Goal: Task Accomplishment & Management: Manage account settings

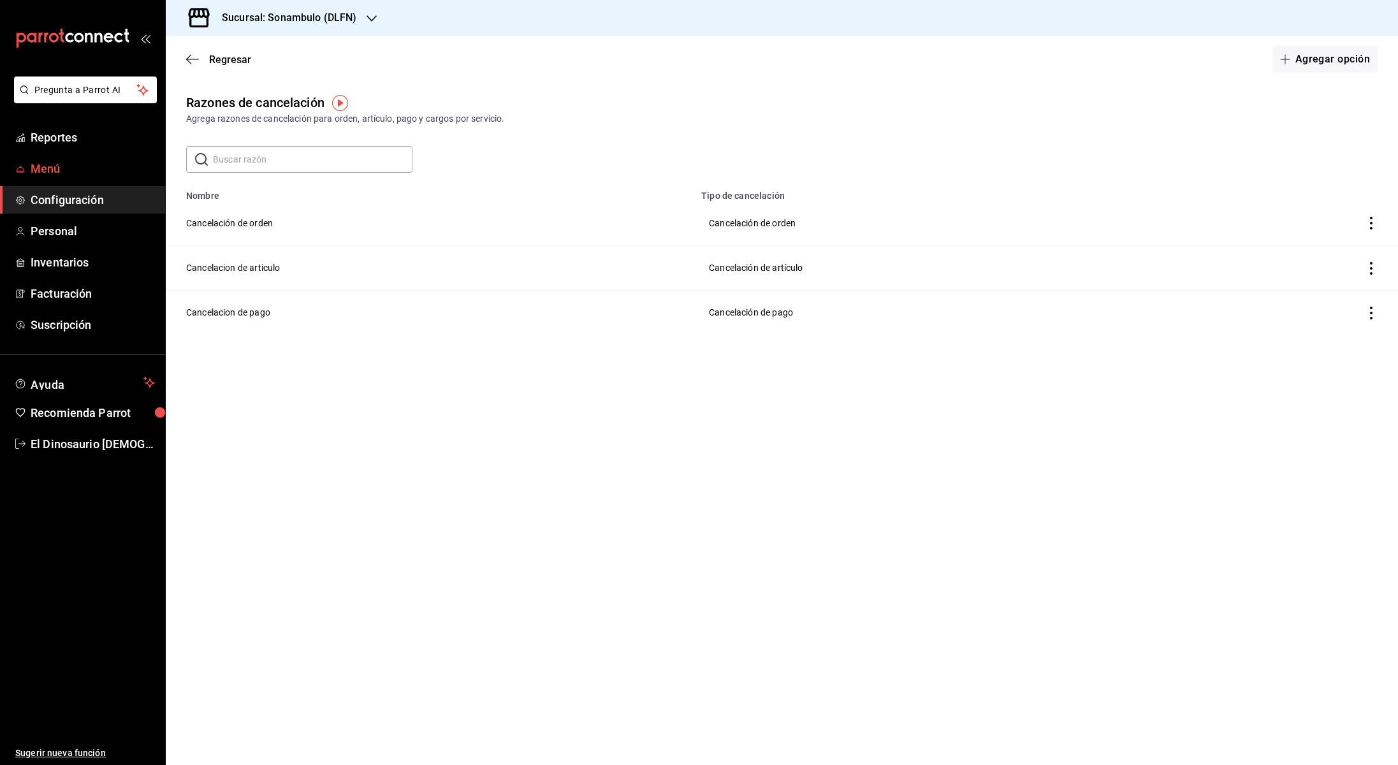
click at [32, 175] on span "Menú" at bounding box center [93, 168] width 124 height 17
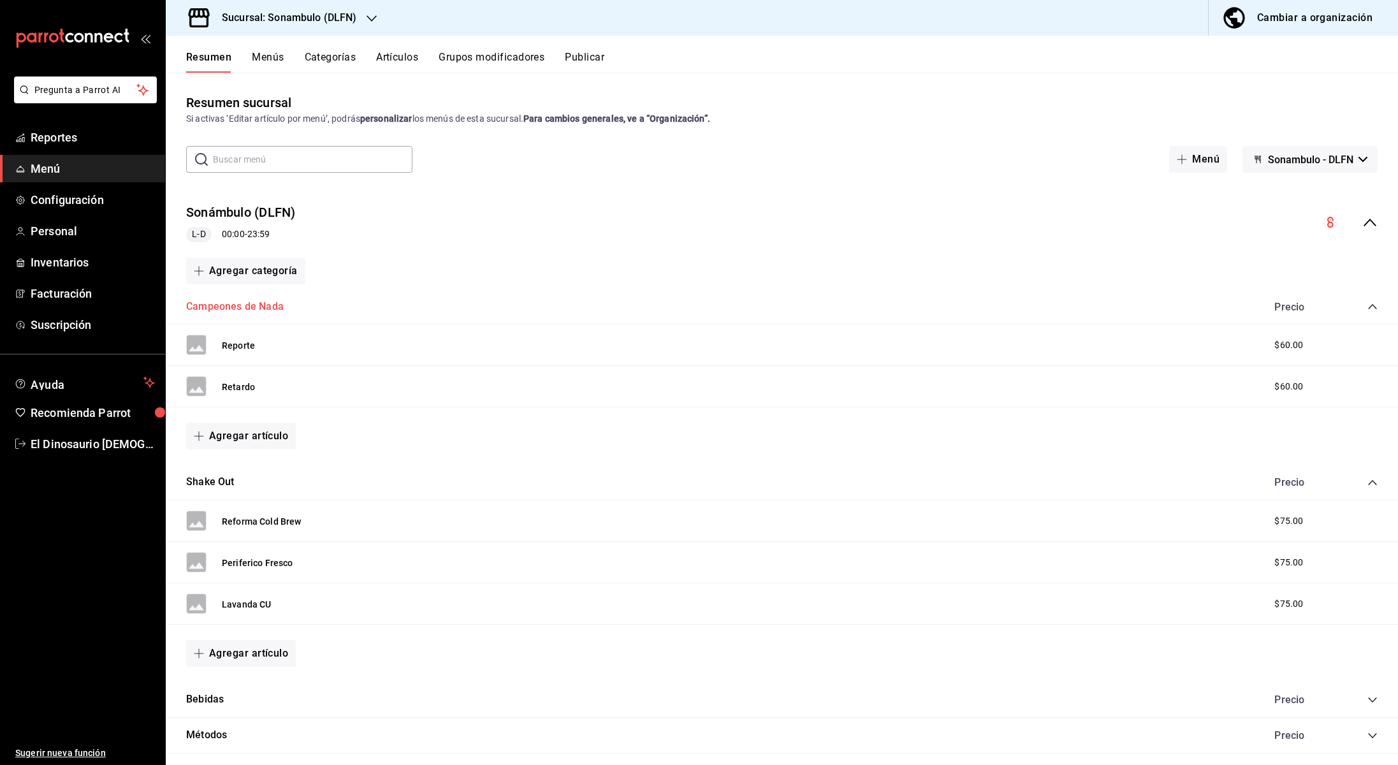
click at [249, 306] on button "Campeones de Nada" at bounding box center [235, 307] width 98 height 15
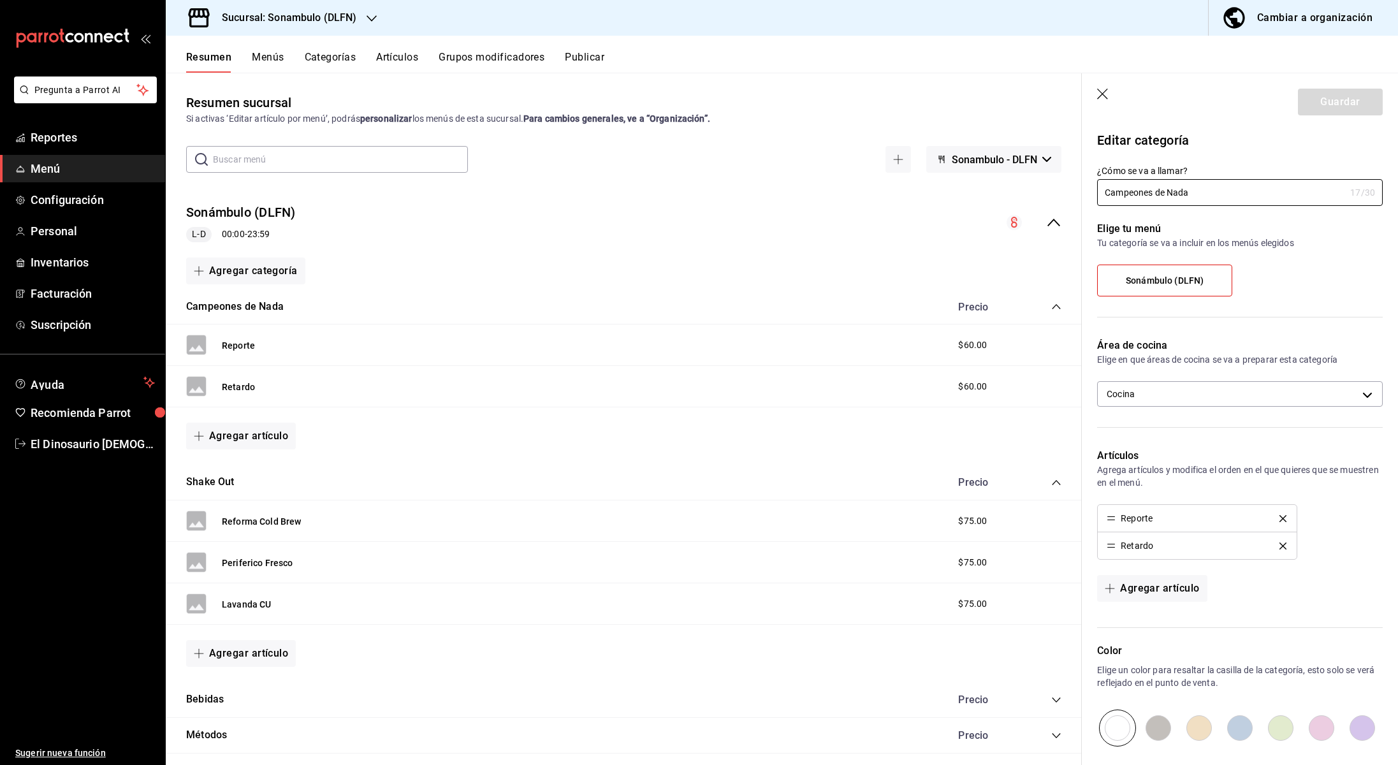
scroll to position [143, 0]
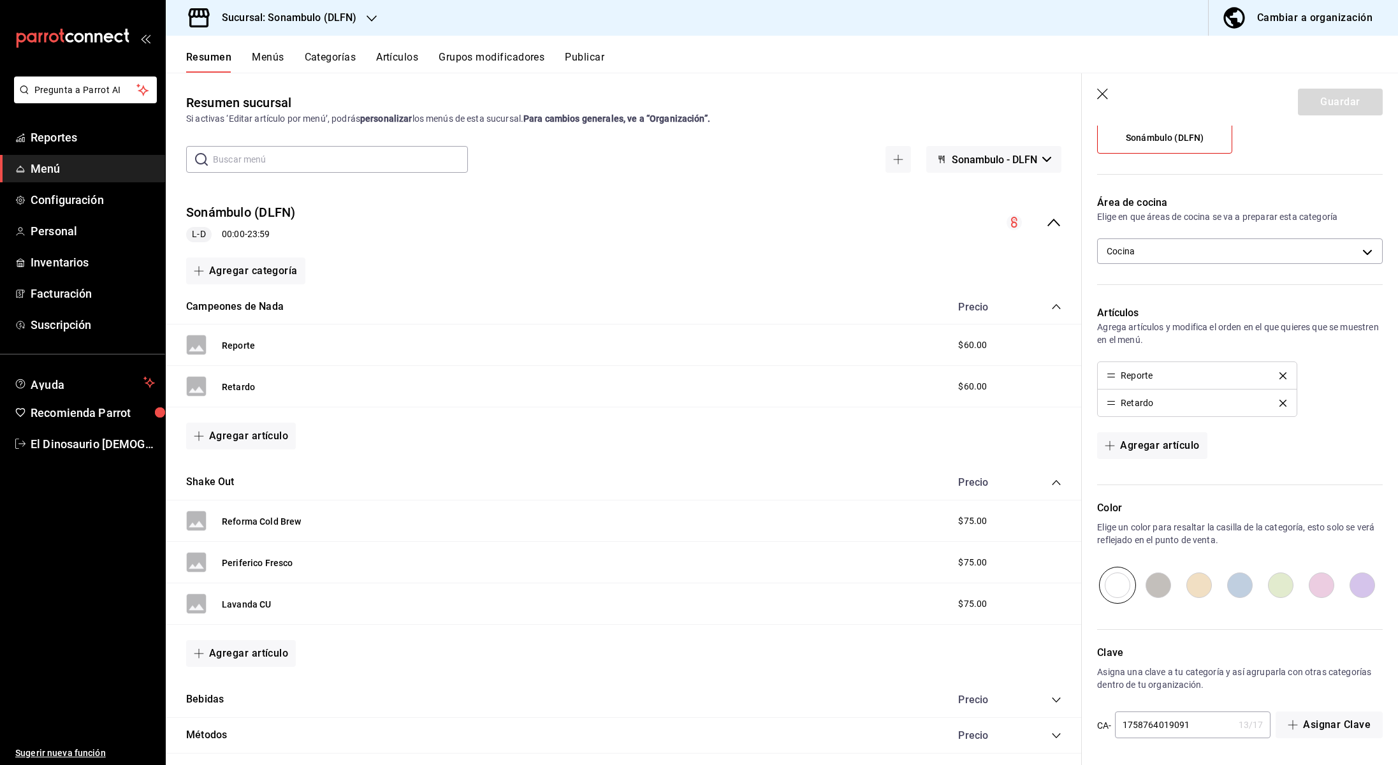
click at [1280, 577] on input "radio" at bounding box center [1281, 585] width 41 height 37
radio input "true"
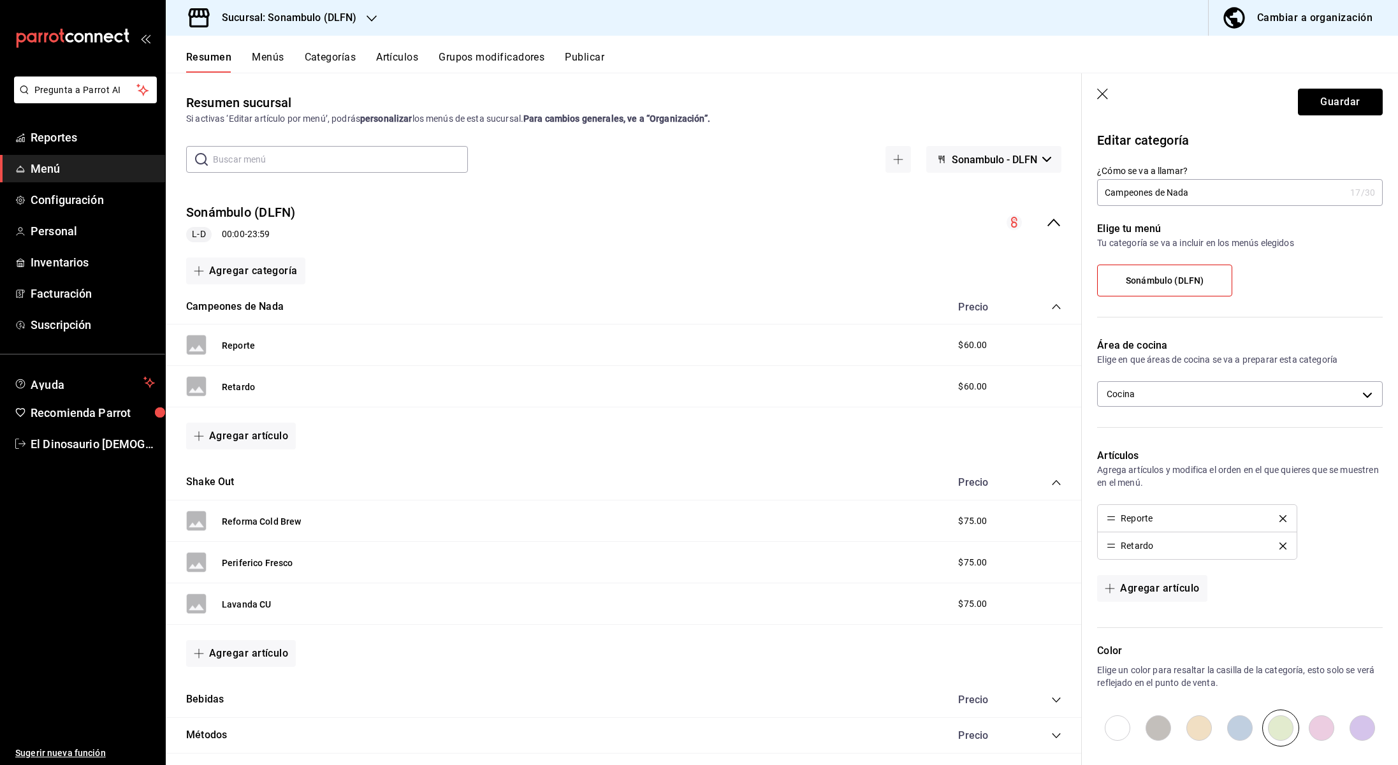
click at [1331, 106] on button "Guardar" at bounding box center [1340, 102] width 85 height 27
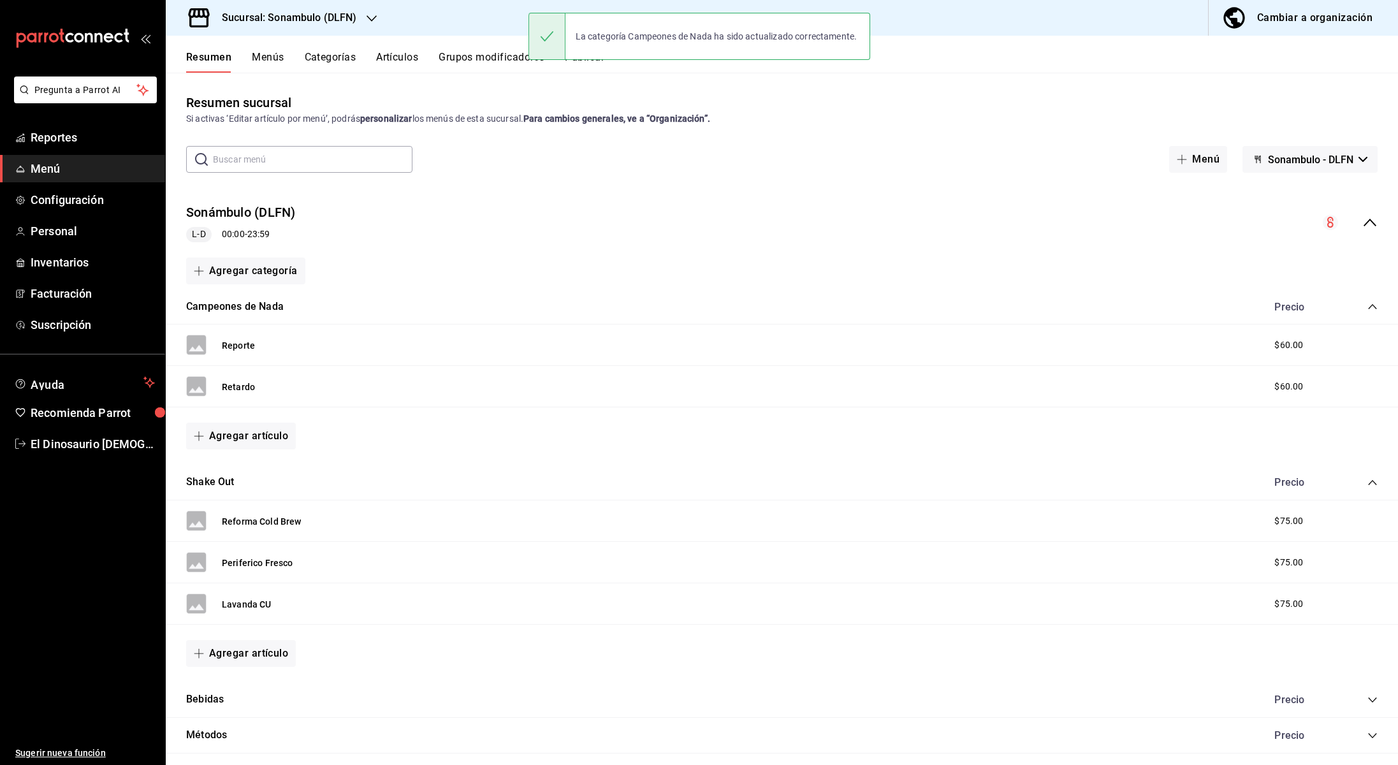
scroll to position [1, 0]
click at [276, 60] on button "Menús" at bounding box center [268, 62] width 32 height 22
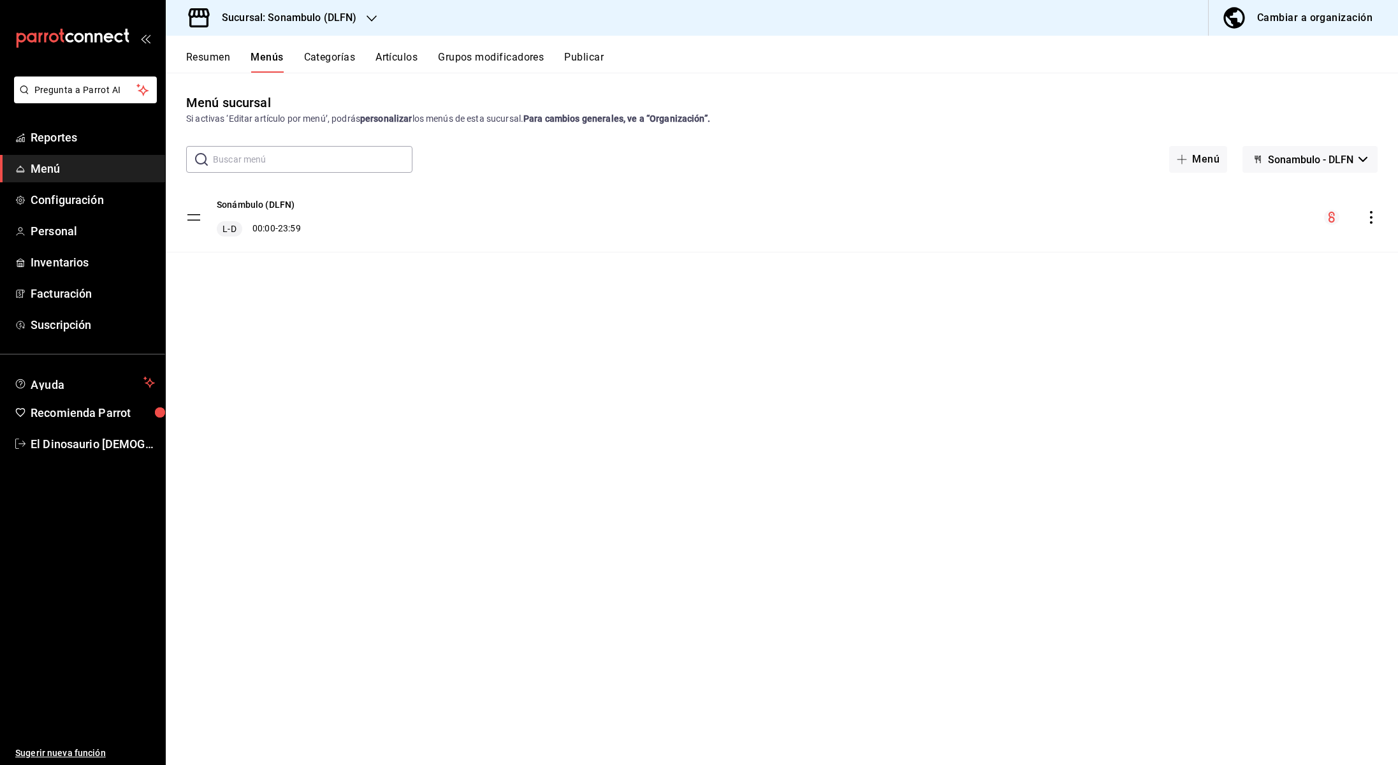
click at [330, 59] on button "Categorías" at bounding box center [330, 62] width 52 height 22
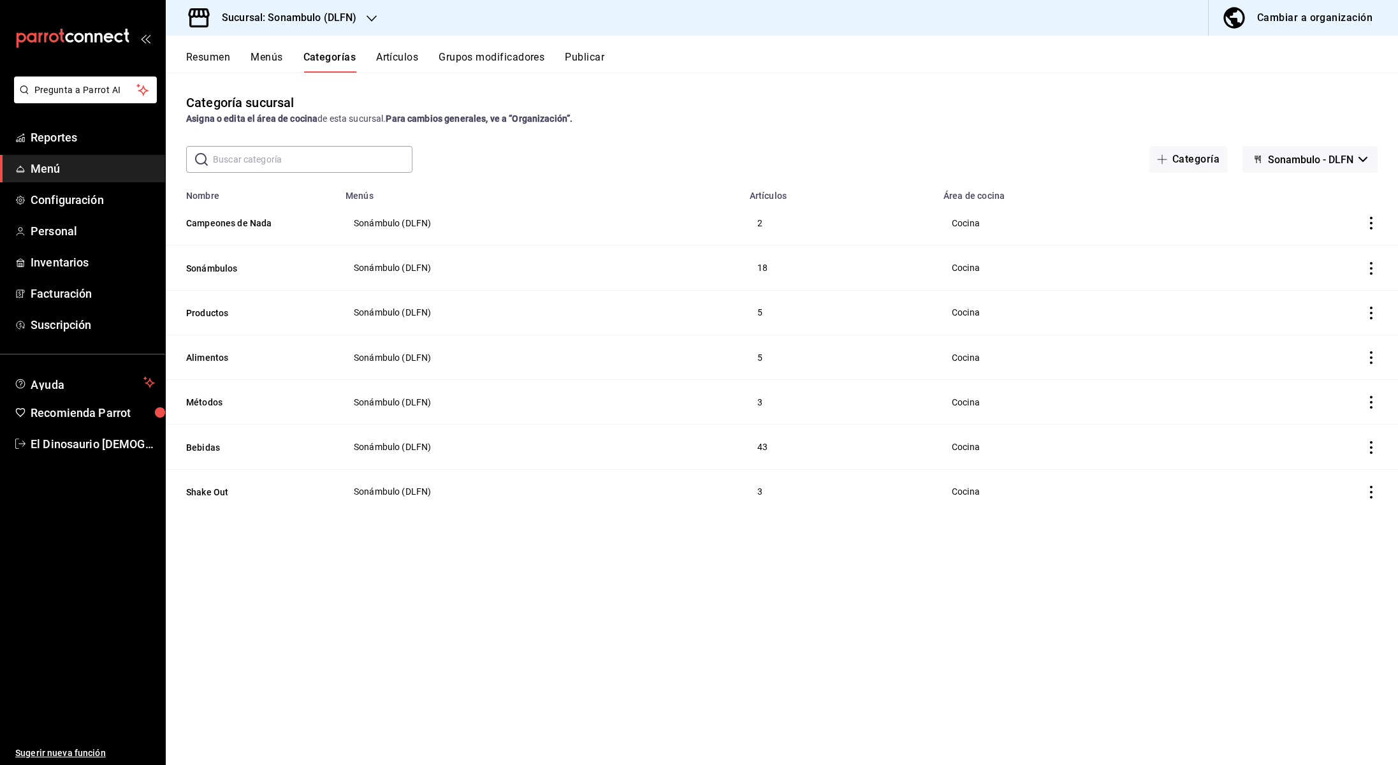
click at [397, 59] on button "Artículos" at bounding box center [397, 62] width 42 height 22
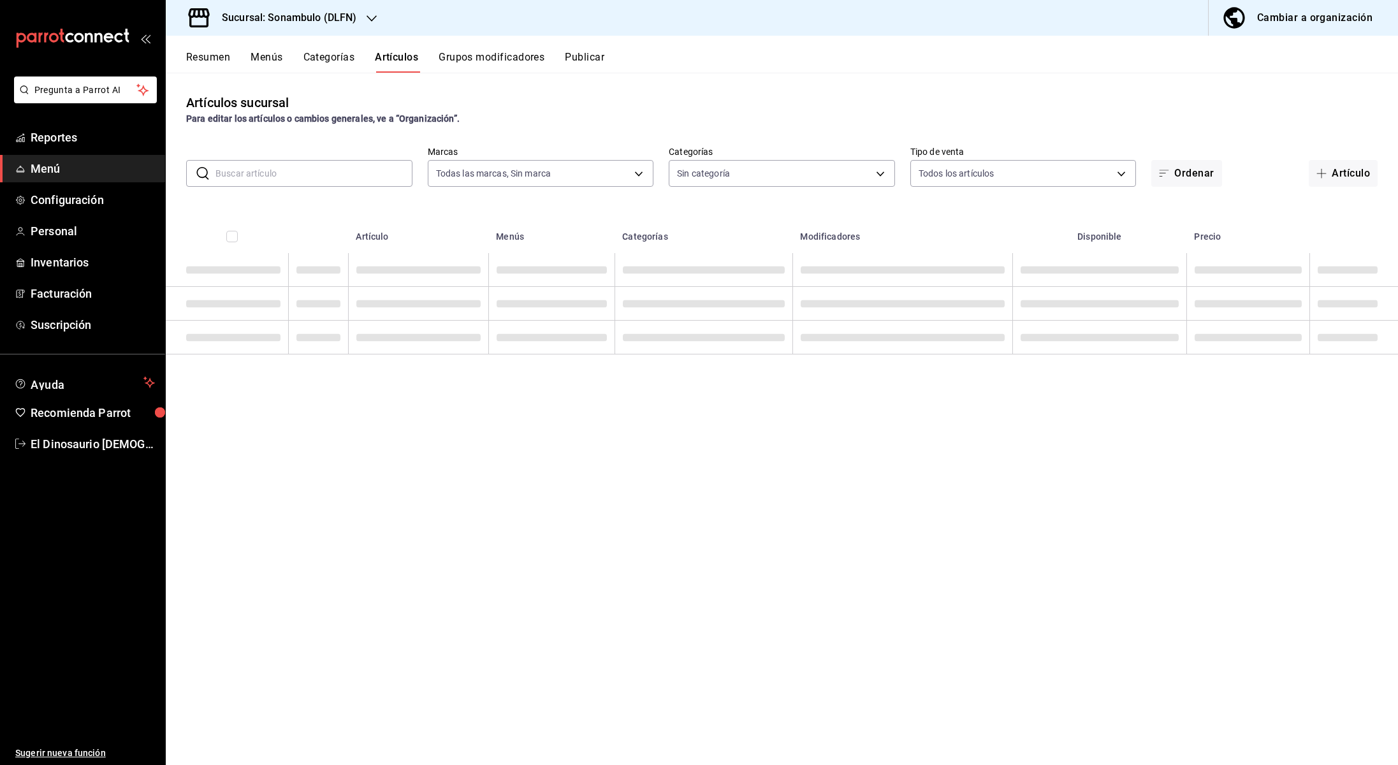
type input "1b7fbccc-bfb1-47e7-a8bb-84e556239153"
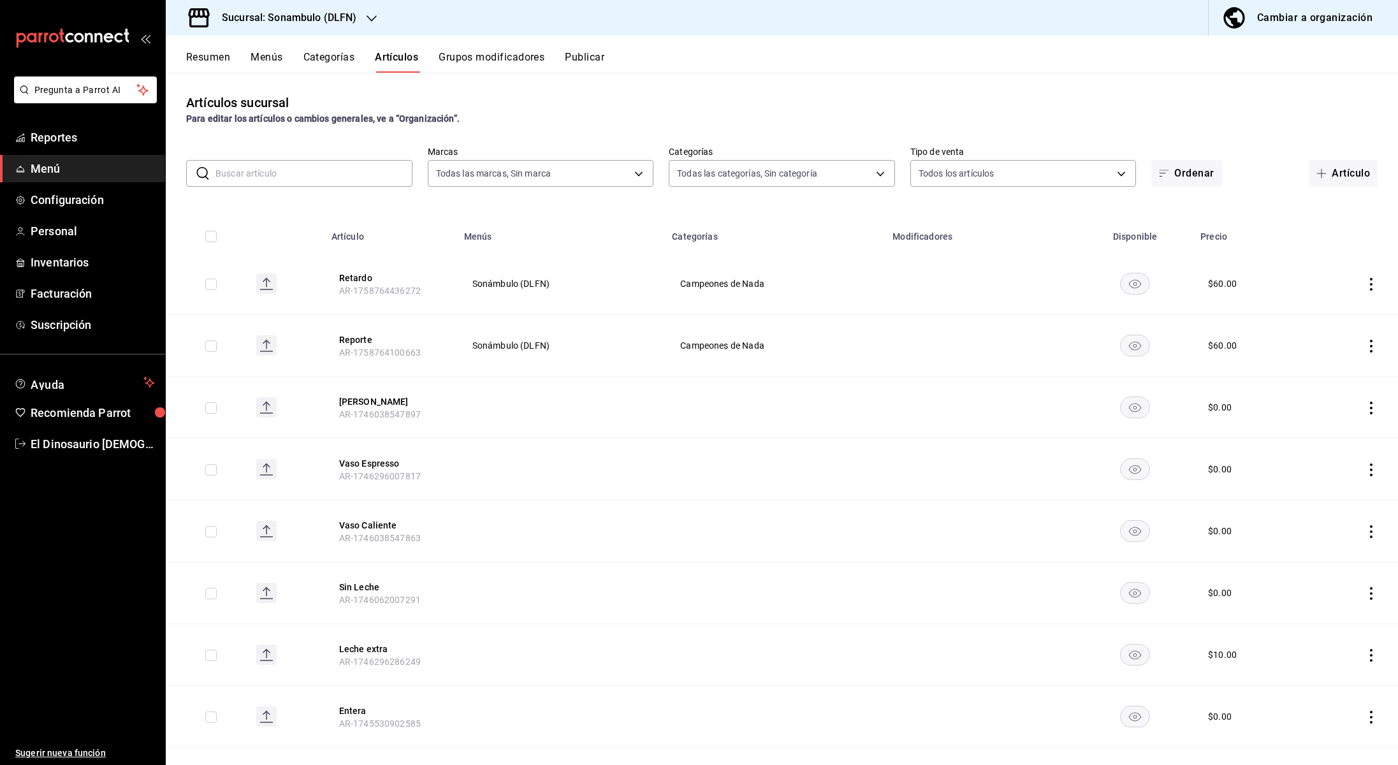
type input "ab67067c-466b-4af3-b4aa-db2bc16d4ab9,28e978e5-ad38-4802-9d1d-474f3b0e01ef,af2d9…"
click at [368, 397] on button "[PERSON_NAME]" at bounding box center [390, 401] width 102 height 13
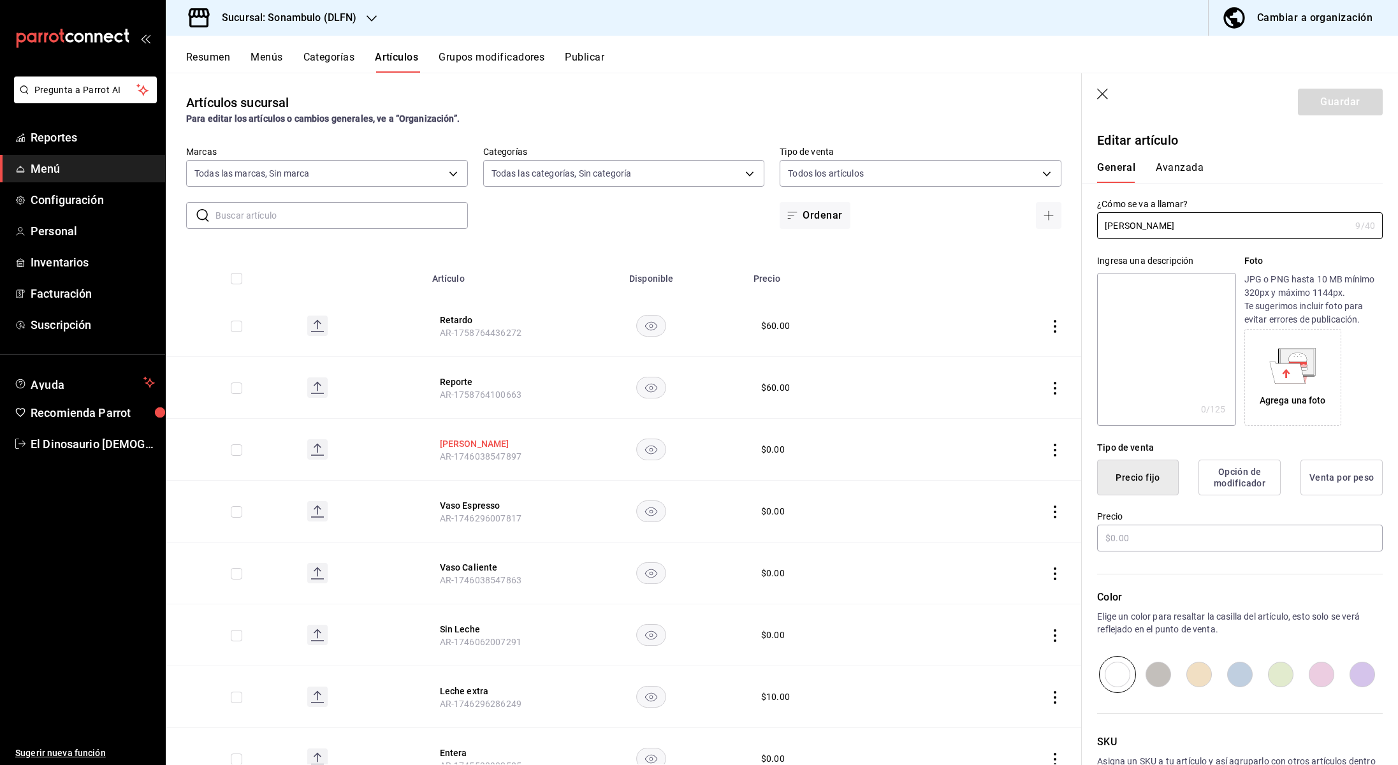
type input "$0.00"
click at [1171, 170] on button "Avanzada" at bounding box center [1180, 172] width 48 height 22
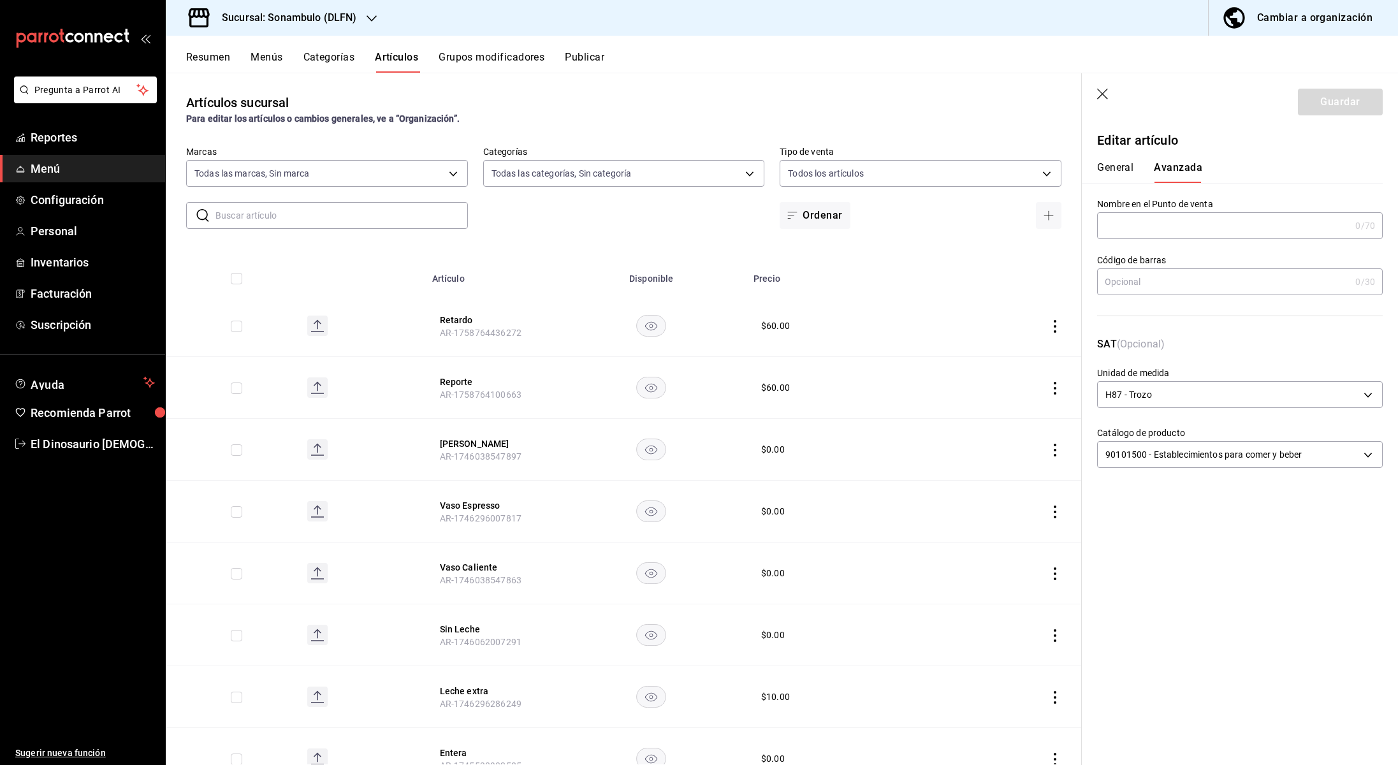
click at [1128, 166] on button "General" at bounding box center [1115, 172] width 36 height 22
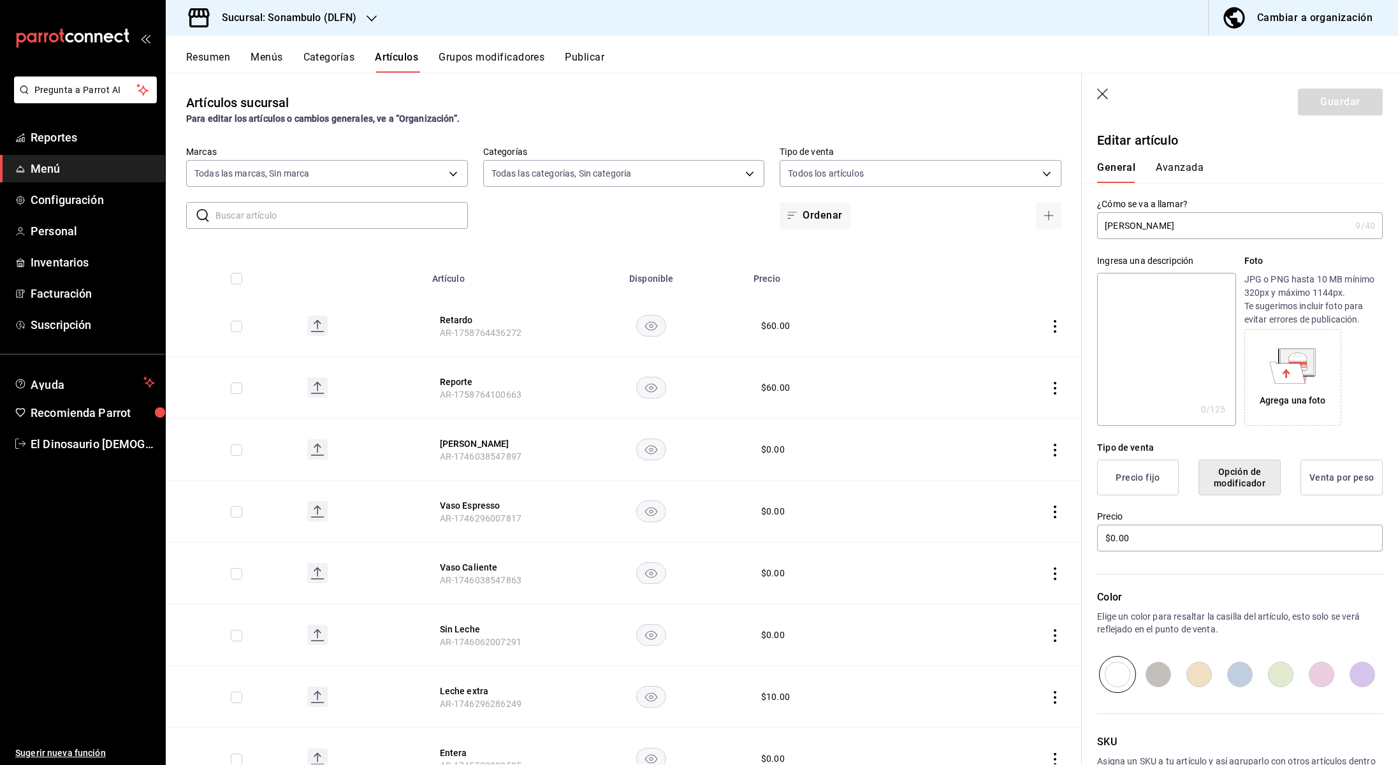
scroll to position [88, 0]
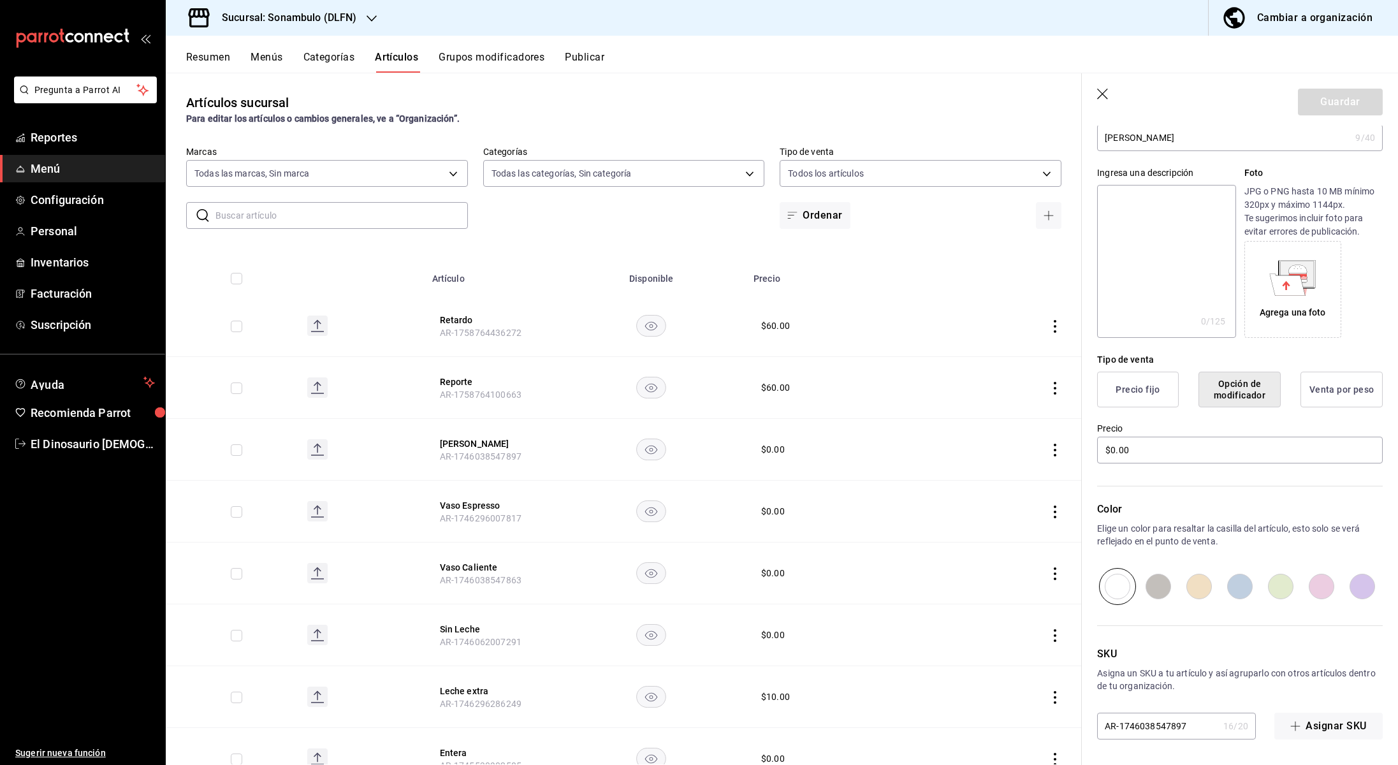
drag, startPoint x: 1099, startPoint y: 94, endPoint x: 1124, endPoint y: 101, distance: 25.2
click at [1100, 94] on icon "button" at bounding box center [1103, 95] width 13 height 13
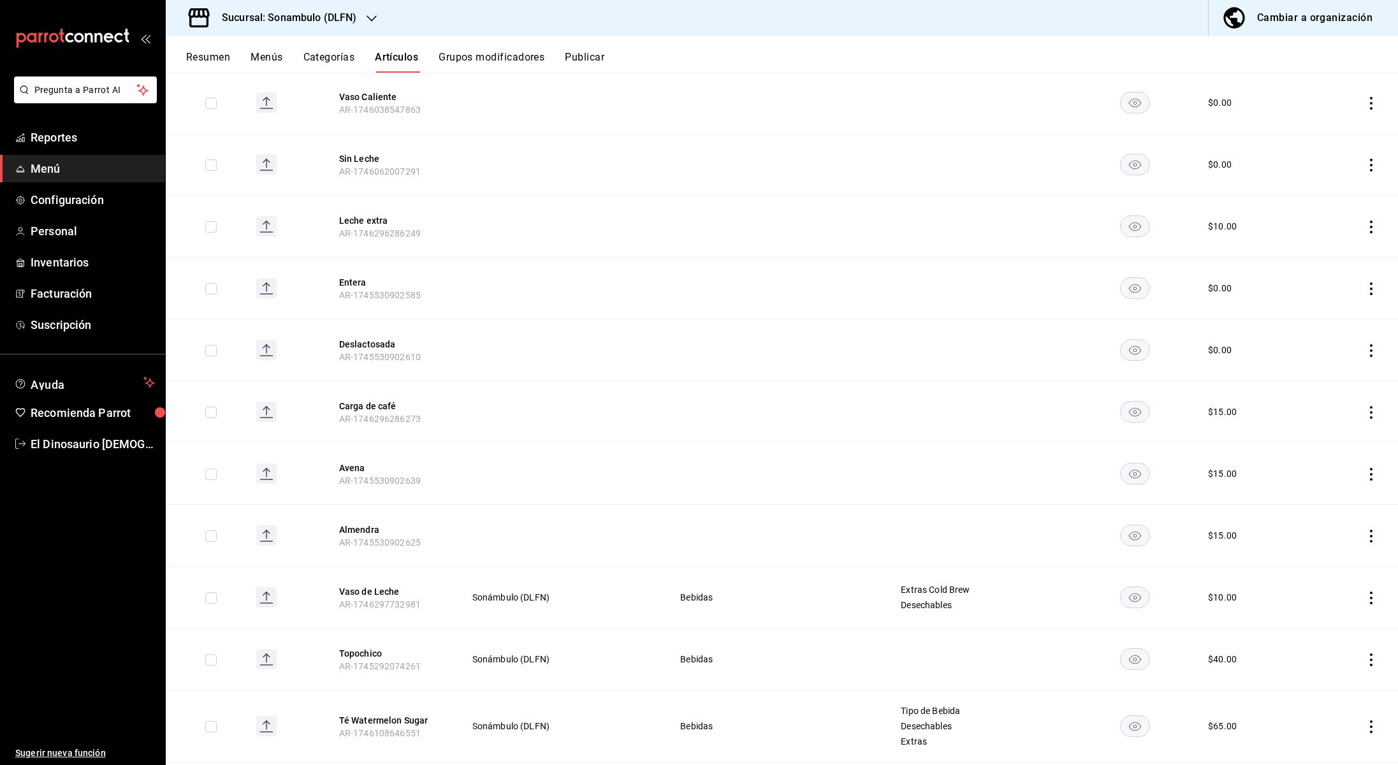
scroll to position [438, 0]
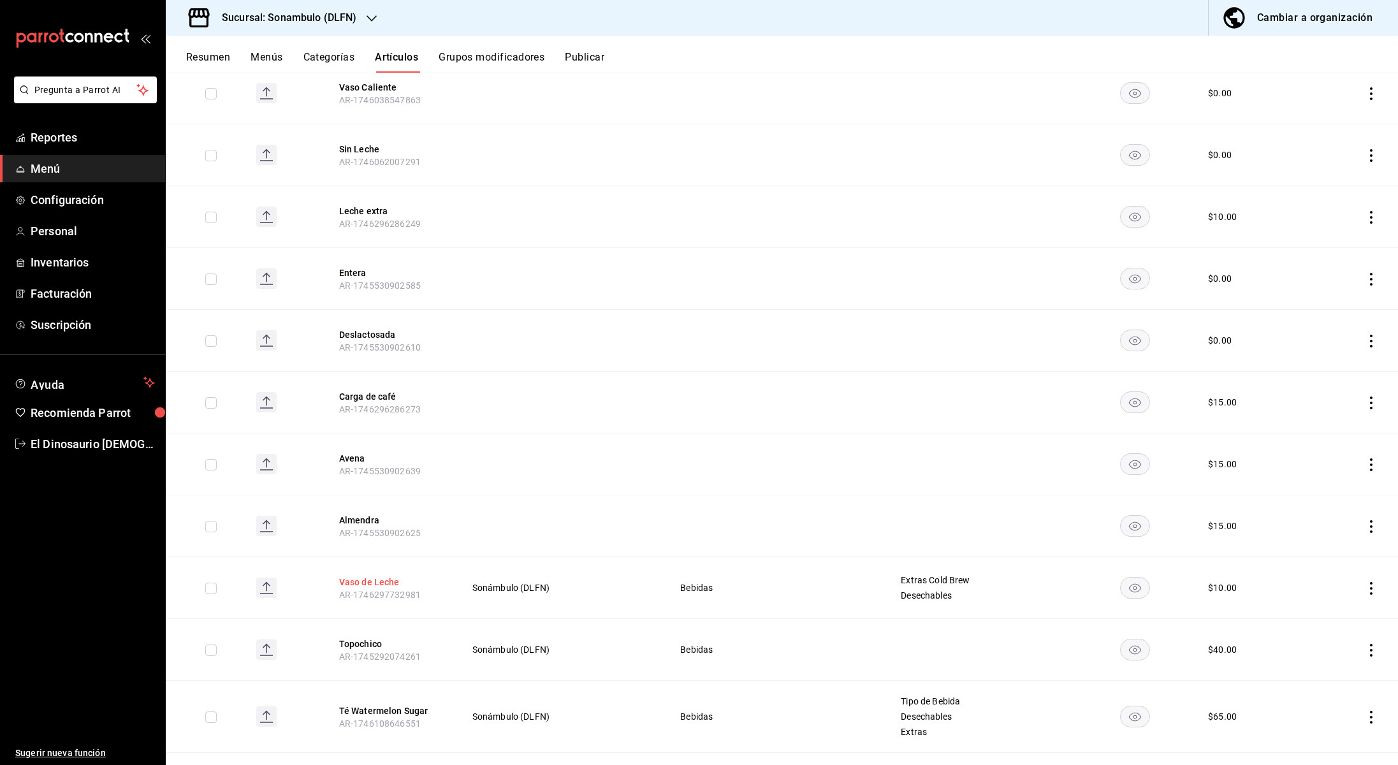
click at [384, 584] on button "Vaso de Leche" at bounding box center [390, 582] width 102 height 13
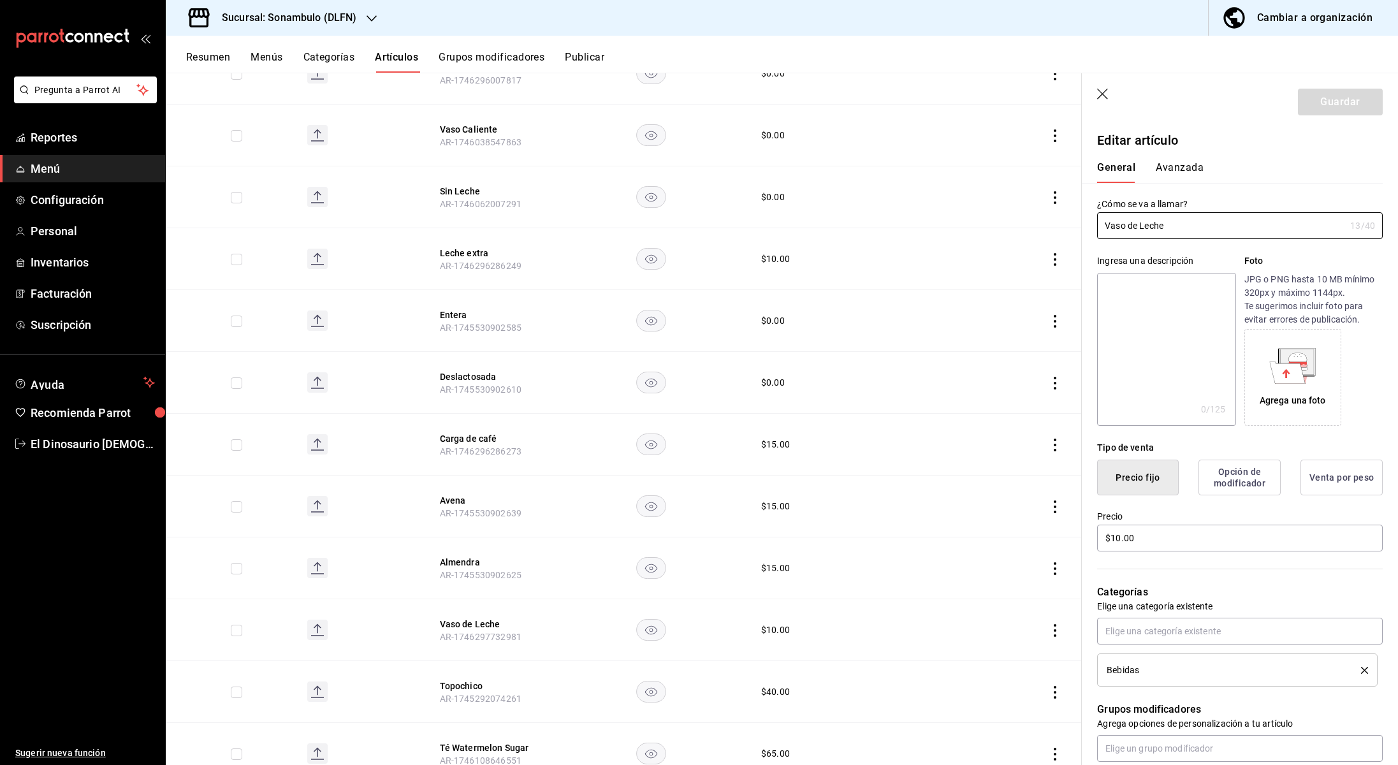
scroll to position [437, 0]
click at [1192, 163] on button "Avanzada" at bounding box center [1180, 172] width 48 height 22
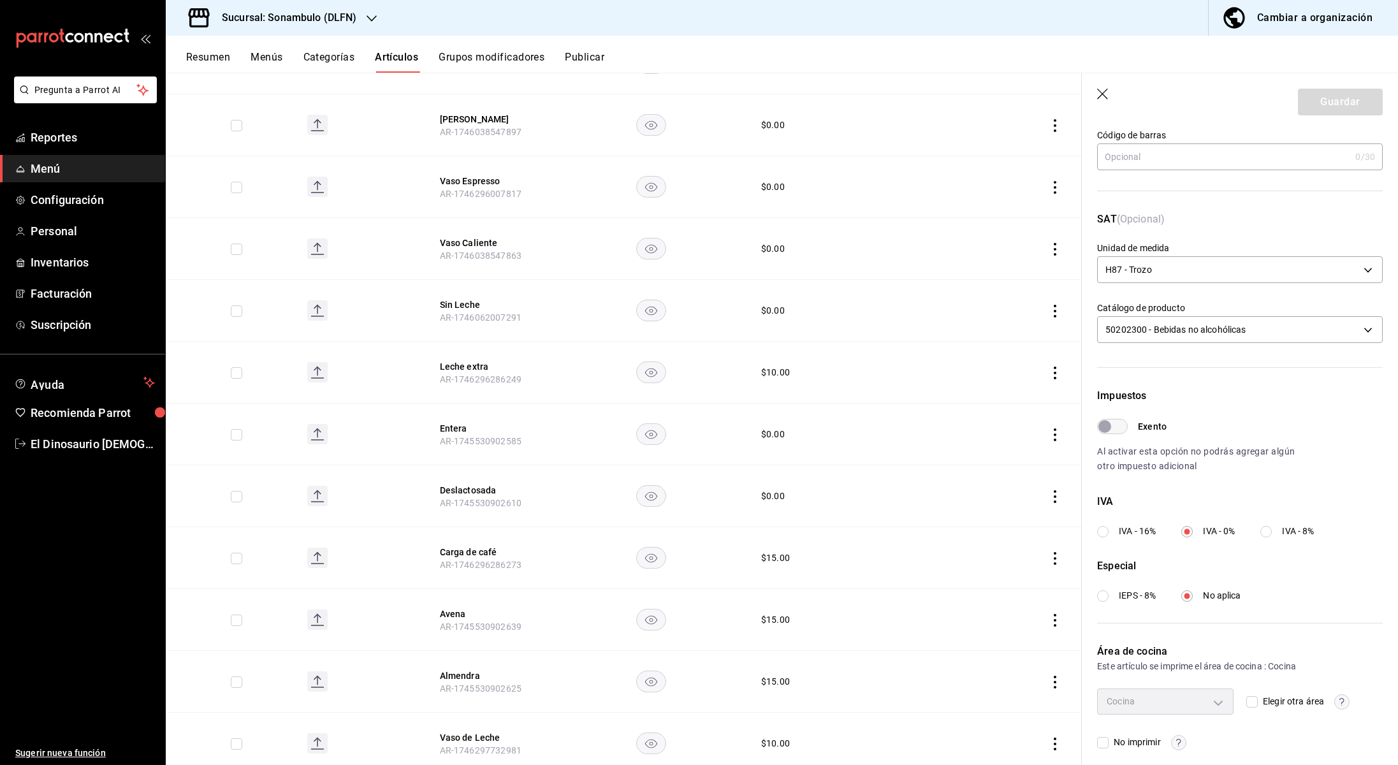
scroll to position [131, 0]
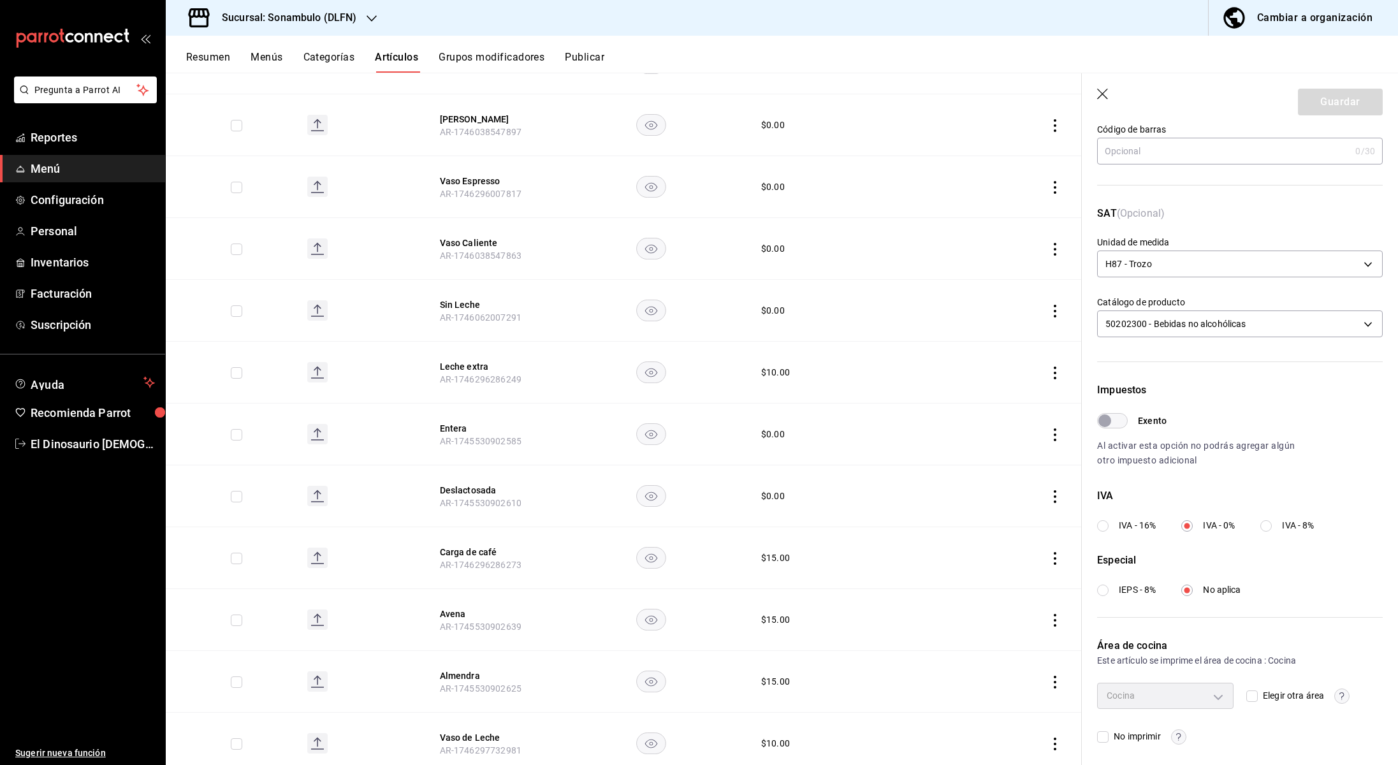
click at [1122, 420] on input "Exento" at bounding box center [1105, 420] width 46 height 15
checkbox input "true"
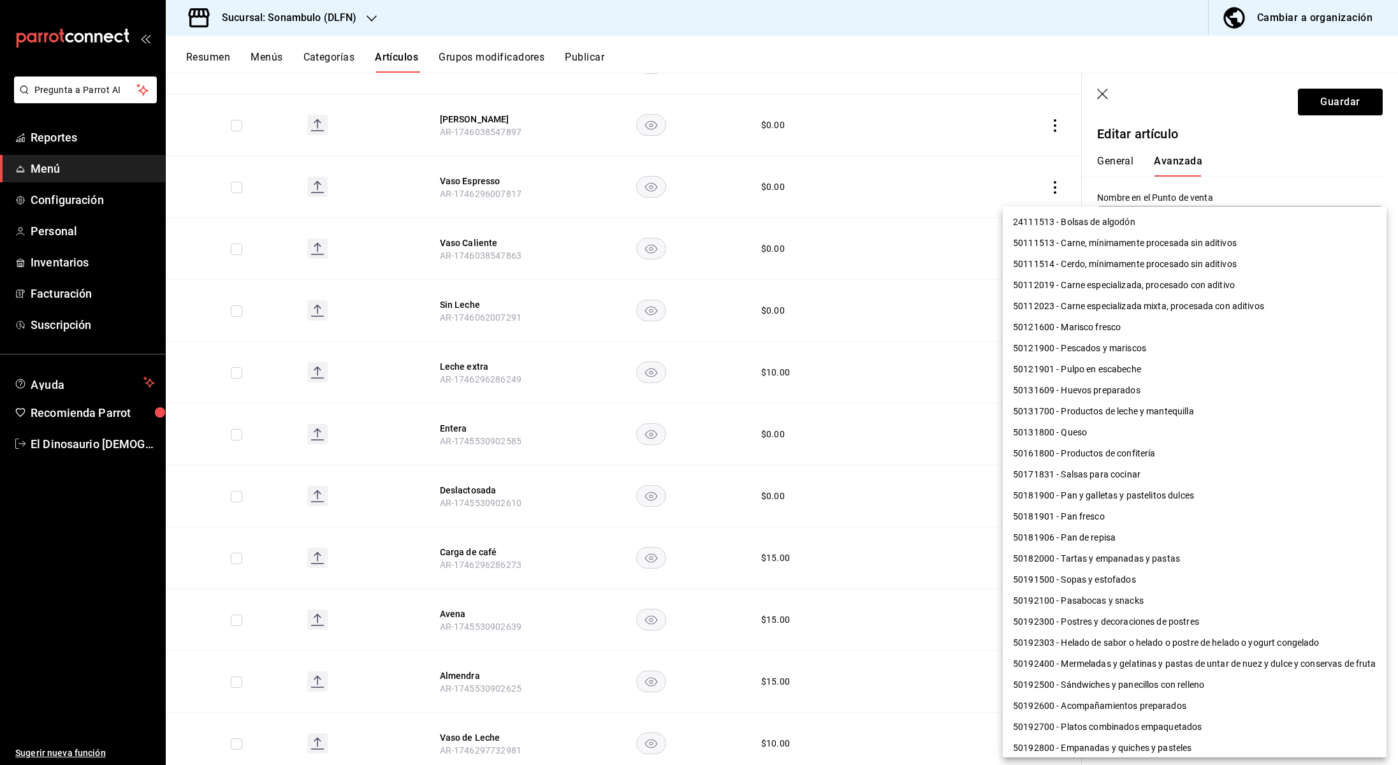
click at [1335, 457] on body "Pregunta a Parrot AI Reportes Menú Configuración Personal Inventarios Facturaci…" at bounding box center [699, 382] width 1398 height 765
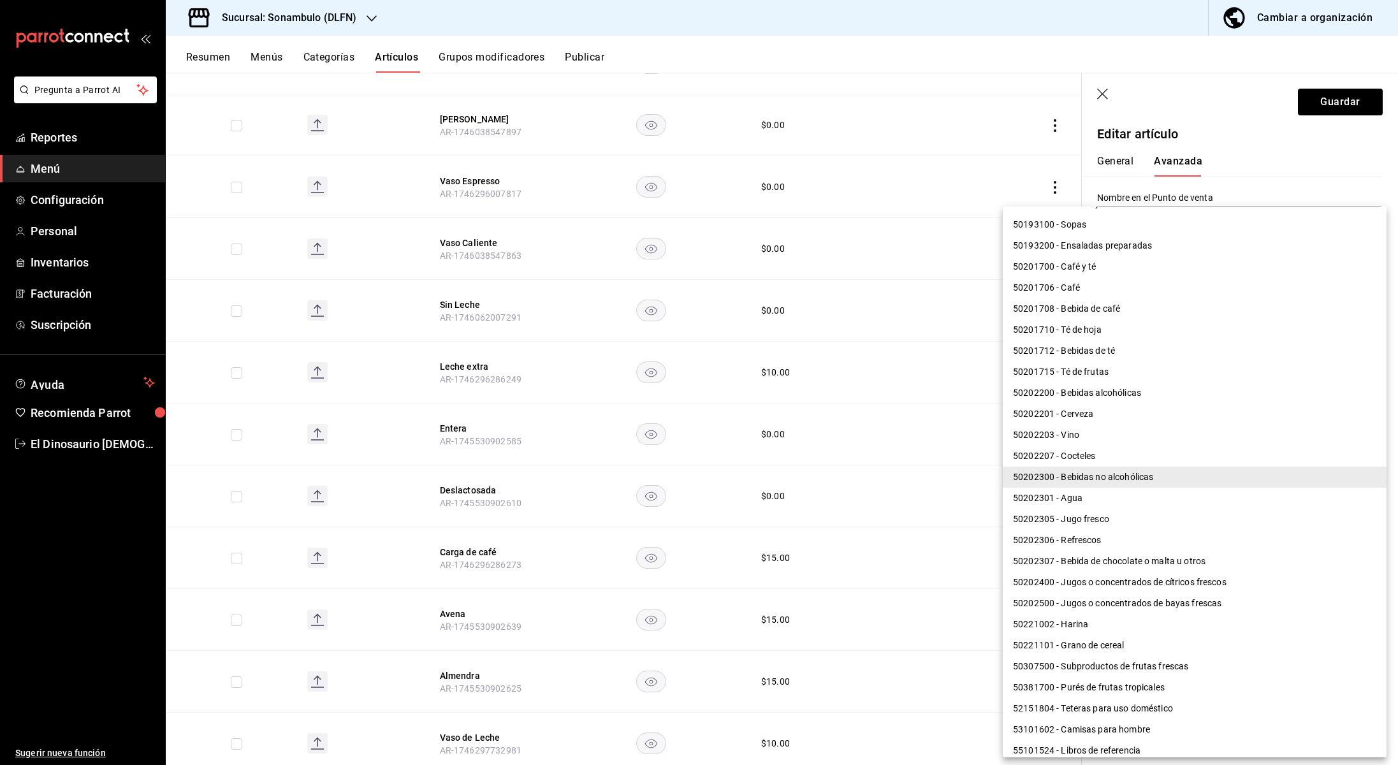
scroll to position [587, 0]
click at [1338, 97] on div at bounding box center [699, 382] width 1398 height 765
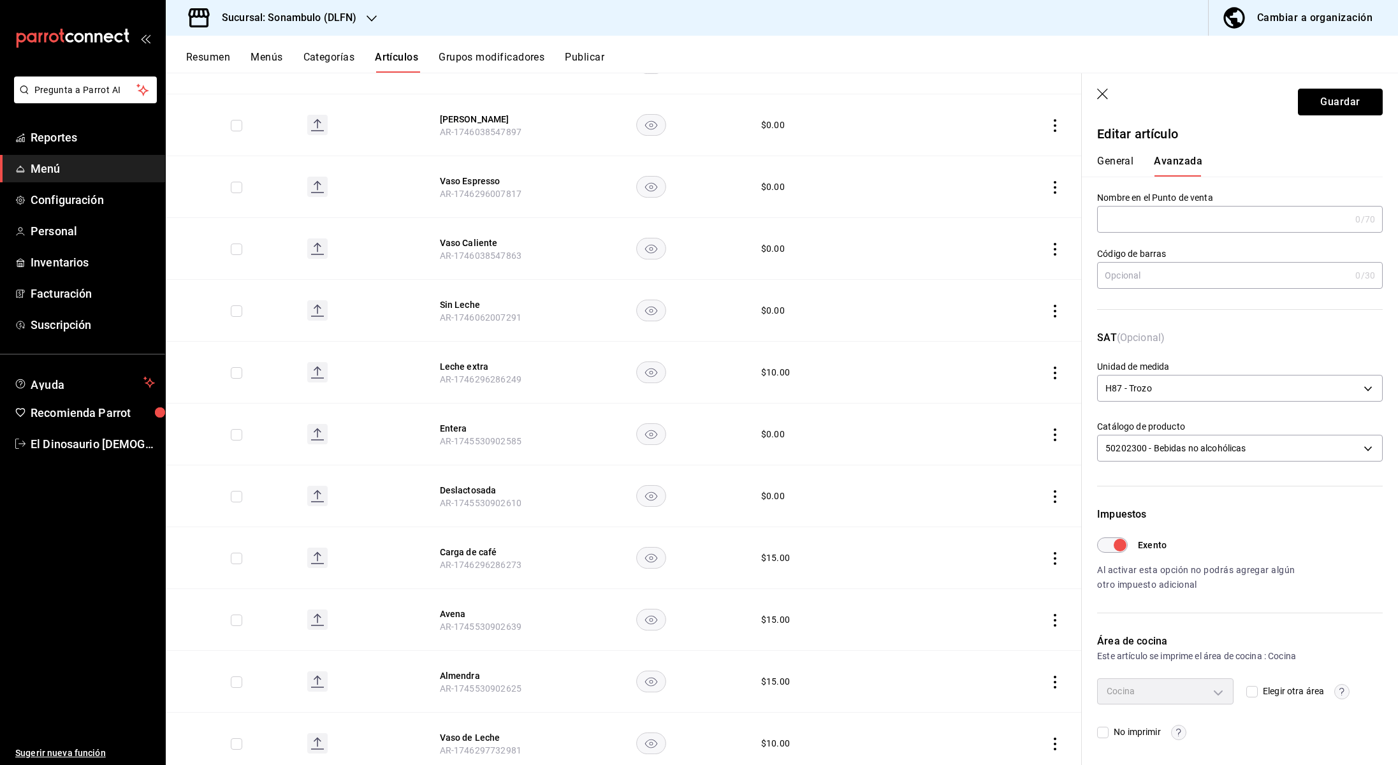
click at [1337, 101] on button "Guardar" at bounding box center [1340, 102] width 85 height 27
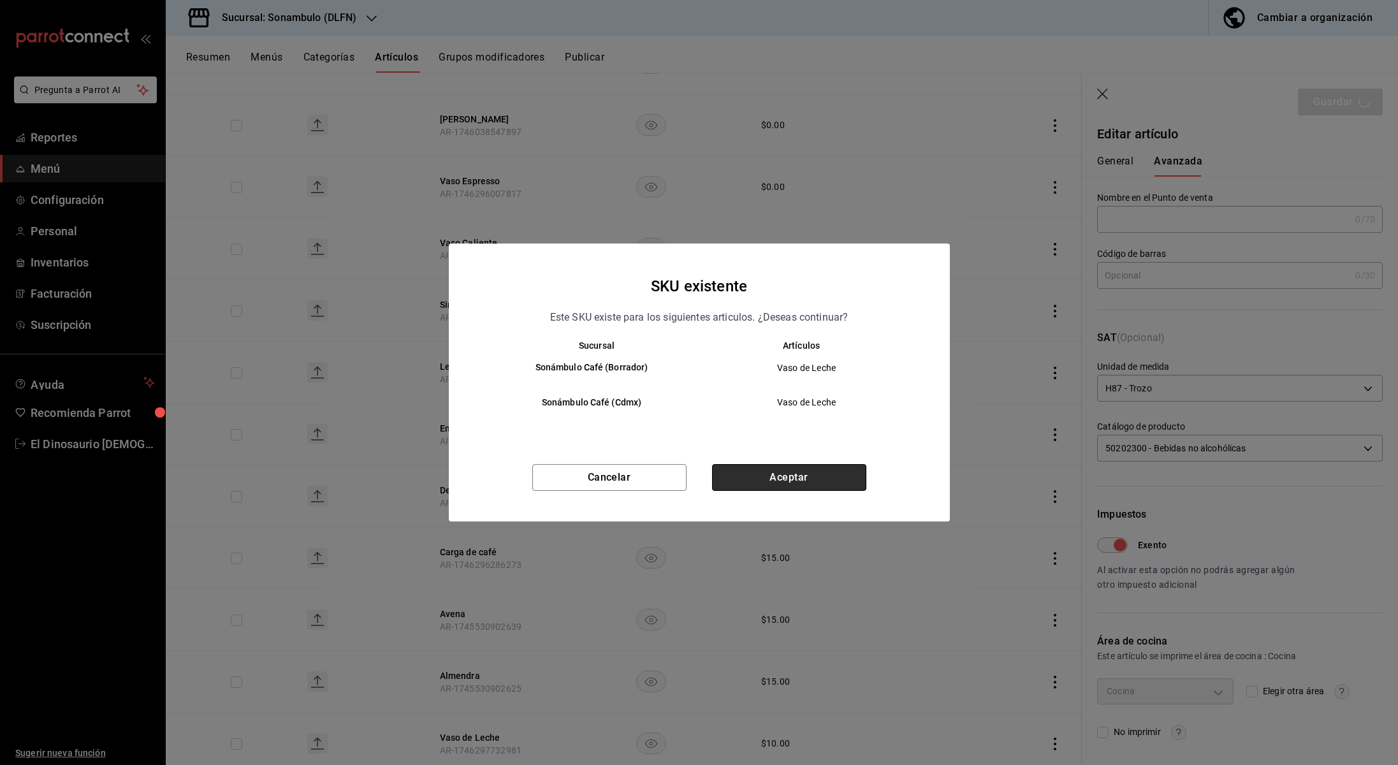
click at [816, 483] on button "Aceptar" at bounding box center [789, 477] width 154 height 27
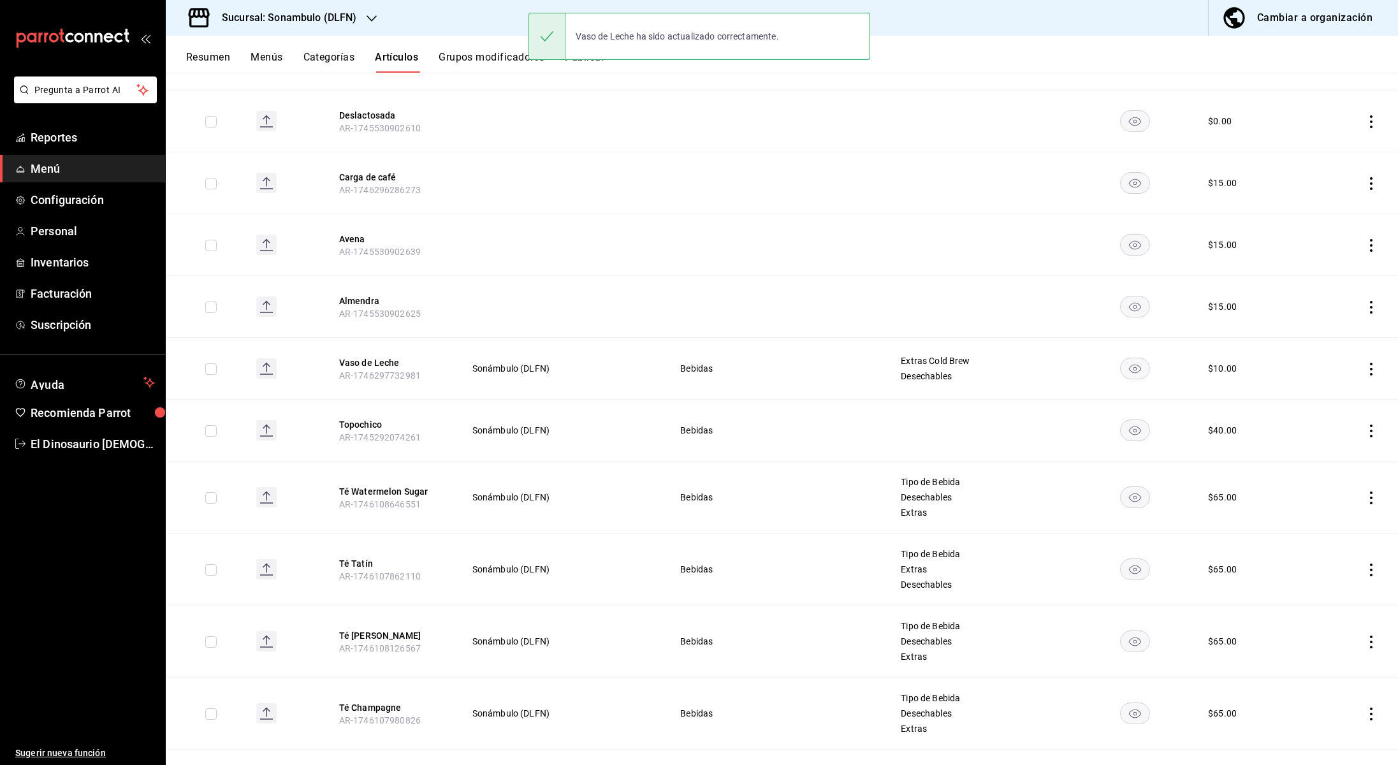
scroll to position [665, 0]
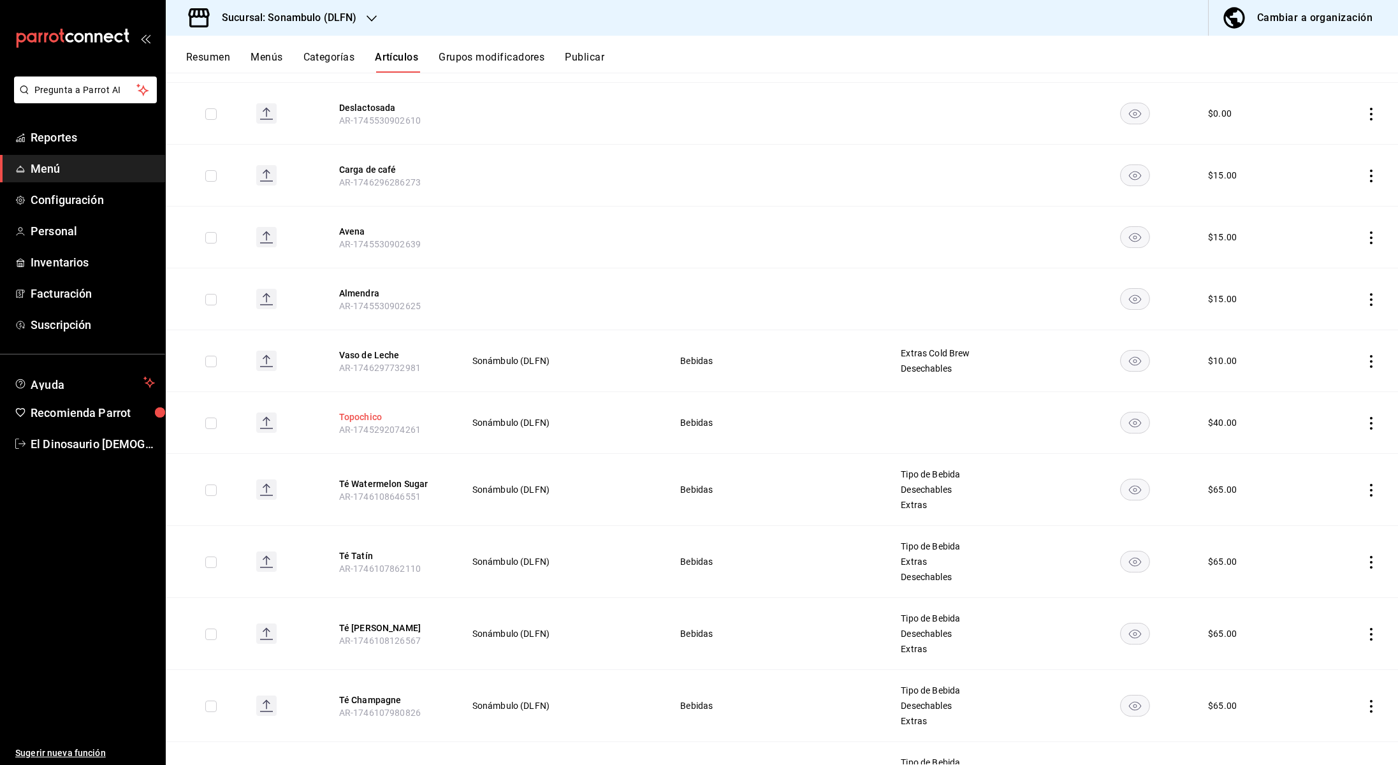
click at [368, 418] on button "Topochico" at bounding box center [390, 417] width 102 height 13
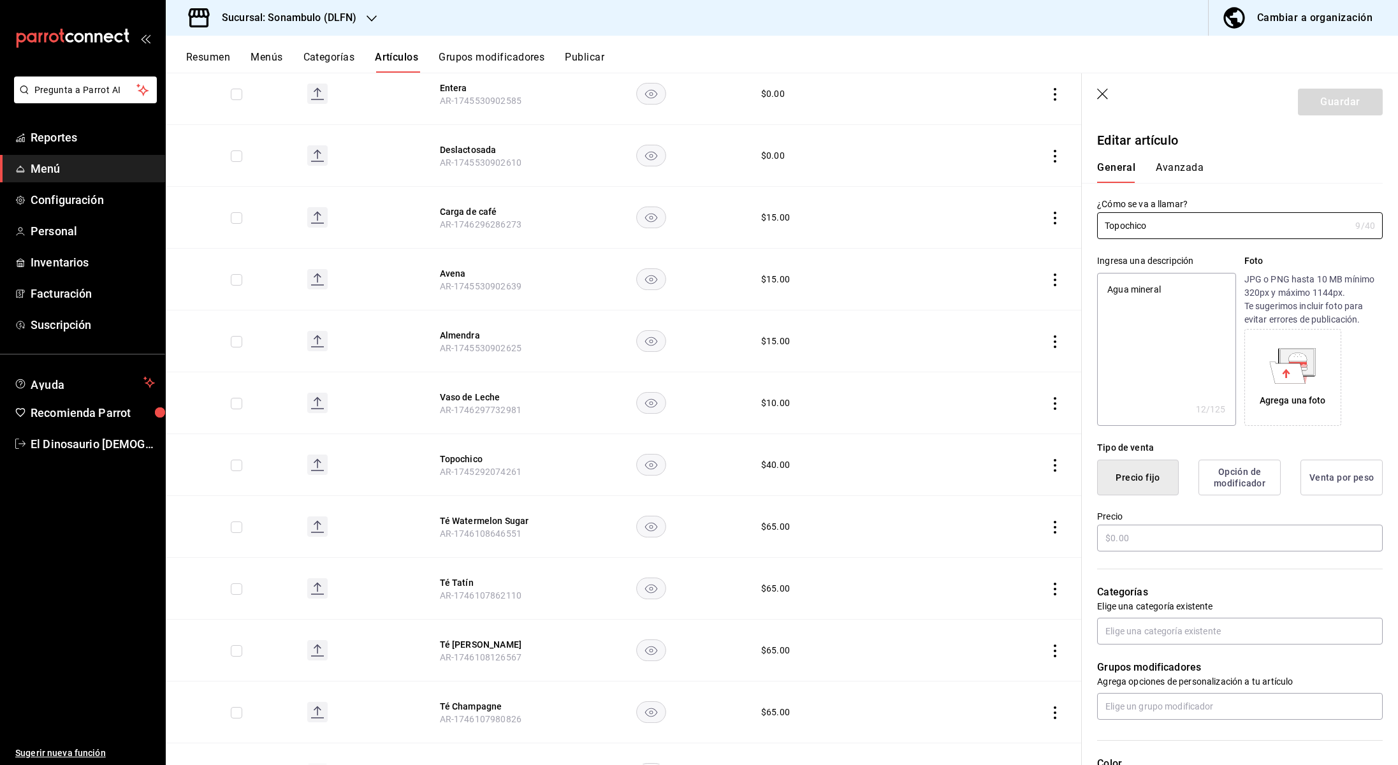
type textarea "x"
type input "$40.00"
click at [1193, 167] on button "Avanzada" at bounding box center [1180, 172] width 48 height 22
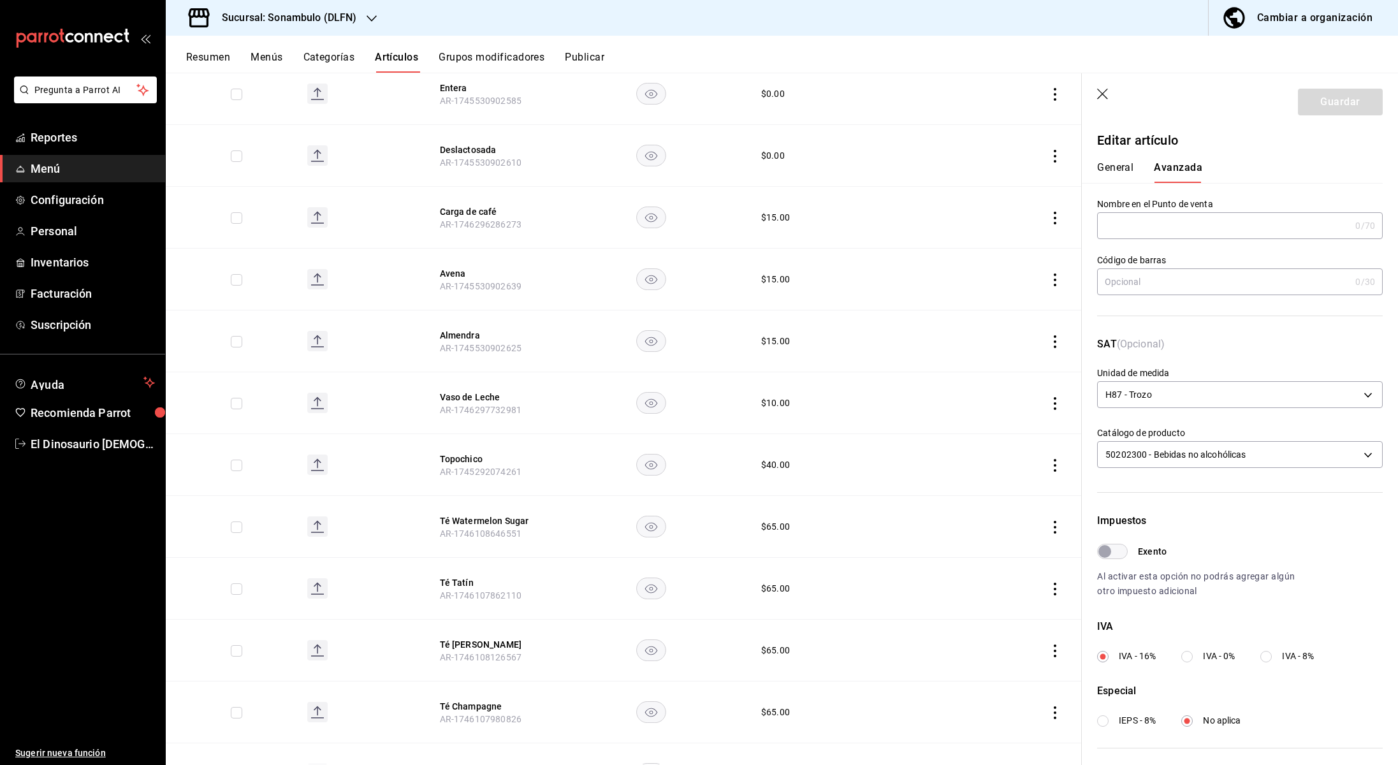
click at [1136, 163] on div "General [PERSON_NAME]" at bounding box center [1232, 172] width 270 height 22
click at [1127, 164] on button "General" at bounding box center [1115, 172] width 36 height 22
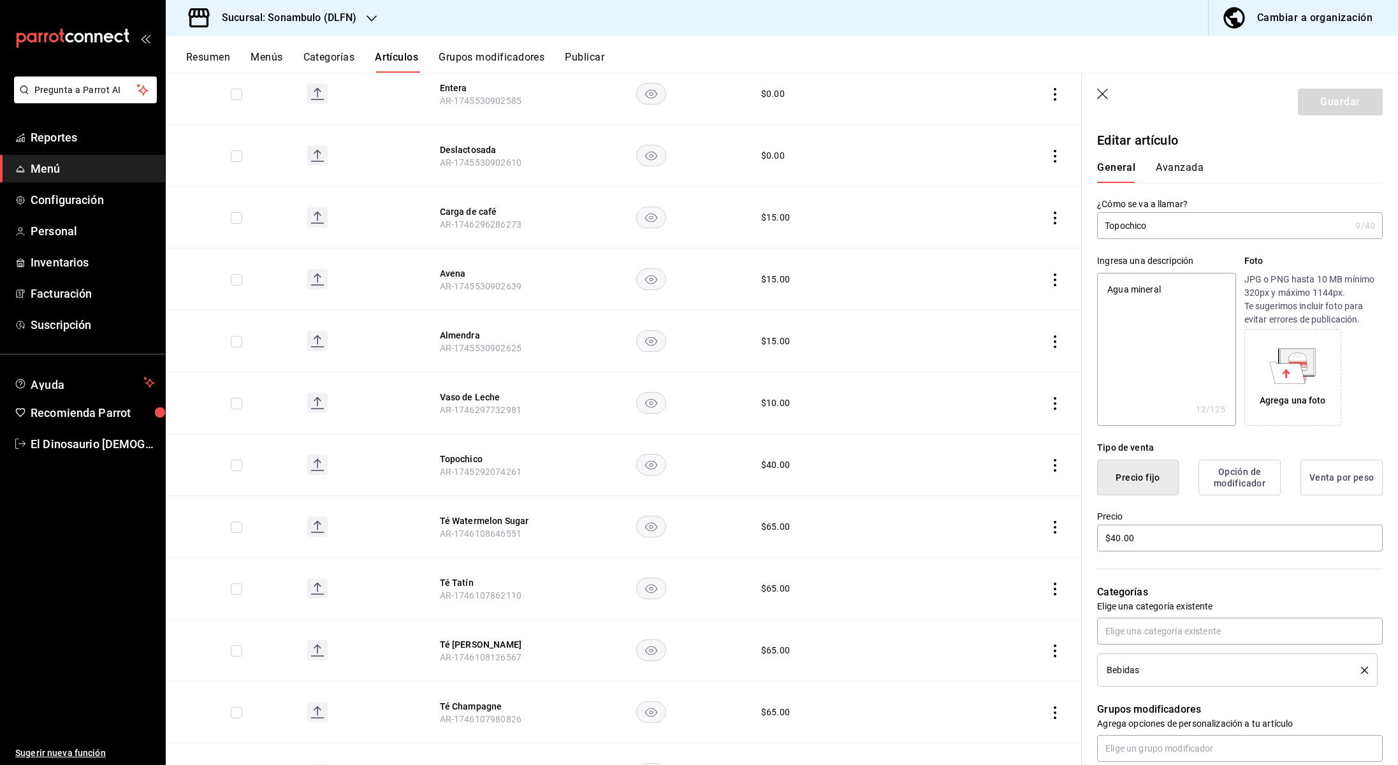
click at [1156, 166] on button "Avanzada" at bounding box center [1180, 172] width 48 height 22
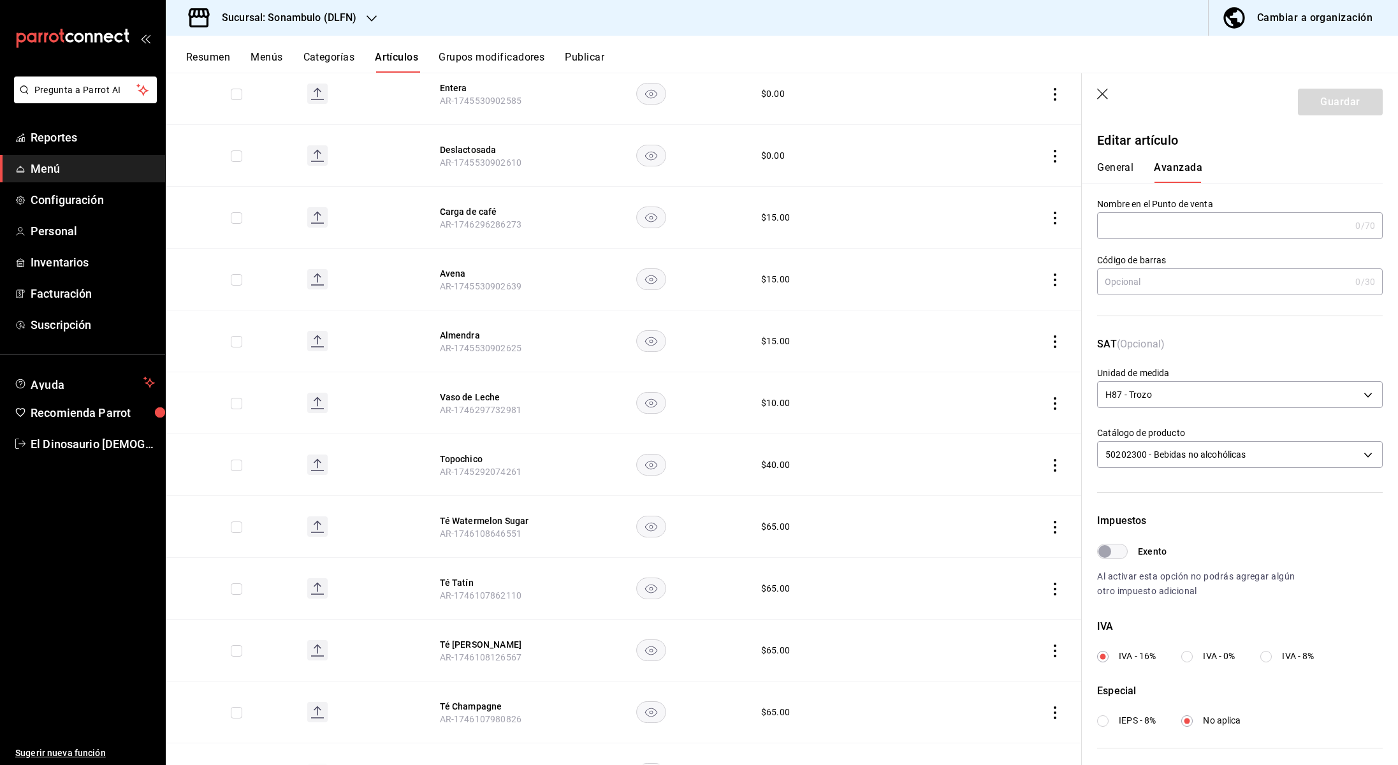
click at [1124, 167] on button "General" at bounding box center [1115, 172] width 36 height 22
type textarea "x"
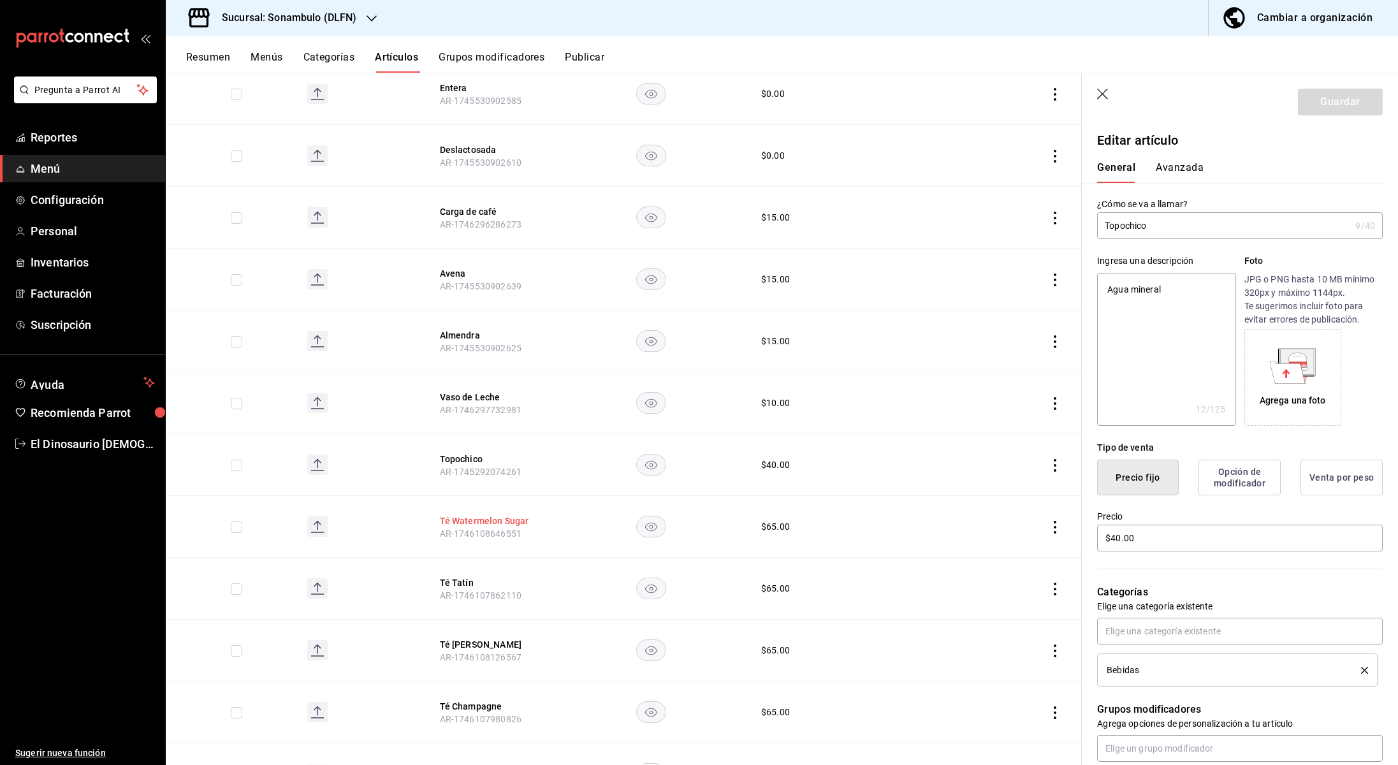
click at [491, 520] on button "Té Watermelon Sugar" at bounding box center [491, 521] width 102 height 13
click at [1175, 171] on button "Avanzada" at bounding box center [1180, 172] width 48 height 22
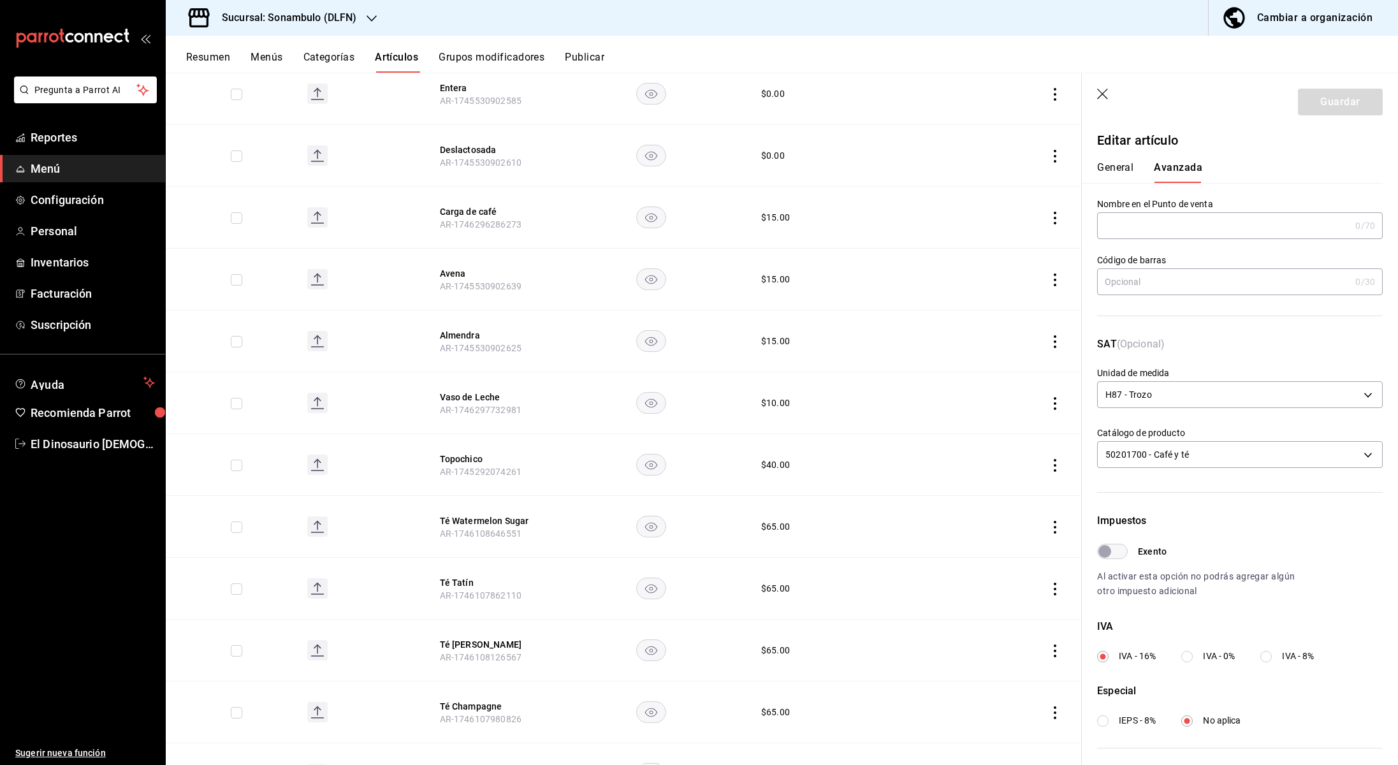
click at [1127, 553] on input "Exento" at bounding box center [1105, 551] width 46 height 15
checkbox input "true"
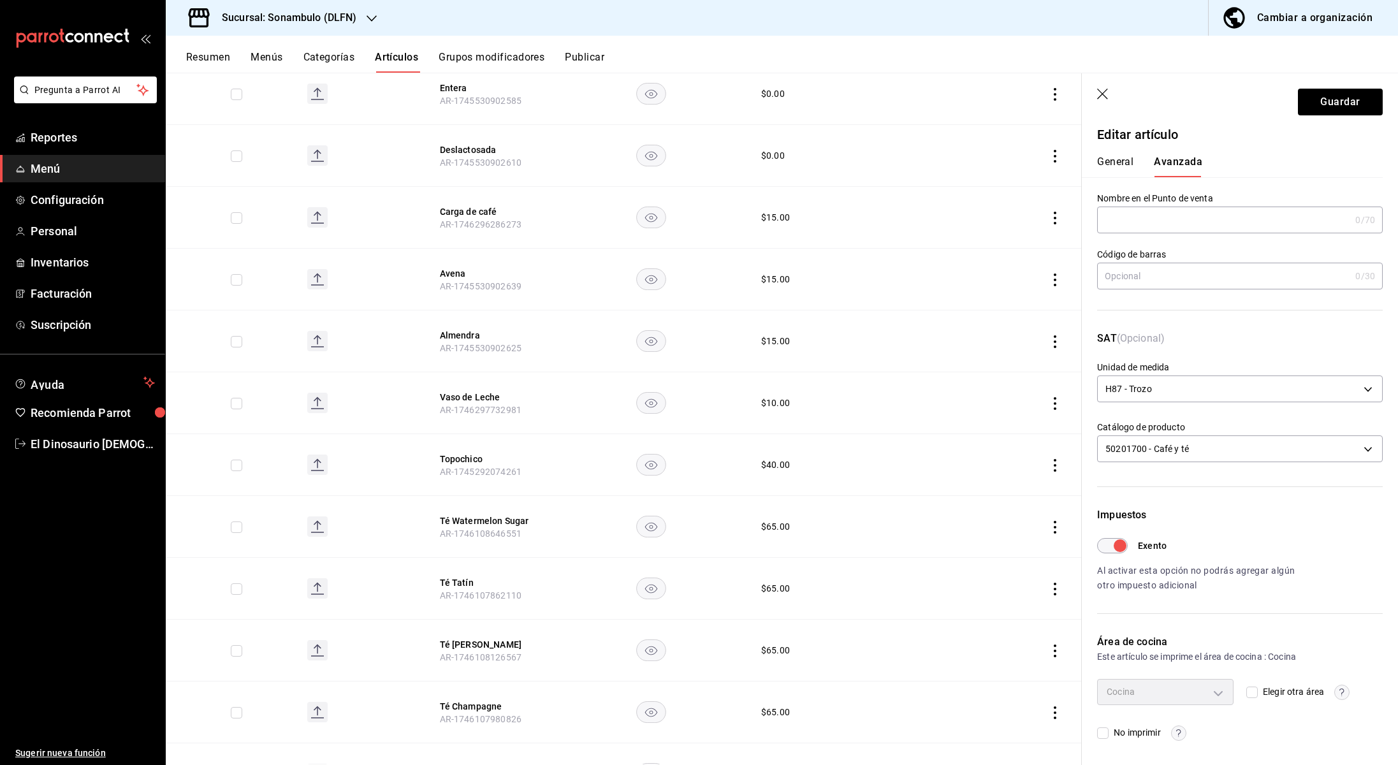
scroll to position [6, 0]
click at [1322, 110] on button "Guardar" at bounding box center [1340, 102] width 85 height 27
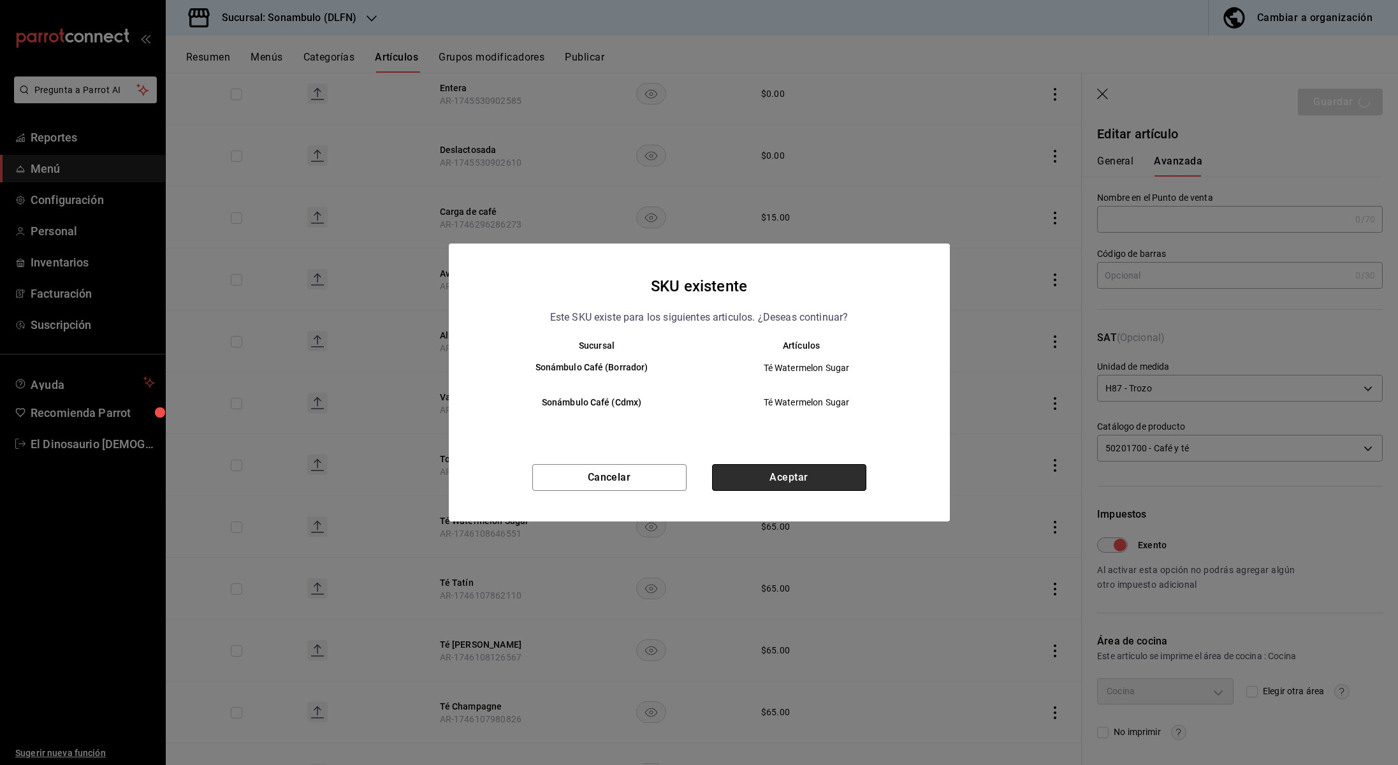
click at [839, 477] on button "Aceptar" at bounding box center [789, 477] width 154 height 27
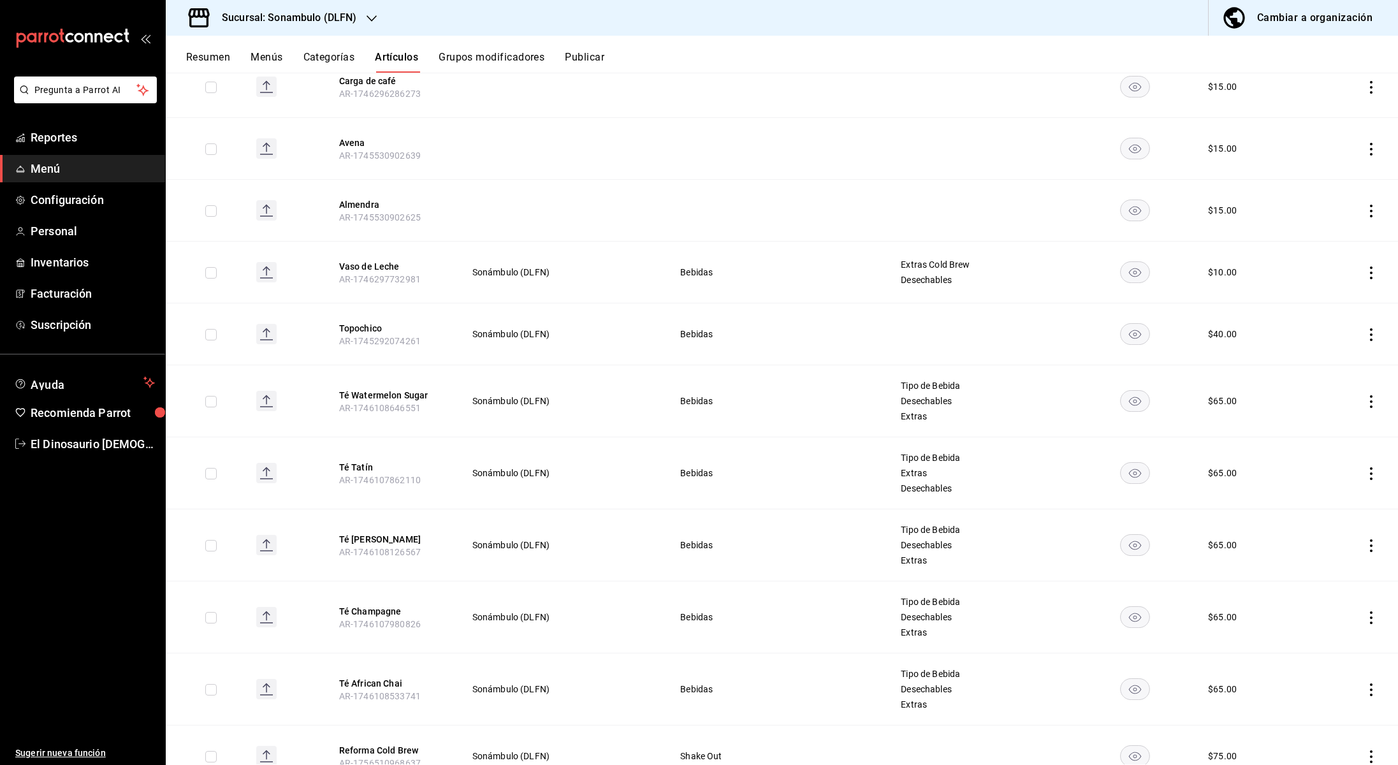
scroll to position [755, 0]
click at [1309, 18] on div "Cambiar a organización" at bounding box center [1315, 18] width 115 height 18
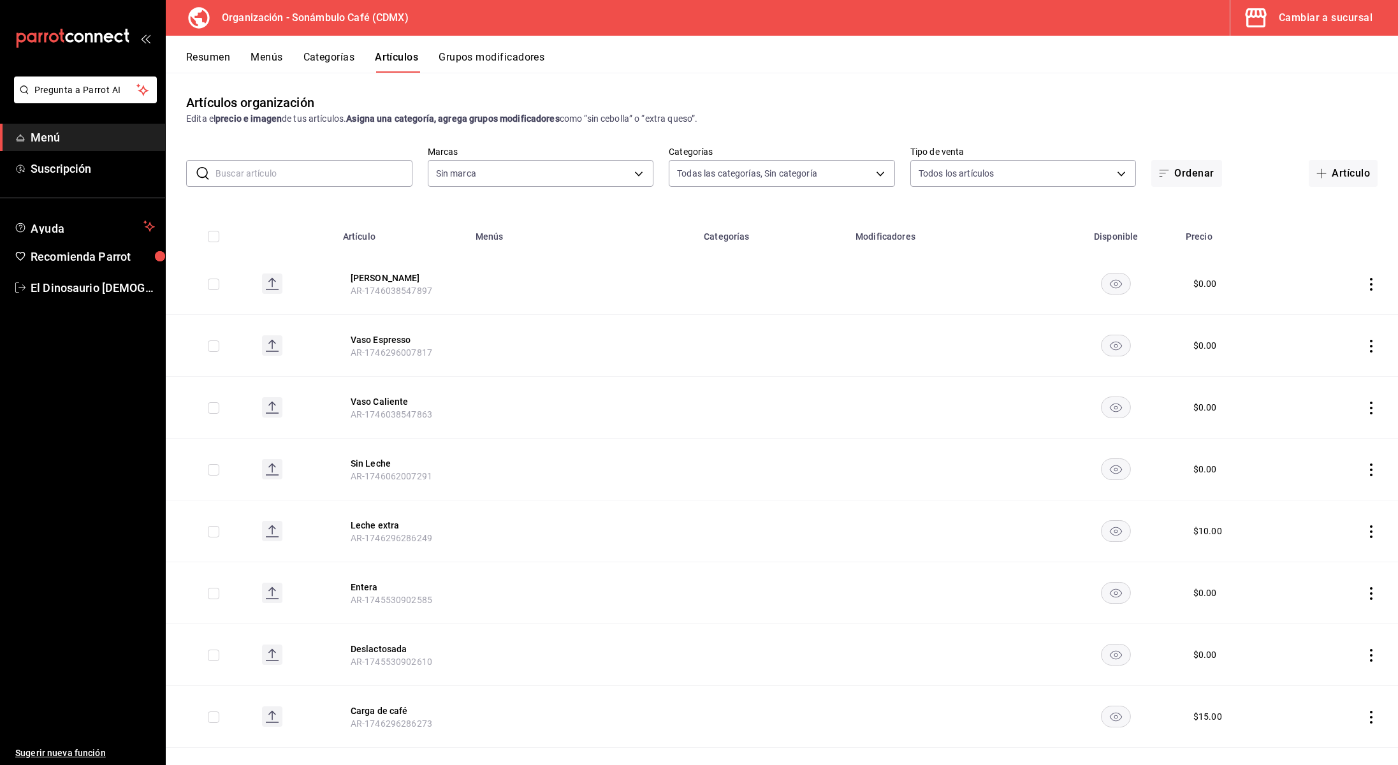
type input "f334b23c-accd-48d3-9e33-7597be2adefb,1da0be04-de0a-45fa-b68c-afbe207acbc3,090c5…"
type input "41c372fc-e741-48e3-8ddf-091b0edbeace"
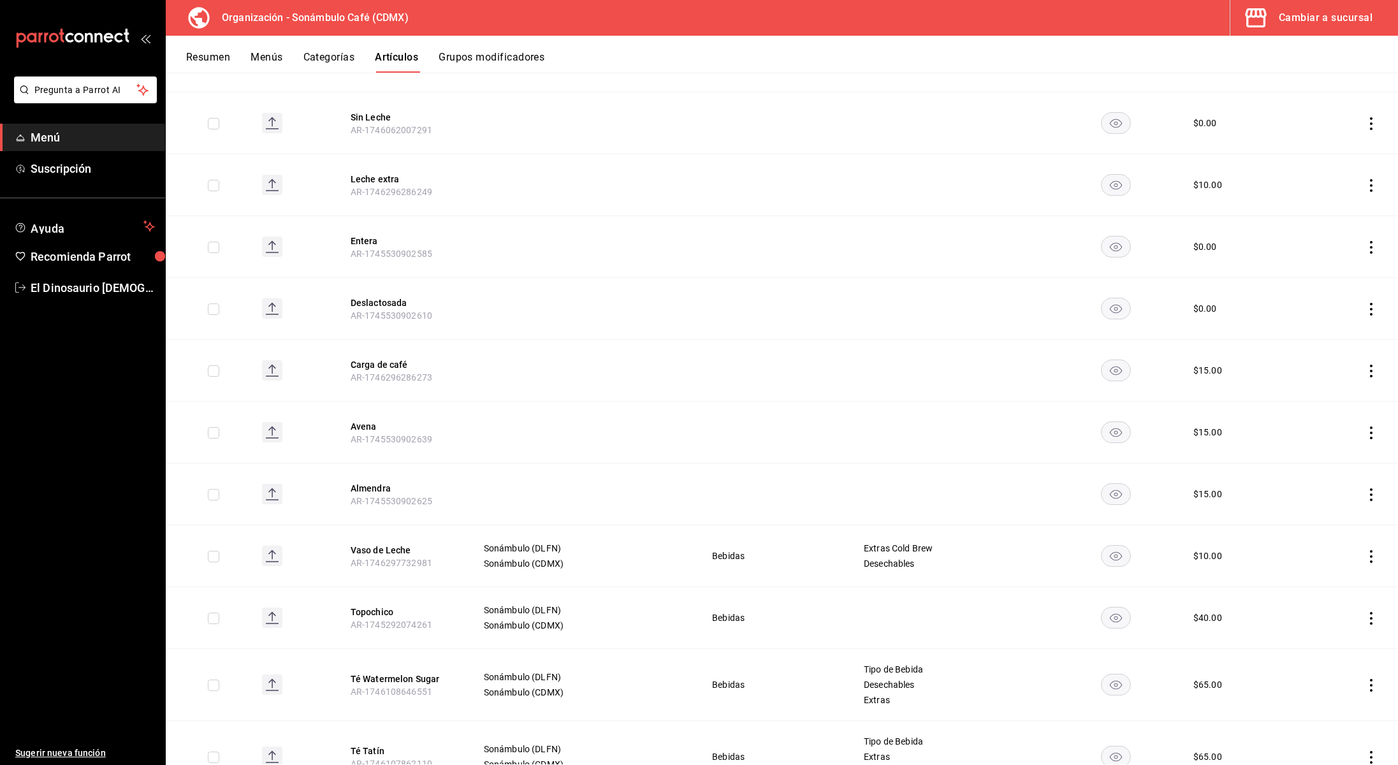
scroll to position [498, 0]
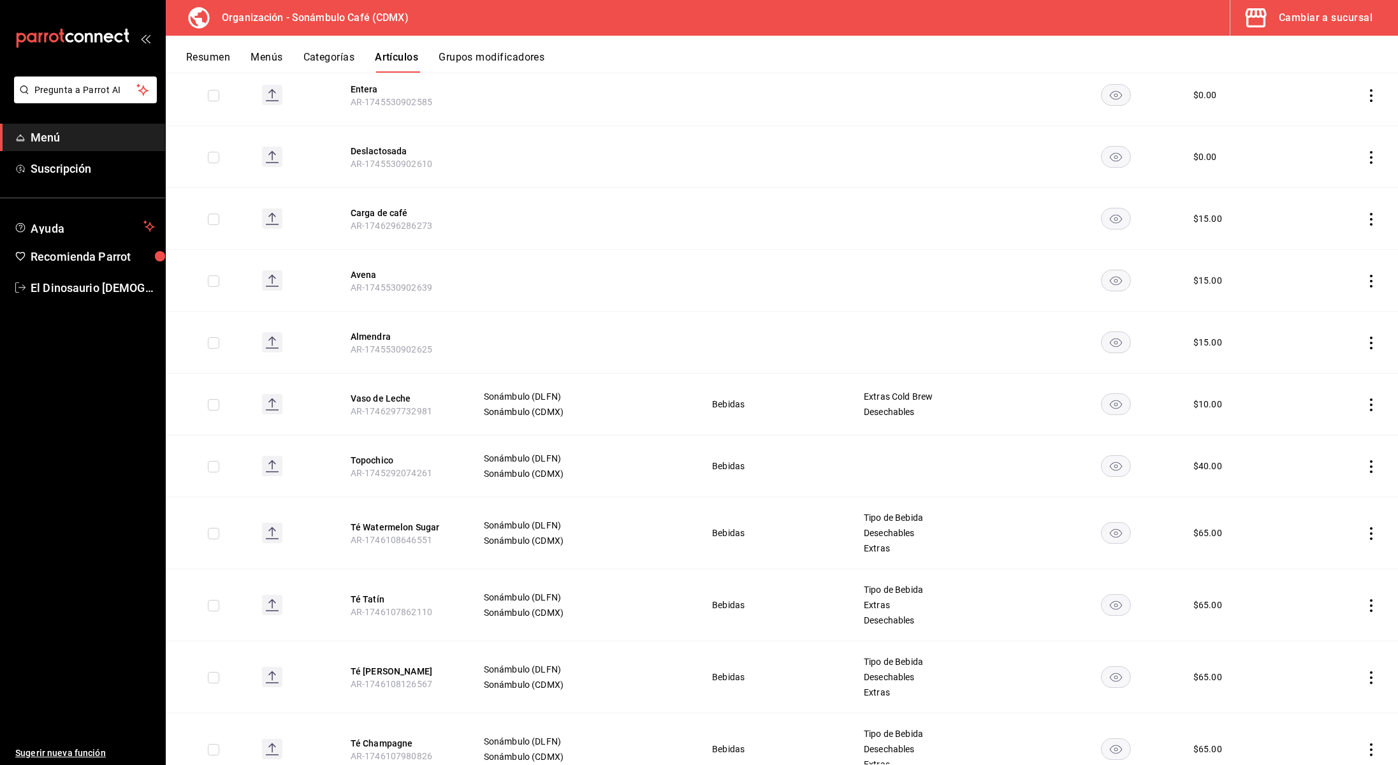
click at [1372, 404] on icon "actions" at bounding box center [1371, 405] width 3 height 13
click at [1344, 437] on span "Editar" at bounding box center [1333, 433] width 33 height 13
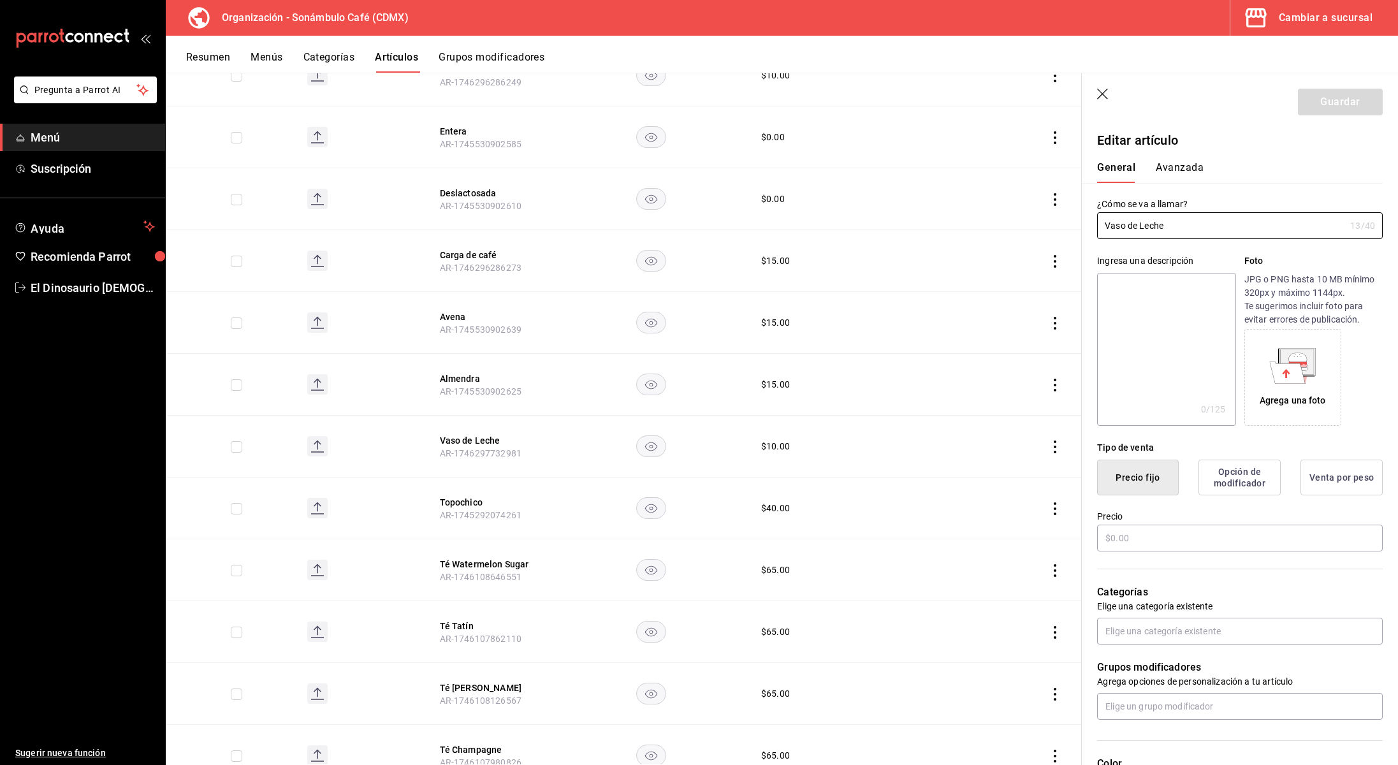
type input "$10.00"
type input "H87"
type input "50202300"
radio input "true"
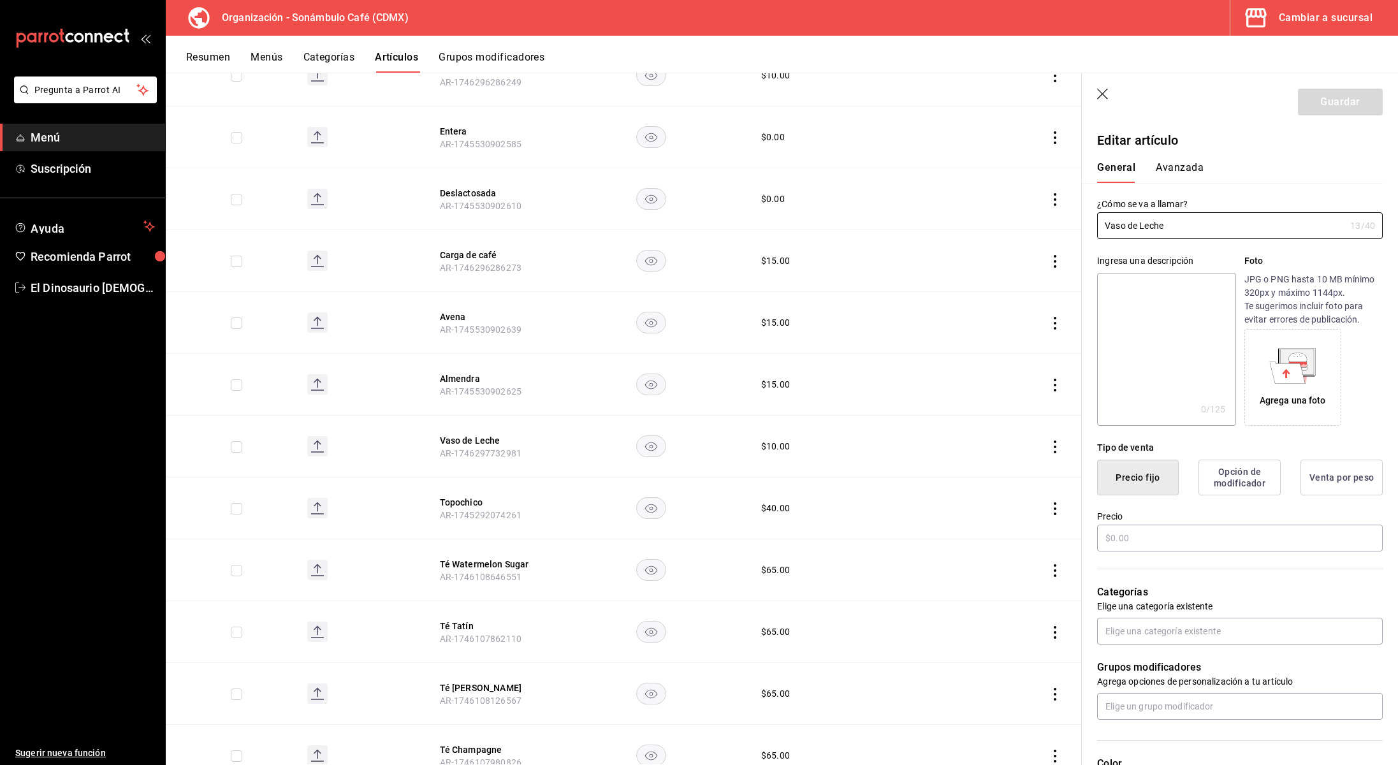
type input "6d5d39c5-aa1e-42d8-a05d-a56b1b7c7e54"
click at [1208, 173] on div "General [PERSON_NAME]" at bounding box center [1232, 172] width 270 height 22
click at [1178, 162] on button "Avanzada" at bounding box center [1180, 172] width 48 height 22
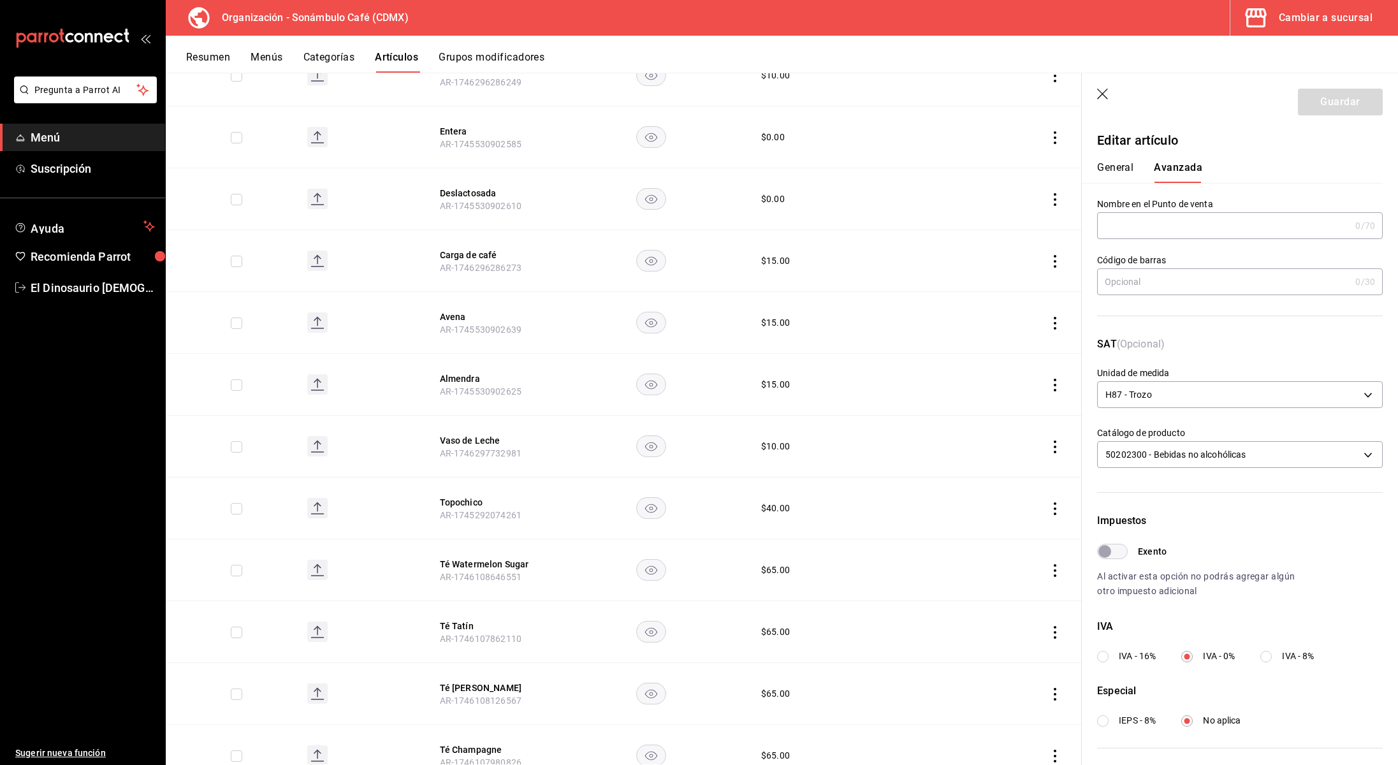
click at [1120, 550] on input "Exento" at bounding box center [1105, 551] width 46 height 15
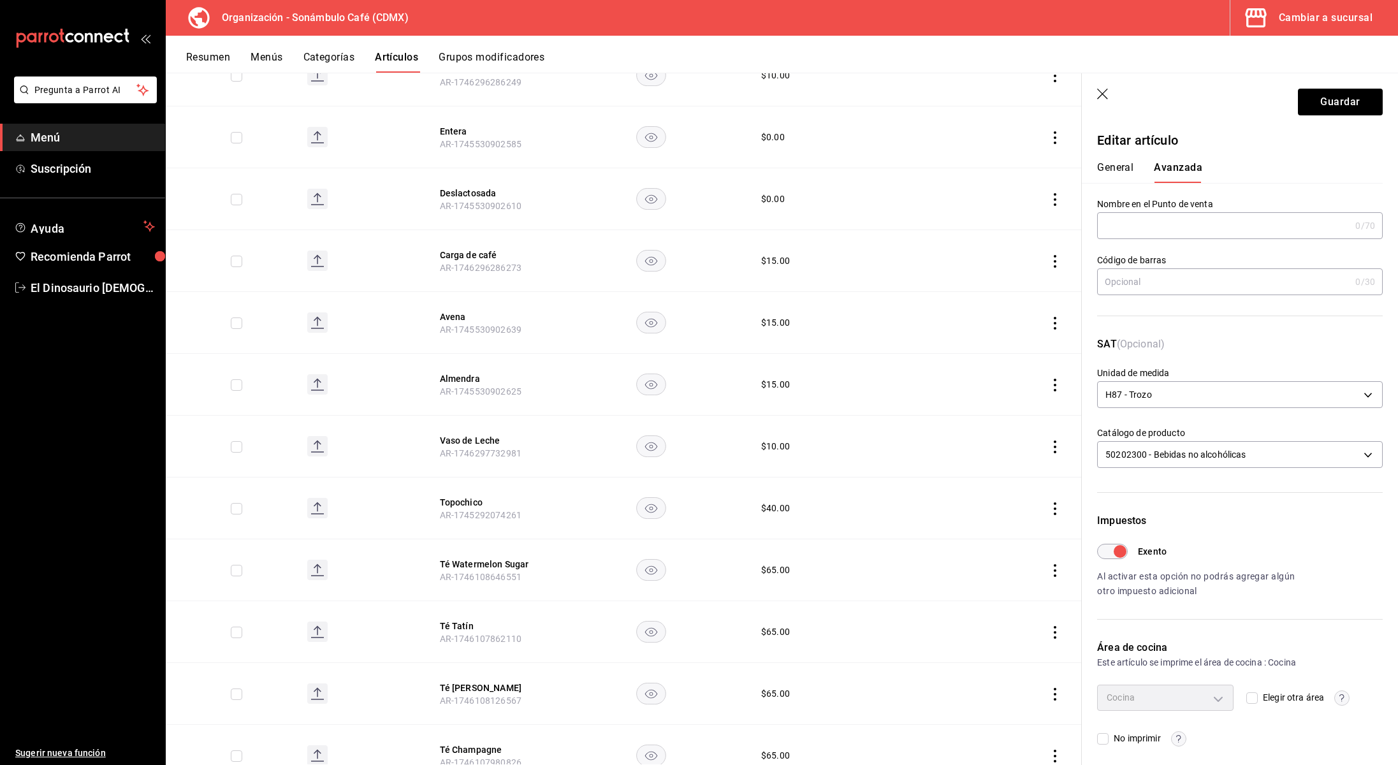
click at [1105, 547] on input "Exento" at bounding box center [1120, 551] width 46 height 15
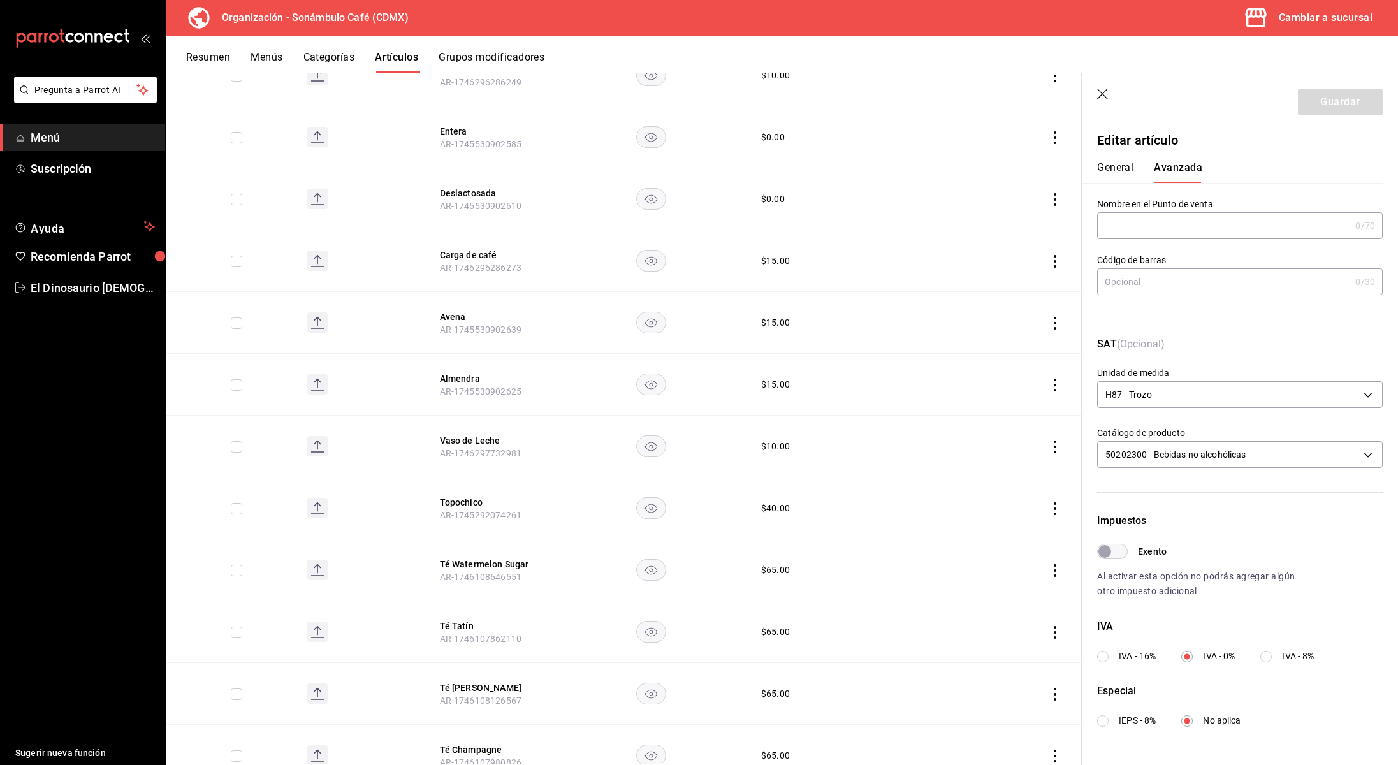
click at [1117, 548] on input "Exento" at bounding box center [1105, 551] width 46 height 15
checkbox input "true"
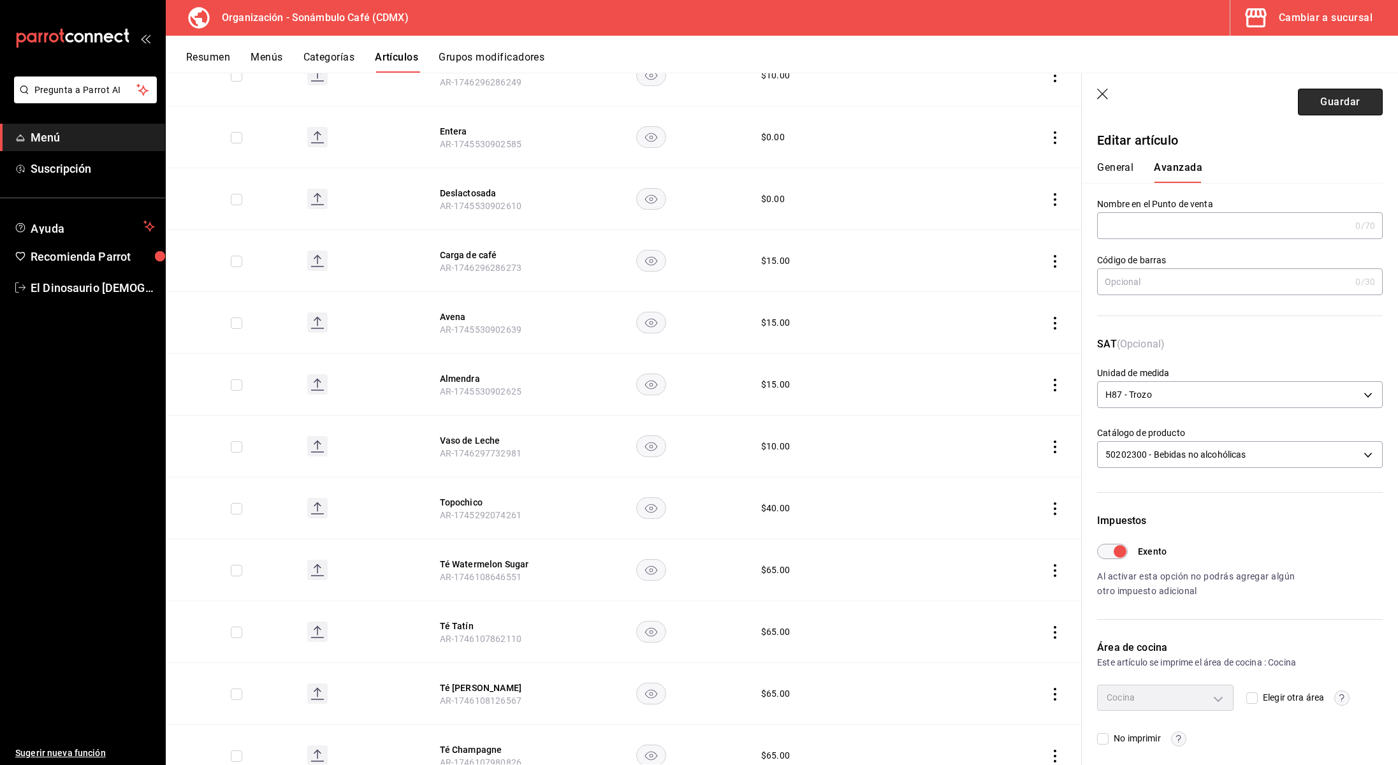
click at [1344, 106] on button "Guardar" at bounding box center [1340, 102] width 85 height 27
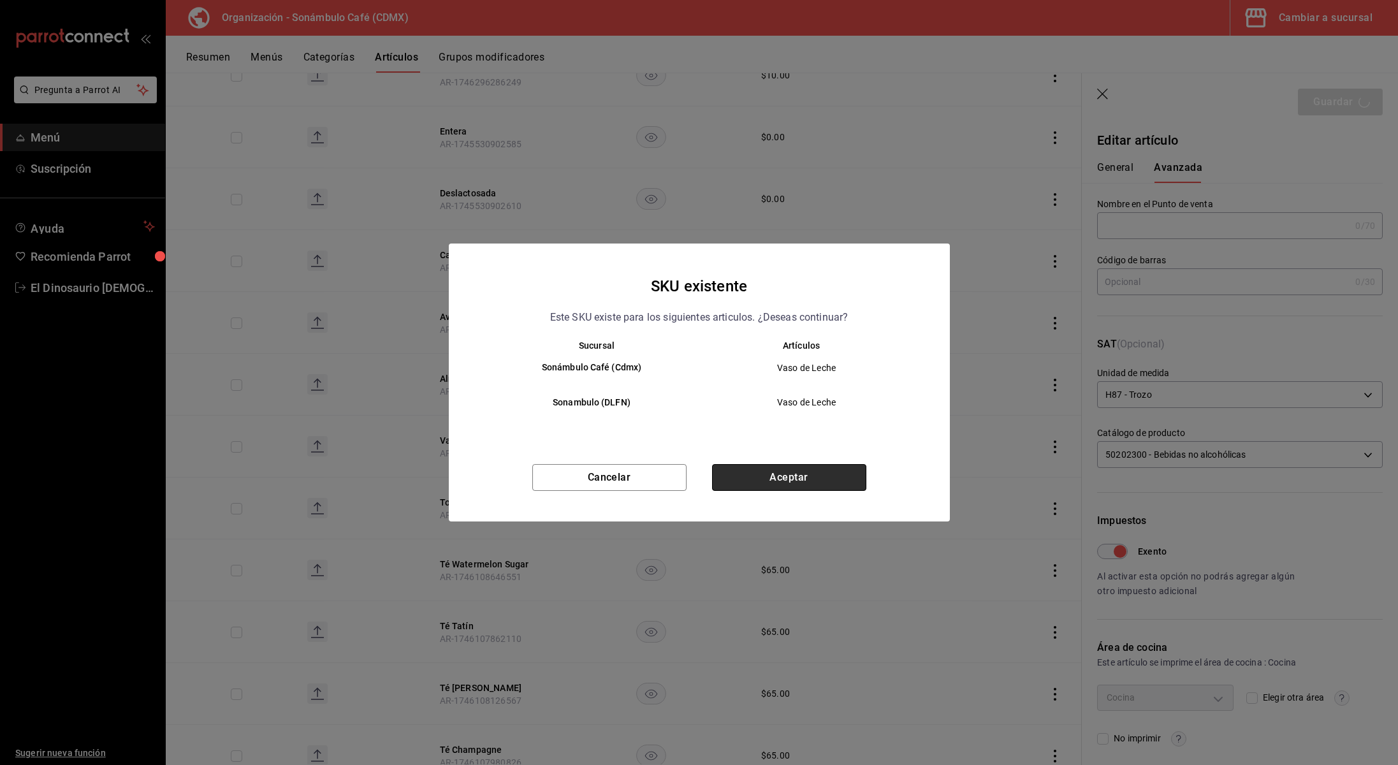
click at [789, 483] on button "Aceptar" at bounding box center [789, 477] width 154 height 27
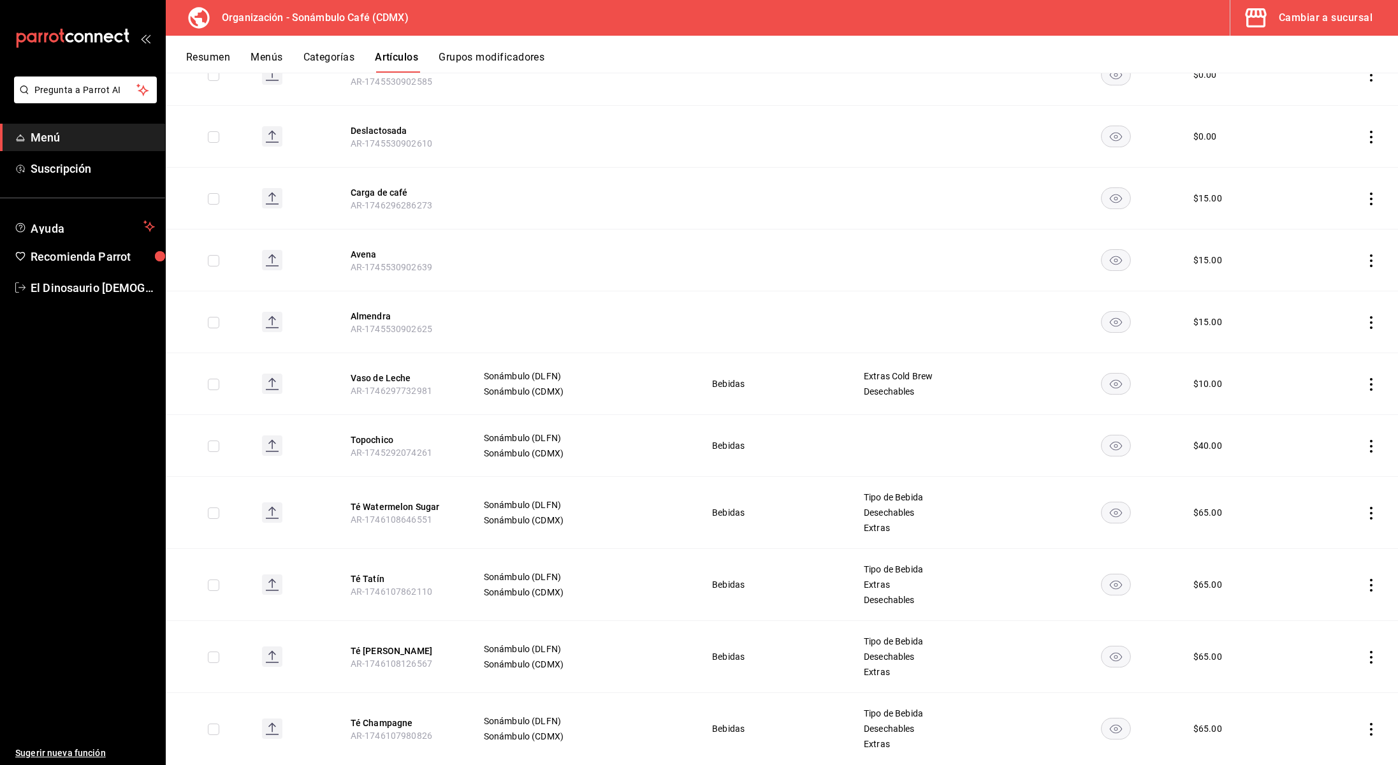
scroll to position [539, 0]
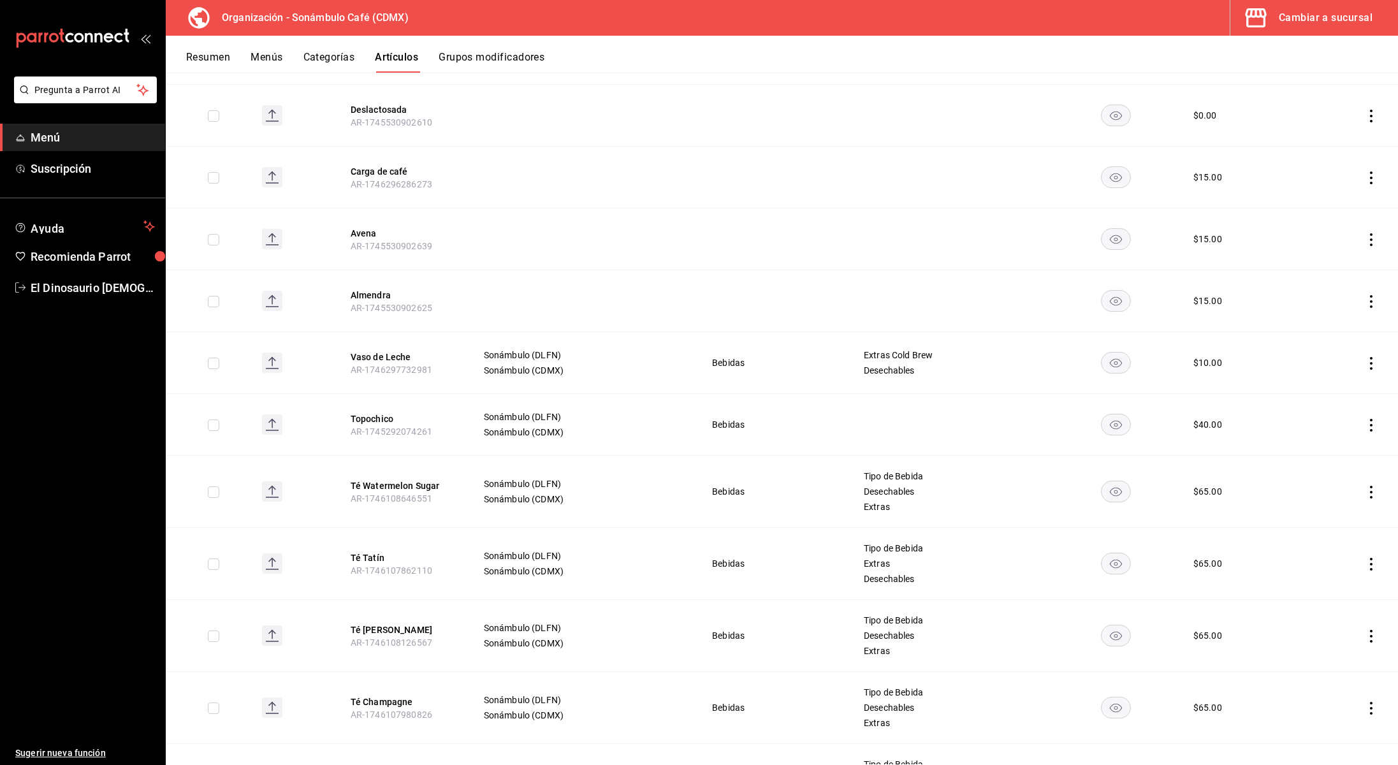
click at [1368, 419] on icon "actions" at bounding box center [1371, 425] width 13 height 13
click at [1342, 451] on span "Editar" at bounding box center [1333, 454] width 33 height 13
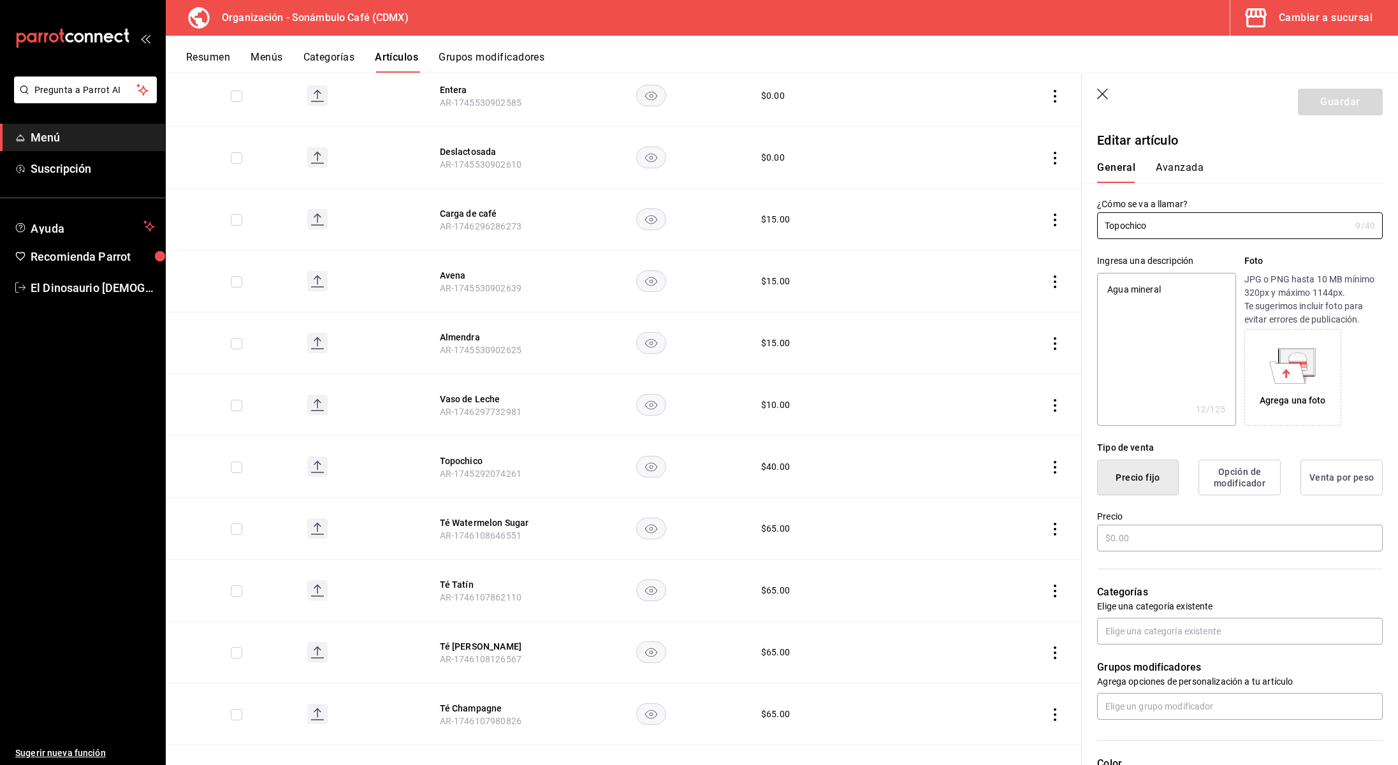
type textarea "x"
type input "$40.00"
click at [1186, 169] on button "Avanzada" at bounding box center [1180, 172] width 48 height 22
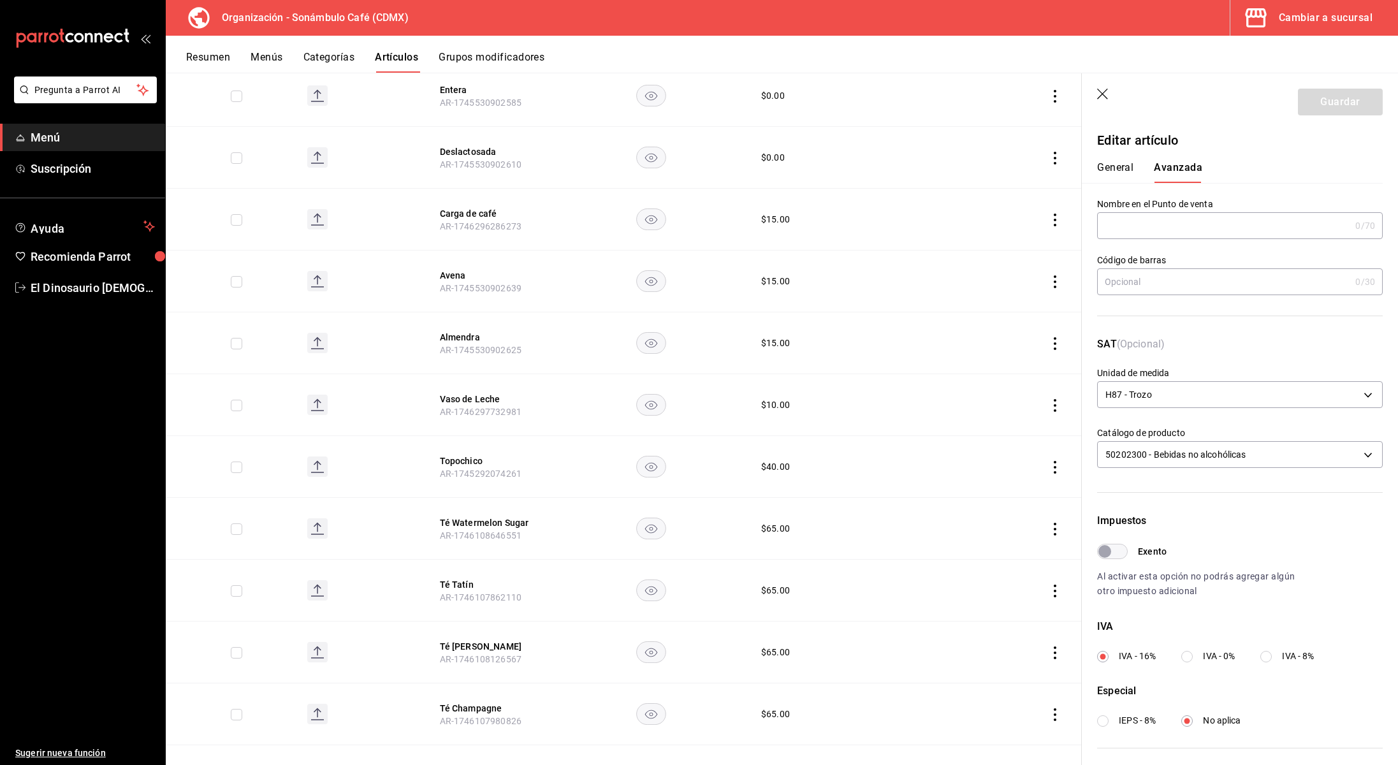
click at [1117, 554] on input "Exento" at bounding box center [1105, 551] width 46 height 15
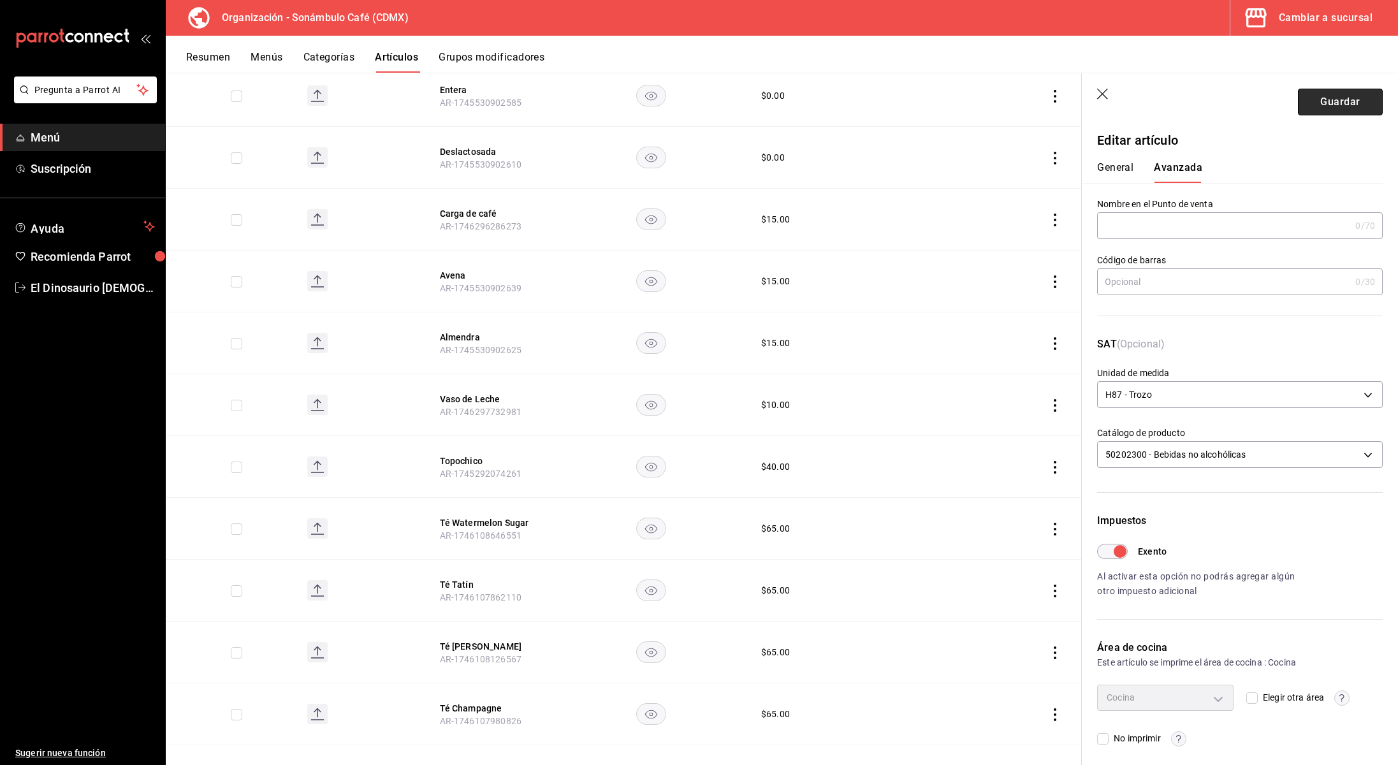
click at [1310, 98] on button "Guardar" at bounding box center [1340, 102] width 85 height 27
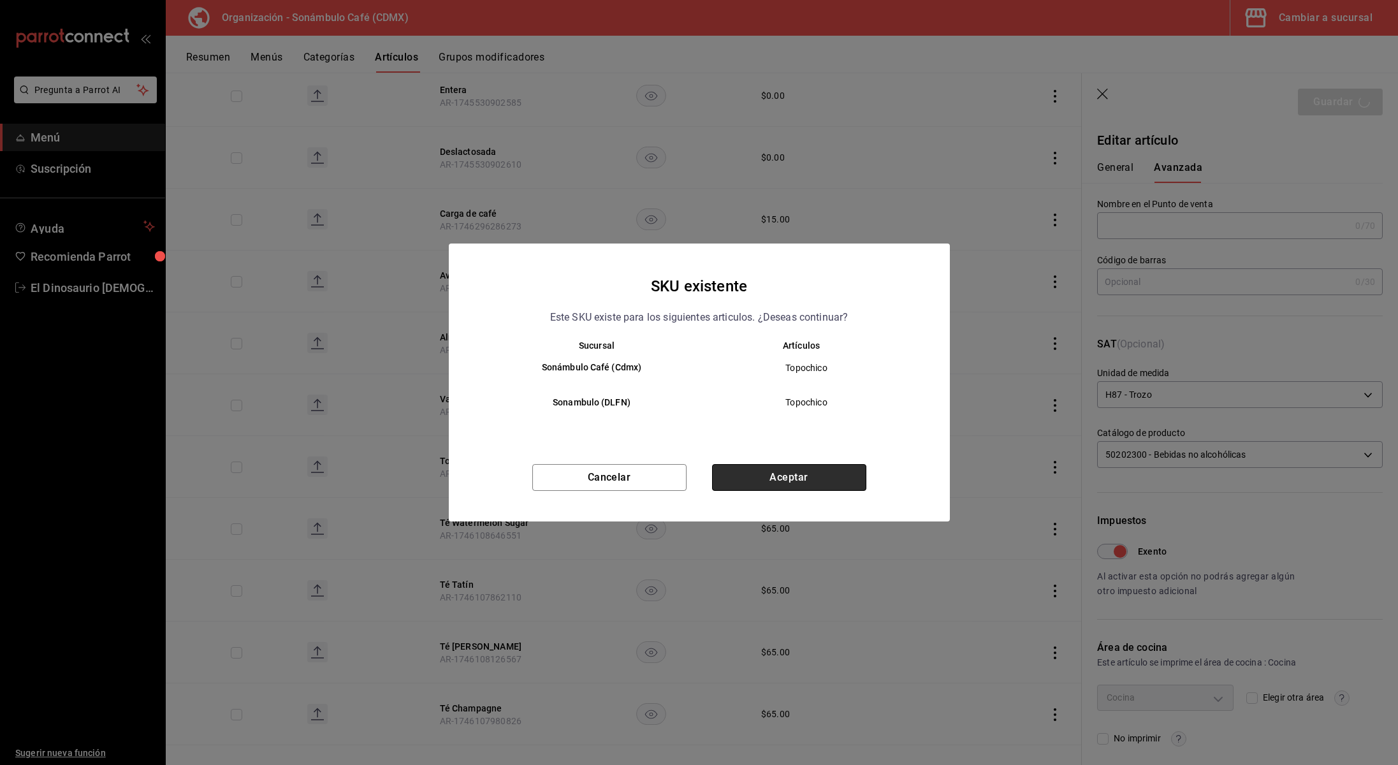
click at [796, 478] on button "Aceptar" at bounding box center [789, 477] width 154 height 27
checkbox input "false"
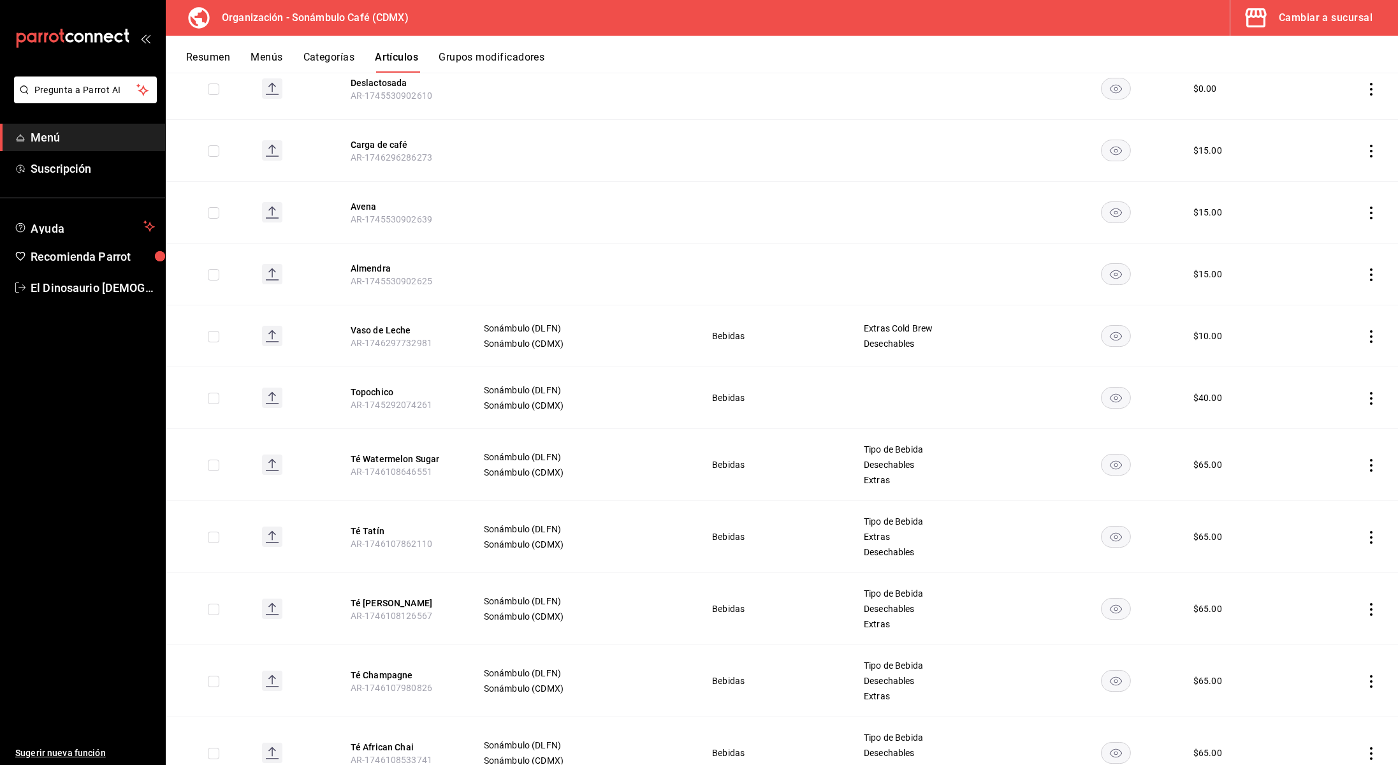
scroll to position [568, 0]
click at [1372, 543] on td at bounding box center [1349, 536] width 99 height 72
click at [1371, 538] on icon "actions" at bounding box center [1371, 536] width 13 height 13
click at [1344, 561] on span "Editar" at bounding box center [1333, 565] width 33 height 13
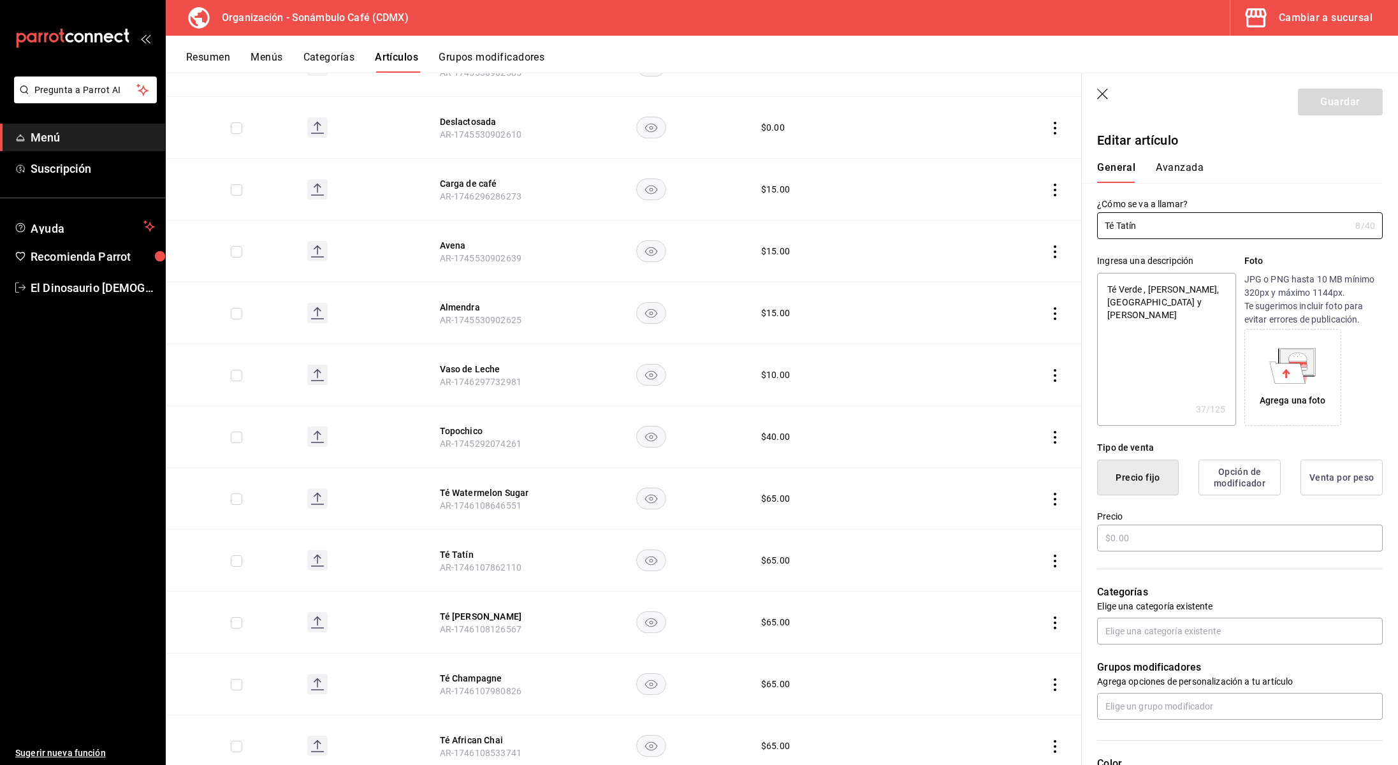
type textarea "x"
type input "$65.00"
click at [1175, 166] on button "Avanzada" at bounding box center [1180, 172] width 48 height 22
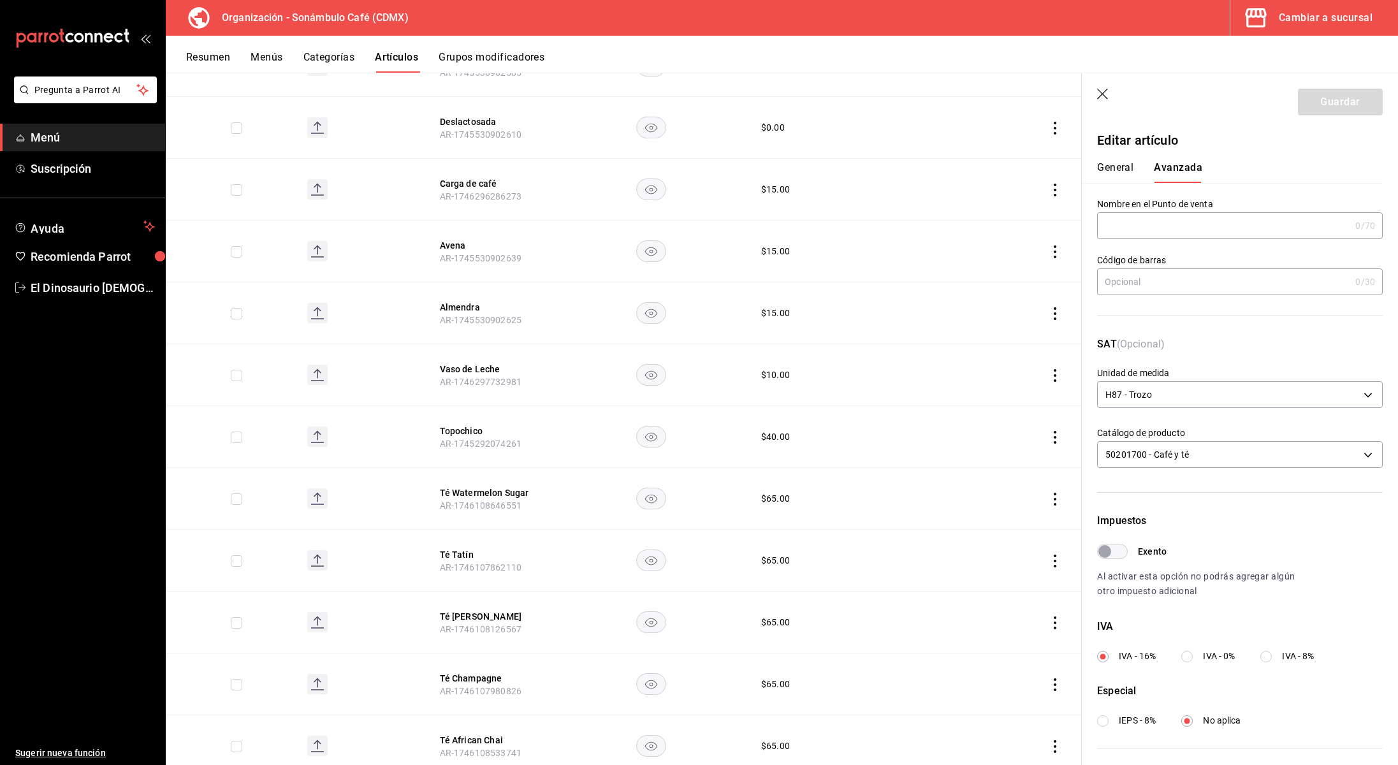
click at [1118, 549] on input "Exento" at bounding box center [1105, 551] width 46 height 15
checkbox input "true"
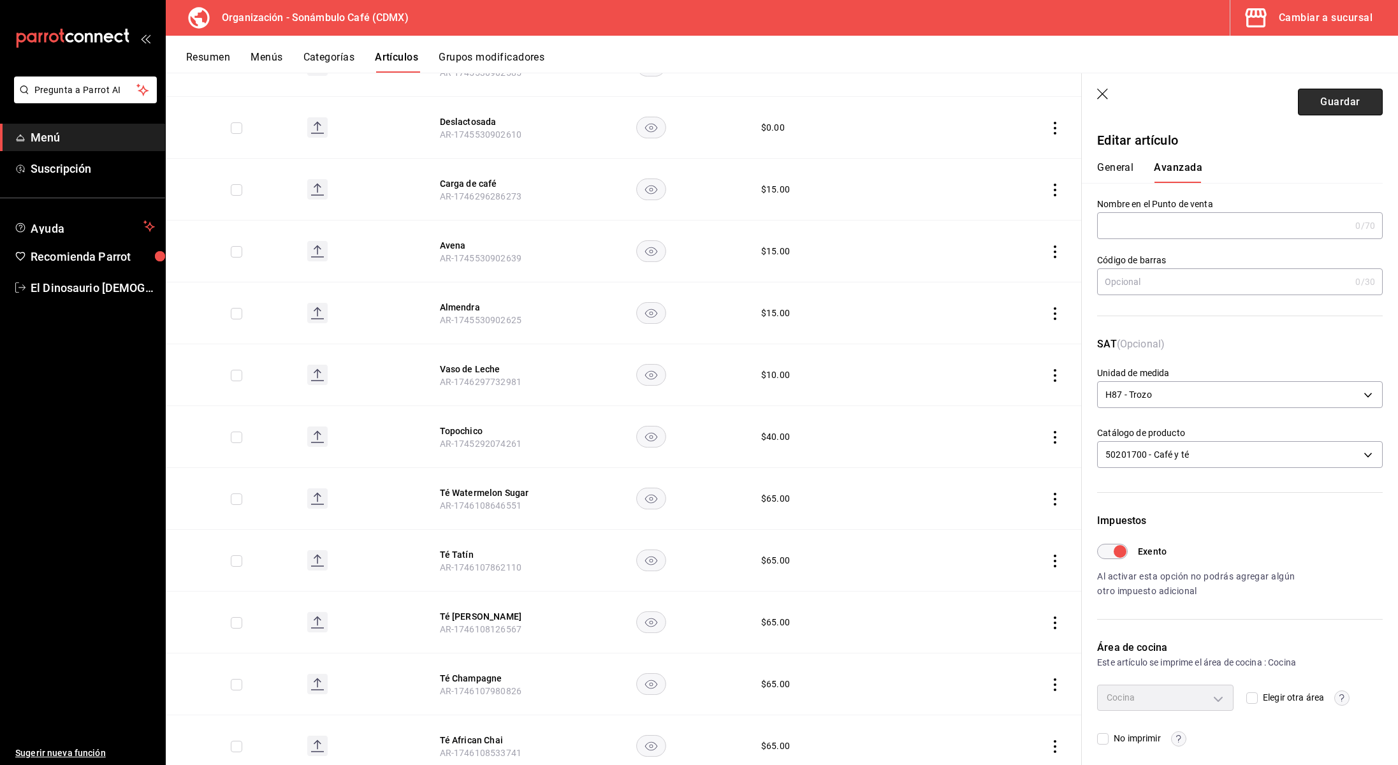
click at [1361, 101] on button "Guardar" at bounding box center [1340, 102] width 85 height 27
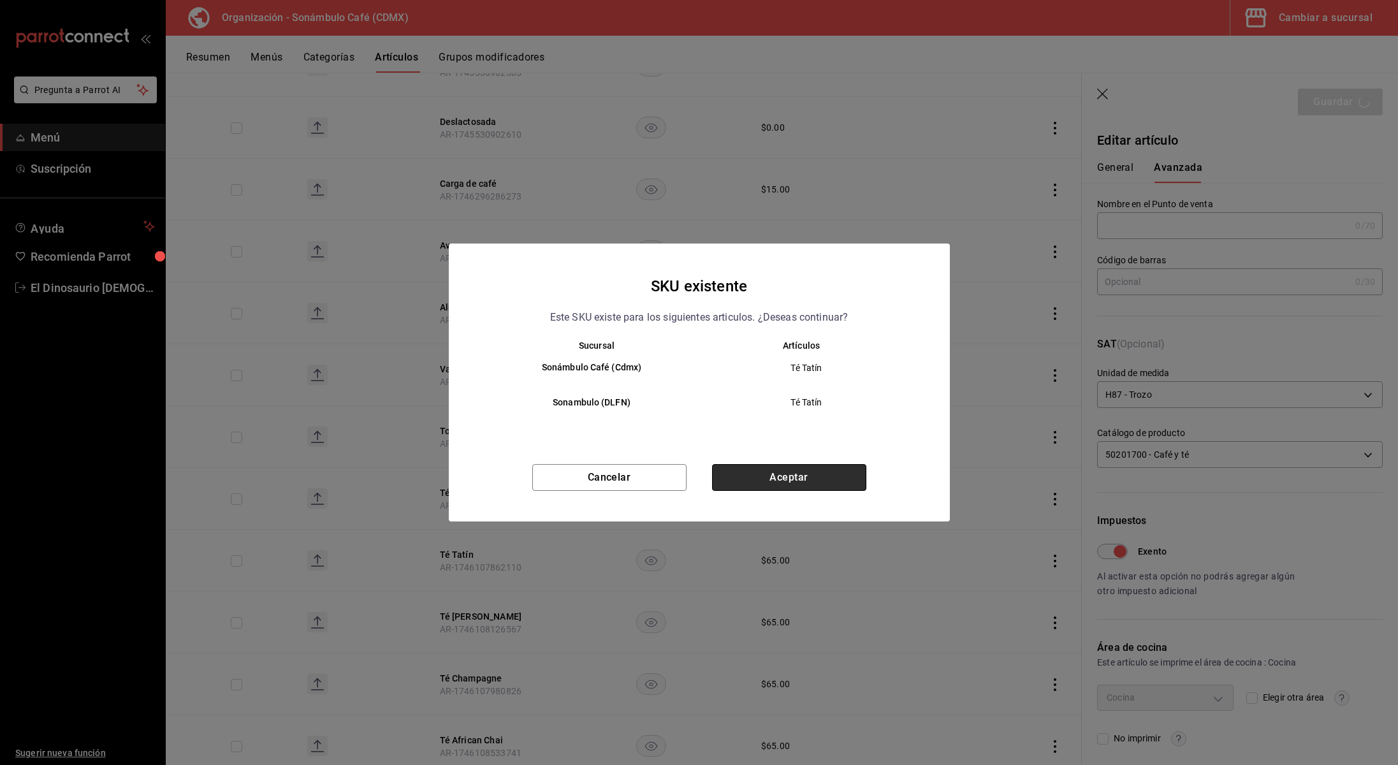
click at [831, 484] on button "Aceptar" at bounding box center [789, 477] width 154 height 27
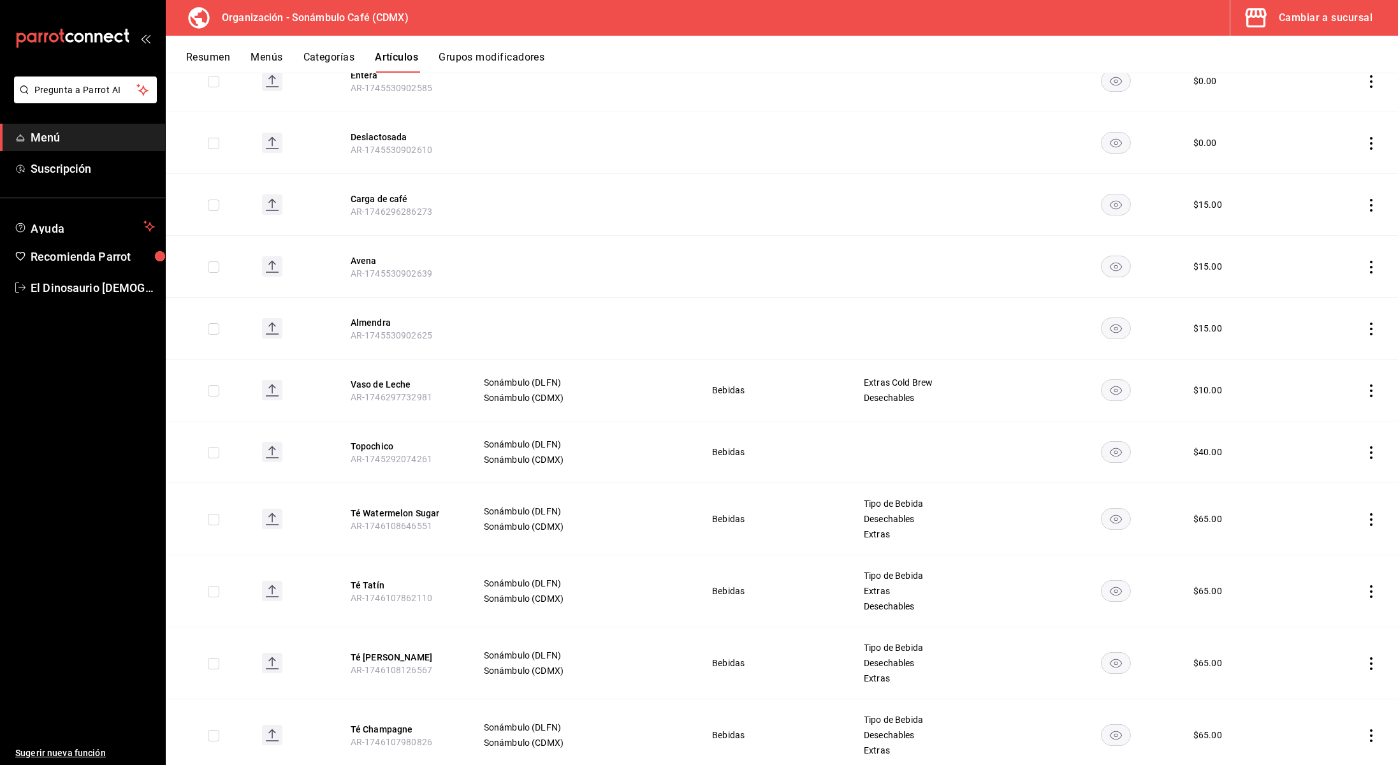
scroll to position [554, 0]
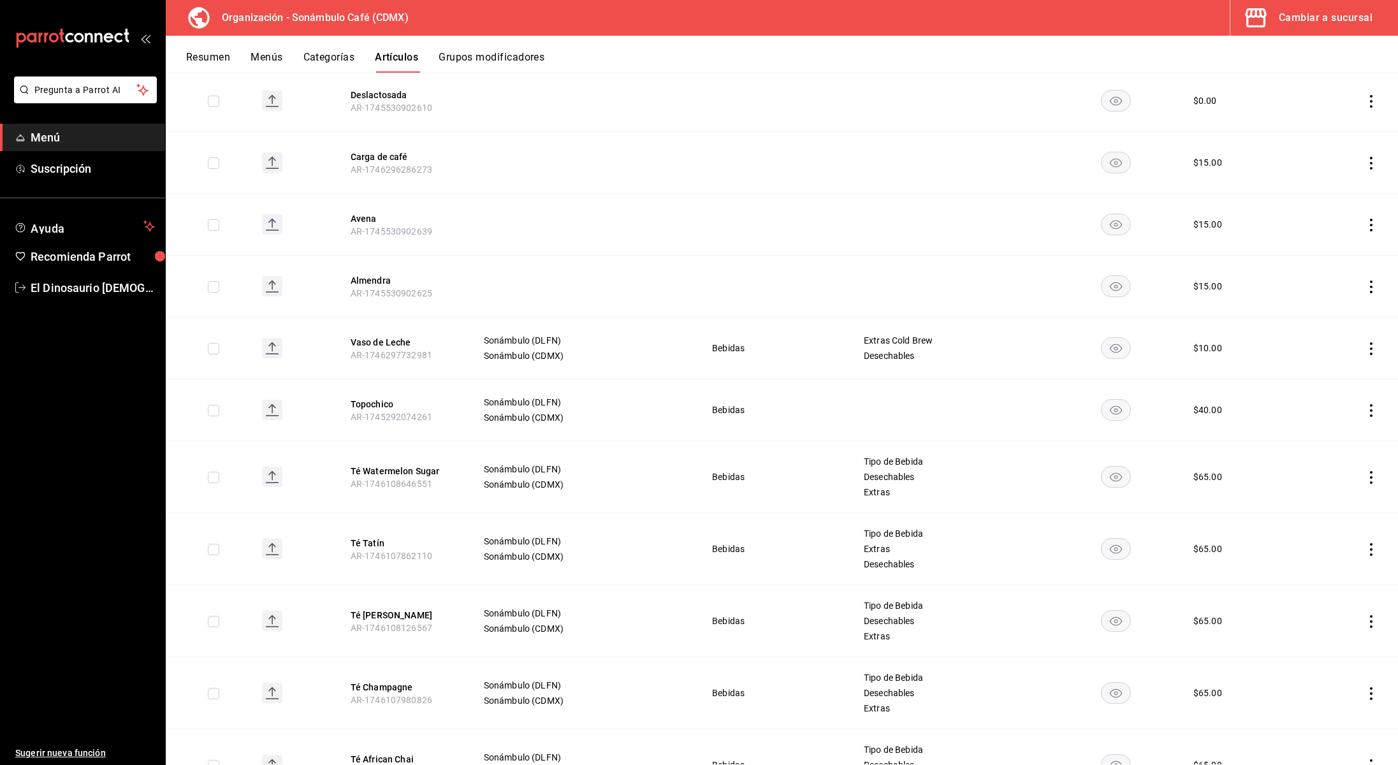
click at [1374, 548] on icon "actions" at bounding box center [1371, 549] width 13 height 13
click at [1342, 573] on span "Editar" at bounding box center [1333, 578] width 33 height 13
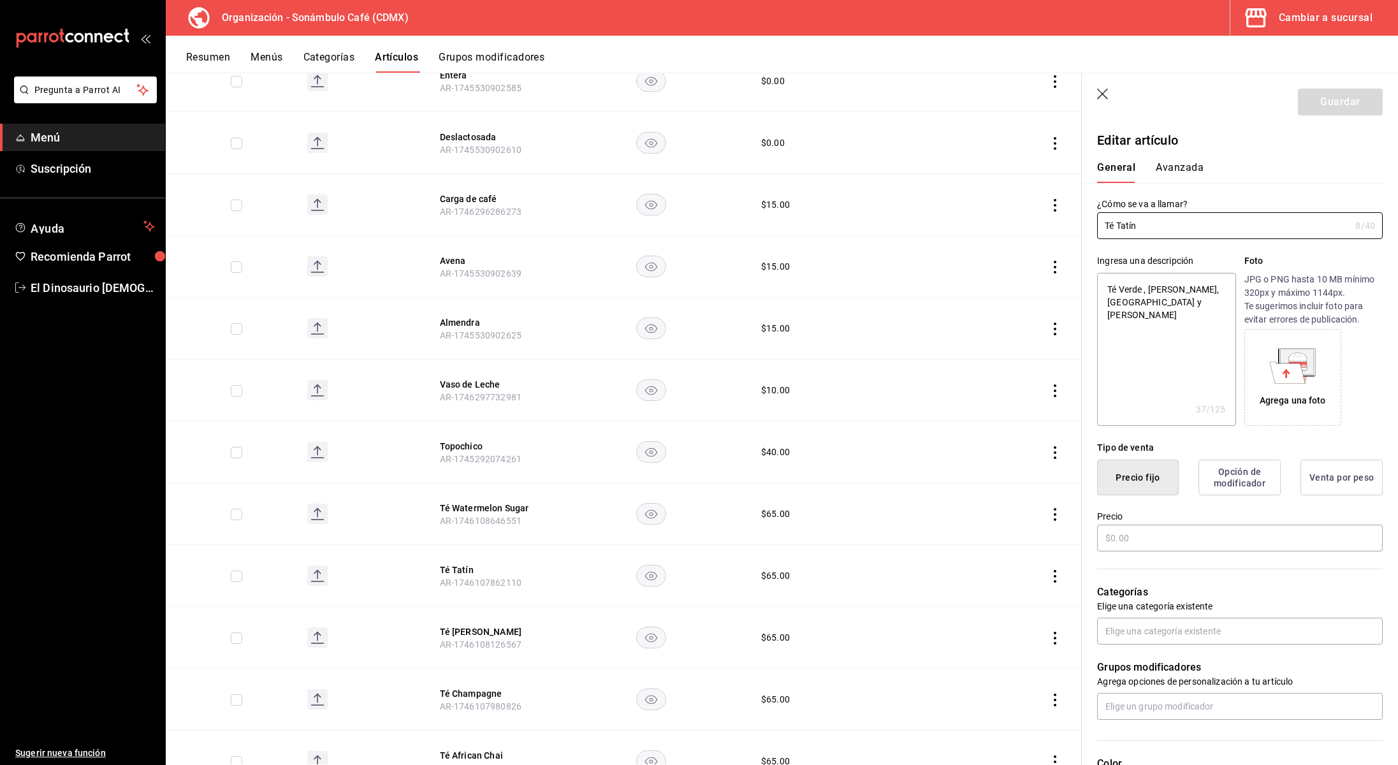
type textarea "x"
type input "$65.00"
type input "H87"
type input "50201700"
type input "6d5d39c5-aa1e-42d8-a05d-a56b1b7c7e54"
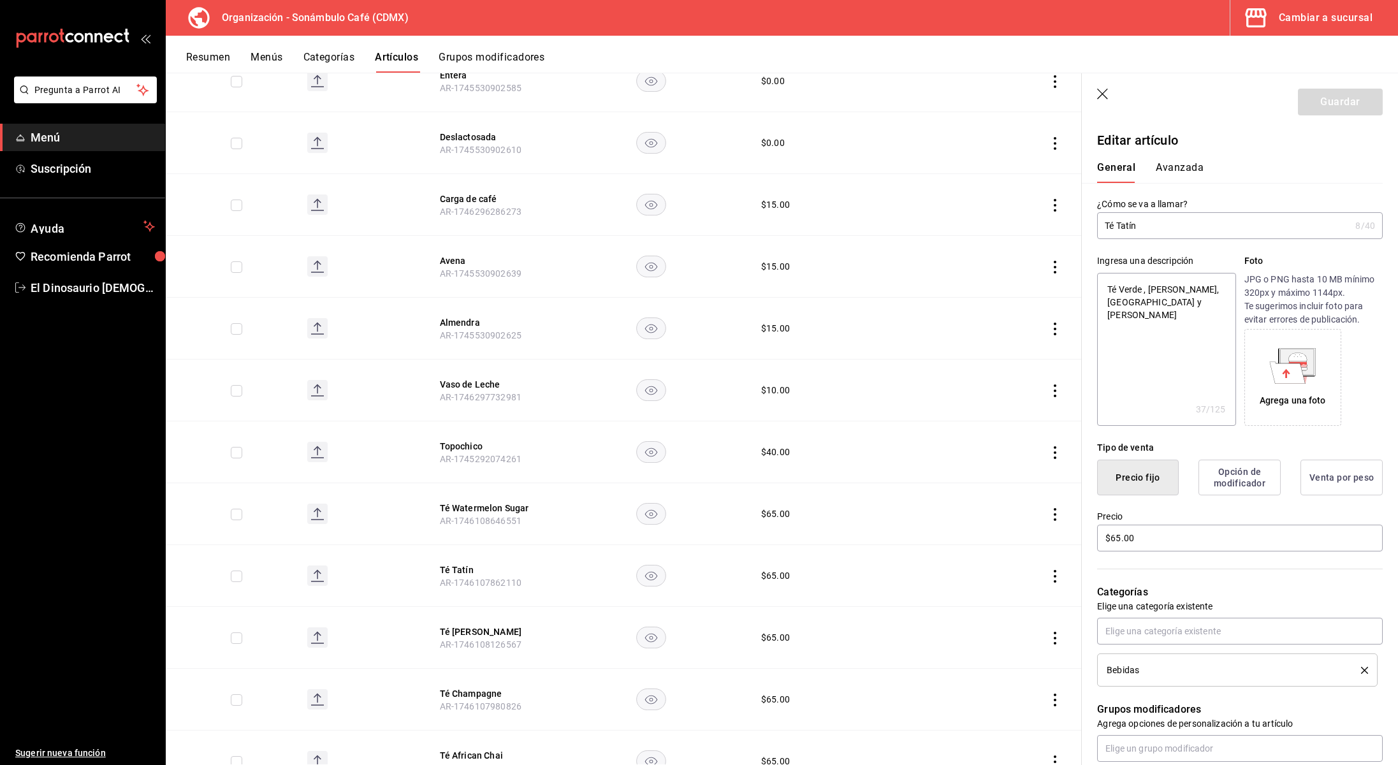
click at [1185, 169] on button "Avanzada" at bounding box center [1180, 172] width 48 height 22
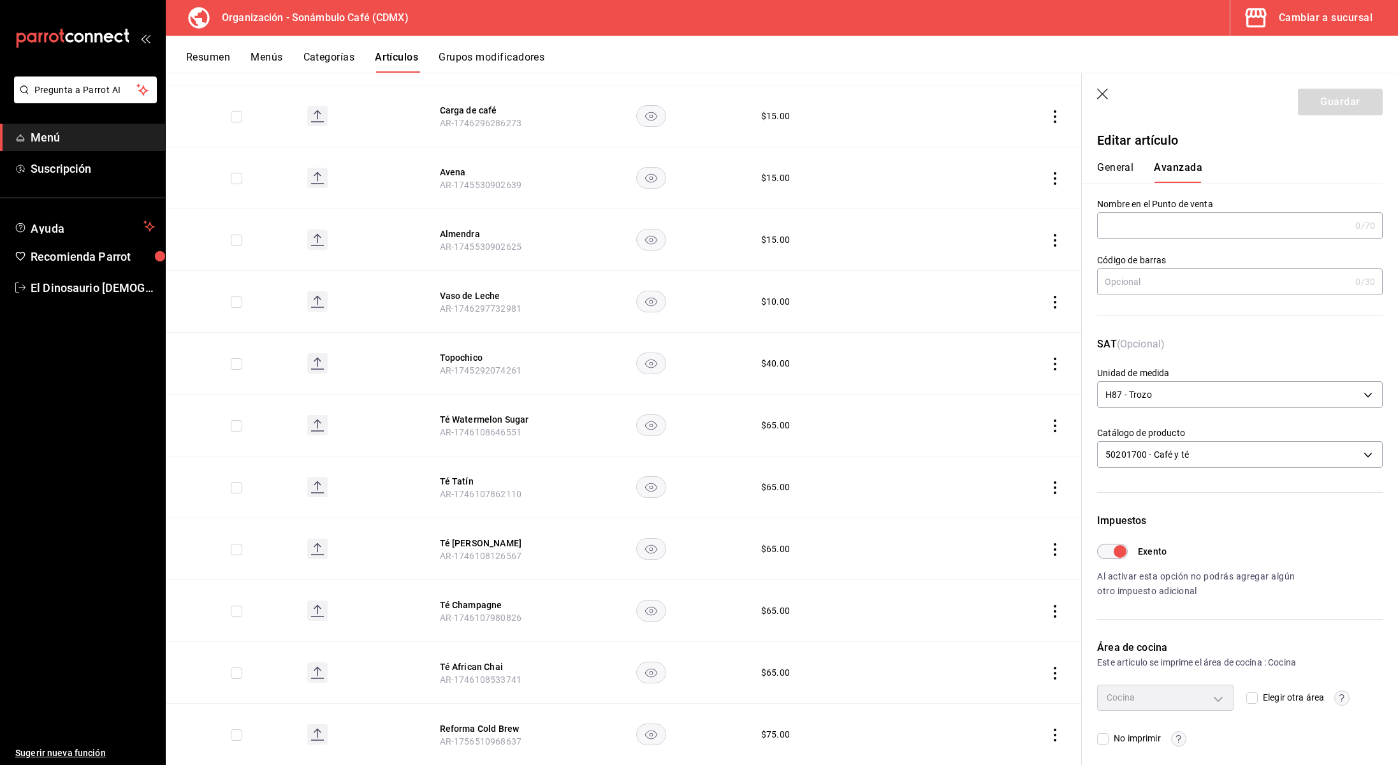
scroll to position [654, 0]
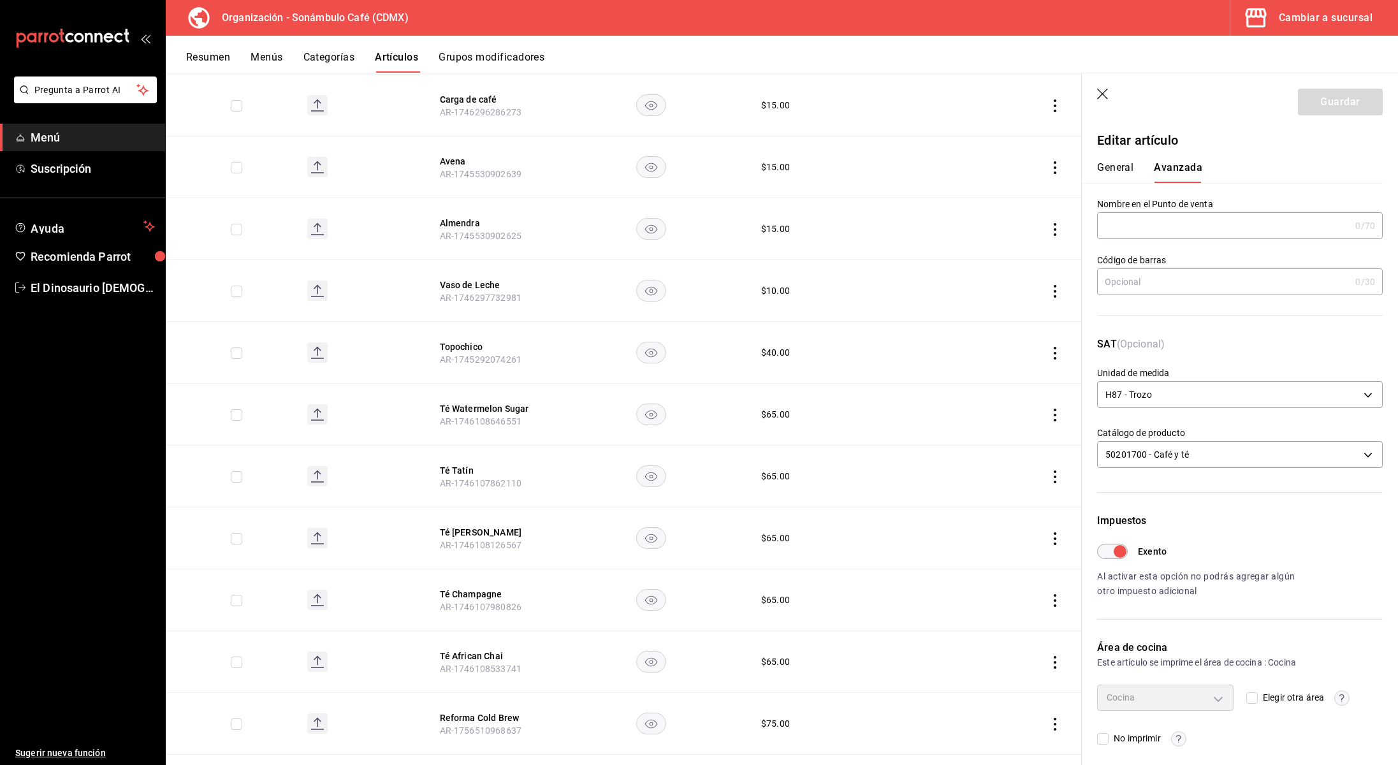
click at [960, 573] on td at bounding box center [1006, 600] width 151 height 62
click at [1053, 538] on icon "actions" at bounding box center [1055, 538] width 13 height 13
click at [1021, 569] on span "Editar" at bounding box center [1017, 567] width 33 height 13
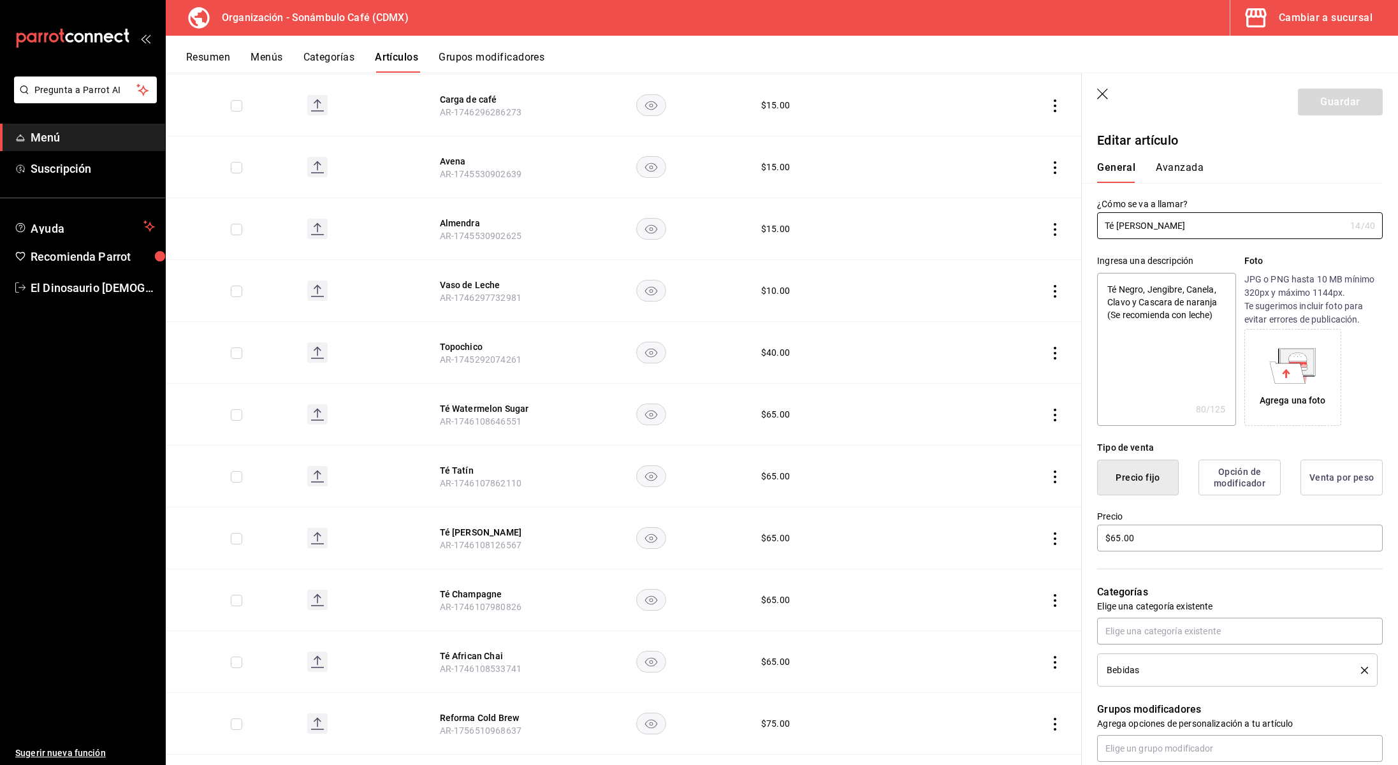
click at [1180, 172] on button "Avanzada" at bounding box center [1180, 172] width 48 height 22
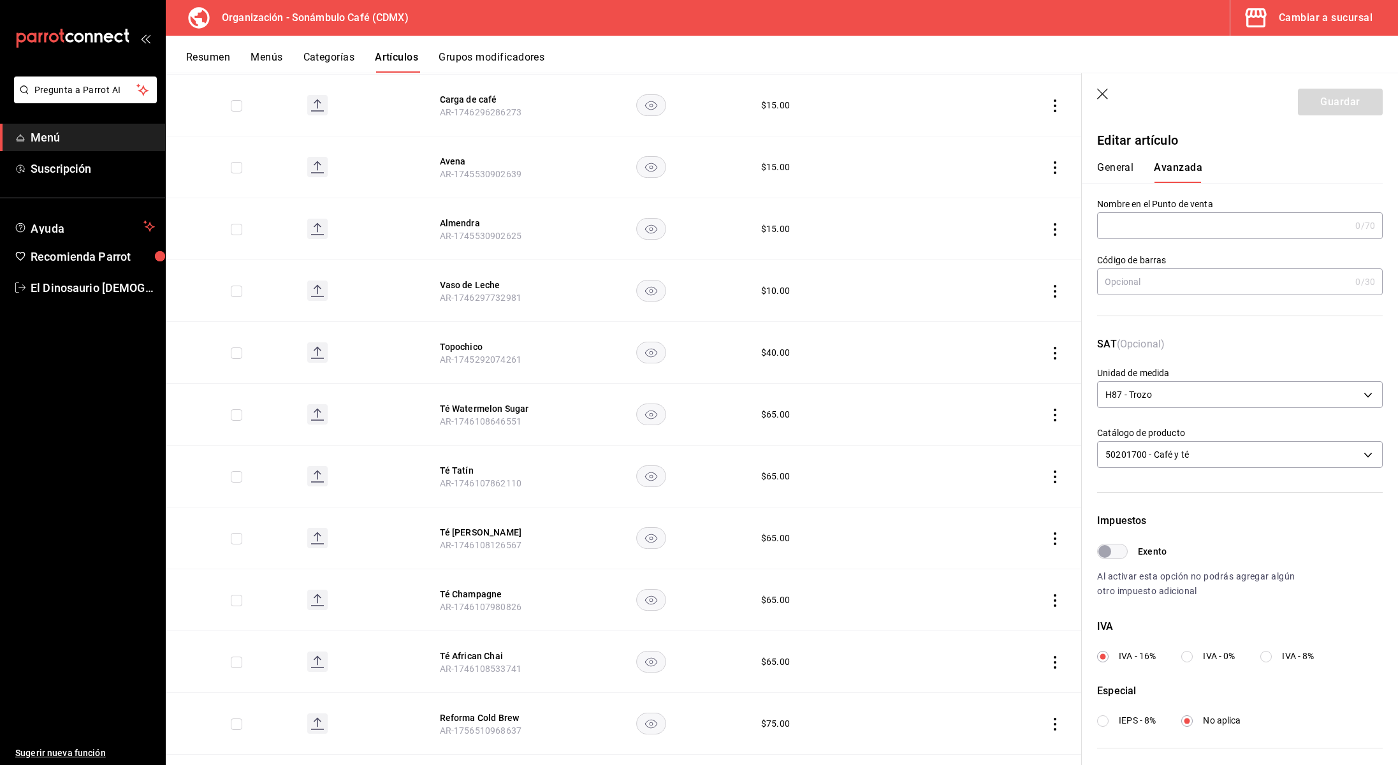
click at [1124, 168] on button "General" at bounding box center [1115, 172] width 36 height 22
type textarea "x"
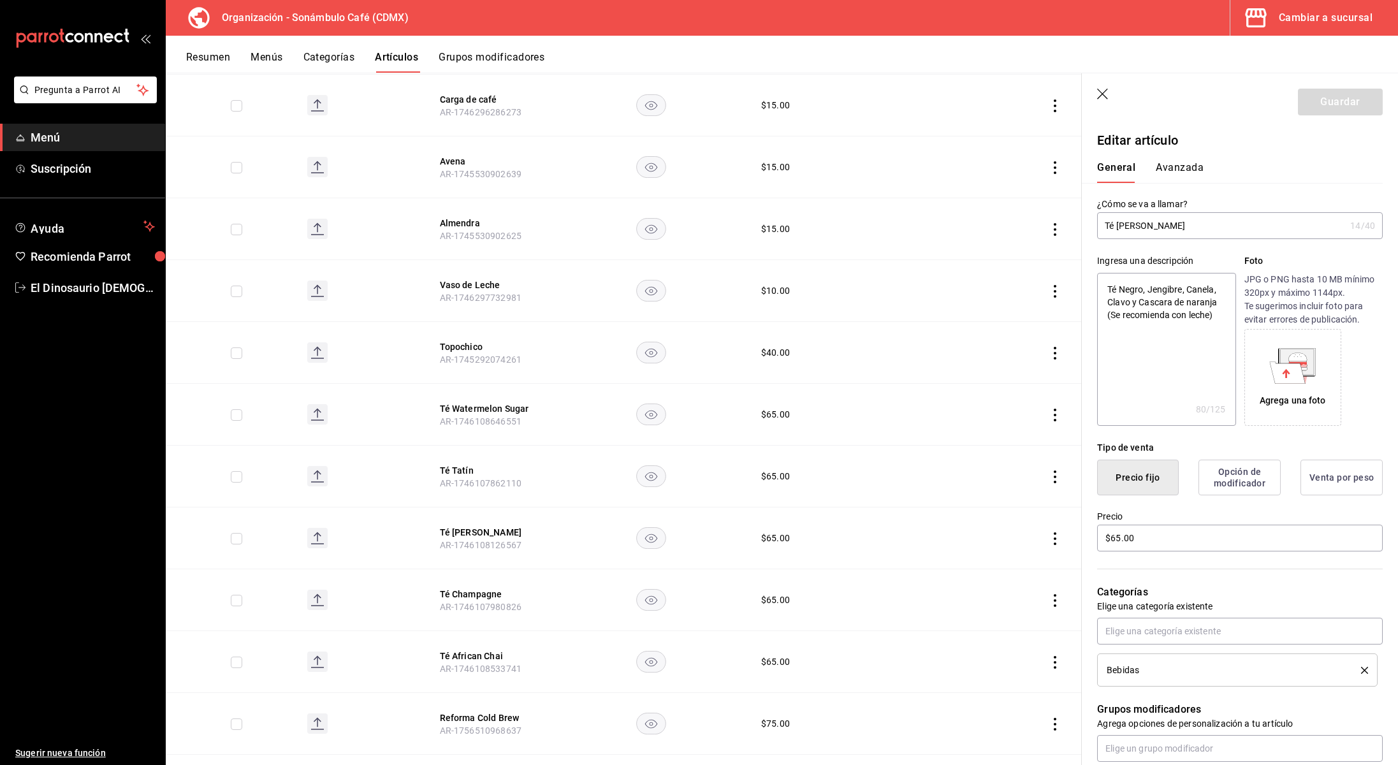
click at [1173, 166] on button "Avanzada" at bounding box center [1180, 172] width 48 height 22
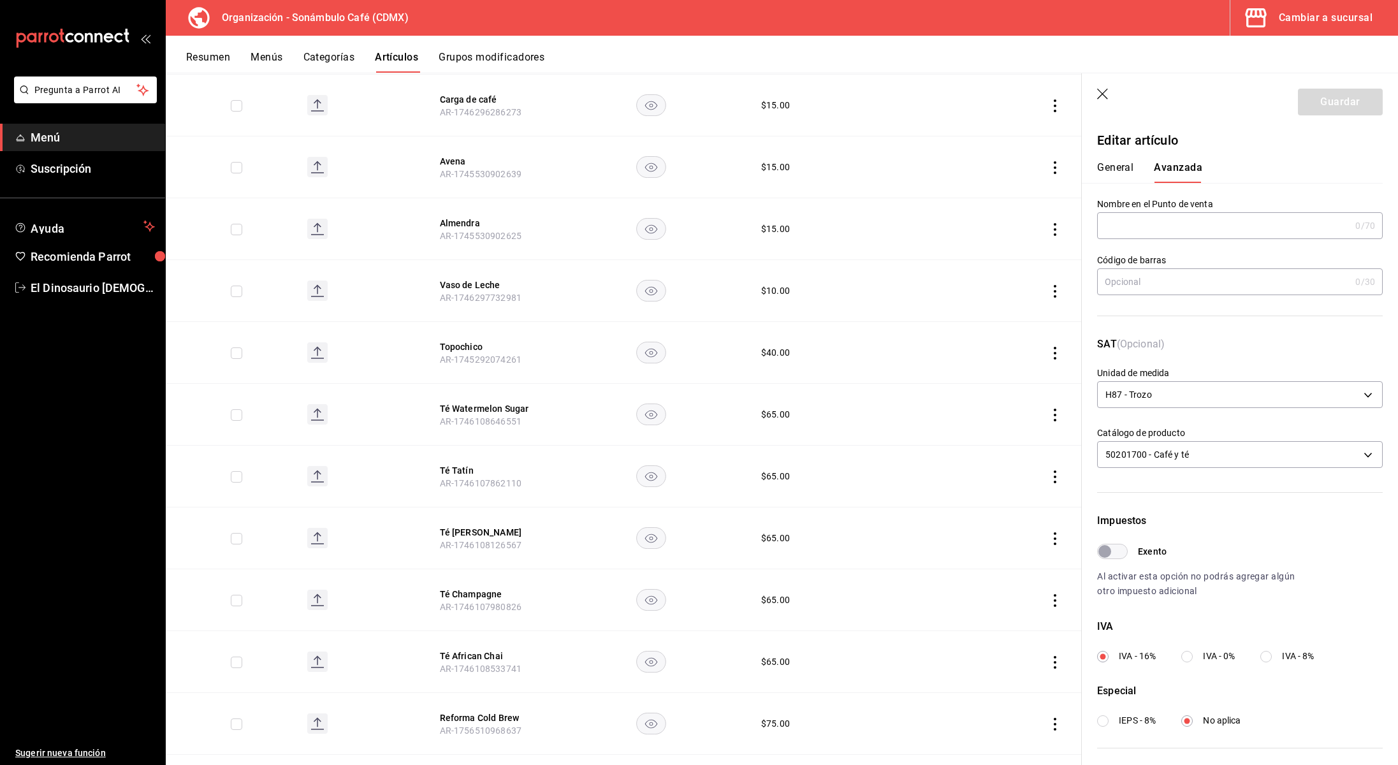
click at [1122, 551] on input "Exento" at bounding box center [1105, 551] width 46 height 15
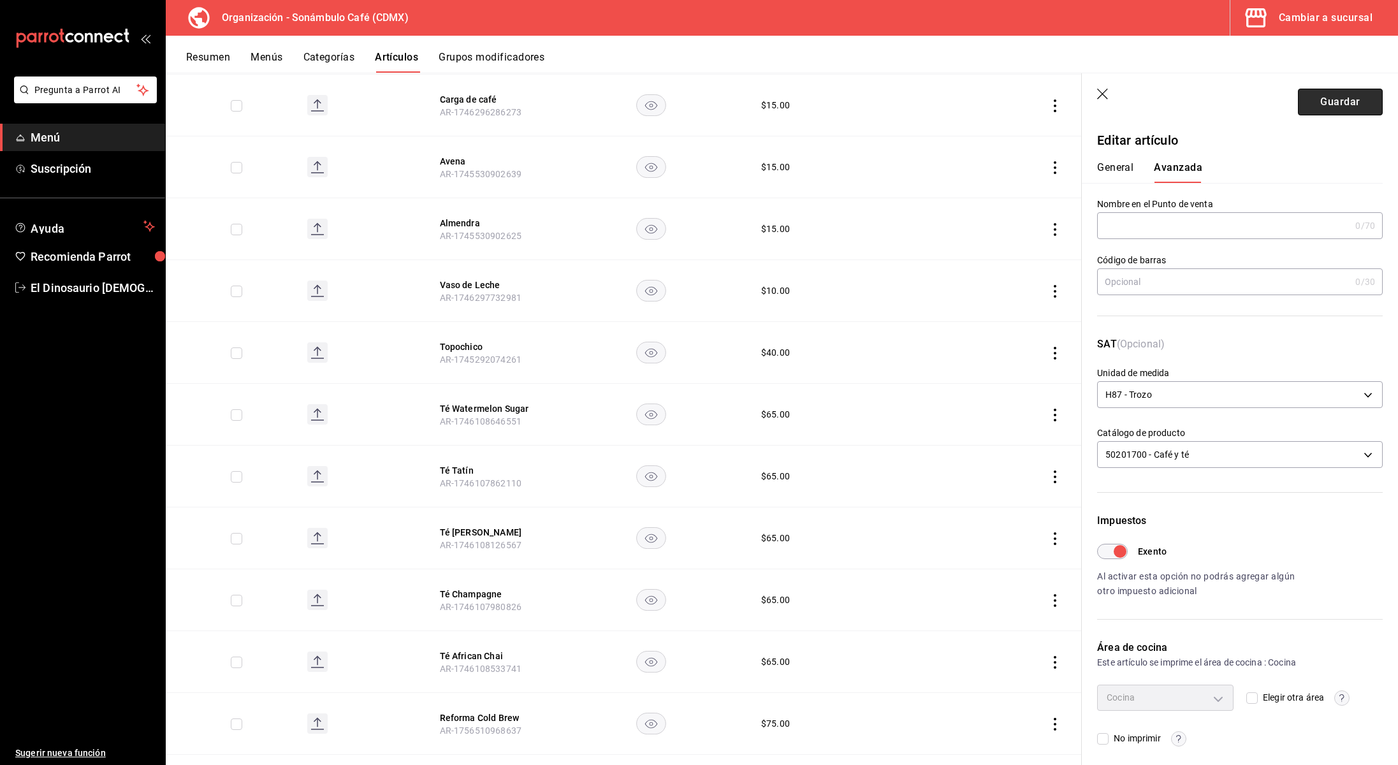
click at [1324, 105] on button "Guardar" at bounding box center [1340, 102] width 85 height 27
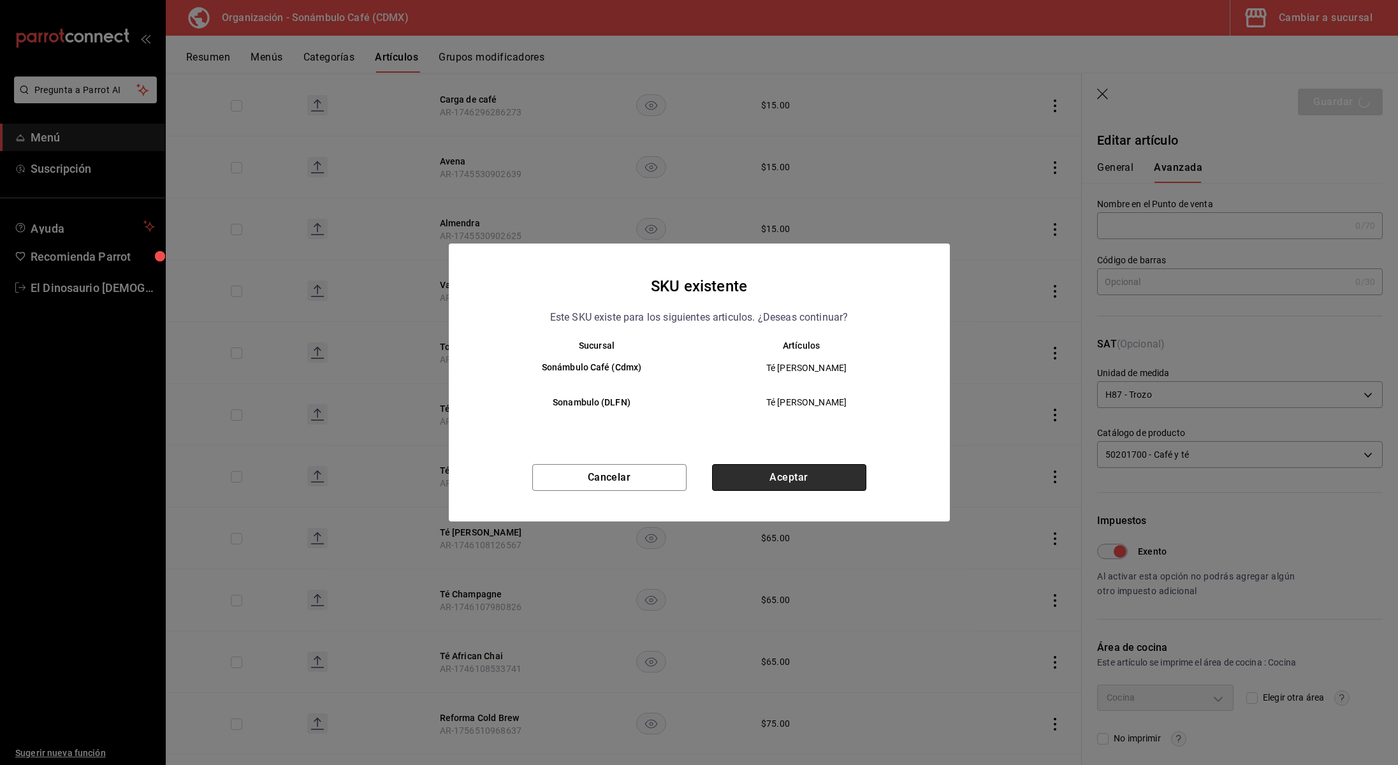
click at [762, 476] on button "Aceptar" at bounding box center [789, 477] width 154 height 27
checkbox input "false"
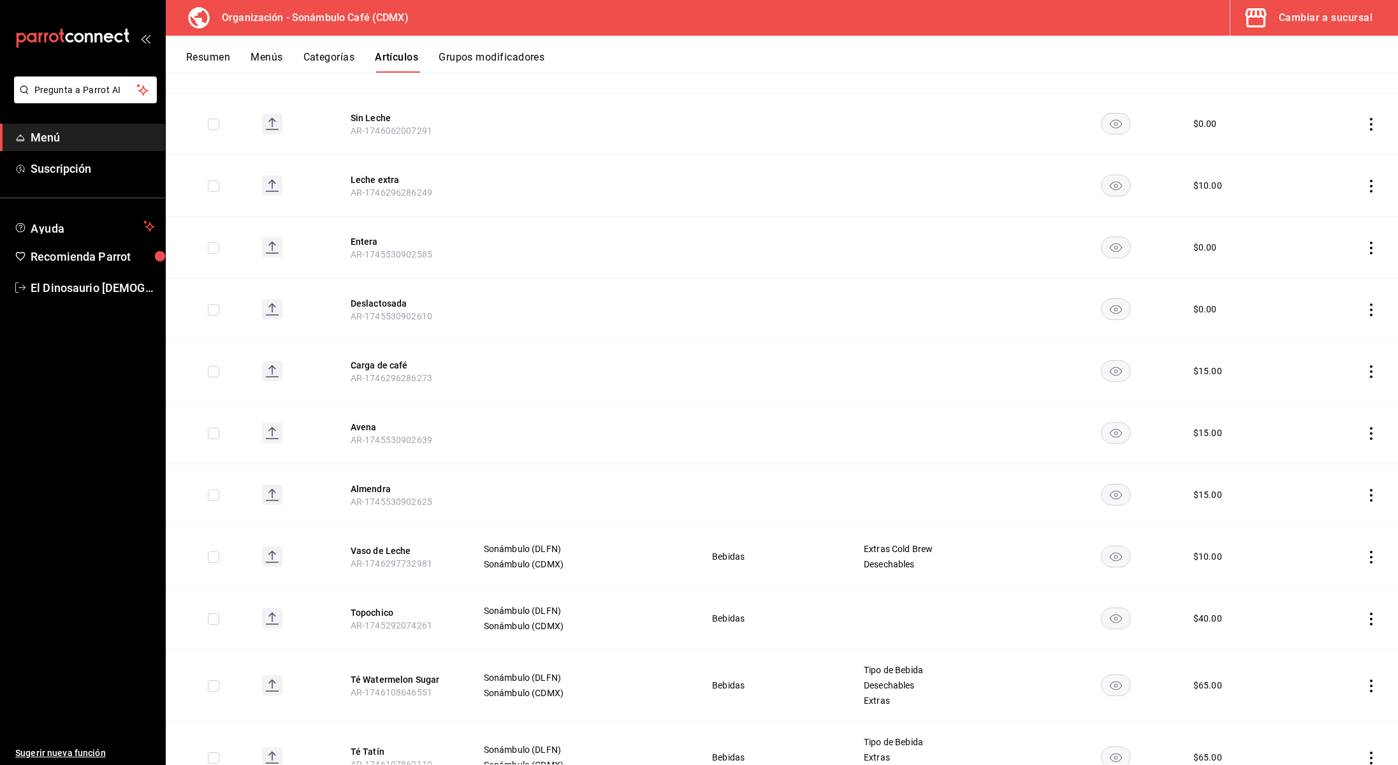
scroll to position [340, 0]
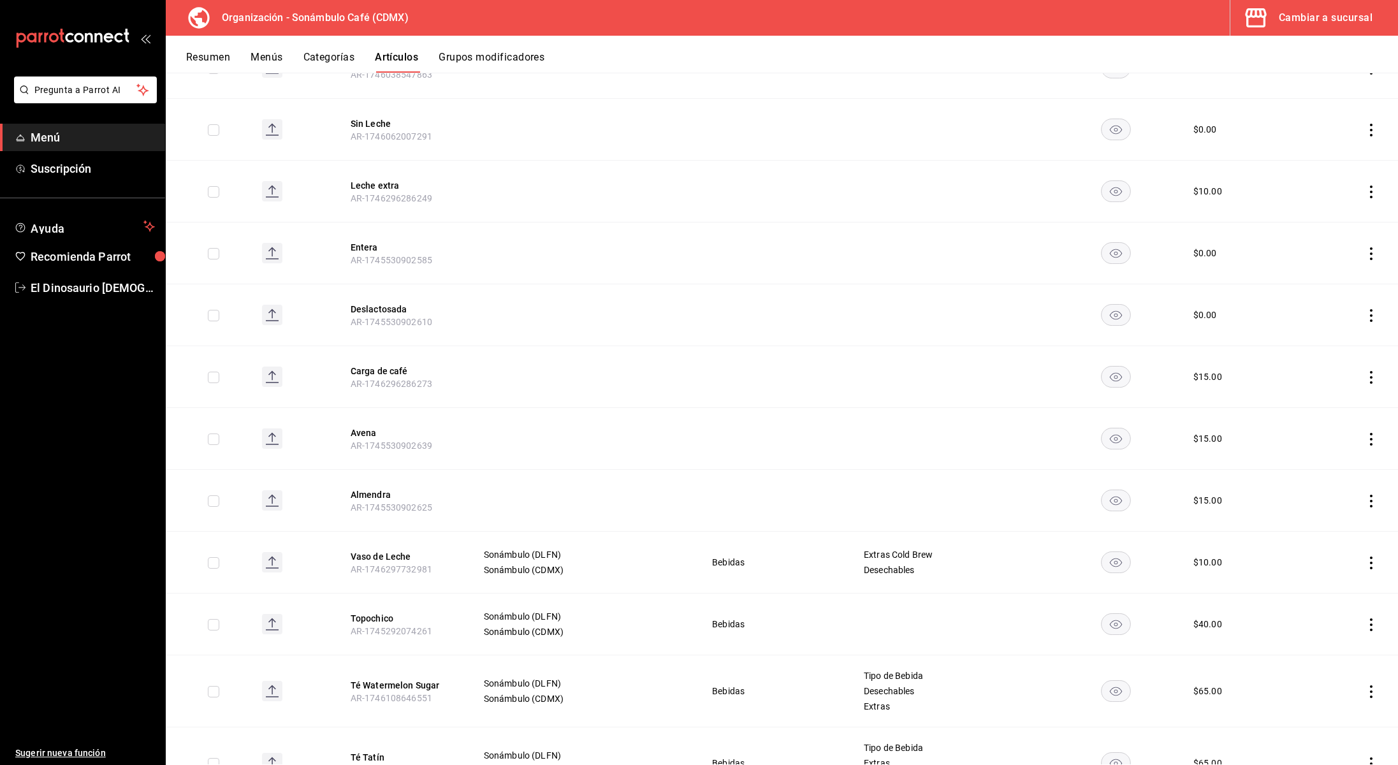
click at [1372, 558] on icon "actions" at bounding box center [1371, 563] width 3 height 13
click at [1338, 590] on span "Editar" at bounding box center [1333, 591] width 33 height 13
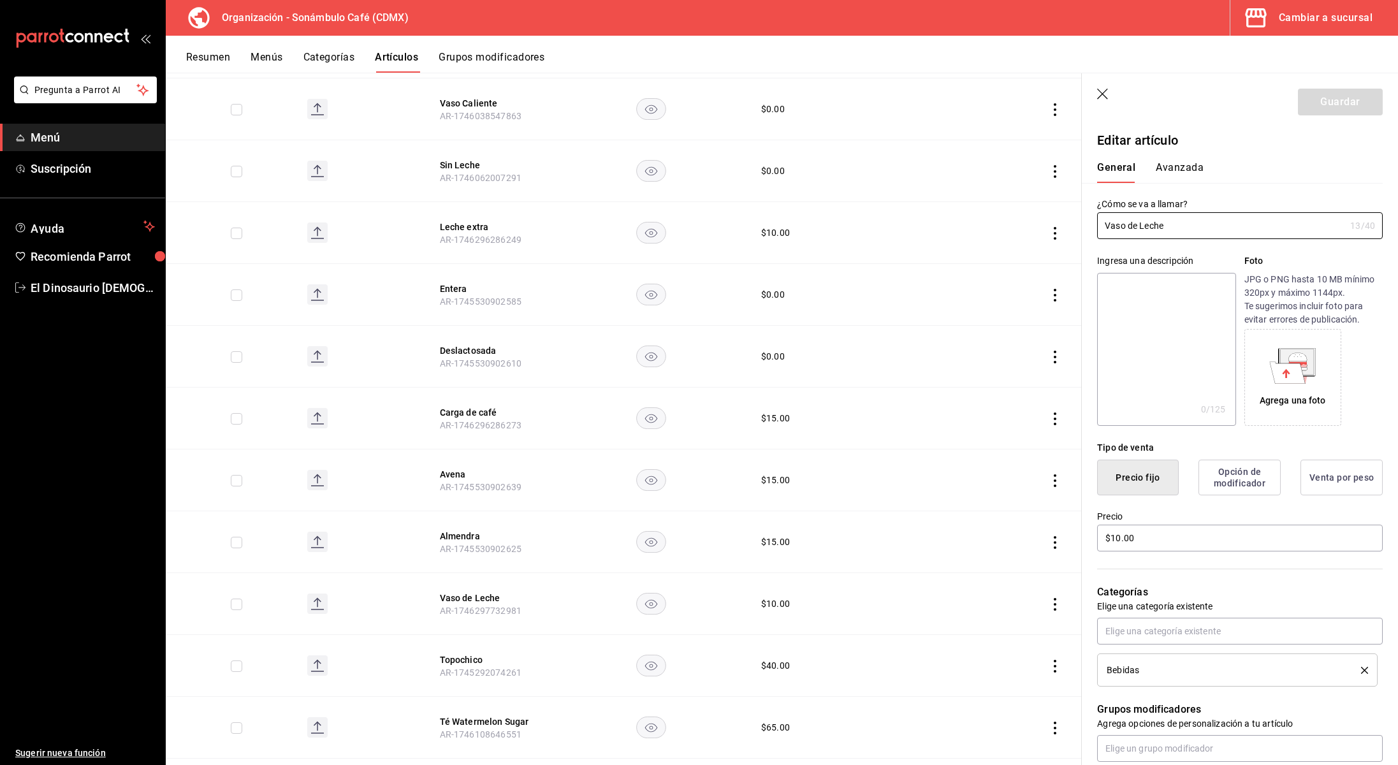
click at [1177, 165] on button "Avanzada" at bounding box center [1180, 172] width 48 height 22
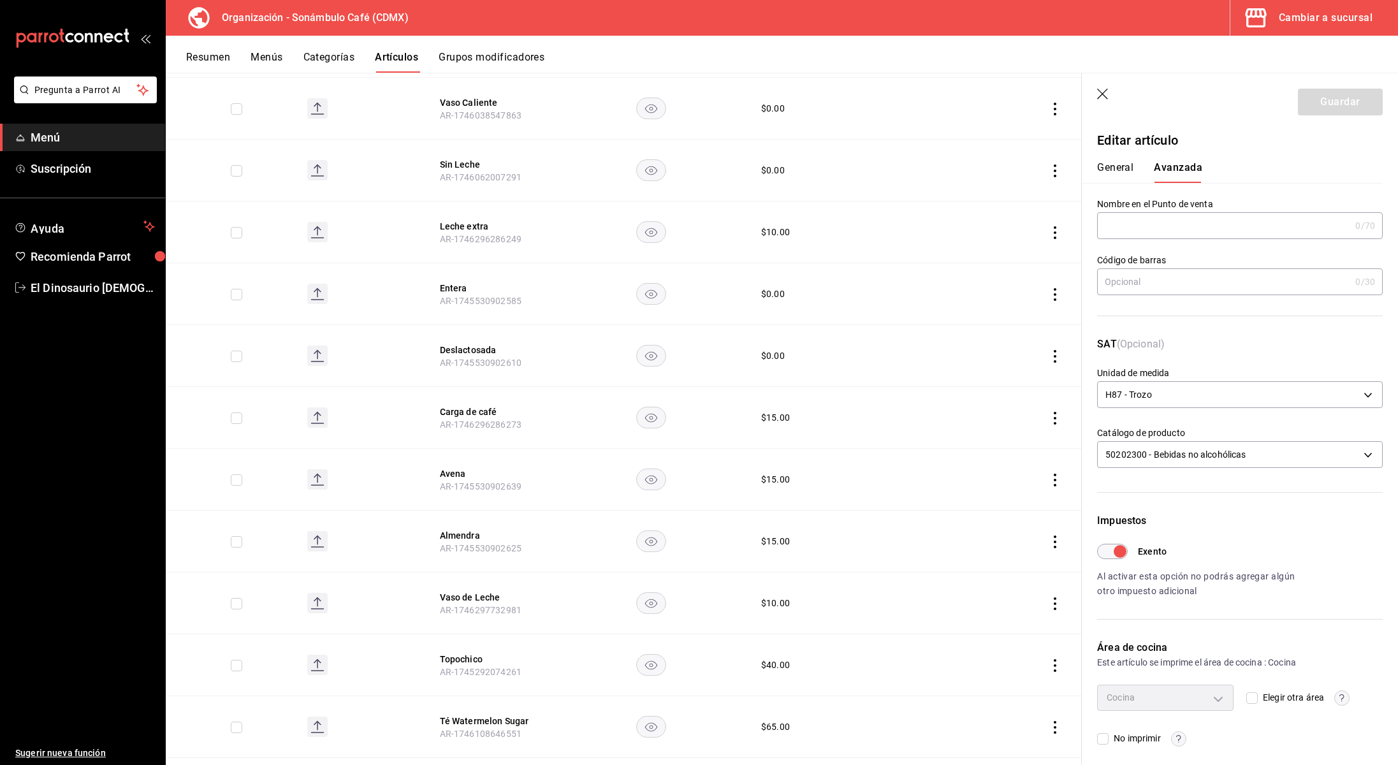
scroll to position [4, 0]
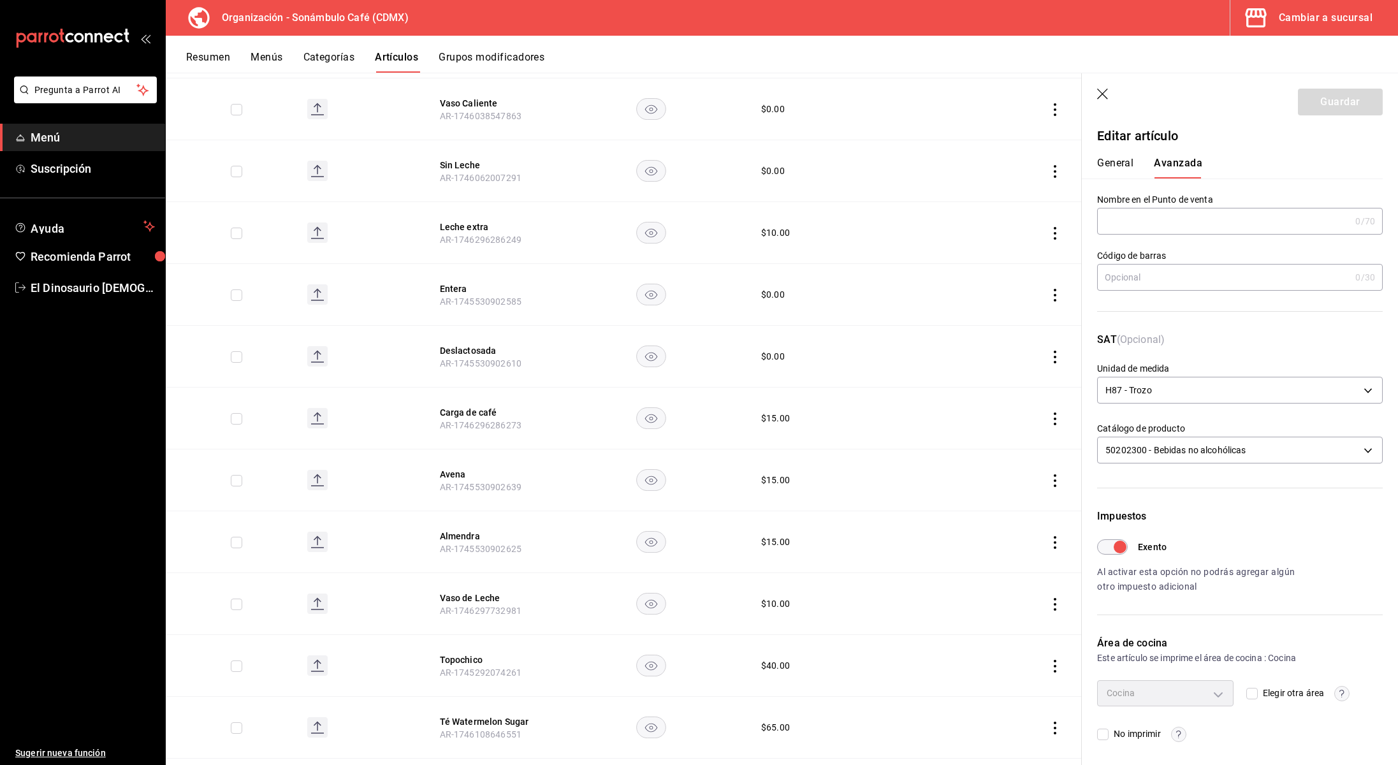
click at [1105, 91] on icon "button" at bounding box center [1102, 94] width 11 height 11
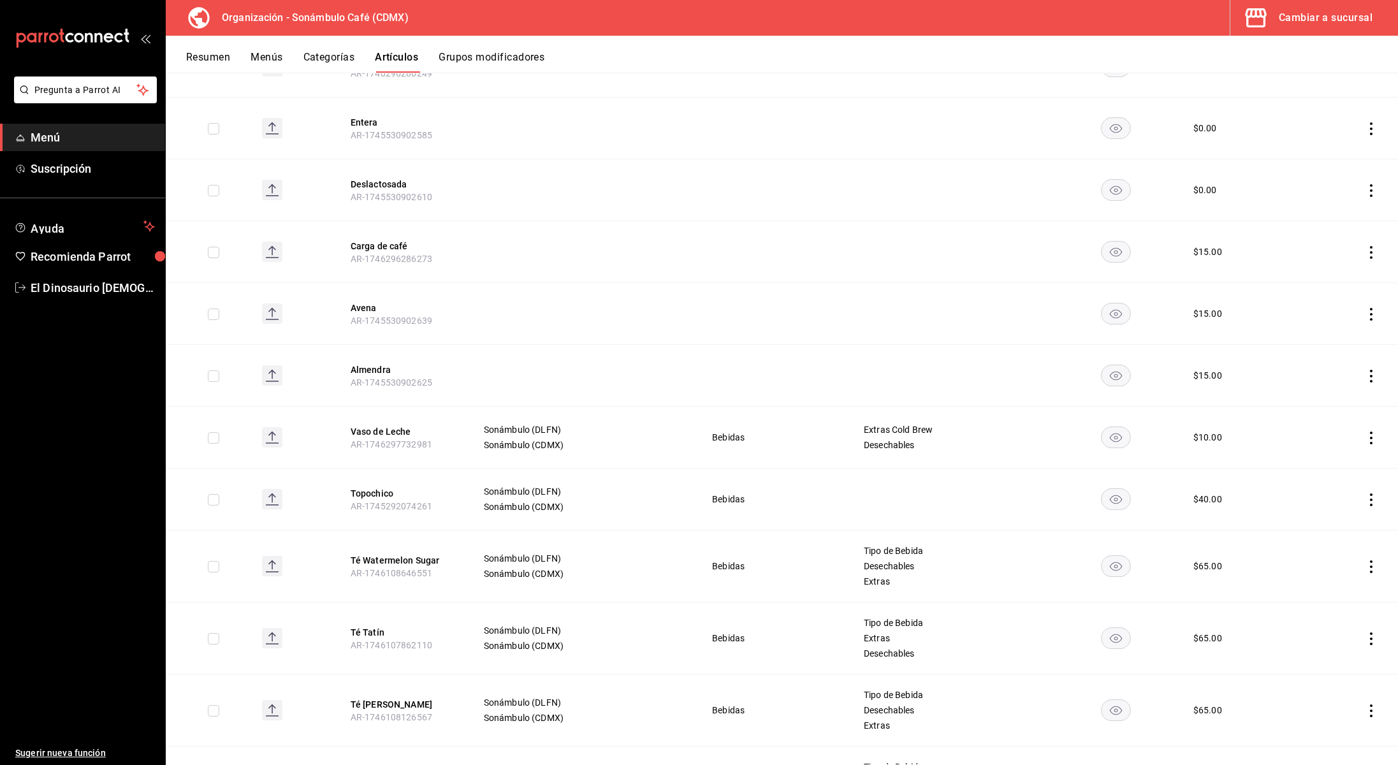
scroll to position [501, 0]
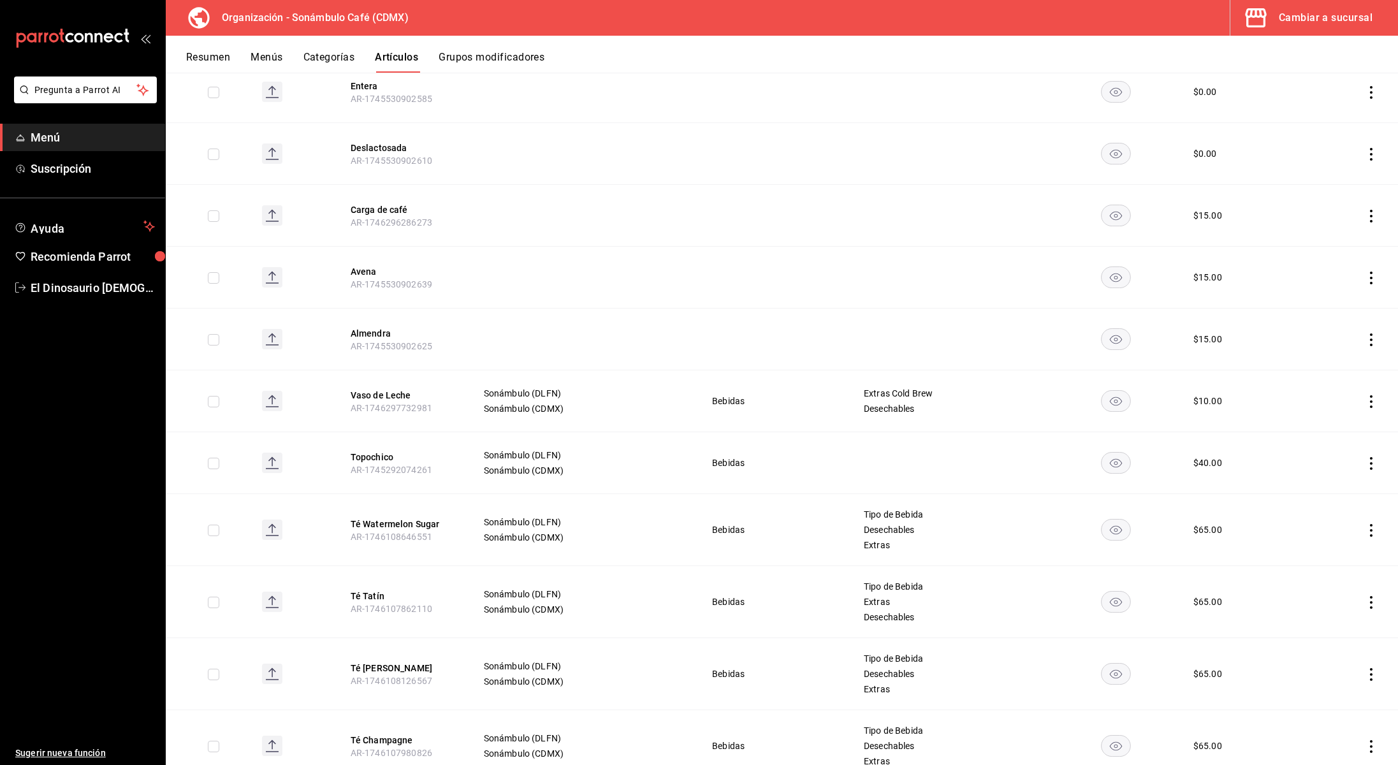
click at [214, 403] on input "checkbox" at bounding box center [213, 401] width 11 height 11
checkbox input "true"
click at [217, 463] on input "checkbox" at bounding box center [213, 463] width 11 height 11
checkbox input "true"
click at [216, 534] on input "checkbox" at bounding box center [213, 530] width 11 height 11
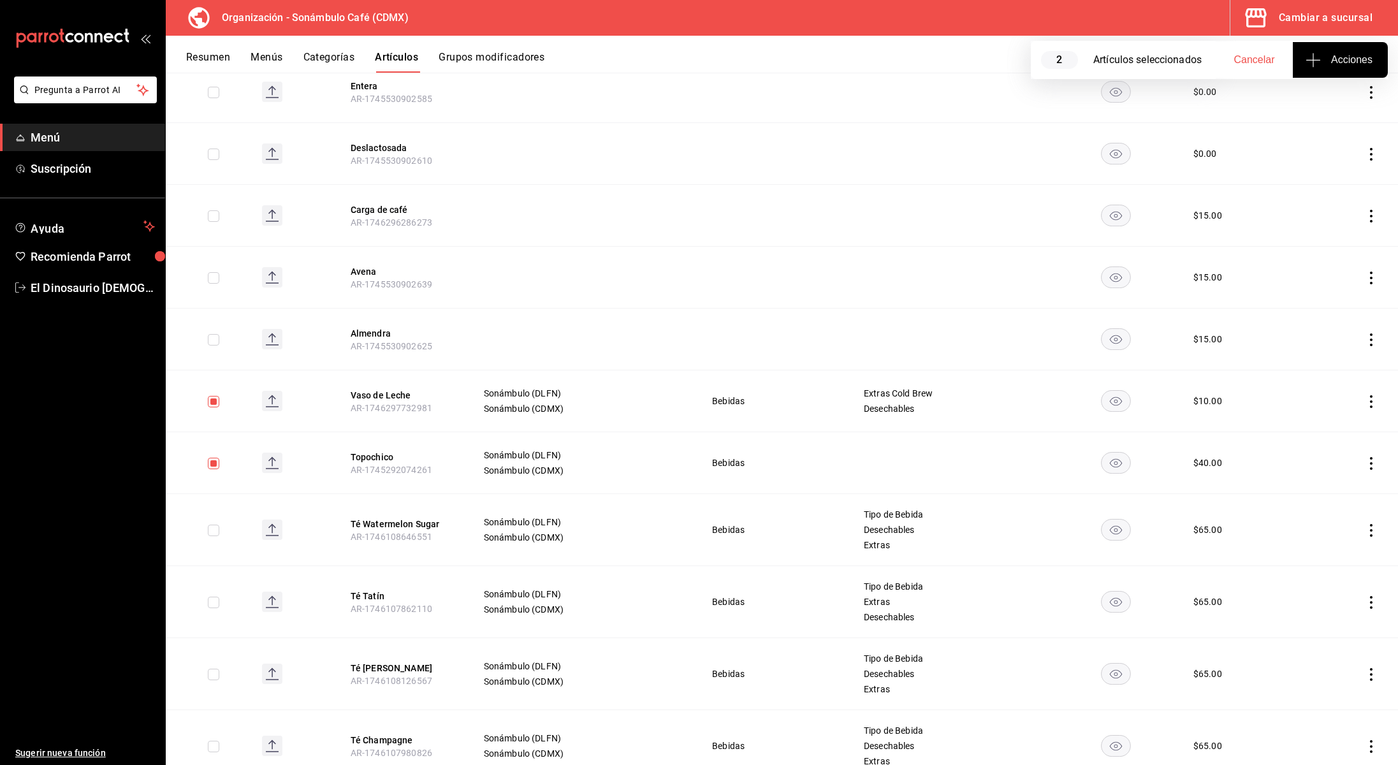
checkbox input "true"
click at [213, 605] on input "checkbox" at bounding box center [213, 602] width 11 height 11
checkbox input "true"
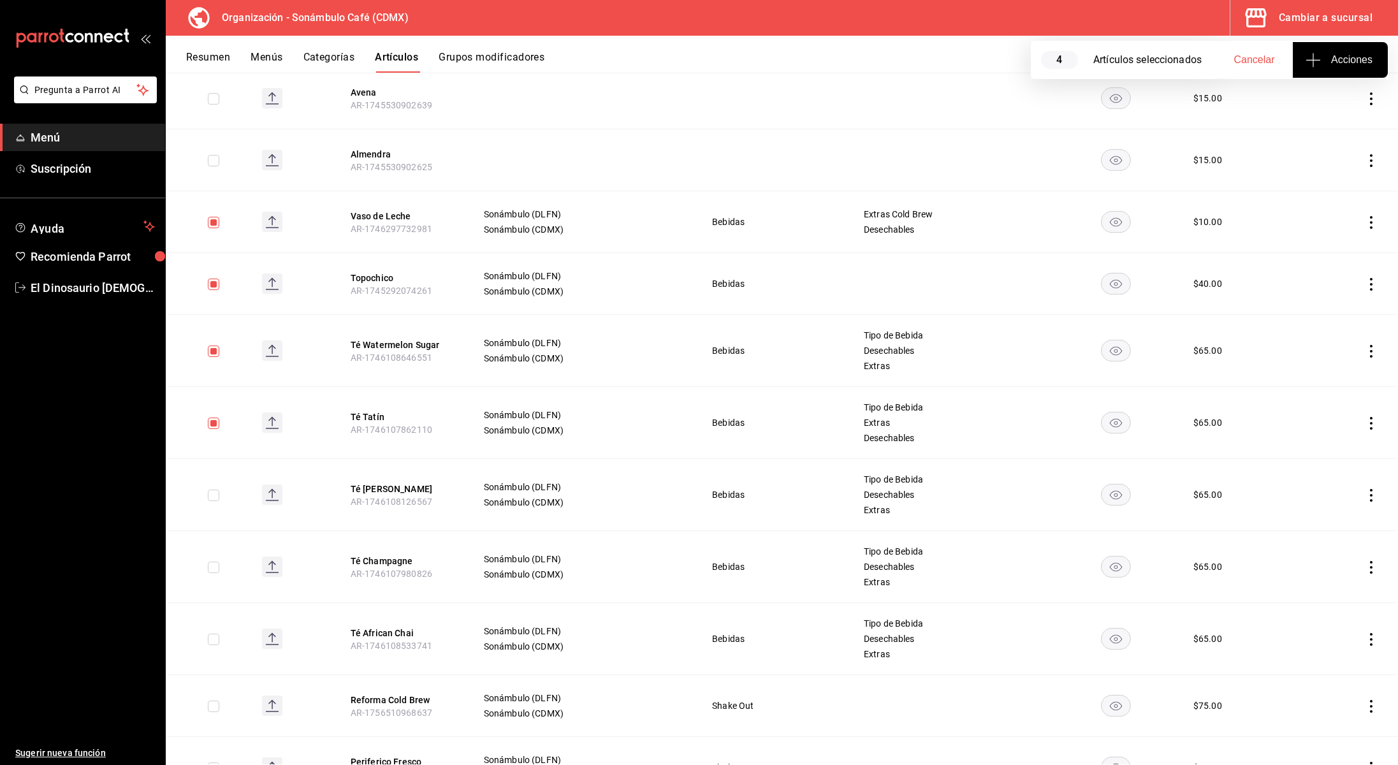
scroll to position [731, 0]
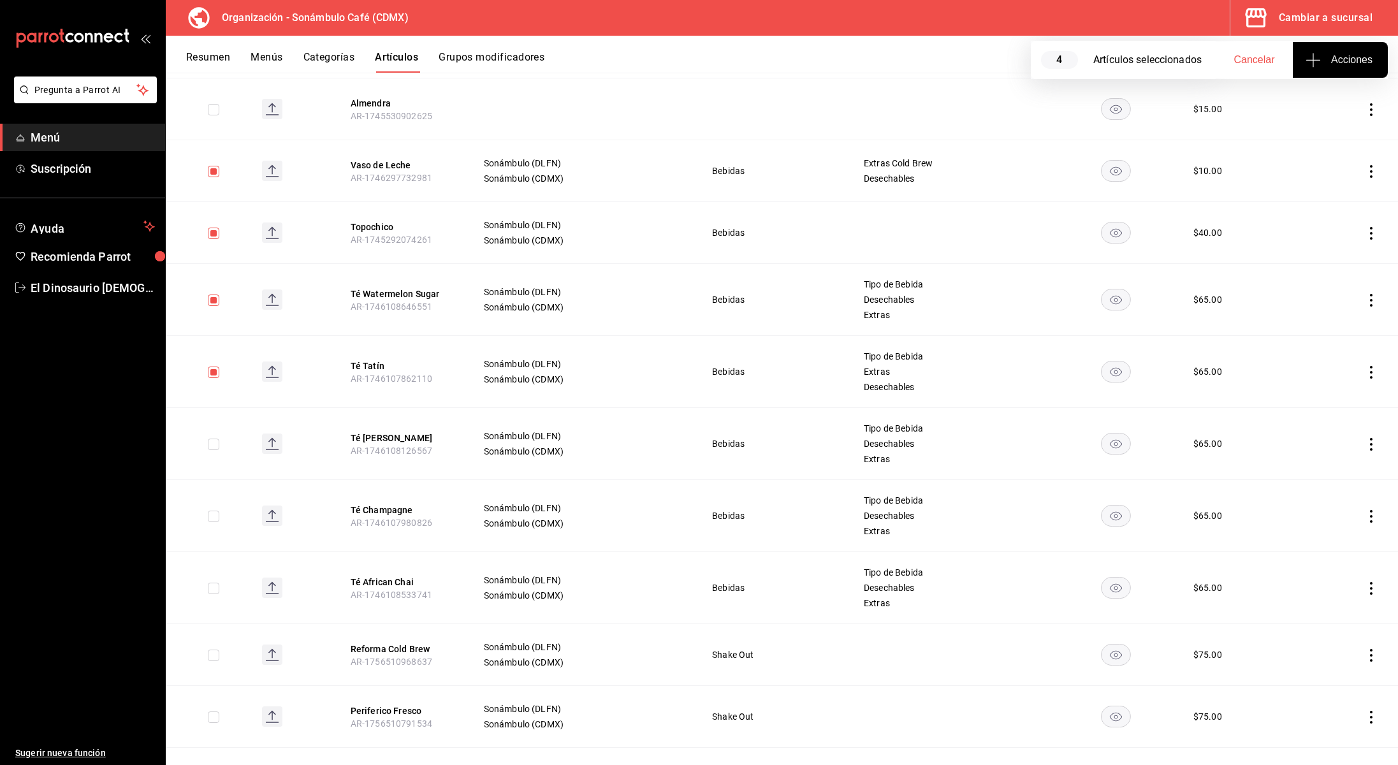
drag, startPoint x: 214, startPoint y: 447, endPoint x: 214, endPoint y: 460, distance: 12.8
click at [214, 447] on input "checkbox" at bounding box center [213, 444] width 11 height 11
checkbox input "true"
click at [218, 516] on input "checkbox" at bounding box center [213, 516] width 11 height 11
checkbox input "true"
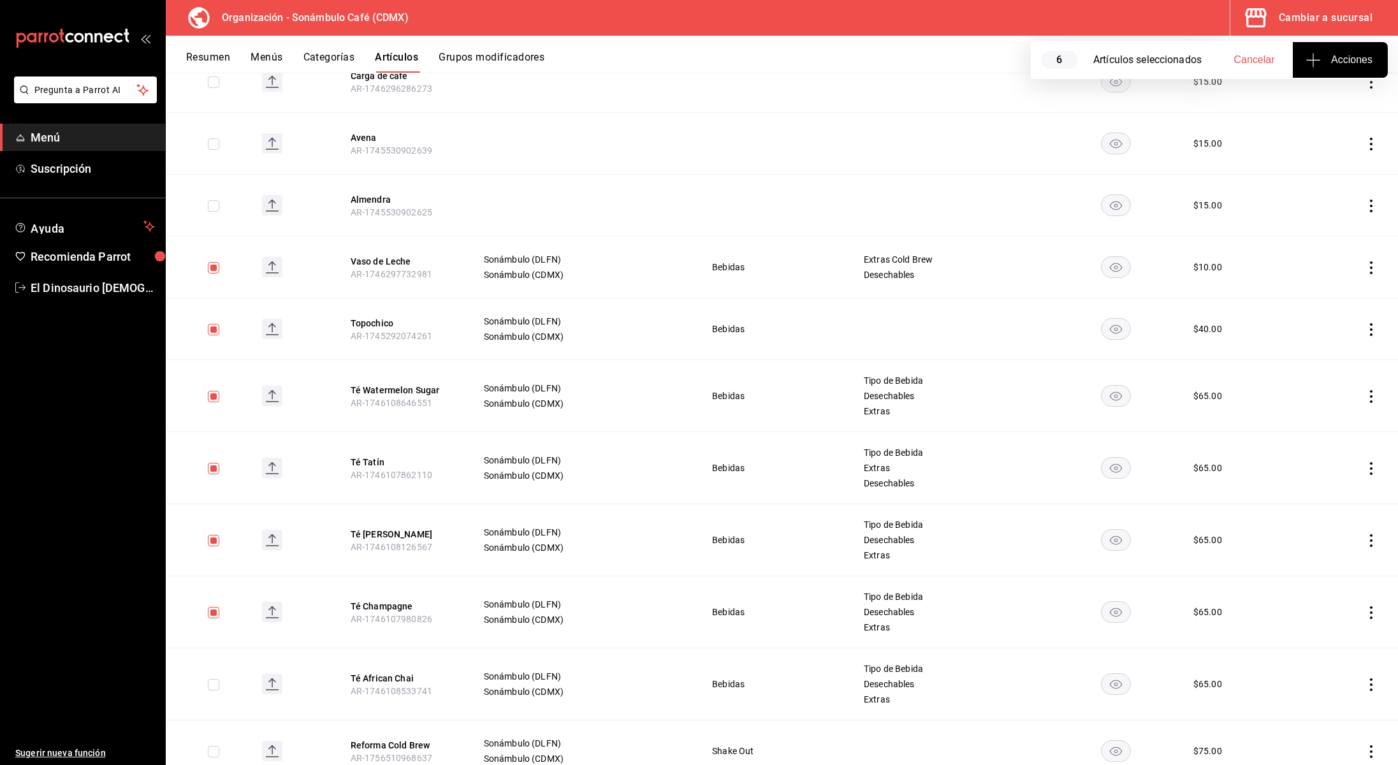
scroll to position [625, 0]
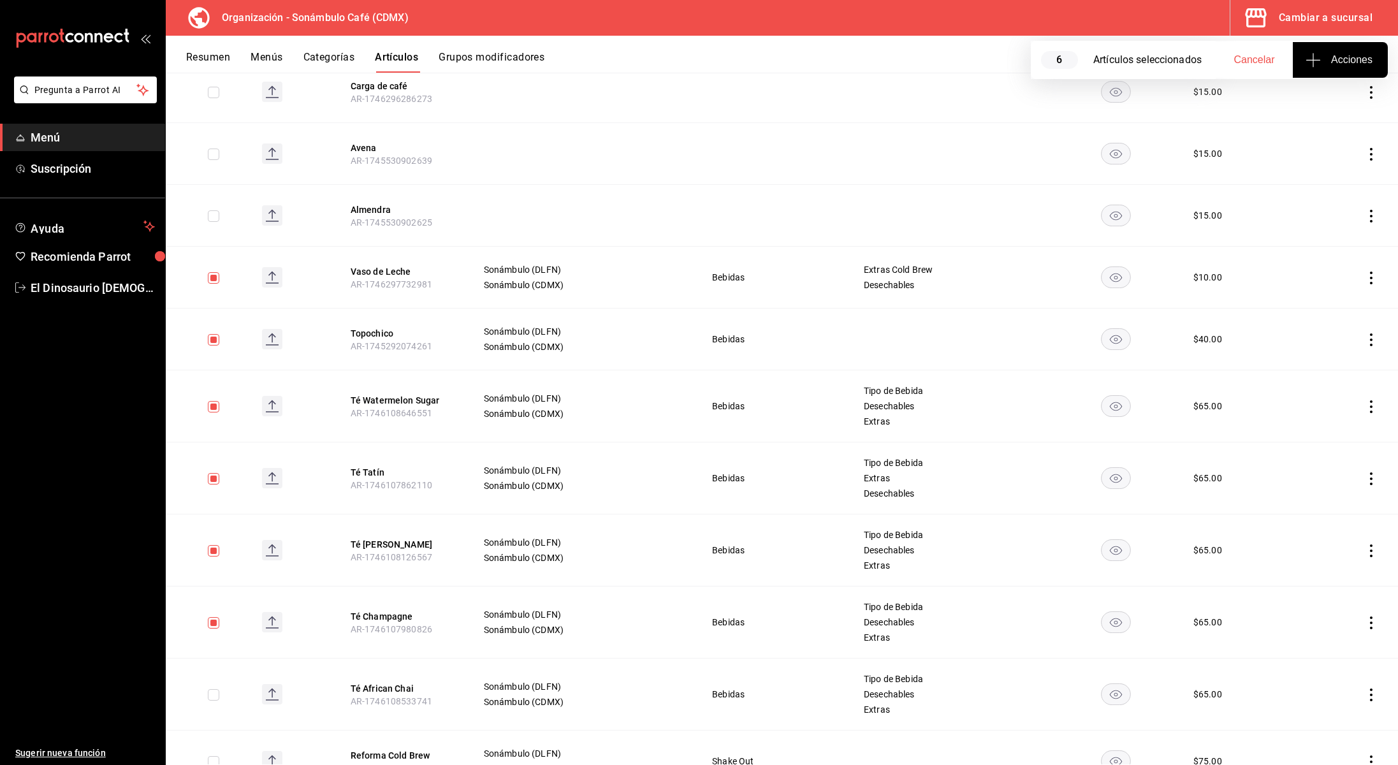
click at [214, 339] on input "checkbox" at bounding box center [213, 339] width 11 height 11
checkbox input "false"
click at [1361, 59] on span "Acciones" at bounding box center [1341, 59] width 64 height 15
click at [1361, 59] on div at bounding box center [699, 382] width 1398 height 765
click at [210, 280] on input "checkbox" at bounding box center [213, 277] width 11 height 11
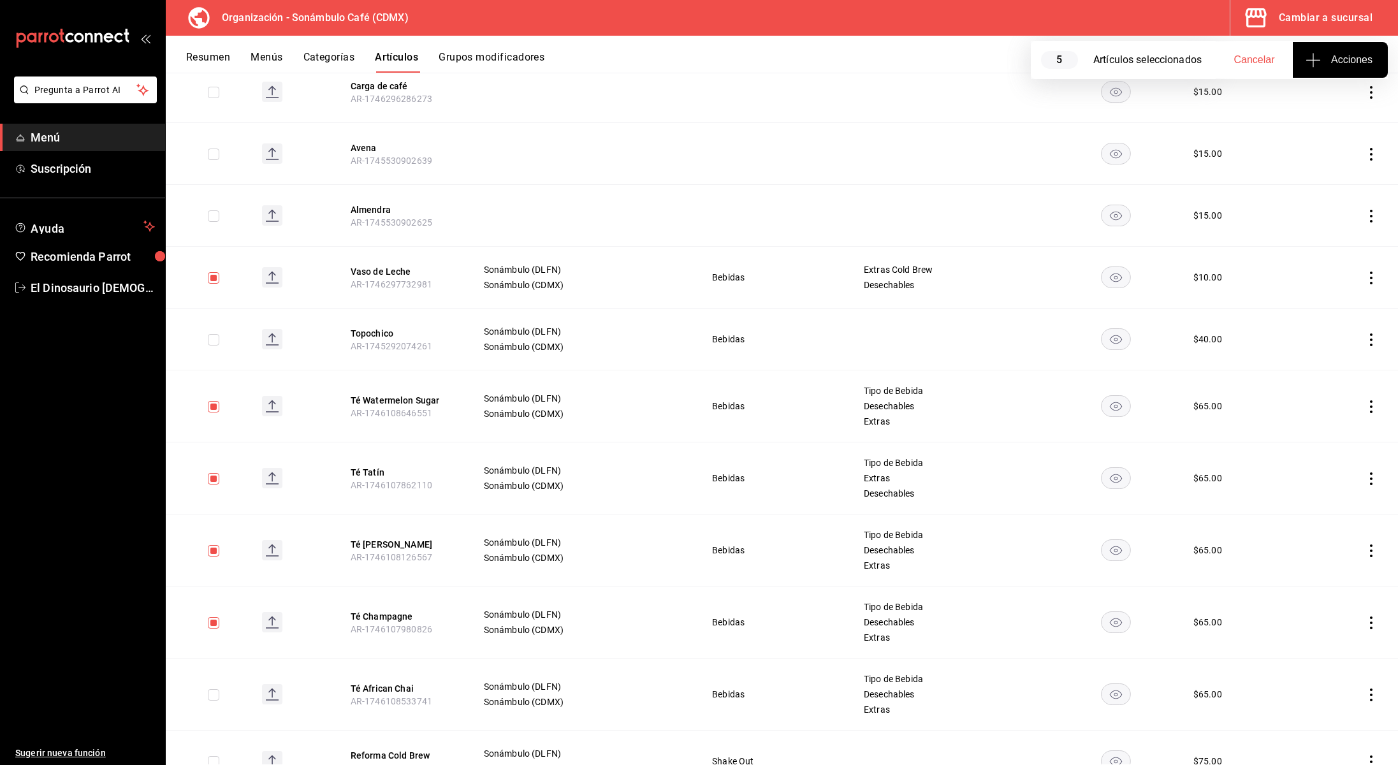
checkbox input "false"
click at [212, 407] on input "checkbox" at bounding box center [213, 406] width 11 height 11
checkbox input "false"
click at [214, 484] on input "checkbox" at bounding box center [213, 478] width 11 height 11
checkbox input "false"
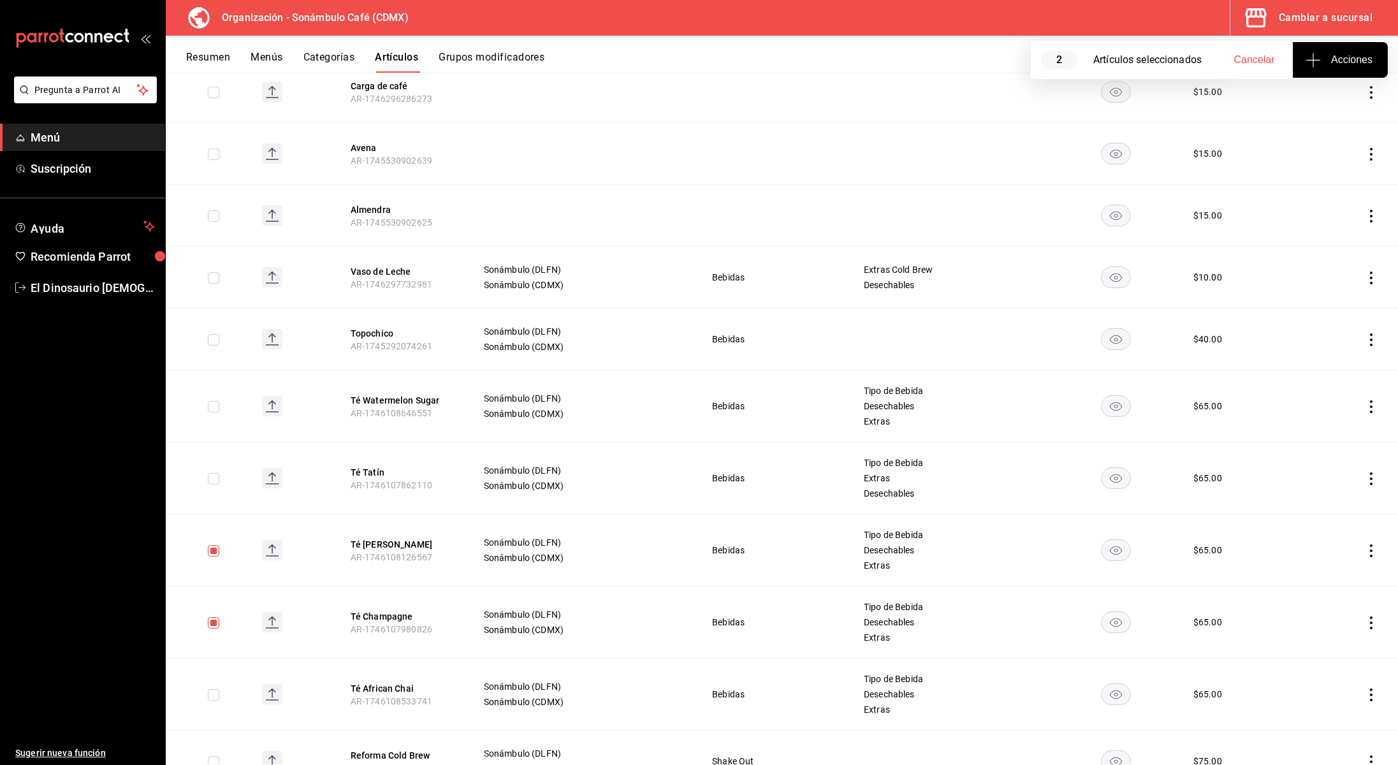
click at [212, 555] on input "checkbox" at bounding box center [213, 550] width 11 height 11
checkbox input "false"
click at [214, 624] on input "checkbox" at bounding box center [213, 622] width 11 height 11
checkbox input "false"
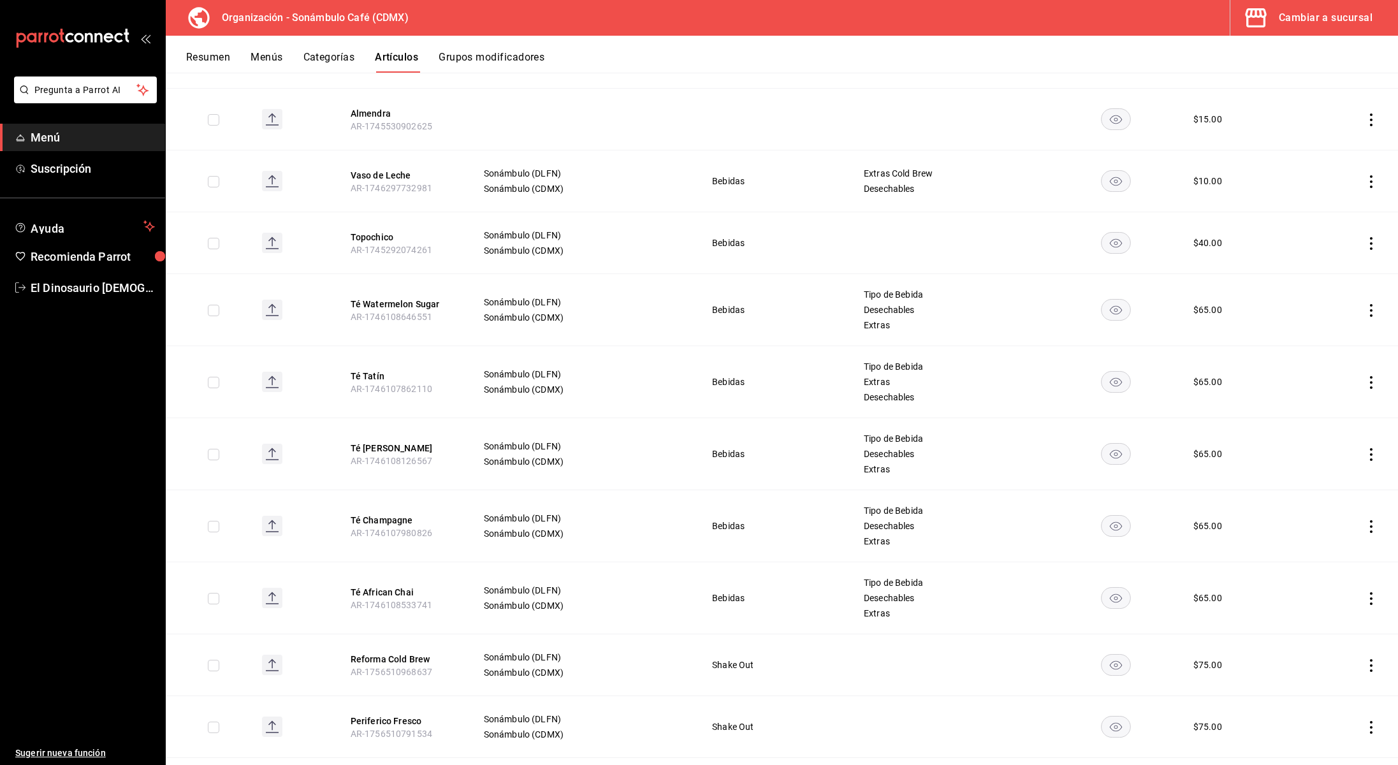
click at [1370, 242] on icon "actions" at bounding box center [1371, 243] width 13 height 13
click at [1318, 279] on li "Editar" at bounding box center [1322, 273] width 77 height 26
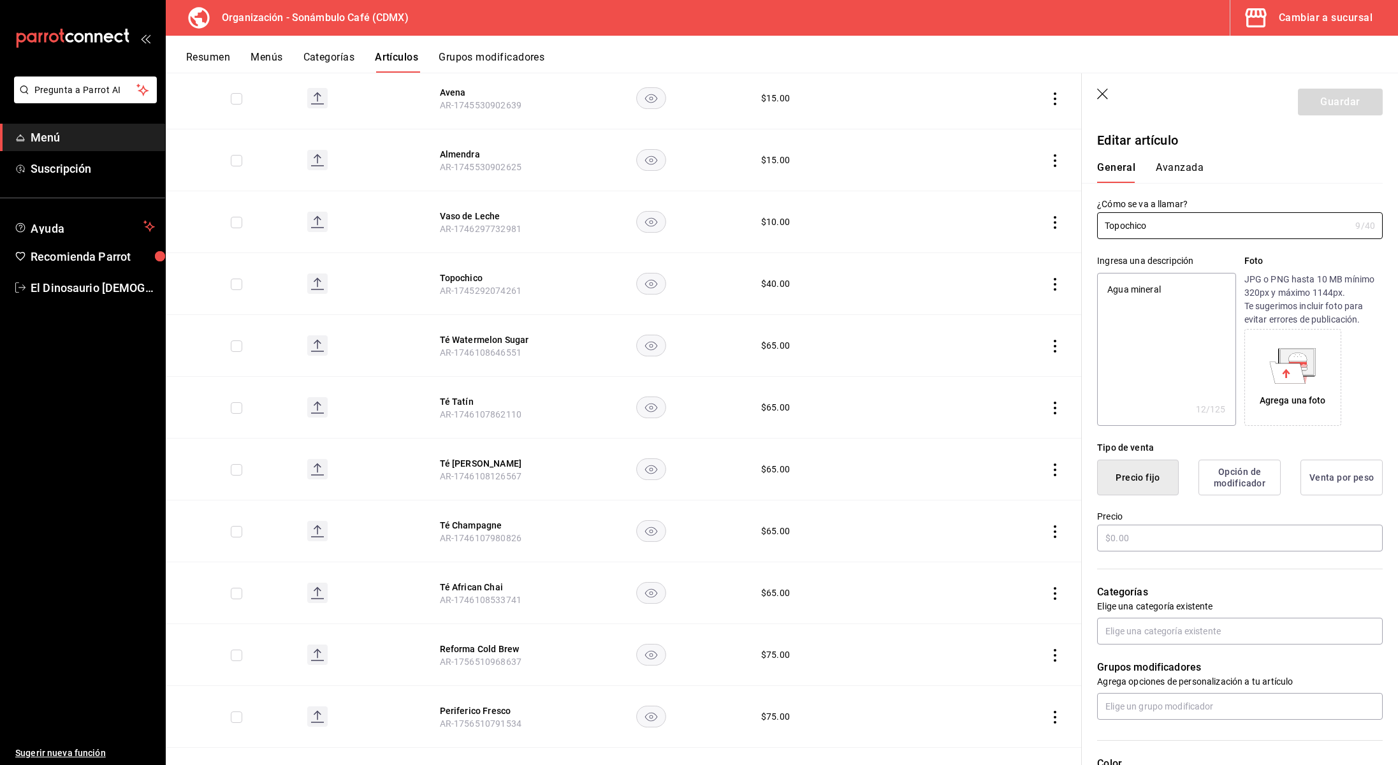
type textarea "x"
type input "$40.00"
click at [1181, 171] on button "Avanzada" at bounding box center [1180, 172] width 48 height 22
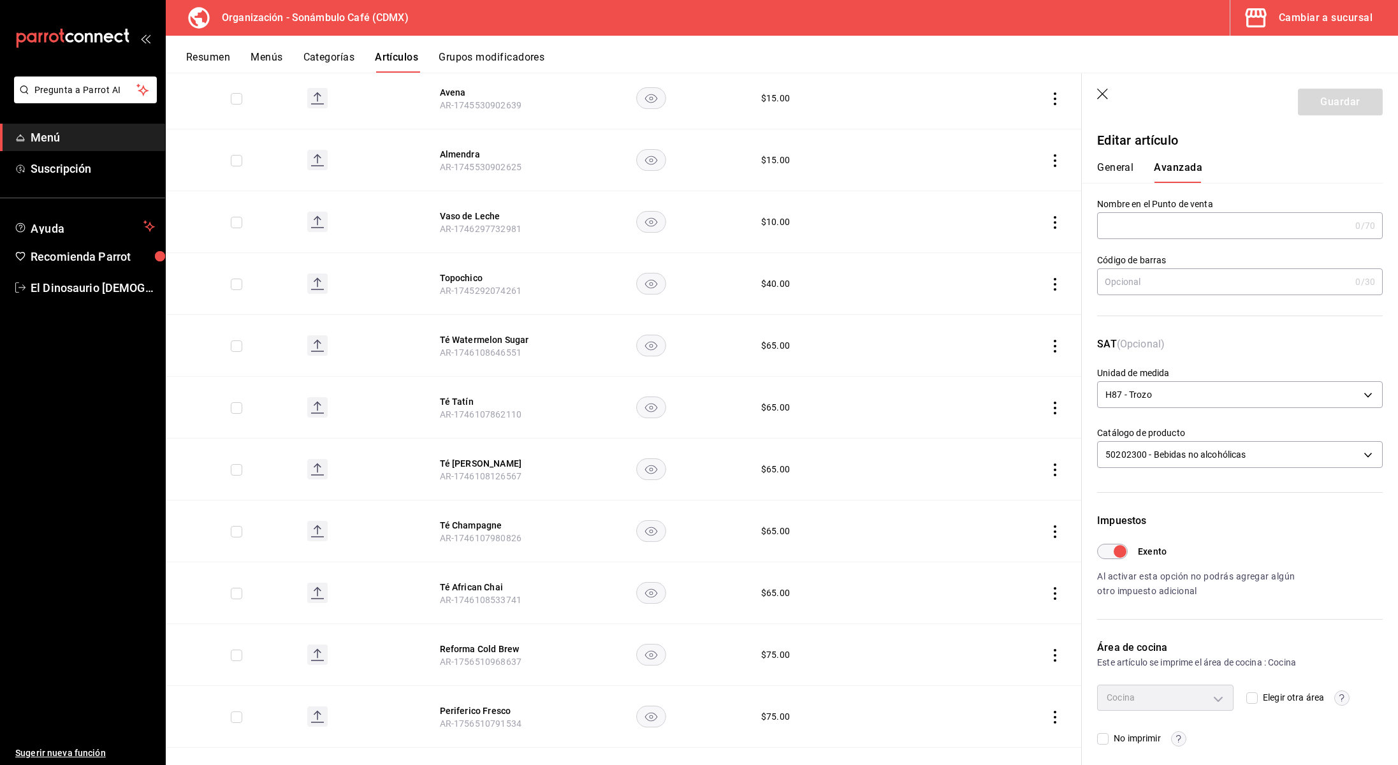
click at [1124, 165] on button "General" at bounding box center [1115, 172] width 36 height 22
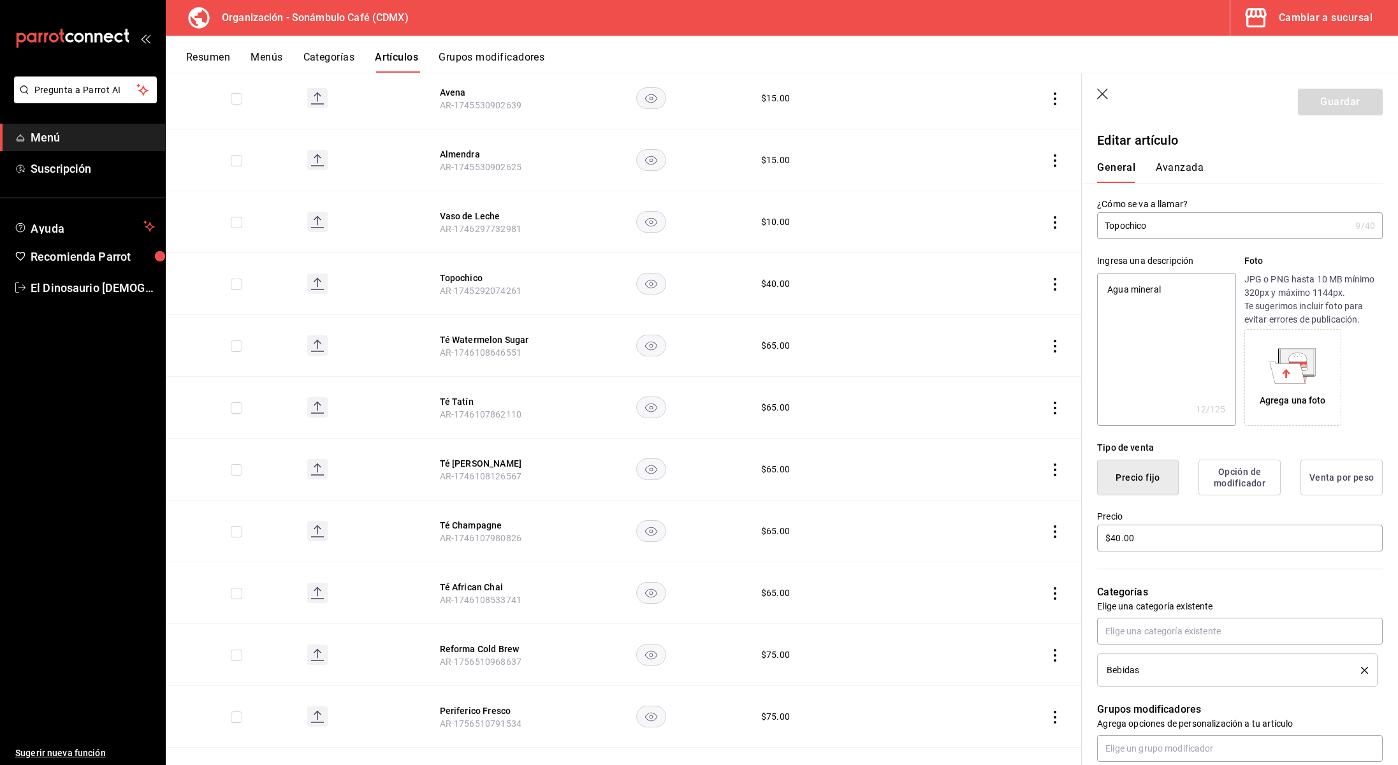
click at [1195, 168] on button "Avanzada" at bounding box center [1180, 172] width 48 height 22
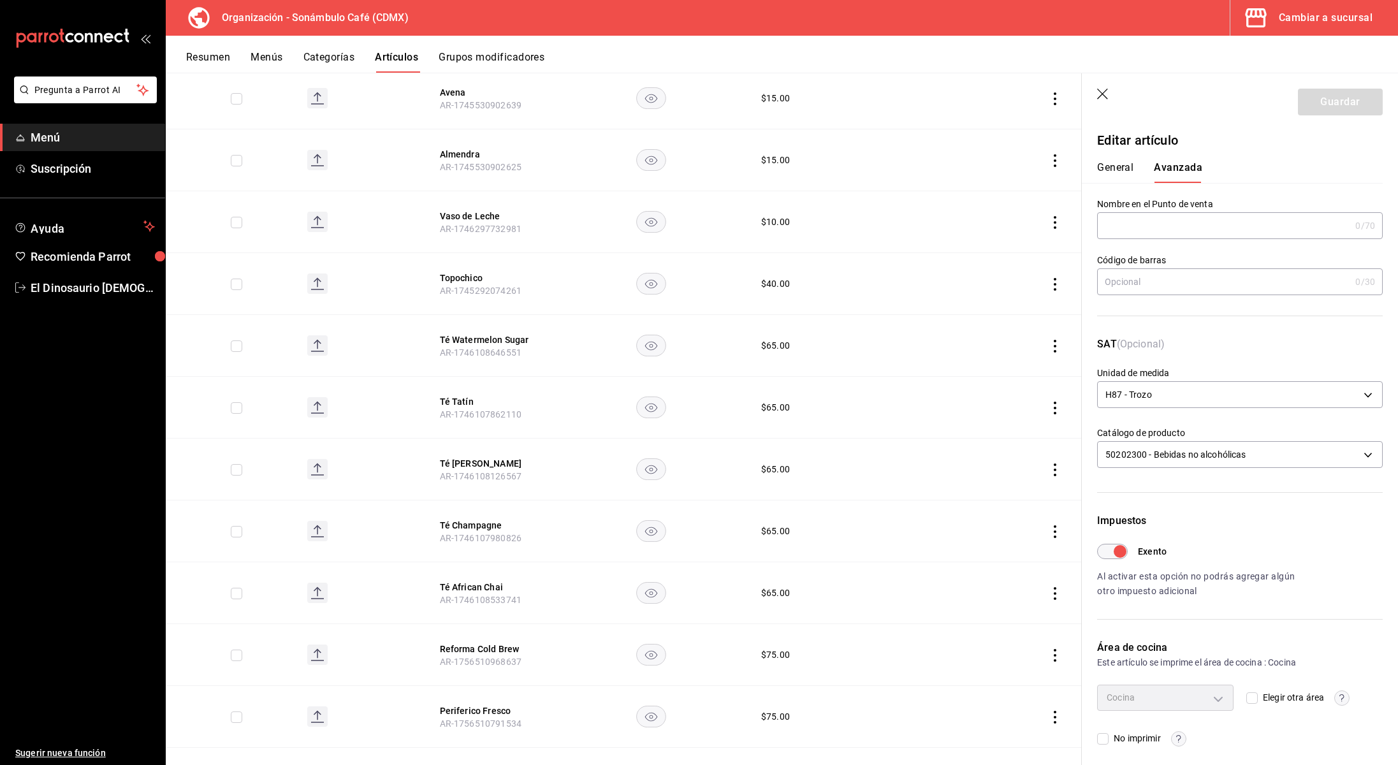
scroll to position [727, 0]
click at [1102, 175] on button "General" at bounding box center [1115, 172] width 36 height 22
type textarea "x"
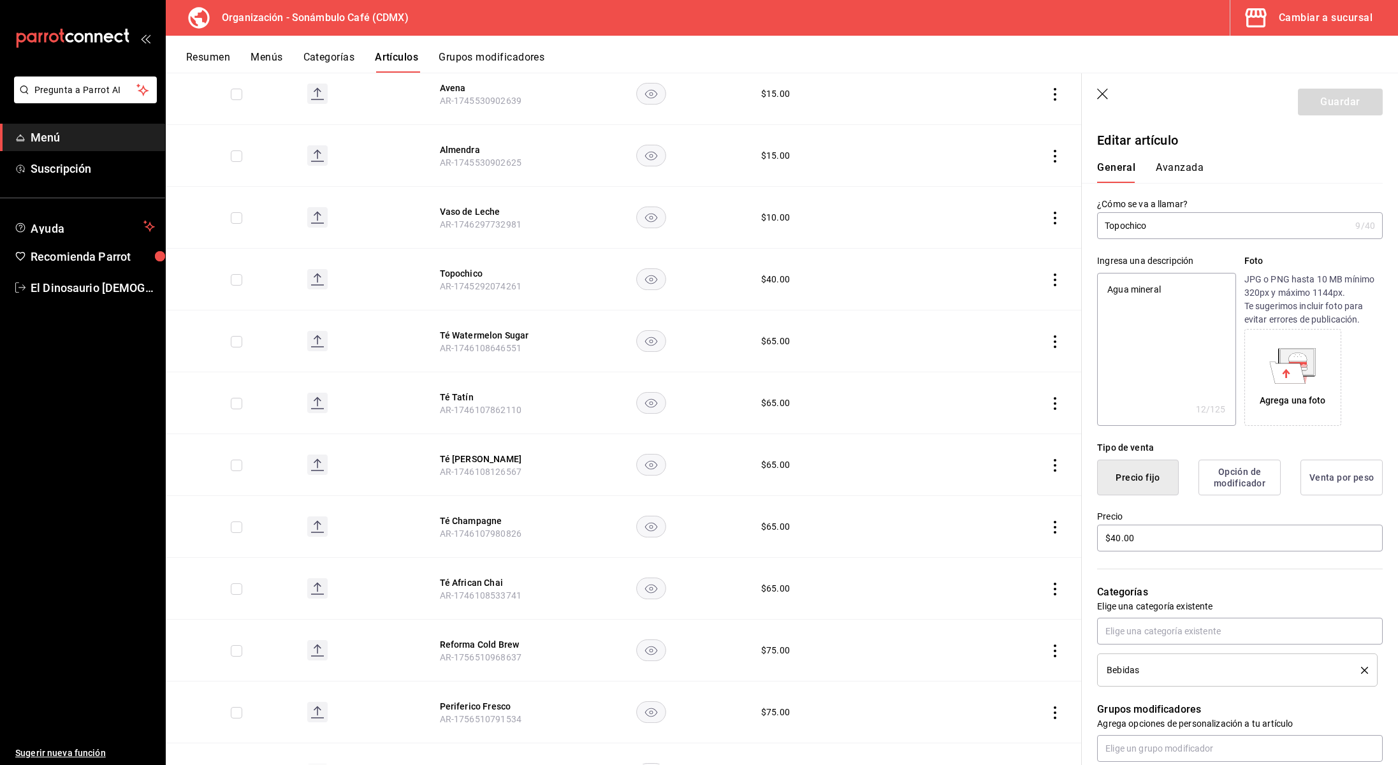
click at [1182, 170] on button "Avanzada" at bounding box center [1180, 172] width 48 height 22
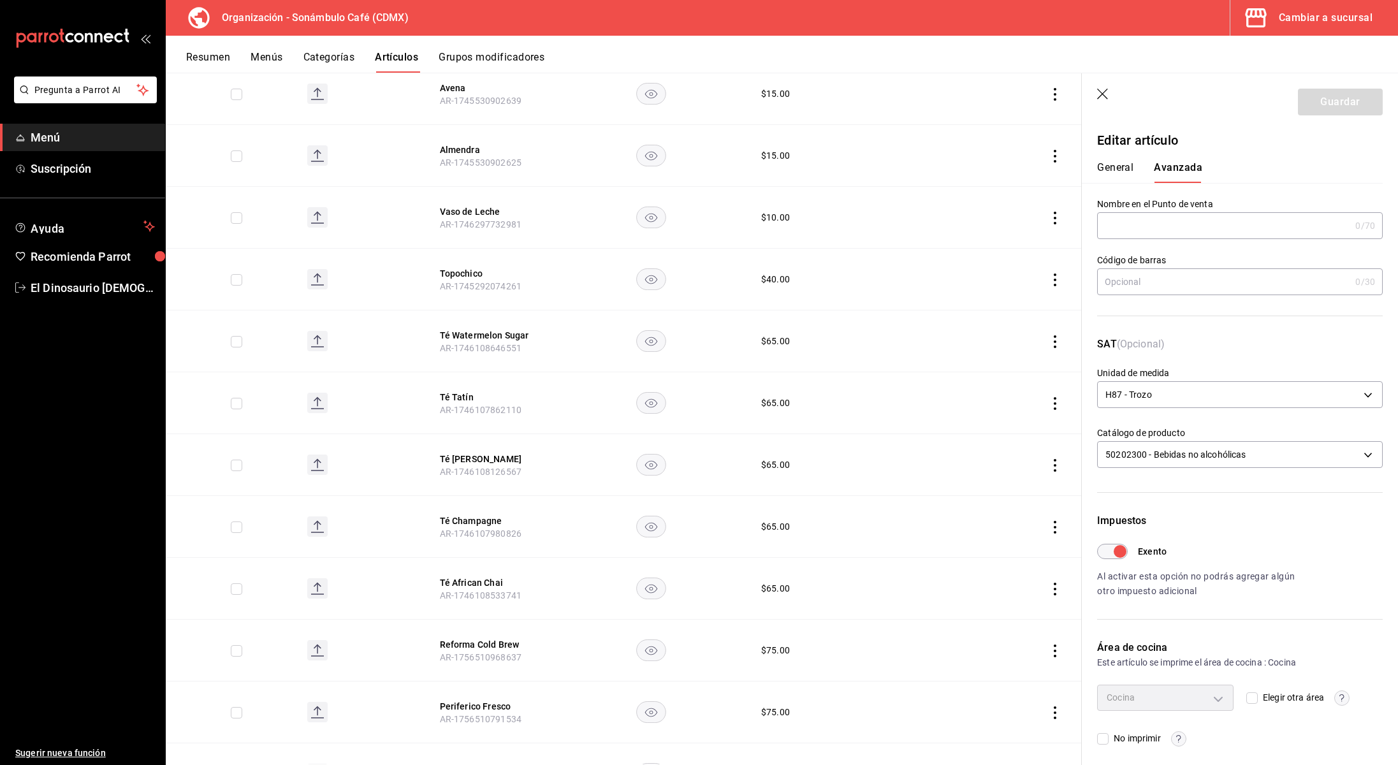
click at [1106, 552] on input "Exento" at bounding box center [1120, 551] width 46 height 15
checkbox input "false"
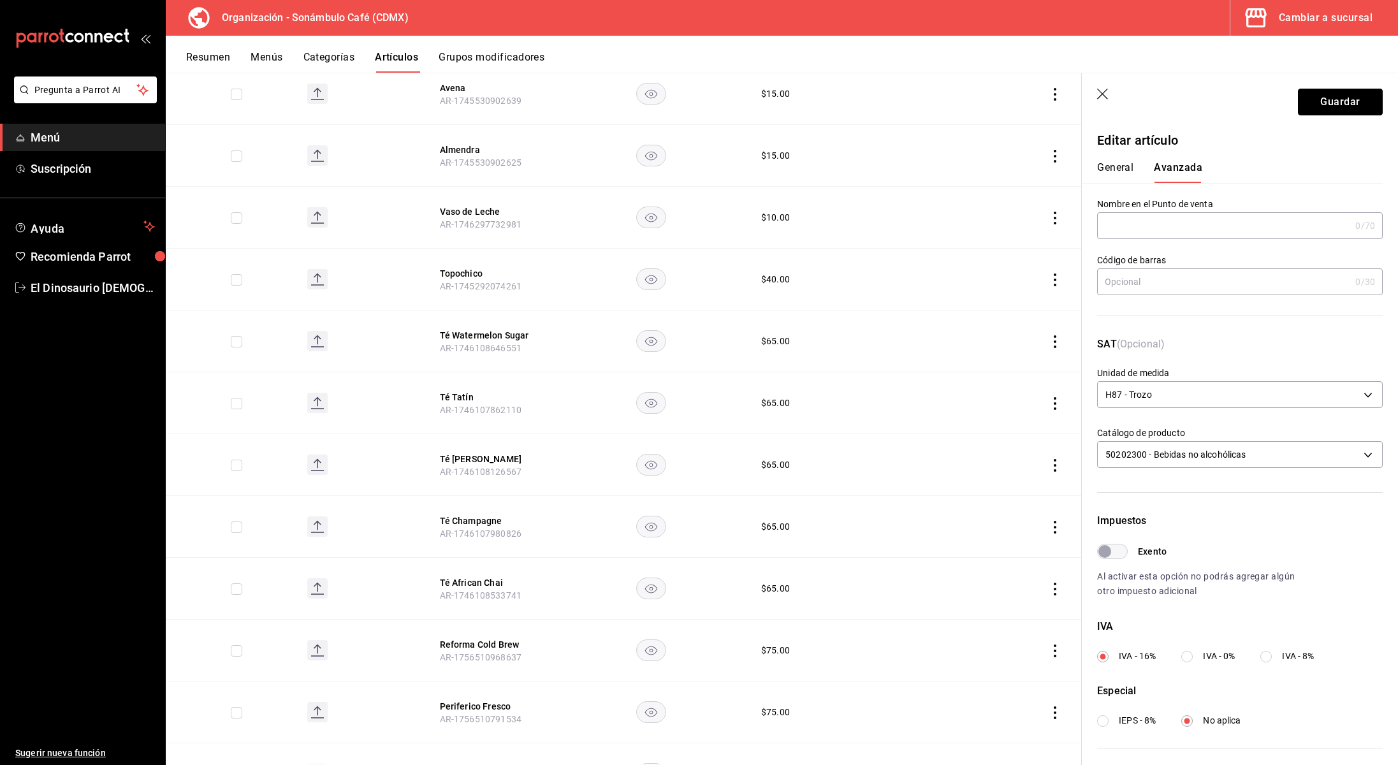
click at [1355, 99] on button "Guardar" at bounding box center [1340, 102] width 85 height 27
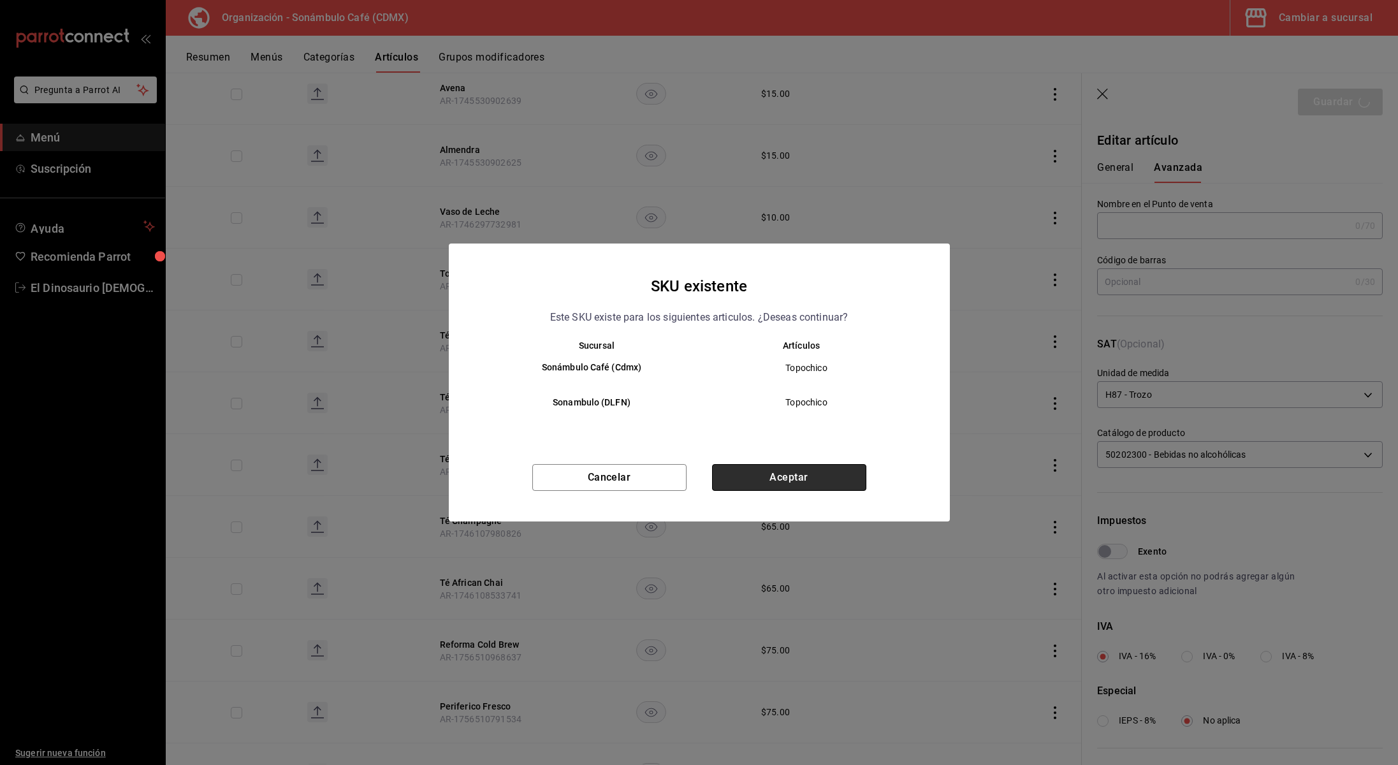
click at [786, 480] on button "Aceptar" at bounding box center [789, 477] width 154 height 27
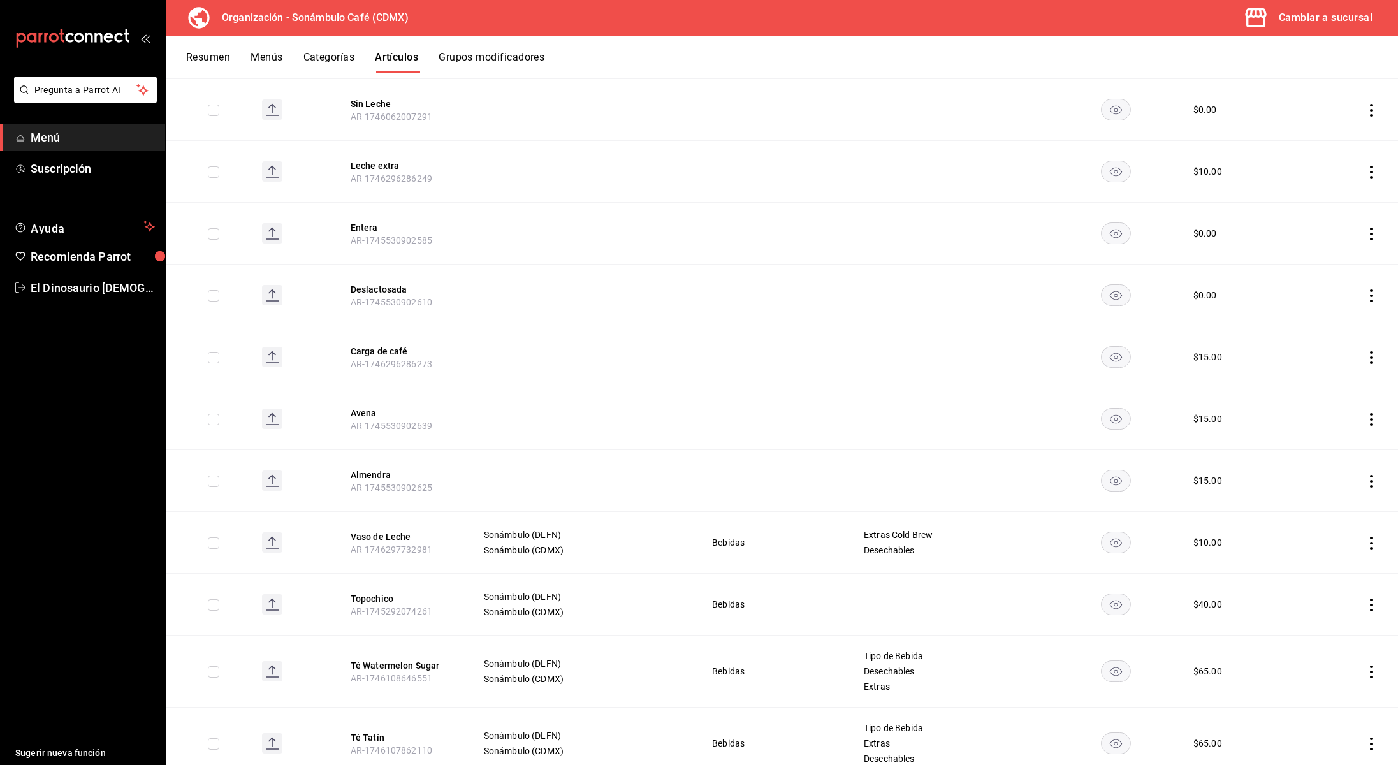
scroll to position [388, 0]
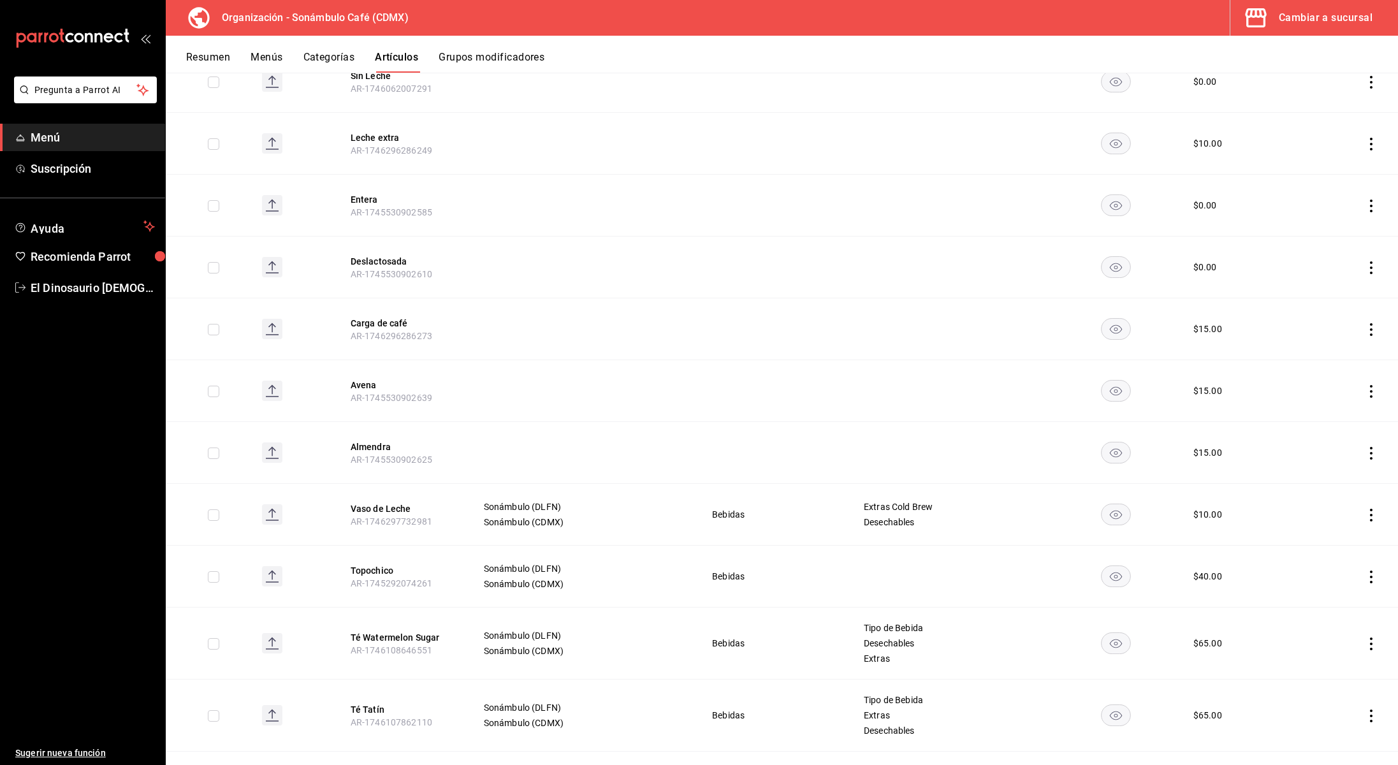
click at [1374, 582] on icon "actions" at bounding box center [1371, 577] width 13 height 13
click at [1330, 613] on li "Editar" at bounding box center [1322, 606] width 77 height 26
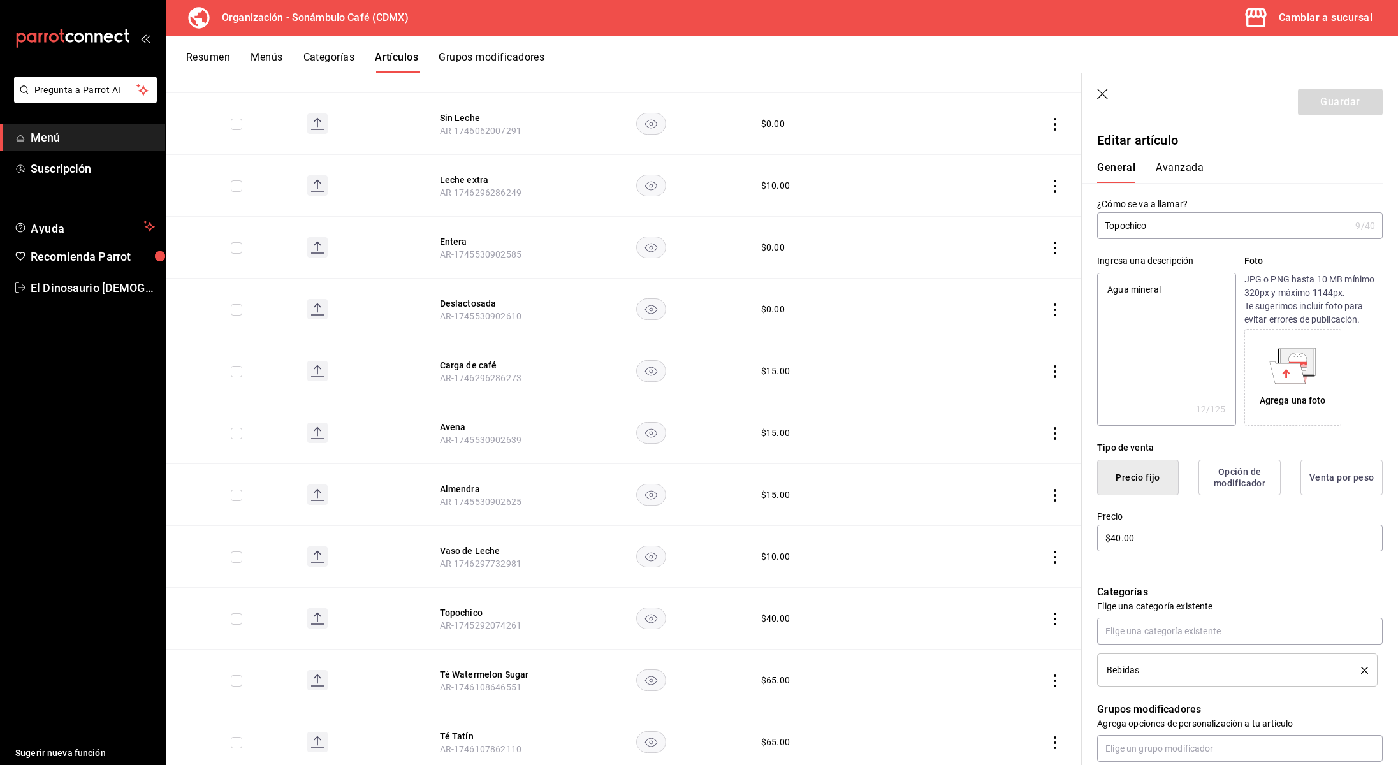
click at [1175, 166] on button "Avanzada" at bounding box center [1180, 172] width 48 height 22
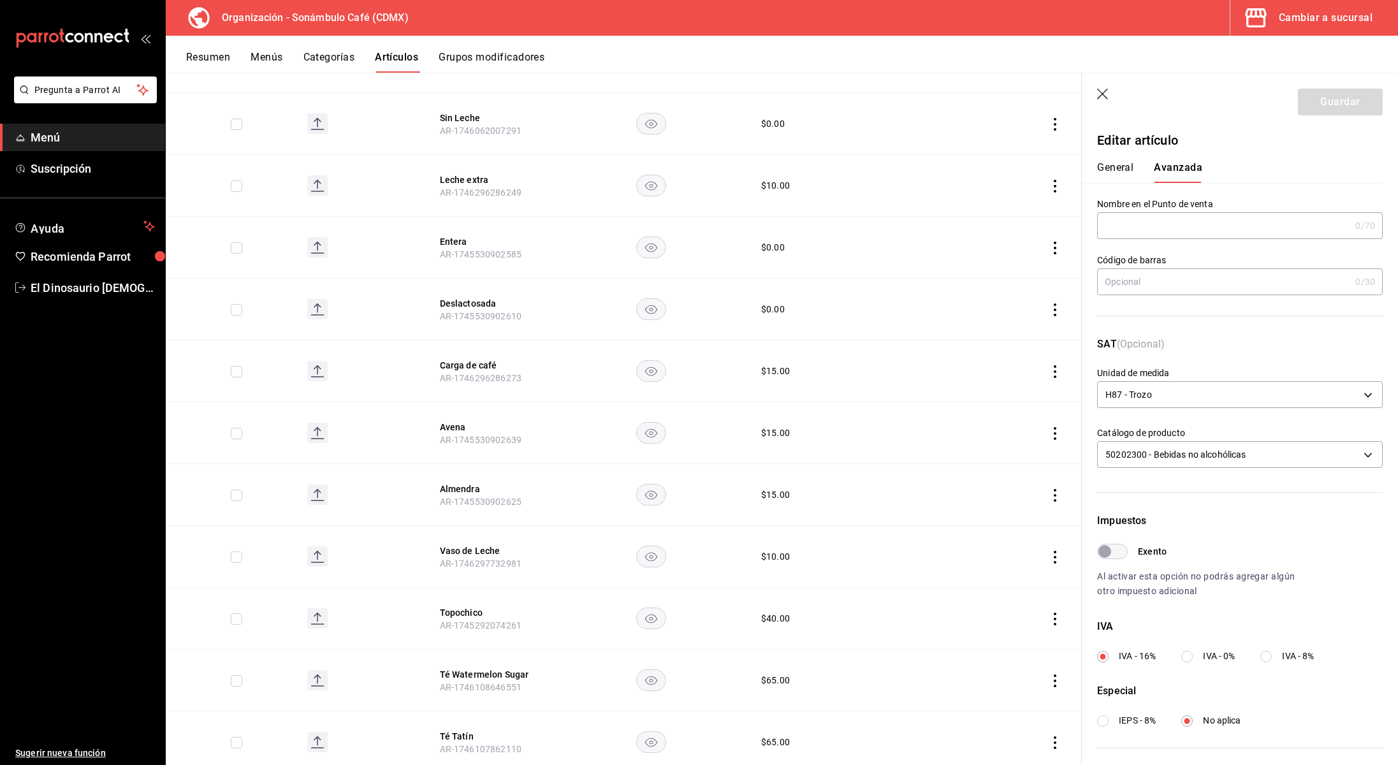
click at [1129, 167] on button "General" at bounding box center [1115, 172] width 36 height 22
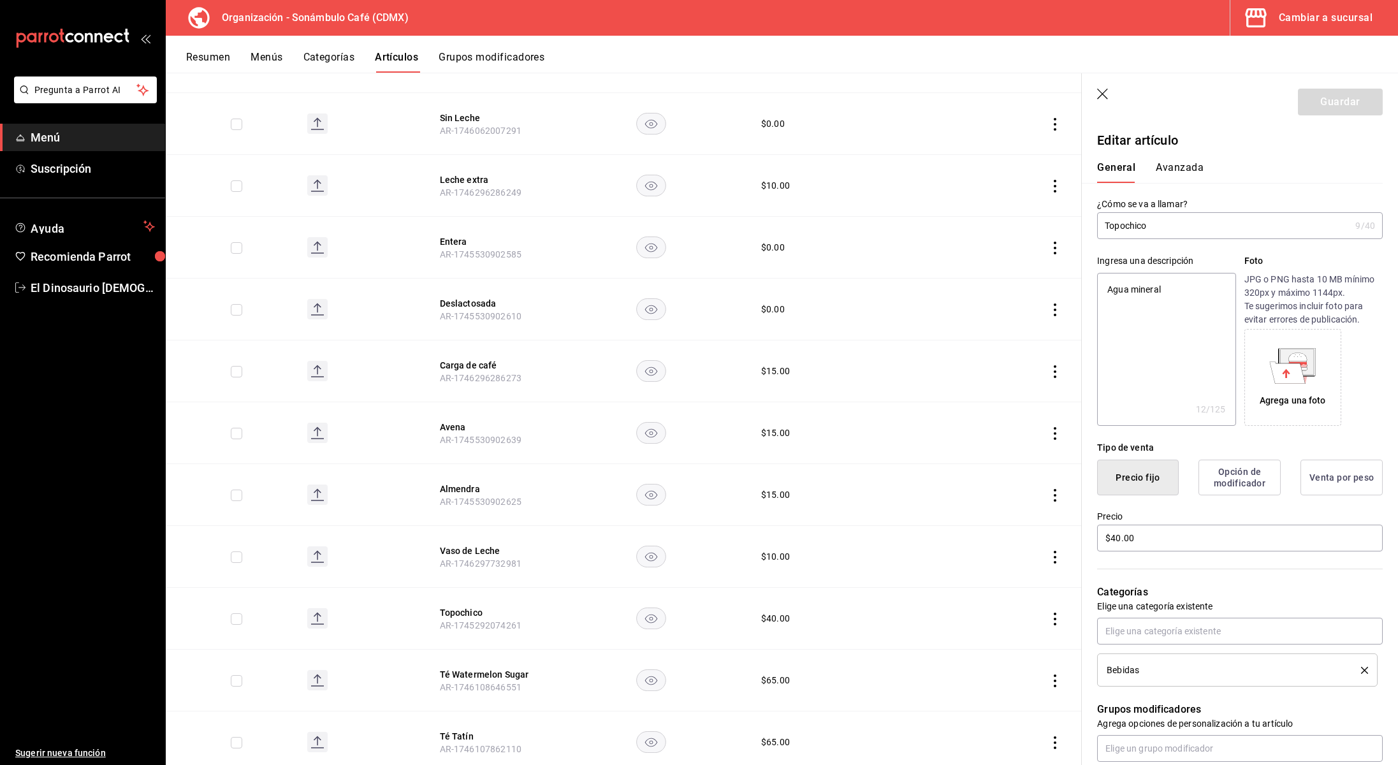
click at [1172, 167] on button "Avanzada" at bounding box center [1180, 172] width 48 height 22
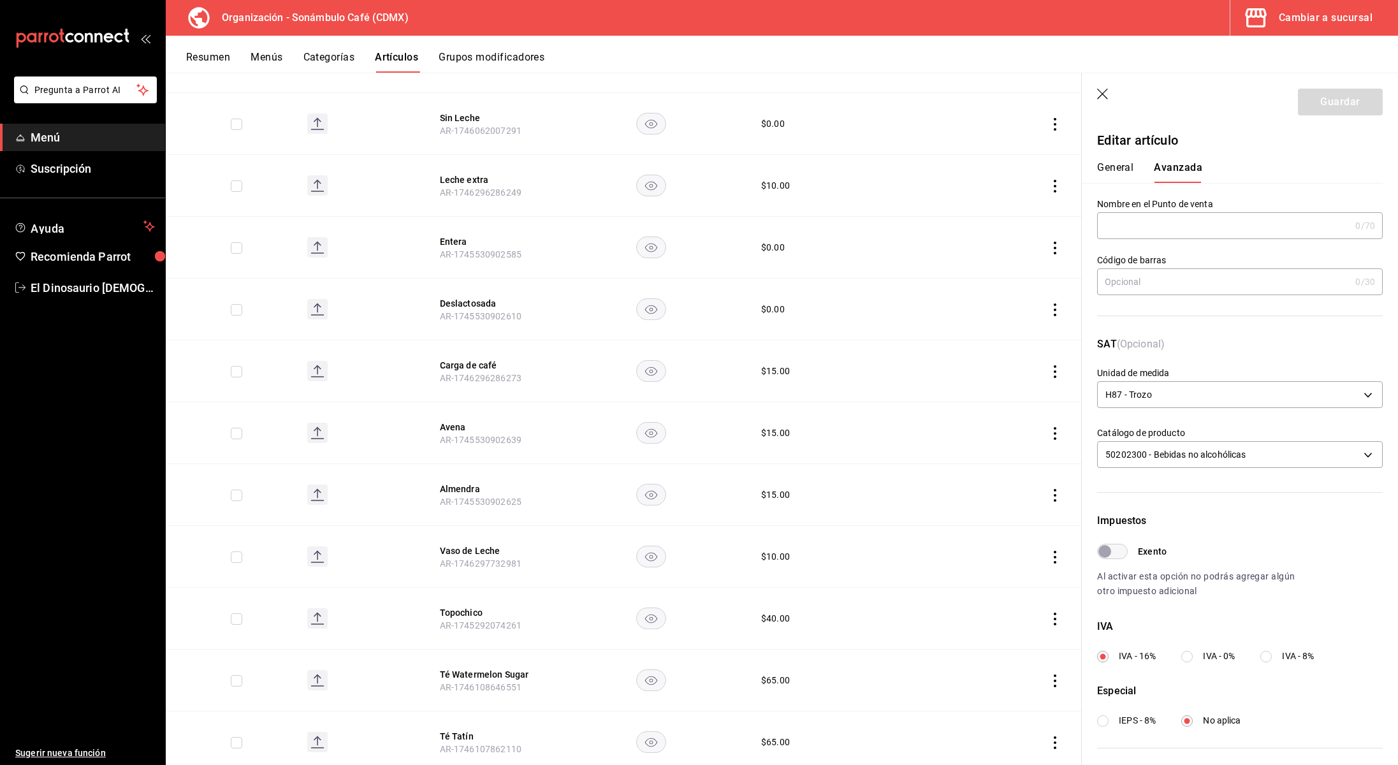
click at [1125, 170] on button "General" at bounding box center [1115, 172] width 36 height 22
type textarea "x"
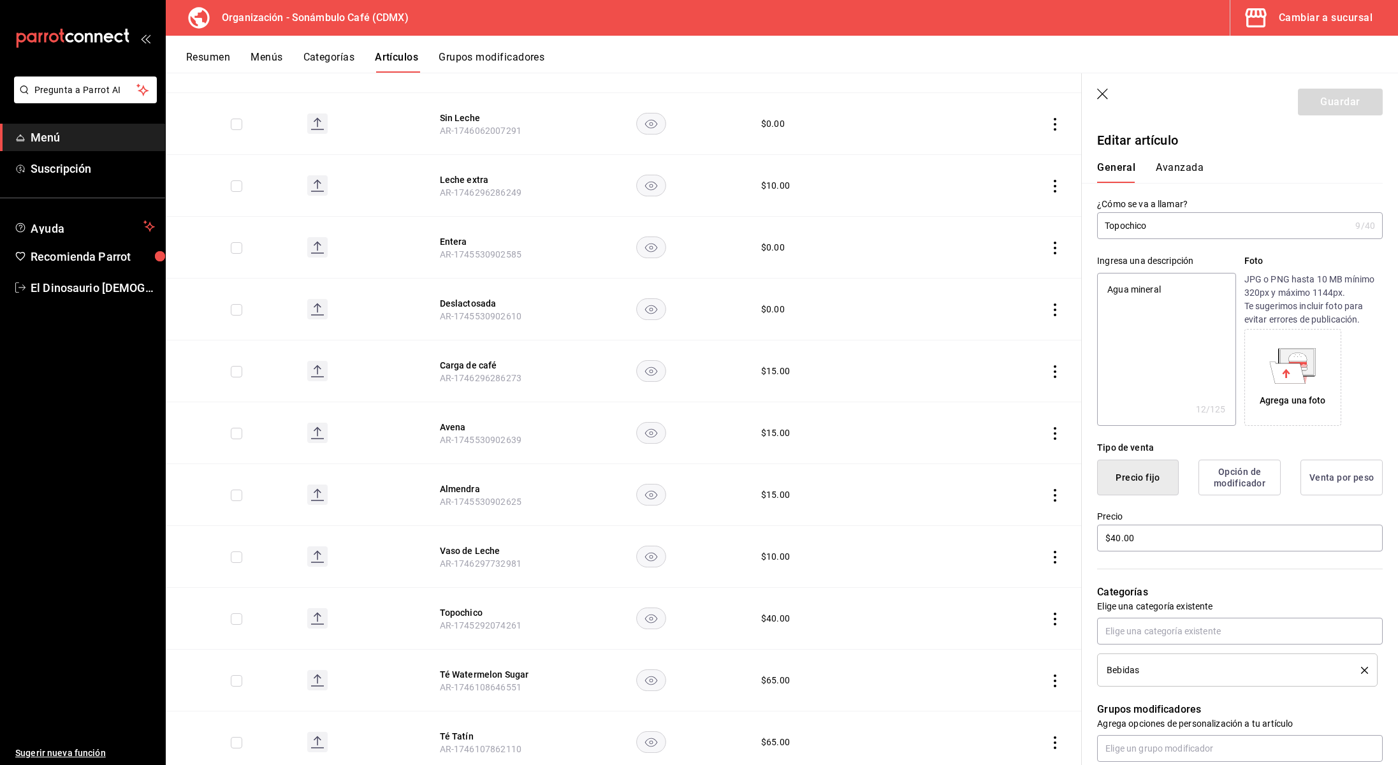
click at [1103, 93] on icon "button" at bounding box center [1102, 94] width 11 height 11
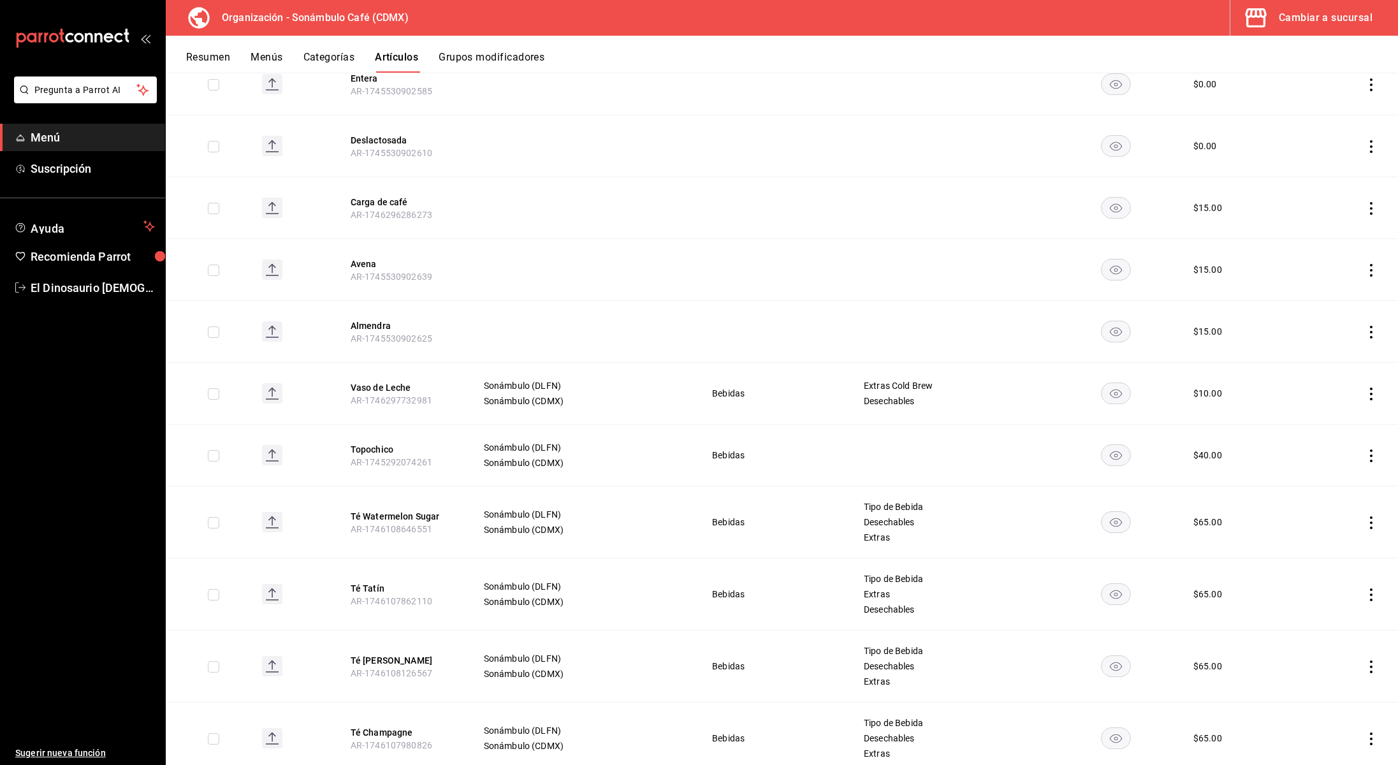
scroll to position [510, 0]
click at [1373, 521] on icon "actions" at bounding box center [1371, 521] width 13 height 13
click at [1339, 552] on span "Editar" at bounding box center [1333, 550] width 33 height 13
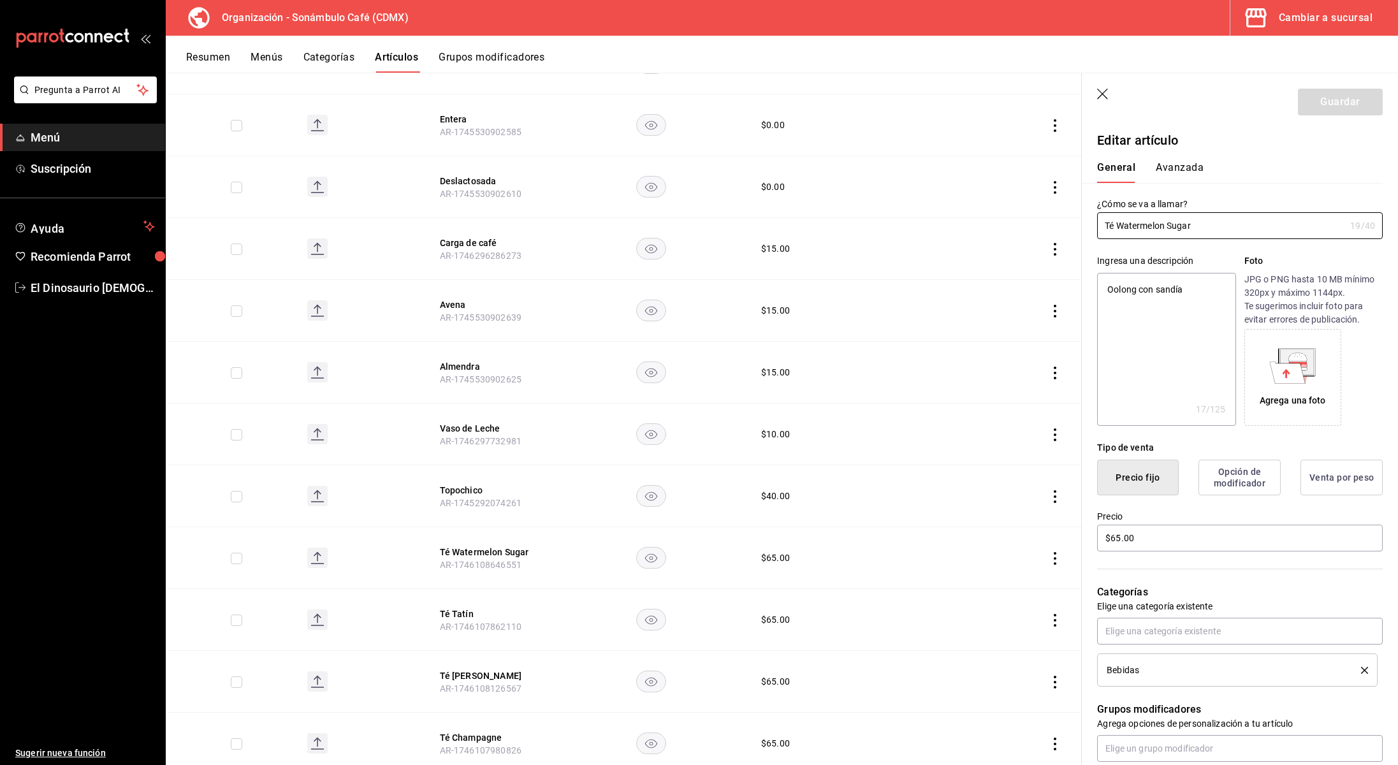
click at [1177, 164] on button "Avanzada" at bounding box center [1180, 172] width 48 height 22
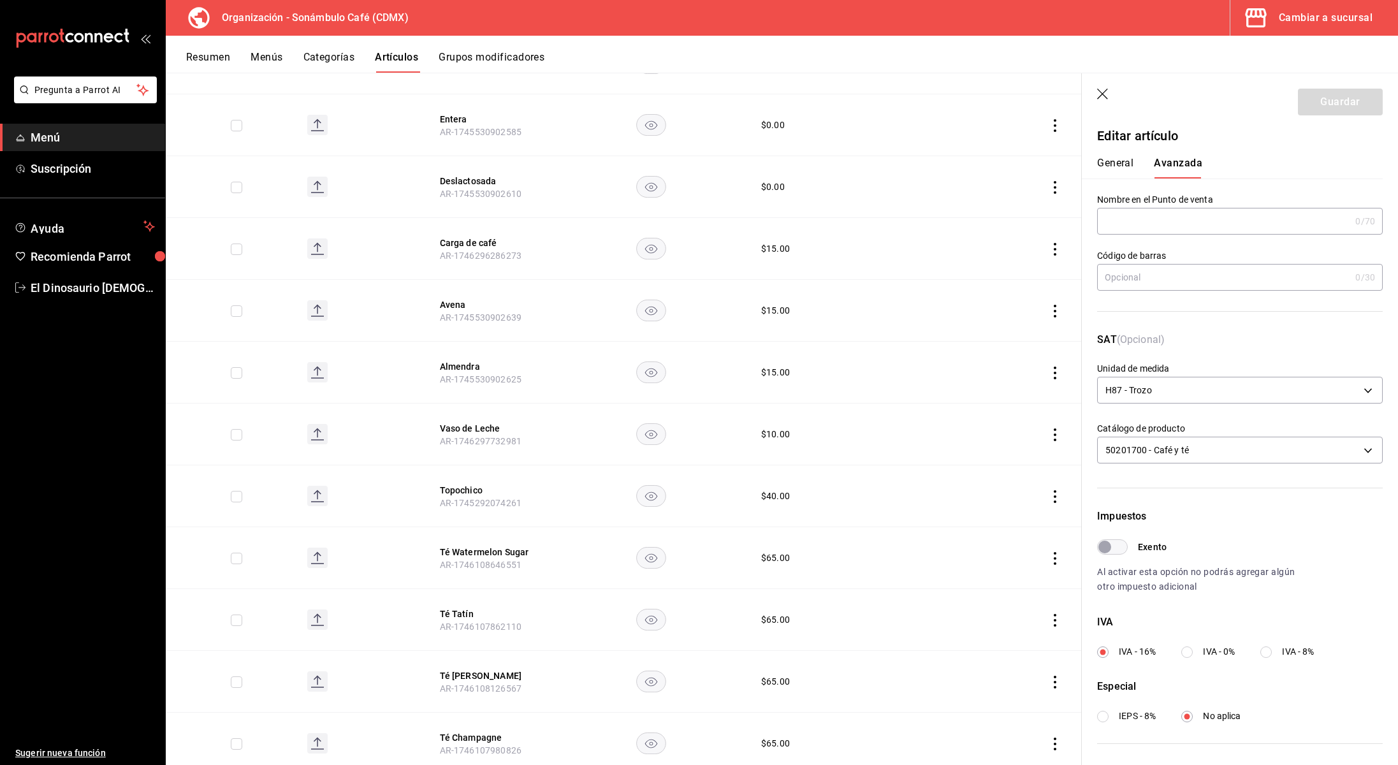
scroll to position [5, 0]
click at [1126, 547] on input "Exento" at bounding box center [1105, 546] width 46 height 15
checkbox input "true"
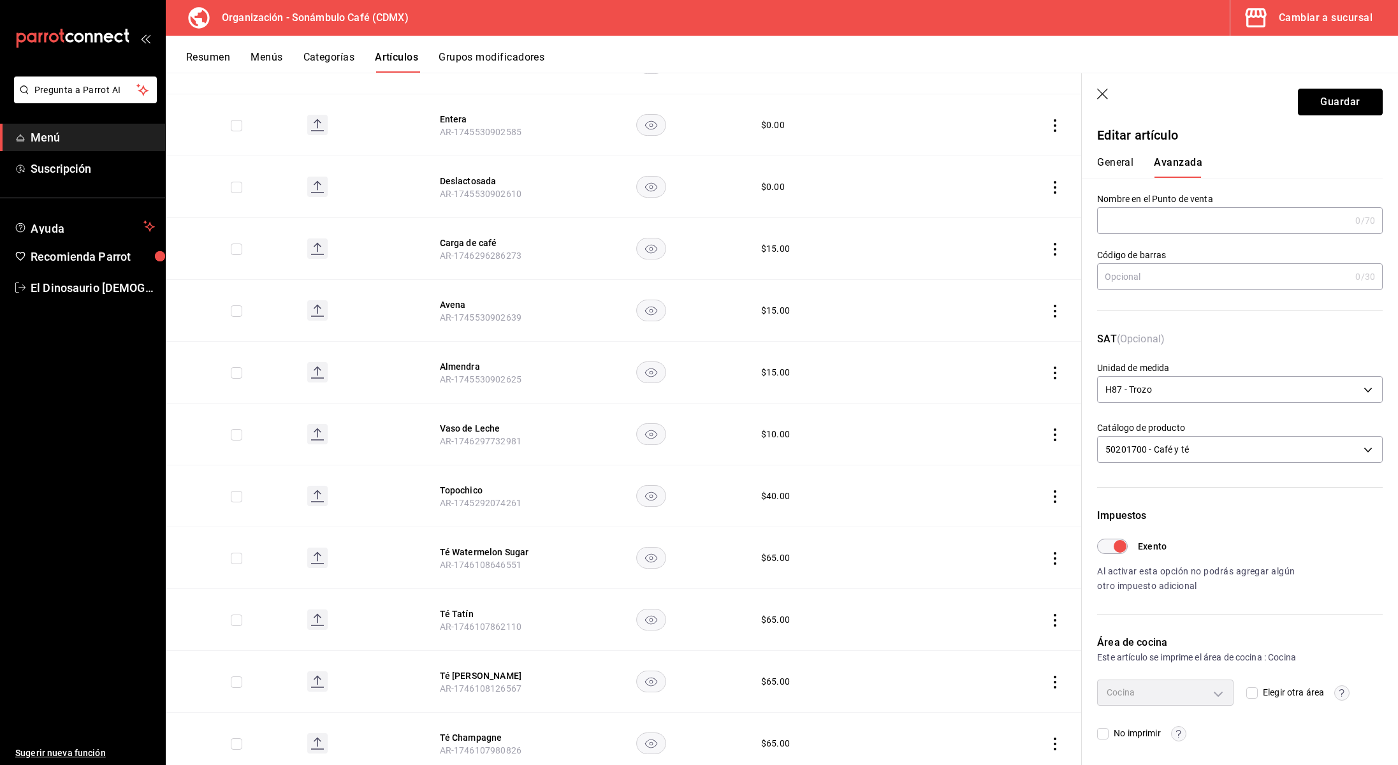
click at [1342, 103] on button "Guardar" at bounding box center [1340, 102] width 85 height 27
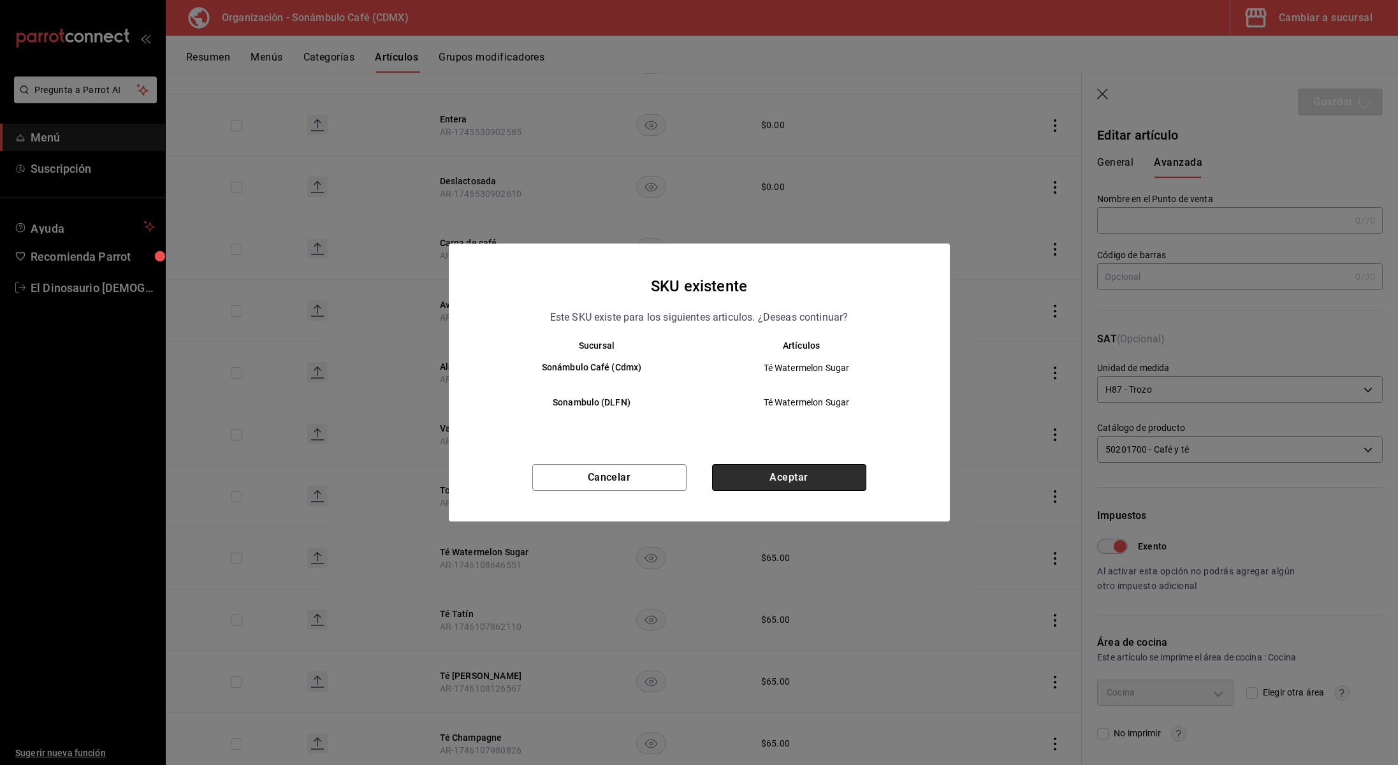
click at [803, 475] on button "Aceptar" at bounding box center [789, 477] width 154 height 27
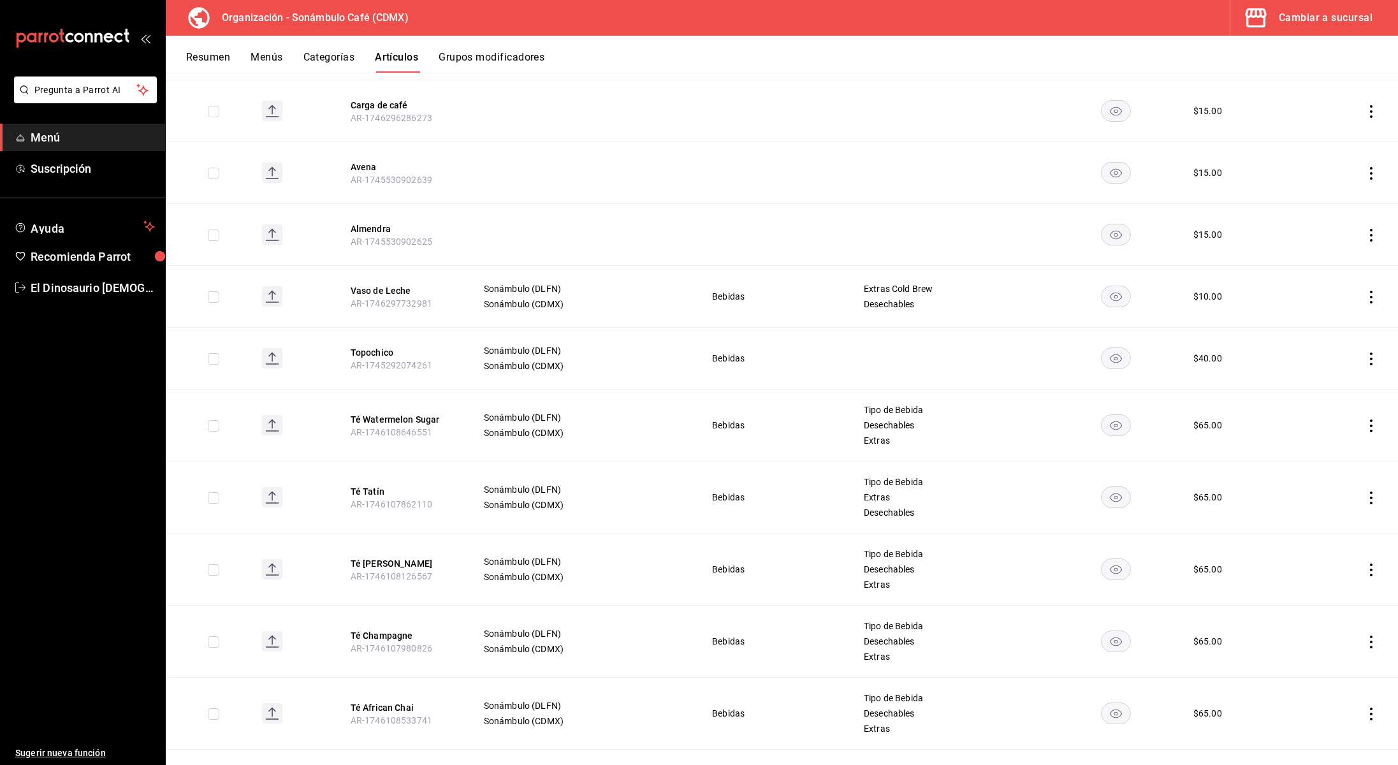
scroll to position [603, 0]
click at [1372, 428] on icon "actions" at bounding box center [1371, 428] width 3 height 13
drag, startPoint x: 1324, startPoint y: 460, endPoint x: 1191, endPoint y: 258, distance: 241.2
click at [1324, 460] on span "Editar" at bounding box center [1333, 457] width 33 height 13
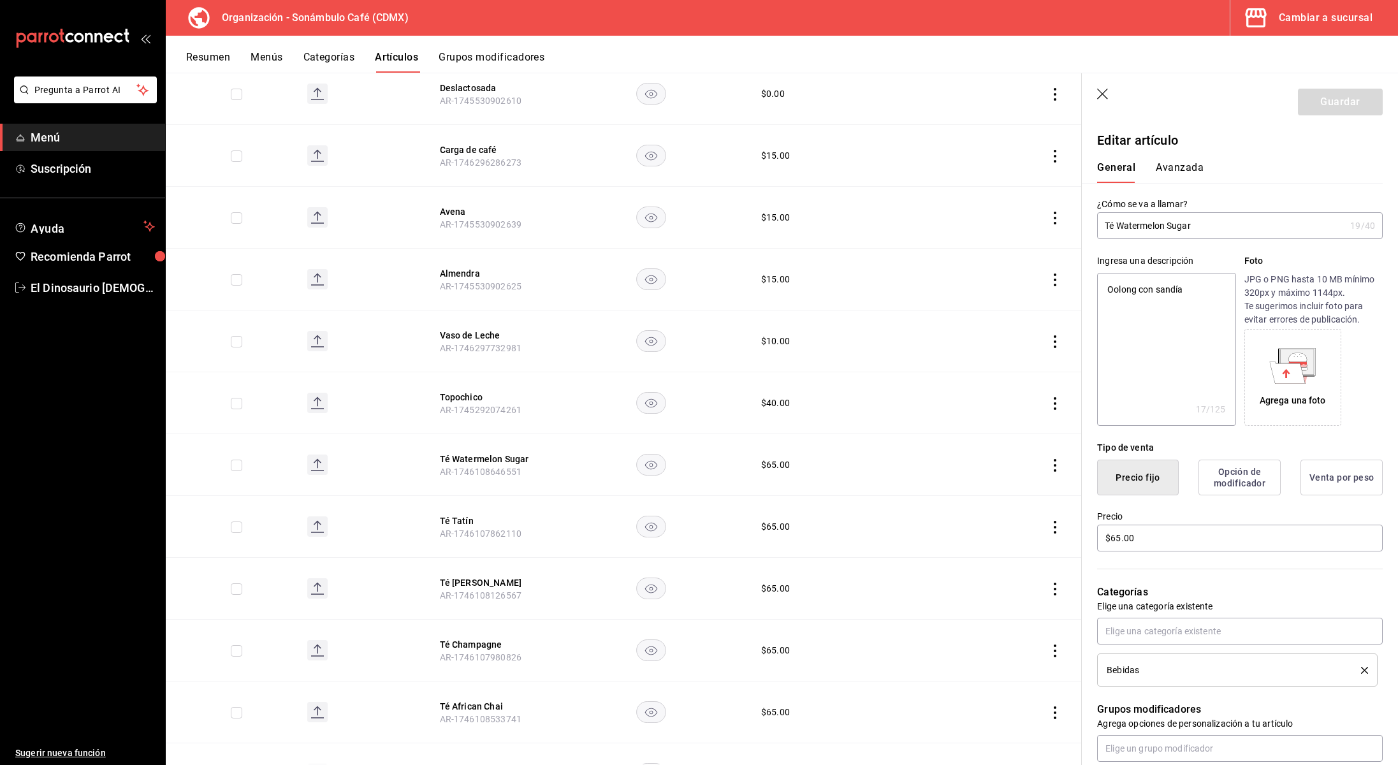
click at [1190, 168] on button "Avanzada" at bounding box center [1180, 172] width 48 height 22
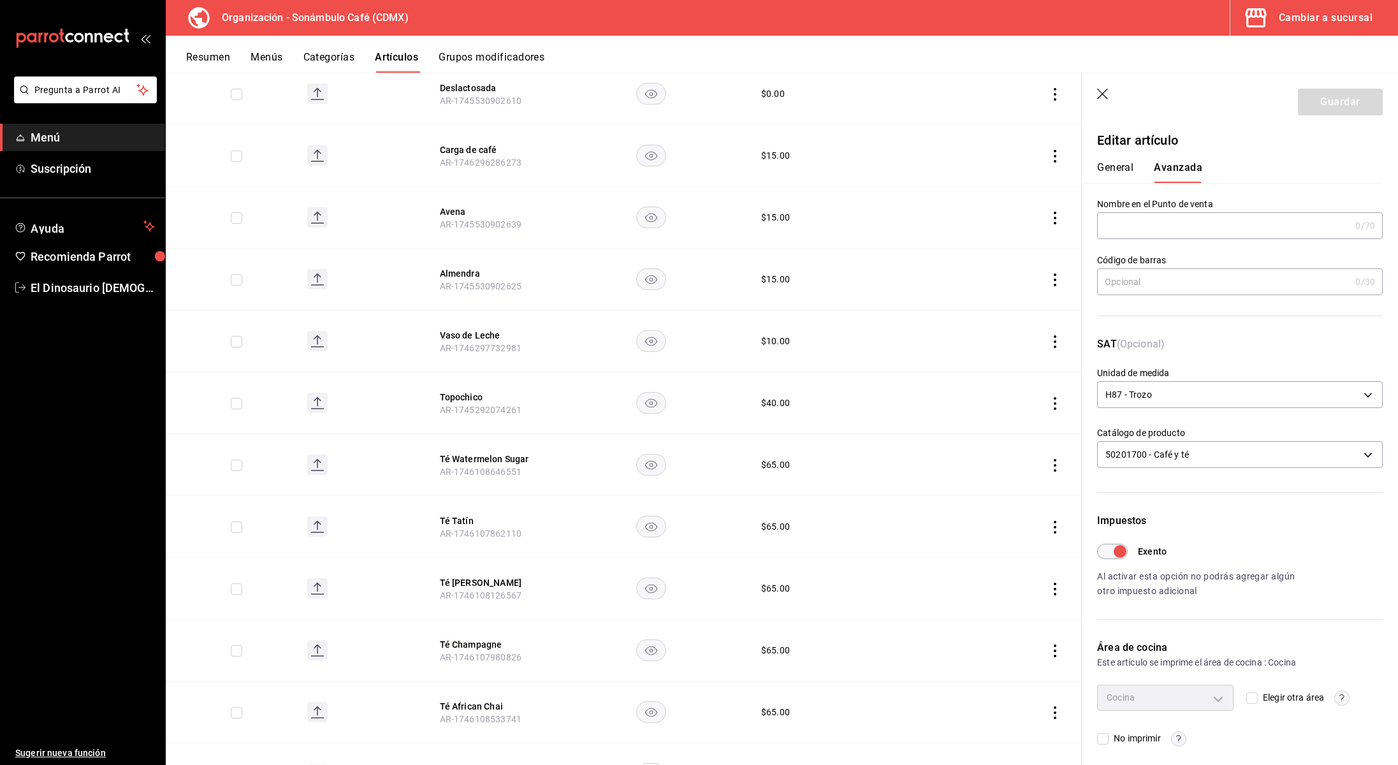
click at [1103, 94] on icon "button" at bounding box center [1102, 94] width 11 height 11
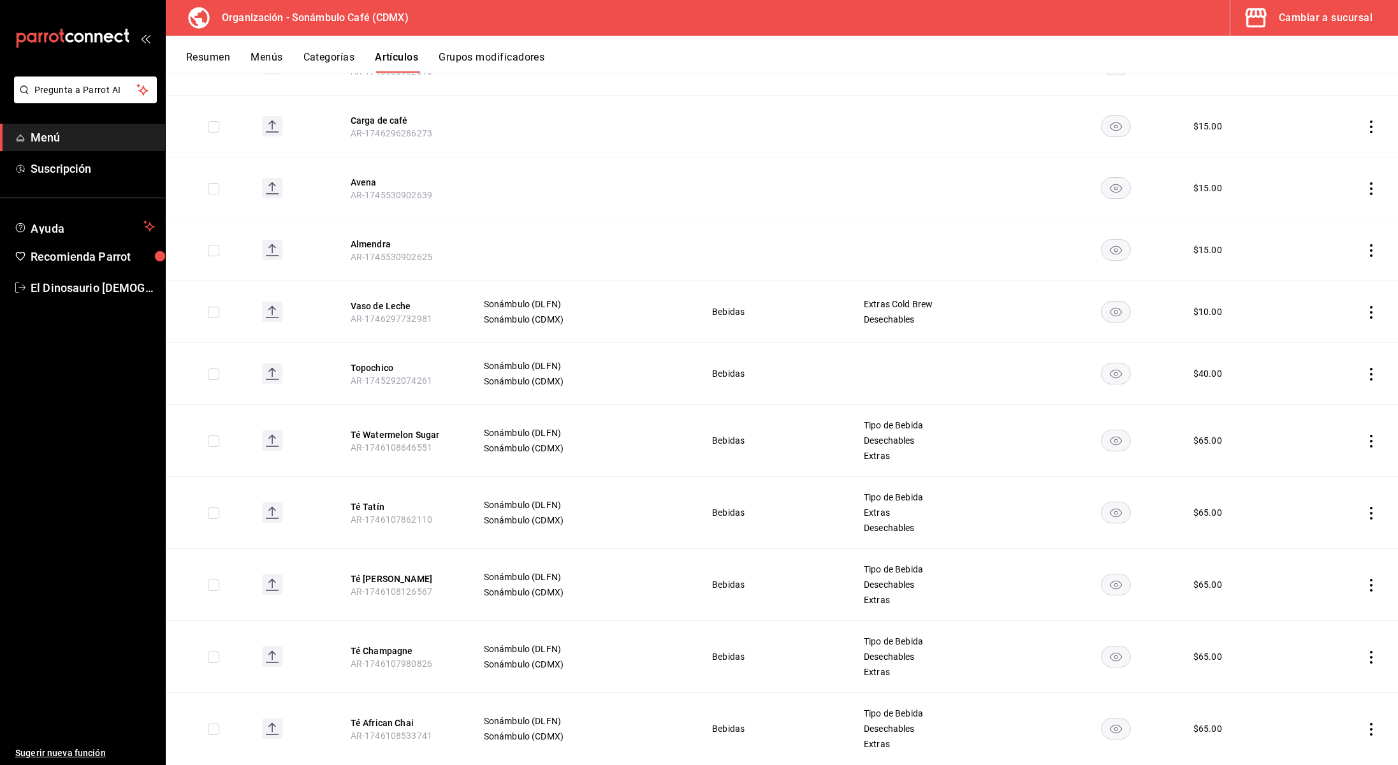
scroll to position [596, 0]
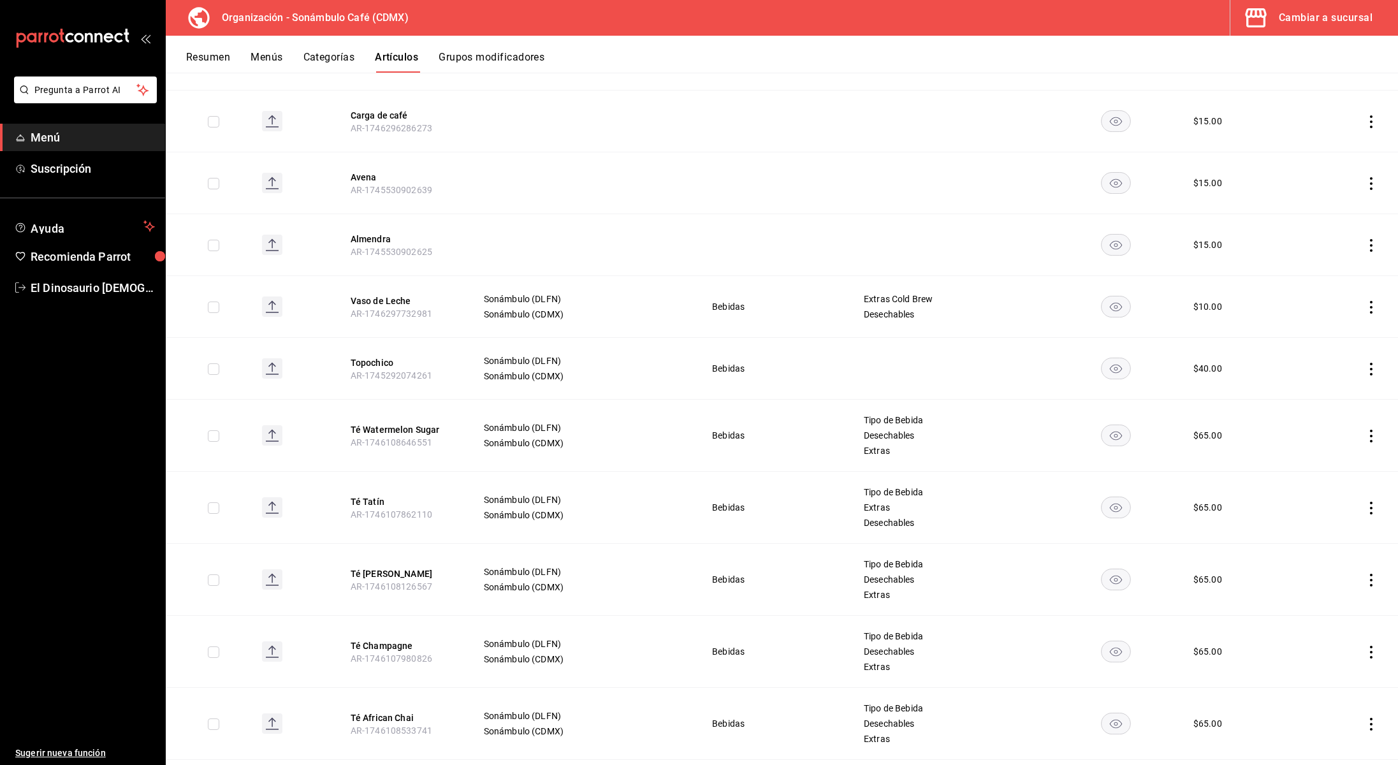
click at [1368, 510] on icon "actions" at bounding box center [1371, 508] width 13 height 13
click at [1343, 532] on span "Editar" at bounding box center [1333, 537] width 33 height 13
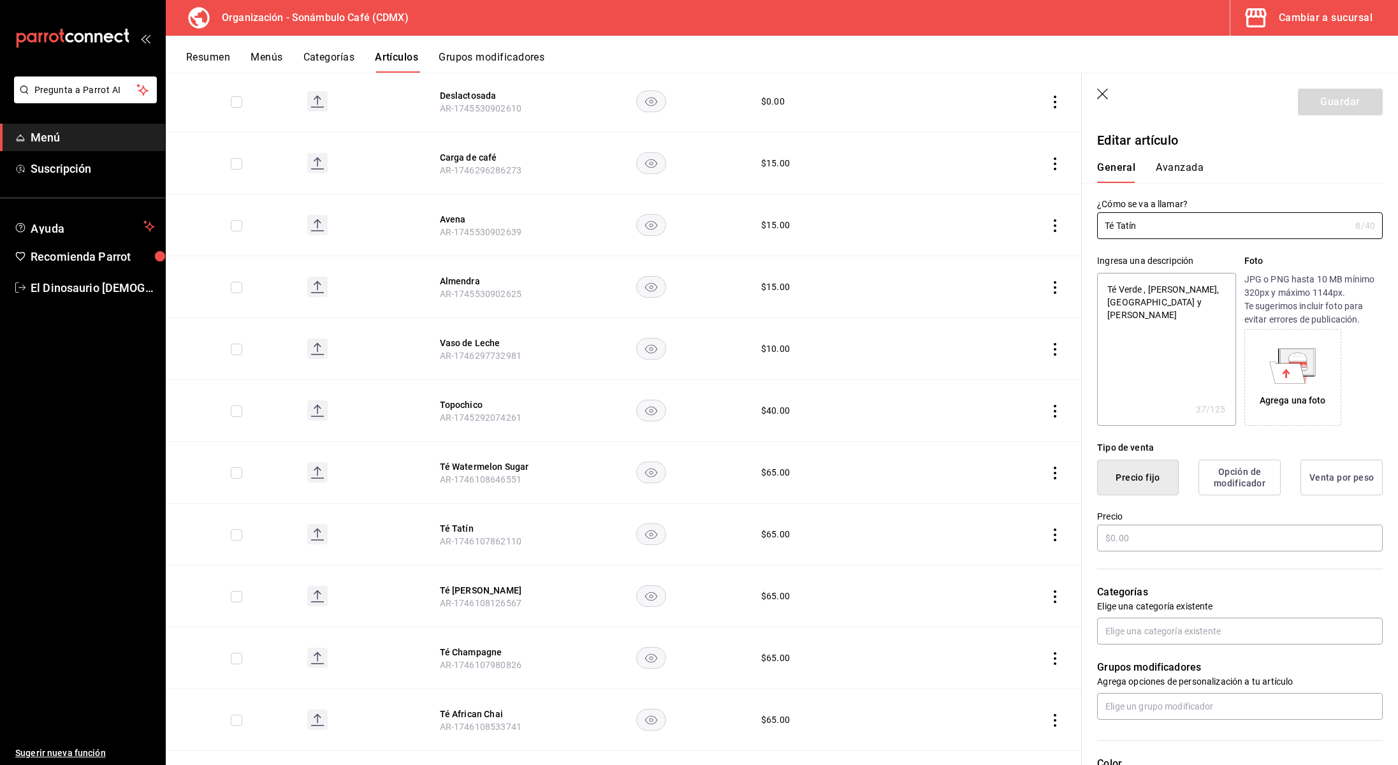
type textarea "x"
type input "$65.00"
type input "H87"
type input "50201700"
type input "6d5d39c5-aa1e-42d8-a05d-a56b1b7c7e54"
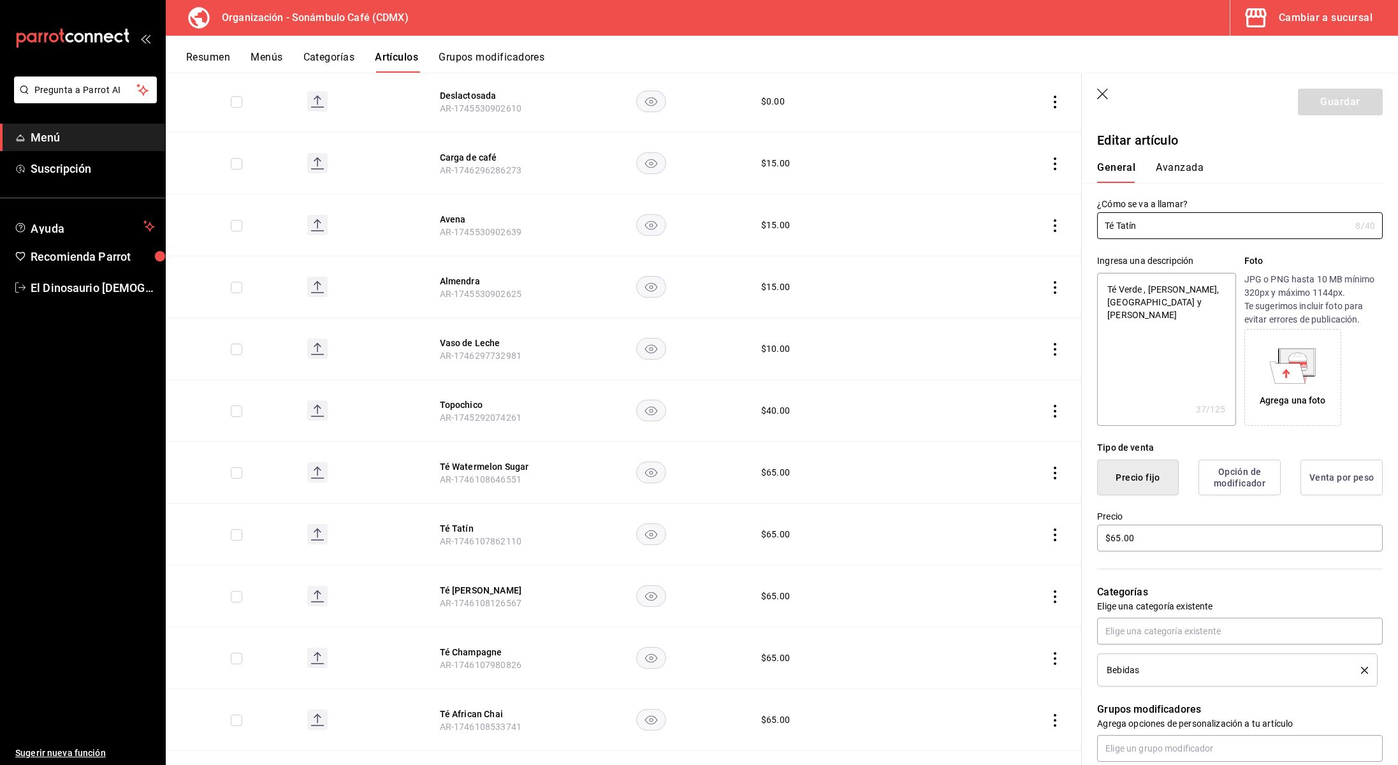
click at [1156, 168] on button "Avanzada" at bounding box center [1180, 172] width 48 height 22
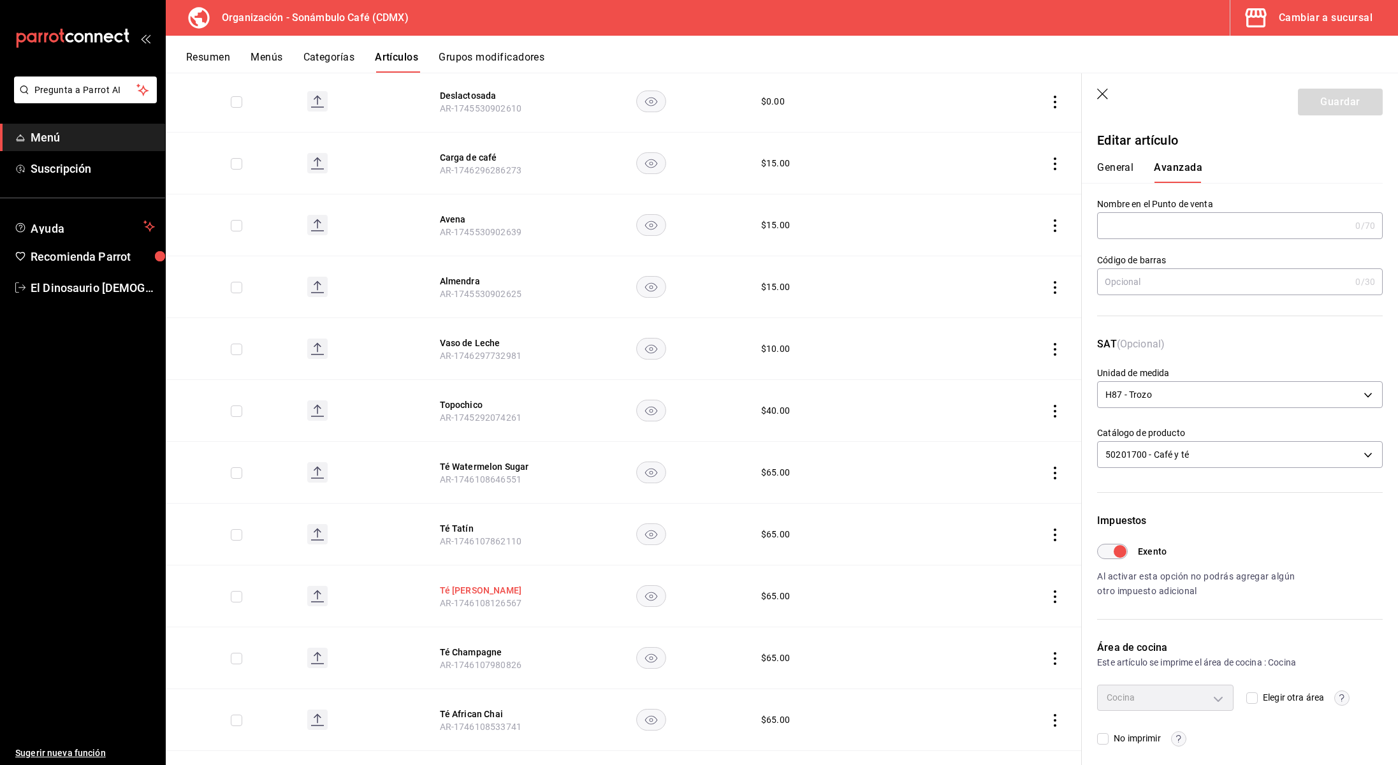
click at [466, 586] on button "Té [PERSON_NAME]" at bounding box center [491, 590] width 102 height 13
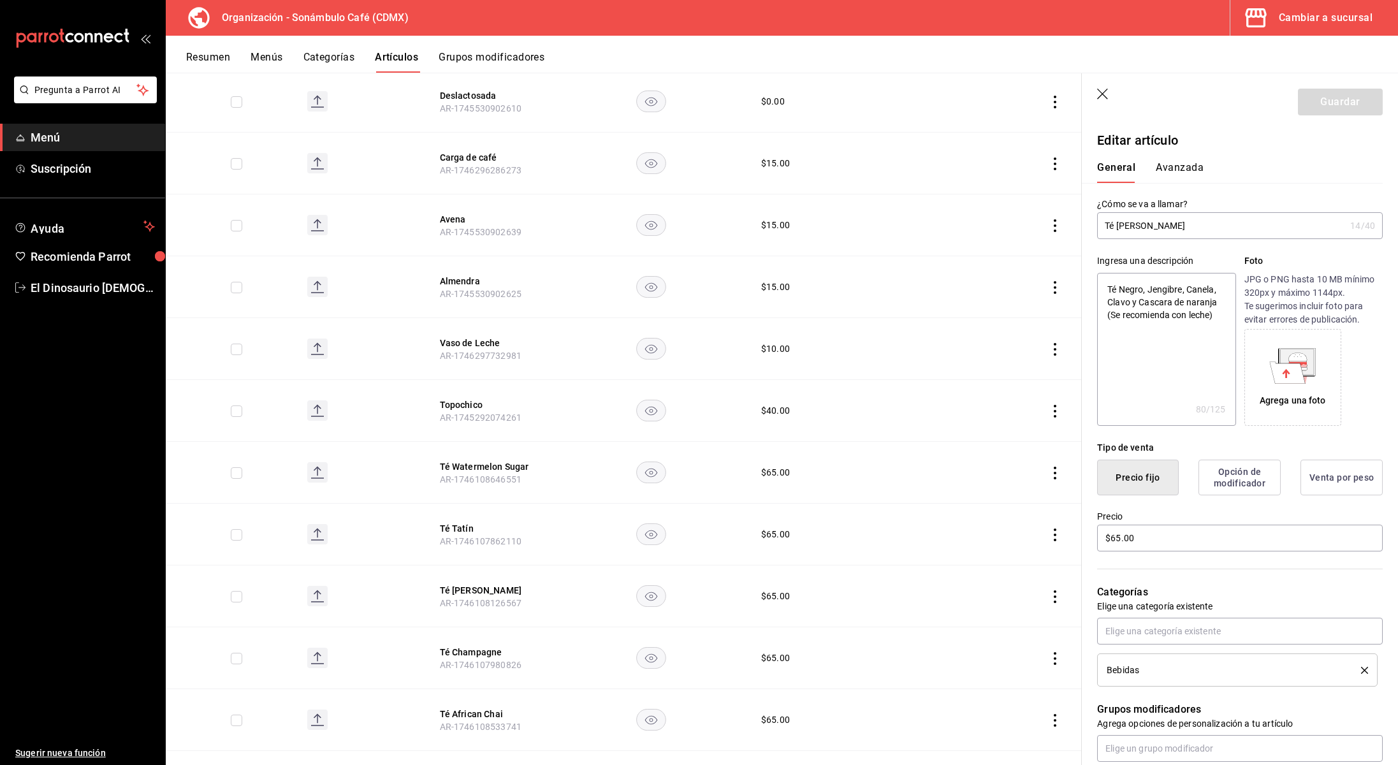
click at [1182, 176] on button "Avanzada" at bounding box center [1180, 172] width 48 height 22
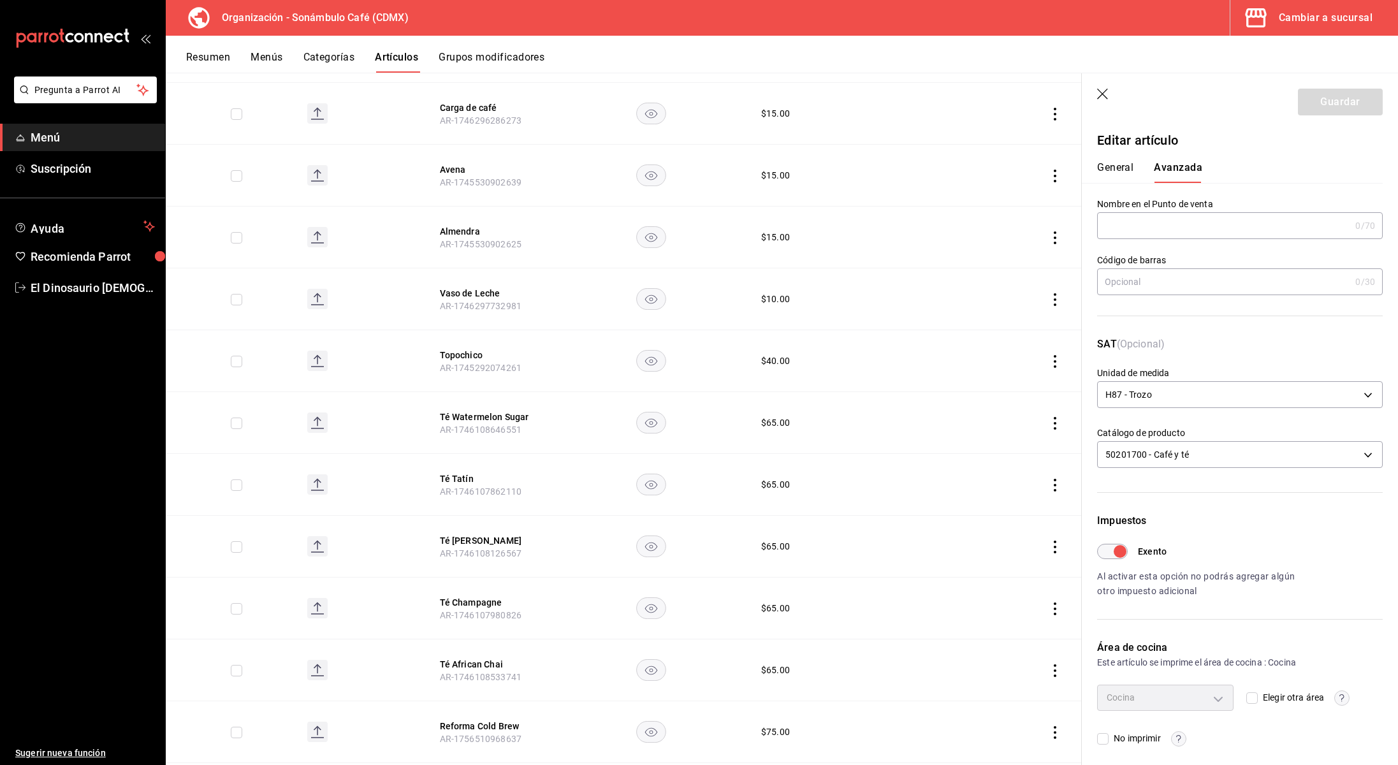
scroll to position [646, 0]
click at [491, 604] on button "Té Champagne" at bounding box center [491, 602] width 102 height 13
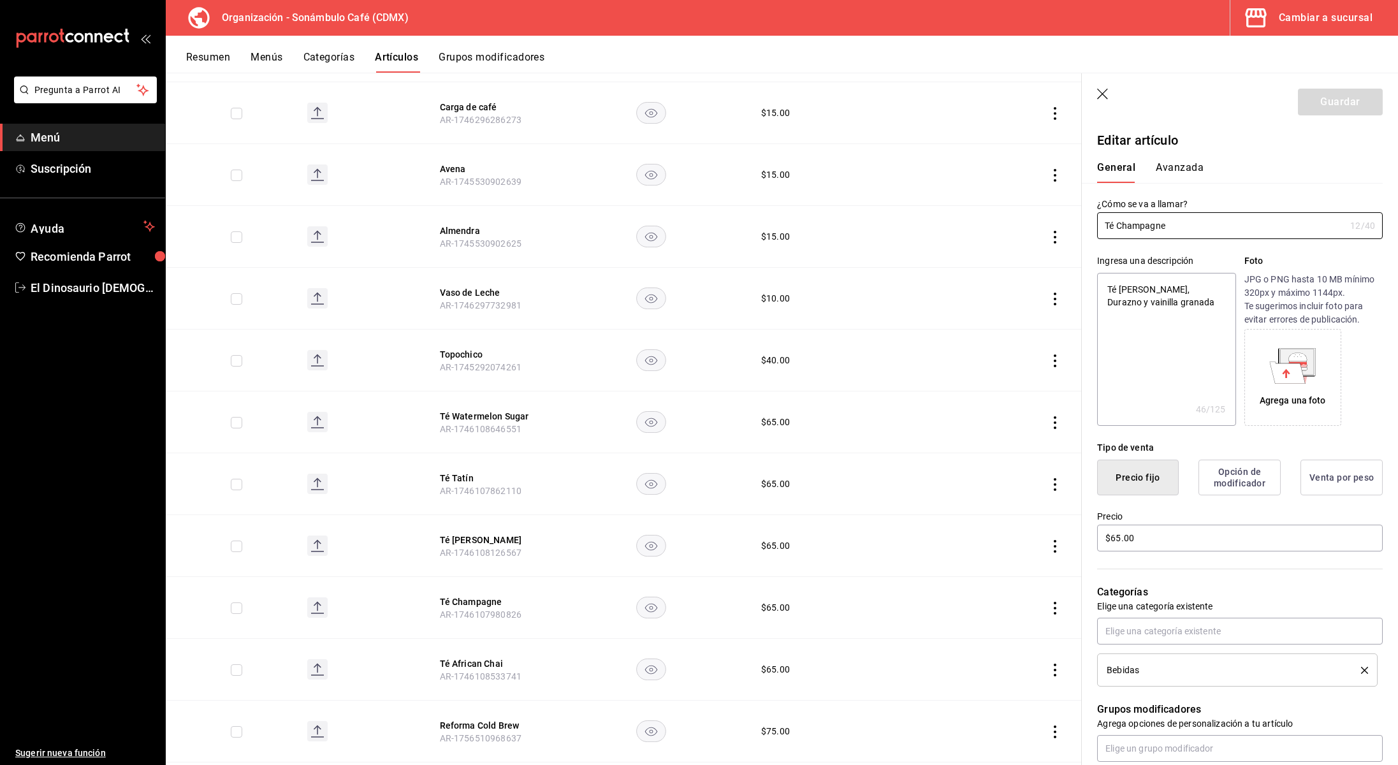
click at [1180, 165] on button "Avanzada" at bounding box center [1180, 172] width 48 height 22
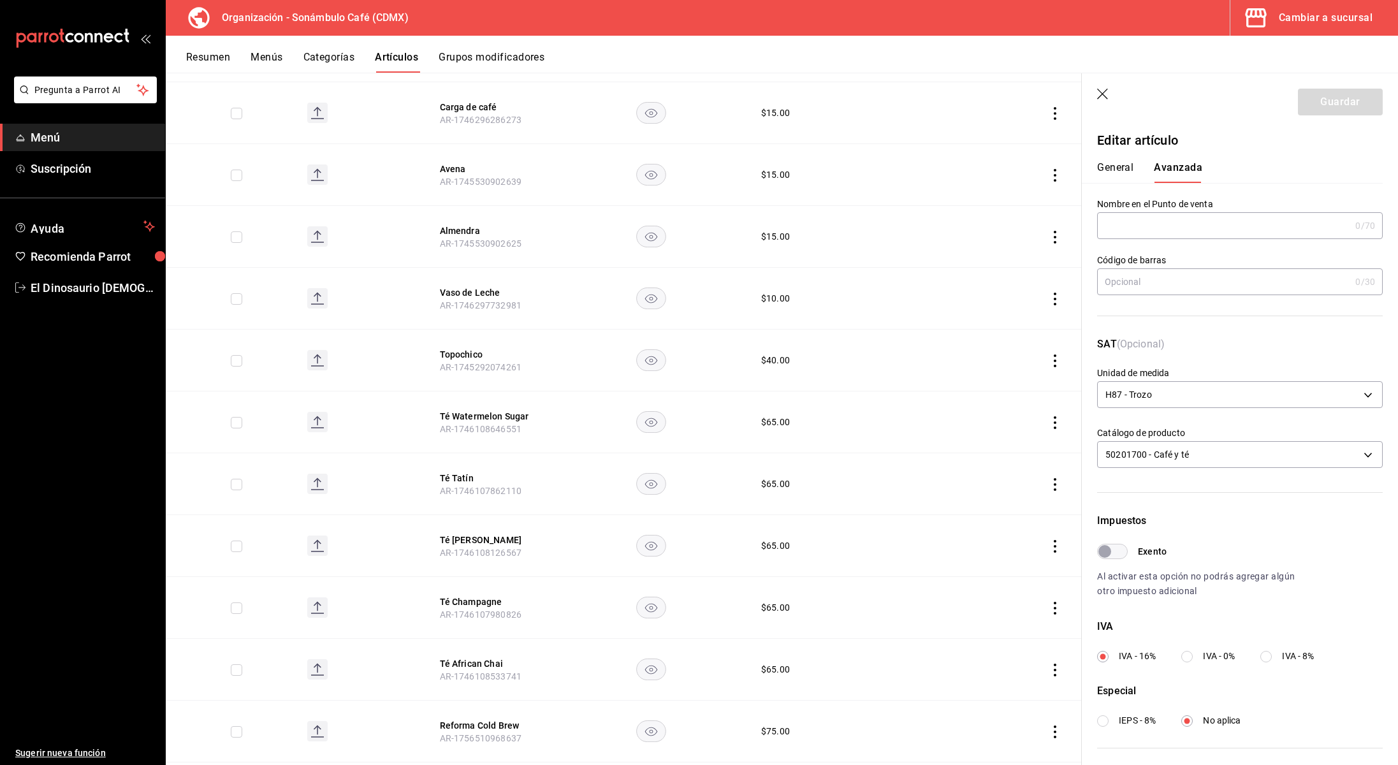
click at [1123, 551] on input "Exento" at bounding box center [1105, 551] width 46 height 15
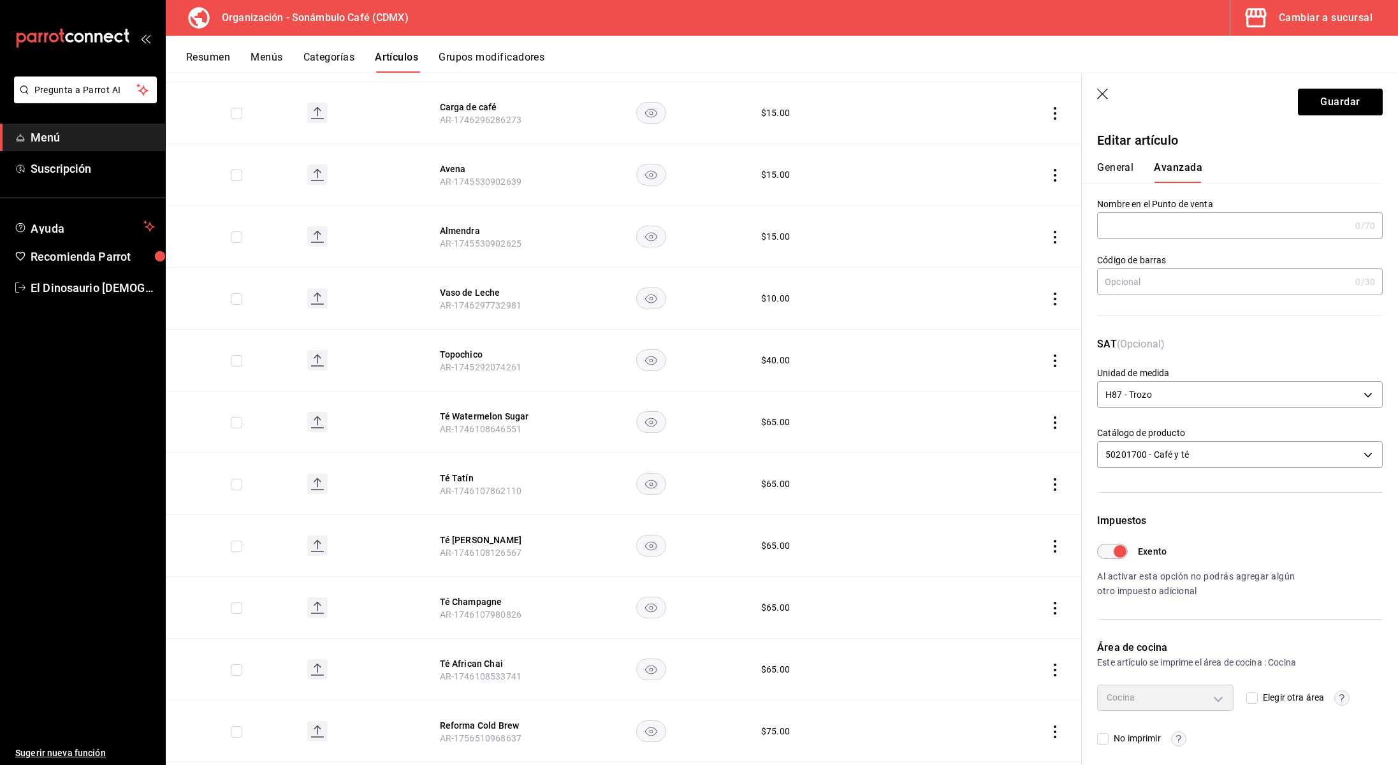
click at [1113, 551] on input "Exento" at bounding box center [1120, 551] width 46 height 15
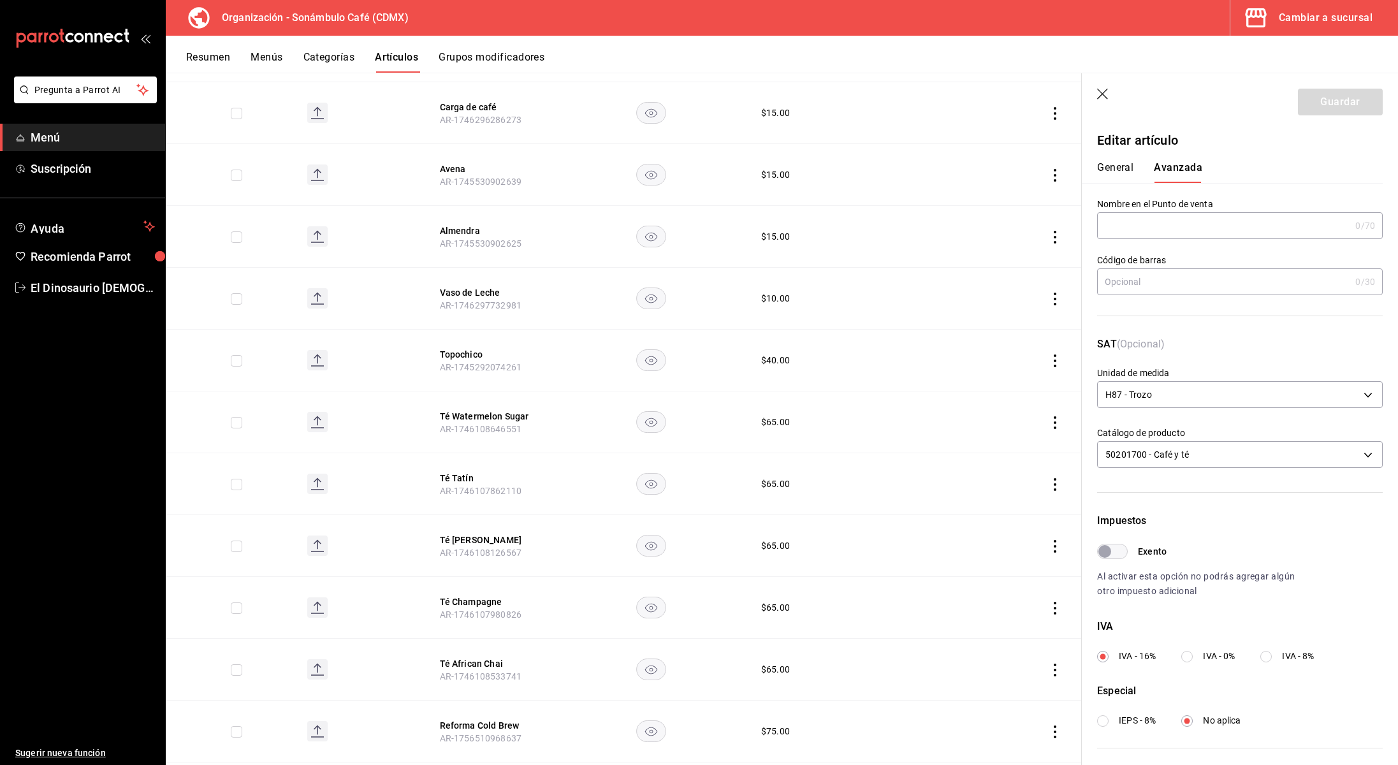
click at [1113, 551] on input "Exento" at bounding box center [1105, 551] width 46 height 15
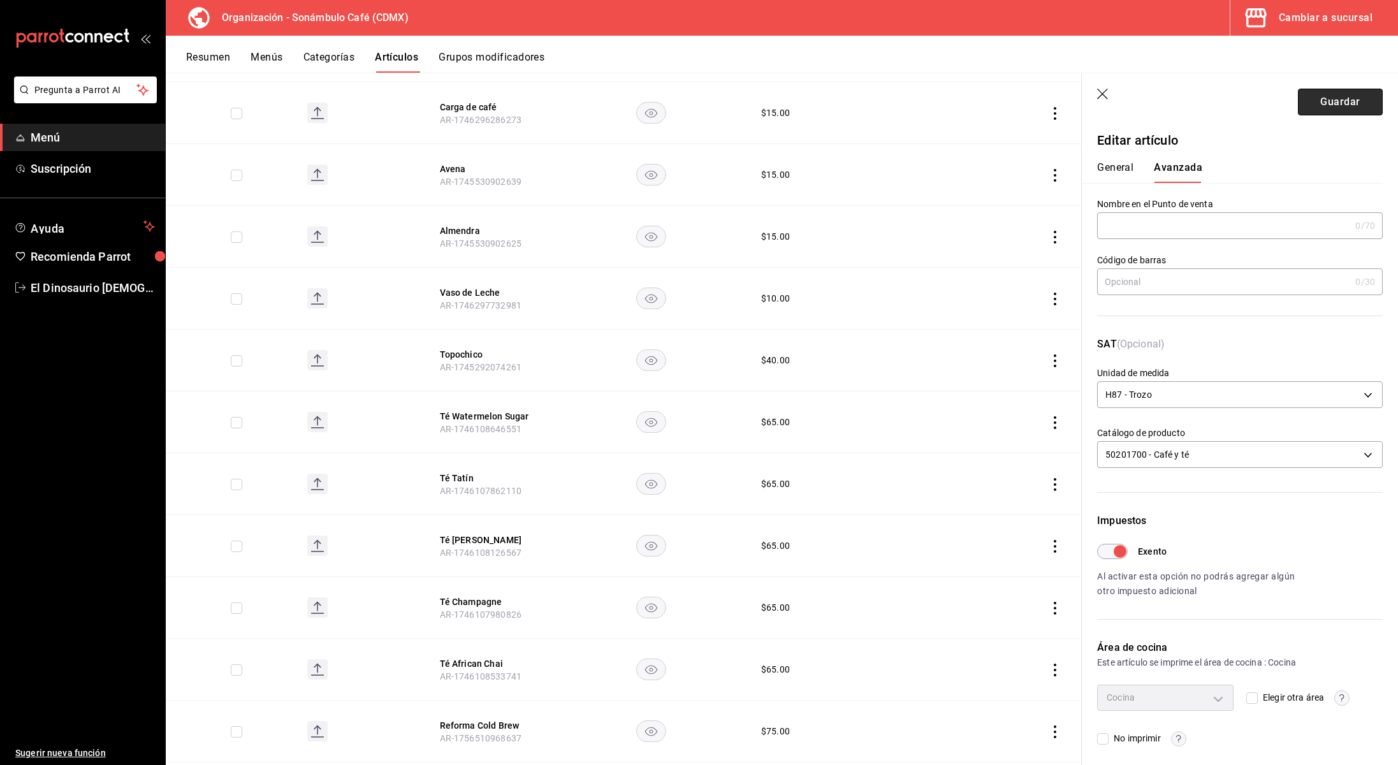
click at [1342, 100] on button "Guardar" at bounding box center [1340, 102] width 85 height 27
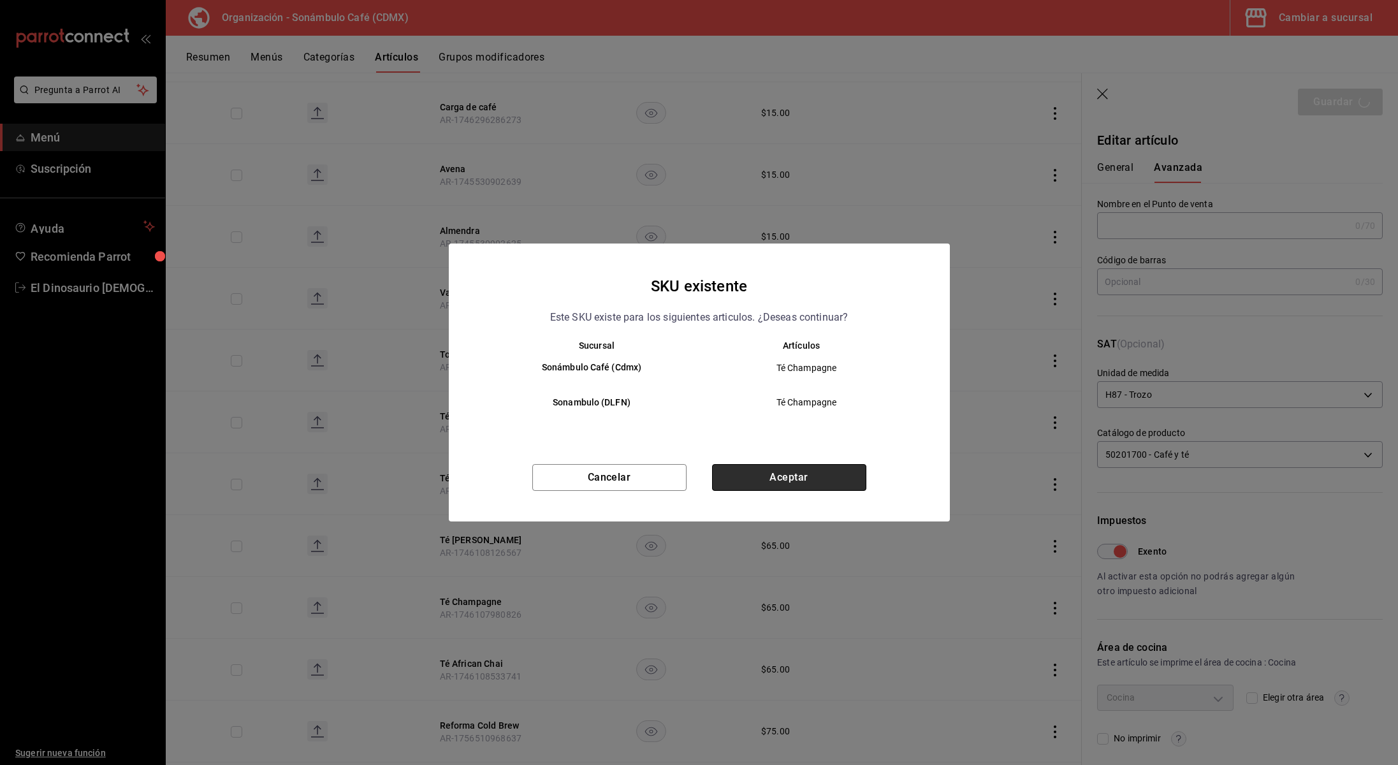
click at [784, 481] on button "Aceptar" at bounding box center [789, 477] width 154 height 27
checkbox input "false"
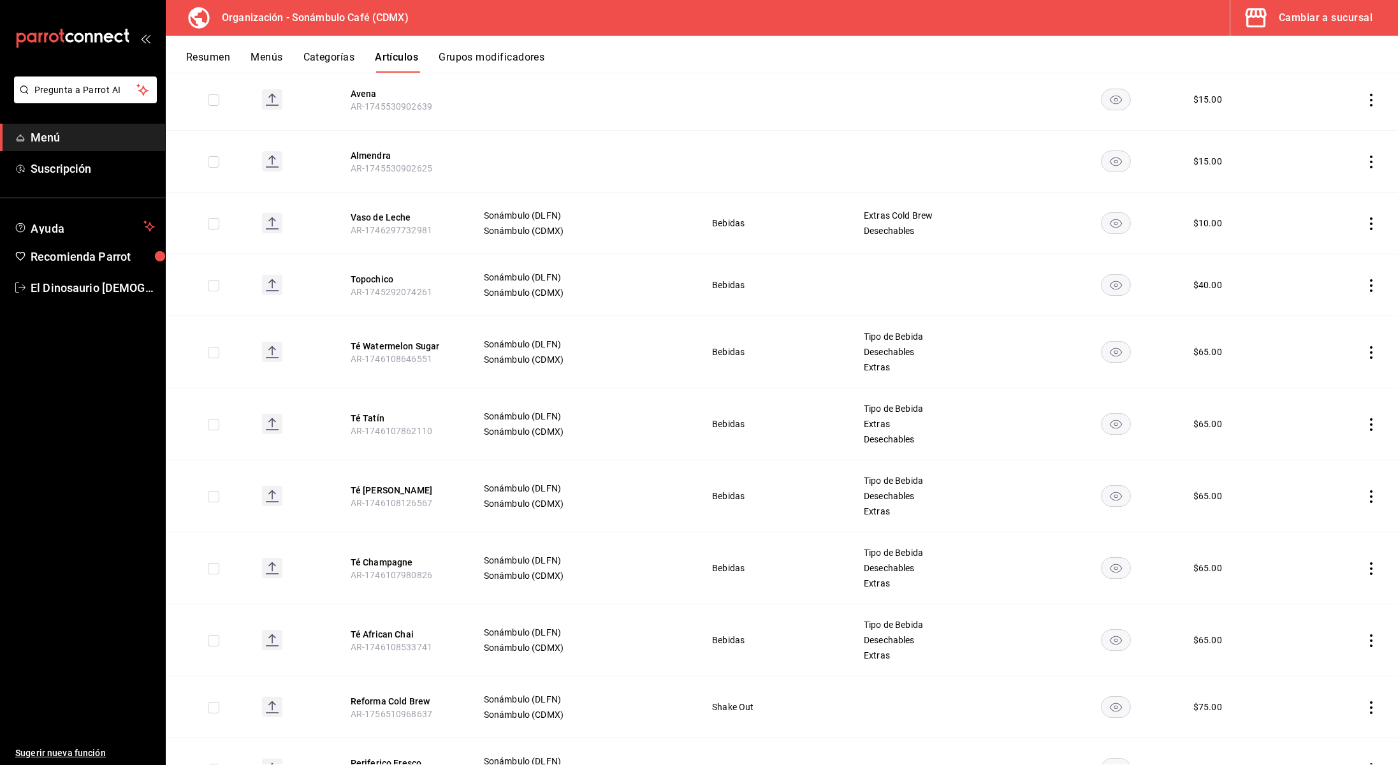
scroll to position [707, 0]
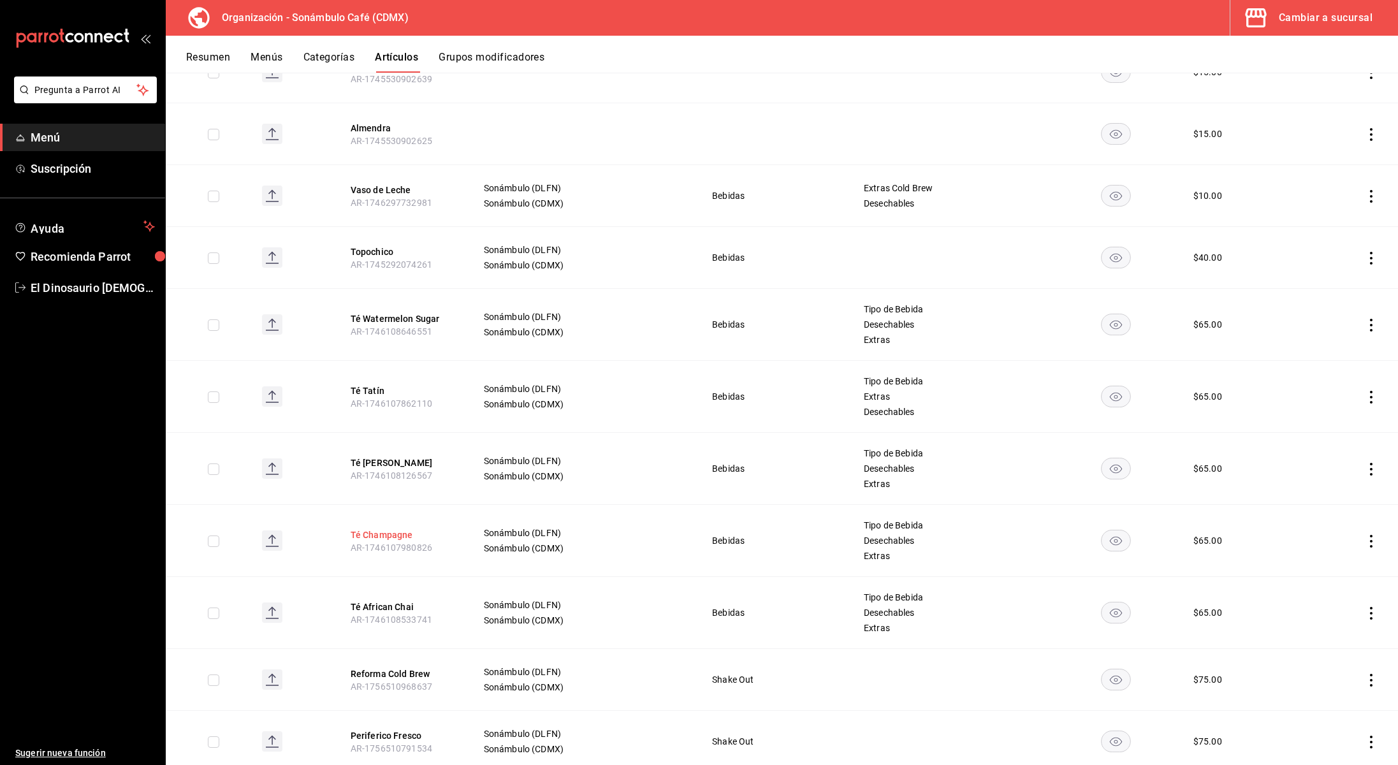
click at [367, 538] on button "Té Champagne" at bounding box center [402, 535] width 102 height 13
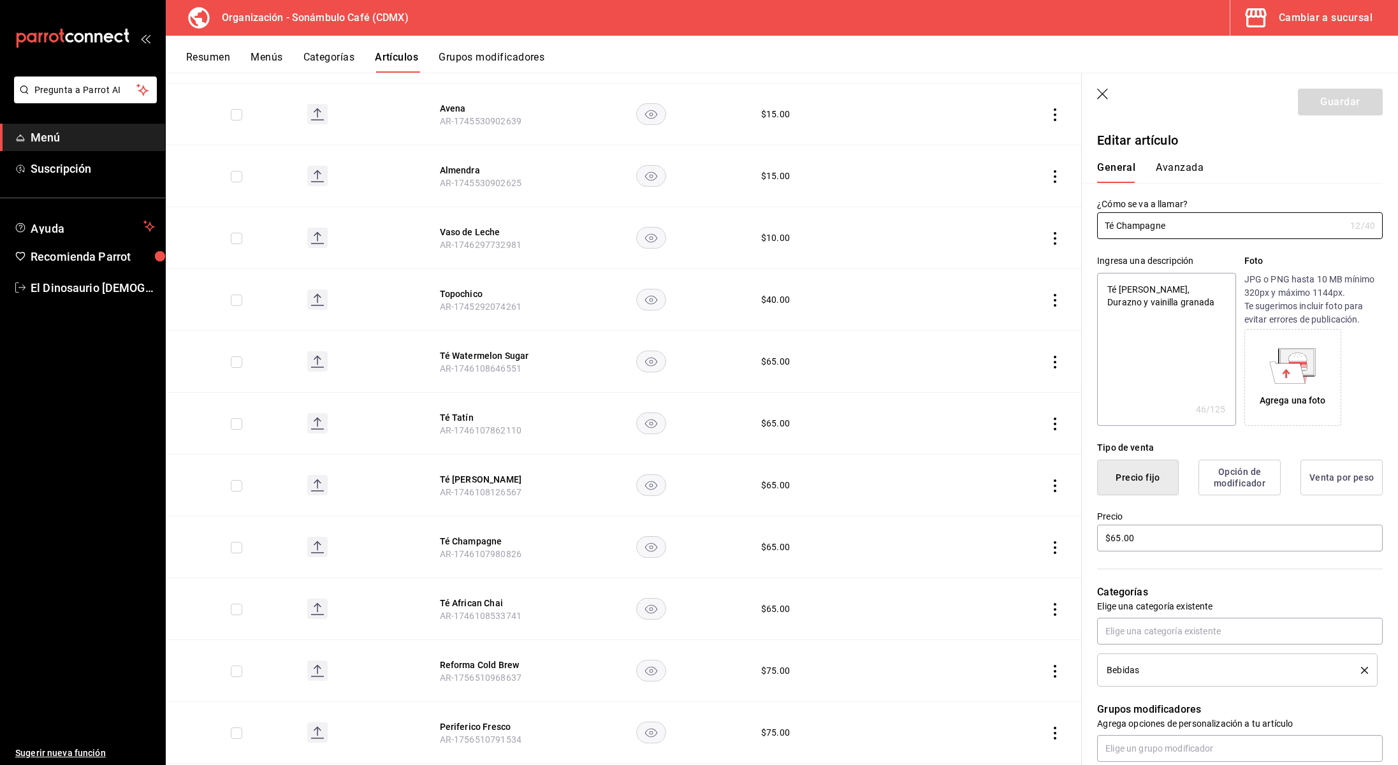
click at [1177, 164] on button "Avanzada" at bounding box center [1180, 172] width 48 height 22
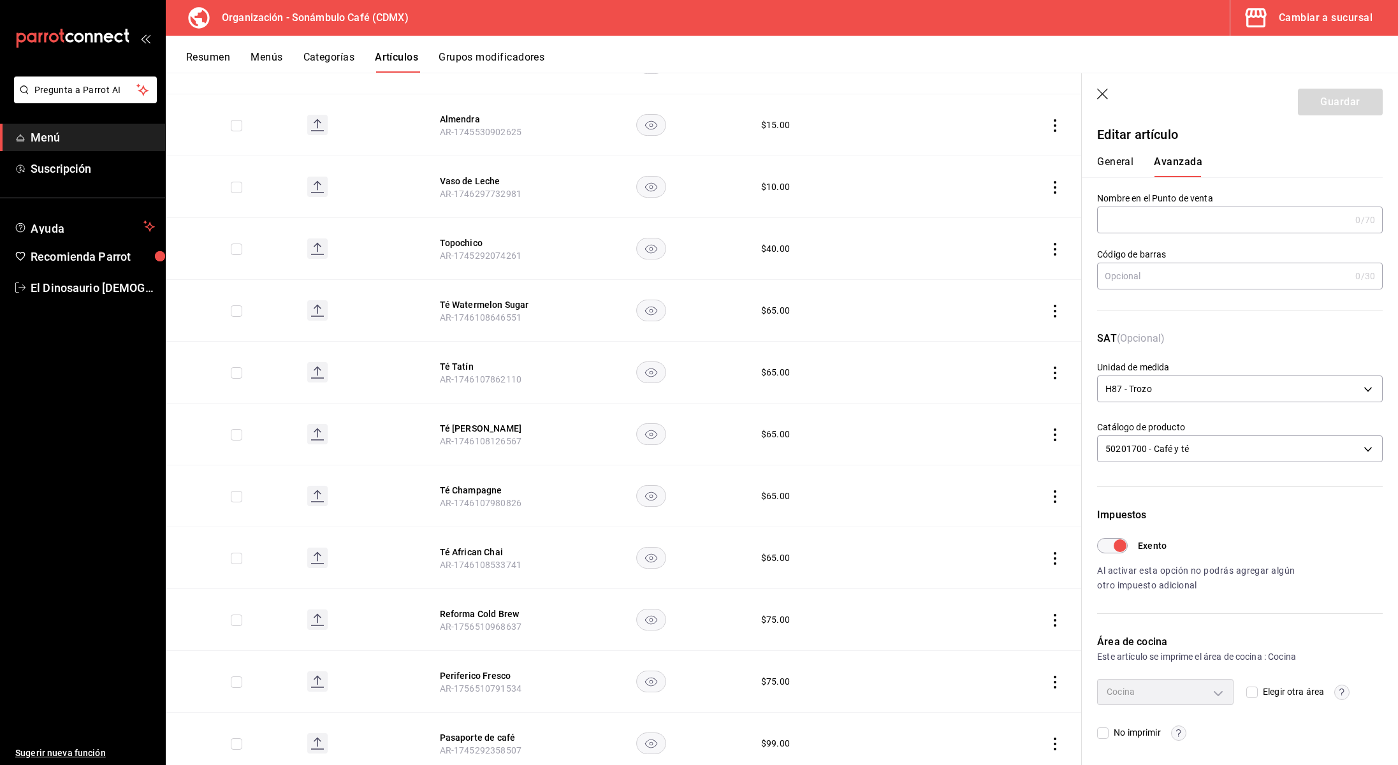
scroll to position [789, 0]
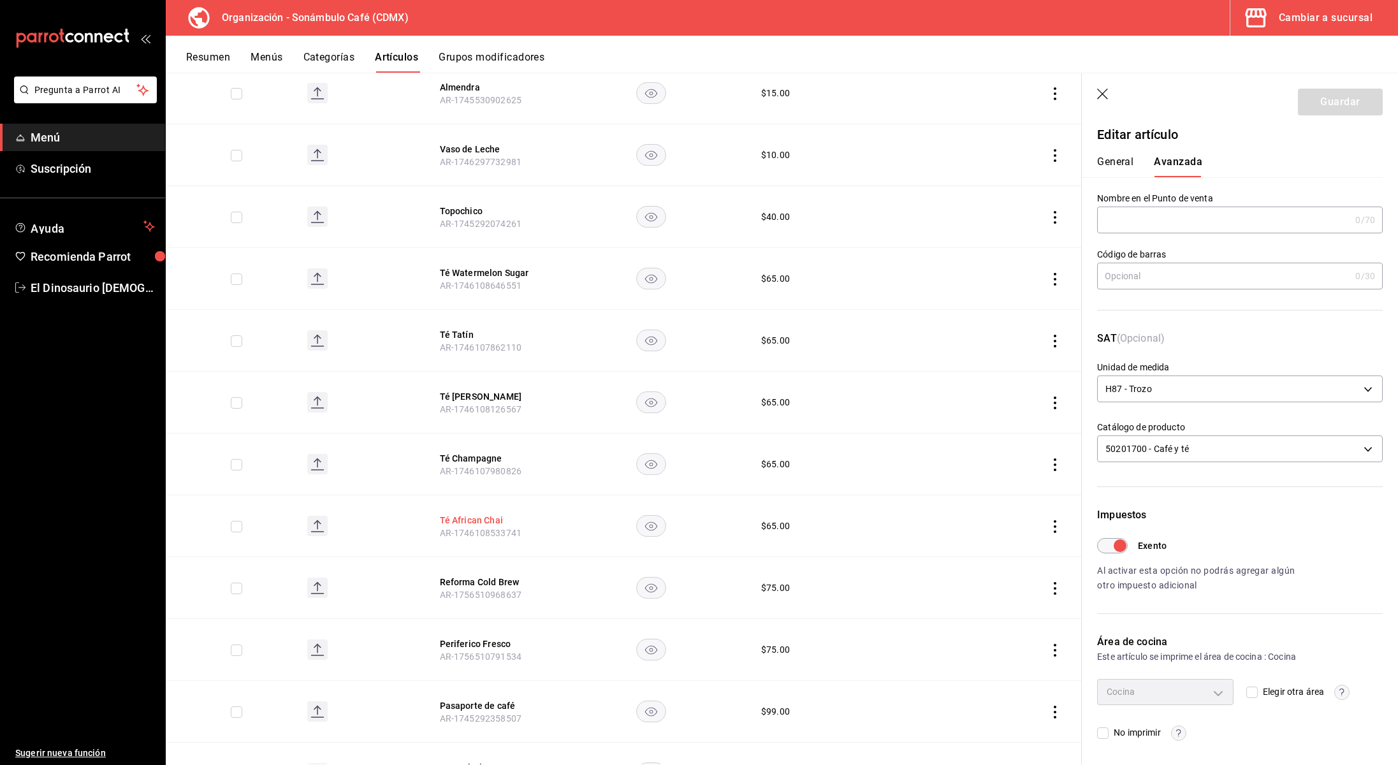
click at [460, 517] on button "Té African Chai" at bounding box center [491, 520] width 102 height 13
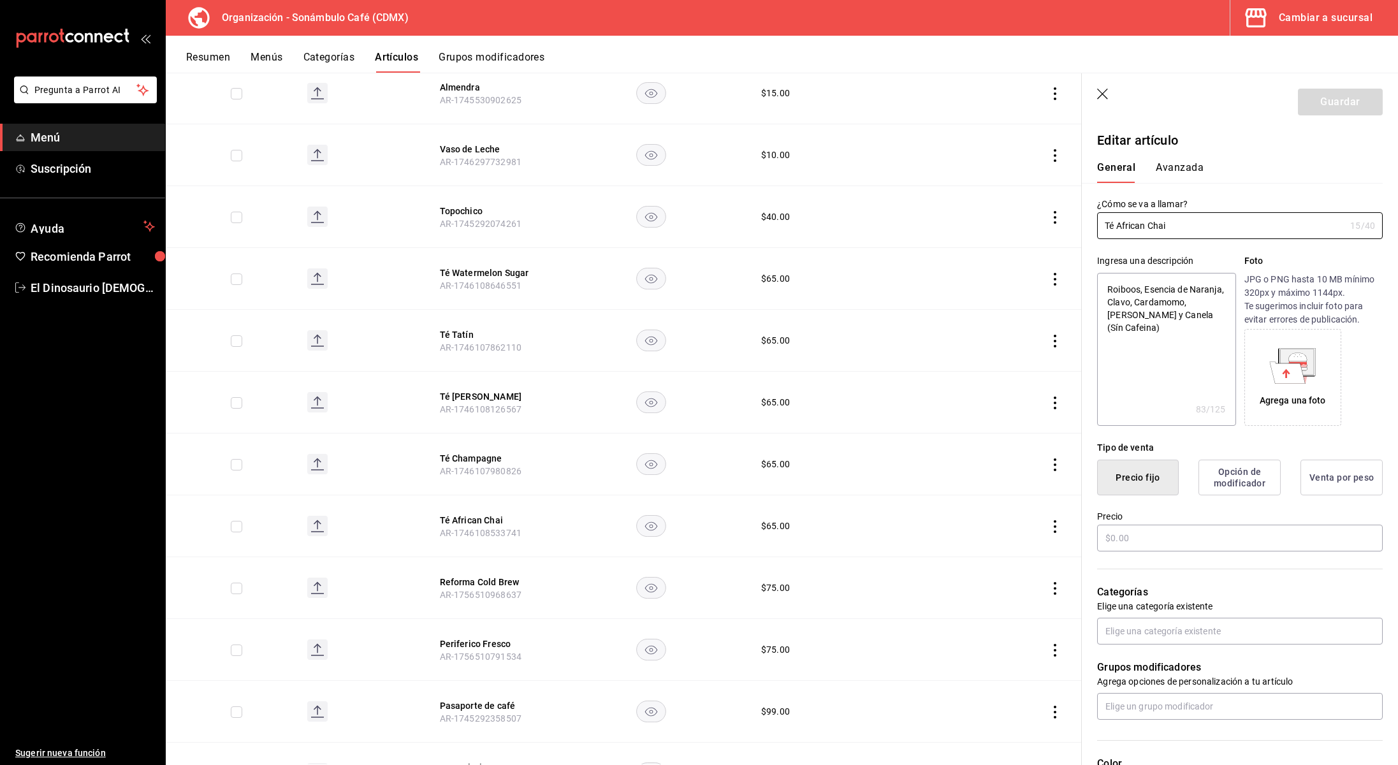
type textarea "x"
type input "$65.00"
type input "H87"
type input "50201700"
type input "6d5d39c5-aa1e-42d8-a05d-a56b1b7c7e54"
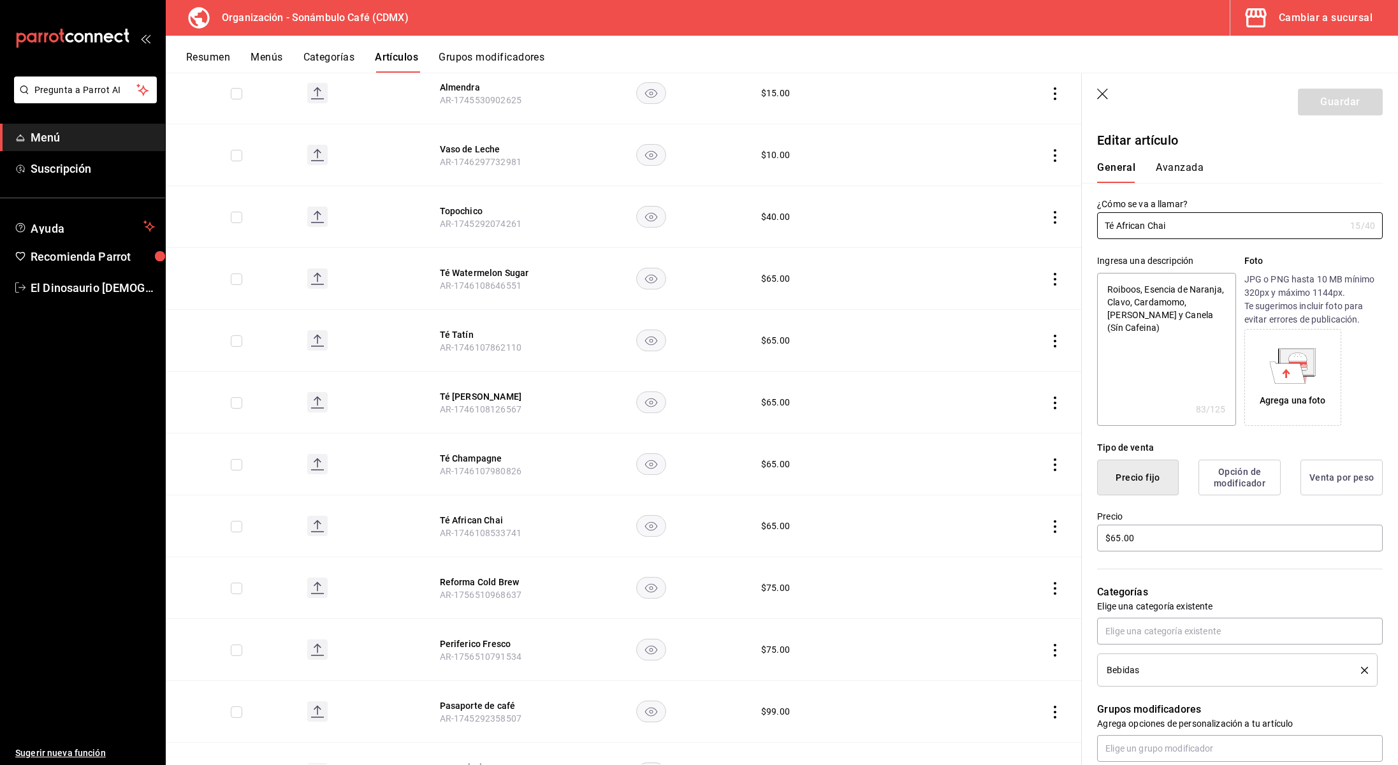
click at [1185, 166] on button "Avanzada" at bounding box center [1180, 172] width 48 height 22
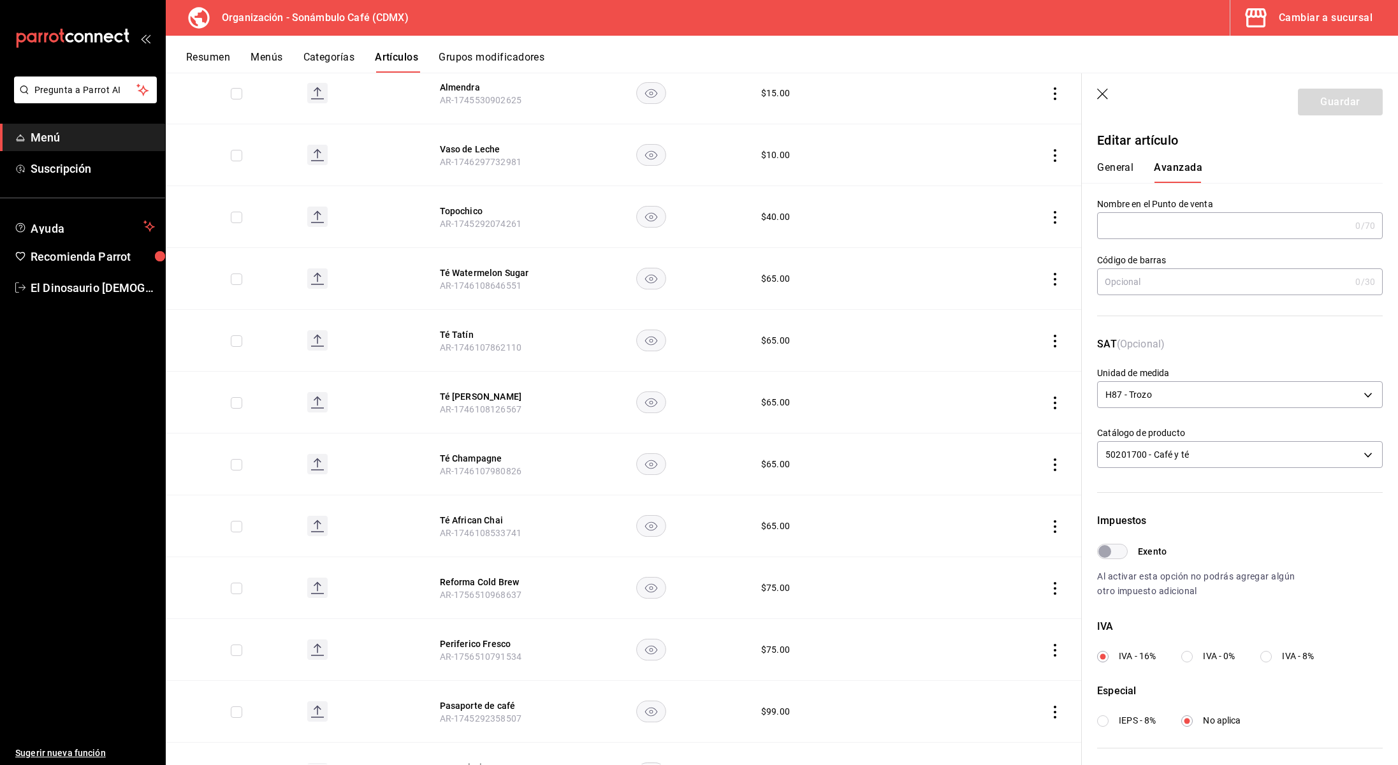
click at [1118, 548] on input "Exento" at bounding box center [1105, 551] width 46 height 15
checkbox input "true"
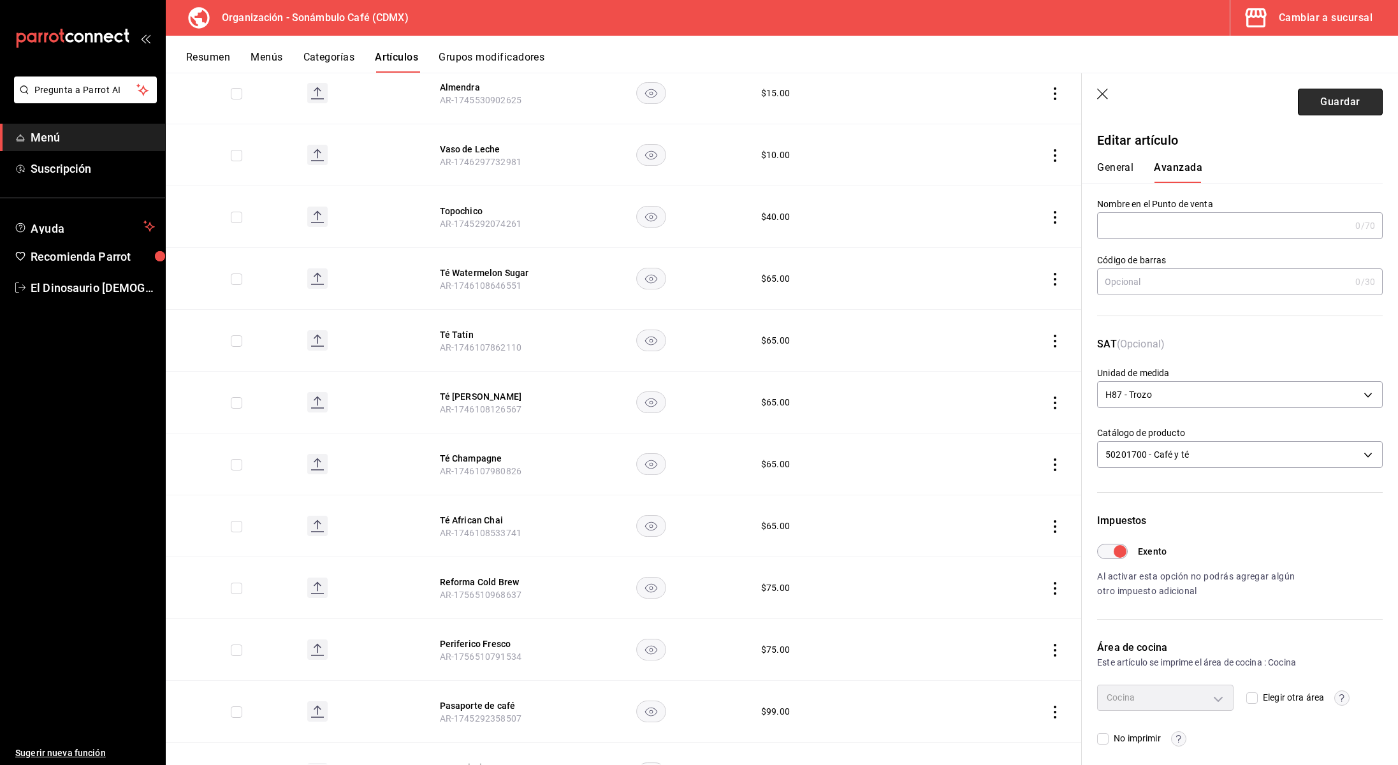
click at [1338, 109] on button "Guardar" at bounding box center [1340, 102] width 85 height 27
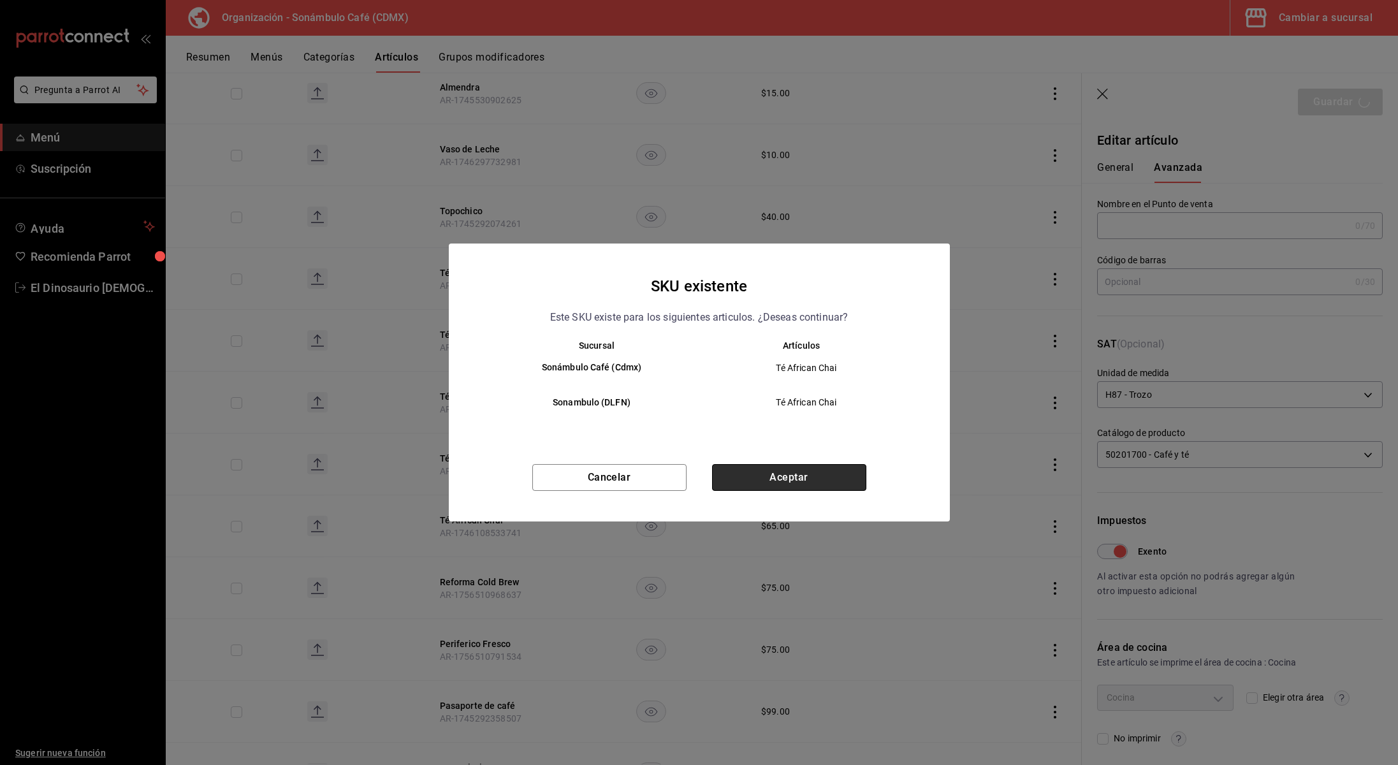
click at [765, 471] on button "Aceptar" at bounding box center [789, 477] width 154 height 27
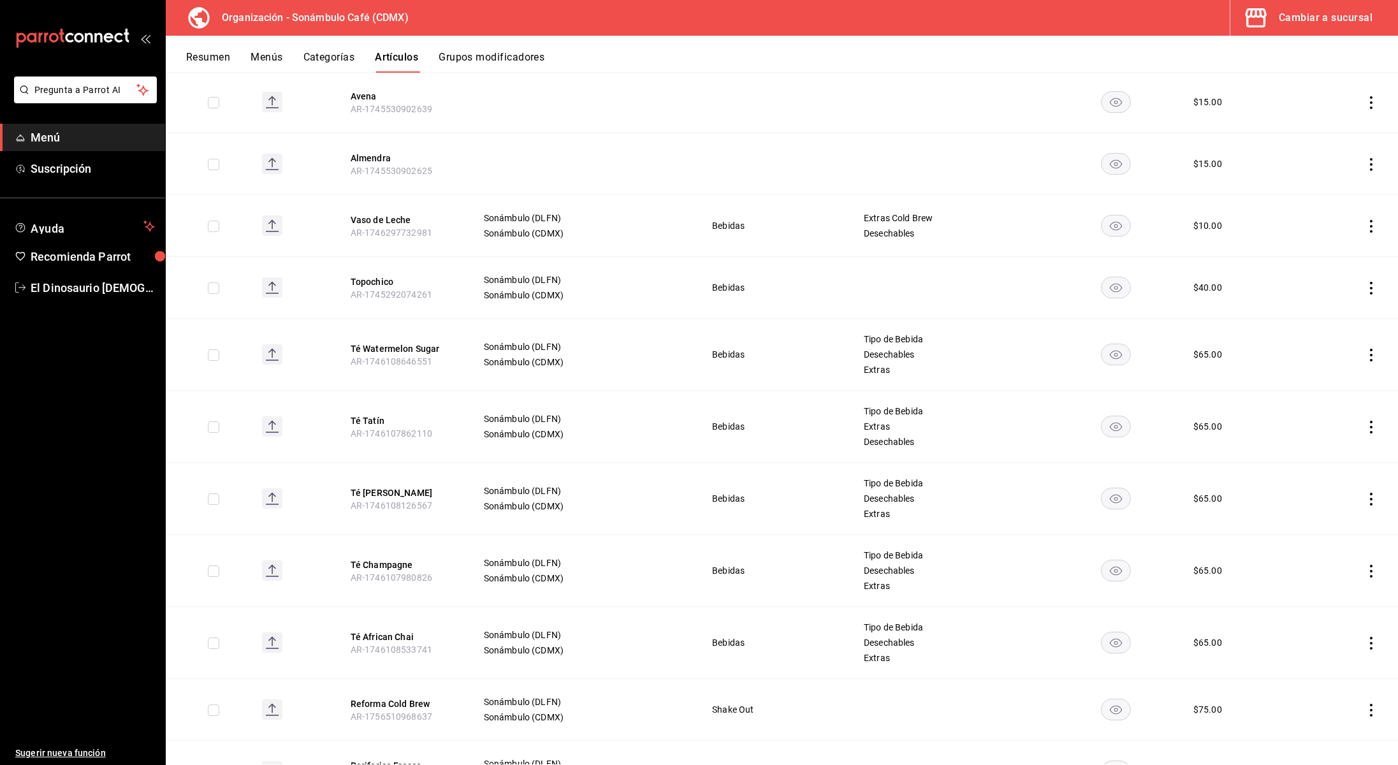
scroll to position [692, 0]
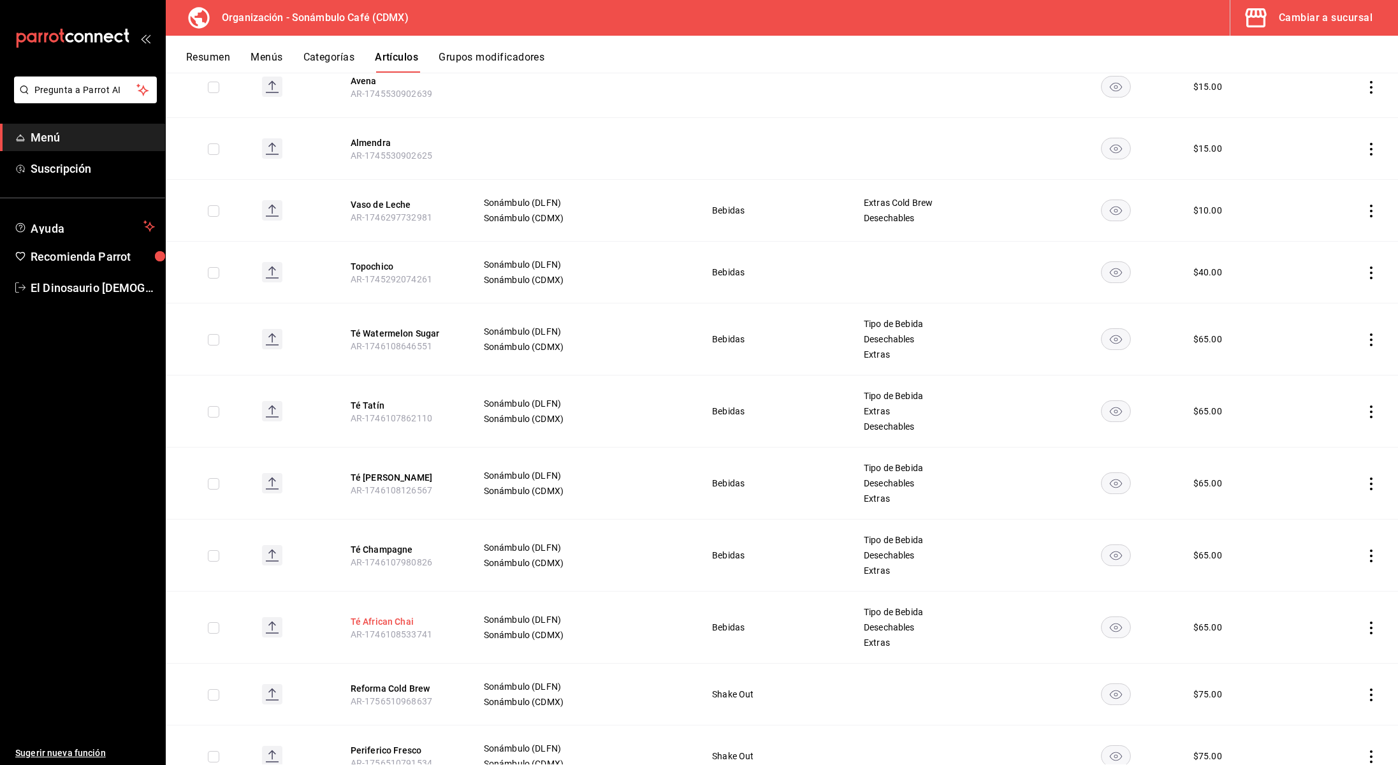
click at [390, 622] on button "Té African Chai" at bounding box center [402, 621] width 102 height 13
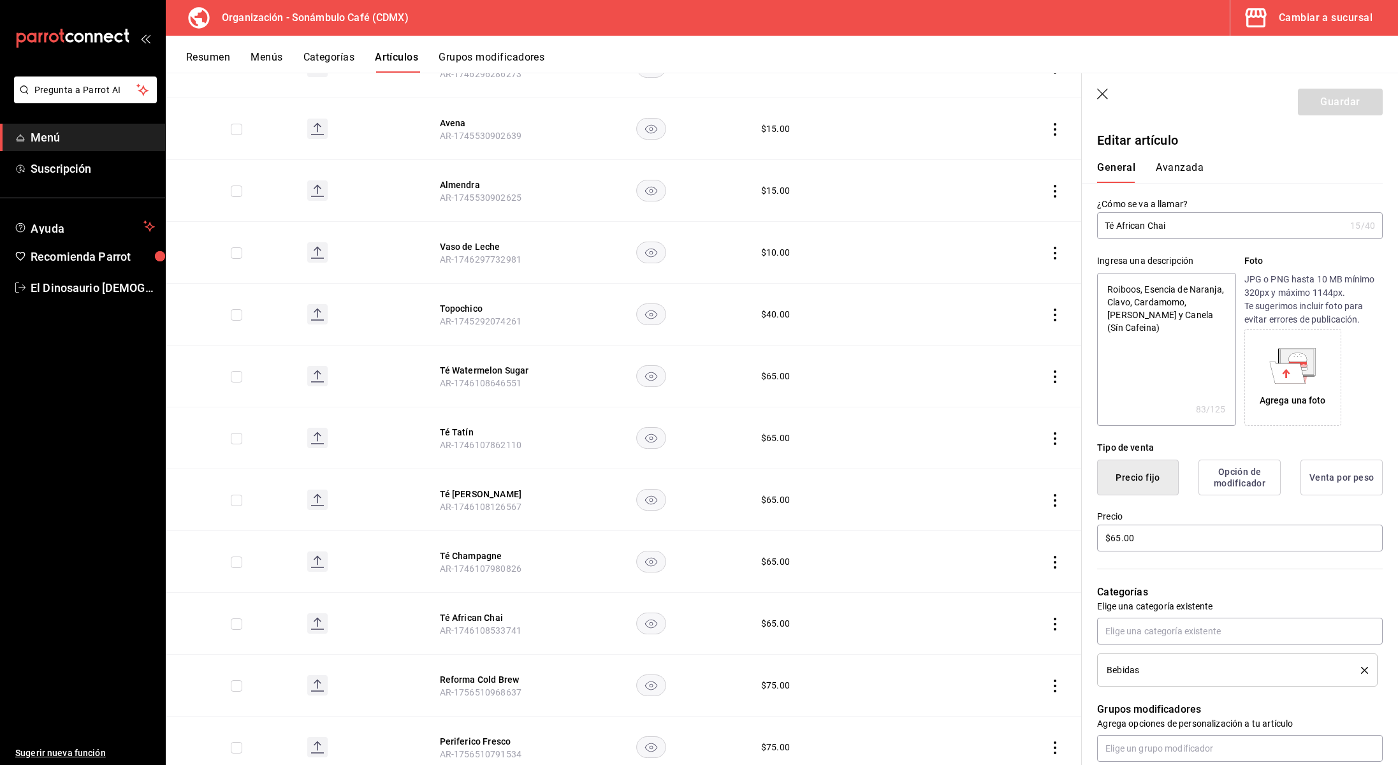
click at [1173, 166] on button "Avanzada" at bounding box center [1180, 172] width 48 height 22
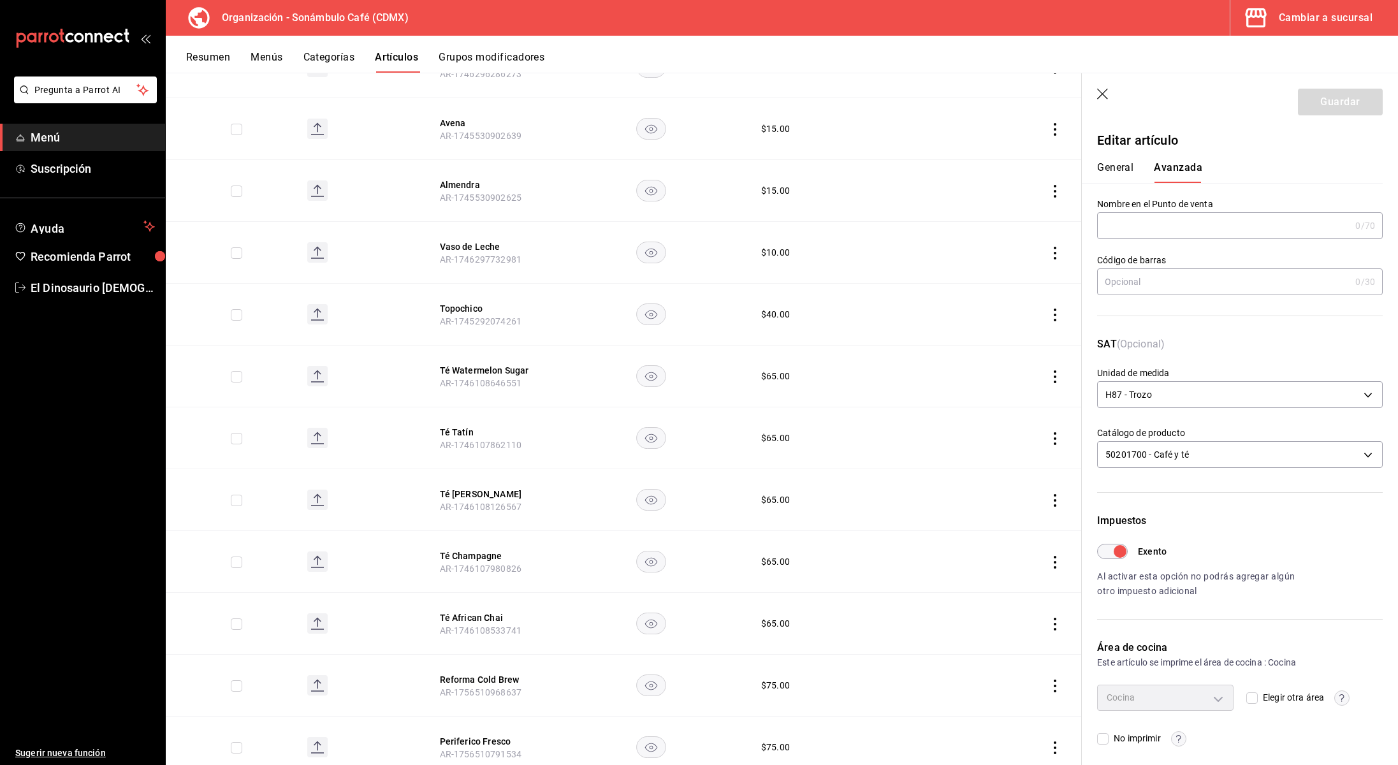
click at [1125, 170] on button "General" at bounding box center [1115, 172] width 36 height 22
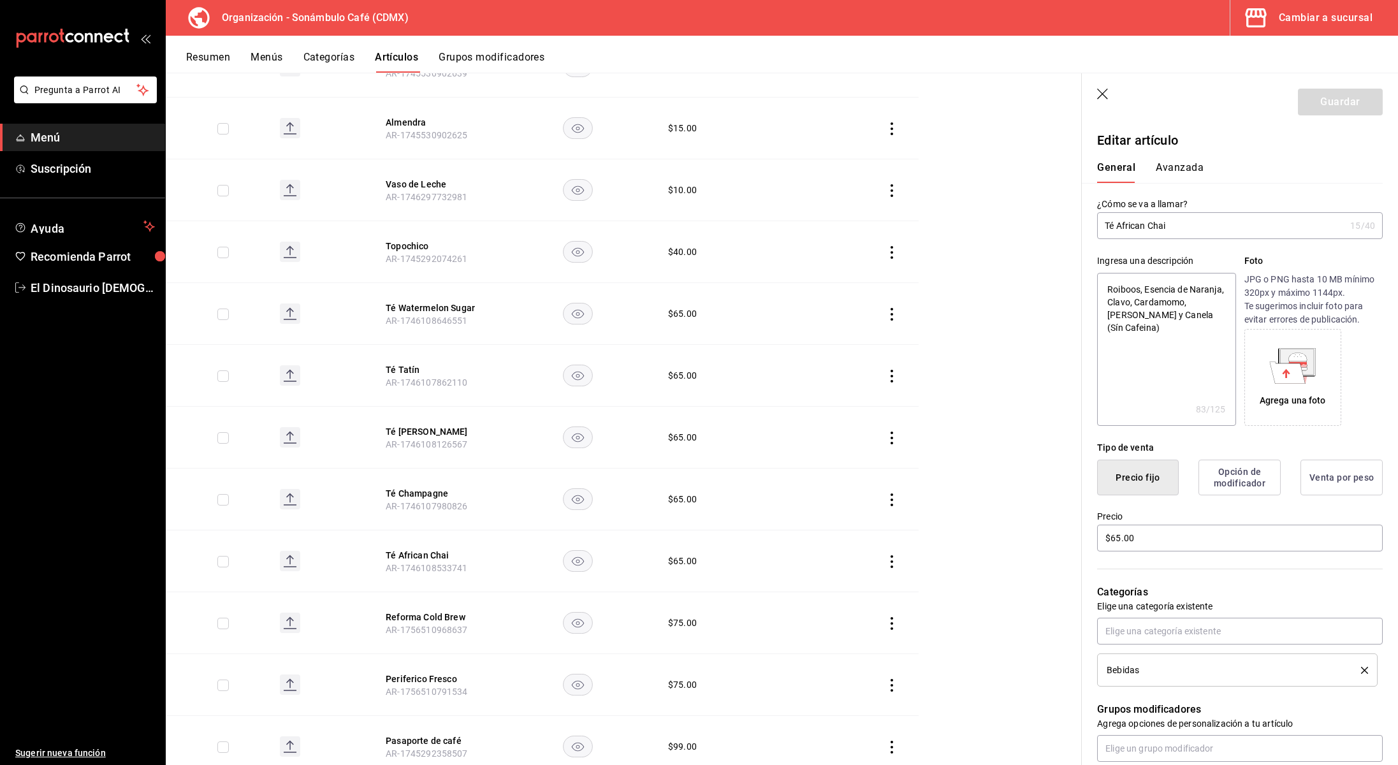
scroll to position [840, 0]
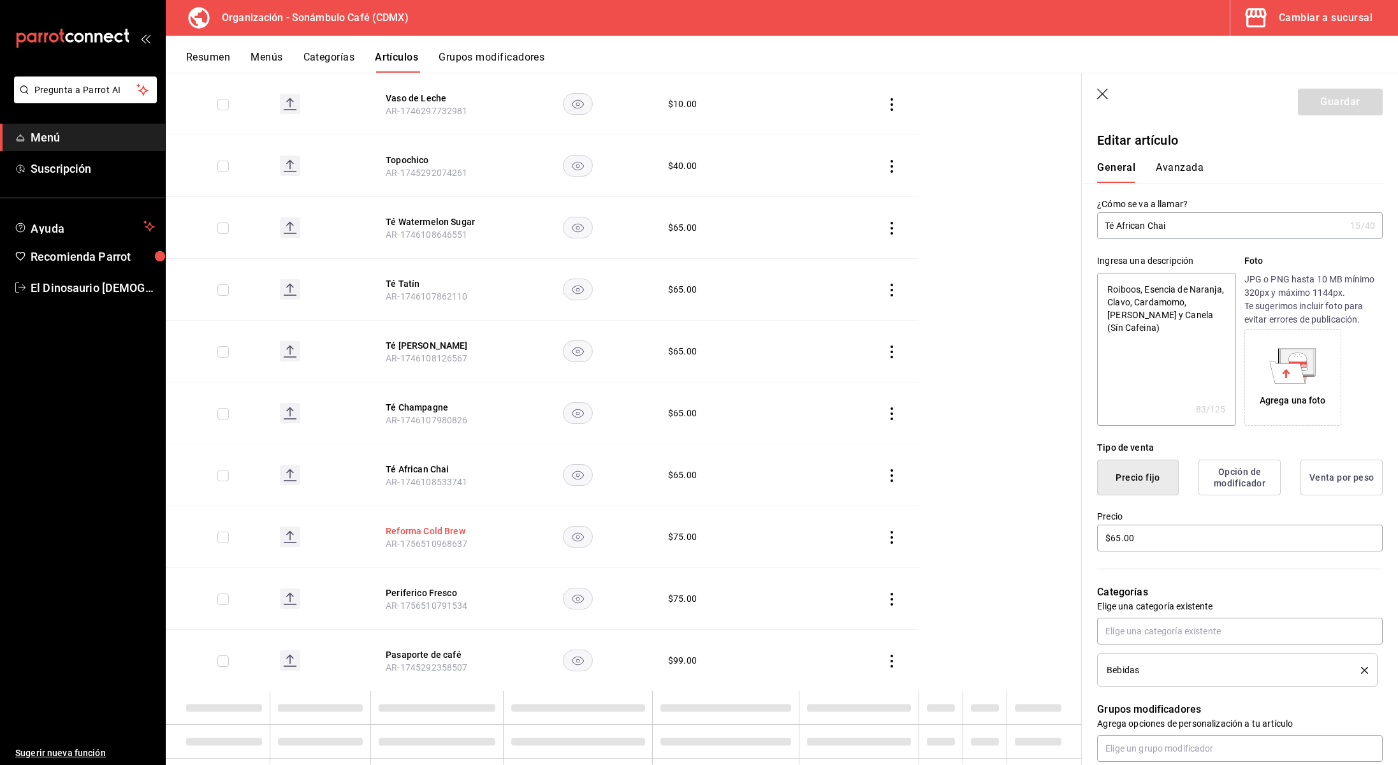
type textarea "x"
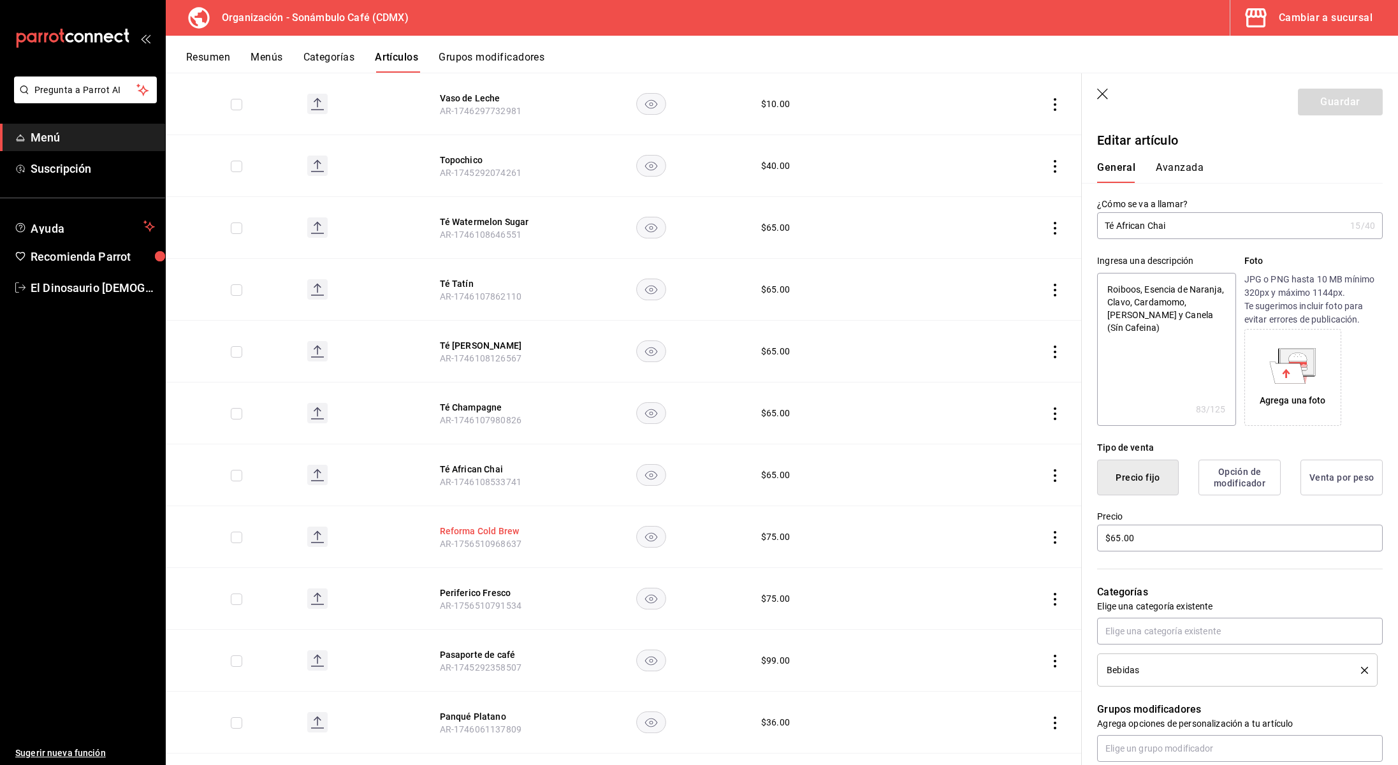
click at [488, 534] on button "Reforma Cold Brew" at bounding box center [491, 531] width 102 height 13
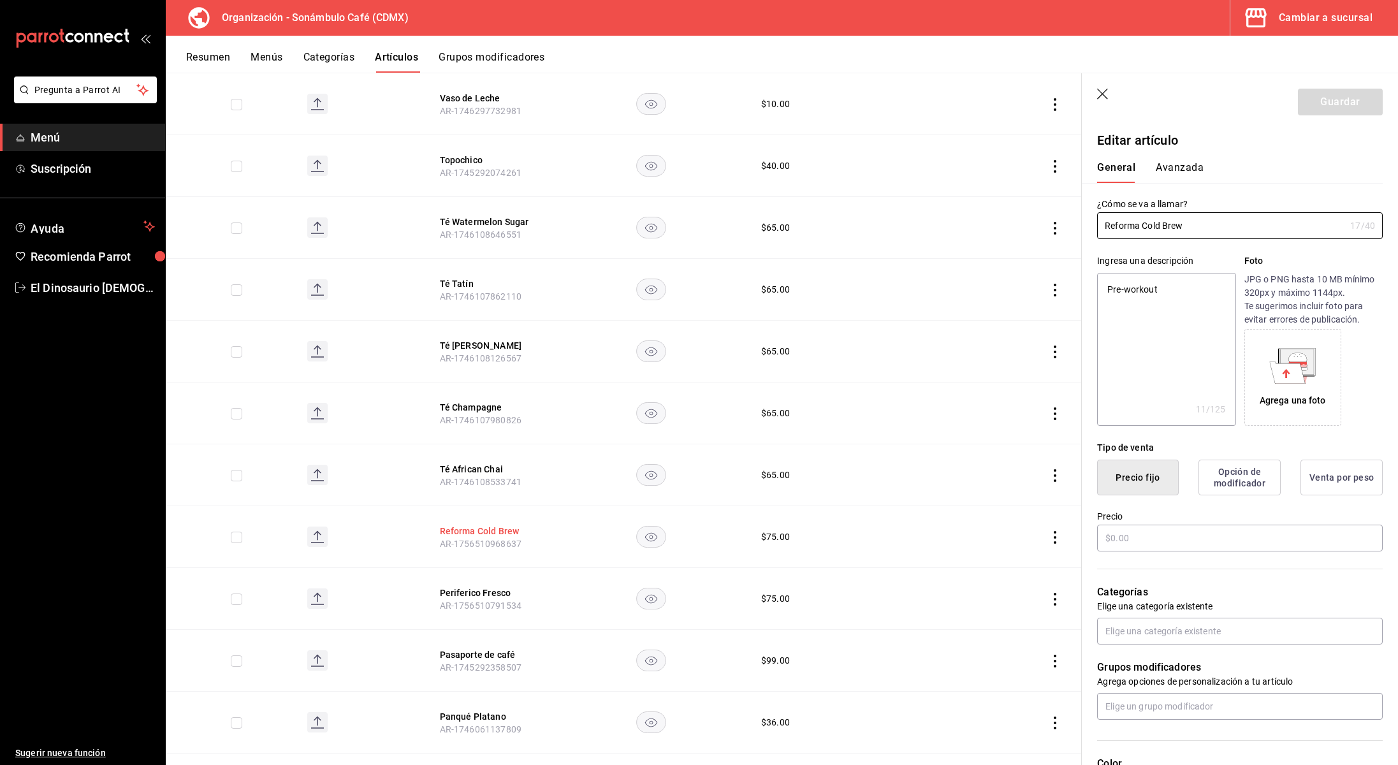
type textarea "x"
type input "$75.00"
click at [1195, 168] on button "Avanzada" at bounding box center [1180, 172] width 48 height 22
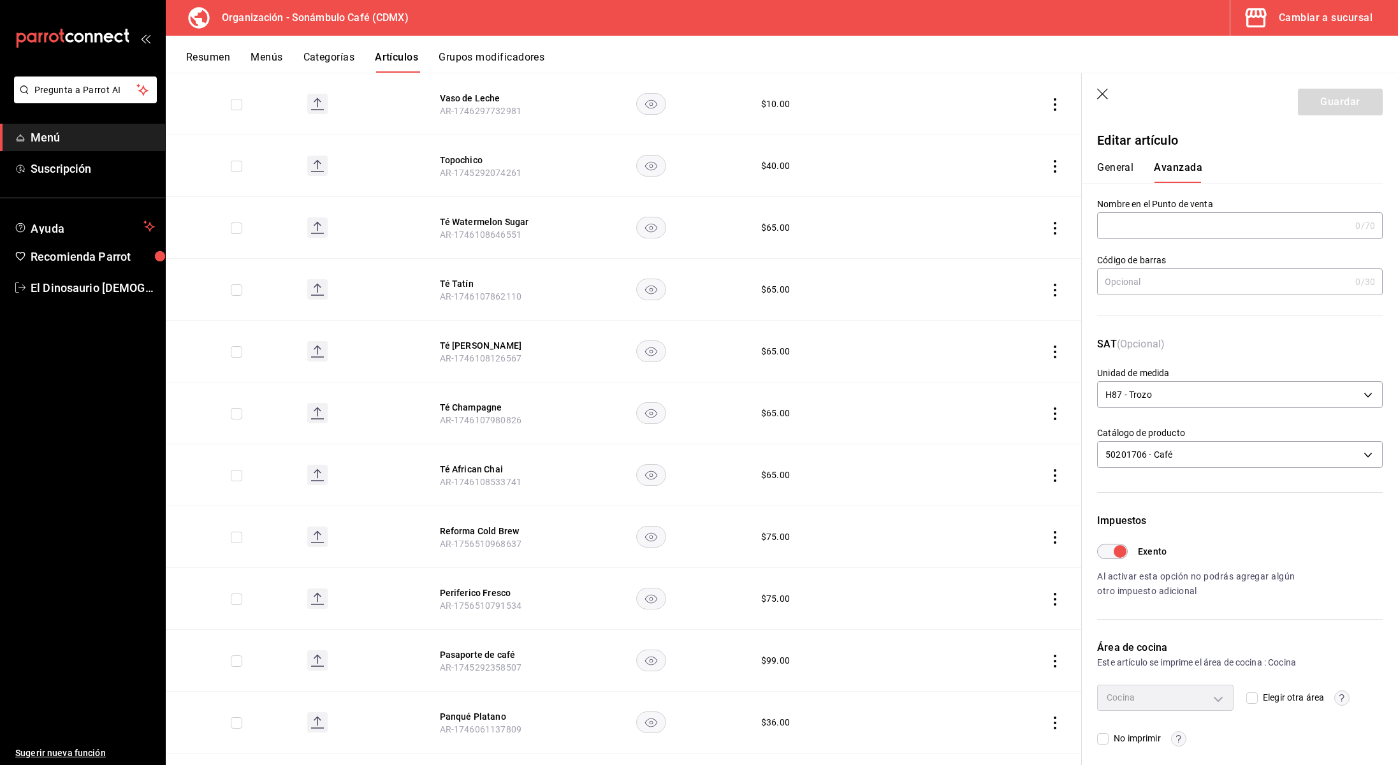
scroll to position [6, 0]
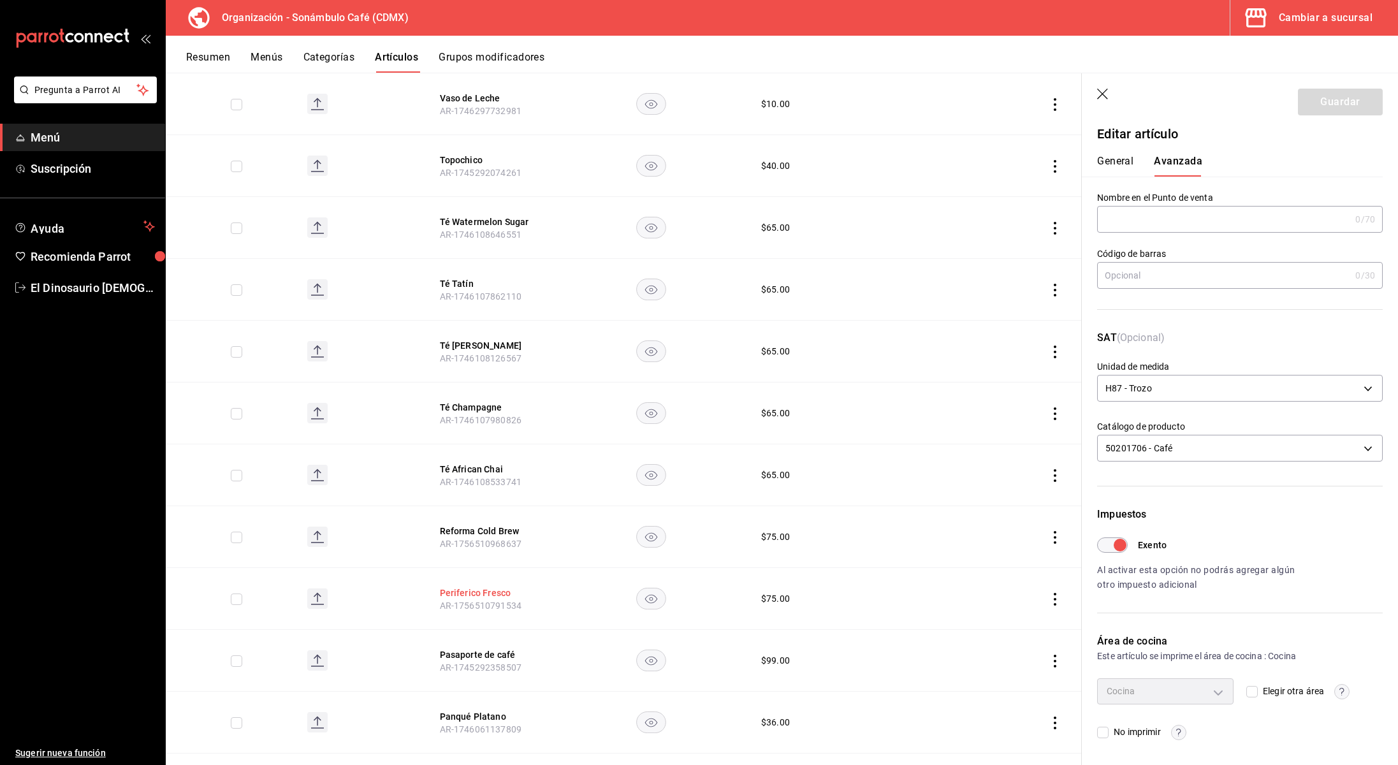
click at [495, 593] on button "Periferico Fresco" at bounding box center [491, 593] width 102 height 13
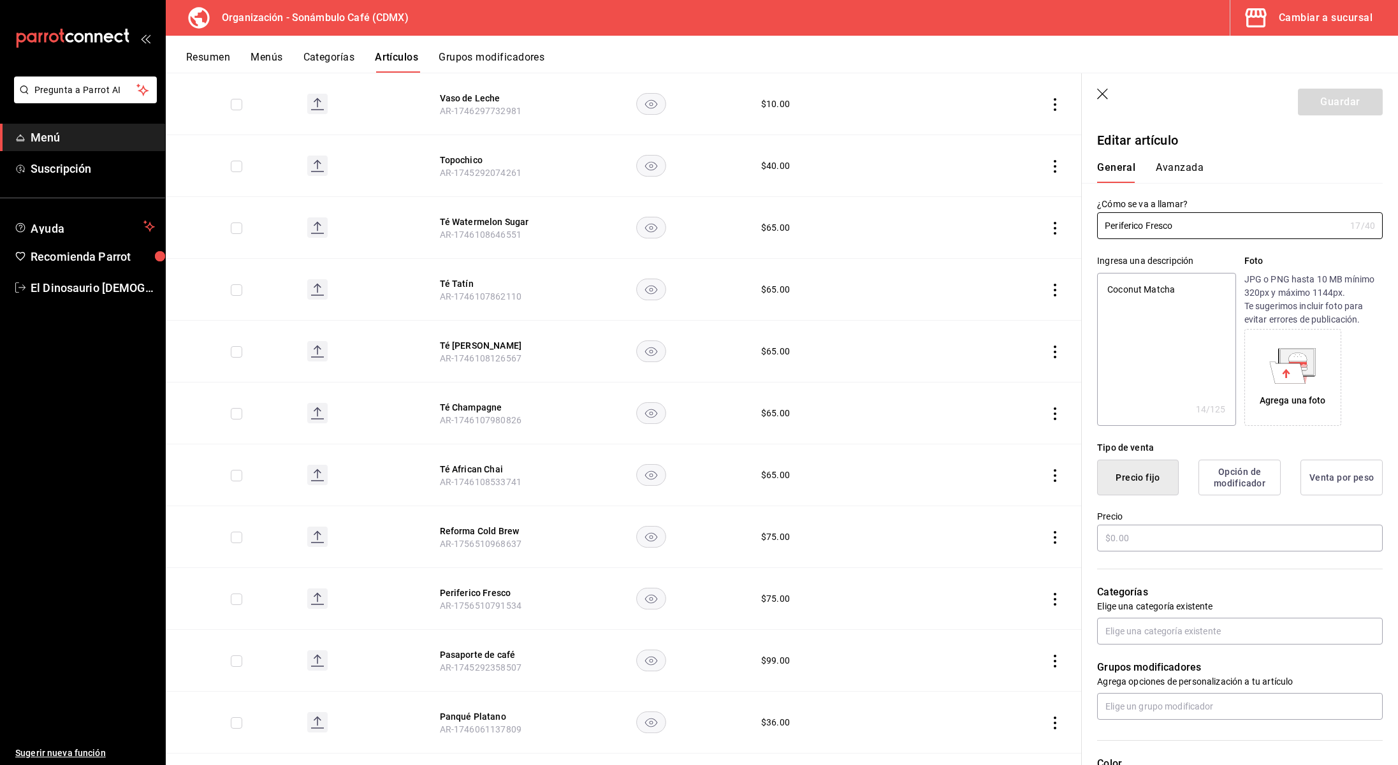
type textarea "x"
type input "$75.00"
type input "H87"
type input "50201700"
type input "6d5d39c5-aa1e-42d8-a05d-a56b1b7c7e54"
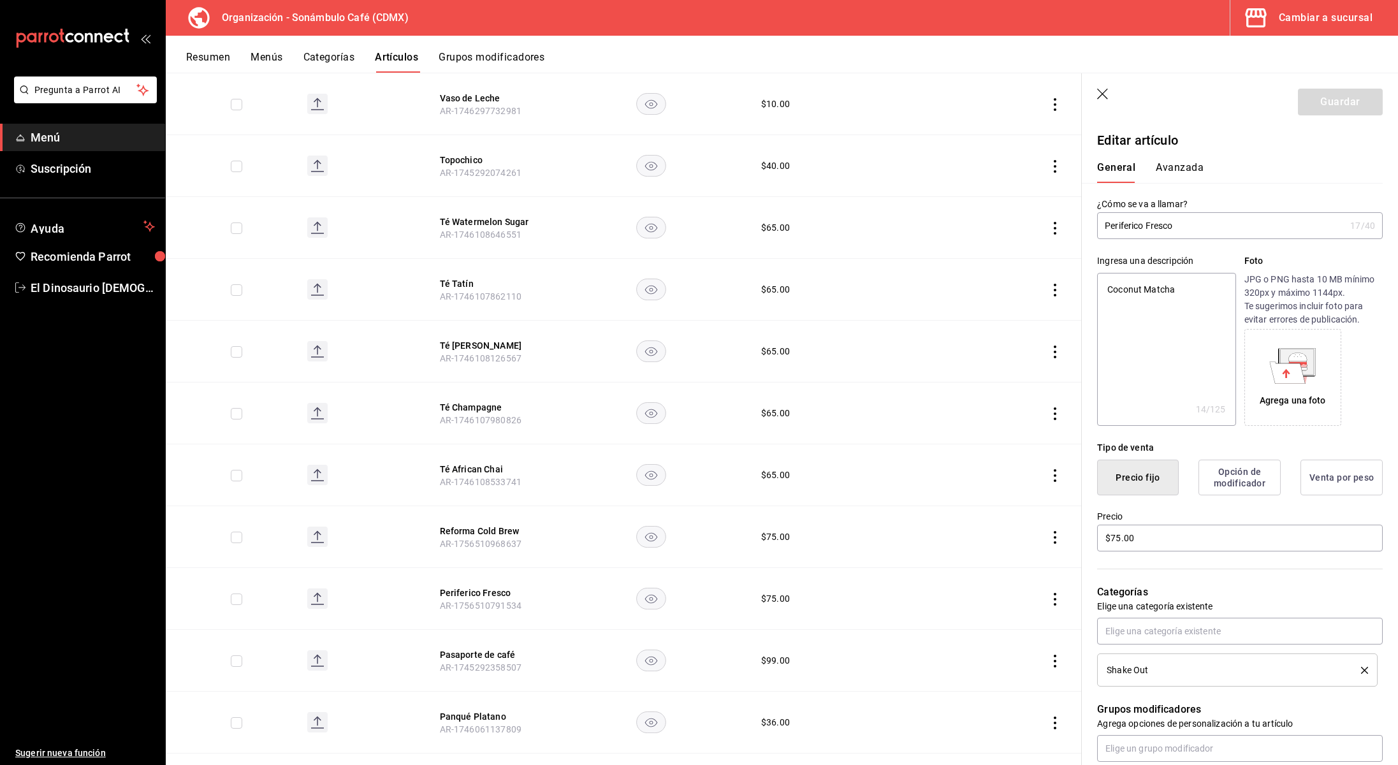
click at [1175, 171] on button "Avanzada" at bounding box center [1180, 172] width 48 height 22
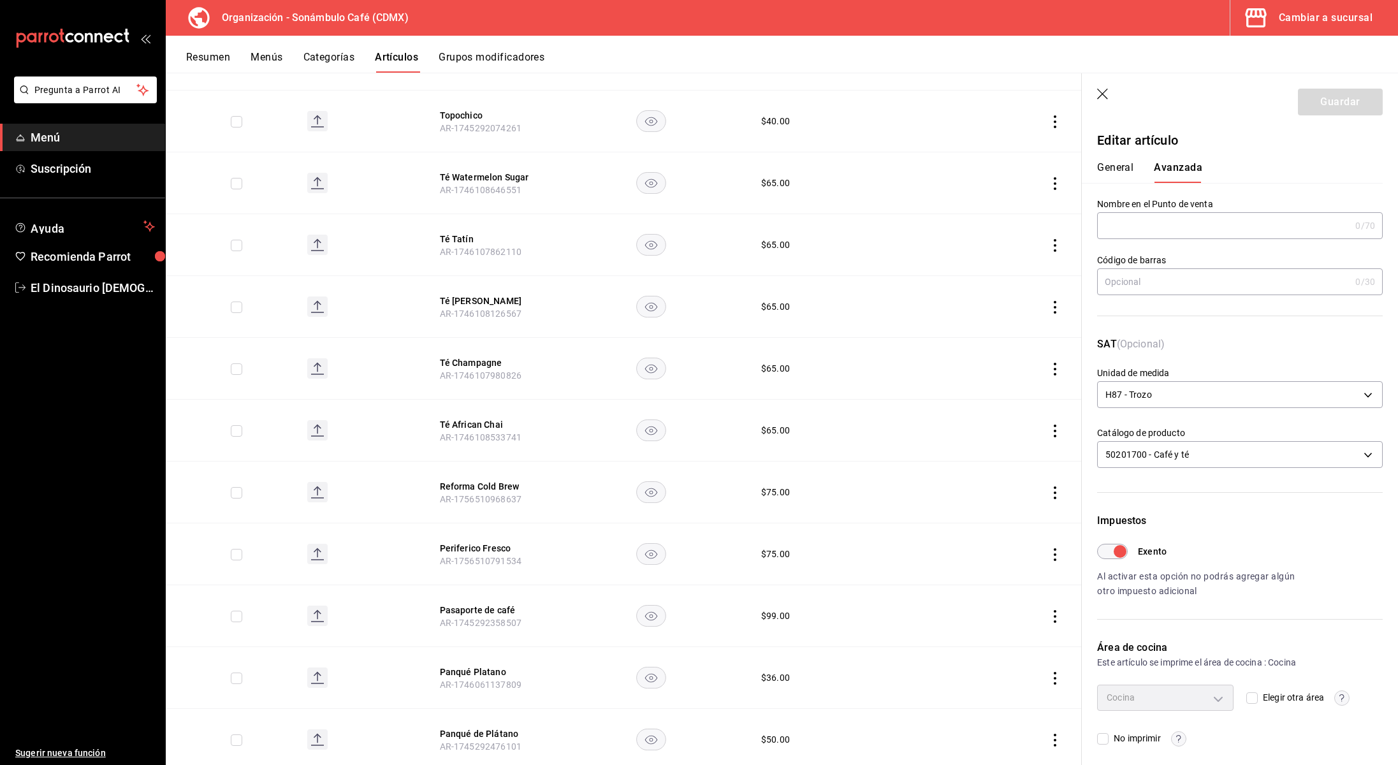
scroll to position [895, 0]
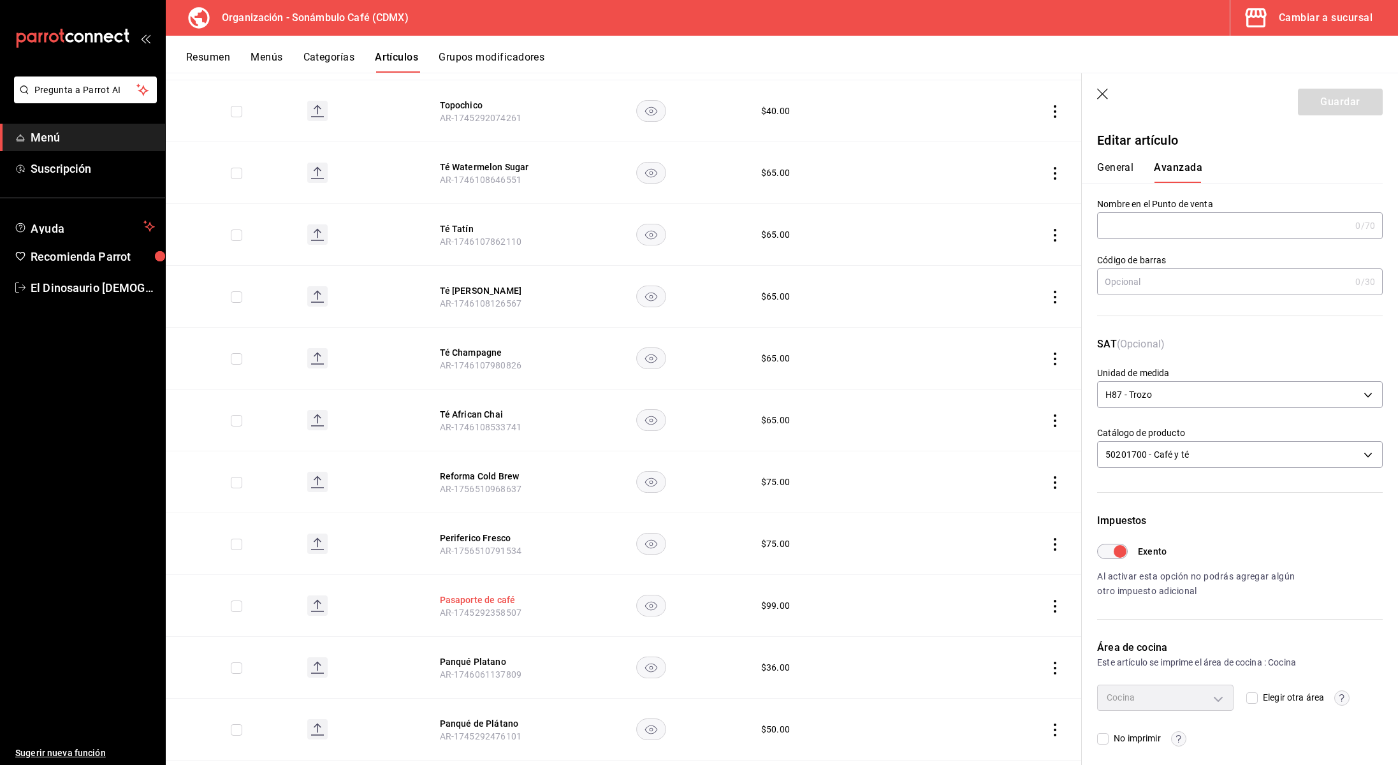
click at [471, 598] on button "Pasaporte de café" at bounding box center [491, 600] width 102 height 13
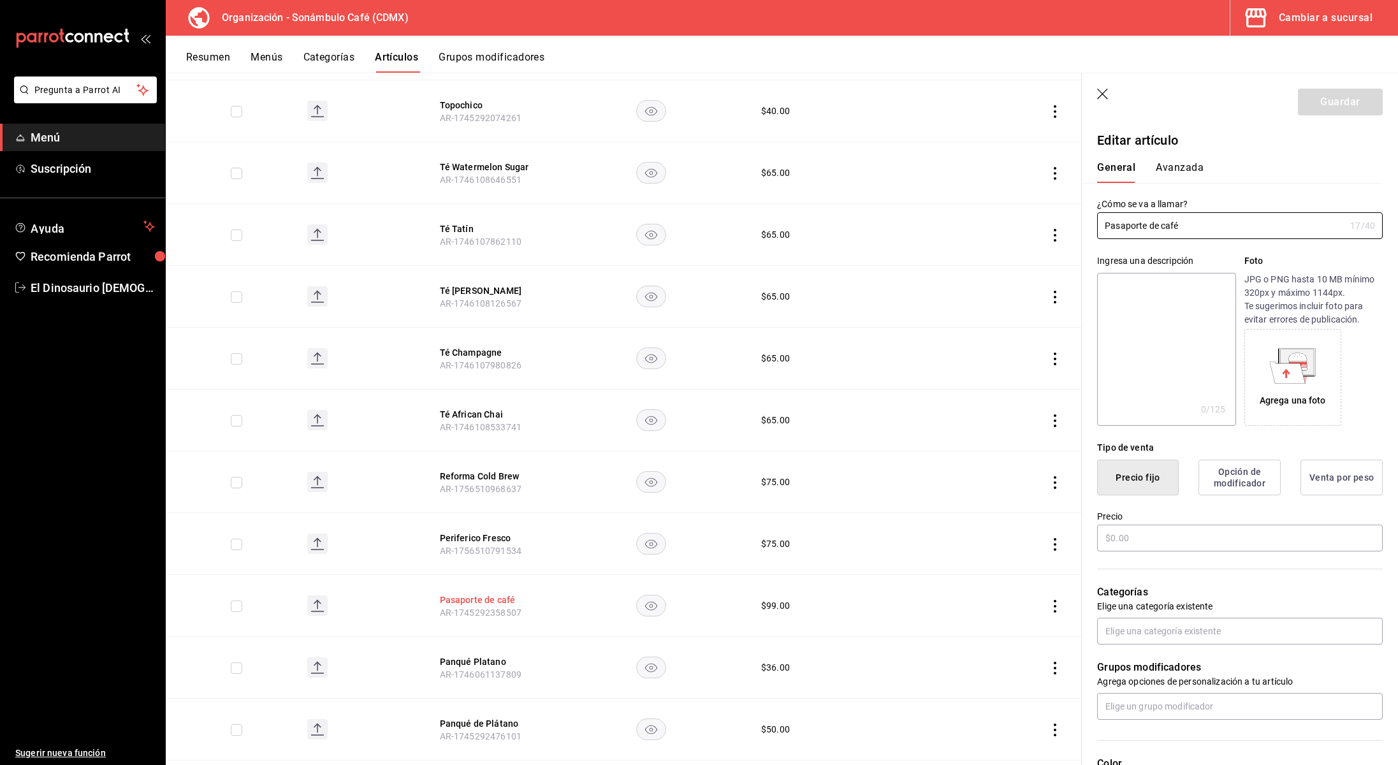
type input "$99.00"
click at [1170, 166] on button "Avanzada" at bounding box center [1180, 172] width 48 height 22
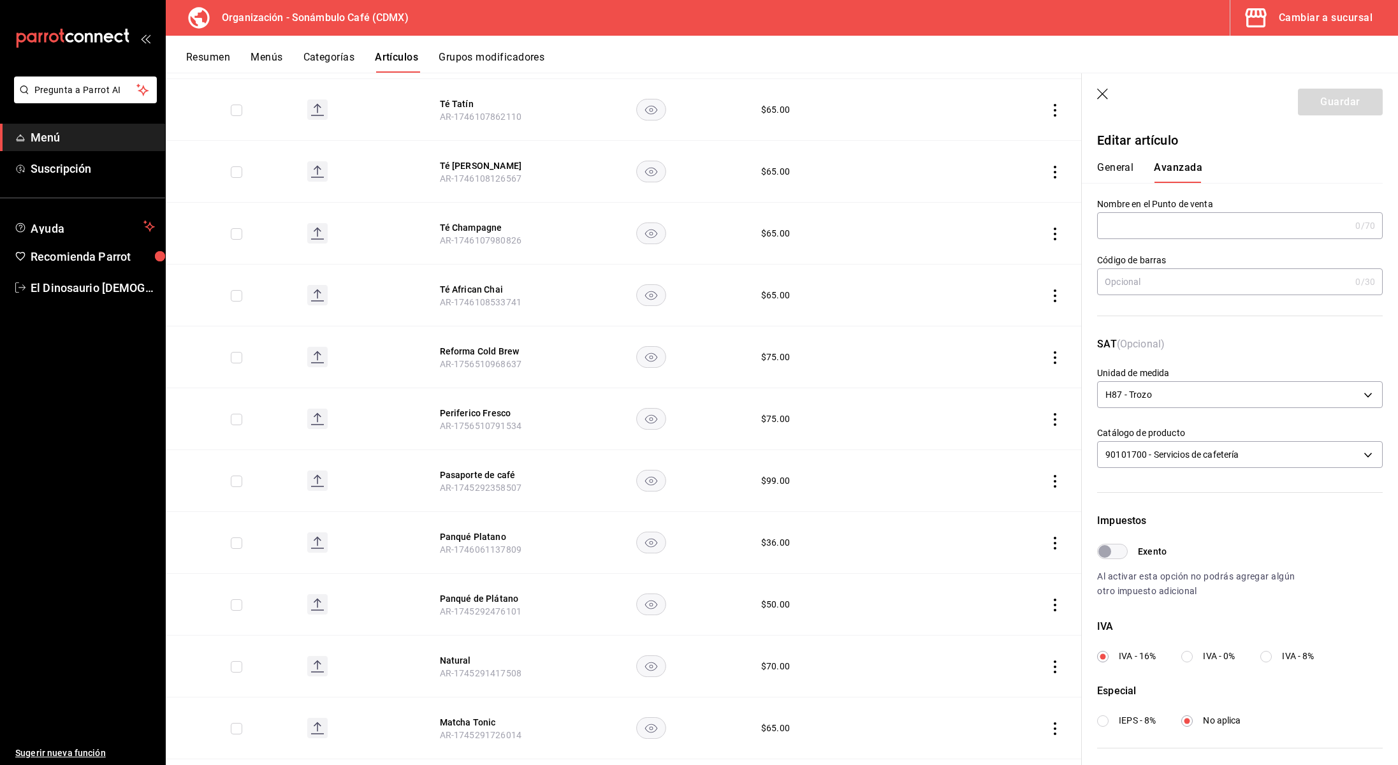
scroll to position [1046, 0]
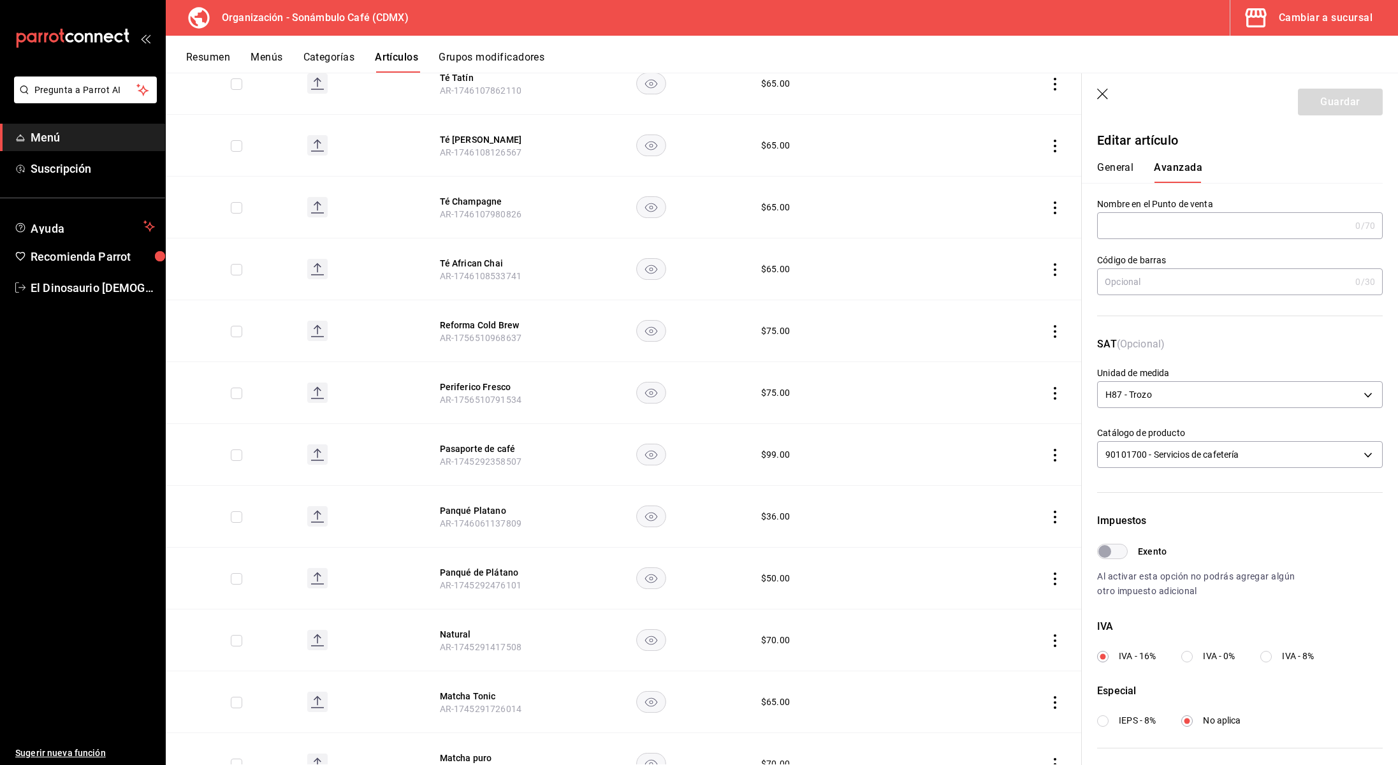
click at [480, 503] on th "Panqué Platano AR-1746061137809" at bounding box center [491, 517] width 133 height 62
click at [481, 510] on button "Panqué Platano" at bounding box center [491, 510] width 102 height 13
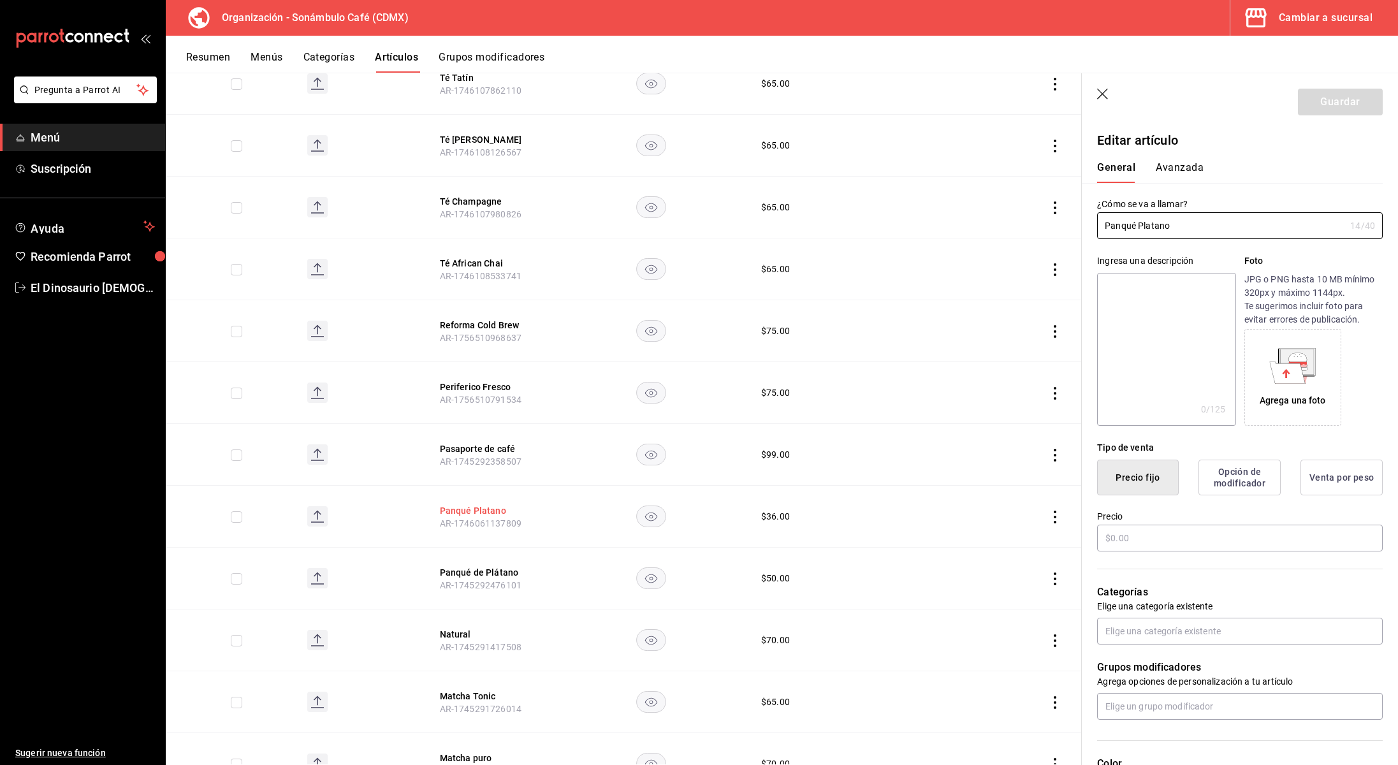
type input "$36.00"
type input "H87"
type input "90101500"
radio input "true"
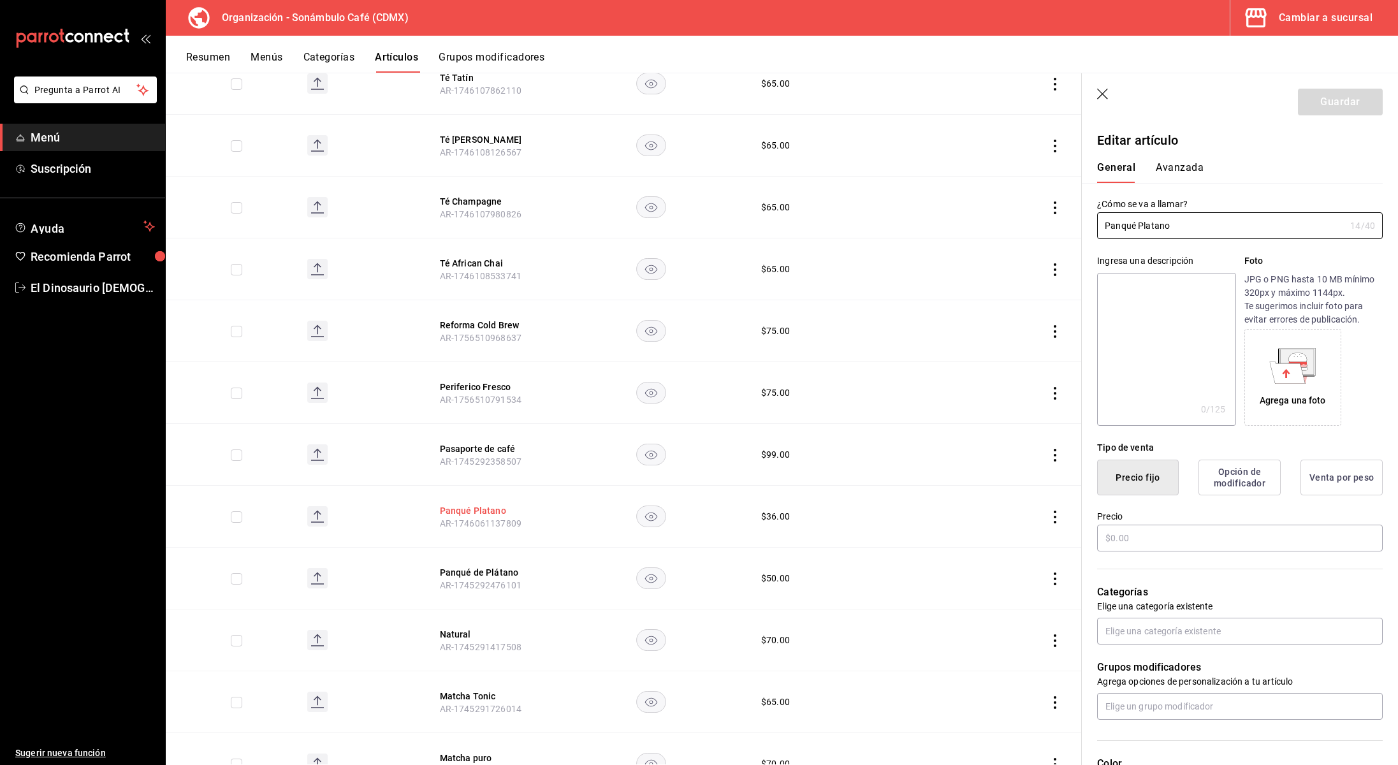
type input "6d5d39c5-aa1e-42d8-a05d-a56b1b7c7e54"
click at [1176, 168] on button "Avanzada" at bounding box center [1180, 172] width 48 height 22
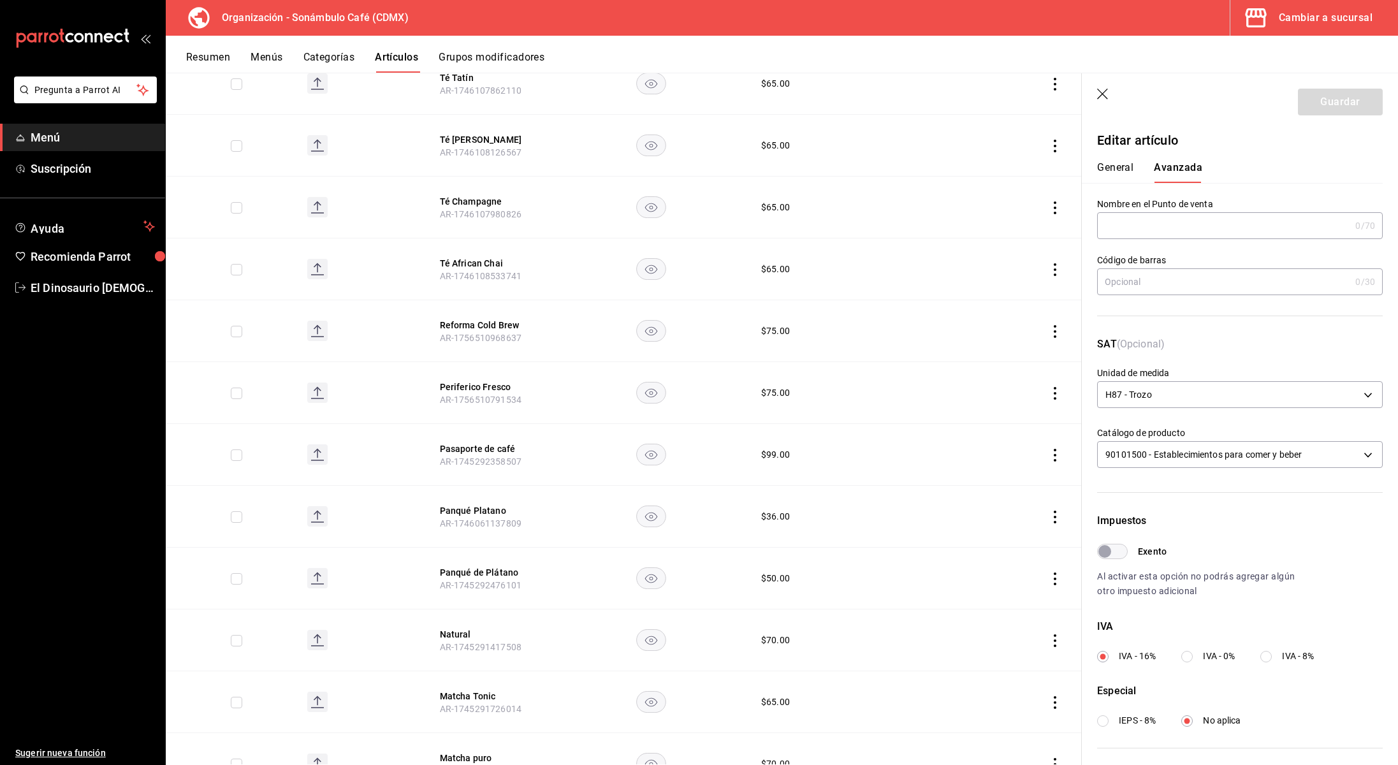
click at [1113, 551] on input "Exento" at bounding box center [1105, 551] width 46 height 15
checkbox input "true"
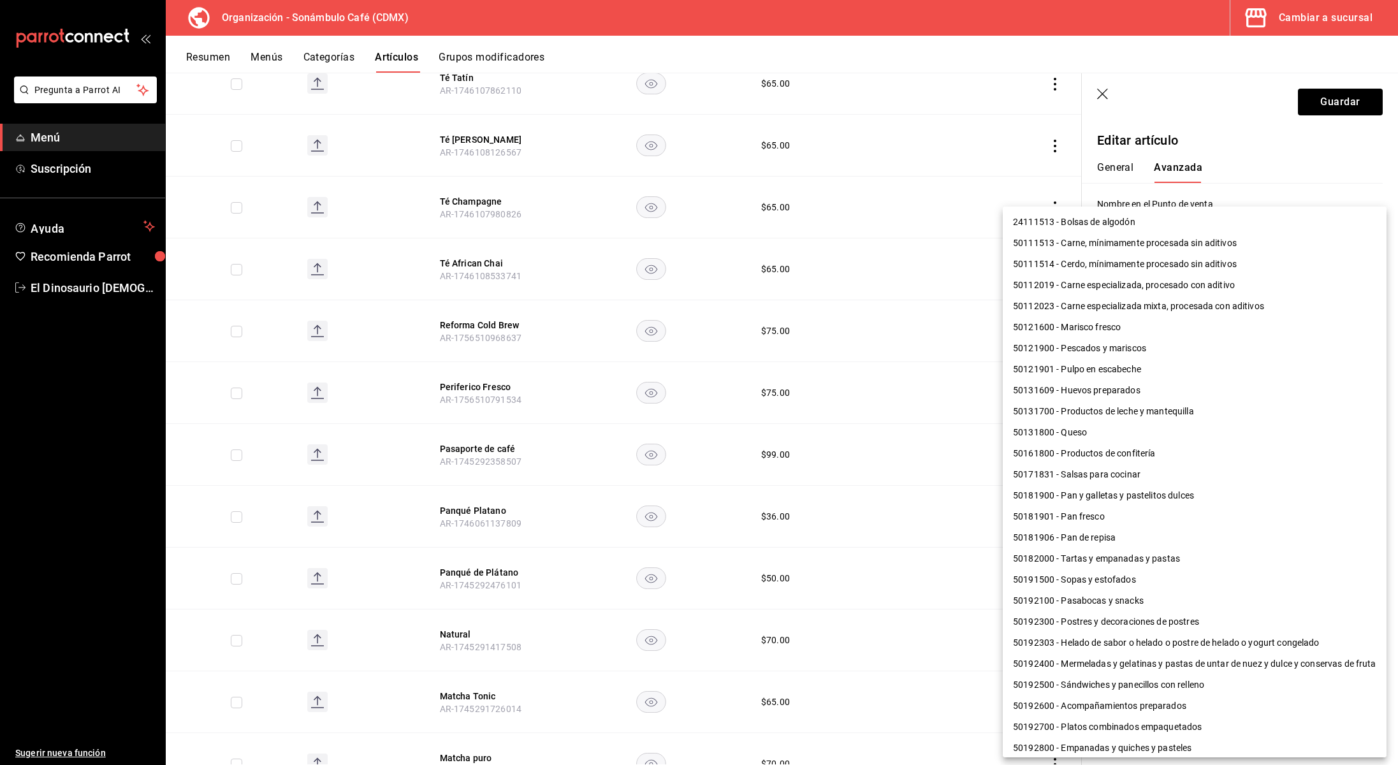
click at [1317, 459] on body "Pregunta a Parrot AI Menú Suscripción Ayuda Recomienda Parrot El Dinosaurio [DE…" at bounding box center [699, 382] width 1398 height 765
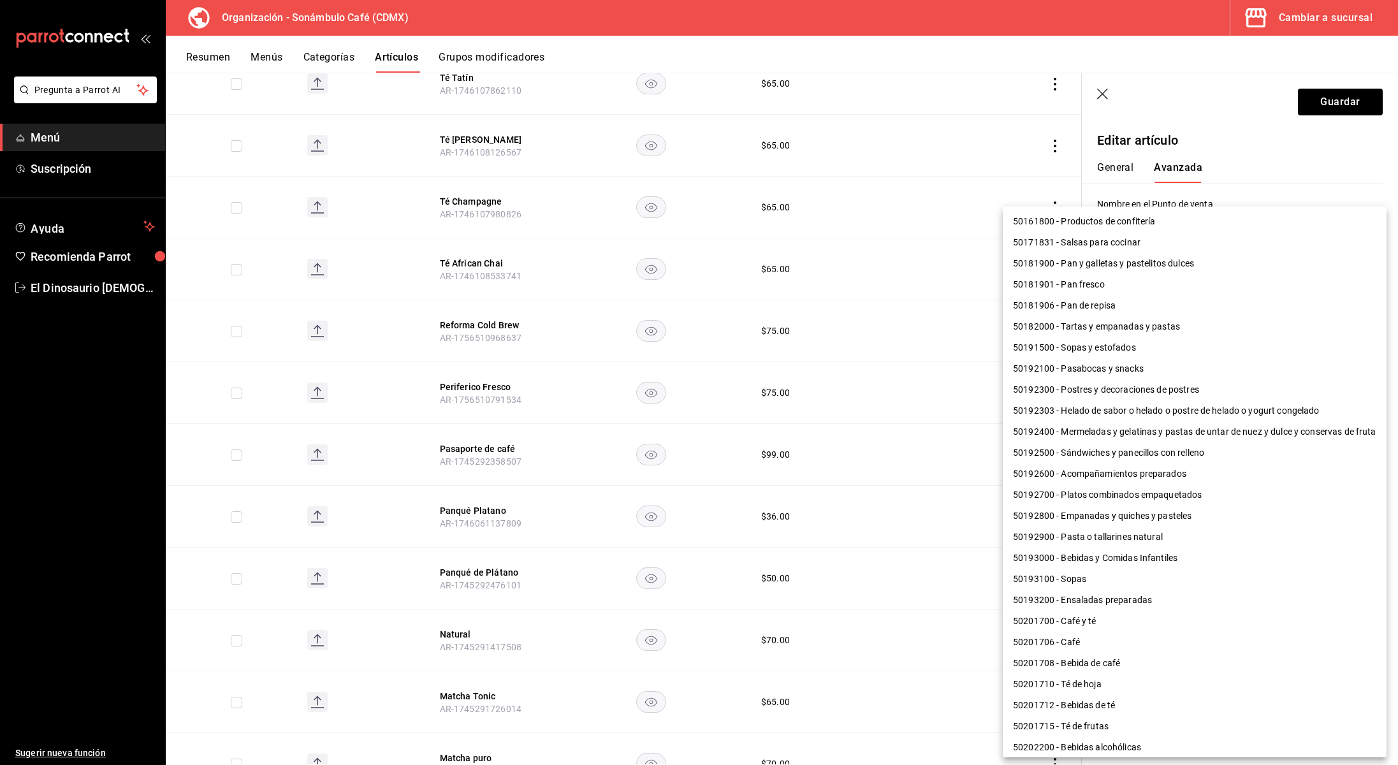
scroll to position [231, 0]
click at [1076, 284] on li "50181901 - Pan fresco" at bounding box center [1195, 285] width 384 height 21
type input "50181901"
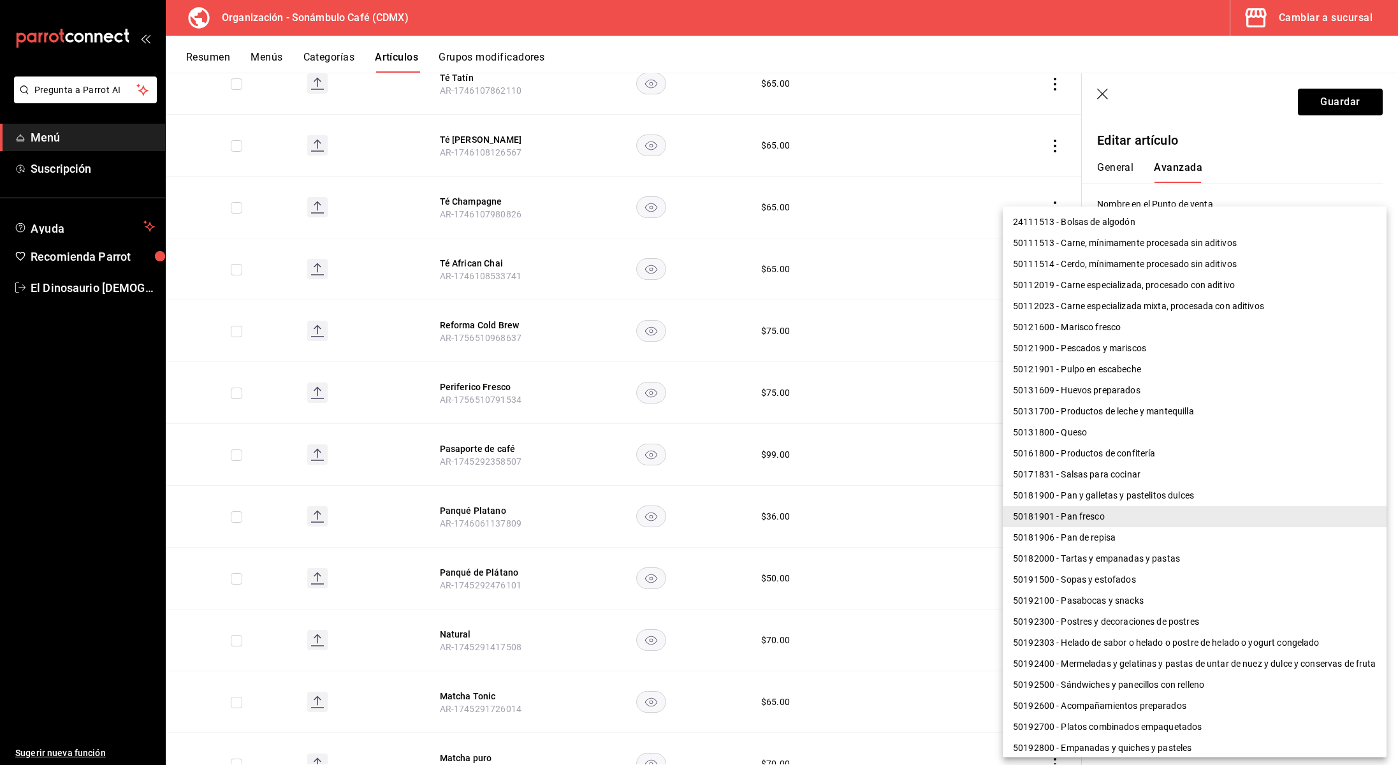
click at [1233, 453] on body "Pregunta a Parrot AI Menú Suscripción Ayuda Recomienda Parrot El Dinosaurio [DE…" at bounding box center [699, 382] width 1398 height 765
click at [1349, 104] on div at bounding box center [699, 382] width 1398 height 765
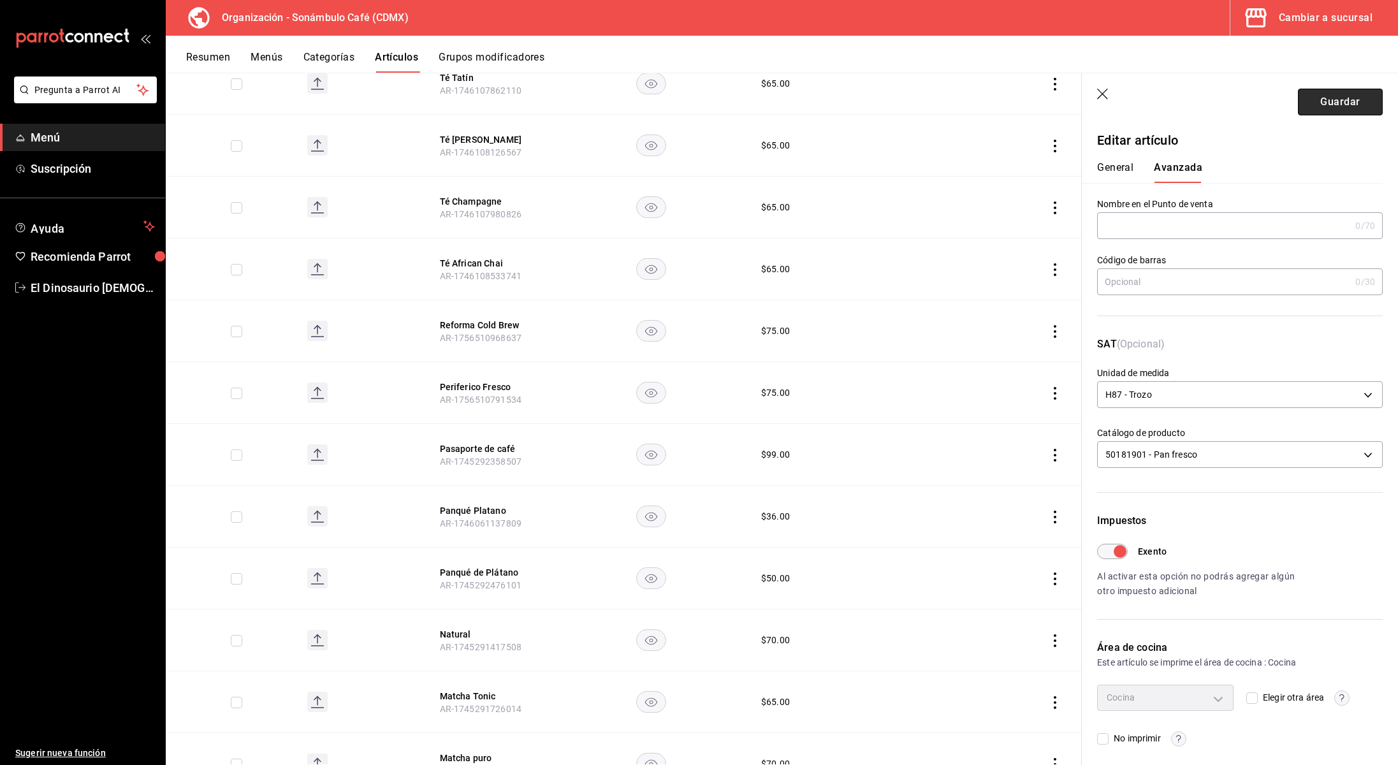
click at [1337, 106] on button "Guardar" at bounding box center [1340, 102] width 85 height 27
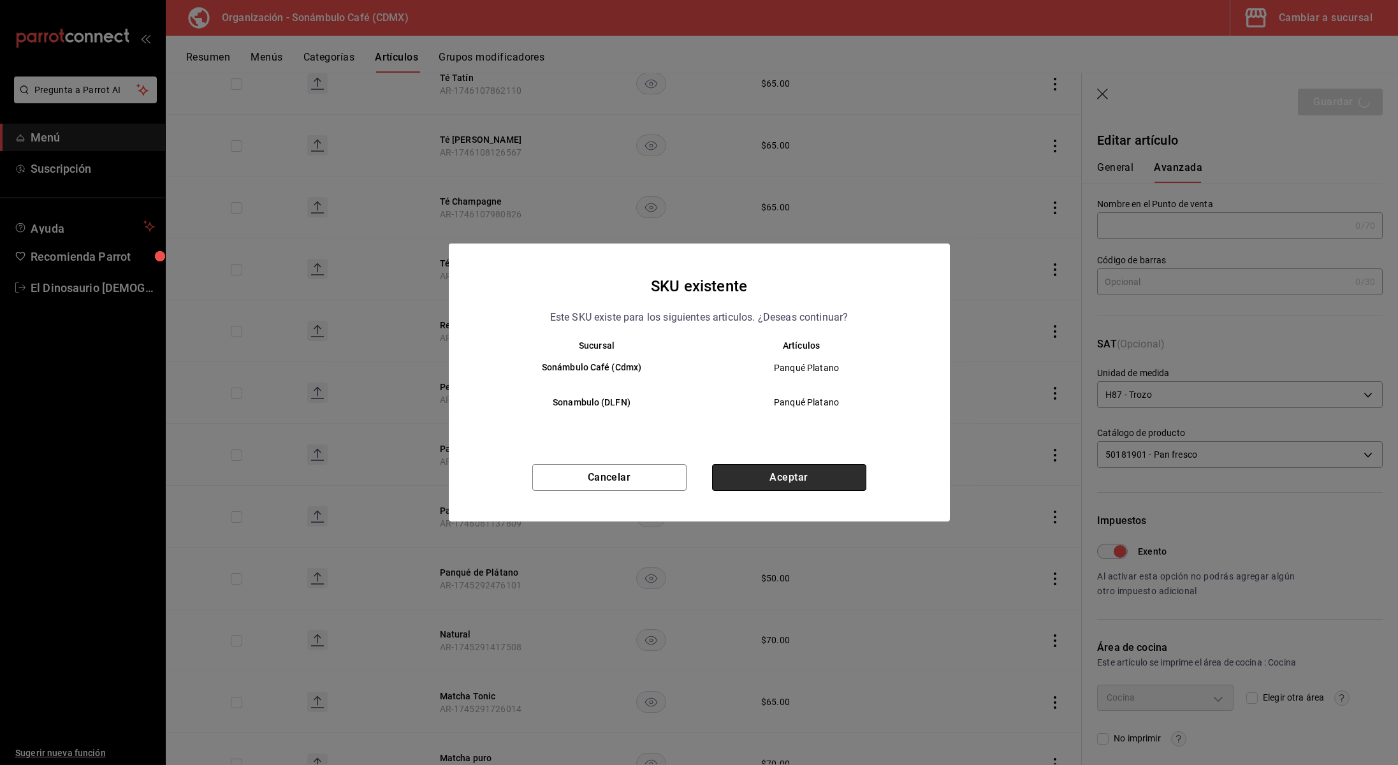
click at [806, 478] on button "Aceptar" at bounding box center [789, 477] width 154 height 27
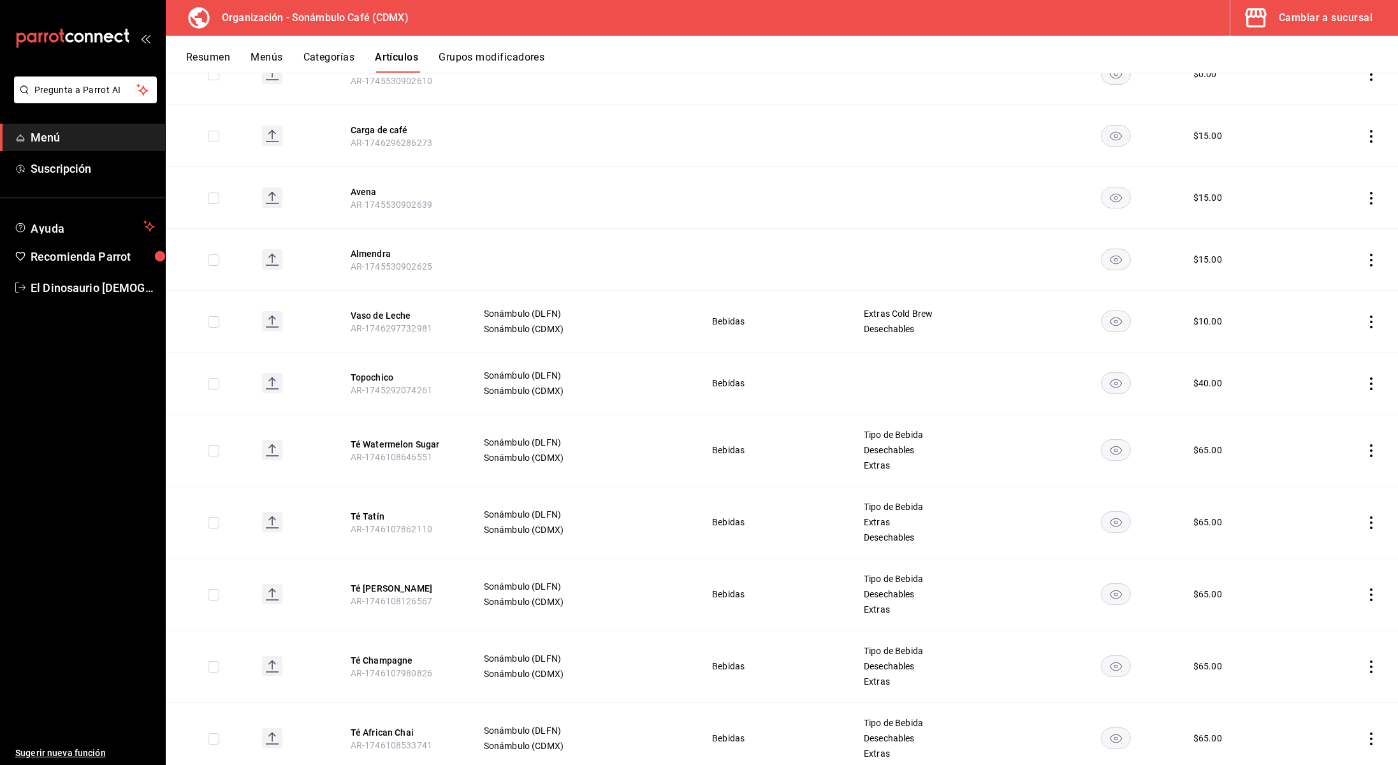
scroll to position [591, 0]
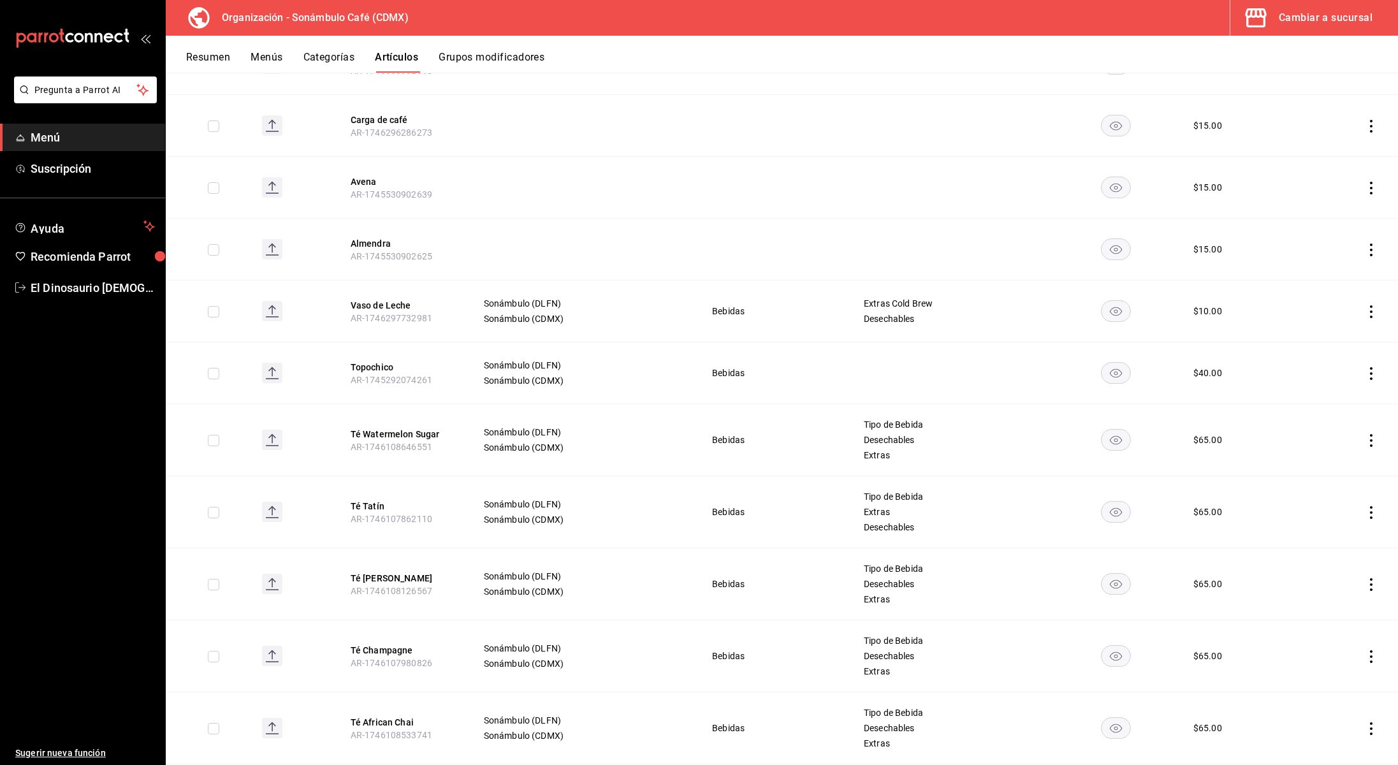
click at [1371, 510] on icon "actions" at bounding box center [1371, 512] width 13 height 13
click at [1326, 541] on span "Editar" at bounding box center [1333, 541] width 33 height 13
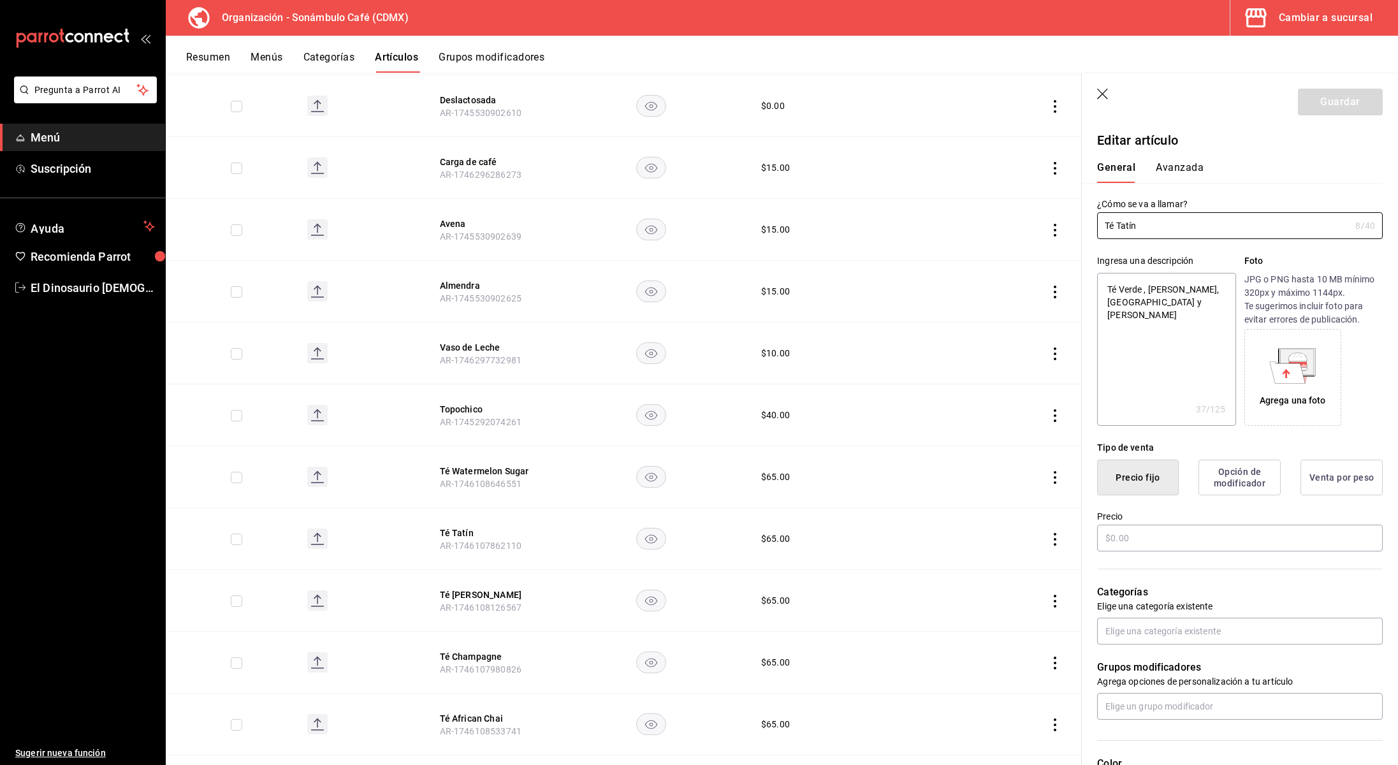
type textarea "x"
type input "$65.00"
click at [1195, 162] on button "Avanzada" at bounding box center [1180, 172] width 48 height 22
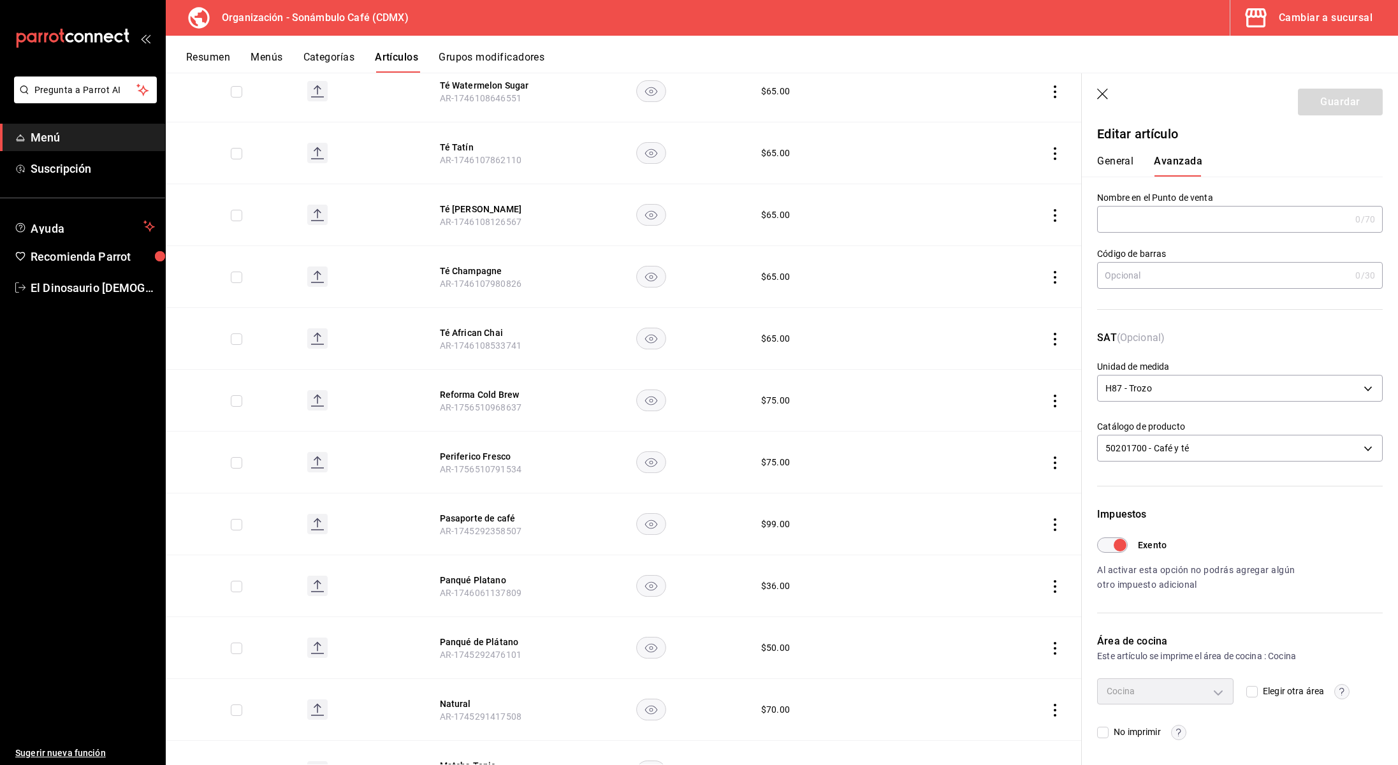
scroll to position [980, 0]
click at [501, 640] on button "Panqué de Plátano" at bounding box center [491, 639] width 102 height 13
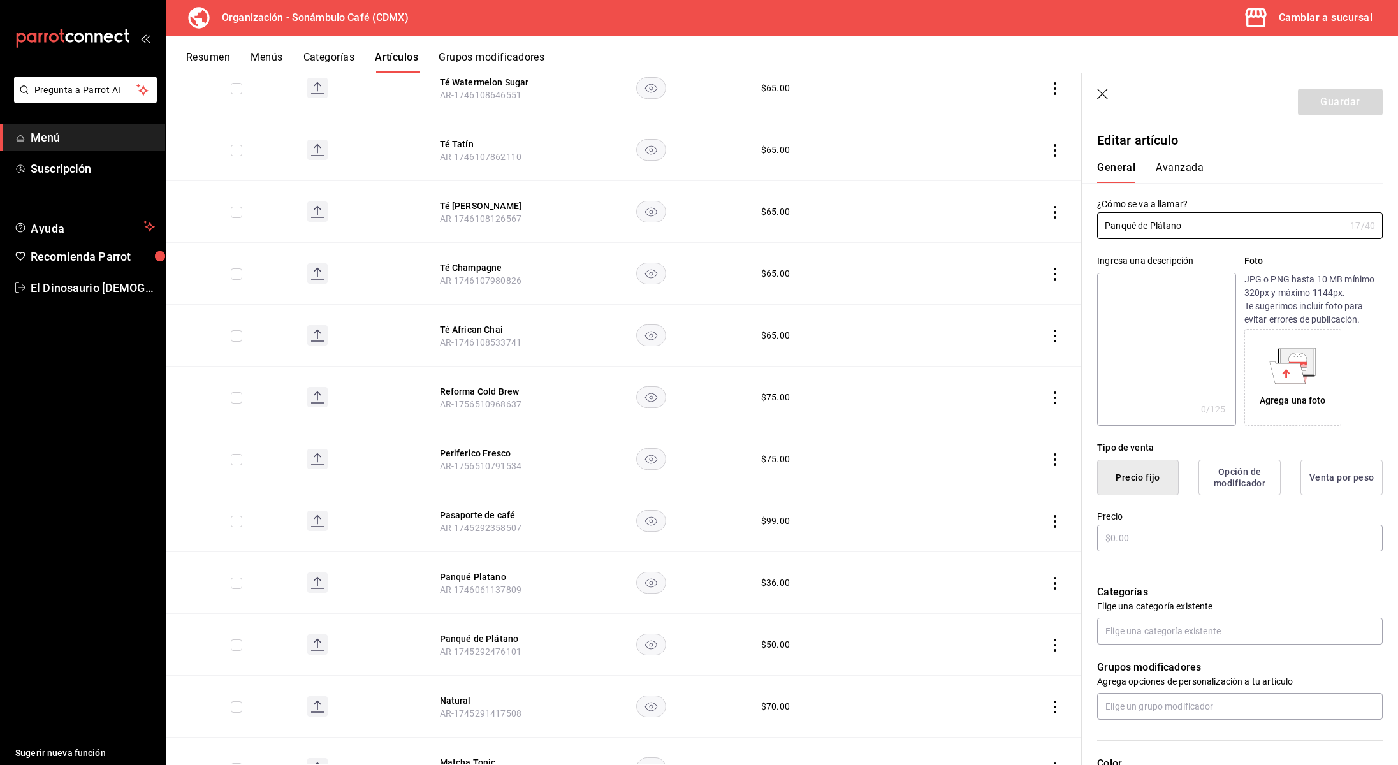
type input "$50.00"
type input "H87"
type input "50181900"
type input "6d5d39c5-aa1e-42d8-a05d-a56b1b7c7e54"
click at [1171, 170] on button "Avanzada" at bounding box center [1180, 172] width 48 height 22
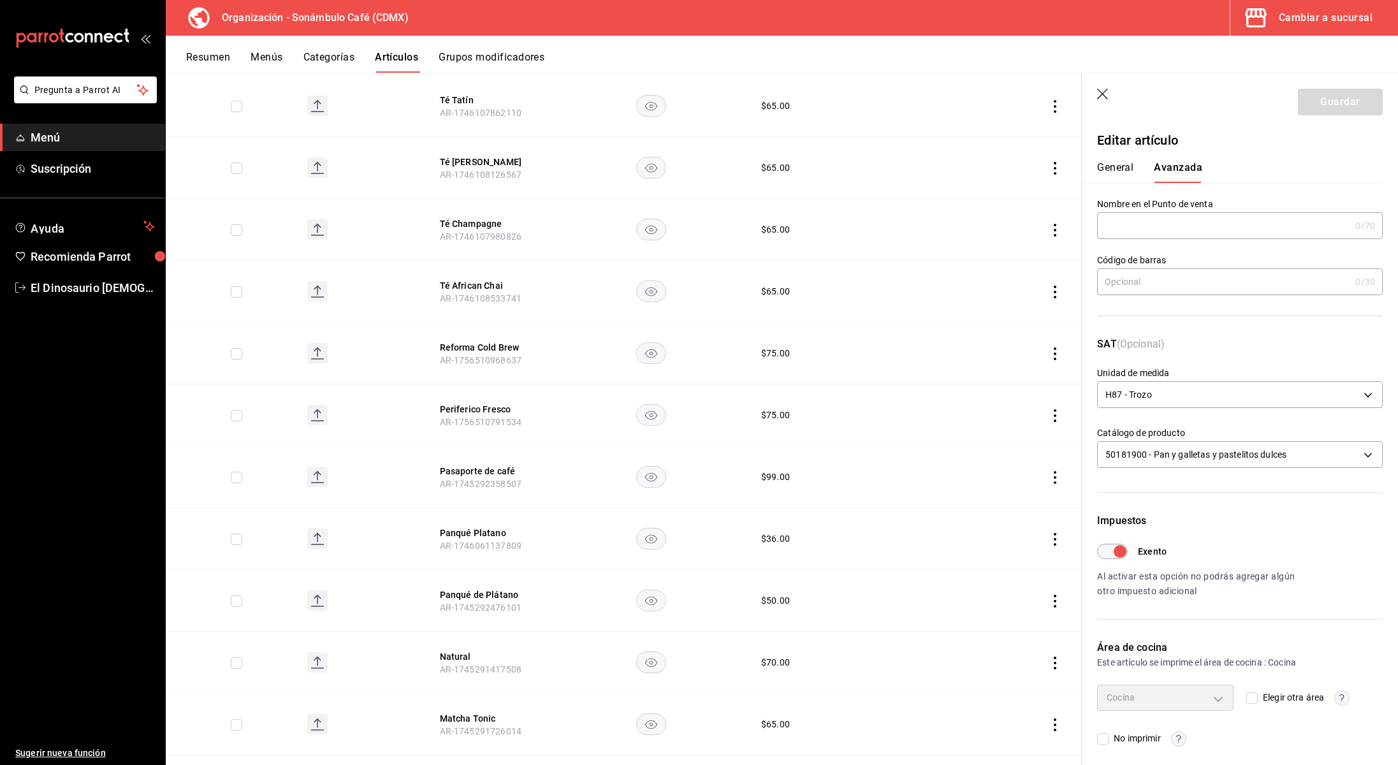
scroll to position [1025, 0]
click at [1231, 451] on body "Pregunta a Parrot AI Menú Suscripción Ayuda Recomienda Parrot El Dinosaurio [DE…" at bounding box center [699, 382] width 1398 height 765
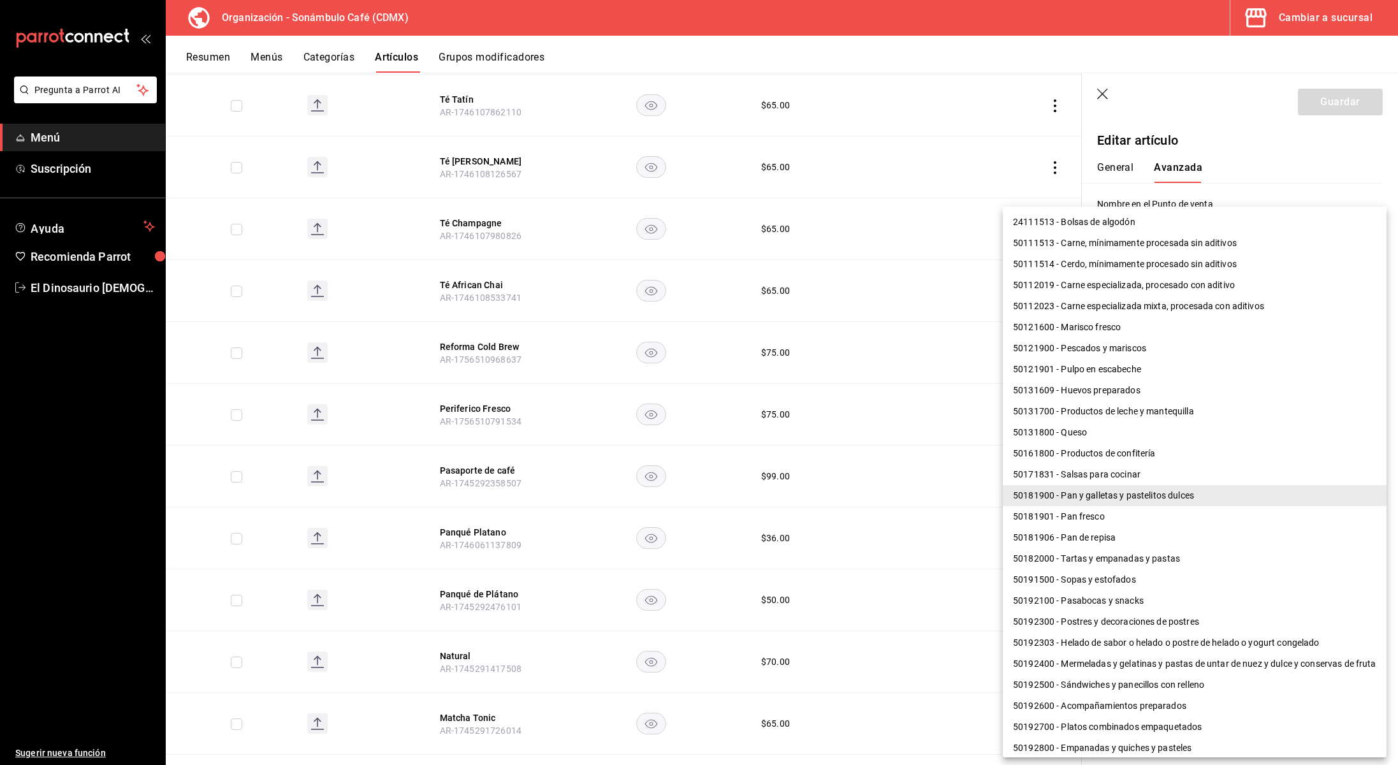
click at [1106, 522] on li "50181901 - Pan fresco" at bounding box center [1195, 516] width 384 height 21
type input "50181901"
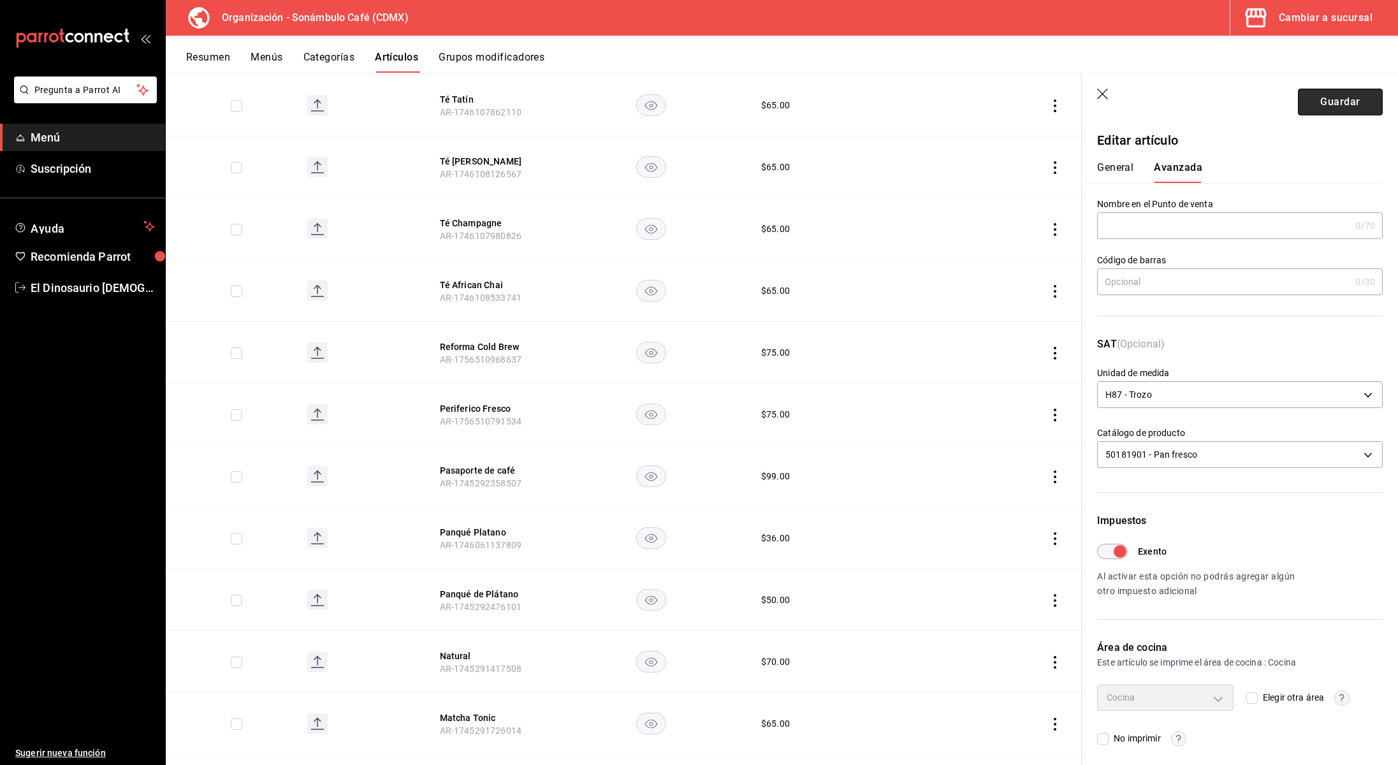
click at [1349, 109] on button "Guardar" at bounding box center [1340, 102] width 85 height 27
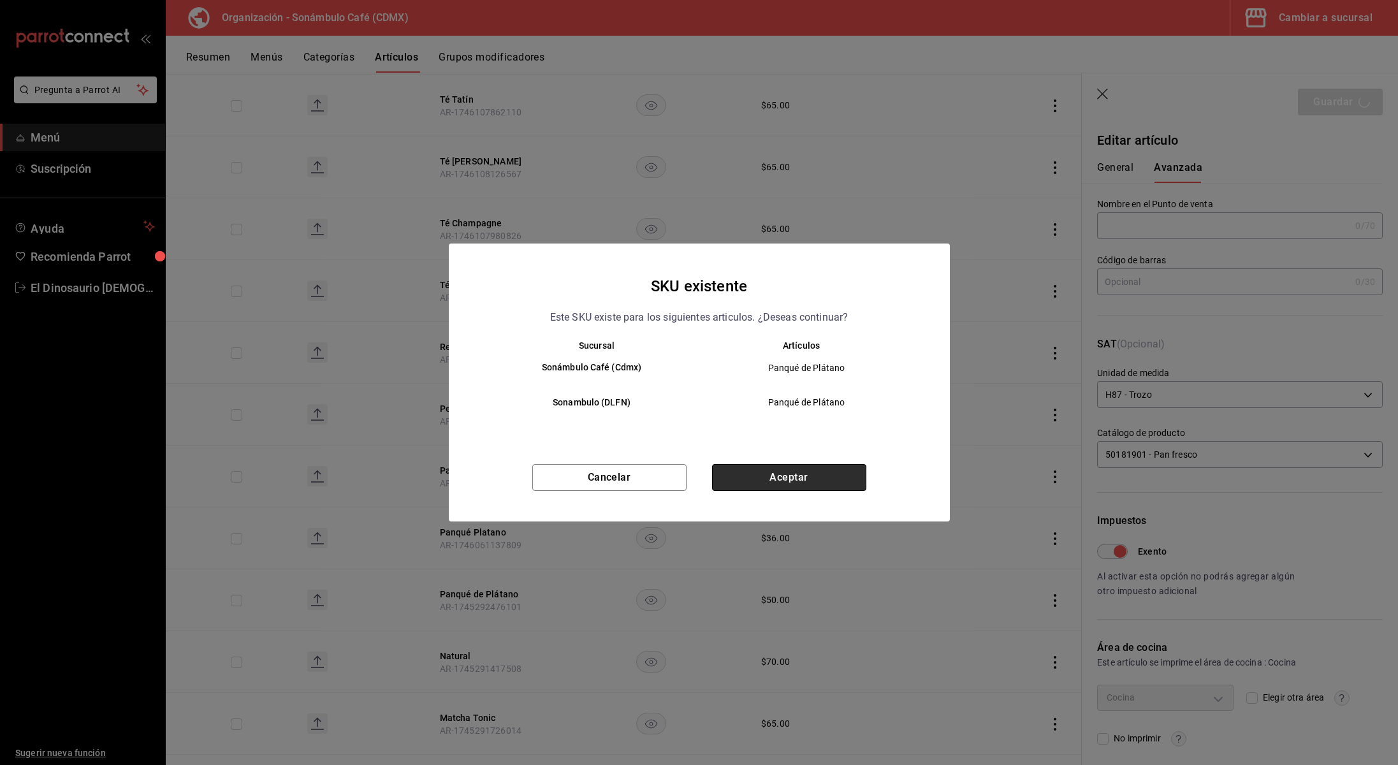
click at [807, 477] on button "Aceptar" at bounding box center [789, 477] width 154 height 27
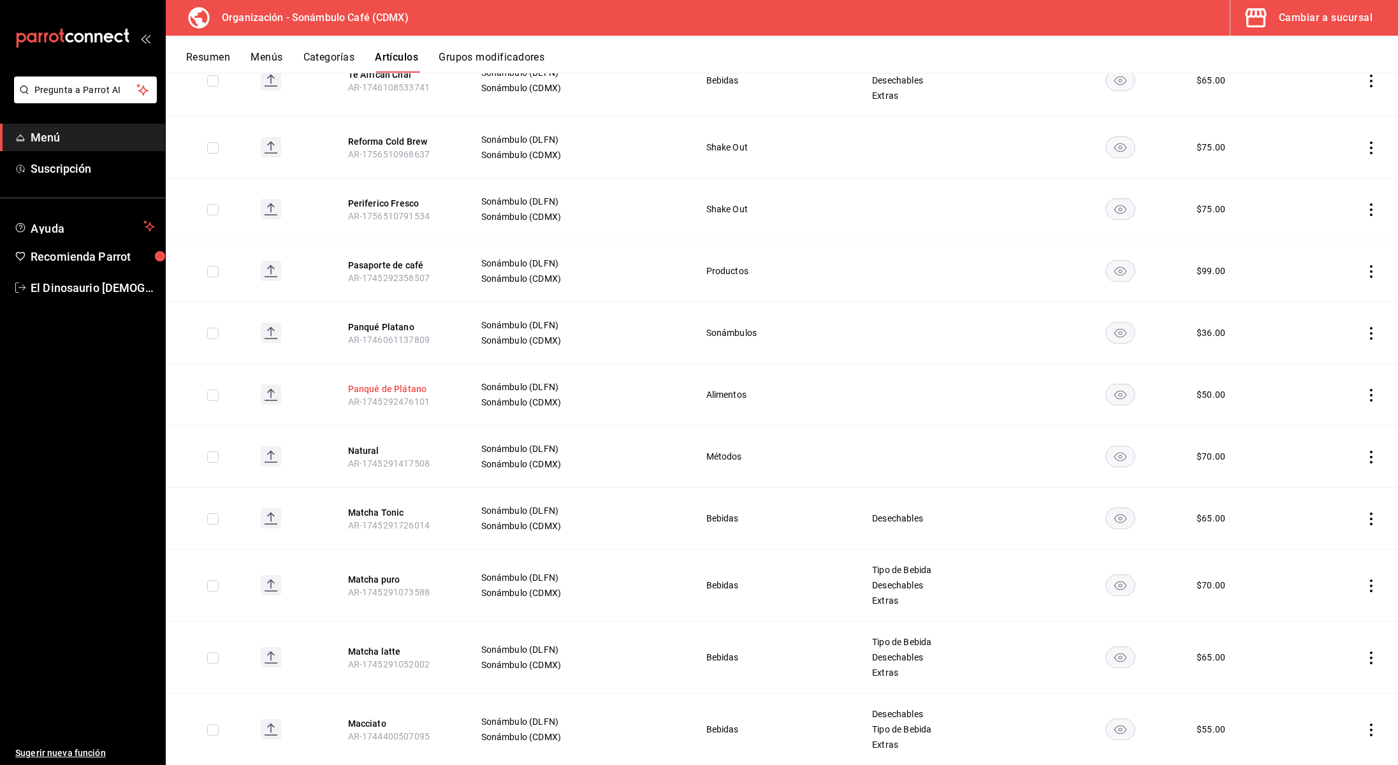
scroll to position [1264, 0]
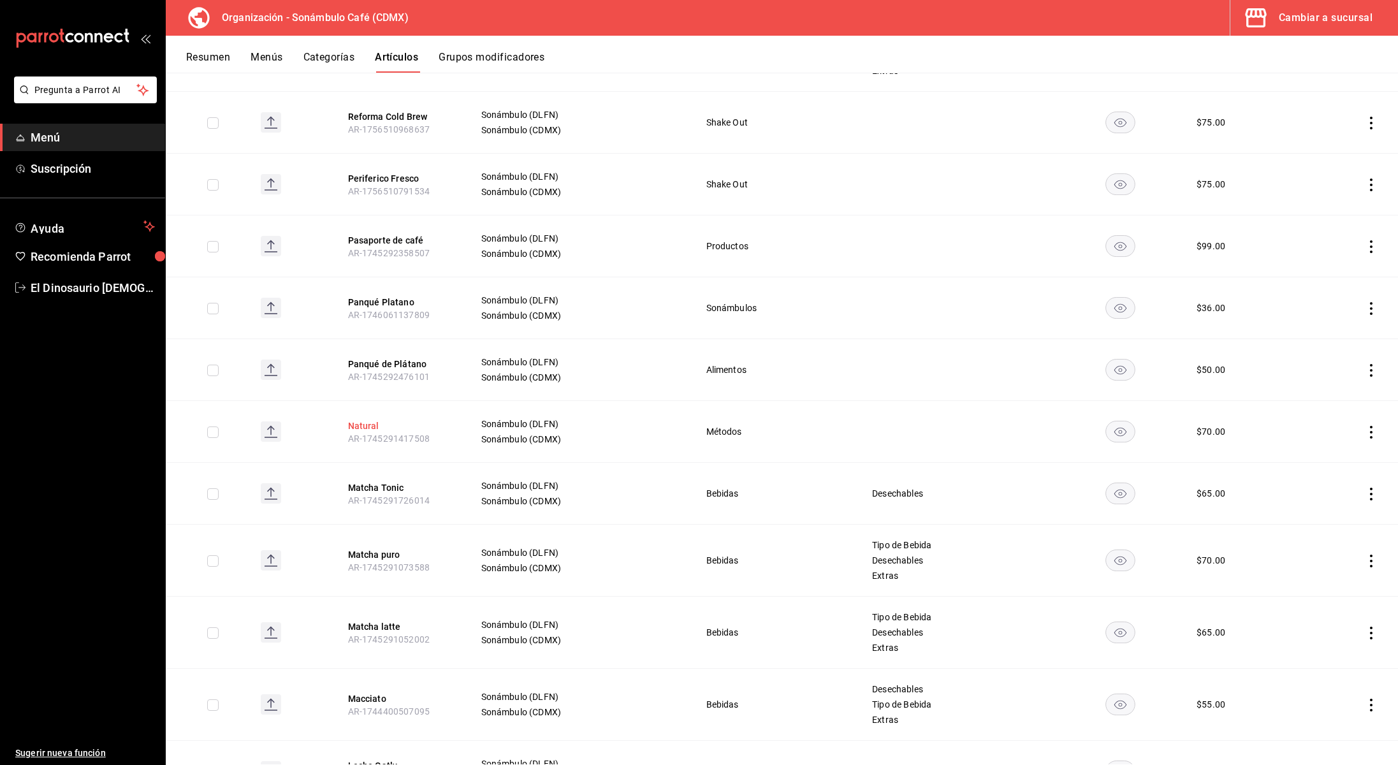
click at [375, 427] on button "Natural" at bounding box center [399, 426] width 102 height 13
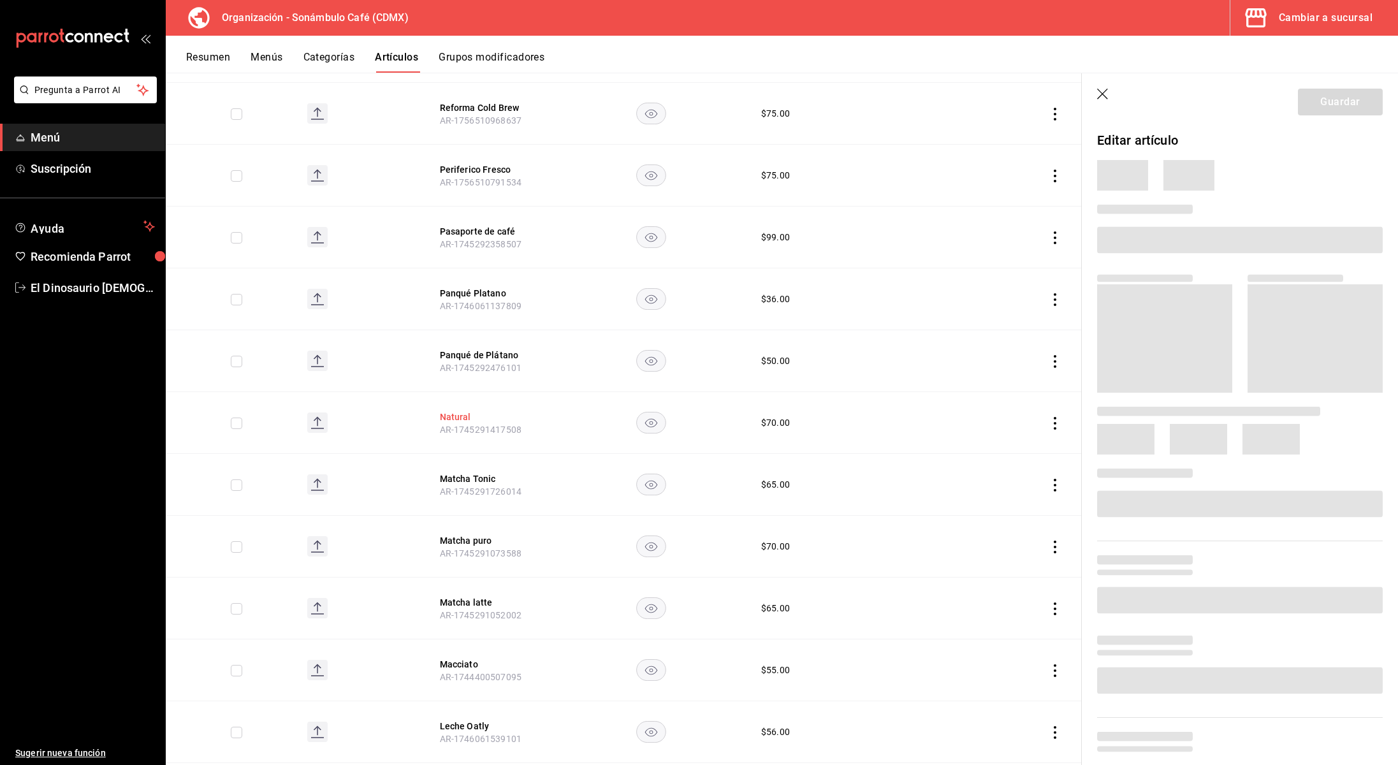
scroll to position [1223, 0]
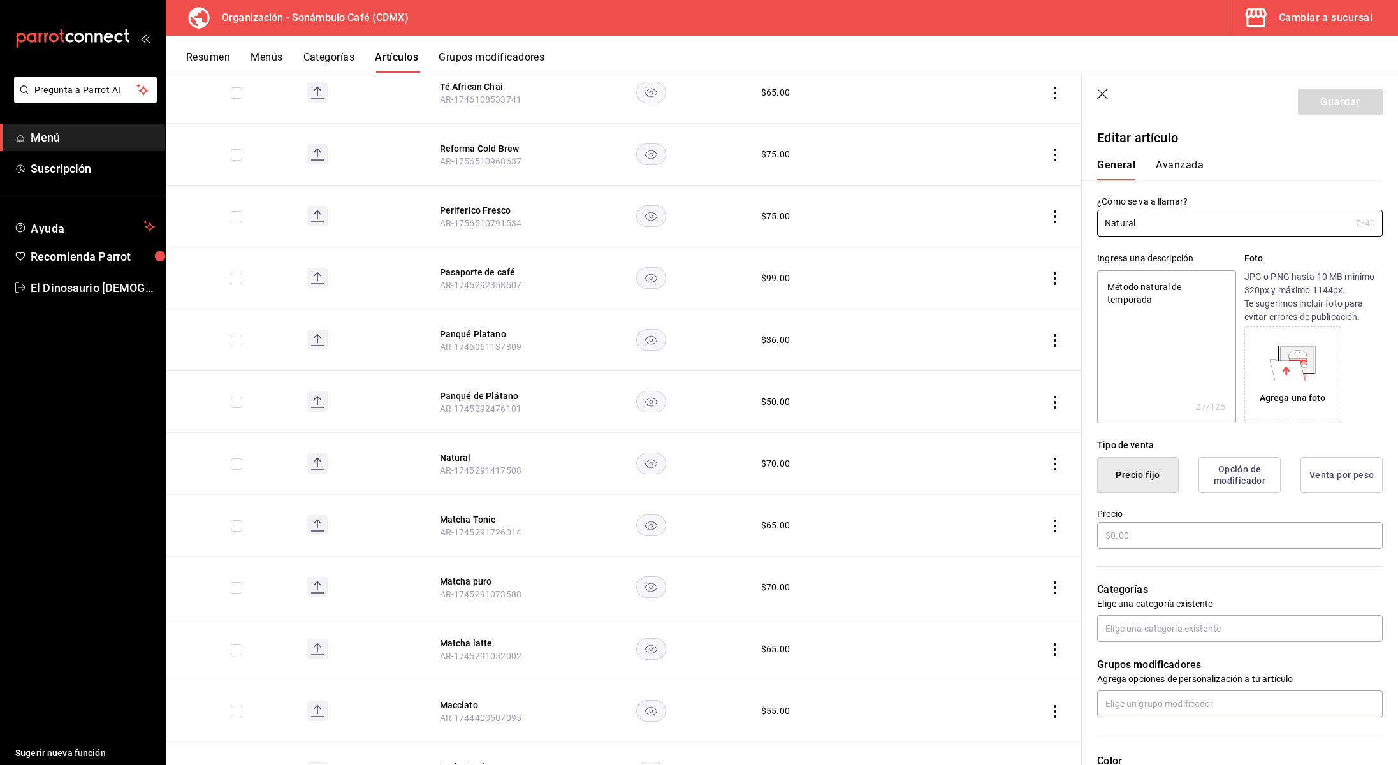
type textarea "x"
type input "$70.00"
type input "H87"
type input "50201700"
radio input "true"
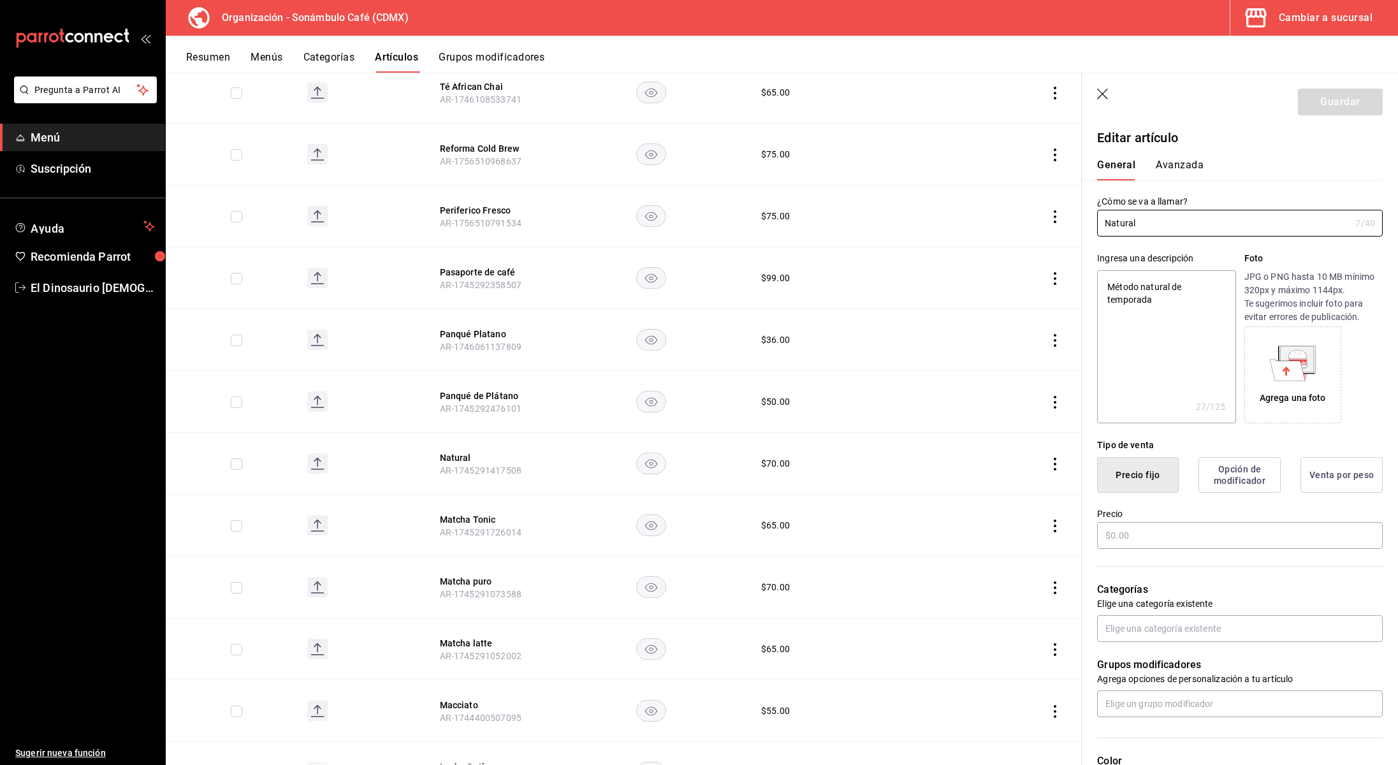
radio input "true"
type input "6d5d39c5-aa1e-42d8-a05d-a56b1b7c7e54"
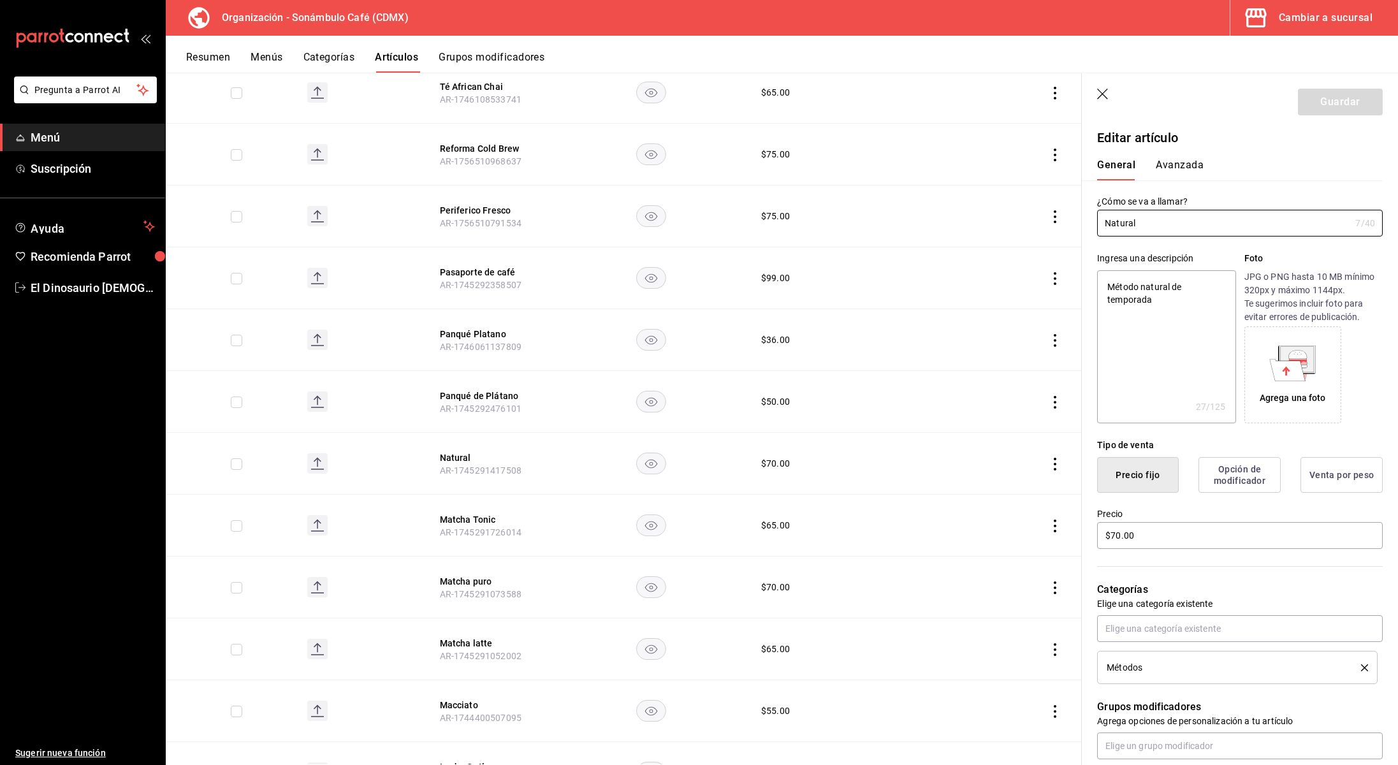
scroll to position [2, 0]
click at [1195, 168] on button "Avanzada" at bounding box center [1180, 170] width 48 height 22
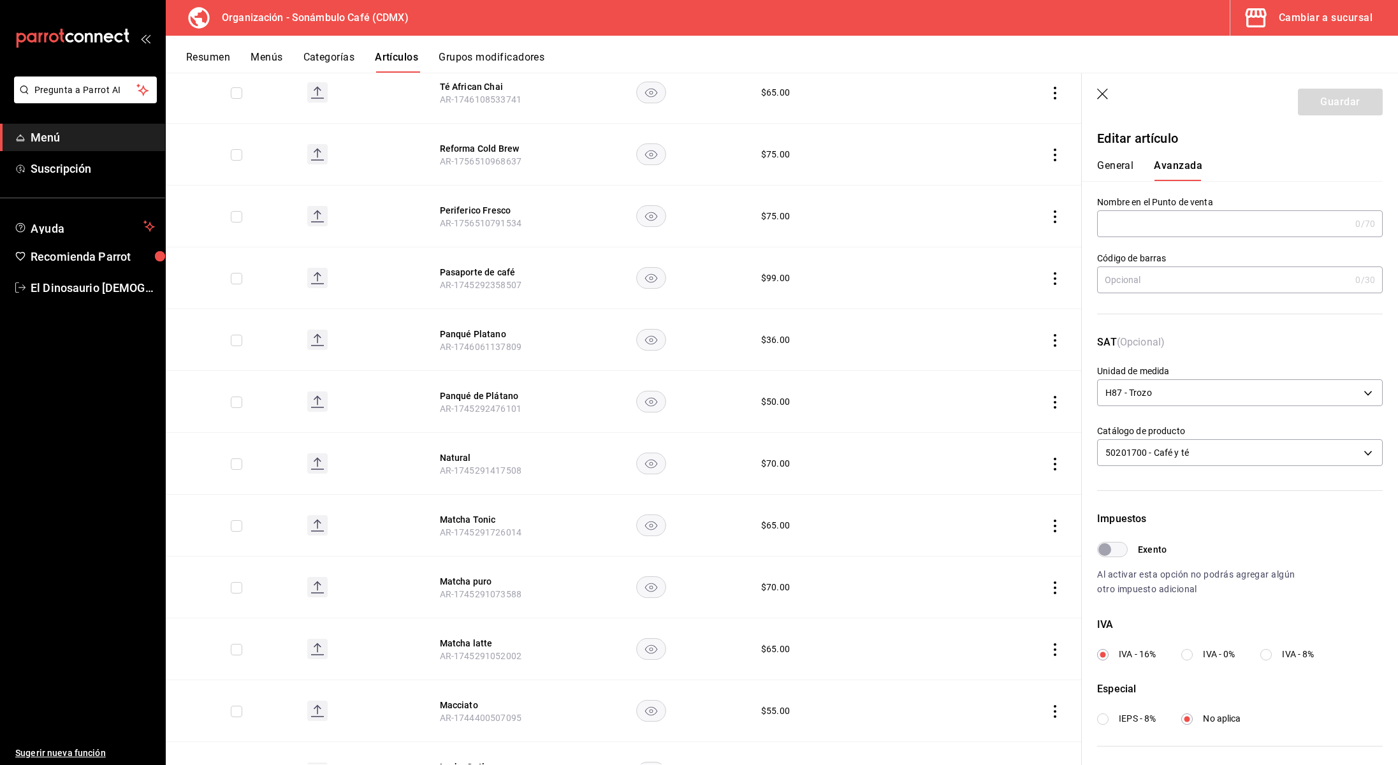
click at [1117, 543] on input "Exento" at bounding box center [1105, 549] width 46 height 15
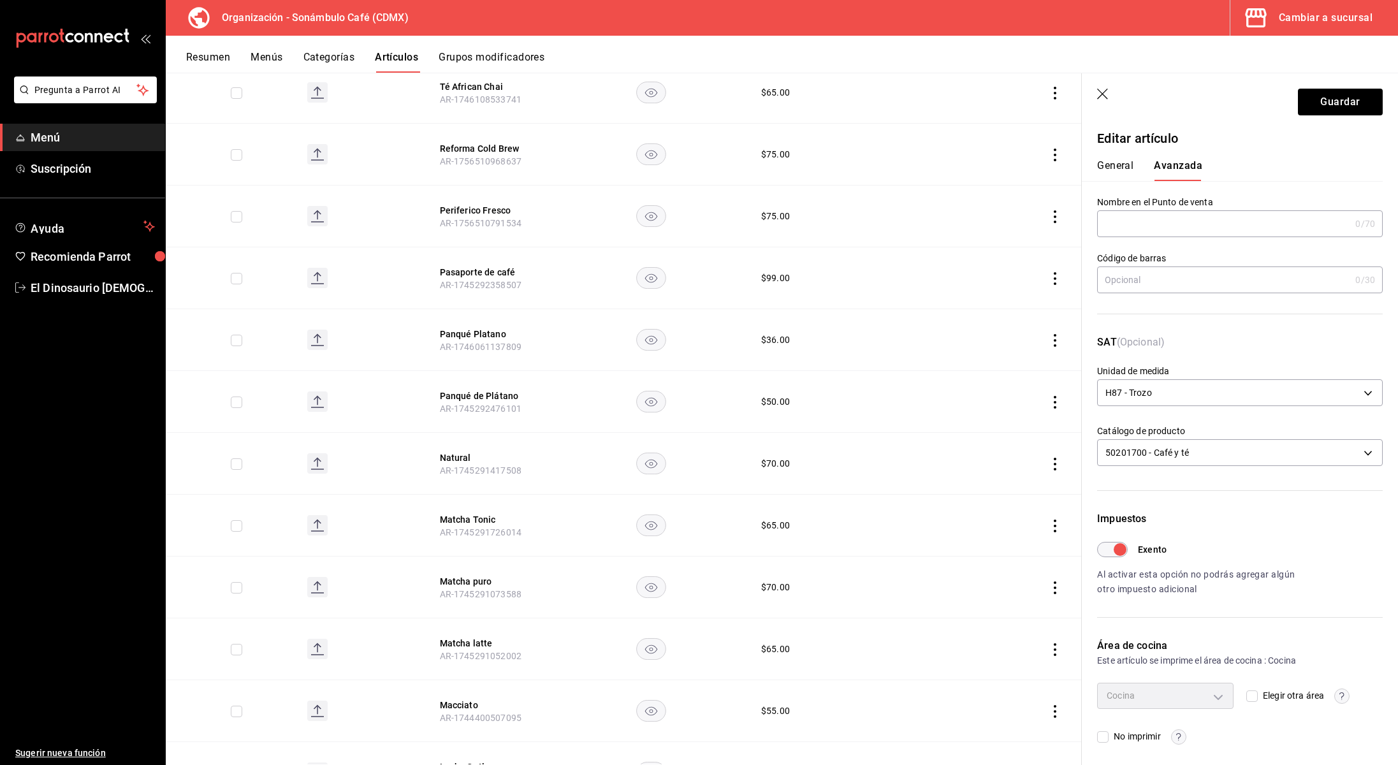
scroll to position [6, 0]
click at [1107, 549] on input "Exento" at bounding box center [1120, 545] width 46 height 15
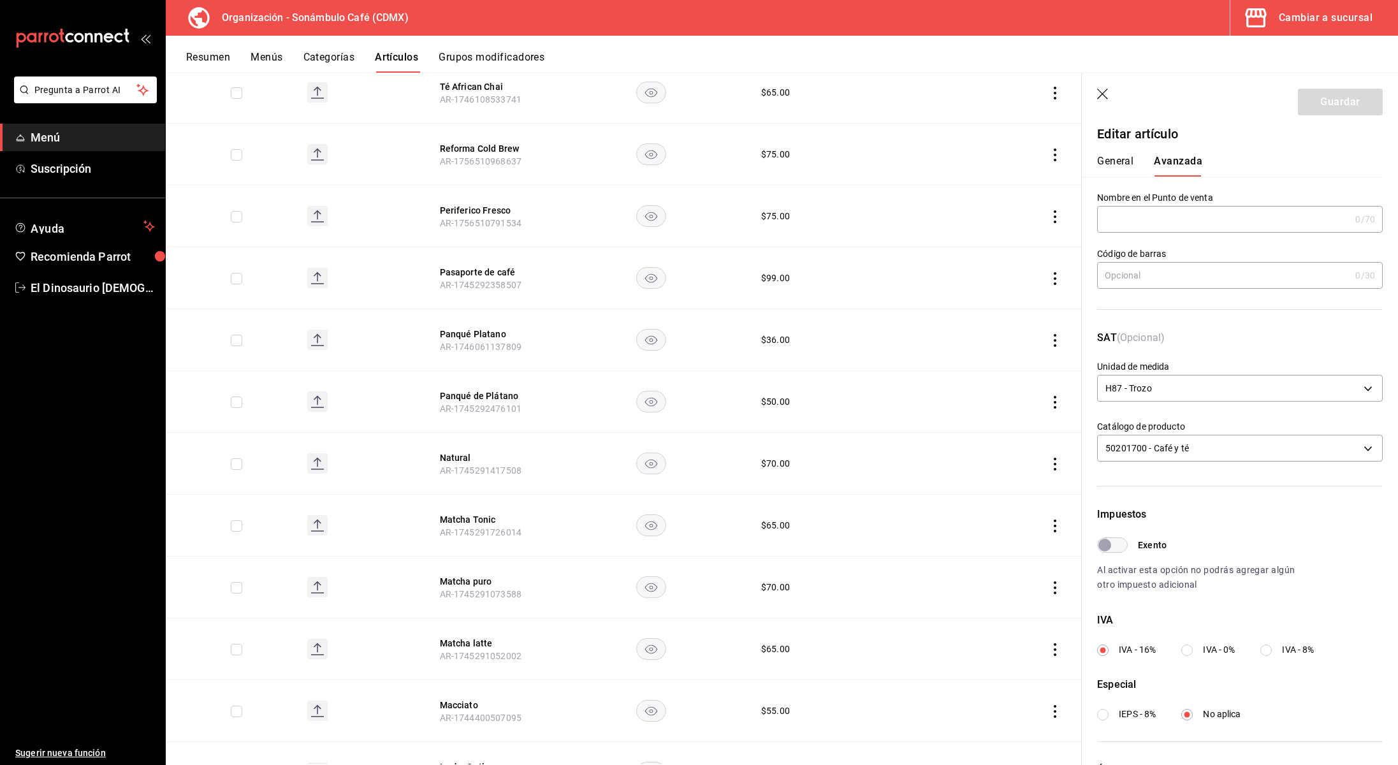
click at [1107, 549] on input "Exento" at bounding box center [1105, 545] width 46 height 15
checkbox input "true"
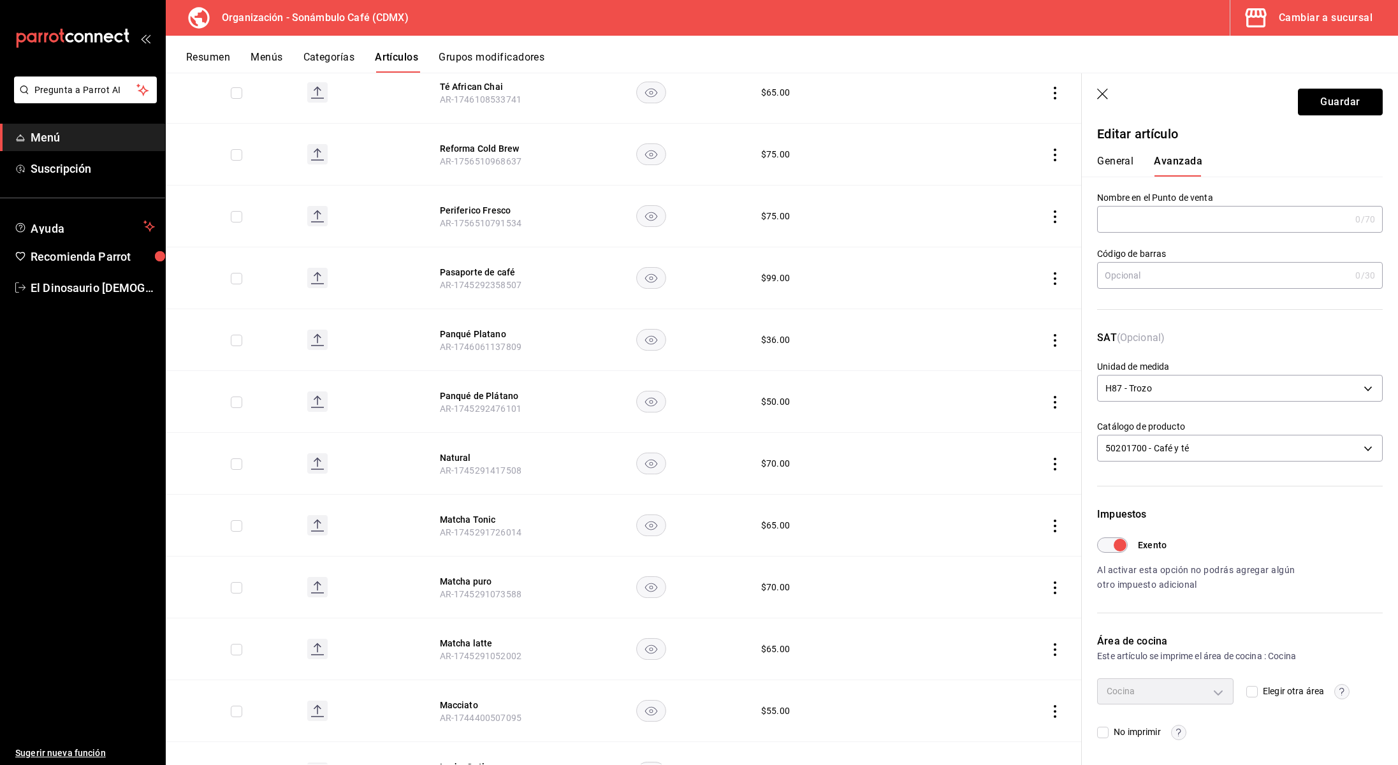
click at [1358, 108] on button "Guardar" at bounding box center [1340, 102] width 85 height 27
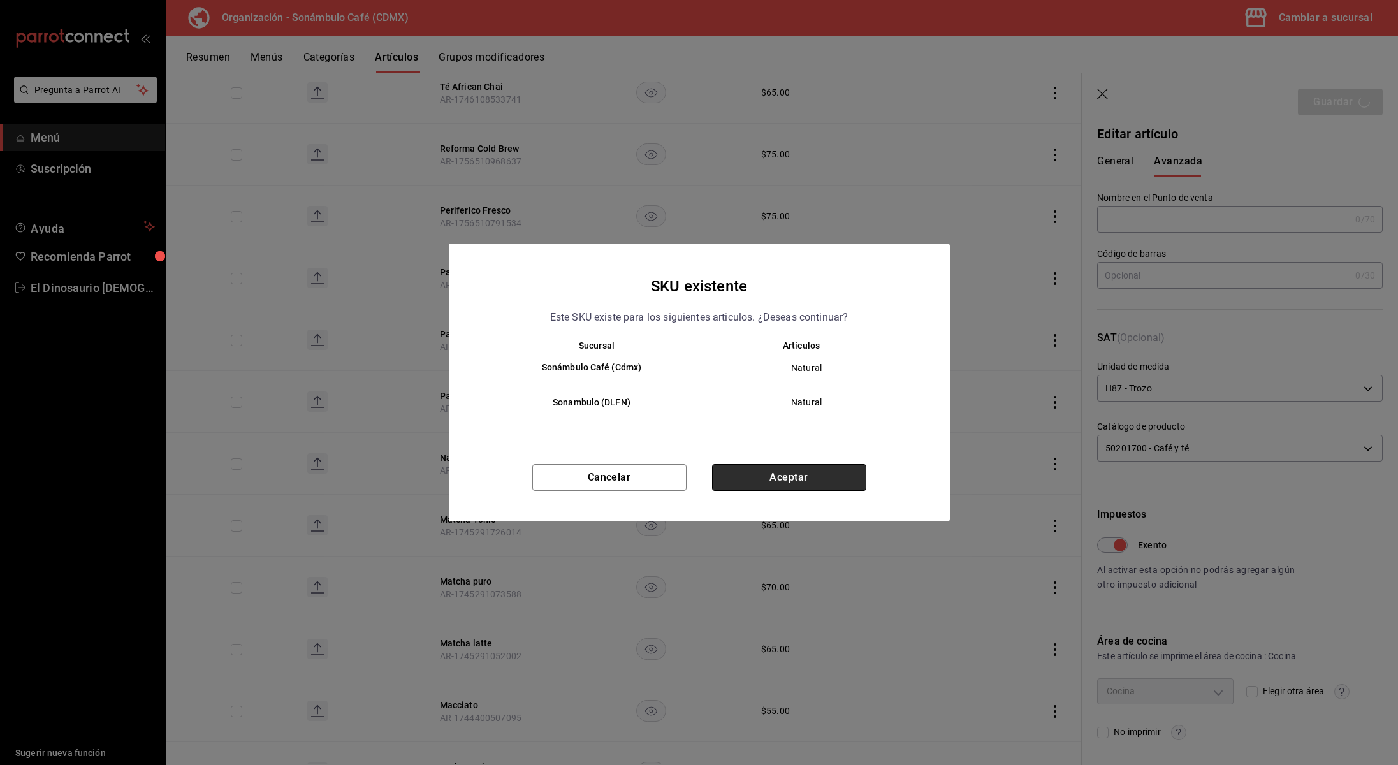
click at [809, 479] on button "Aceptar" at bounding box center [789, 477] width 154 height 27
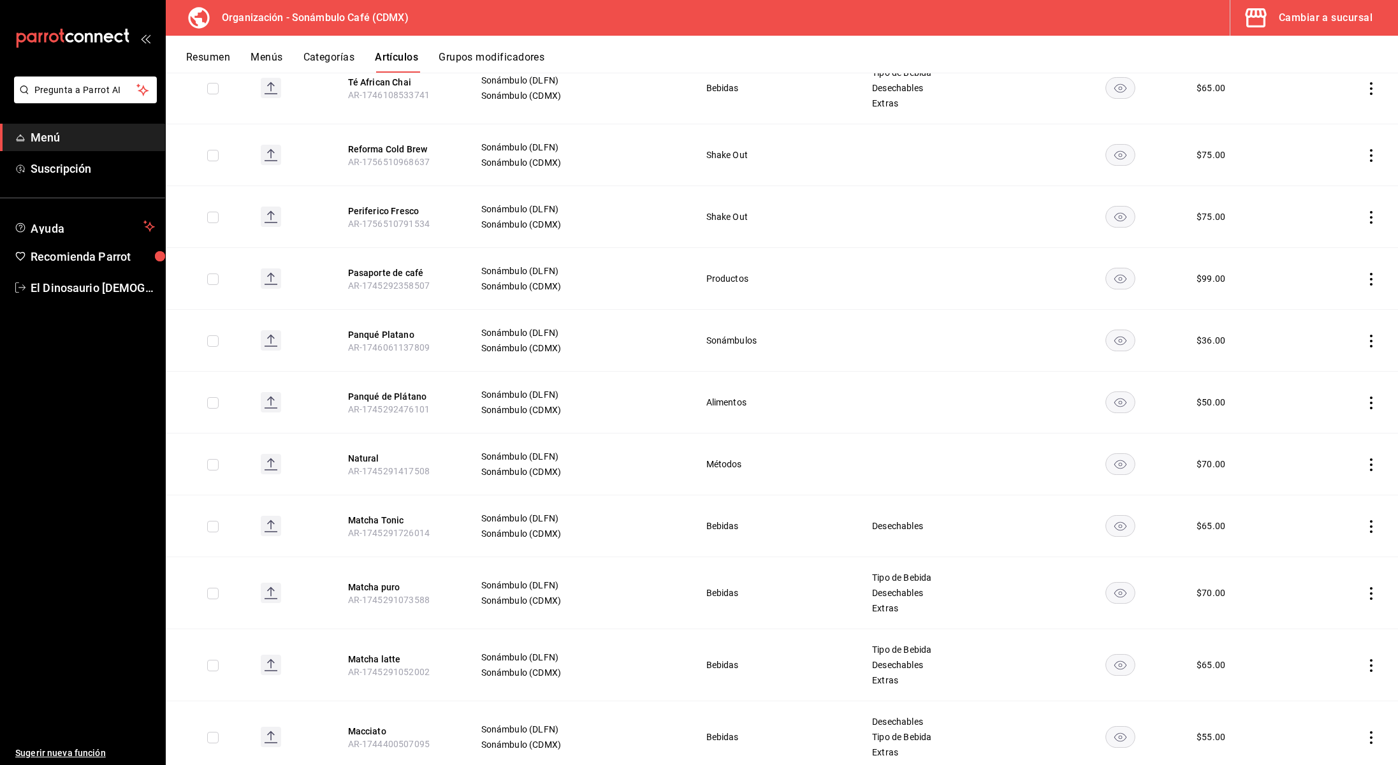
scroll to position [1294, 0]
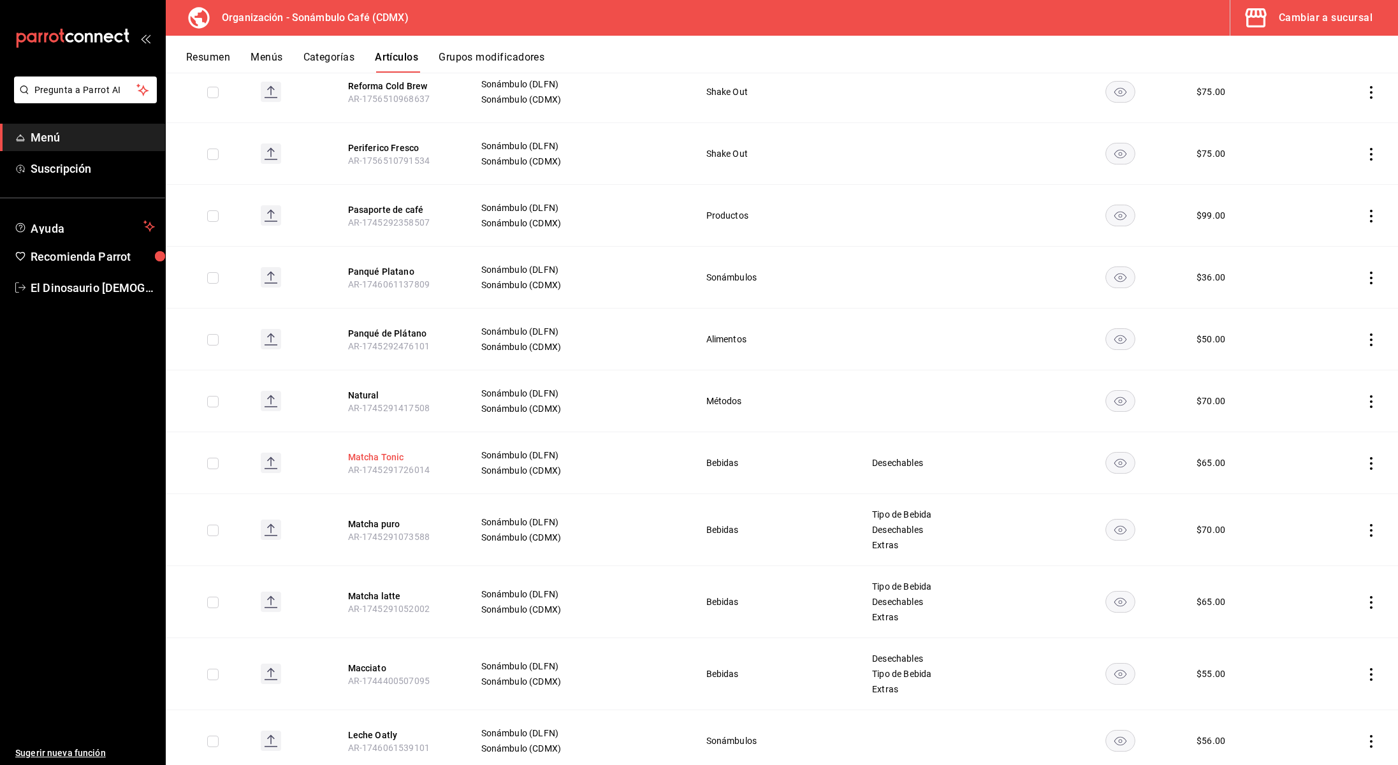
click at [395, 457] on button "Matcha Tonic" at bounding box center [399, 457] width 102 height 13
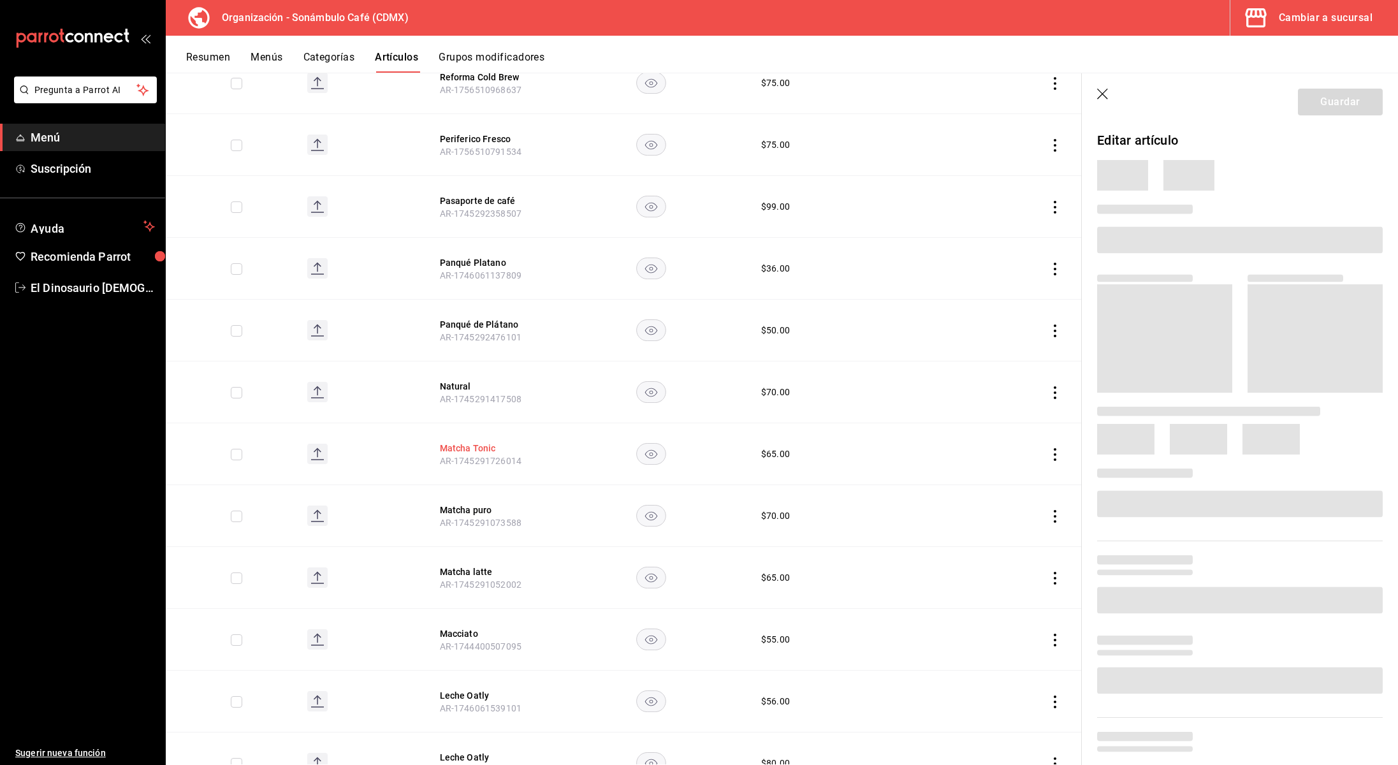
scroll to position [1243, 0]
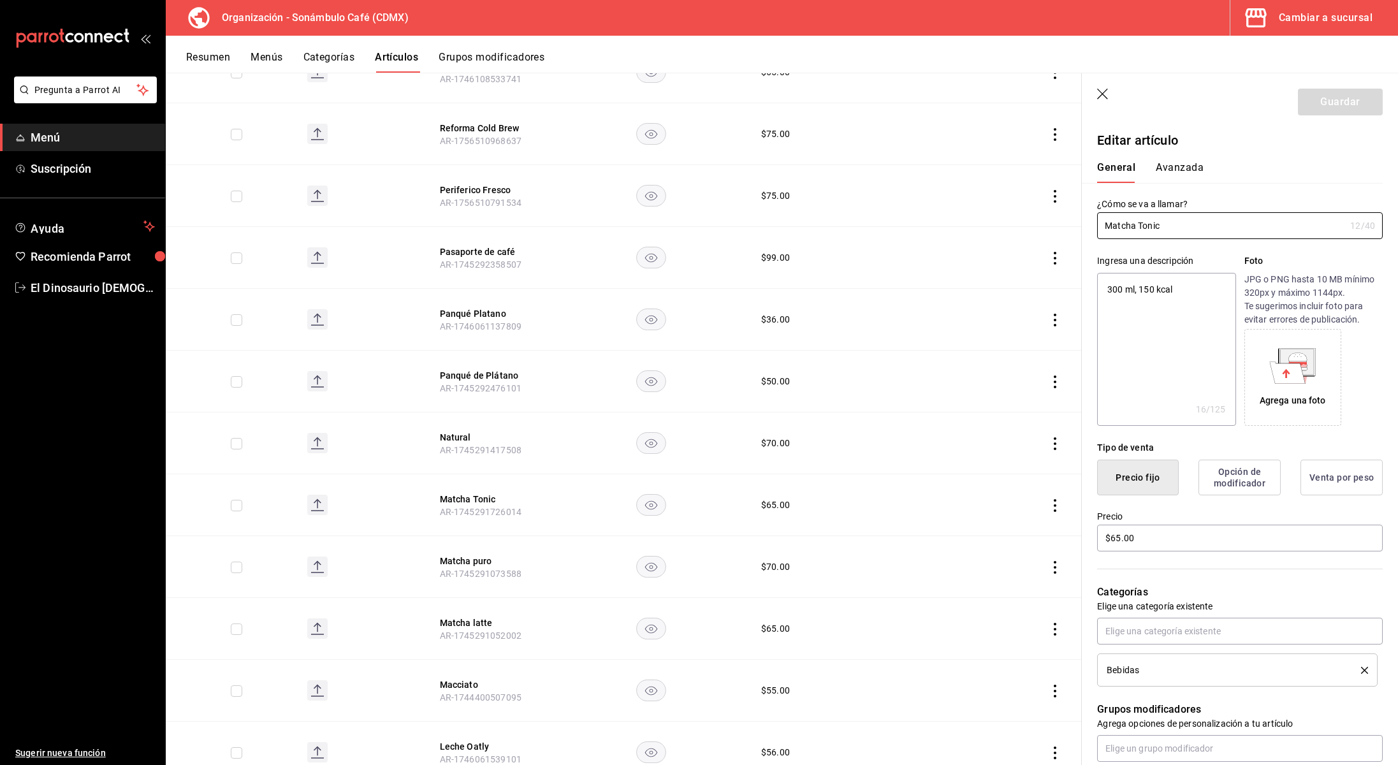
click at [1183, 170] on button "Avanzada" at bounding box center [1180, 172] width 48 height 22
type textarea "x"
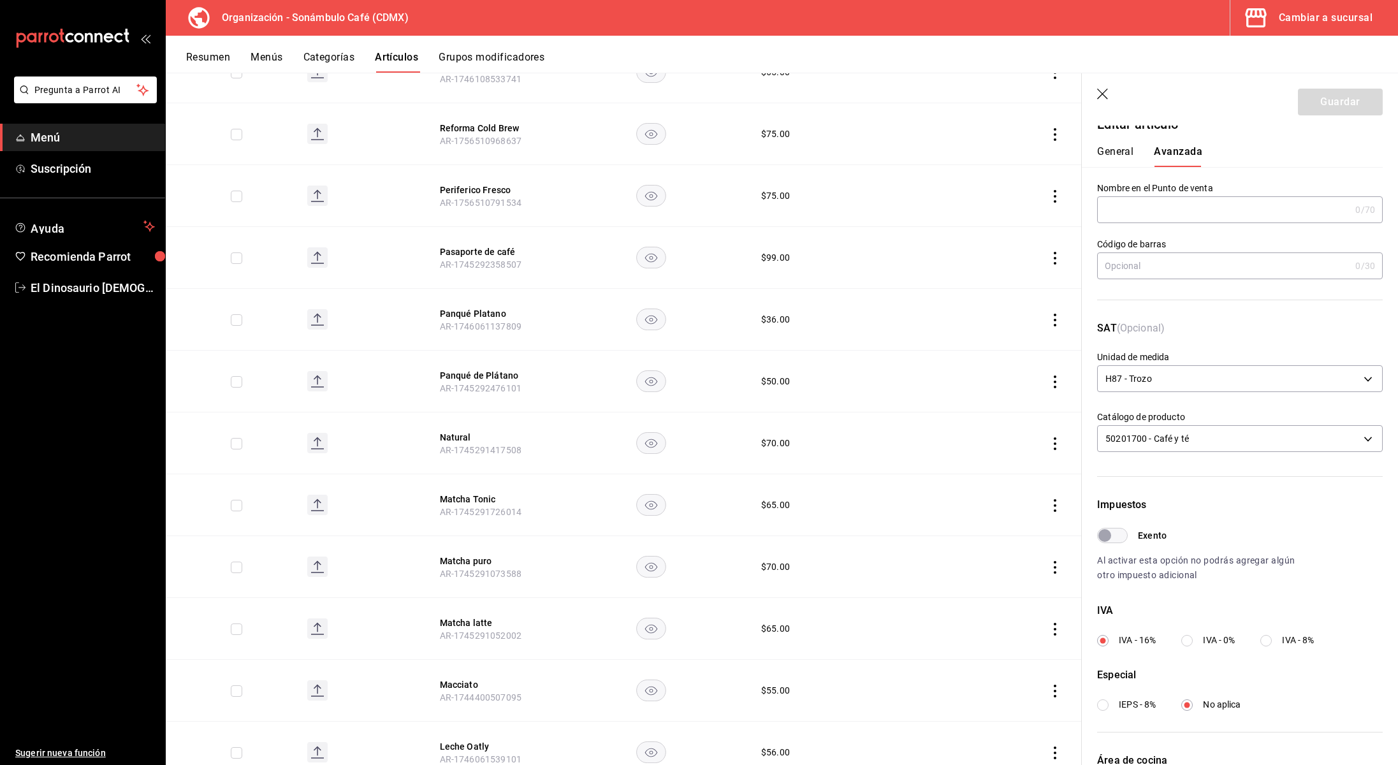
click at [1120, 529] on input "Exento" at bounding box center [1105, 535] width 46 height 15
checkbox input "true"
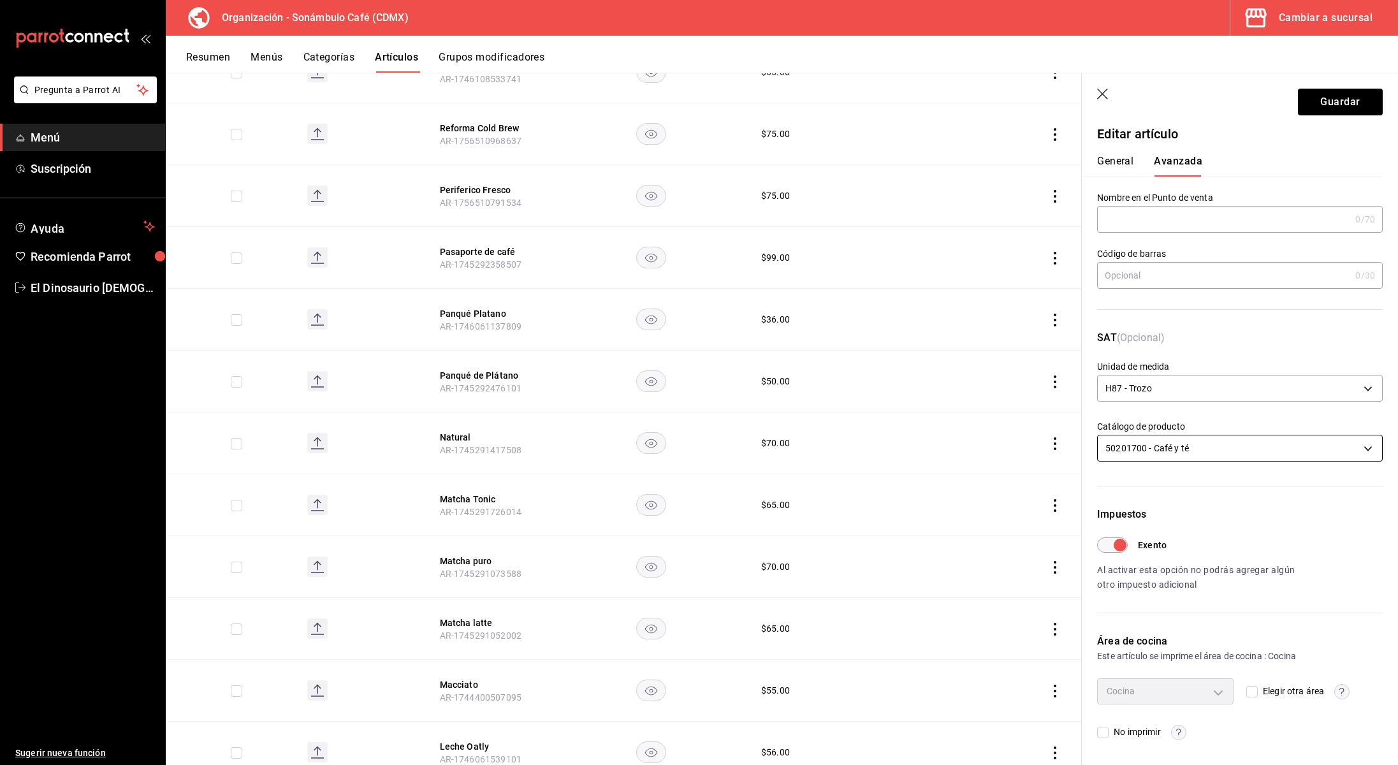
scroll to position [0, 0]
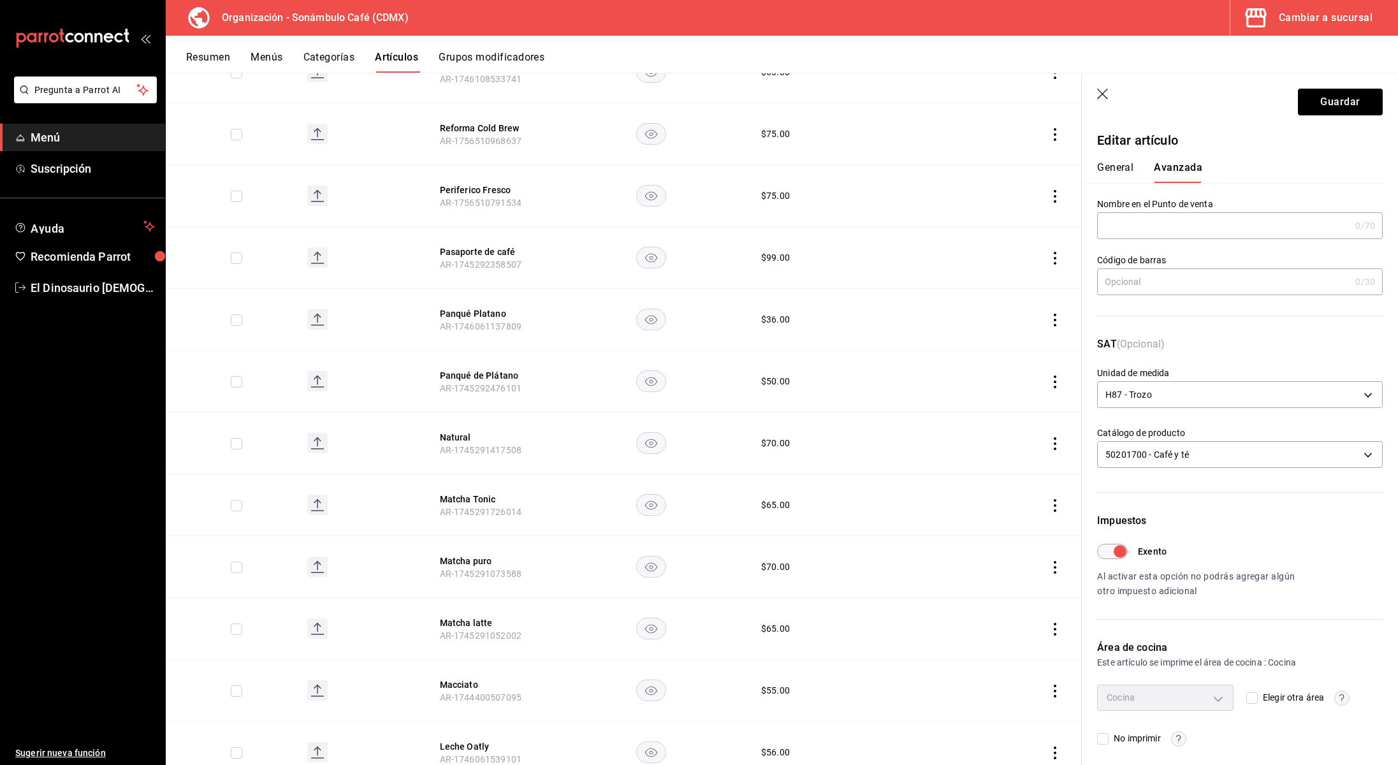
click at [1126, 169] on button "General" at bounding box center [1115, 172] width 36 height 22
type textarea "x"
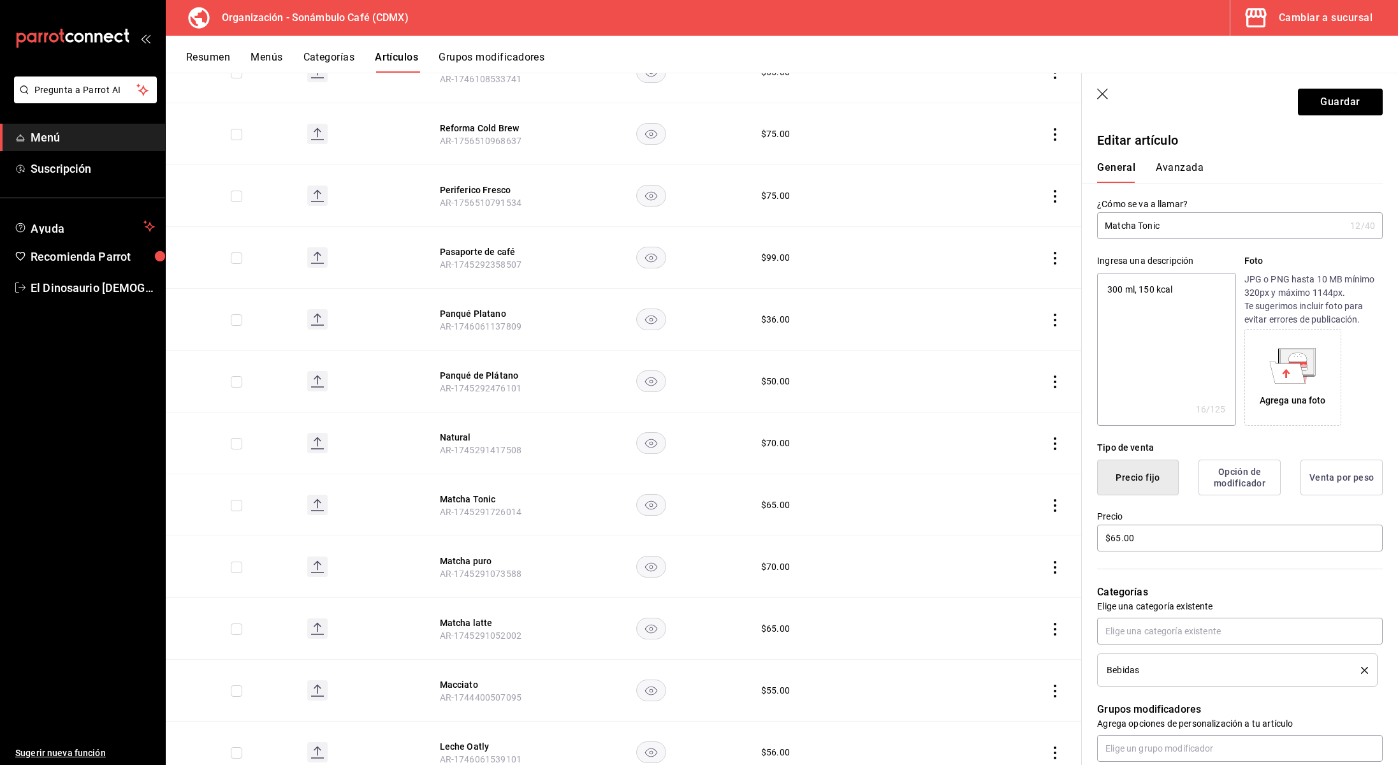
click at [1168, 167] on button "Avanzada" at bounding box center [1180, 172] width 48 height 22
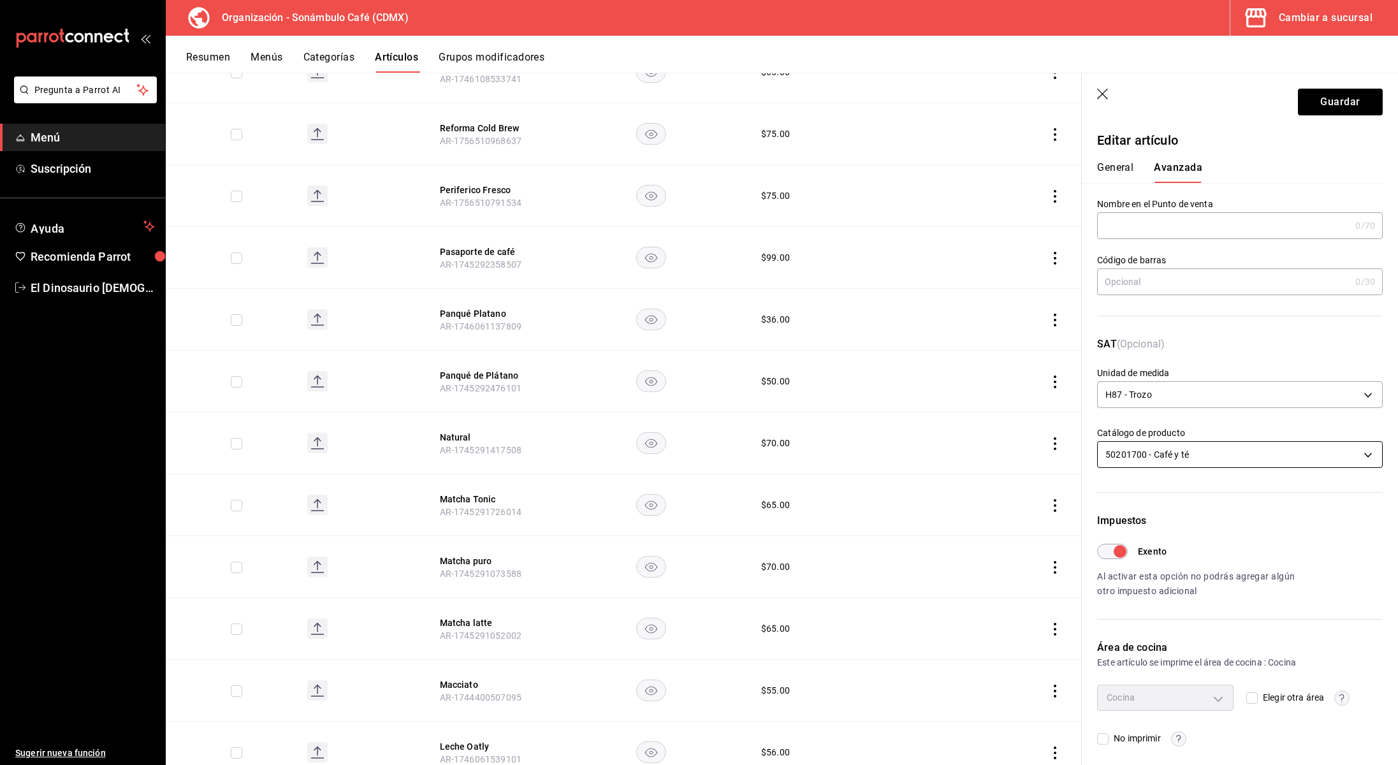
click at [1272, 460] on body "Pregunta a Parrot AI Menú Suscripción Ayuda Recomienda Parrot El Dinosaurio [DE…" at bounding box center [699, 382] width 1398 height 765
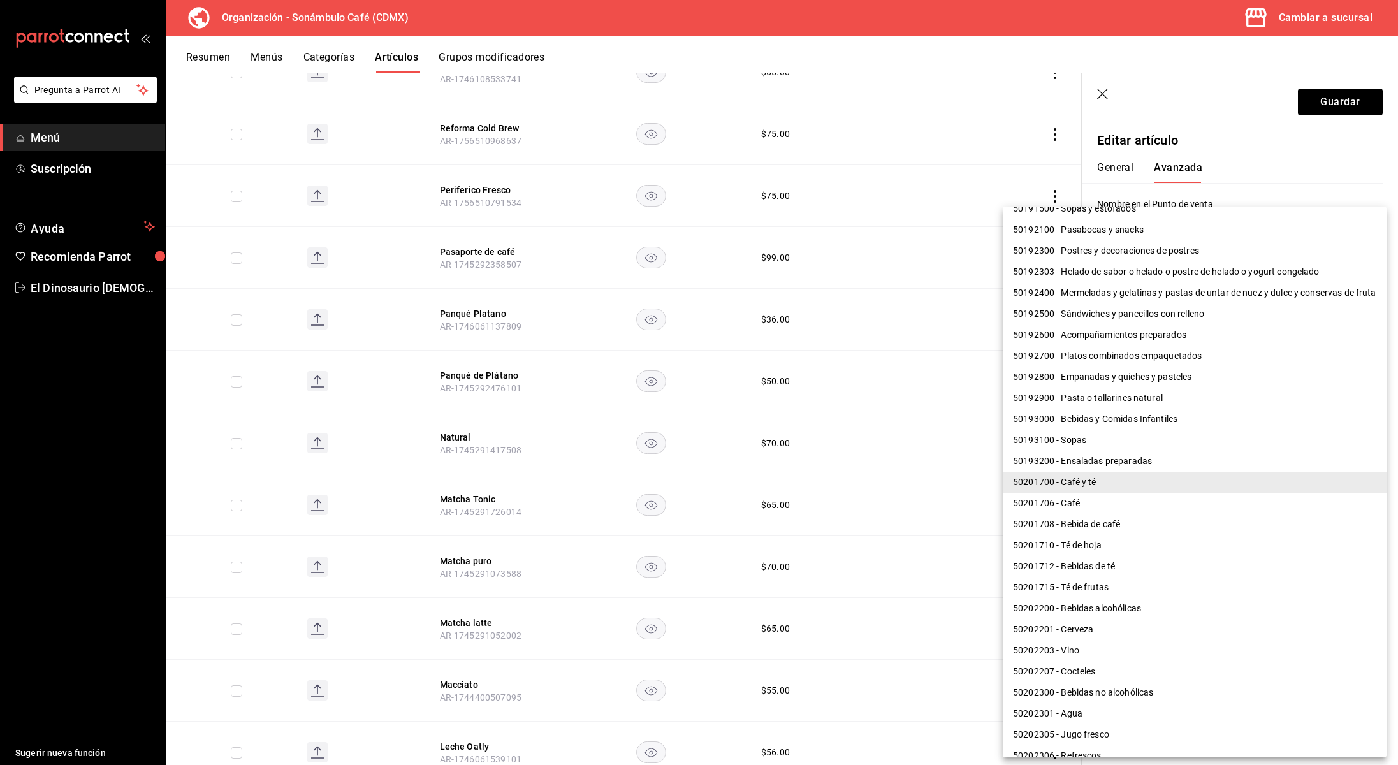
scroll to position [372, 0]
click at [1157, 527] on li "50201708 - Bebida de café" at bounding box center [1195, 523] width 384 height 21
type input "50201708"
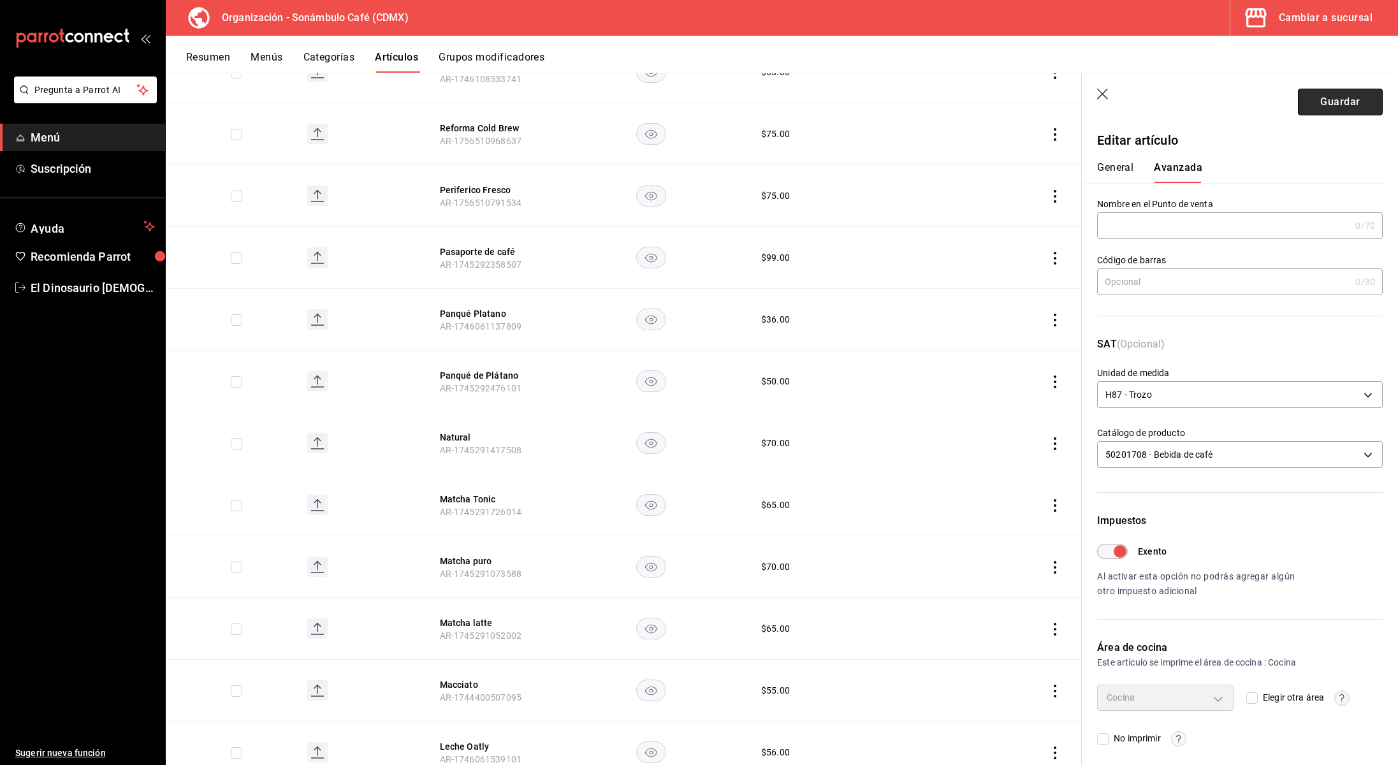
click at [1335, 108] on button "Guardar" at bounding box center [1340, 102] width 85 height 27
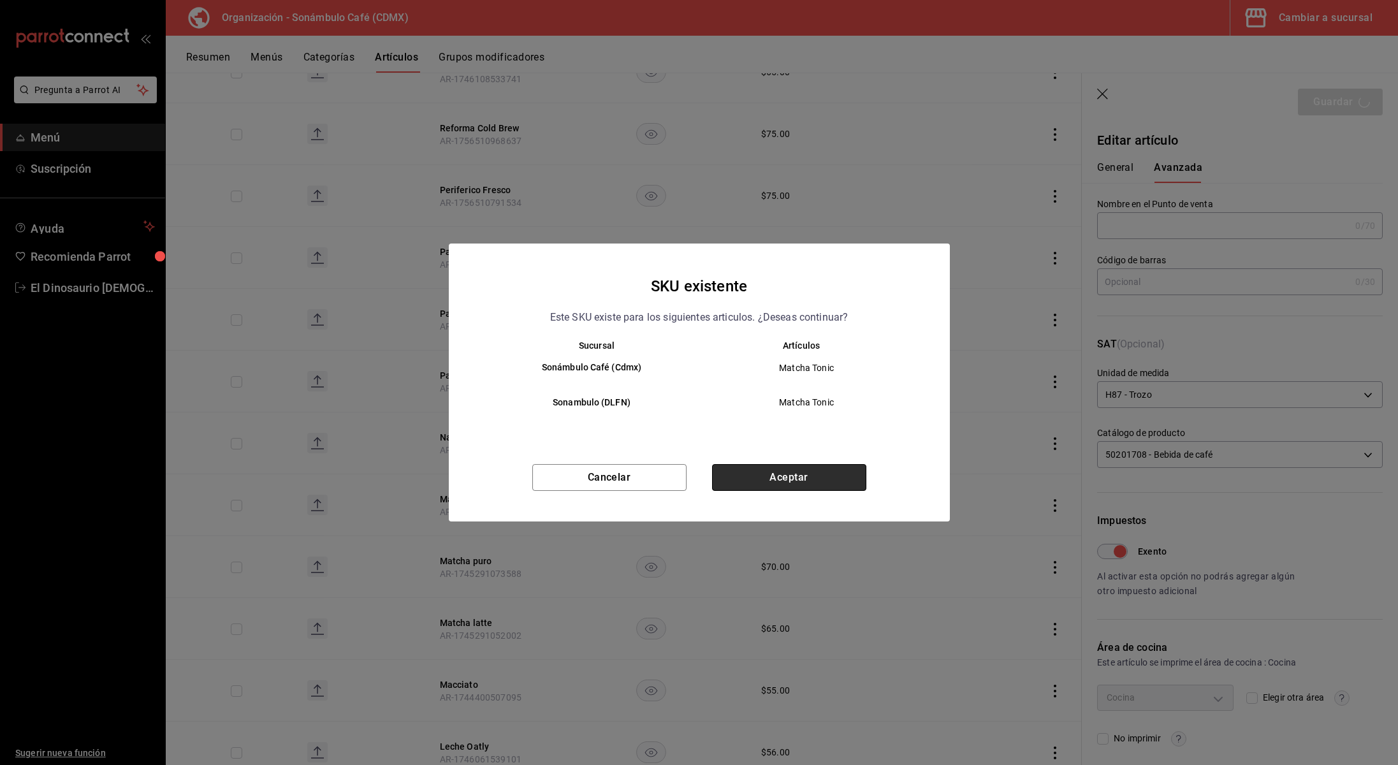
click at [790, 478] on button "Aceptar" at bounding box center [789, 477] width 154 height 27
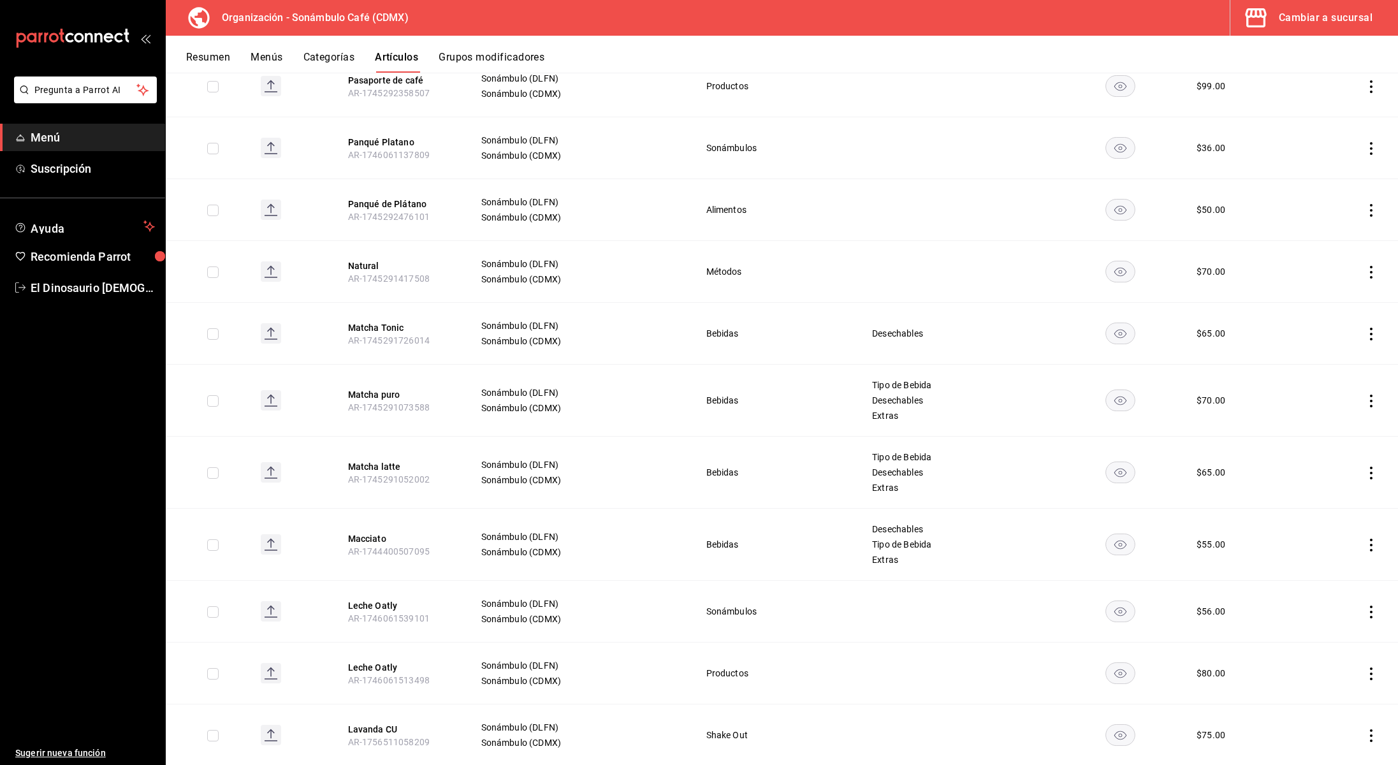
scroll to position [1435, 0]
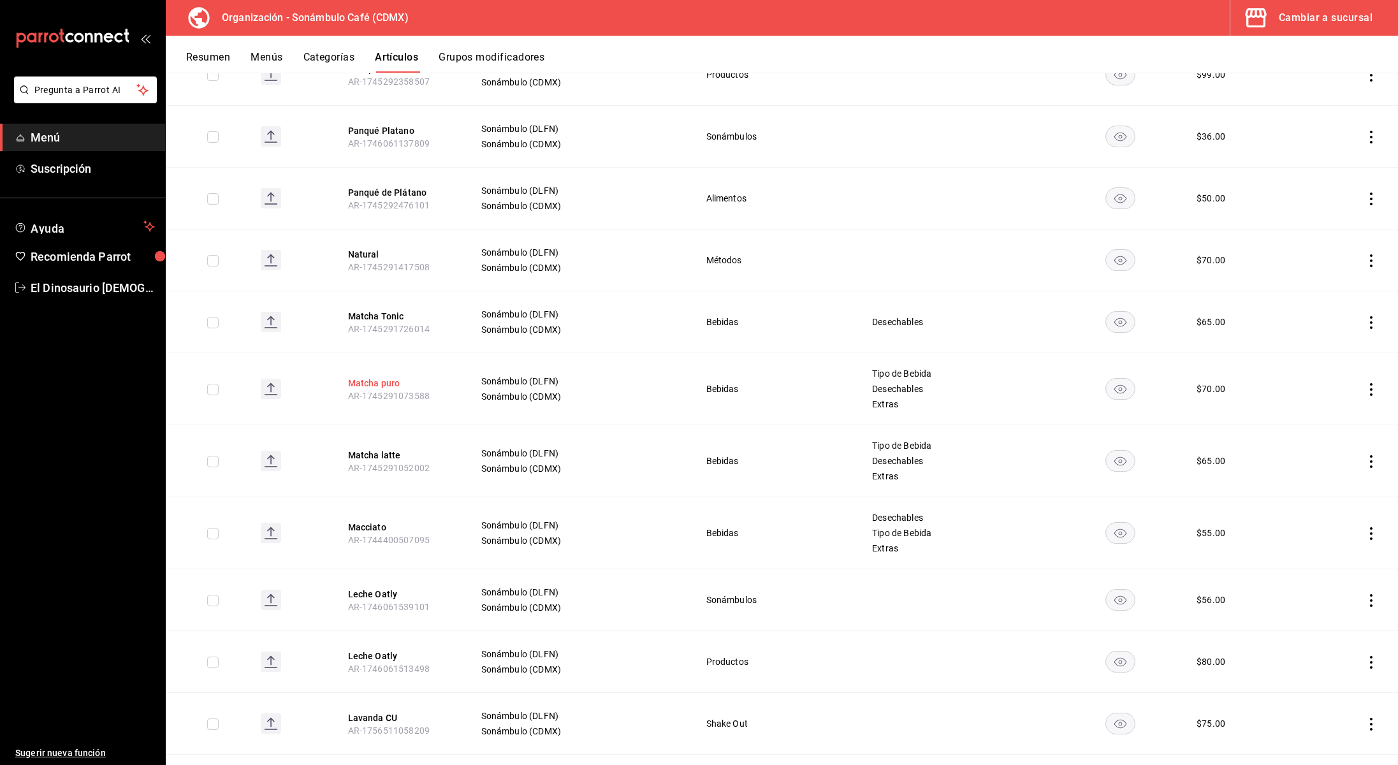
click at [386, 385] on button "Matcha puro" at bounding box center [399, 383] width 102 height 13
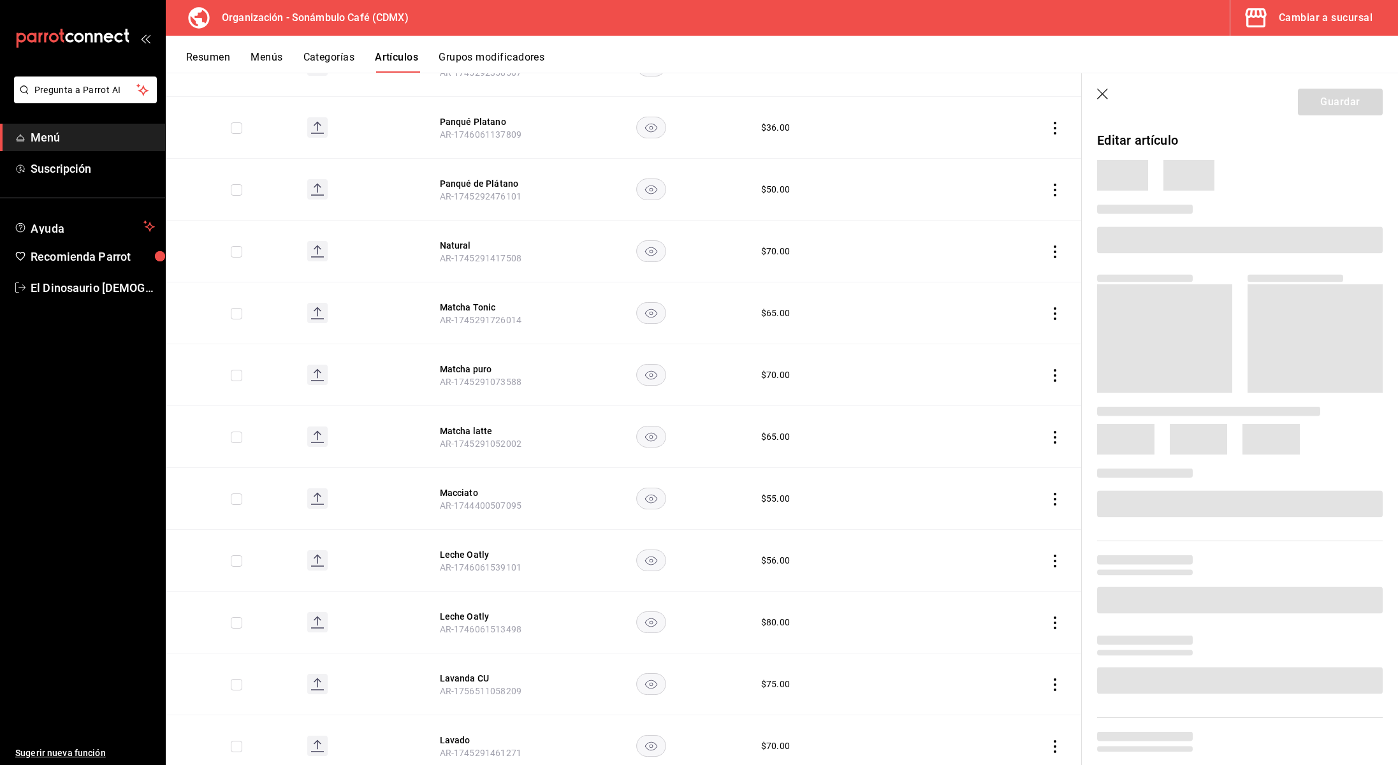
scroll to position [1384, 0]
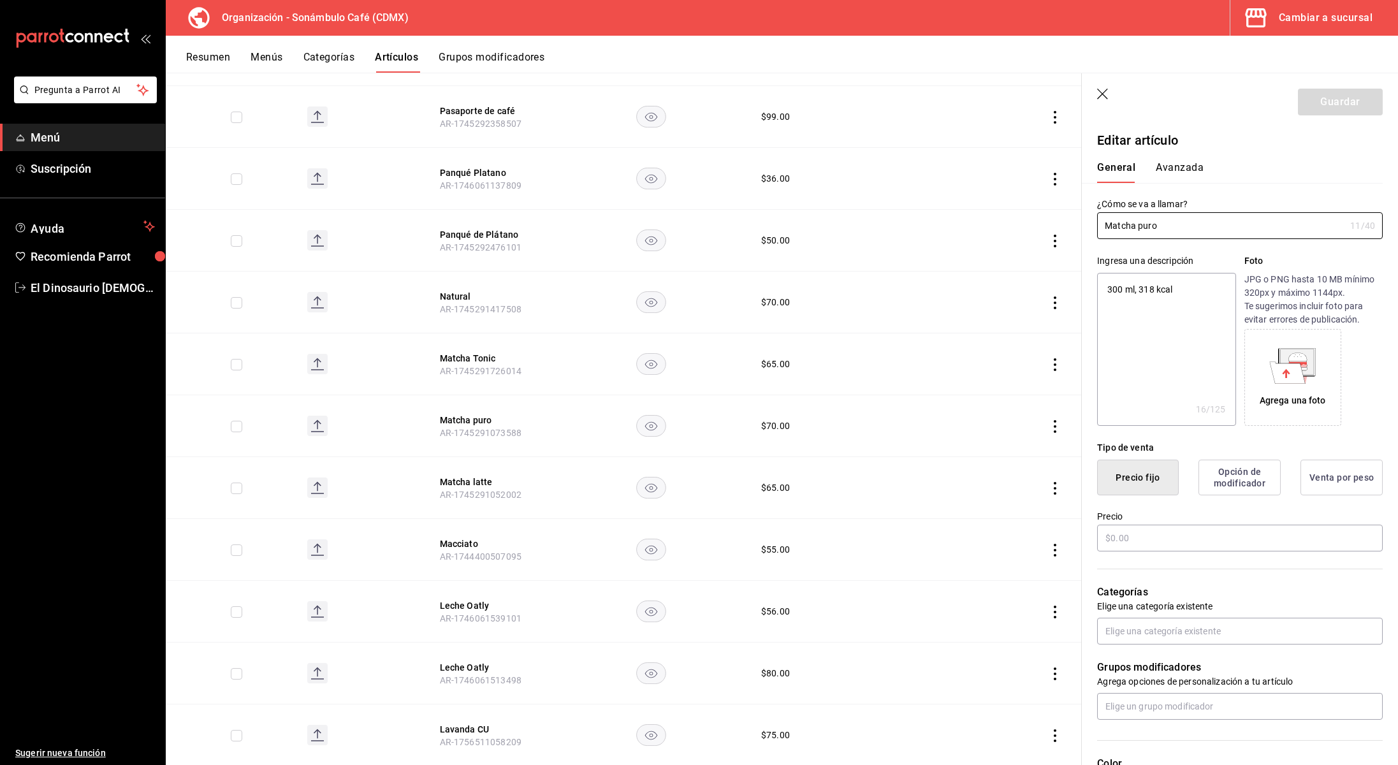
type textarea "x"
type input "$70.00"
type input "H87"
type input "50201700"
type input "6d5d39c5-aa1e-42d8-a05d-a56b1b7c7e54"
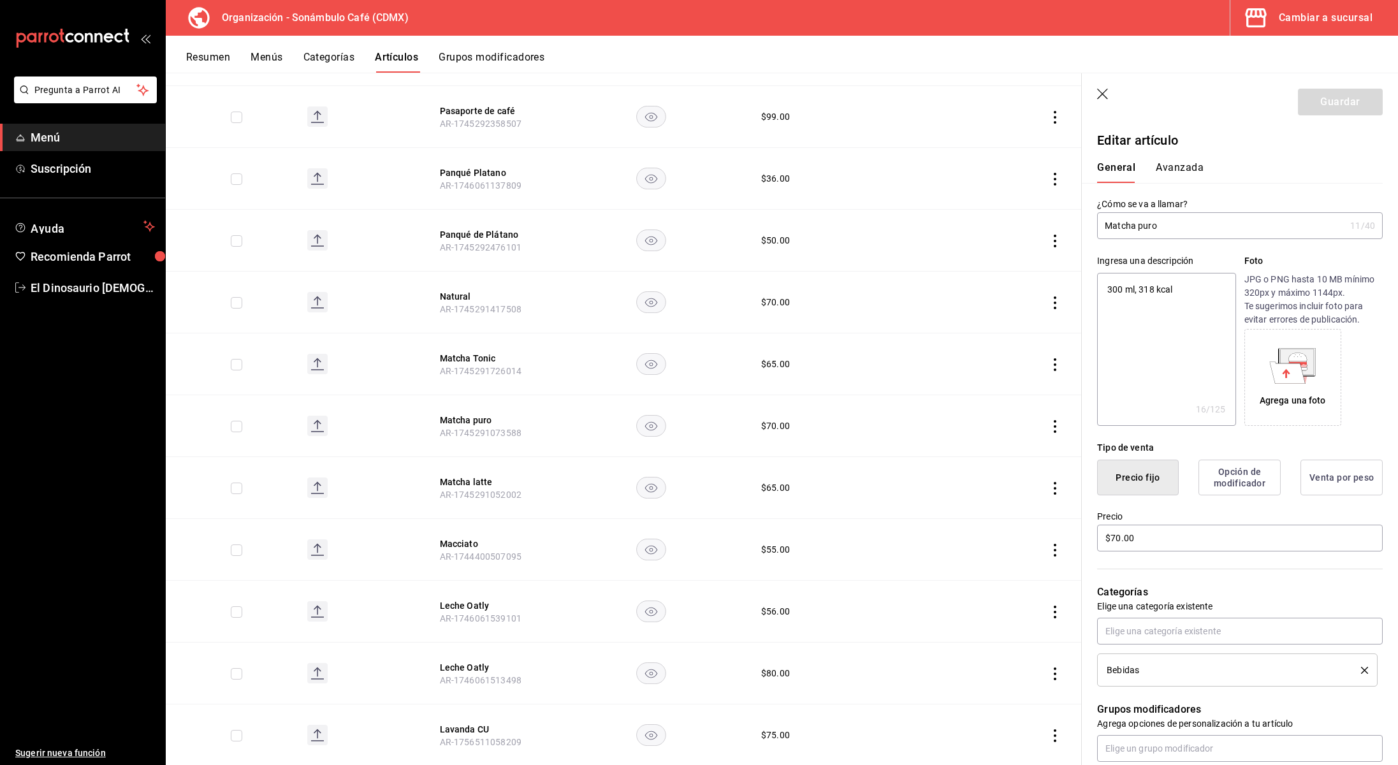
click at [1190, 166] on button "Avanzada" at bounding box center [1180, 172] width 48 height 22
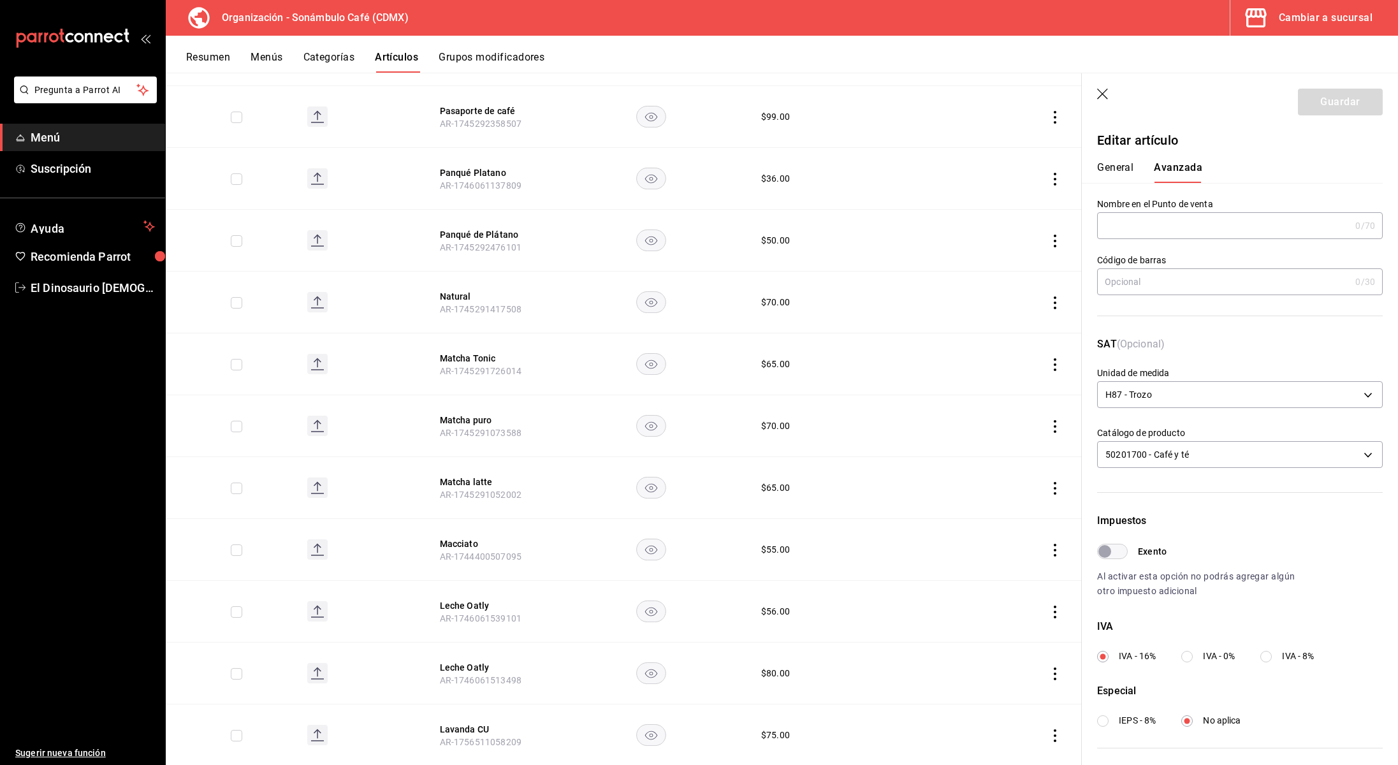
click at [1122, 549] on input "Exento" at bounding box center [1105, 551] width 46 height 15
checkbox input "true"
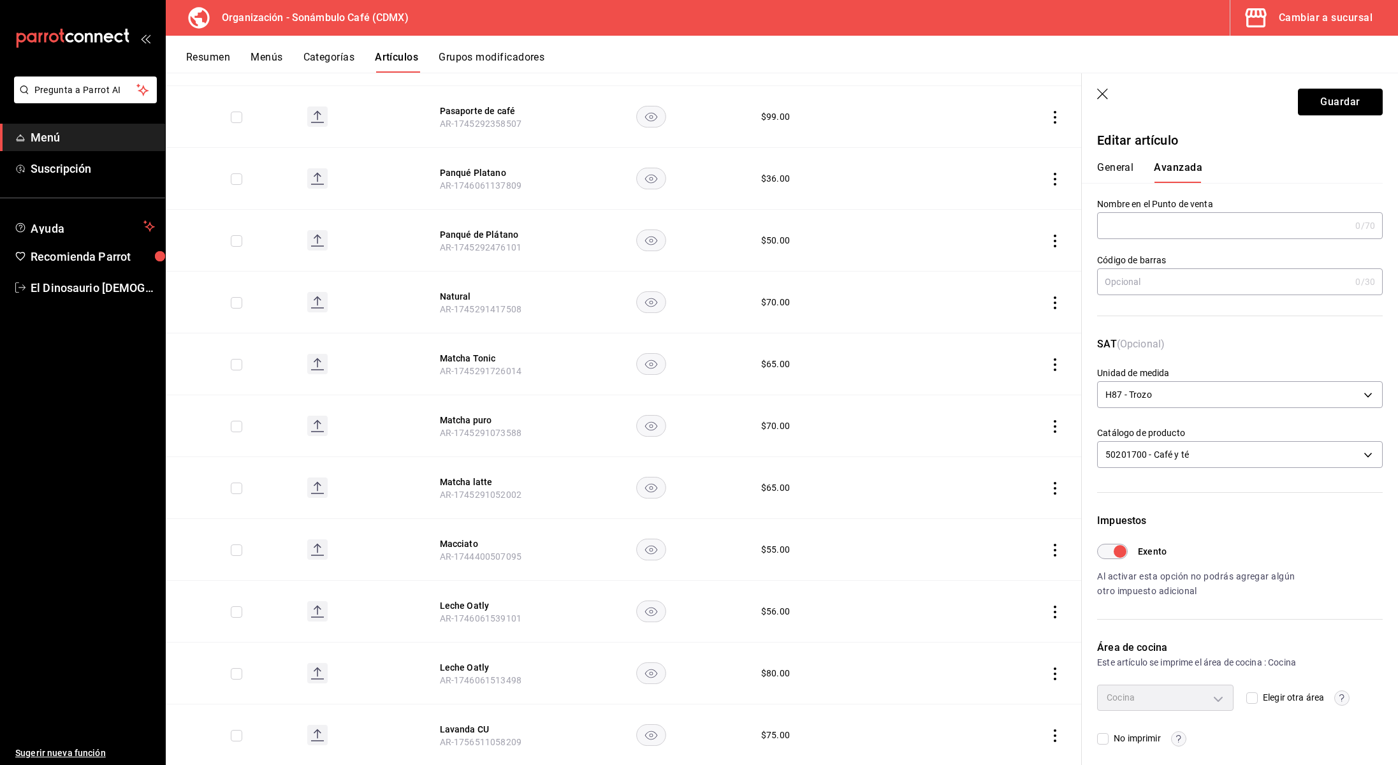
click at [1336, 108] on button "Guardar" at bounding box center [1340, 102] width 85 height 27
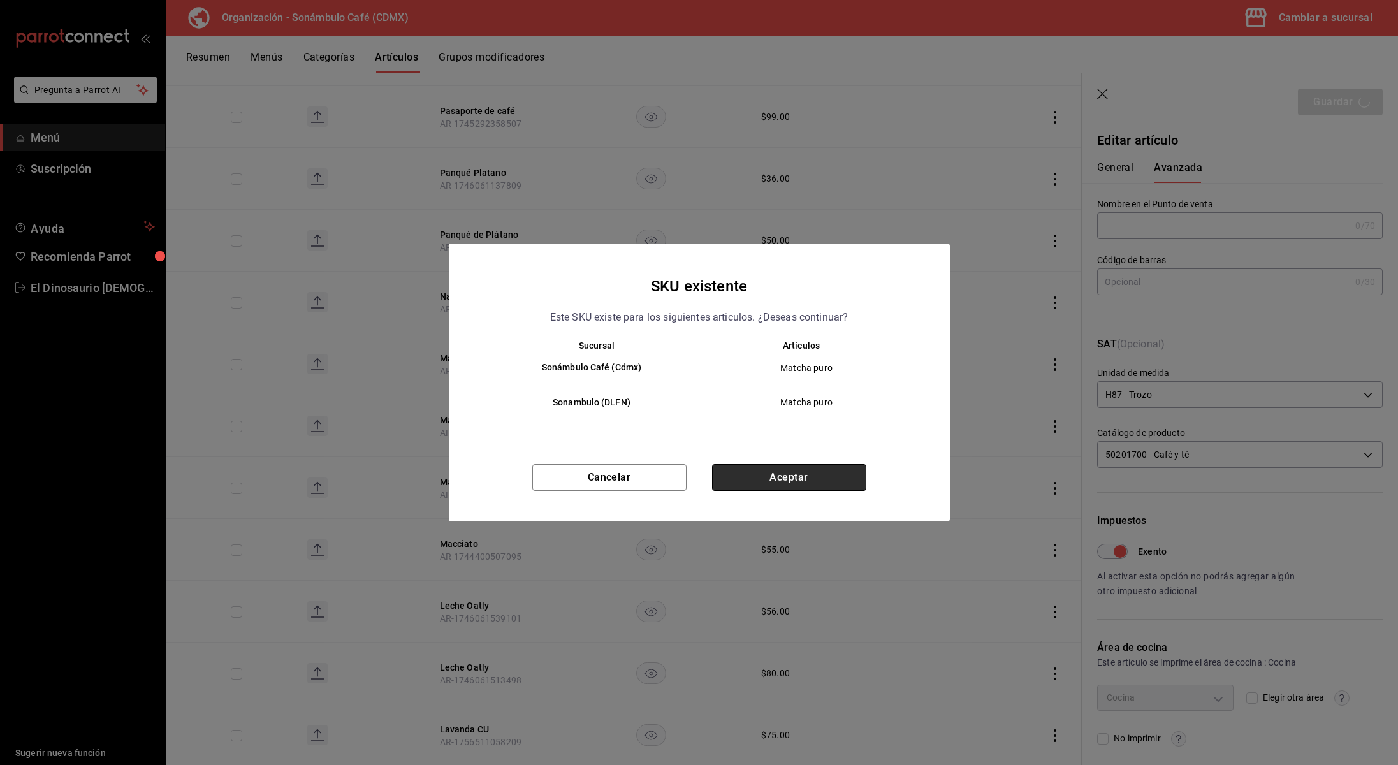
click at [759, 481] on button "Aceptar" at bounding box center [789, 477] width 154 height 27
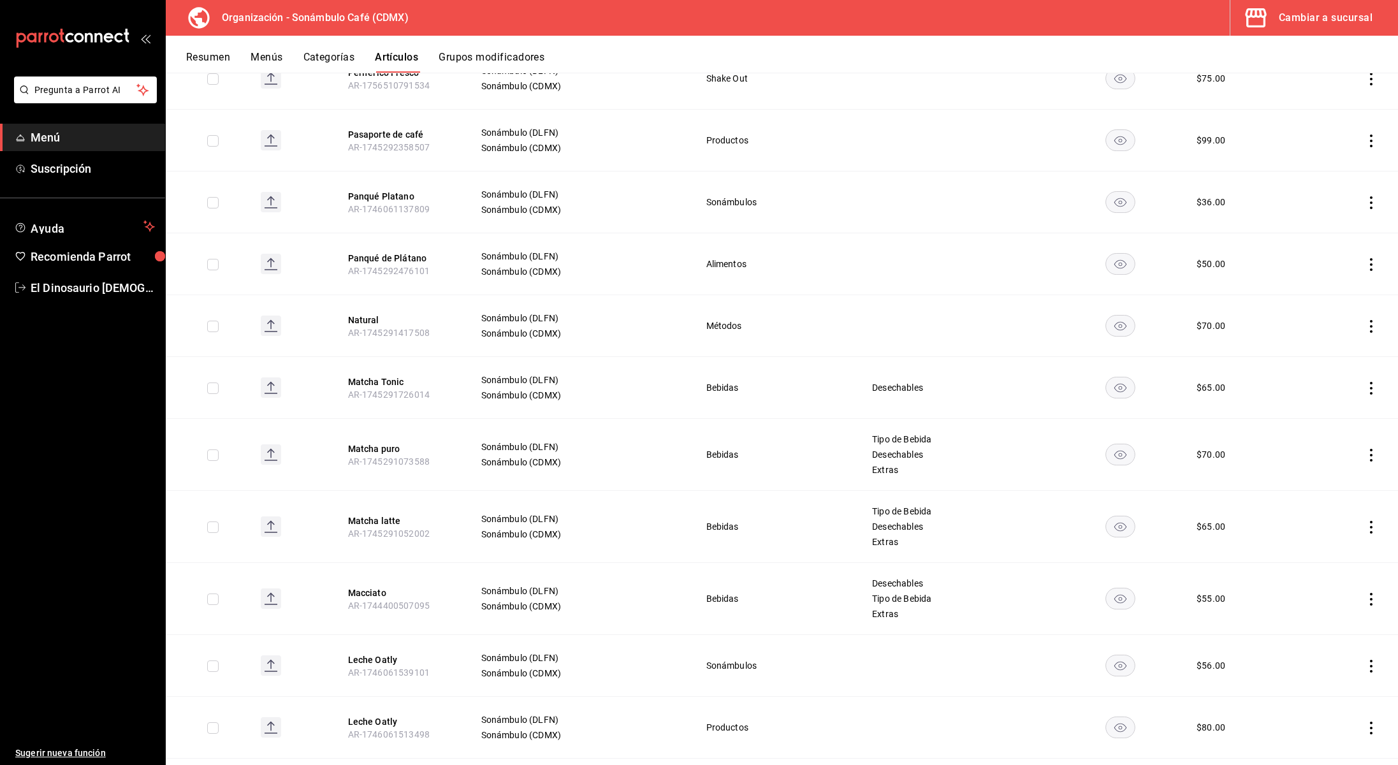
scroll to position [1370, 0]
click at [378, 450] on button "Matcha puro" at bounding box center [399, 448] width 102 height 13
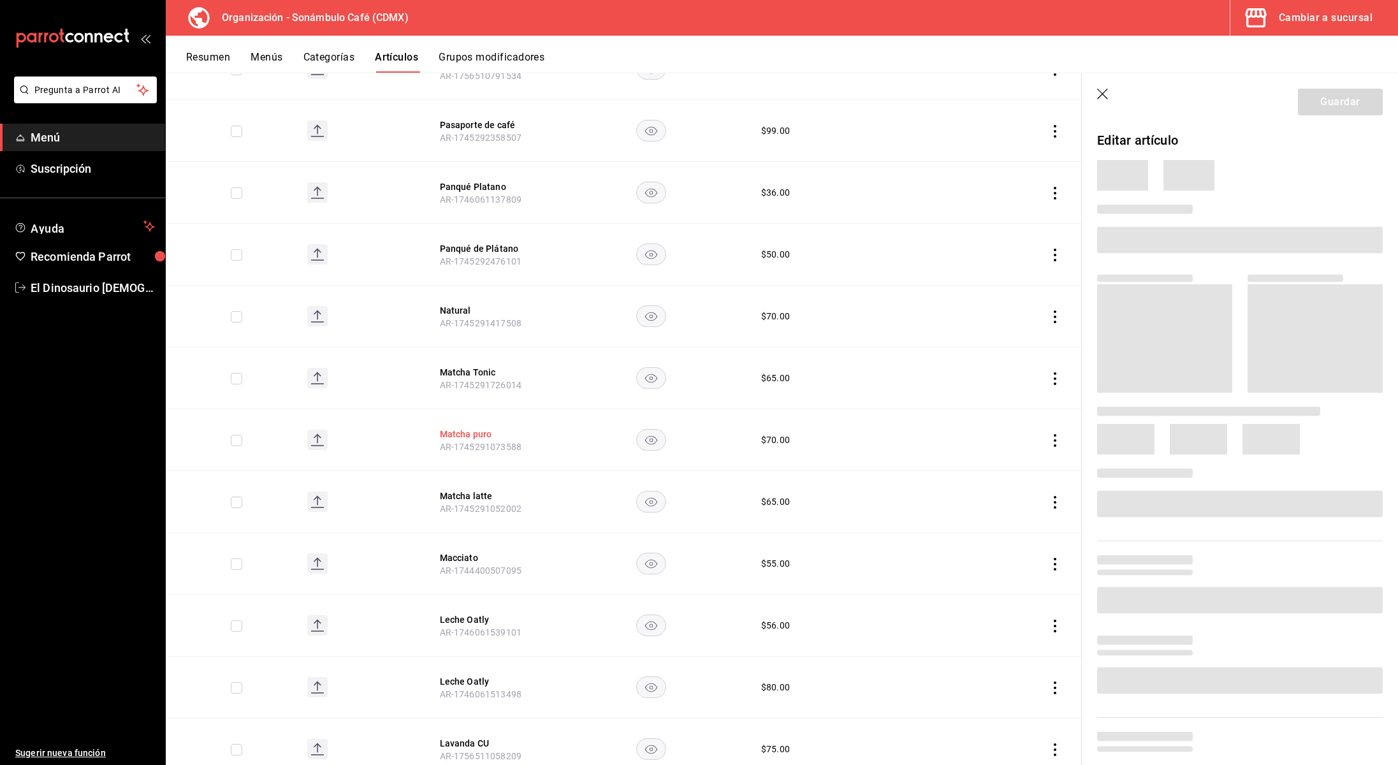
scroll to position [1319, 0]
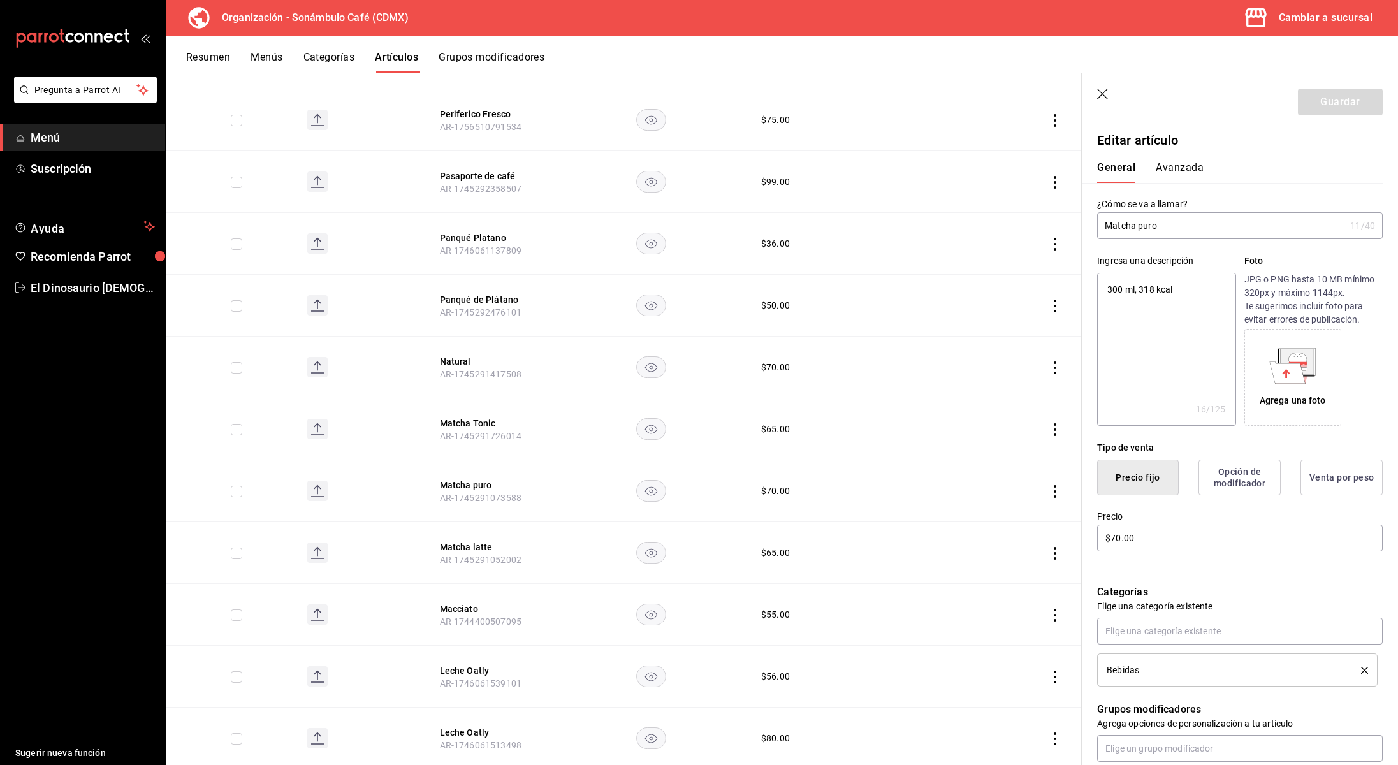
click at [1176, 170] on button "Avanzada" at bounding box center [1180, 172] width 48 height 22
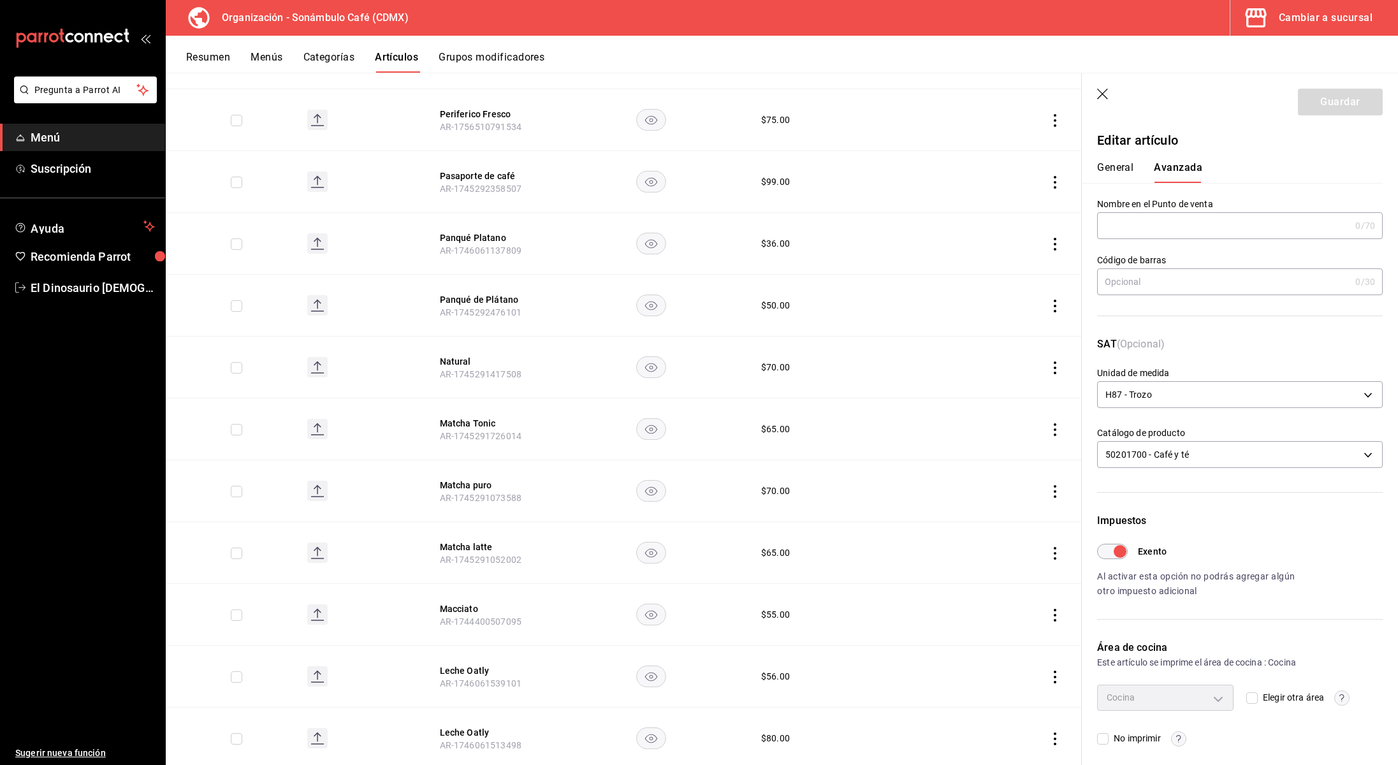
click at [1118, 168] on button "General" at bounding box center [1115, 172] width 36 height 22
type textarea "x"
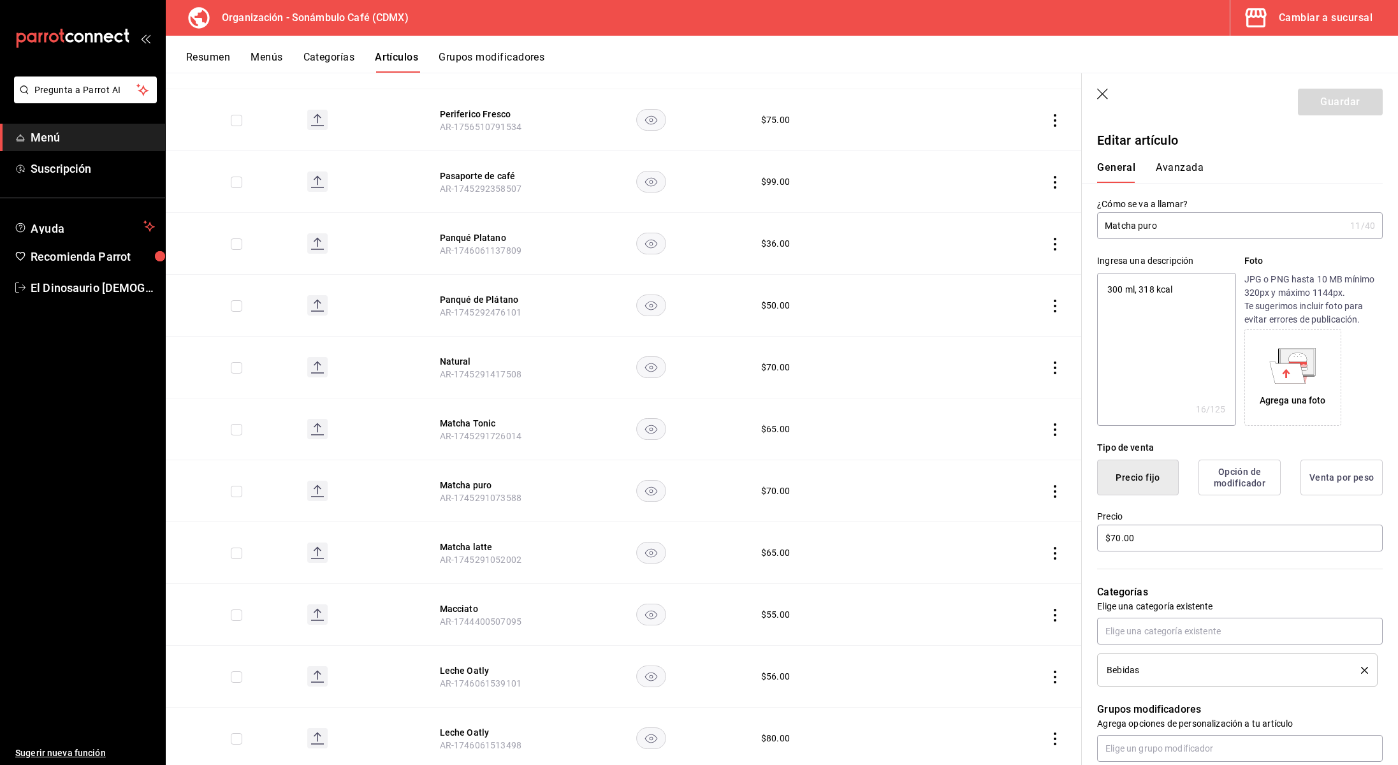
click at [1170, 166] on button "Avanzada" at bounding box center [1180, 172] width 48 height 22
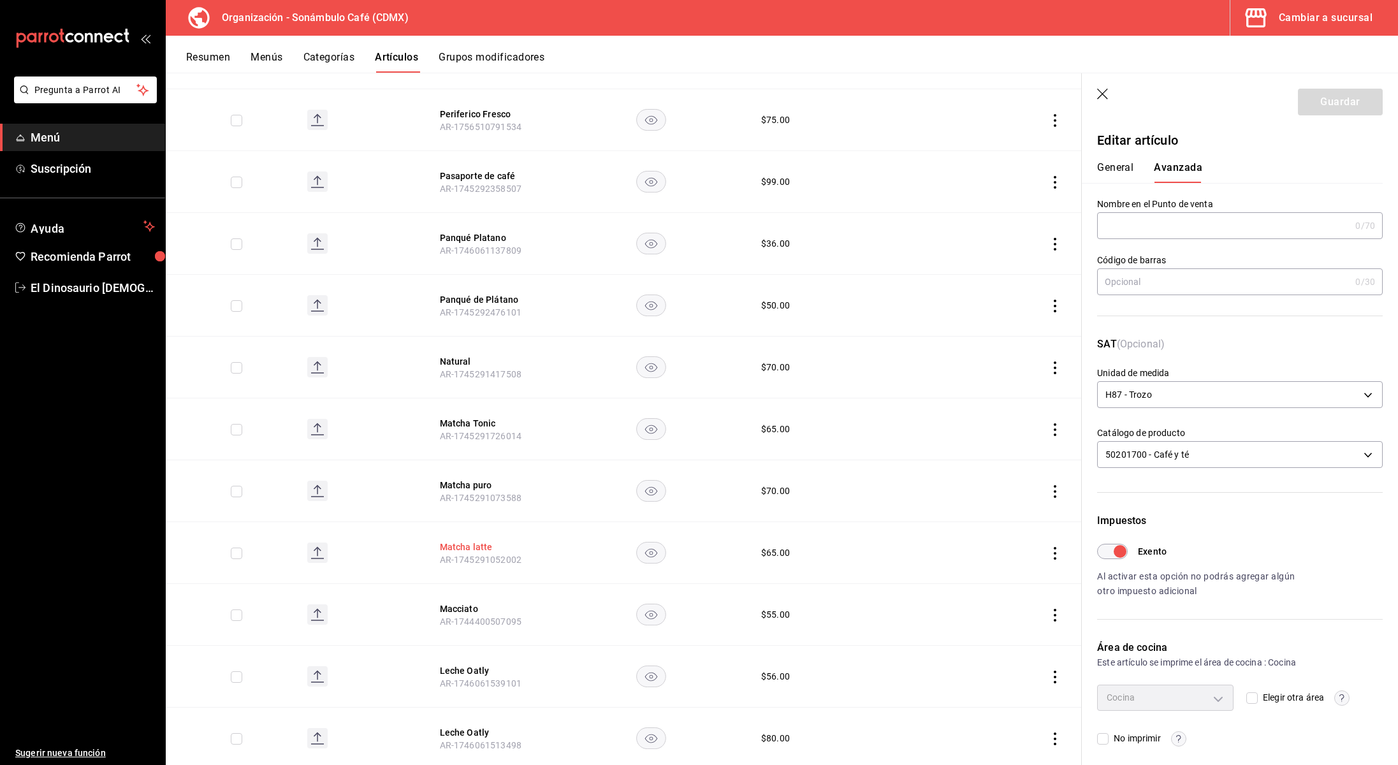
click at [481, 542] on button "Matcha latte" at bounding box center [491, 547] width 102 height 13
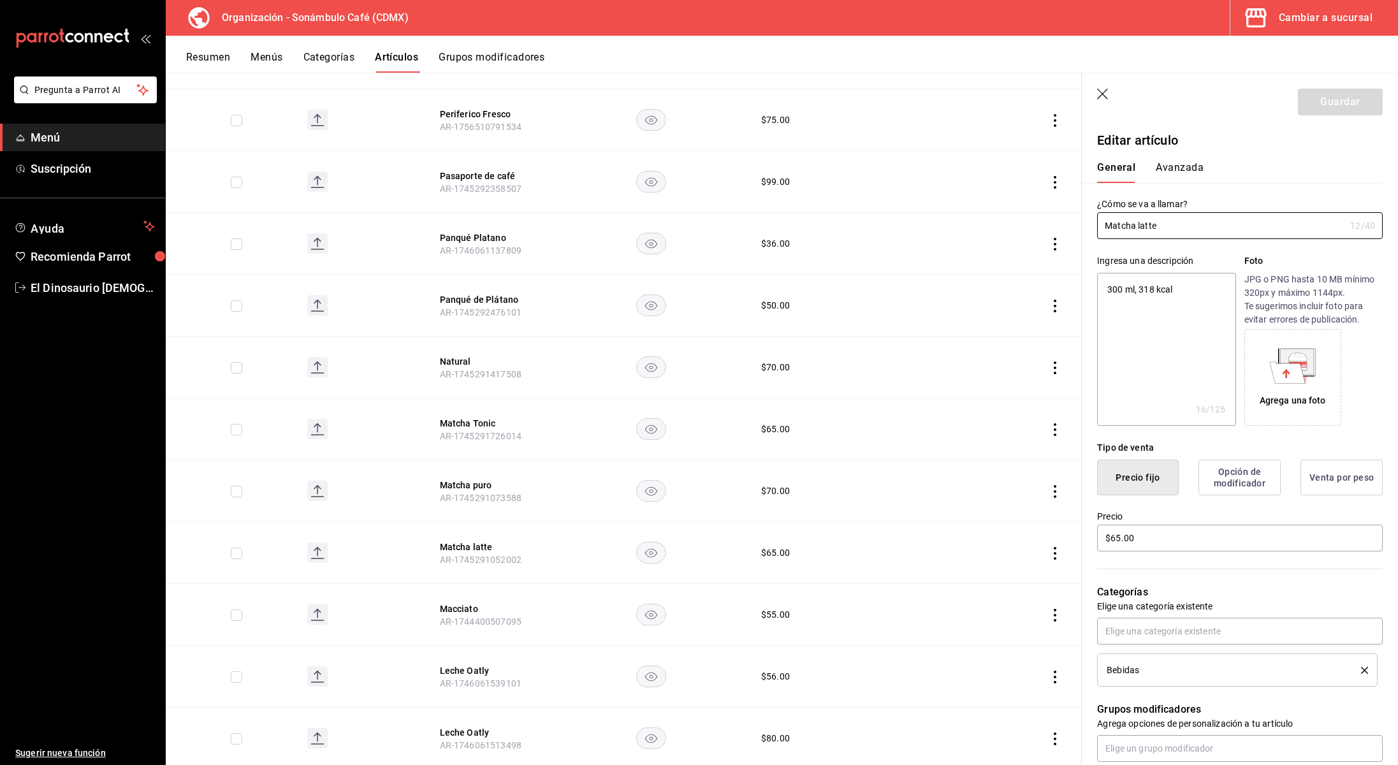
click at [1190, 165] on button "Avanzada" at bounding box center [1180, 172] width 48 height 22
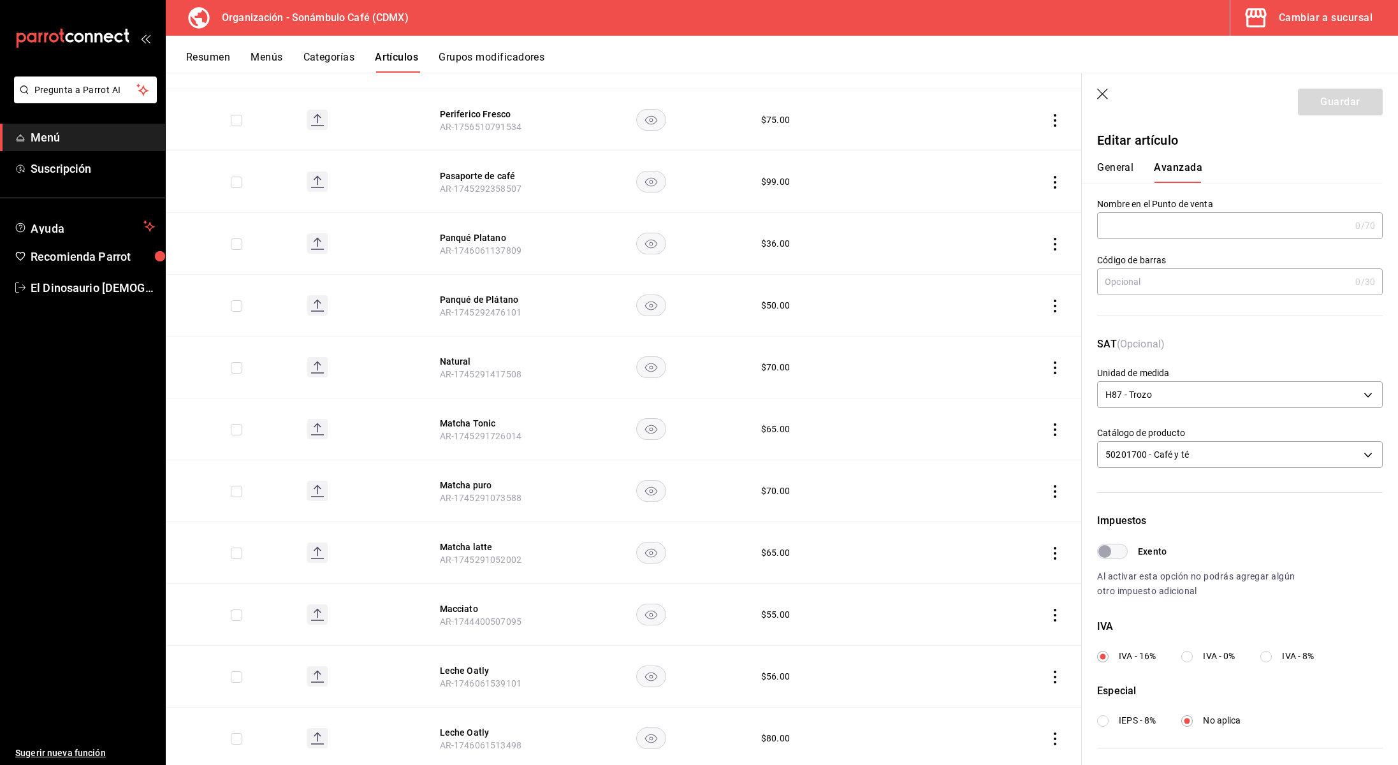
click at [1120, 548] on input "Exento" at bounding box center [1105, 551] width 46 height 15
checkbox input "true"
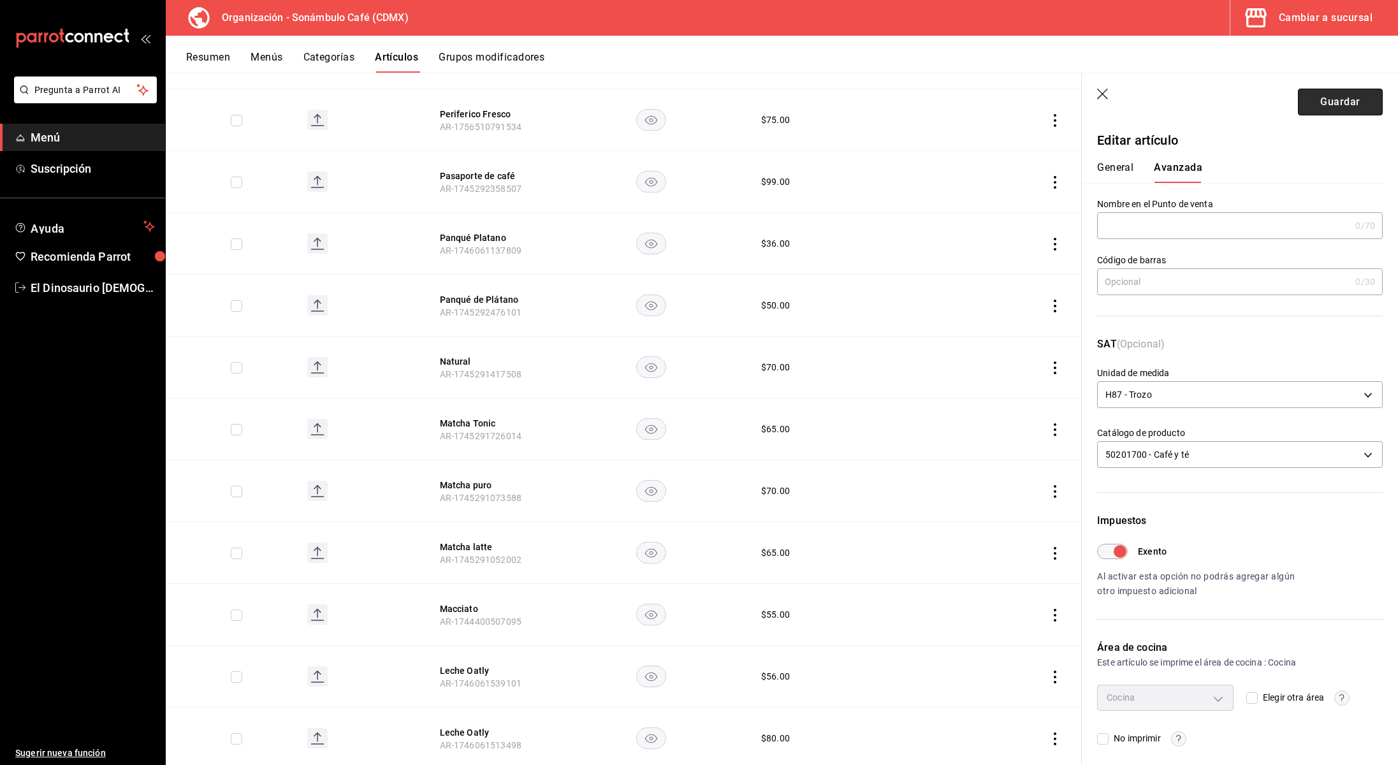
click at [1360, 107] on button "Guardar" at bounding box center [1340, 102] width 85 height 27
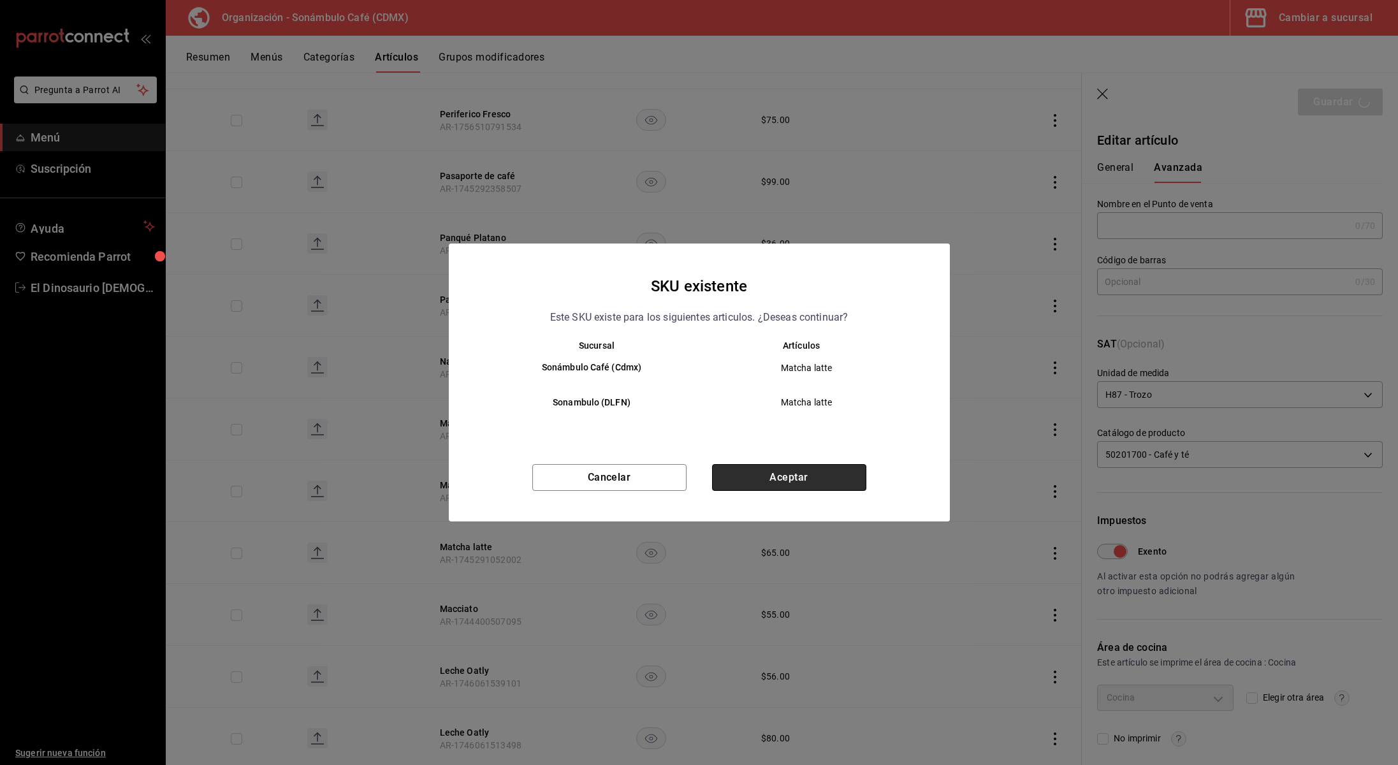
click at [846, 470] on button "Aceptar" at bounding box center [789, 477] width 154 height 27
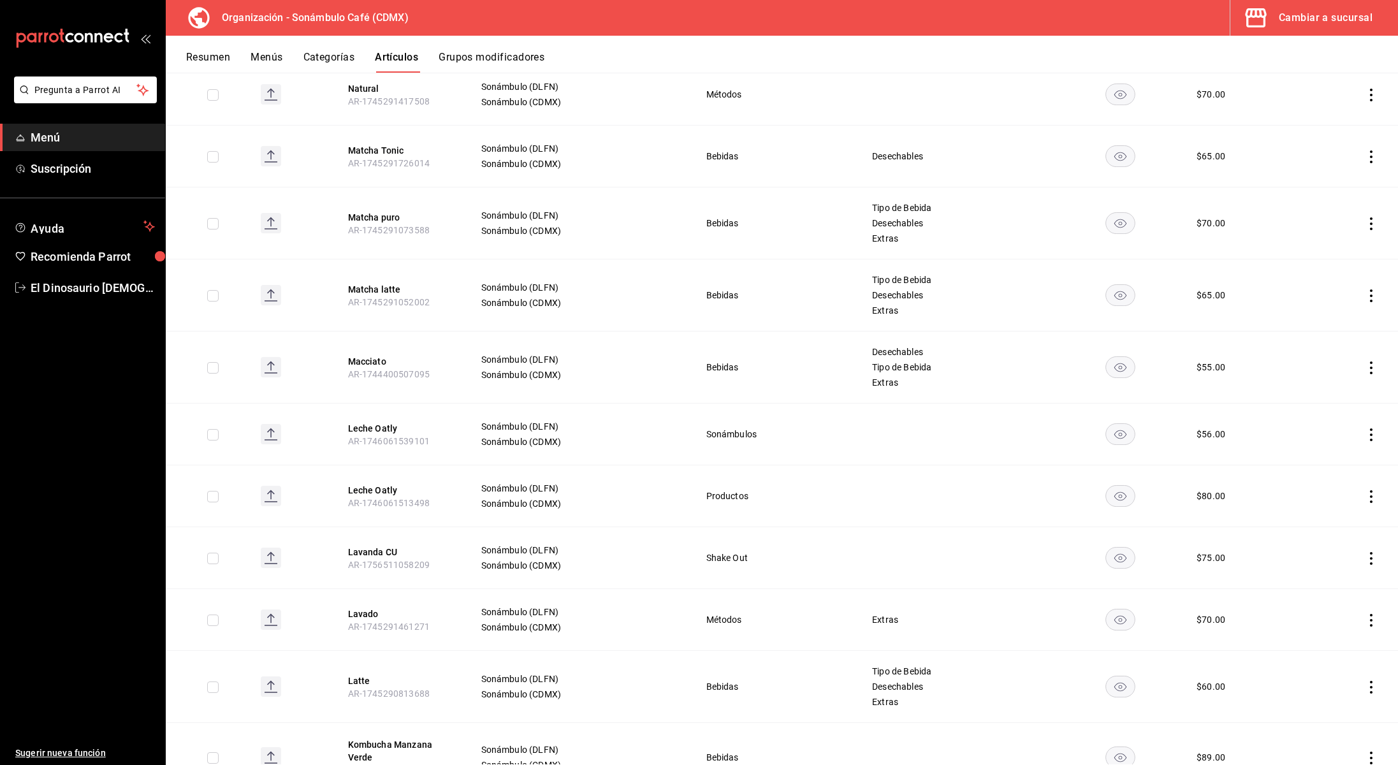
scroll to position [1659, 0]
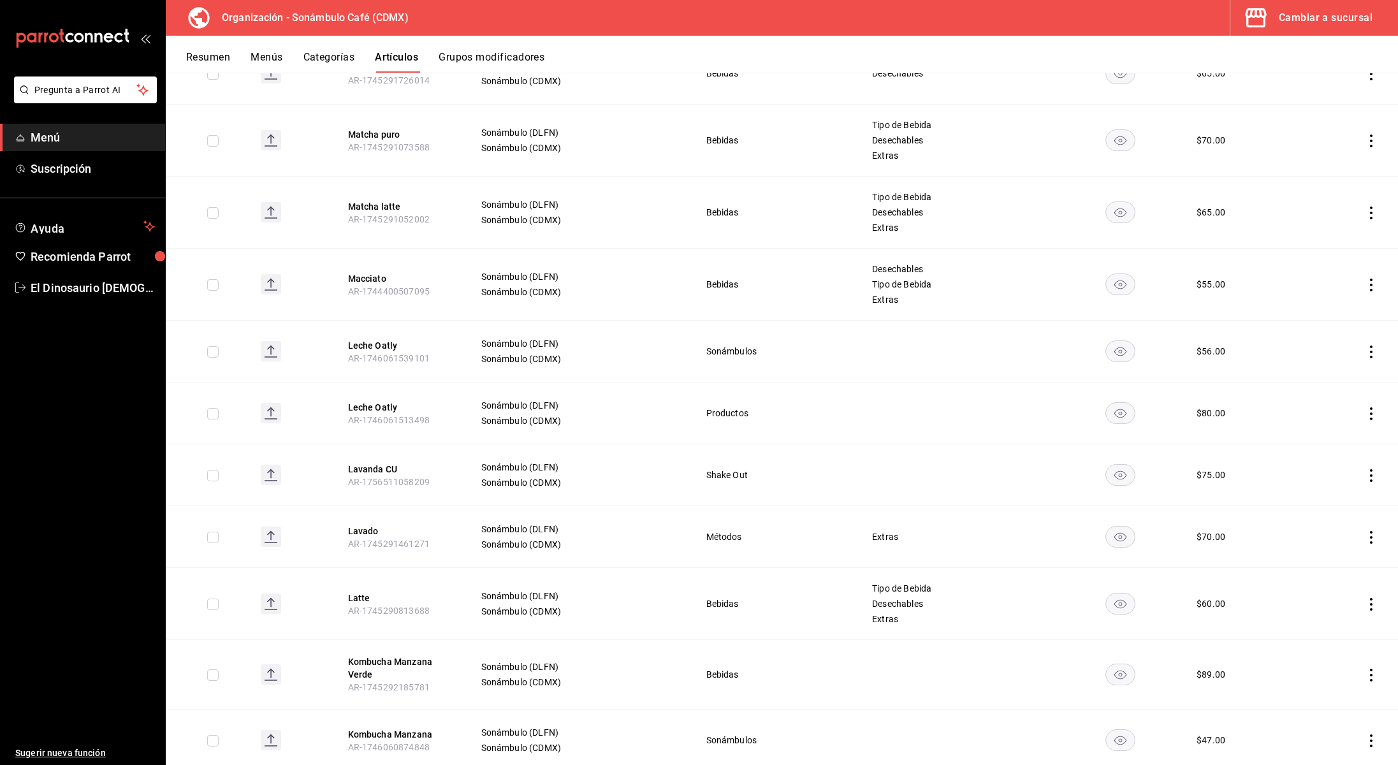
scroll to position [1668, 0]
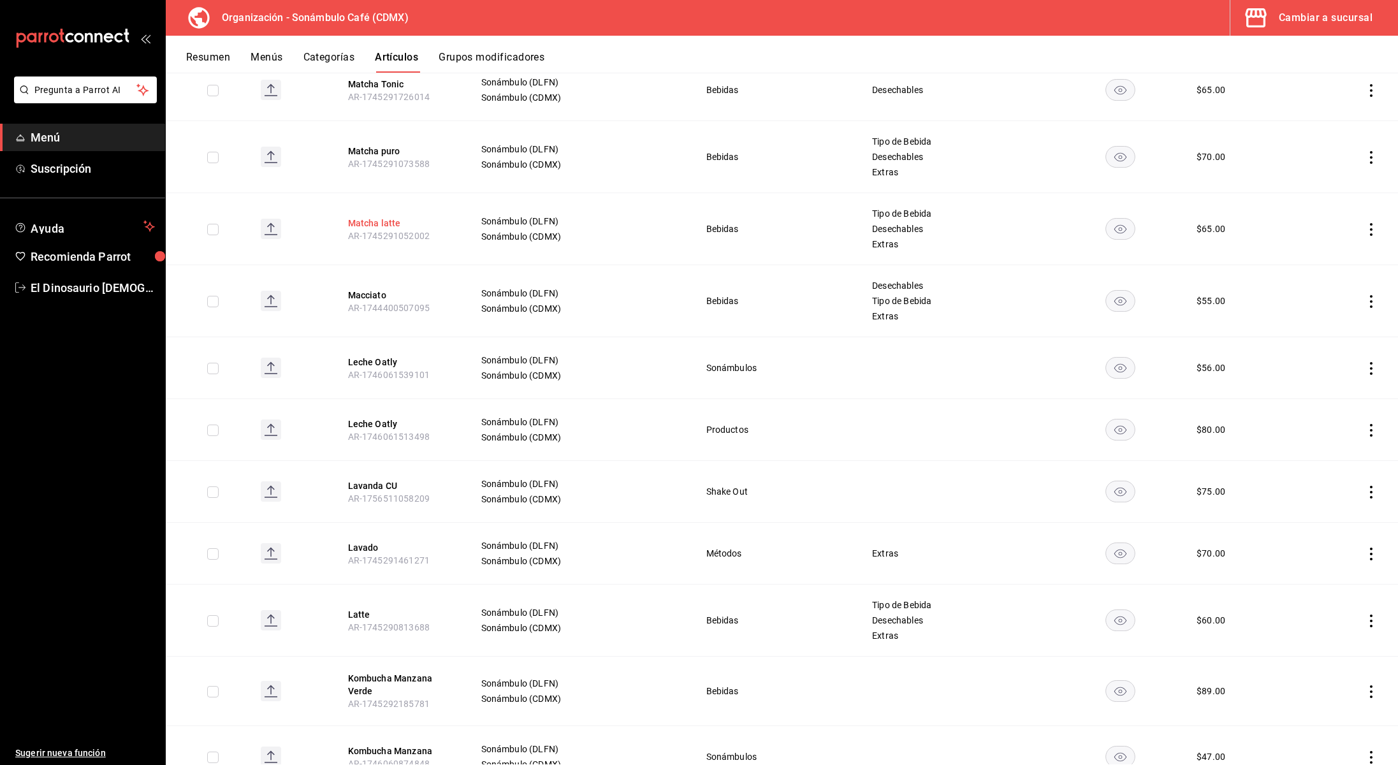
click at [359, 222] on button "Matcha latte" at bounding box center [399, 223] width 102 height 13
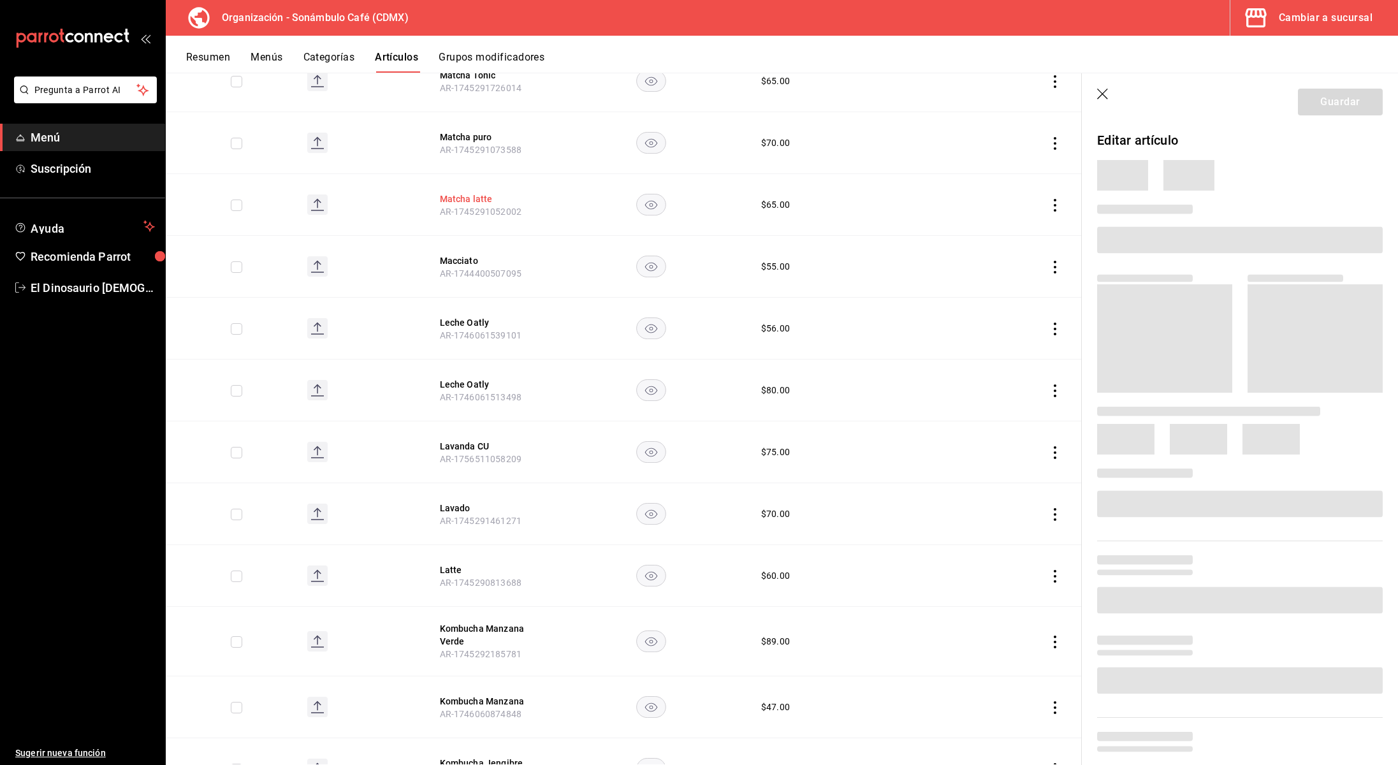
scroll to position [1617, 0]
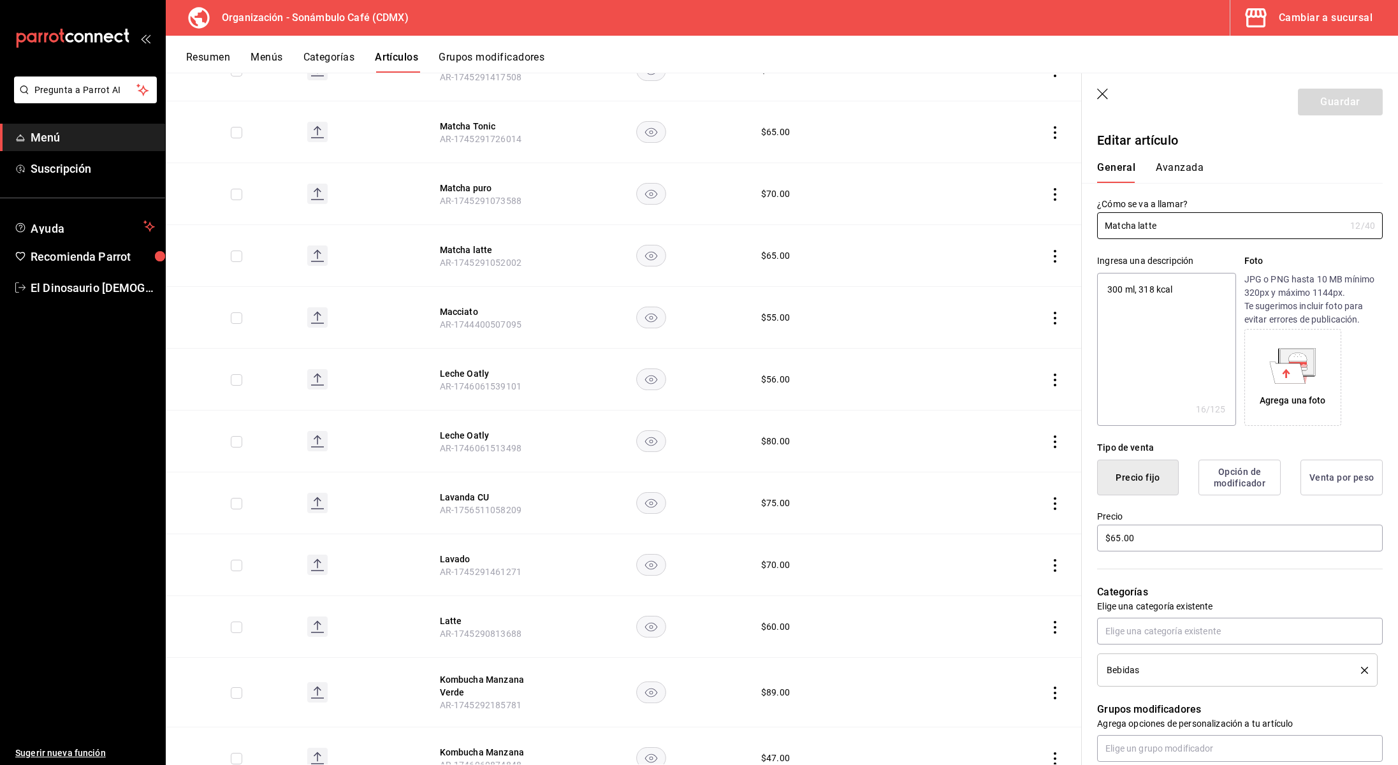
type textarea "x"
type input "$65.00"
type input "H87"
type input "50201700"
type input "6d5d39c5-aa1e-42d8-a05d-a56b1b7c7e54"
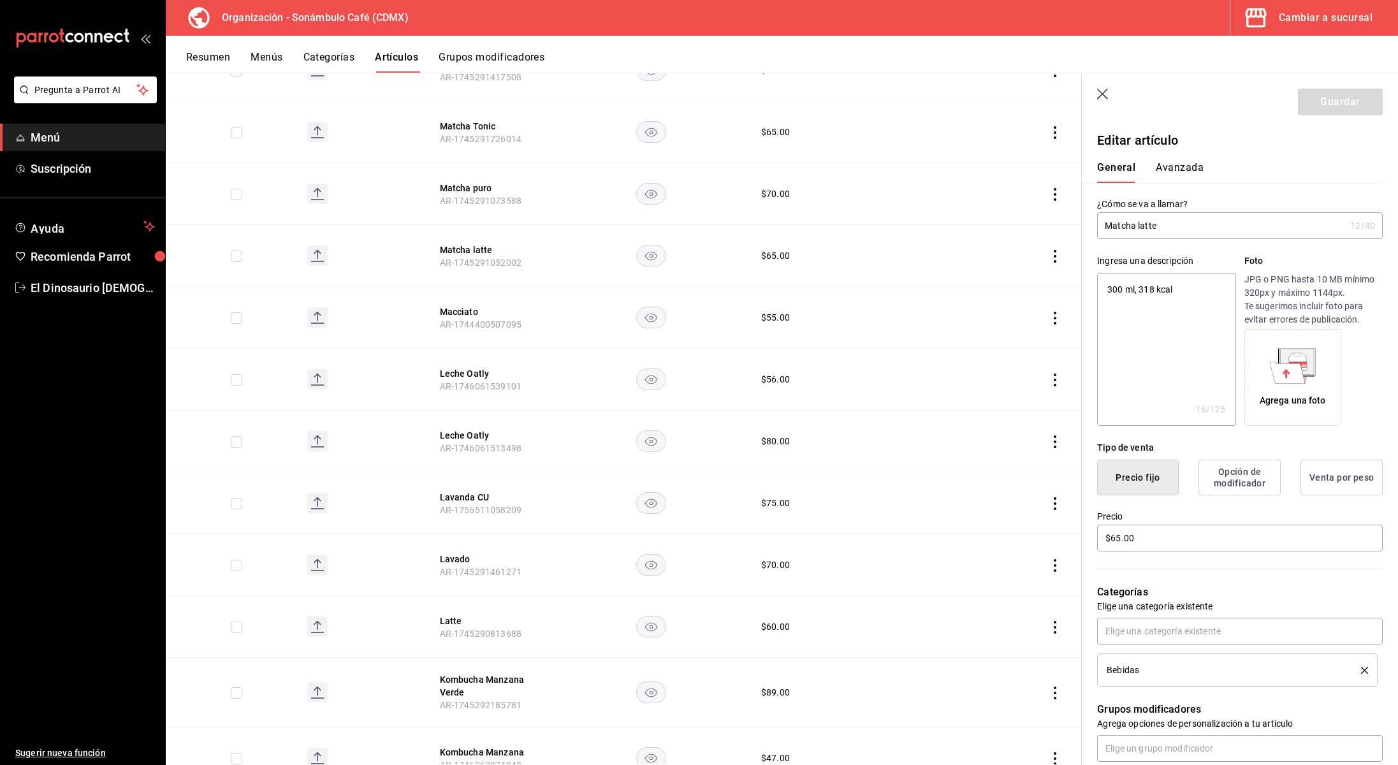
click at [1182, 163] on button "Avanzada" at bounding box center [1180, 172] width 48 height 22
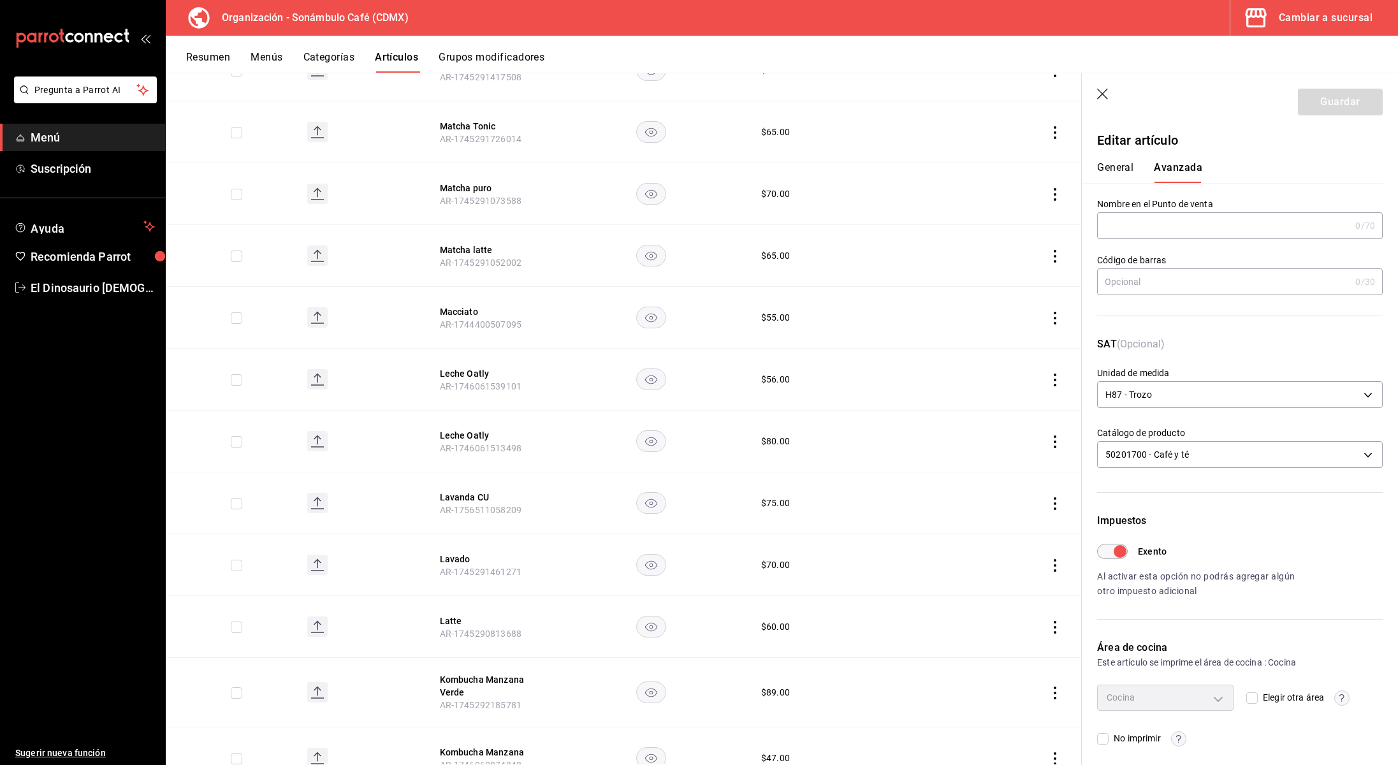
click at [1138, 168] on div "General [PERSON_NAME]" at bounding box center [1232, 172] width 270 height 22
click at [1111, 172] on button "General" at bounding box center [1115, 172] width 36 height 22
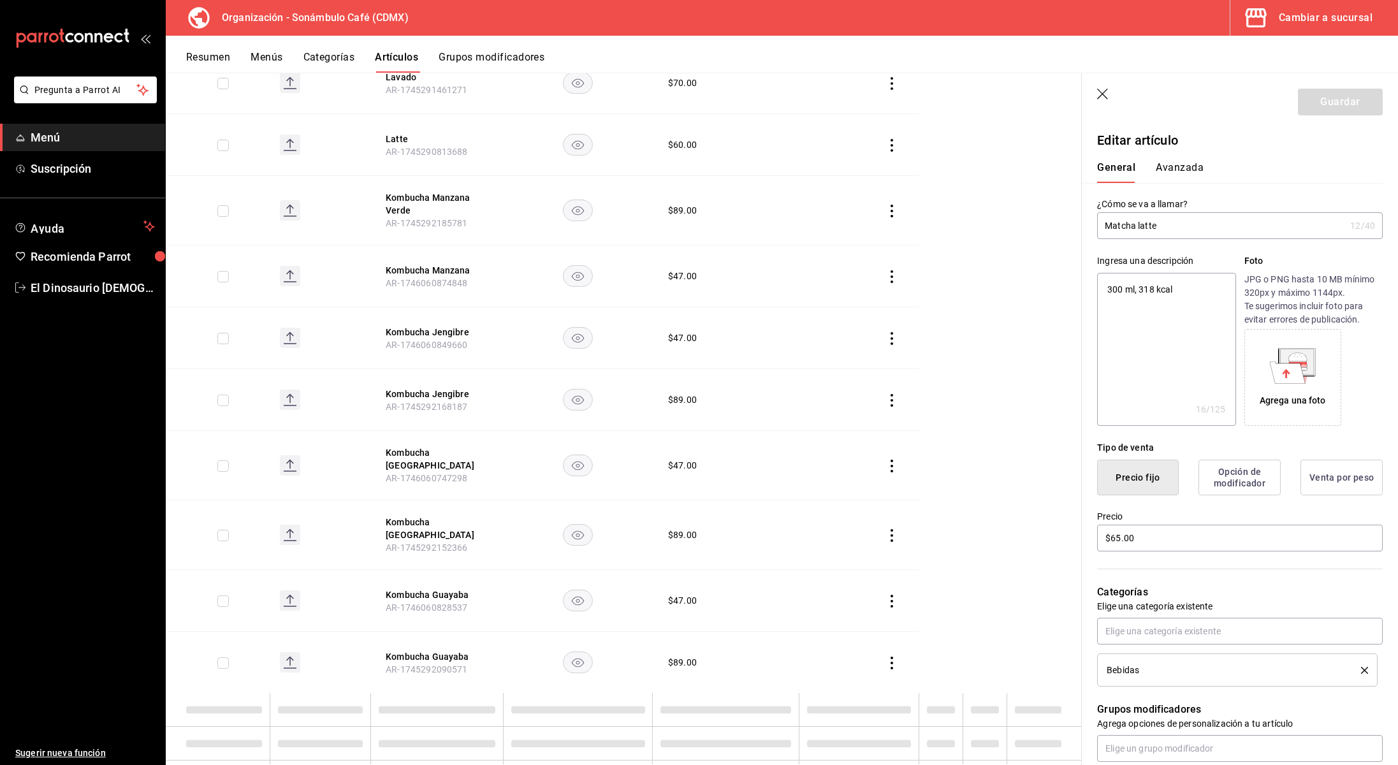
type textarea "x"
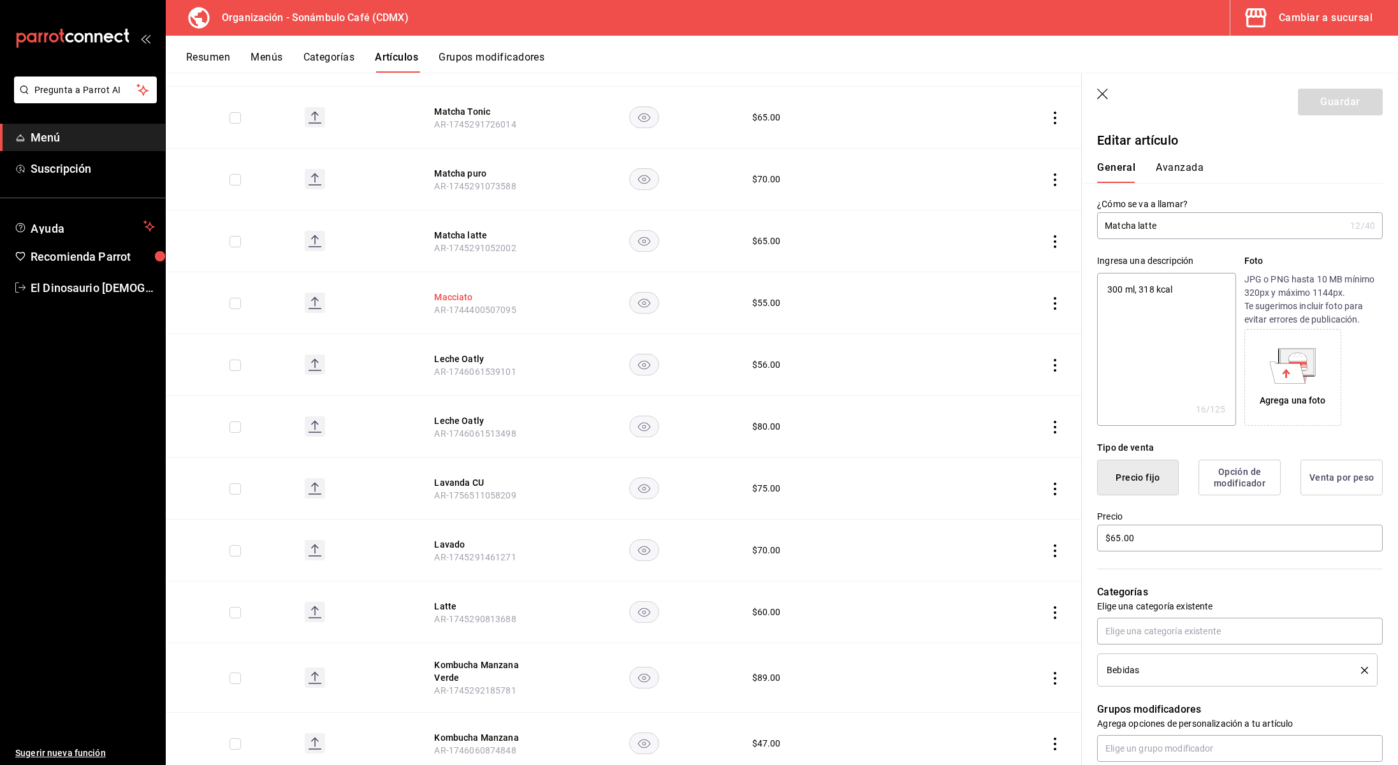
scroll to position [1633, 0]
click at [467, 295] on button "Macciato" at bounding box center [485, 295] width 102 height 13
type textarea "x"
type input "$55.00"
click at [1189, 171] on button "Avanzada" at bounding box center [1180, 172] width 48 height 22
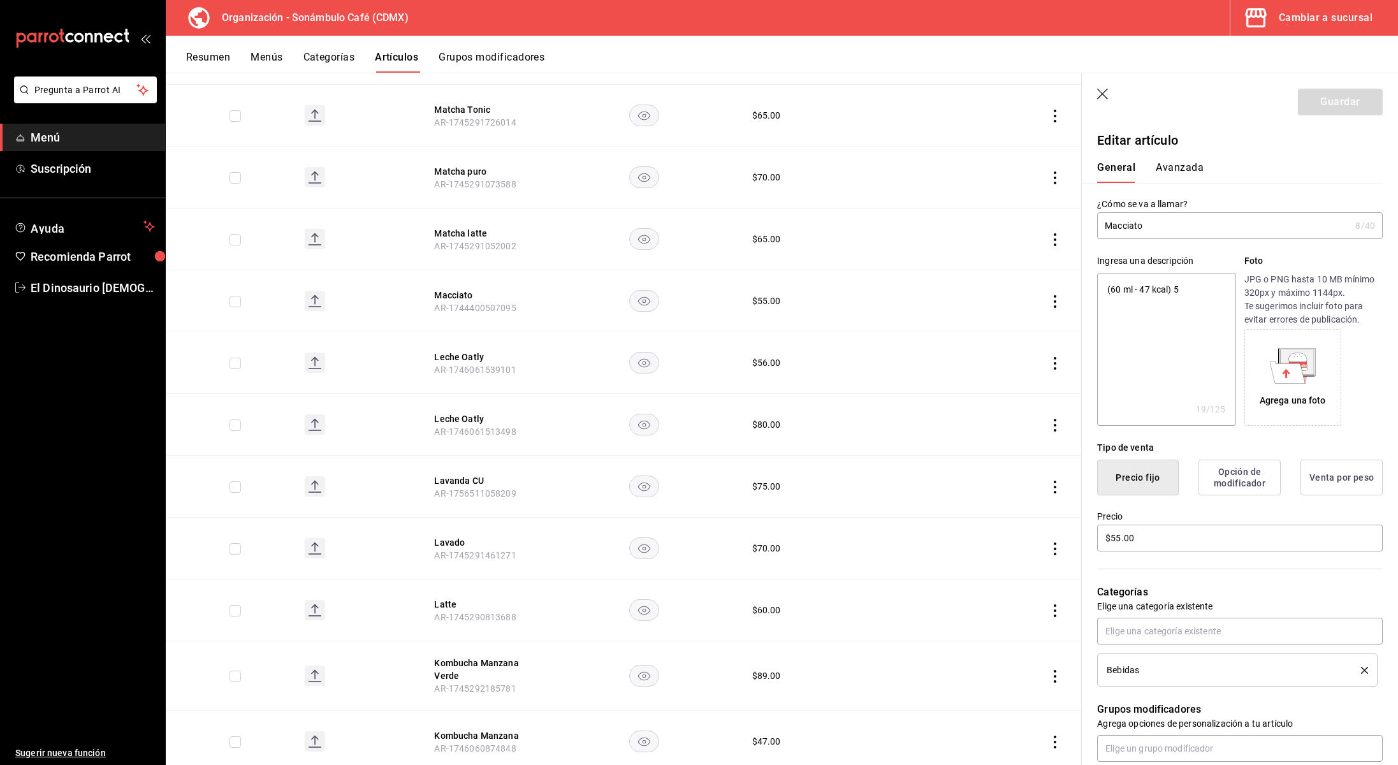
type textarea "x"
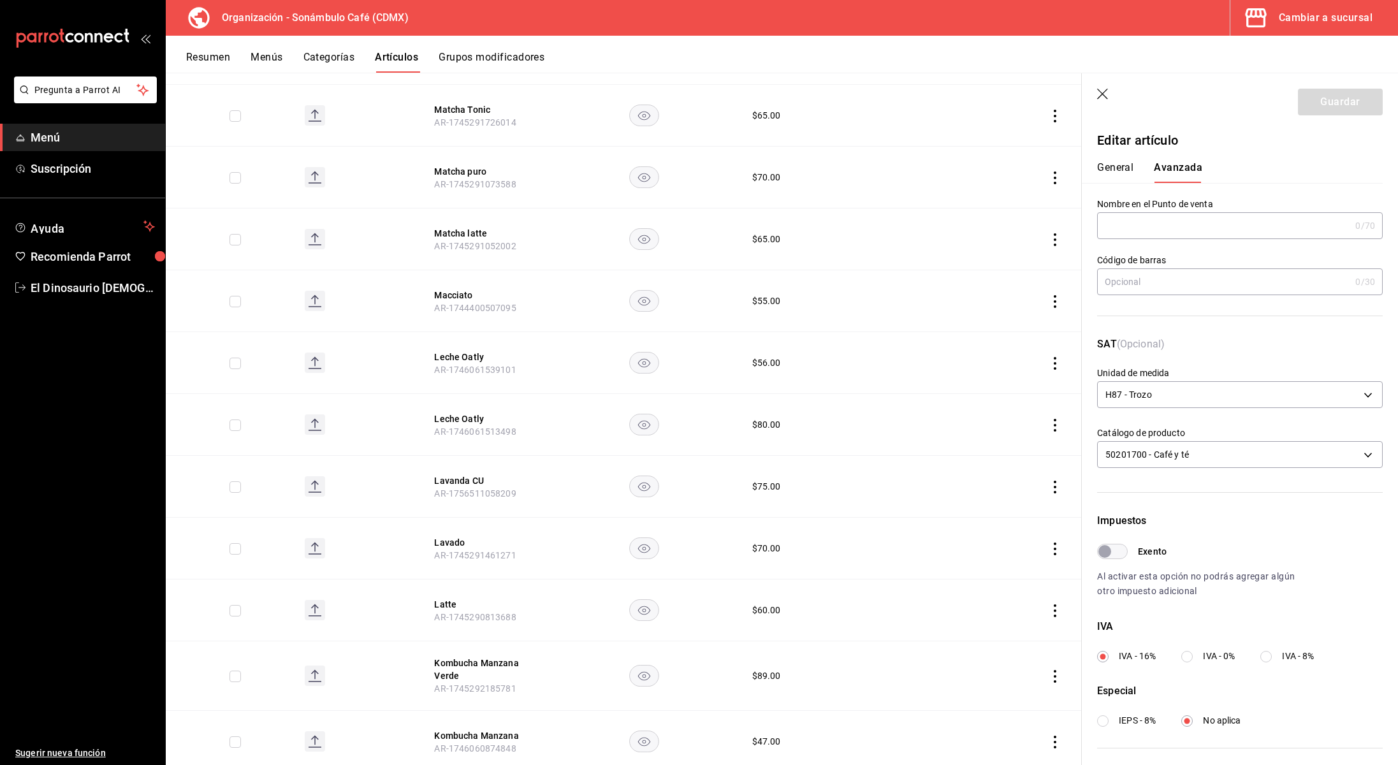
click at [1121, 552] on input "Exento" at bounding box center [1105, 551] width 46 height 15
checkbox input "true"
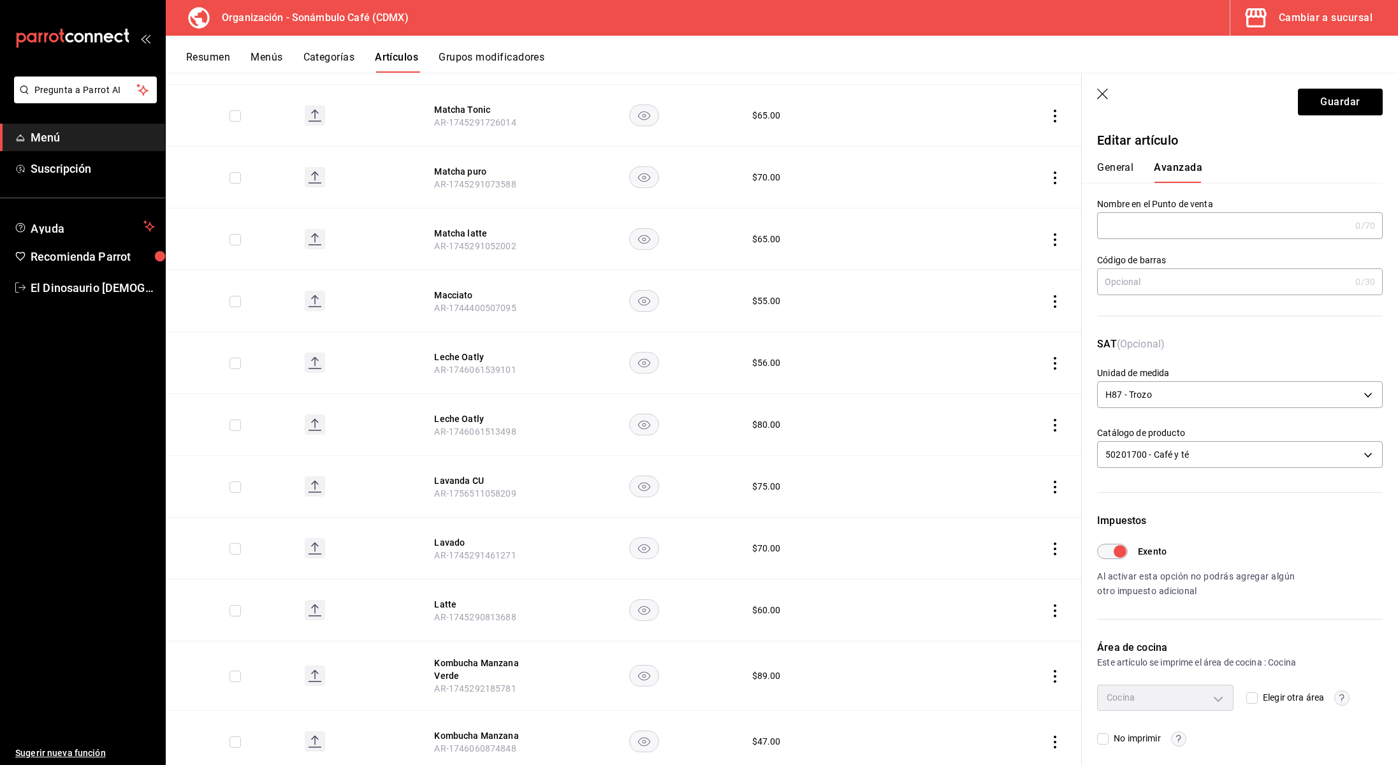
click at [1123, 159] on div "General [PERSON_NAME]" at bounding box center [1232, 166] width 301 height 33
click at [1124, 168] on button "General" at bounding box center [1115, 172] width 36 height 22
type textarea "x"
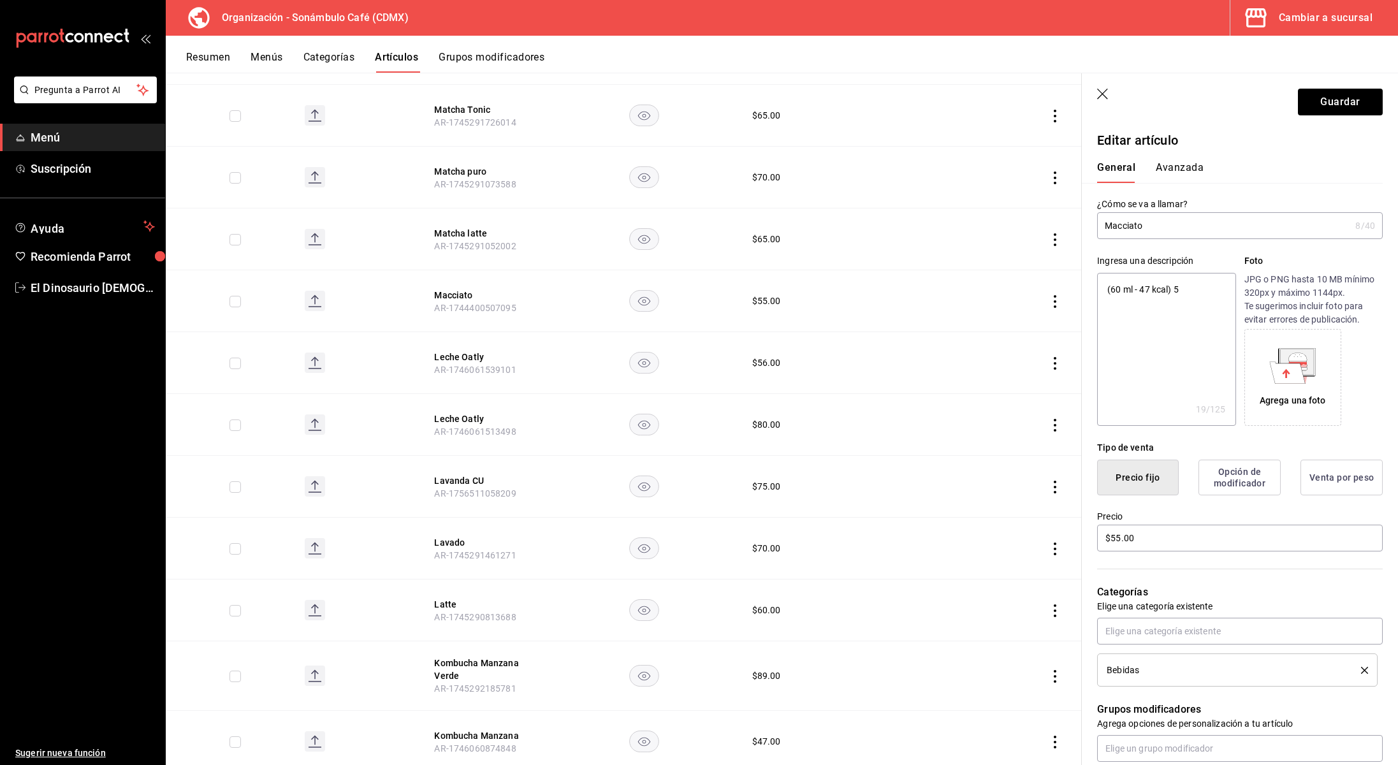
click at [1176, 175] on button "Avanzada" at bounding box center [1180, 172] width 48 height 22
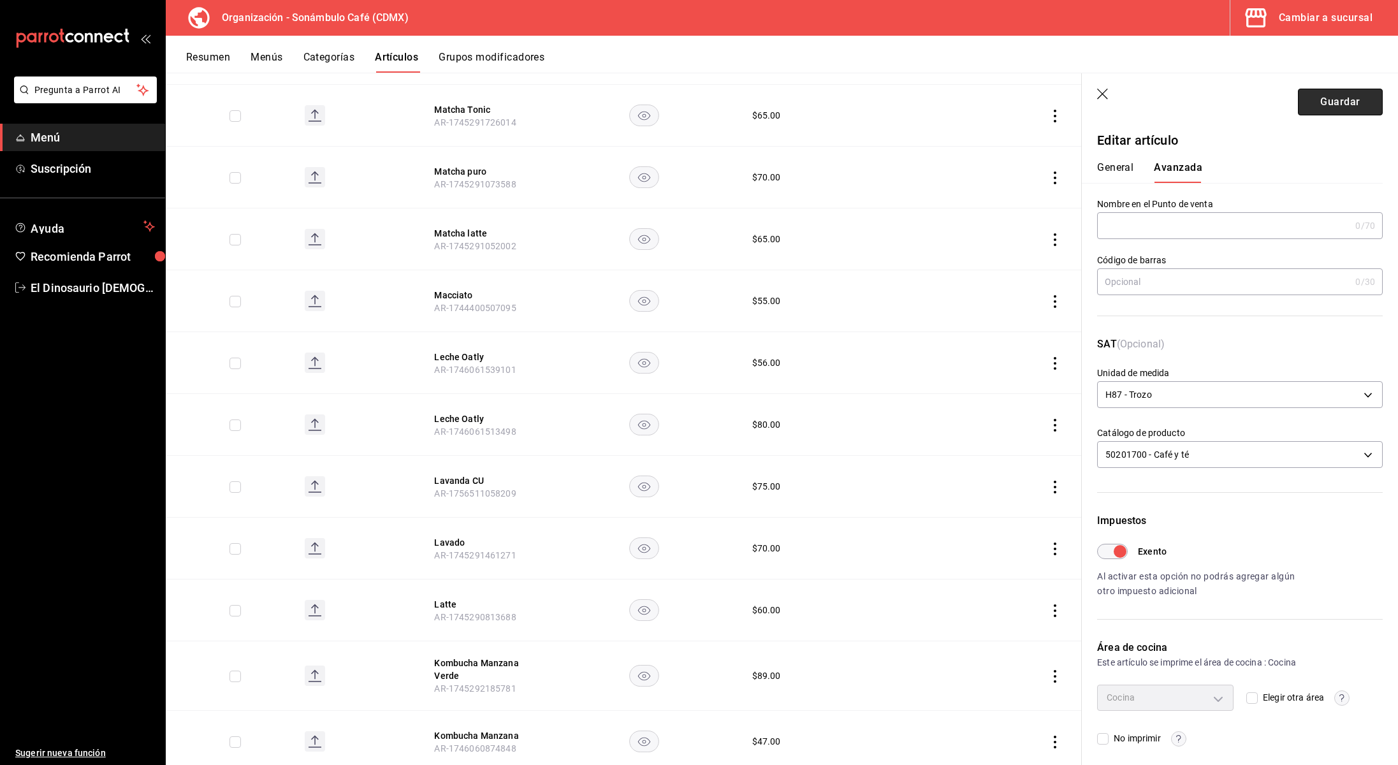
click at [1344, 107] on button "Guardar" at bounding box center [1340, 102] width 85 height 27
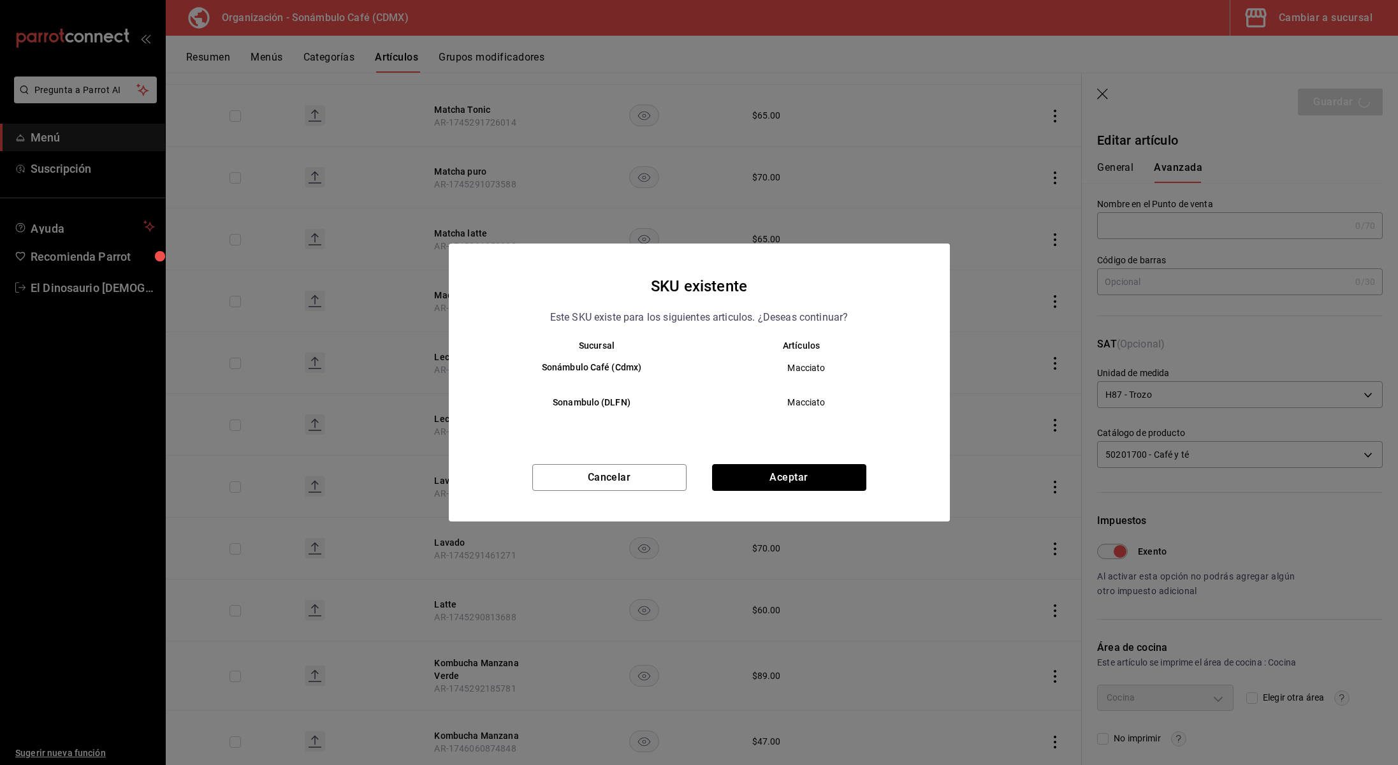
click at [748, 475] on button "Aceptar" at bounding box center [789, 477] width 154 height 27
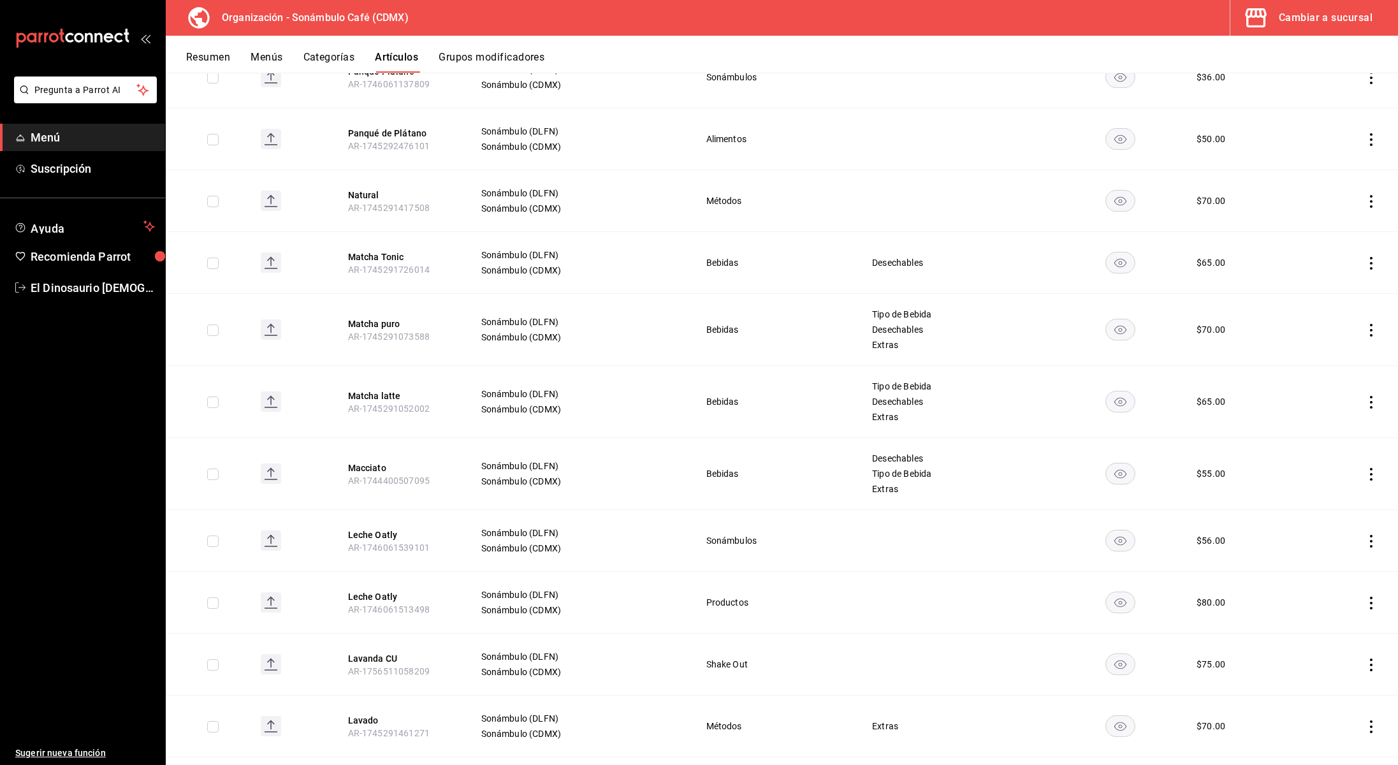
scroll to position [1500, 0]
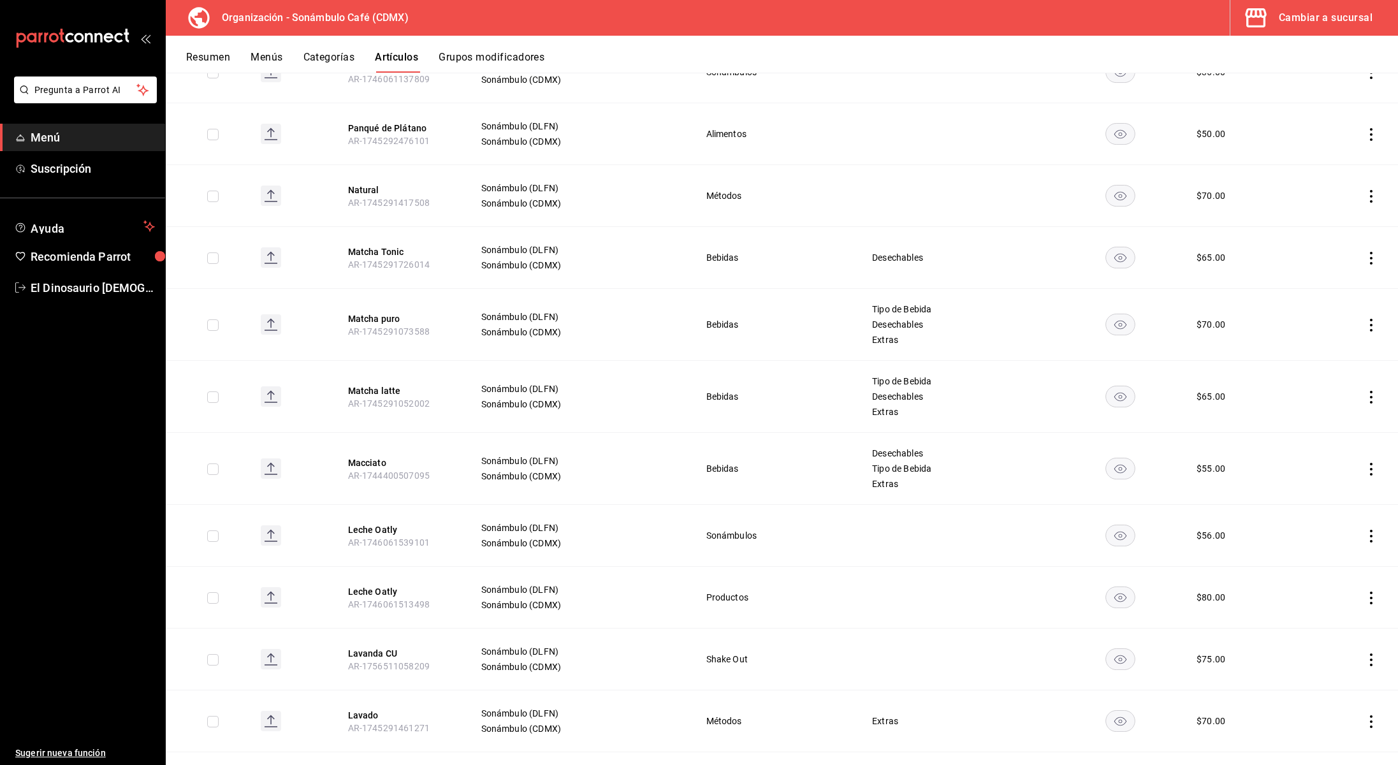
click at [379, 466] on button "Macciato" at bounding box center [399, 463] width 102 height 13
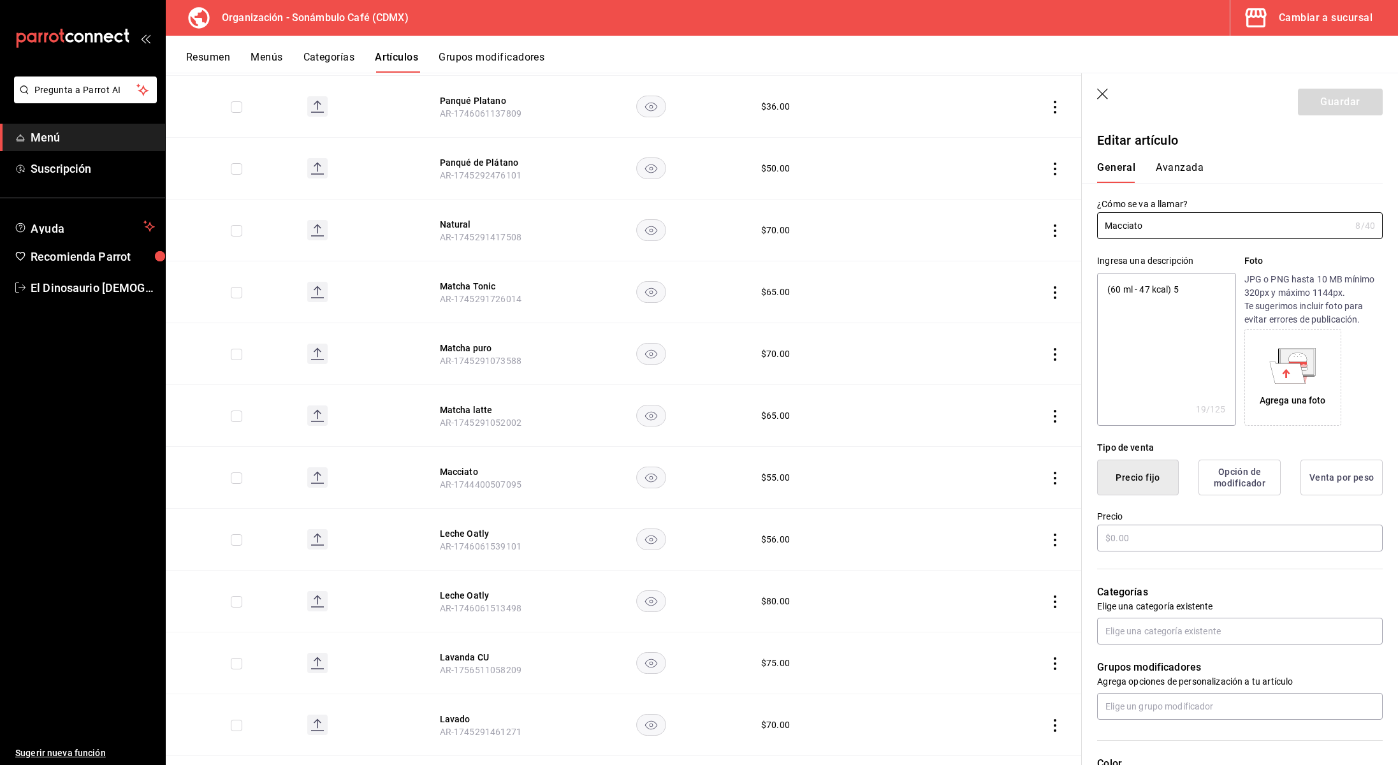
scroll to position [1451, 0]
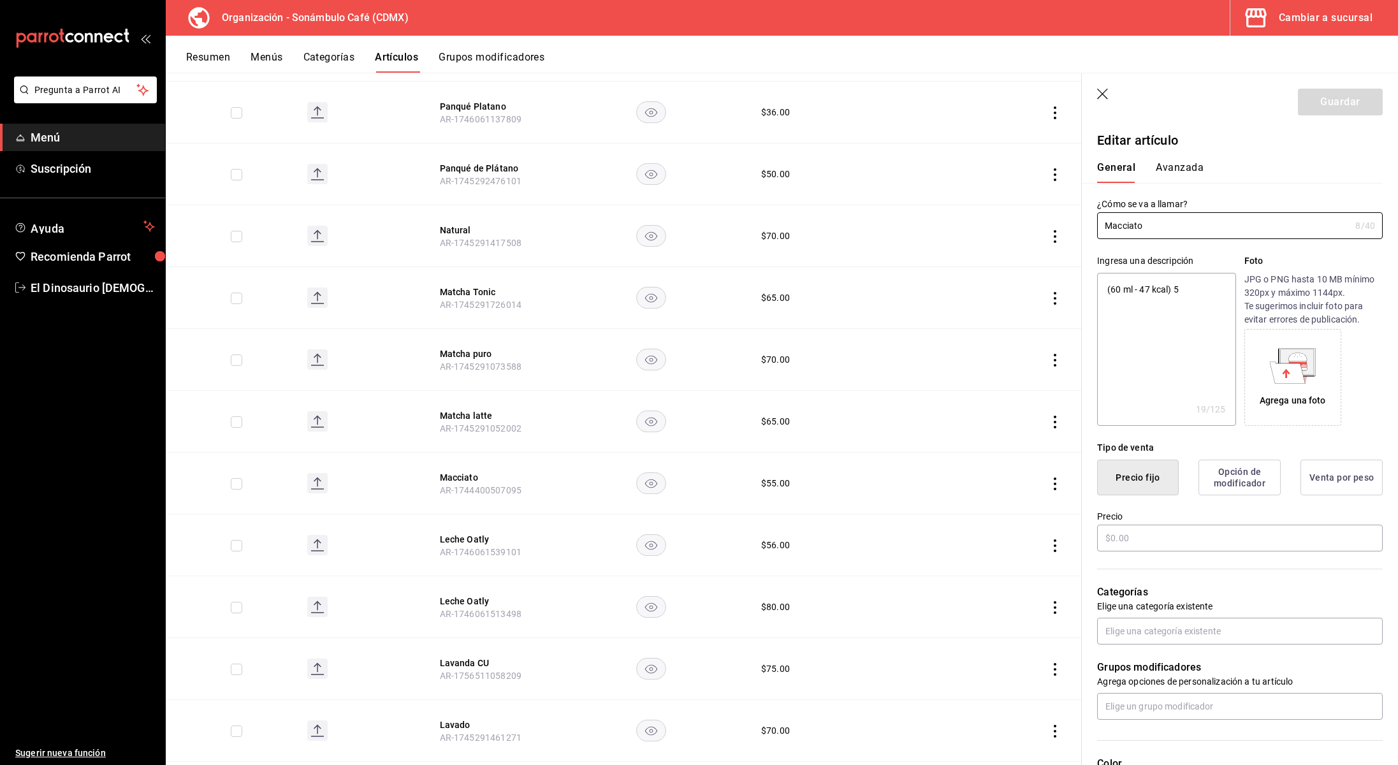
type textarea "x"
type input "$55.00"
type input "H87"
type input "50201700"
type input "6d5d39c5-aa1e-42d8-a05d-a56b1b7c7e54"
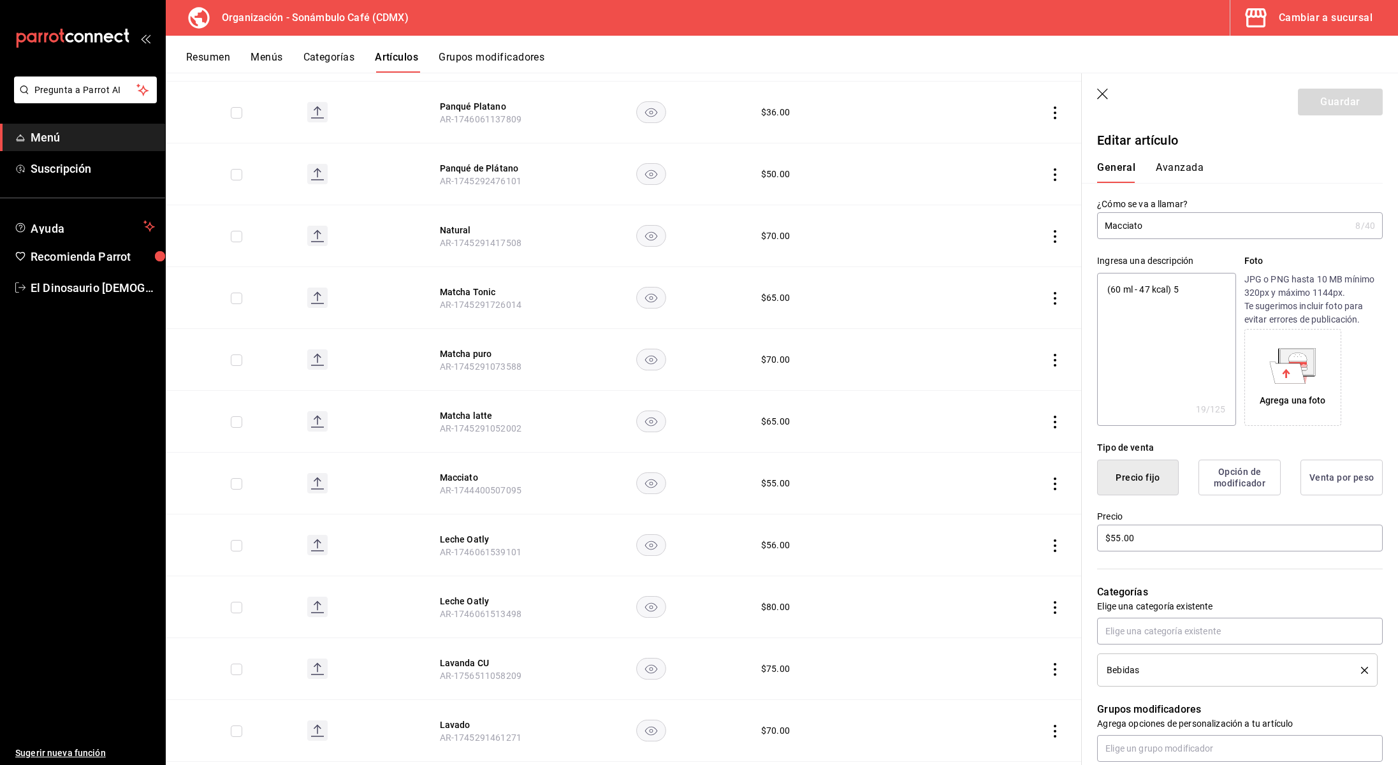
click at [1189, 162] on button "Avanzada" at bounding box center [1180, 172] width 48 height 22
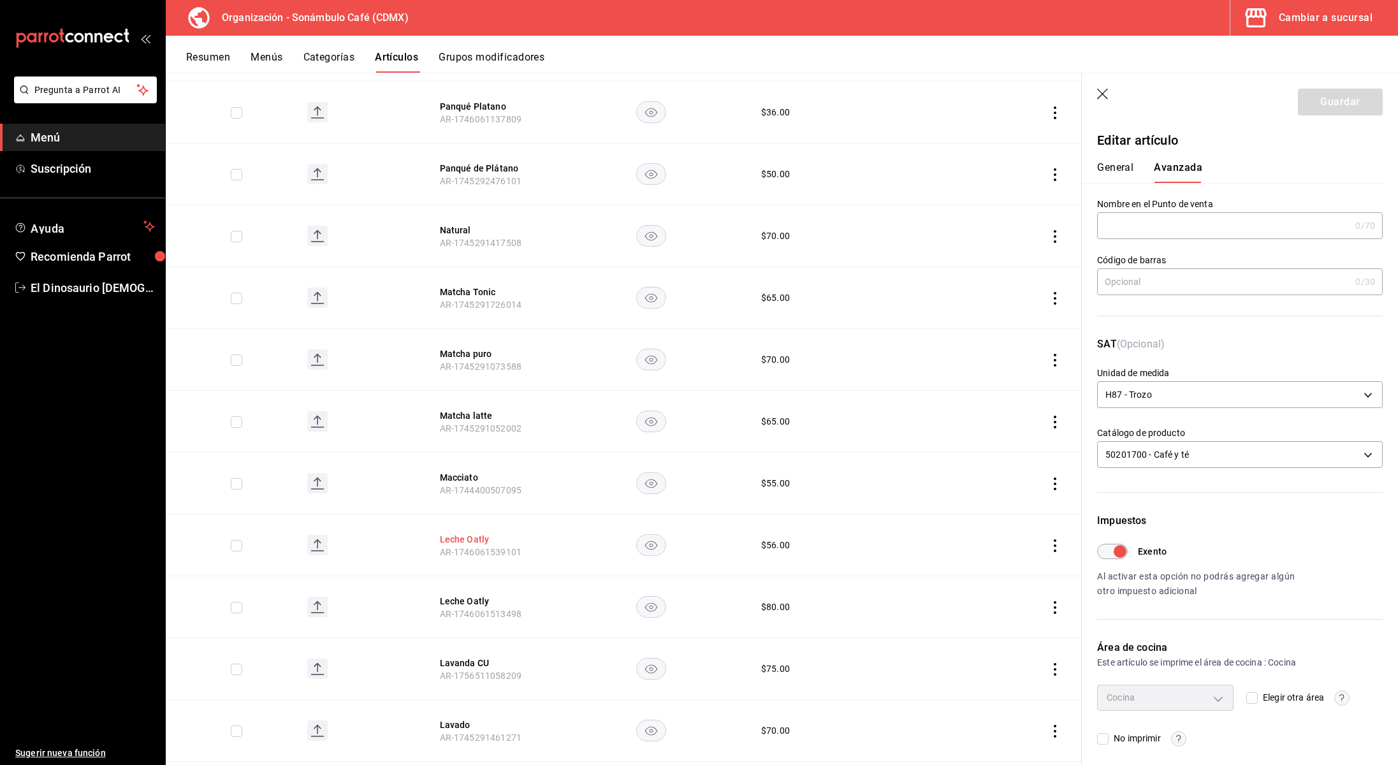
click at [453, 540] on button "Leche Oatly" at bounding box center [491, 539] width 102 height 13
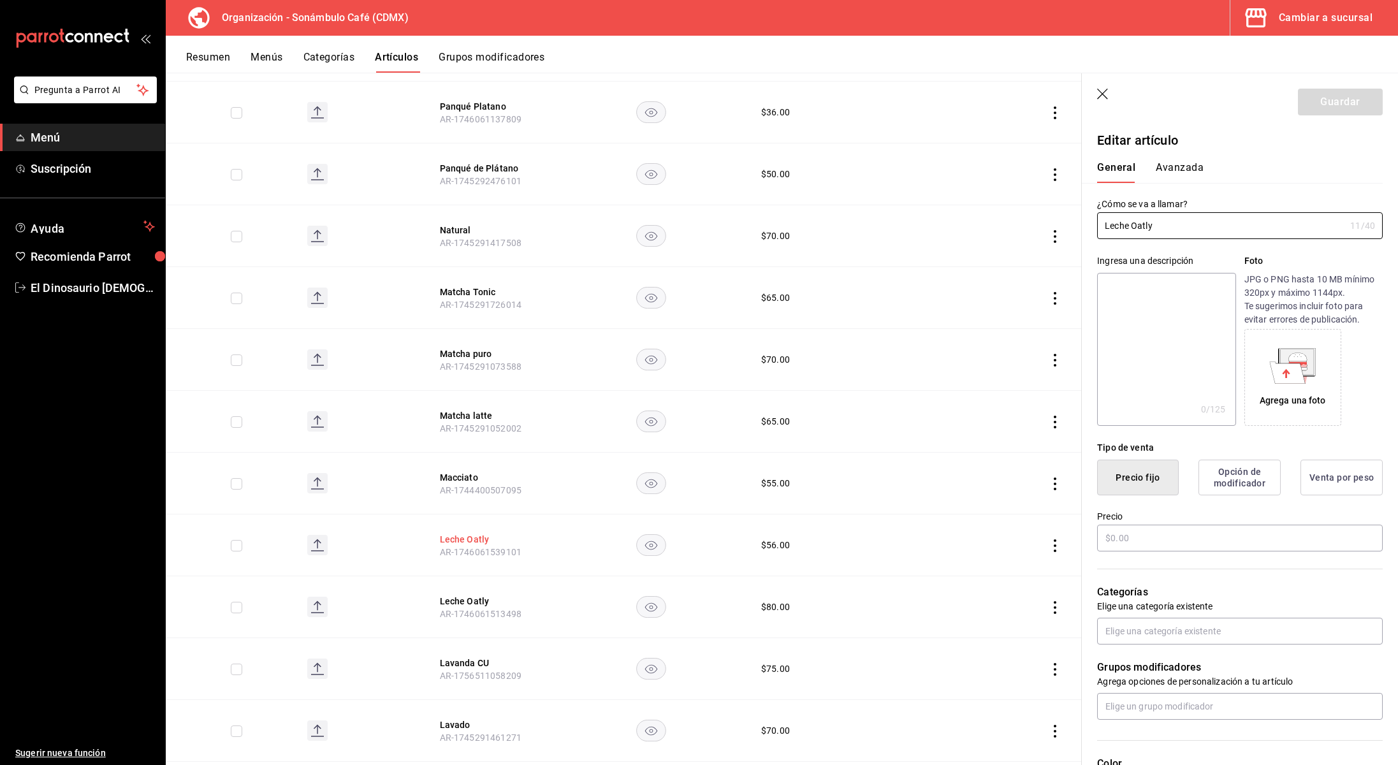
type input "$56.00"
type input "H87"
type input "90101500"
radio input "true"
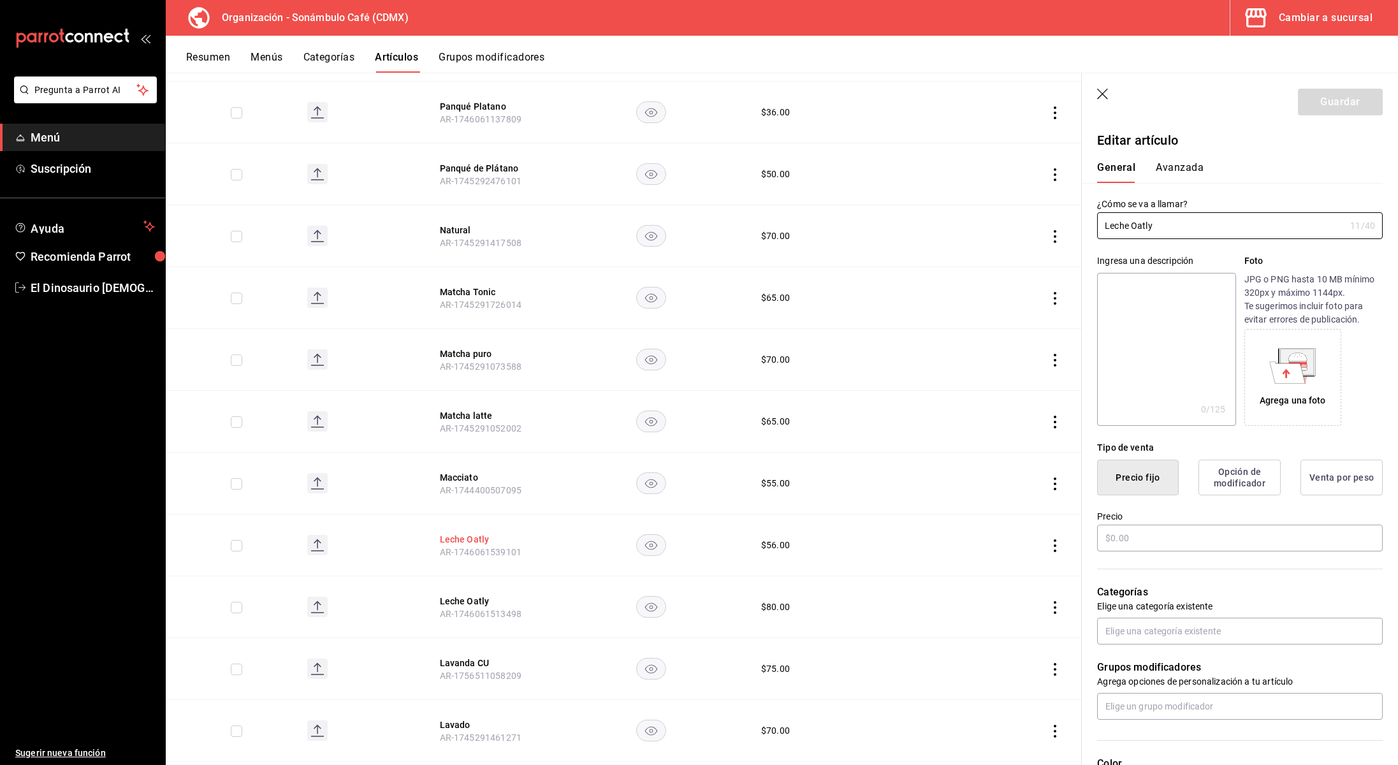
type input "6d5d39c5-aa1e-42d8-a05d-a56b1b7c7e54"
click at [1169, 173] on button "Avanzada" at bounding box center [1180, 172] width 48 height 22
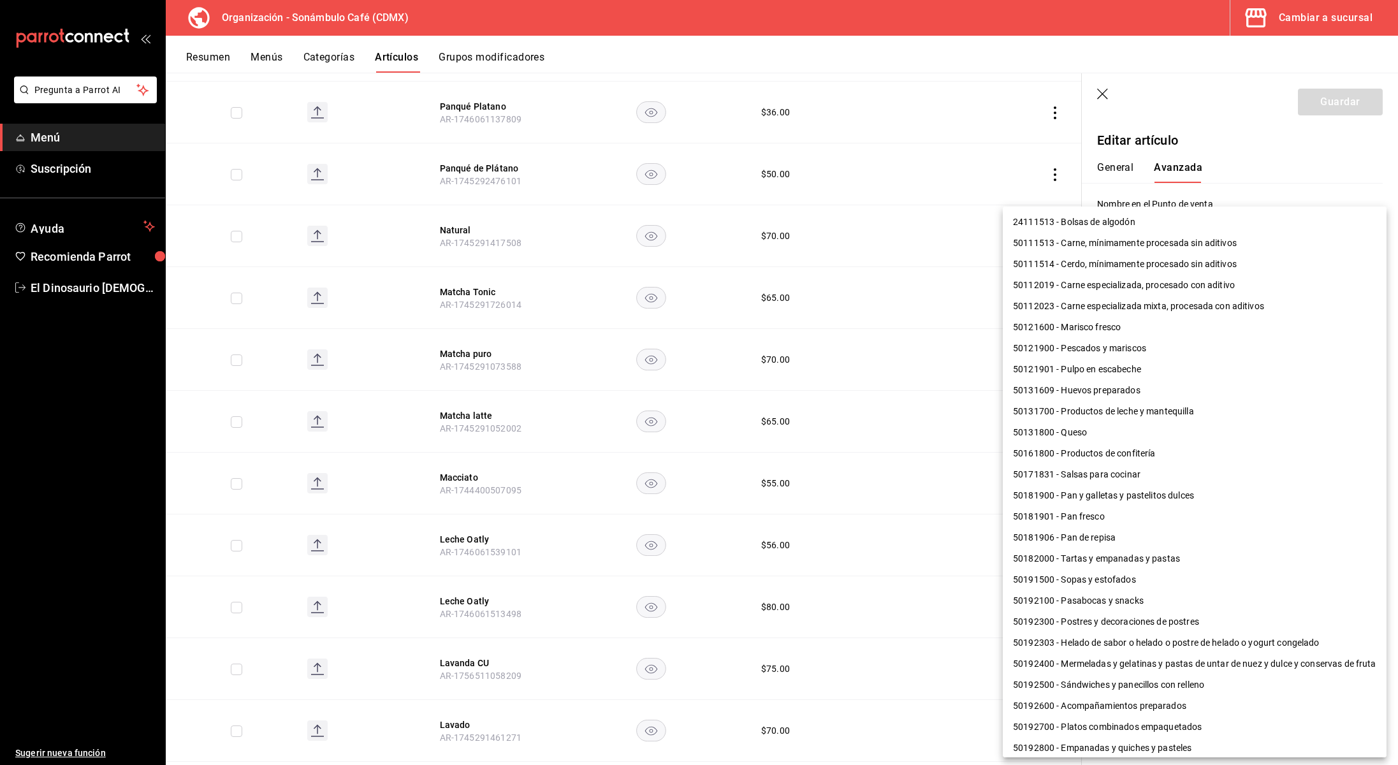
click at [1189, 455] on body "Pregunta a Parrot AI Menú Suscripción Ayuda Recomienda Parrot El Dinosaurio [DE…" at bounding box center [699, 382] width 1398 height 765
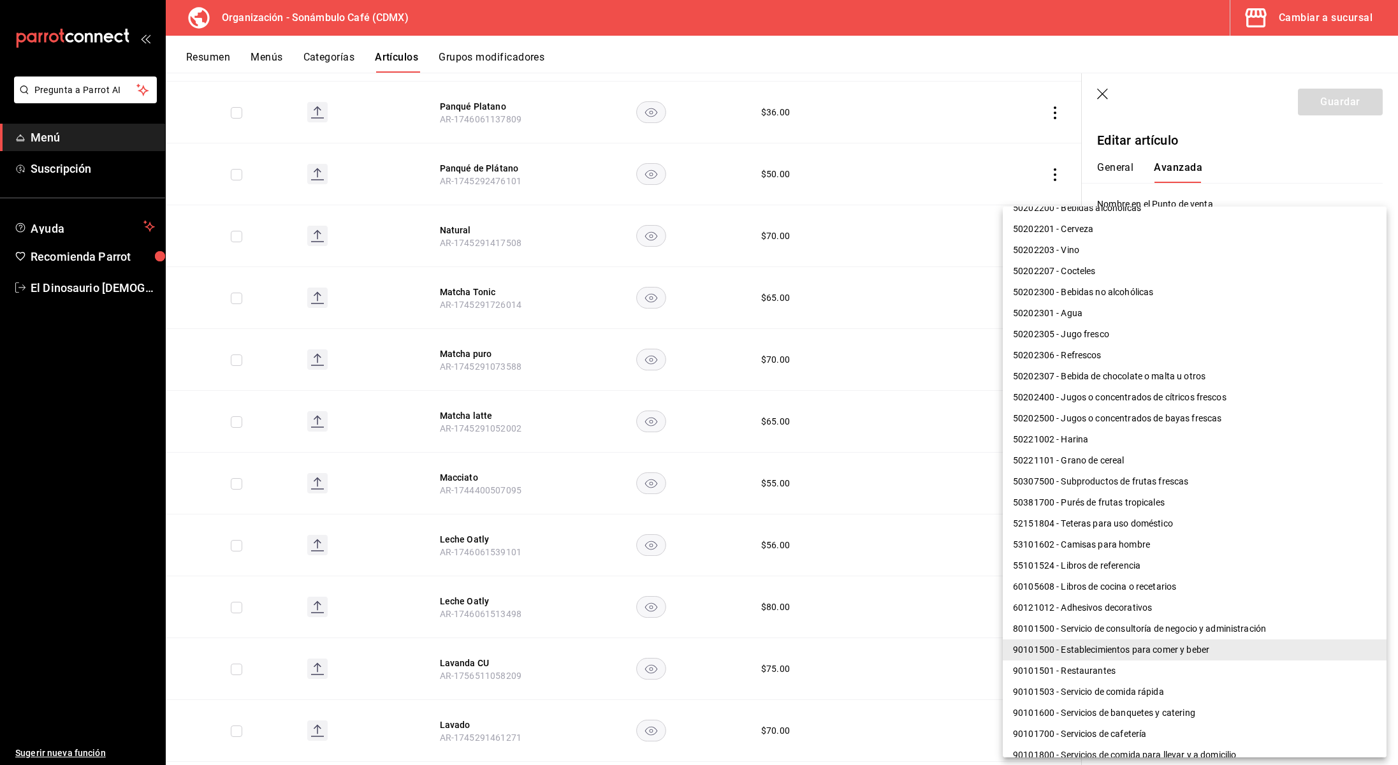
scroll to position [774, 0]
click at [1116, 373] on li "50202307 - Bebida de chocolate o malta u otros" at bounding box center [1195, 374] width 384 height 21
type input "50202307"
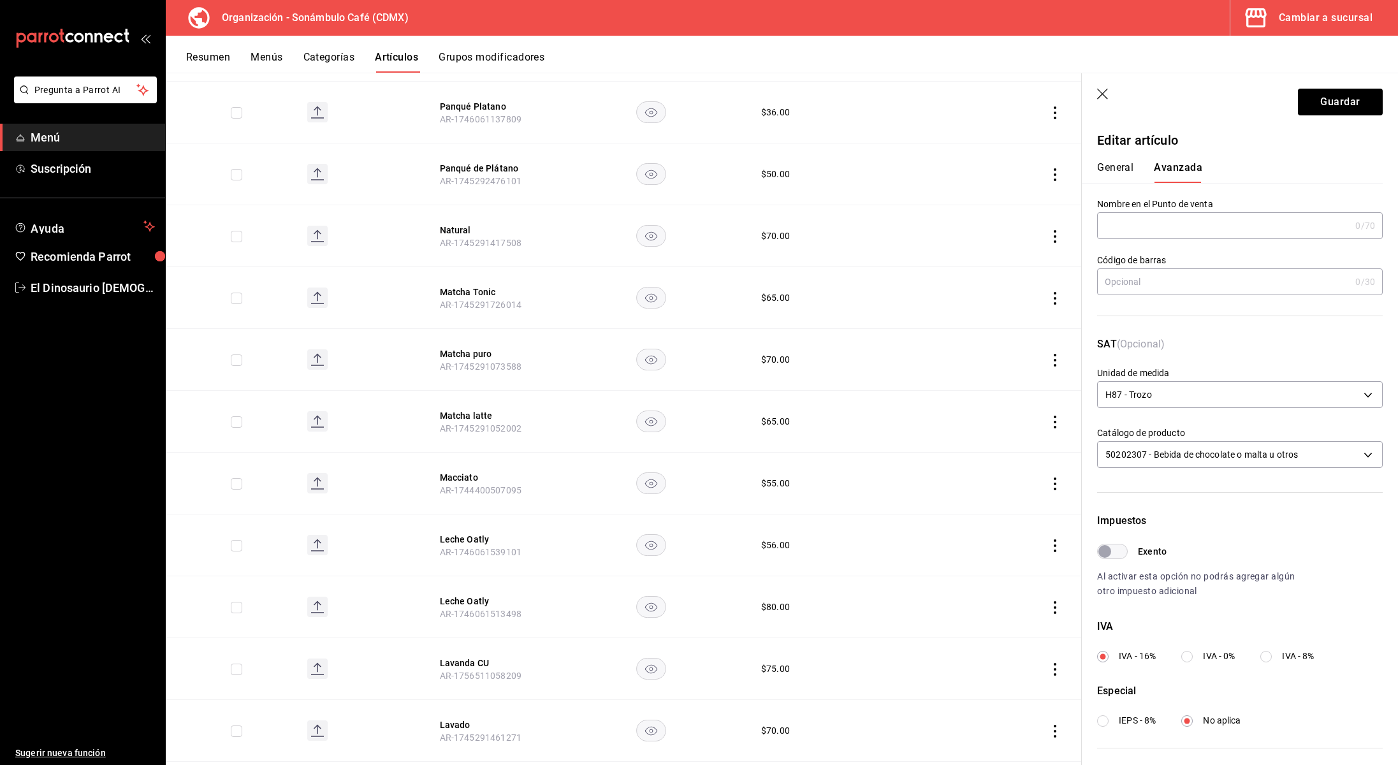
click at [1116, 552] on input "Exento" at bounding box center [1105, 551] width 46 height 15
checkbox input "true"
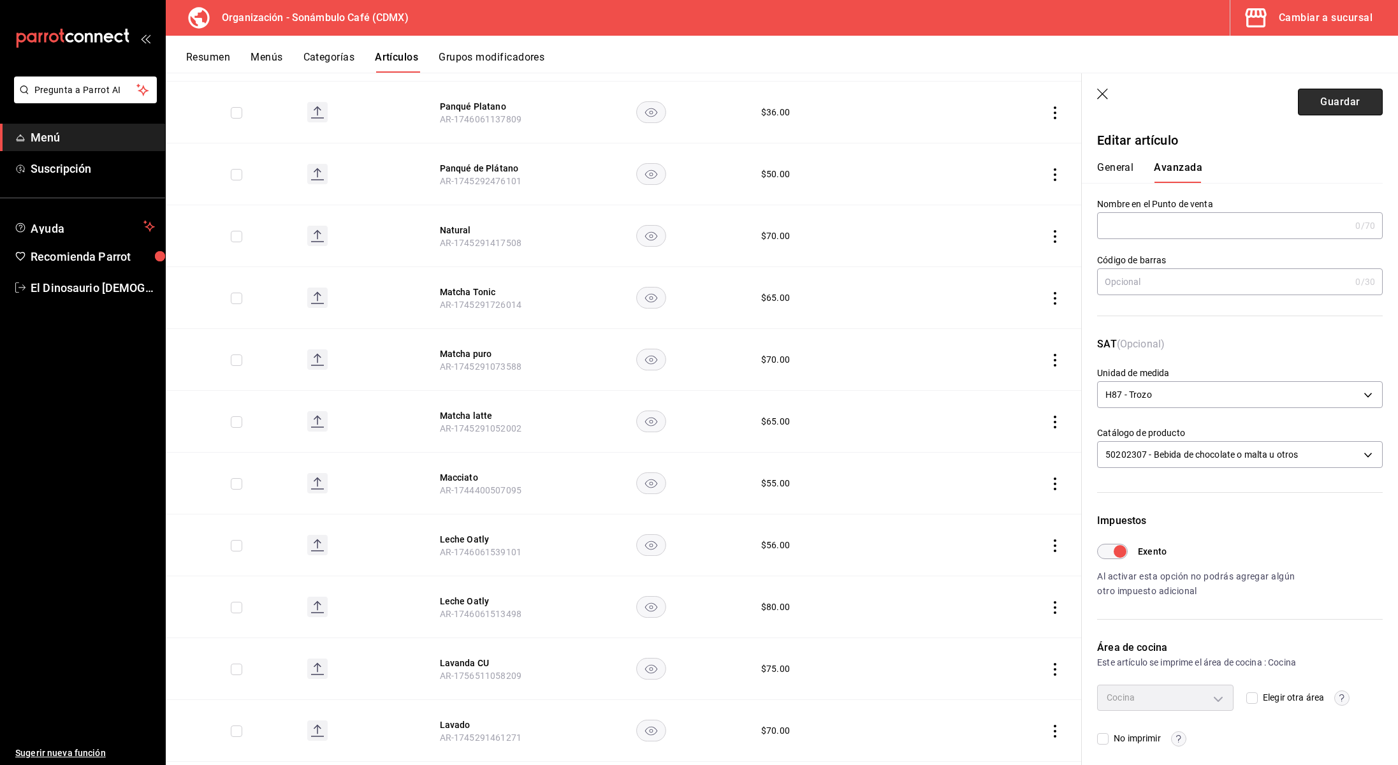
click at [1337, 99] on button "Guardar" at bounding box center [1340, 102] width 85 height 27
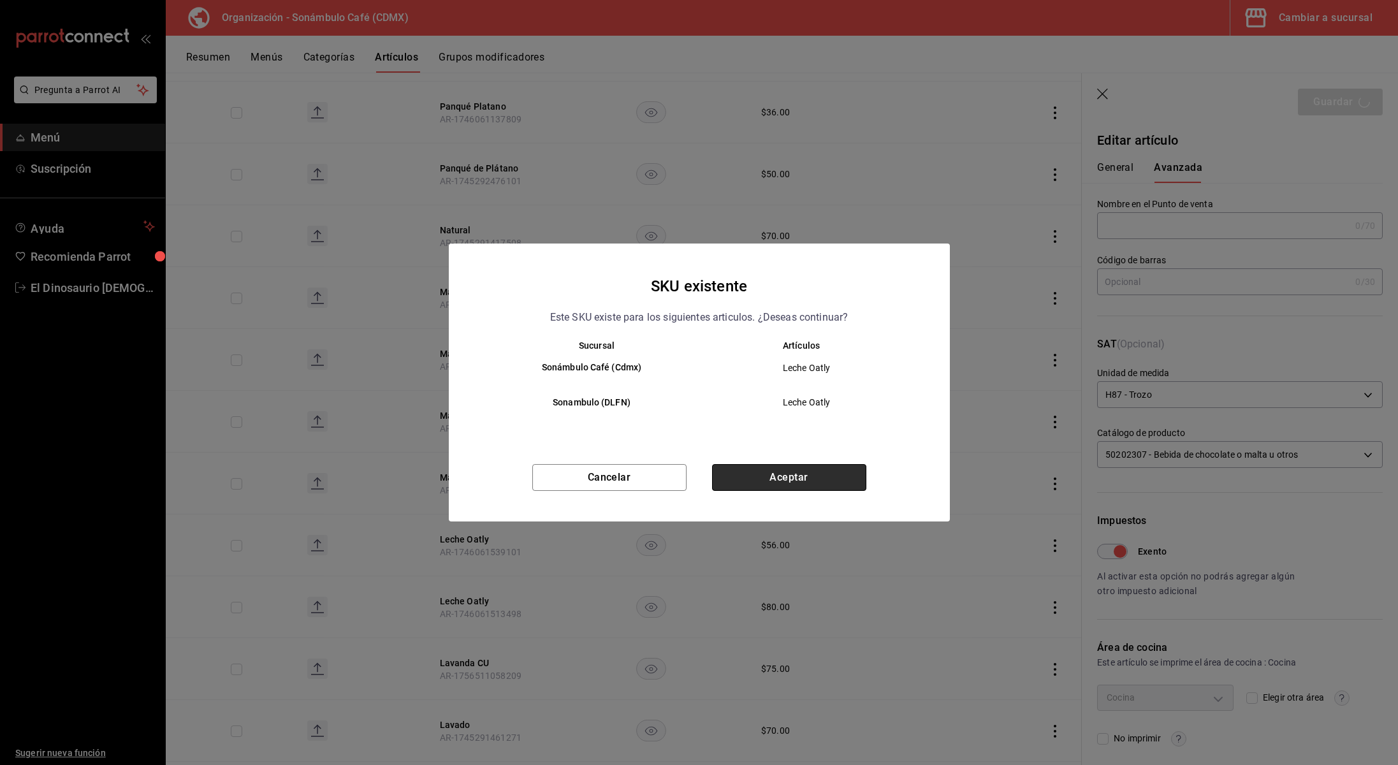
click at [794, 481] on button "Aceptar" at bounding box center [789, 477] width 154 height 27
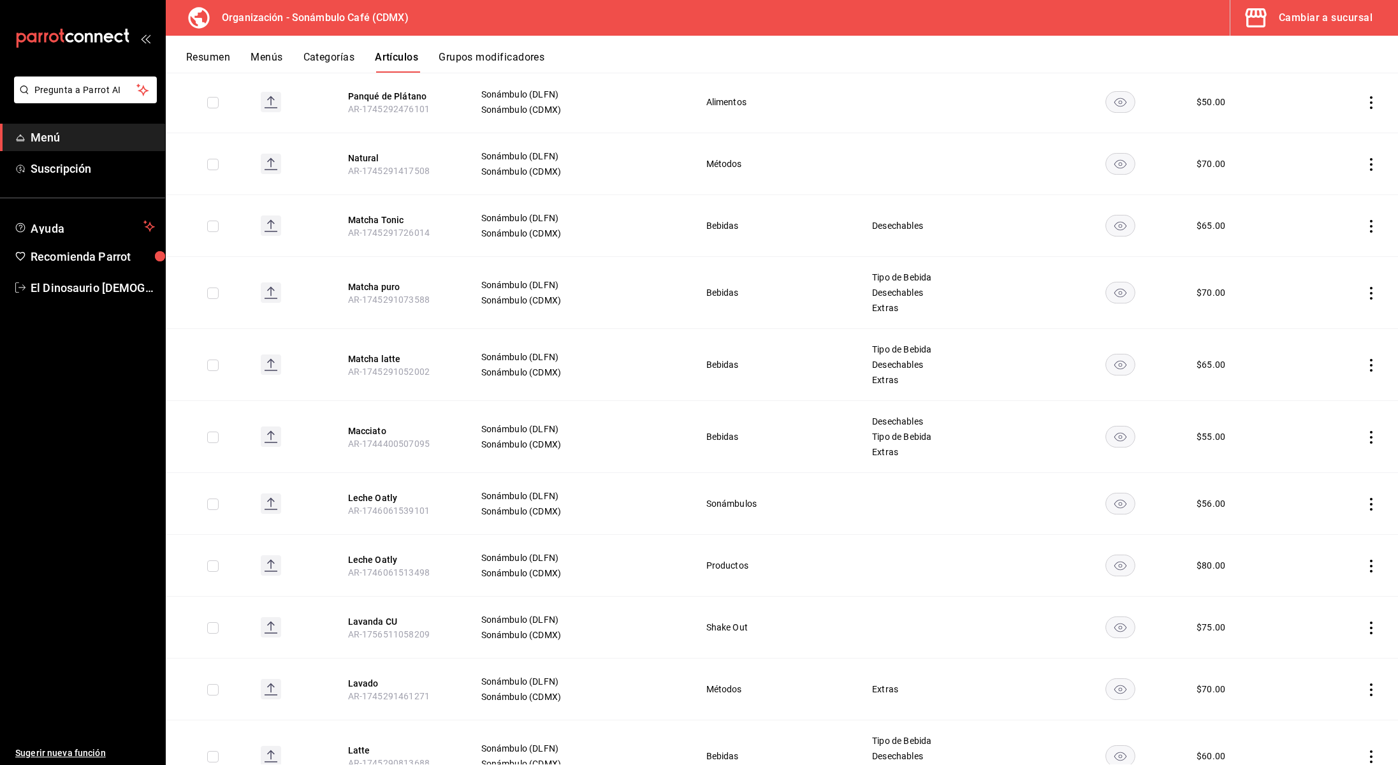
scroll to position [1592, 0]
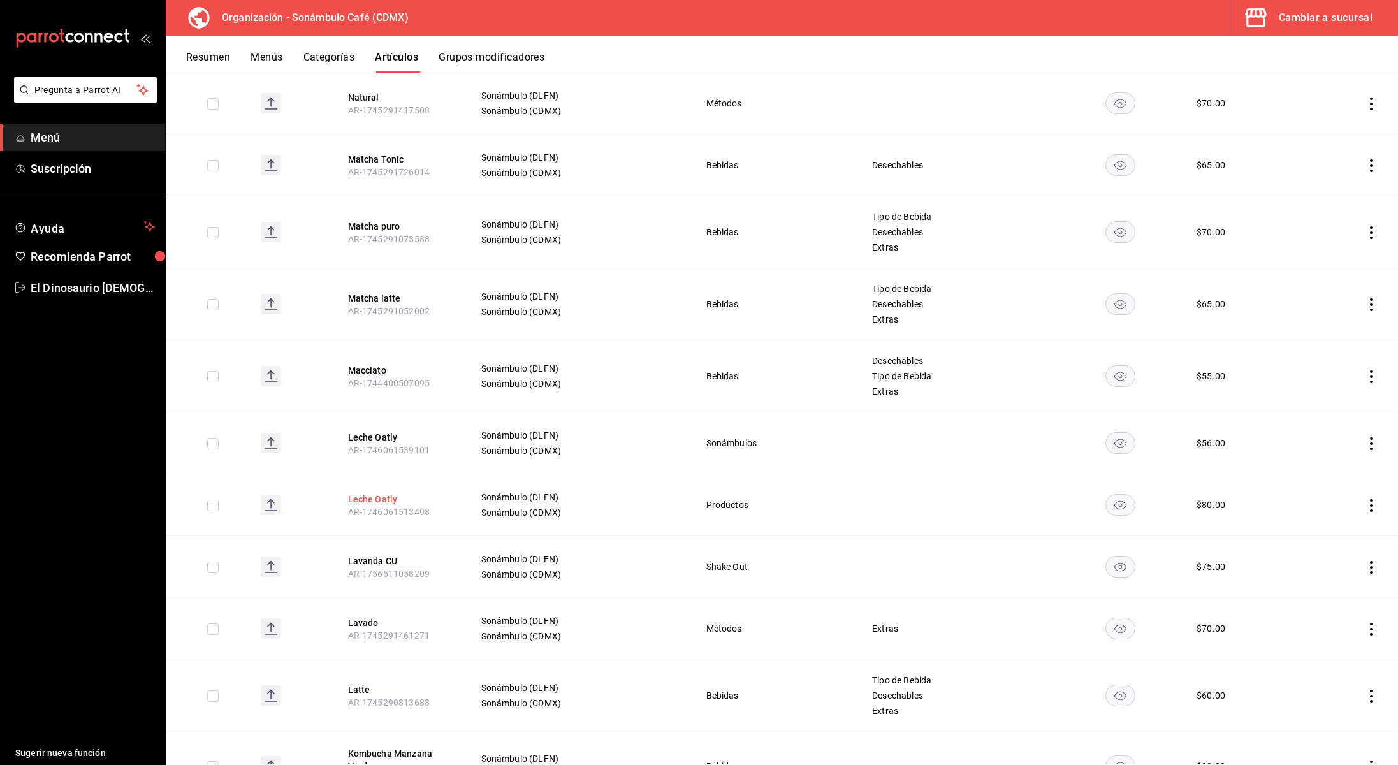
click at [353, 499] on button "Leche Oatly" at bounding box center [399, 499] width 102 height 13
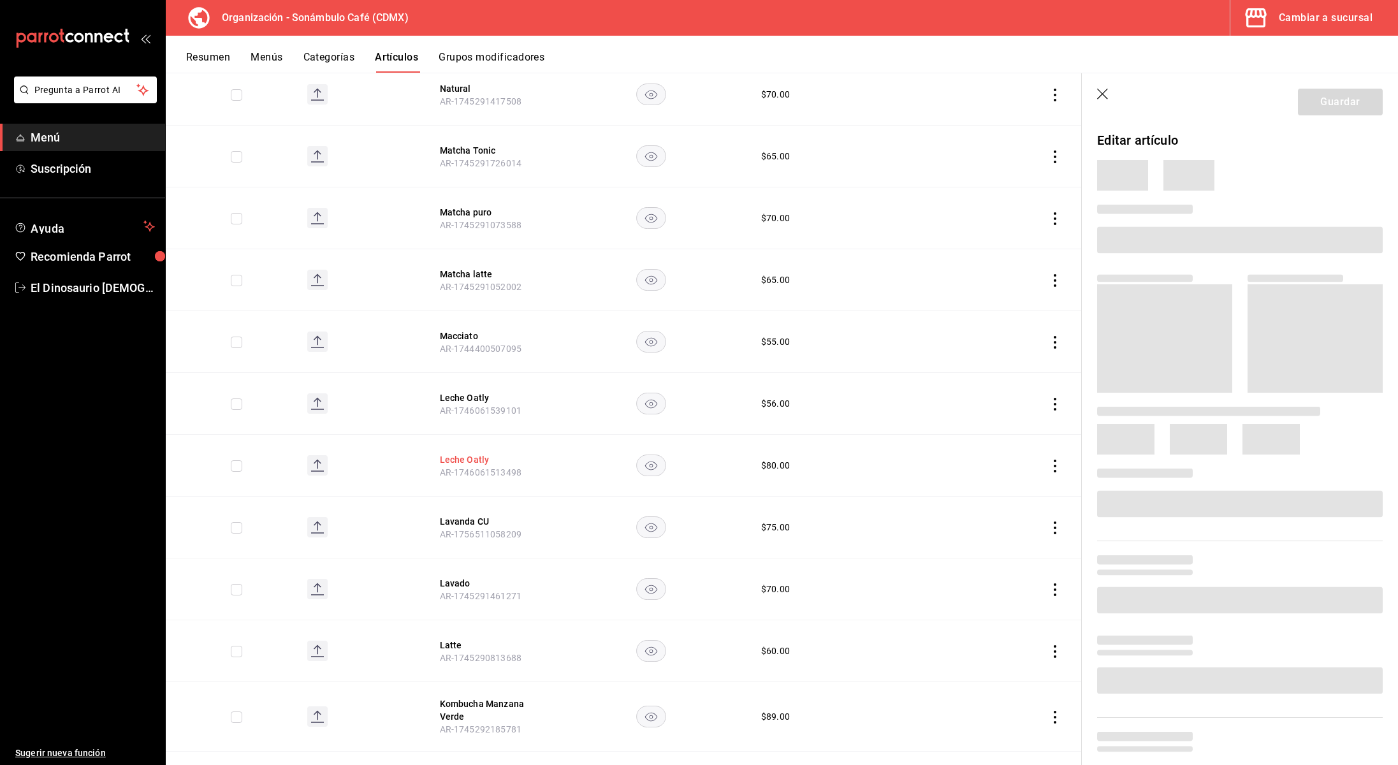
scroll to position [1541, 0]
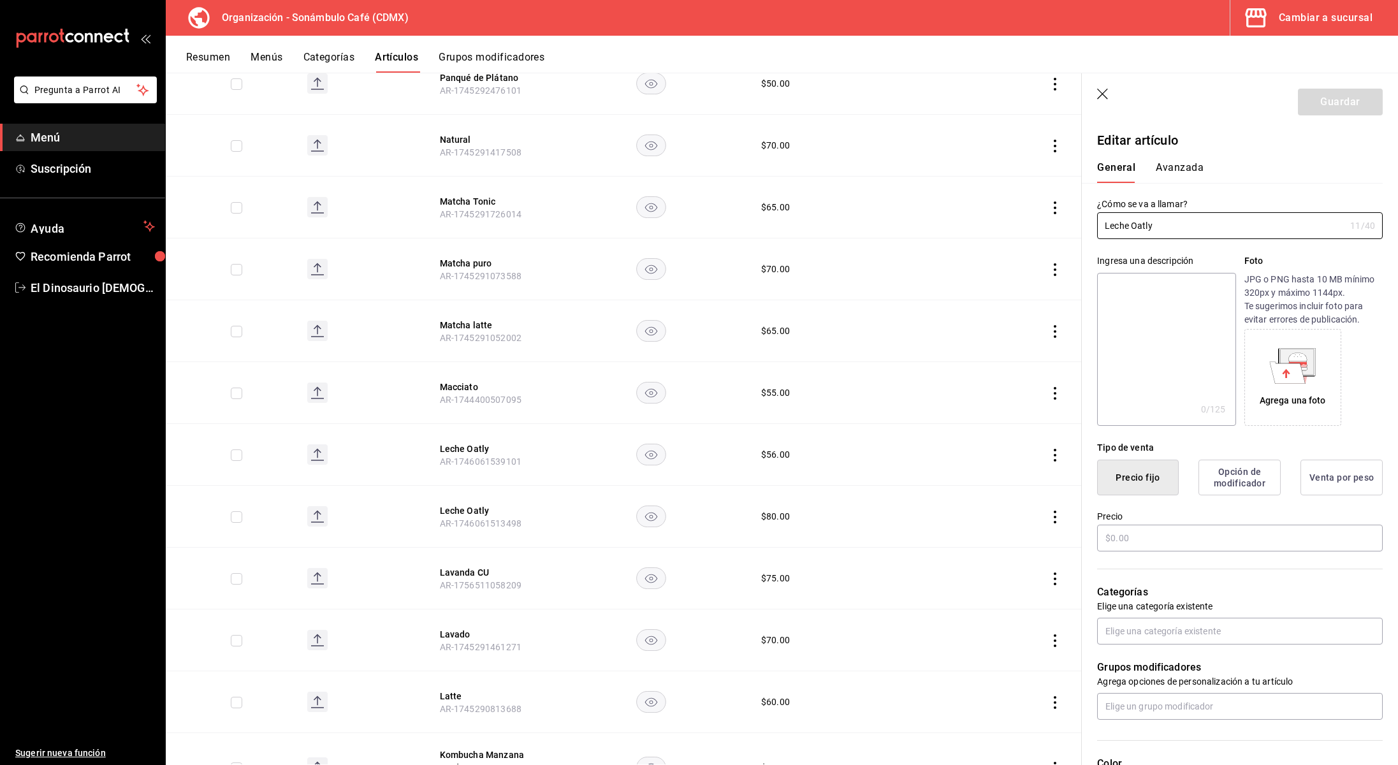
type input "$80.00"
type input "H87"
type input "50202300"
type input "6d5d39c5-aa1e-42d8-a05d-a56b1b7c7e54"
click at [1184, 168] on button "Avanzada" at bounding box center [1180, 172] width 48 height 22
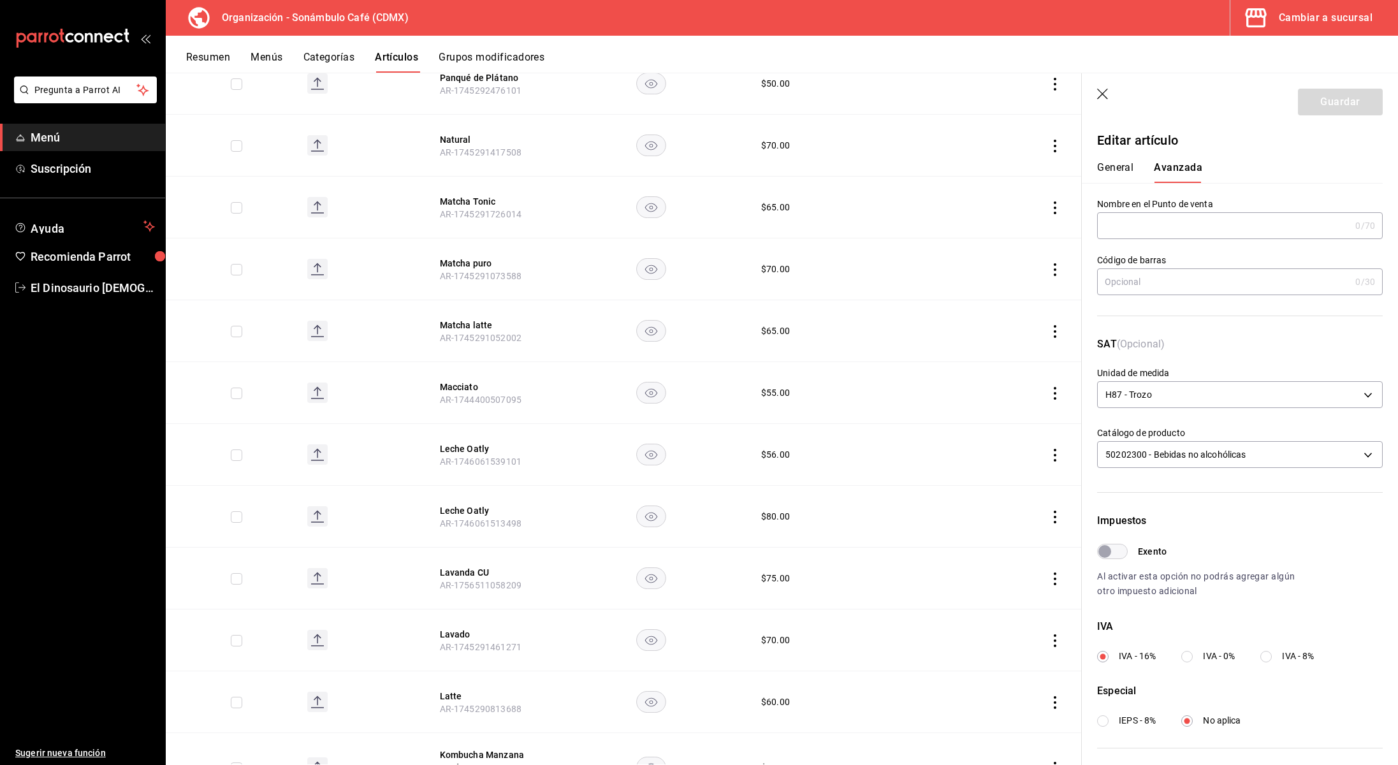
click at [1120, 552] on input "Exento" at bounding box center [1105, 551] width 46 height 15
checkbox input "true"
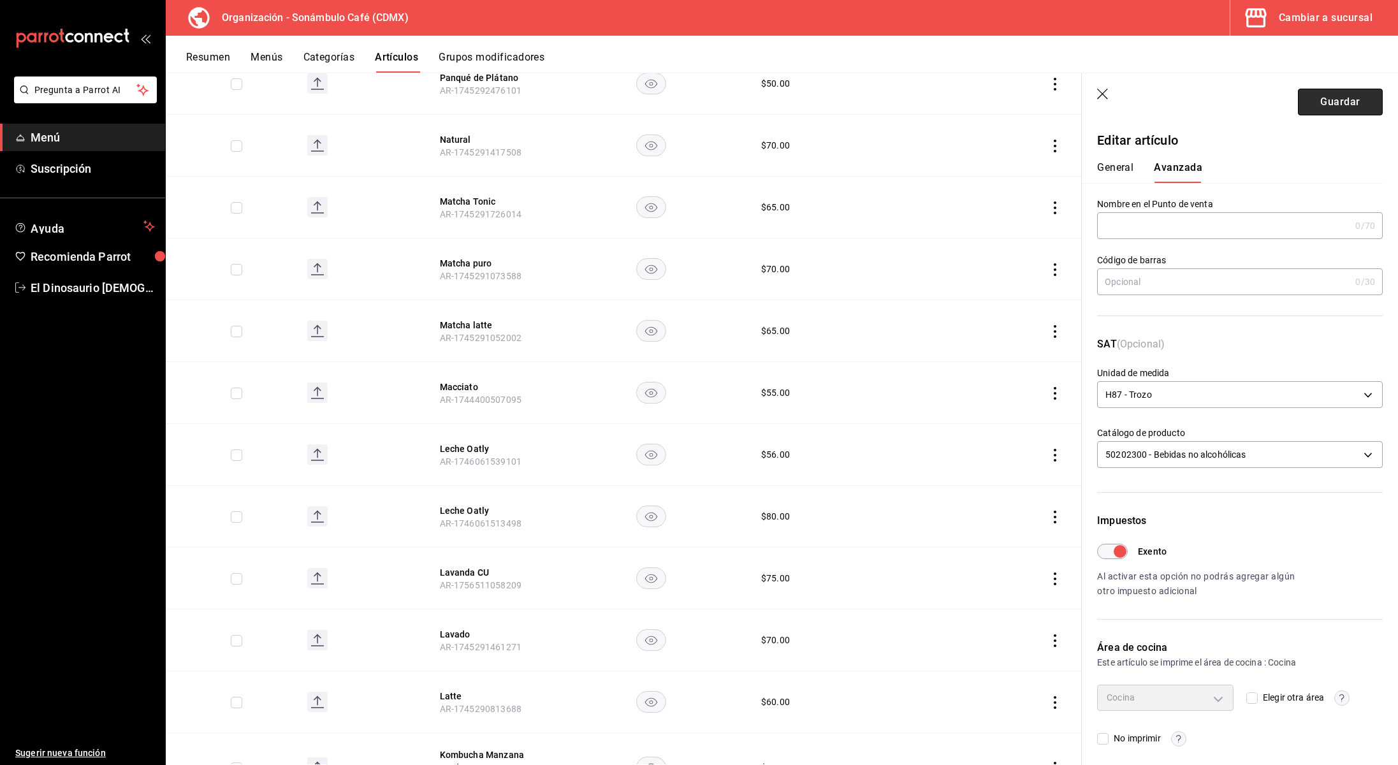
click at [1326, 108] on button "Guardar" at bounding box center [1340, 102] width 85 height 27
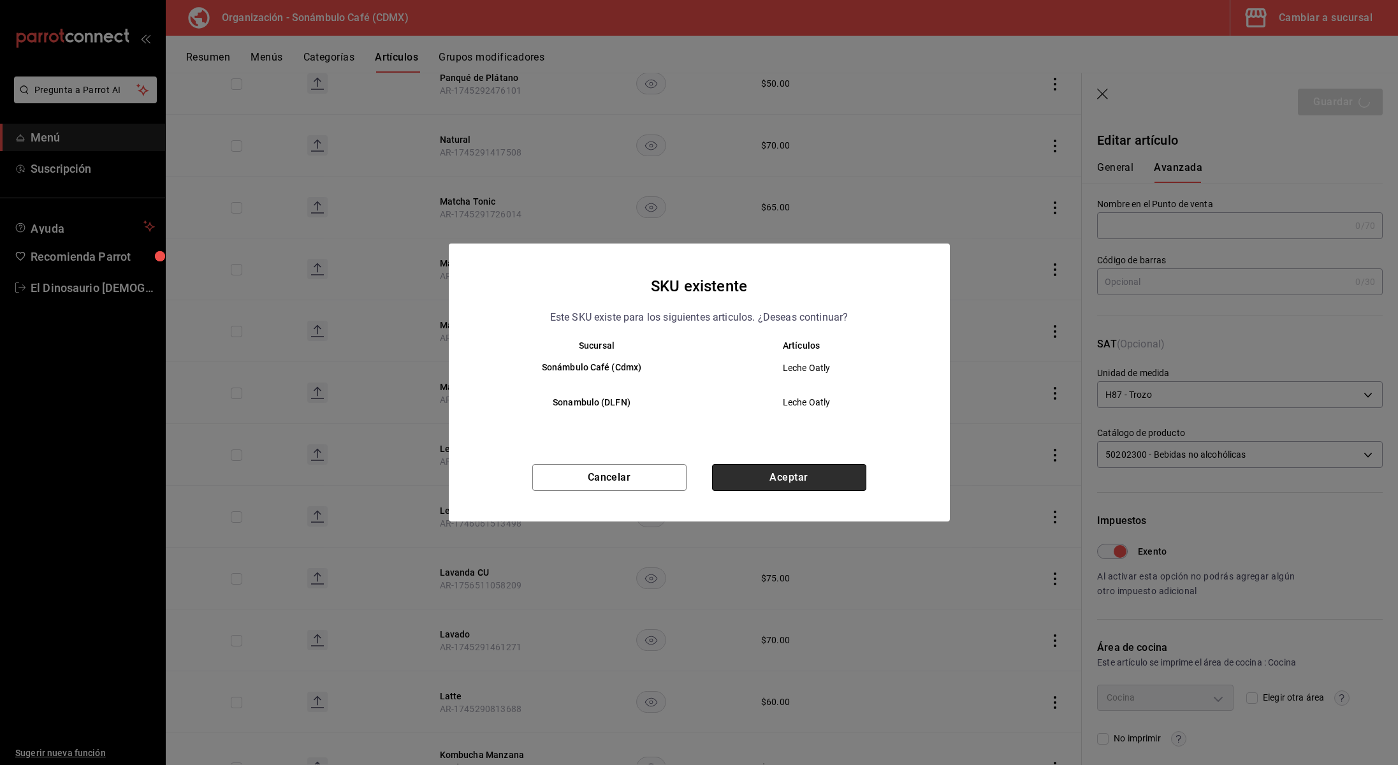
click at [825, 476] on button "Aceptar" at bounding box center [789, 477] width 154 height 27
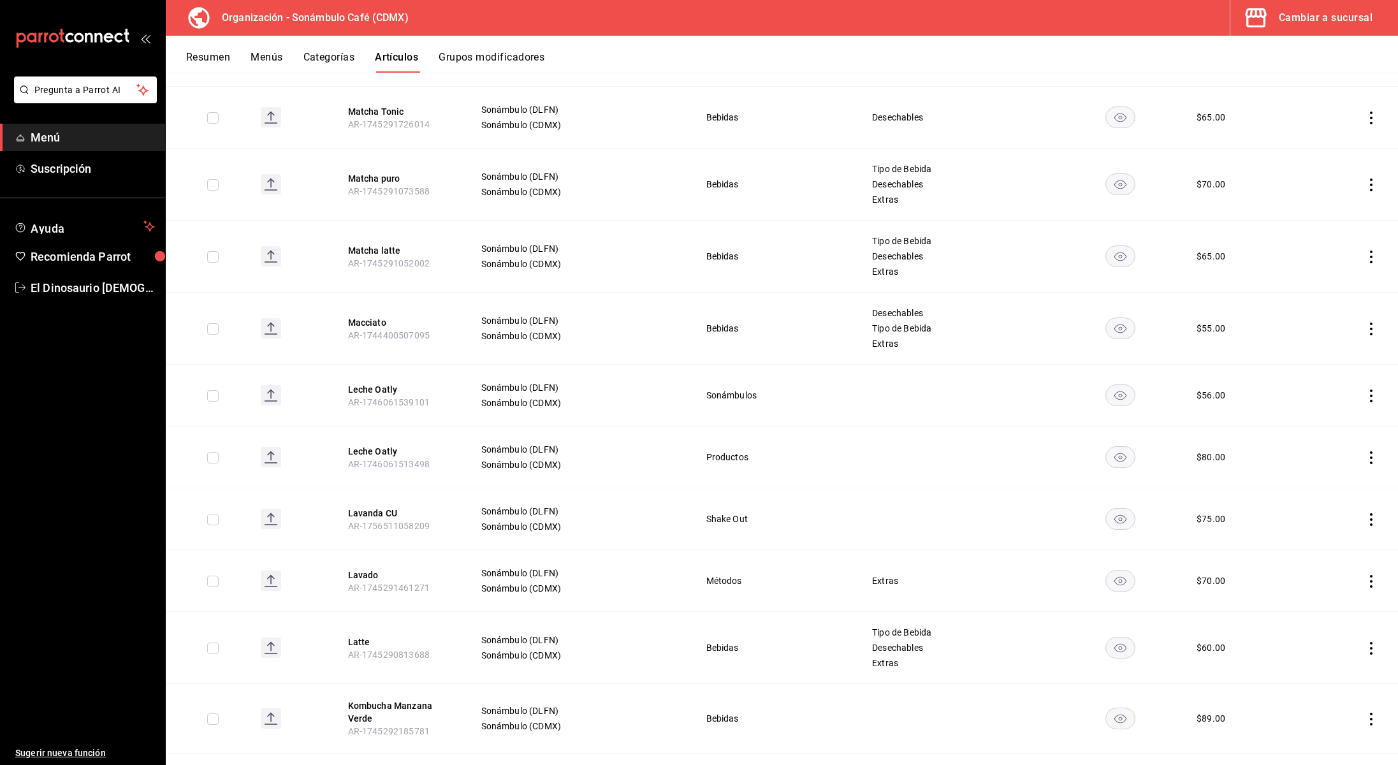
scroll to position [1650, 0]
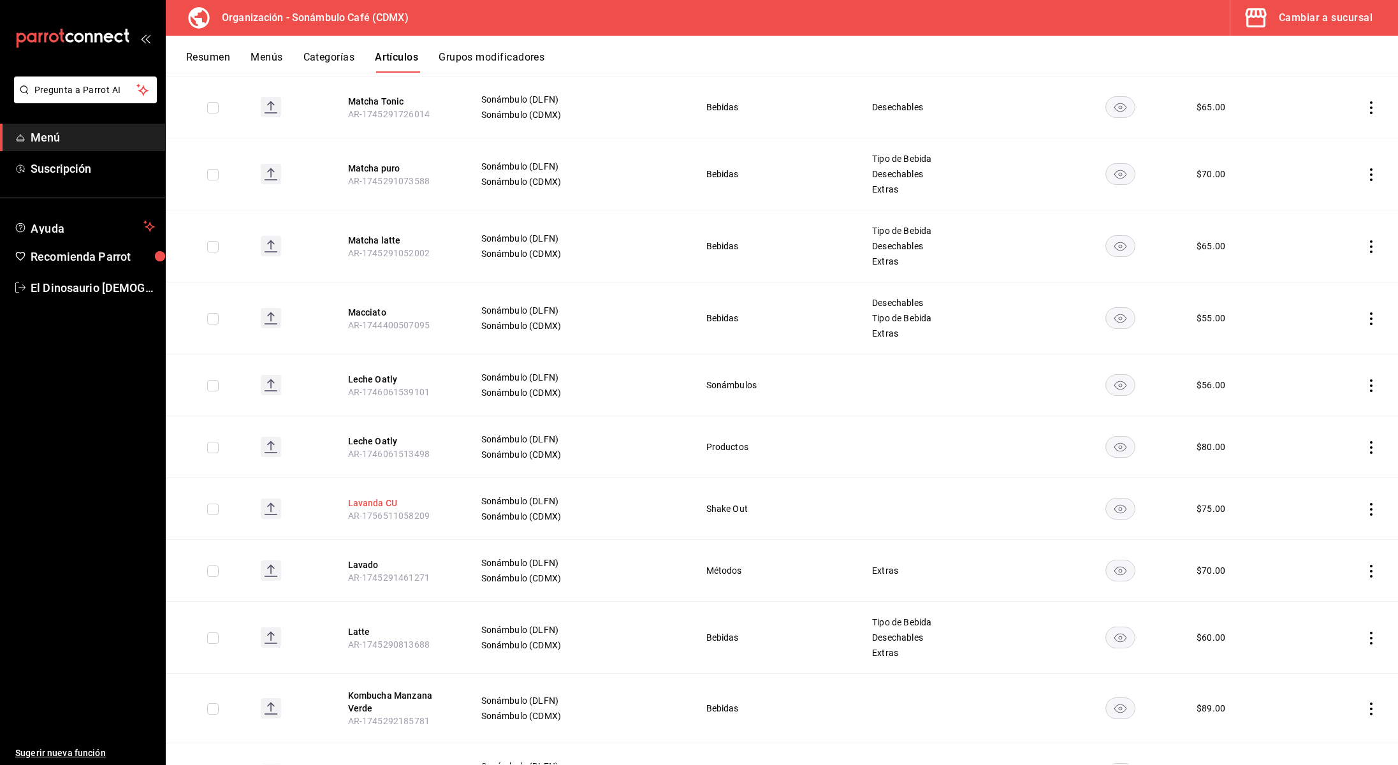
click at [376, 504] on button "Lavanda CU" at bounding box center [399, 503] width 102 height 13
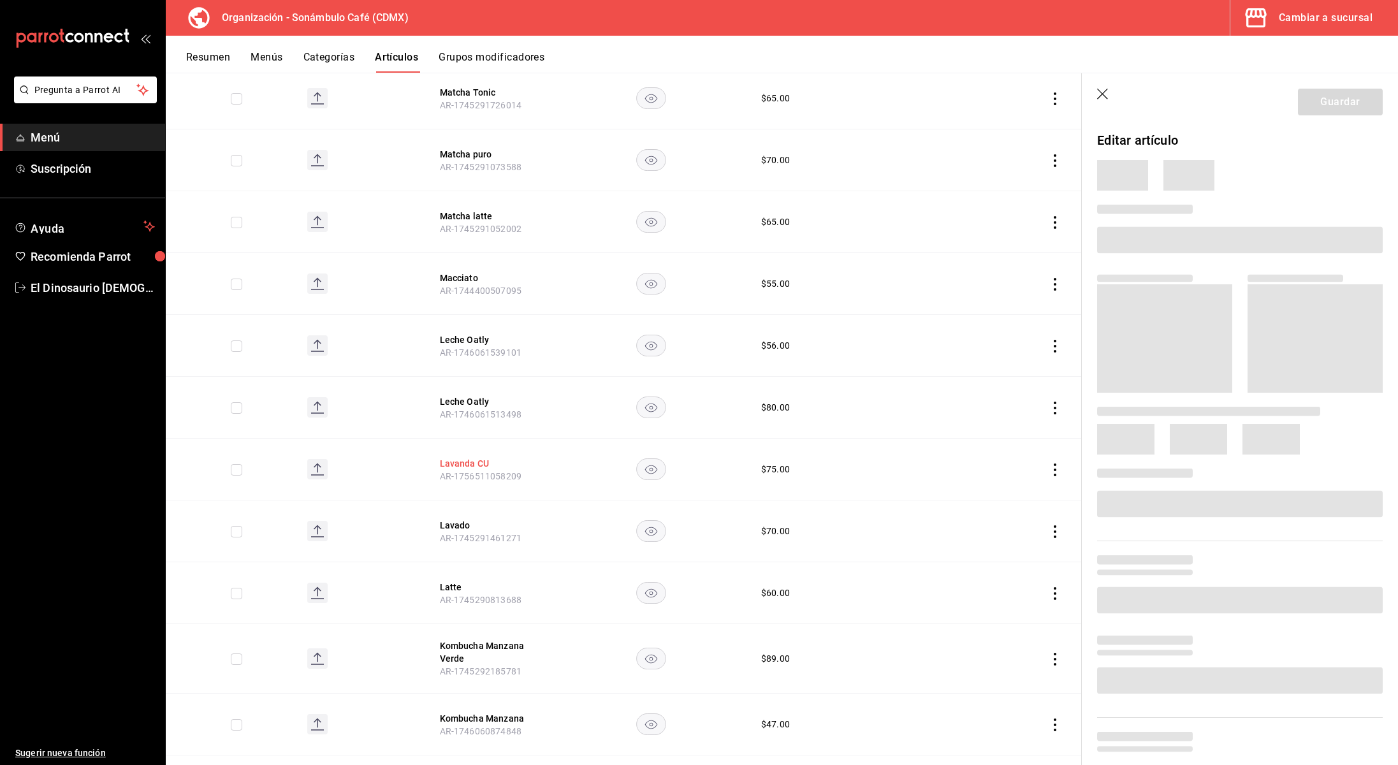
scroll to position [1599, 0]
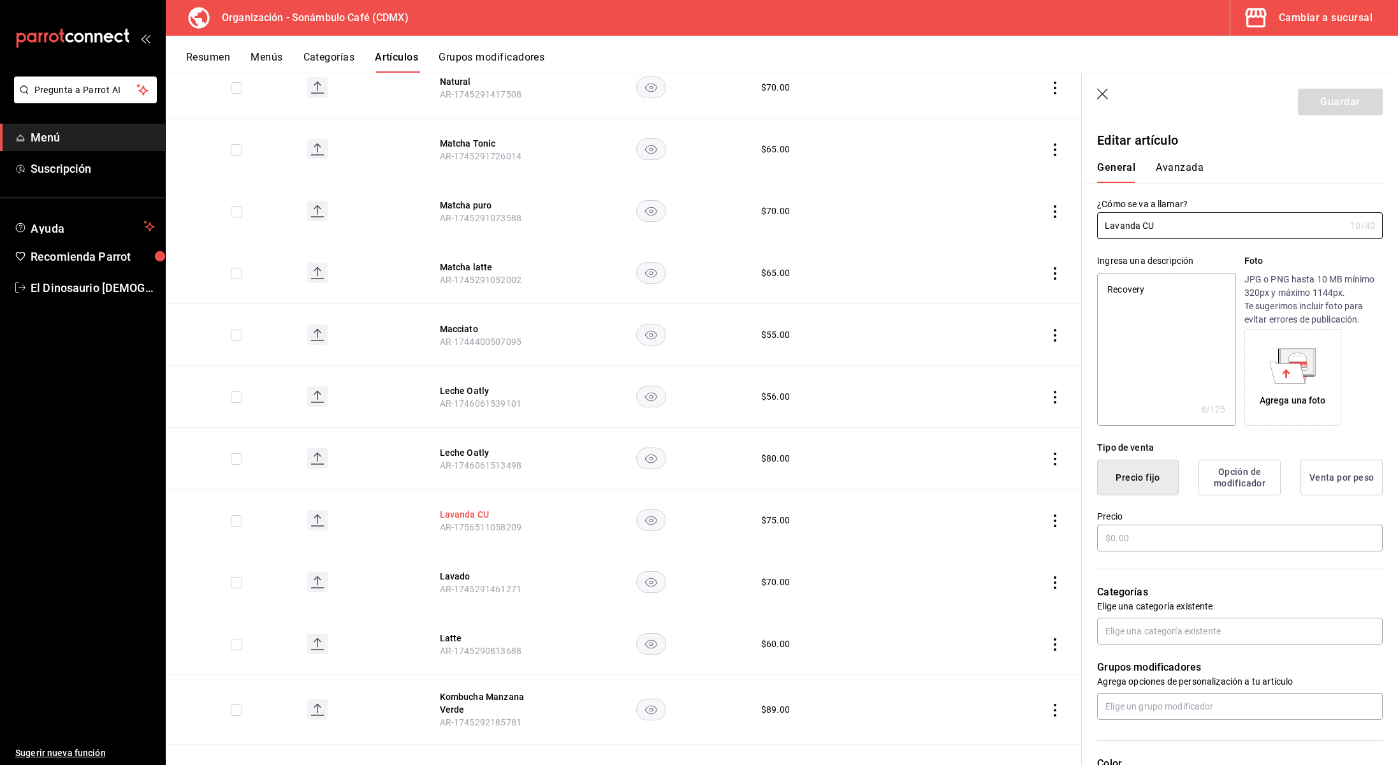
type textarea "x"
type input "$75.00"
type input "H87"
type input "50201700"
type input "6d5d39c5-aa1e-42d8-a05d-a56b1b7c7e54"
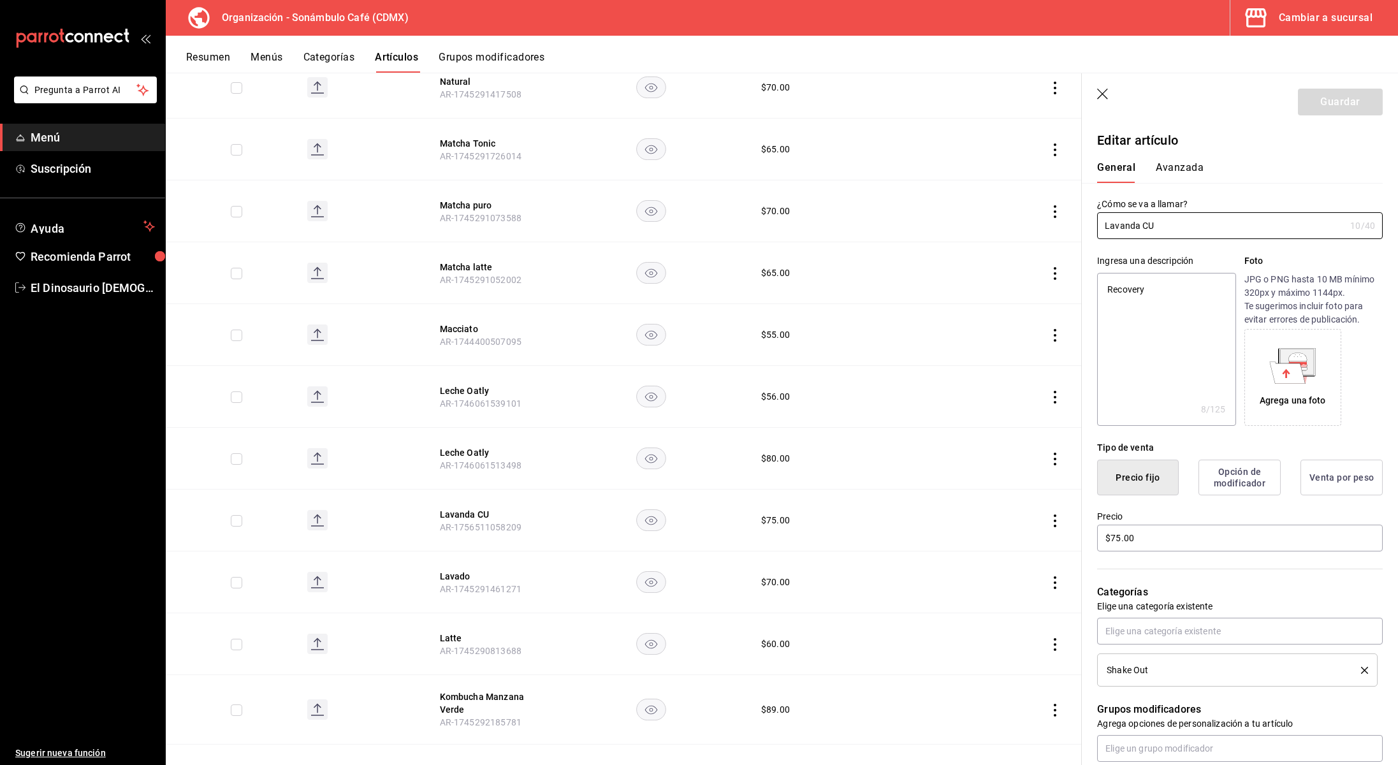
click at [1189, 166] on button "Avanzada" at bounding box center [1180, 172] width 48 height 22
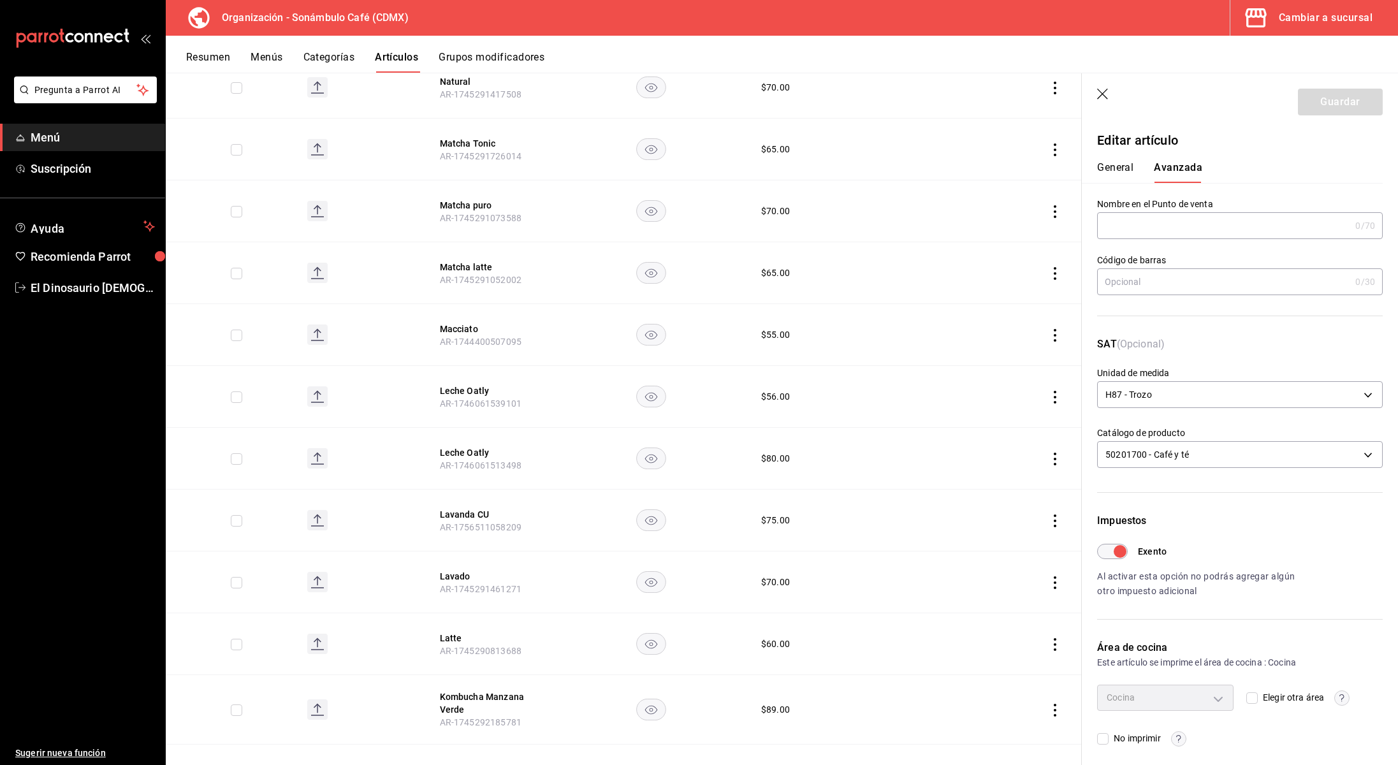
scroll to position [6, 0]
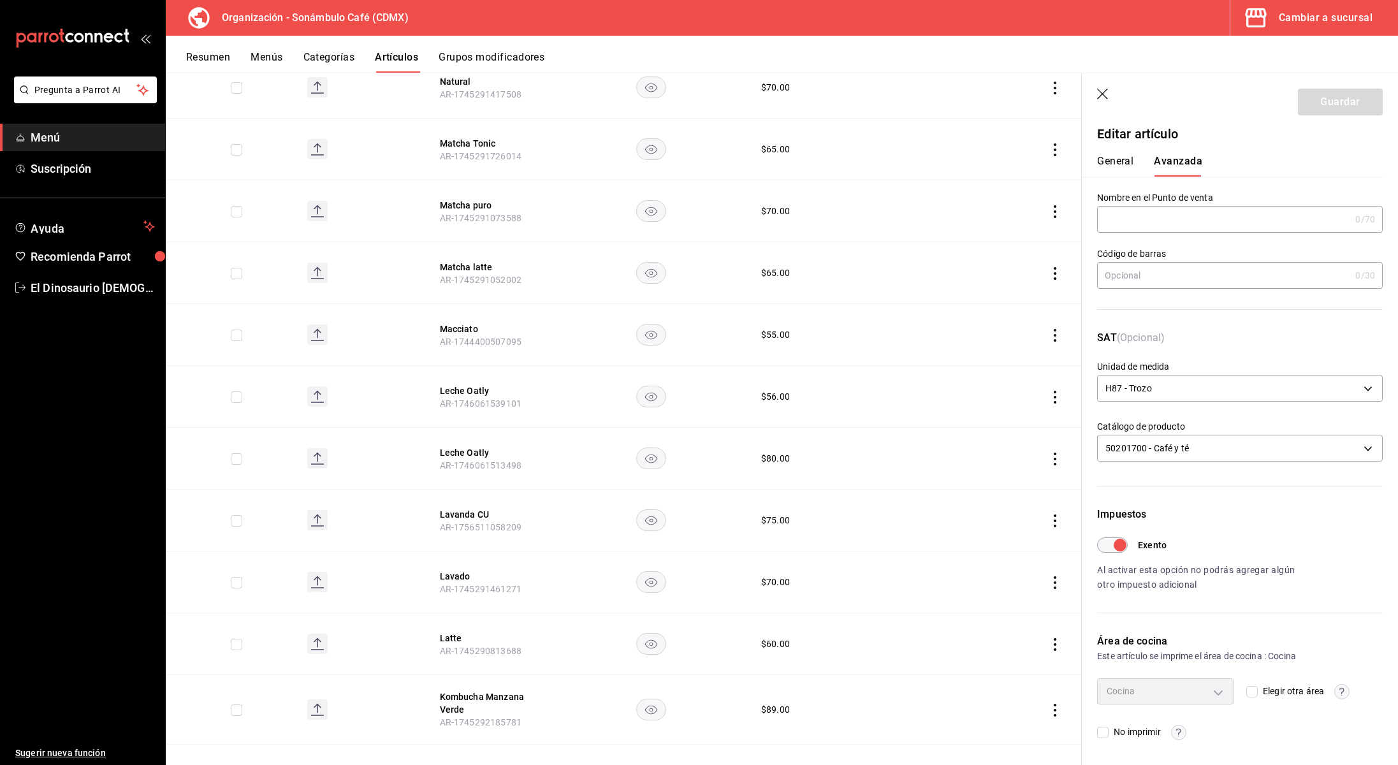
click at [1113, 157] on button "General" at bounding box center [1115, 166] width 36 height 22
type textarea "x"
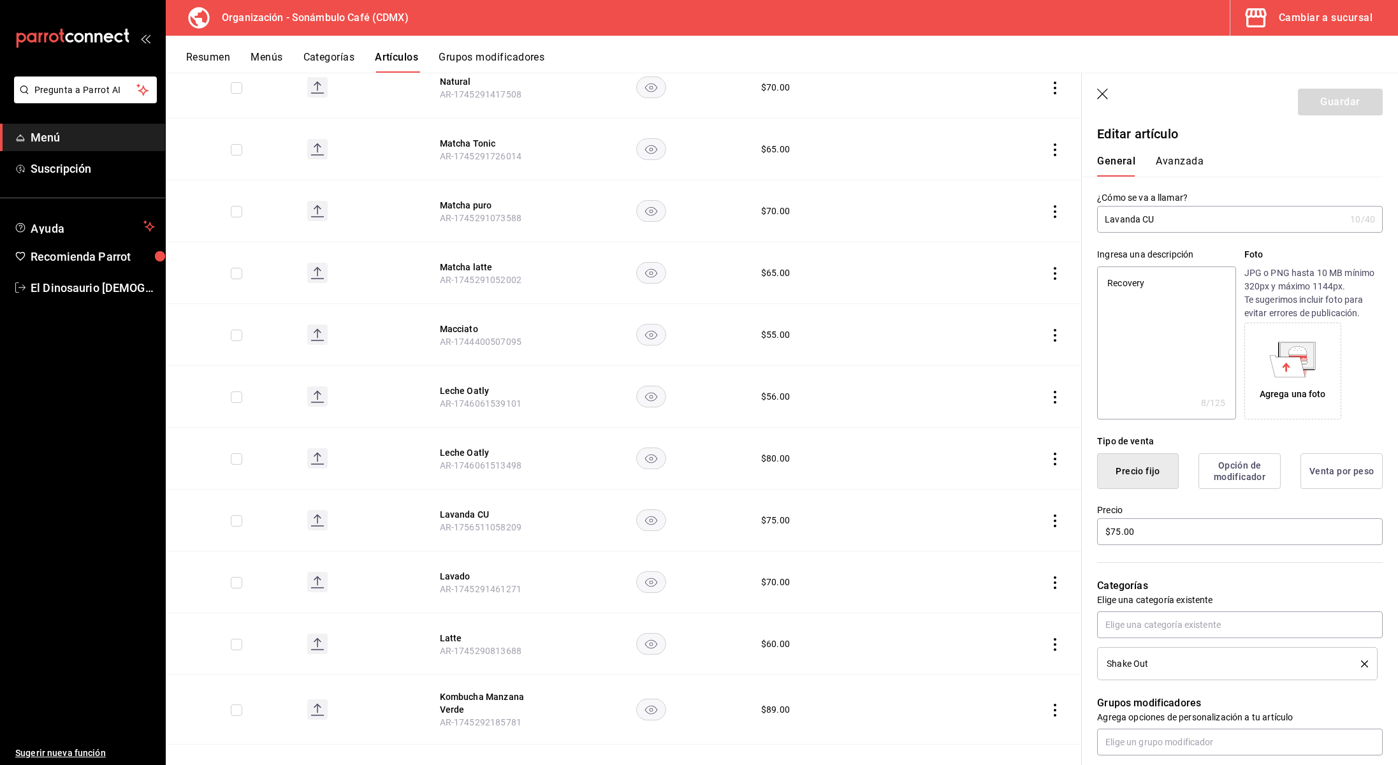
click at [1177, 166] on button "Avanzada" at bounding box center [1180, 166] width 48 height 22
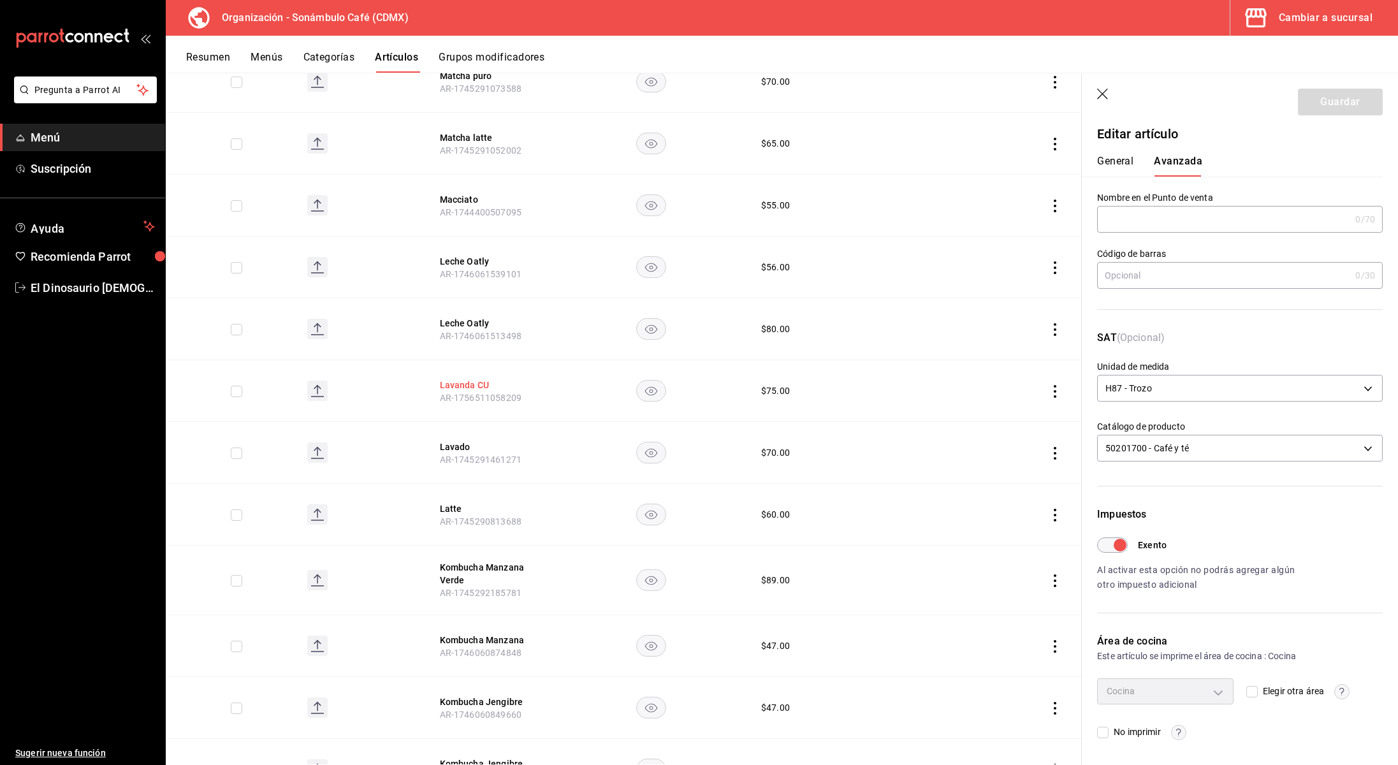
scroll to position [1745, 0]
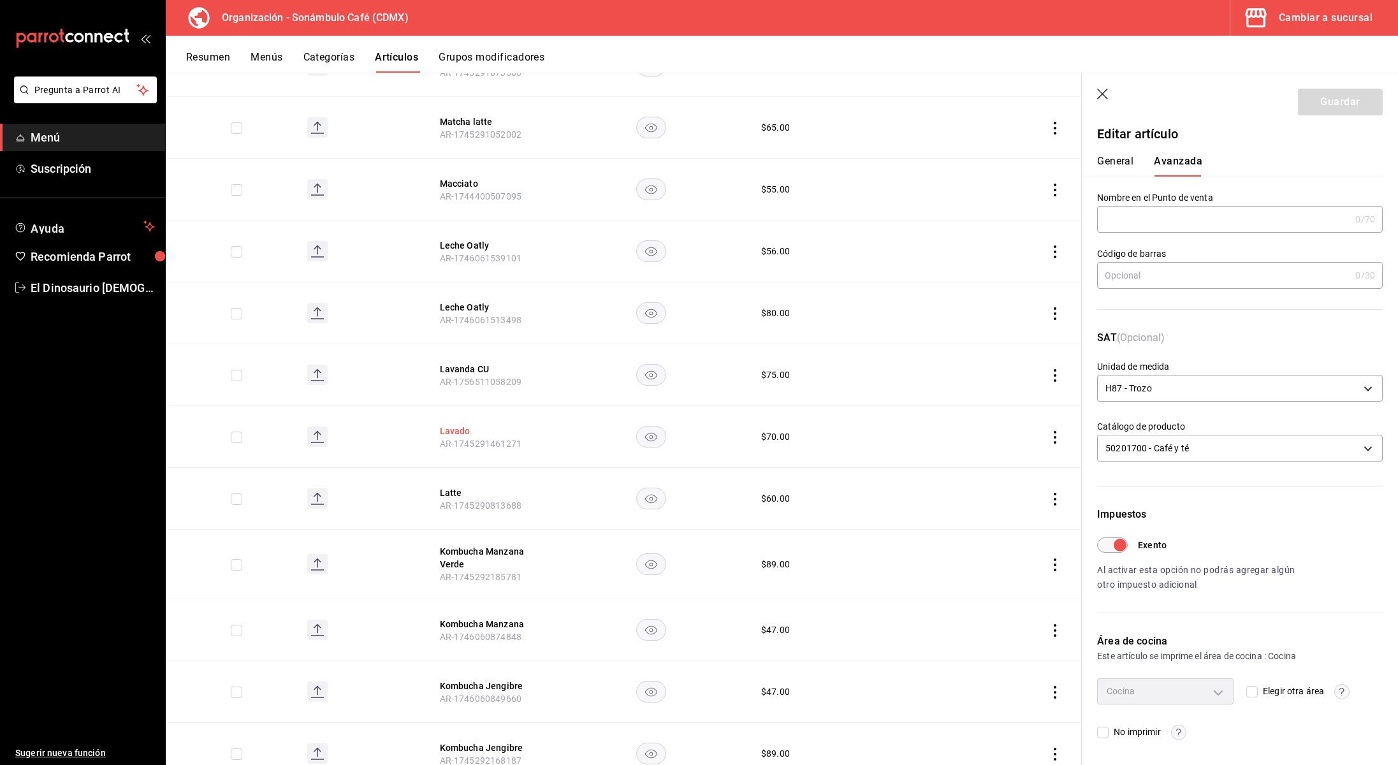
click at [465, 430] on button "Lavado" at bounding box center [491, 431] width 102 height 13
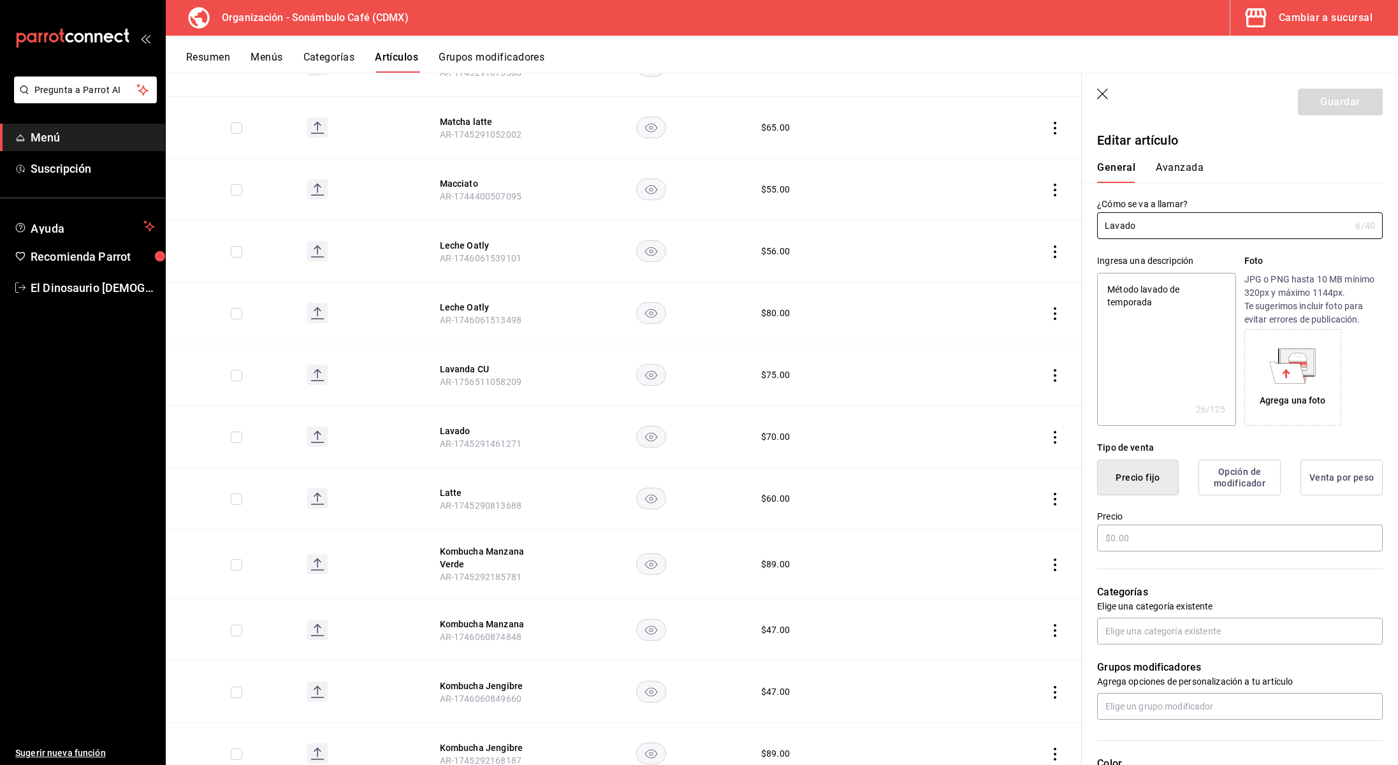
type textarea "x"
type input "$70.00"
type input "H87"
type input "50201700"
type input "6d5d39c5-aa1e-42d8-a05d-a56b1b7c7e54"
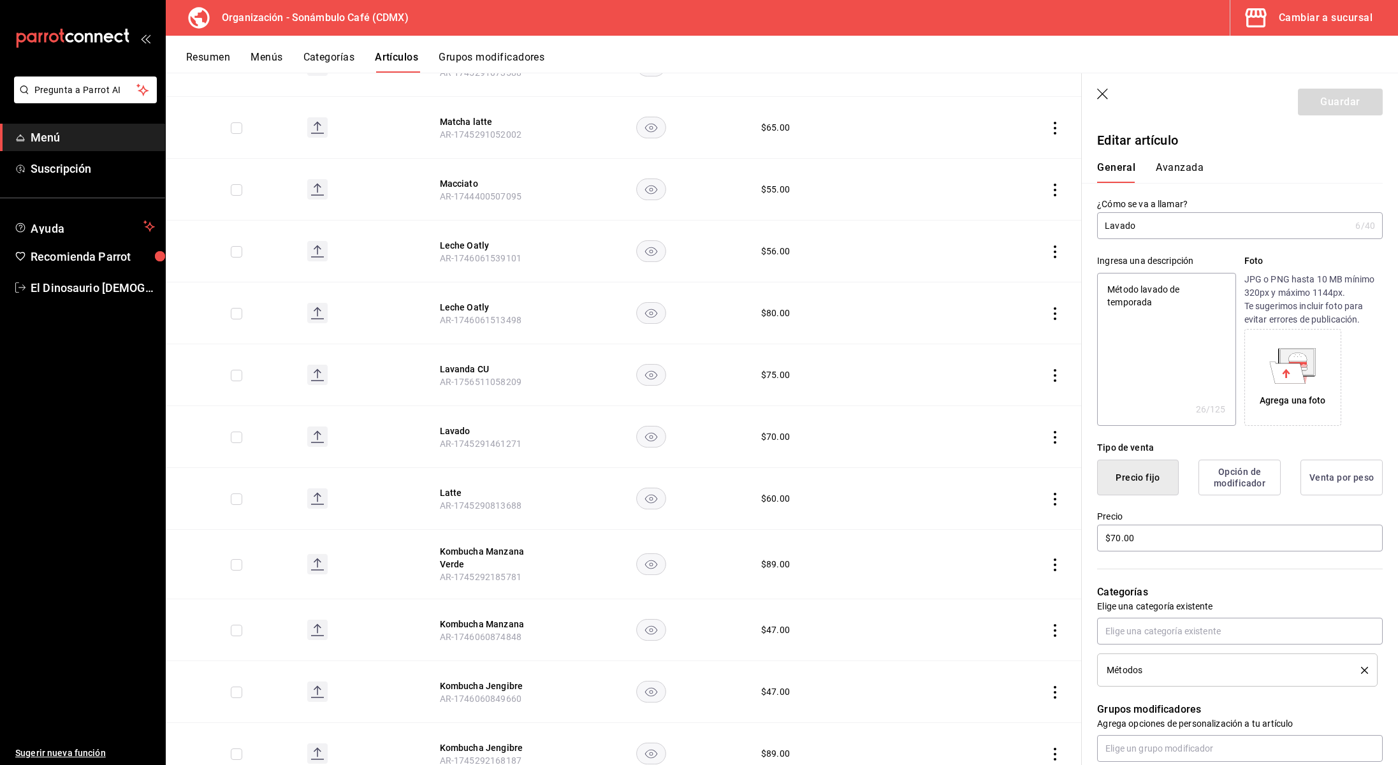
click at [1189, 171] on button "Avanzada" at bounding box center [1180, 172] width 48 height 22
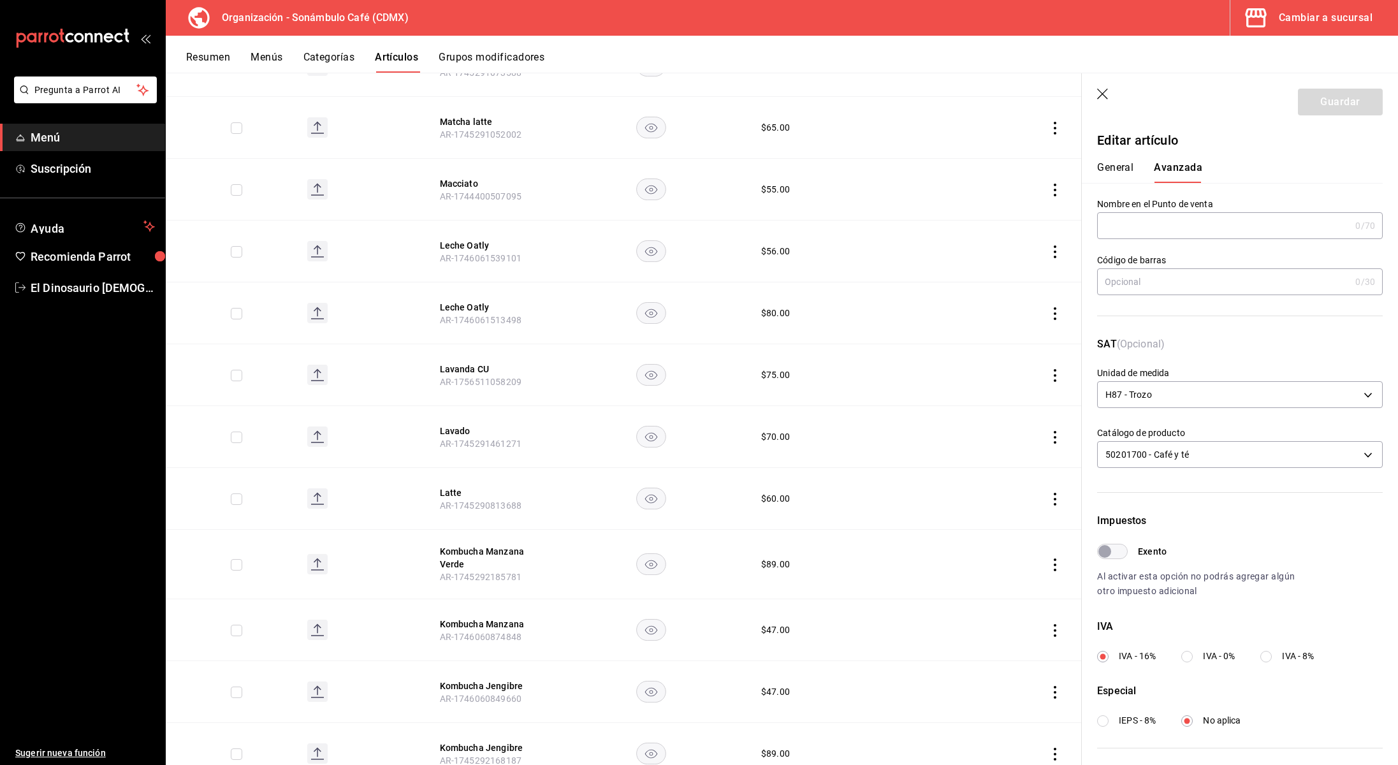
click at [1127, 557] on input "Exento" at bounding box center [1105, 551] width 46 height 15
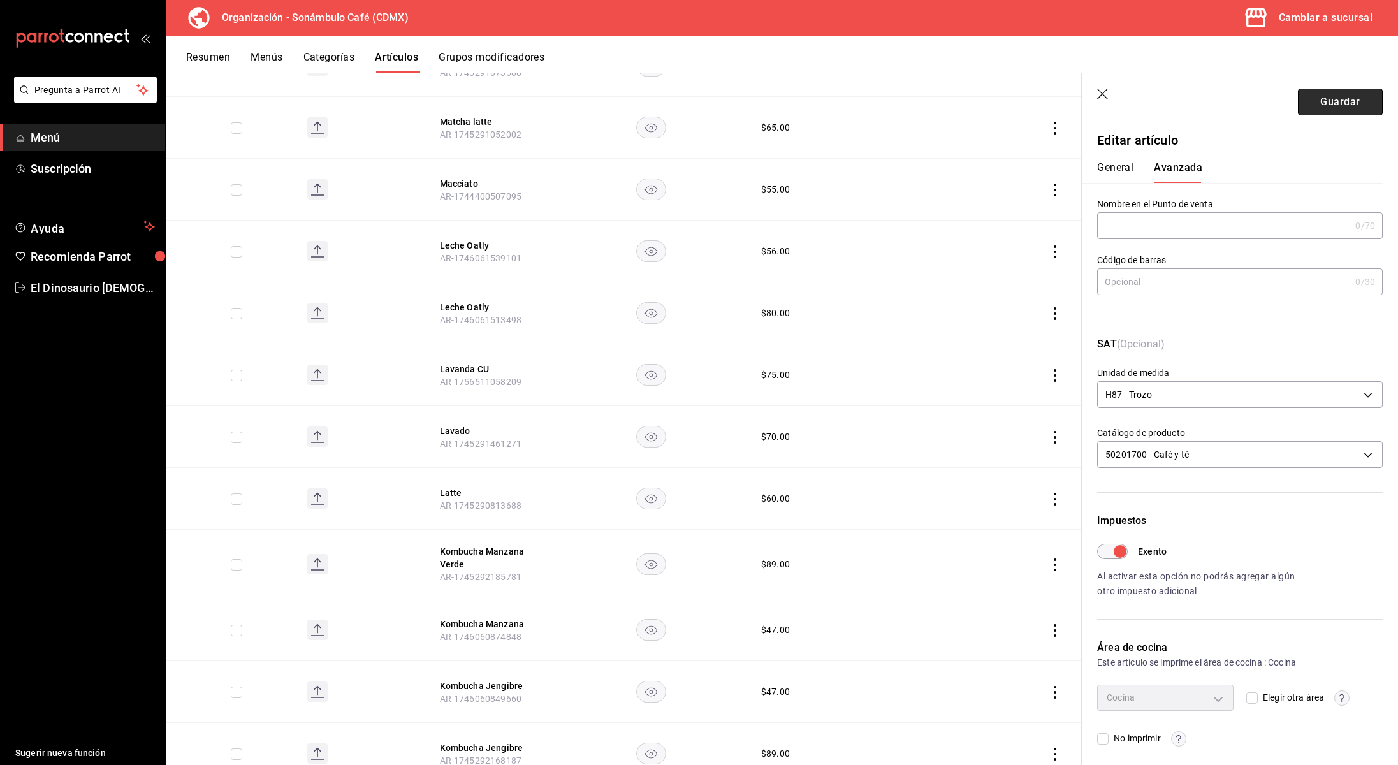
click at [1328, 108] on button "Guardar" at bounding box center [1340, 102] width 85 height 27
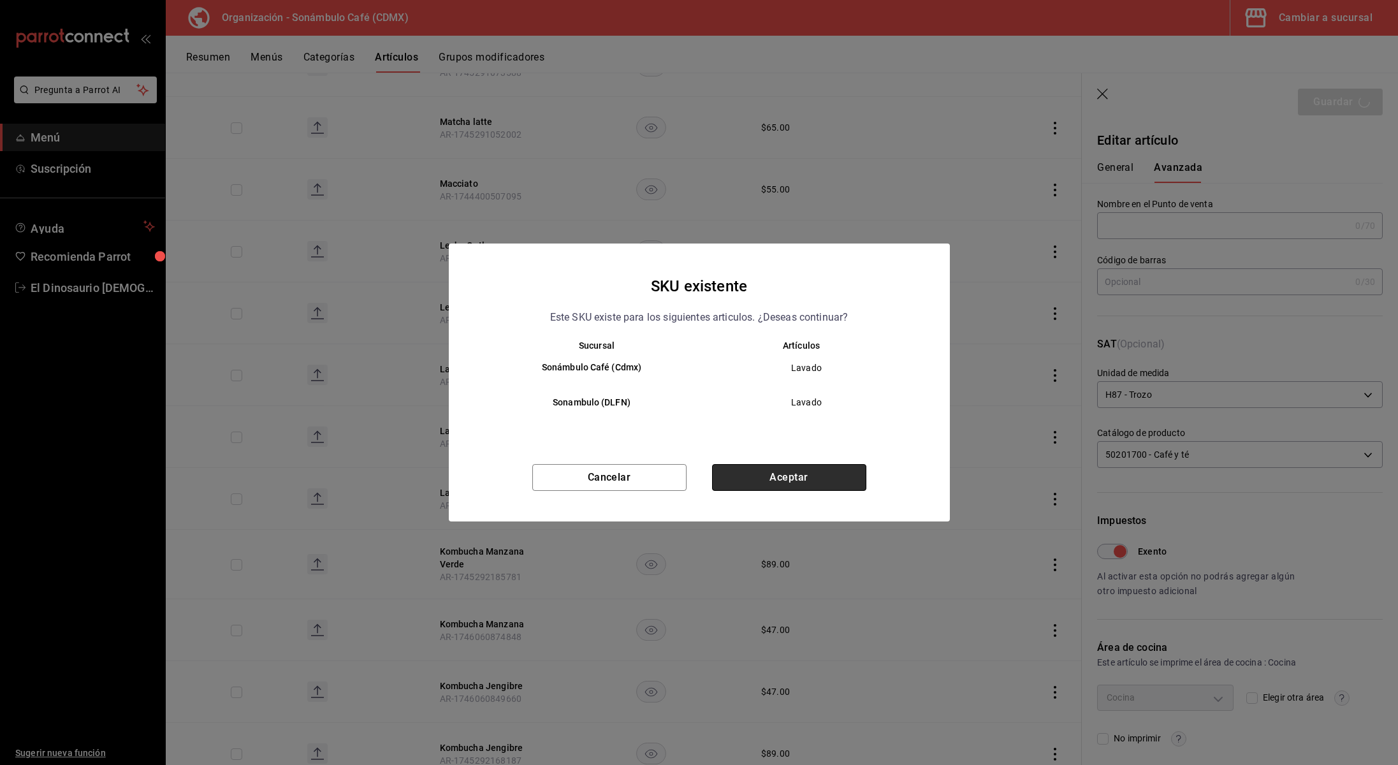
click at [828, 478] on button "Aceptar" at bounding box center [789, 477] width 154 height 27
checkbox input "false"
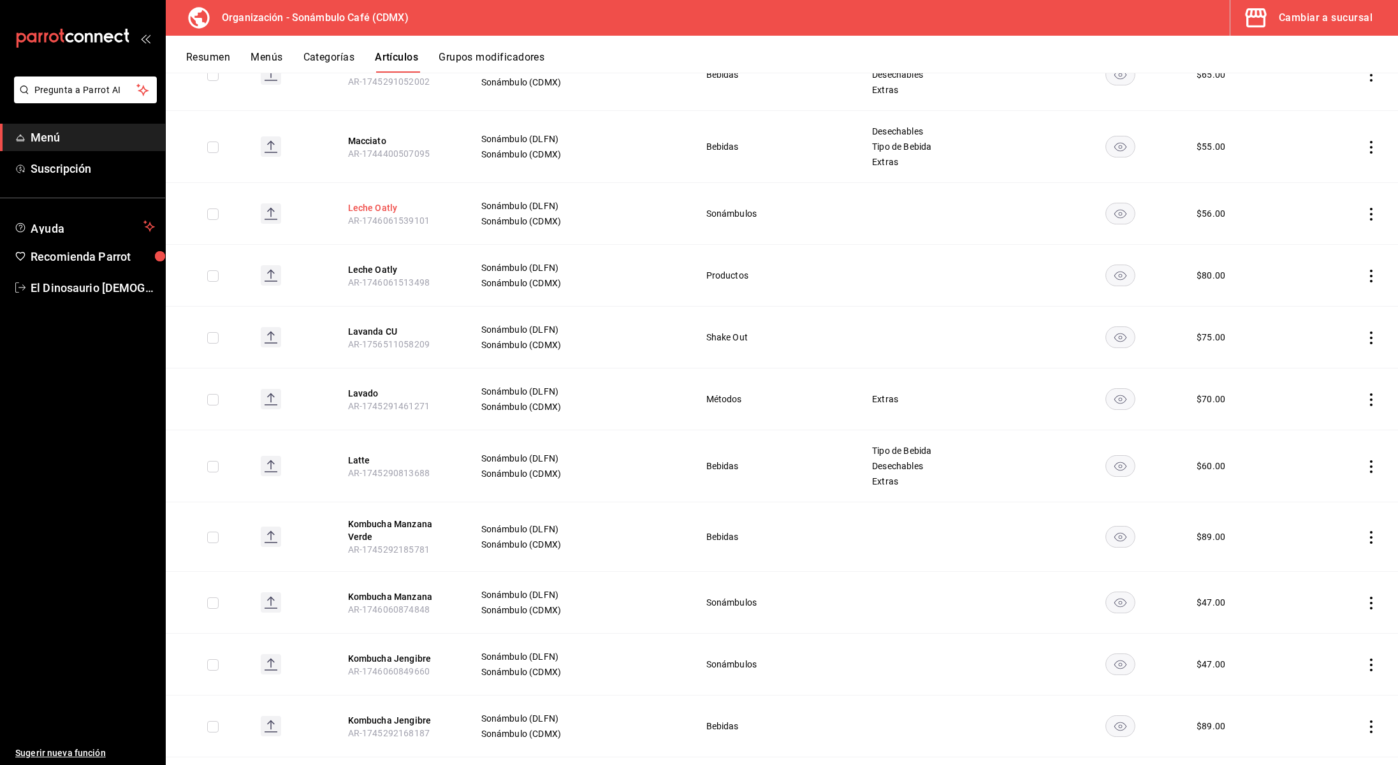
scroll to position [1891, 0]
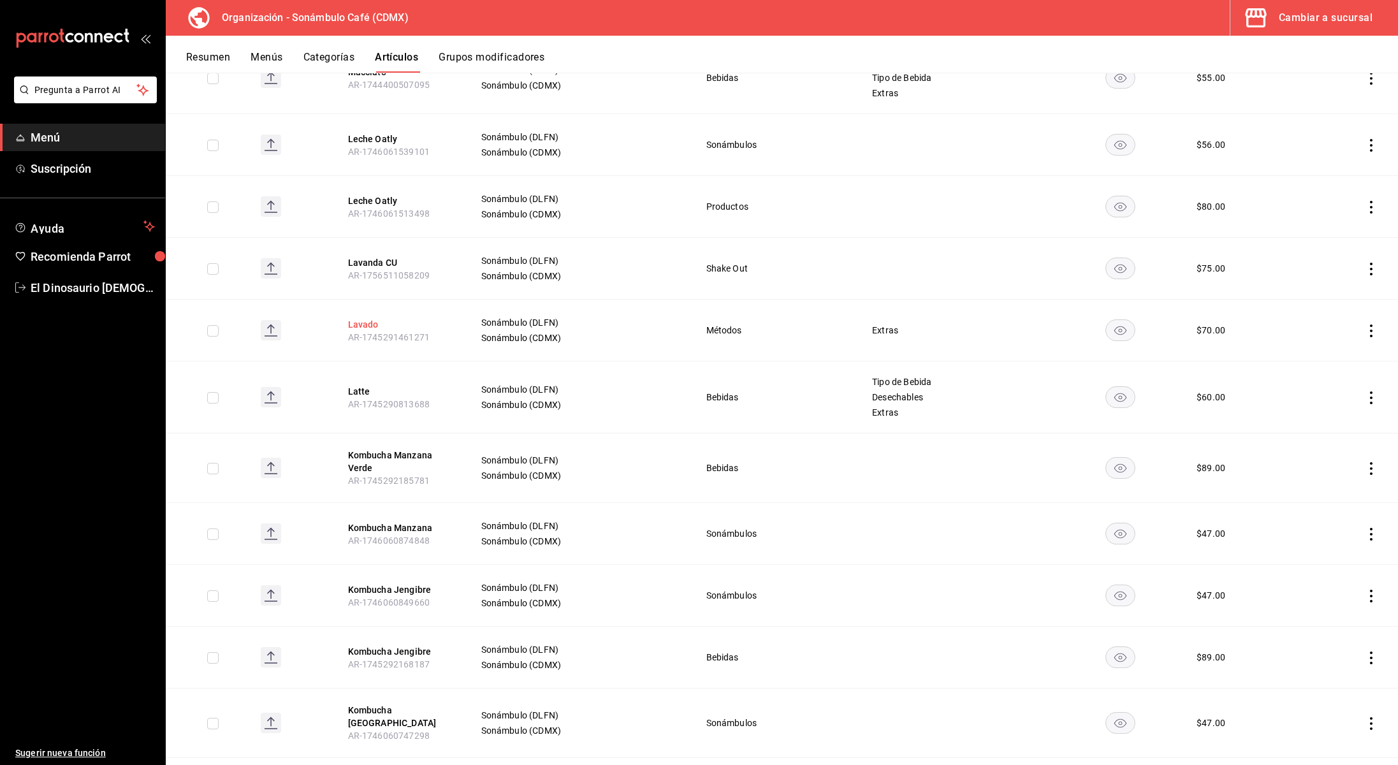
click at [366, 323] on button "Lavado" at bounding box center [399, 324] width 102 height 13
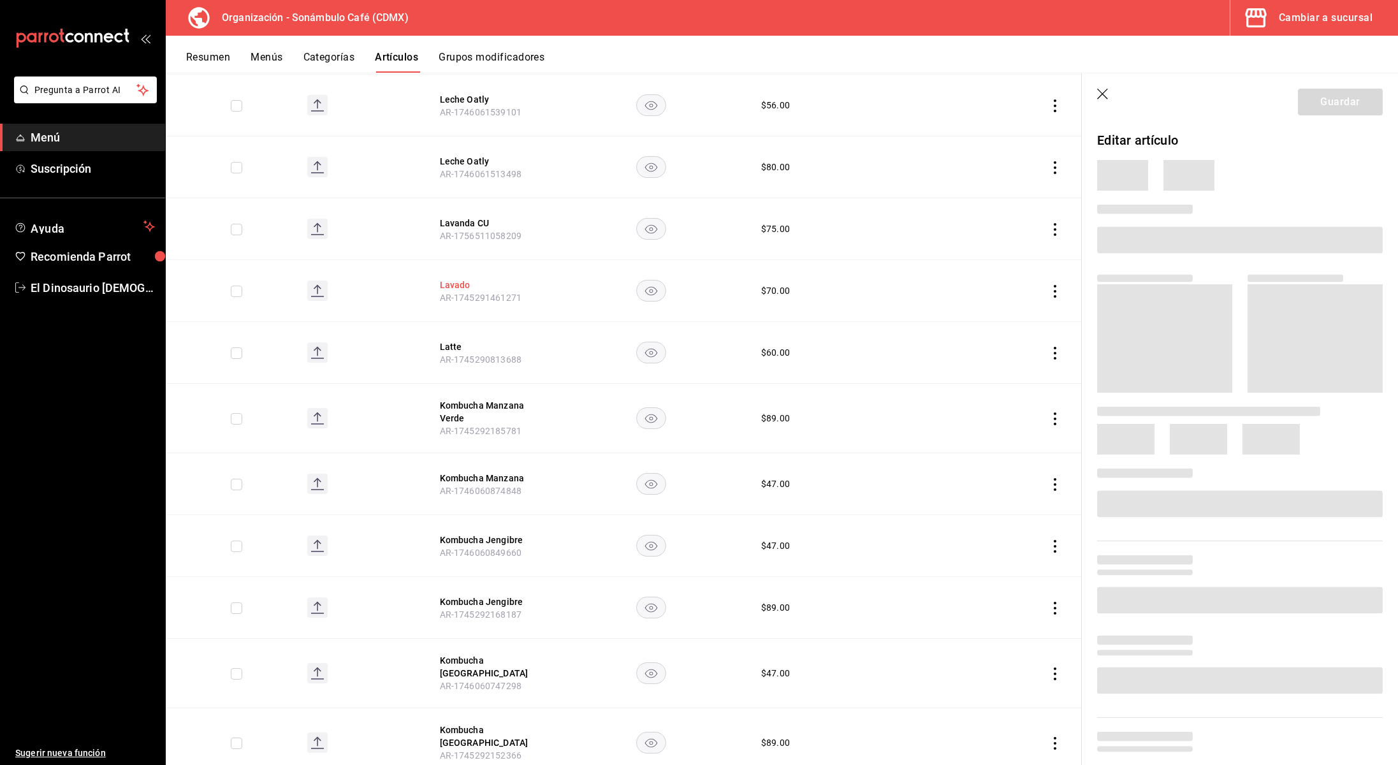
scroll to position [1814, 0]
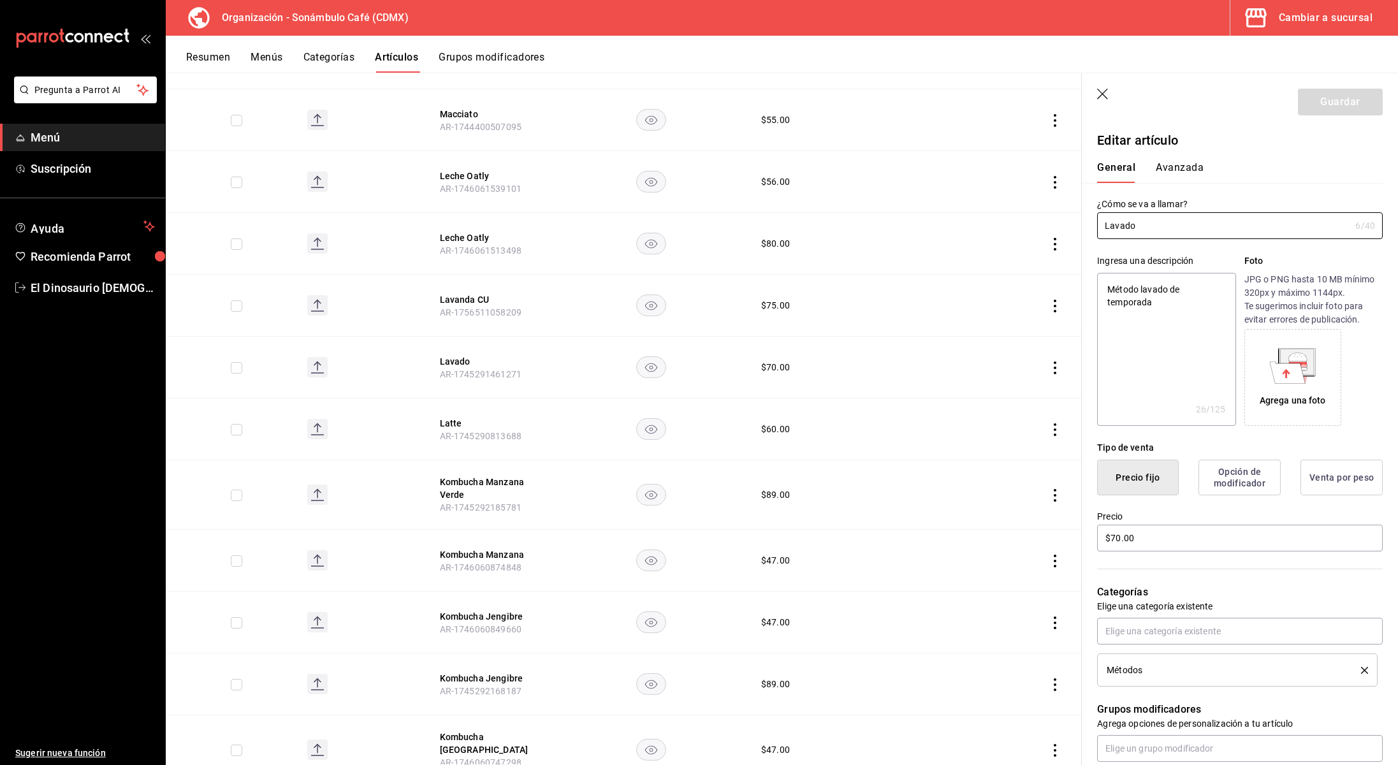
click at [1185, 173] on button "Avanzada" at bounding box center [1180, 172] width 48 height 22
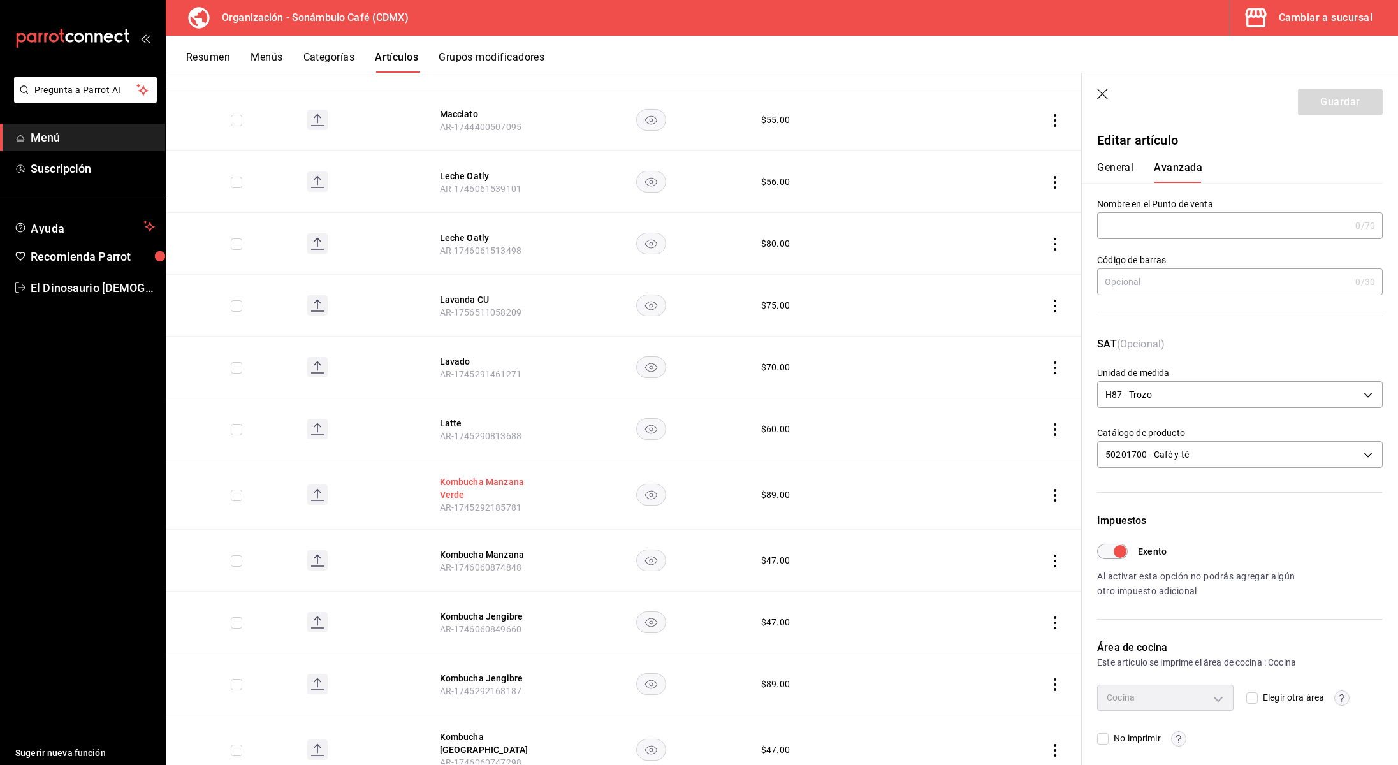
click at [450, 481] on button "Kombucha Manzana Verde" at bounding box center [491, 489] width 102 height 26
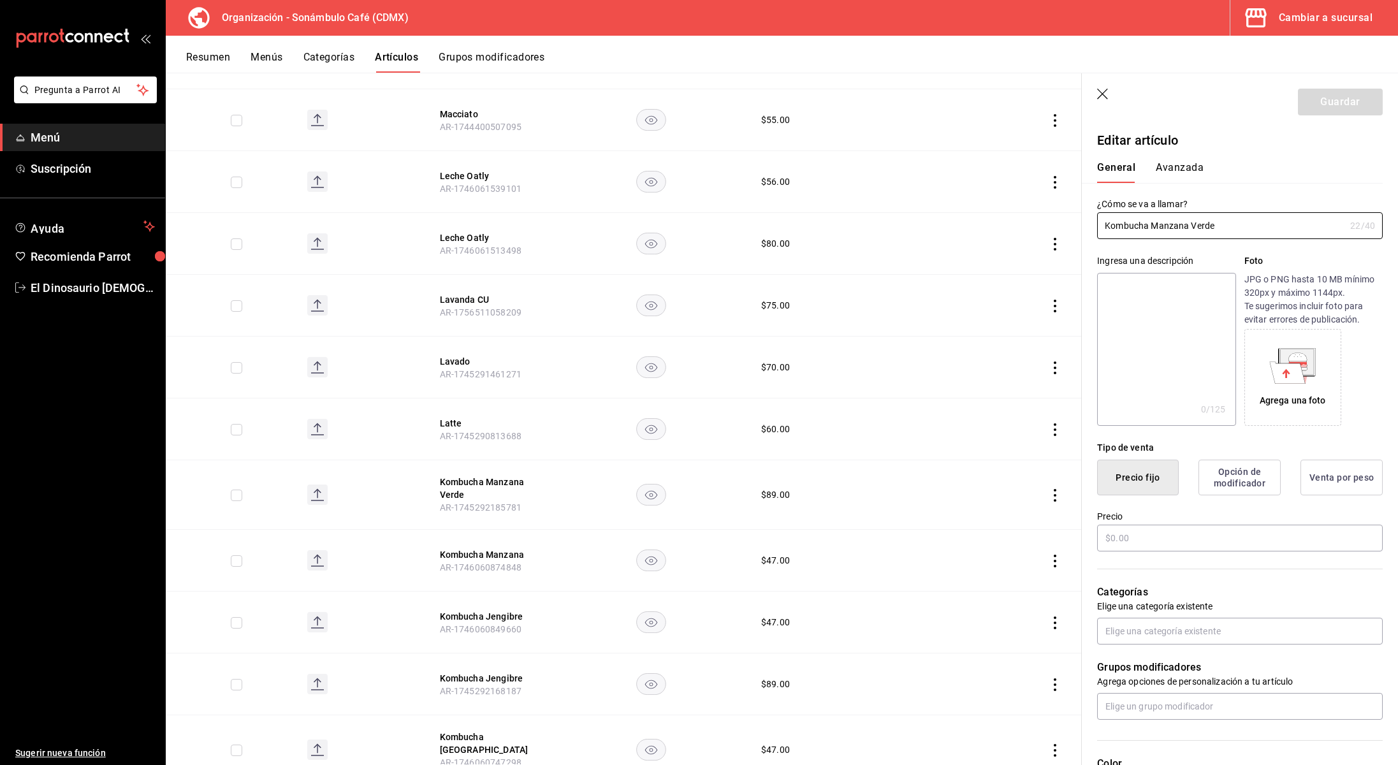
type input "$89.00"
type input "H87"
type input "50201715"
radio input "true"
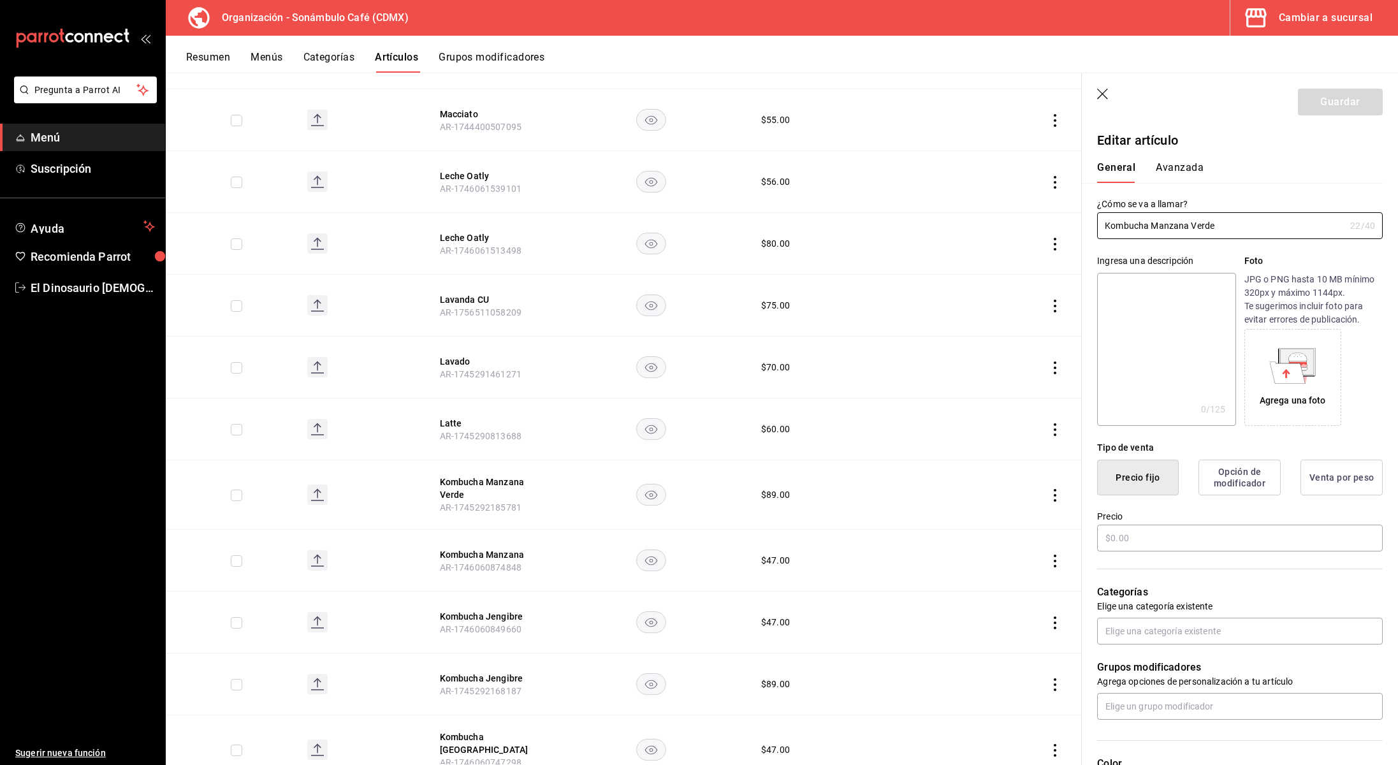
type input "6d5d39c5-aa1e-42d8-a05d-a56b1b7c7e54"
click at [1184, 164] on button "Avanzada" at bounding box center [1180, 172] width 48 height 22
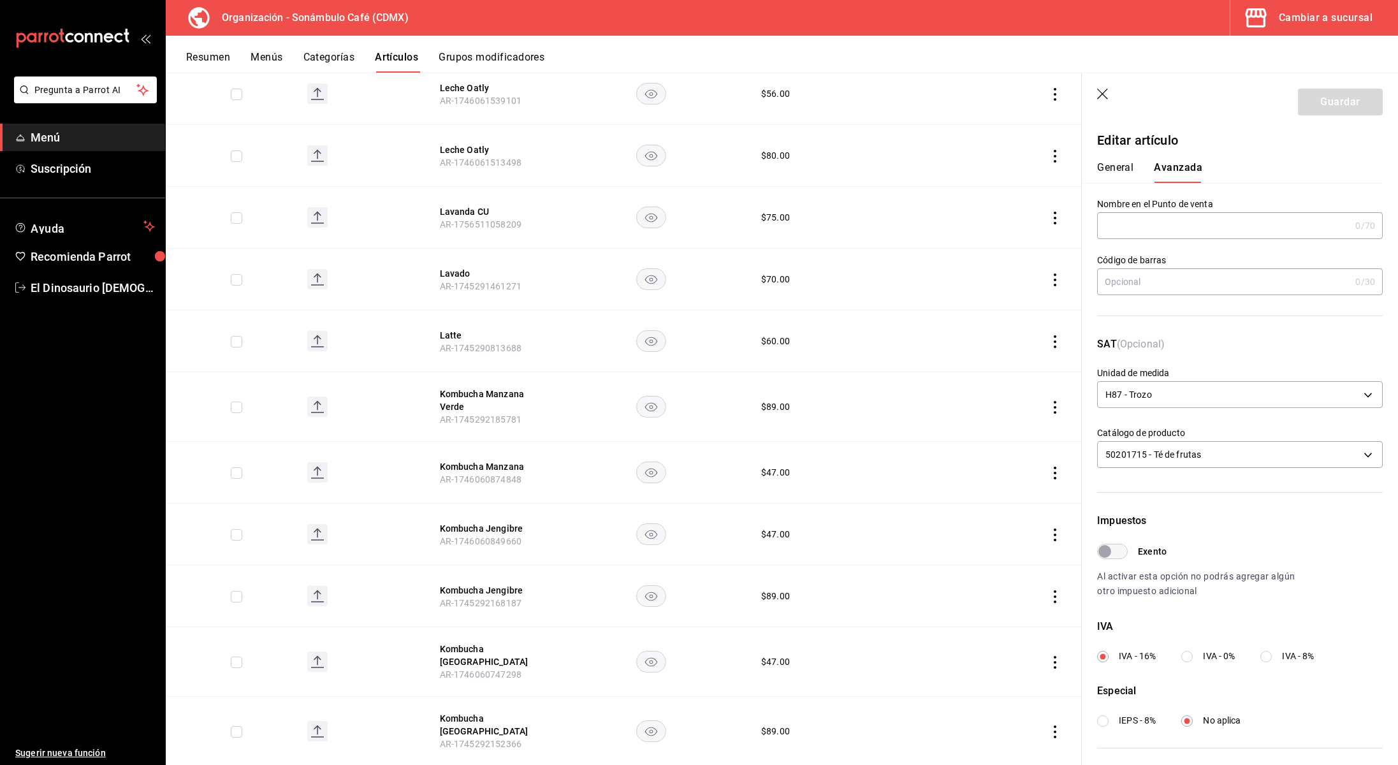
scroll to position [1925, 0]
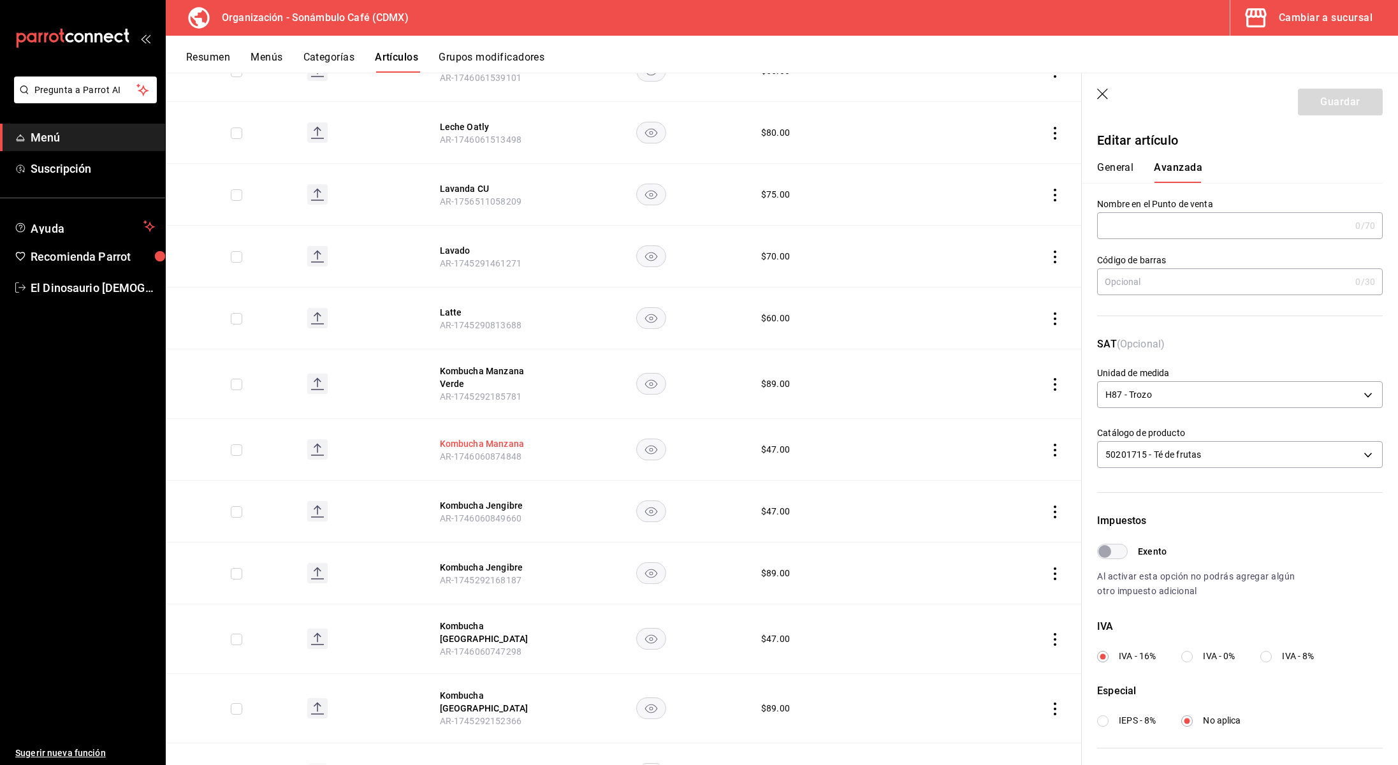
click at [480, 442] on button "Kombucha Manzana" at bounding box center [491, 443] width 102 height 13
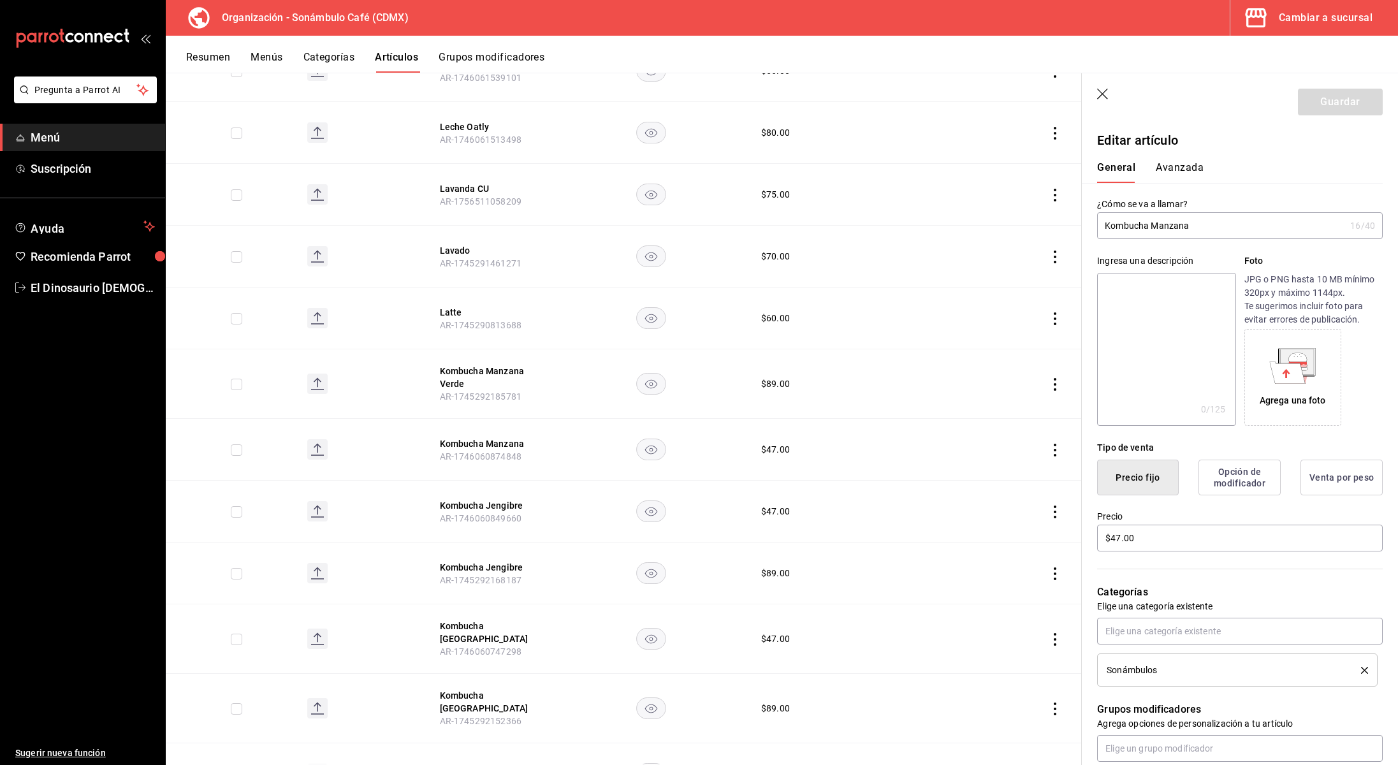
click at [1178, 173] on button "Avanzada" at bounding box center [1180, 172] width 48 height 22
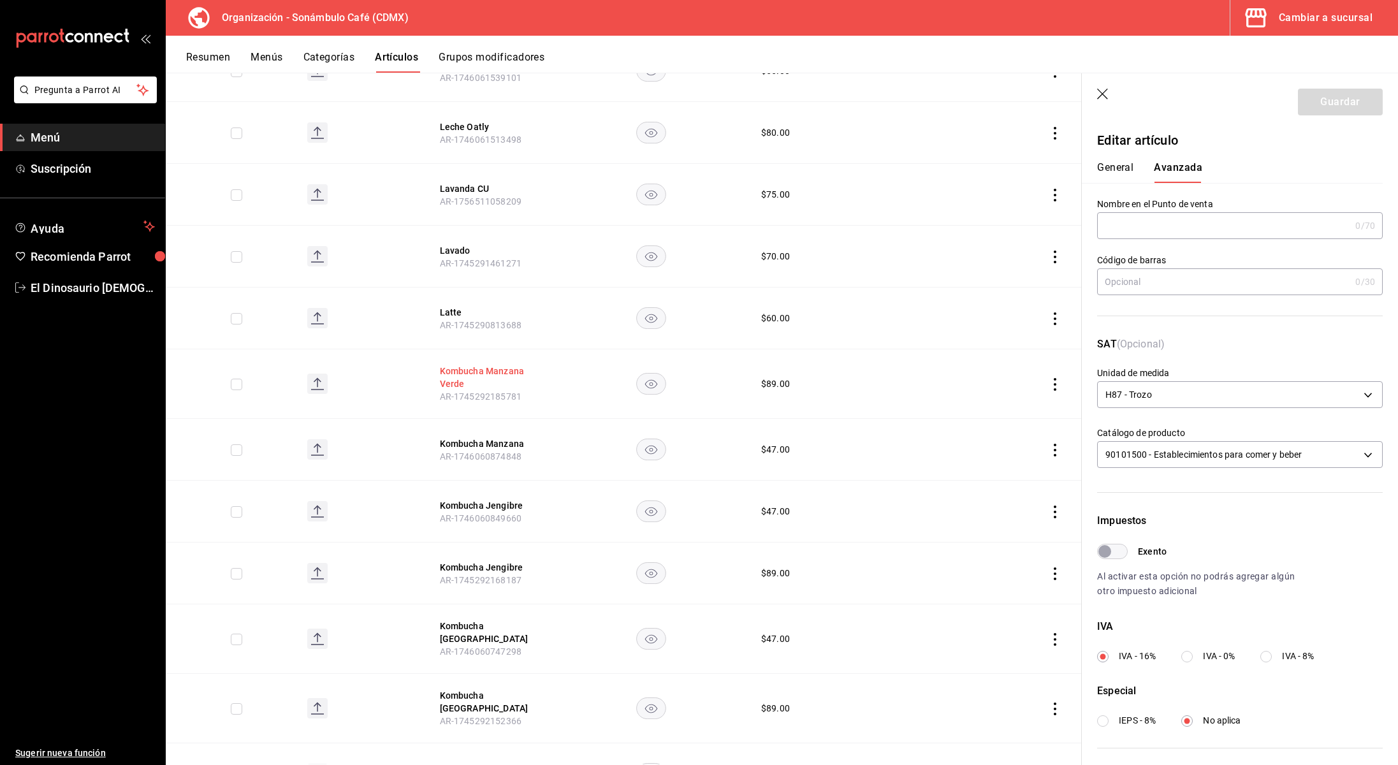
click at [466, 375] on button "Kombucha Manzana Verde" at bounding box center [491, 378] width 102 height 26
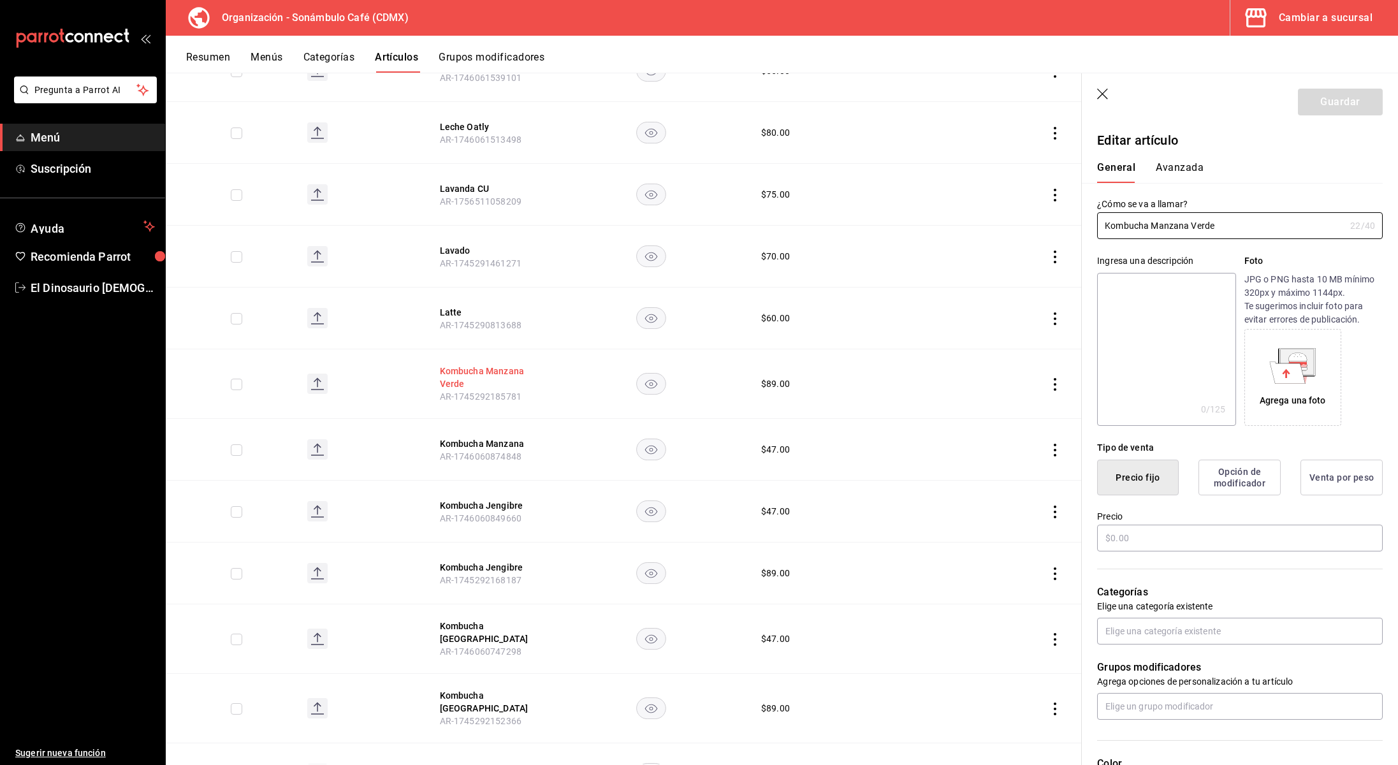
type input "$89.00"
click at [1169, 174] on button "Avanzada" at bounding box center [1180, 172] width 48 height 22
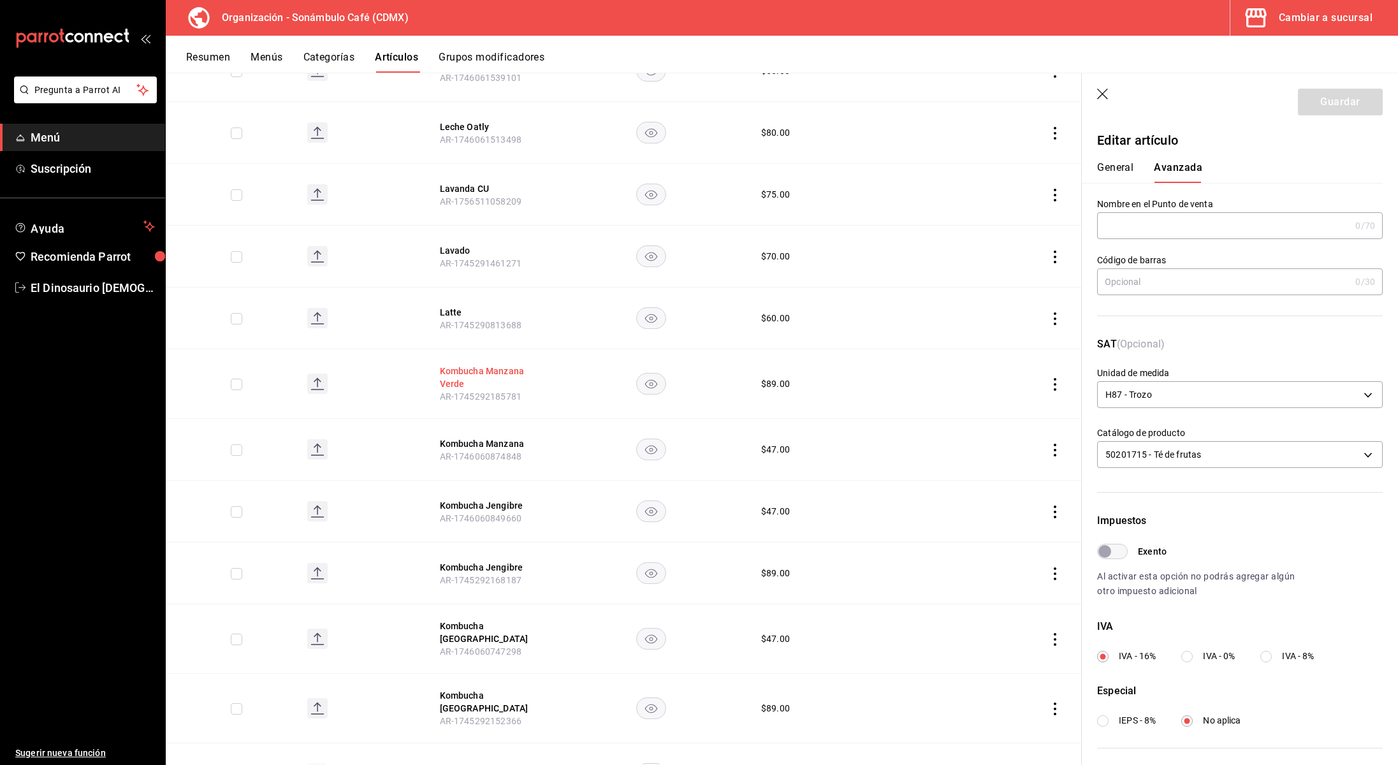
click at [479, 372] on button "Kombucha Manzana Verde" at bounding box center [491, 378] width 102 height 26
click at [496, 441] on button "Kombucha Manzana" at bounding box center [491, 443] width 102 height 13
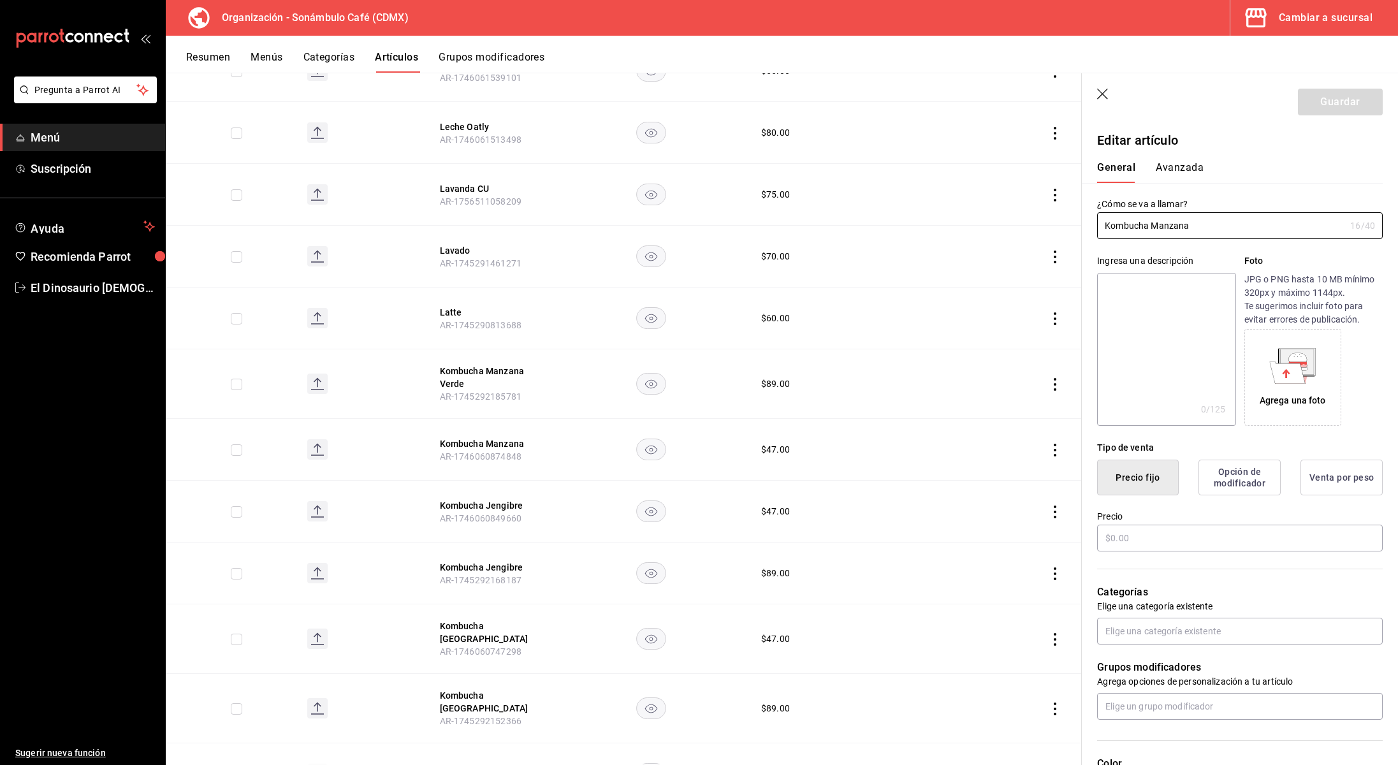
type input "$47.00"
type input "H87"
type input "90101500"
radio input "true"
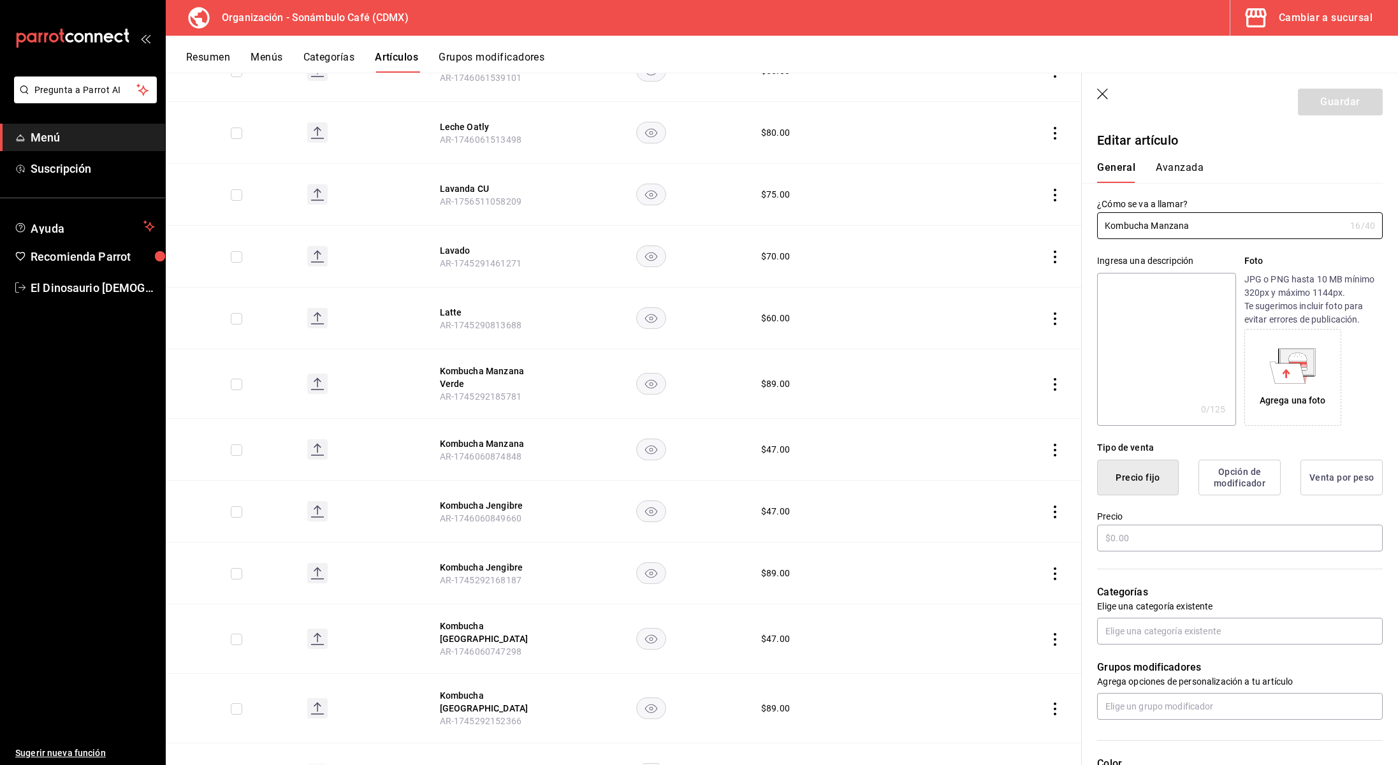
type input "6d5d39c5-aa1e-42d8-a05d-a56b1b7c7e54"
click at [1171, 161] on button "Avanzada" at bounding box center [1180, 172] width 48 height 22
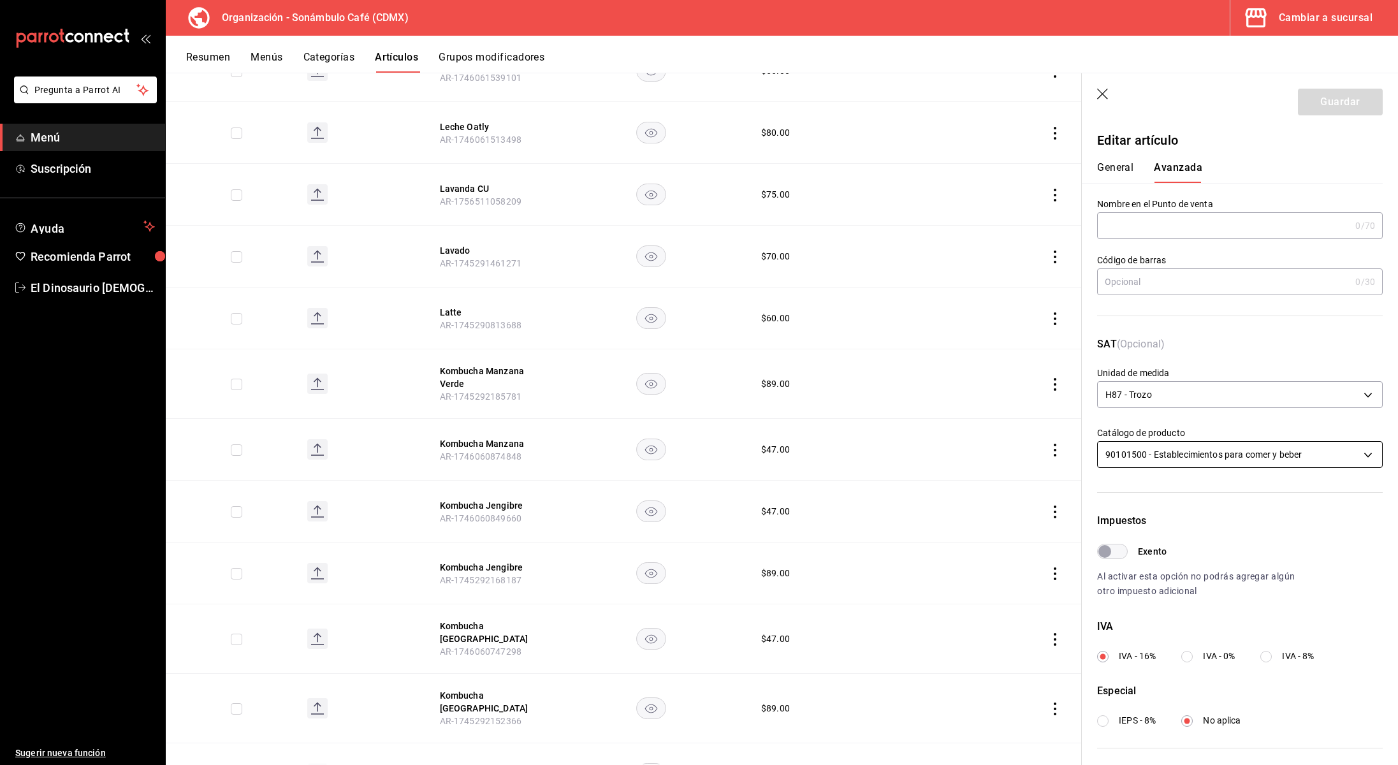
click at [1243, 452] on body "Pregunta a Parrot AI Menú Suscripción Ayuda Recomienda Parrot El Dinosaurio [DE…" at bounding box center [699, 382] width 1398 height 765
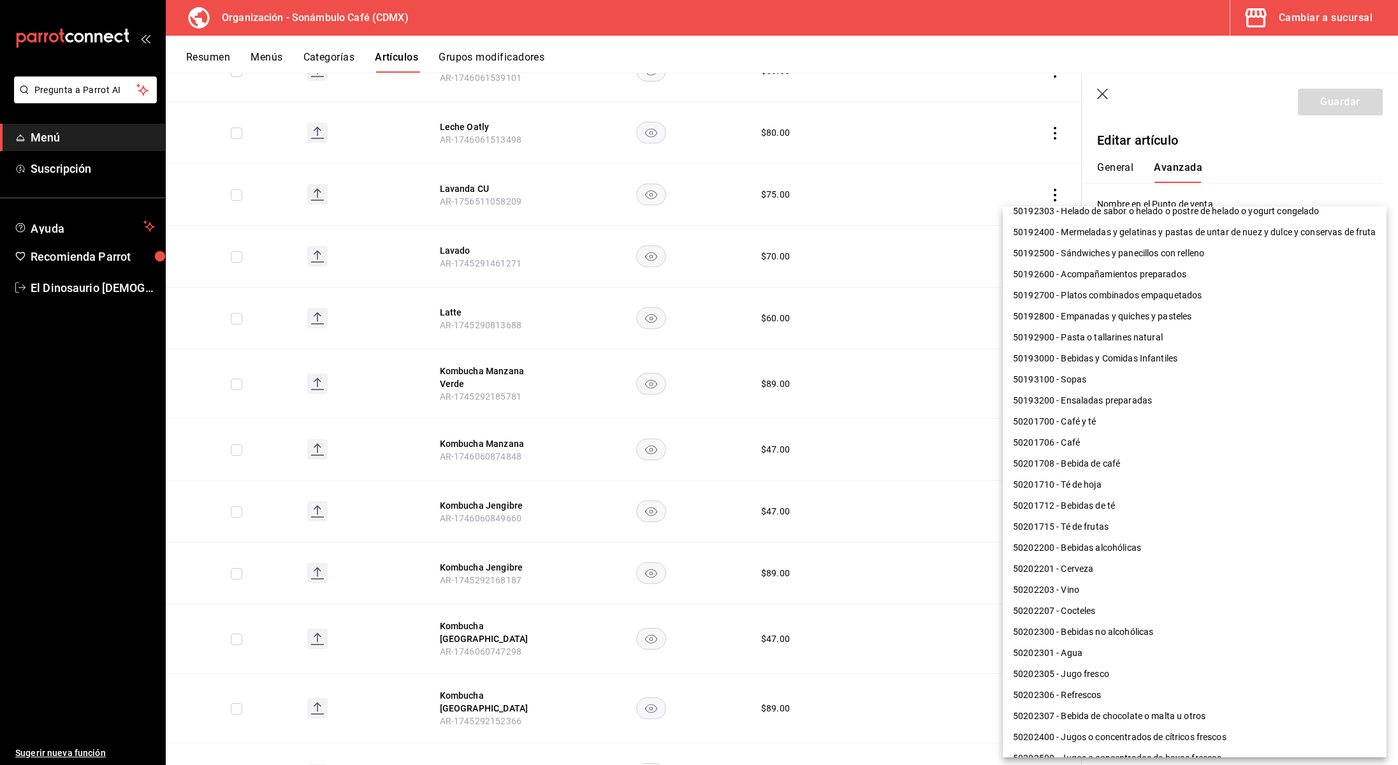
scroll to position [404, 0]
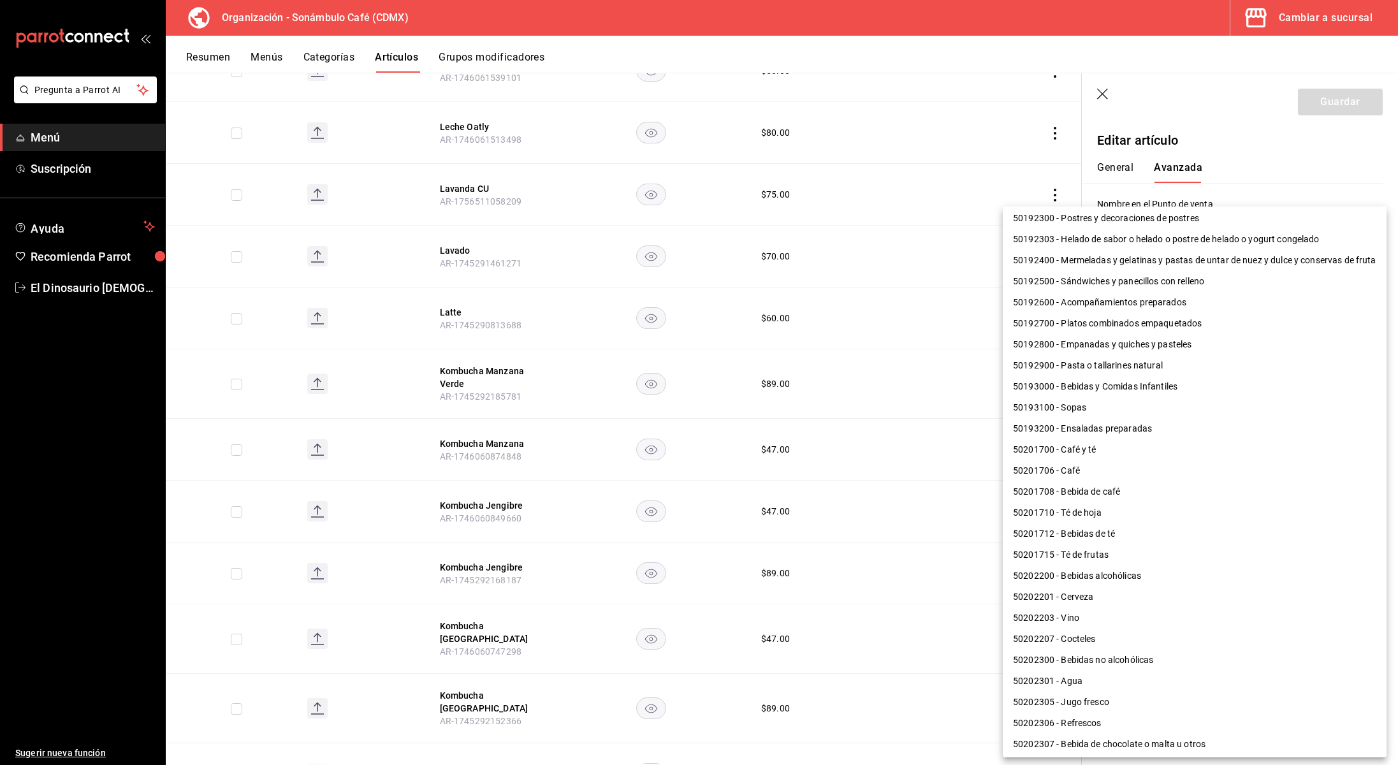
click at [1123, 555] on li "50201715 - Té de frutas" at bounding box center [1195, 555] width 384 height 21
type input "50201715"
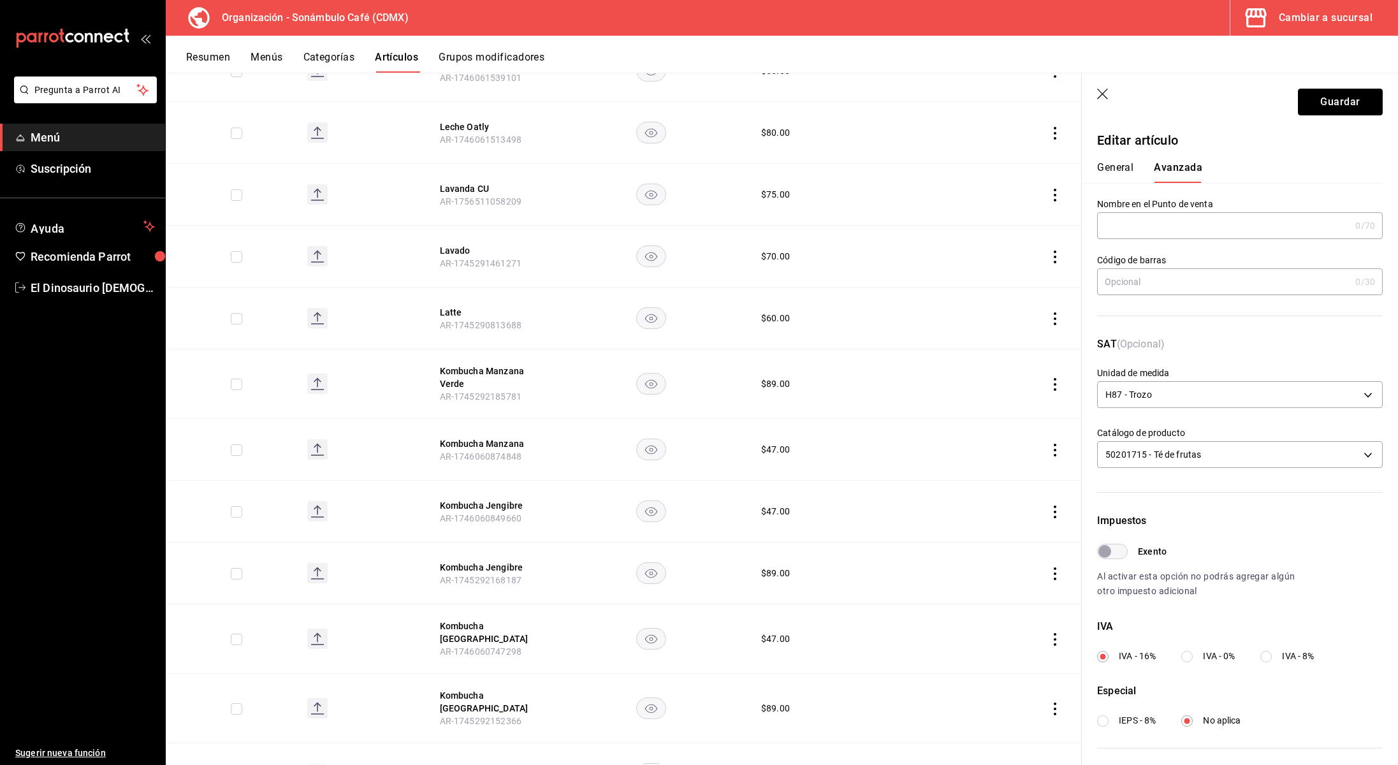
click at [1349, 107] on button "Guardar" at bounding box center [1340, 102] width 85 height 27
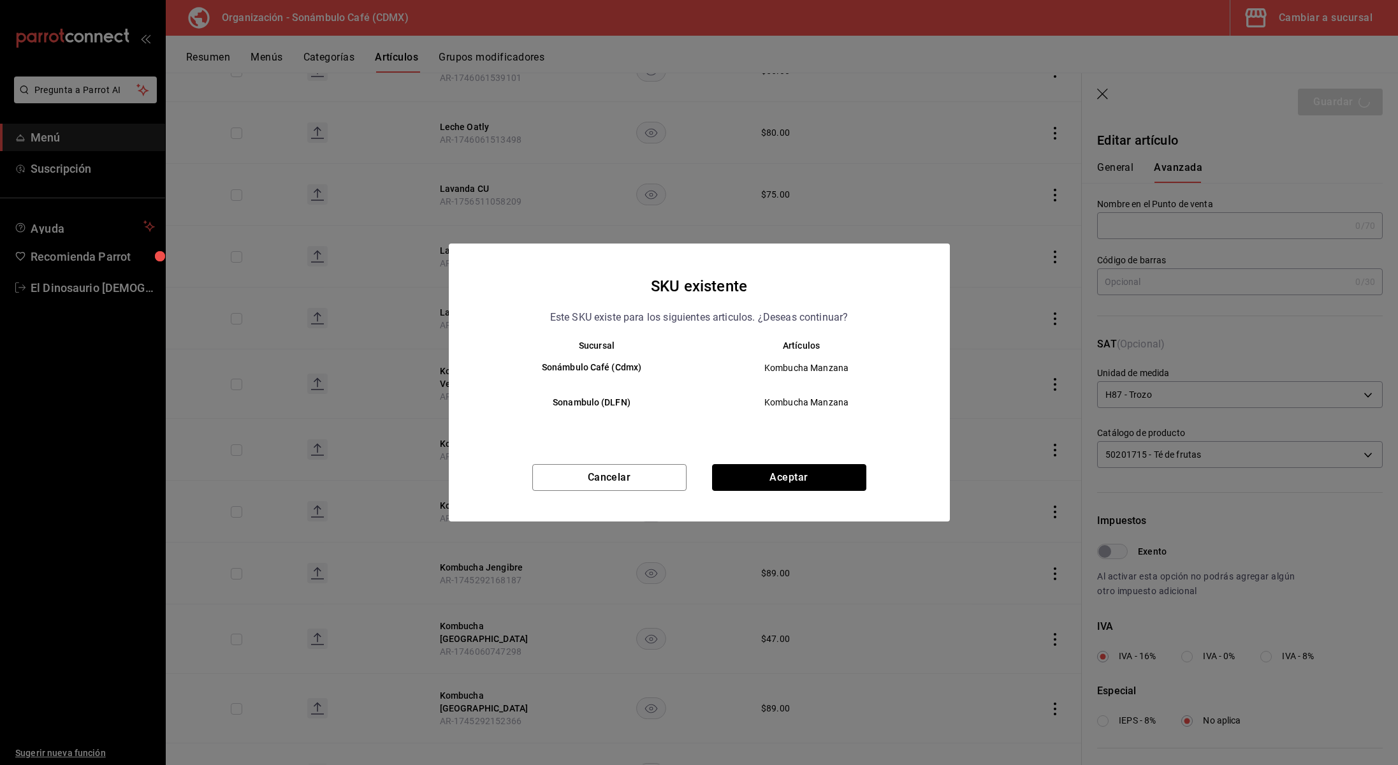
click at [779, 477] on button "Aceptar" at bounding box center [789, 477] width 154 height 27
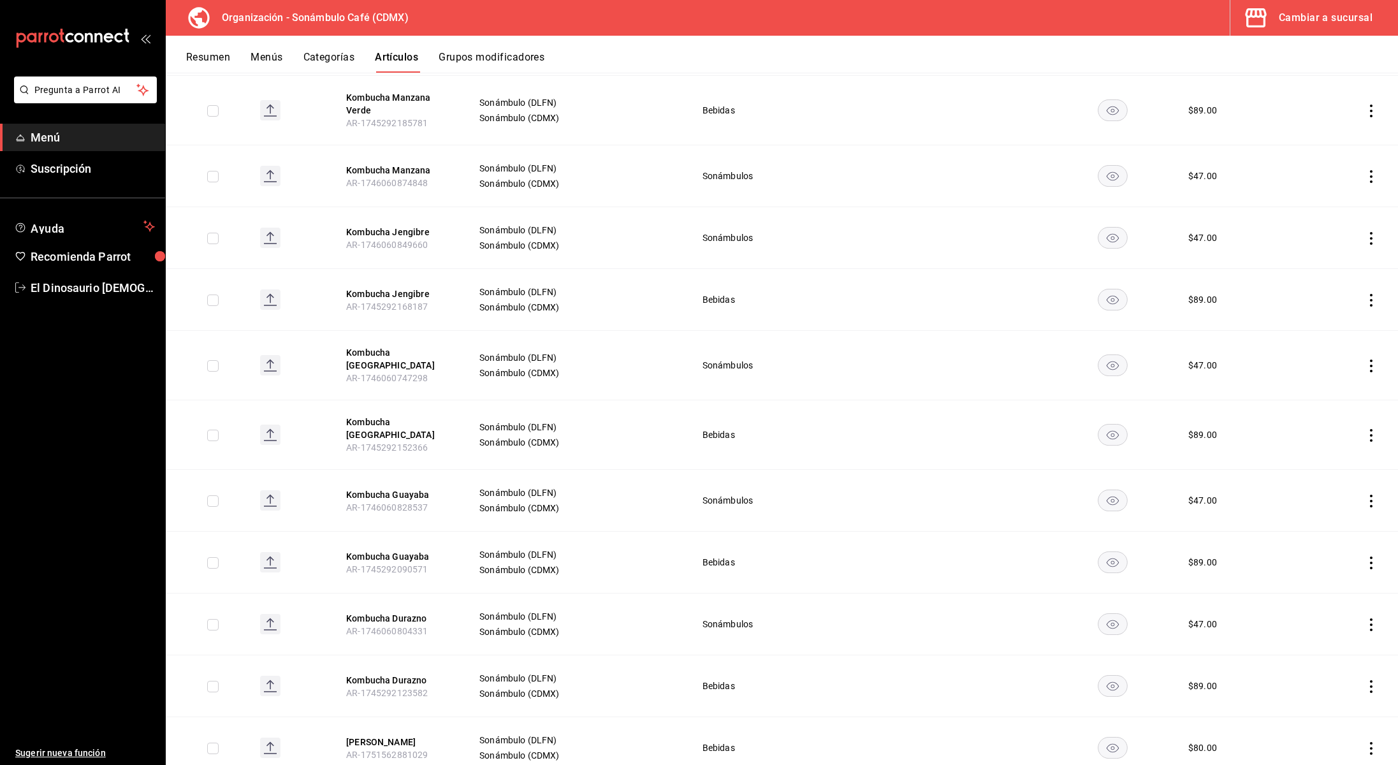
scroll to position [2250, 0]
click at [400, 168] on button "Kombucha Manzana" at bounding box center [397, 168] width 102 height 13
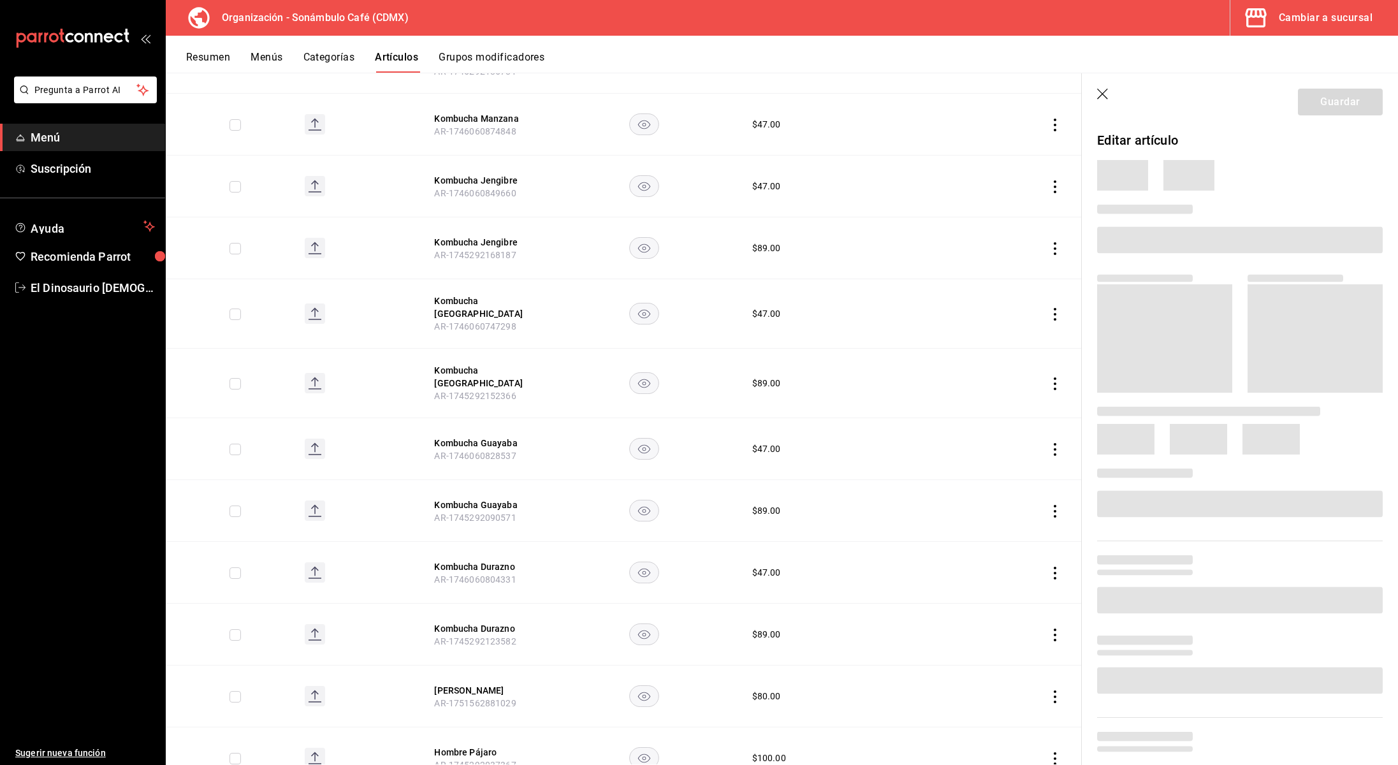
scroll to position [2169, 0]
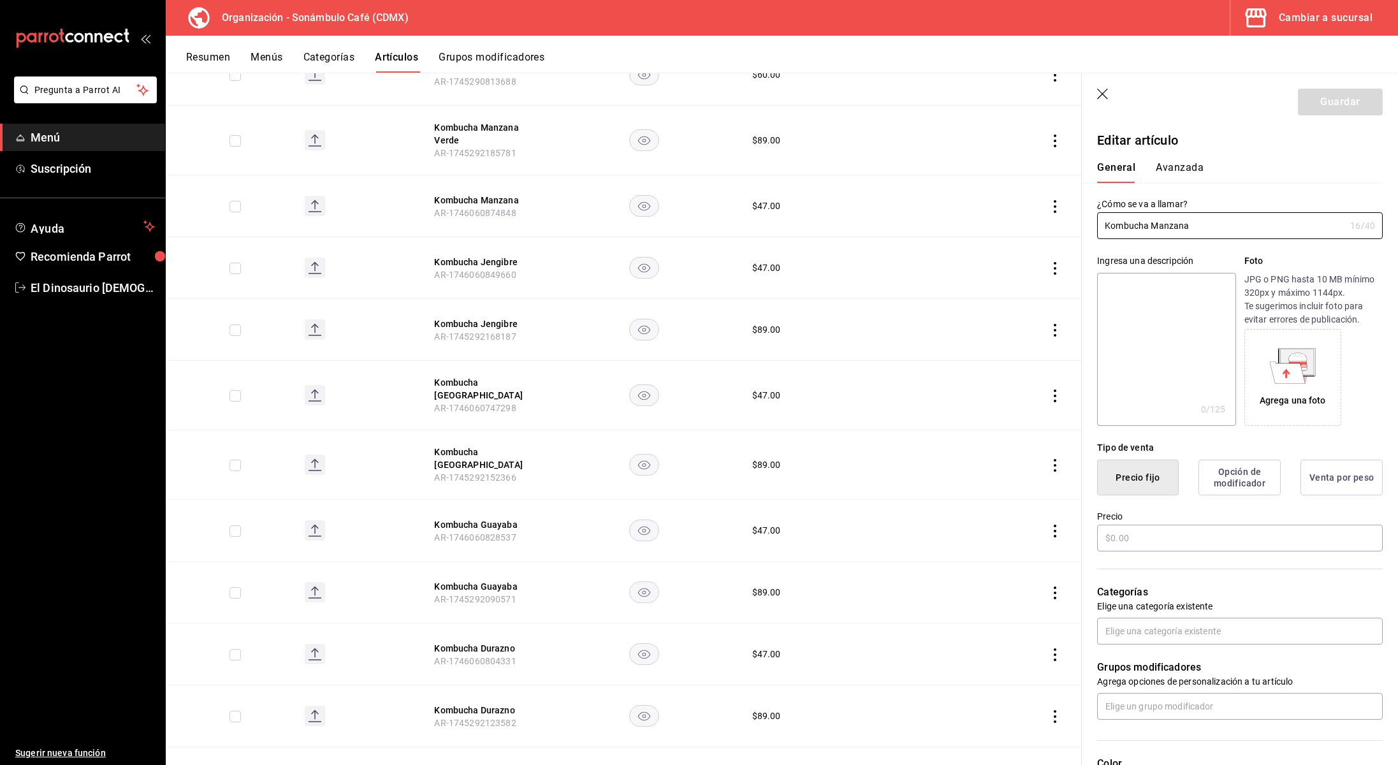
type input "$47.00"
type input "H87"
type input "50201715"
radio input "true"
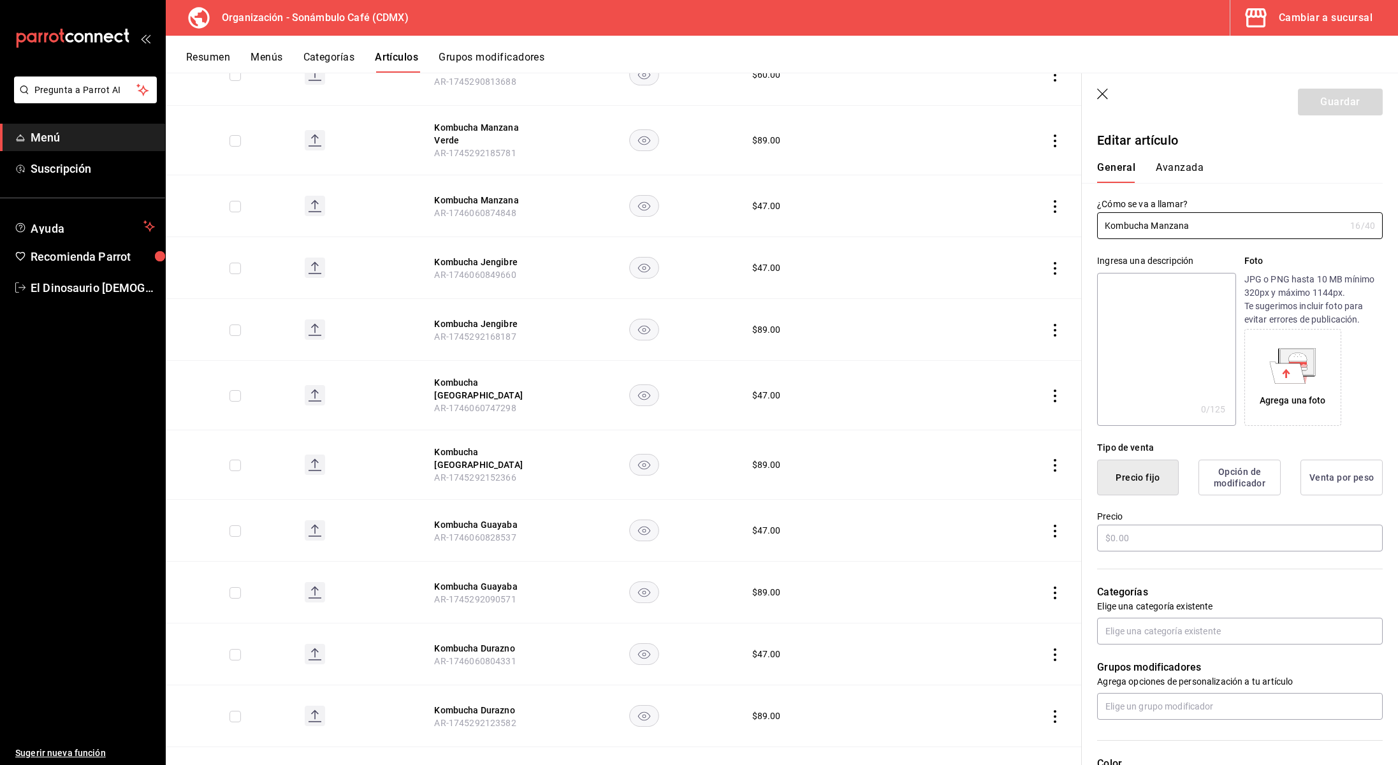
type input "6d5d39c5-aa1e-42d8-a05d-a56b1b7c7e54"
click at [1173, 166] on button "Avanzada" at bounding box center [1180, 172] width 48 height 22
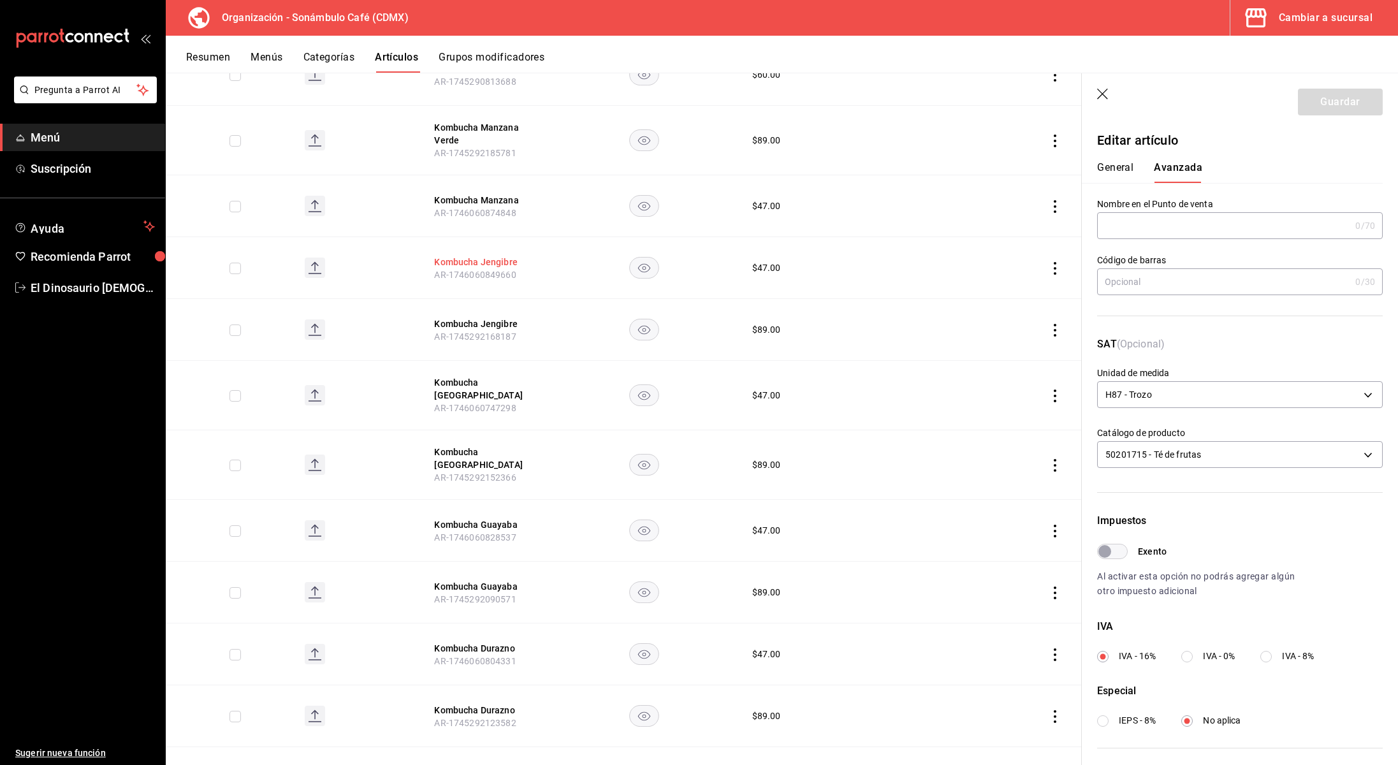
click at [482, 262] on button "Kombucha Jengibre" at bounding box center [485, 262] width 102 height 13
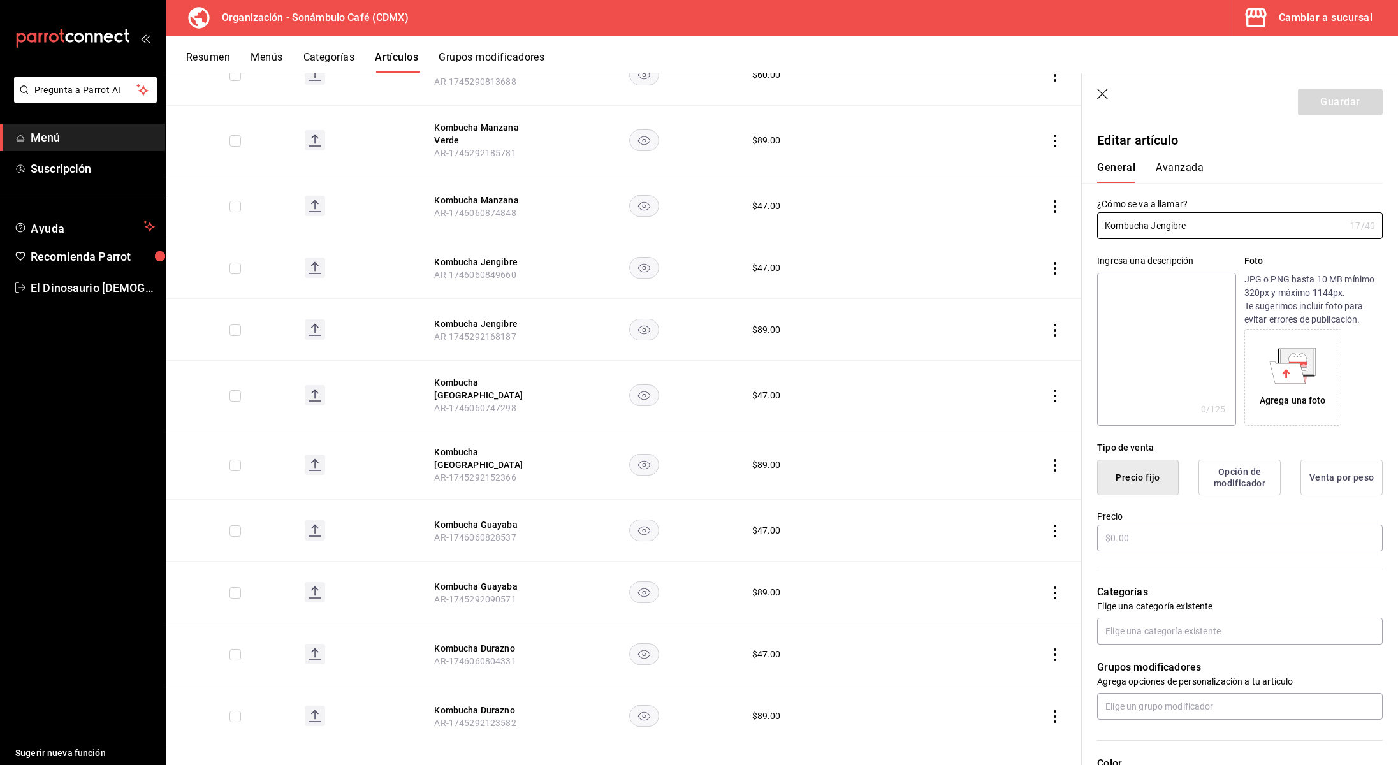
type input "$47.00"
type input "H87"
type input "90101500"
radio input "true"
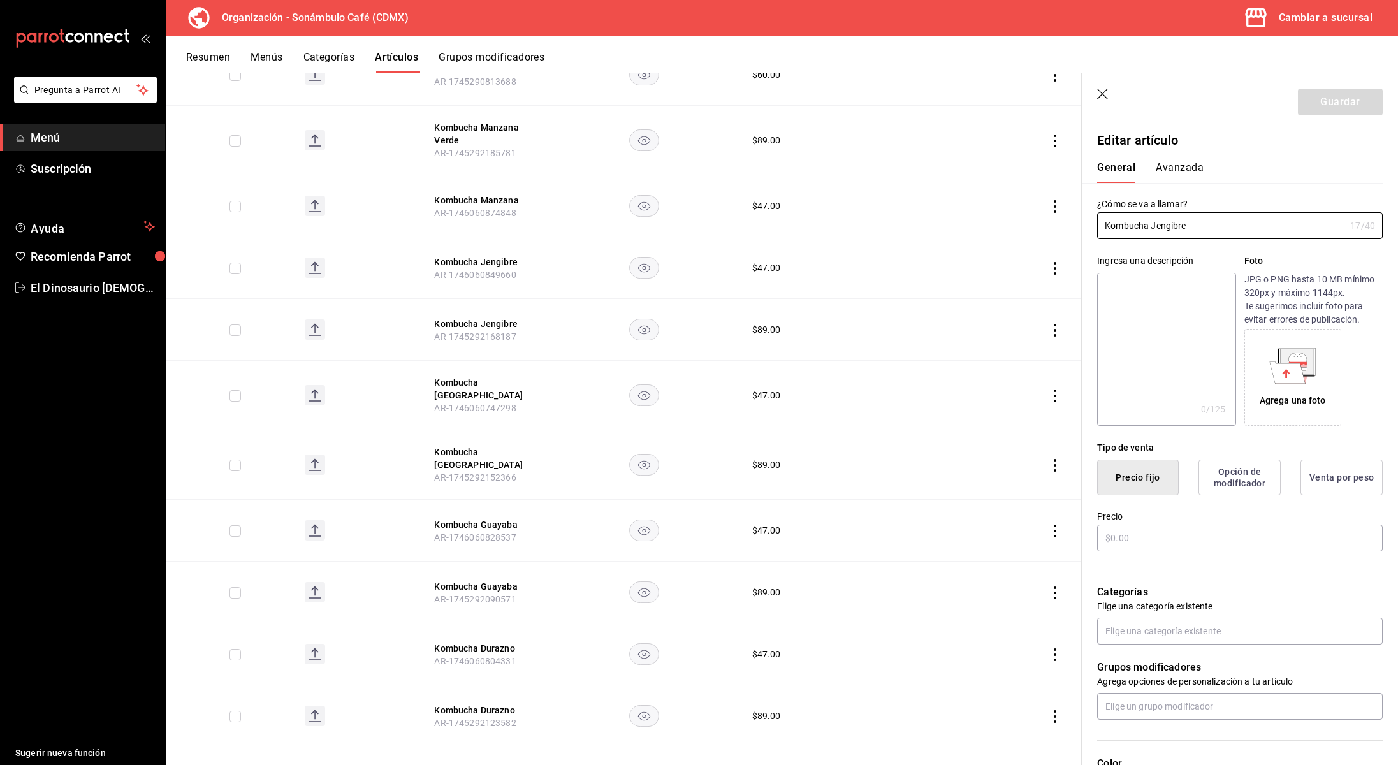
type input "6d5d39c5-aa1e-42d8-a05d-a56b1b7c7e54"
click at [1167, 166] on button "Avanzada" at bounding box center [1180, 172] width 48 height 22
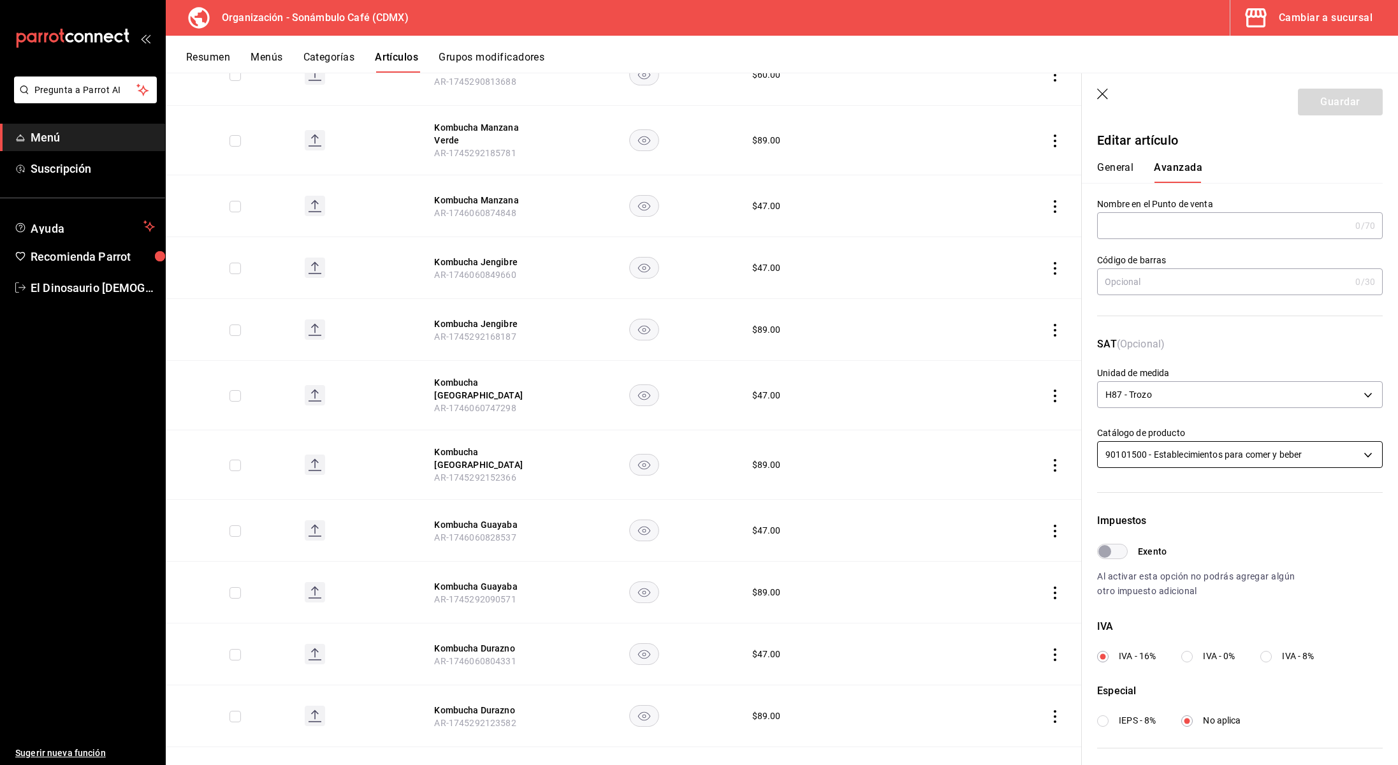
click at [1292, 457] on body "Pregunta a Parrot AI Menú Suscripción Ayuda Recomienda Parrot El Dinosaurio [DE…" at bounding box center [699, 382] width 1398 height 765
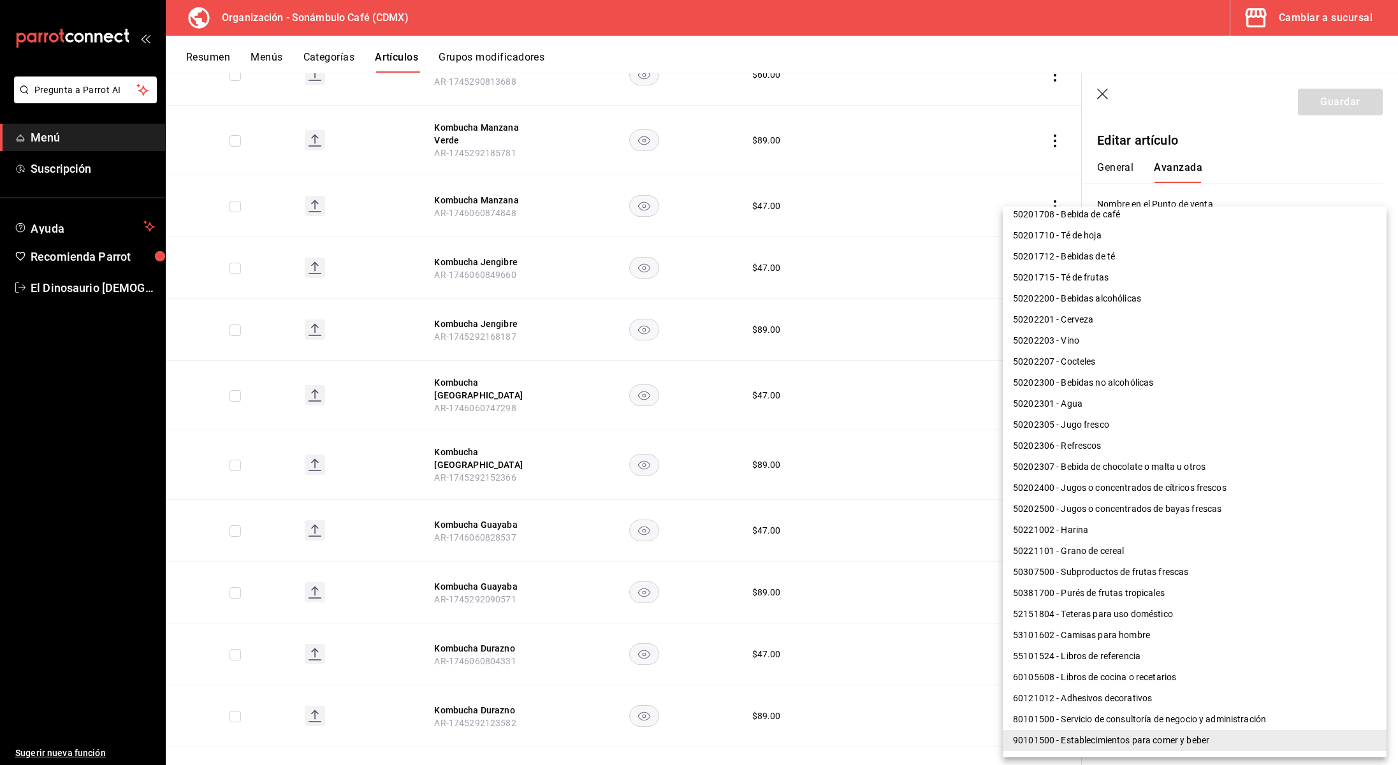
scroll to position [672, 0]
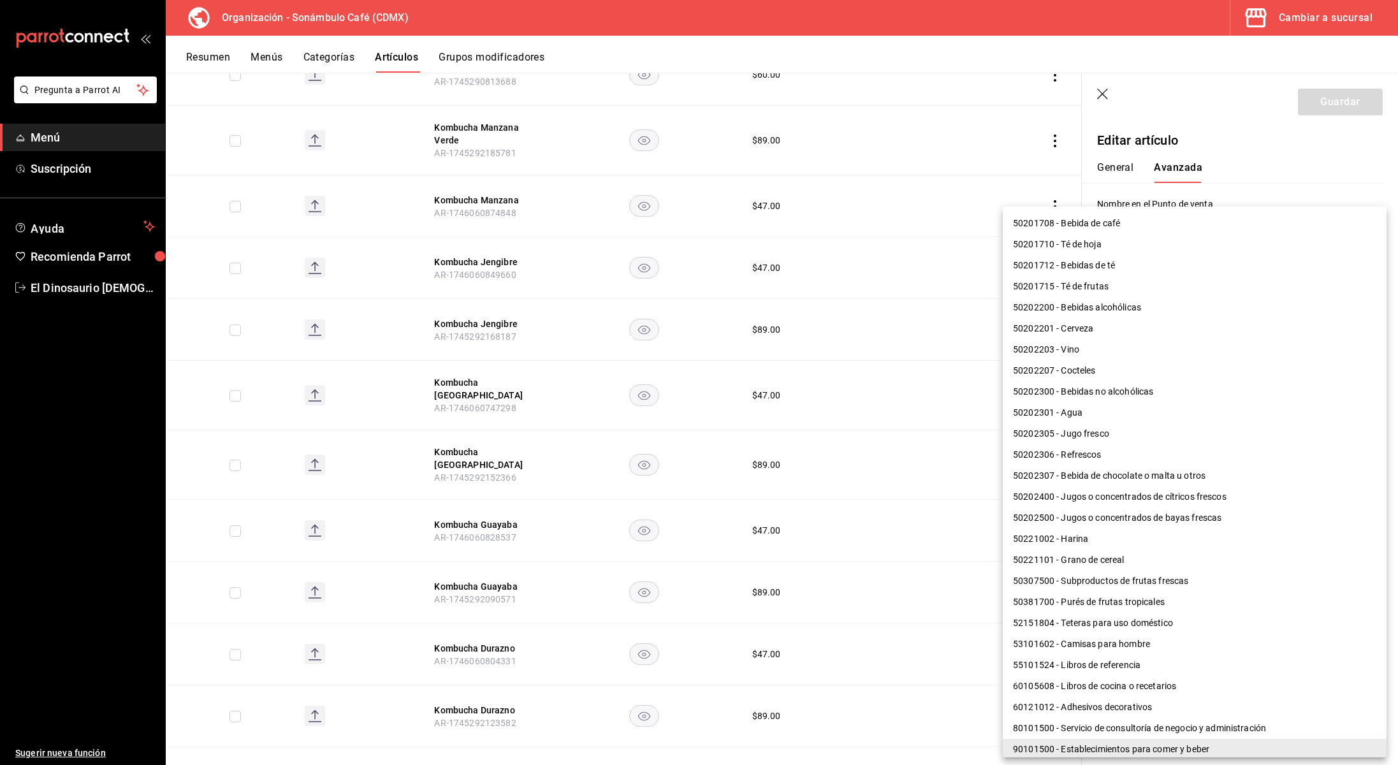
click at [1097, 291] on li "50201715 - Té de frutas" at bounding box center [1195, 286] width 384 height 21
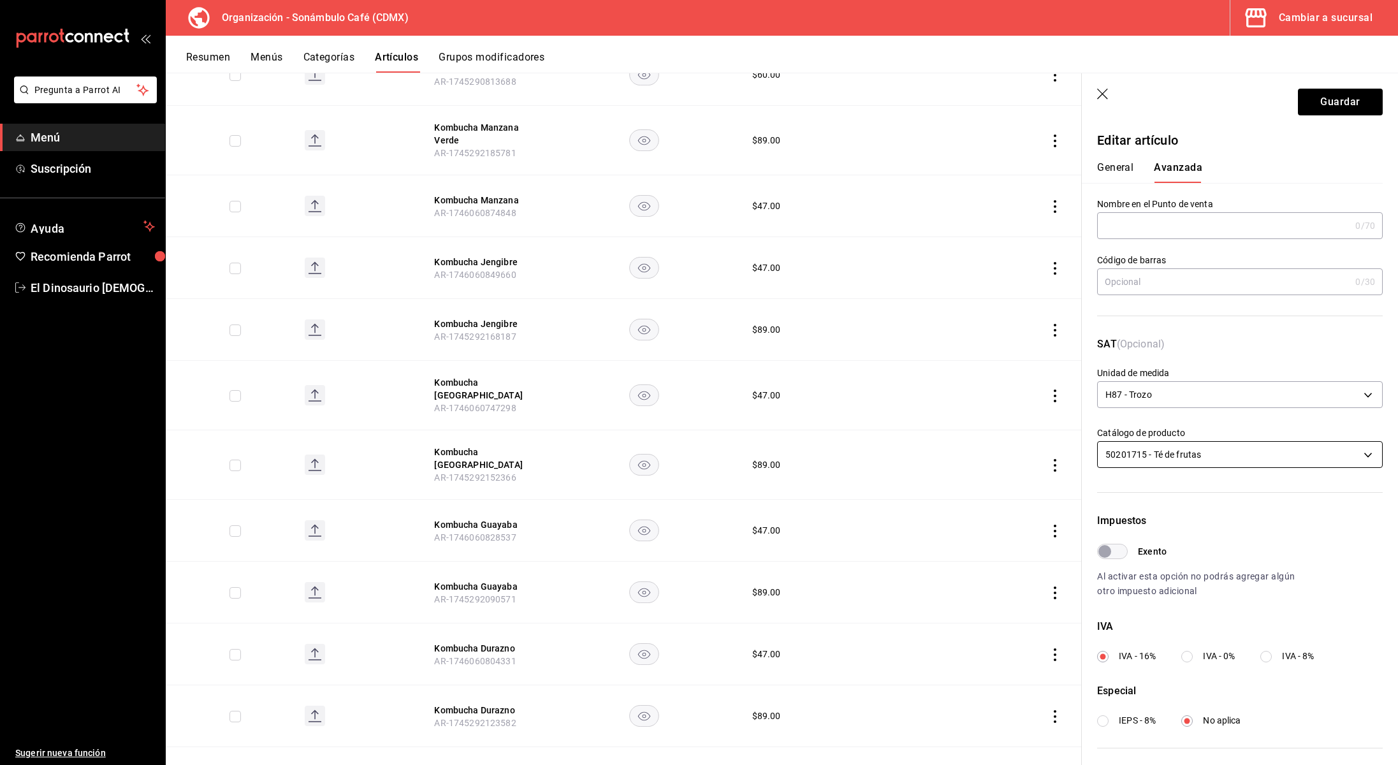
click at [1252, 450] on body "Pregunta a Parrot AI Menú Suscripción Ayuda Recomienda Parrot El Dinosaurio [DE…" at bounding box center [699, 382] width 1398 height 765
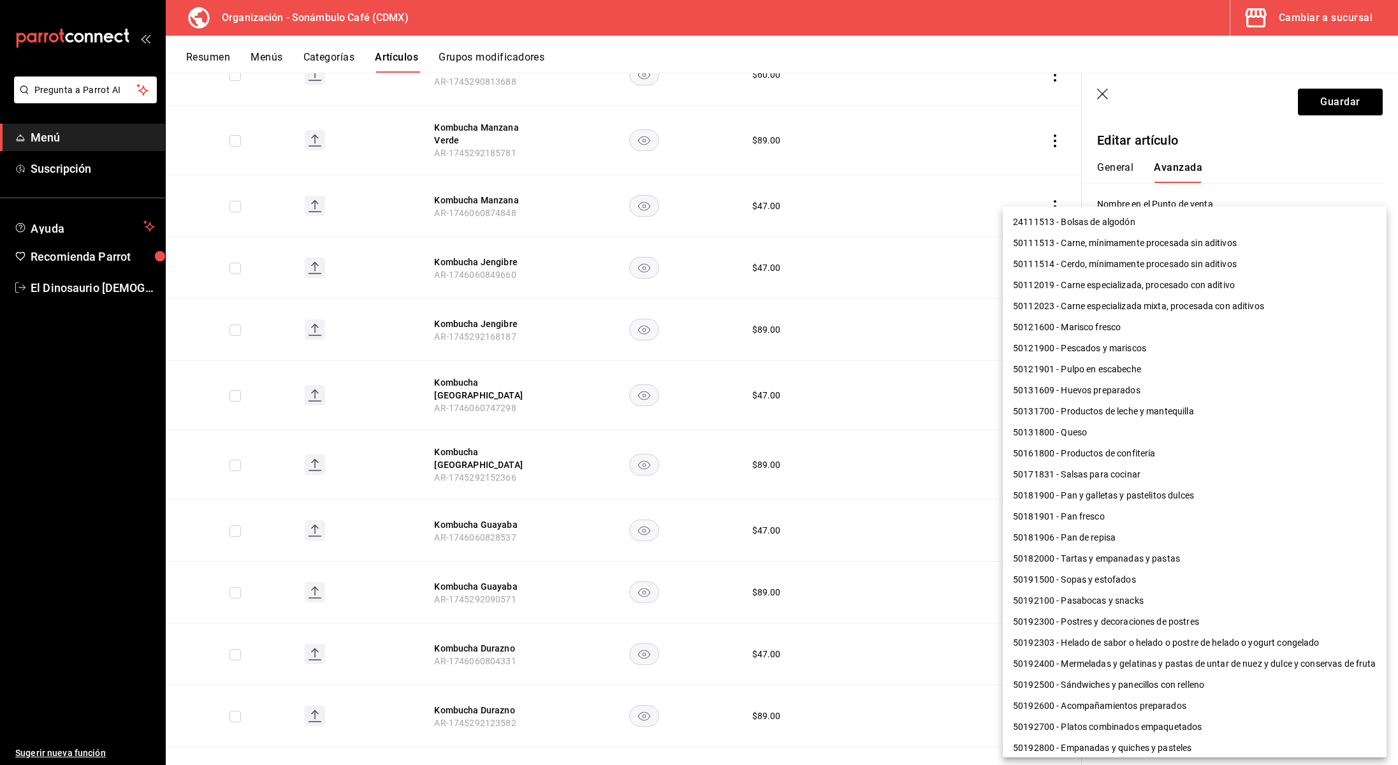
scroll to position [476, 0]
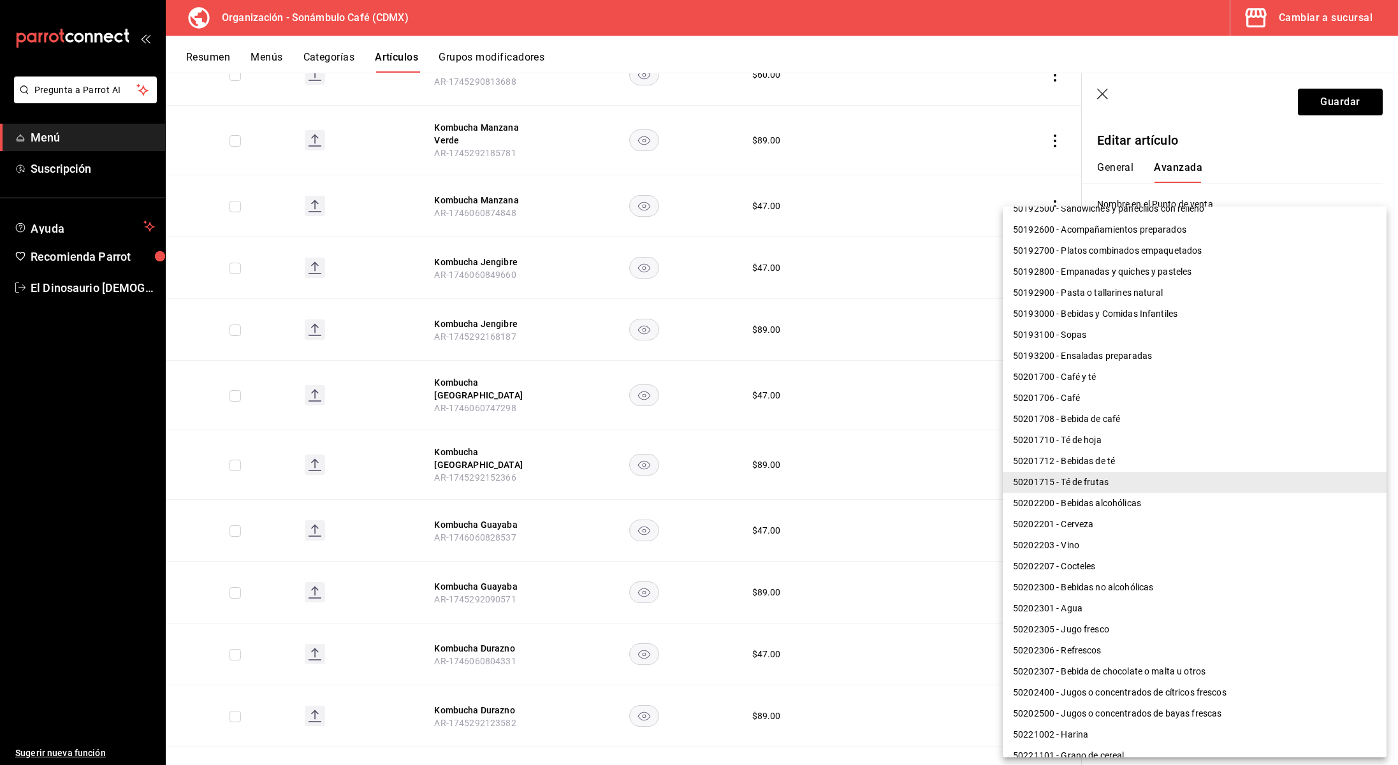
click at [1184, 463] on li "50201712 - Bebidas de té" at bounding box center [1195, 461] width 384 height 21
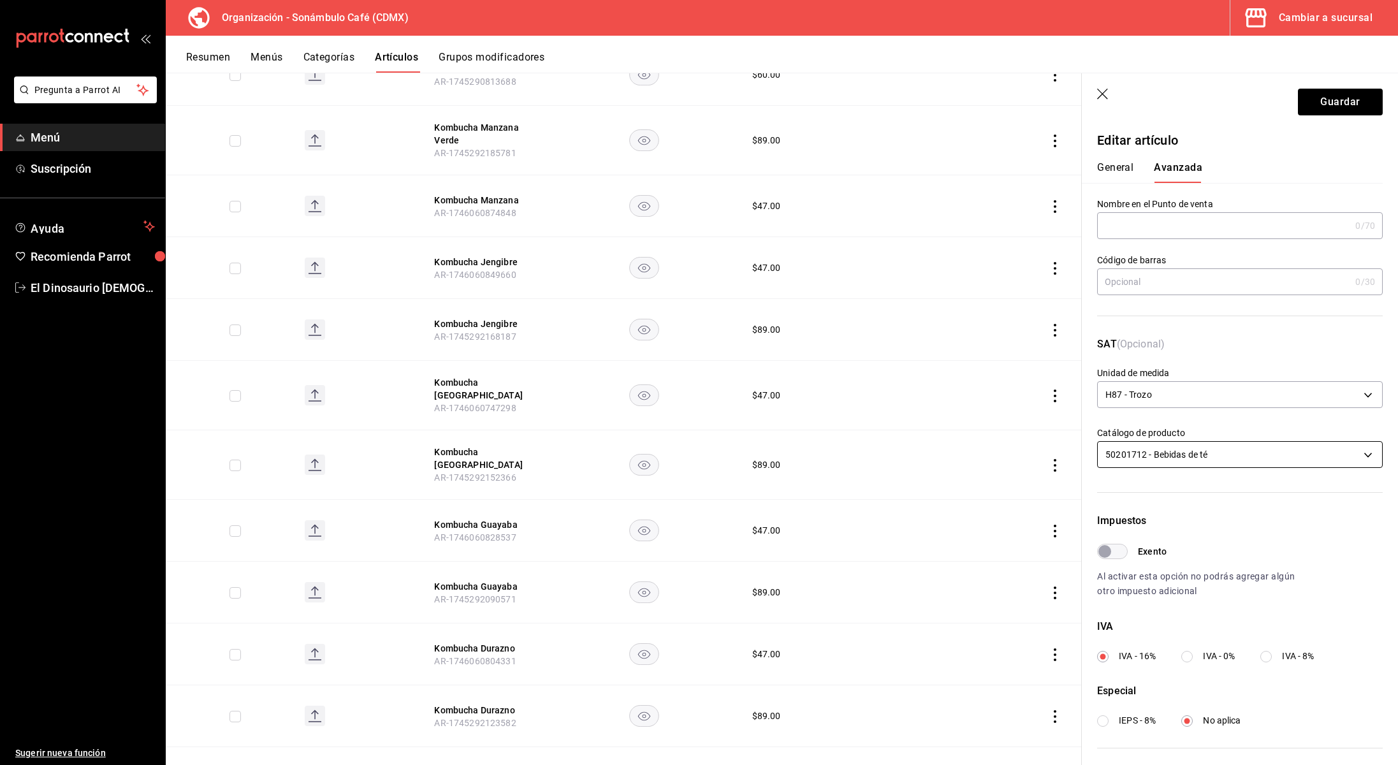
click at [1204, 454] on body "Pregunta a Parrot AI Menú Suscripción Ayuda Recomienda Parrot El Dinosaurio [DE…" at bounding box center [699, 382] width 1398 height 765
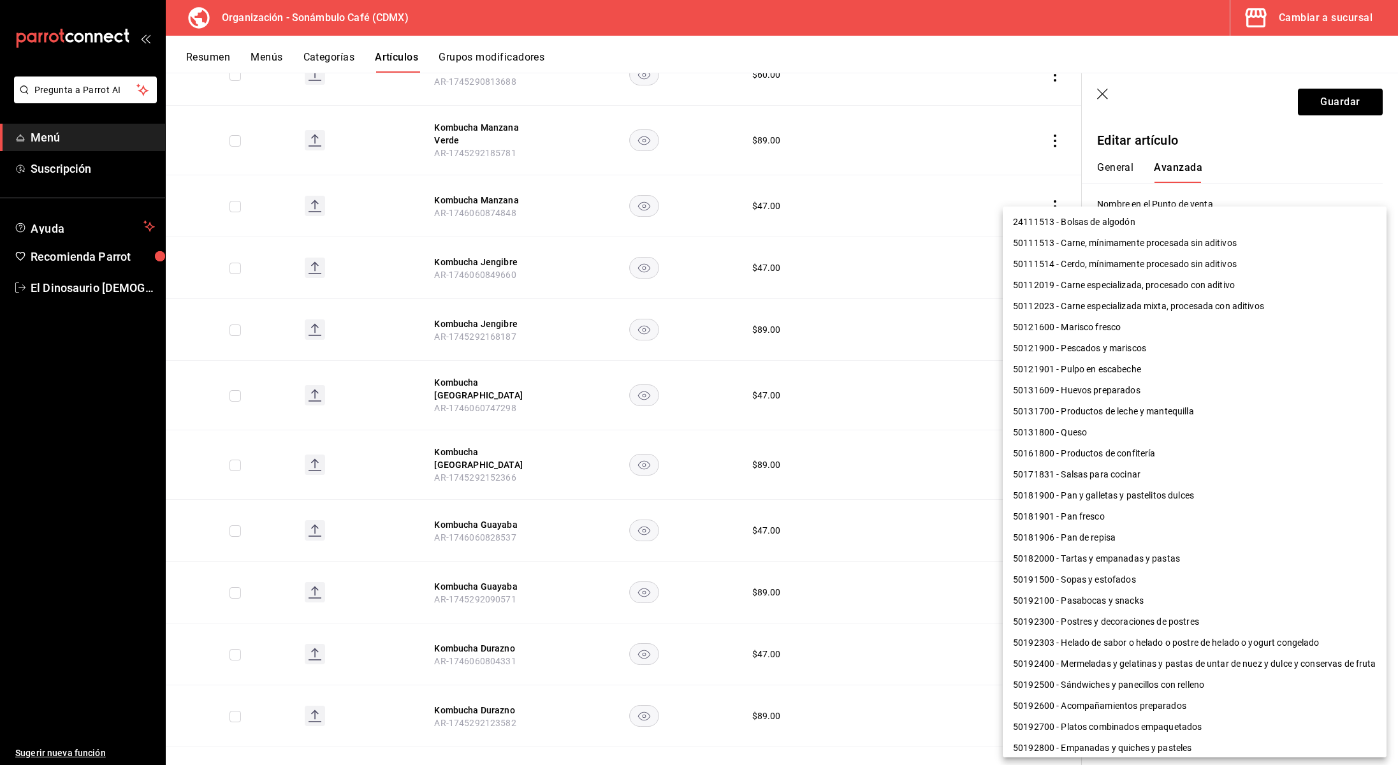
scroll to position [455, 0]
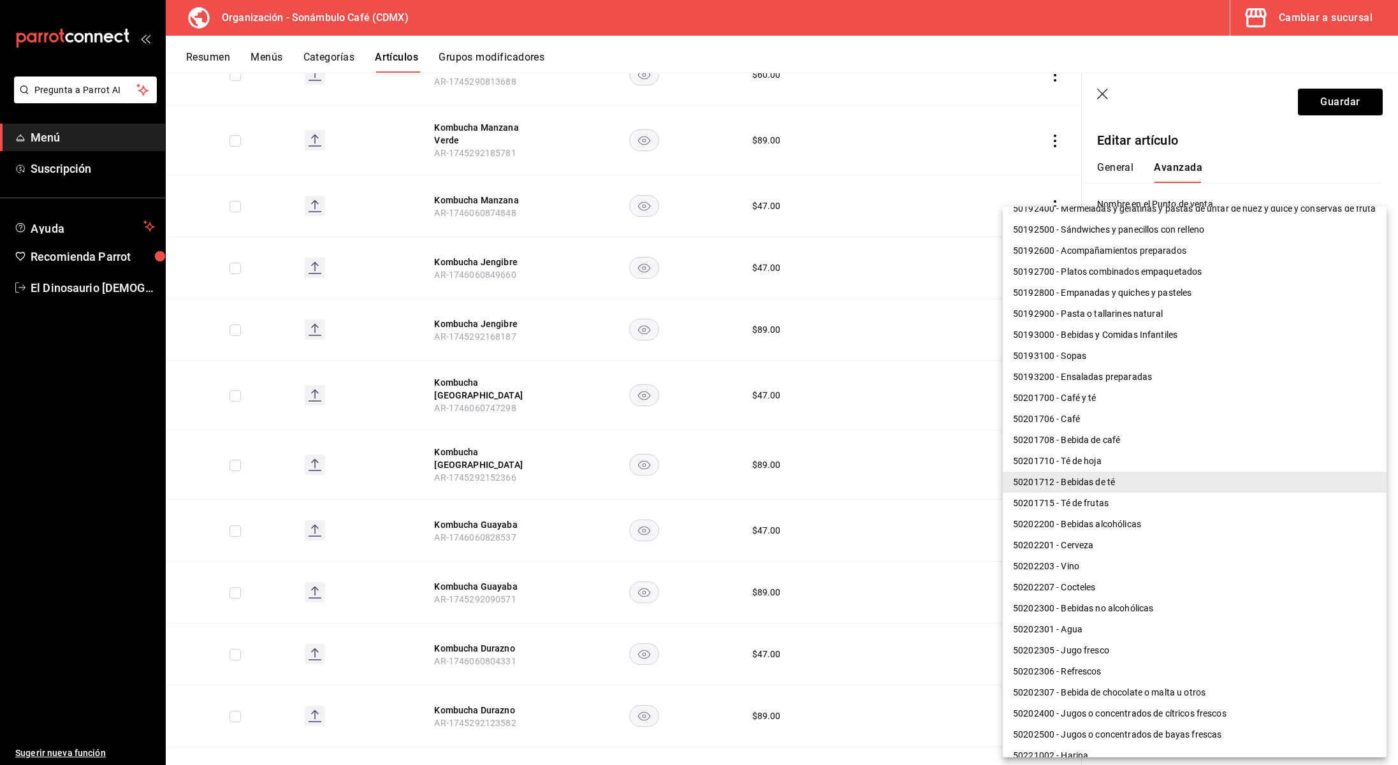
click at [1194, 501] on li "50201715 - Té de frutas" at bounding box center [1195, 503] width 384 height 21
type input "50201715"
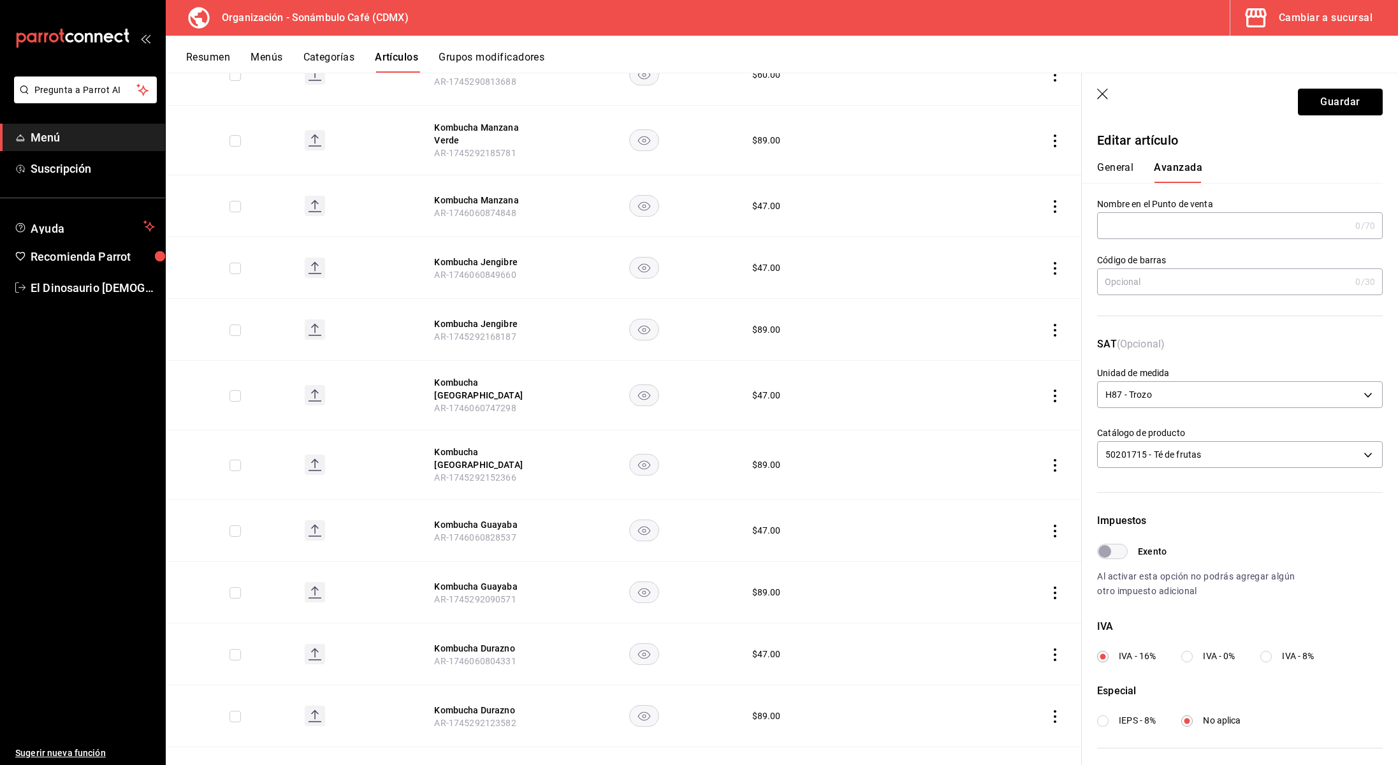
click at [1358, 101] on button "Guardar" at bounding box center [1340, 102] width 85 height 27
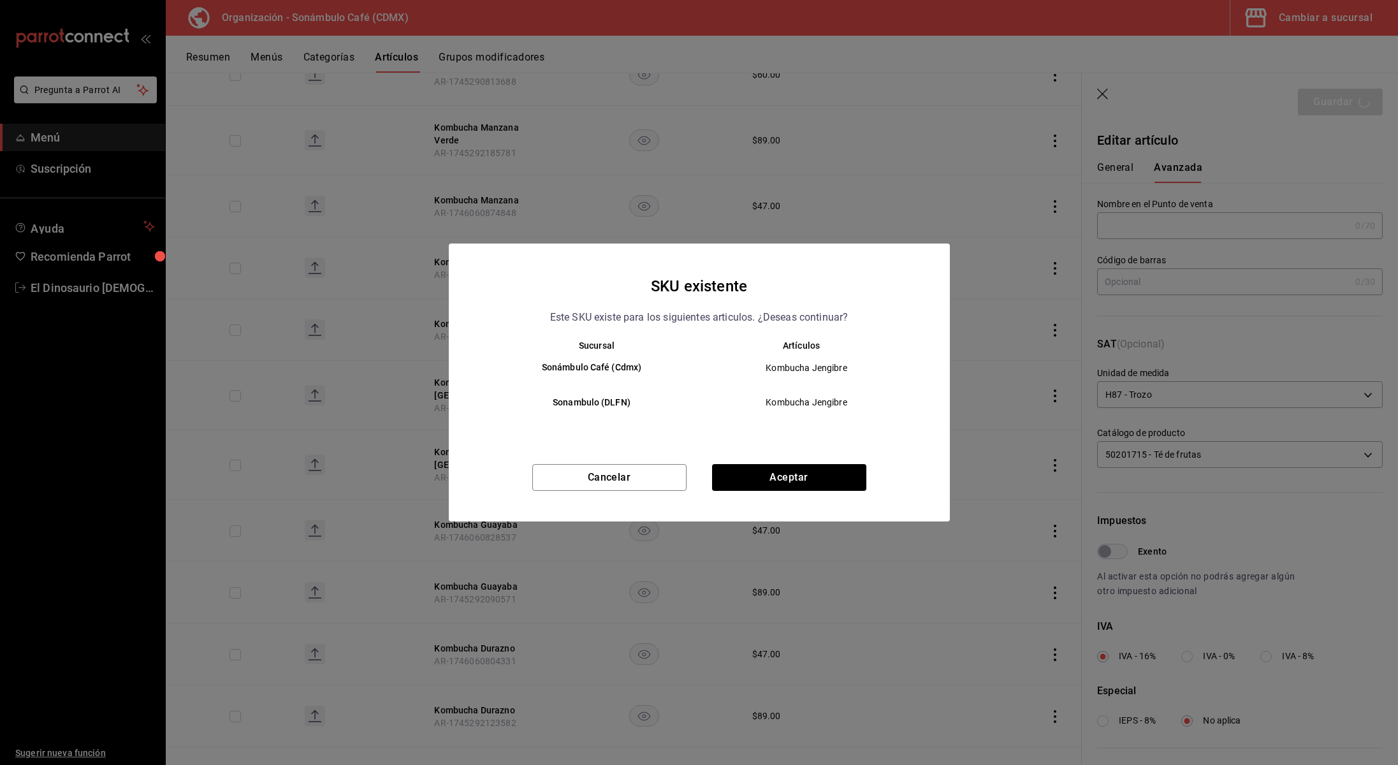
click at [762, 496] on div "Cancelar Aceptar" at bounding box center [699, 492] width 501 height 57
click at [763, 487] on button "Aceptar" at bounding box center [789, 477] width 154 height 27
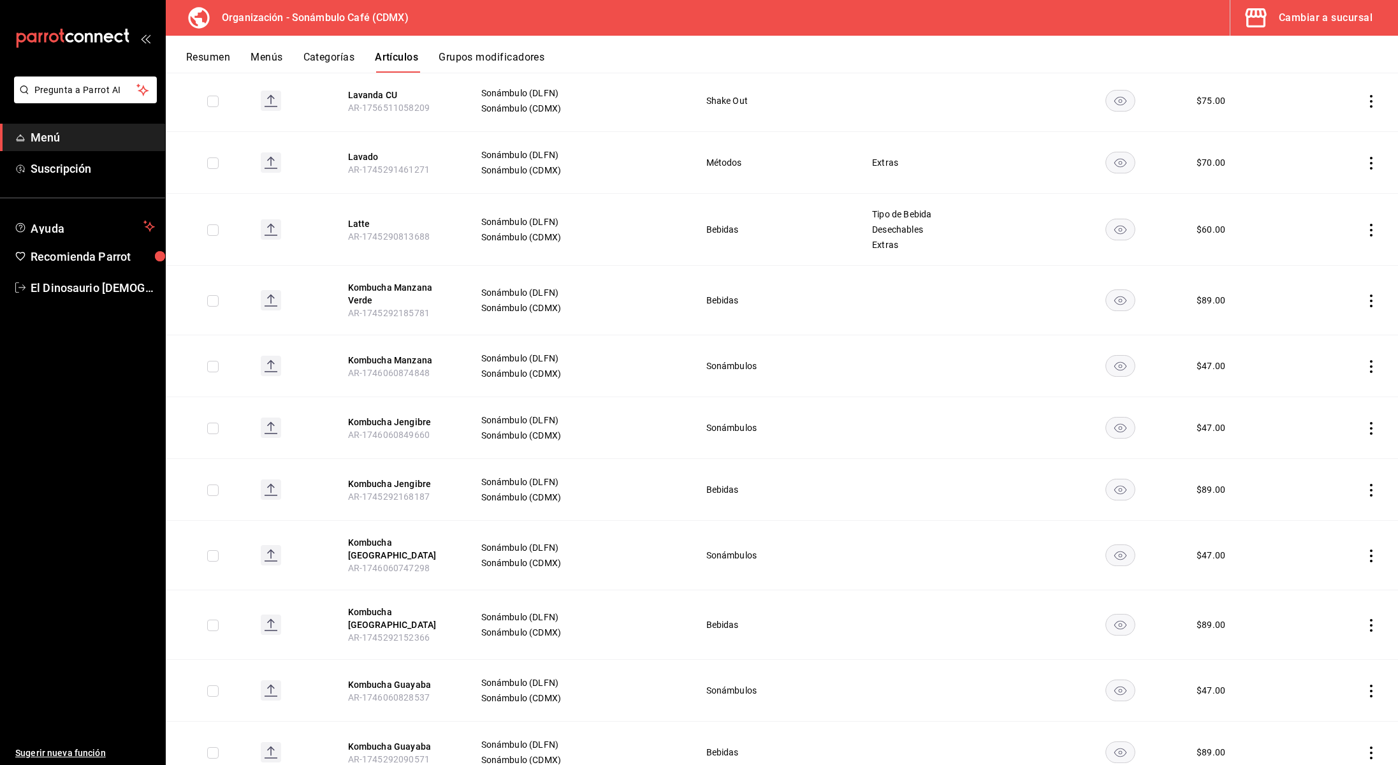
scroll to position [2091, 0]
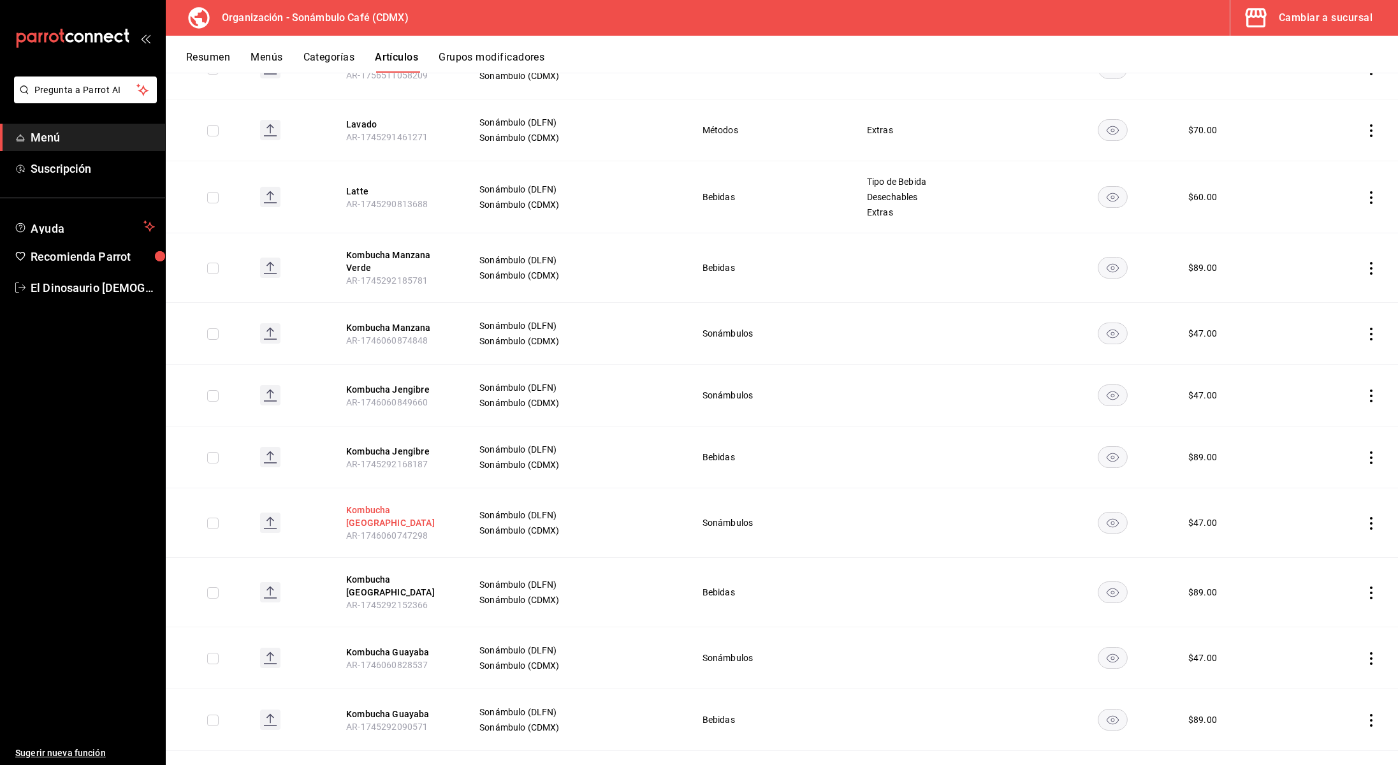
click at [411, 514] on button "Kombucha [GEOGRAPHIC_DATA]" at bounding box center [397, 517] width 102 height 26
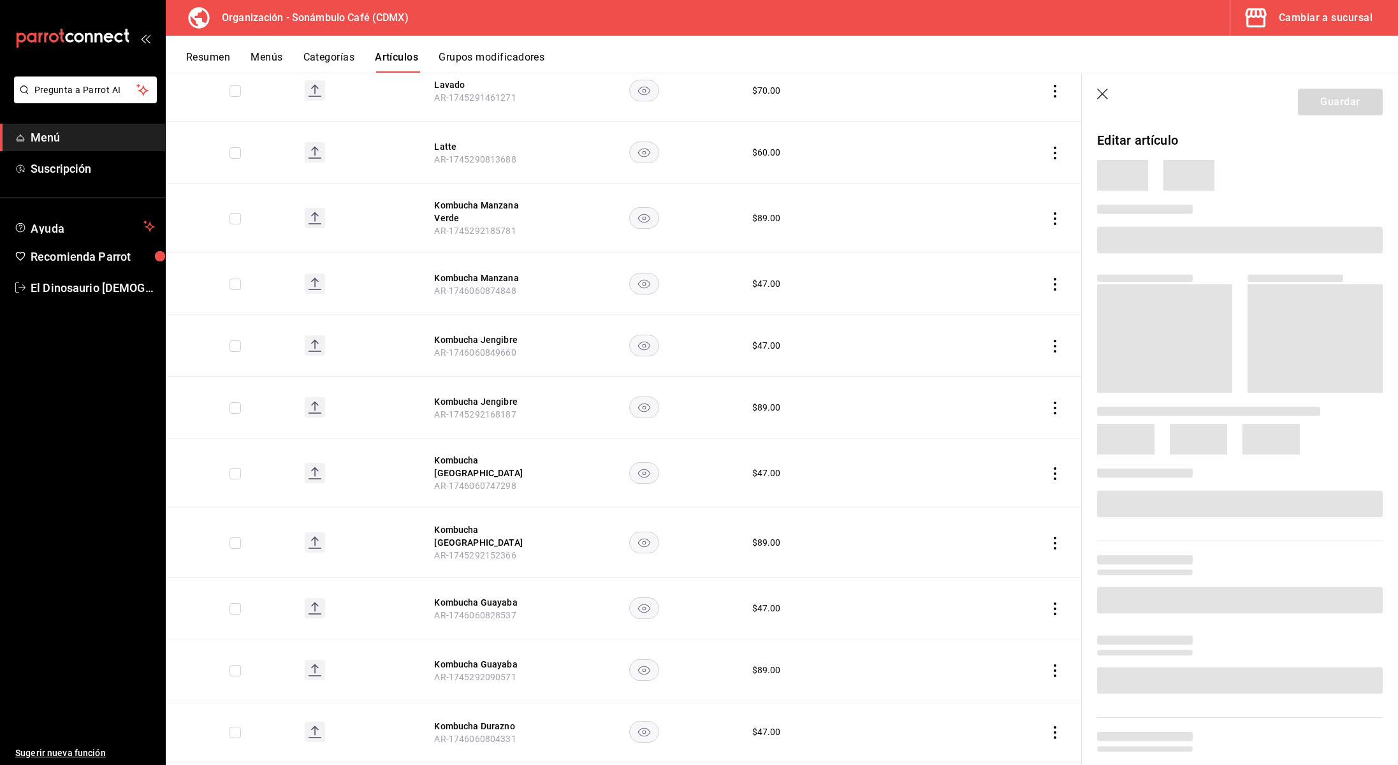
scroll to position [2009, 0]
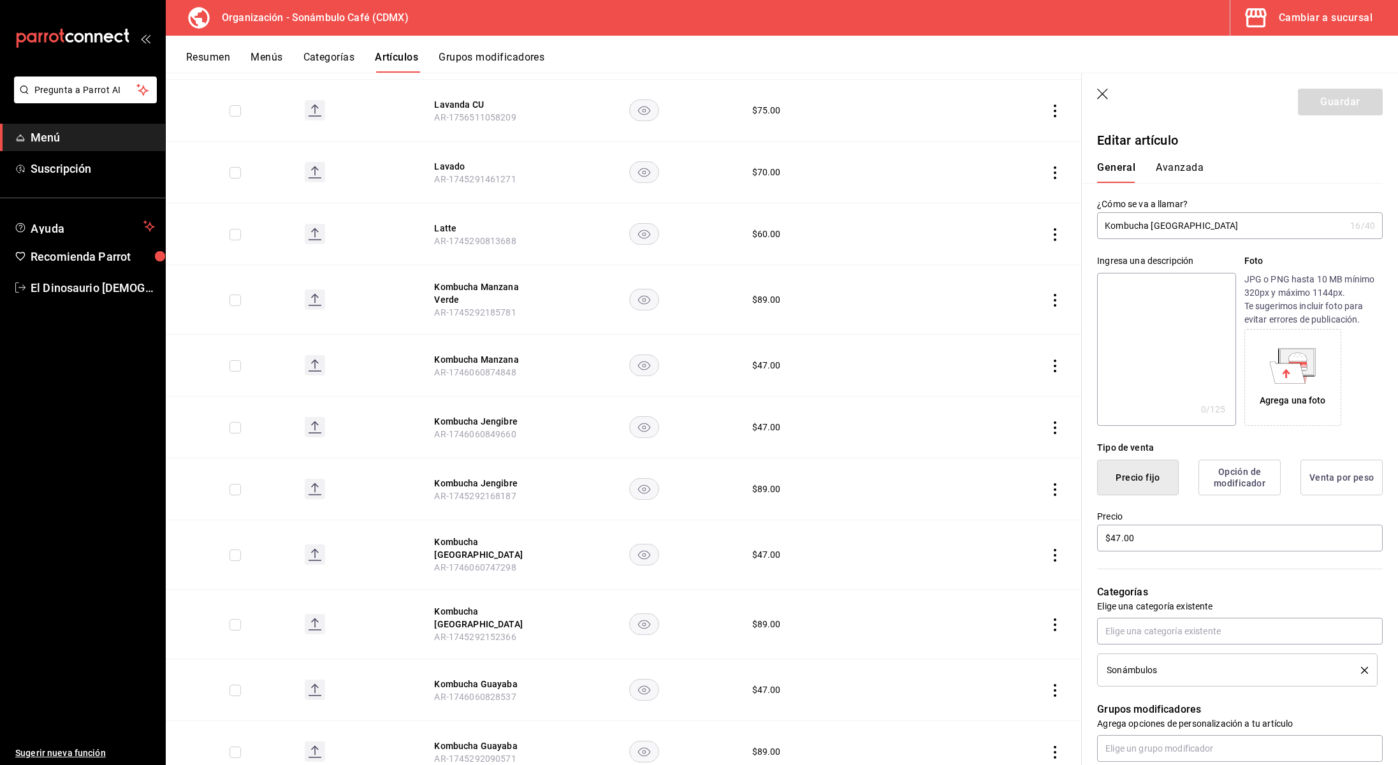
click at [1172, 166] on button "Avanzada" at bounding box center [1180, 172] width 48 height 22
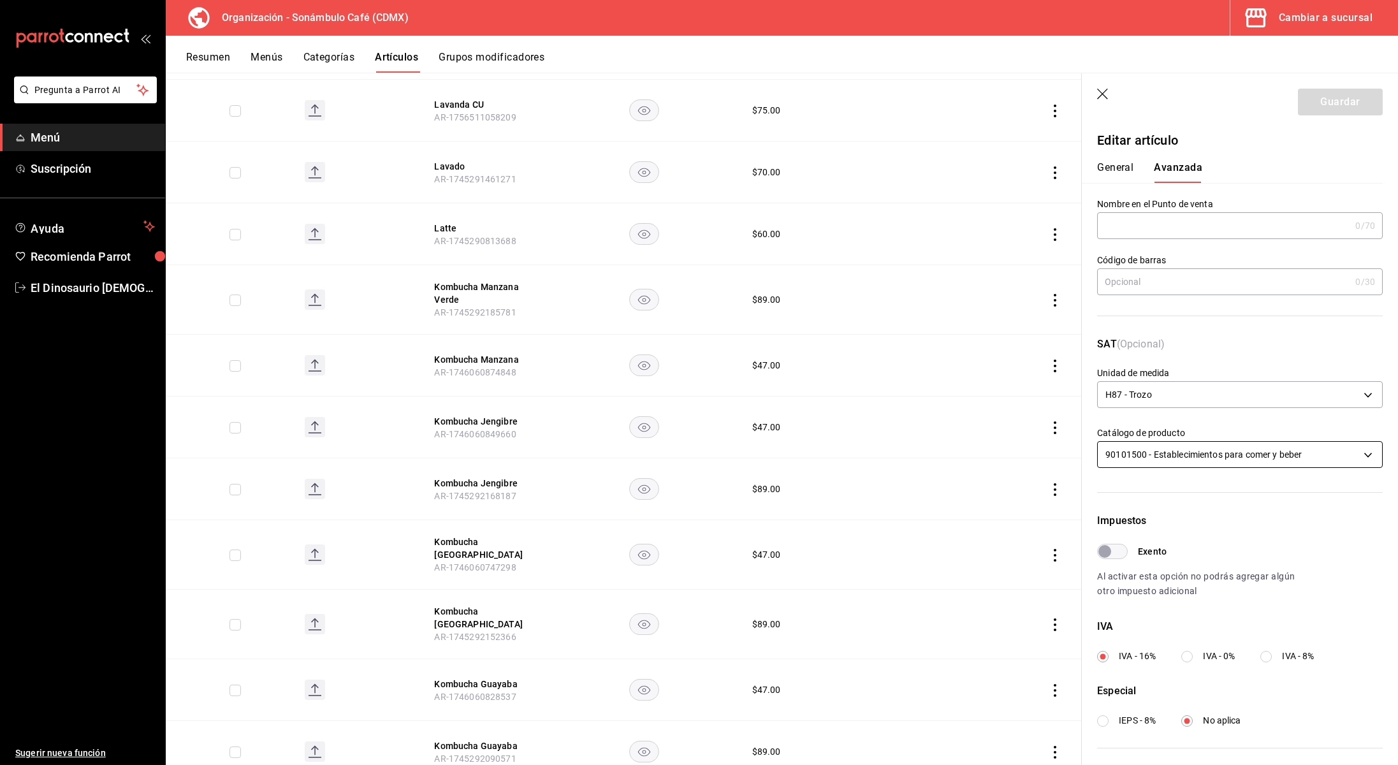
click at [1234, 458] on body "Pregunta a Parrot AI Menú Suscripción Ayuda Recomienda Parrot El Dinosaurio [DE…" at bounding box center [699, 382] width 1398 height 765
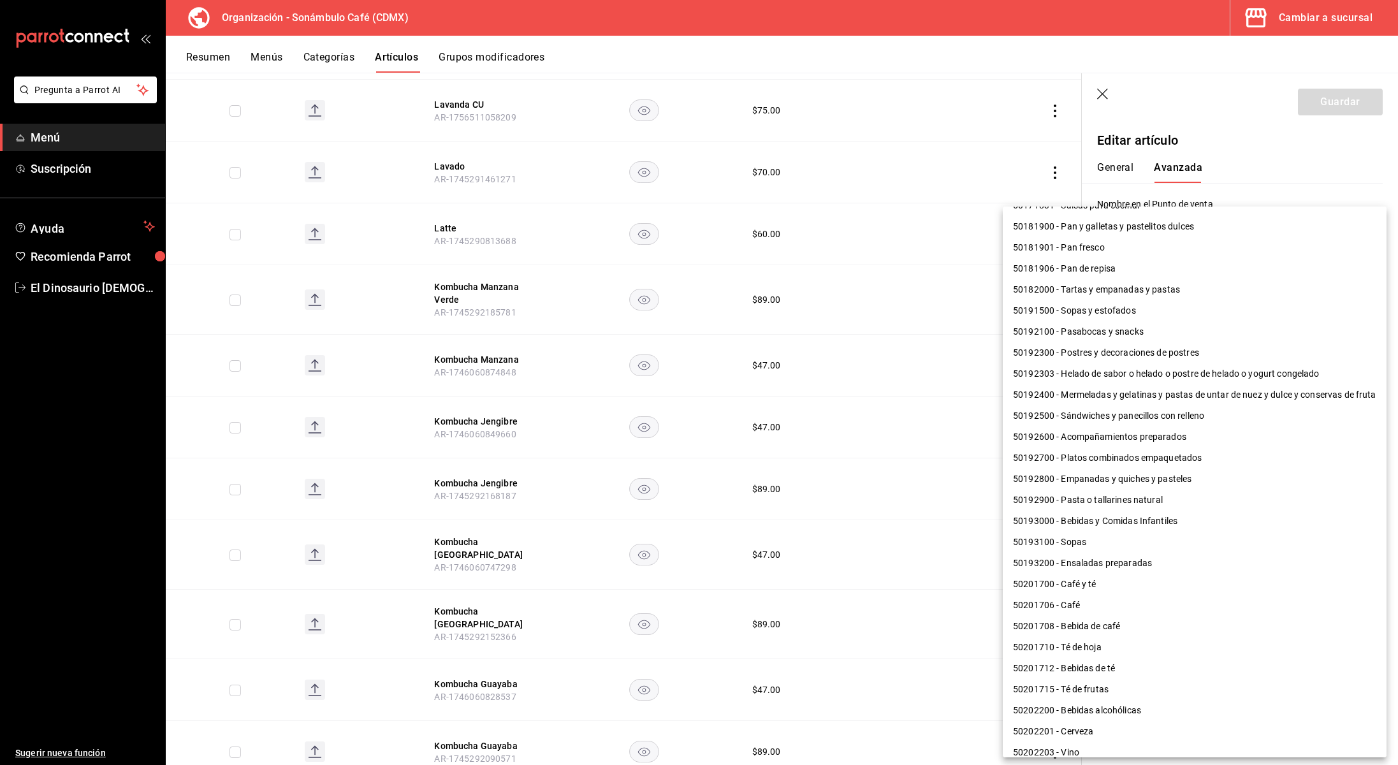
scroll to position [317, 0]
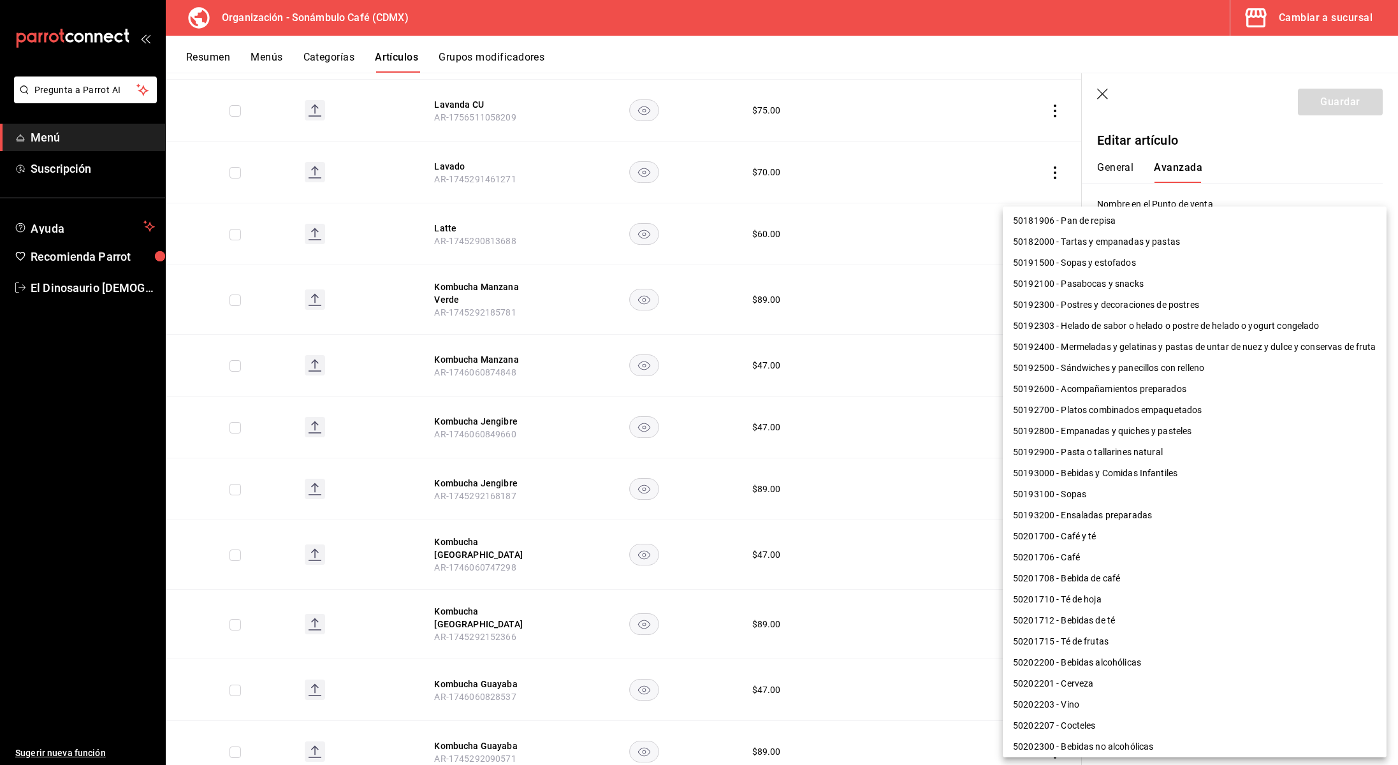
click at [1113, 638] on li "50201715 - Té de frutas" at bounding box center [1195, 641] width 384 height 21
type input "50201715"
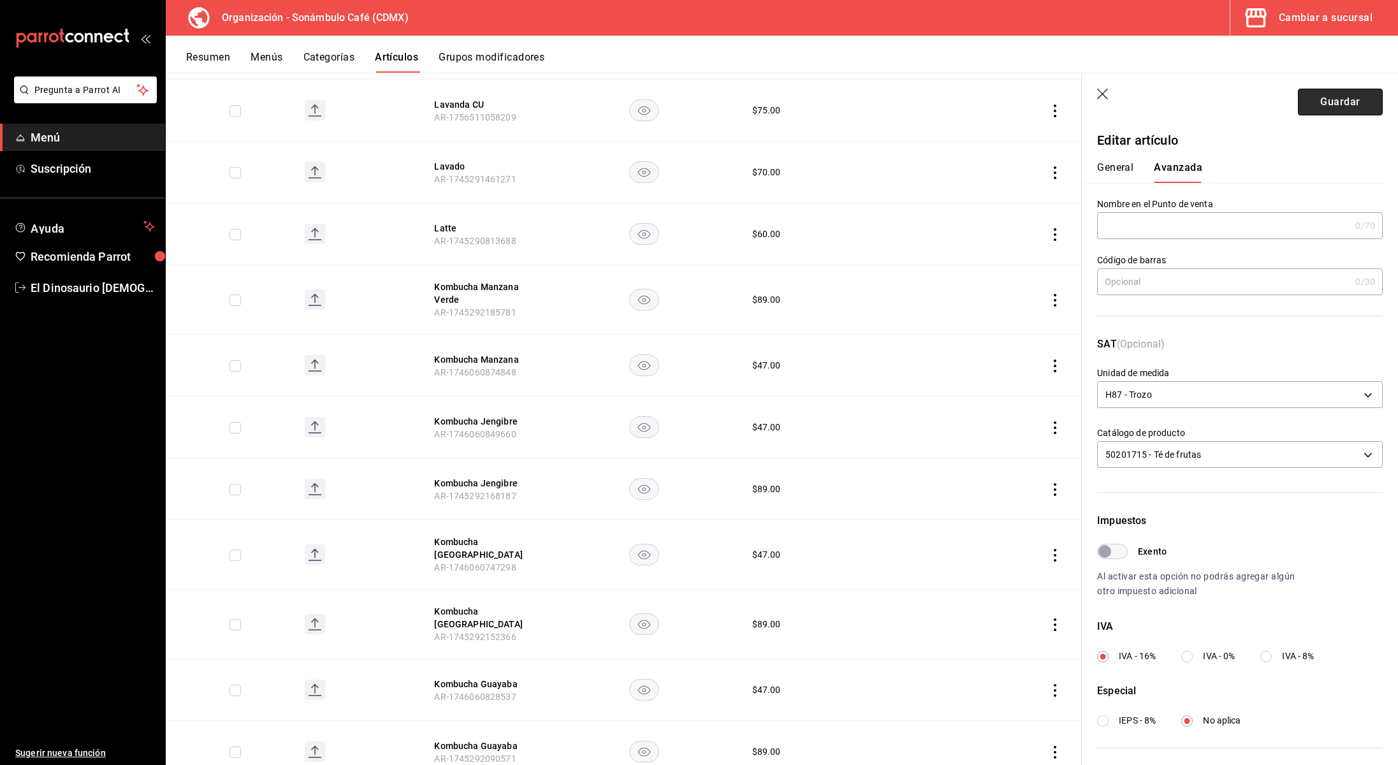
click at [1325, 103] on button "Guardar" at bounding box center [1340, 102] width 85 height 27
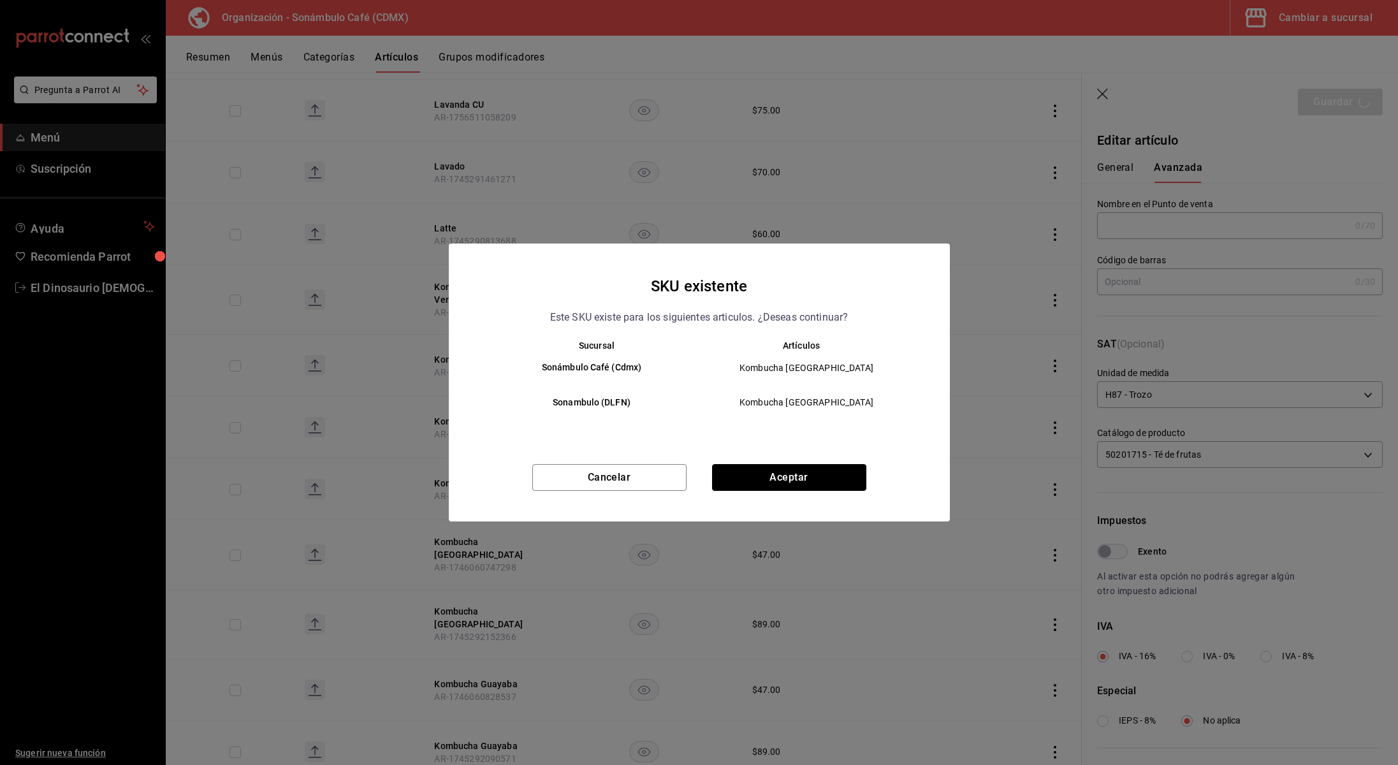
click at [802, 471] on button "Aceptar" at bounding box center [789, 477] width 154 height 27
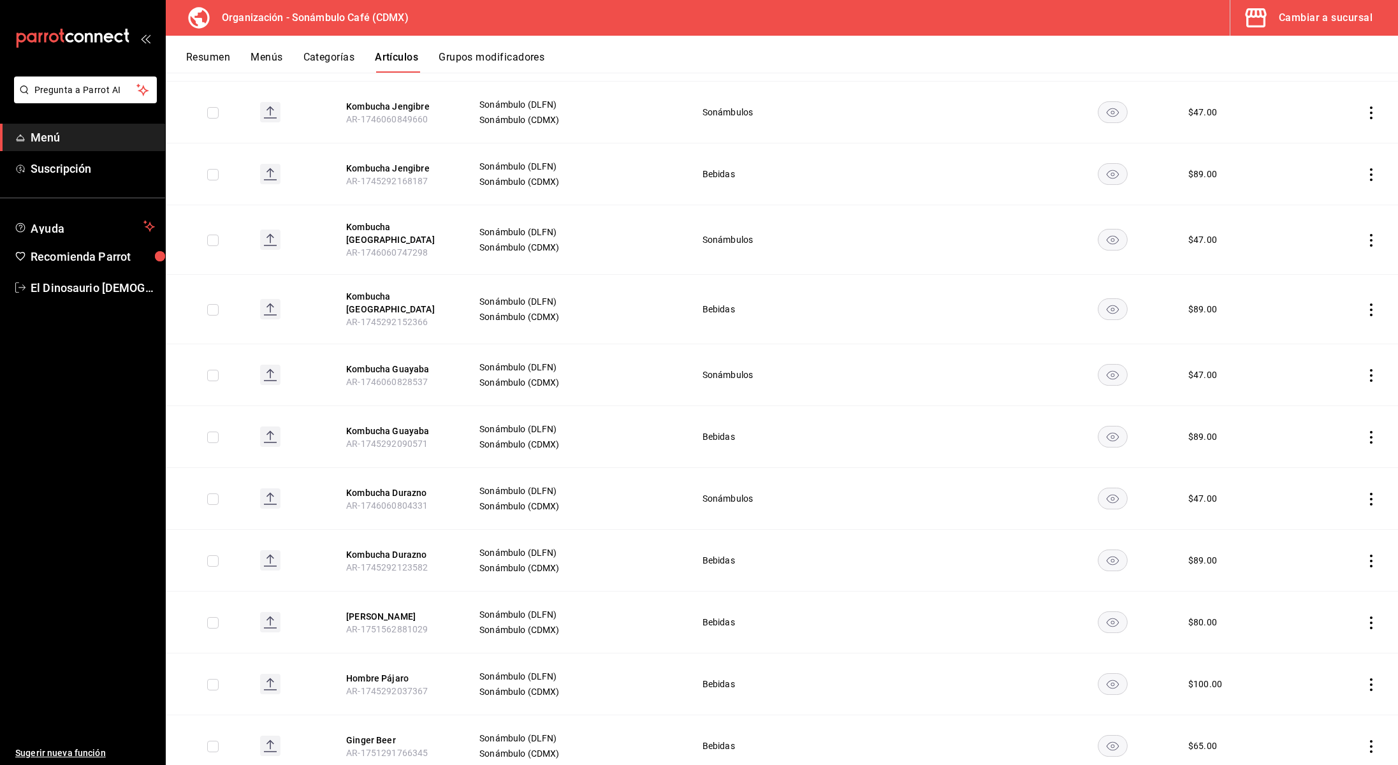
scroll to position [2334, 0]
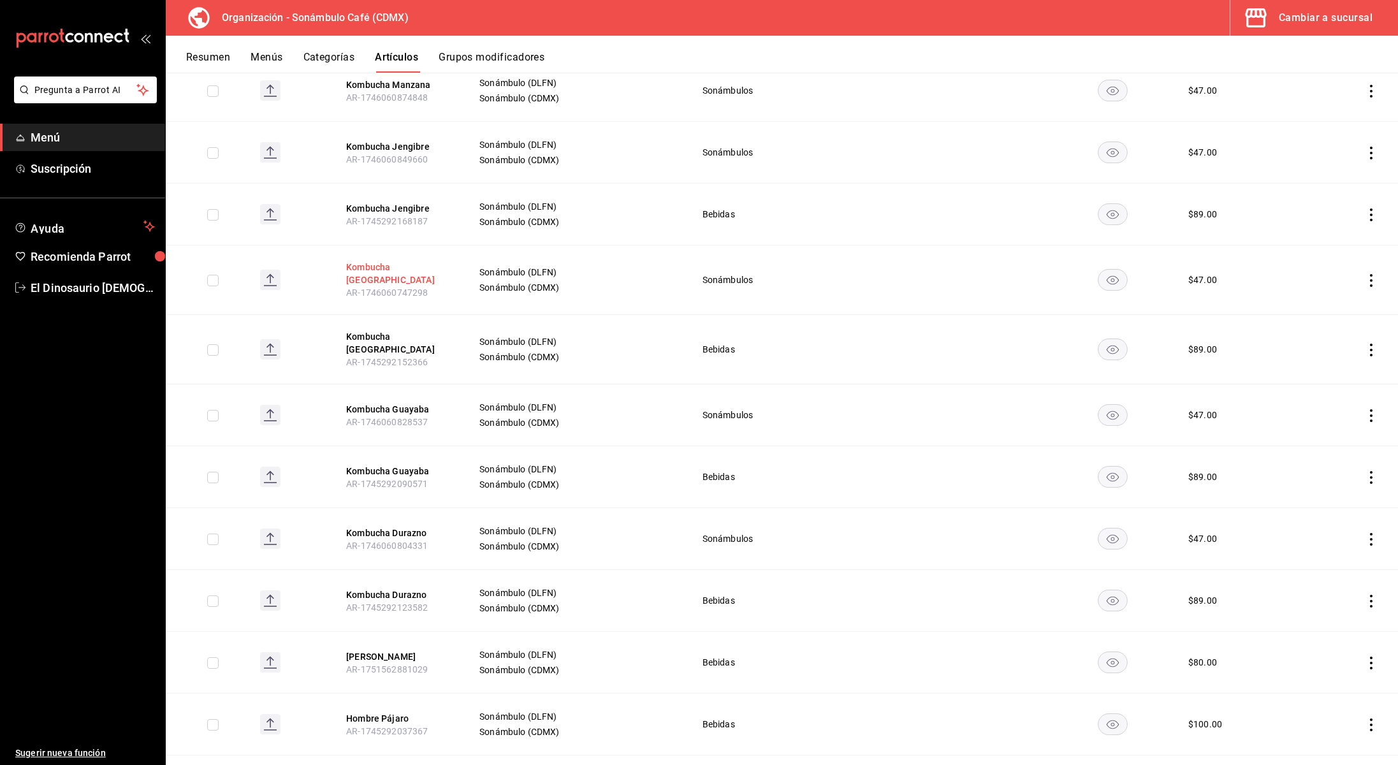
click at [385, 265] on button "Kombucha [GEOGRAPHIC_DATA]" at bounding box center [397, 274] width 102 height 26
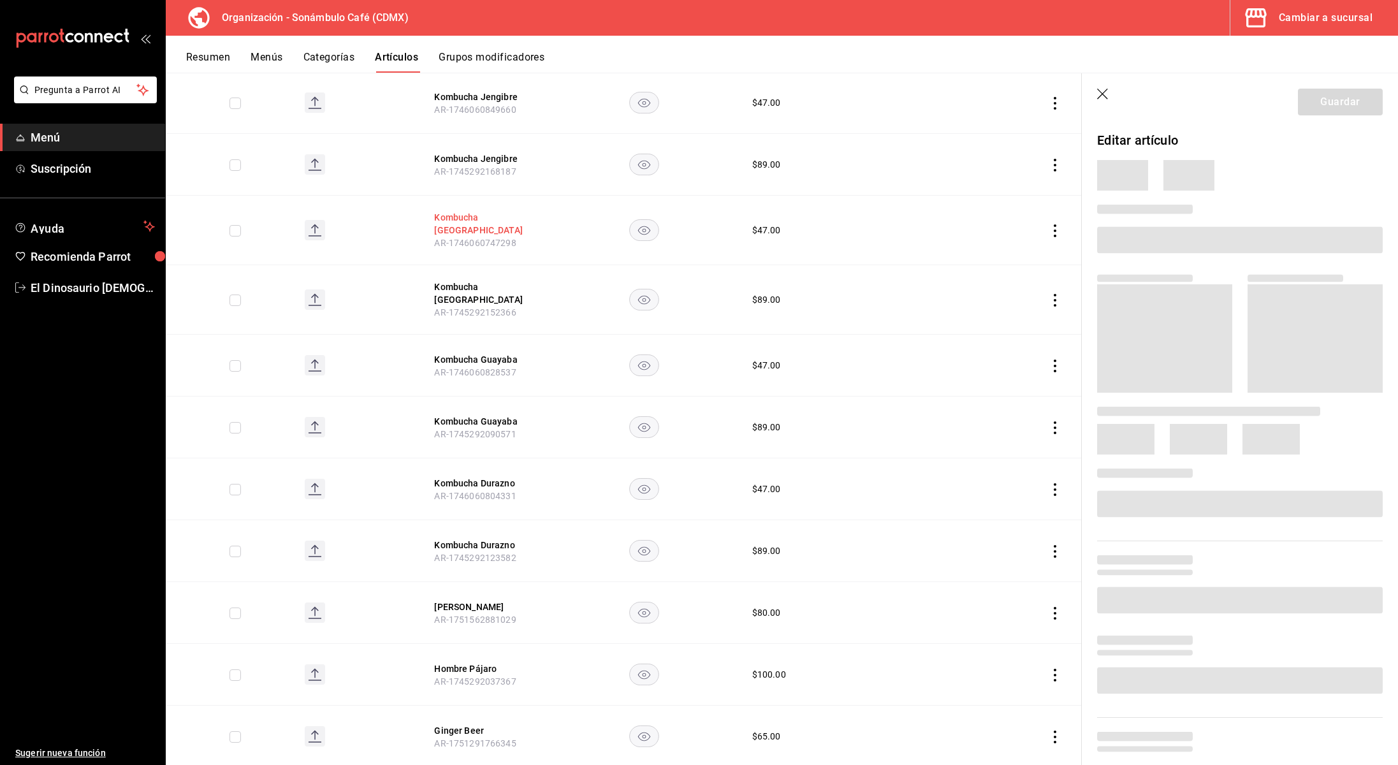
scroll to position [2242, 0]
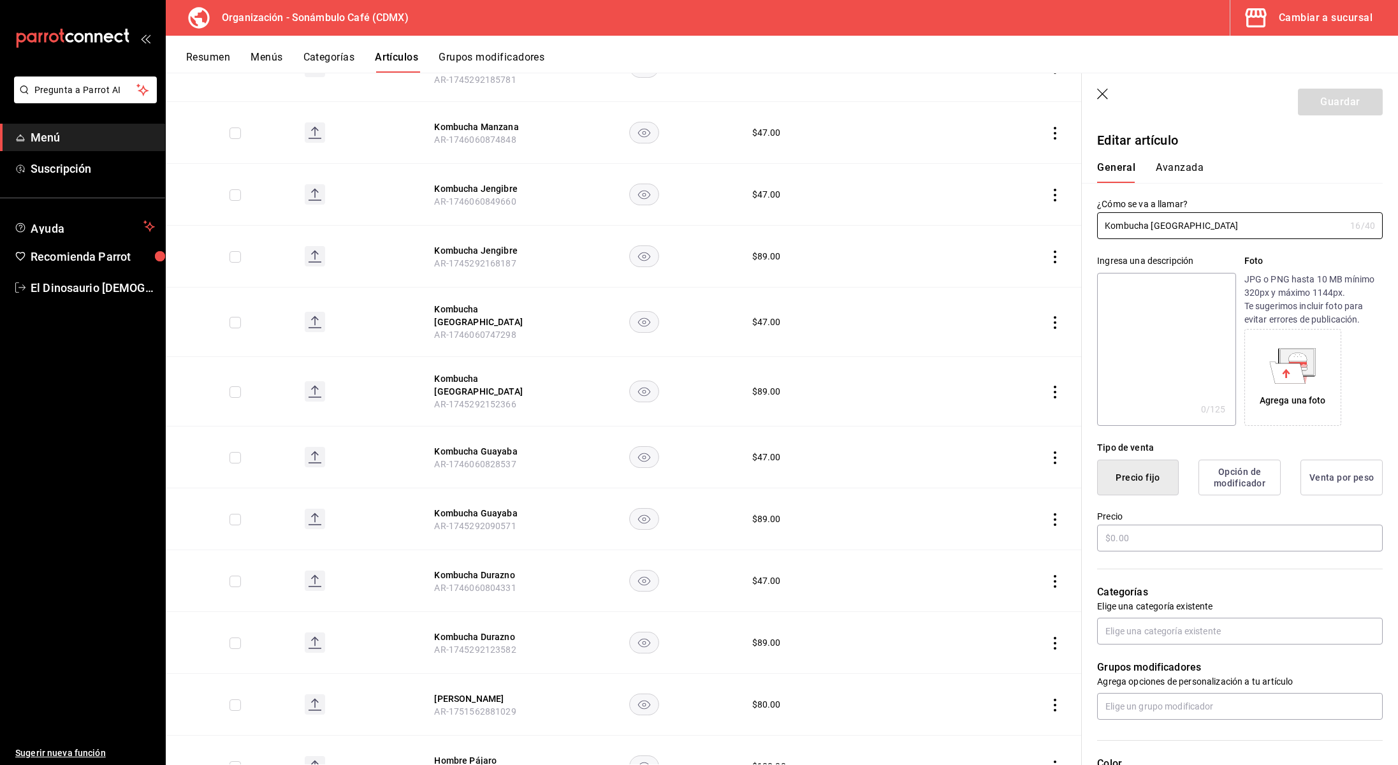
type input "$47.00"
type input "H87"
type input "50201715"
radio input "true"
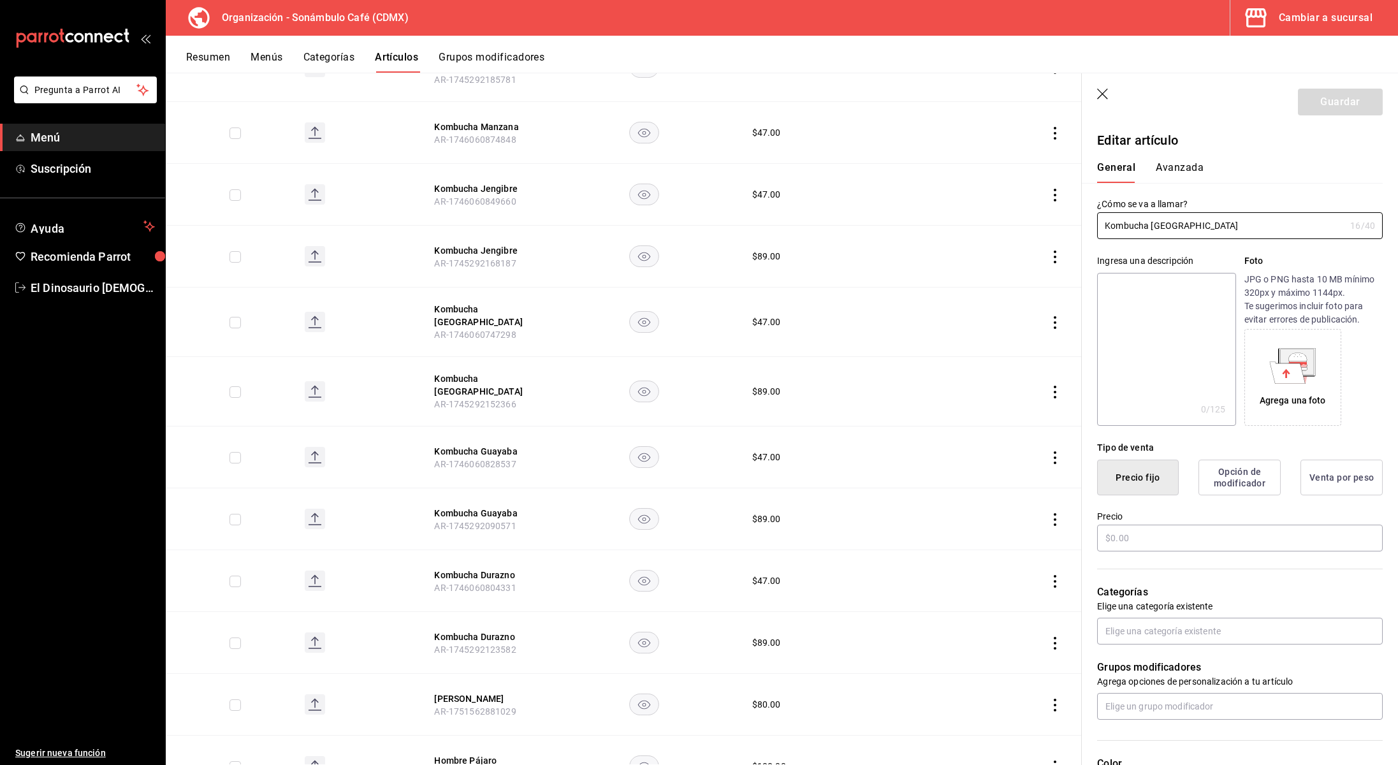
type input "6d5d39c5-aa1e-42d8-a05d-a56b1b7c7e54"
click at [1171, 162] on button "Avanzada" at bounding box center [1180, 172] width 48 height 22
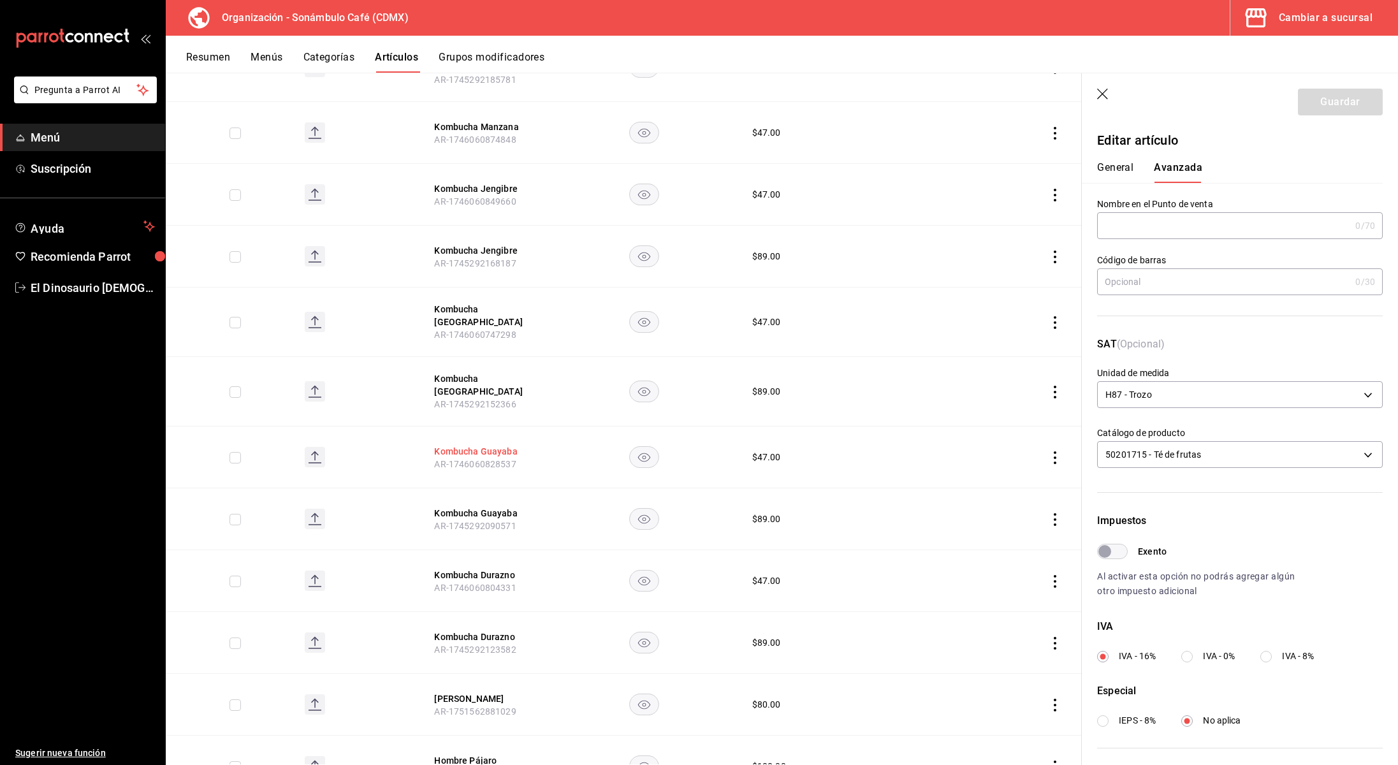
drag, startPoint x: 495, startPoint y: 436, endPoint x: 506, endPoint y: 436, distance: 10.2
click at [496, 445] on button "Kombucha Guayaba" at bounding box center [485, 451] width 102 height 13
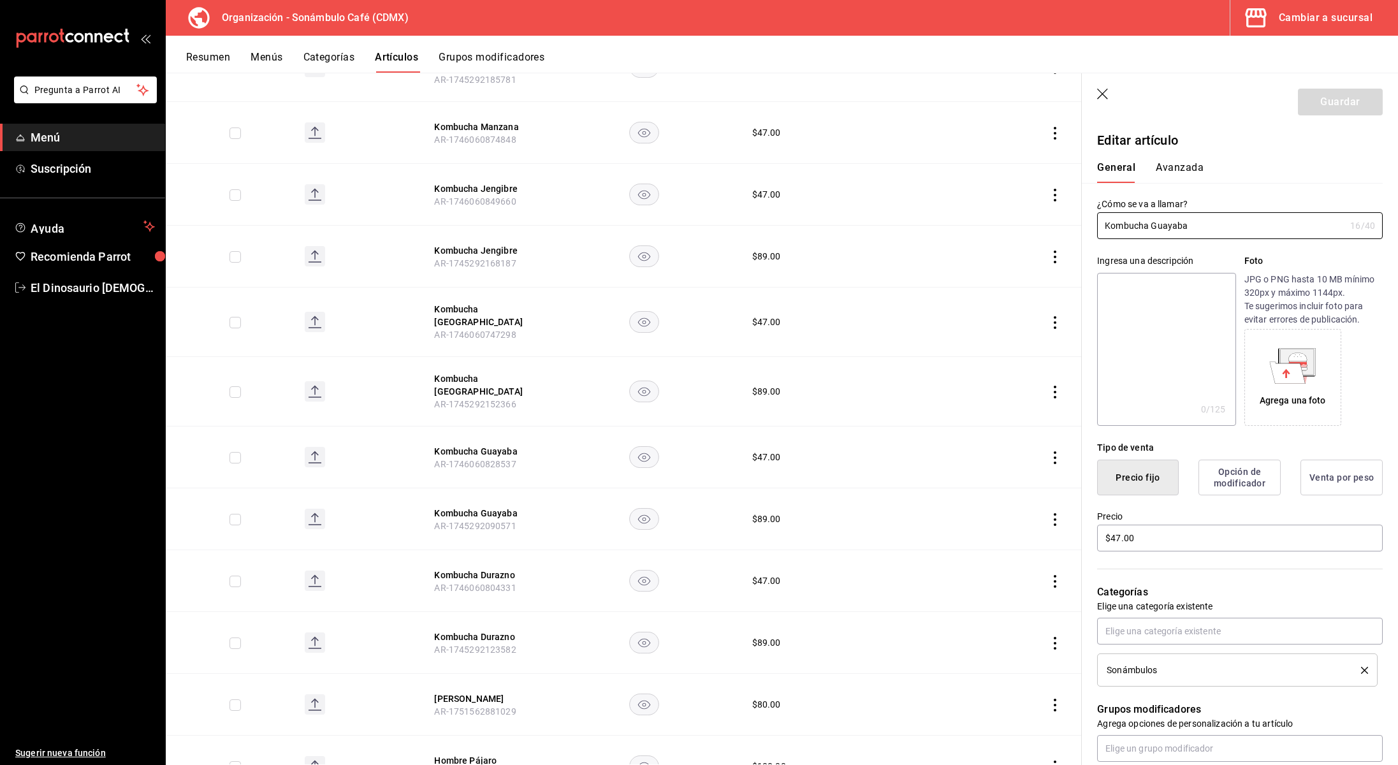
click at [1187, 169] on button "Avanzada" at bounding box center [1180, 172] width 48 height 22
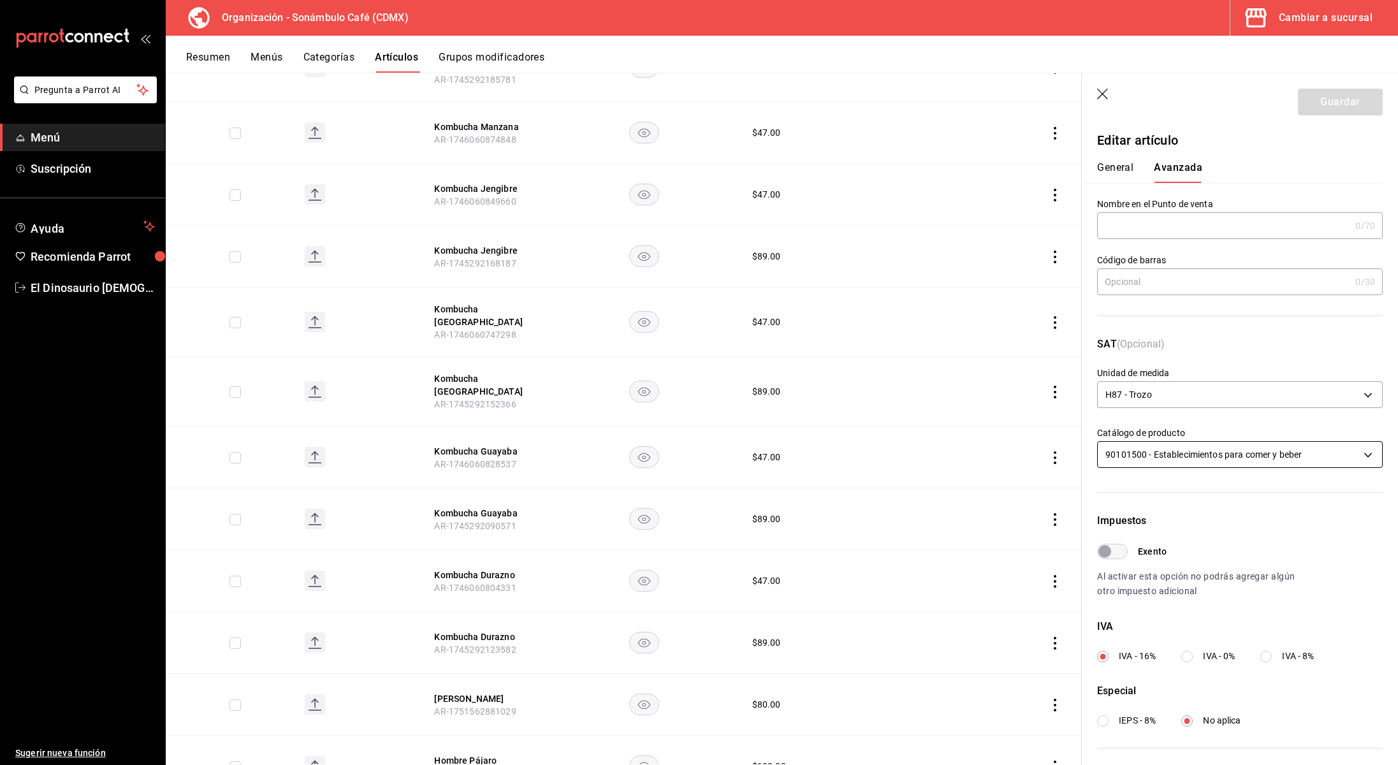
click at [1170, 454] on body "Pregunta a Parrot AI Menú Suscripción Ayuda Recomienda Parrot El Dinosaurio [DE…" at bounding box center [699, 382] width 1398 height 765
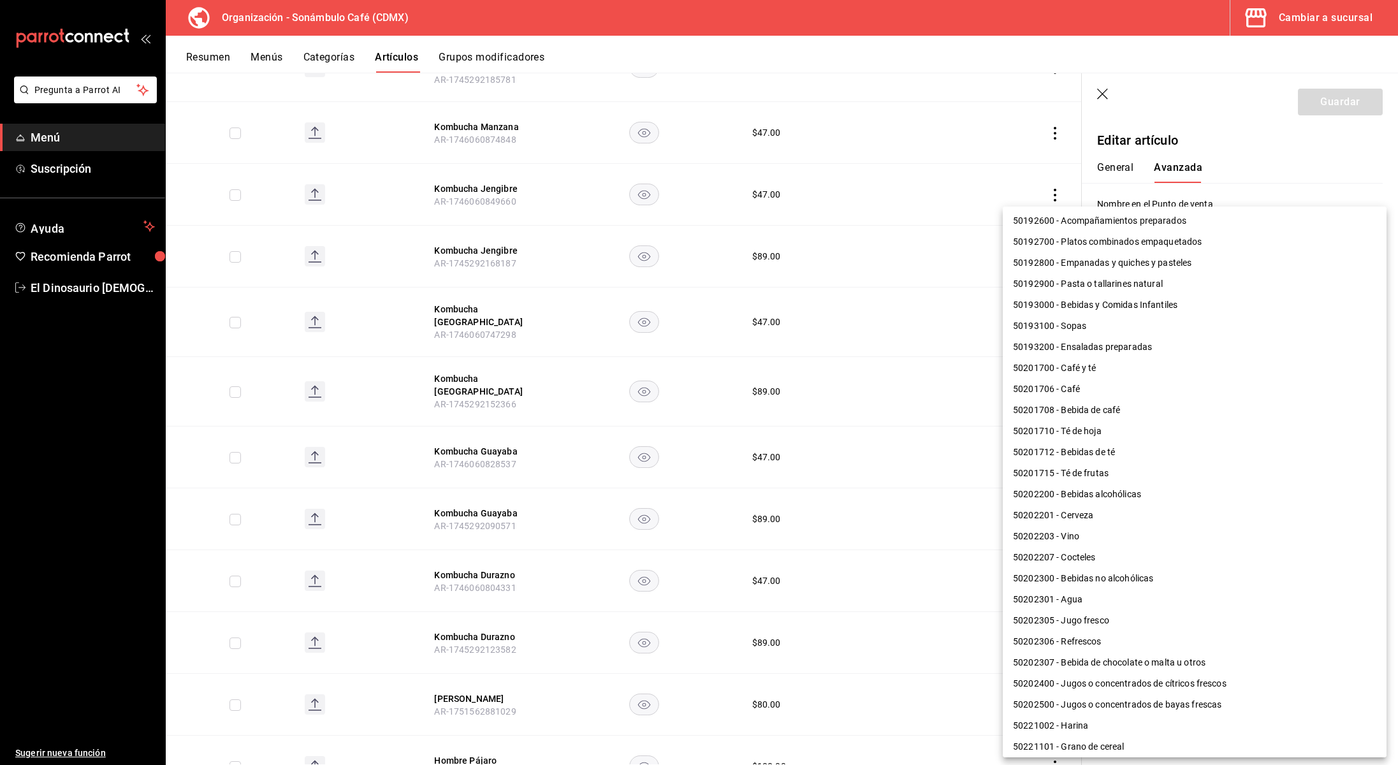
scroll to position [460, 0]
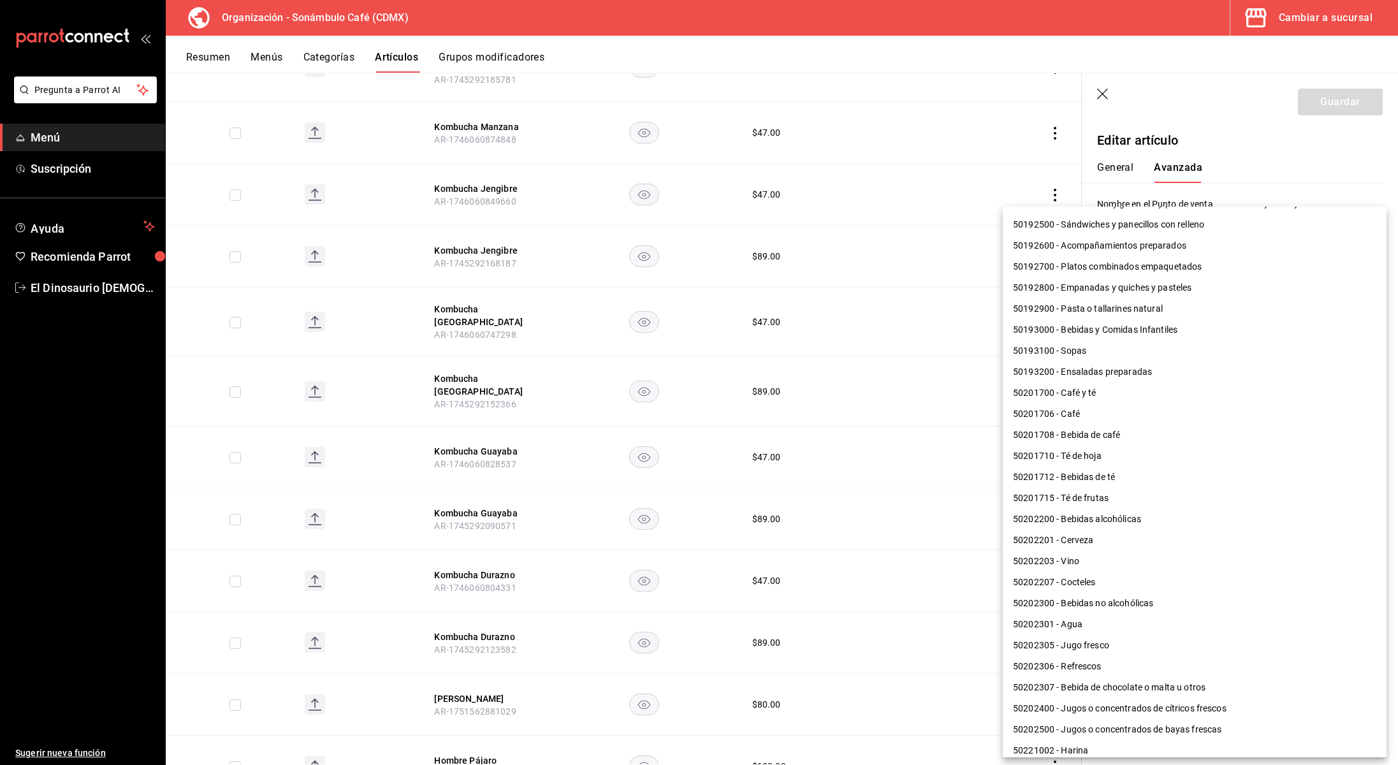
click at [1139, 498] on li "50201715 - Té de frutas" at bounding box center [1195, 498] width 384 height 21
type input "50201715"
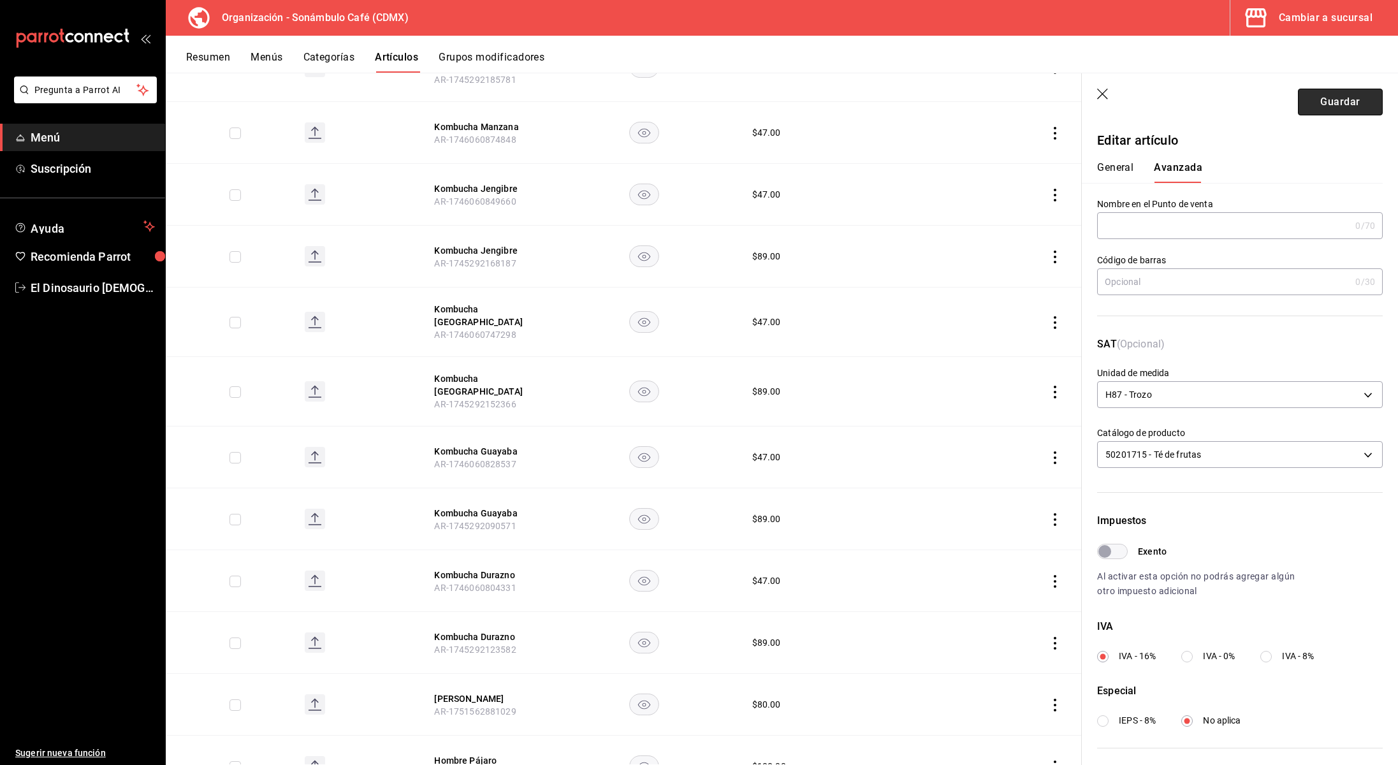
click at [1335, 106] on button "Guardar" at bounding box center [1340, 102] width 85 height 27
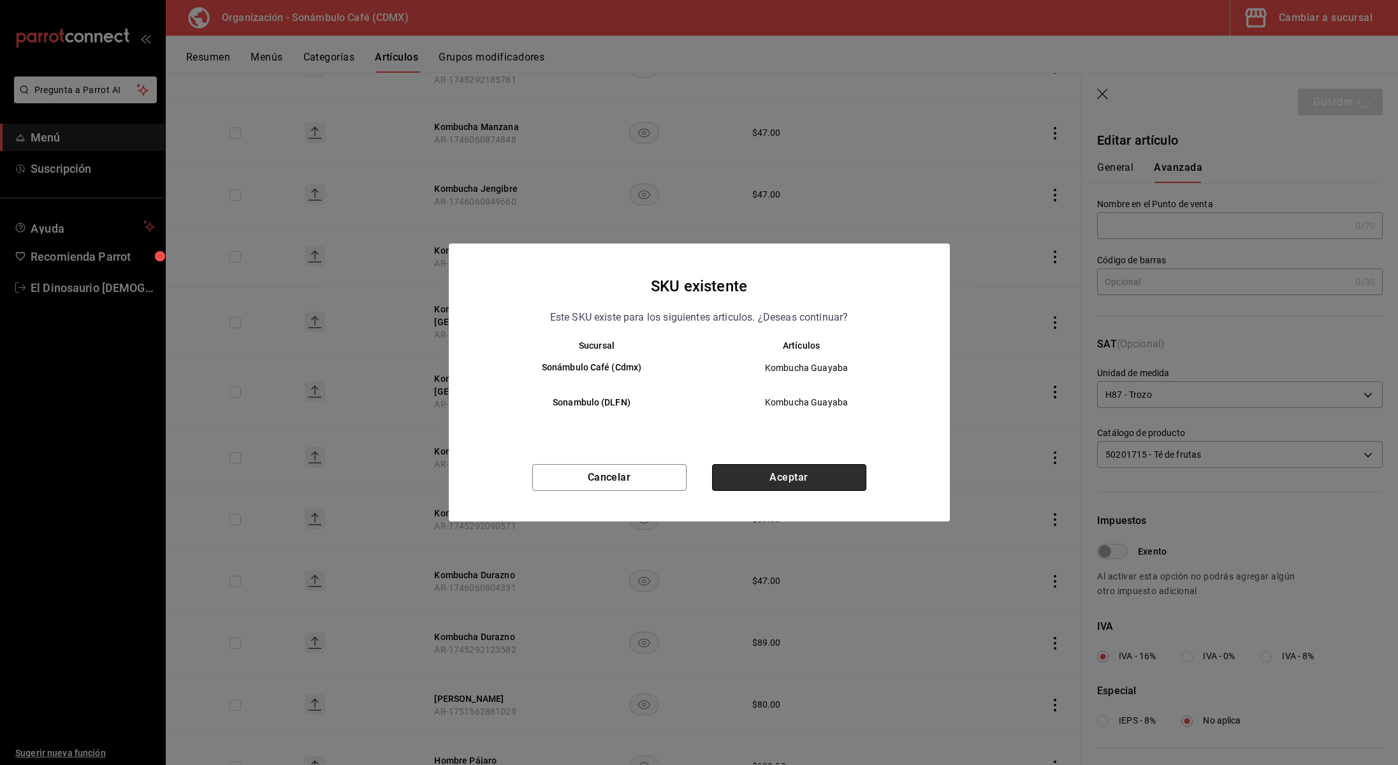
click at [830, 485] on button "Aceptar" at bounding box center [789, 477] width 154 height 27
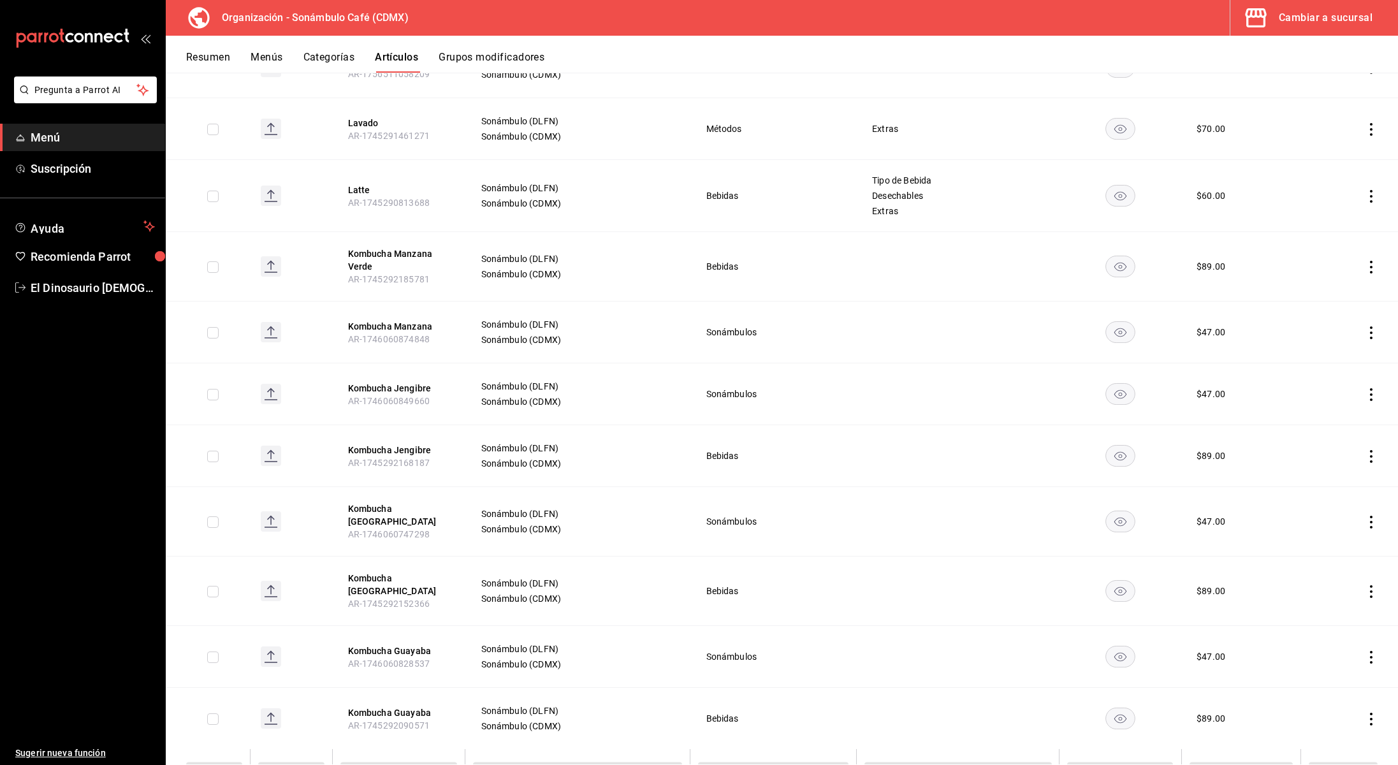
scroll to position [2125, 0]
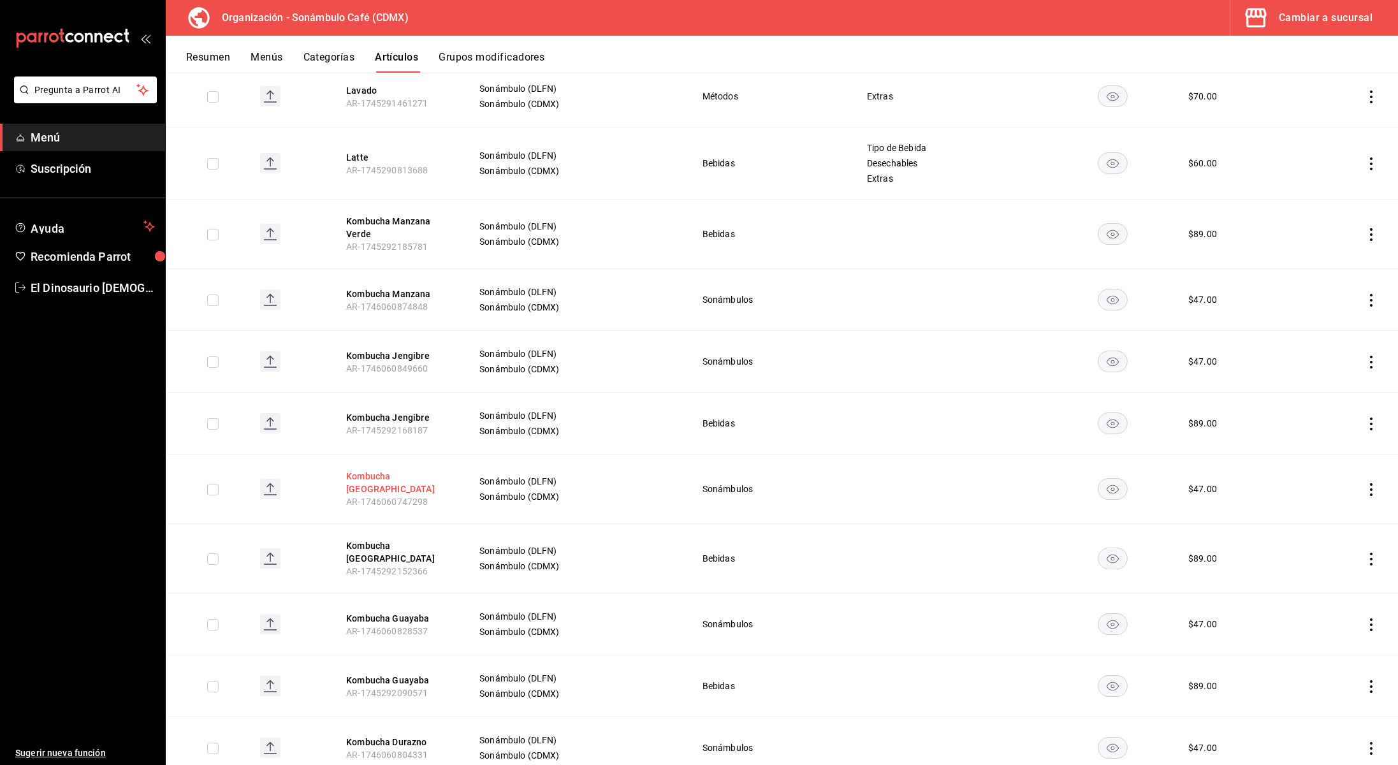
click at [399, 478] on button "Kombucha [GEOGRAPHIC_DATA]" at bounding box center [397, 483] width 102 height 26
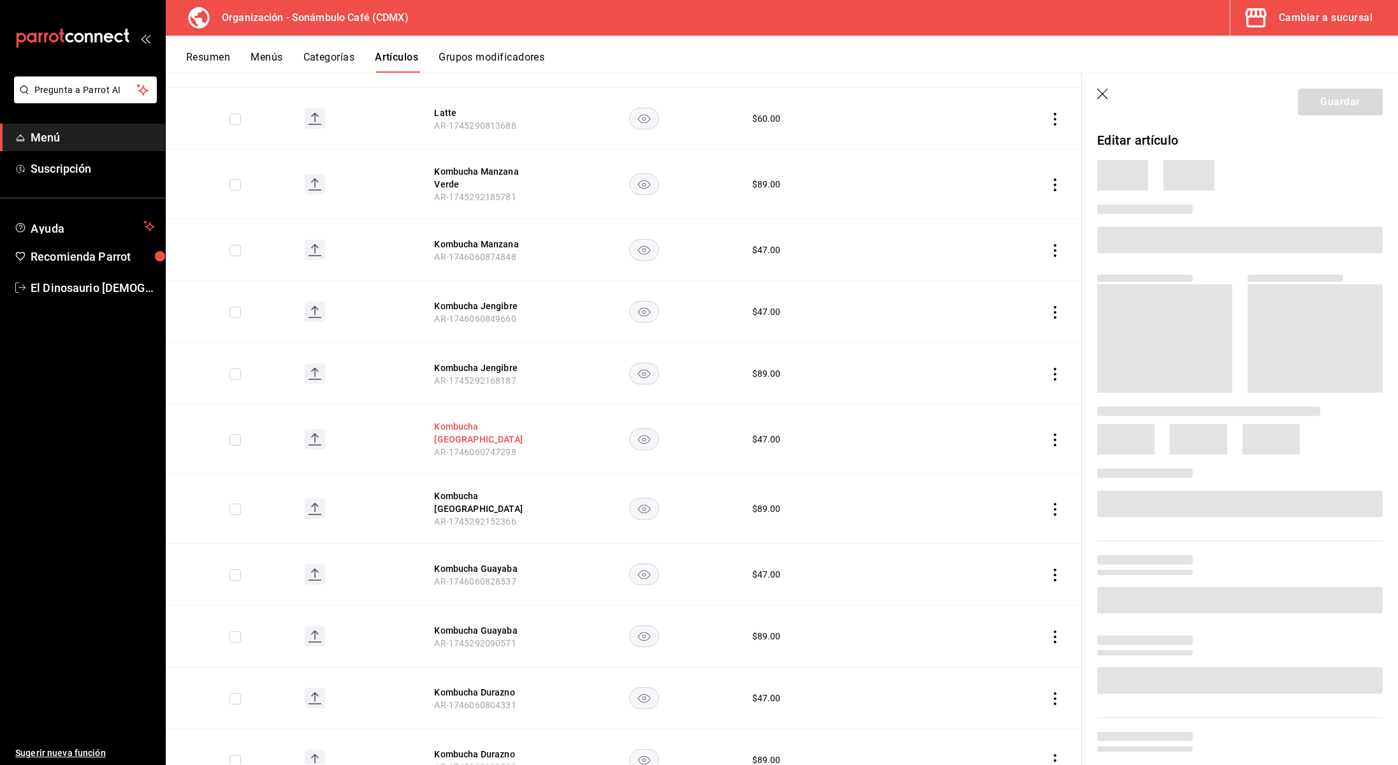
scroll to position [2043, 0]
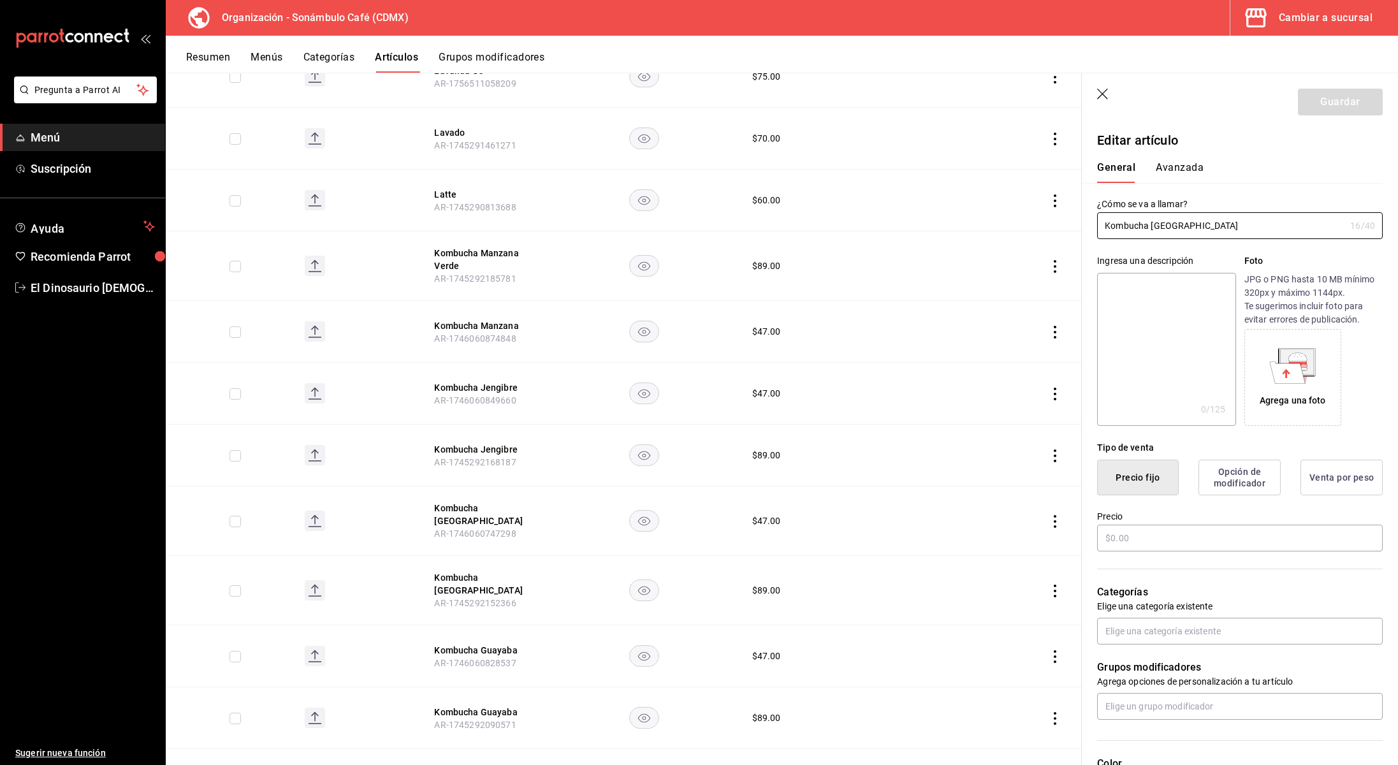
type input "$47.00"
click at [1185, 165] on button "Avanzada" at bounding box center [1180, 172] width 48 height 22
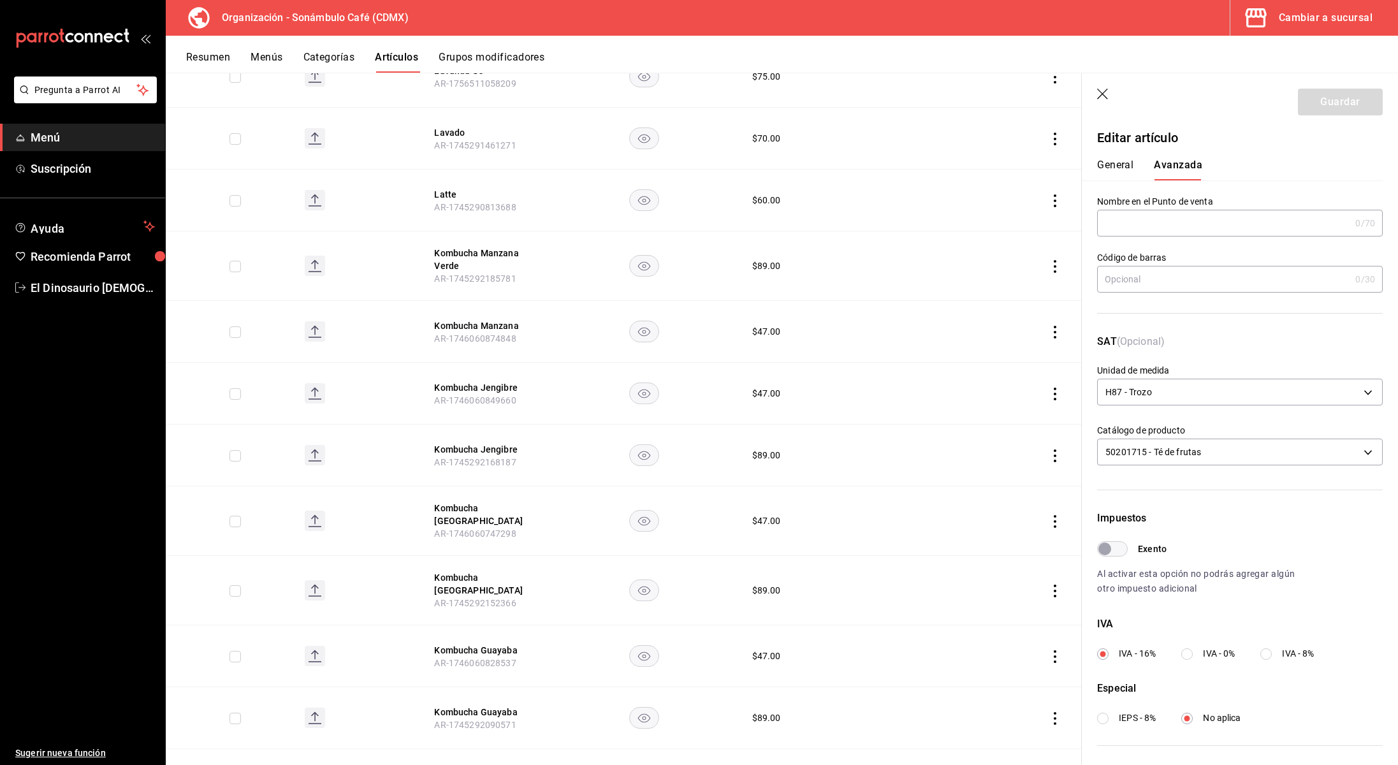
scroll to position [0, 0]
click at [478, 578] on button "Kombucha [GEOGRAPHIC_DATA]" at bounding box center [485, 584] width 102 height 26
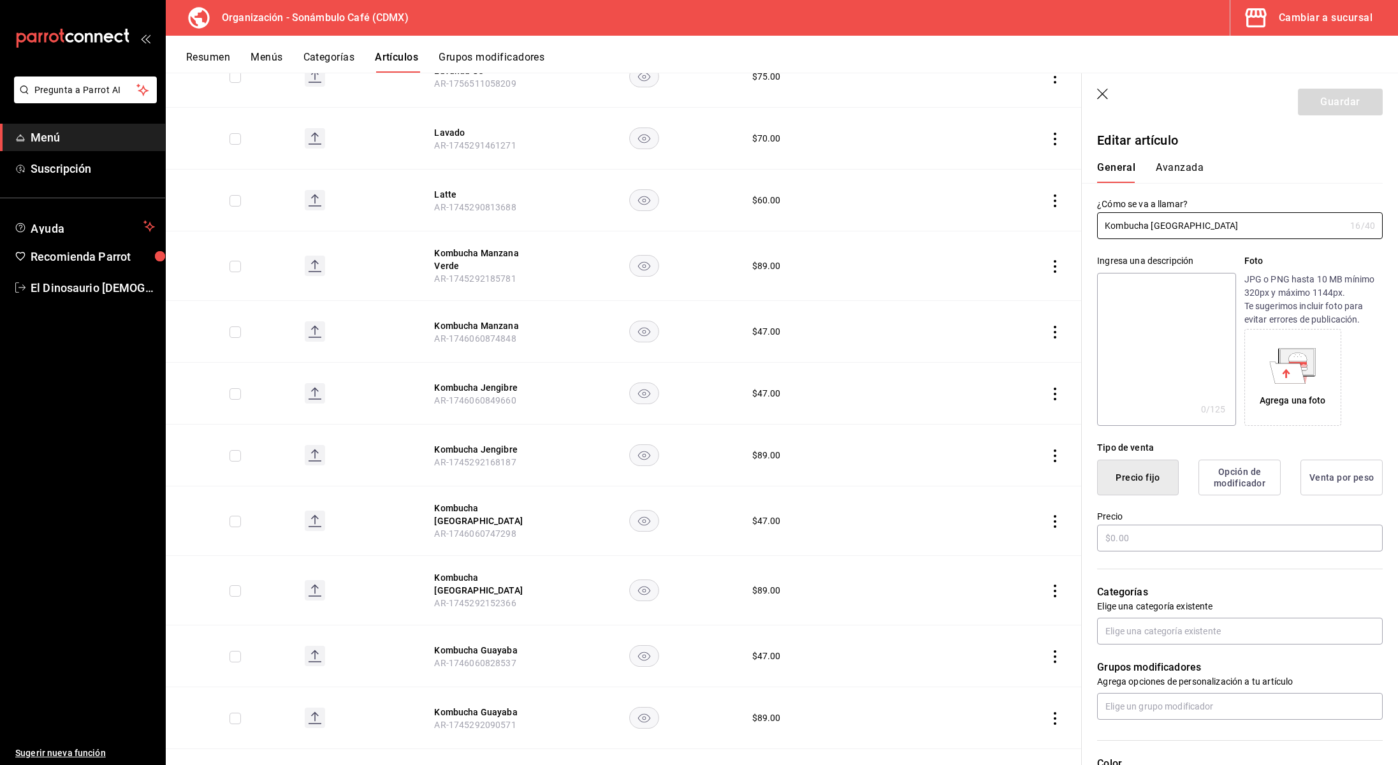
type input "$89.00"
click at [1172, 173] on button "Avanzada" at bounding box center [1180, 172] width 48 height 22
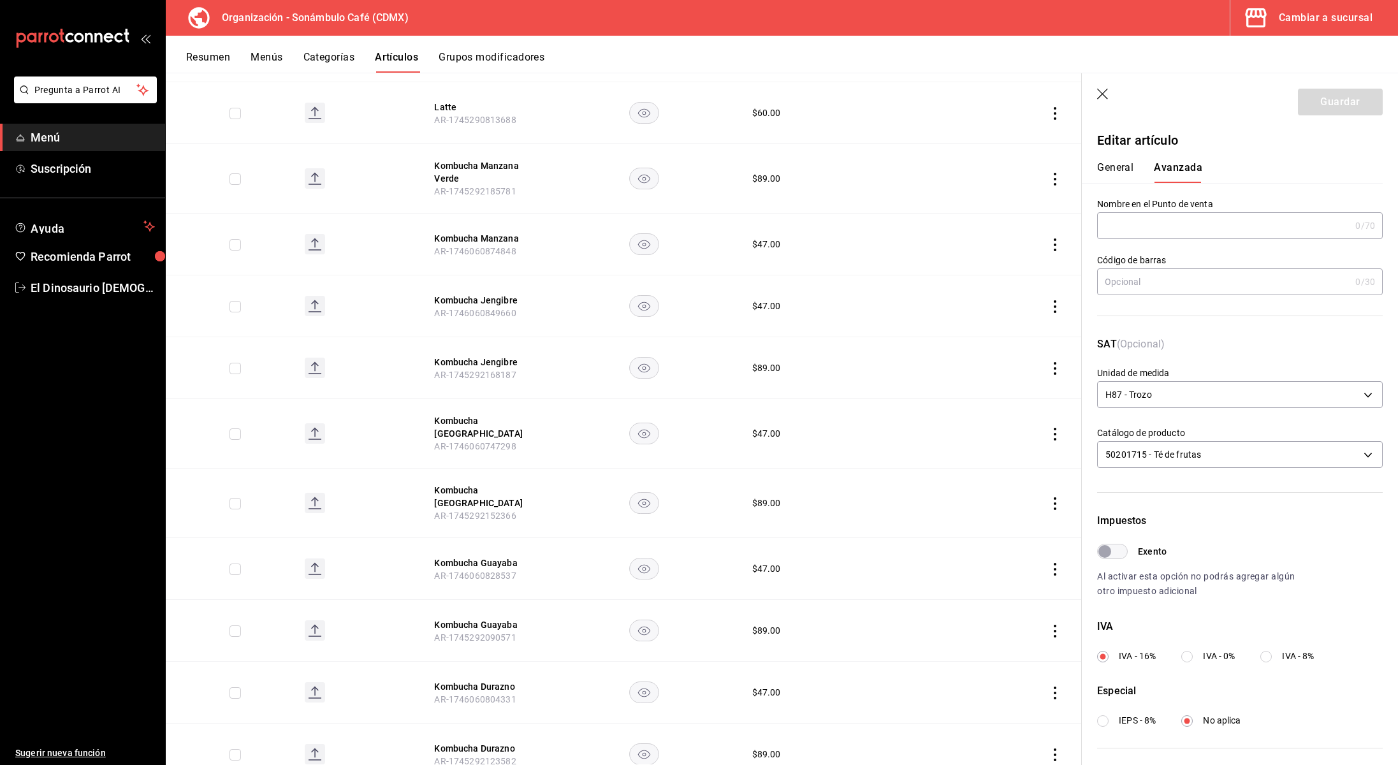
scroll to position [2132, 0]
click at [495, 555] on button "Kombucha Guayaba" at bounding box center [485, 561] width 102 height 13
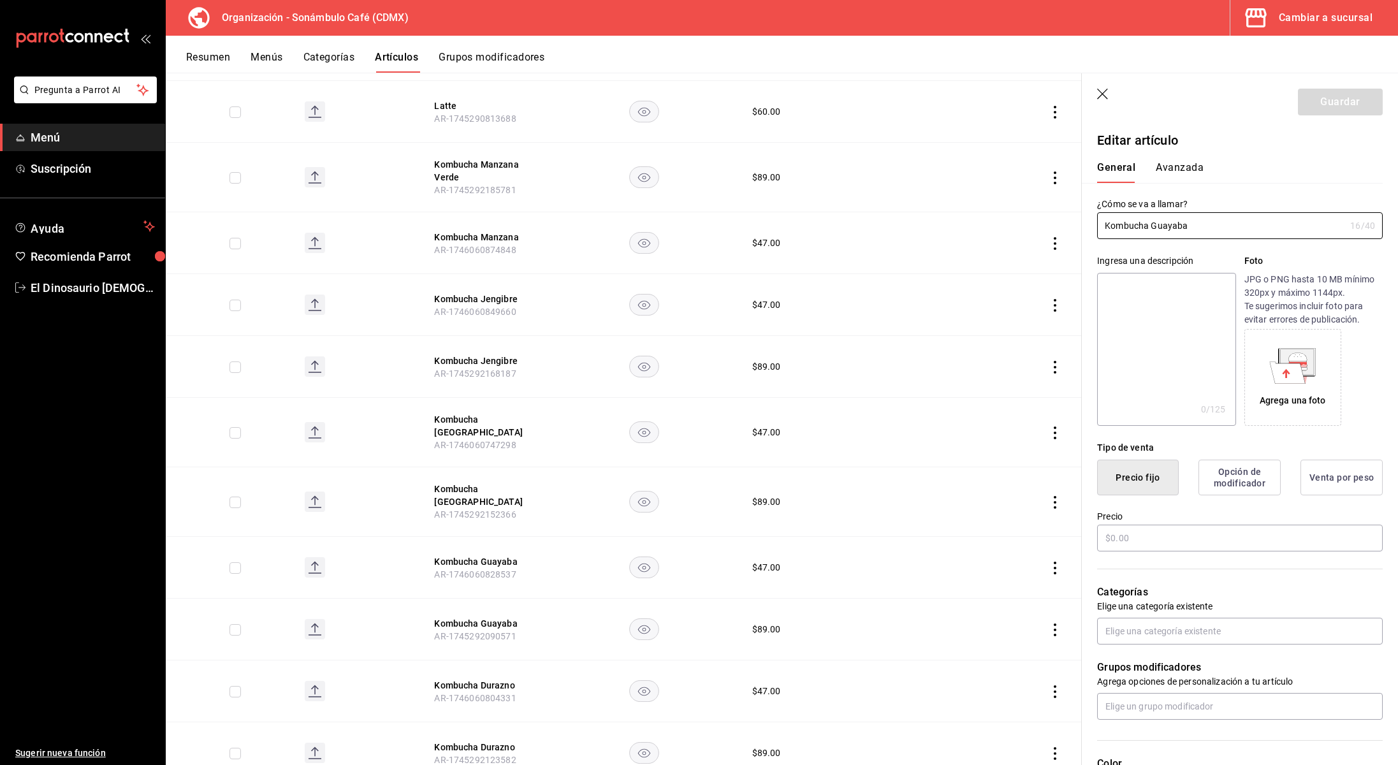
type input "$47.00"
click at [1179, 168] on button "Avanzada" at bounding box center [1180, 172] width 48 height 22
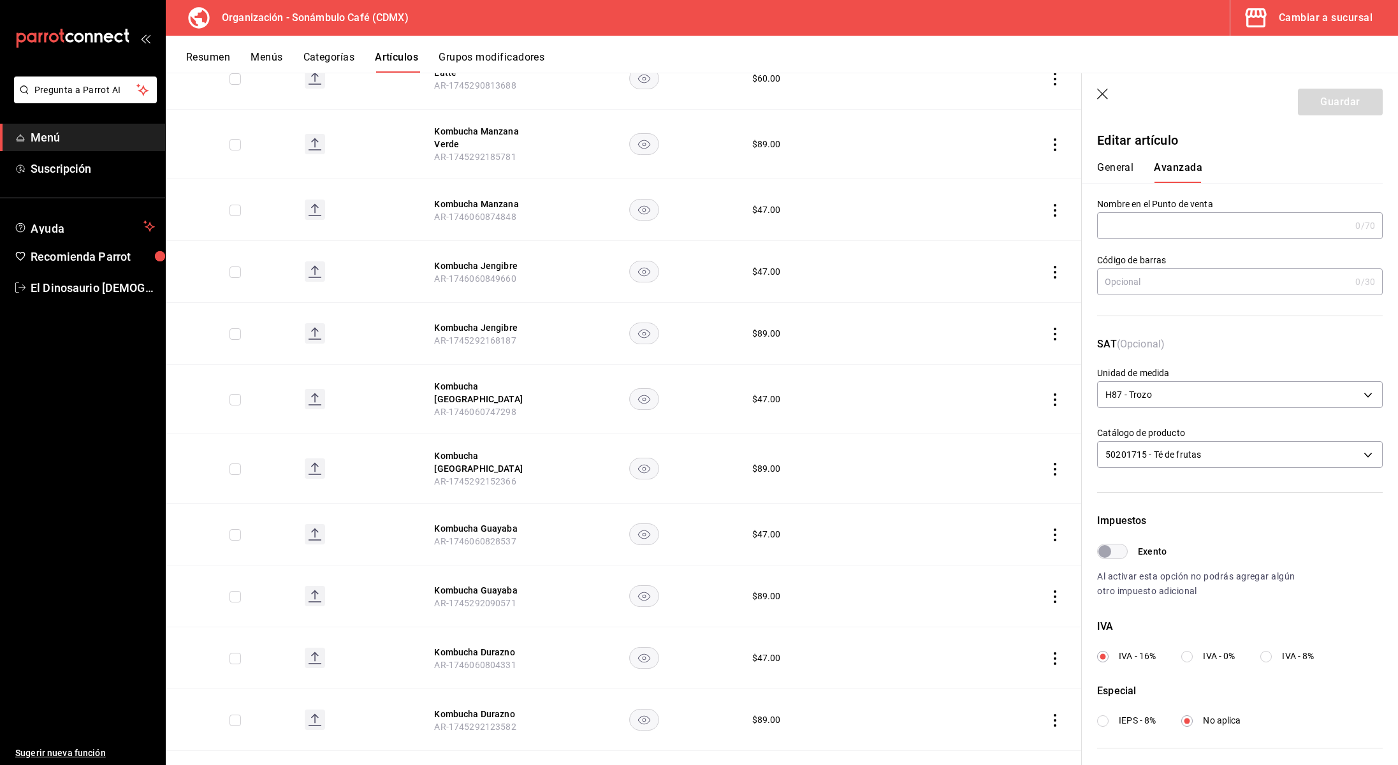
scroll to position [2173, 0]
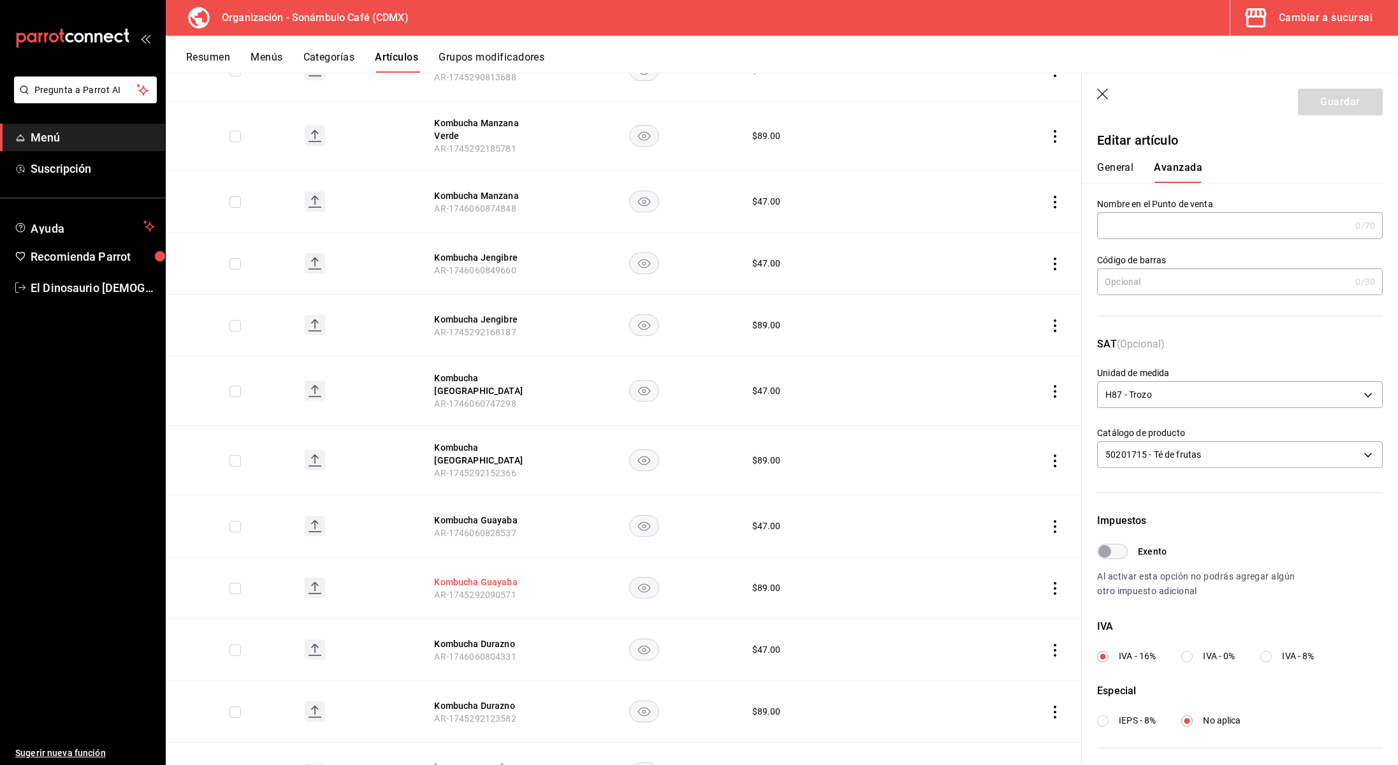
click at [500, 576] on button "Kombucha Guayaba" at bounding box center [485, 582] width 102 height 13
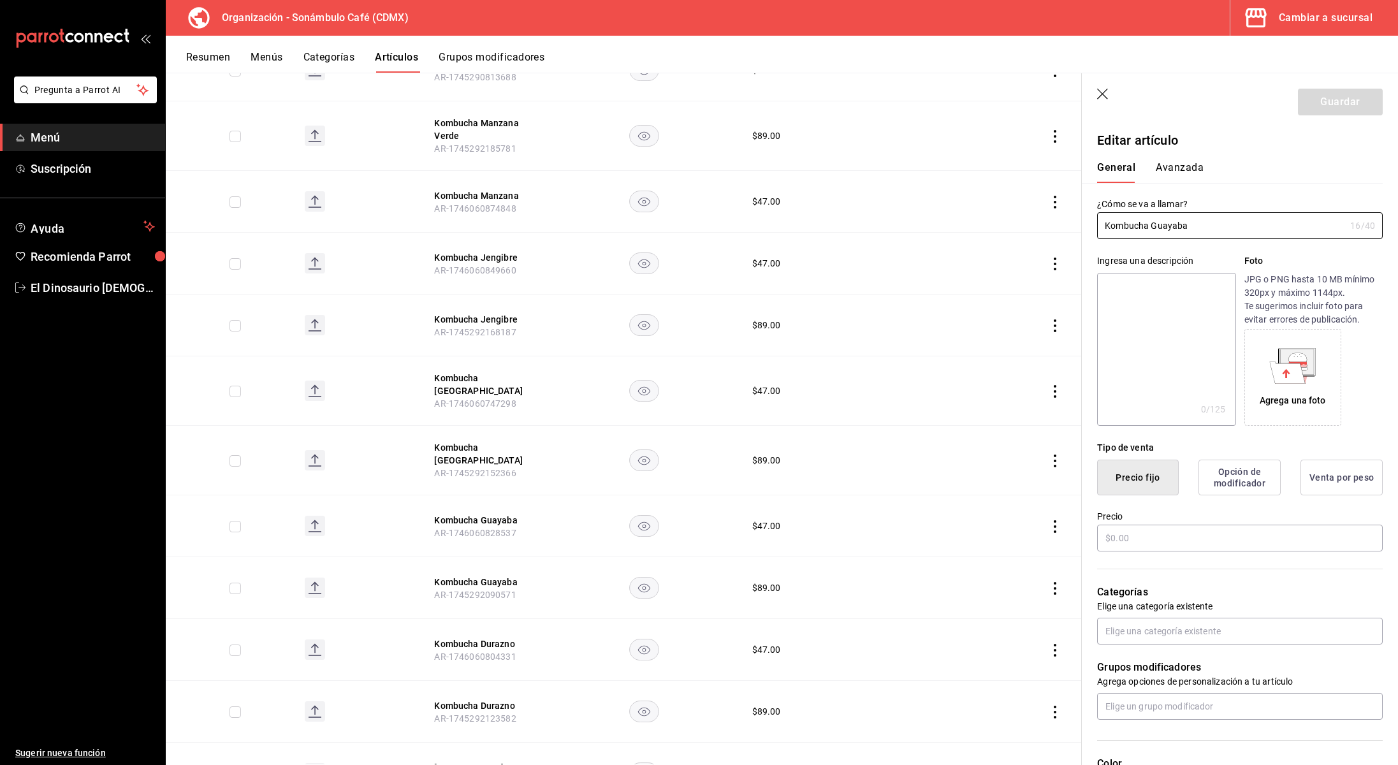
type input "$89.00"
type input "H87"
type input "50201715"
radio input "true"
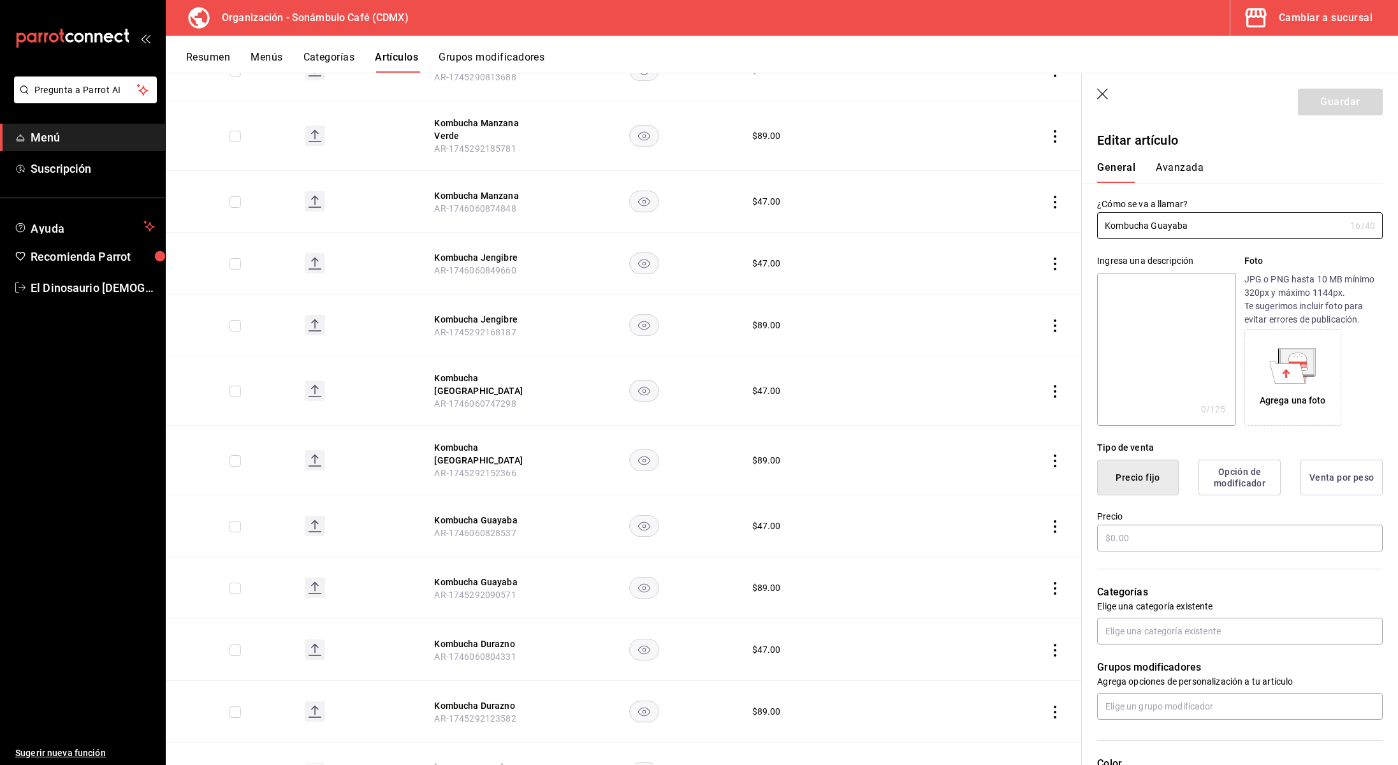
type input "6d5d39c5-aa1e-42d8-a05d-a56b1b7c7e54"
click at [1175, 164] on button "Avanzada" at bounding box center [1180, 172] width 48 height 22
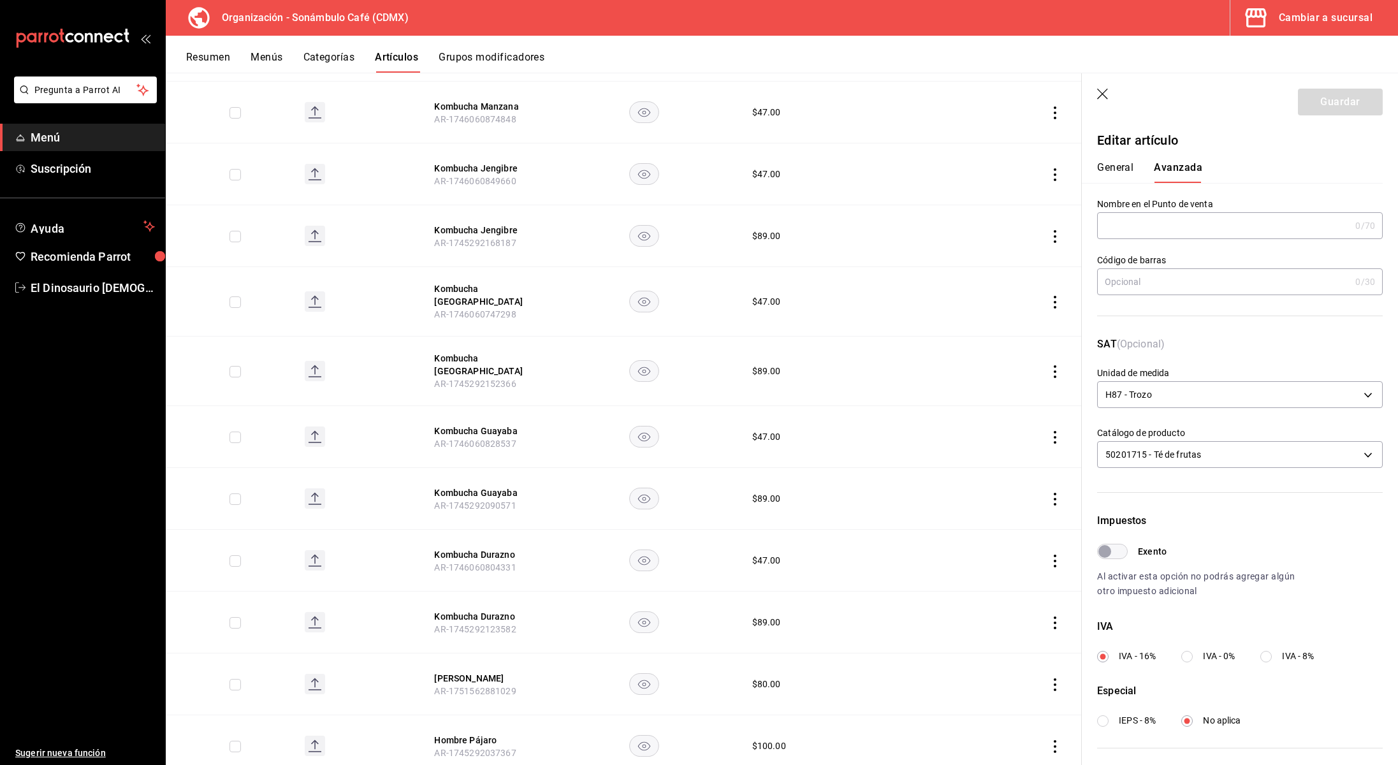
scroll to position [2264, 0]
click at [515, 546] on button "Kombucha Durazno" at bounding box center [485, 552] width 102 height 13
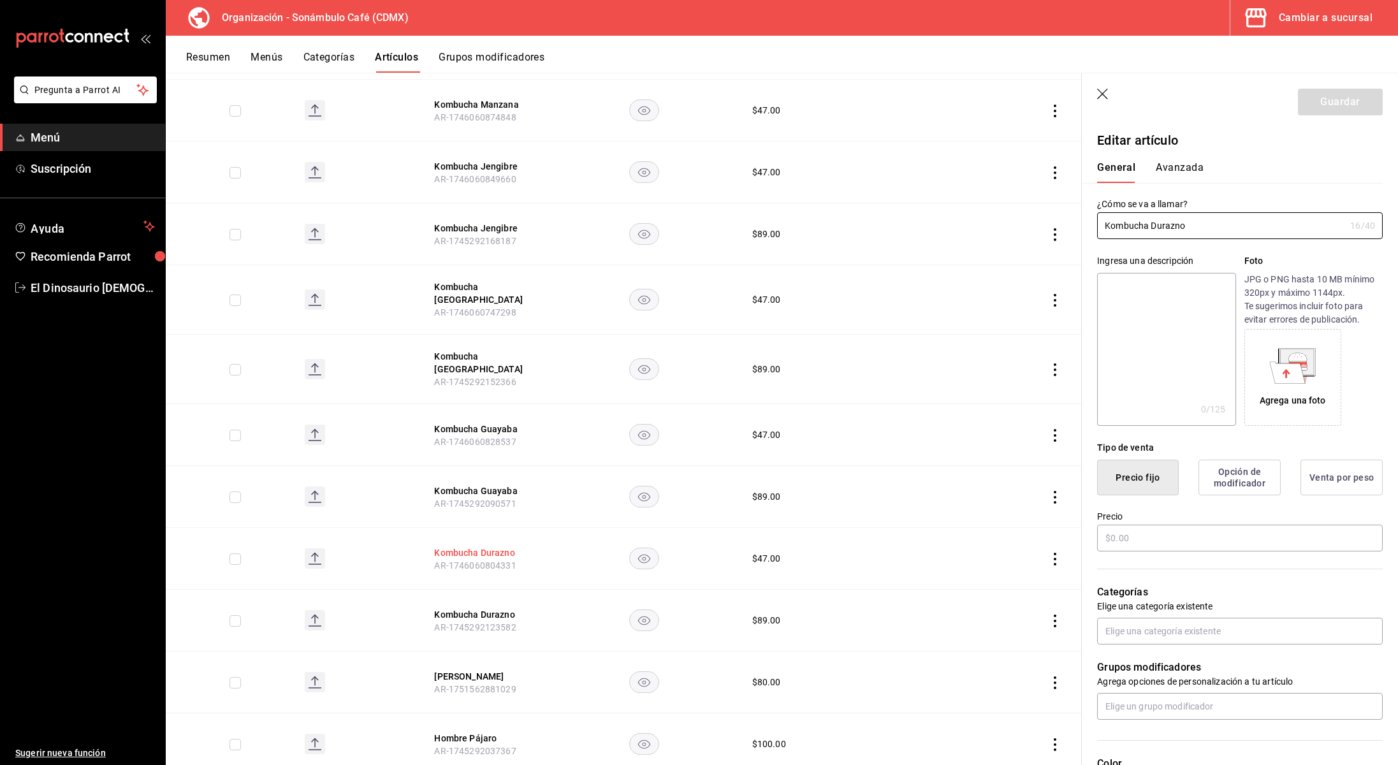
type input "$47.00"
click at [1184, 165] on button "Avanzada" at bounding box center [1180, 172] width 48 height 22
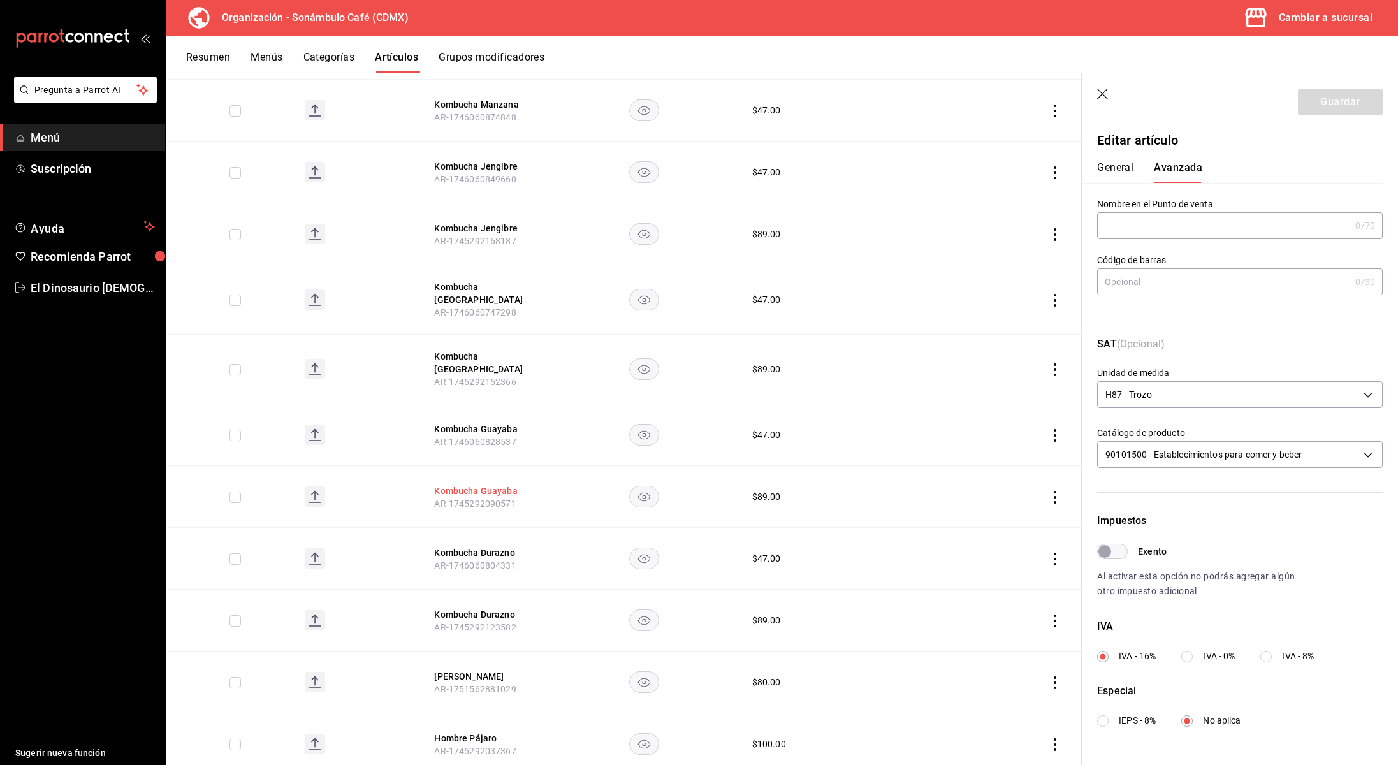
click at [492, 485] on button "Kombucha Guayaba" at bounding box center [485, 491] width 102 height 13
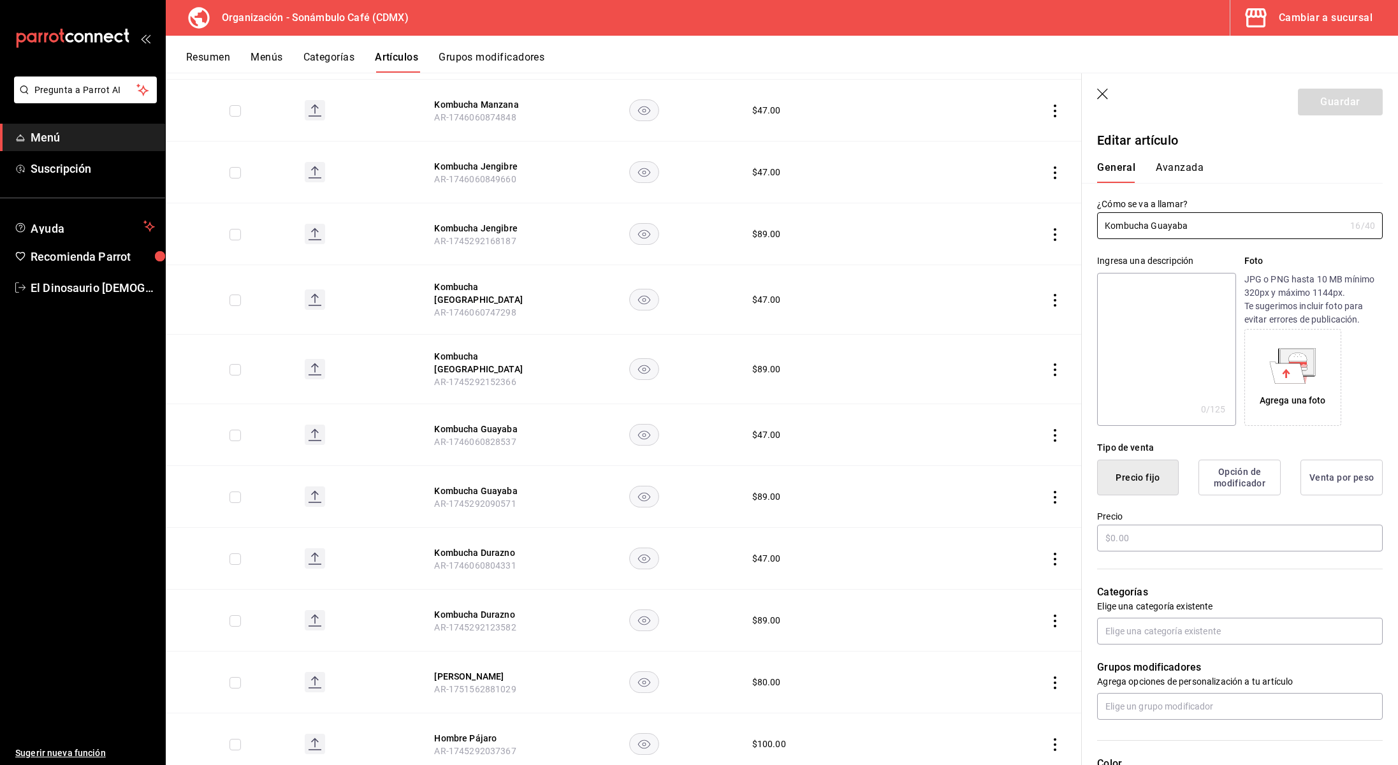
type input "$89.00"
click at [1191, 172] on button "Avanzada" at bounding box center [1180, 172] width 48 height 22
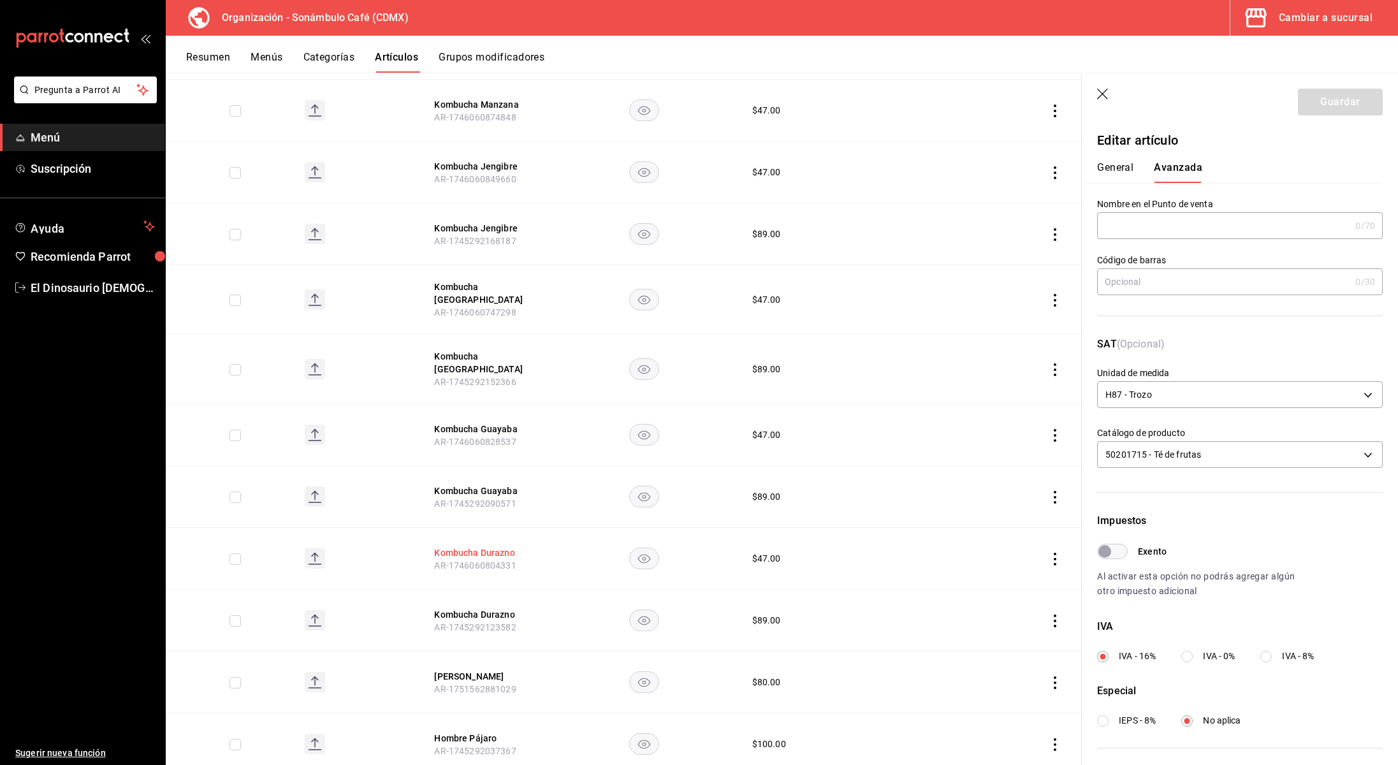
click at [483, 546] on button "Kombucha Durazno" at bounding box center [485, 552] width 102 height 13
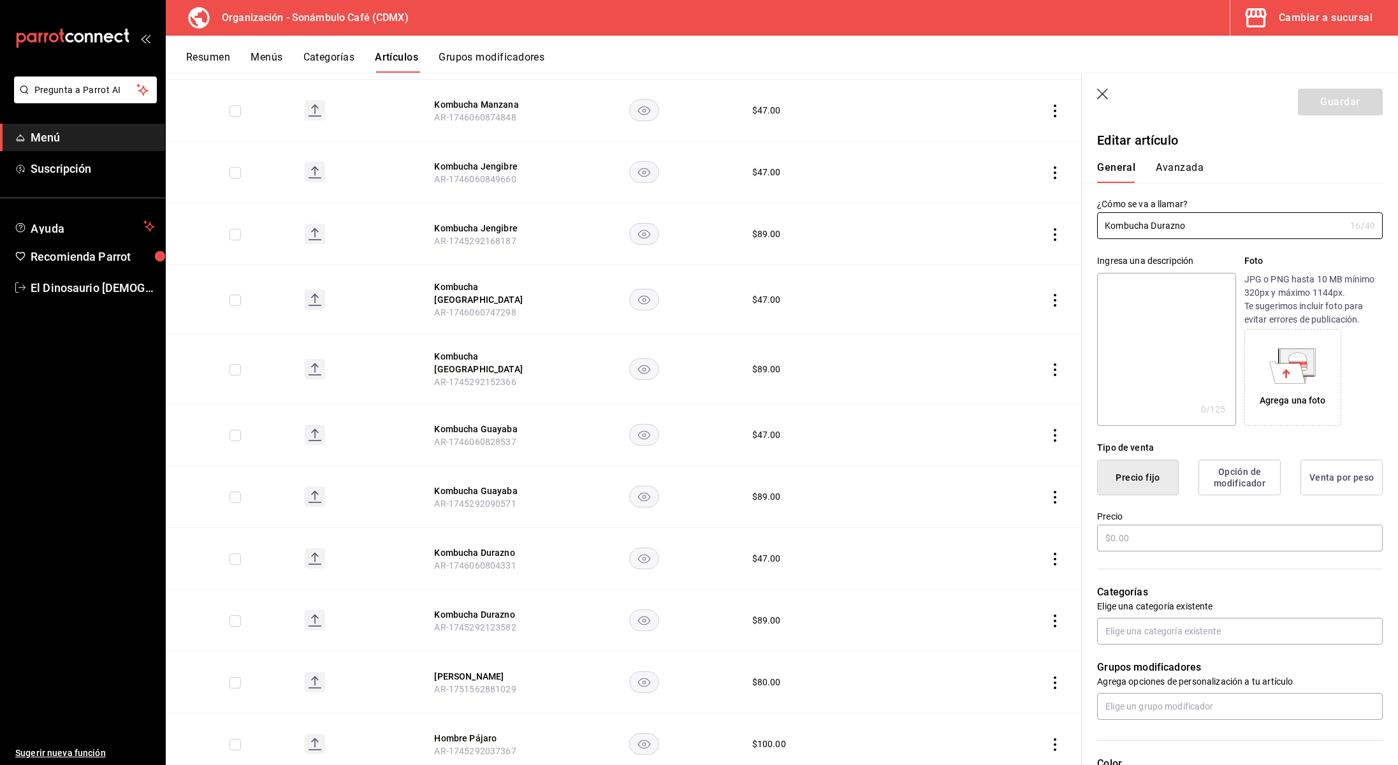
type input "$47.00"
type input "H87"
type input "90101500"
radio input "true"
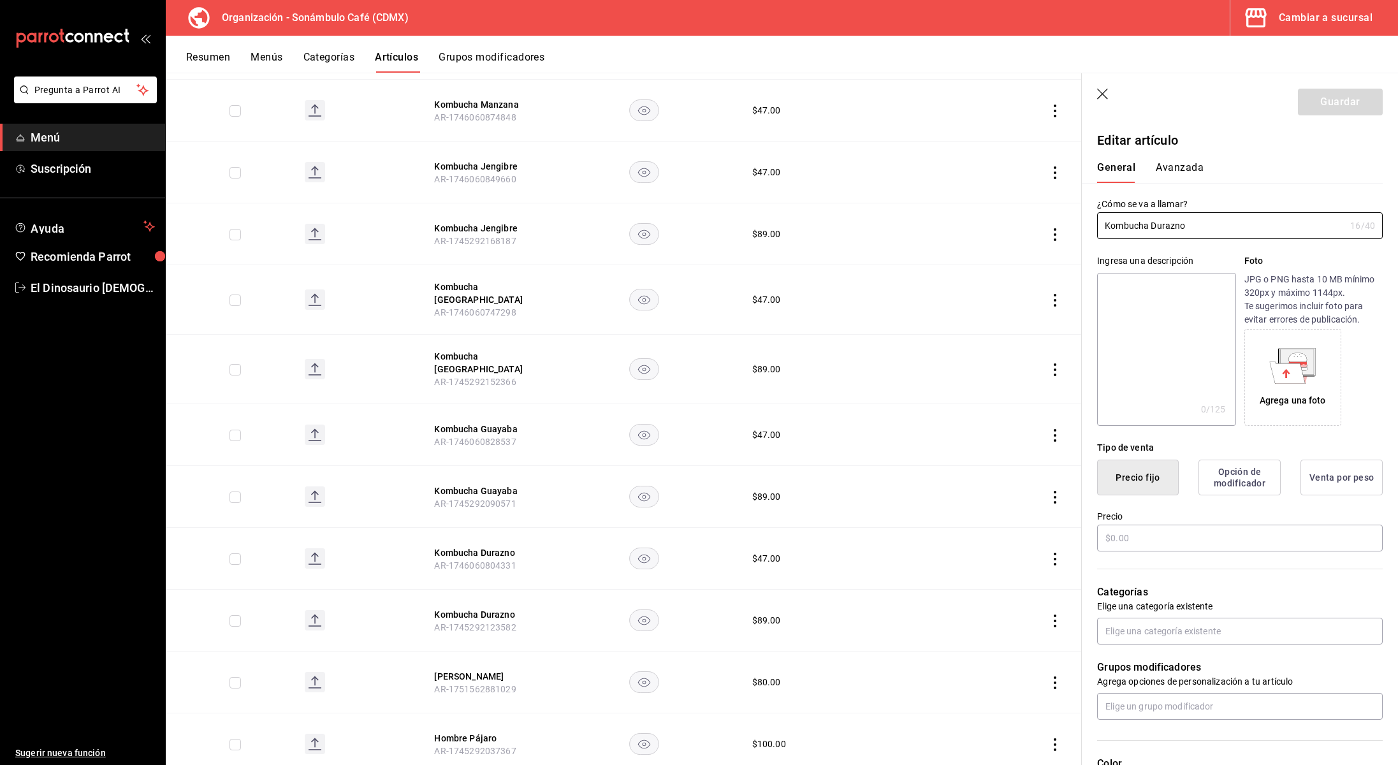
type input "6d5d39c5-aa1e-42d8-a05d-a56b1b7c7e54"
click at [1177, 167] on button "Avanzada" at bounding box center [1180, 172] width 48 height 22
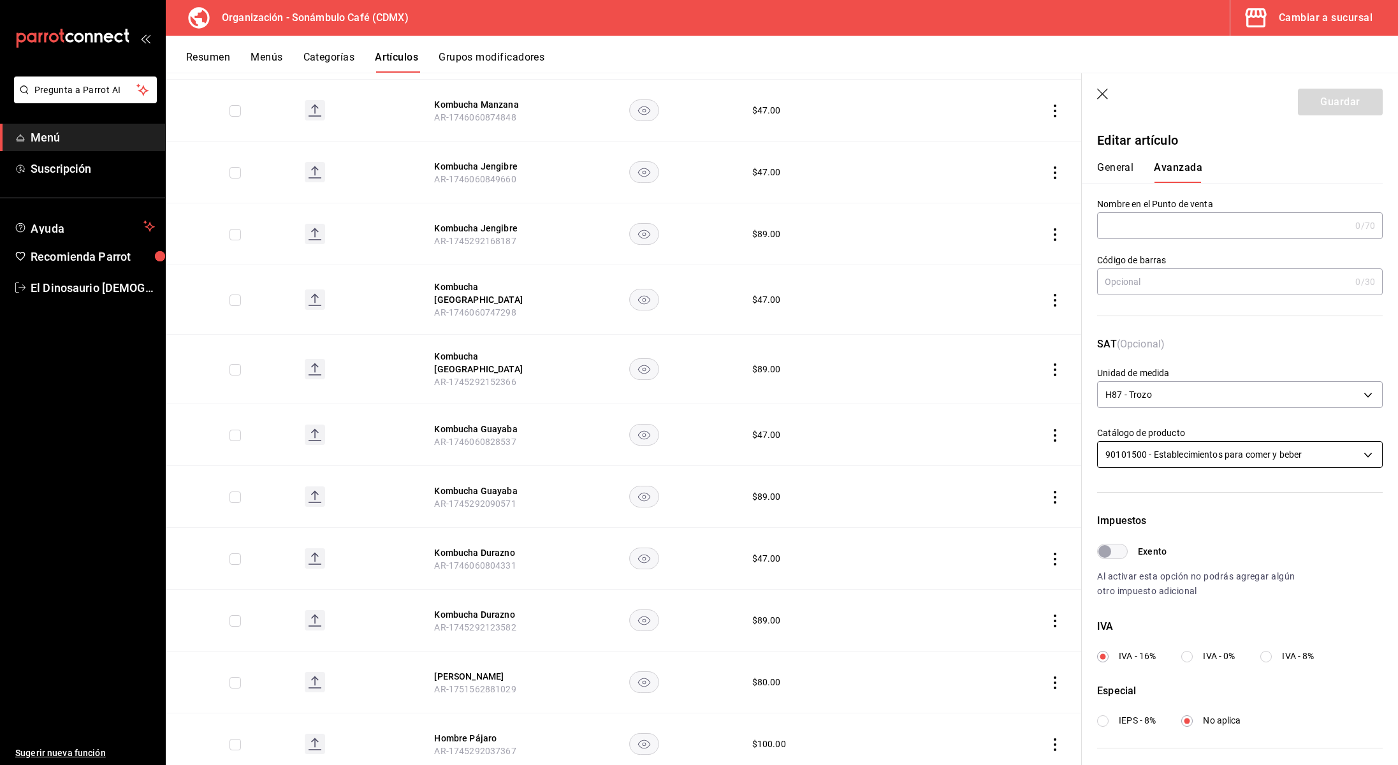
click at [1175, 456] on body "Pregunta a Parrot AI Menú Suscripción Ayuda Recomienda Parrot El Dinosaurio [DE…" at bounding box center [699, 382] width 1398 height 765
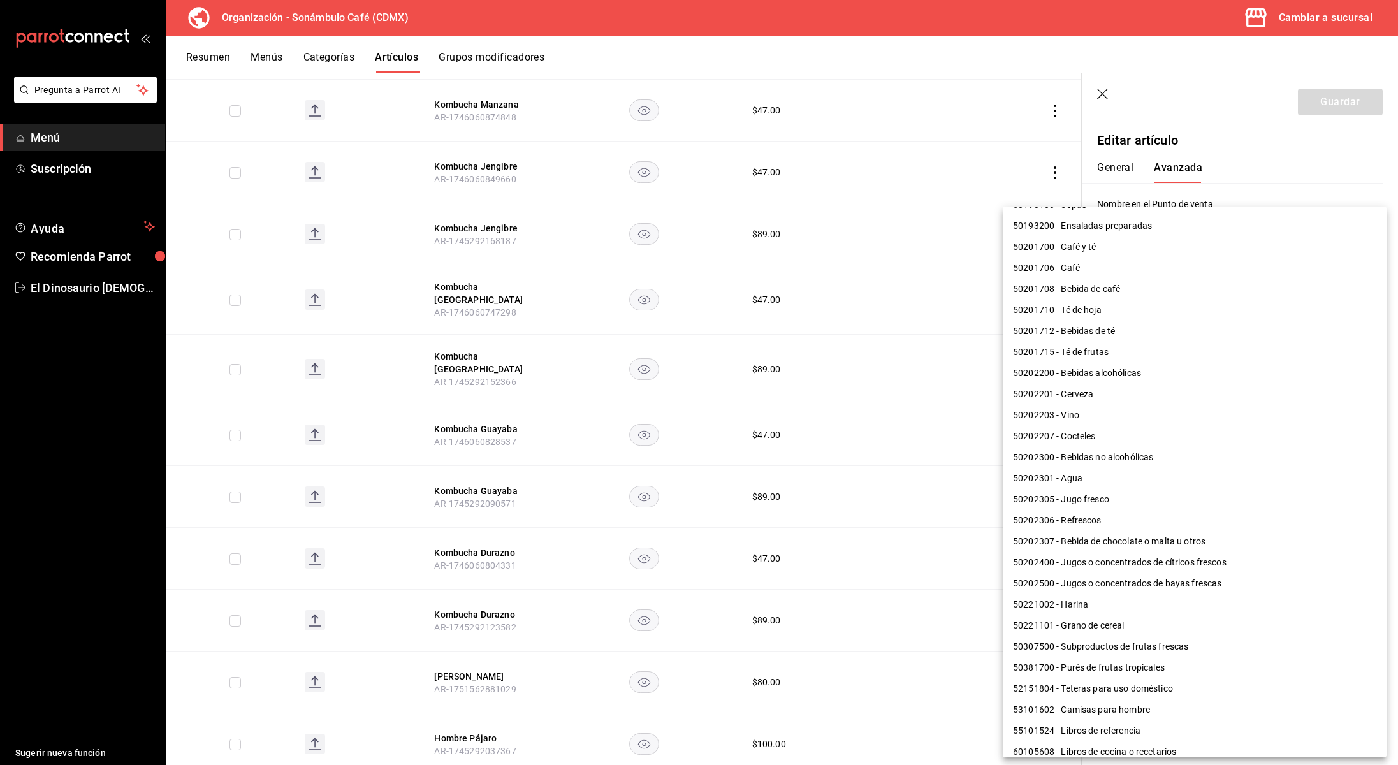
click at [1087, 360] on li "50201715 - Té de frutas" at bounding box center [1195, 352] width 384 height 21
type input "50201715"
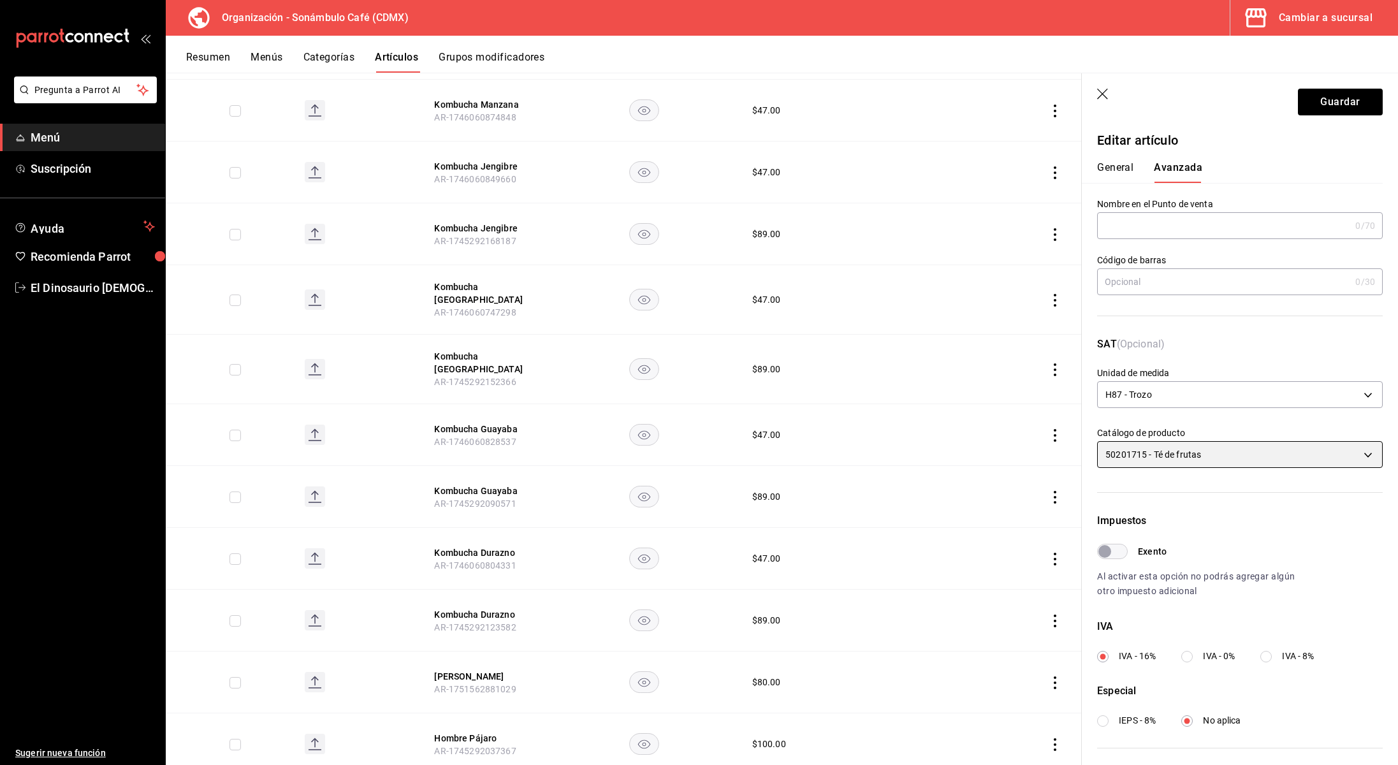
scroll to position [612, 0]
click at [1350, 105] on button "Guardar" at bounding box center [1340, 102] width 85 height 27
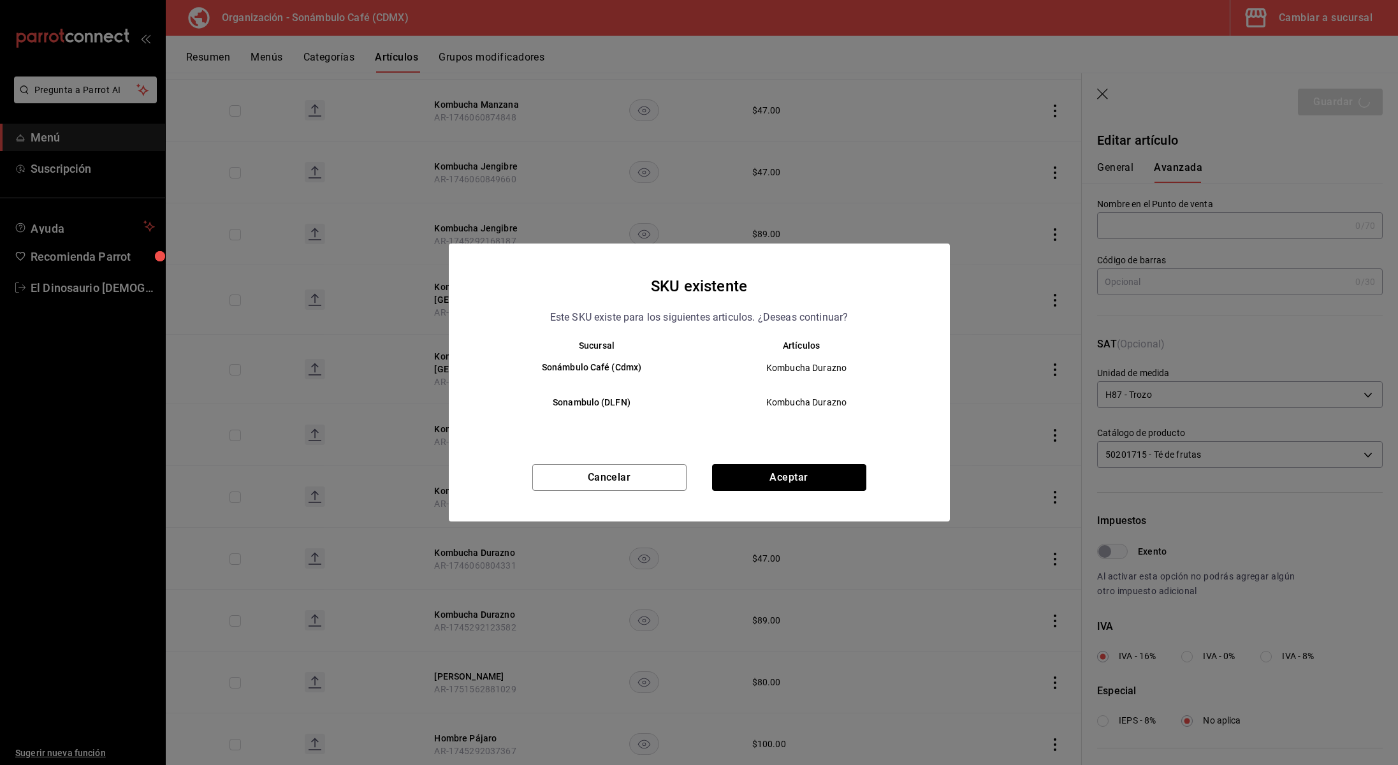
click at [814, 476] on button "Aceptar" at bounding box center [789, 477] width 154 height 27
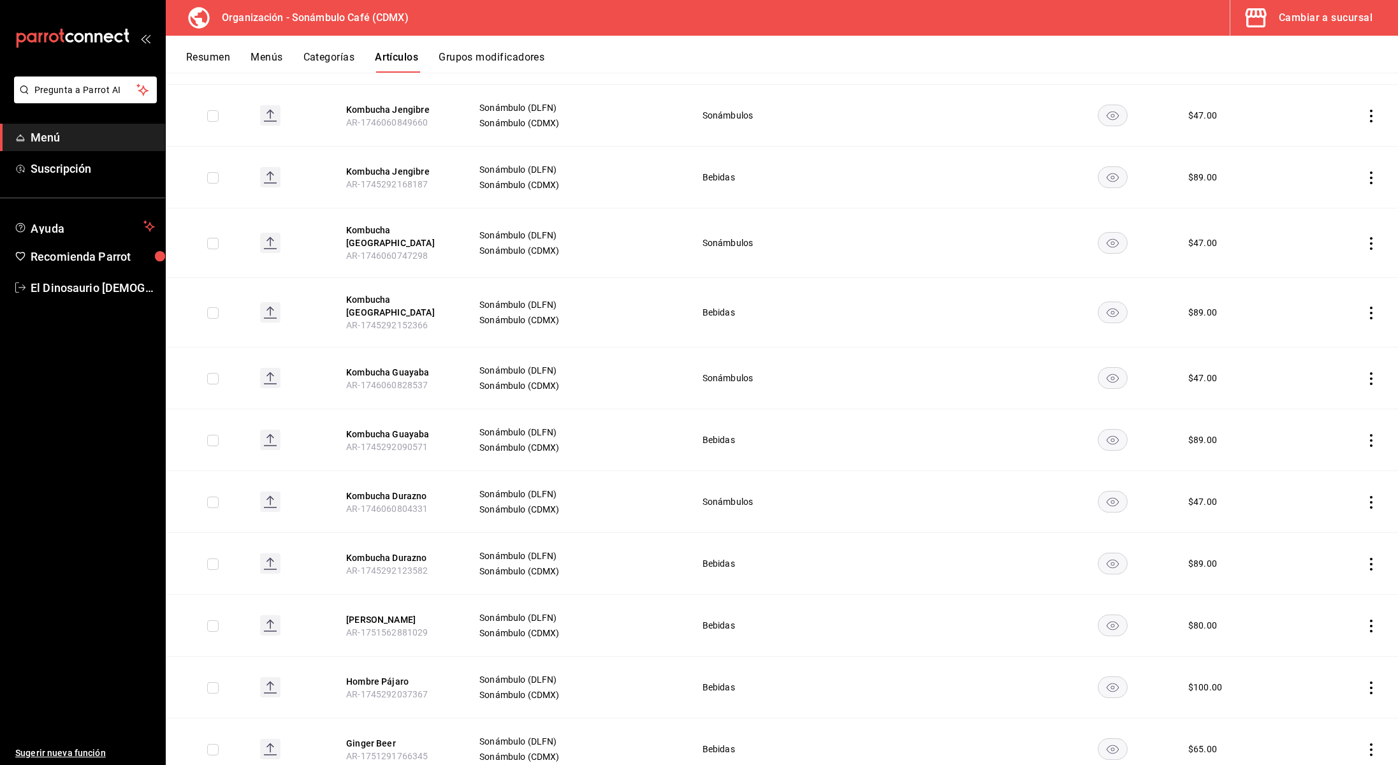
scroll to position [2372, 0]
click at [362, 365] on button "Kombucha Guayaba" at bounding box center [397, 371] width 102 height 13
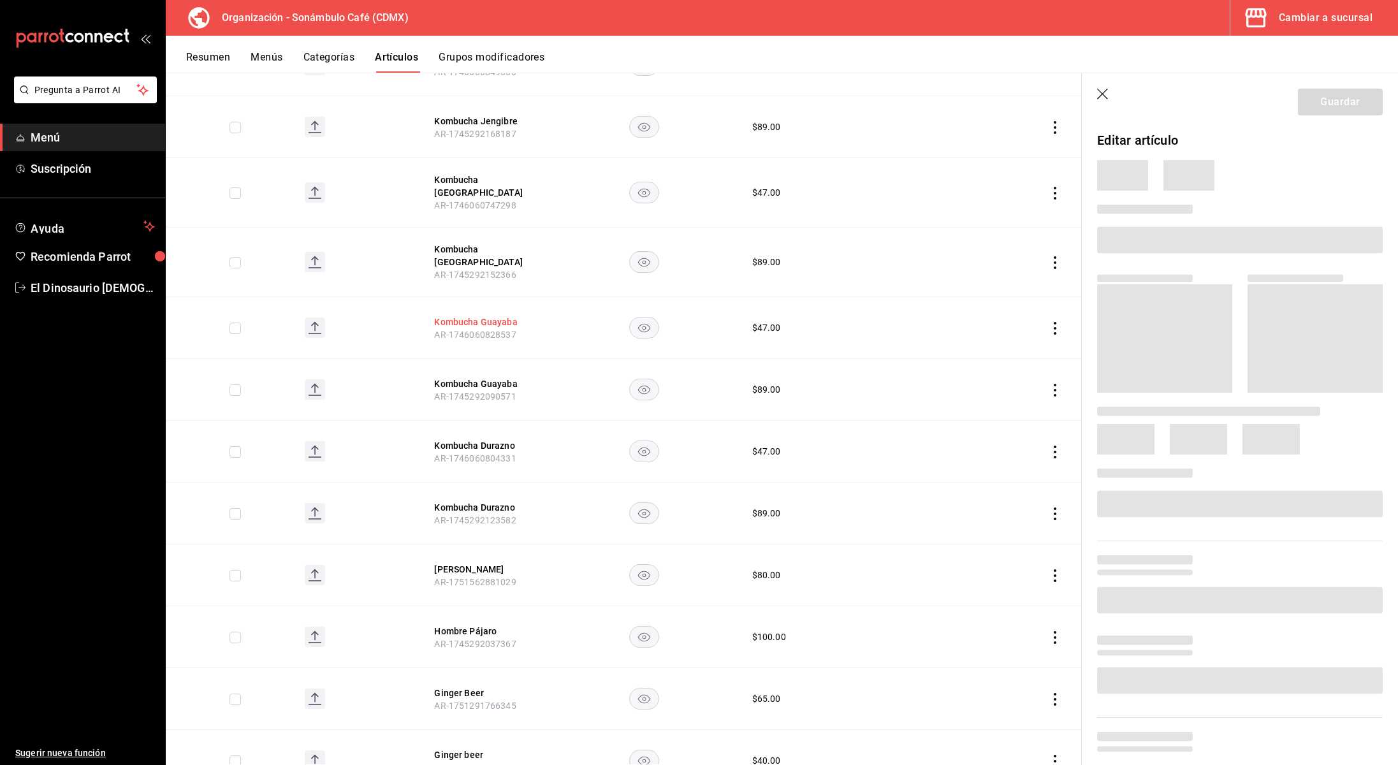
scroll to position [2280, 0]
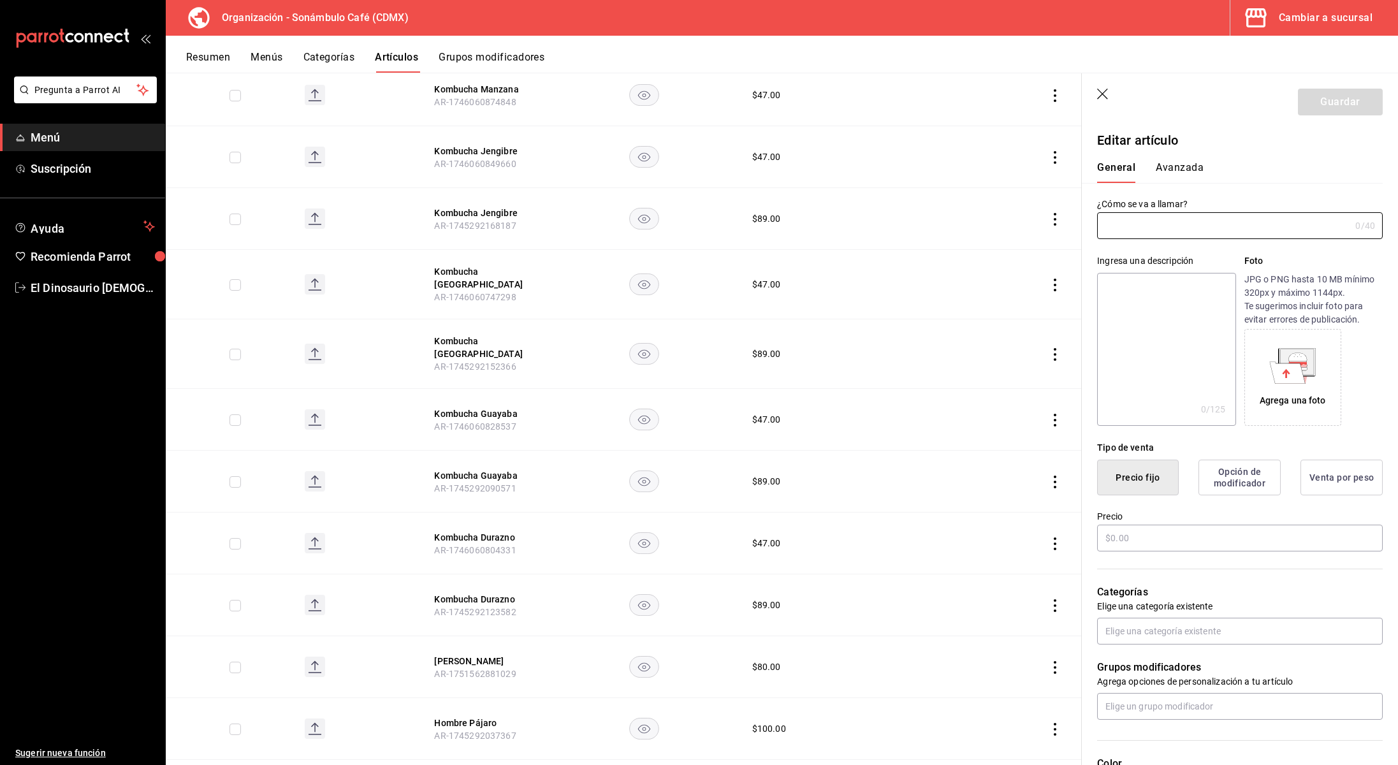
type input "Kombucha Guayaba"
type input "AR-1746060828537"
type input "$47.00"
click at [1180, 162] on button "Avanzada" at bounding box center [1180, 172] width 48 height 22
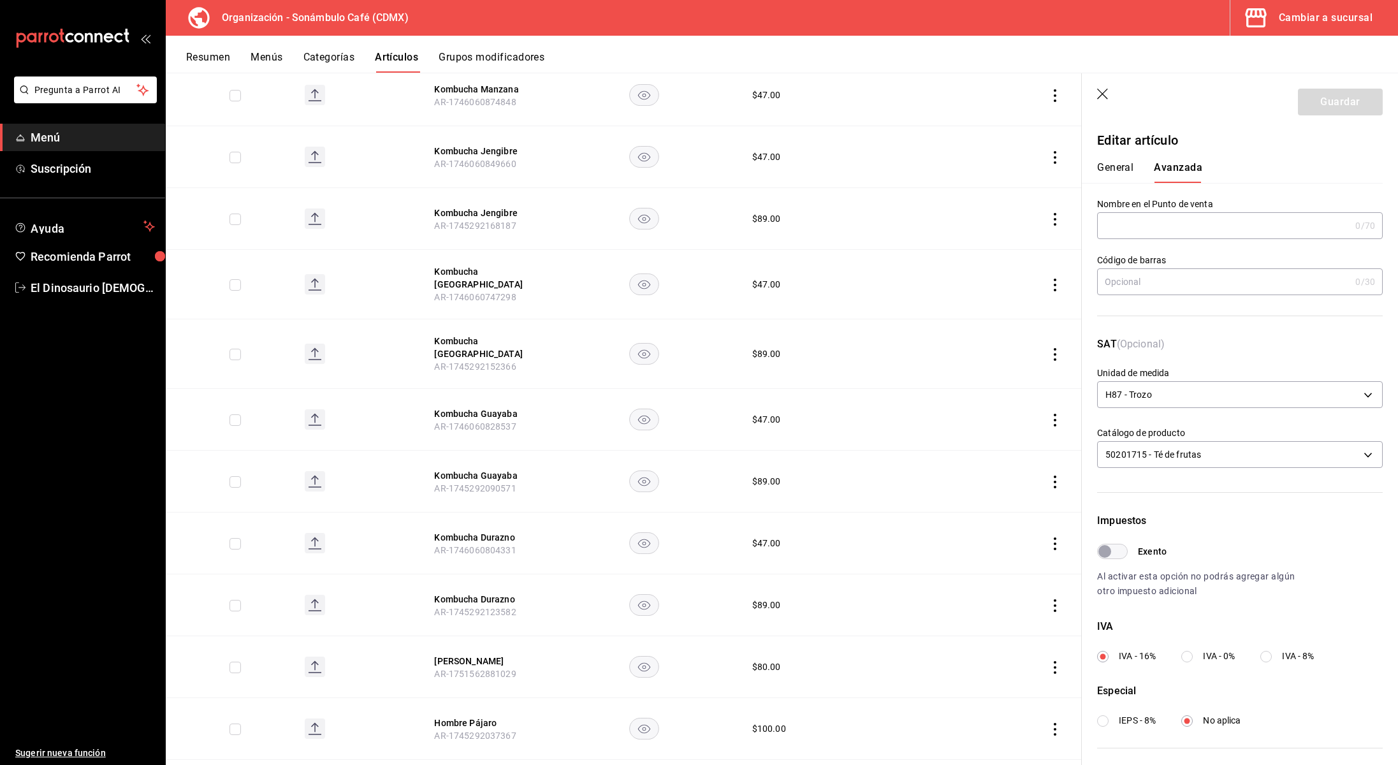
click at [1139, 161] on div "General [PERSON_NAME]" at bounding box center [1232, 172] width 270 height 22
click at [1126, 165] on button "General" at bounding box center [1115, 172] width 36 height 22
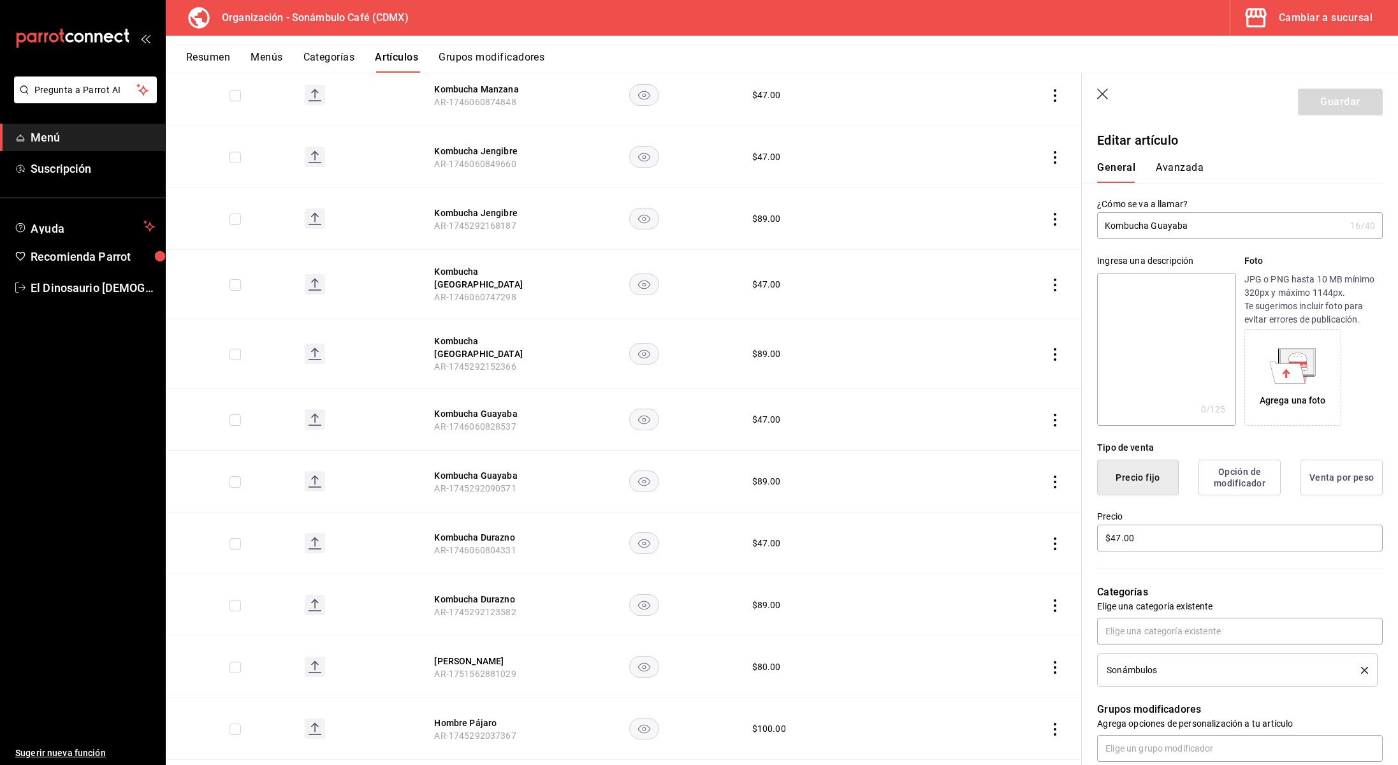
click at [1173, 165] on button "Avanzada" at bounding box center [1180, 172] width 48 height 22
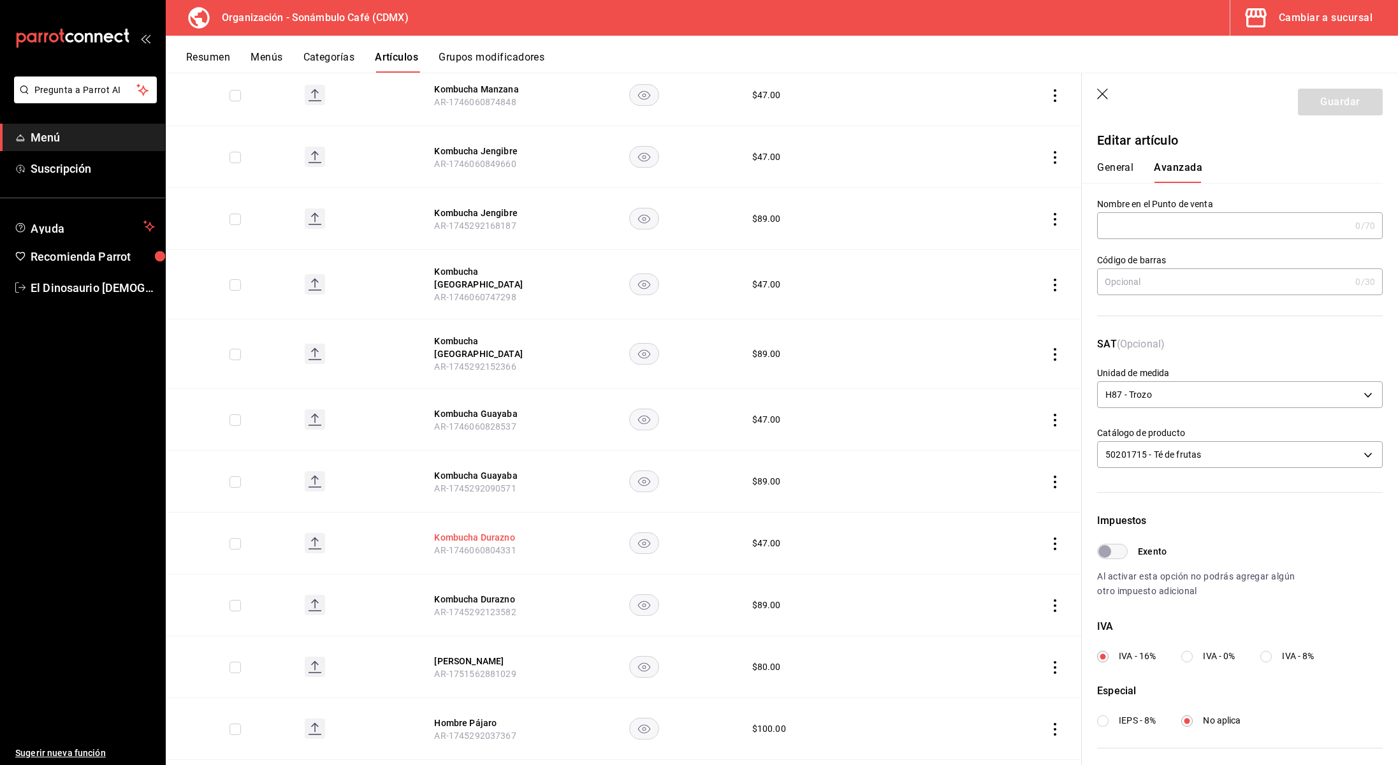
click at [502, 531] on button "Kombucha Durazno" at bounding box center [485, 537] width 102 height 13
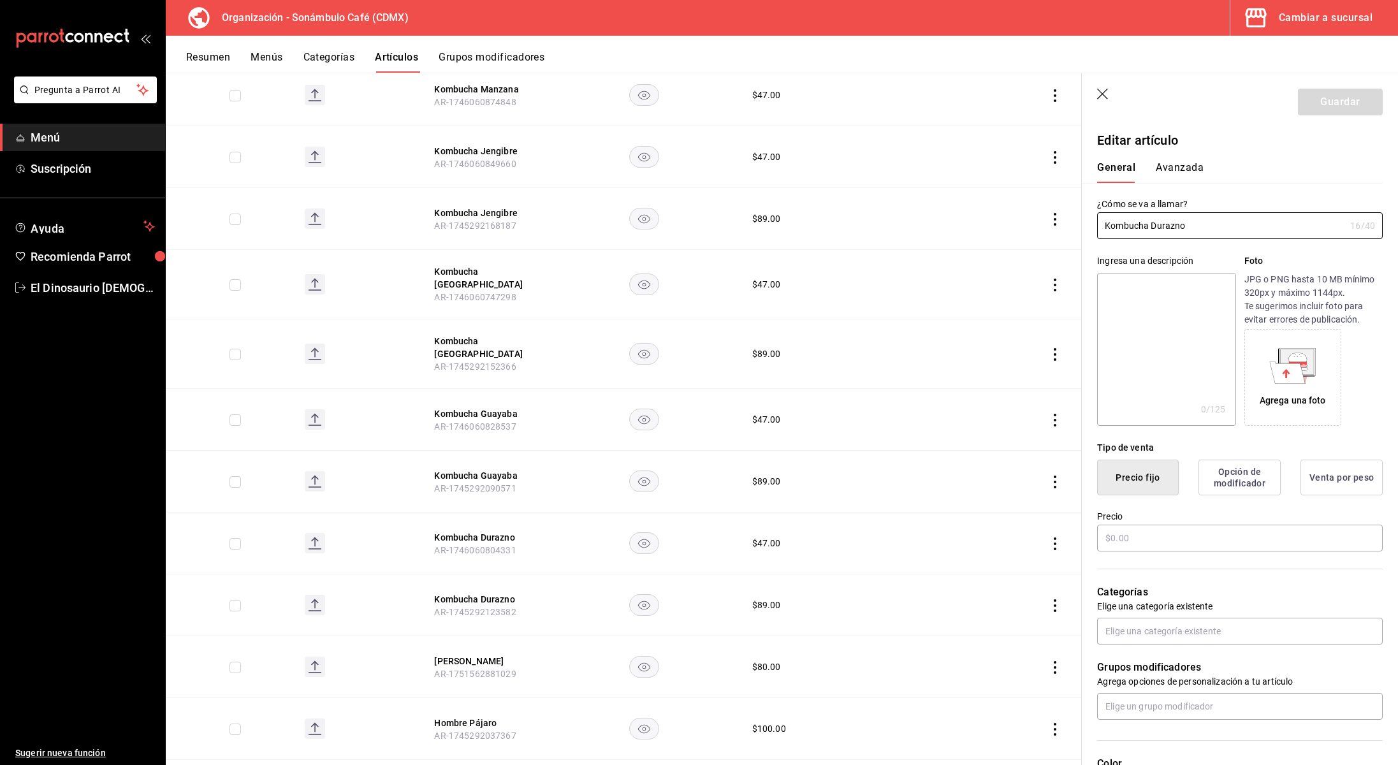
type input "$47.00"
click at [1185, 166] on button "Avanzada" at bounding box center [1180, 172] width 48 height 22
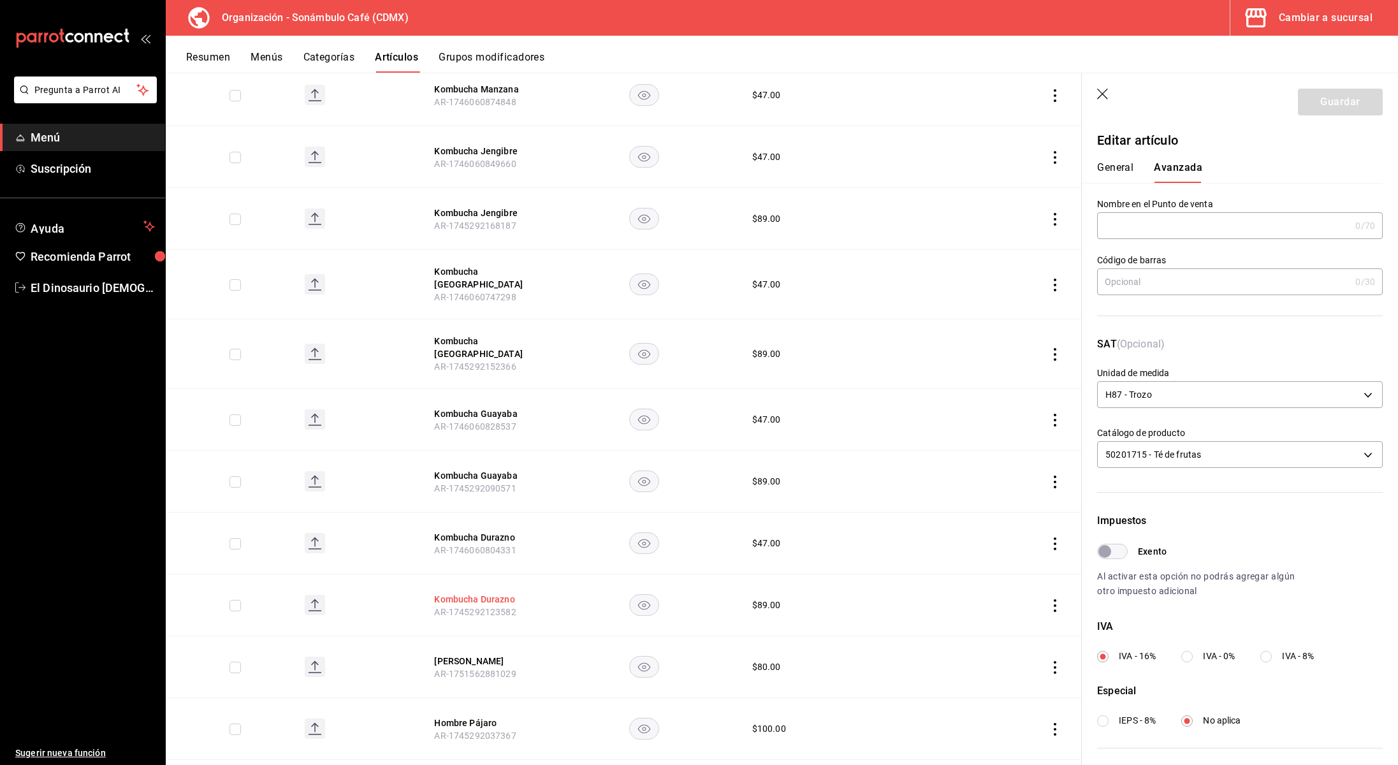
click at [471, 593] on button "Kombucha Durazno" at bounding box center [485, 599] width 102 height 13
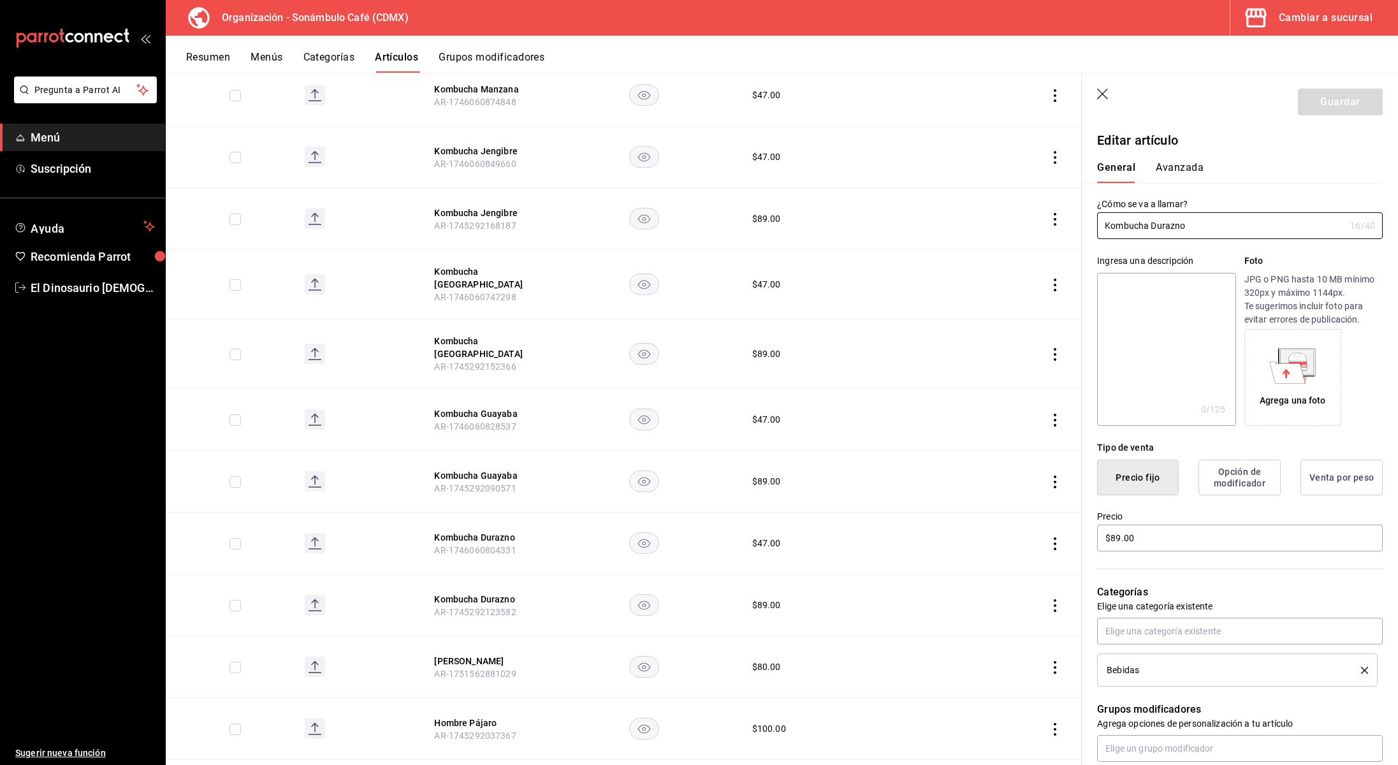
click at [1171, 163] on button "Avanzada" at bounding box center [1180, 172] width 48 height 22
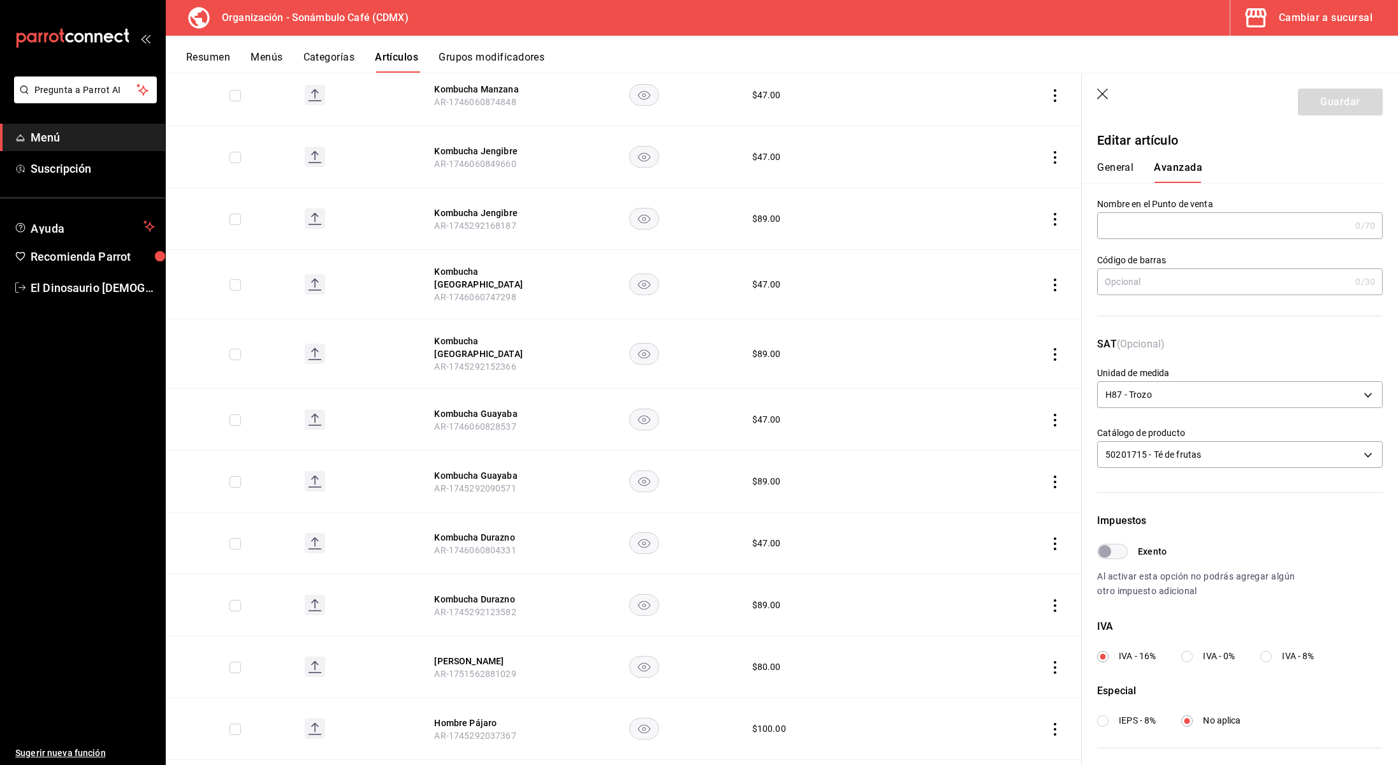
click at [1117, 164] on button "General" at bounding box center [1115, 172] width 36 height 22
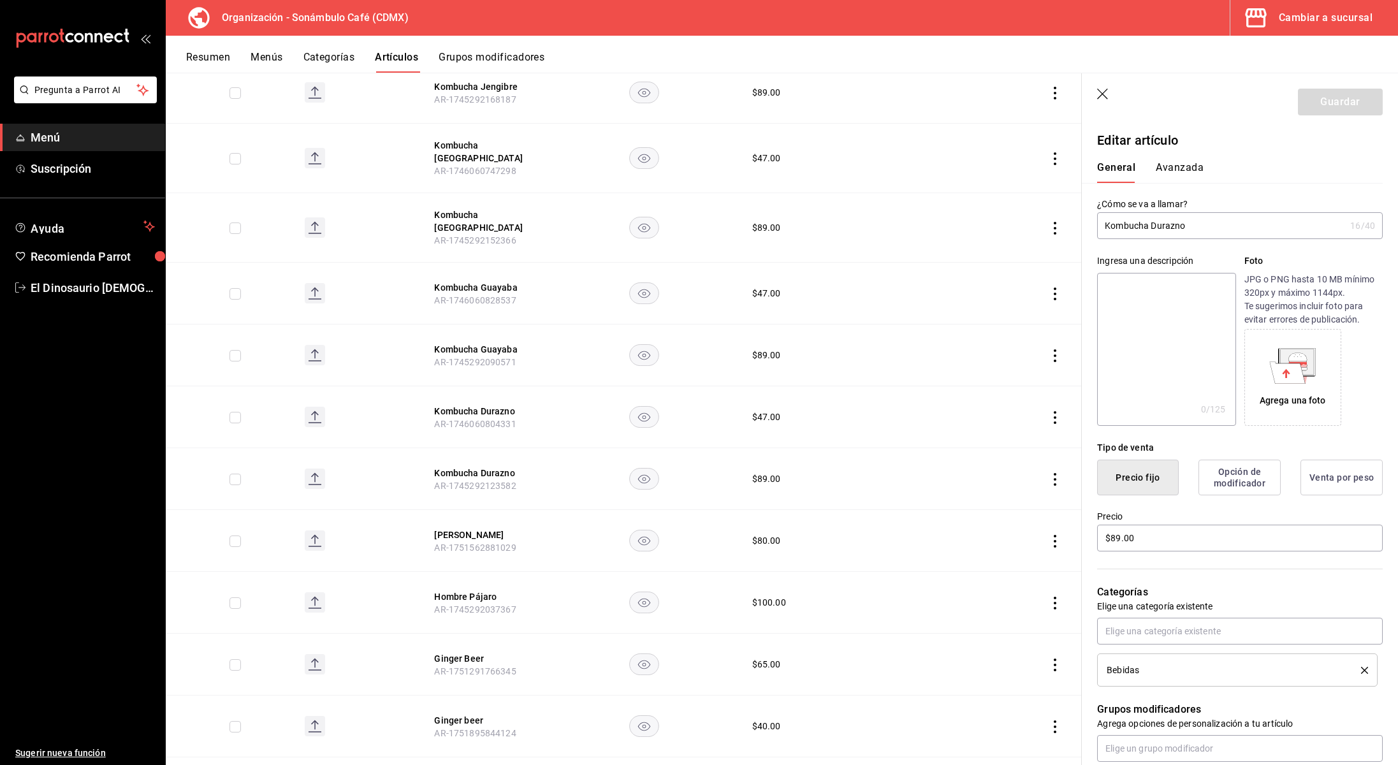
scroll to position [2410, 0]
click at [1054, 531] on icon "actions" at bounding box center [1055, 537] width 3 height 13
click at [1004, 605] on span "Eliminar" at bounding box center [1017, 603] width 33 height 10
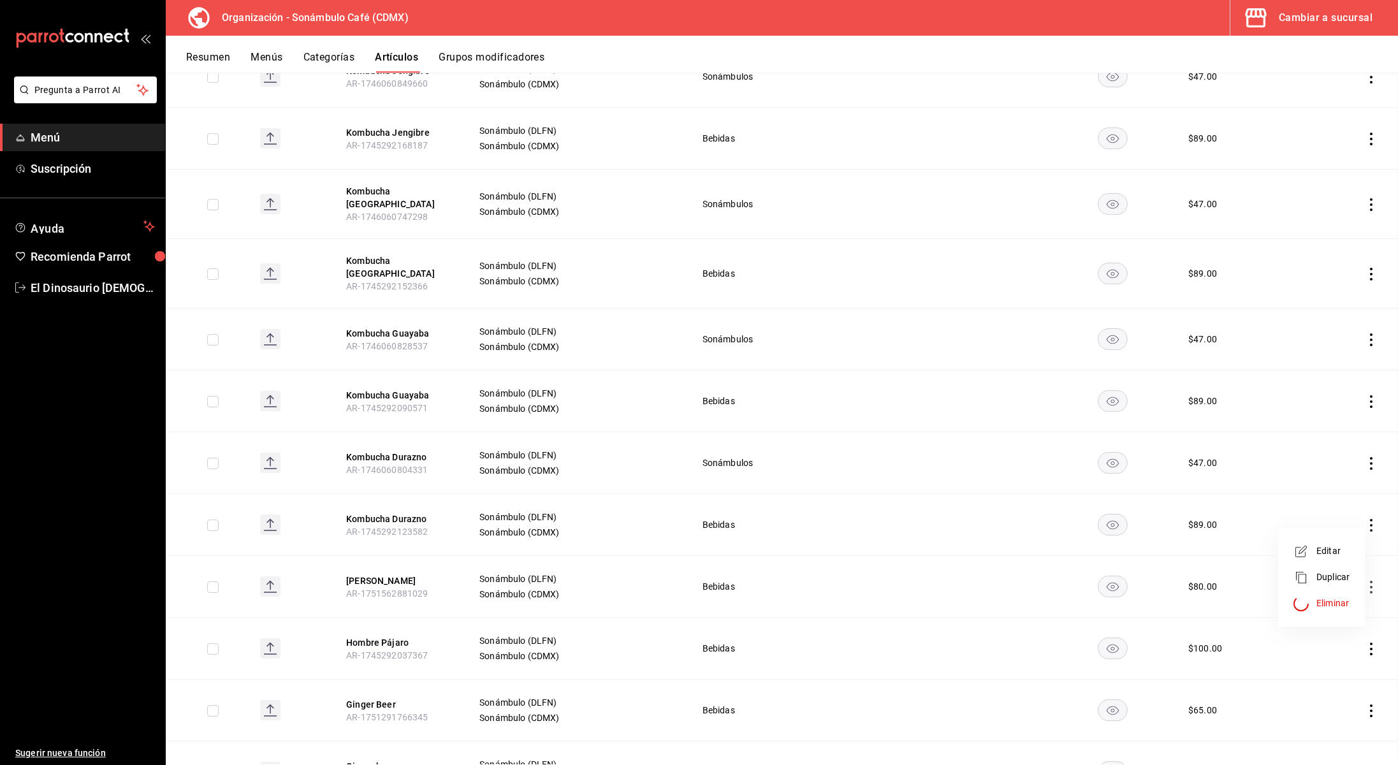
scroll to position [2460, 0]
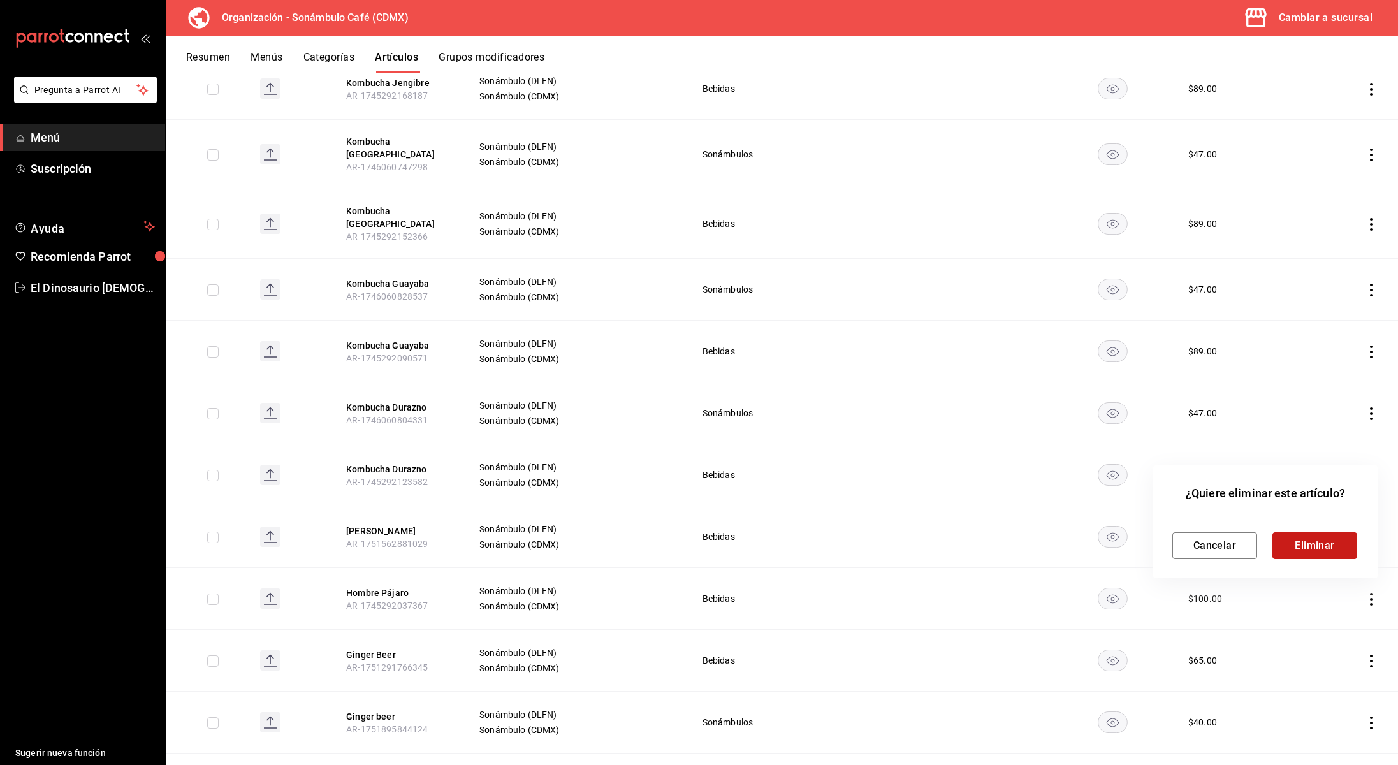
click at [1326, 552] on button "Eliminar" at bounding box center [1315, 545] width 85 height 27
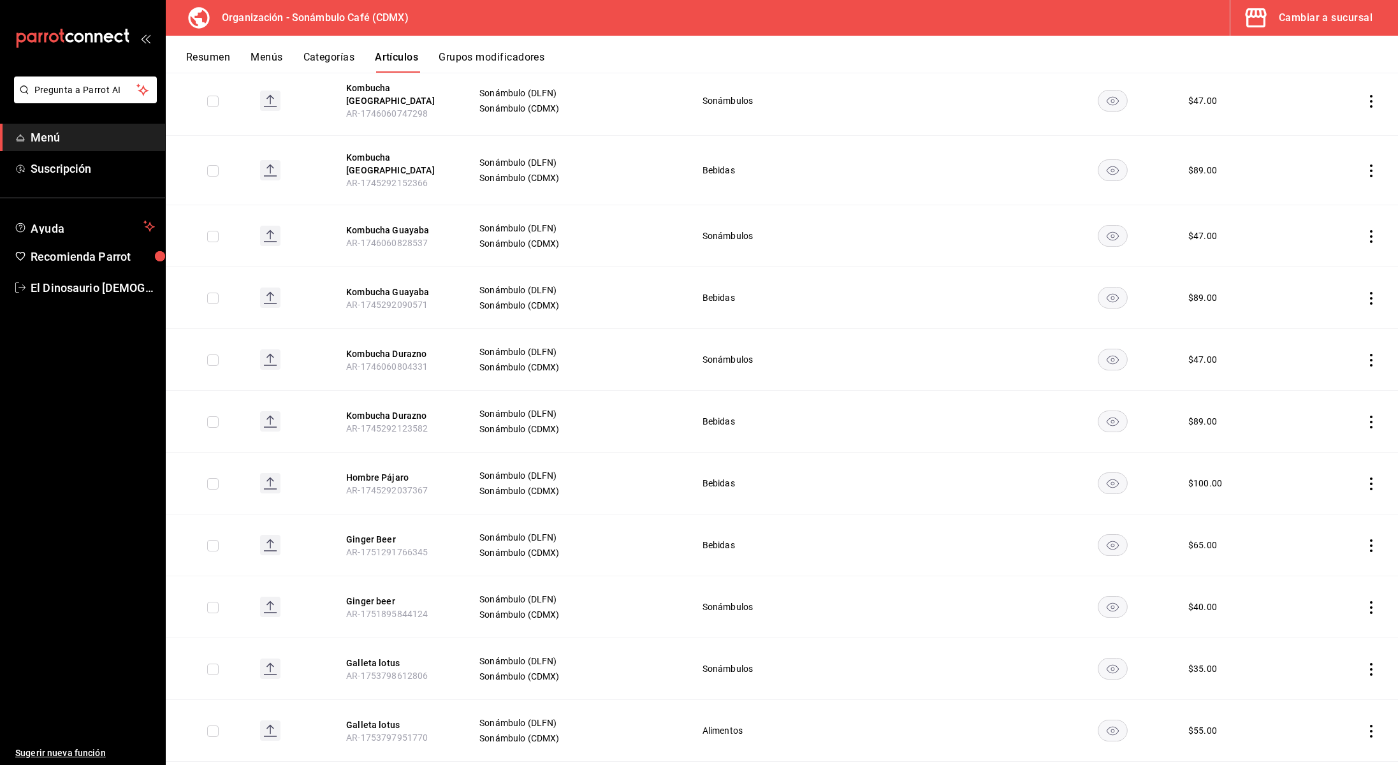
scroll to position [2499, 0]
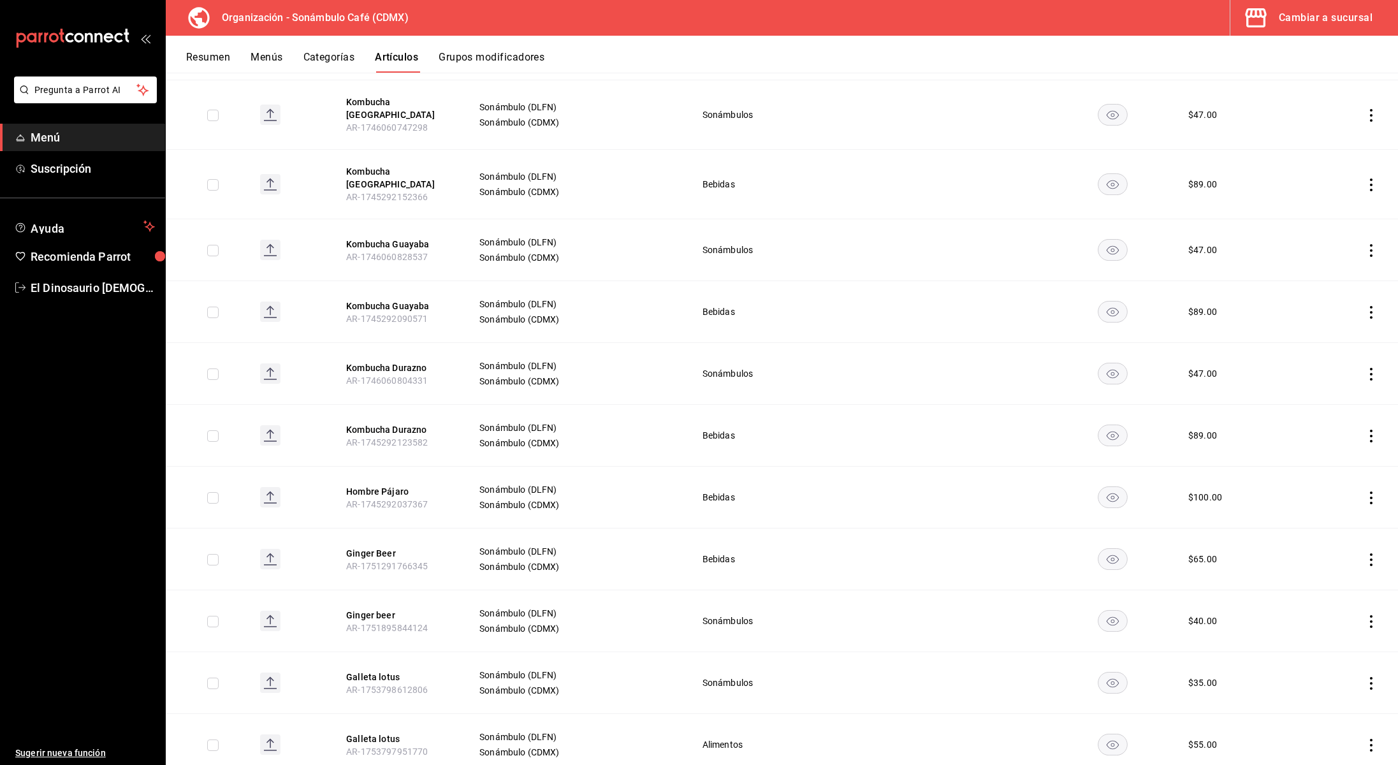
click at [1375, 427] on td at bounding box center [1350, 436] width 97 height 62
click at [1370, 430] on icon "actions" at bounding box center [1371, 436] width 13 height 13
click at [1320, 453] on span "Editar" at bounding box center [1333, 449] width 33 height 13
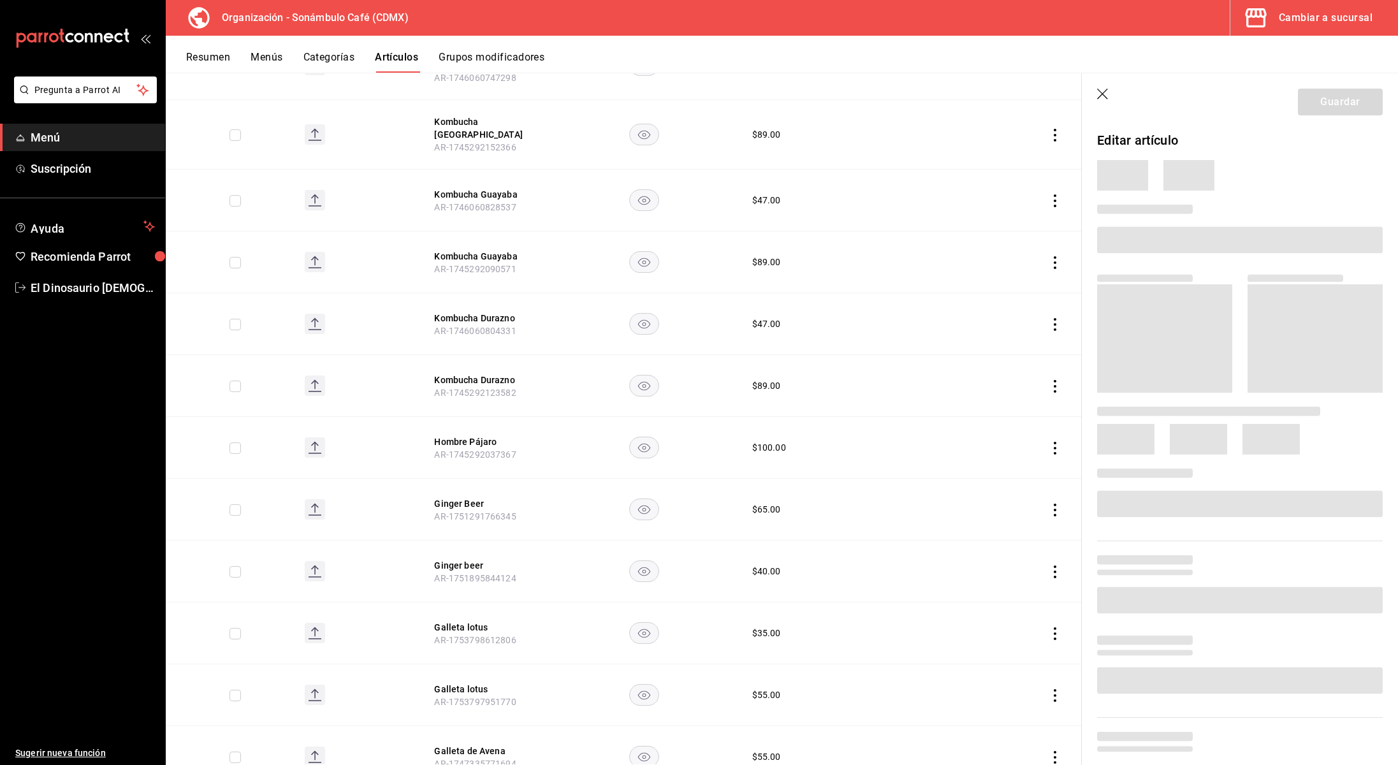
scroll to position [2407, 0]
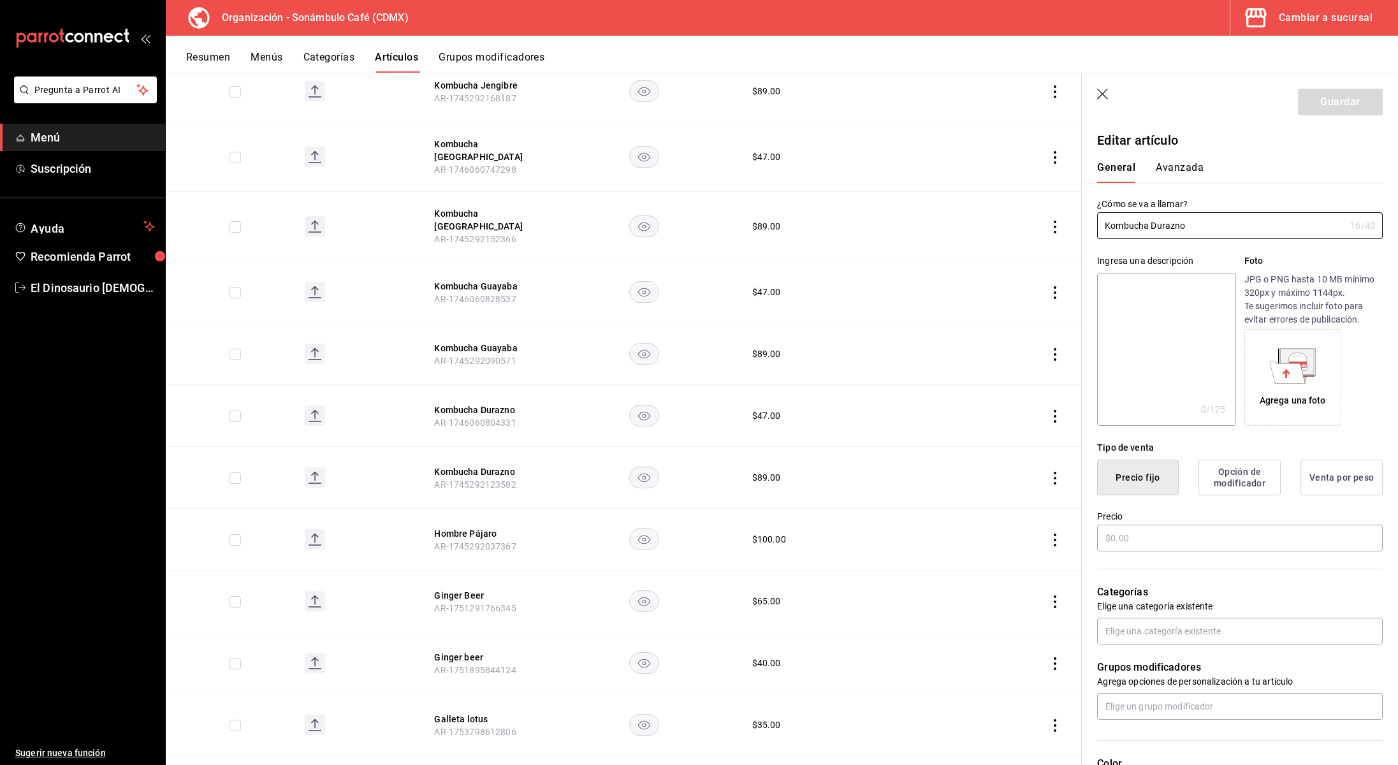
type input "$89.00"
click at [1185, 166] on button "Avanzada" at bounding box center [1180, 172] width 48 height 22
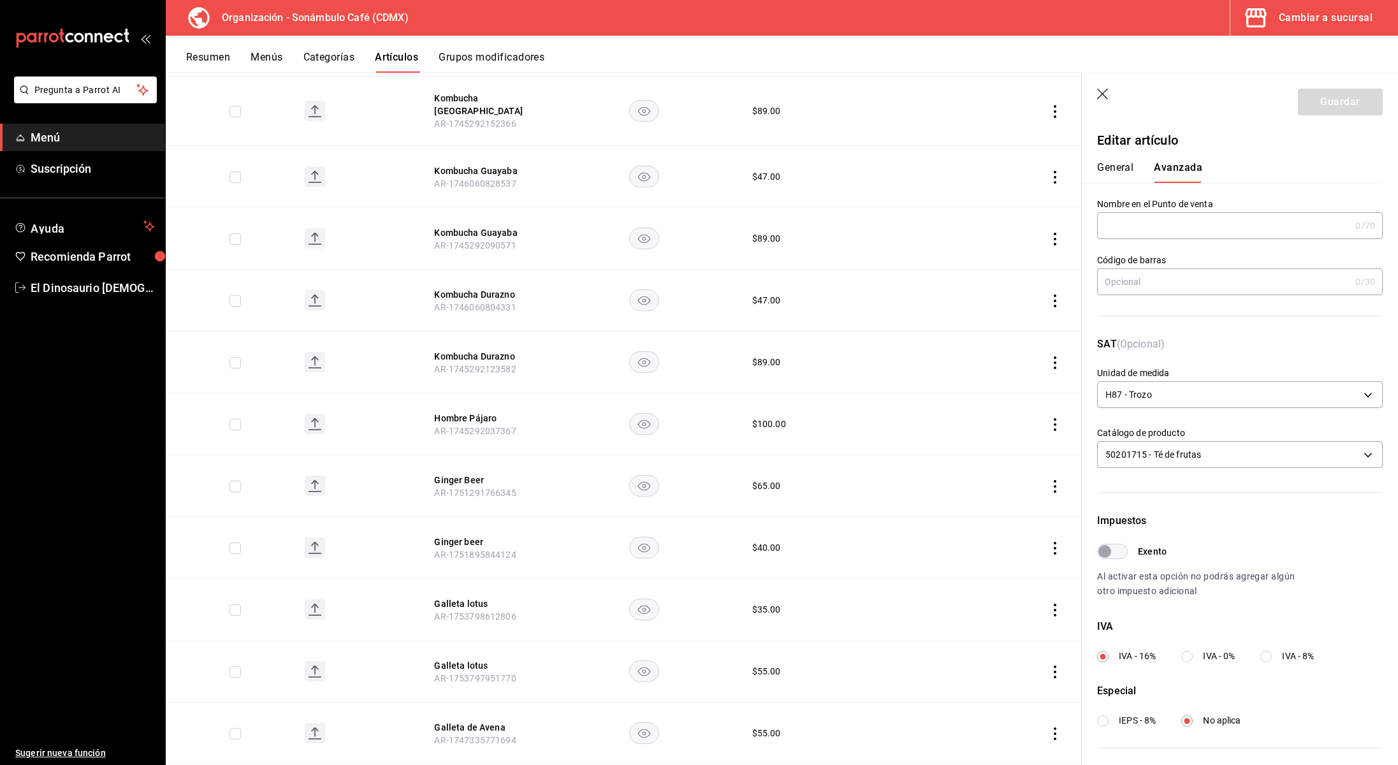
scroll to position [2533, 0]
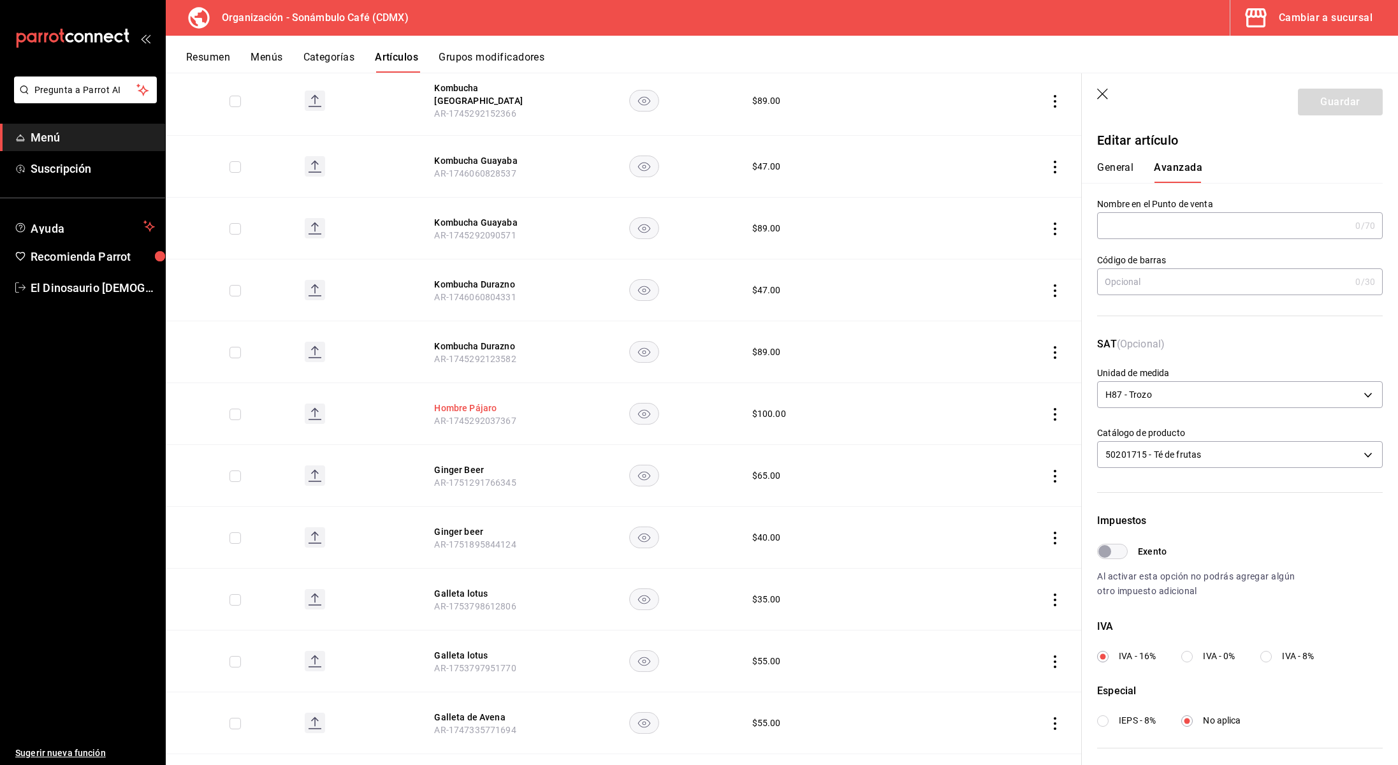
click at [462, 402] on button "Hombre Pájaro" at bounding box center [485, 408] width 102 height 13
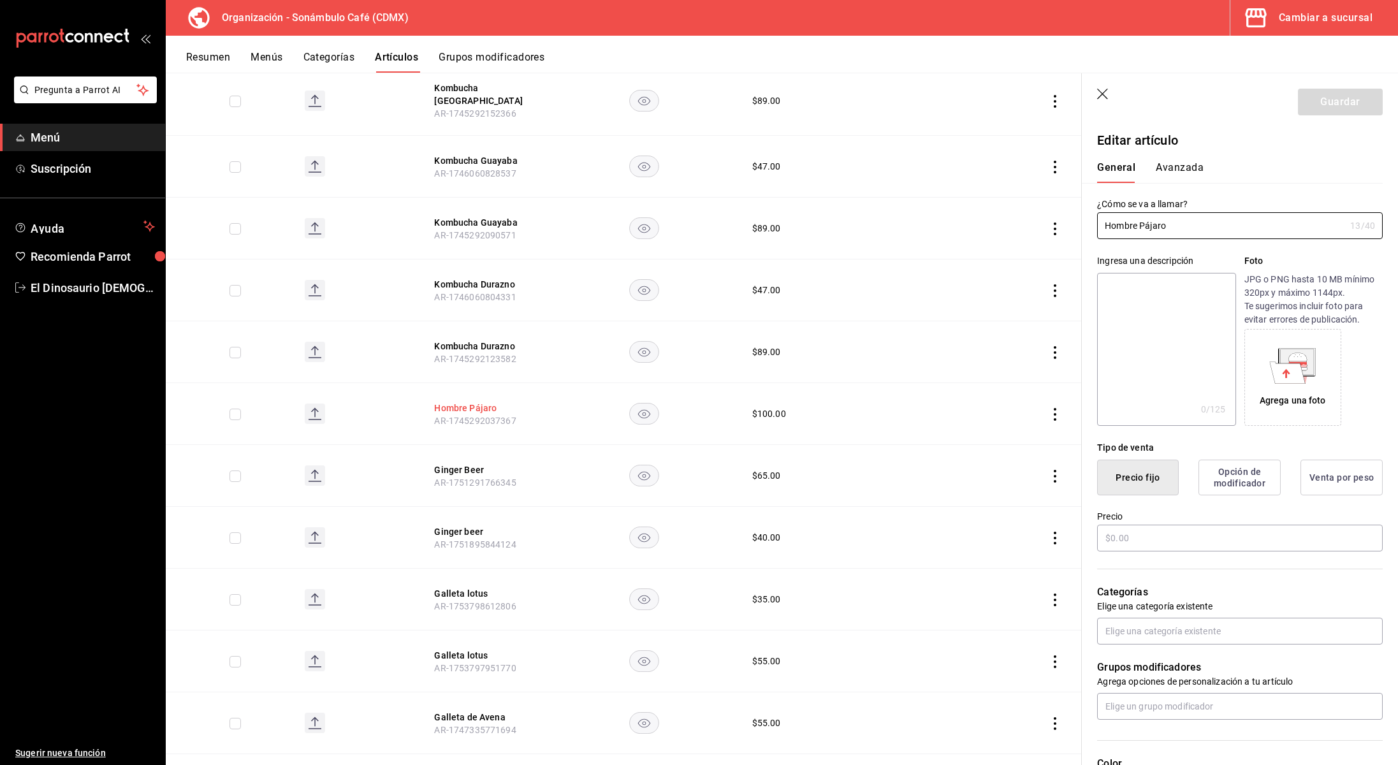
type input "$100.00"
type input "H87"
type input "50202201"
radio input "true"
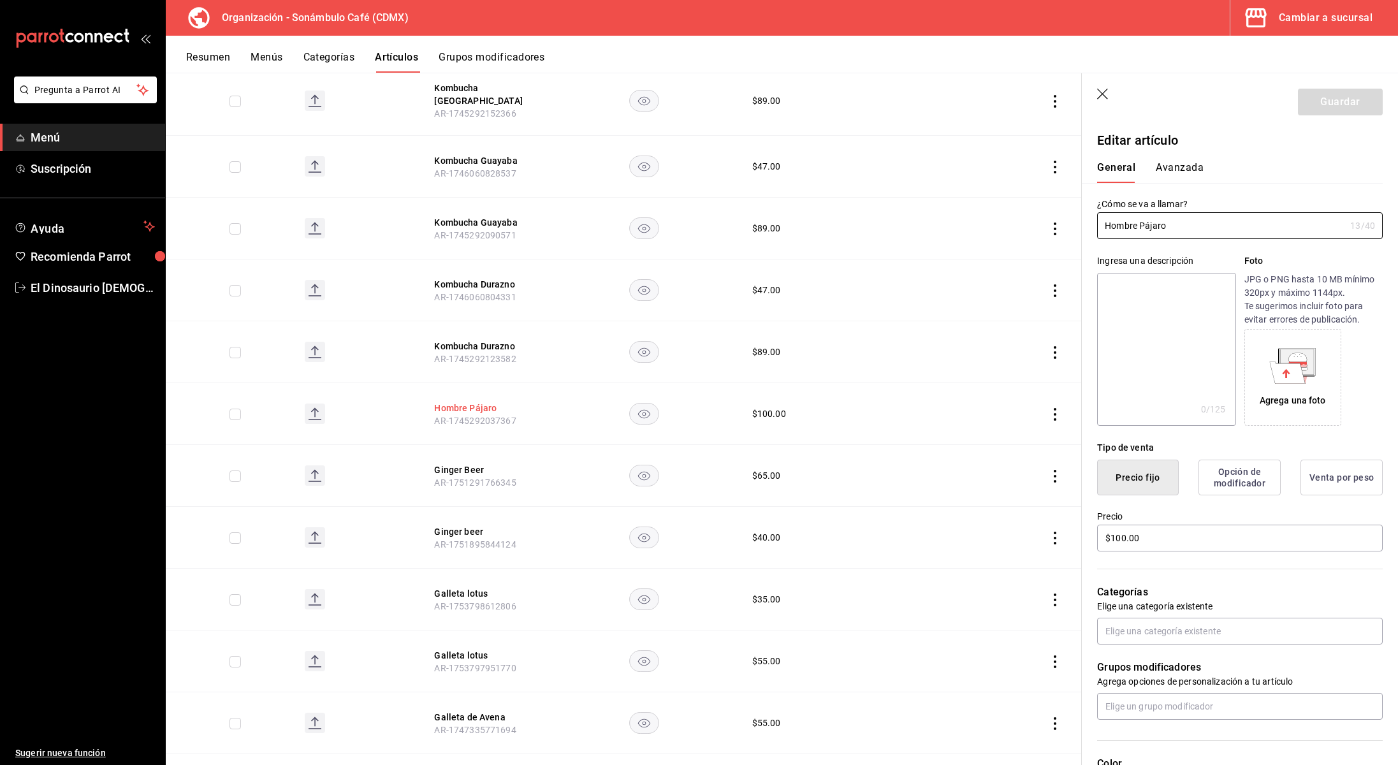
type input "6d5d39c5-aa1e-42d8-a05d-a56b1b7c7e54"
click at [1190, 166] on button "Avanzada" at bounding box center [1180, 172] width 48 height 22
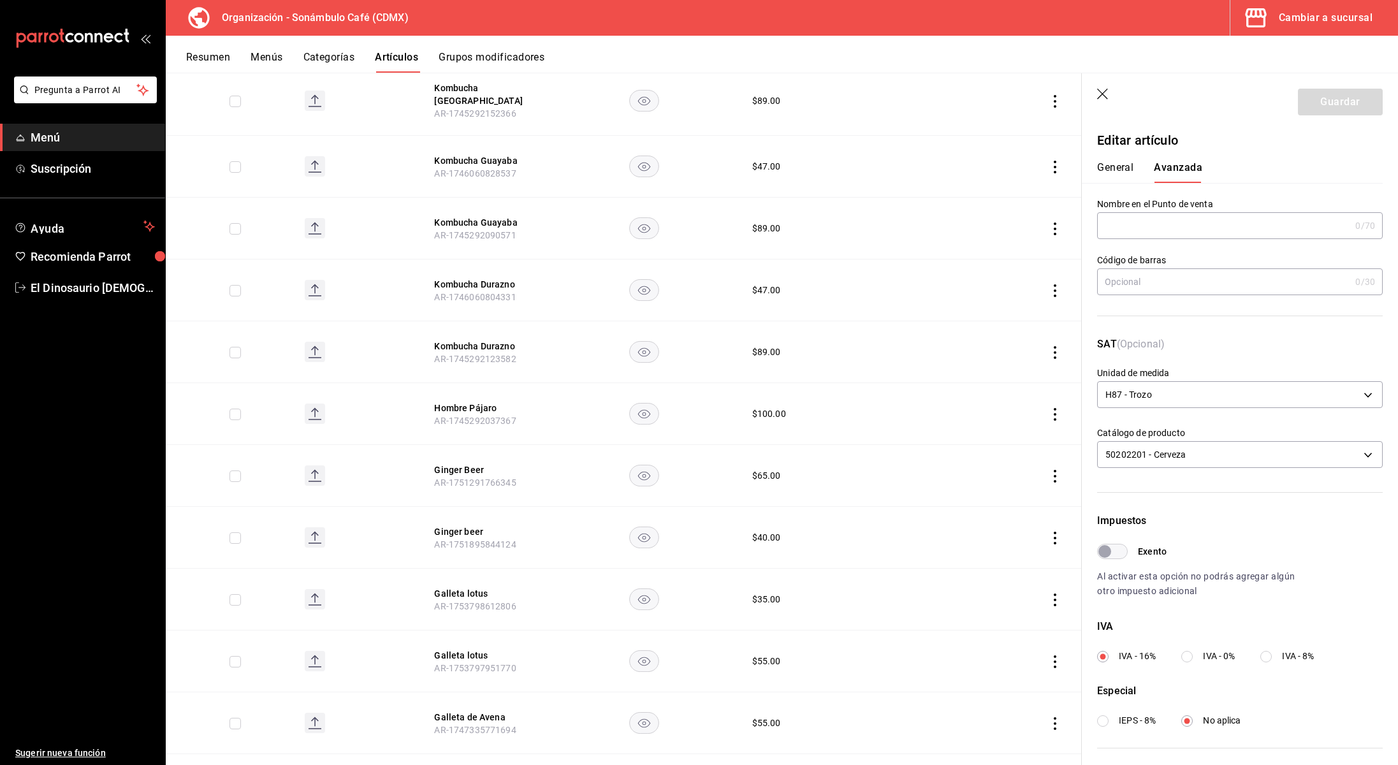
click at [1108, 721] on input "IEPS - 8%" at bounding box center [1102, 720] width 11 height 11
radio input "true"
radio input "false"
radio input "true"
click at [1103, 657] on label "IVA - 16%" at bounding box center [1126, 656] width 59 height 13
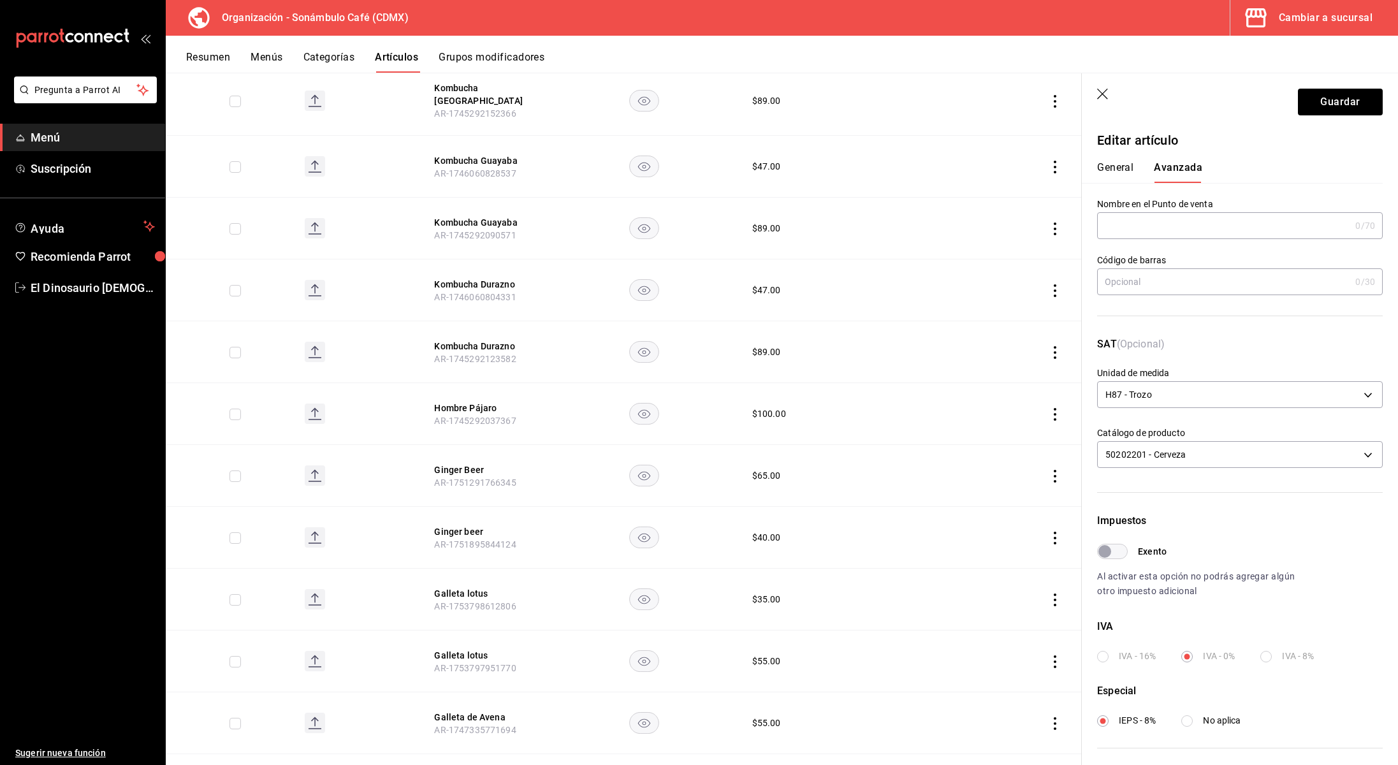
click at [1103, 656] on label "IVA - 16%" at bounding box center [1126, 656] width 59 height 13
click at [1188, 721] on input "No aplica" at bounding box center [1187, 720] width 11 height 11
radio input "true"
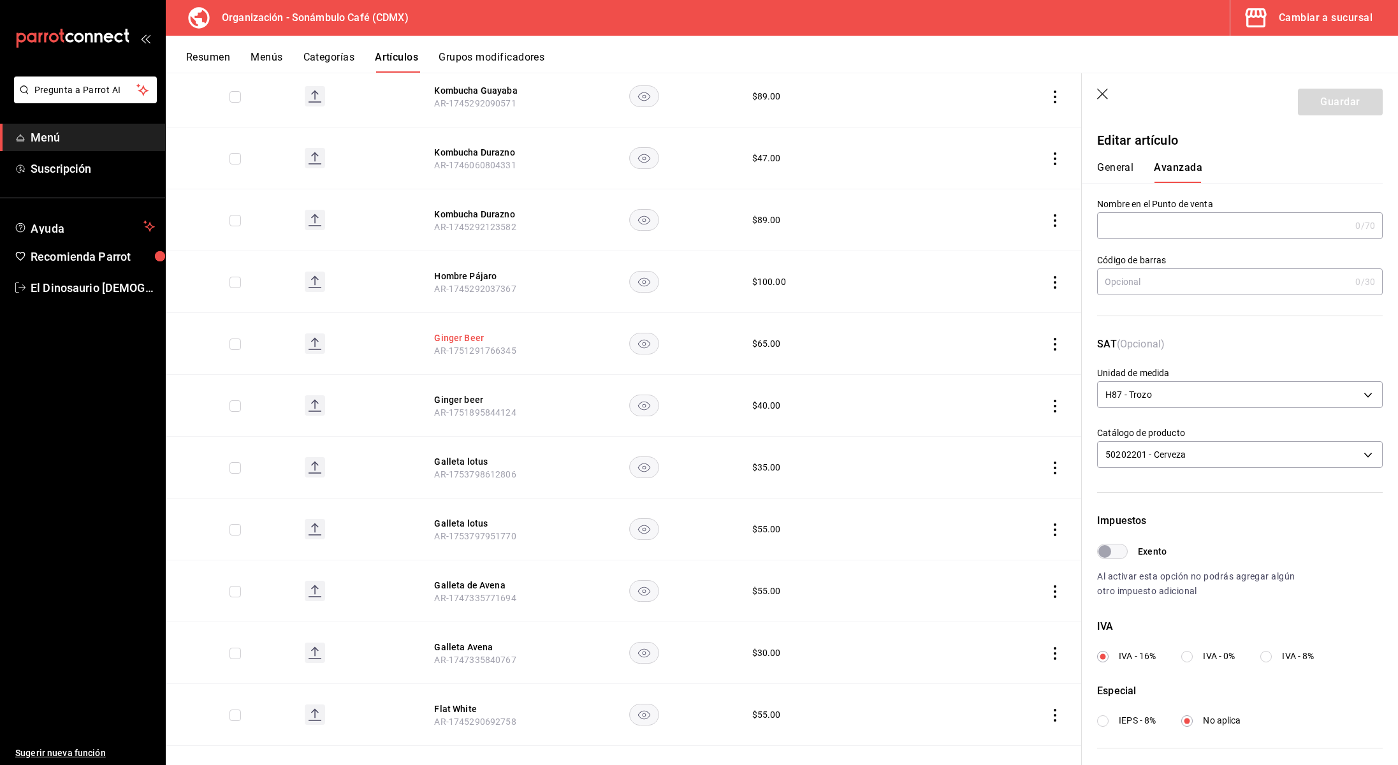
click at [477, 332] on button "Ginger Beer" at bounding box center [485, 338] width 102 height 13
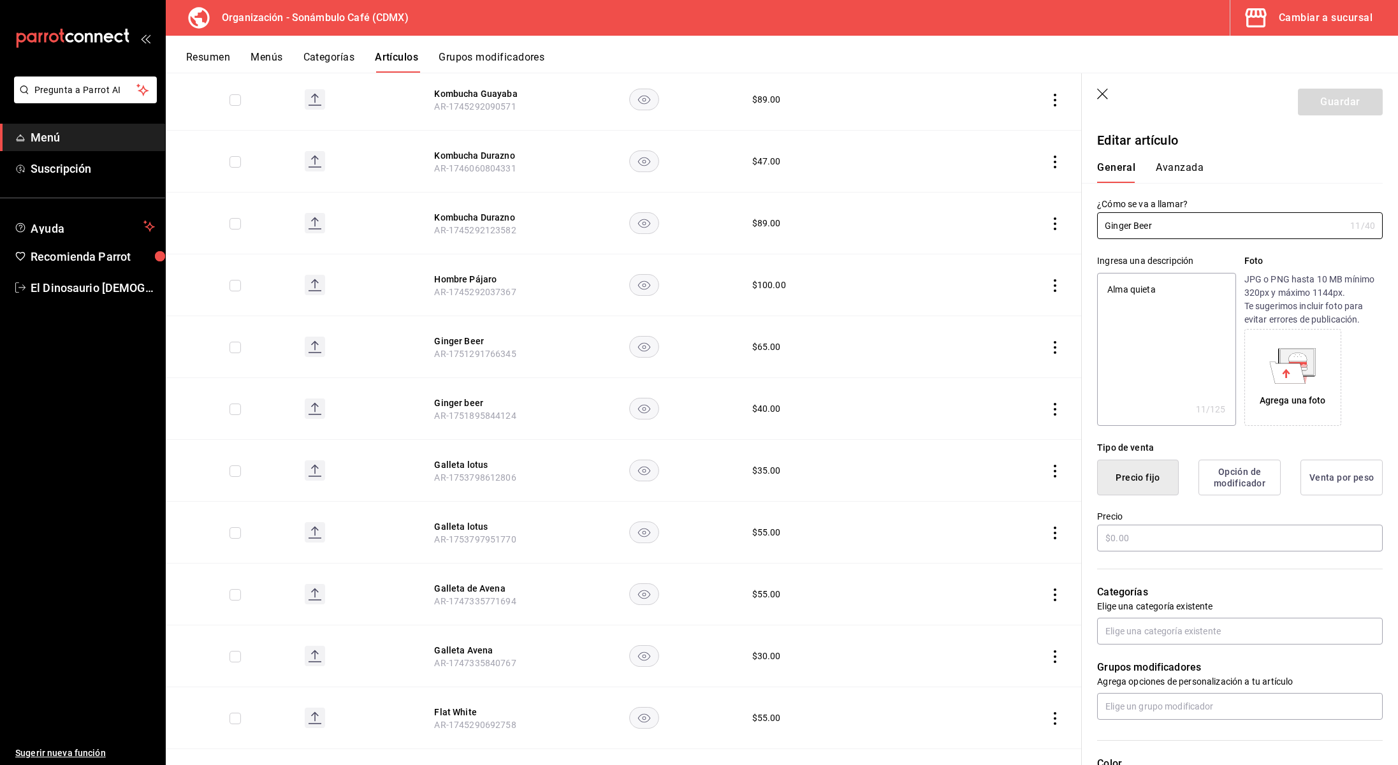
type textarea "x"
type input "$65.00"
type input "E48"
type input "90101500"
radio input "true"
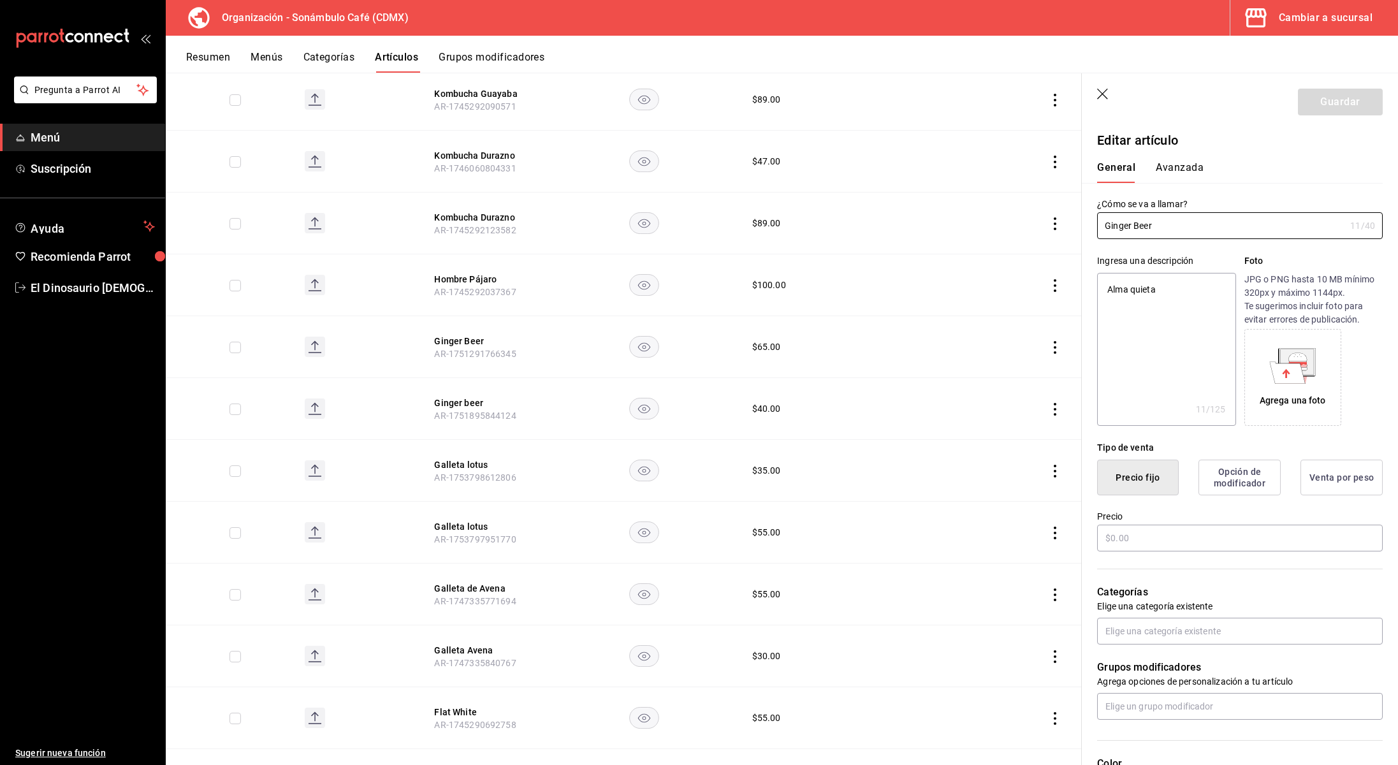
radio input "true"
type input "6d5d39c5-aa1e-42d8-a05d-a56b1b7c7e54"
click at [1164, 166] on button "Avanzada" at bounding box center [1180, 172] width 48 height 22
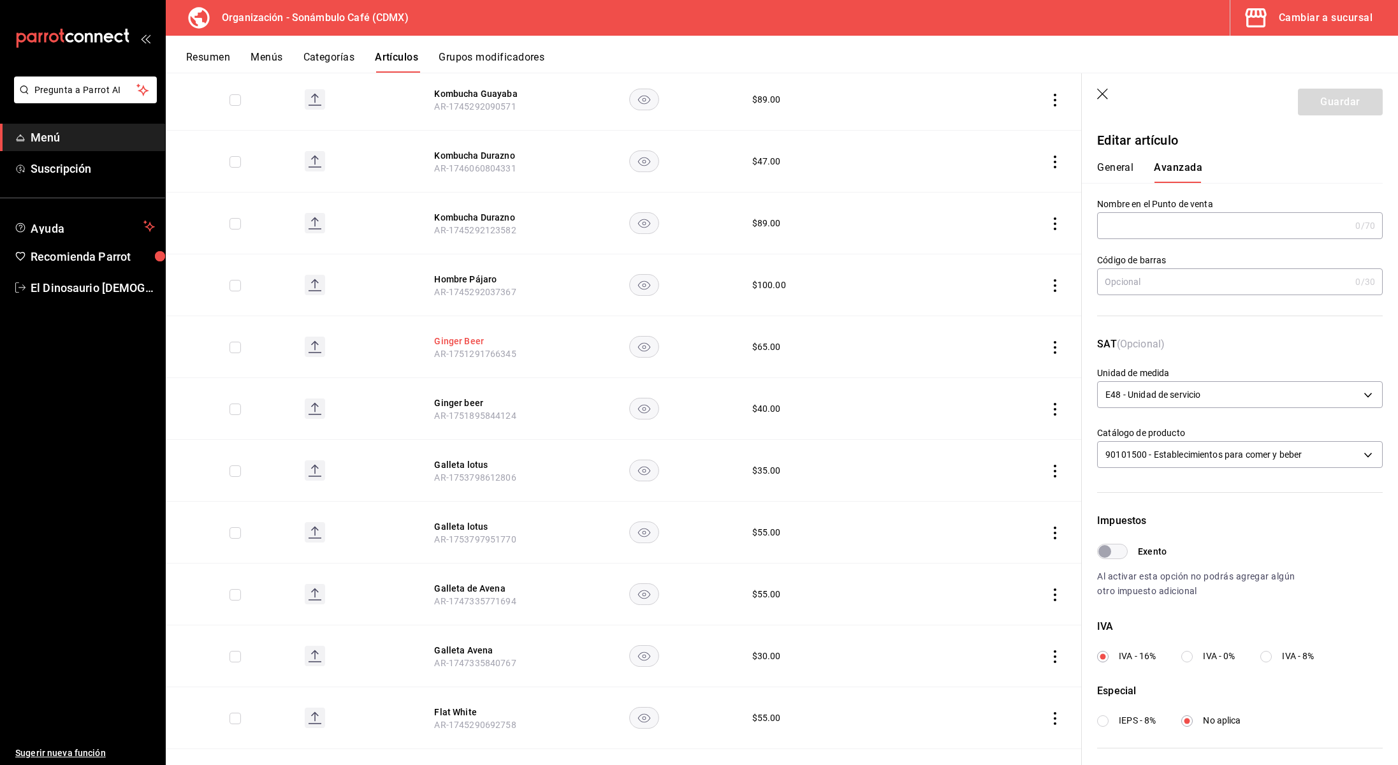
click at [480, 335] on button "Ginger Beer" at bounding box center [485, 341] width 102 height 13
click at [466, 335] on button "Ginger Beer" at bounding box center [485, 341] width 102 height 13
click at [476, 335] on button "Ginger Beer" at bounding box center [485, 341] width 102 height 13
click at [1270, 393] on body "Pregunta a Parrot AI Menú Suscripción Ayuda Recomienda Parrot El Dinosaurio [DE…" at bounding box center [699, 382] width 1398 height 765
click at [1250, 435] on li "H87 - Trozo" at bounding box center [1240, 434] width 284 height 21
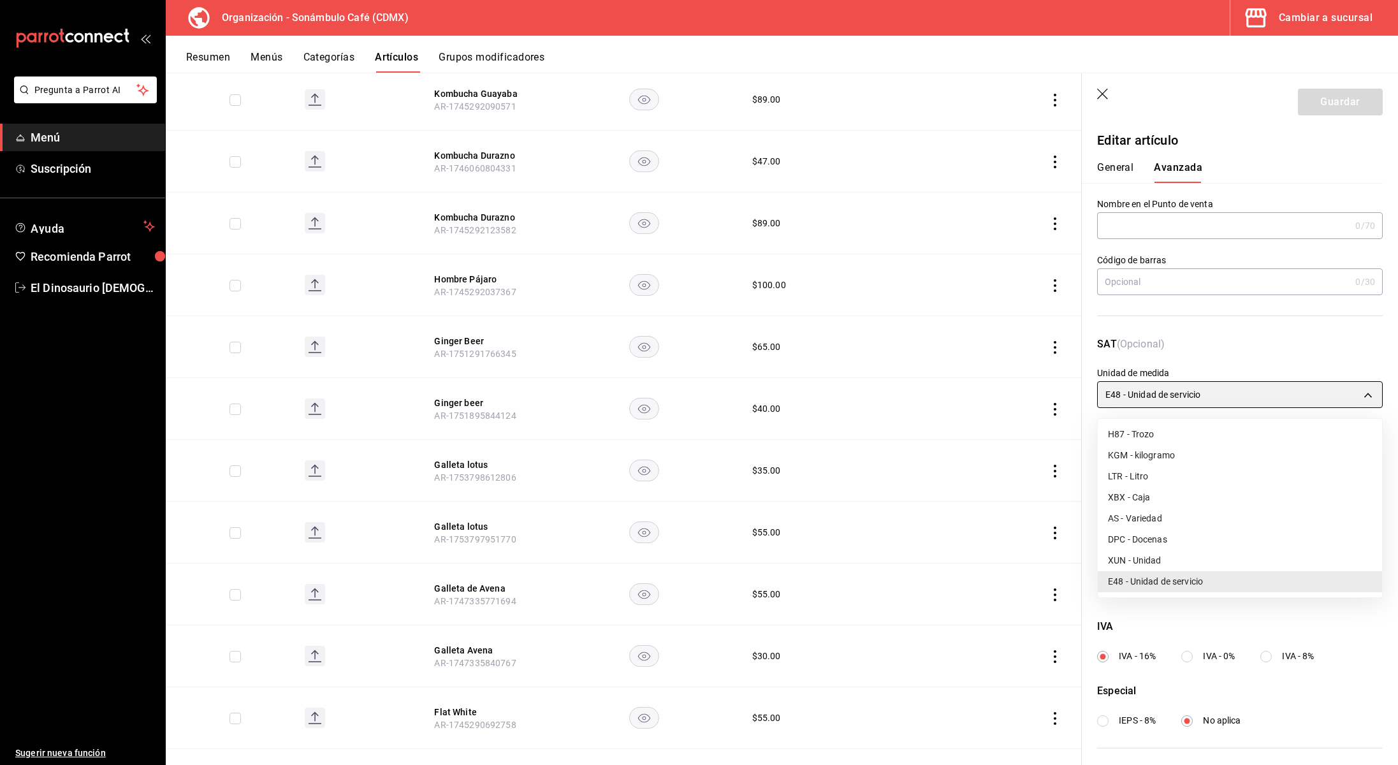
type input "H87"
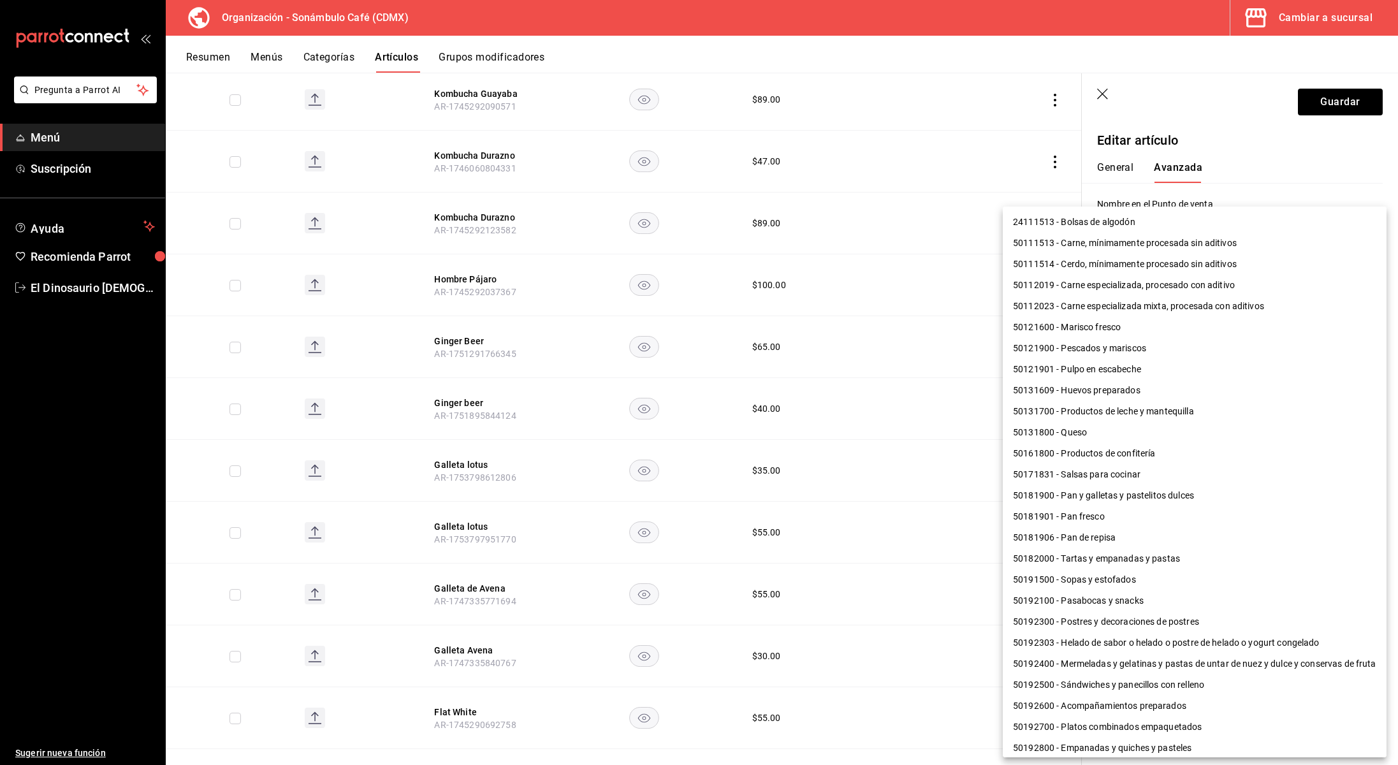
click at [1244, 450] on body "Pregunta a Parrot AI Menú Suscripción Ayuda Recomienda Parrot El Dinosaurio [DE…" at bounding box center [699, 382] width 1398 height 765
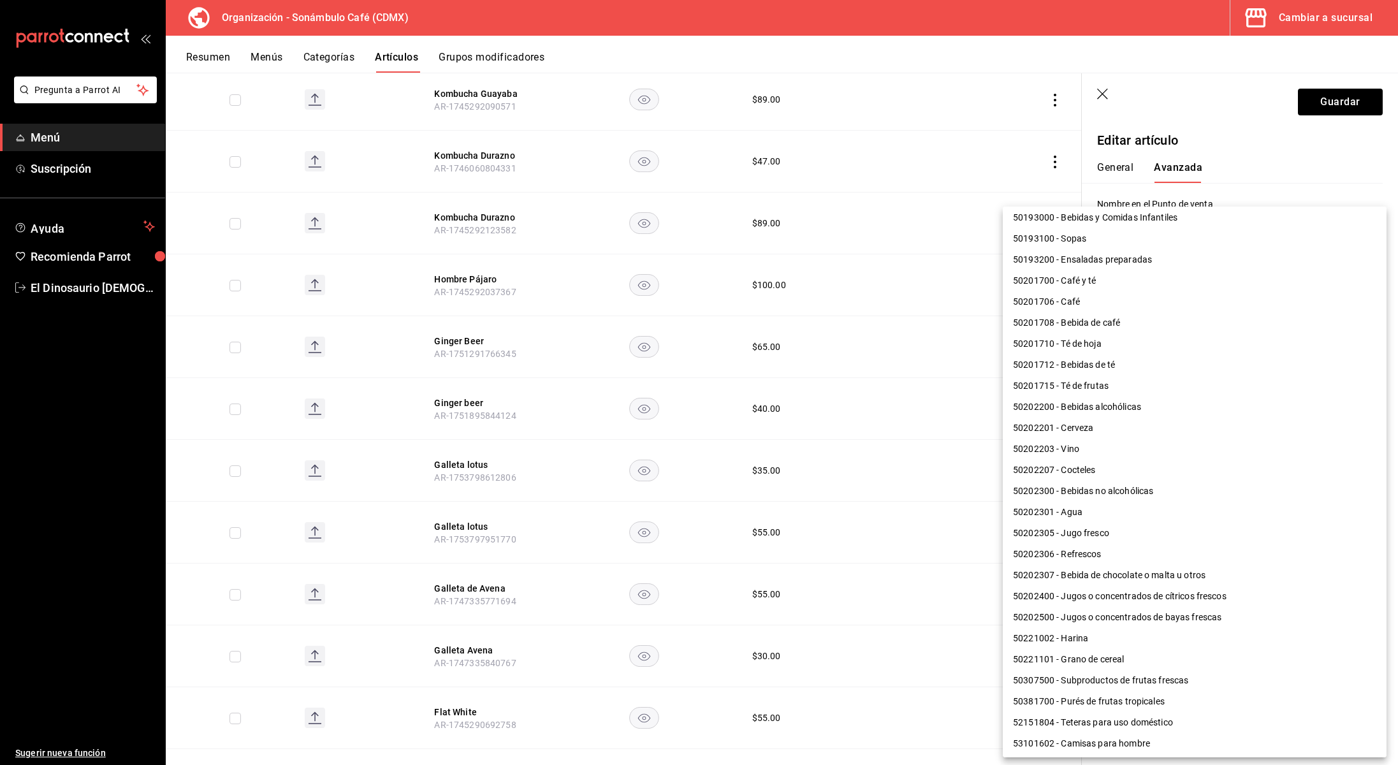
scroll to position [573, 0]
click at [1136, 497] on li "50202300 - Bebidas no alcohólicas" at bounding box center [1195, 490] width 384 height 21
type input "50202300"
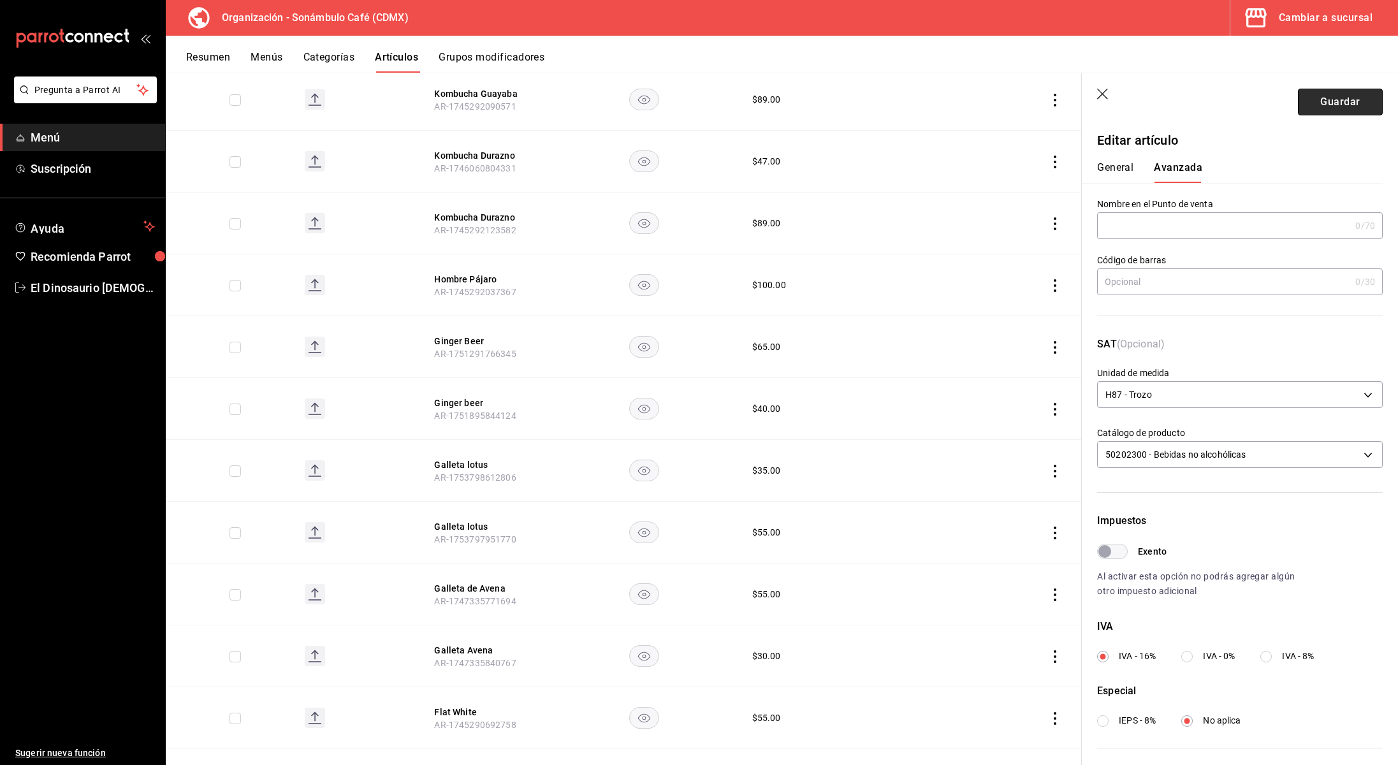
click at [1349, 98] on button "Guardar" at bounding box center [1340, 102] width 85 height 27
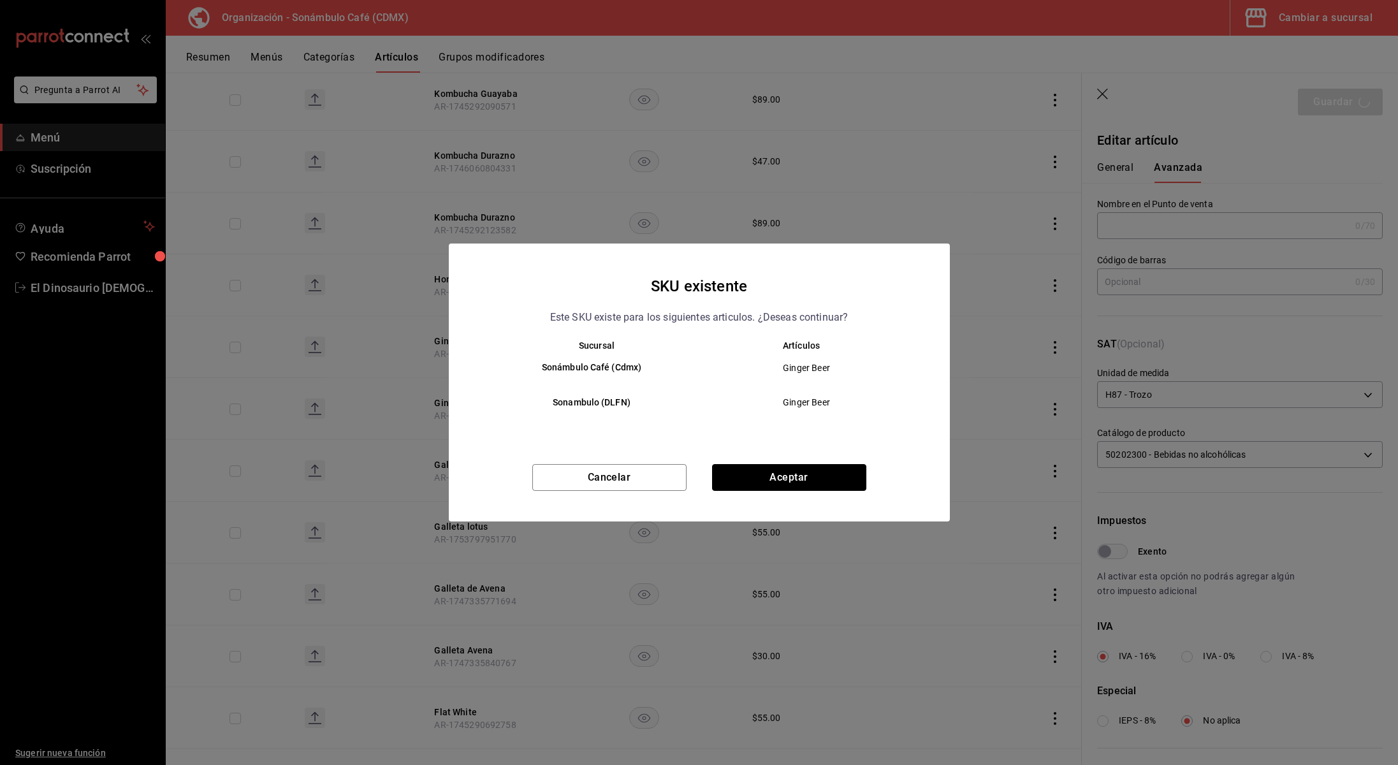
click at [768, 483] on button "Aceptar" at bounding box center [789, 477] width 154 height 27
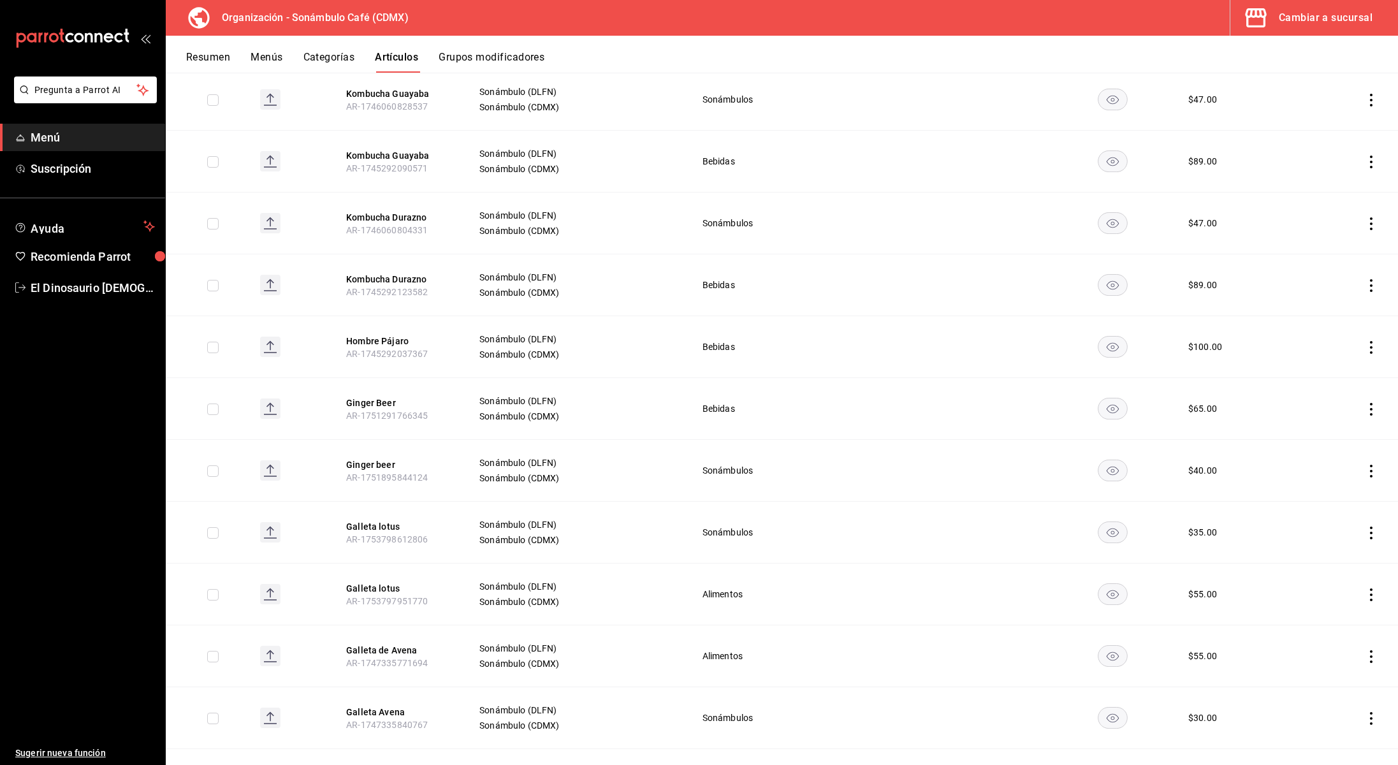
scroll to position [2657, 0]
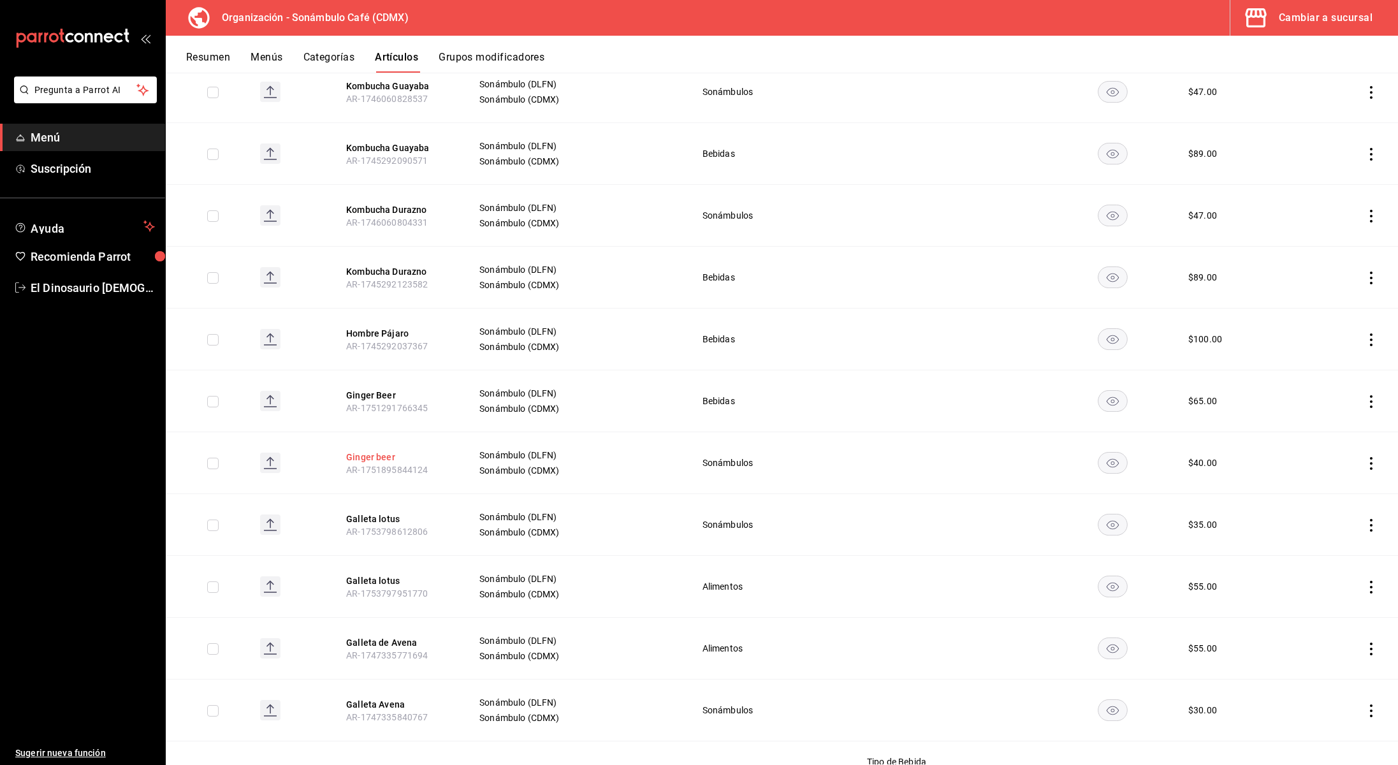
click at [377, 451] on button "Ginger beer" at bounding box center [397, 457] width 102 height 13
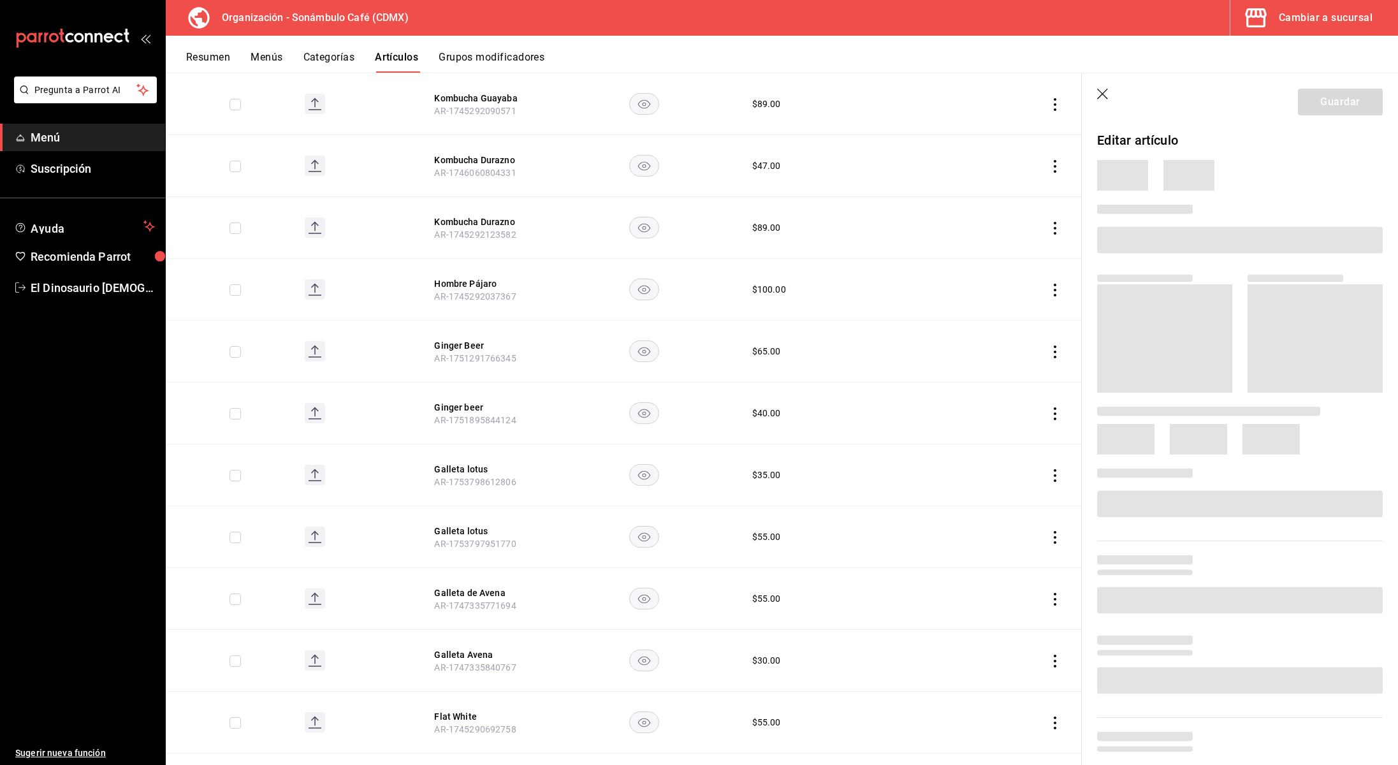
scroll to position [2565, 0]
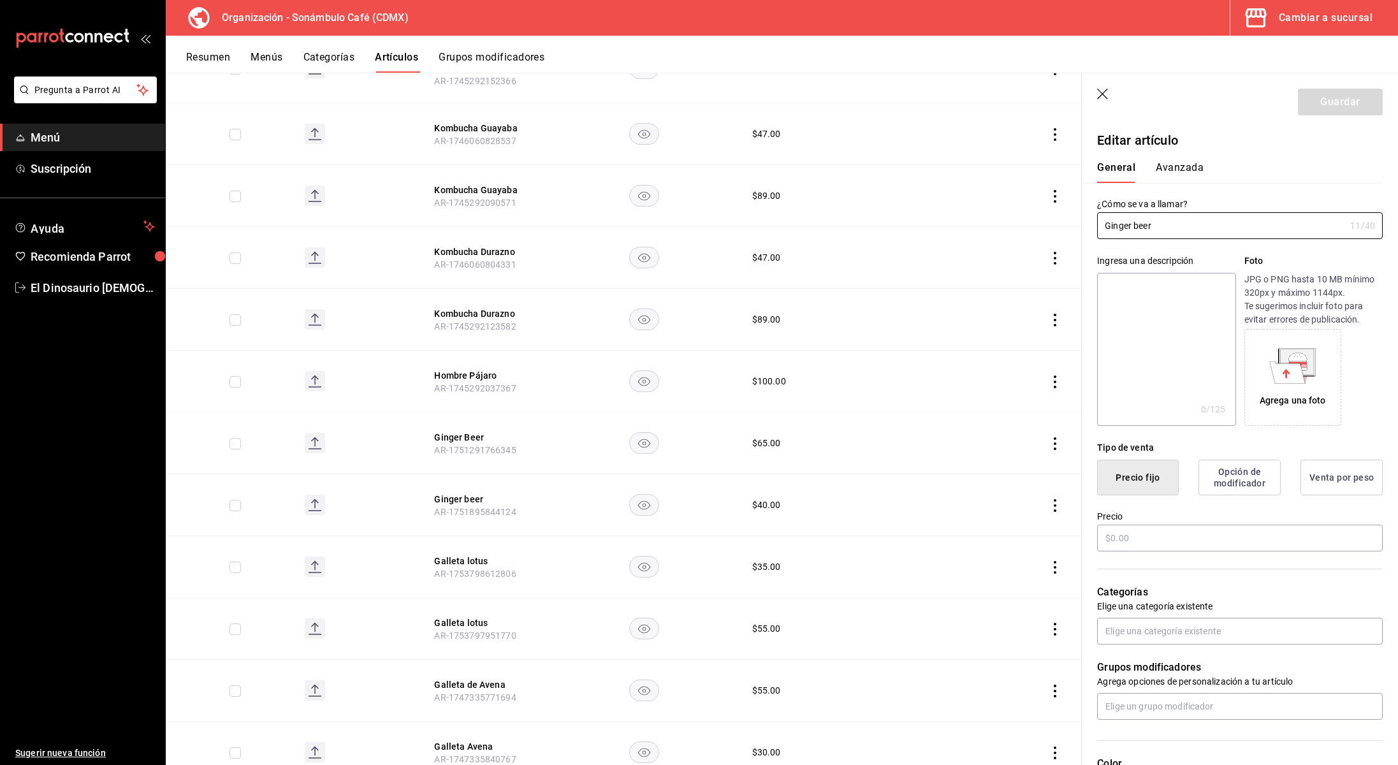
type input "$40.00"
type input "H87"
type input "90101500"
radio input "true"
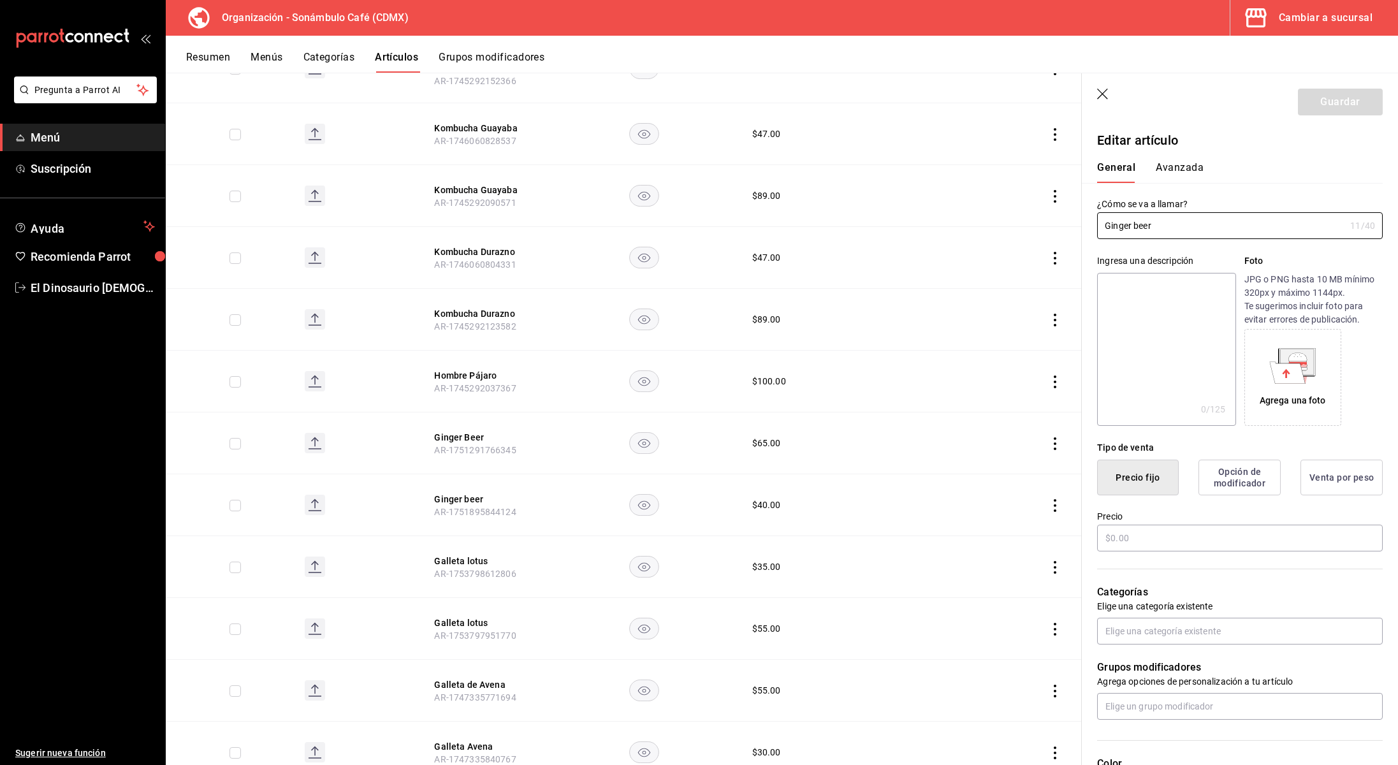
type input "6d5d39c5-aa1e-42d8-a05d-a56b1b7c7e54"
click at [1188, 168] on button "Avanzada" at bounding box center [1180, 172] width 48 height 22
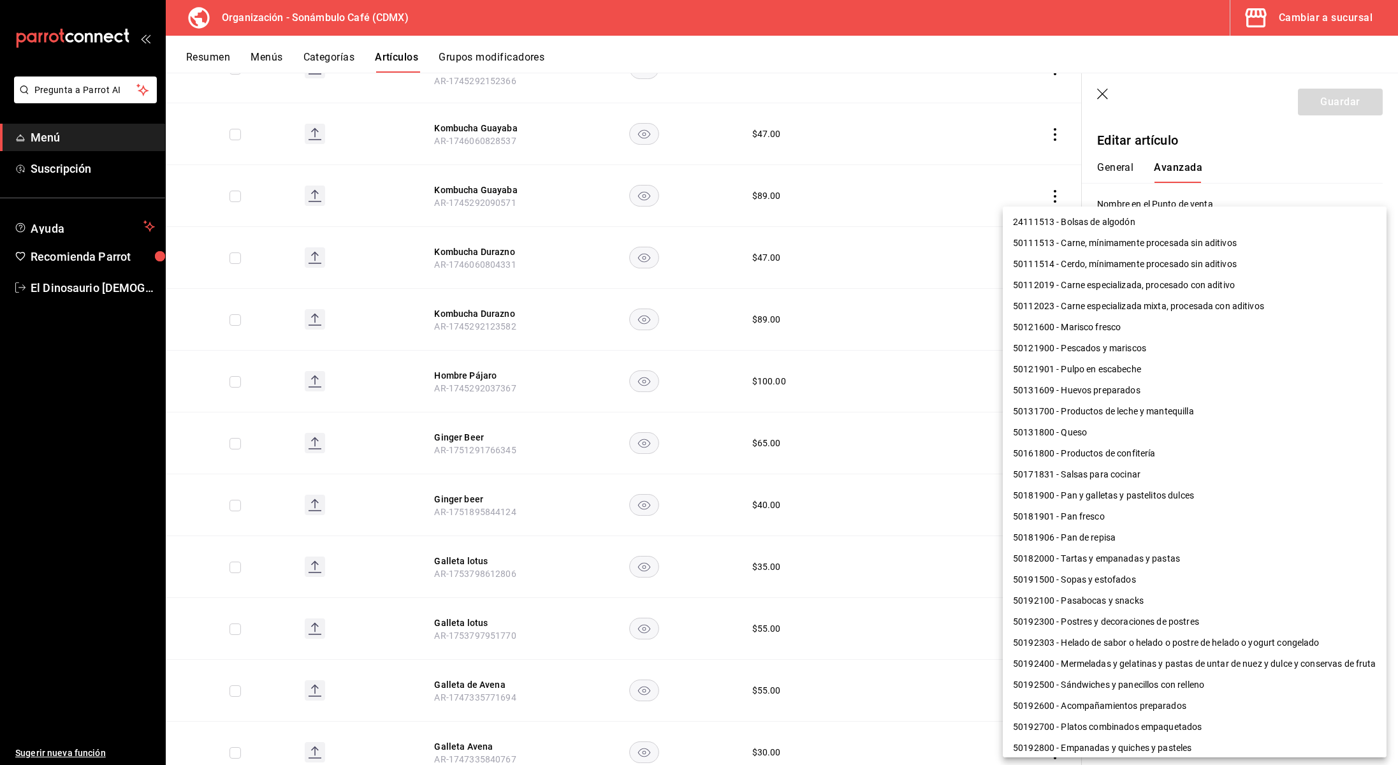
click at [1206, 455] on body "Pregunta a Parrot AI Menú Suscripción Ayuda Recomienda Parrot El Dinosaurio [DE…" at bounding box center [699, 382] width 1398 height 765
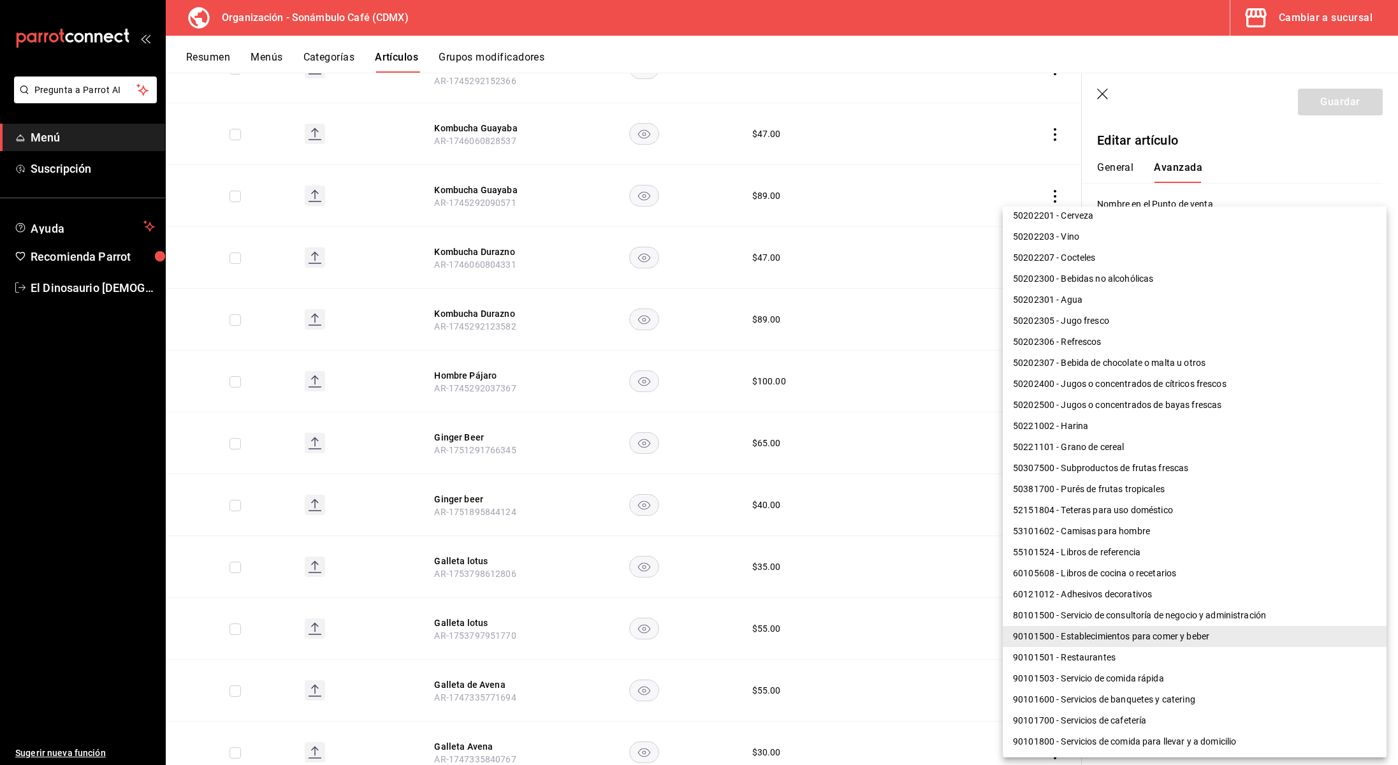
scroll to position [590, 0]
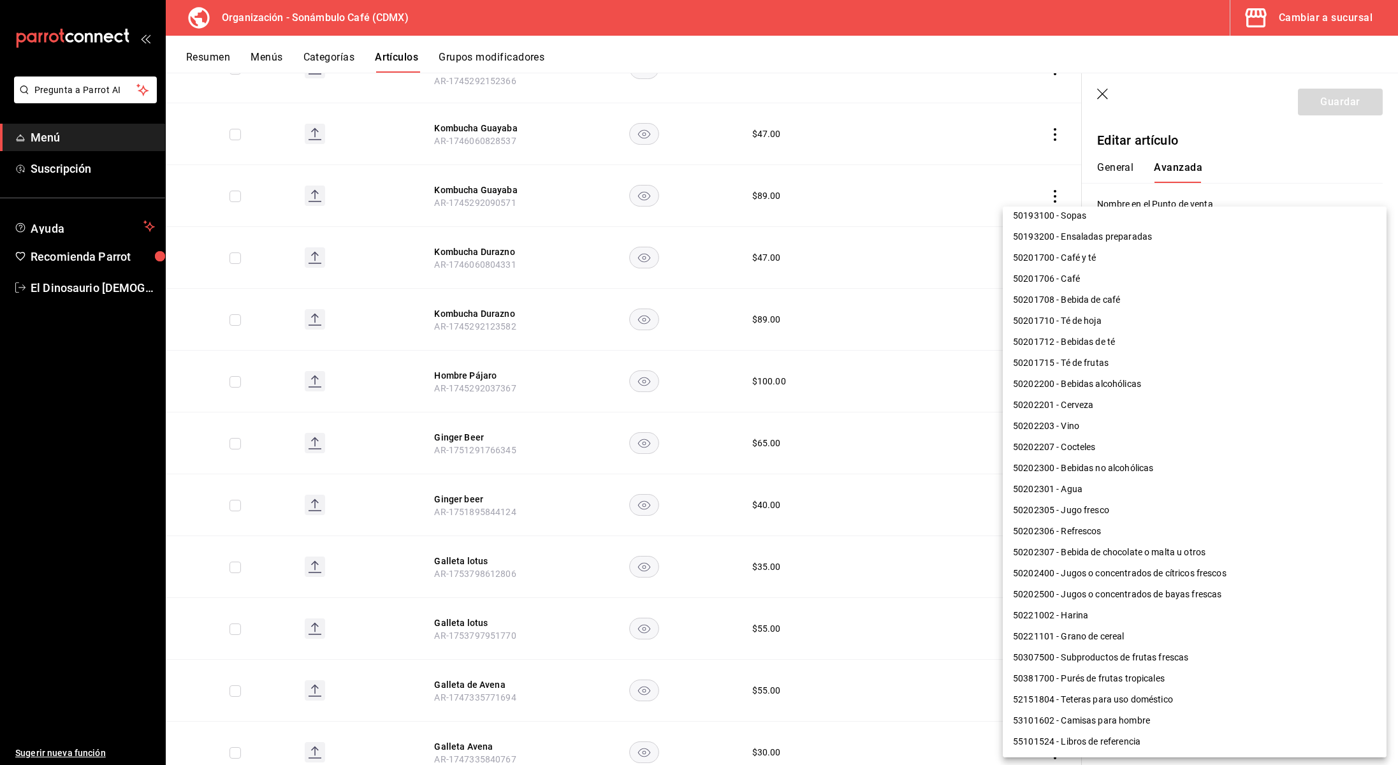
click at [1121, 473] on li "50202300 - Bebidas no alcohólicas" at bounding box center [1195, 468] width 384 height 21
type input "50202300"
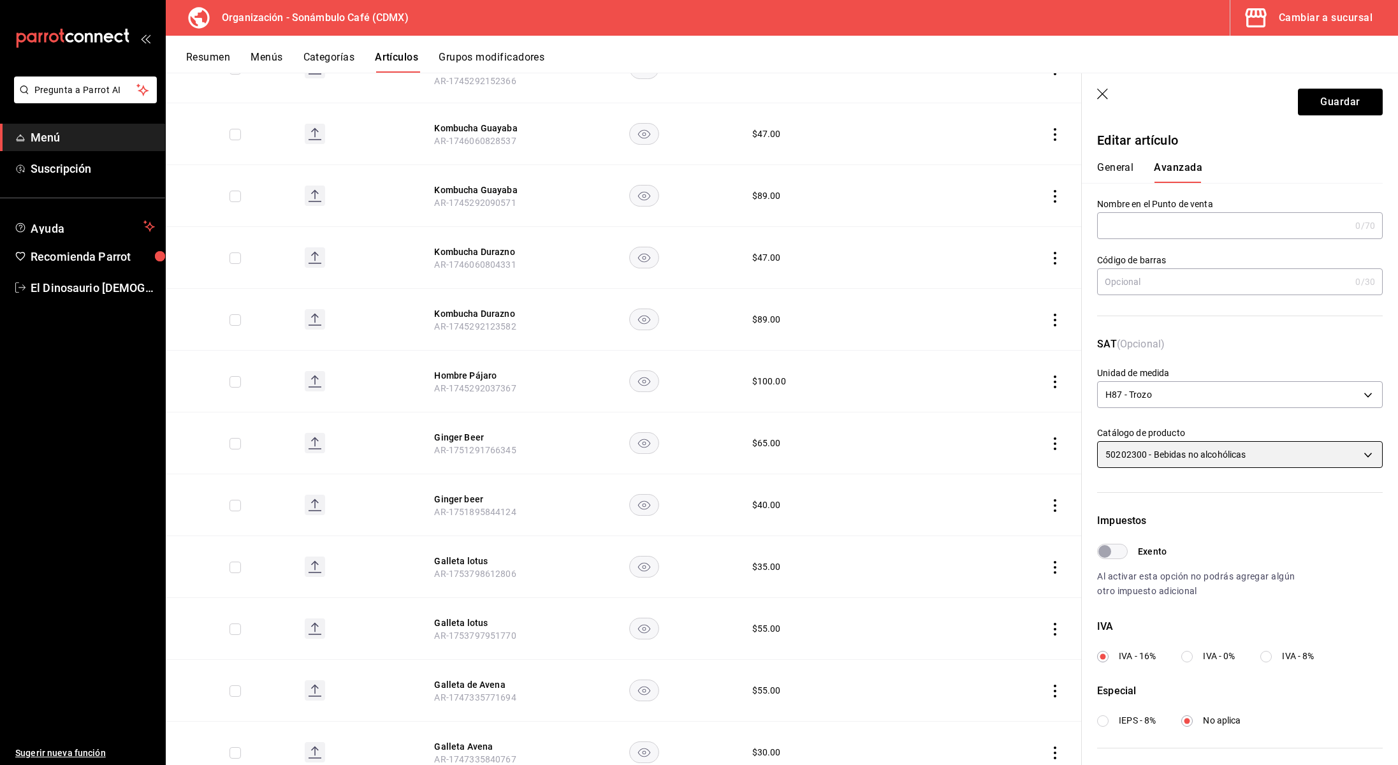
scroll to position [596, 0]
click at [1324, 106] on button "Guardar" at bounding box center [1340, 102] width 85 height 27
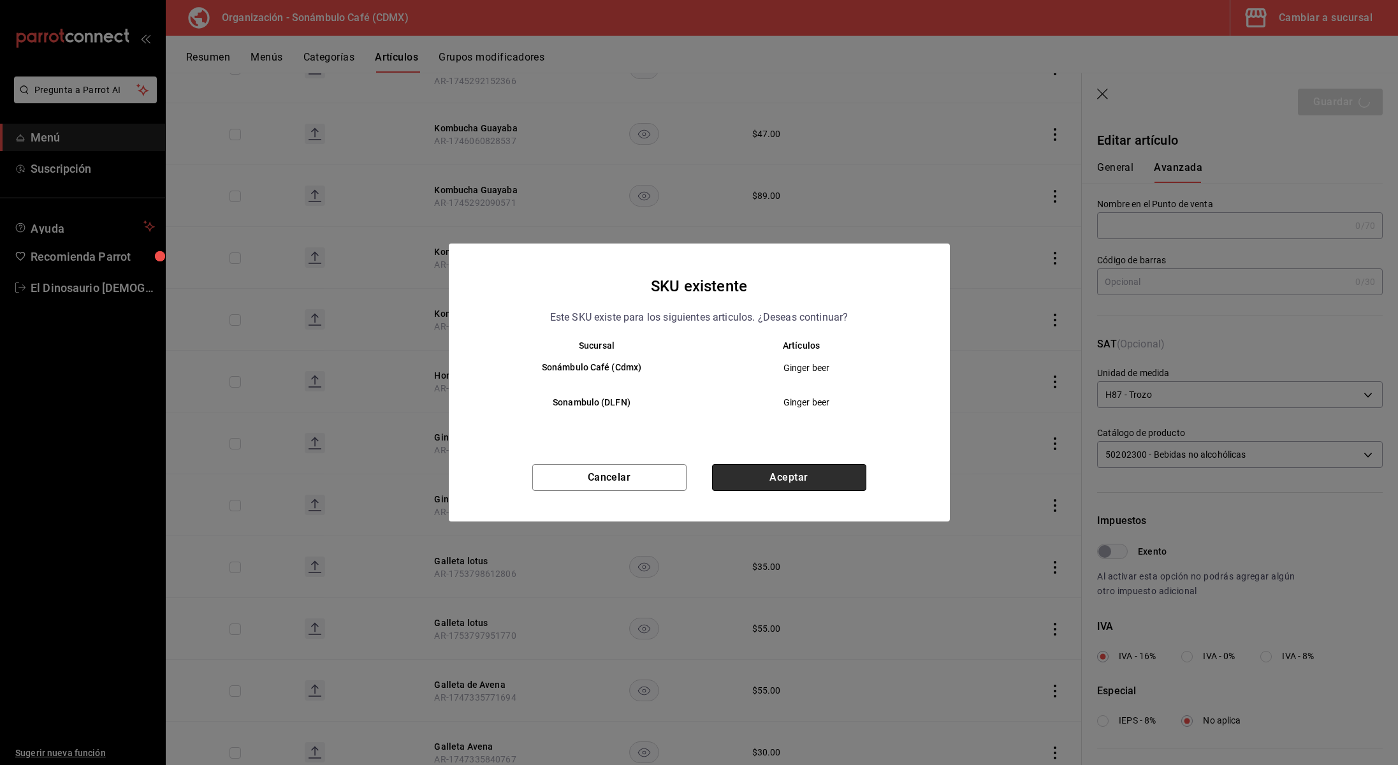
click at [816, 477] on button "Aceptar" at bounding box center [789, 477] width 154 height 27
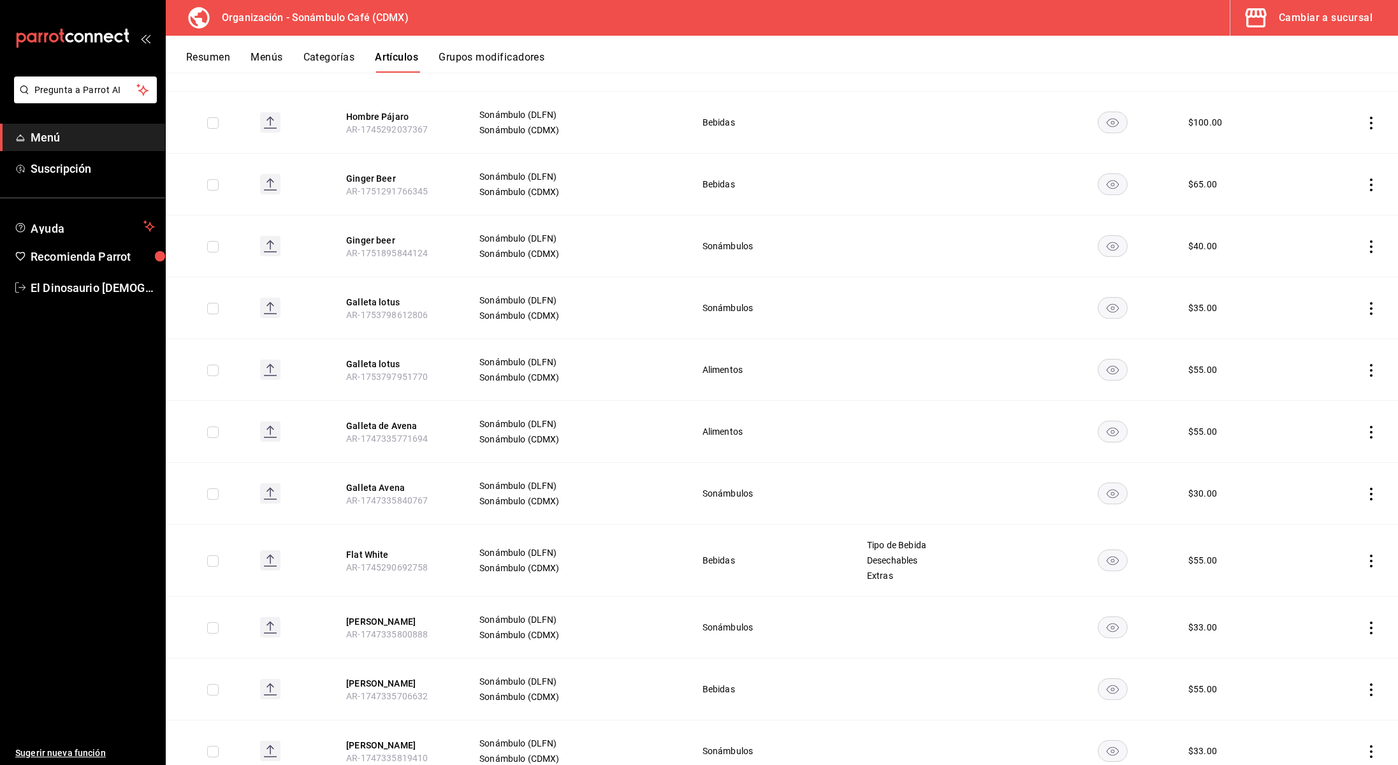
scroll to position [2873, 0]
click at [491, 279] on td "Sonámbulo (DLFN) Sonámbulo (CDMX)" at bounding box center [575, 310] width 223 height 62
click at [393, 297] on button "Galleta lotus" at bounding box center [397, 303] width 102 height 13
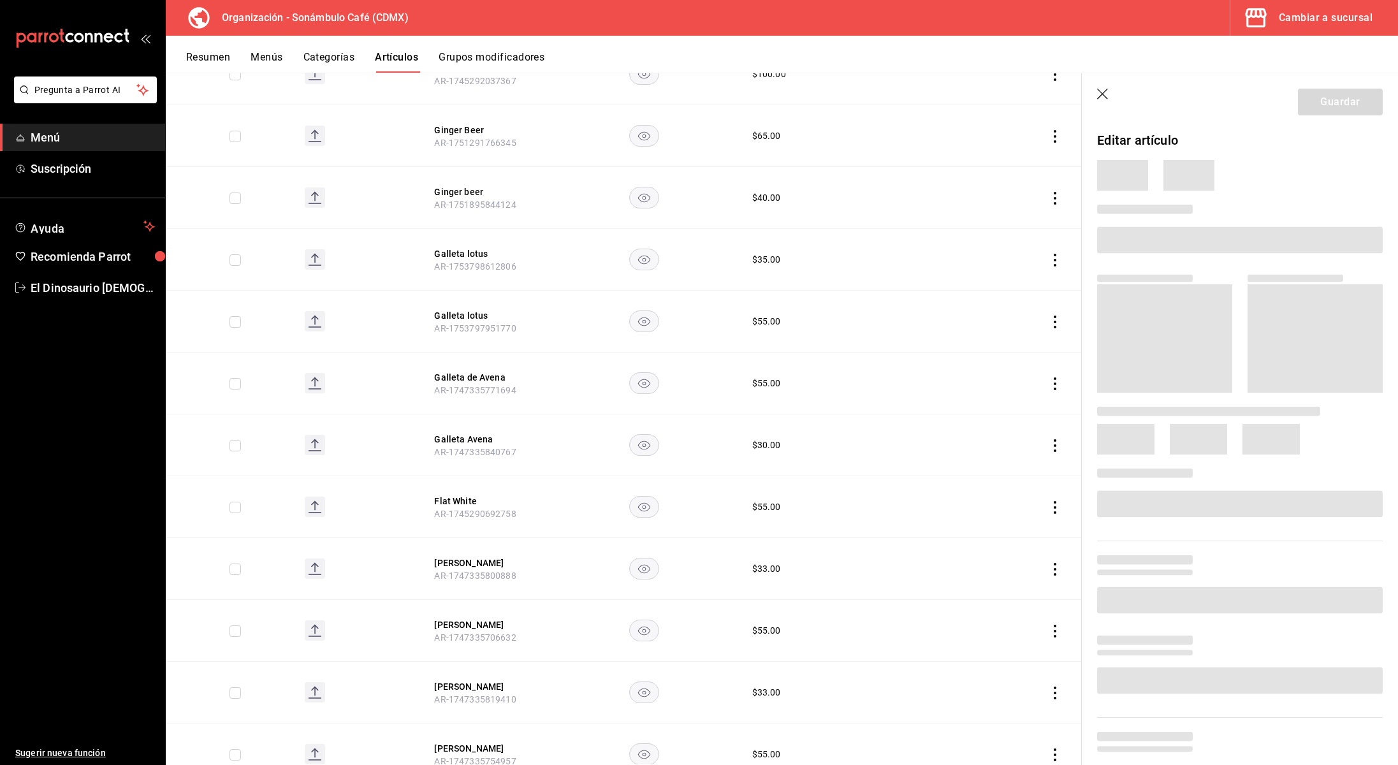
scroll to position [2781, 0]
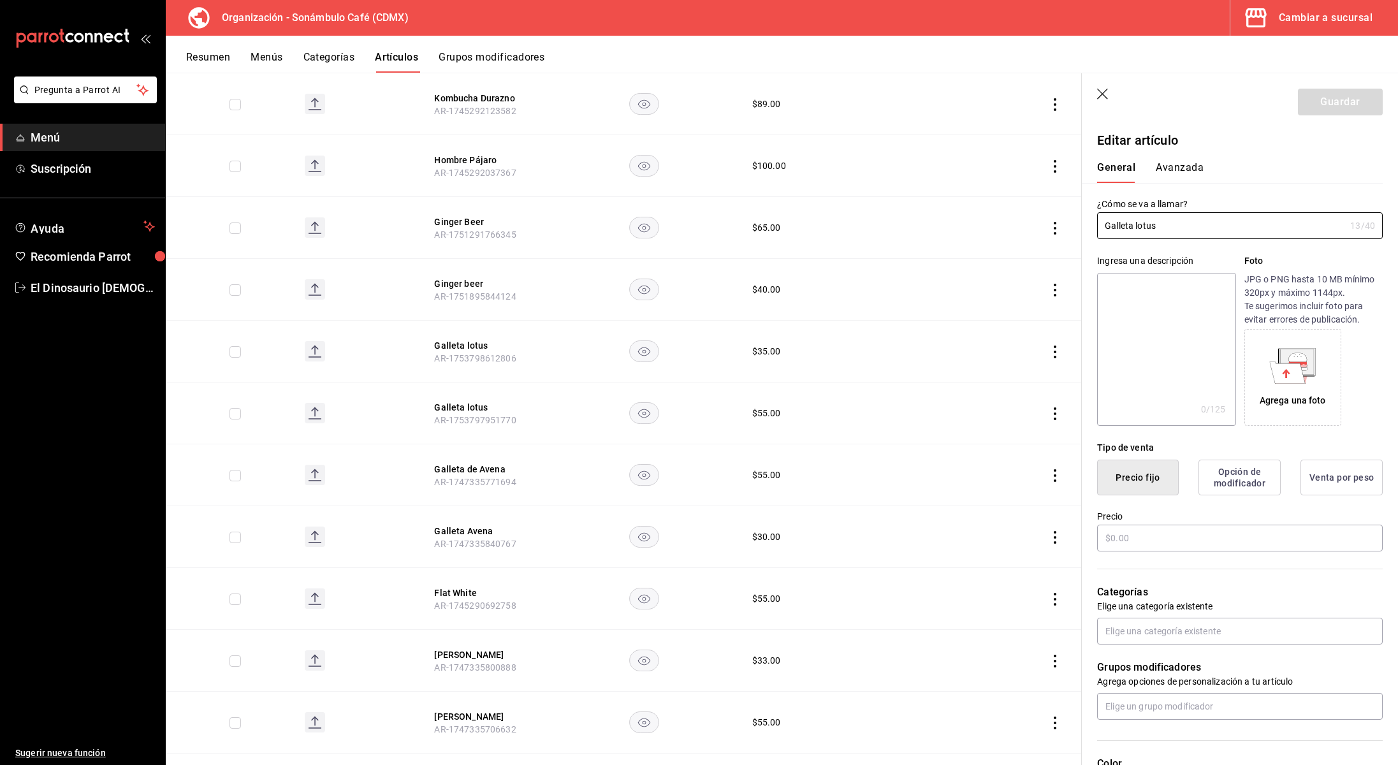
type input "$35.00"
type input "E48"
type input "90101500"
radio input "true"
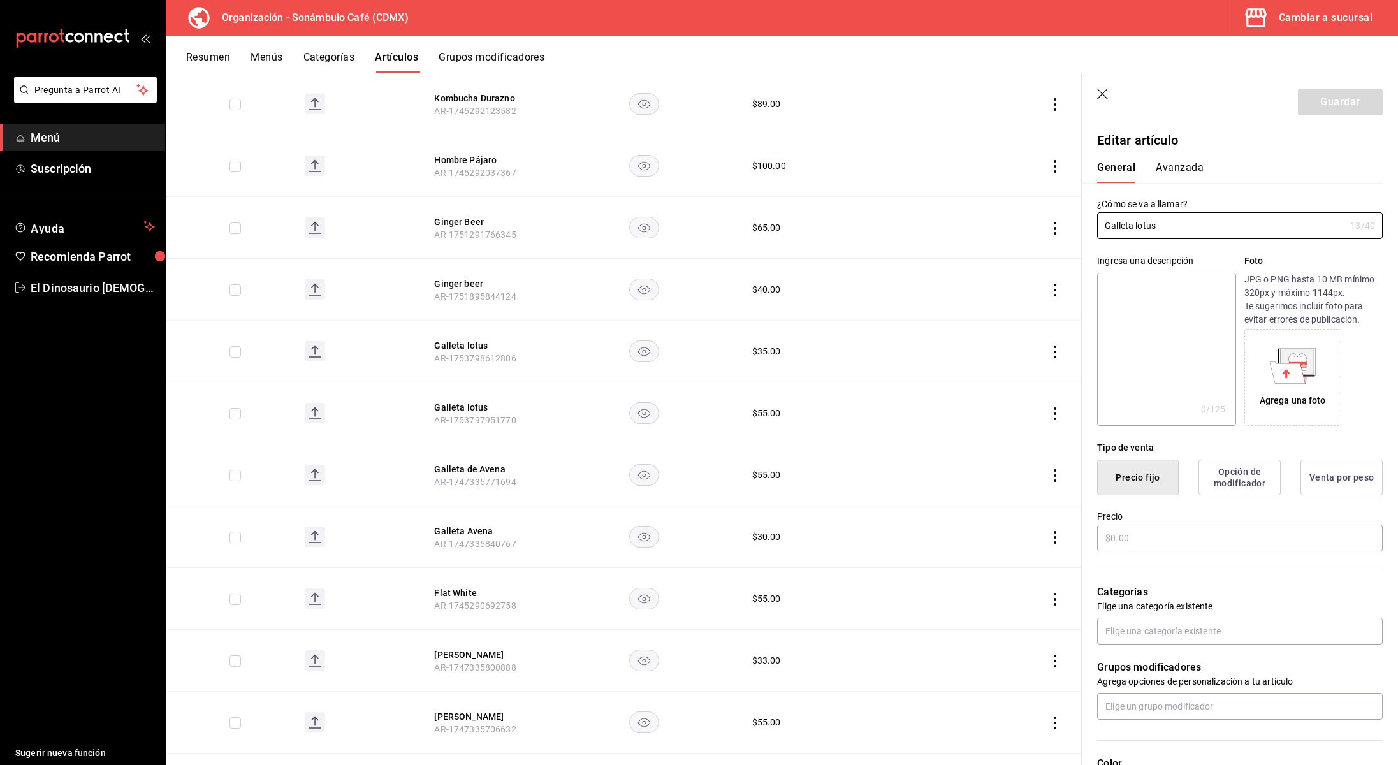
type input "6d5d39c5-aa1e-42d8-a05d-a56b1b7c7e54"
click at [1194, 165] on button "Avanzada" at bounding box center [1180, 172] width 48 height 22
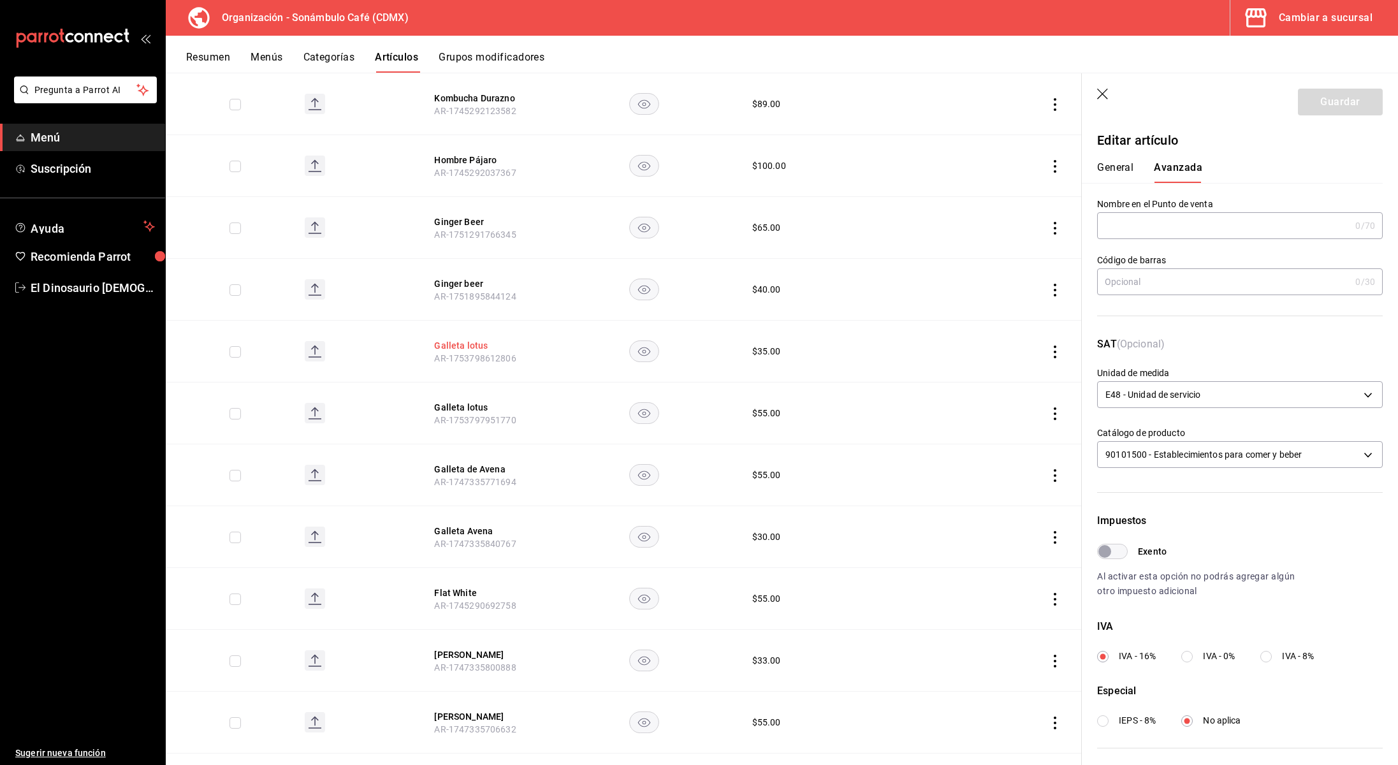
click at [460, 339] on button "Galleta lotus" at bounding box center [485, 345] width 102 height 13
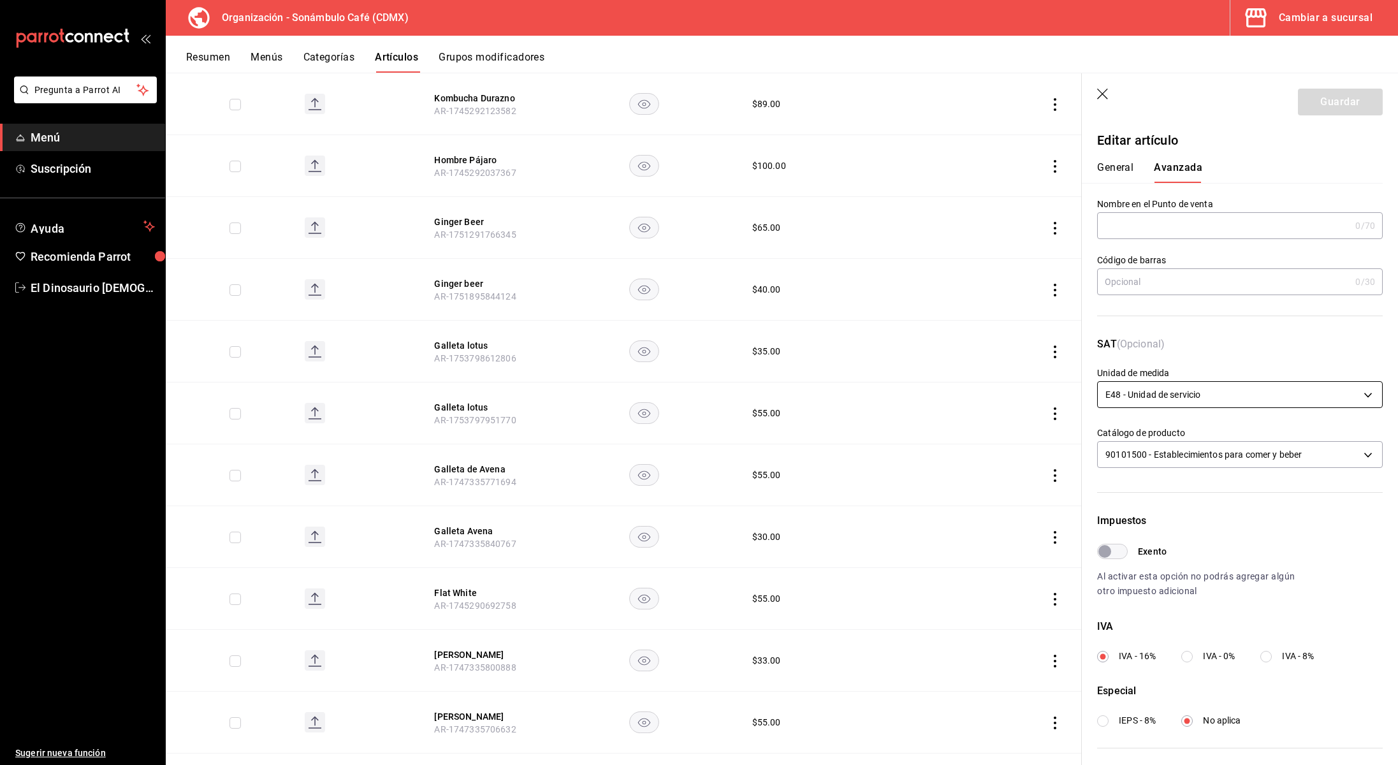
click at [1249, 402] on body "Pregunta a Parrot AI Menú Suscripción Ayuda Recomienda Parrot El Dinosaurio [DE…" at bounding box center [699, 382] width 1398 height 765
click at [1231, 425] on li "H87 - Trozo" at bounding box center [1240, 434] width 284 height 21
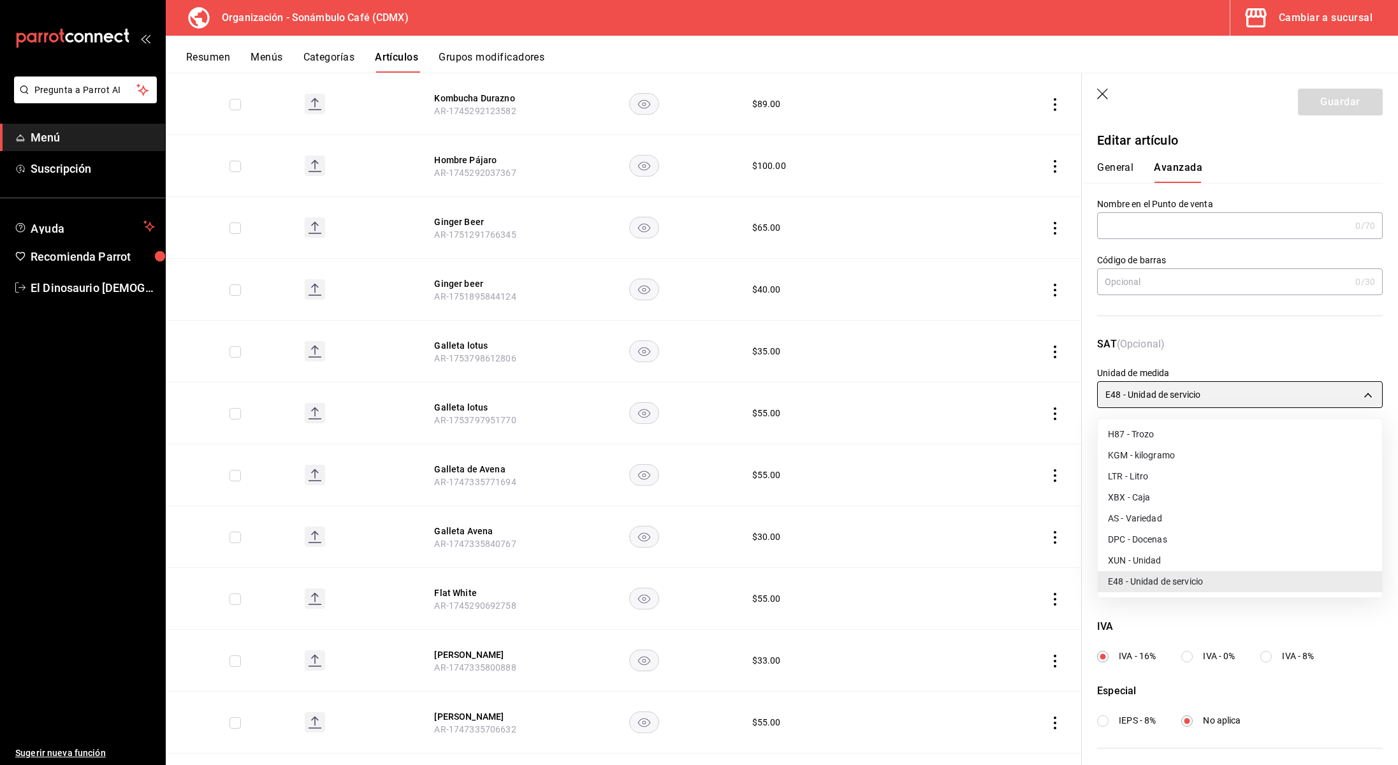
type input "H87"
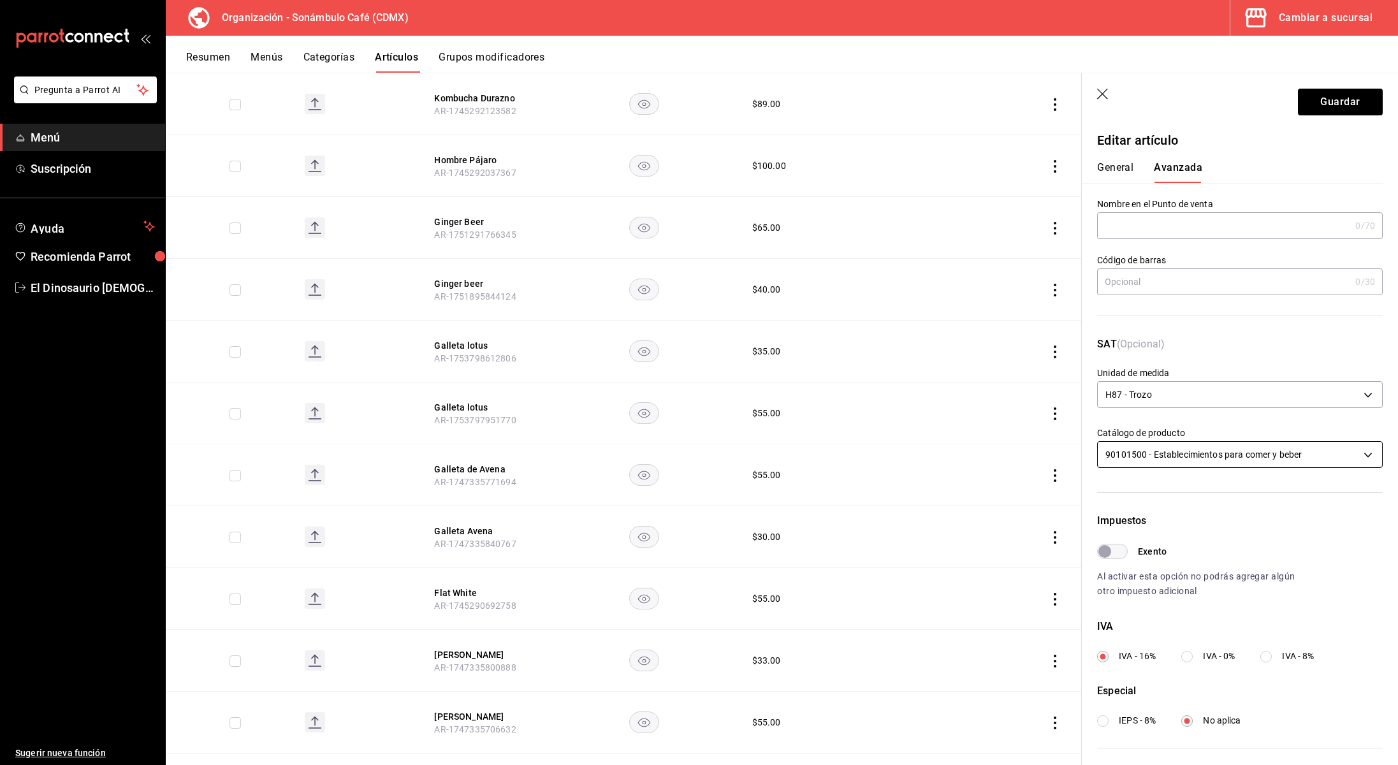
click at [1256, 453] on body "Pregunta a Parrot AI Menú Suscripción Ayuda Recomienda Parrot El Dinosaurio [DE…" at bounding box center [699, 382] width 1398 height 765
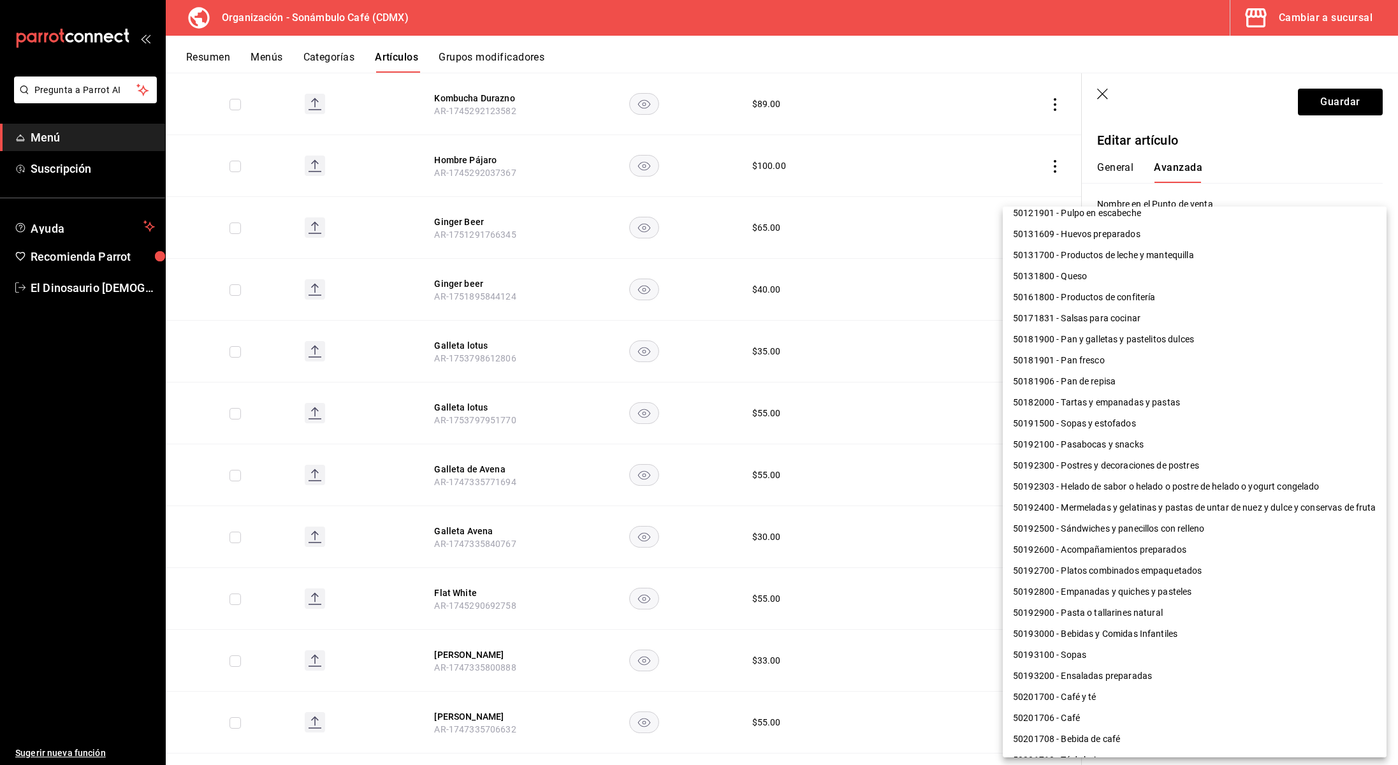
scroll to position [139, 0]
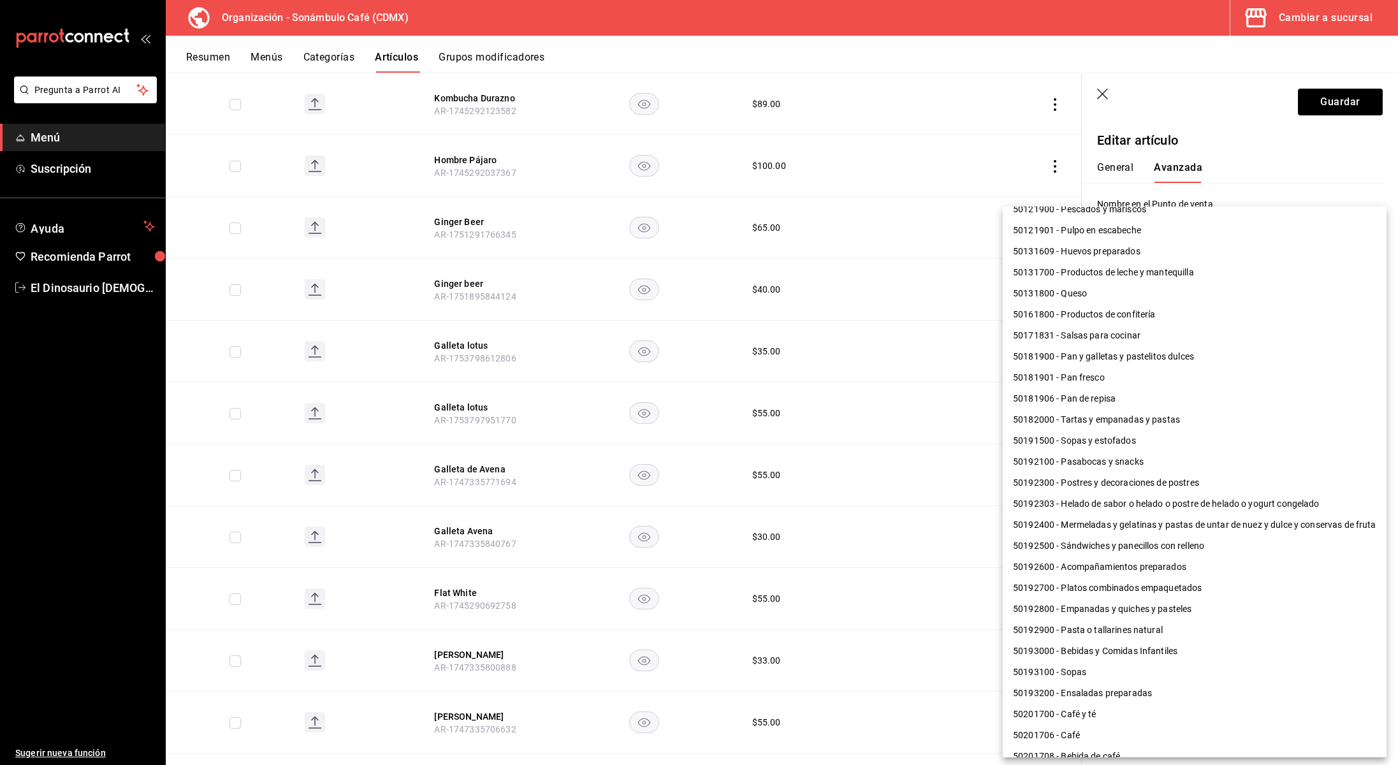
click at [1134, 361] on li "50181900 - Pan y galletas y pastelitos dulces" at bounding box center [1195, 356] width 384 height 21
type input "50181900"
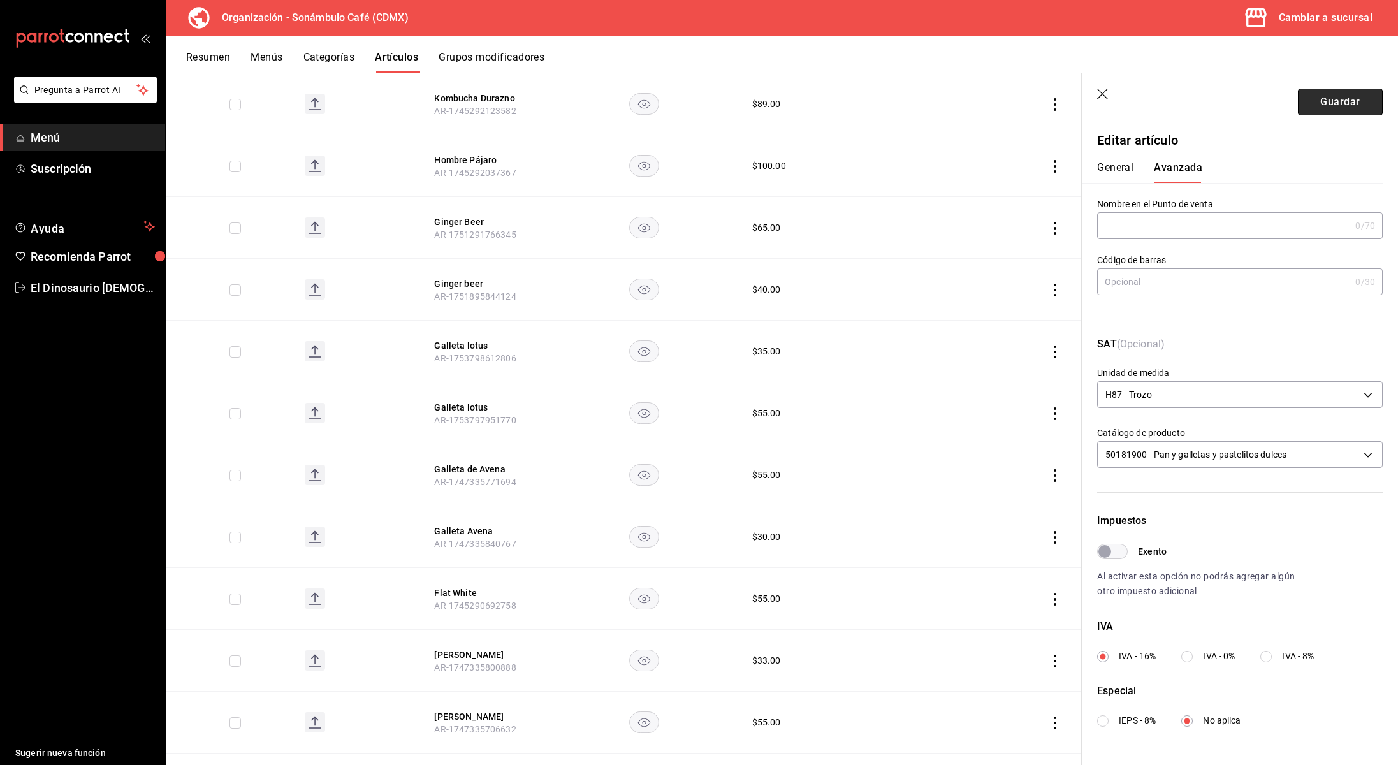
click at [1338, 108] on button "Guardar" at bounding box center [1340, 102] width 85 height 27
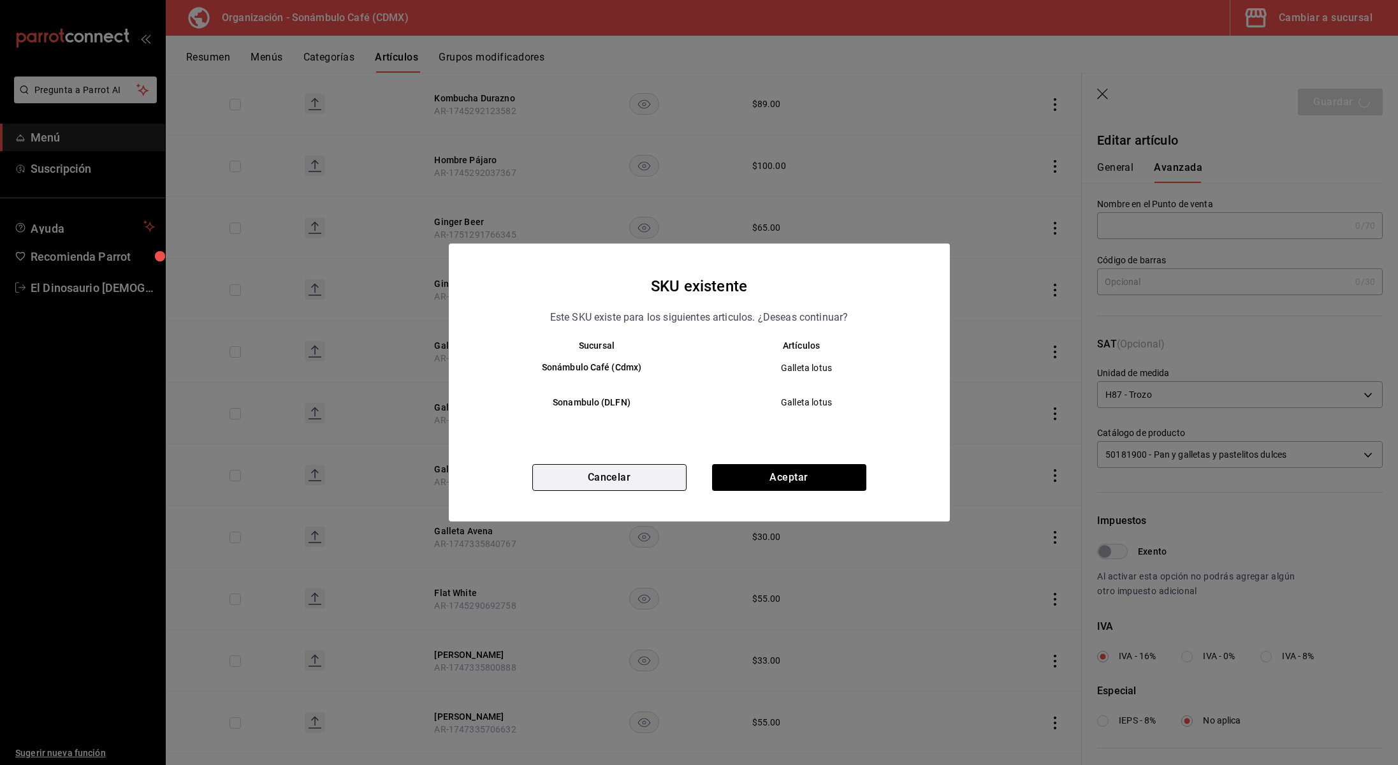
click at [684, 476] on button "Cancelar" at bounding box center [609, 477] width 154 height 27
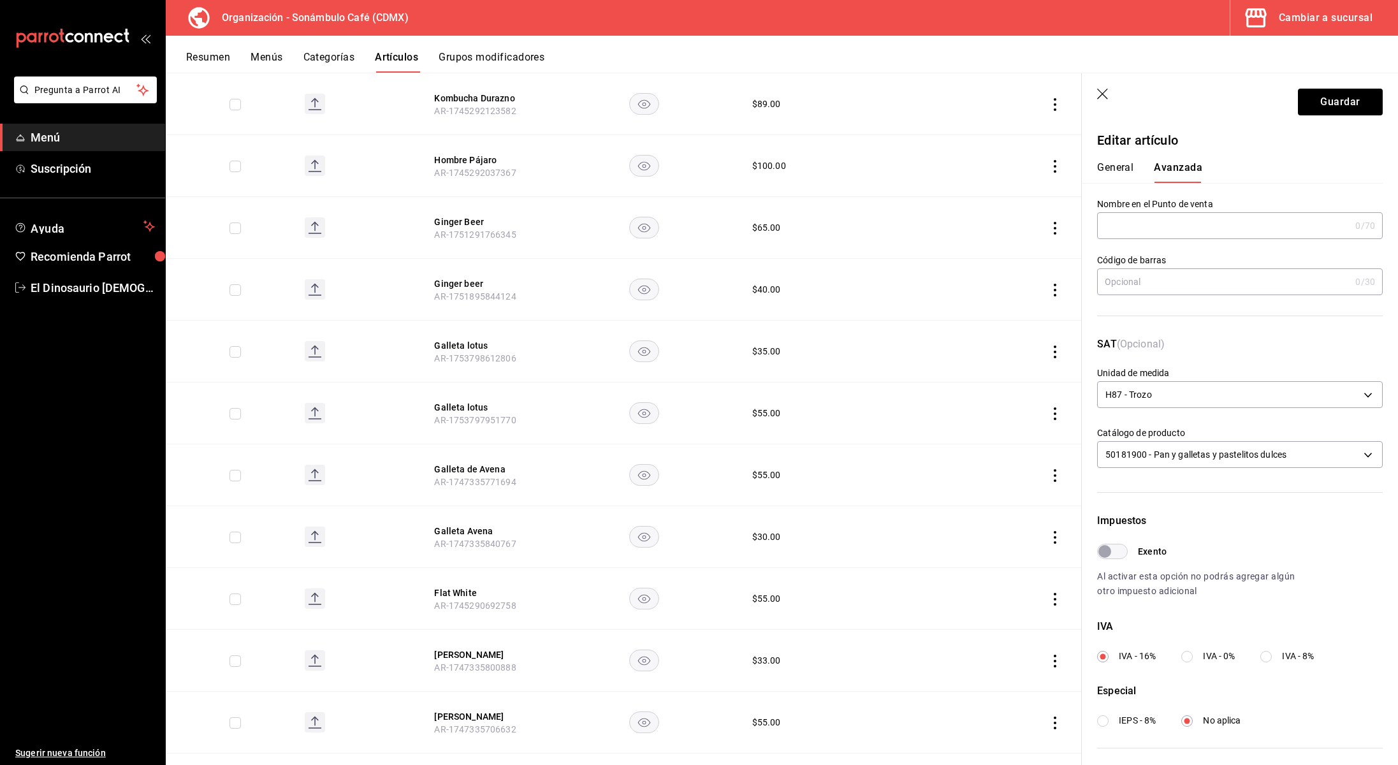
click at [1121, 554] on input "Exento" at bounding box center [1105, 551] width 46 height 15
checkbox input "true"
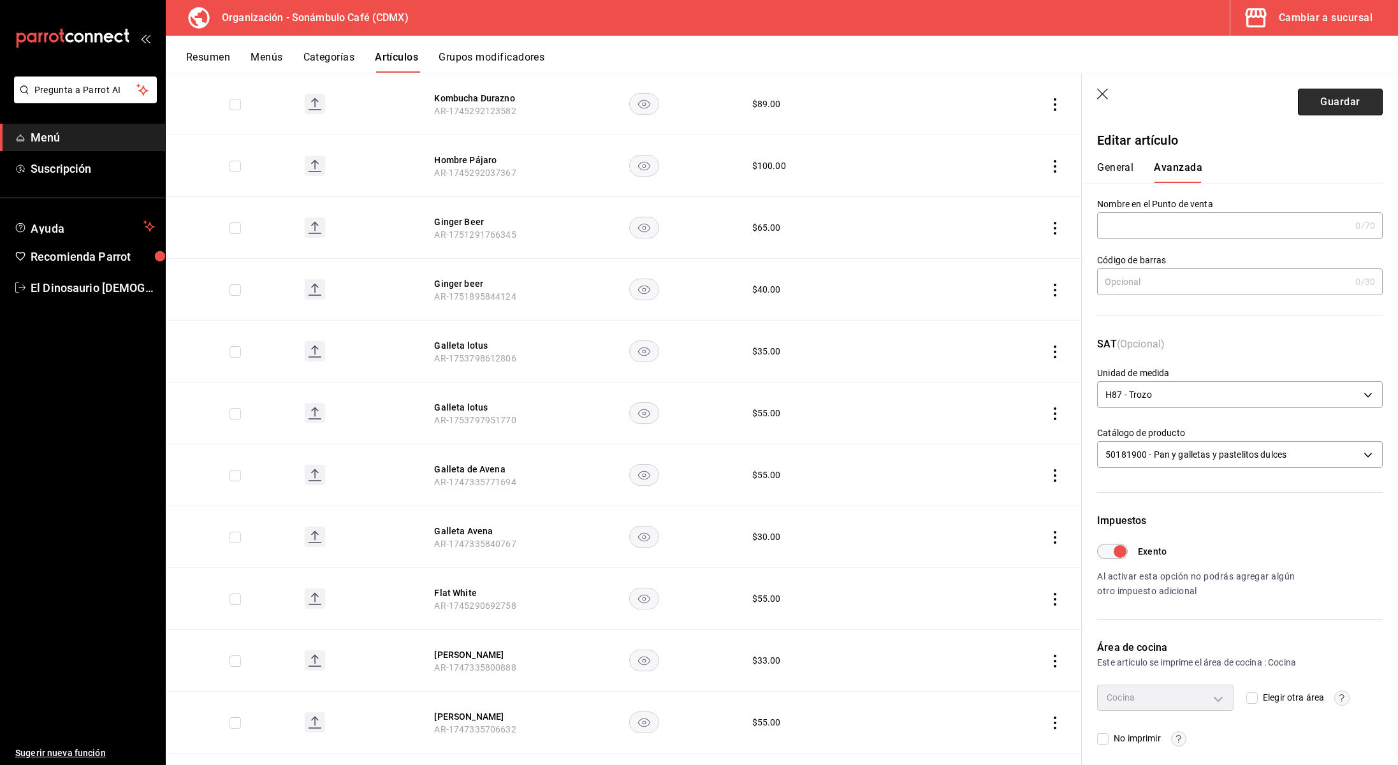
click at [1333, 110] on button "Guardar" at bounding box center [1340, 102] width 85 height 27
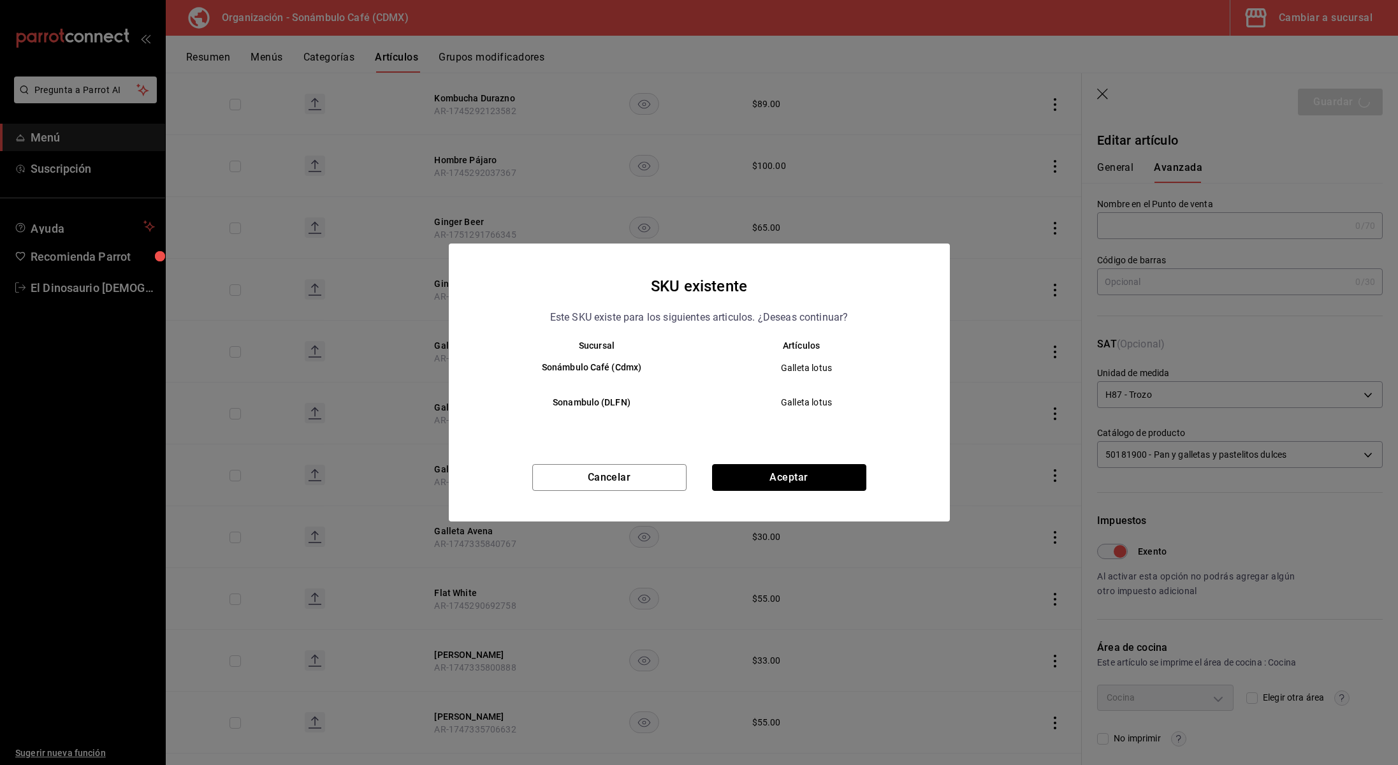
click at [722, 483] on button "Aceptar" at bounding box center [789, 477] width 154 height 27
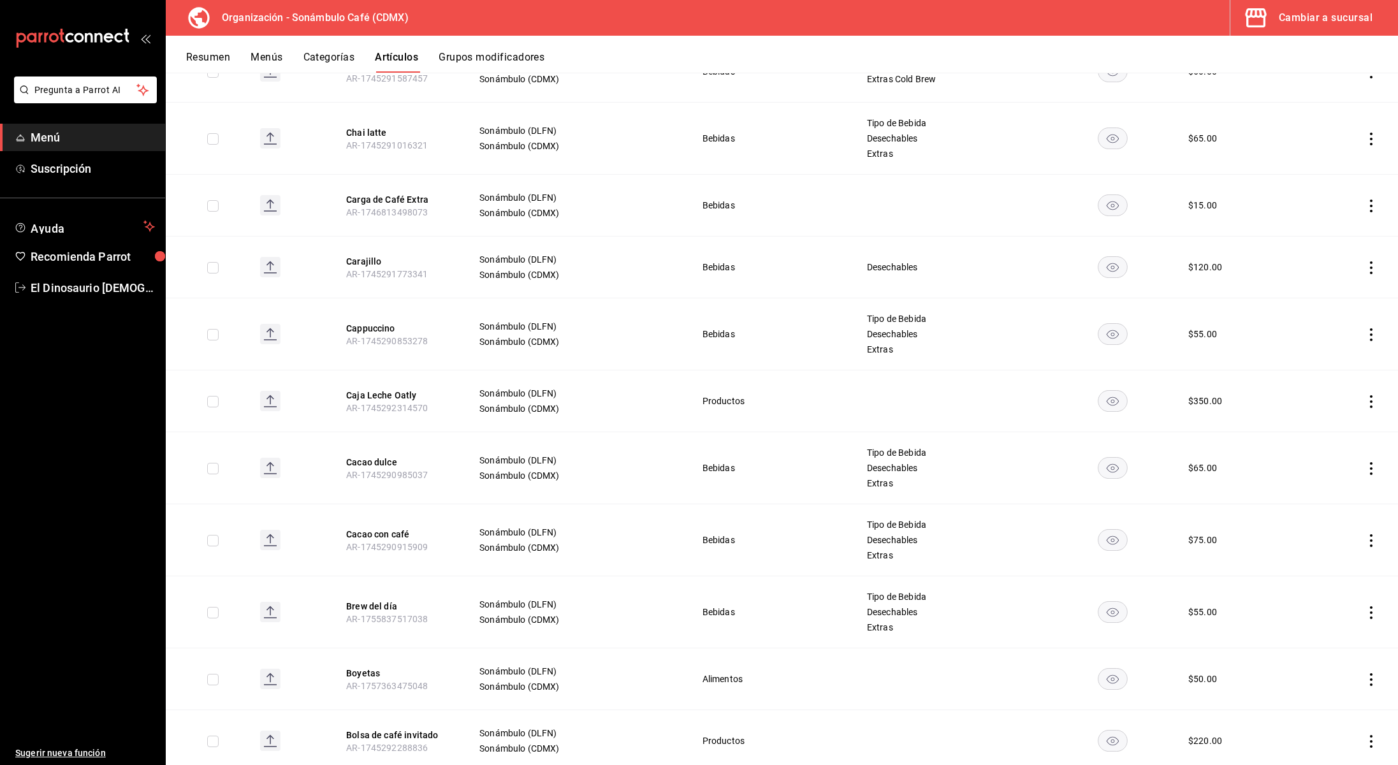
scroll to position [4753, 0]
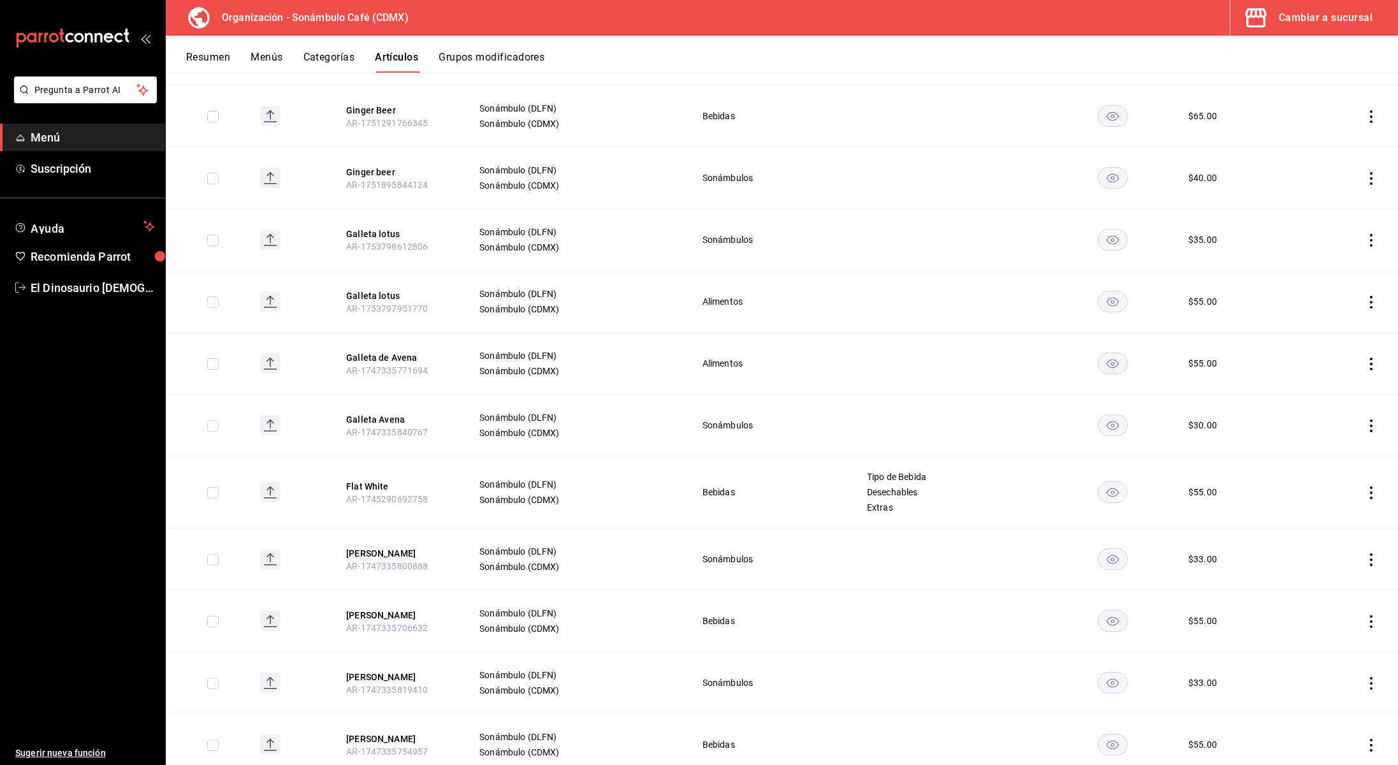
scroll to position [2932, 0]
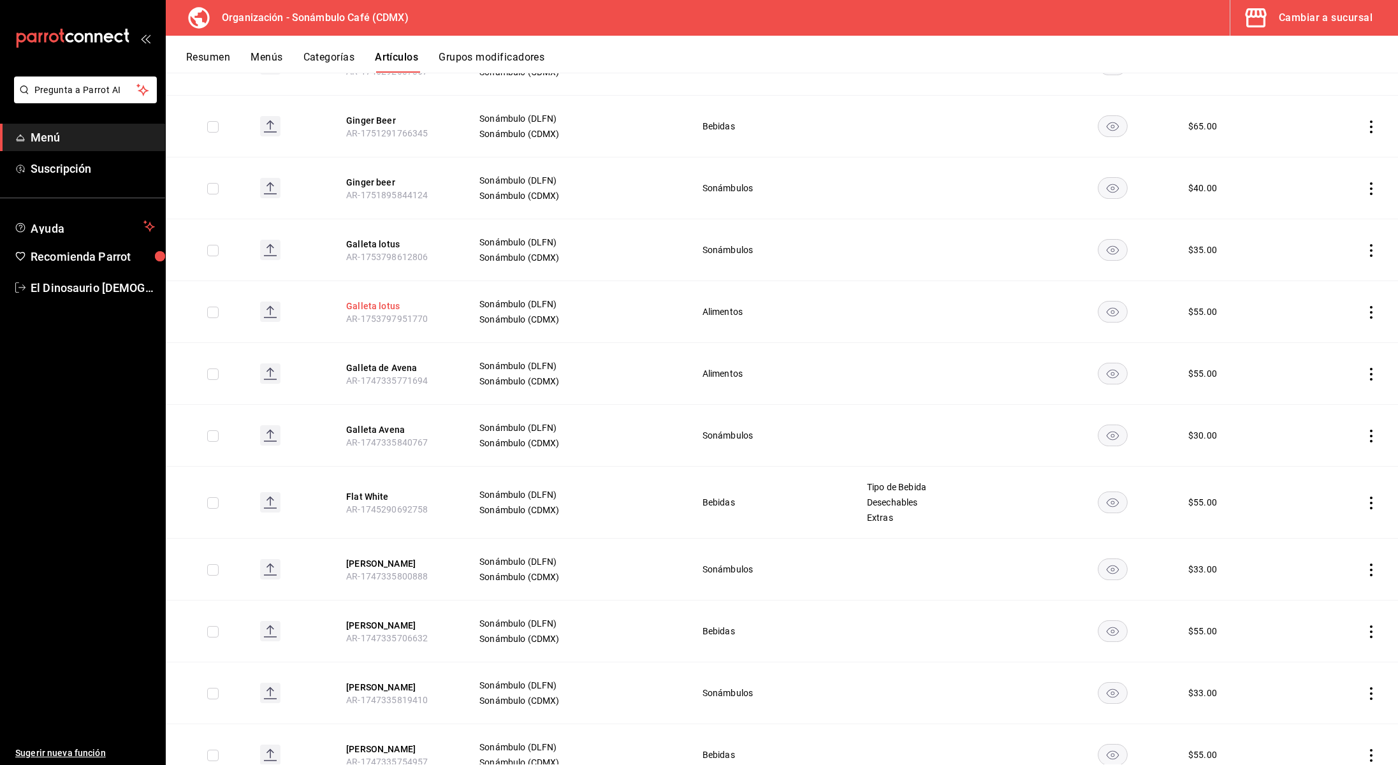
click at [385, 300] on button "Galleta lotus" at bounding box center [397, 306] width 102 height 13
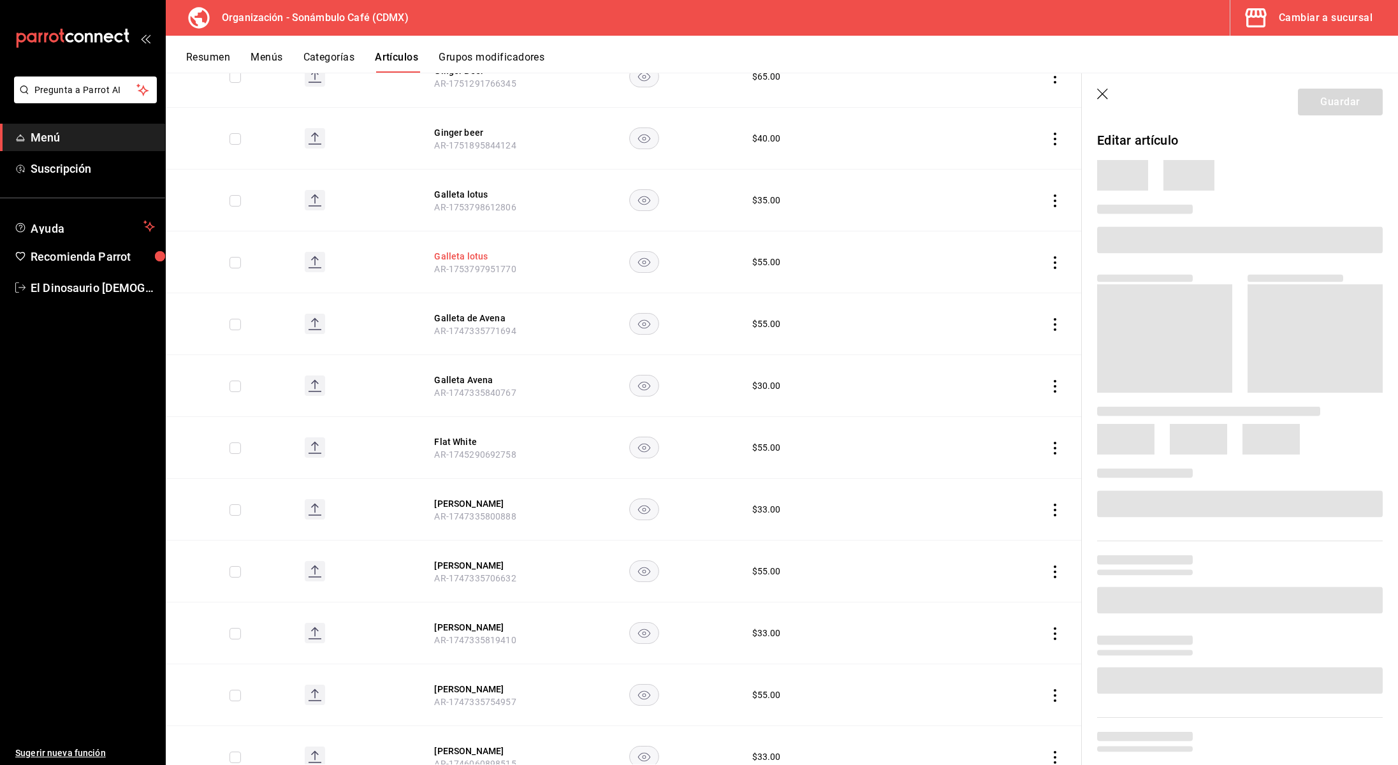
scroll to position [2840, 0]
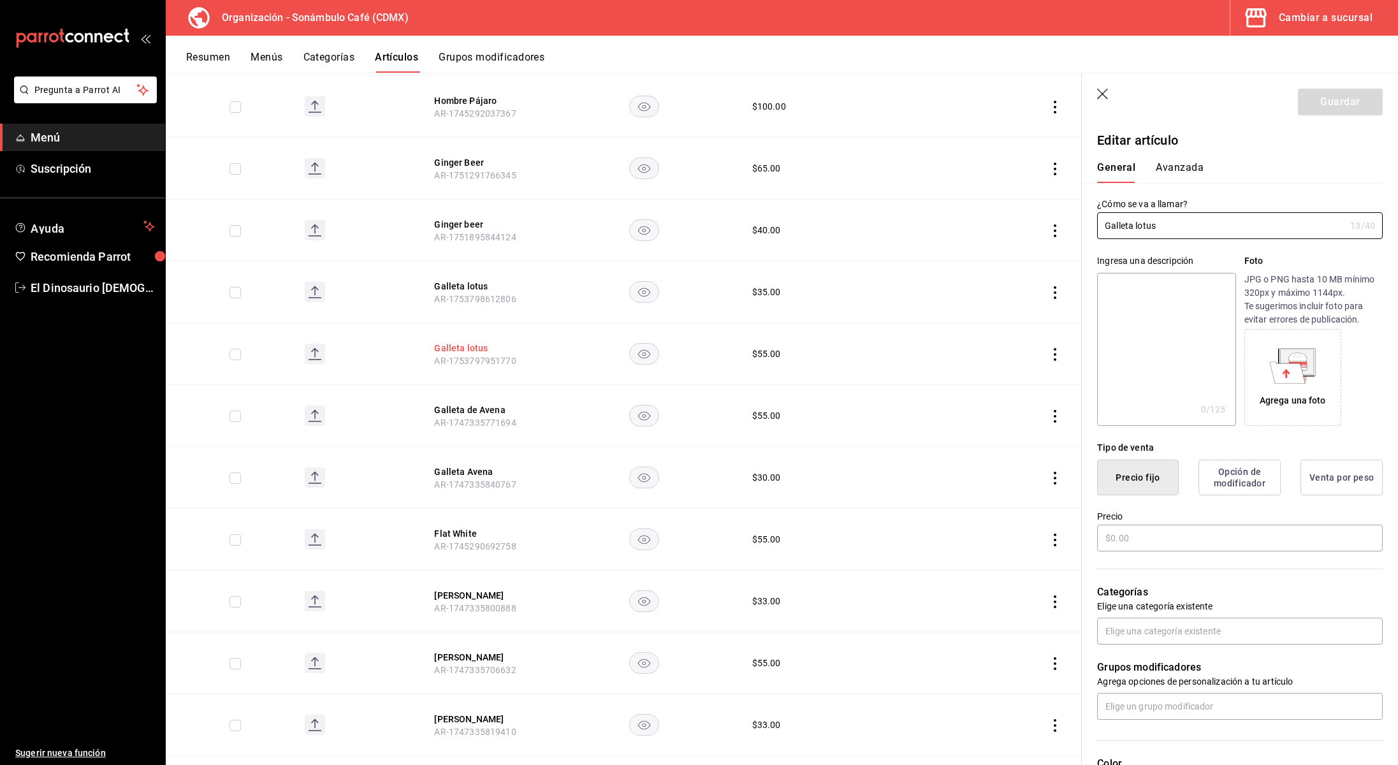
type input "$55.00"
click at [459, 342] on button "Galleta lotus" at bounding box center [485, 348] width 102 height 13
click at [476, 342] on button "Galleta lotus" at bounding box center [485, 348] width 102 height 13
click at [1181, 164] on button "Avanzada" at bounding box center [1180, 172] width 48 height 22
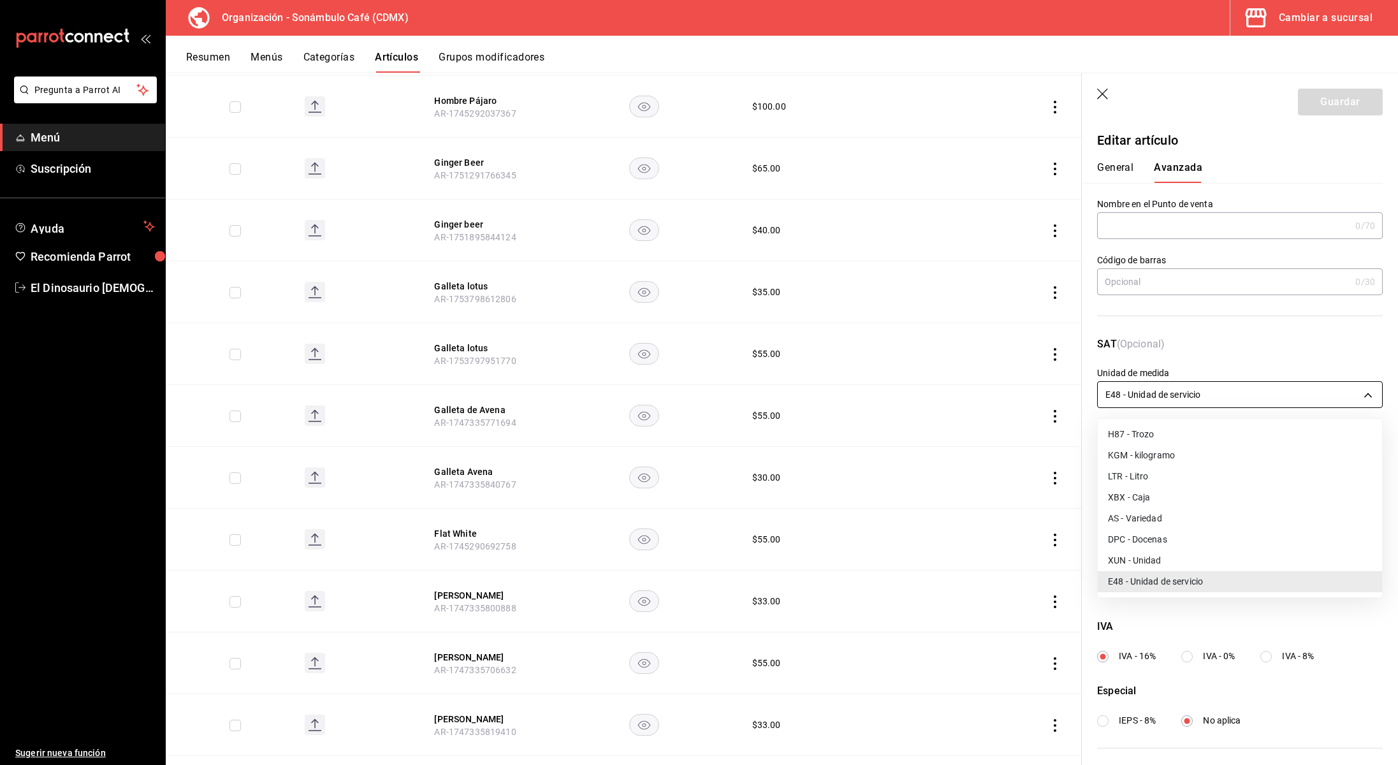
click at [1164, 395] on body "Pregunta a Parrot AI Menú Suscripción Ayuda Recomienda Parrot El Dinosaurio [DE…" at bounding box center [699, 382] width 1398 height 765
click at [1171, 438] on li "H87 - Trozo" at bounding box center [1240, 434] width 284 height 21
type input "H87"
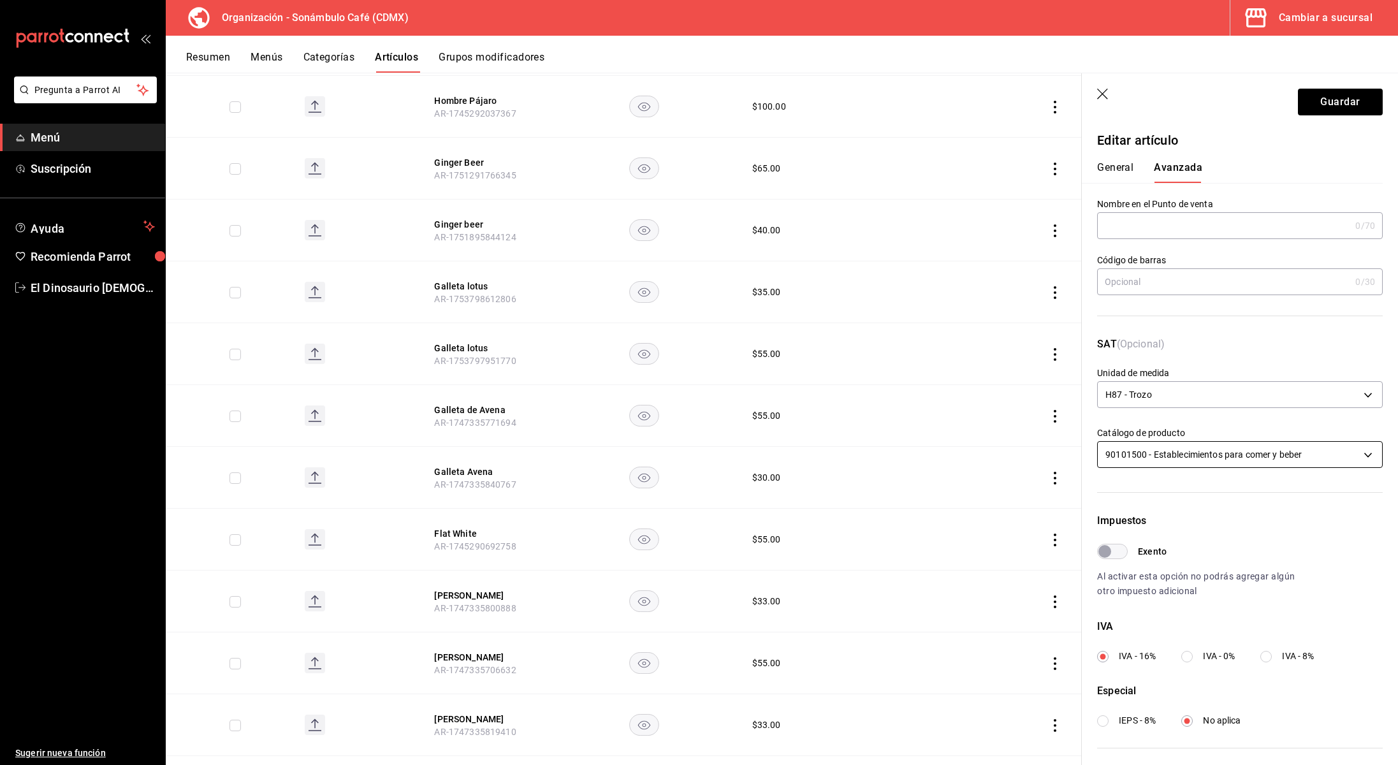
click at [1185, 457] on body "Pregunta a Parrot AI Menú Suscripción Ayuda Recomienda Parrot El Dinosaurio [DE…" at bounding box center [699, 382] width 1398 height 765
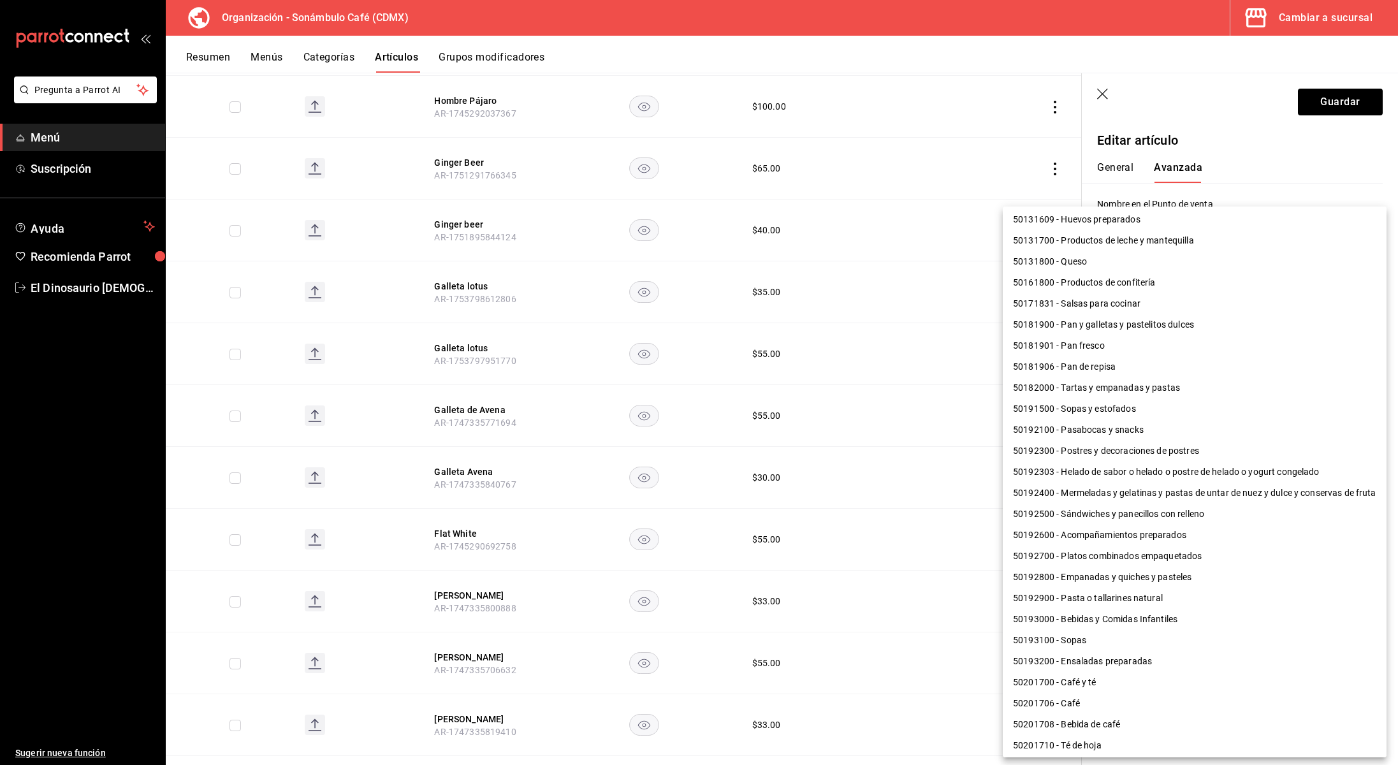
scroll to position [0, 0]
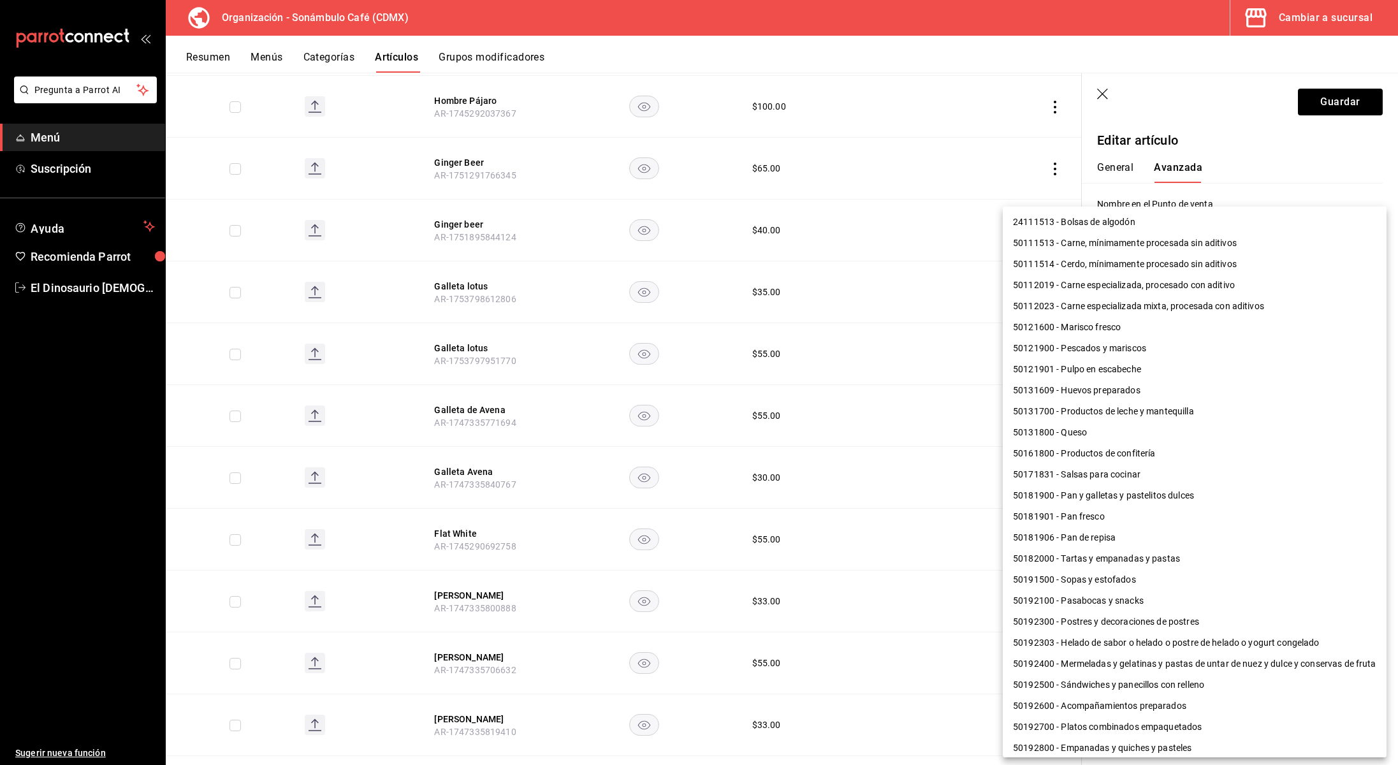
click at [1092, 498] on li "50181900 - Pan y galletas y pastelitos dulces" at bounding box center [1195, 495] width 384 height 21
type input "50181900"
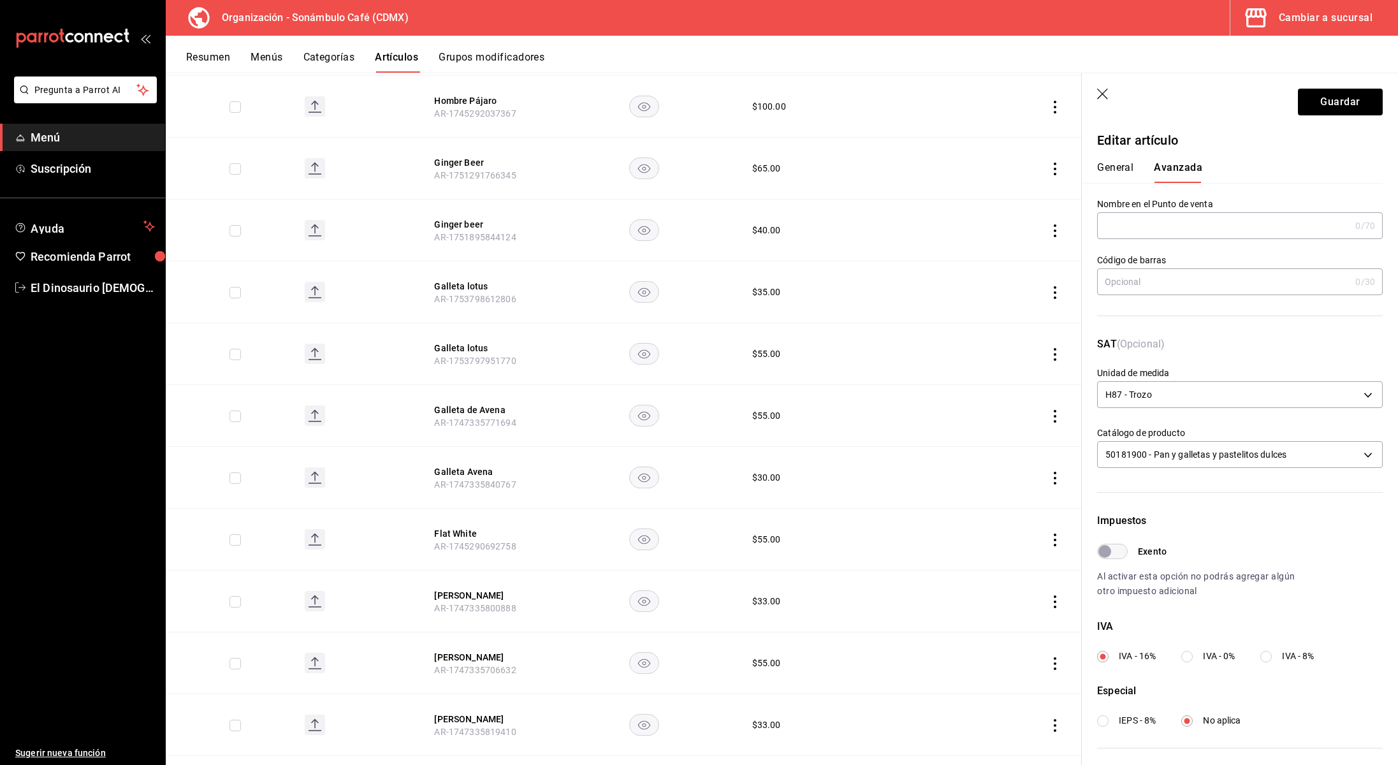
click at [1117, 551] on input "Exento" at bounding box center [1105, 551] width 46 height 15
checkbox input "true"
click at [1366, 105] on button "Guardar" at bounding box center [1340, 102] width 85 height 27
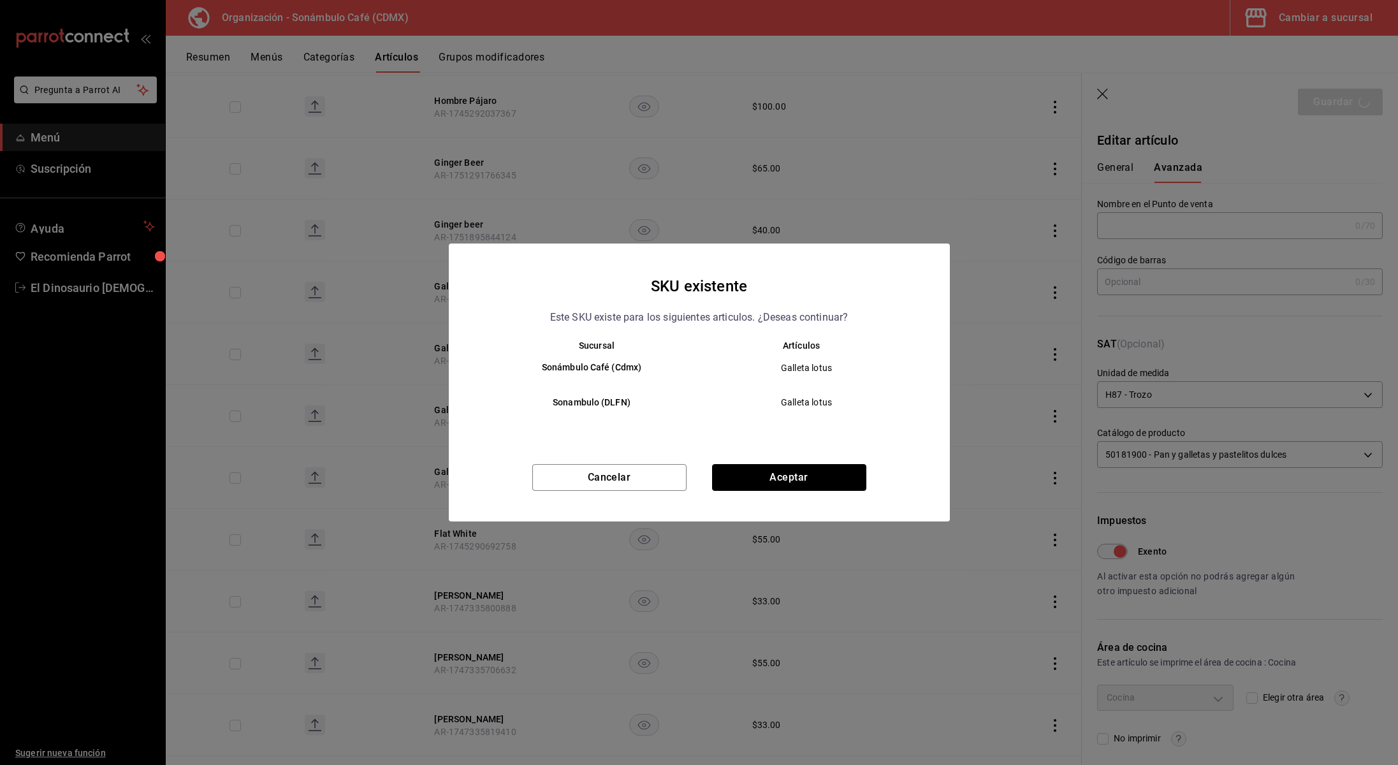
click at [809, 478] on button "Aceptar" at bounding box center [789, 477] width 154 height 27
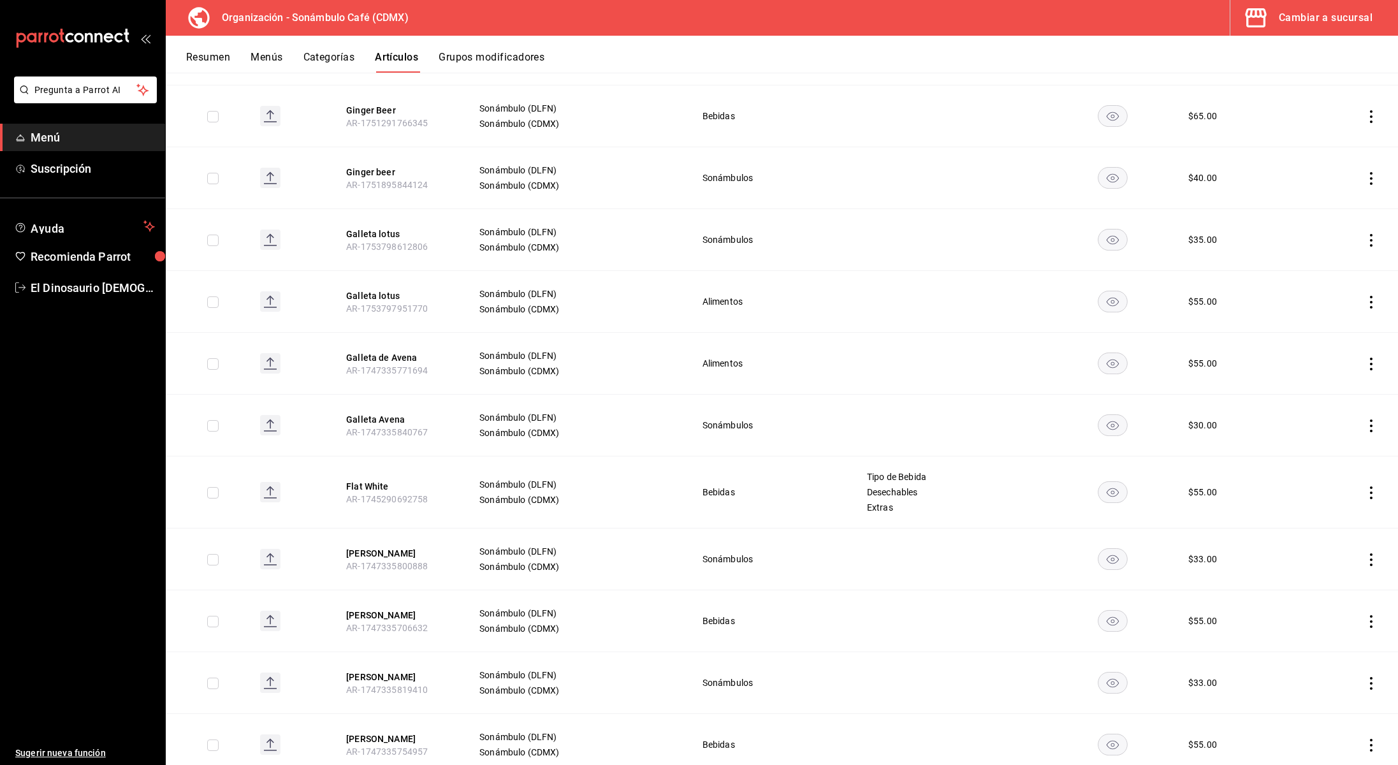
scroll to position [2893, 0]
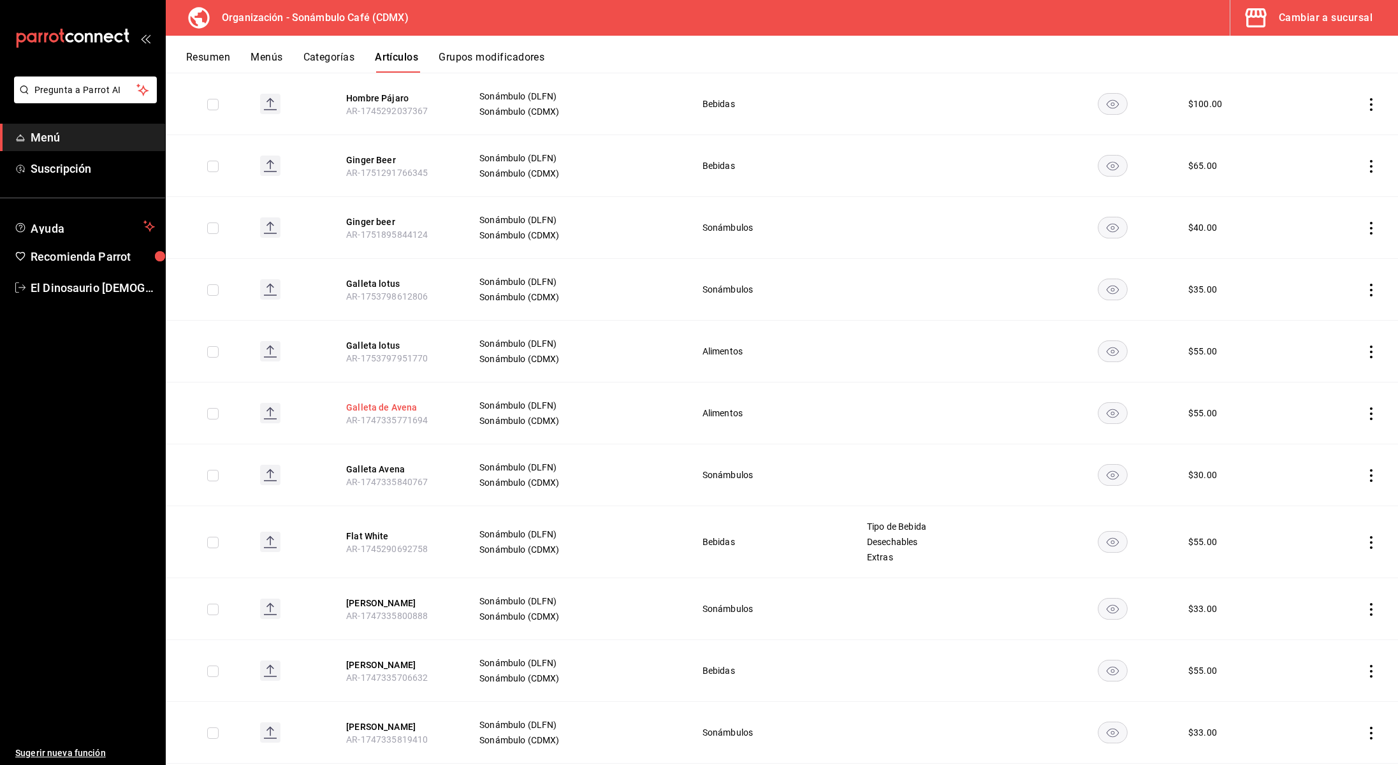
click at [400, 401] on button "Galleta de Avena" at bounding box center [397, 407] width 102 height 13
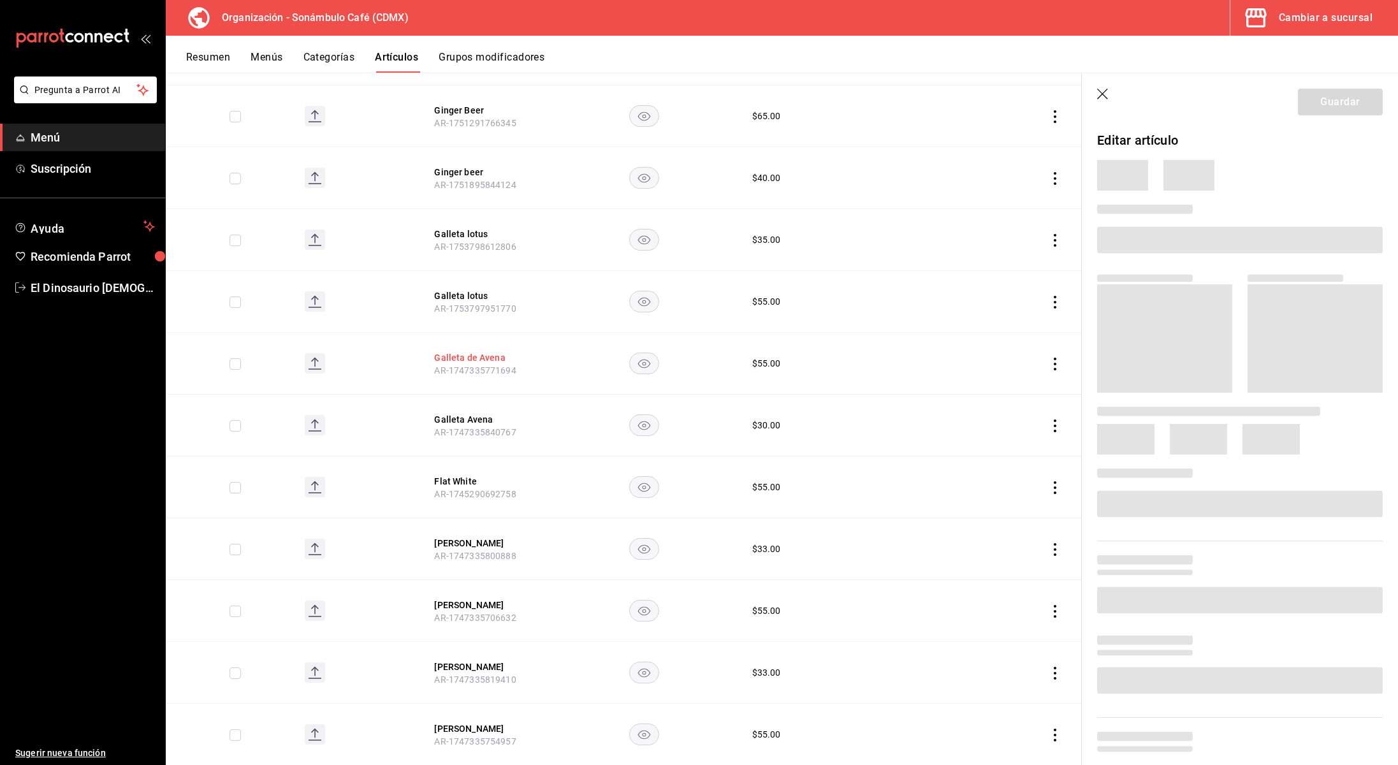
scroll to position [2801, 0]
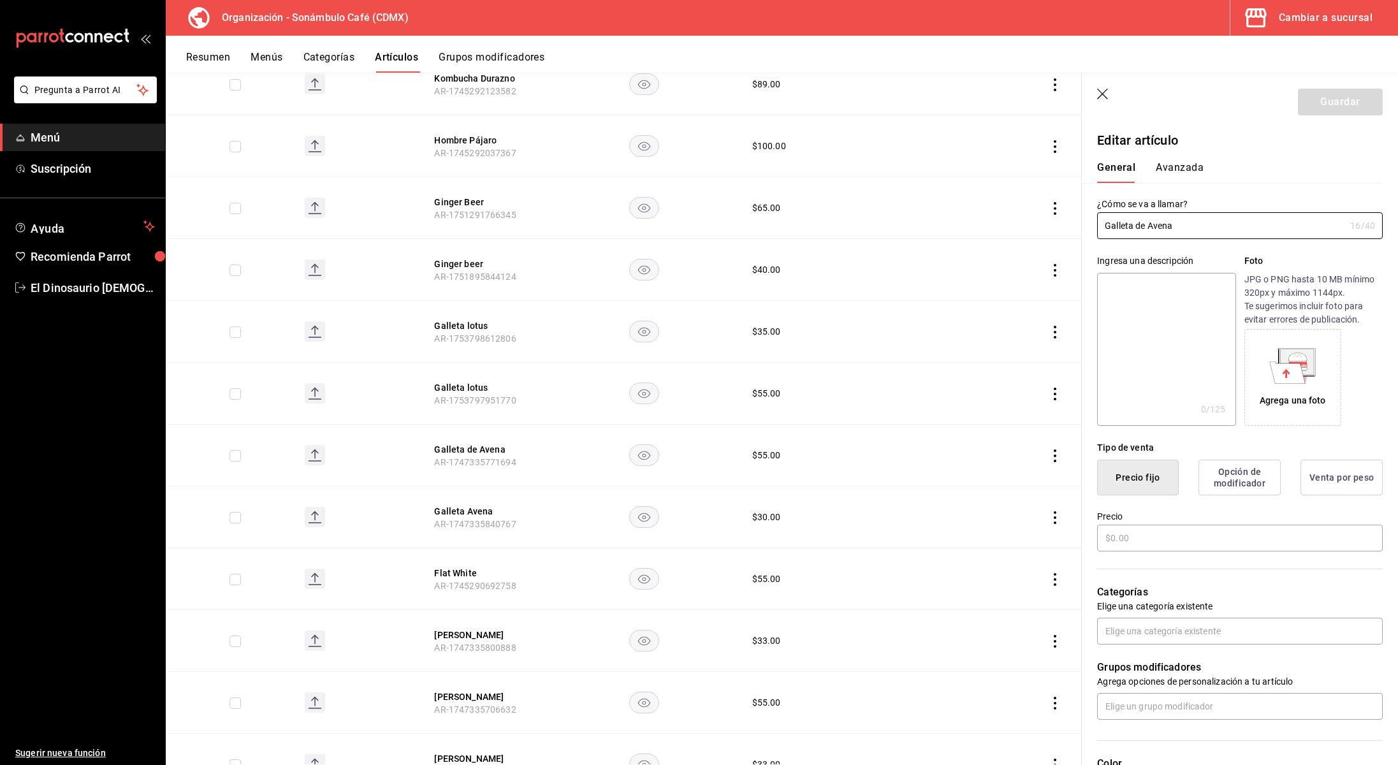
type input "$55.00"
type input "H87"
type input "50181900"
type input "6d5d39c5-aa1e-42d8-a05d-a56b1b7c7e54"
click at [1176, 173] on button "Avanzada" at bounding box center [1180, 172] width 48 height 22
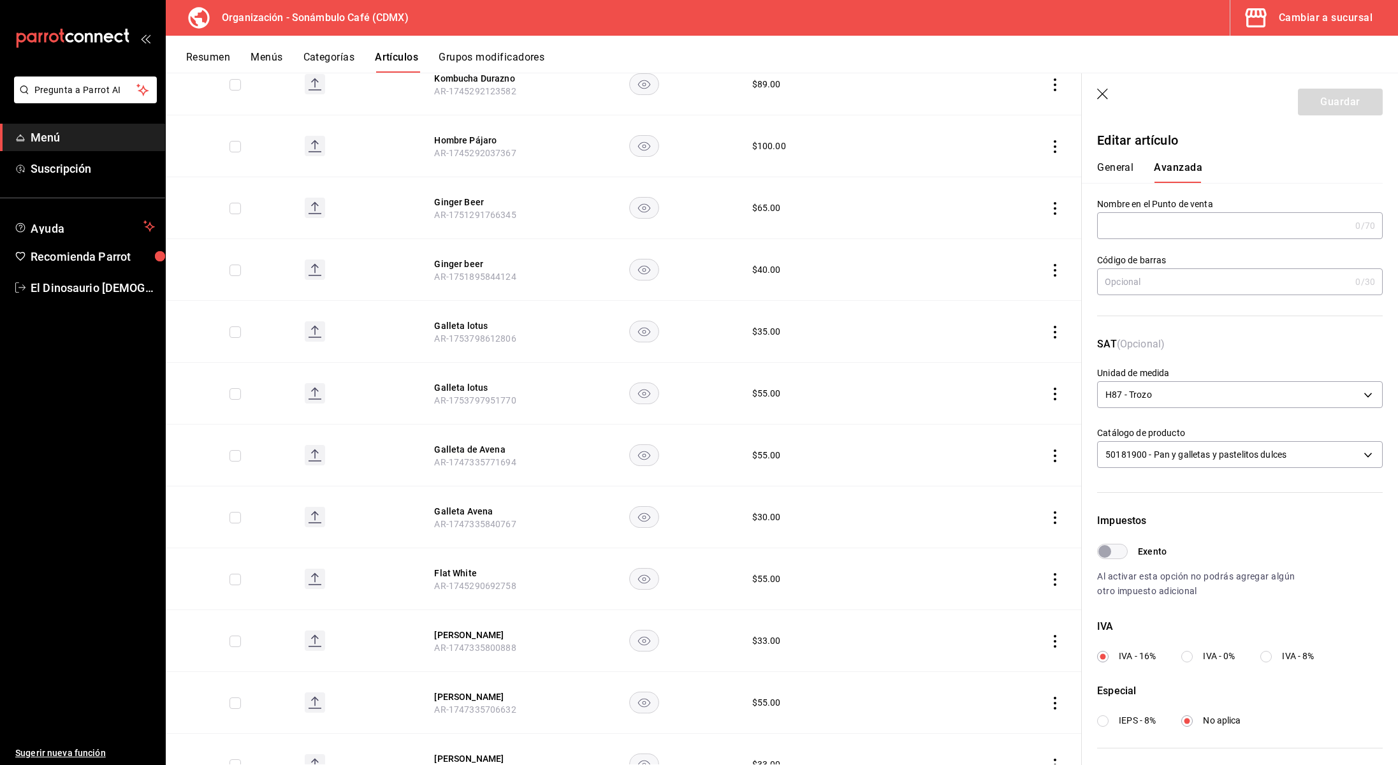
click at [1115, 545] on input "Exento" at bounding box center [1105, 551] width 46 height 15
checkbox input "true"
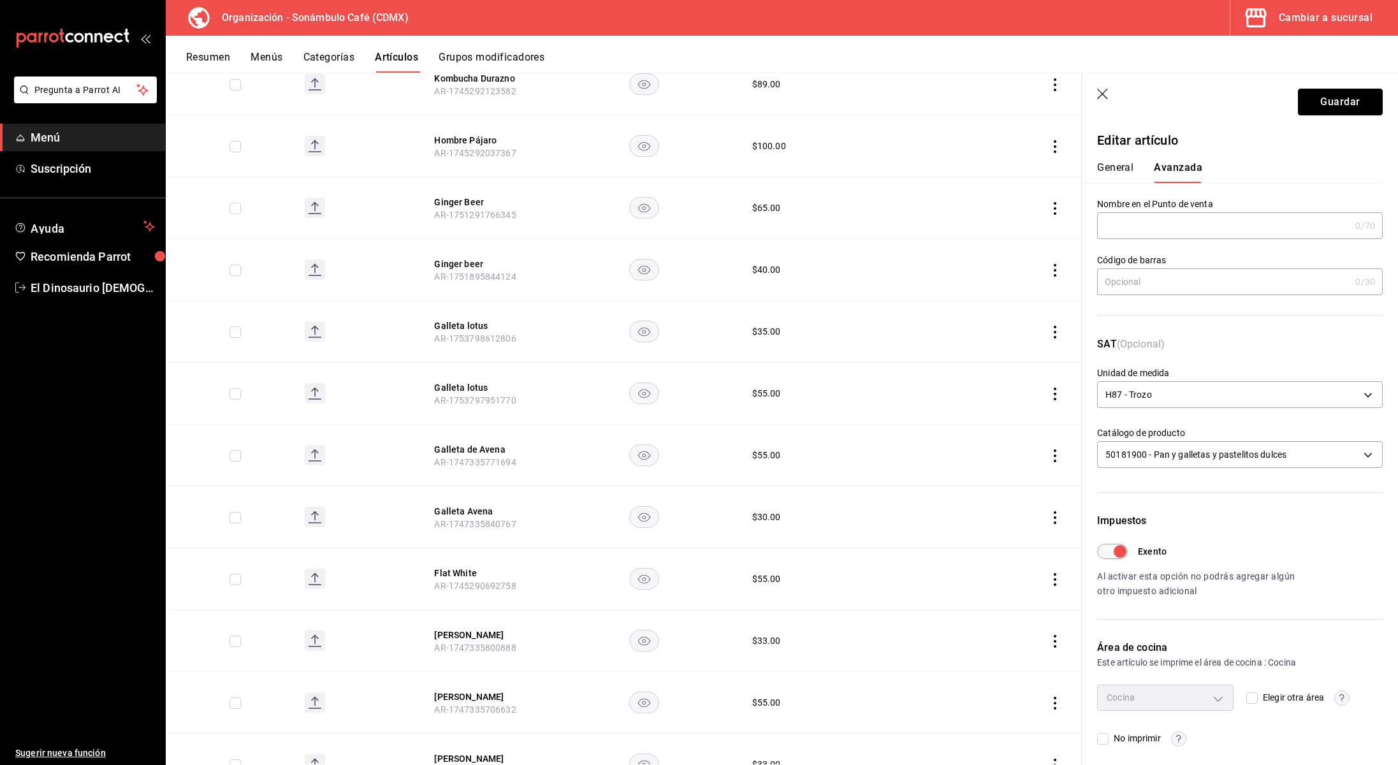
click at [1330, 106] on button "Guardar" at bounding box center [1340, 102] width 85 height 27
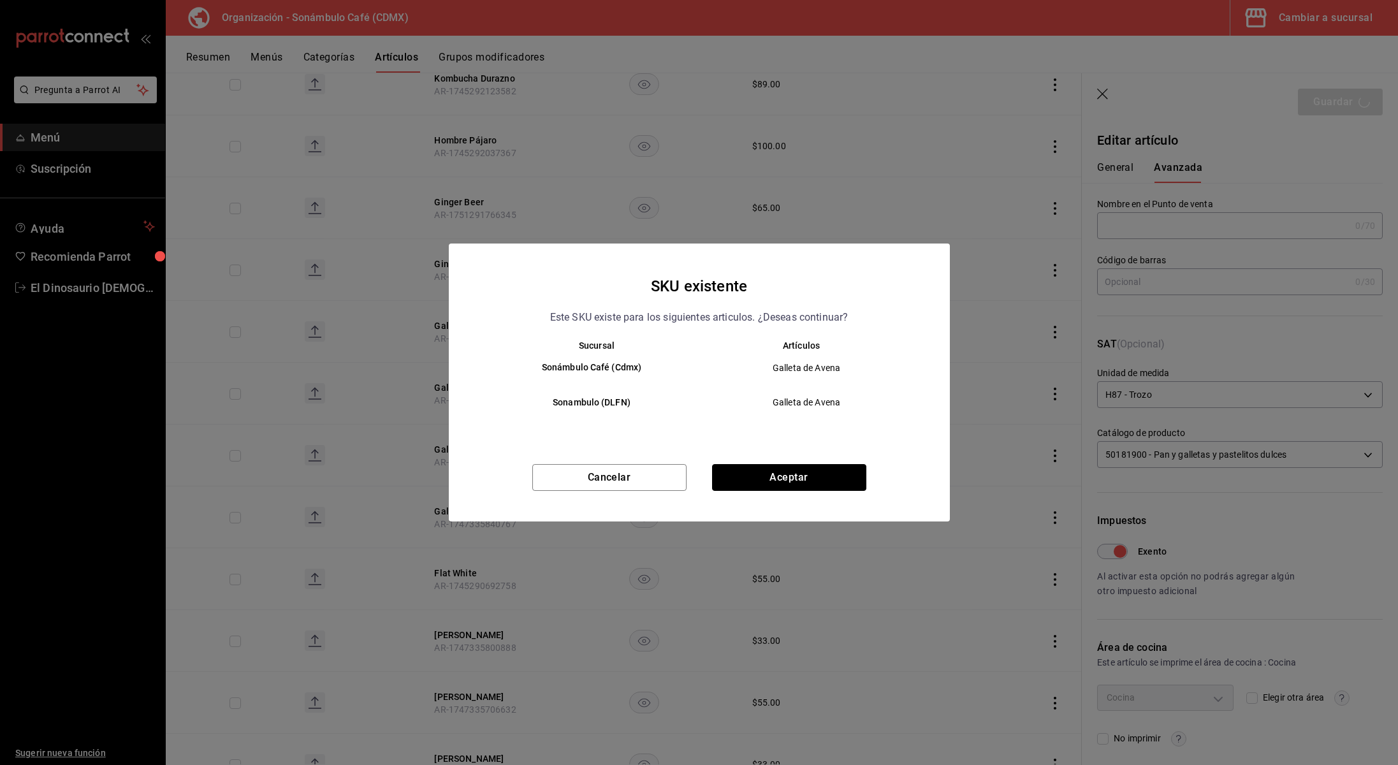
click at [825, 478] on button "Aceptar" at bounding box center [789, 477] width 154 height 27
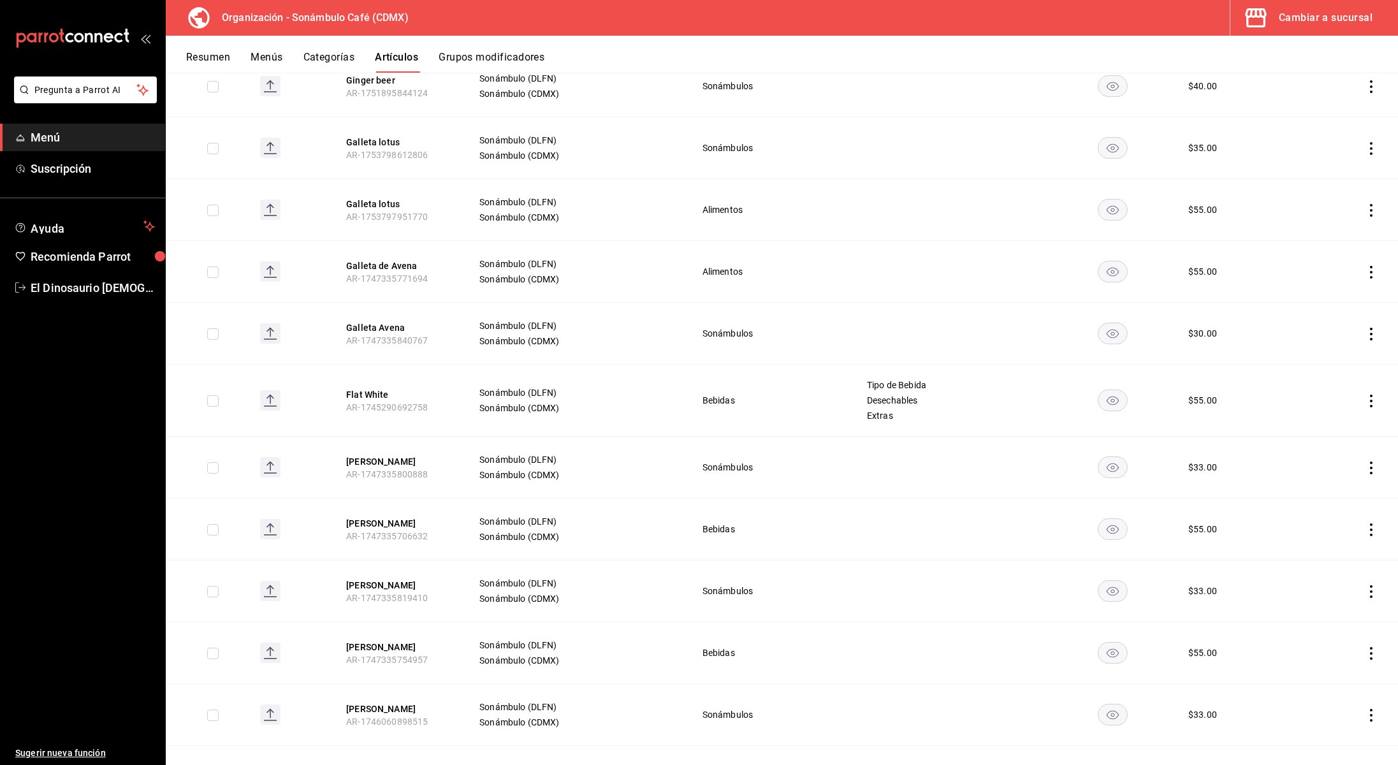
scroll to position [3044, 0]
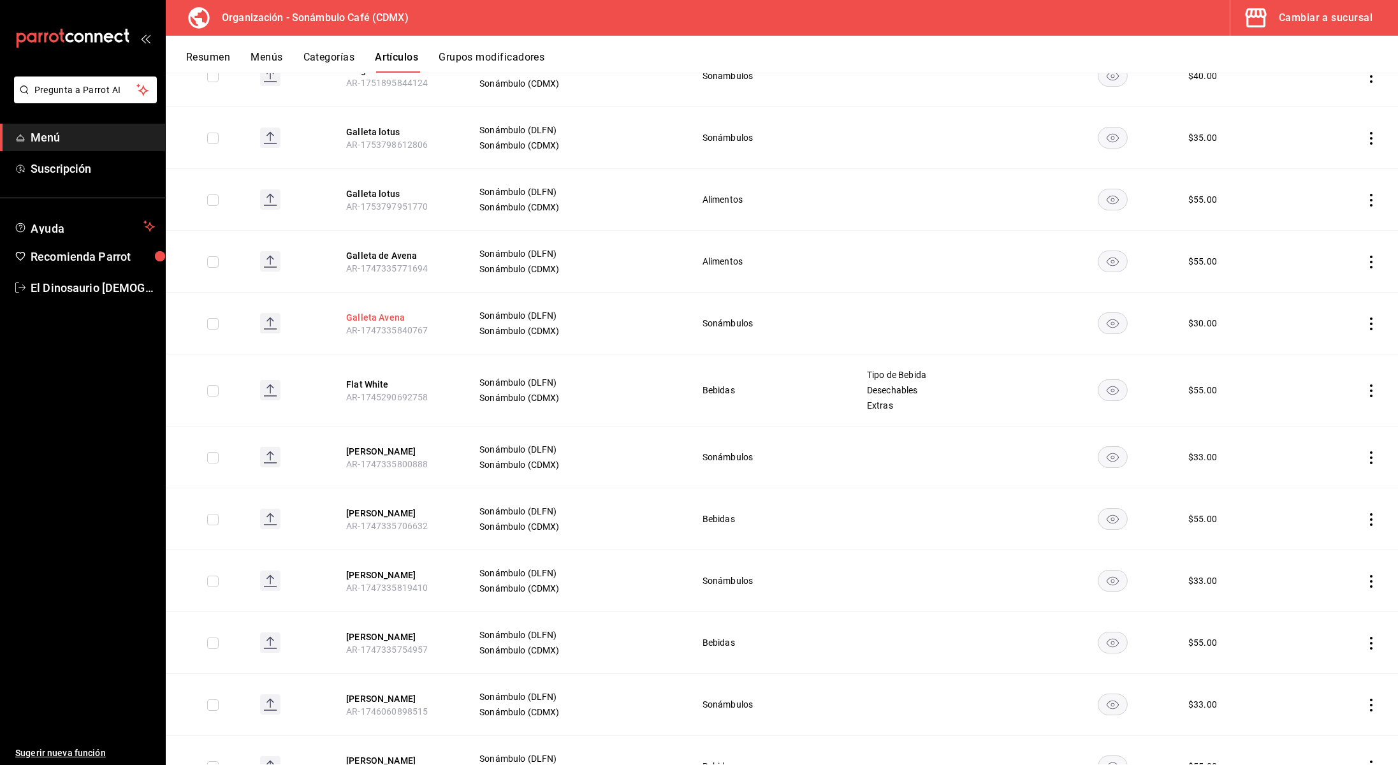
click at [374, 311] on button "Galleta Avena" at bounding box center [397, 317] width 102 height 13
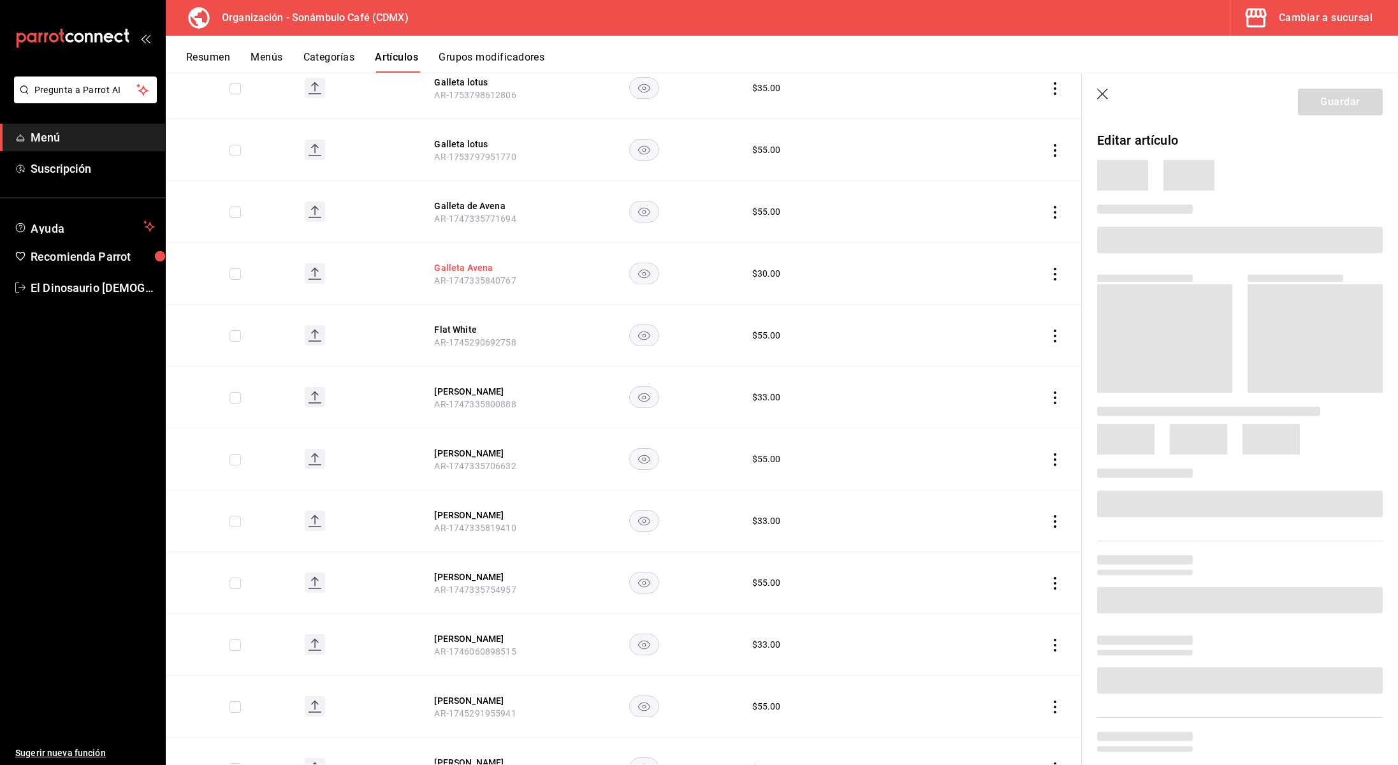
scroll to position [2952, 0]
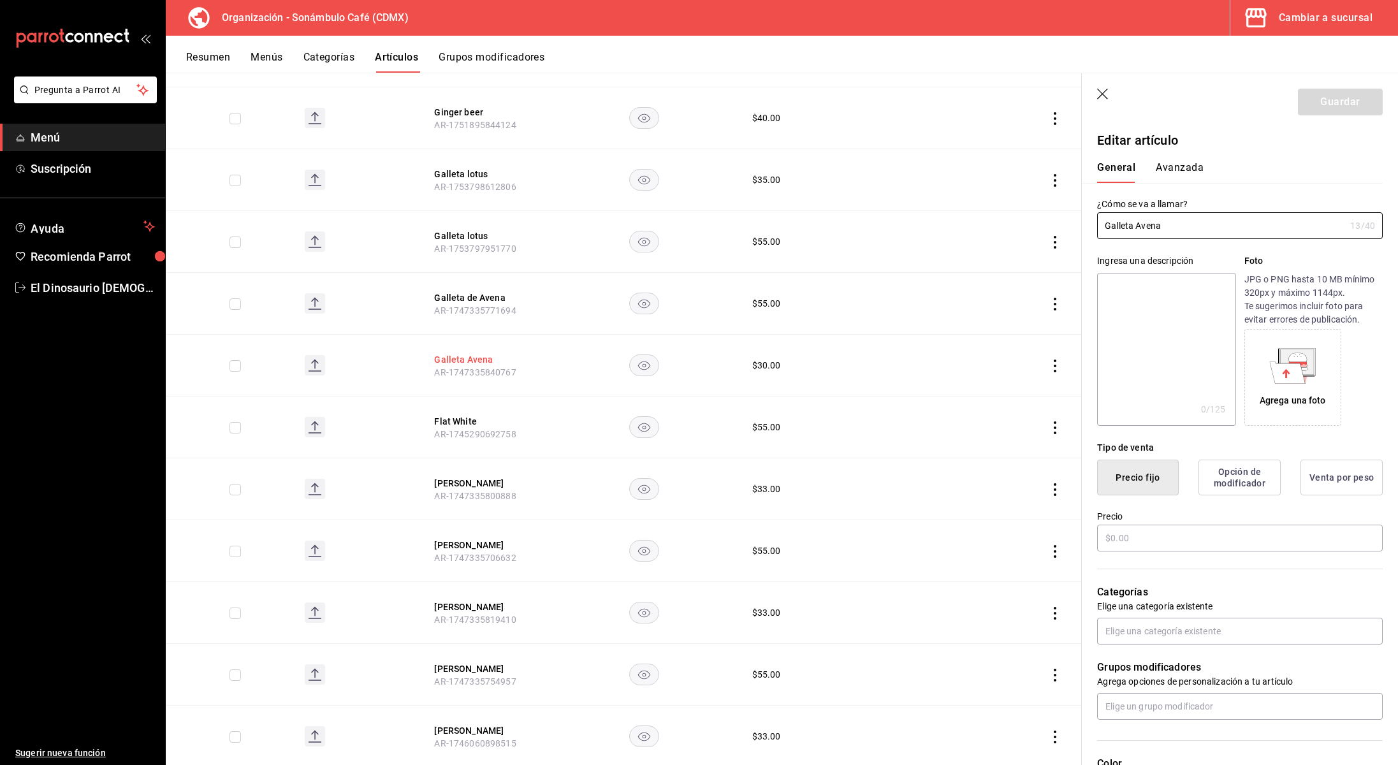
type input "$30.00"
click at [1172, 178] on button "Avanzada" at bounding box center [1180, 172] width 48 height 22
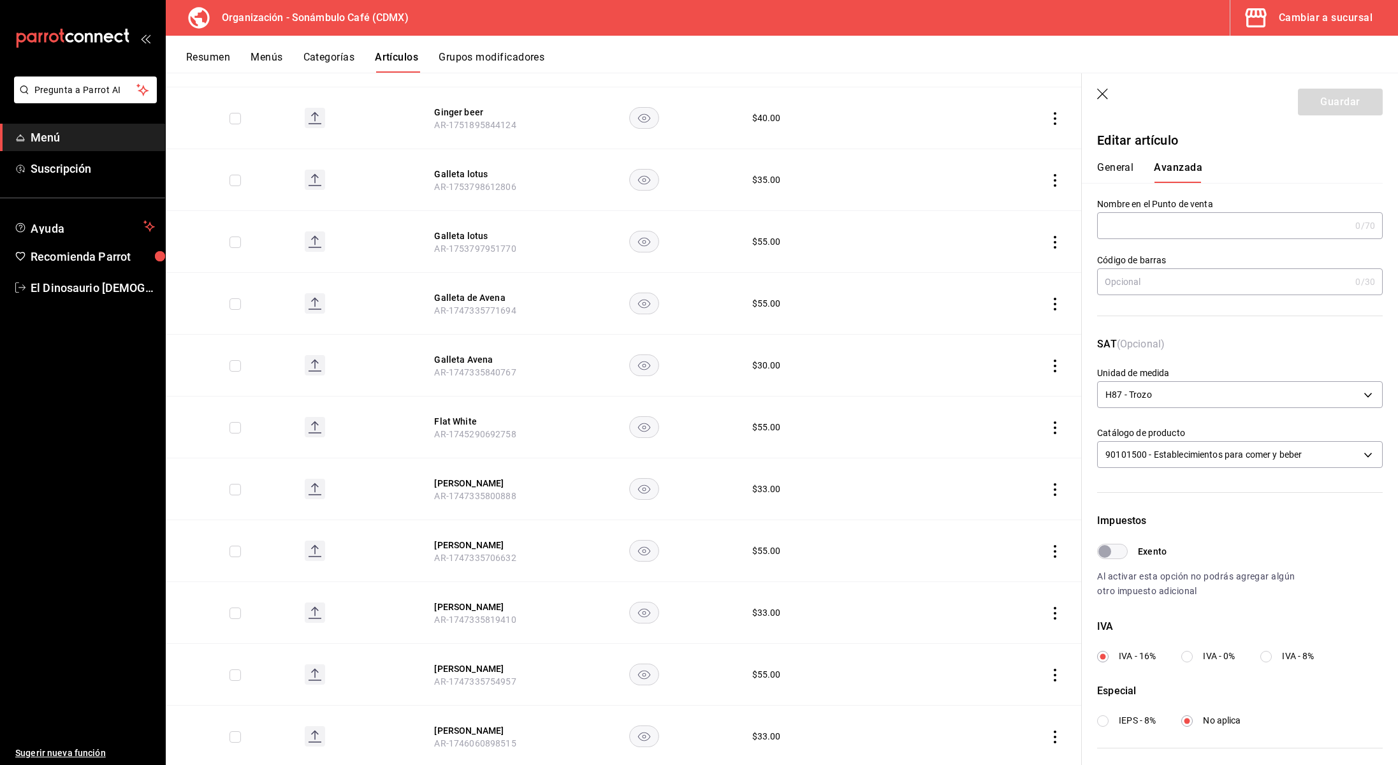
click at [1117, 170] on button "General" at bounding box center [1115, 172] width 36 height 22
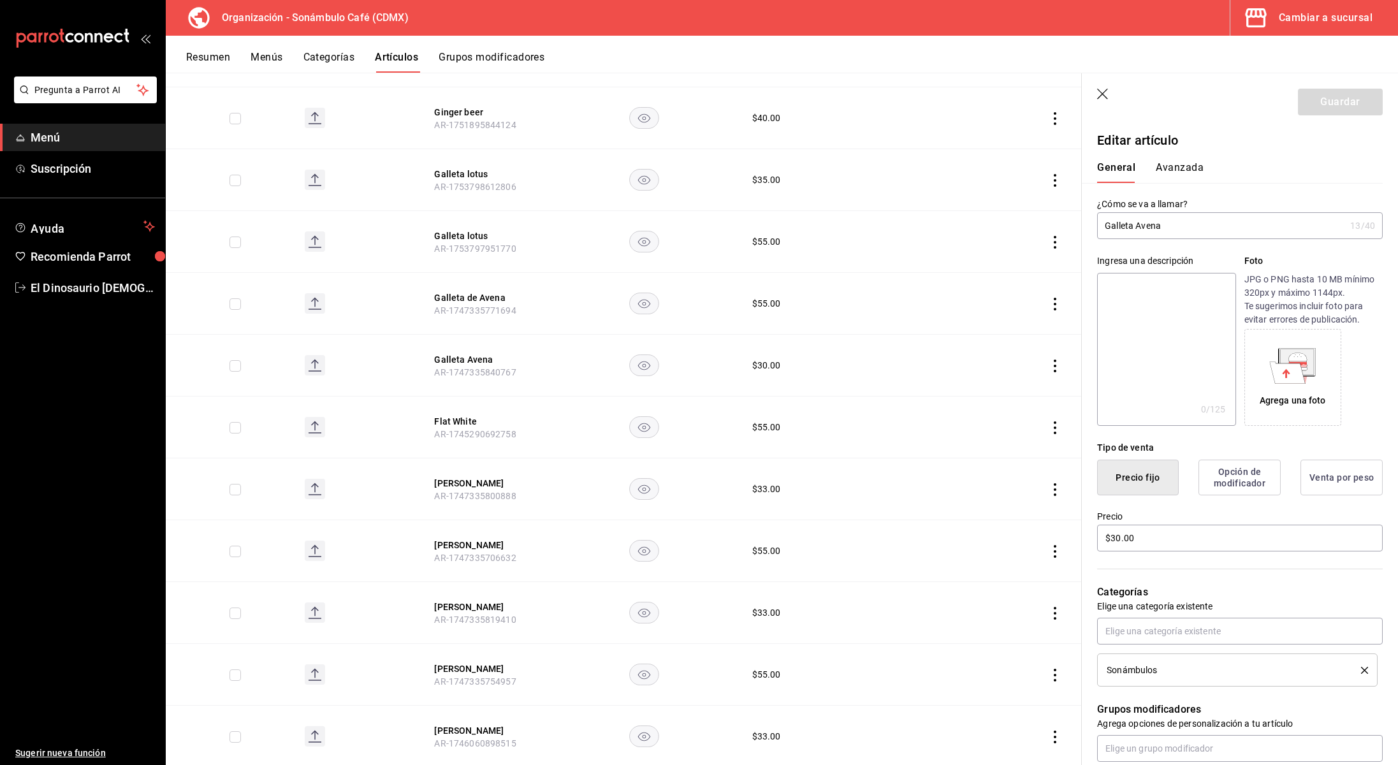
click at [1201, 175] on button "Avanzada" at bounding box center [1180, 172] width 48 height 22
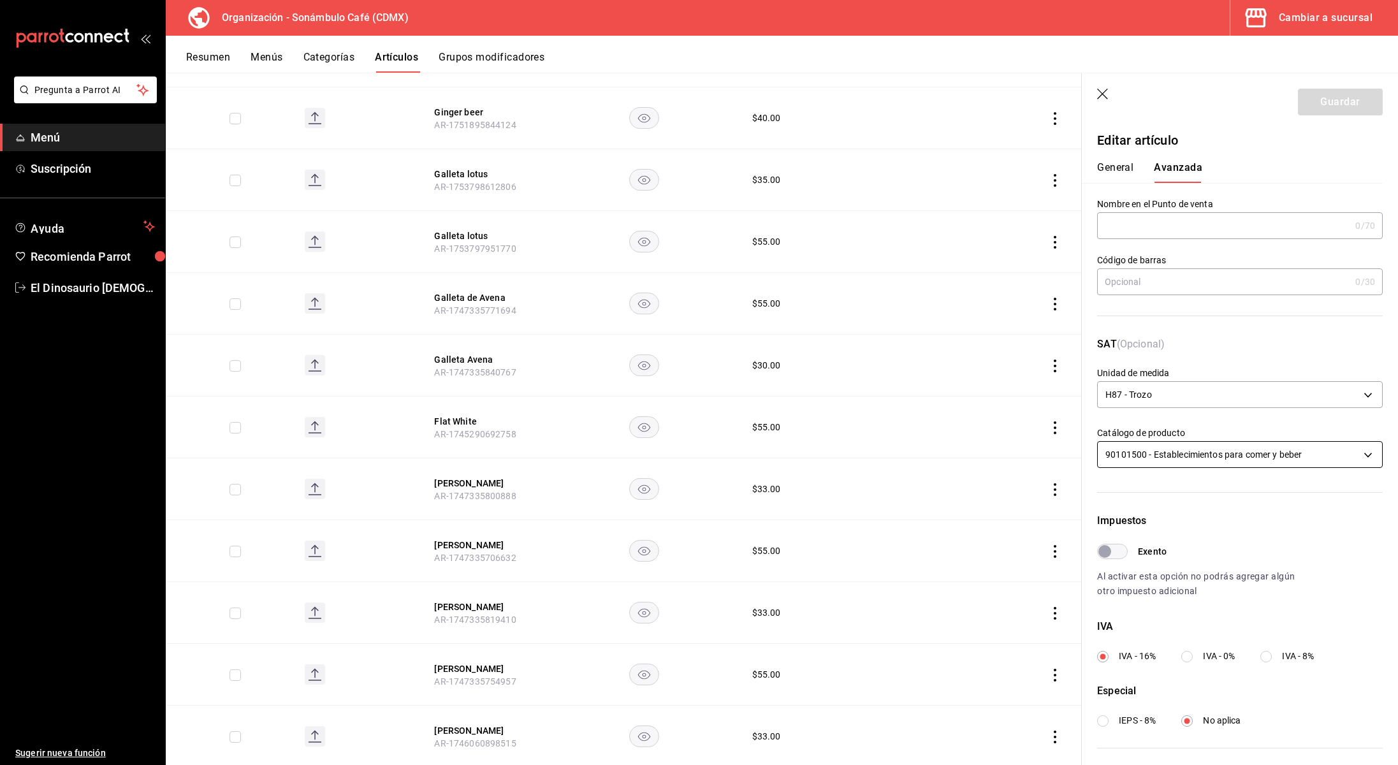
click at [1215, 455] on body "Pregunta a Parrot AI Menú Suscripción Ayuda Recomienda Parrot El Dinosaurio Les…" at bounding box center [699, 382] width 1398 height 765
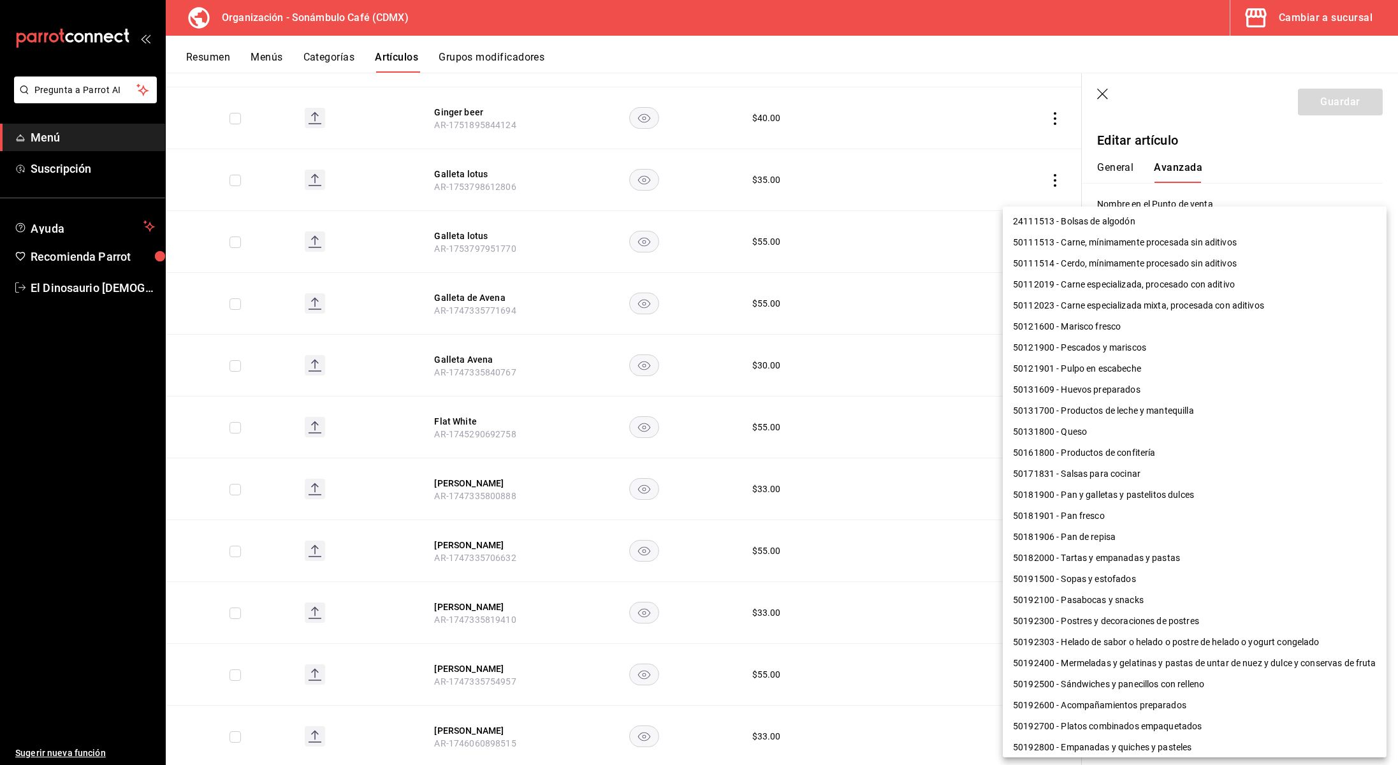
scroll to position [2, 0]
click at [1103, 495] on li "50181900 - Pan y galletas y pastelitos dulces" at bounding box center [1195, 493] width 384 height 21
type input "50181900"
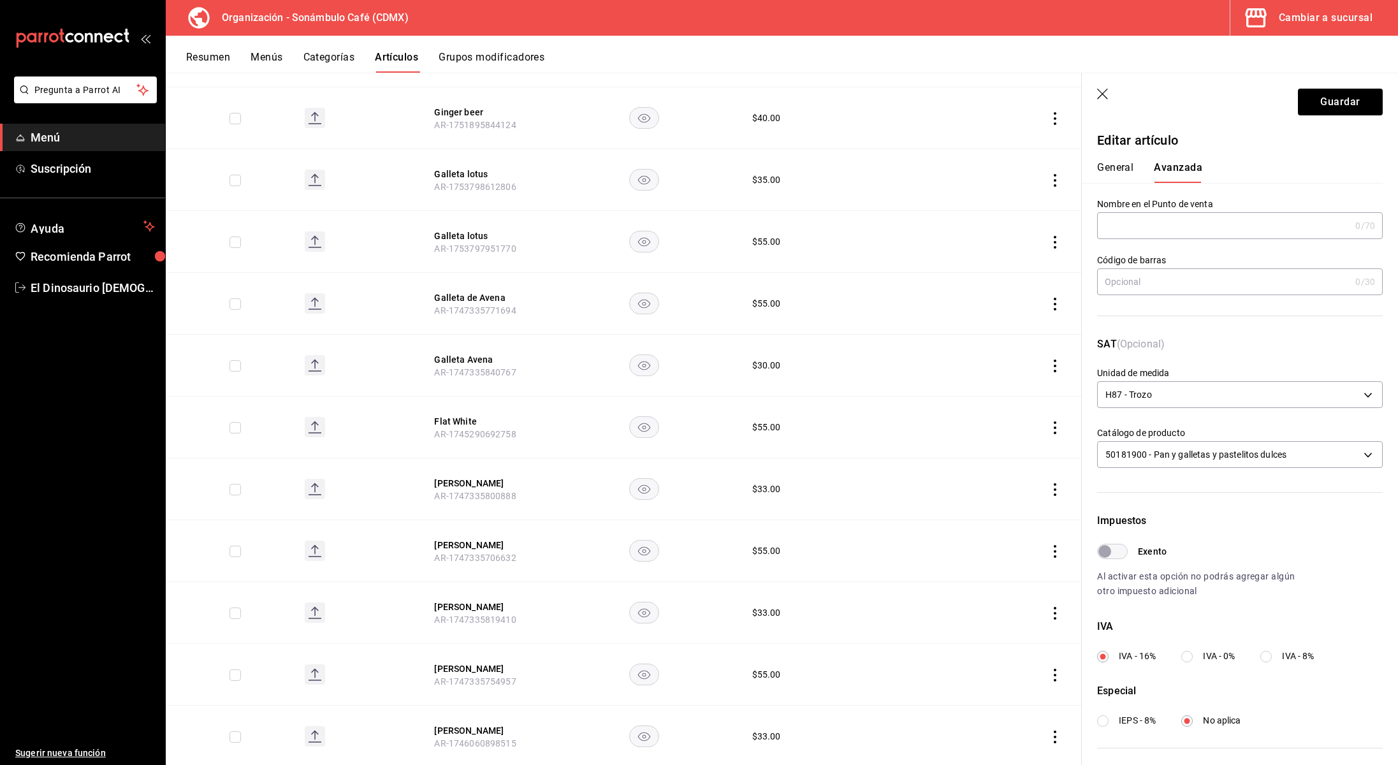
click at [1121, 555] on input "Exento" at bounding box center [1105, 551] width 46 height 15
checkbox input "true"
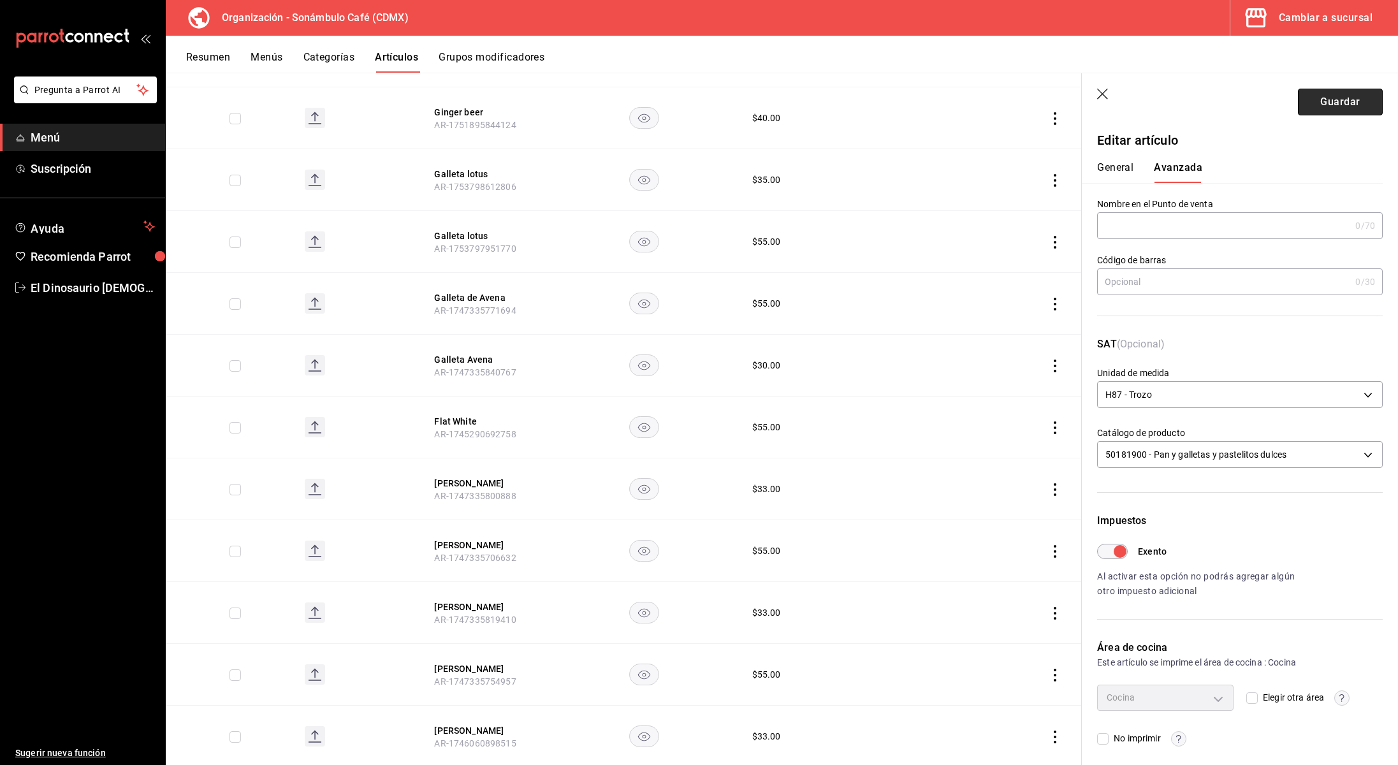
click at [1326, 103] on button "Guardar" at bounding box center [1340, 102] width 85 height 27
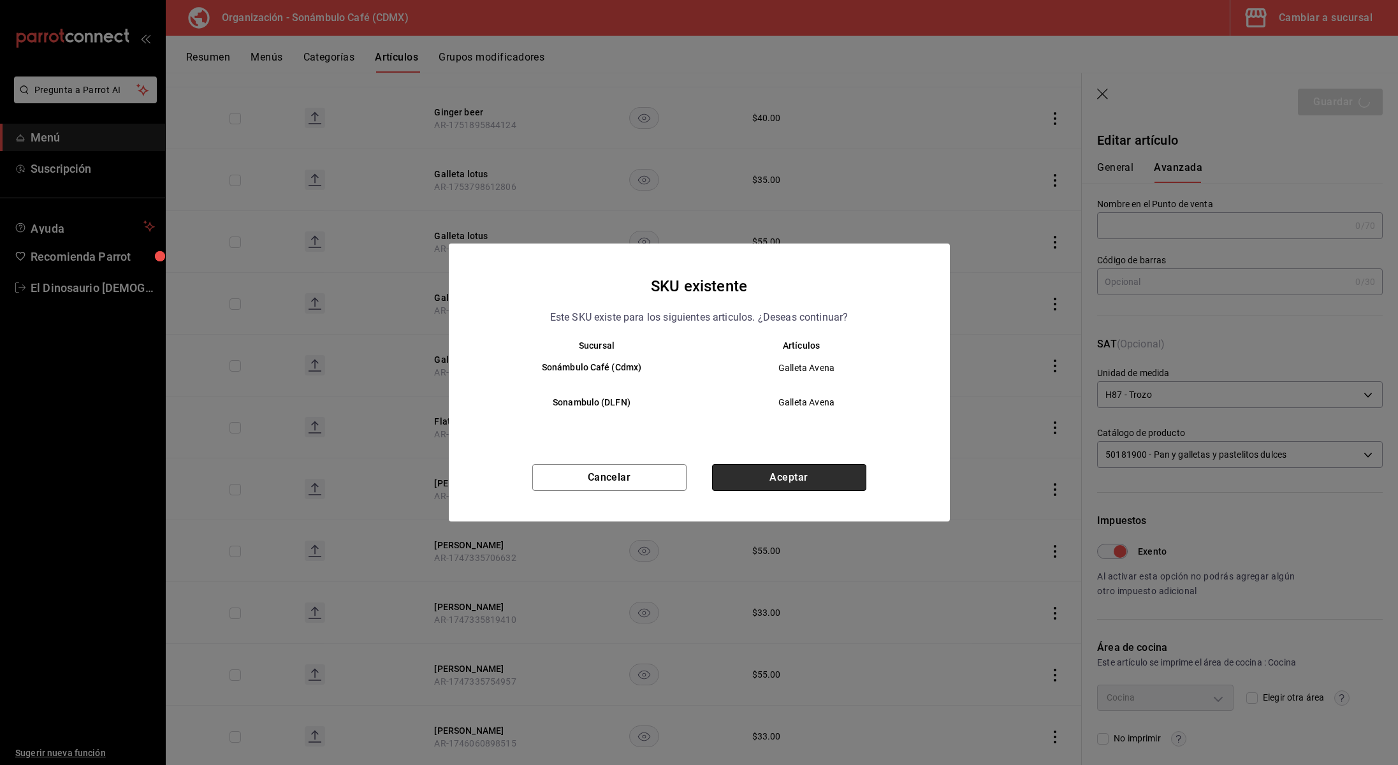
click at [779, 480] on button "Aceptar" at bounding box center [789, 477] width 154 height 27
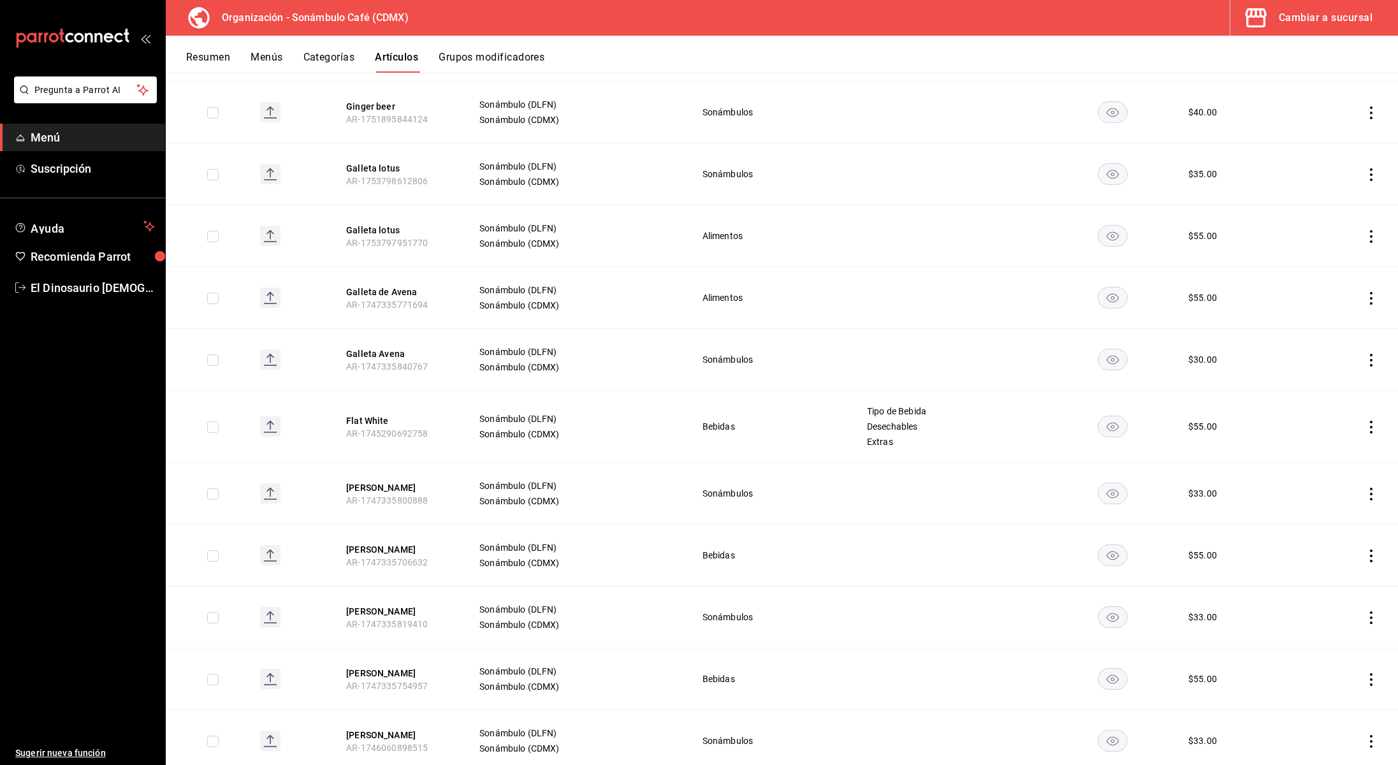
scroll to position [2979, 0]
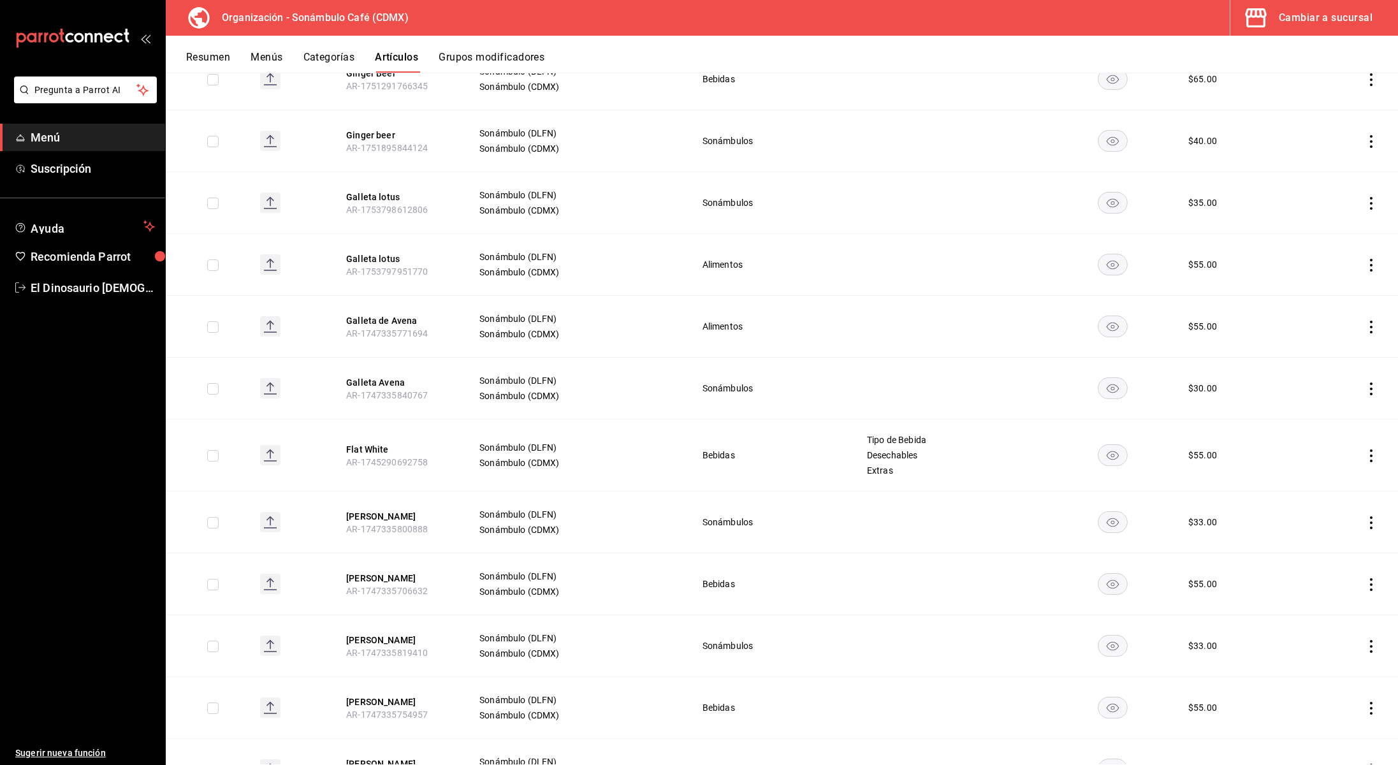
click at [392, 376] on button "Galleta Avena" at bounding box center [397, 382] width 102 height 13
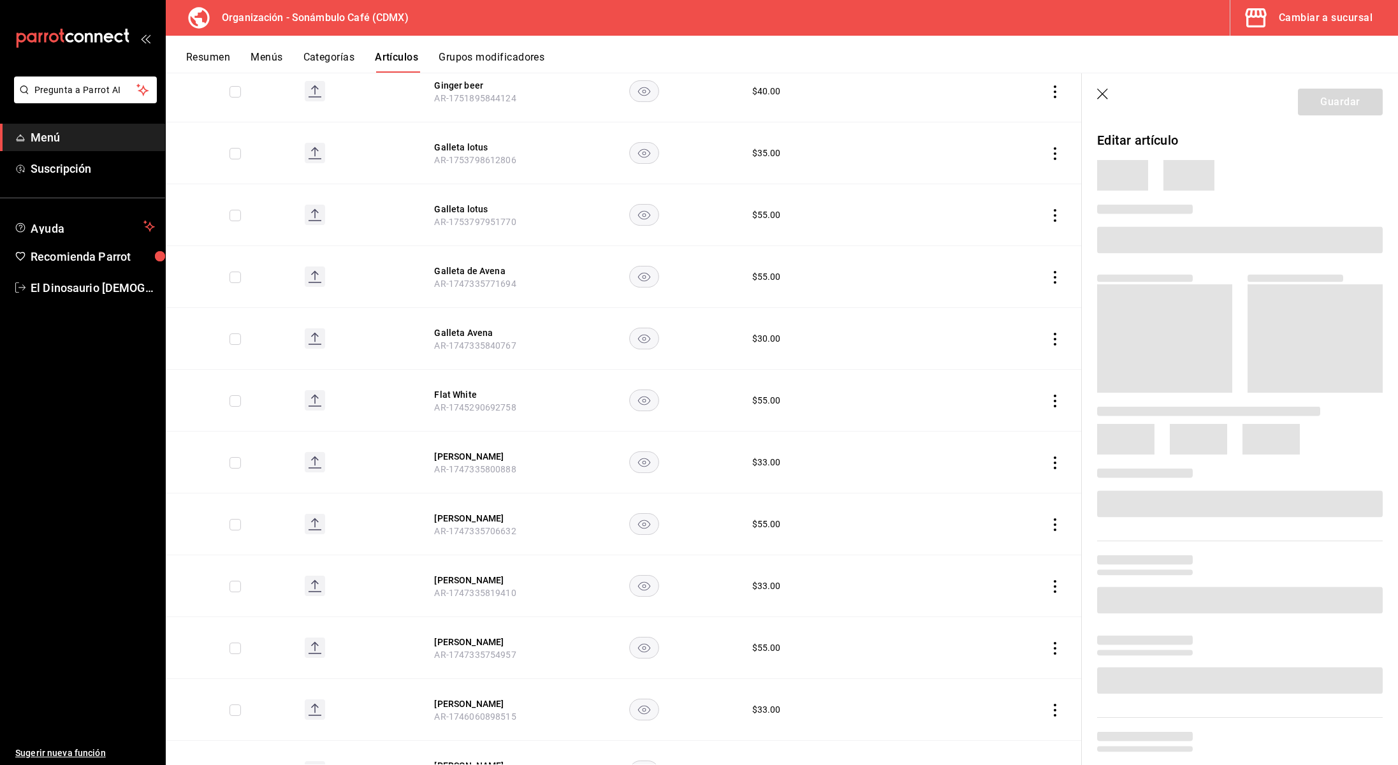
scroll to position [2887, 0]
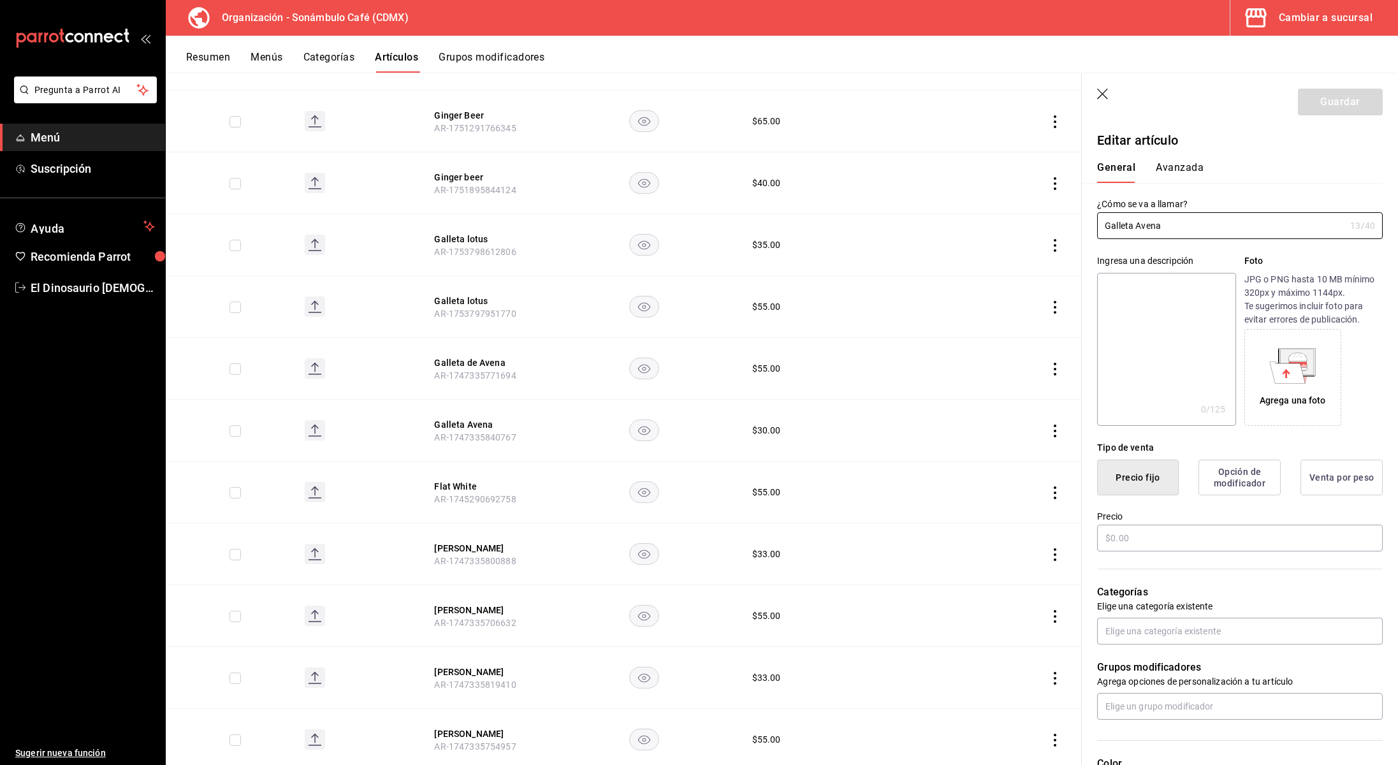
type input "$30.00"
type input "H87"
type input "50181900"
type input "6d5d39c5-aa1e-42d8-a05d-a56b1b7c7e54"
click at [1188, 170] on button "Avanzada" at bounding box center [1180, 172] width 48 height 22
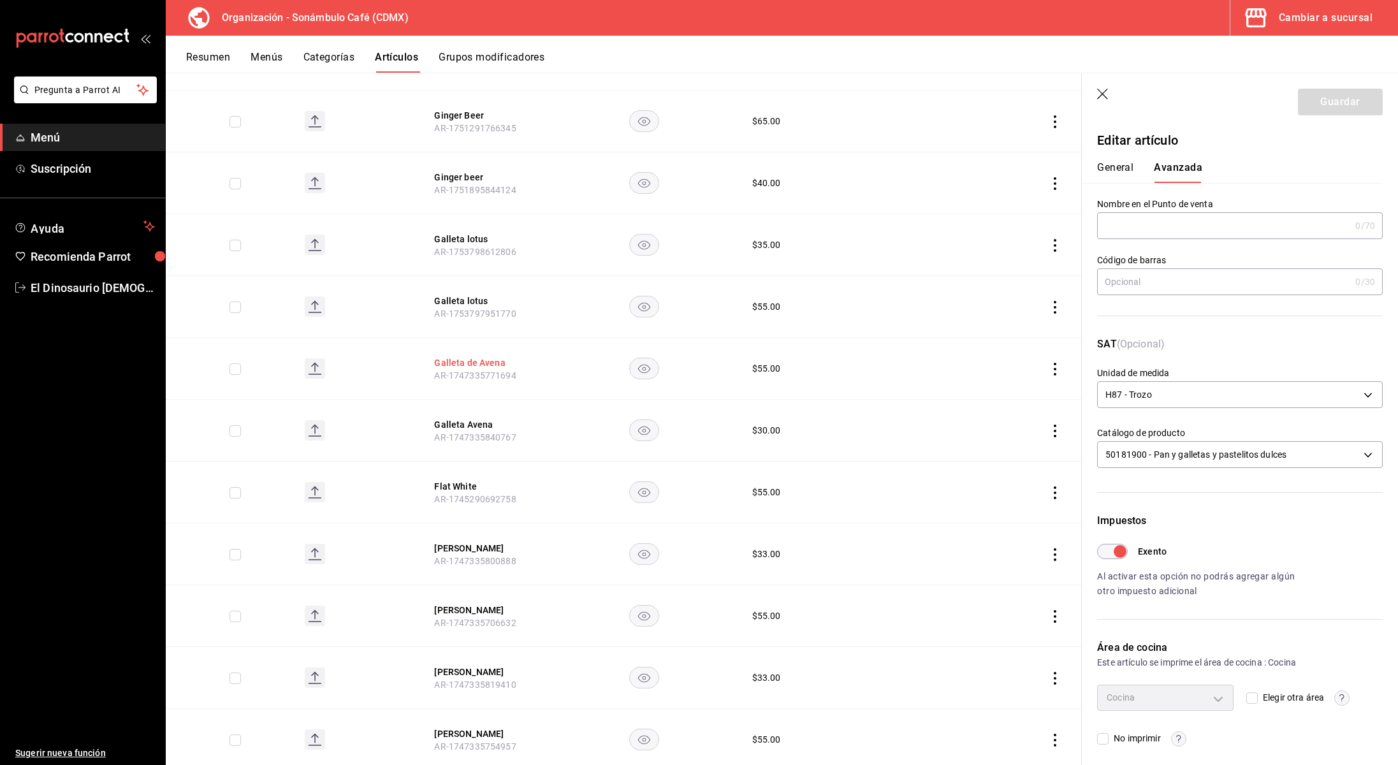
click at [480, 339] on th "Galleta de Avena AR-1747335771694" at bounding box center [485, 369] width 133 height 62
click at [481, 356] on button "Galleta de Avena" at bounding box center [485, 362] width 102 height 13
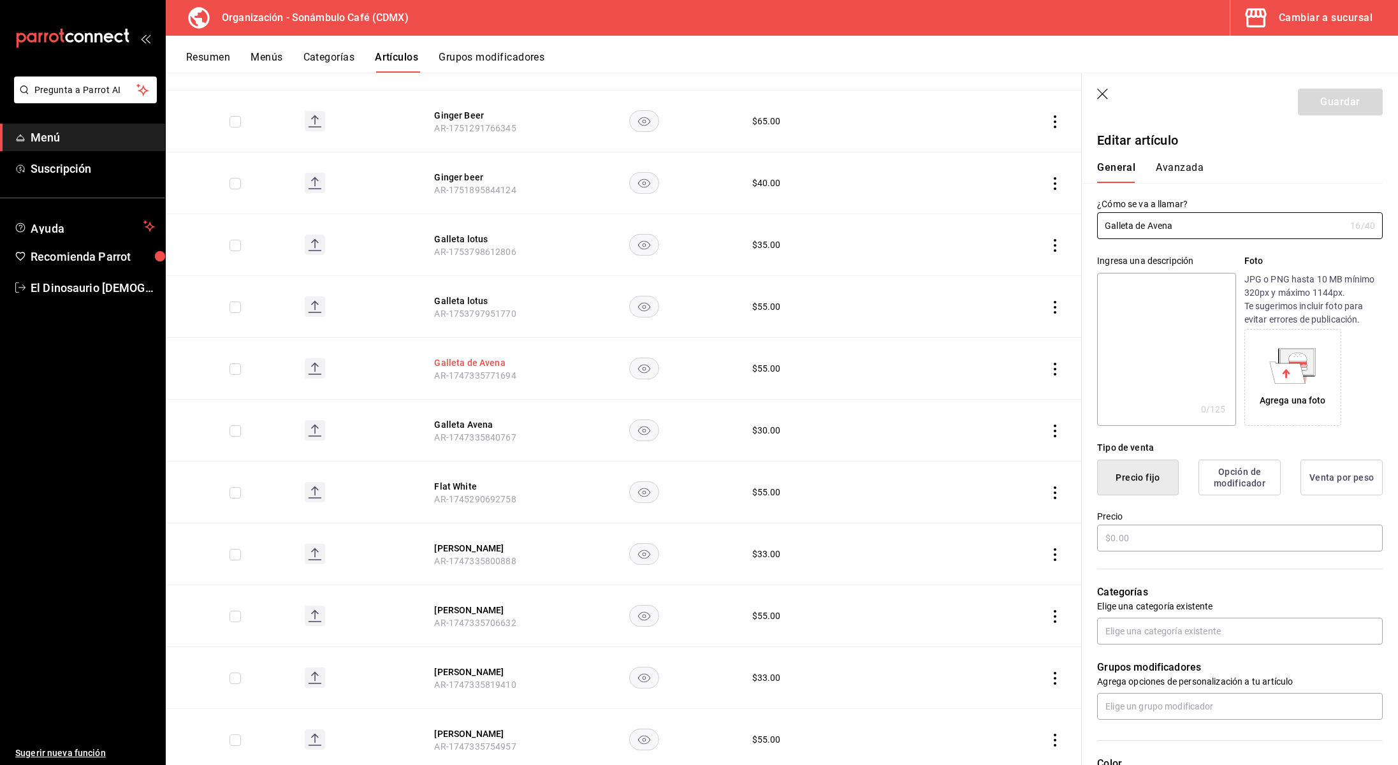
type input "$55.00"
click at [1160, 170] on button "Avanzada" at bounding box center [1180, 172] width 48 height 22
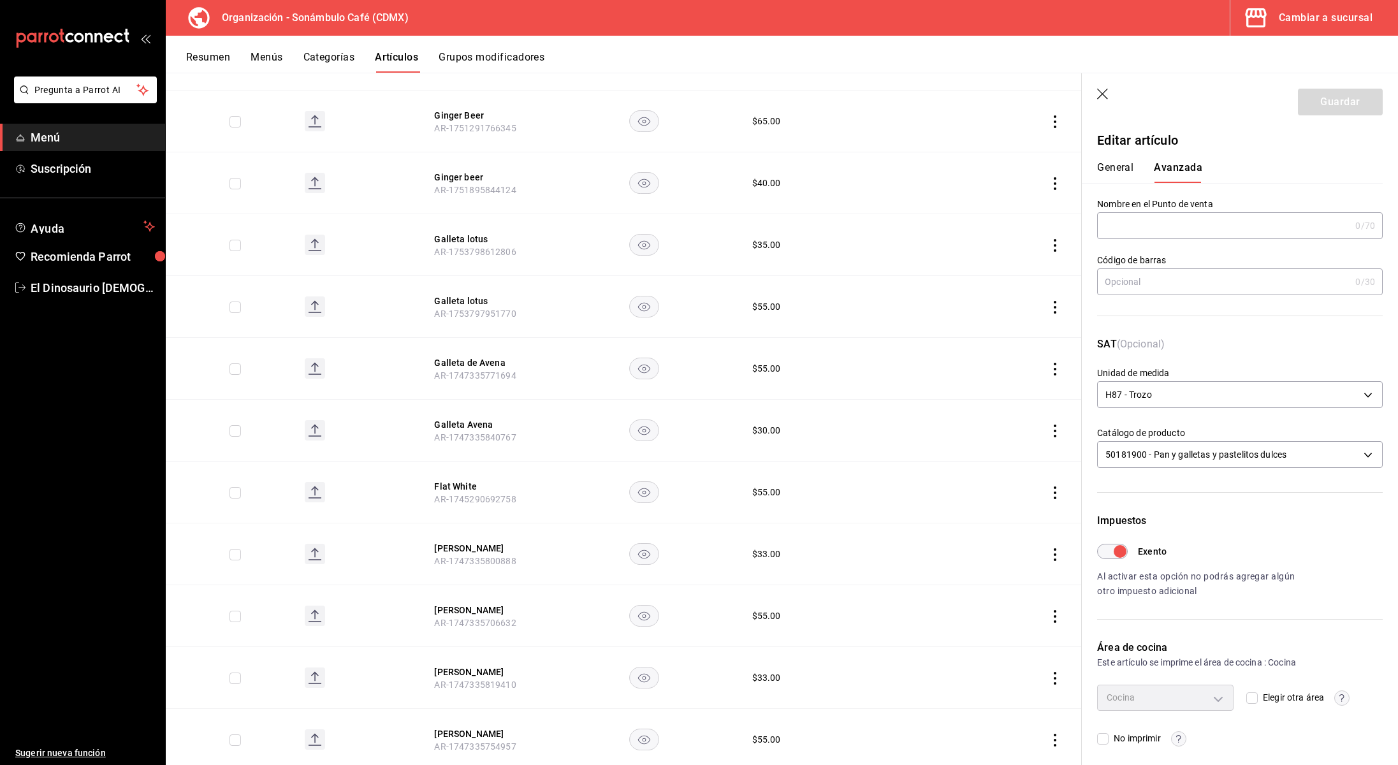
drag, startPoint x: 480, startPoint y: 404, endPoint x: 735, endPoint y: 287, distance: 281.3
click at [480, 418] on button "Galleta Avena" at bounding box center [485, 424] width 102 height 13
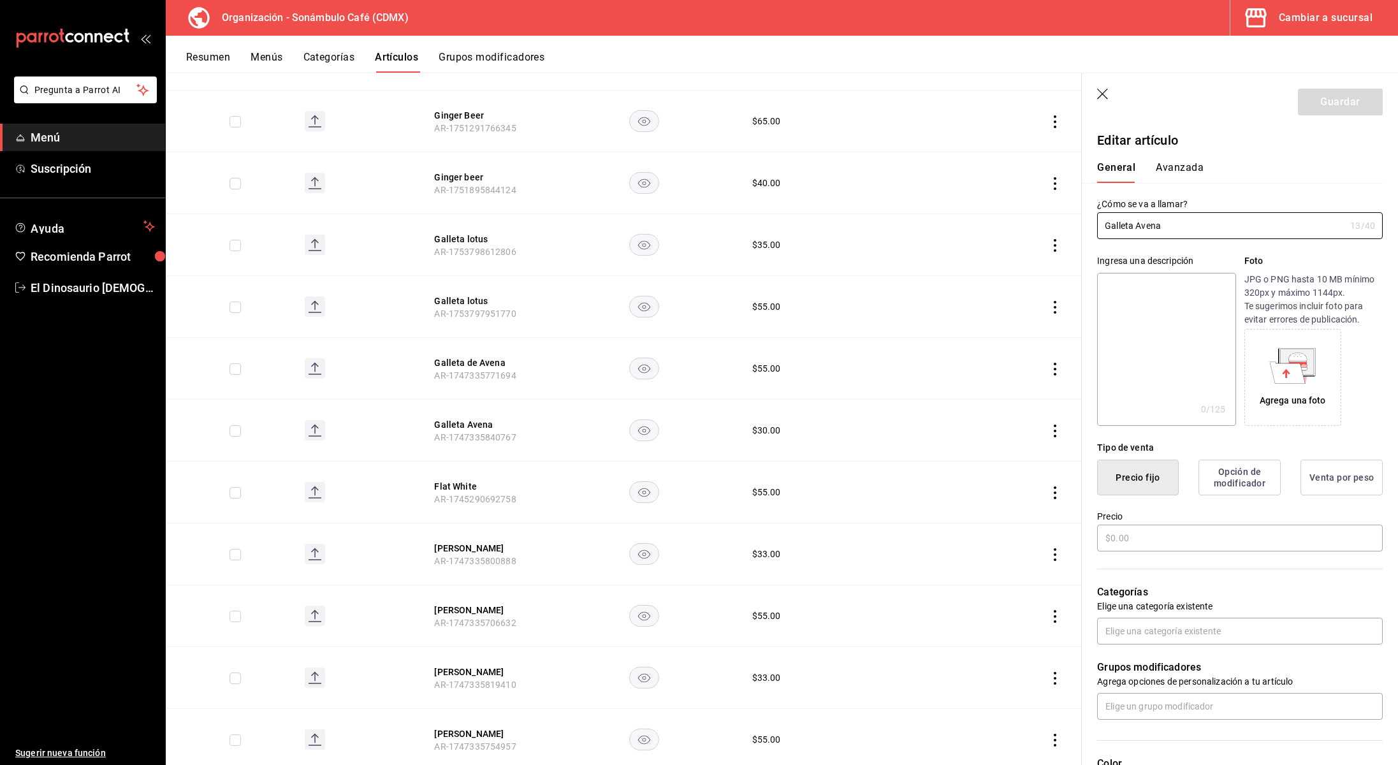
type input "$30.00"
click at [1192, 165] on button "Avanzada" at bounding box center [1180, 172] width 48 height 22
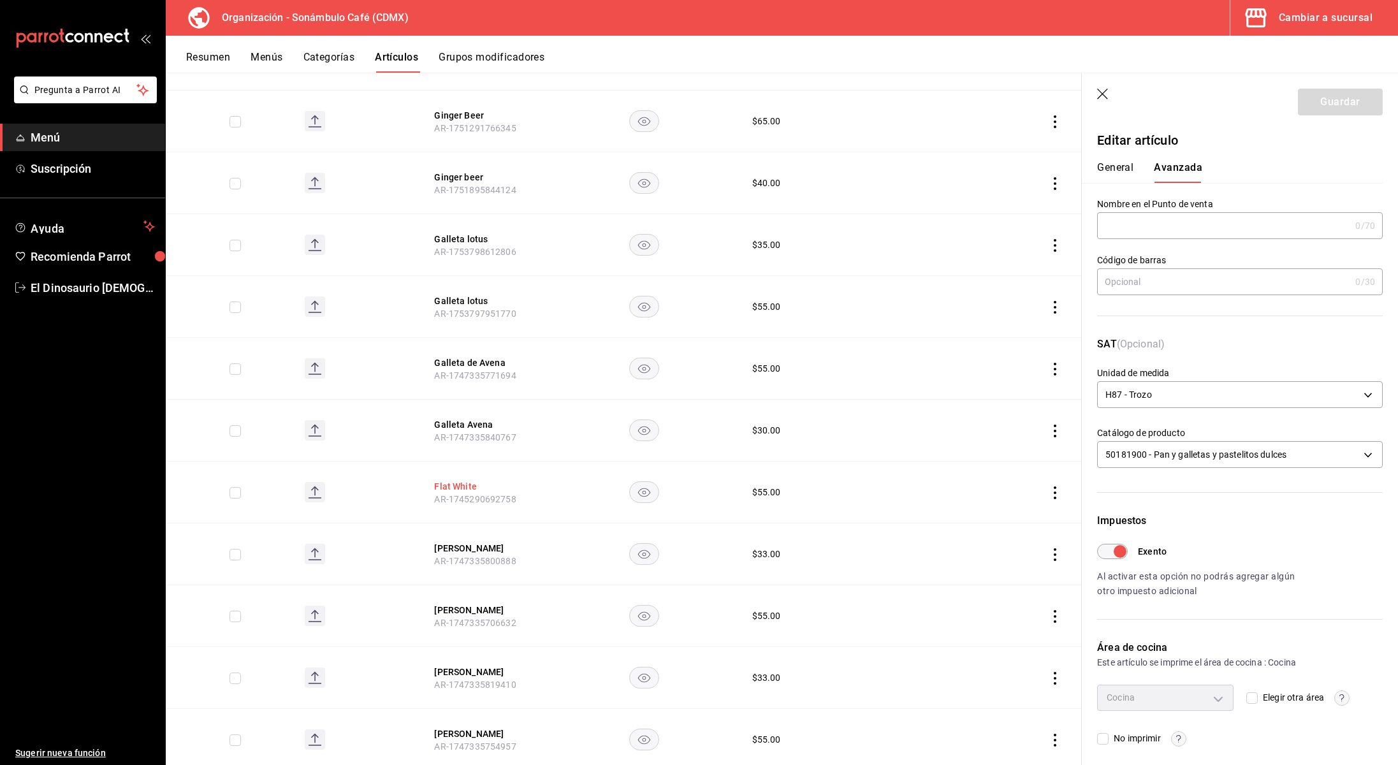
click at [453, 480] on button "Flat White" at bounding box center [485, 486] width 102 height 13
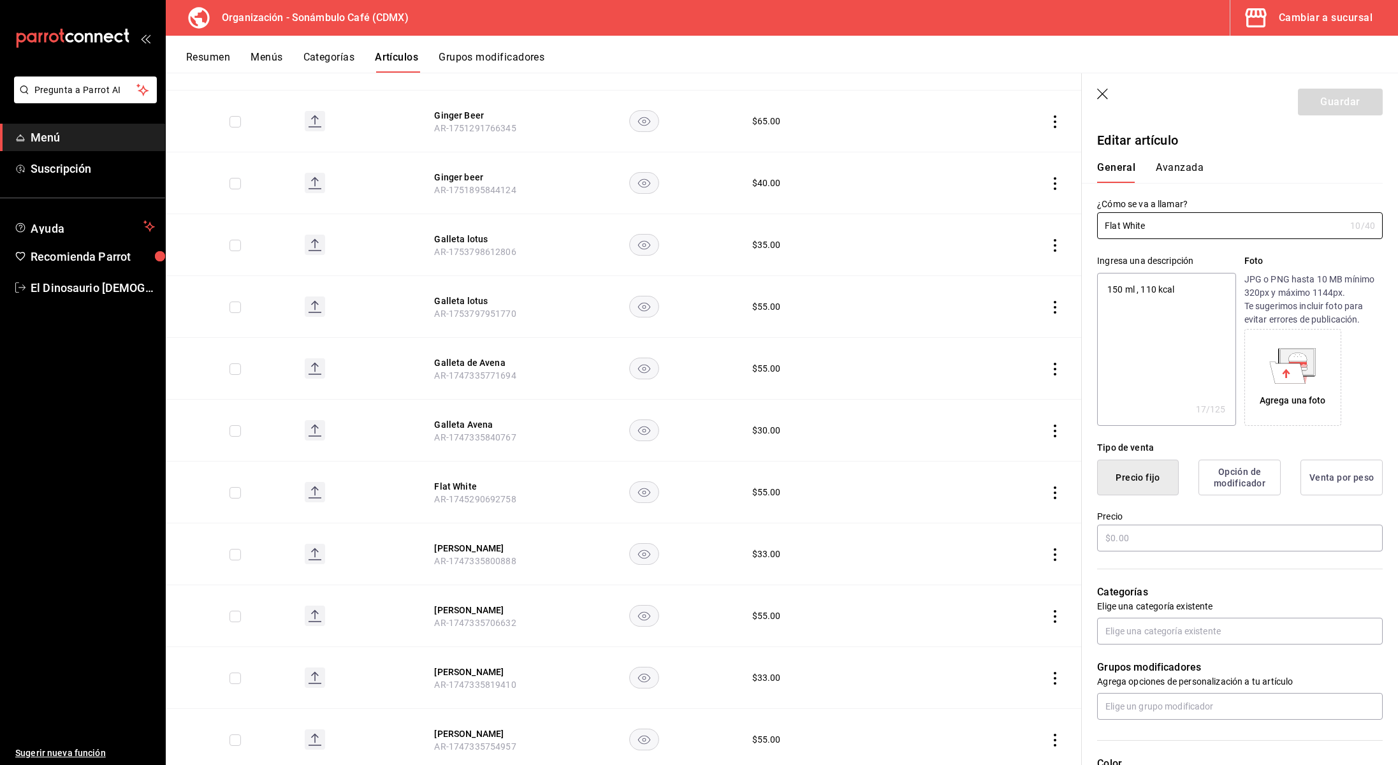
type textarea "x"
type input "$55.00"
type input "H87"
type input "50201700"
radio input "true"
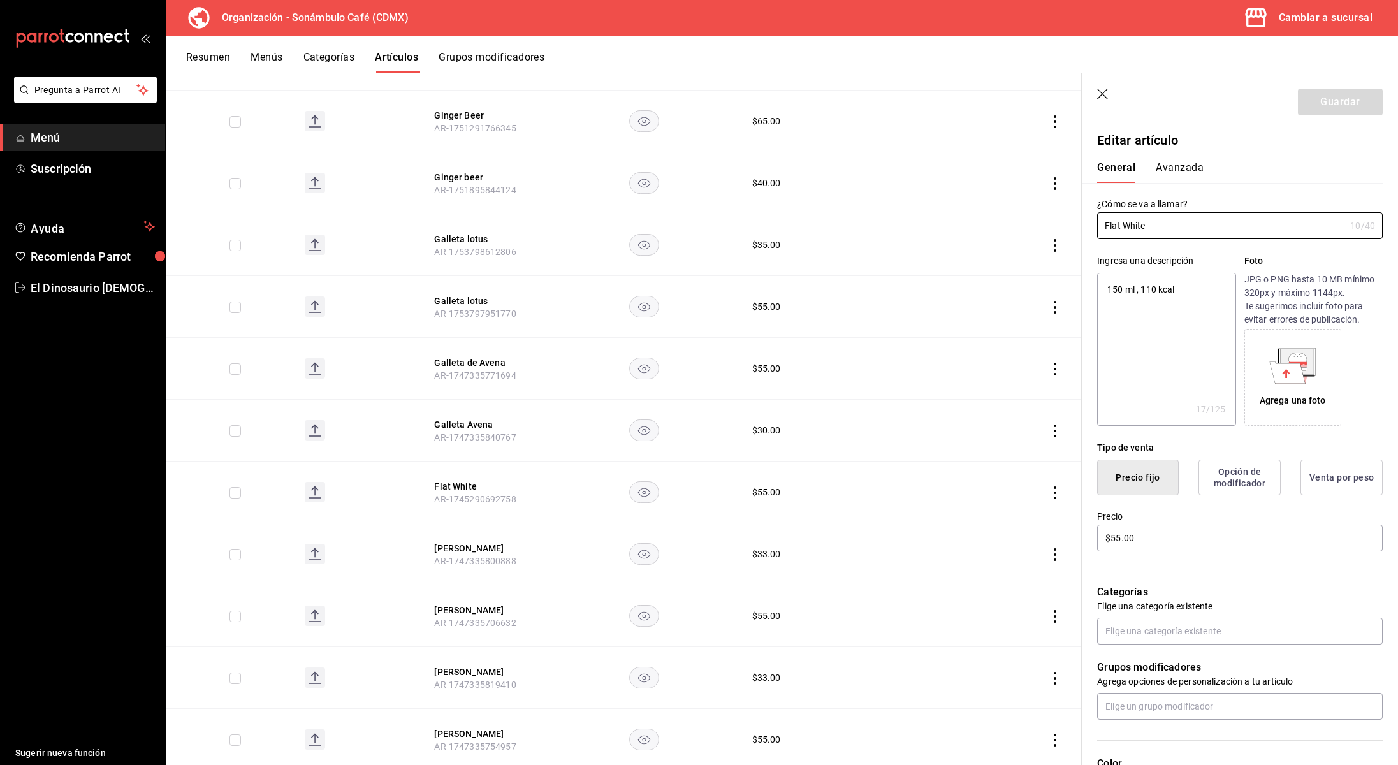
radio input "true"
type input "6d5d39c5-aa1e-42d8-a05d-a56b1b7c7e54"
click at [1198, 168] on button "Avanzada" at bounding box center [1180, 172] width 48 height 22
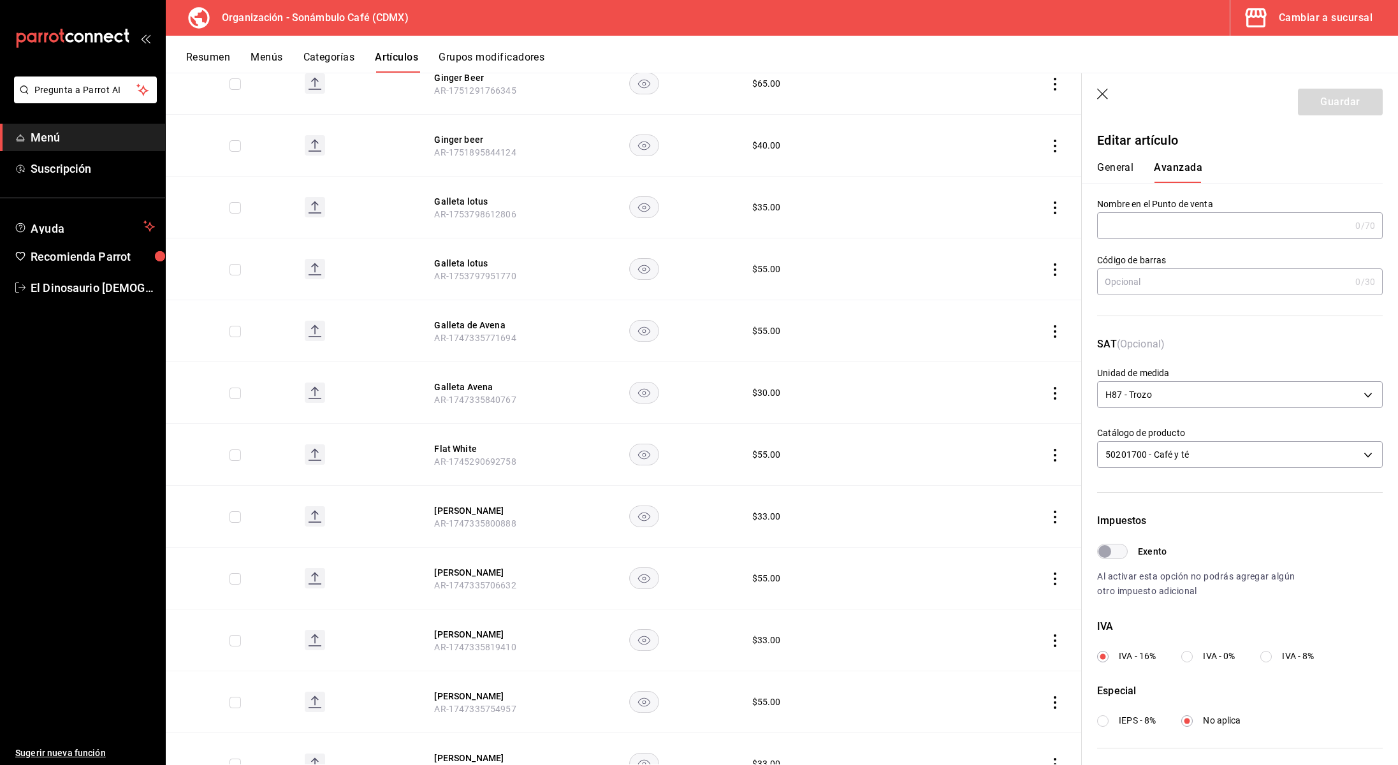
scroll to position [2940, 0]
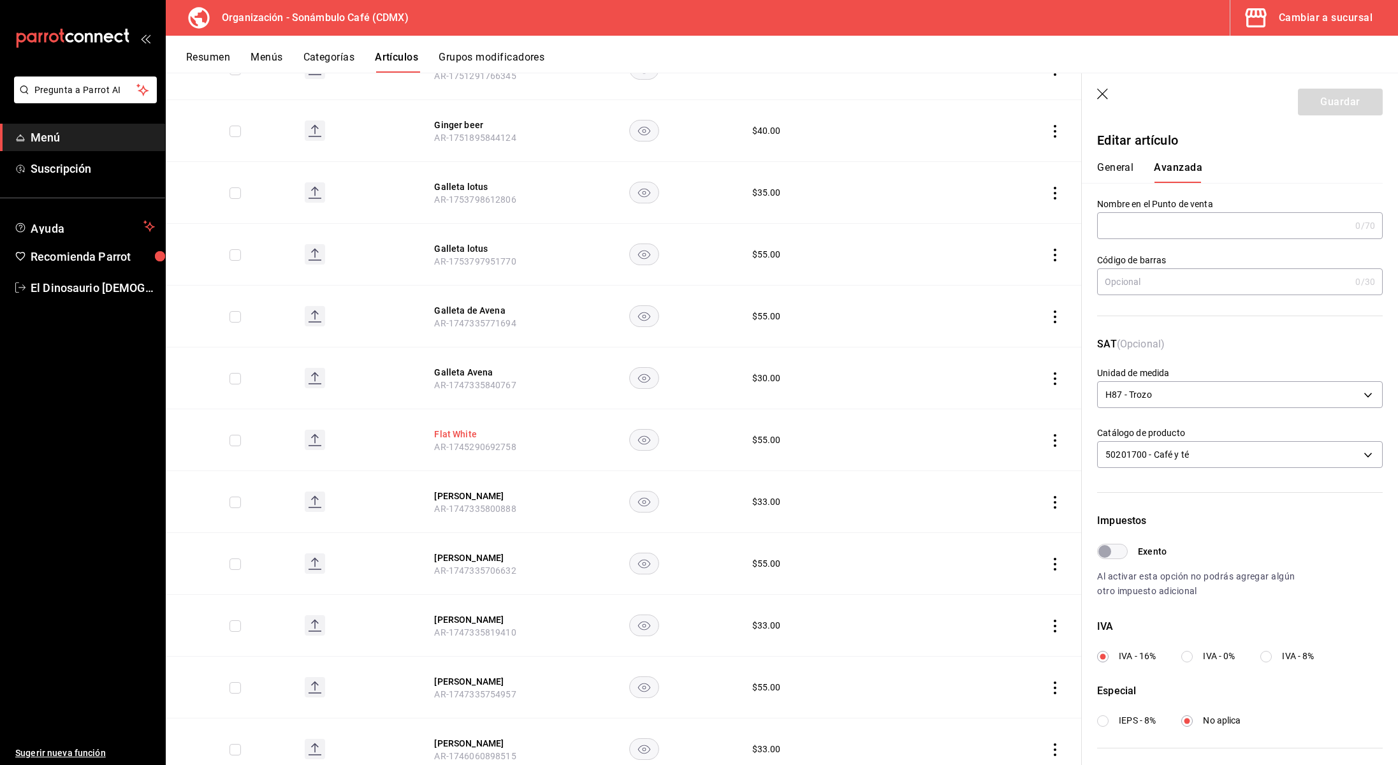
click at [465, 428] on button "Flat White" at bounding box center [485, 434] width 102 height 13
click at [1114, 165] on button "General" at bounding box center [1115, 172] width 36 height 22
type textarea "x"
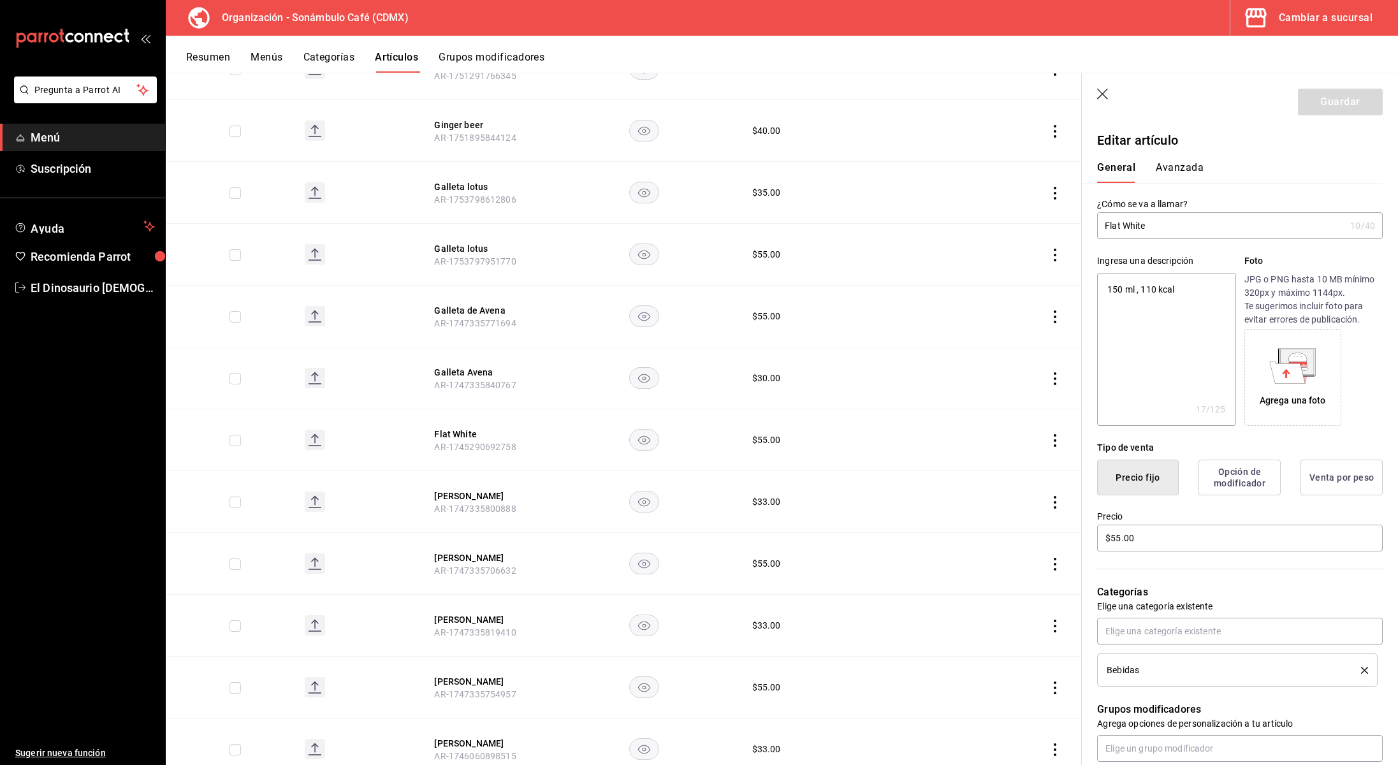
click at [1162, 165] on button "Avanzada" at bounding box center [1180, 172] width 48 height 22
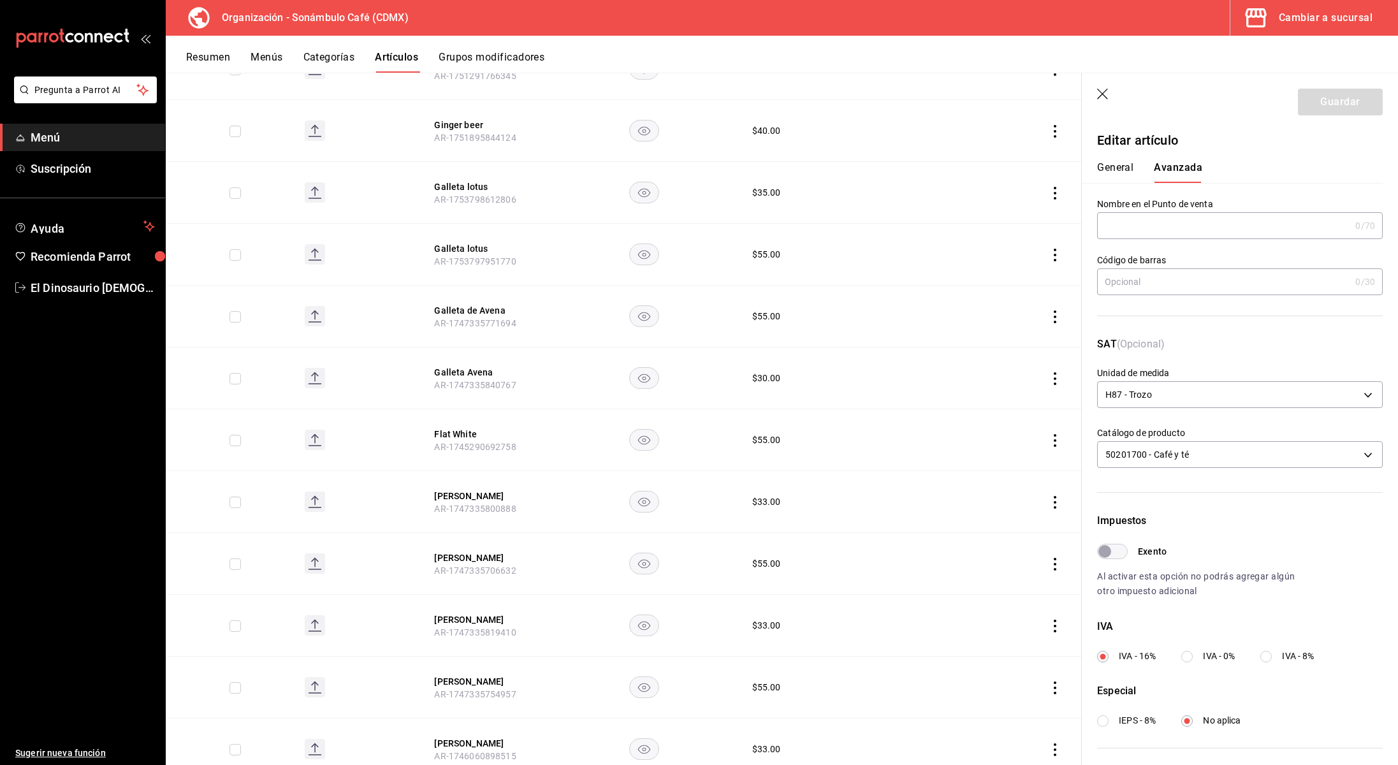
click at [1122, 554] on input "Exento" at bounding box center [1105, 551] width 46 height 15
checkbox input "true"
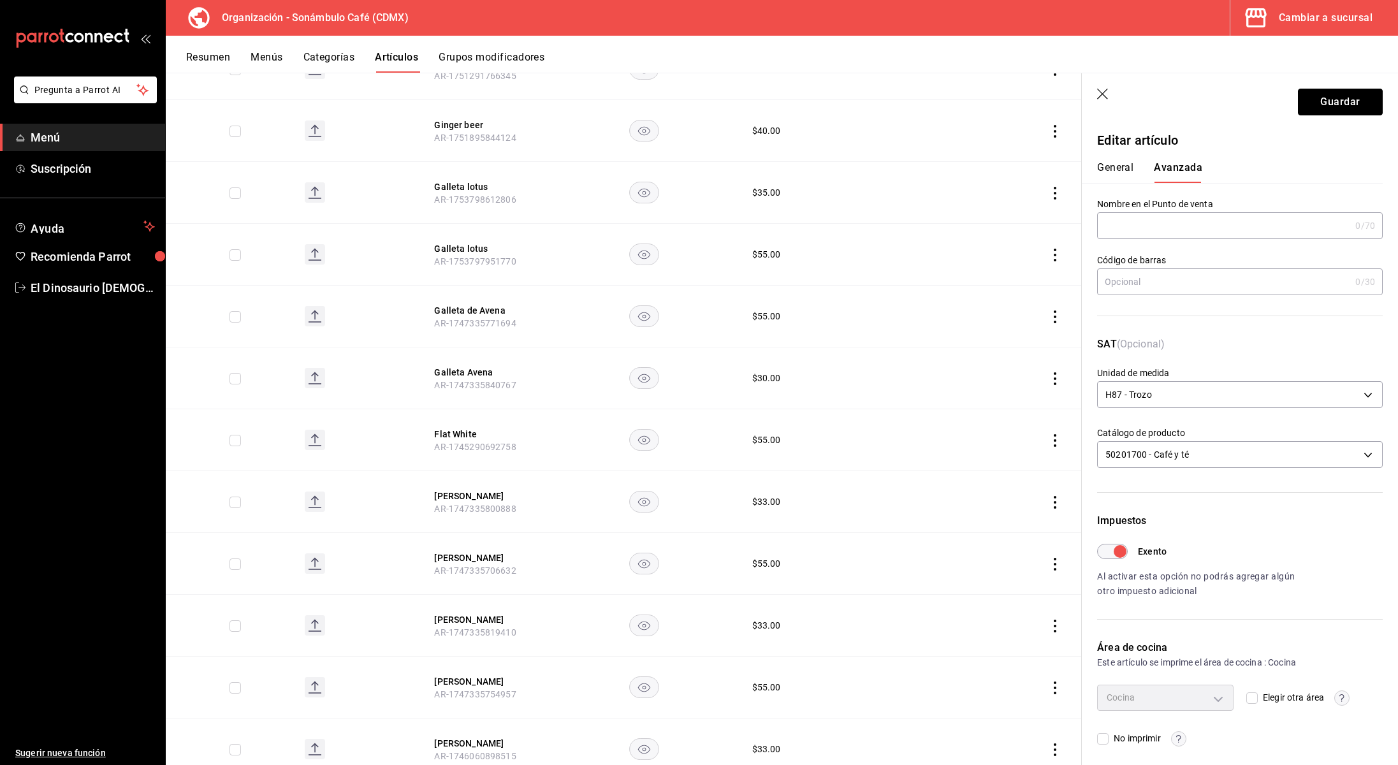
click at [1324, 110] on button "Guardar" at bounding box center [1340, 102] width 85 height 27
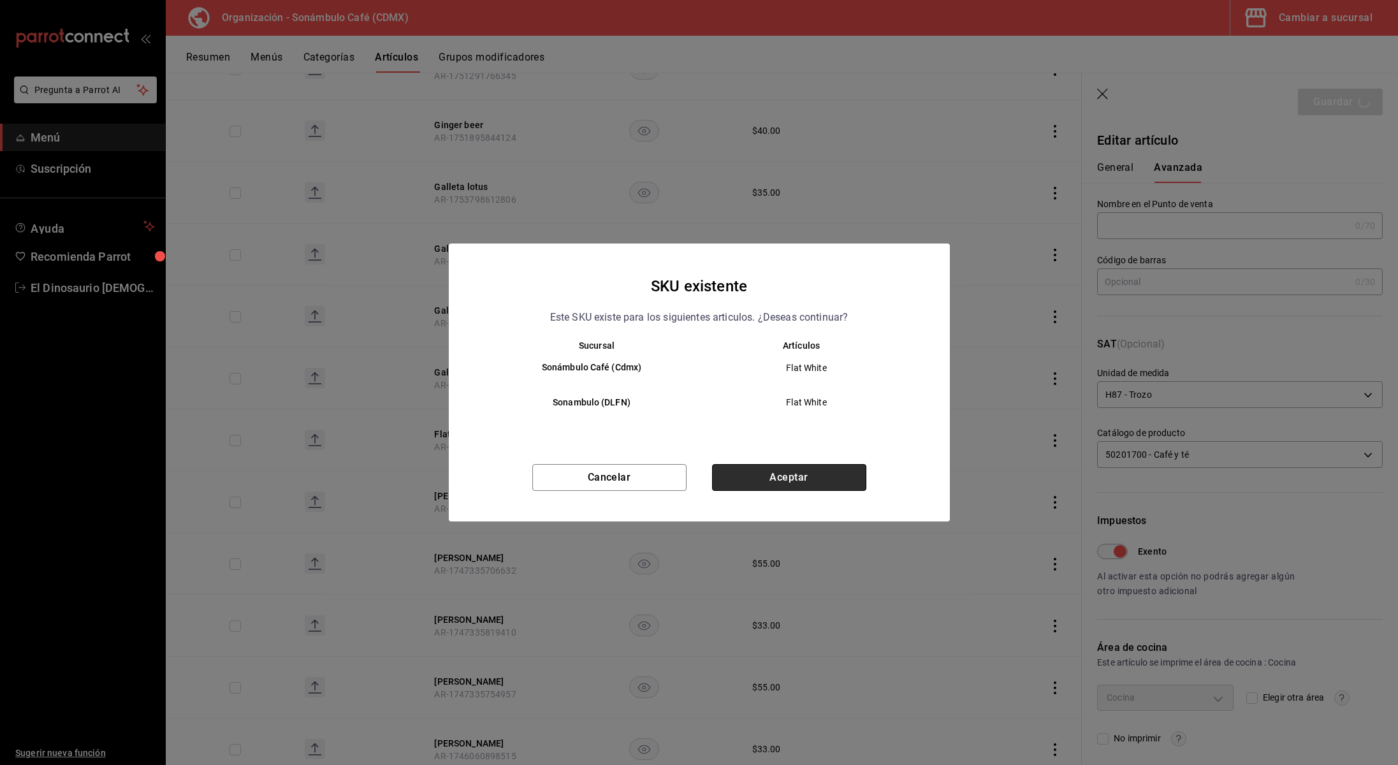
click at [796, 481] on button "Aceptar" at bounding box center [789, 477] width 154 height 27
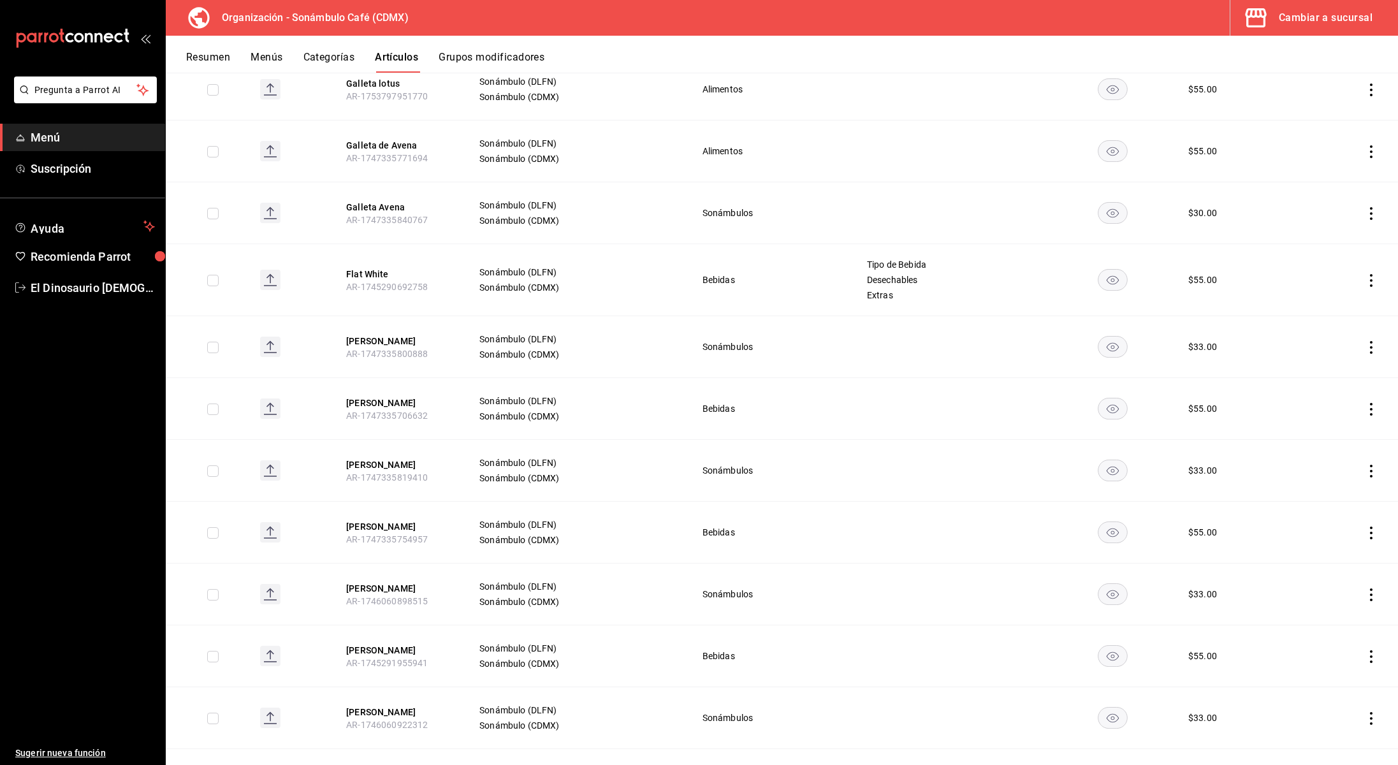
scroll to position [3155, 0]
click at [372, 334] on button "Felix Toronja" at bounding box center [397, 340] width 102 height 13
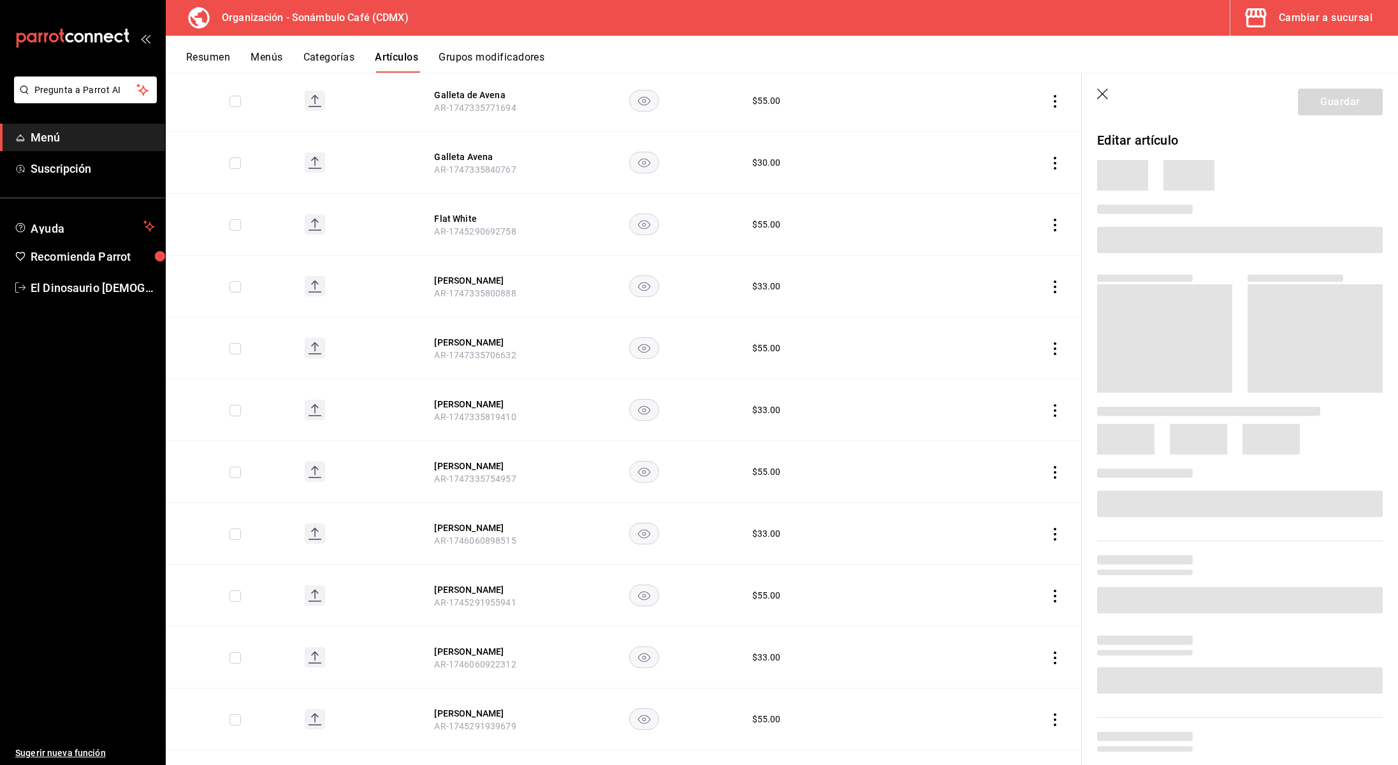
scroll to position [3063, 0]
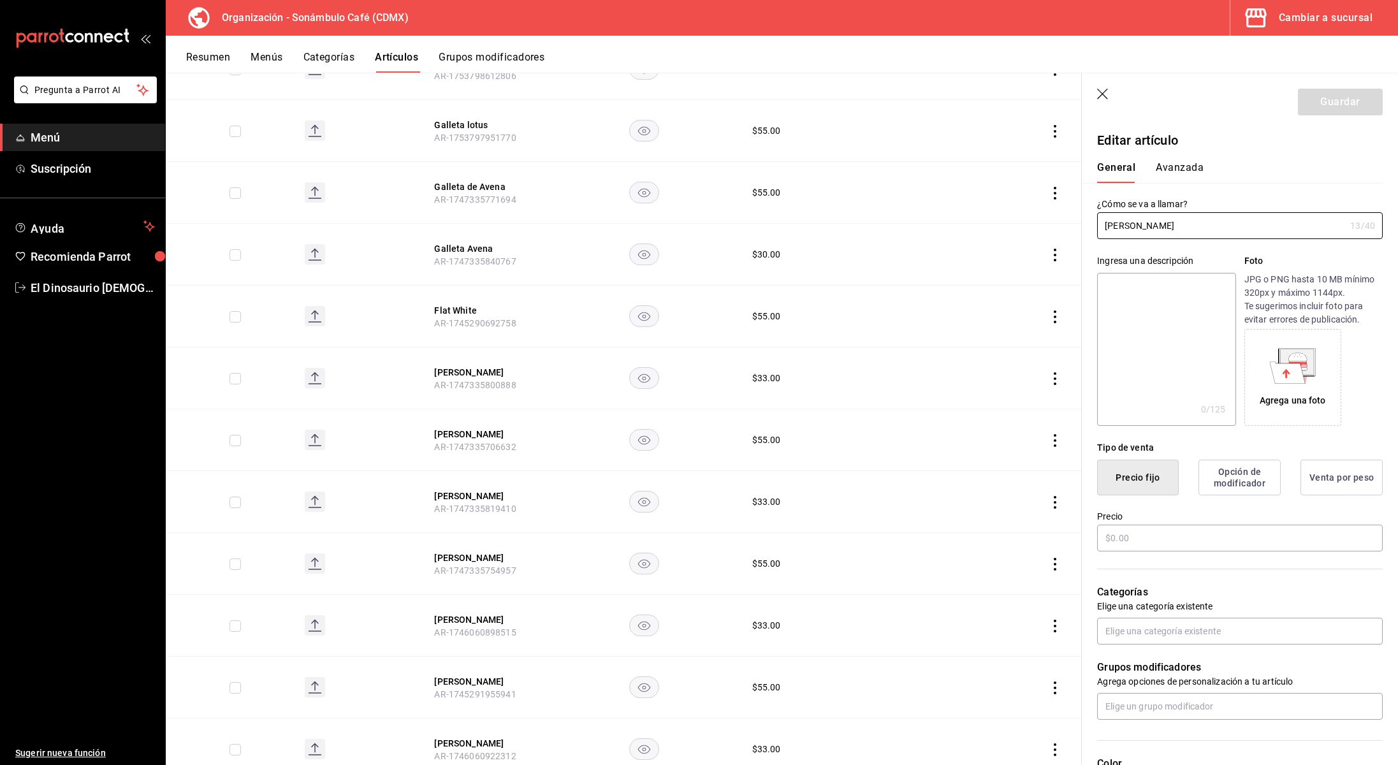
type input "$33.00"
type input "H87"
type input "90101500"
radio input "true"
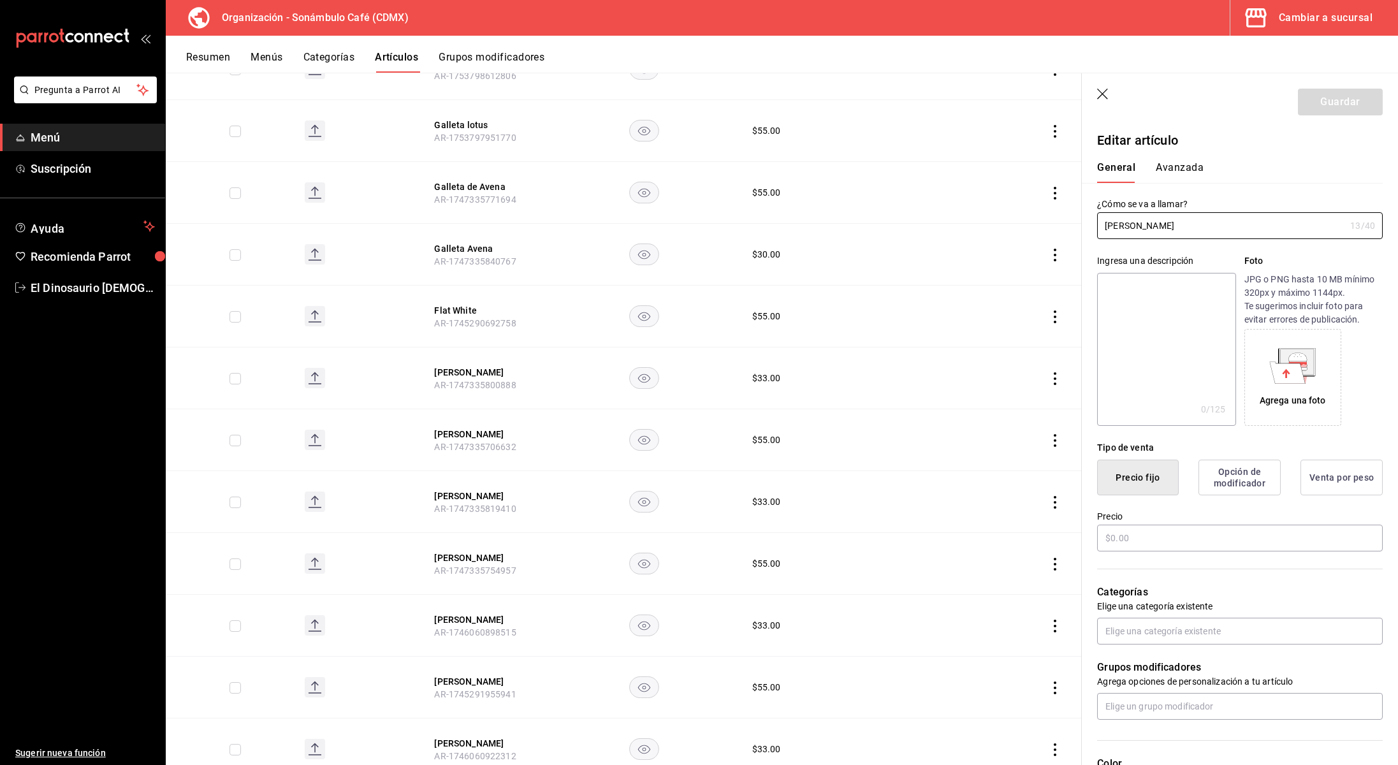
type input "6d5d39c5-aa1e-42d8-a05d-a56b1b7c7e54"
click at [1183, 166] on button "Avanzada" at bounding box center [1180, 172] width 48 height 22
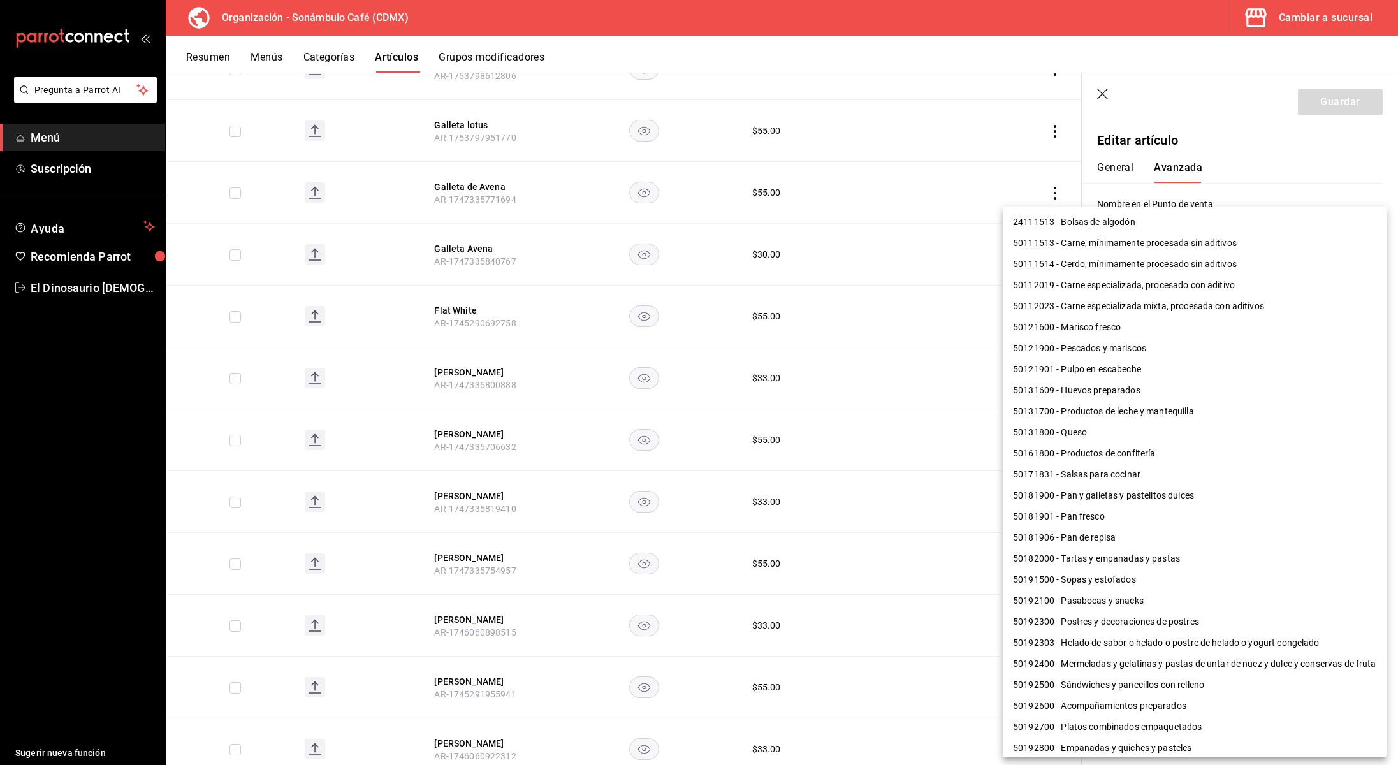
click at [1198, 453] on body "Pregunta a Parrot AI Menú Suscripción Ayuda Recomienda Parrot El Dinosaurio Les…" at bounding box center [699, 382] width 1398 height 765
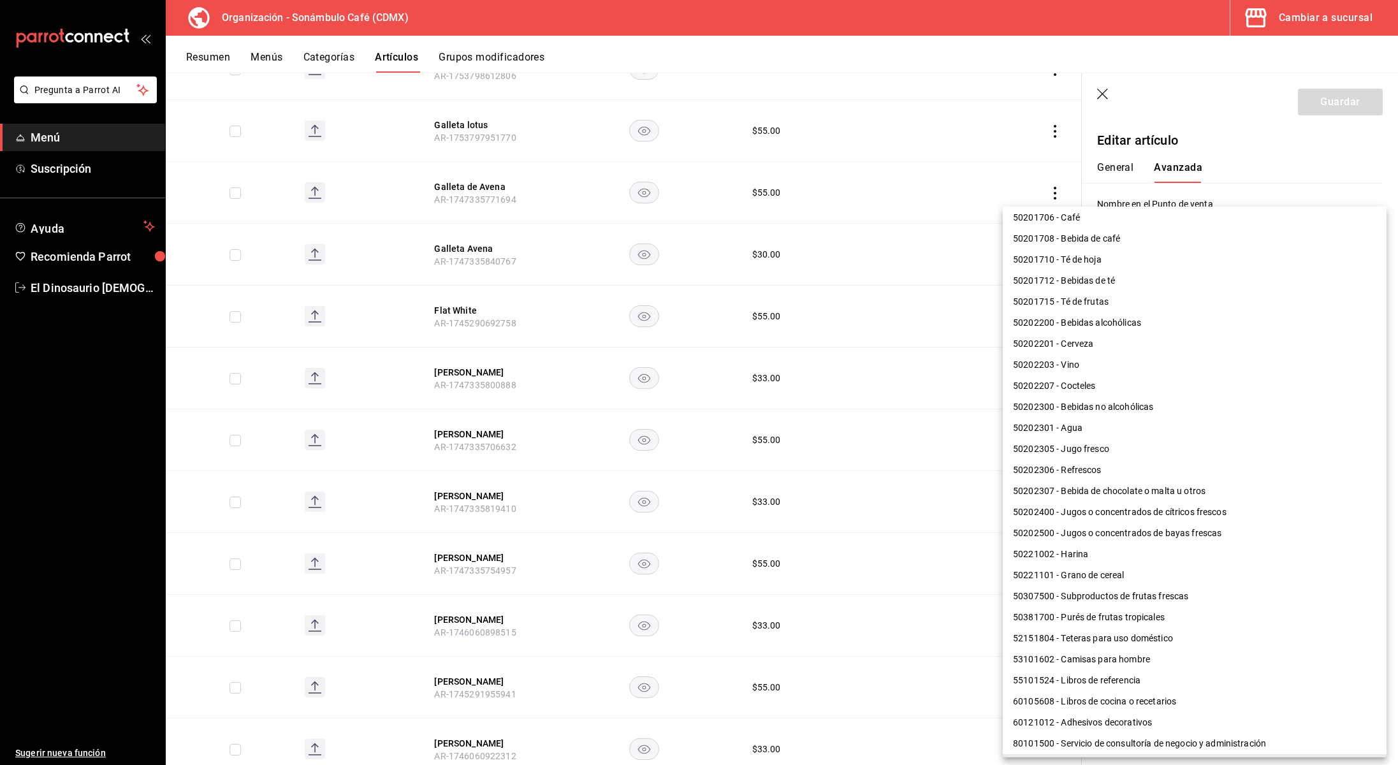
scroll to position [555, 0]
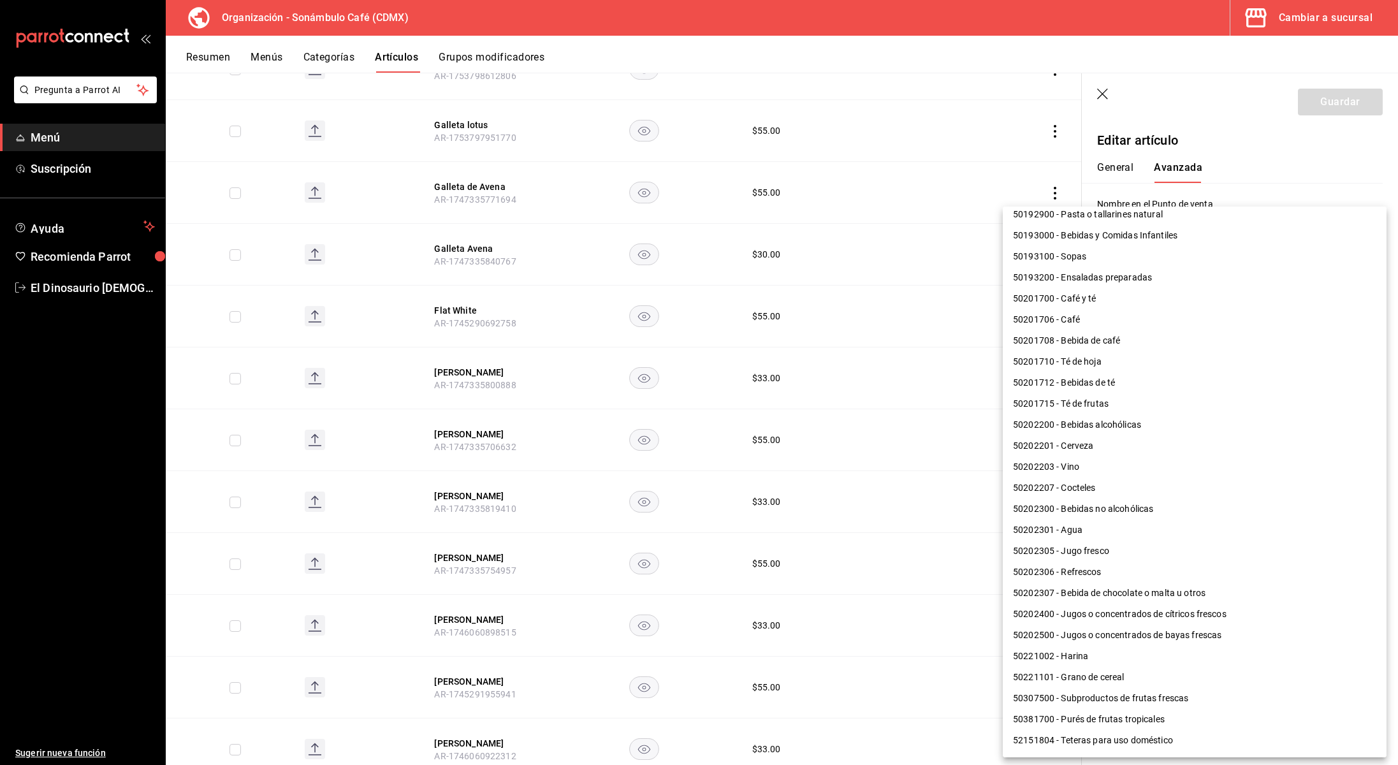
click at [1113, 507] on li "50202300 - Bebidas no alcohólicas" at bounding box center [1195, 509] width 384 height 21
type input "50202300"
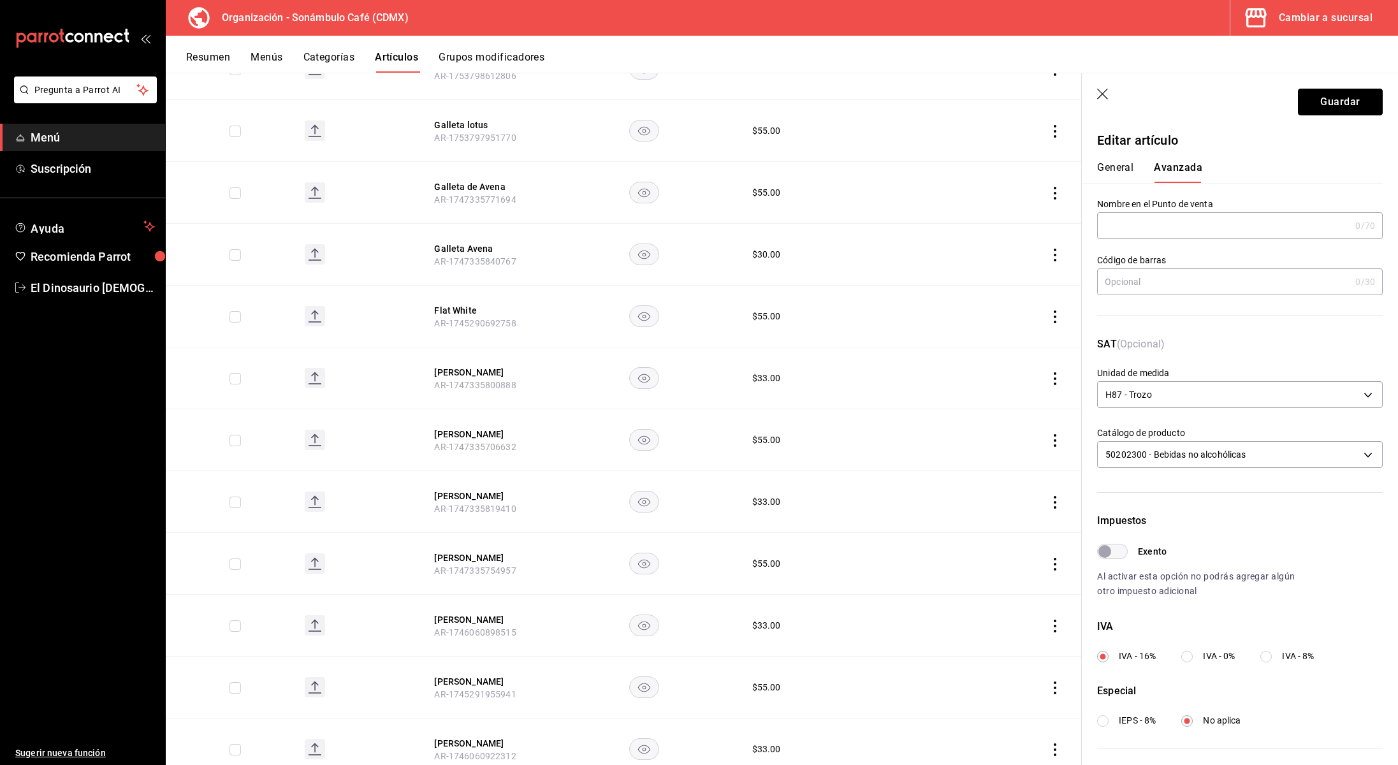
click at [1357, 105] on button "Guardar" at bounding box center [1340, 102] width 85 height 27
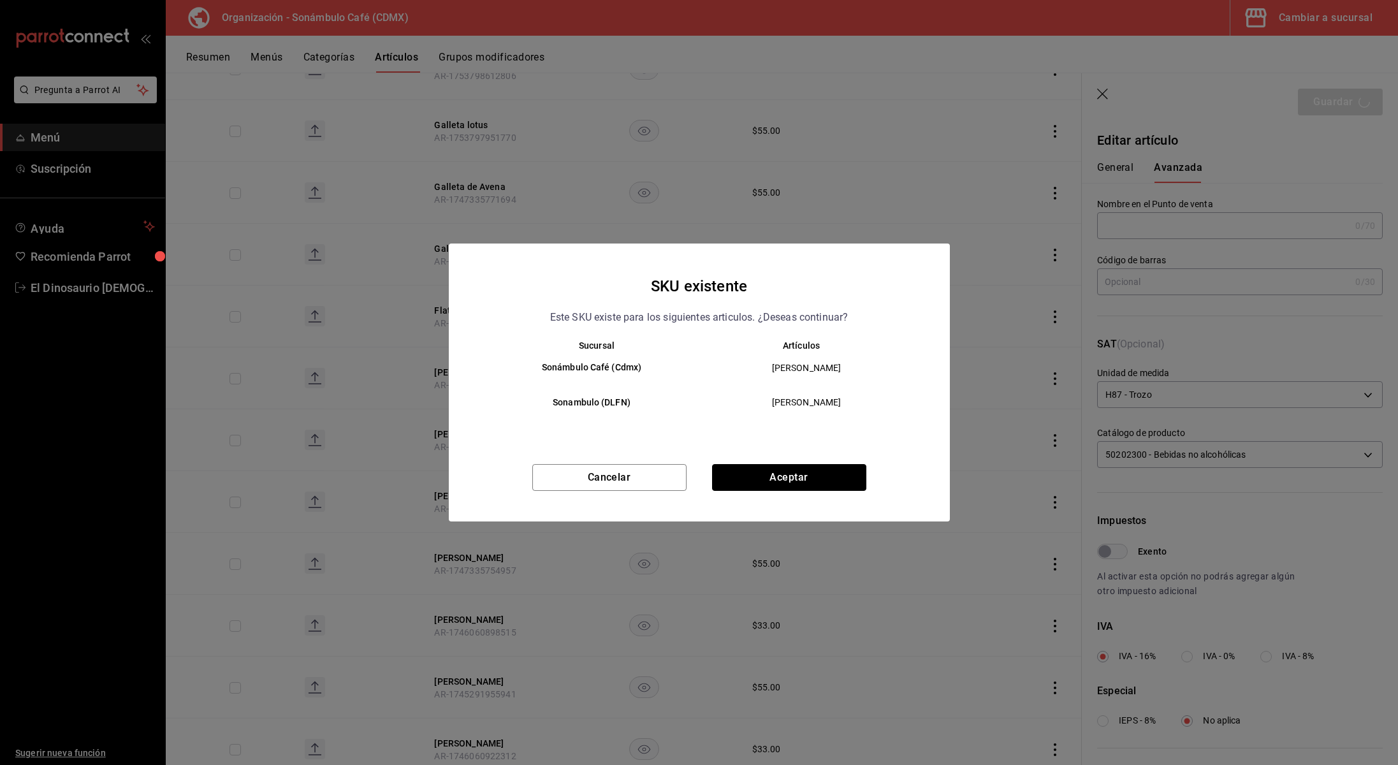
click at [758, 485] on button "Aceptar" at bounding box center [789, 477] width 154 height 27
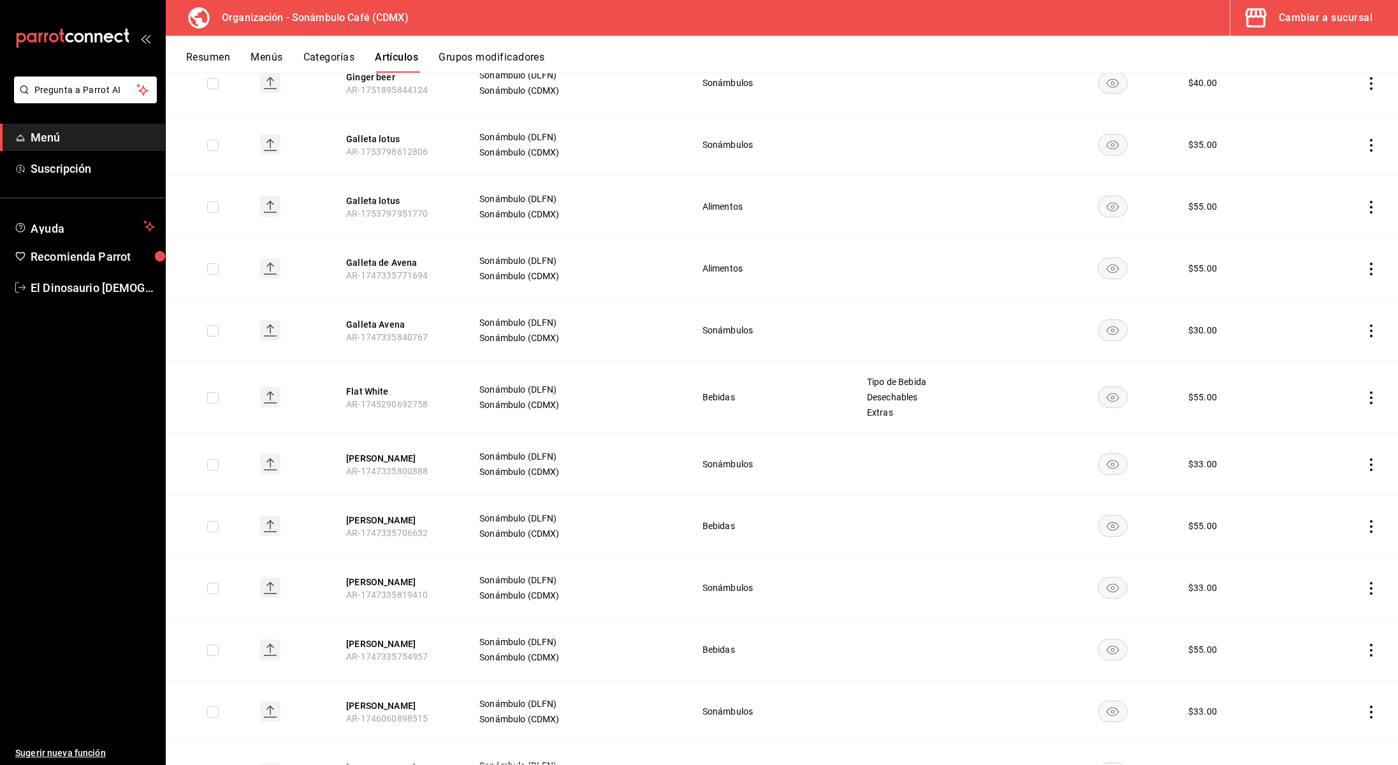
scroll to position [3050, 0]
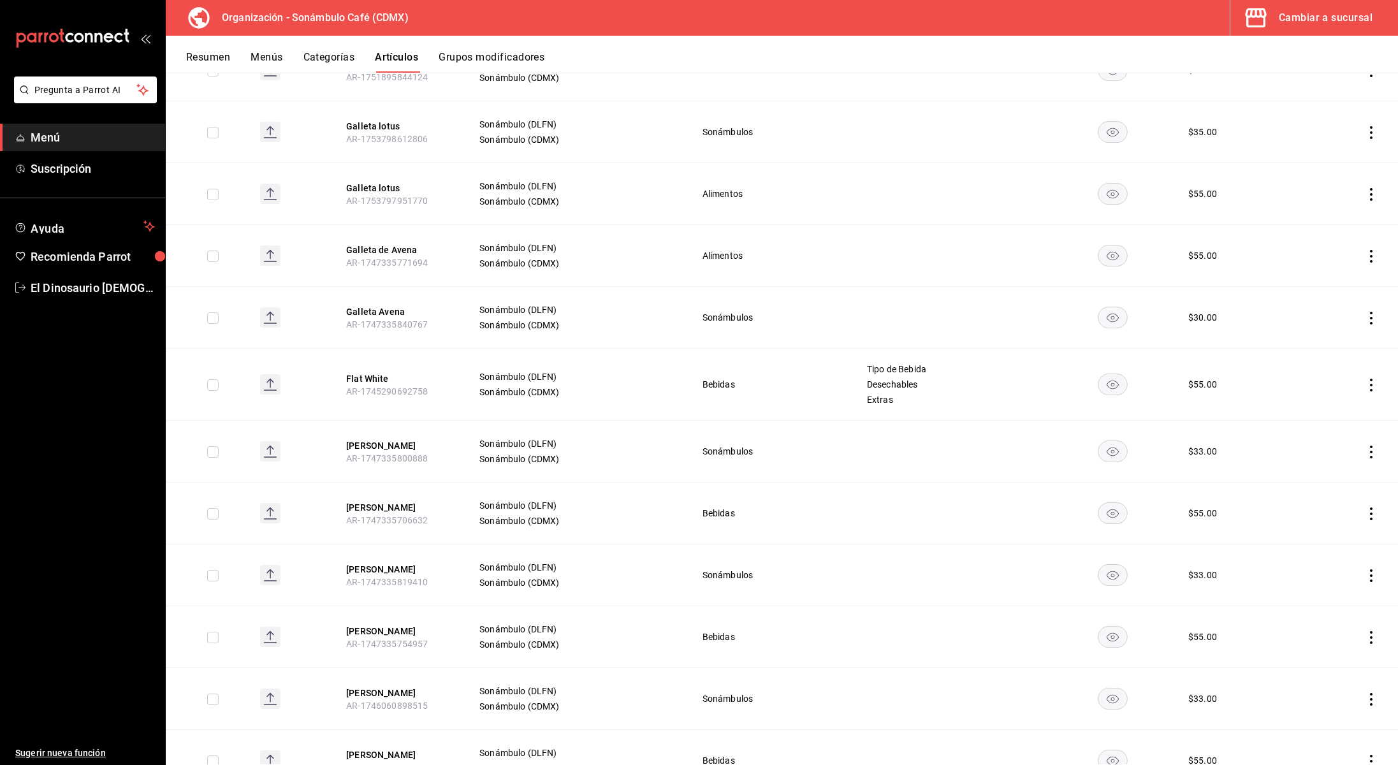
click at [359, 439] on button "Felix Toronja" at bounding box center [397, 445] width 102 height 13
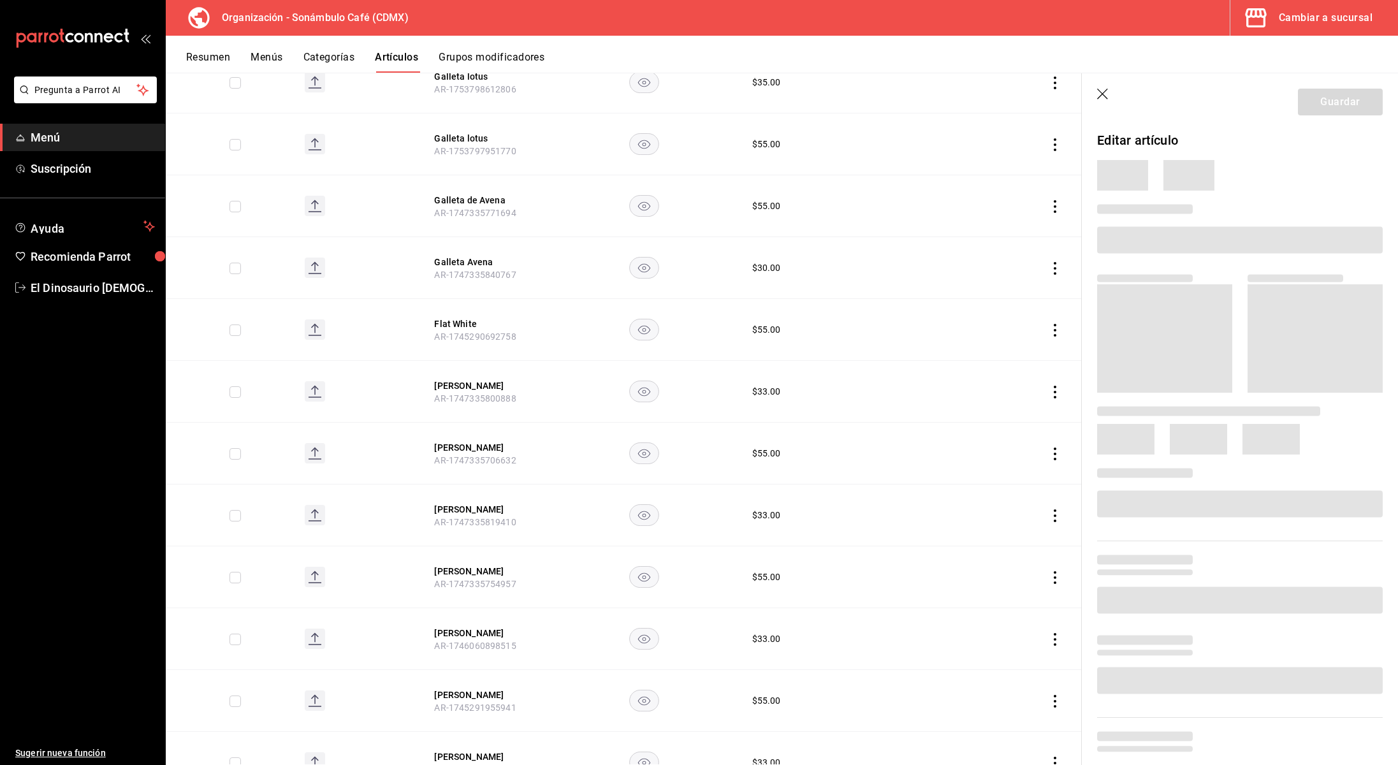
scroll to position [2958, 0]
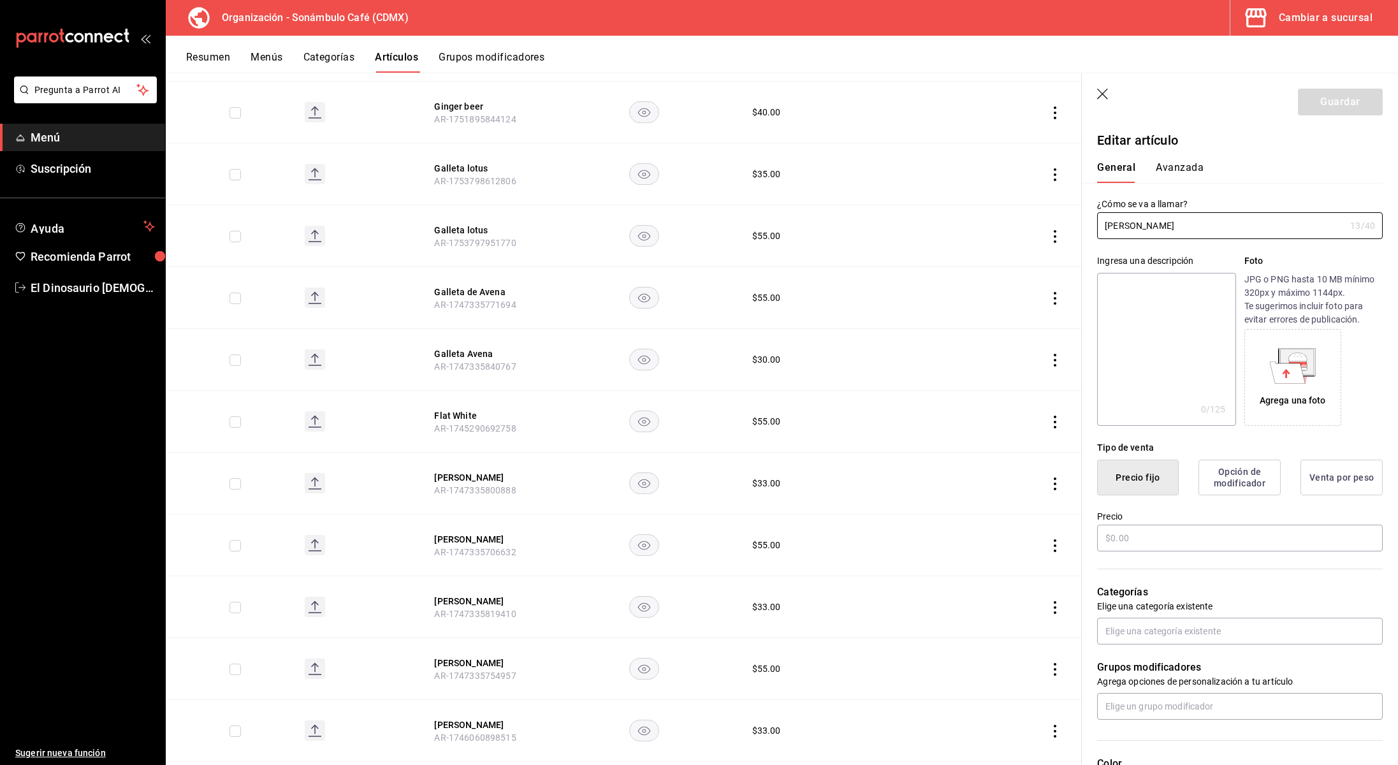
type input "$33.00"
type input "H87"
type input "50202300"
radio input "true"
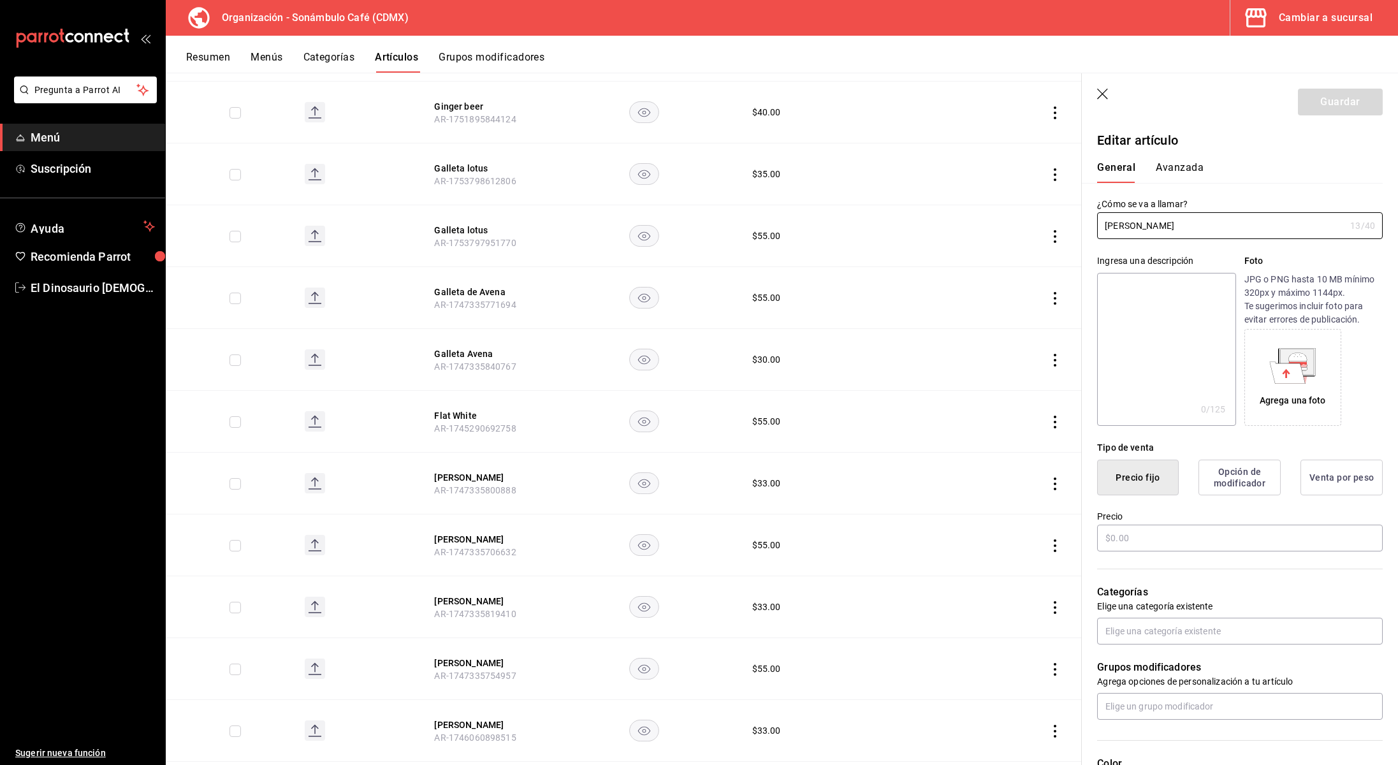
type input "6d5d39c5-aa1e-42d8-a05d-a56b1b7c7e54"
click at [1178, 166] on button "Avanzada" at bounding box center [1180, 172] width 48 height 22
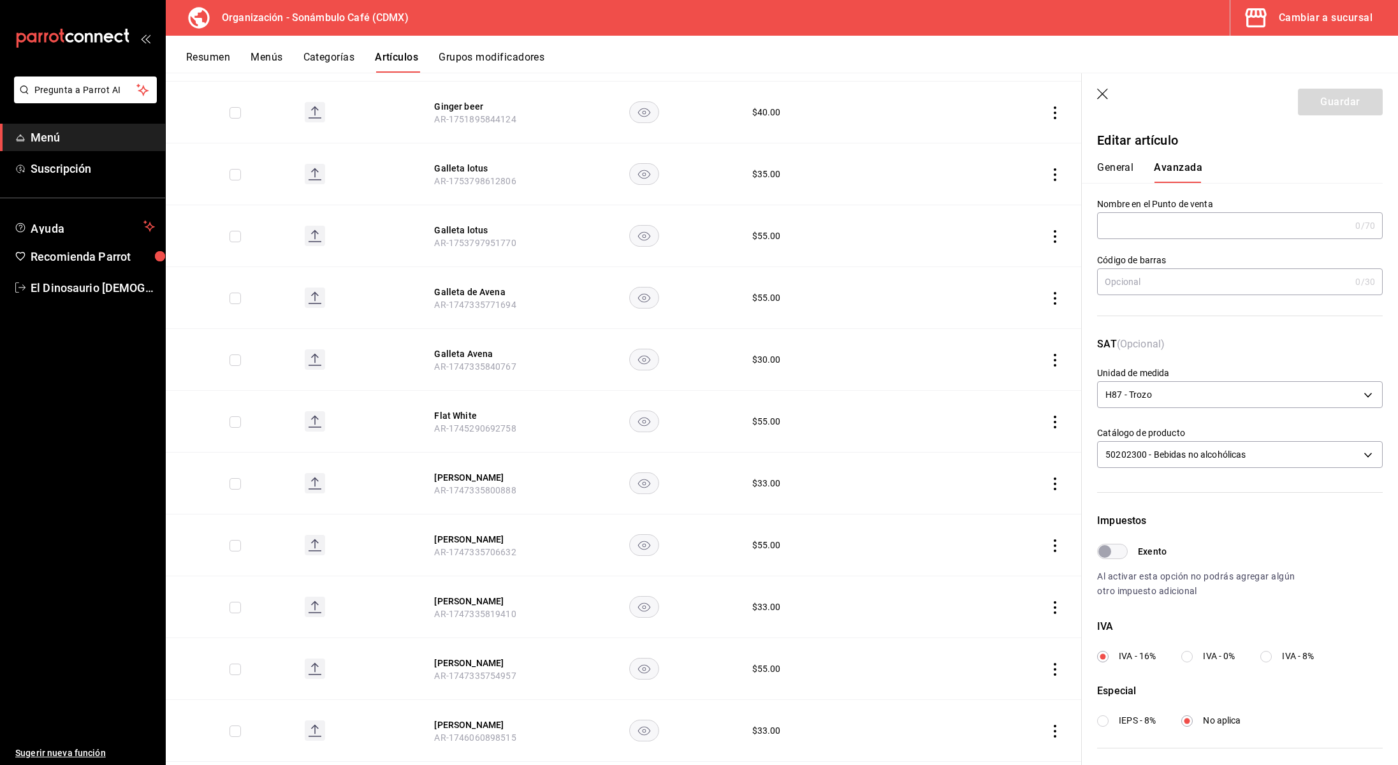
click at [1119, 169] on button "General" at bounding box center [1115, 172] width 36 height 22
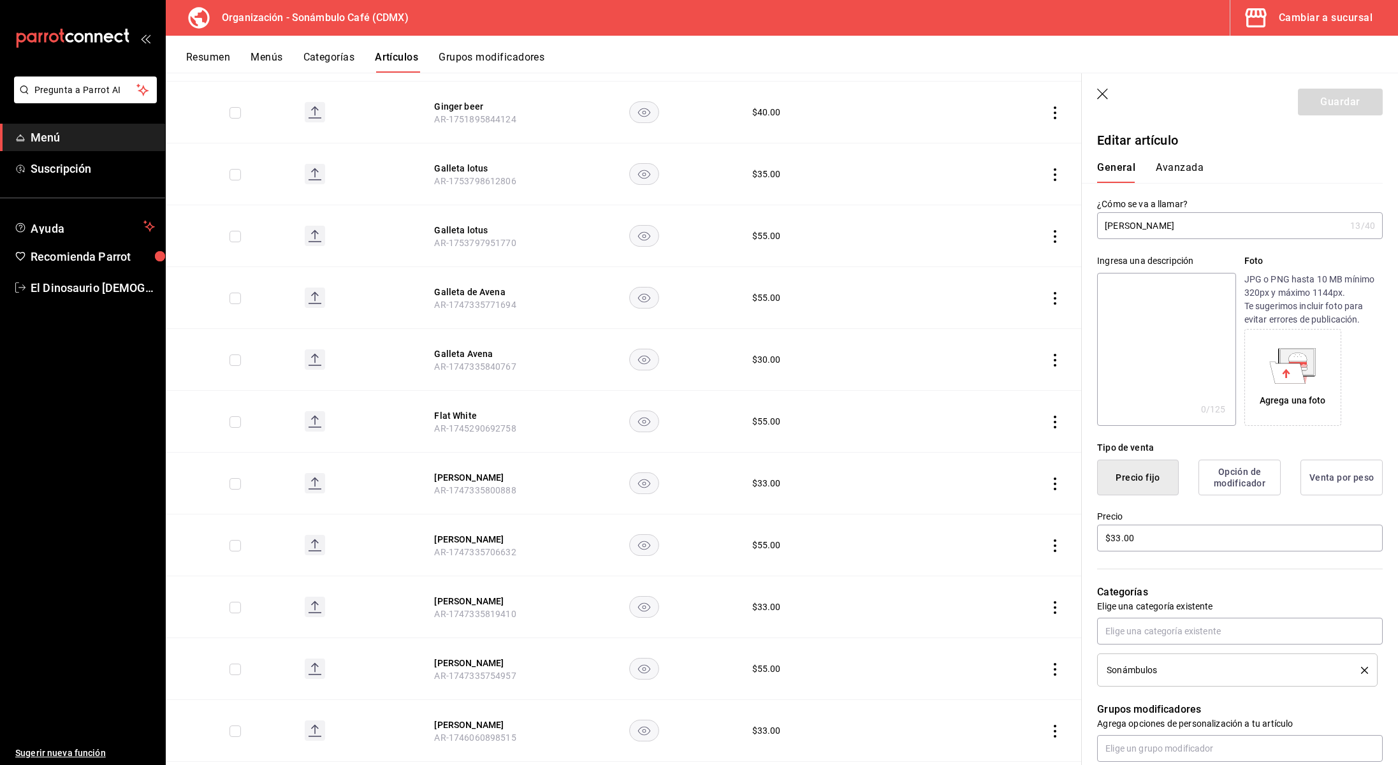
click at [1169, 173] on button "Avanzada" at bounding box center [1180, 172] width 48 height 22
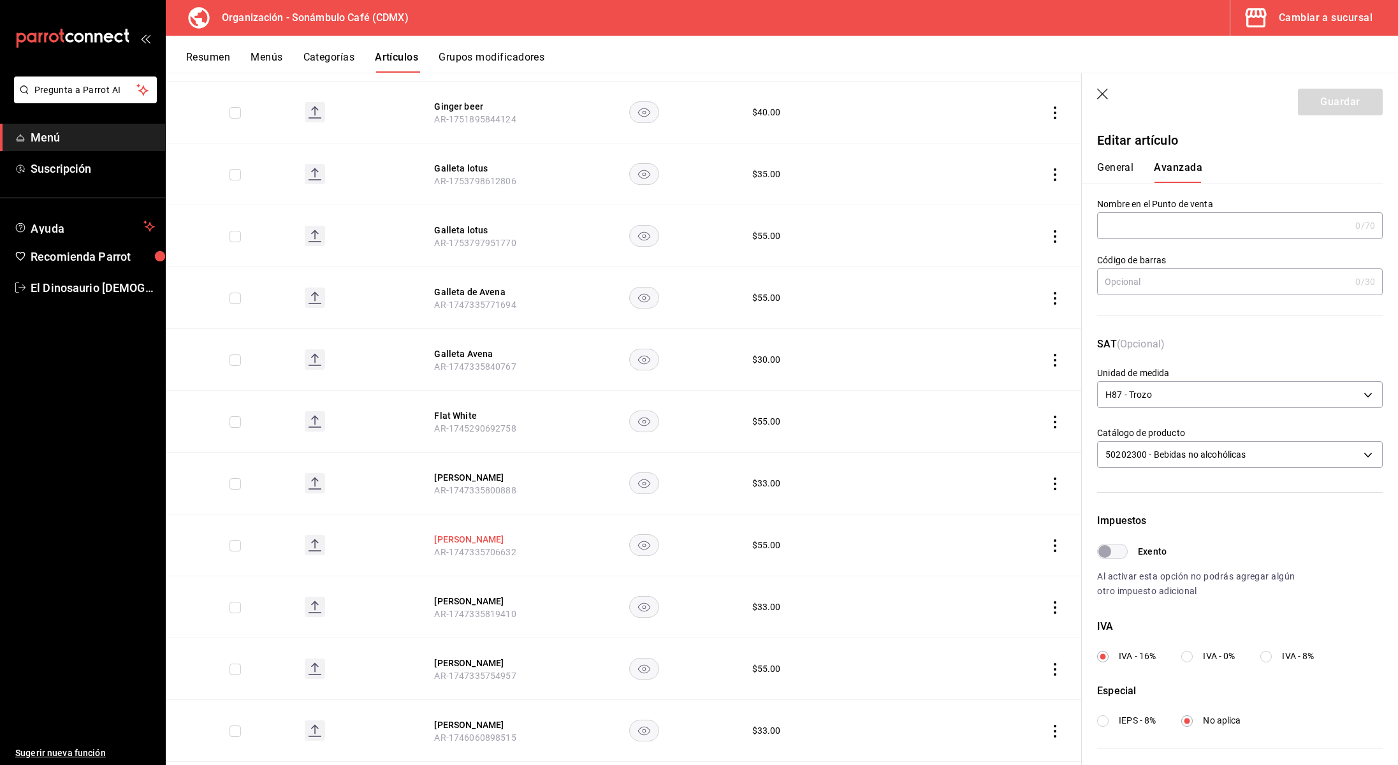
click at [464, 533] on button "Felix Toronja" at bounding box center [485, 539] width 102 height 13
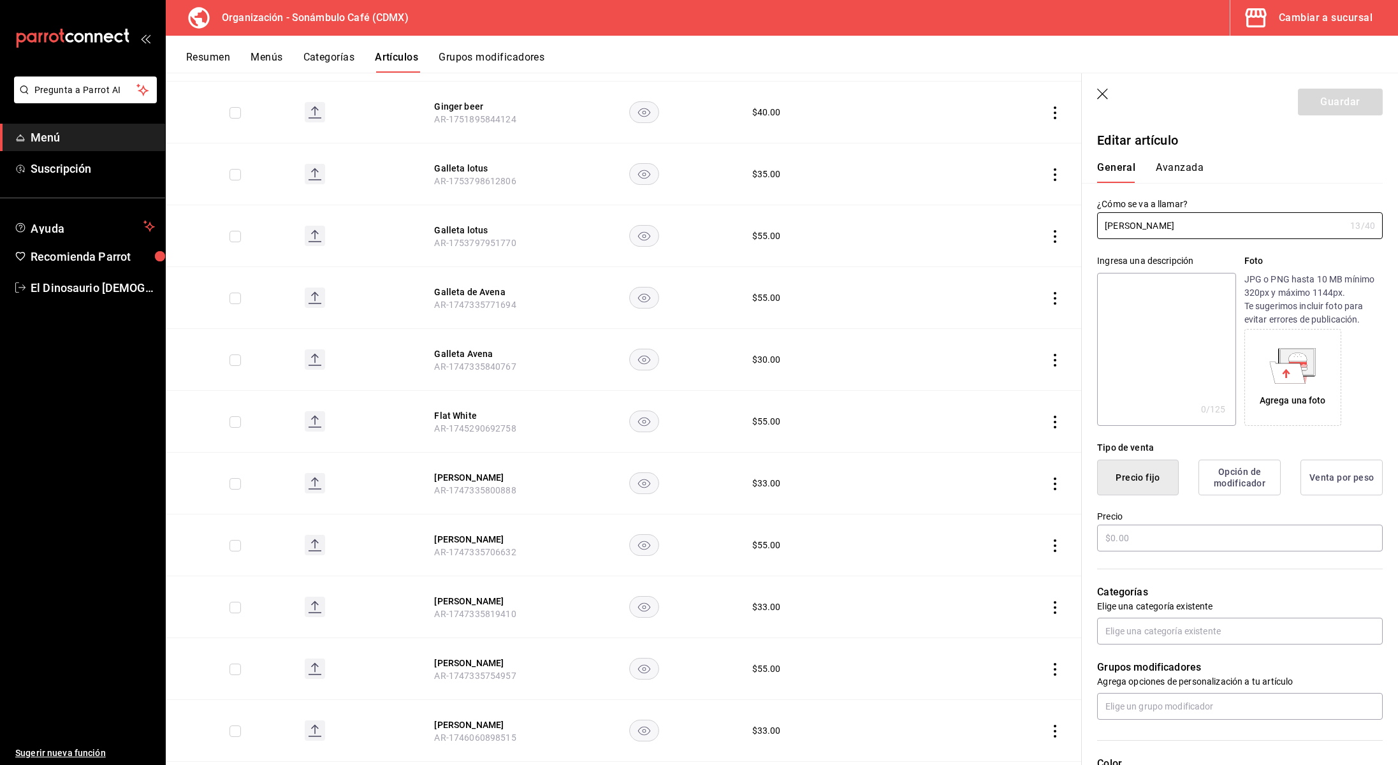
type input "$55.00"
click at [1184, 167] on button "Avanzada" at bounding box center [1180, 172] width 48 height 22
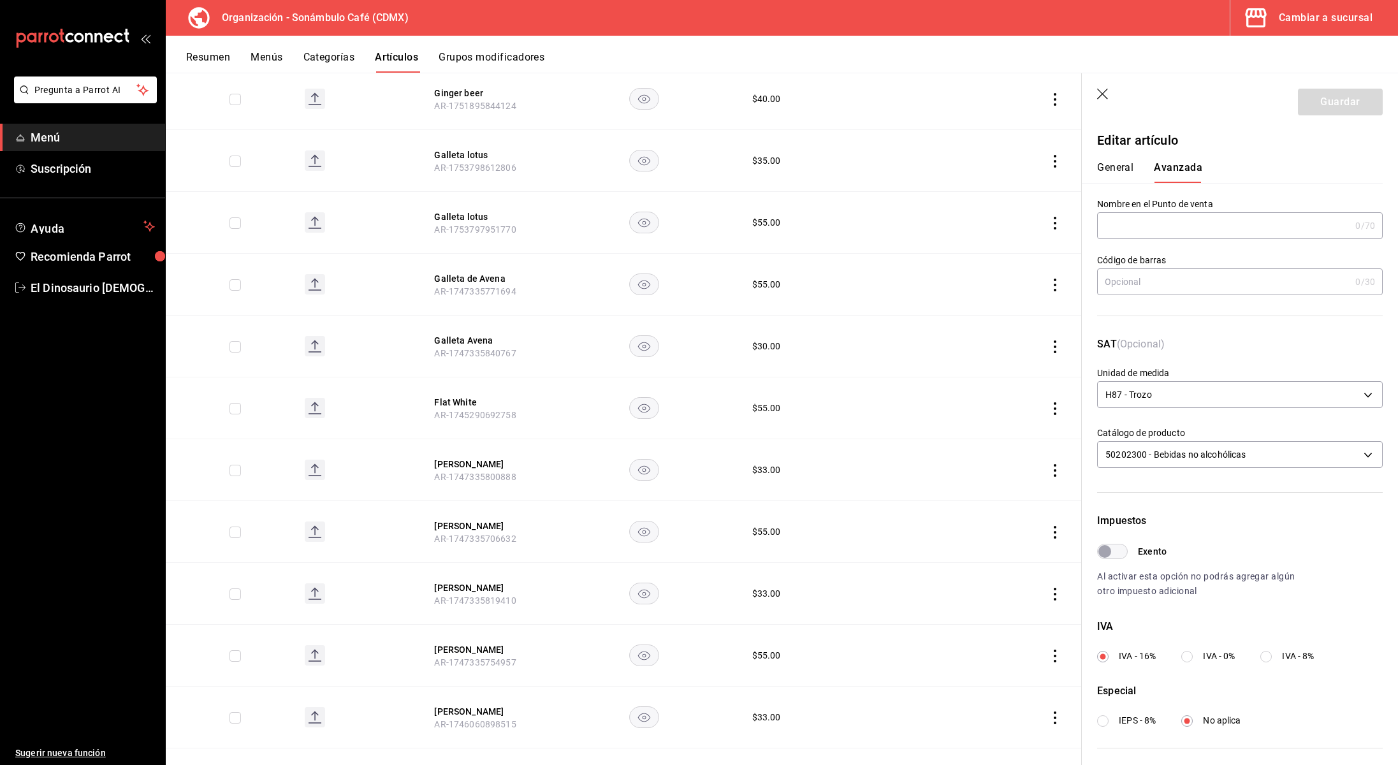
scroll to position [2973, 0]
drag, startPoint x: 474, startPoint y: 571, endPoint x: 444, endPoint y: 573, distance: 30.0
click at [474, 580] on button "Felix Piña" at bounding box center [485, 586] width 102 height 13
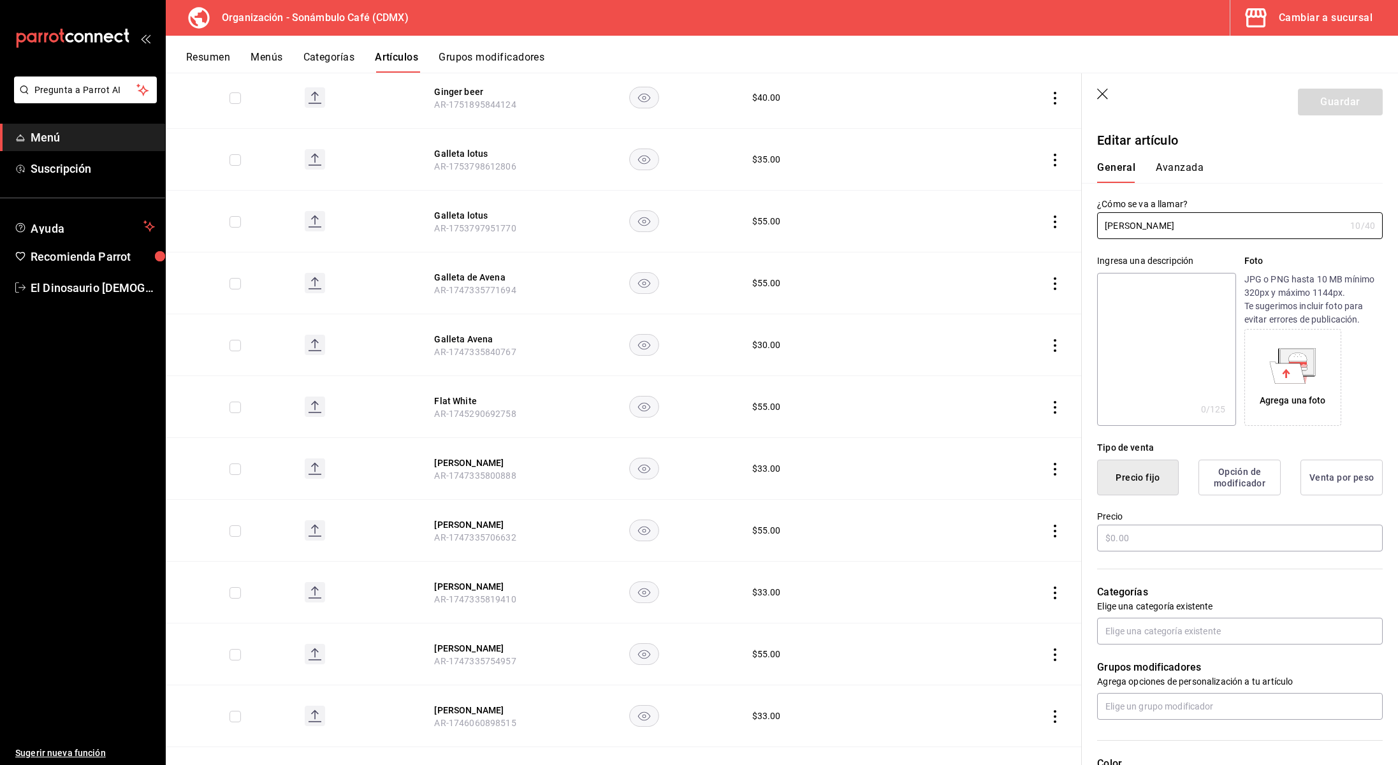
type input "$33.00"
type input "H87"
type input "90101500"
radio input "true"
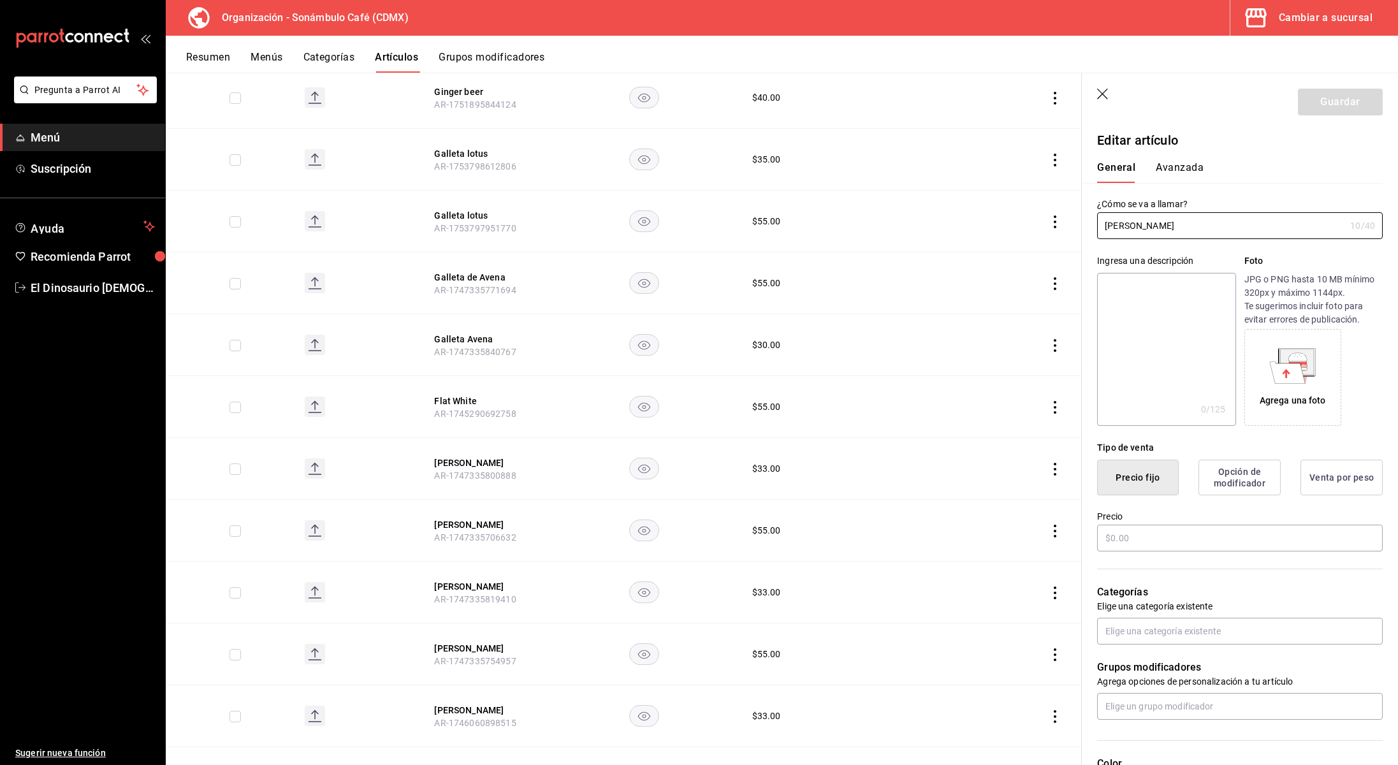
type input "6d5d39c5-aa1e-42d8-a05d-a56b1b7c7e54"
click at [1185, 166] on button "Avanzada" at bounding box center [1180, 172] width 48 height 22
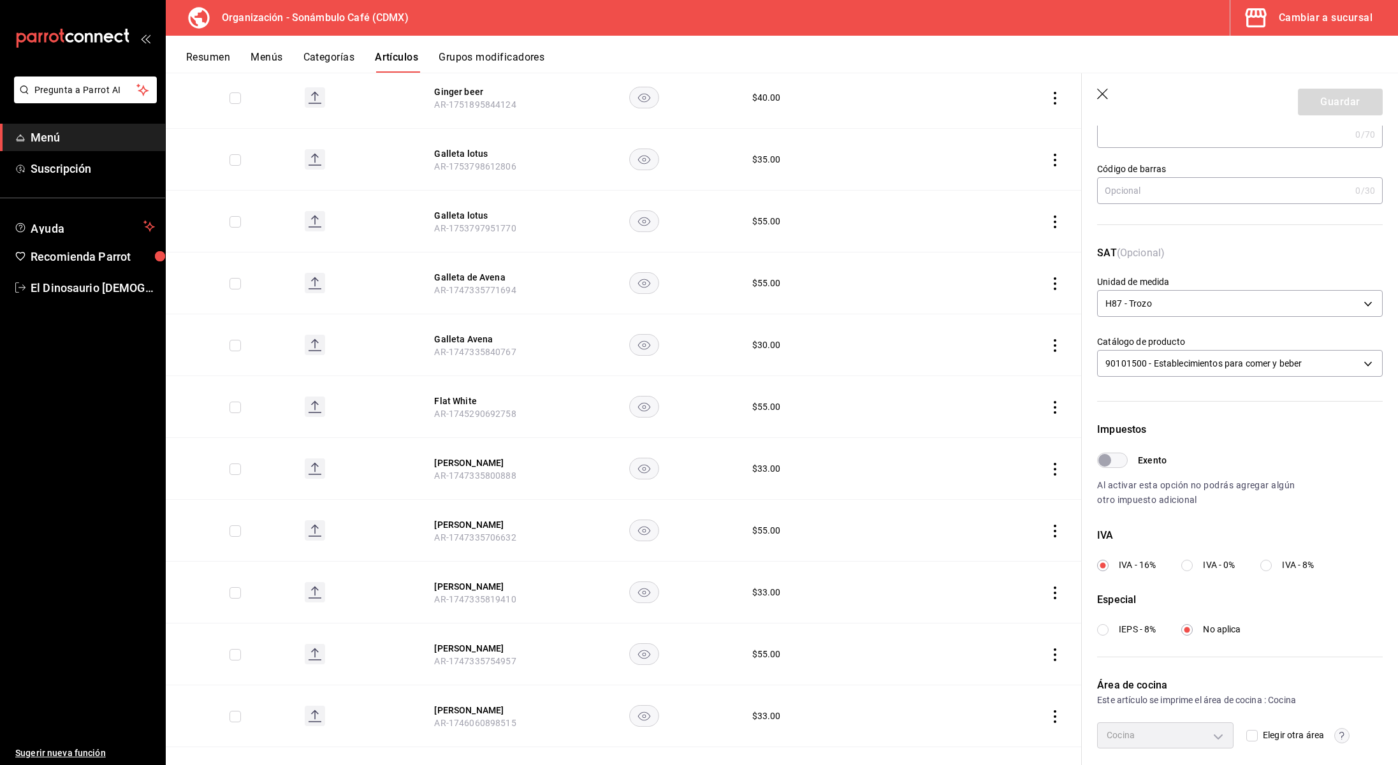
scroll to position [96, 0]
click at [1161, 355] on body "Pregunta a Parrot AI Menú Suscripción Ayuda Recomienda Parrot El Dinosaurio Les…" at bounding box center [699, 382] width 1398 height 765
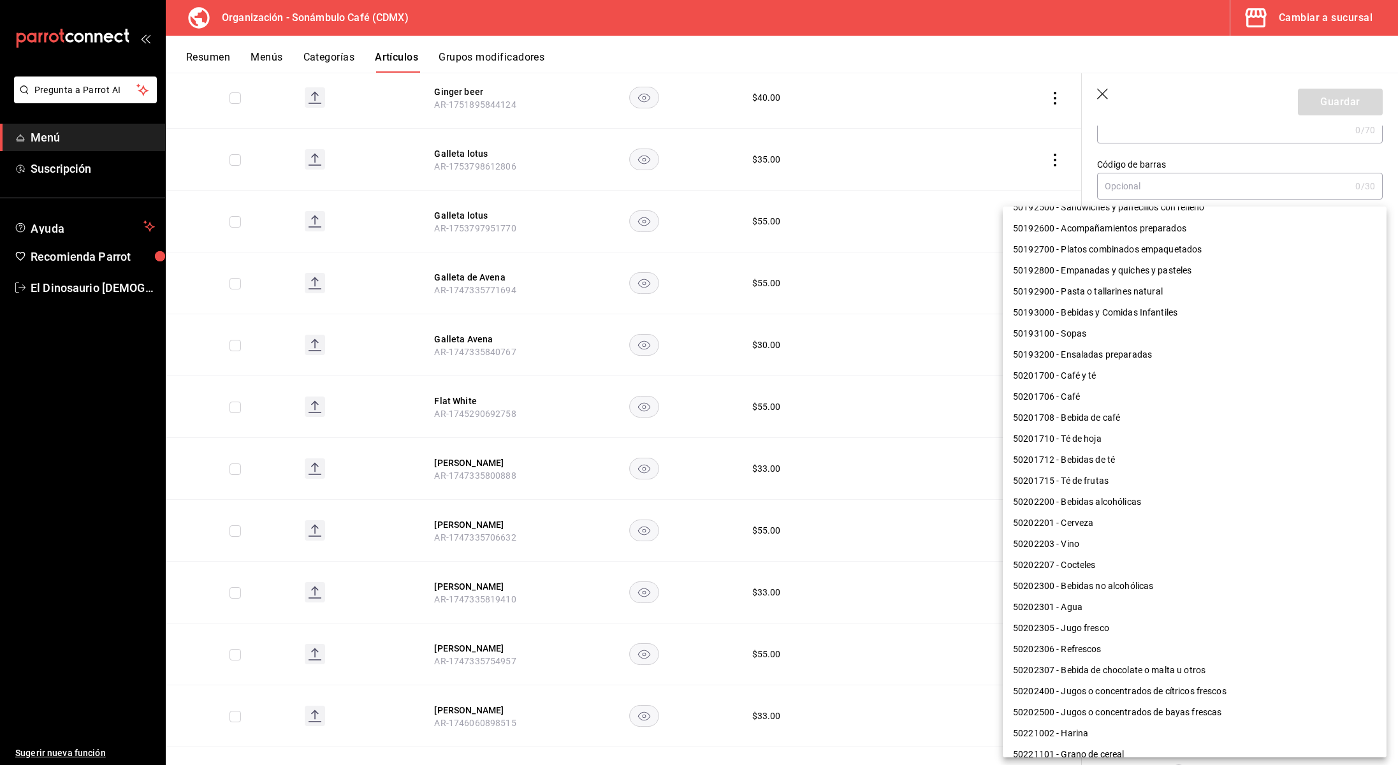
scroll to position [488, 0]
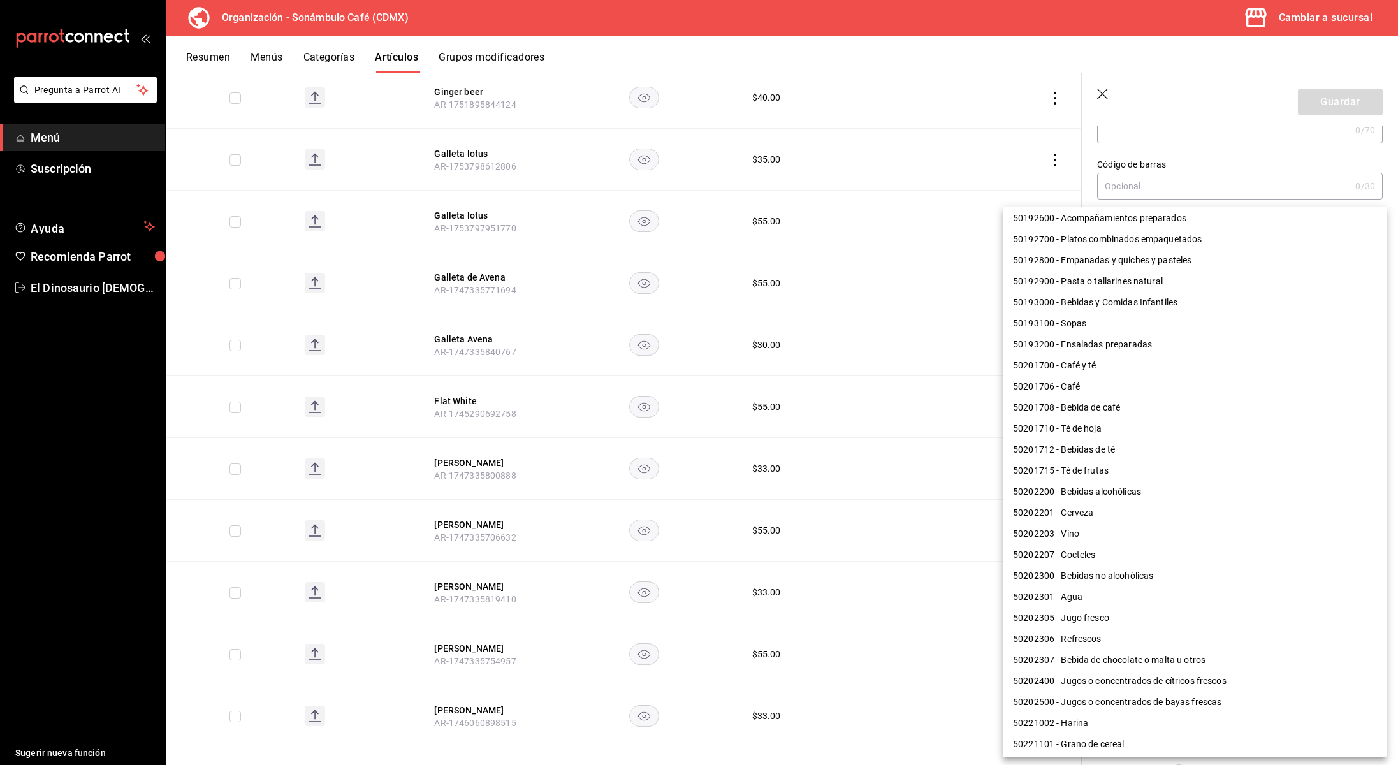
click at [1138, 575] on li "50202300 - Bebidas no alcohólicas" at bounding box center [1195, 576] width 384 height 21
type input "50202300"
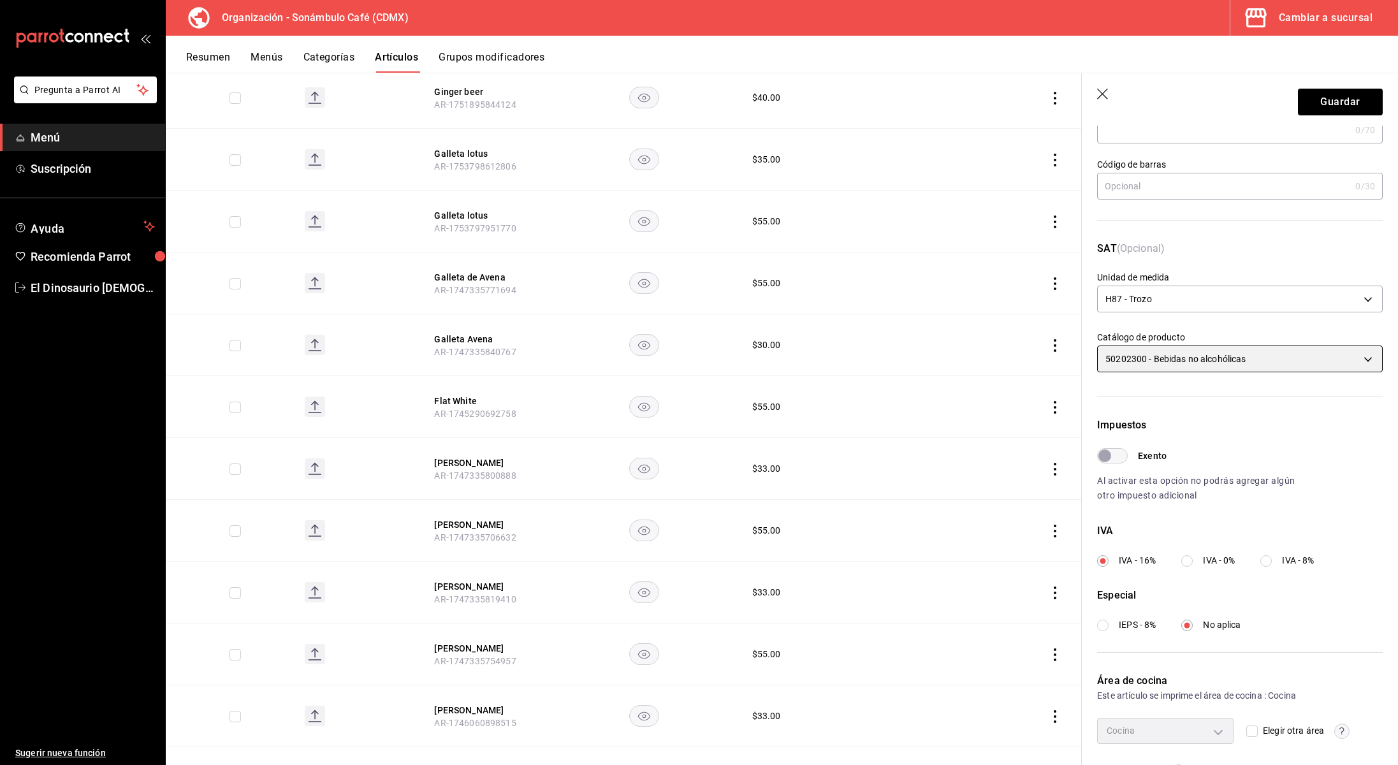
scroll to position [0, 0]
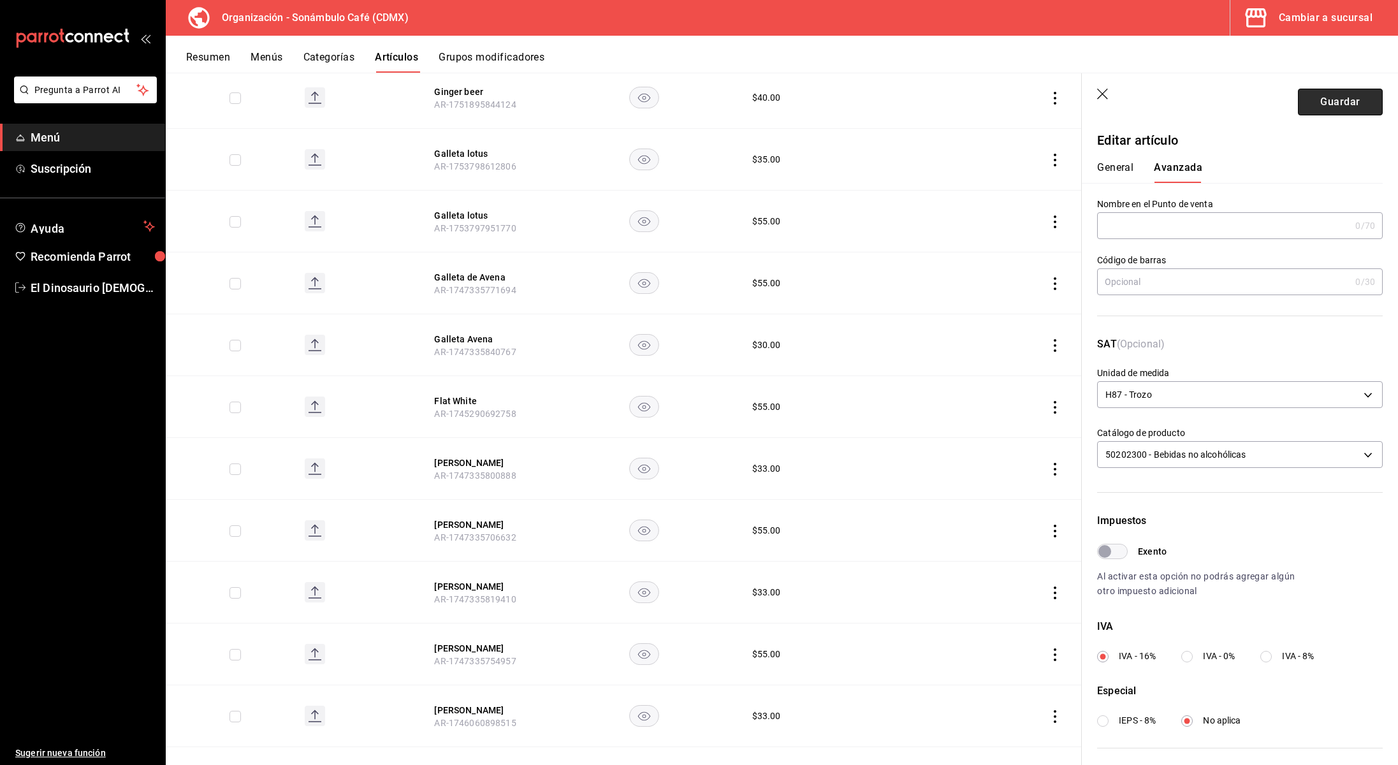
click at [1359, 106] on button "Guardar" at bounding box center [1340, 102] width 85 height 27
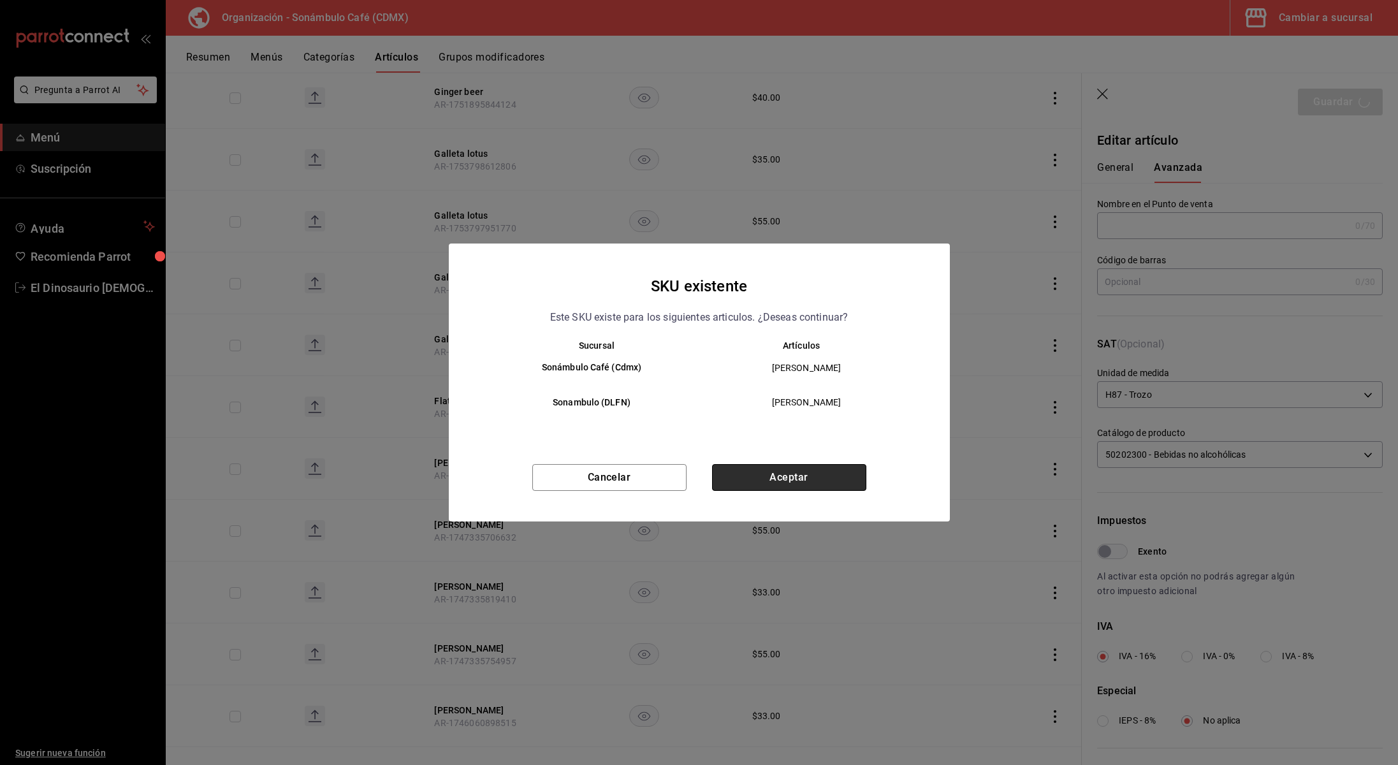
click at [840, 470] on button "Aceptar" at bounding box center [789, 477] width 154 height 27
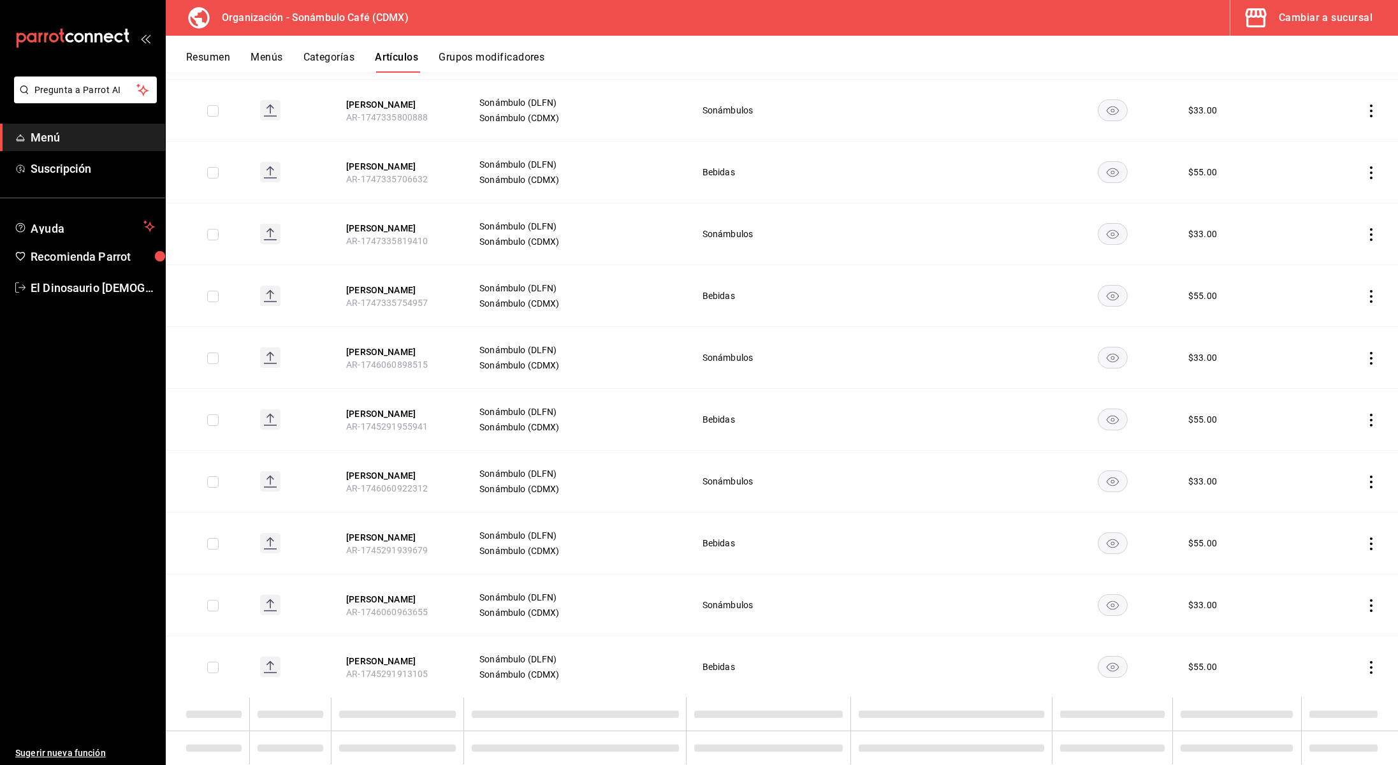
scroll to position [3412, 0]
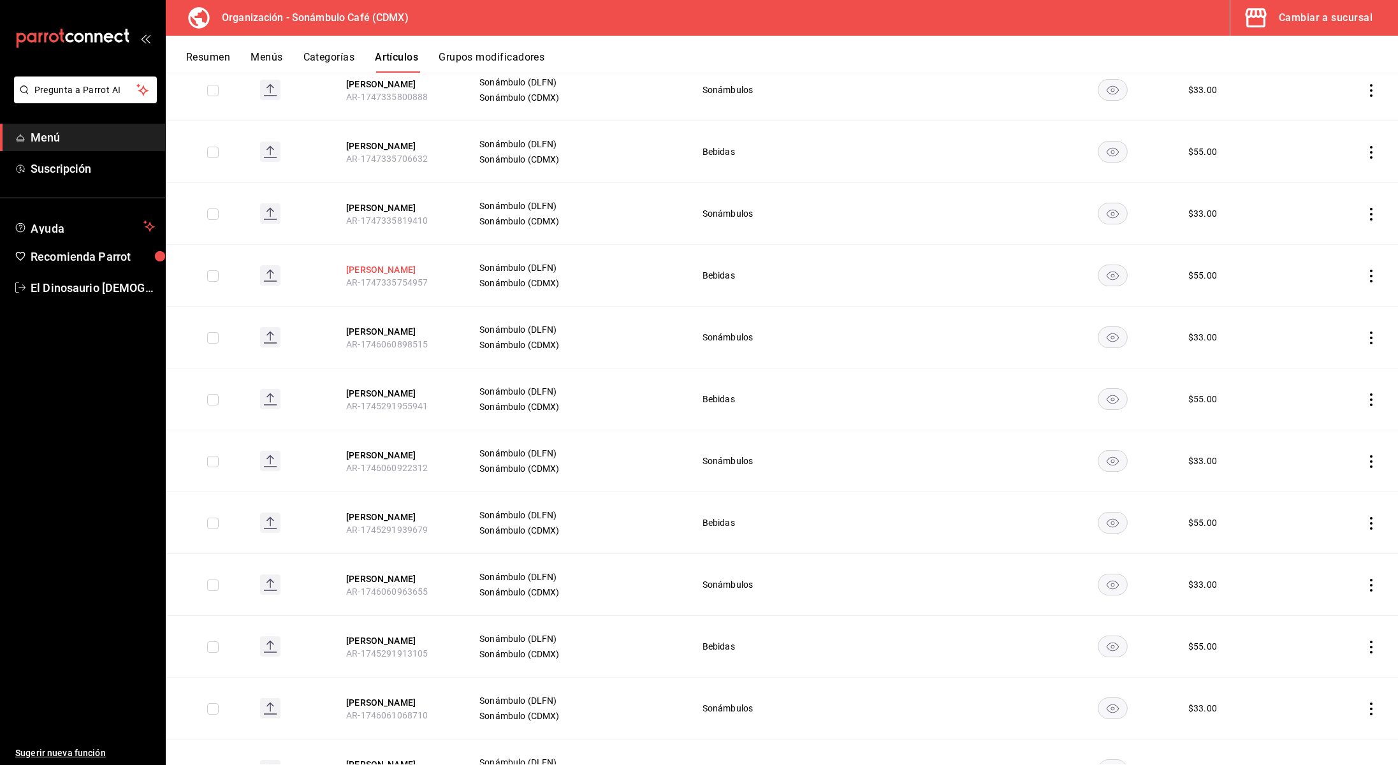
click at [378, 263] on button "Felix Piña" at bounding box center [397, 269] width 102 height 13
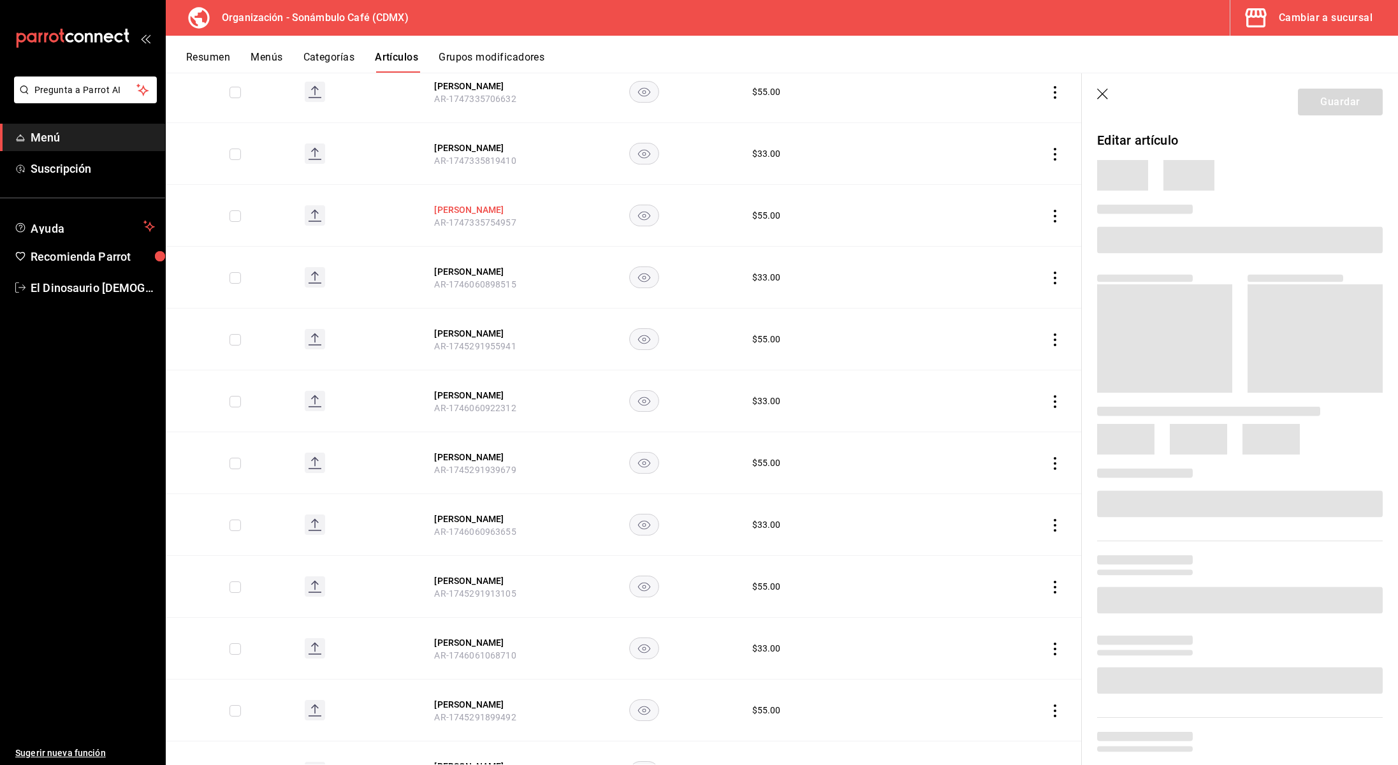
scroll to position [3310, 0]
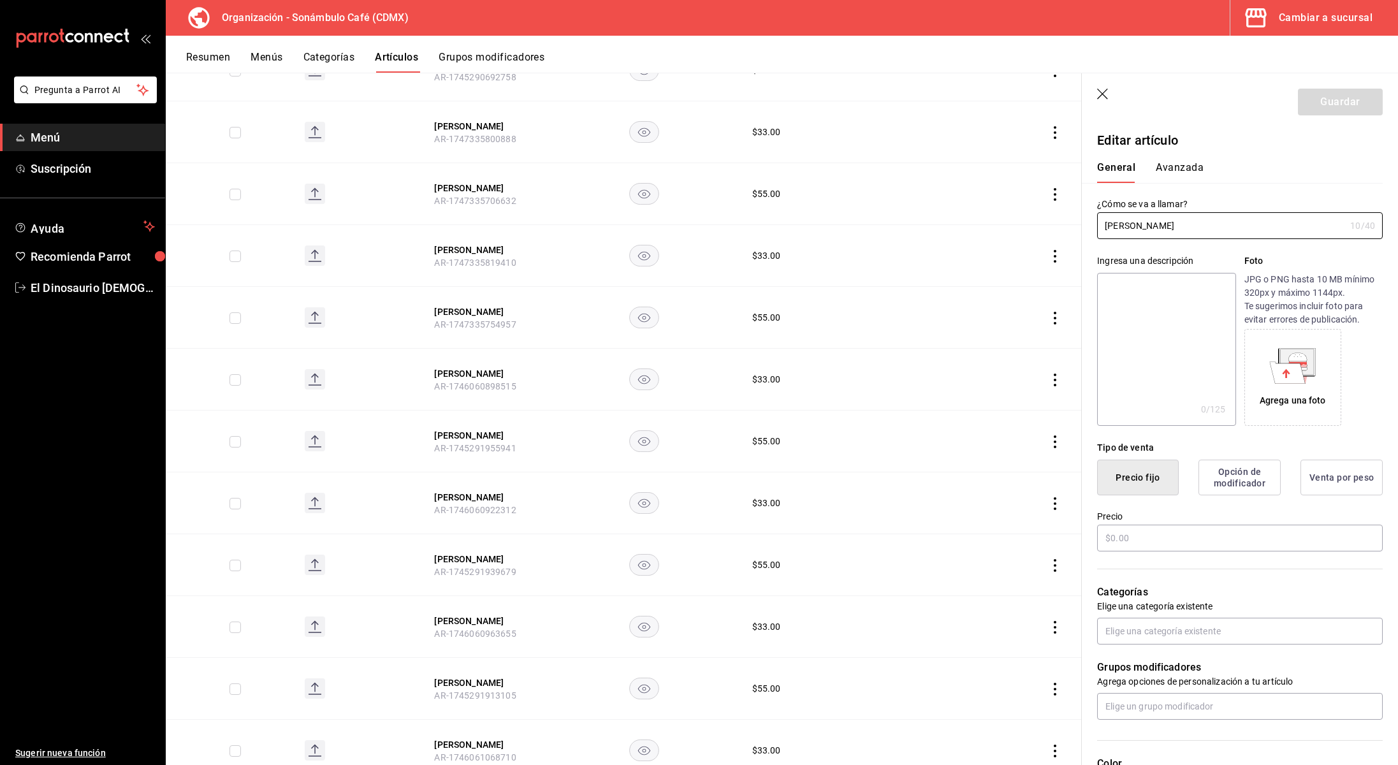
type input "$55.00"
type input "H87"
type input "50202300"
radio input "true"
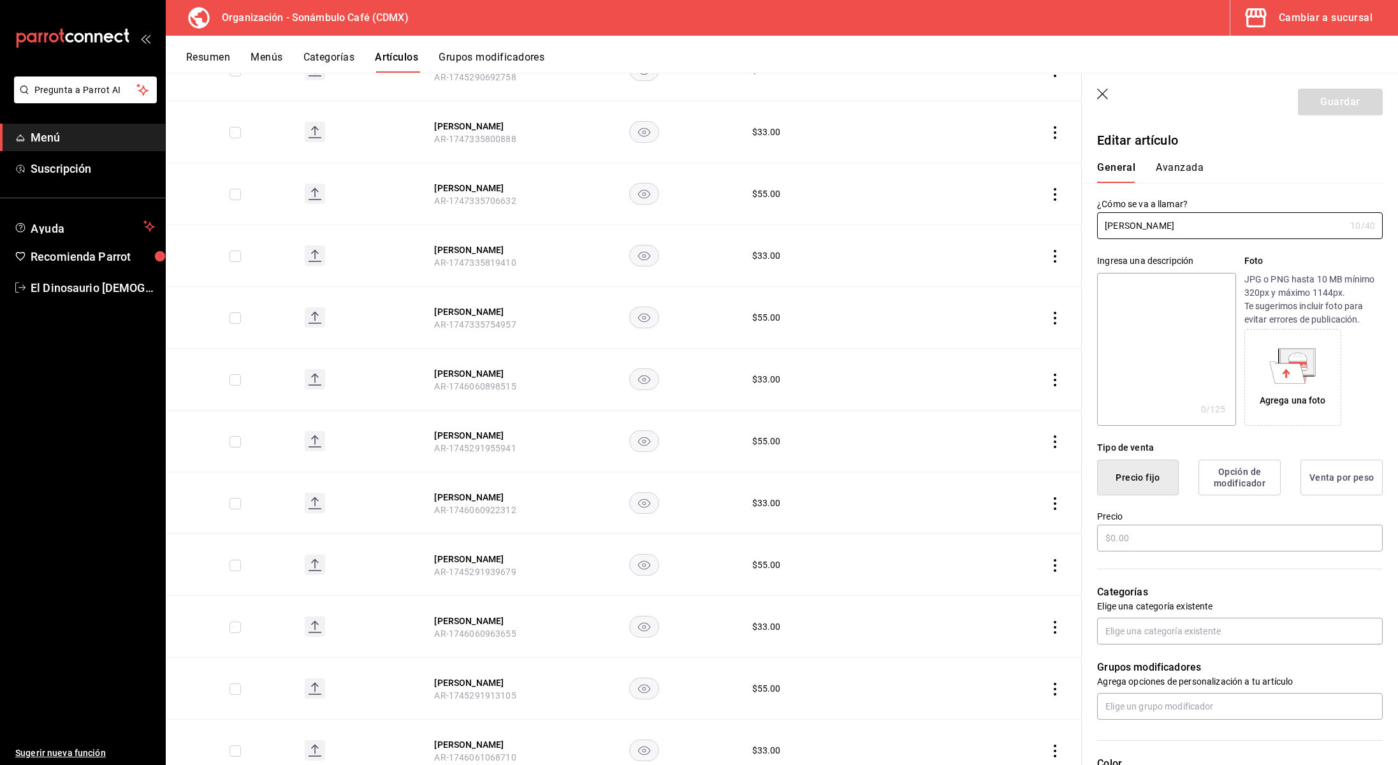
type input "6d5d39c5-aa1e-42d8-a05d-a56b1b7c7e54"
click at [1194, 172] on button "Avanzada" at bounding box center [1180, 172] width 48 height 22
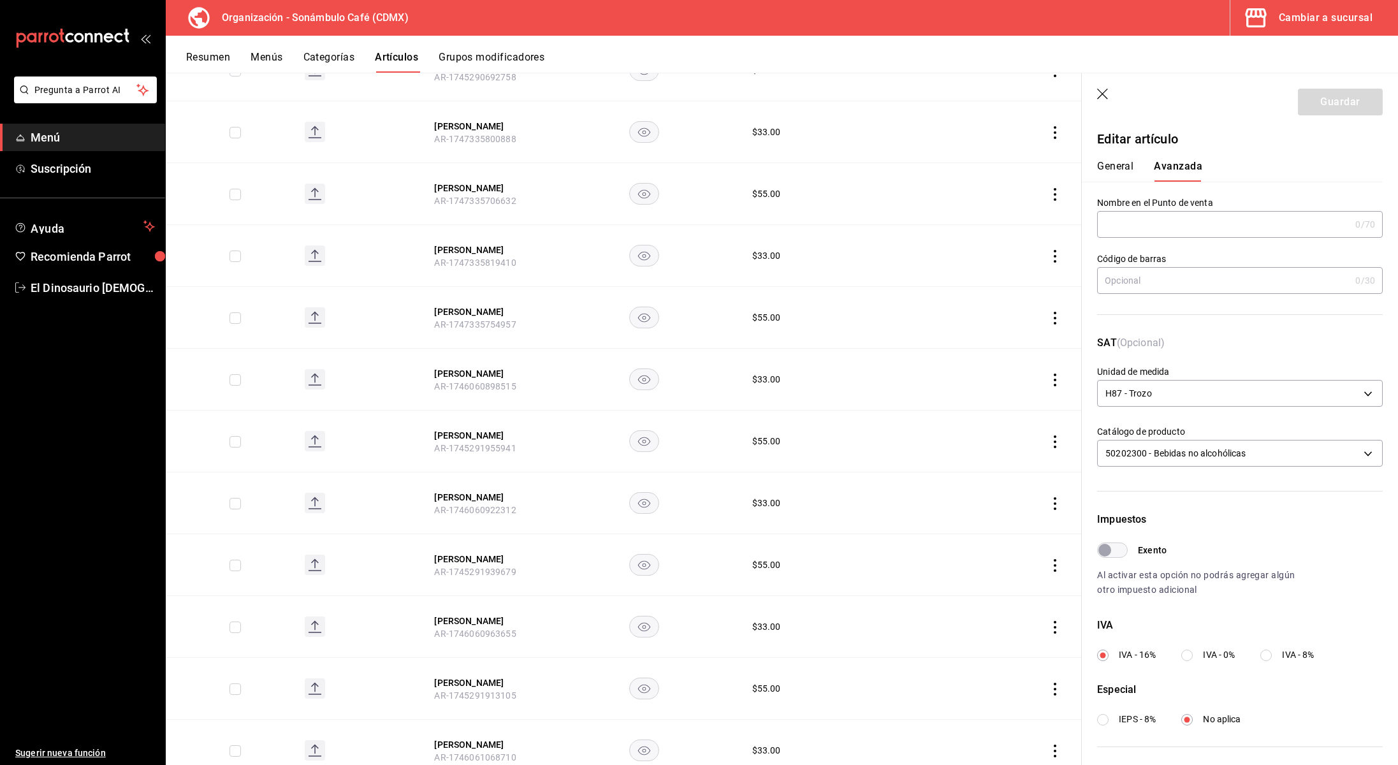
scroll to position [2, 0]
click at [1100, 168] on button "General" at bounding box center [1115, 170] width 36 height 22
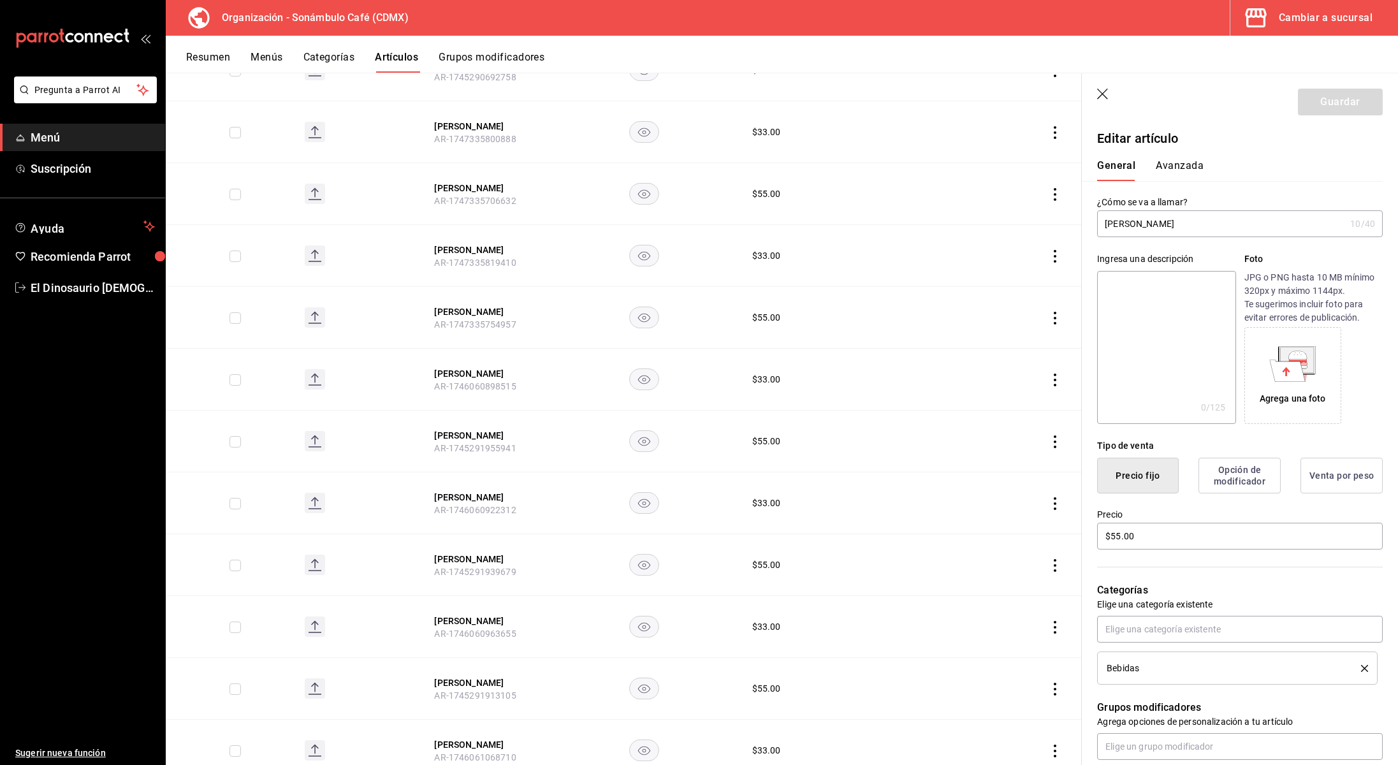
click at [1184, 176] on button "Avanzada" at bounding box center [1180, 170] width 48 height 22
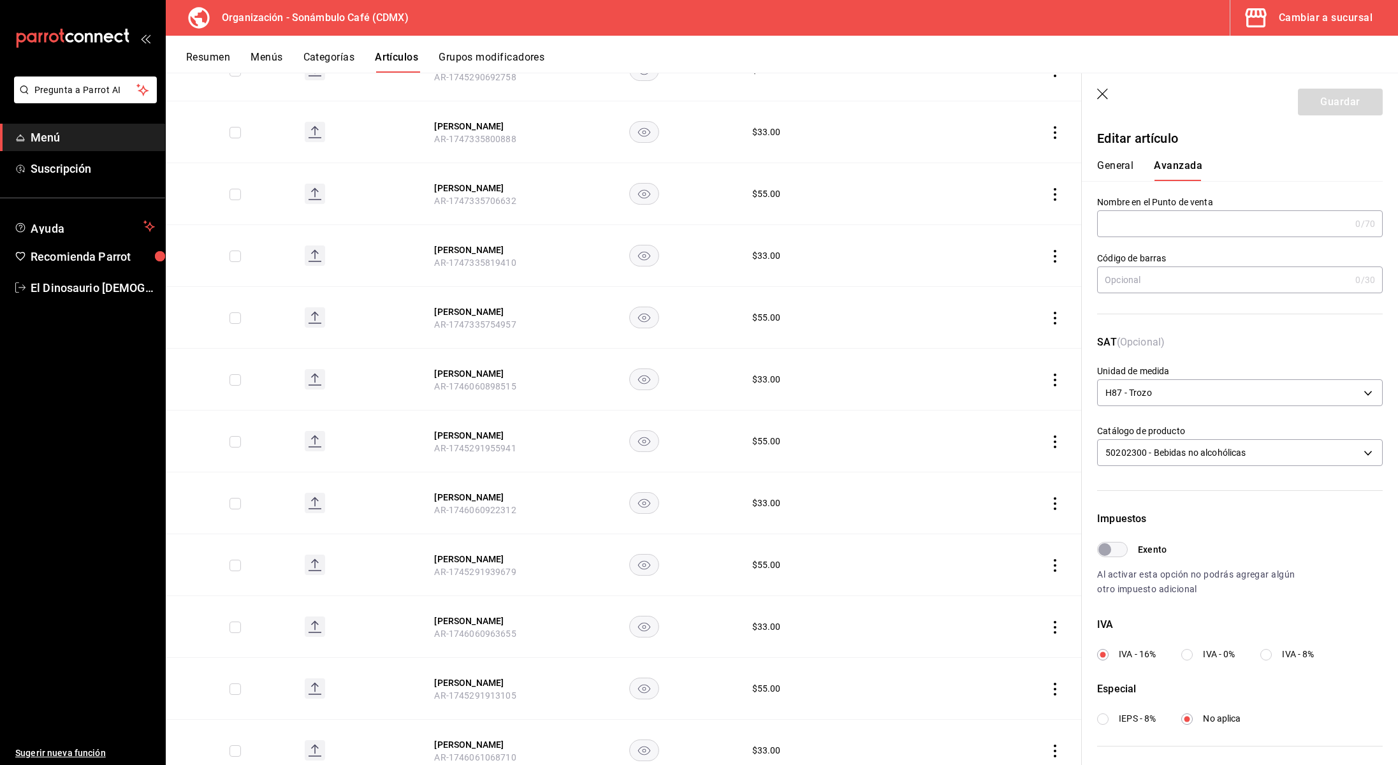
scroll to position [3304, 0]
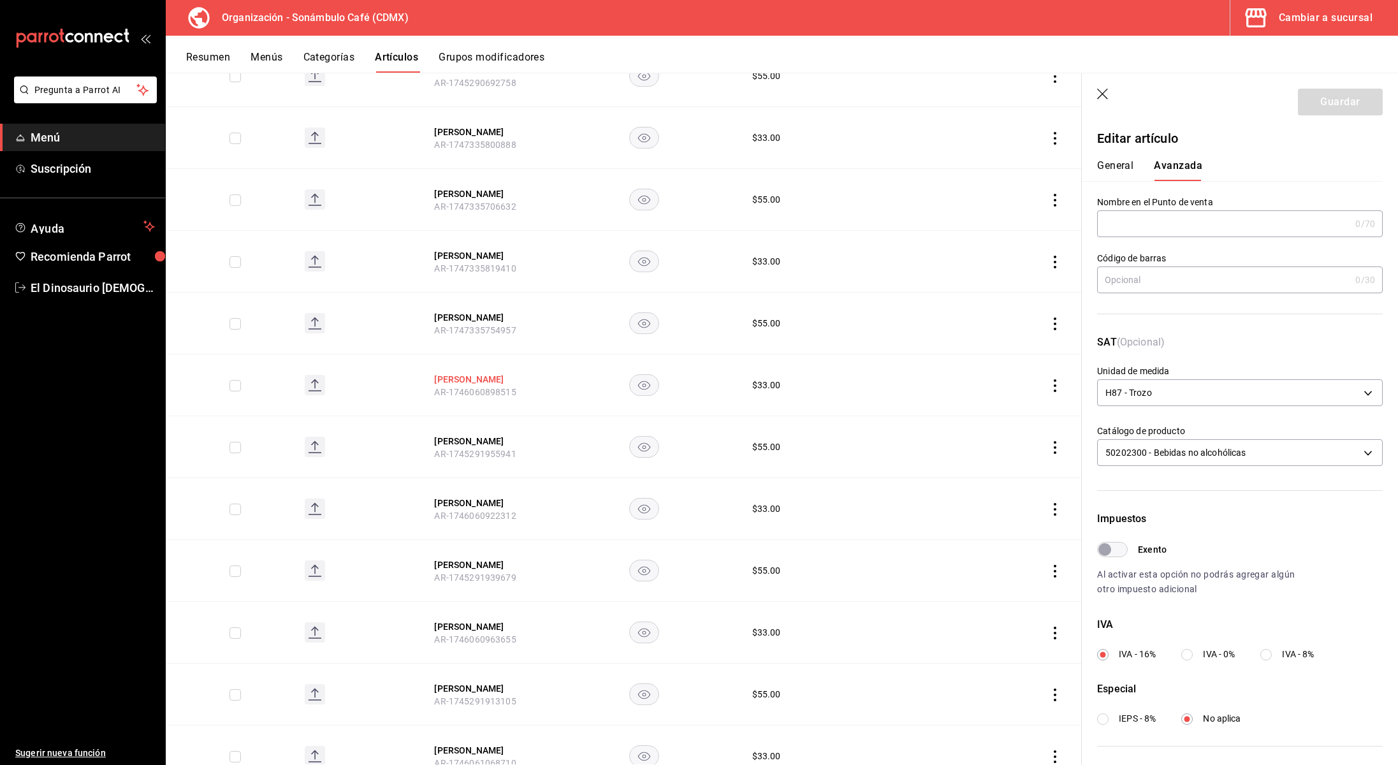
click at [484, 373] on button "Felix Maracuya" at bounding box center [485, 379] width 102 height 13
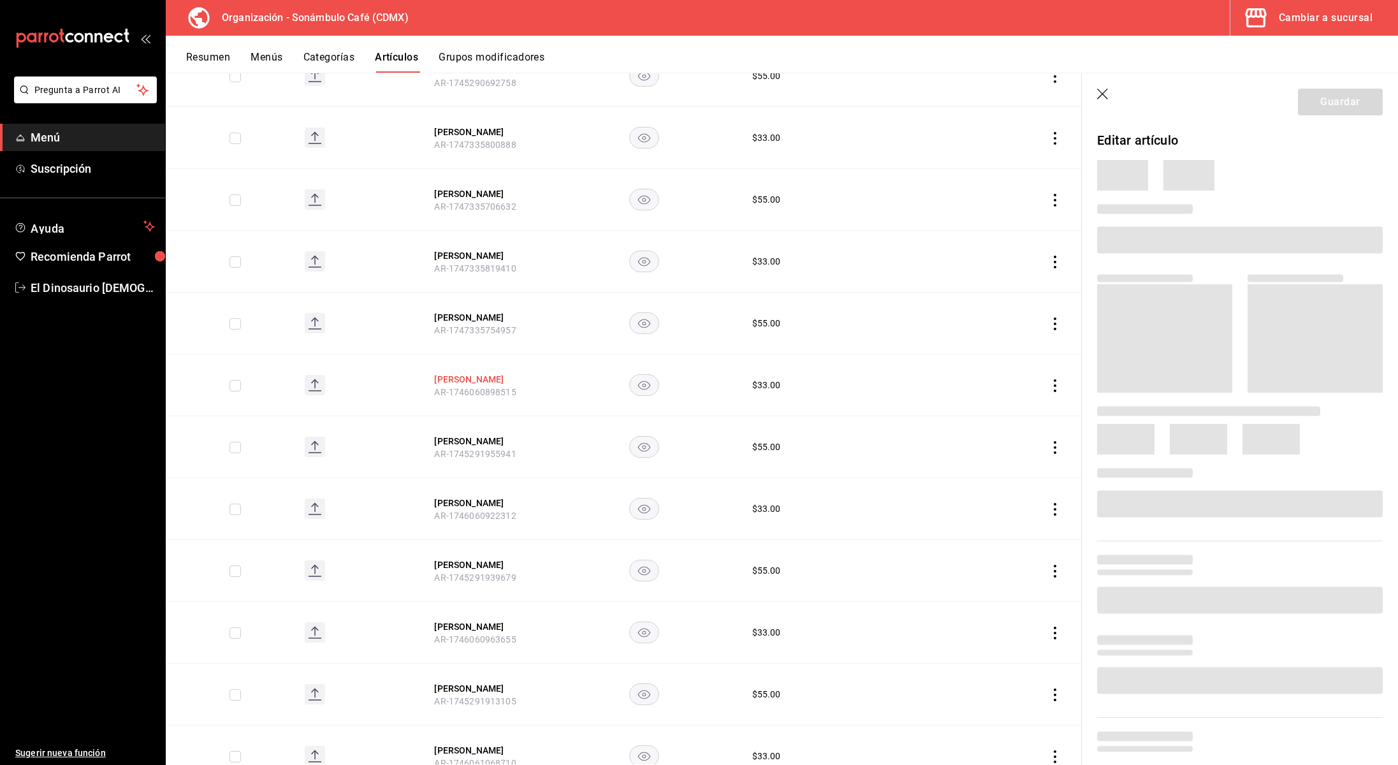
scroll to position [3307, 0]
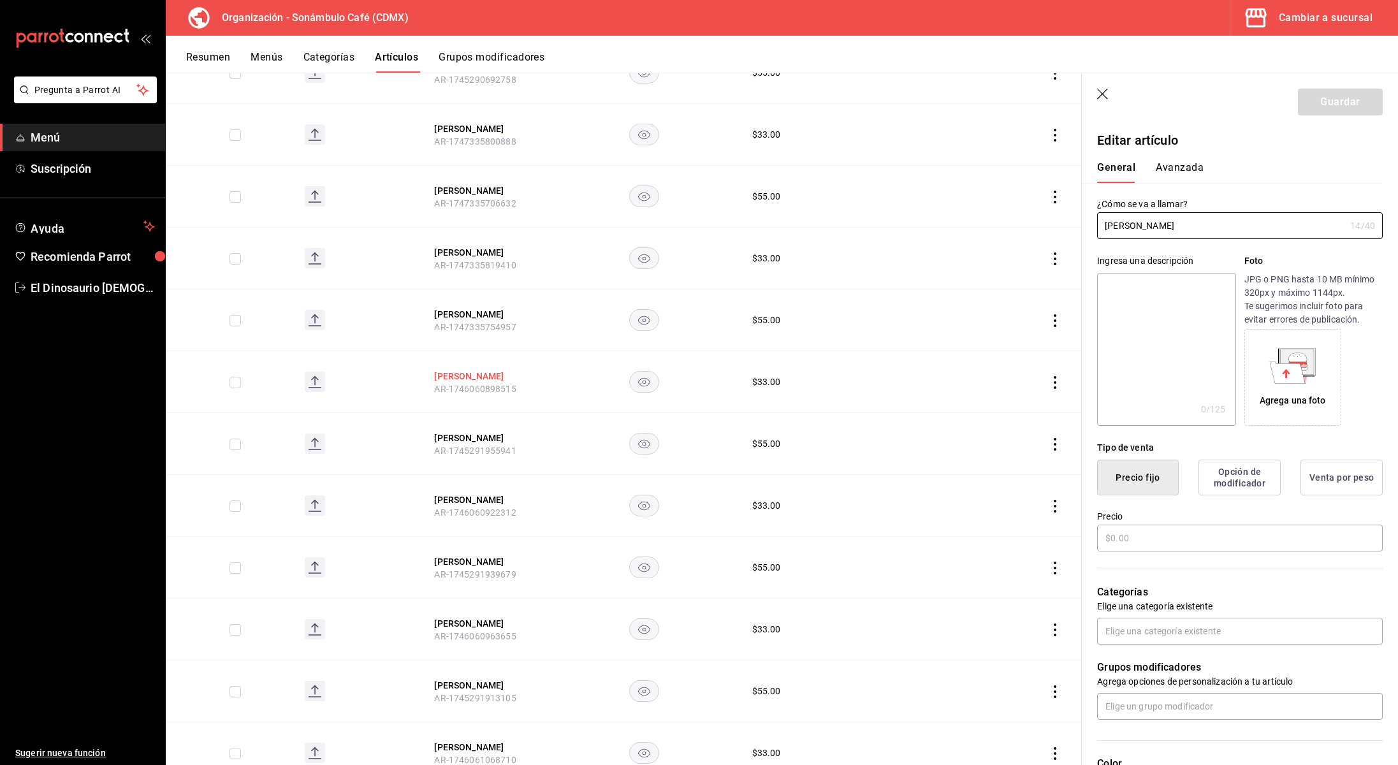
type input "$33.00"
type input "H87"
type input "90101500"
radio input "true"
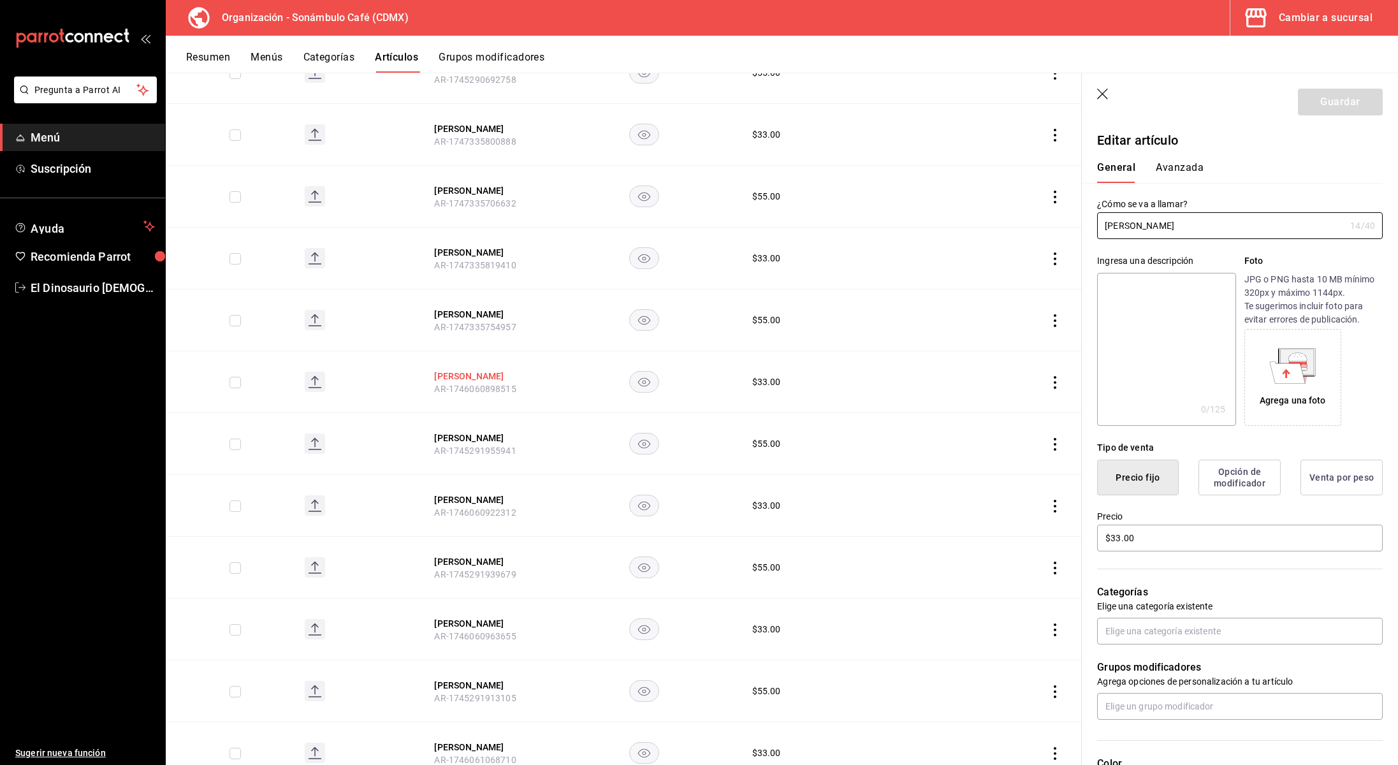
type input "6d5d39c5-aa1e-42d8-a05d-a56b1b7c7e54"
click at [1185, 163] on button "Avanzada" at bounding box center [1180, 172] width 48 height 22
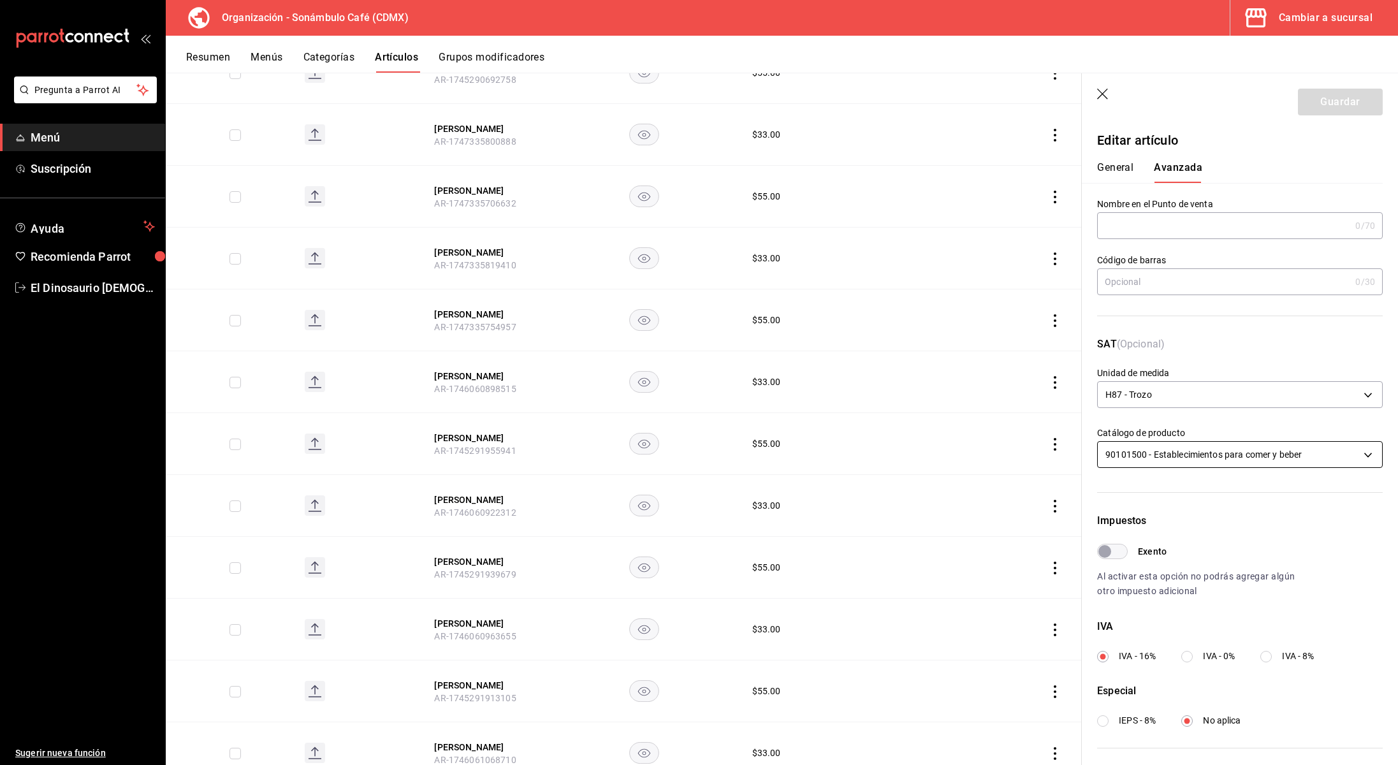
click at [1144, 461] on body "Pregunta a Parrot AI Menú Suscripción Ayuda Recomienda Parrot El Dinosaurio Les…" at bounding box center [699, 382] width 1398 height 765
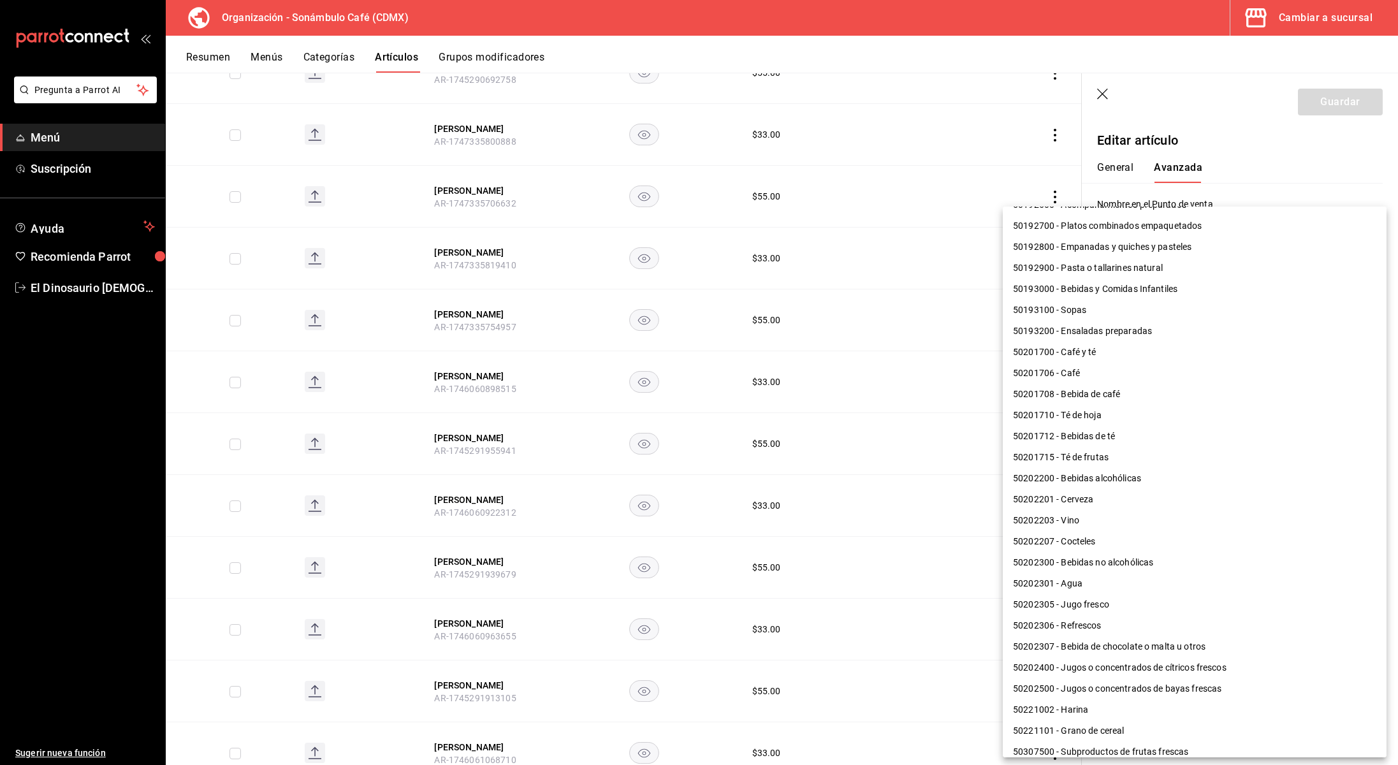
scroll to position [436, 0]
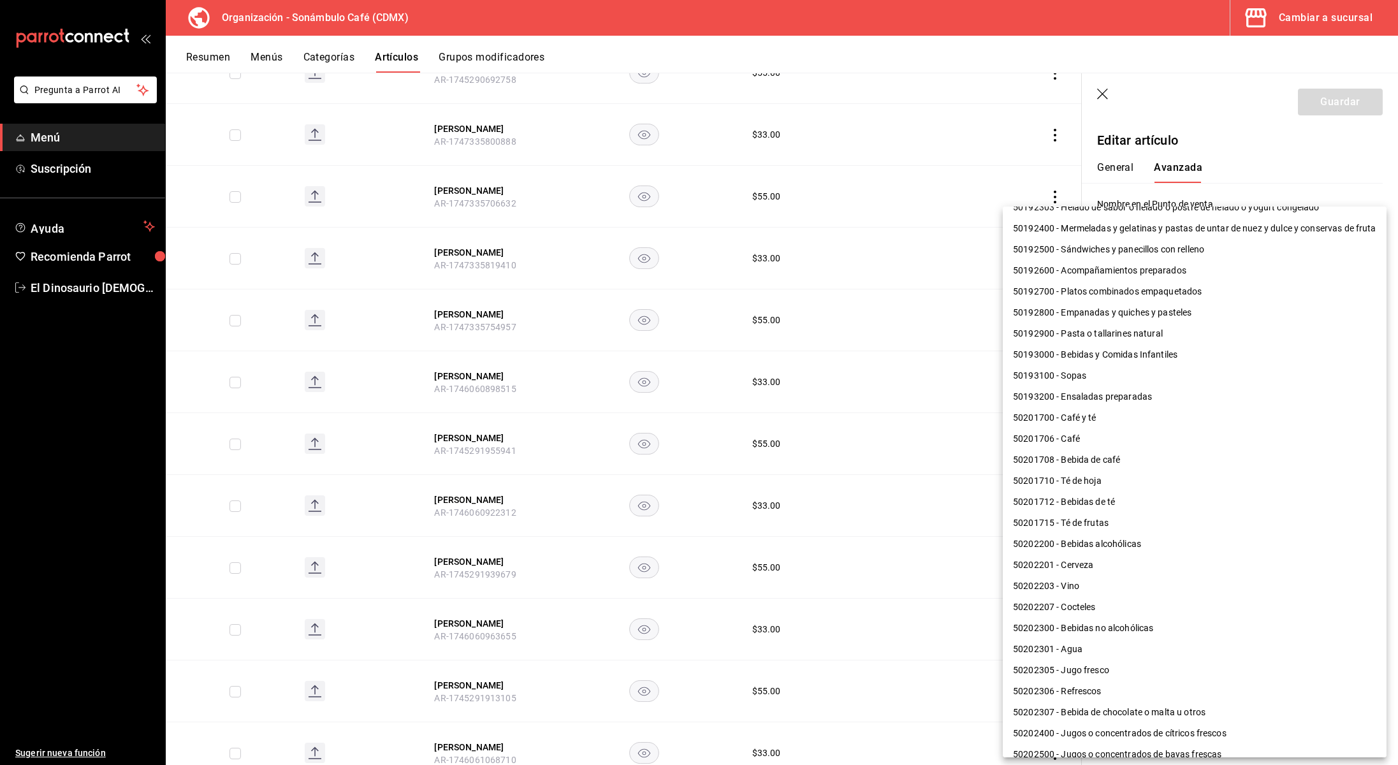
click at [1162, 633] on li "50202300 - Bebidas no alcohólicas" at bounding box center [1195, 628] width 384 height 21
type input "50202300"
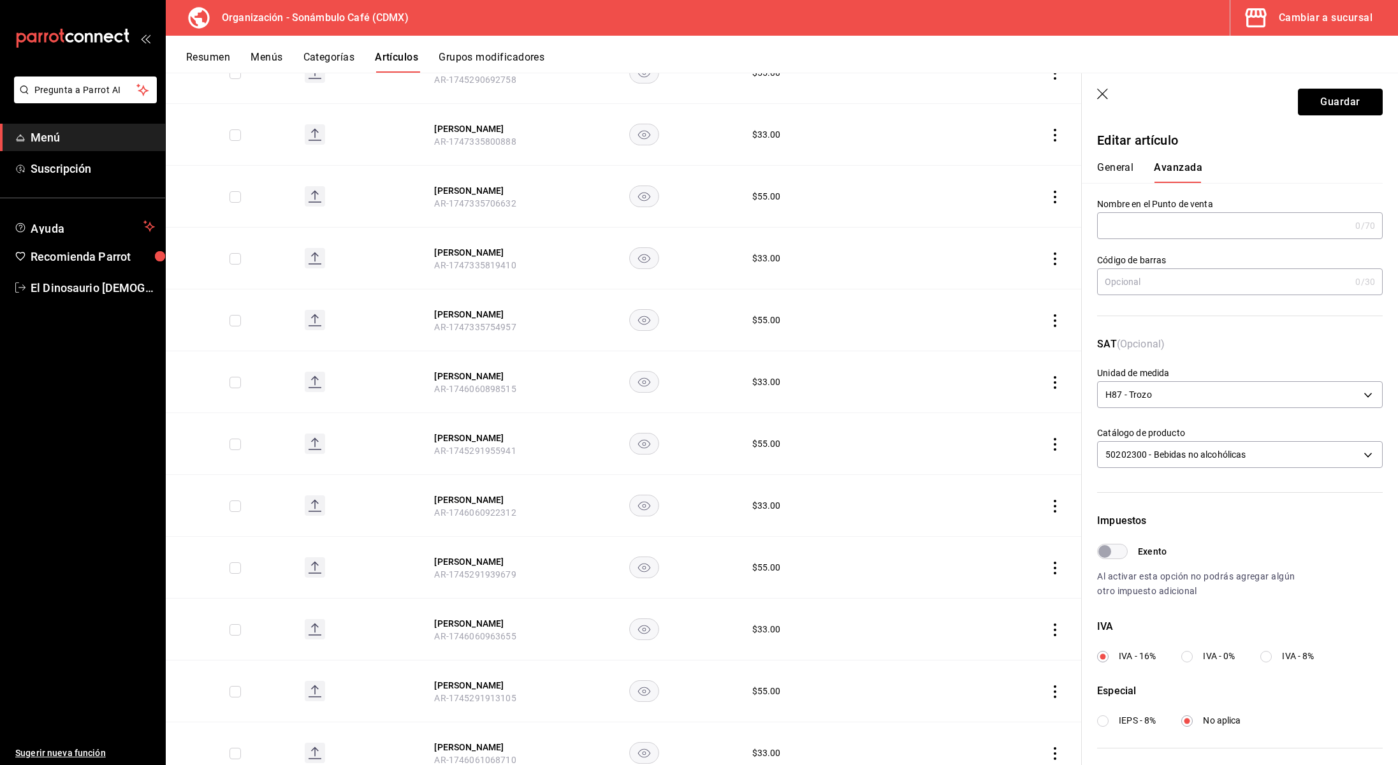
click at [1323, 113] on button "Guardar" at bounding box center [1340, 102] width 85 height 27
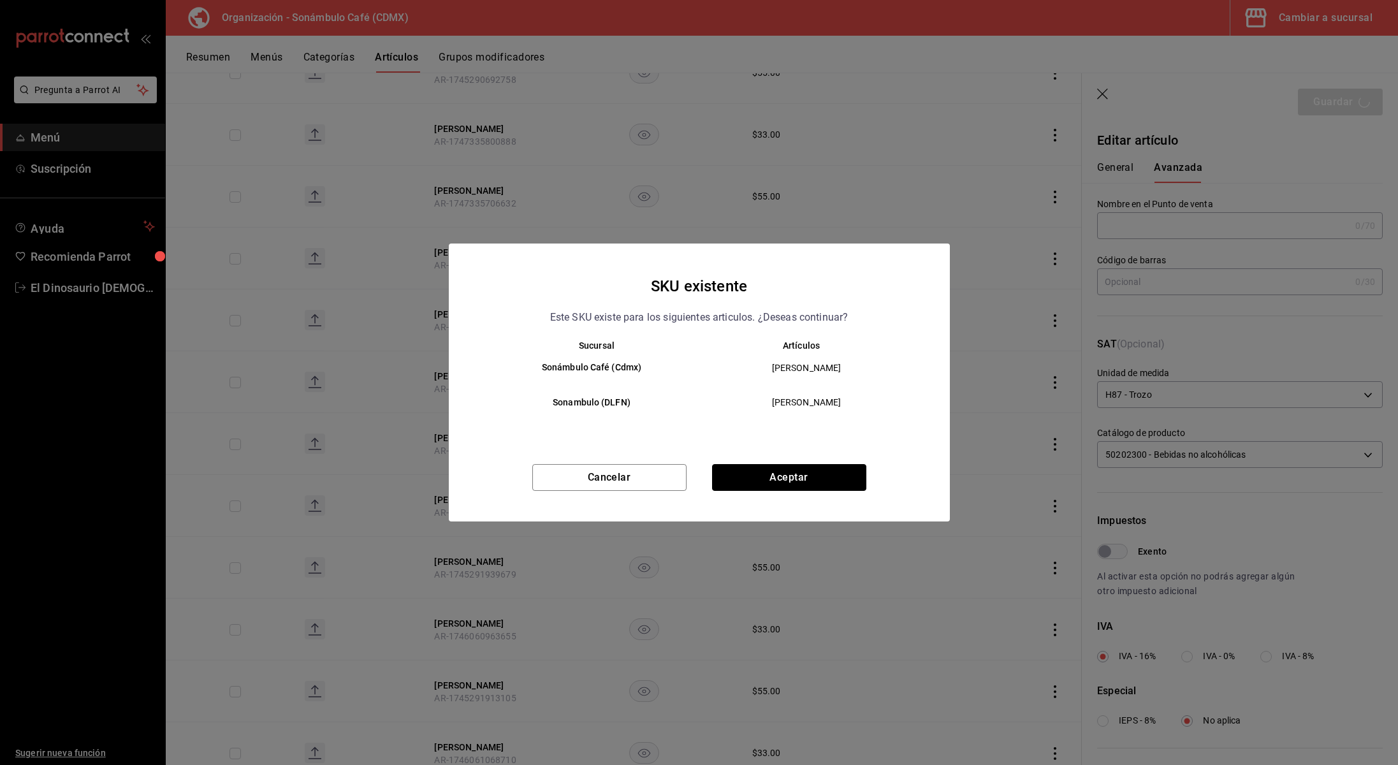
click at [746, 474] on button "Aceptar" at bounding box center [789, 477] width 154 height 27
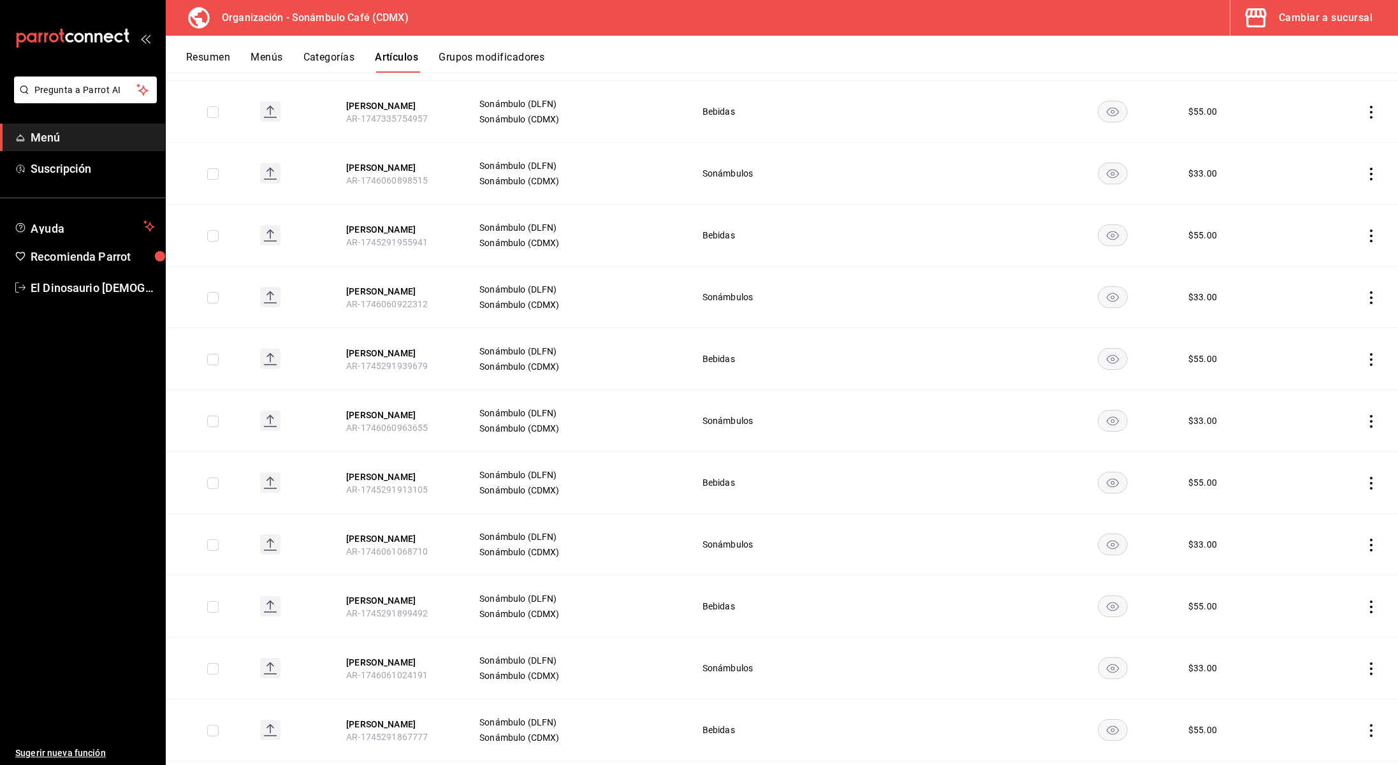
scroll to position [3567, 0]
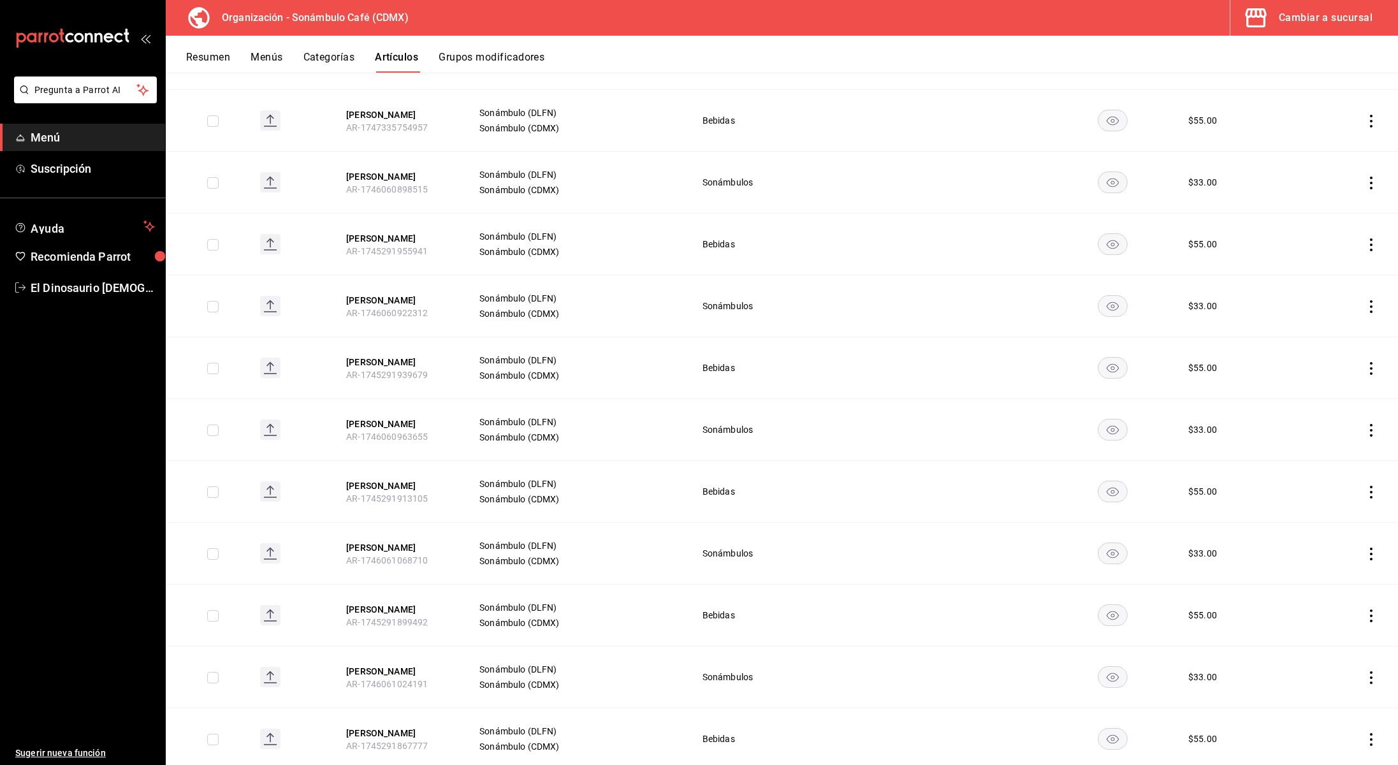
drag, startPoint x: 402, startPoint y: 162, endPoint x: 849, endPoint y: 93, distance: 451.7
click at [402, 170] on button "Felix Maracuya" at bounding box center [397, 176] width 102 height 13
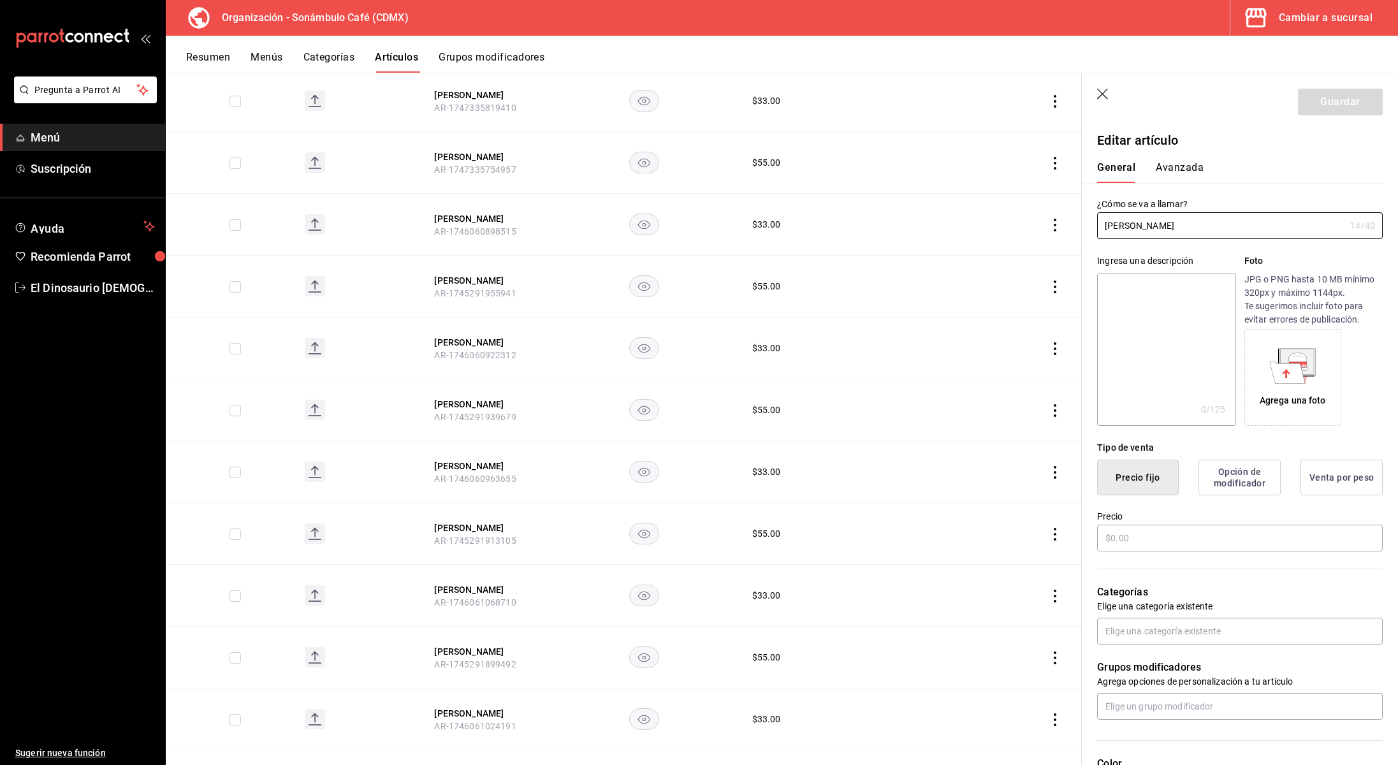
scroll to position [3495, 0]
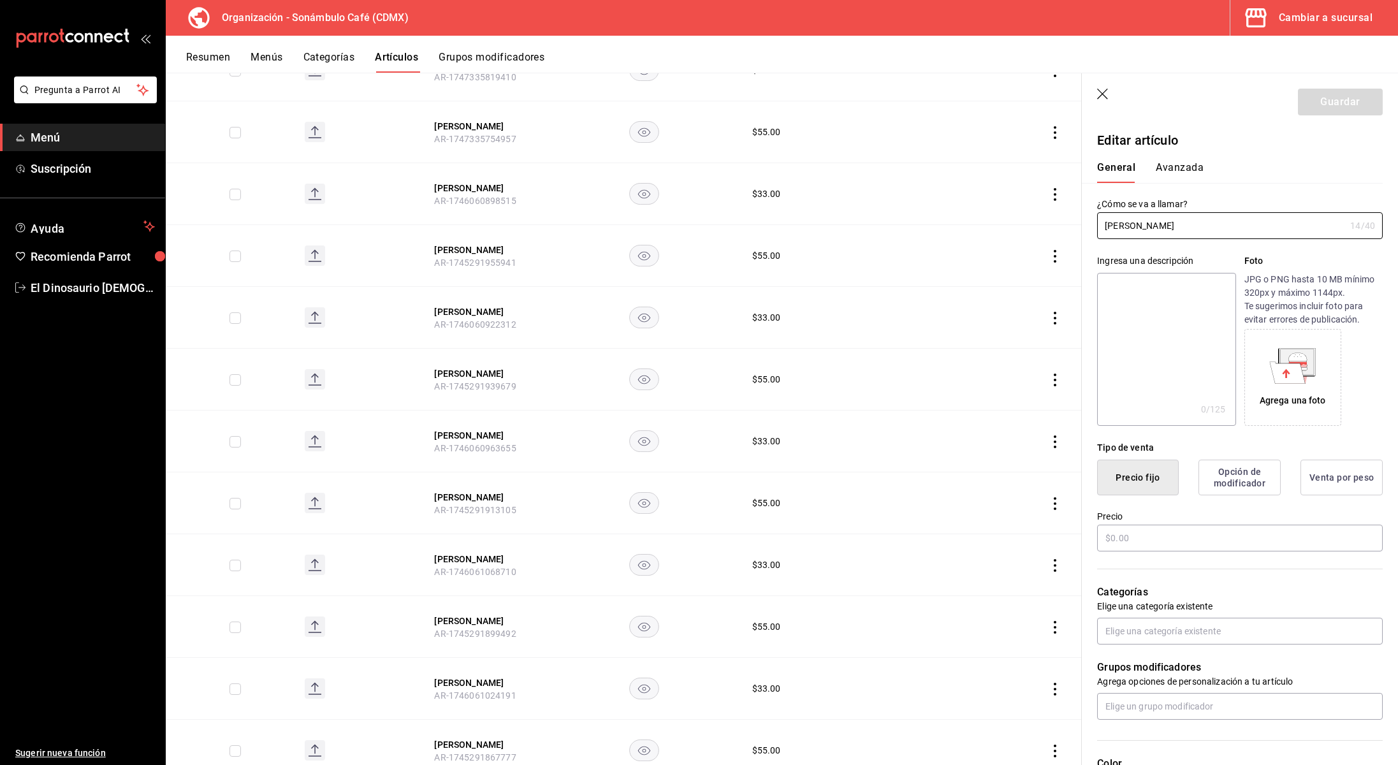
type input "$33.00"
click at [1181, 164] on button "Avanzada" at bounding box center [1180, 172] width 48 height 22
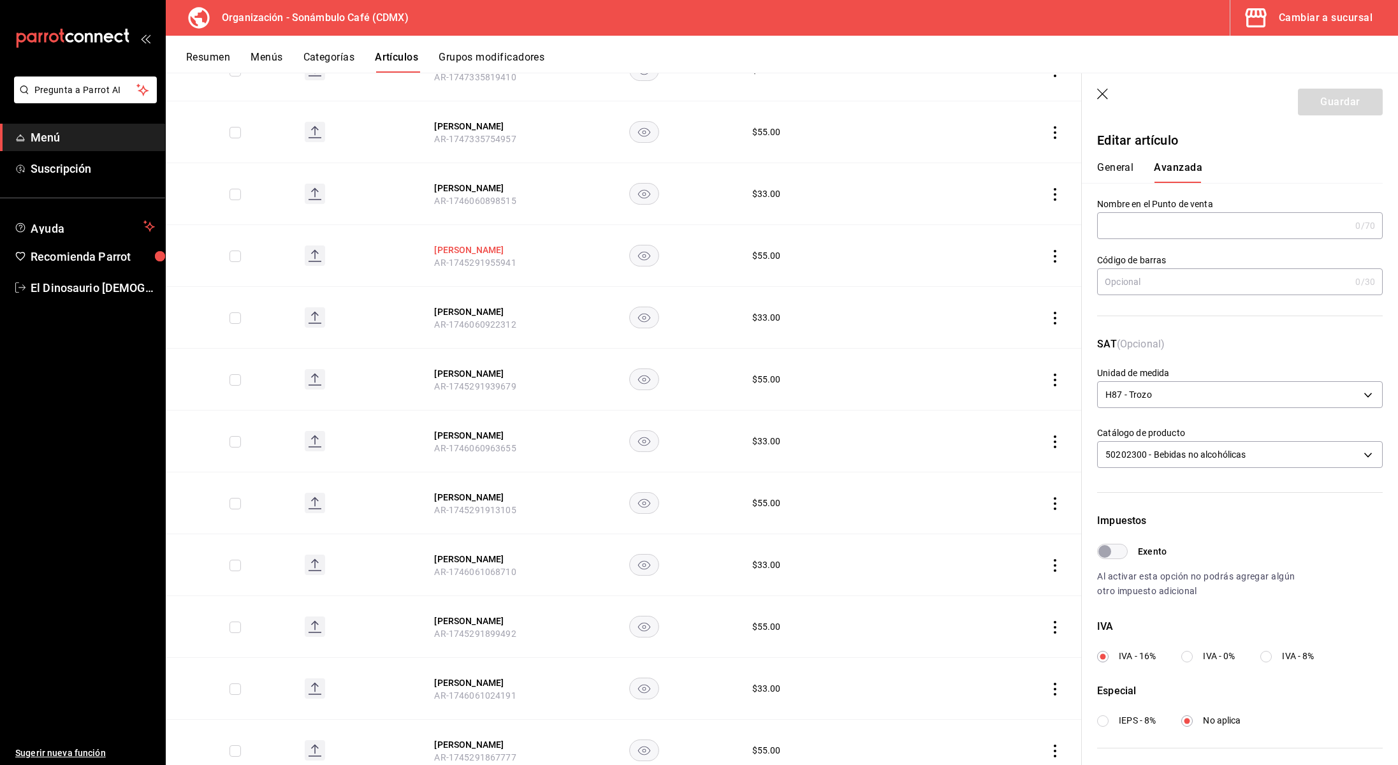
click at [466, 244] on button "Felix Maracuya" at bounding box center [485, 250] width 102 height 13
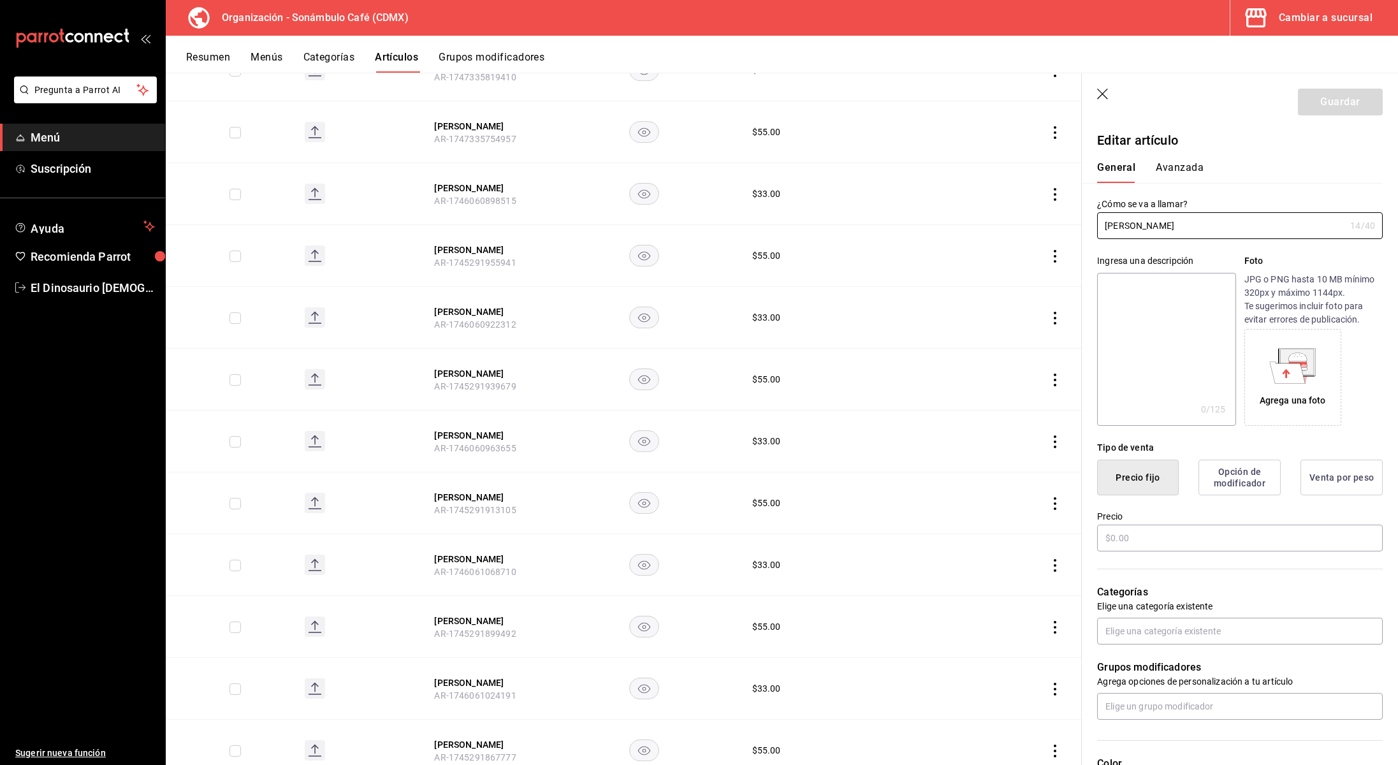
type input "$55.00"
type input "H87"
type input "50202300"
radio input "true"
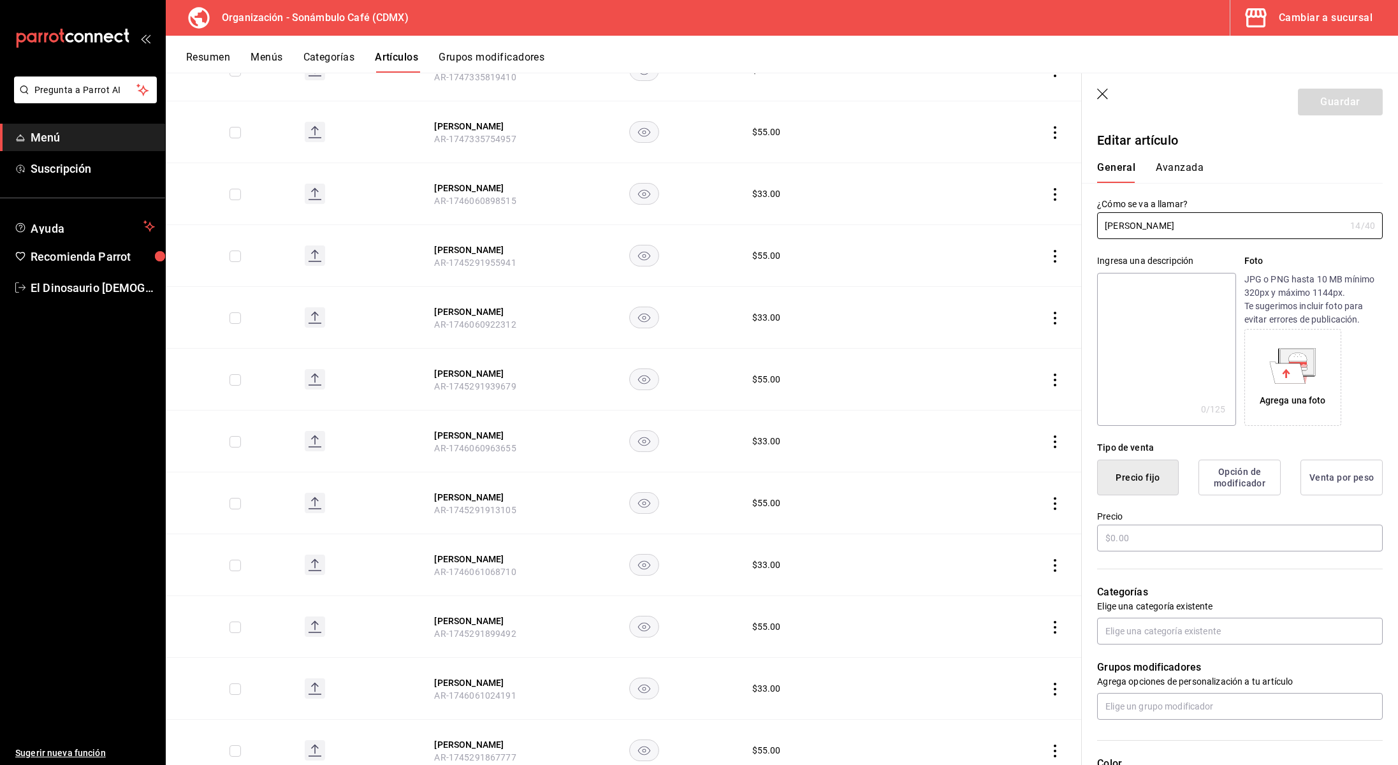
type input "6d5d39c5-aa1e-42d8-a05d-a56b1b7c7e54"
click at [1171, 169] on button "Avanzada" at bounding box center [1180, 172] width 48 height 22
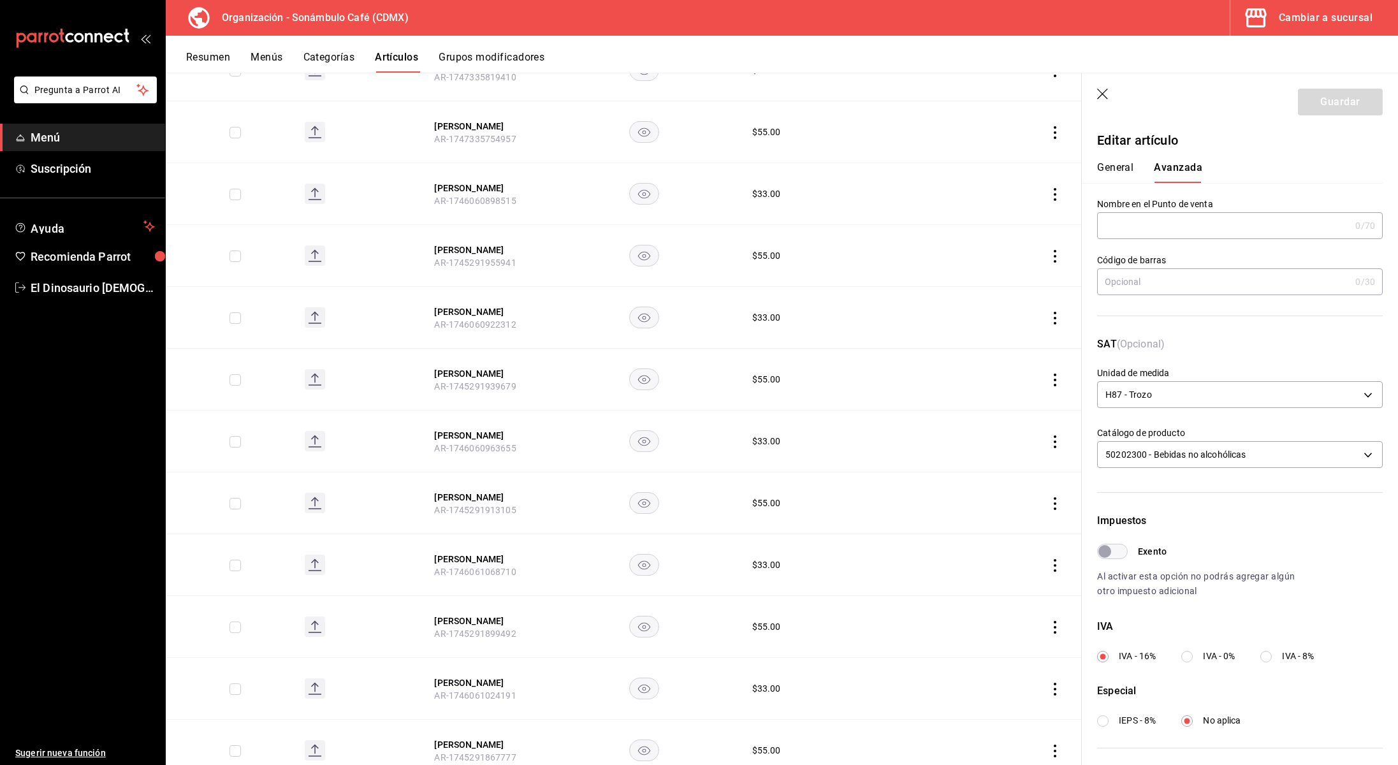
click at [1111, 166] on button "General" at bounding box center [1115, 172] width 36 height 22
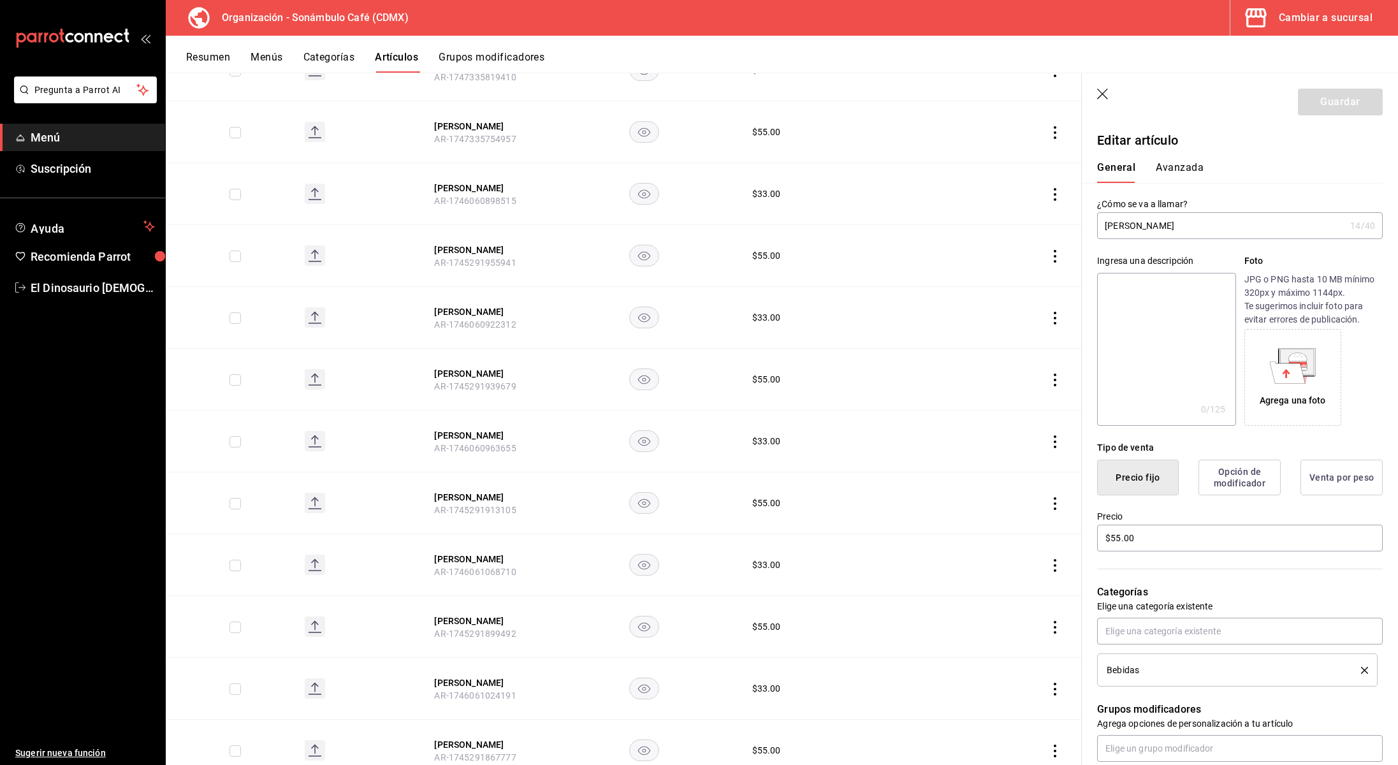
click at [1184, 170] on button "Avanzada" at bounding box center [1180, 172] width 48 height 22
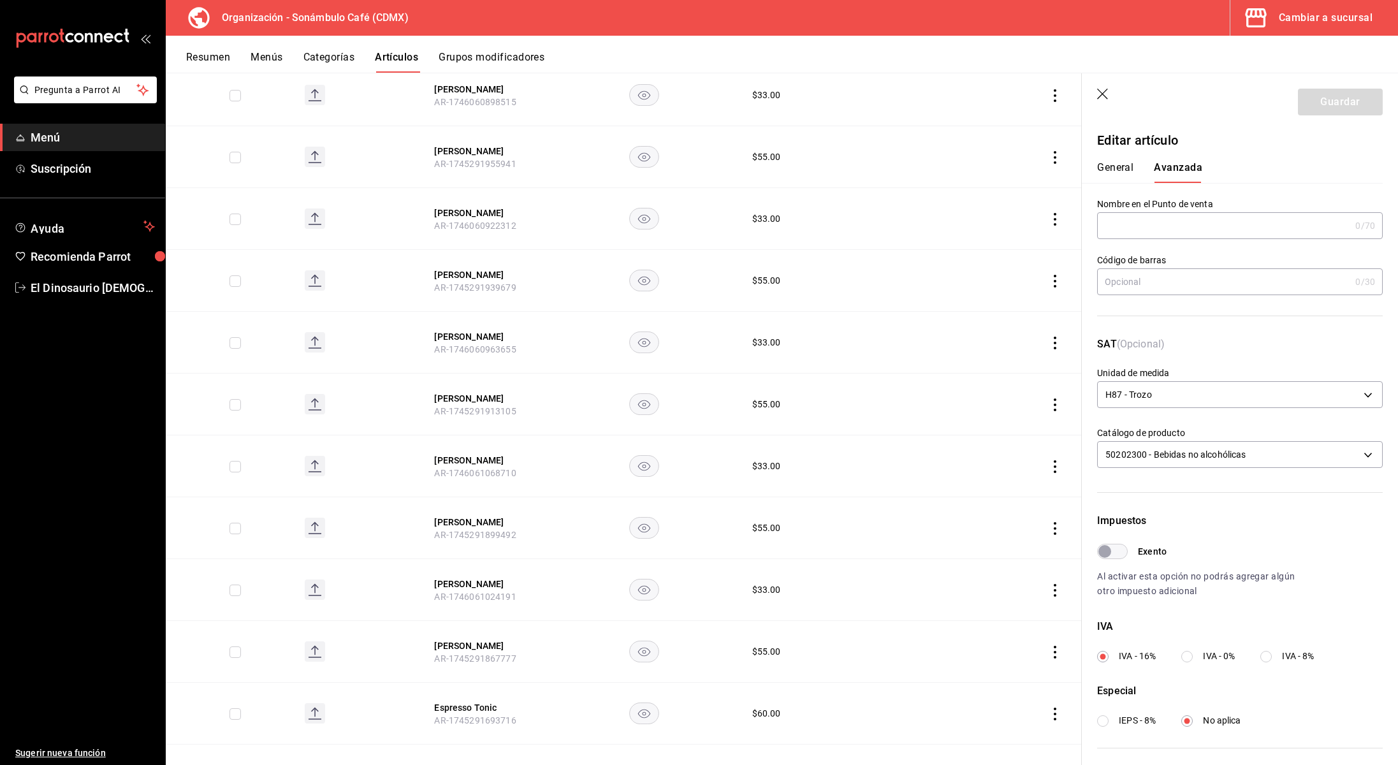
scroll to position [3593, 0]
click at [466, 145] on button "Felix Maracuya" at bounding box center [485, 151] width 102 height 13
click at [468, 207] on button "Felix Manzana" at bounding box center [485, 213] width 102 height 13
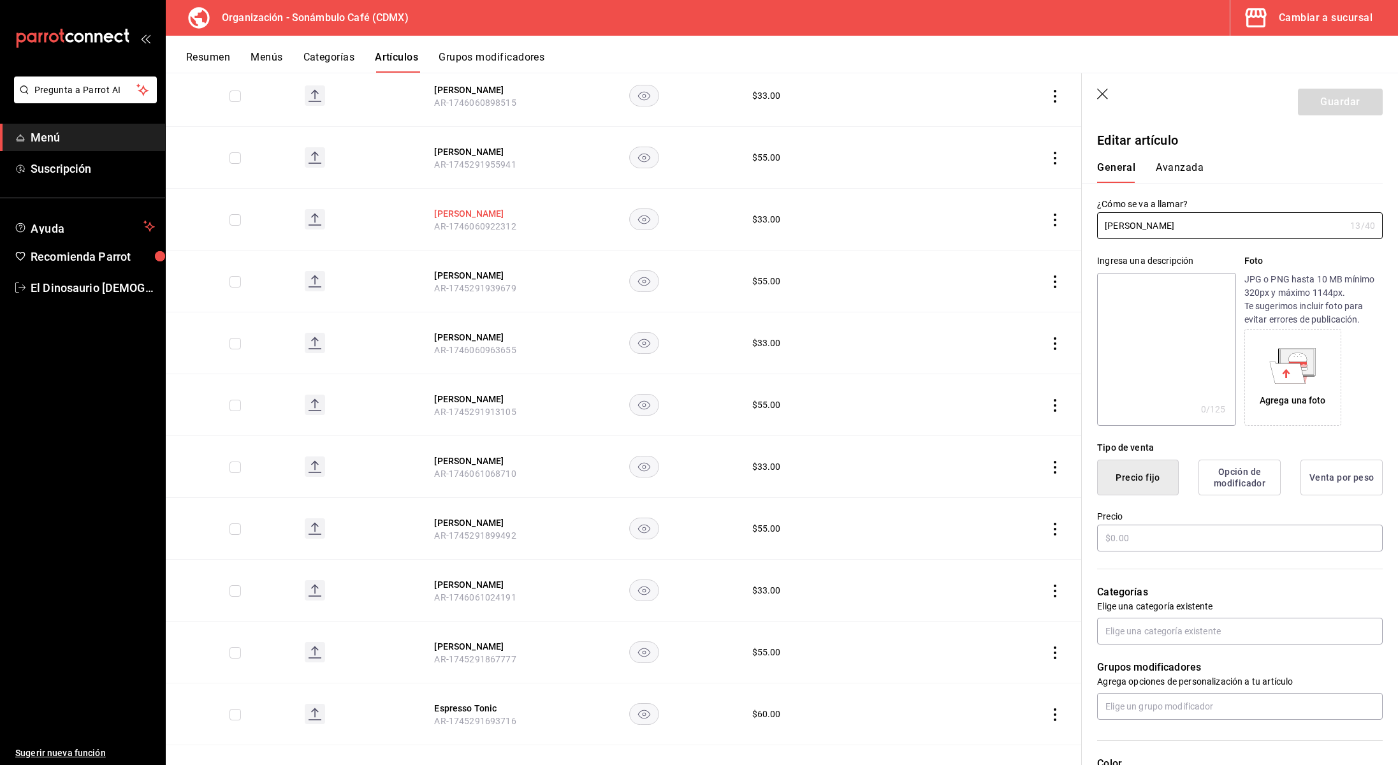
type input "$33.00"
type input "H87"
type input "90101500"
radio input "true"
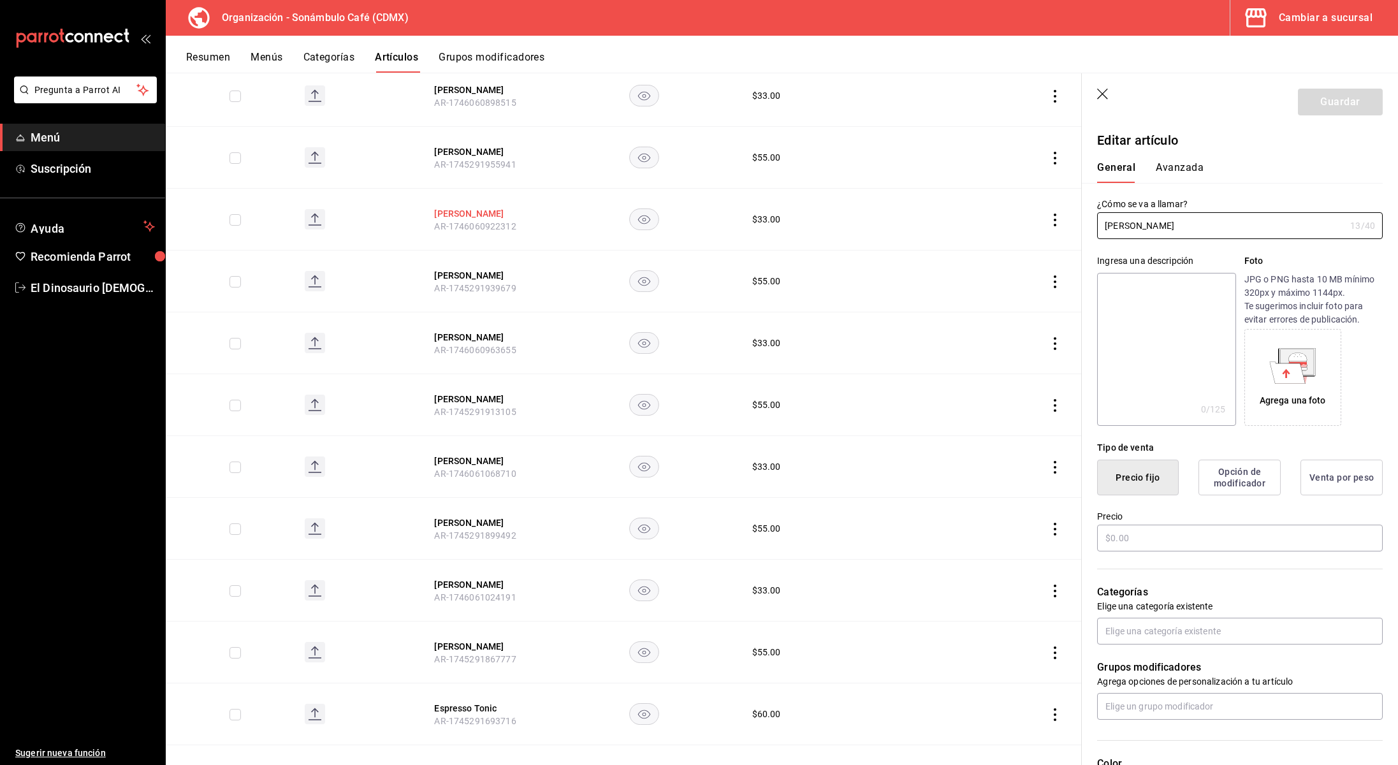
type input "6d5d39c5-aa1e-42d8-a05d-a56b1b7c7e54"
click at [1190, 170] on button "Avanzada" at bounding box center [1180, 172] width 48 height 22
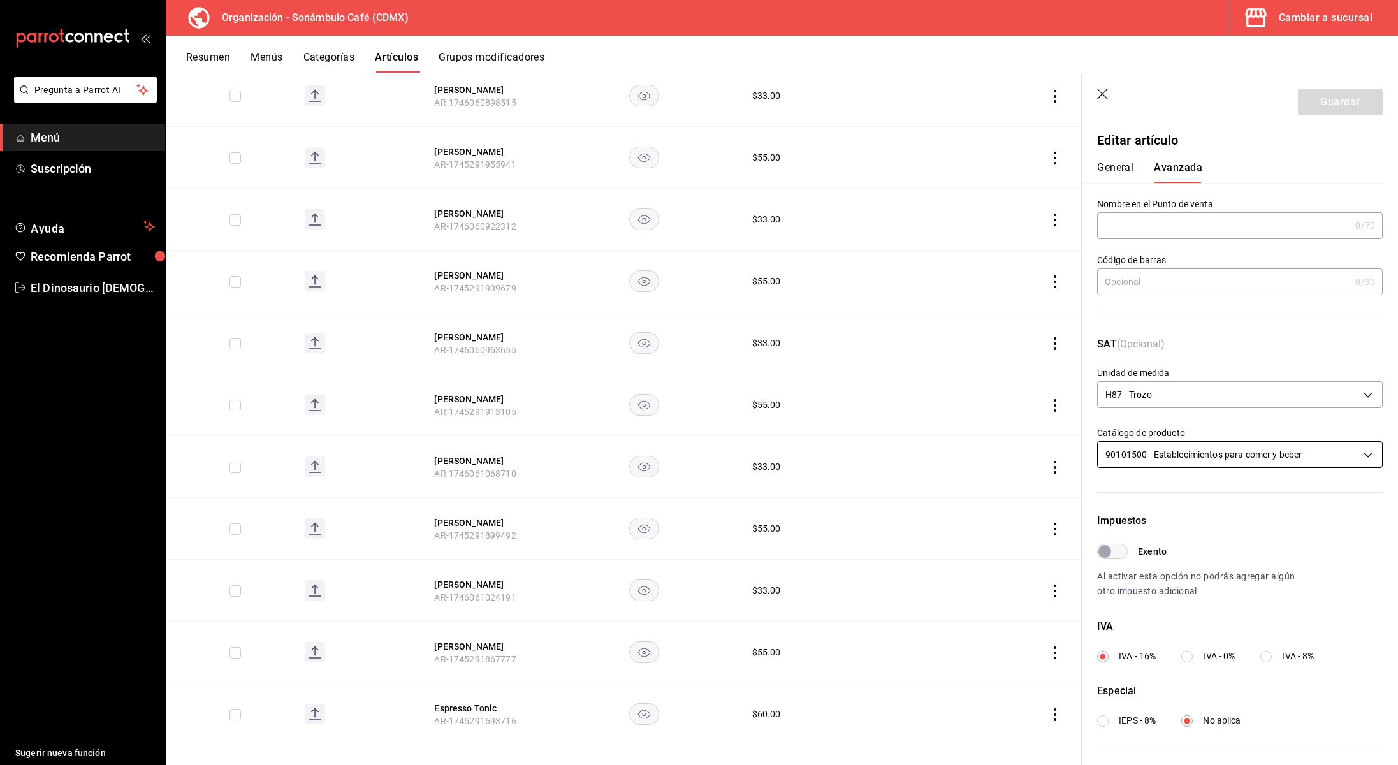
click at [1191, 450] on body "Pregunta a Parrot AI Menú Suscripción Ayuda Recomienda Parrot El Dinosaurio Les…" at bounding box center [699, 382] width 1398 height 765
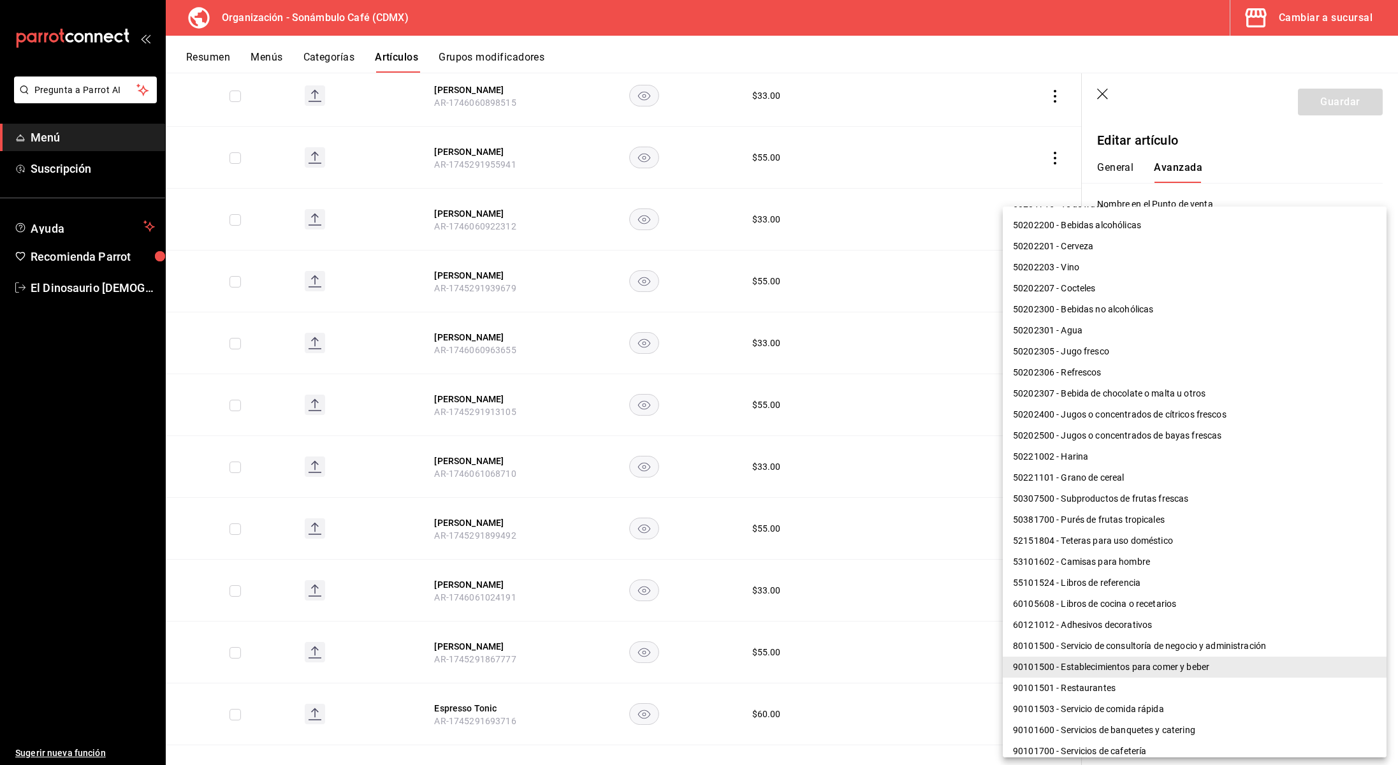
scroll to position [753, 0]
click at [1076, 312] on li "50202300 - Bebidas no alcohólicas" at bounding box center [1195, 310] width 384 height 21
type input "50202300"
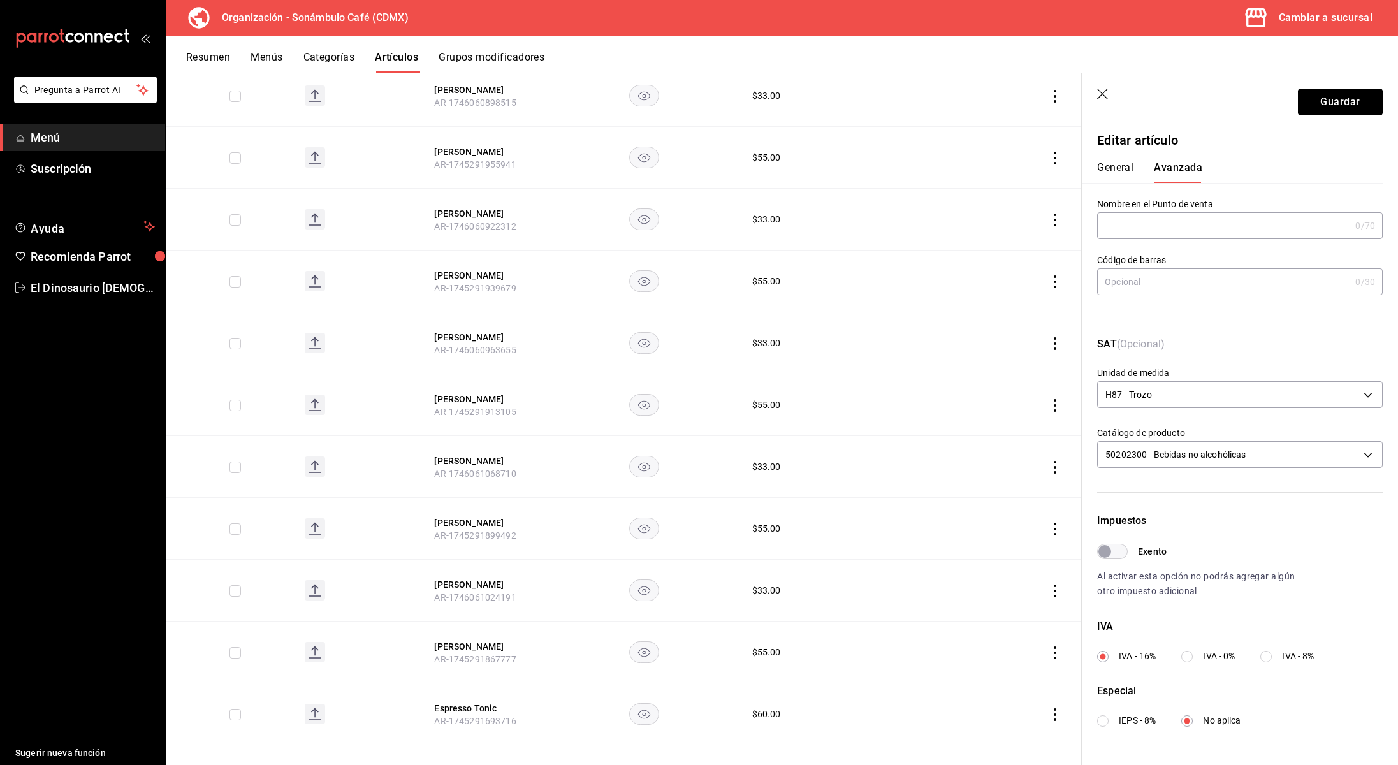
click at [1358, 100] on button "Guardar" at bounding box center [1340, 102] width 85 height 27
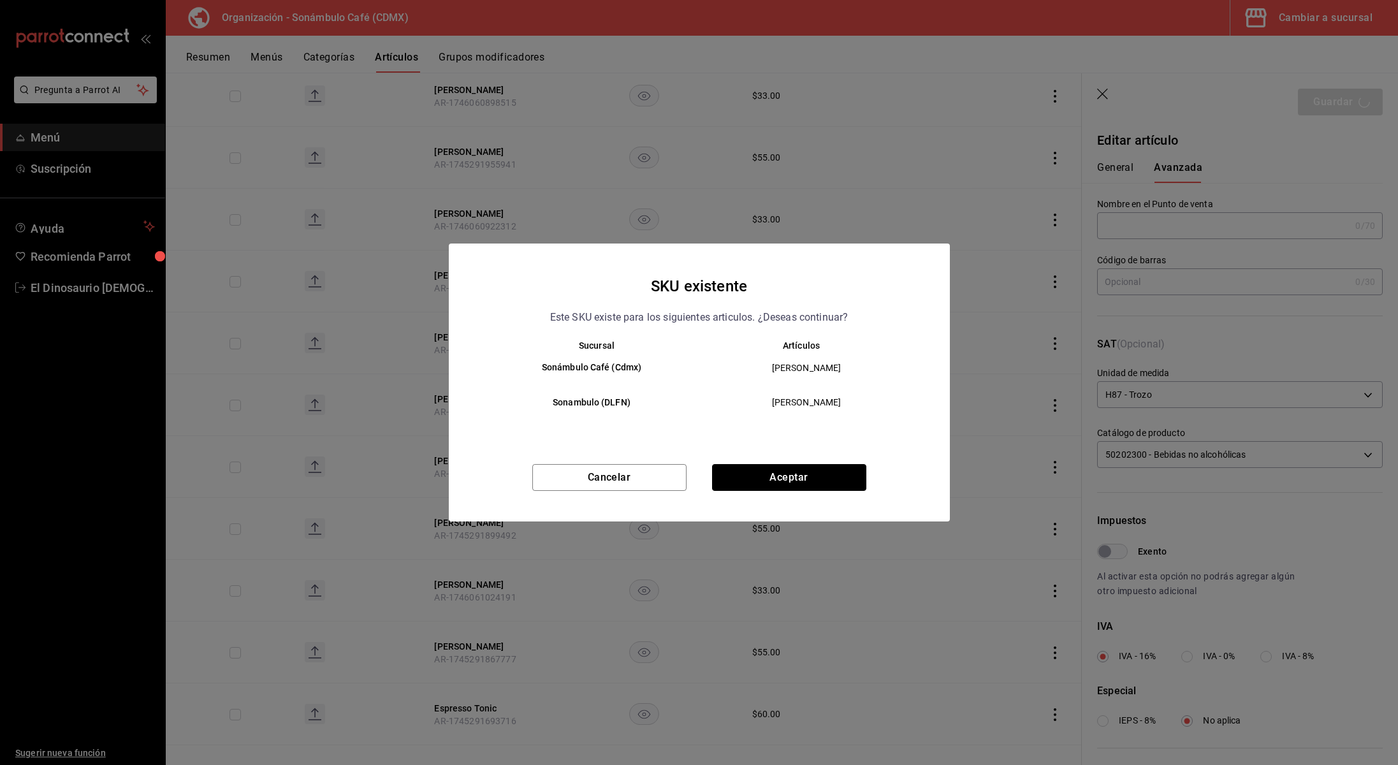
click at [761, 487] on button "Aceptar" at bounding box center [789, 477] width 154 height 27
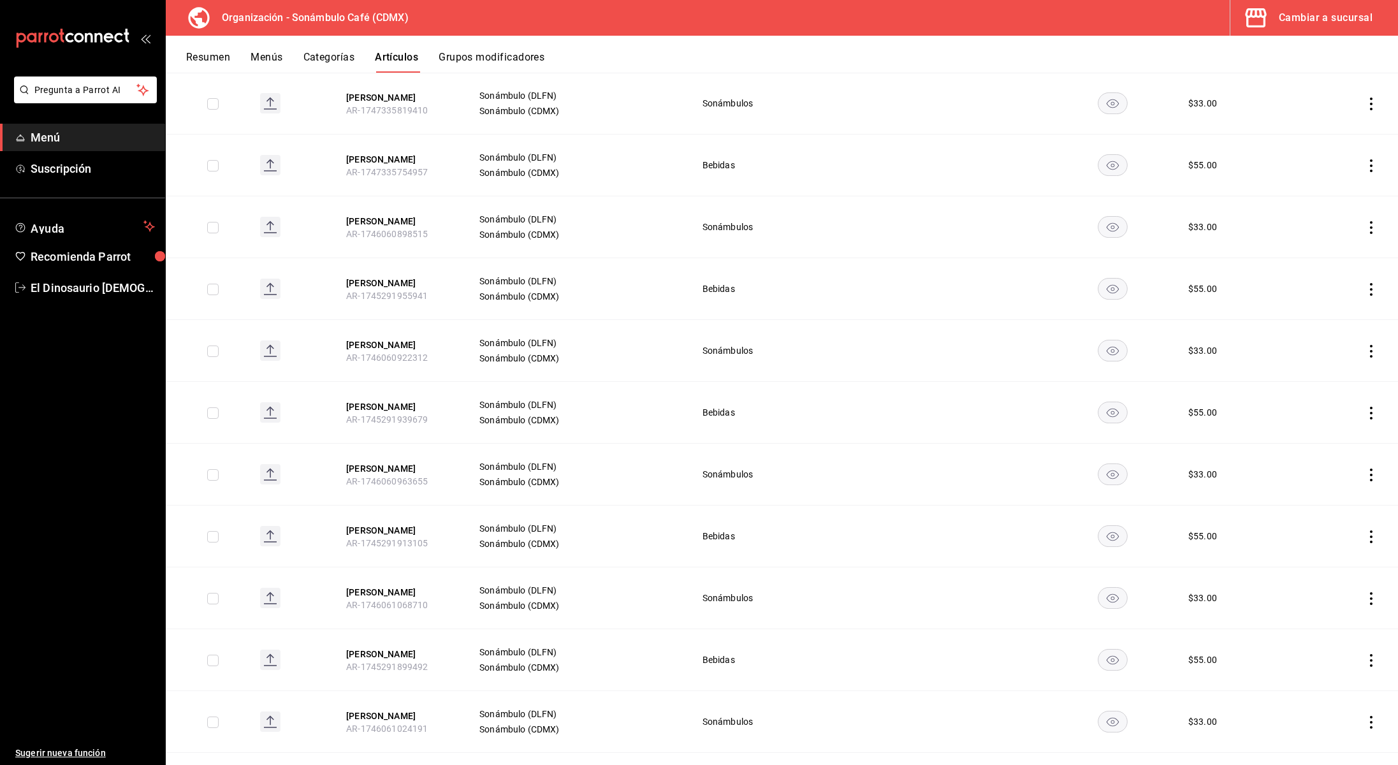
scroll to position [3527, 0]
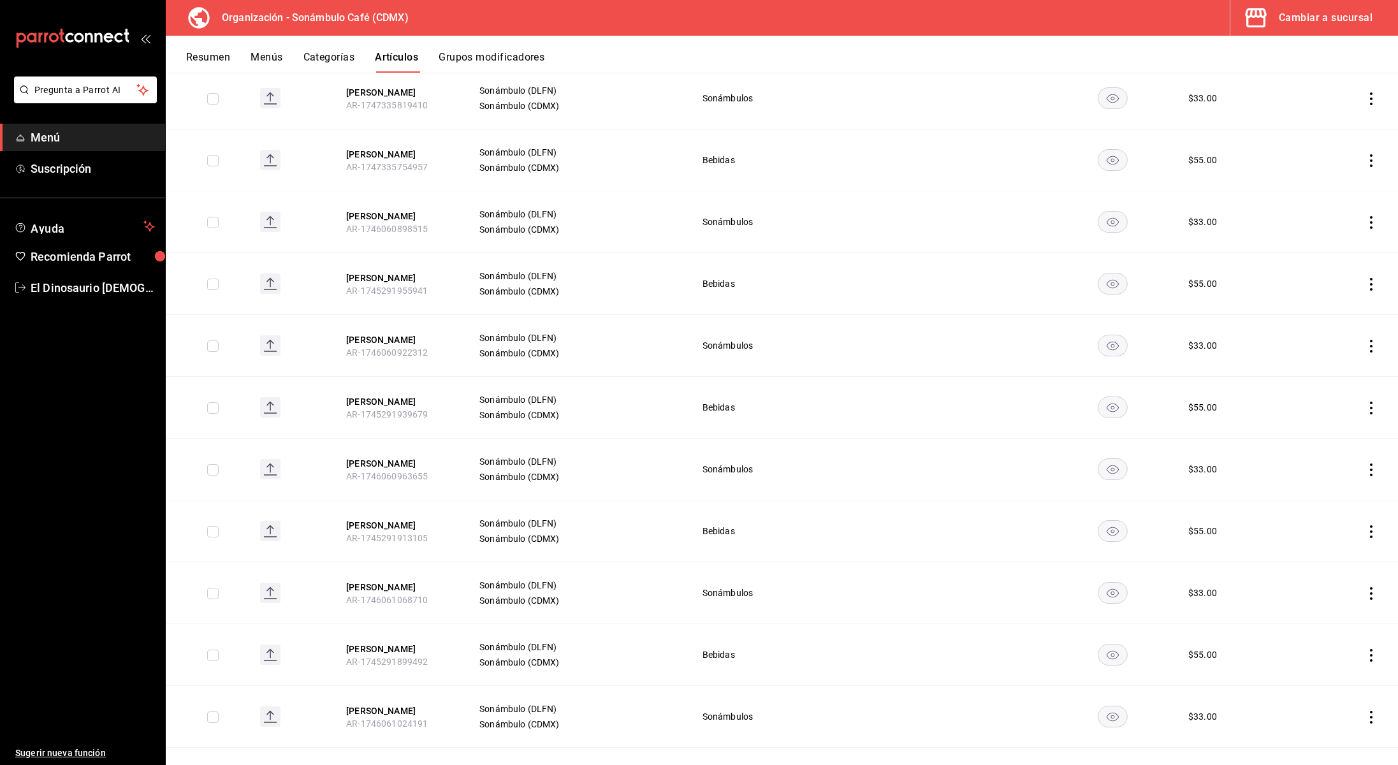
click at [373, 272] on button "Felix Maracuya" at bounding box center [397, 278] width 102 height 13
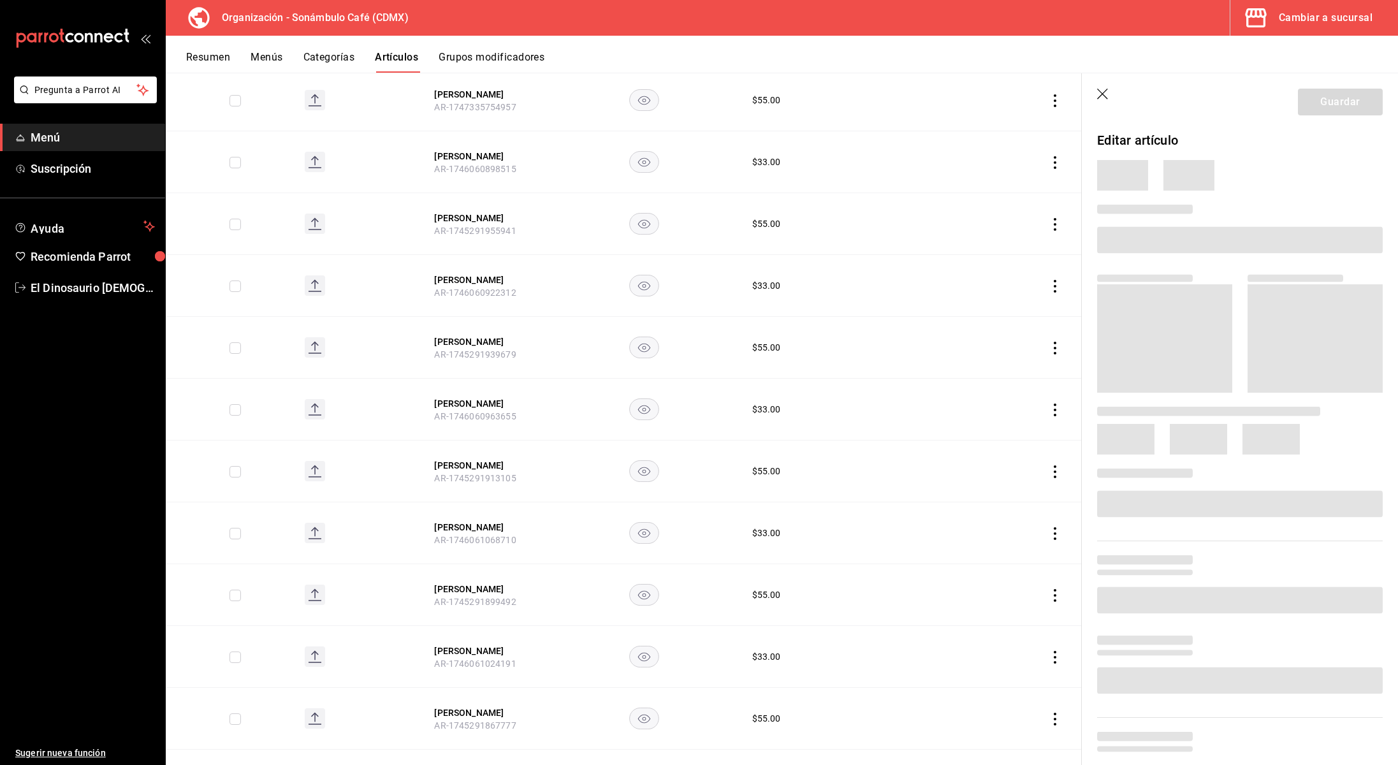
scroll to position [3425, 0]
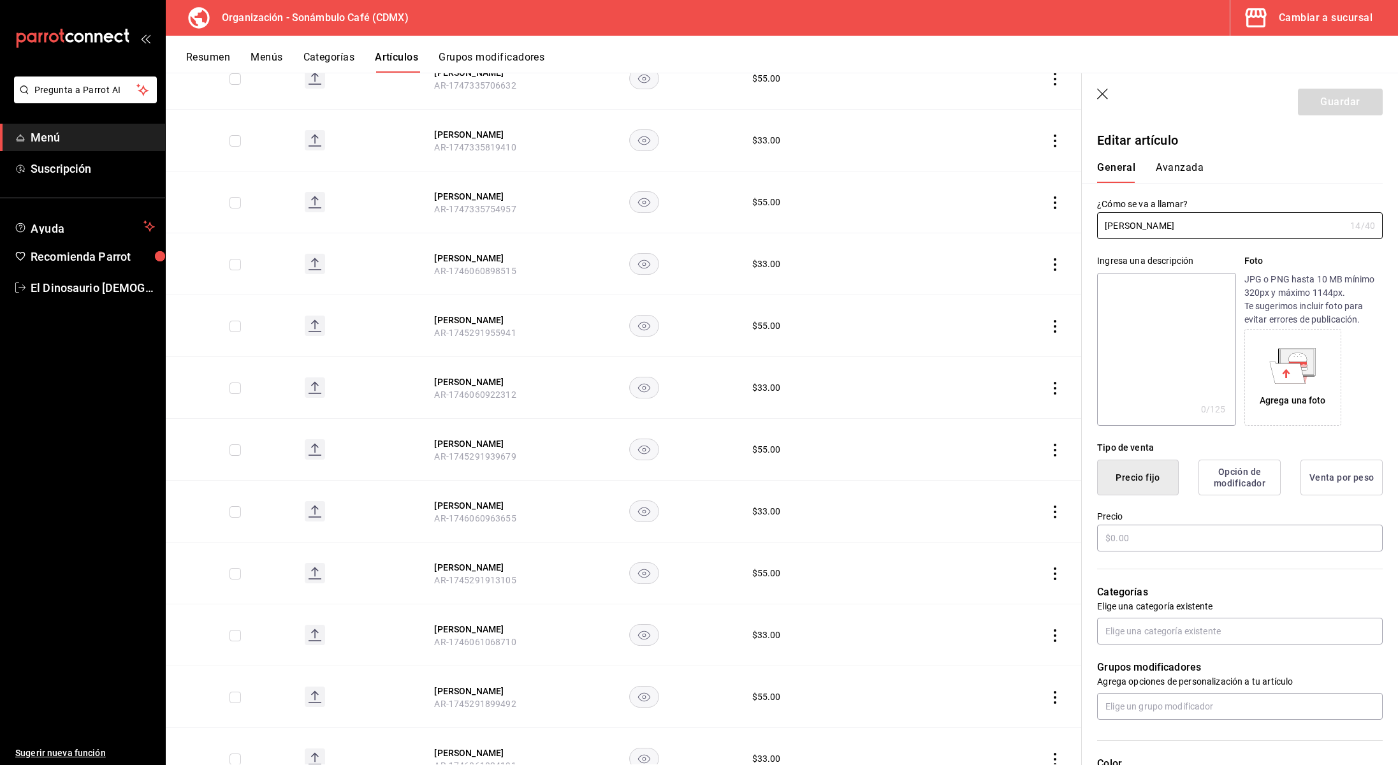
type input "$55.00"
type input "H87"
type input "50202300"
radio input "true"
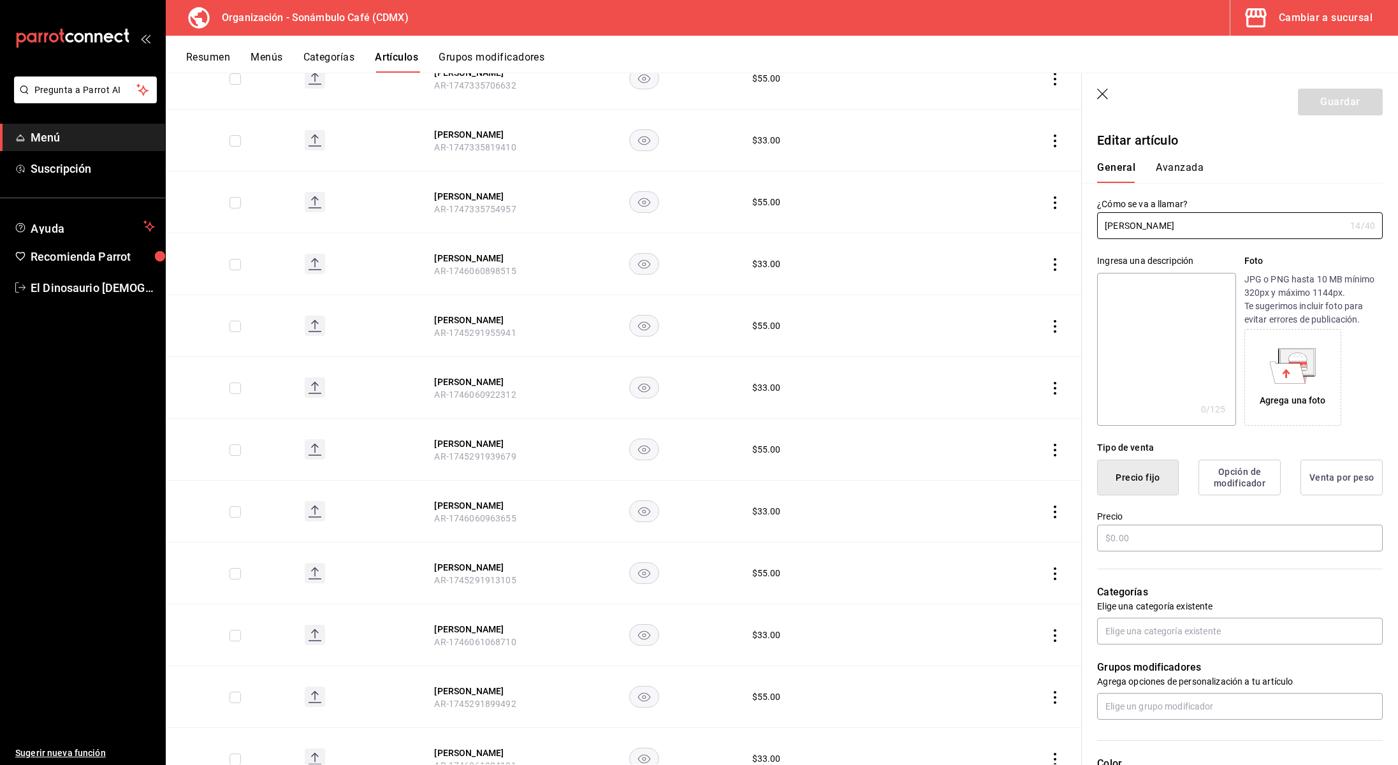
type input "6d5d39c5-aa1e-42d8-a05d-a56b1b7c7e54"
click at [1173, 170] on button "Avanzada" at bounding box center [1180, 172] width 48 height 22
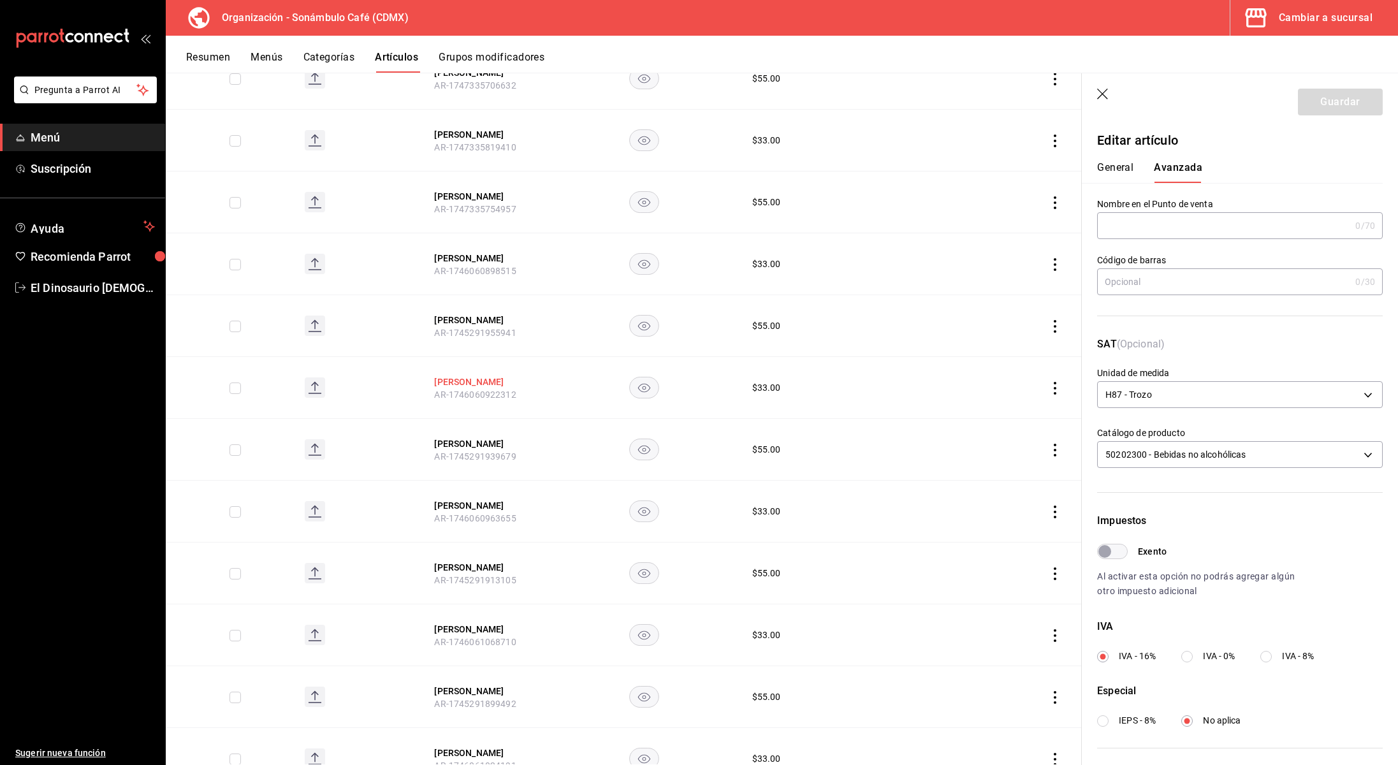
click at [483, 376] on button "Felix Manzana" at bounding box center [485, 382] width 102 height 13
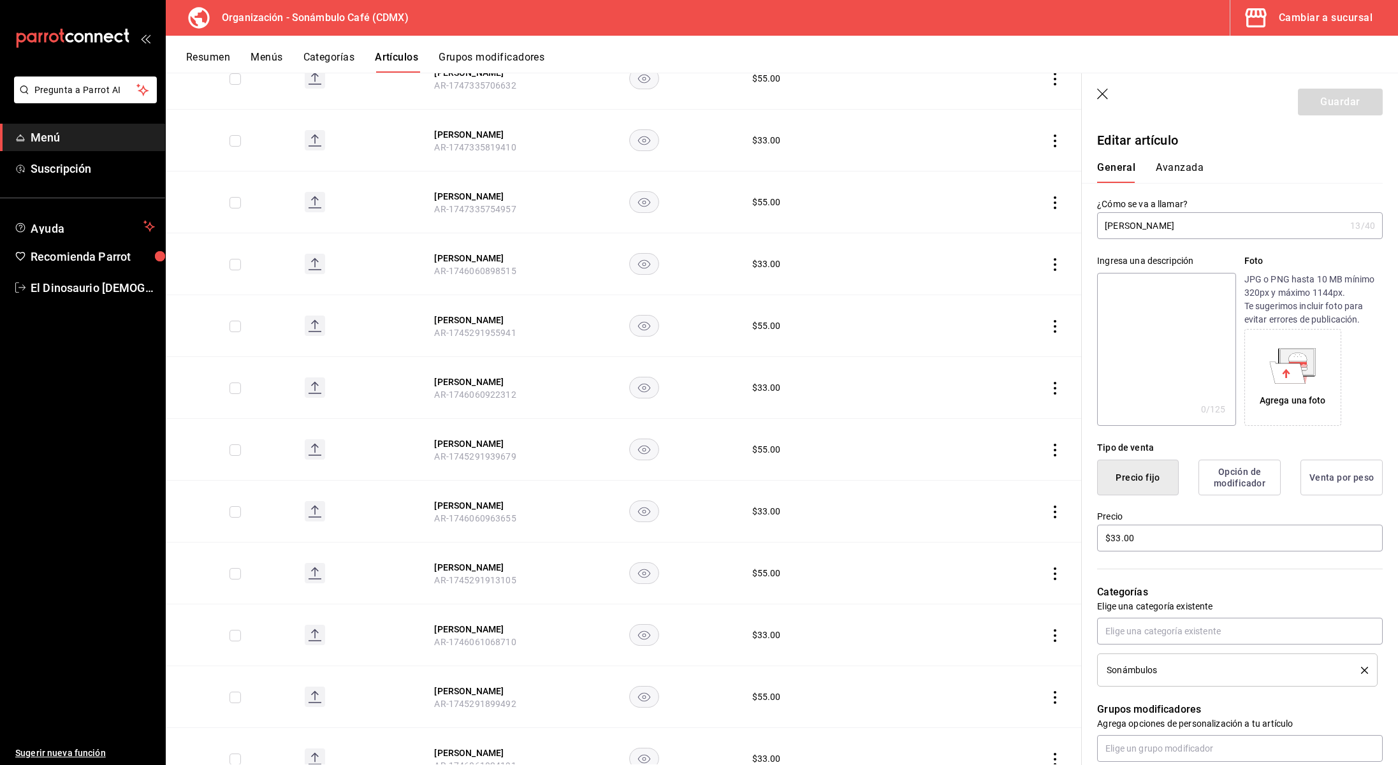
drag, startPoint x: 1151, startPoint y: 169, endPoint x: 1159, endPoint y: 168, distance: 8.3
click at [1152, 170] on div "General Avanzada" at bounding box center [1232, 172] width 270 height 22
click at [1162, 168] on button "Avanzada" at bounding box center [1180, 172] width 48 height 22
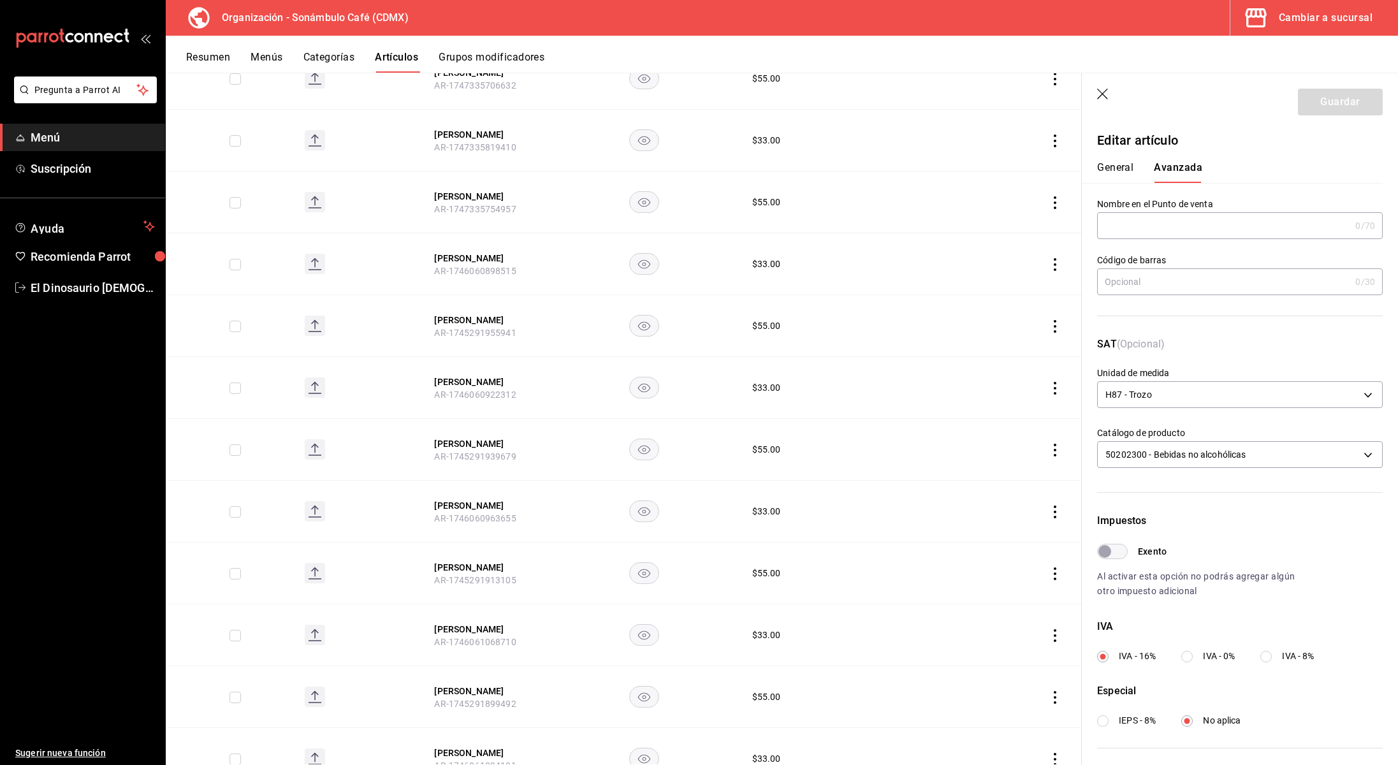
click at [1133, 166] on button "General" at bounding box center [1115, 172] width 36 height 22
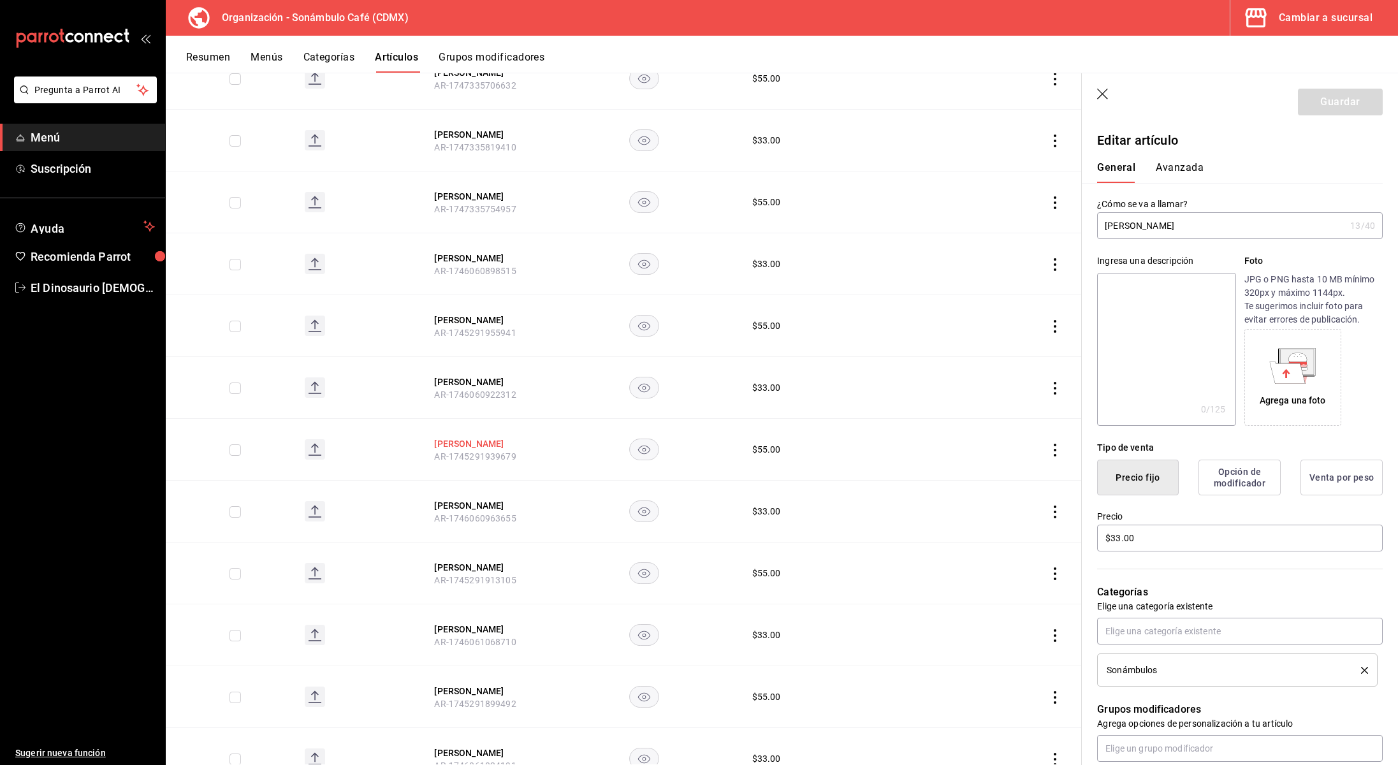
click at [468, 437] on button "Felix Manzana" at bounding box center [485, 443] width 102 height 13
click at [1175, 172] on button "Avanzada" at bounding box center [1180, 172] width 48 height 22
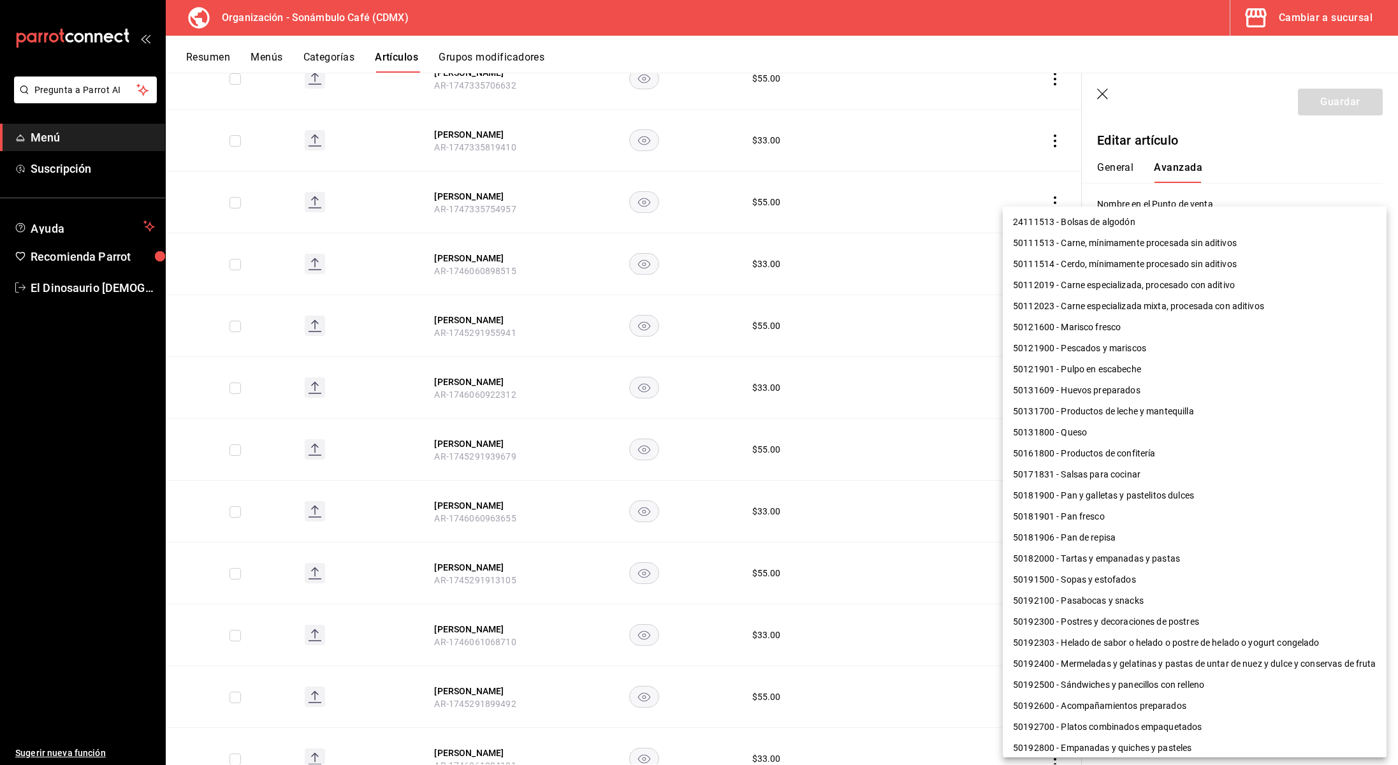
click at [1214, 461] on body "Pregunta a Parrot AI Menú Suscripción Ayuda Recomienda Parrot El Dinosaurio Les…" at bounding box center [699, 382] width 1398 height 765
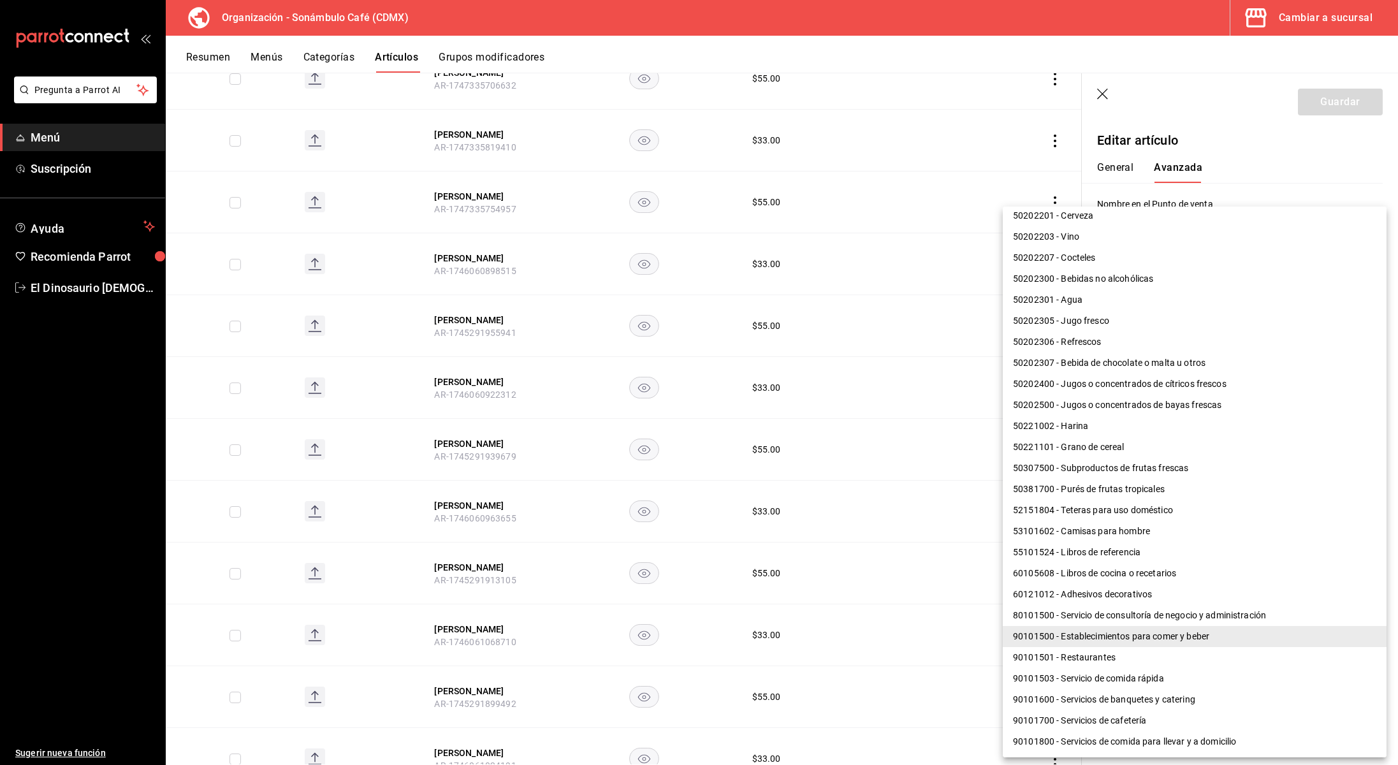
click at [1080, 281] on li "50202300 - Bebidas no alcohólicas" at bounding box center [1195, 278] width 384 height 21
type input "50202300"
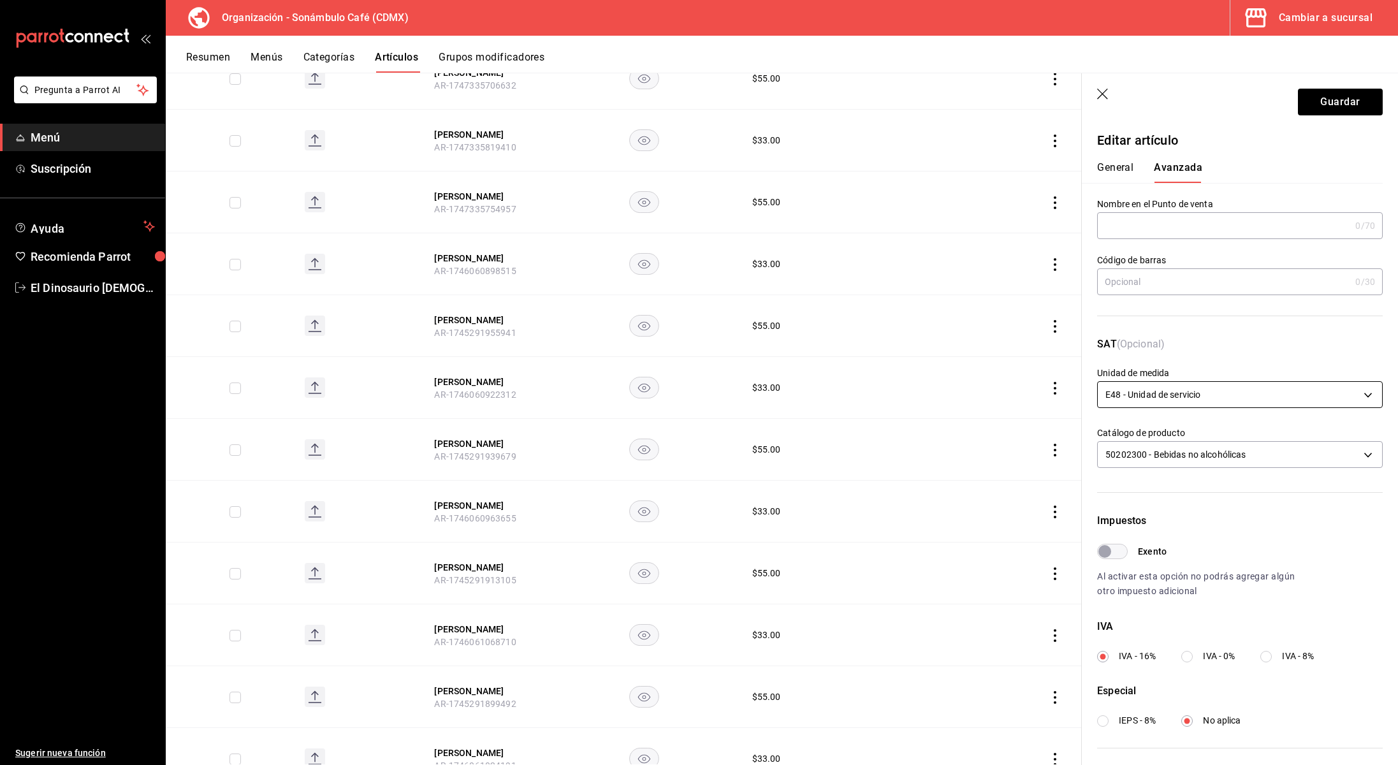
click at [1229, 400] on body "Pregunta a Parrot AI Menú Suscripción Ayuda Recomienda Parrot El Dinosaurio Les…" at bounding box center [699, 382] width 1398 height 765
click at [1167, 435] on li "H87 - Trozo" at bounding box center [1240, 434] width 284 height 21
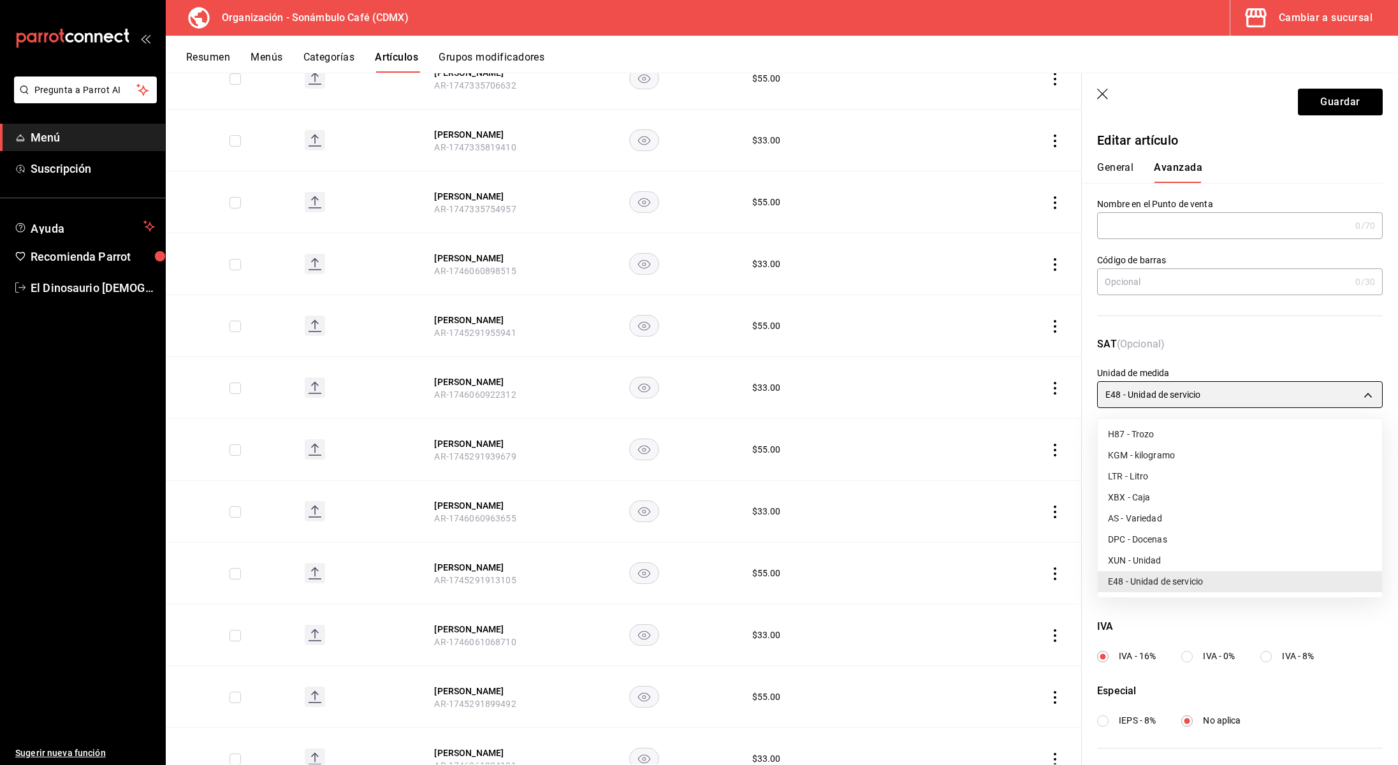
type input "H87"
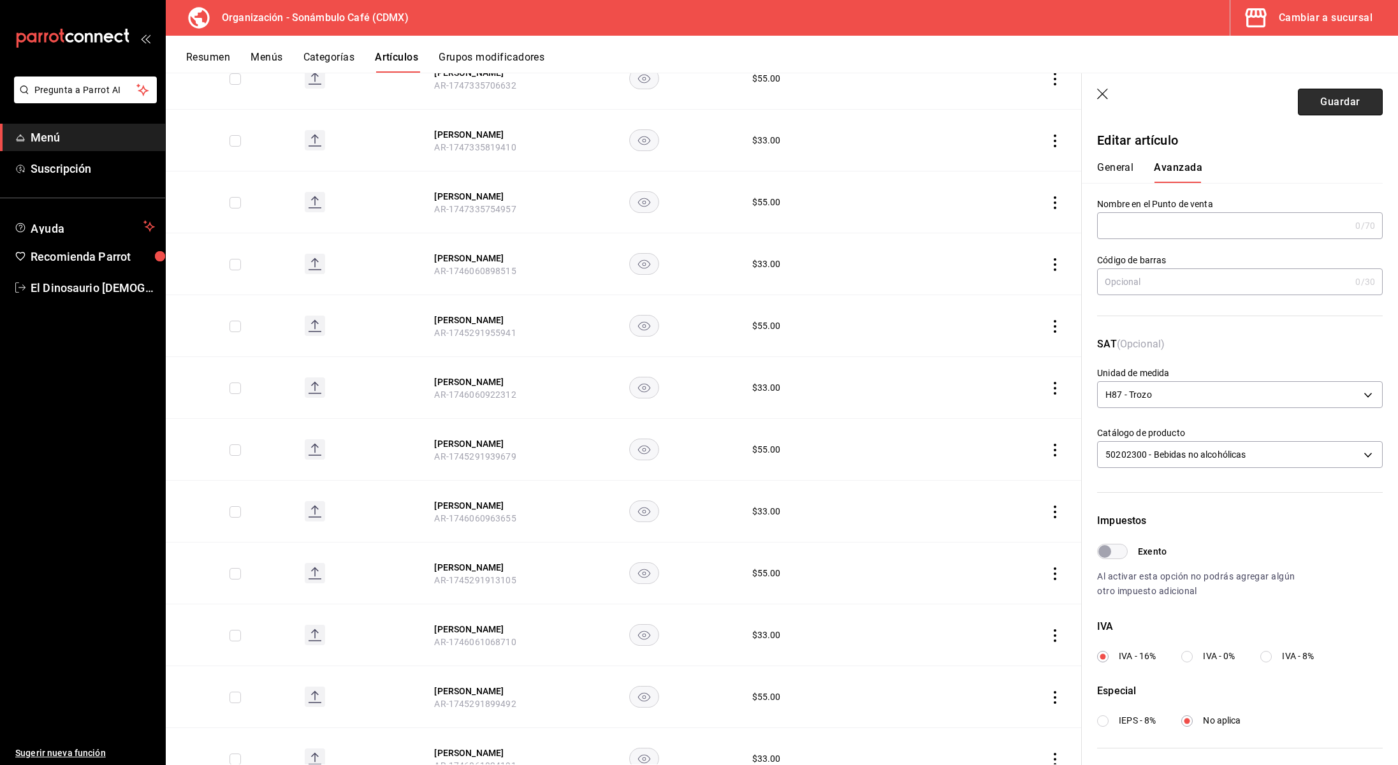
click at [1335, 106] on button "Guardar" at bounding box center [1340, 102] width 85 height 27
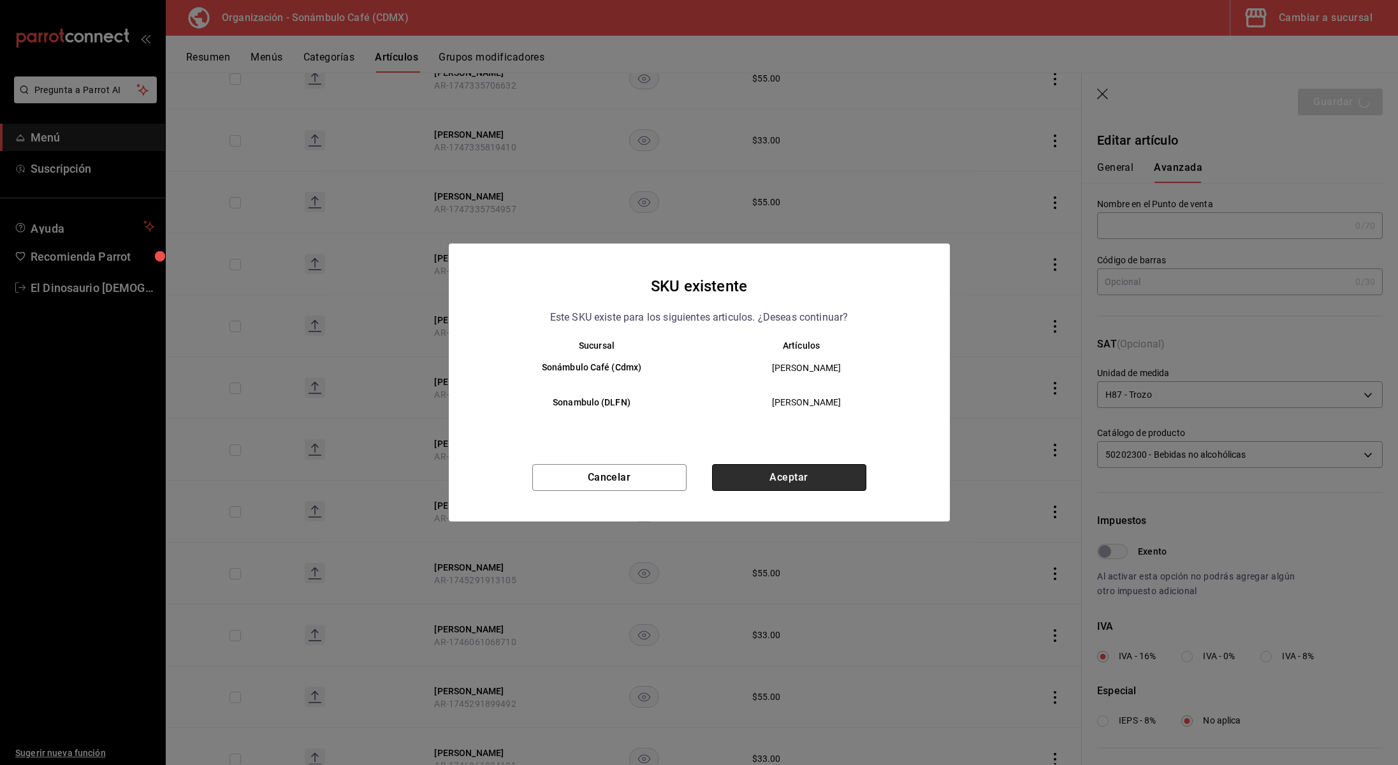
click at [788, 478] on button "Aceptar" at bounding box center [789, 477] width 154 height 27
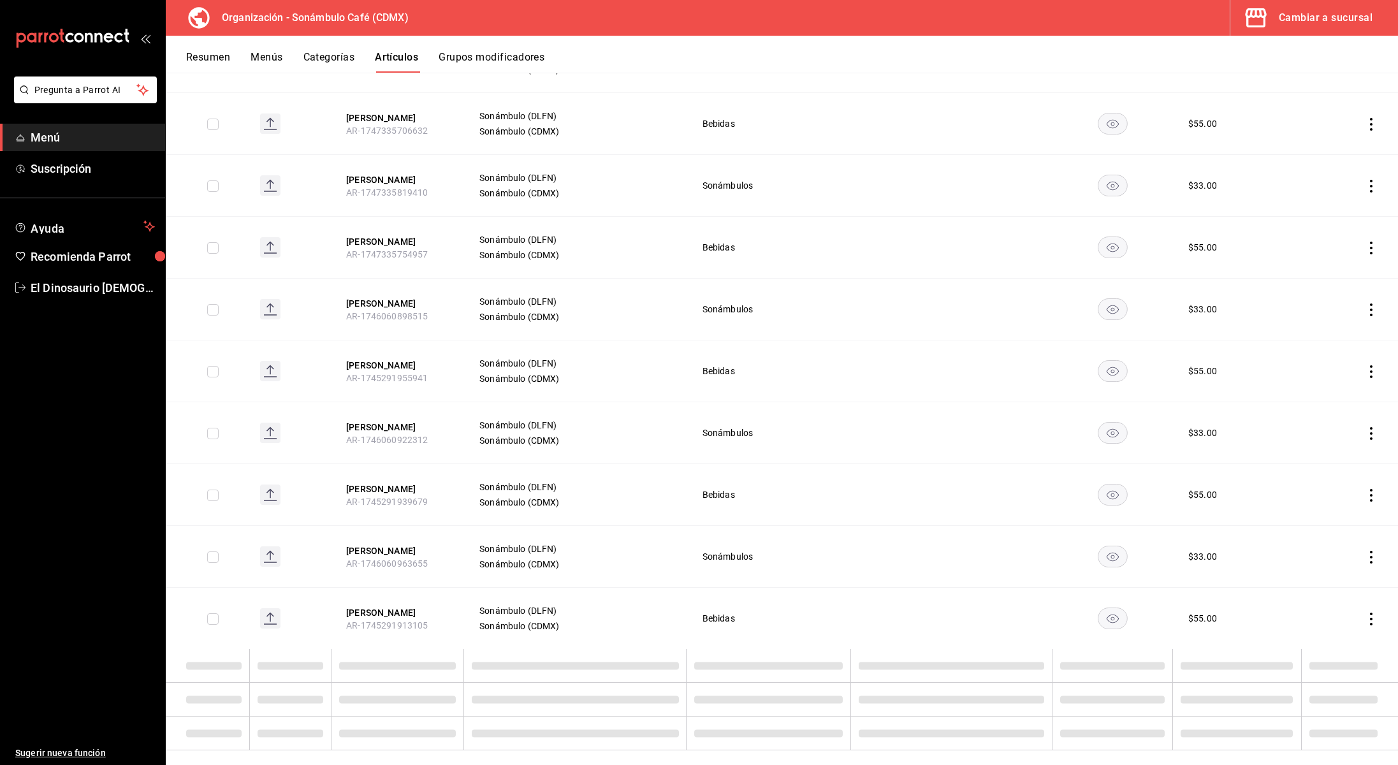
scroll to position [3441, 0]
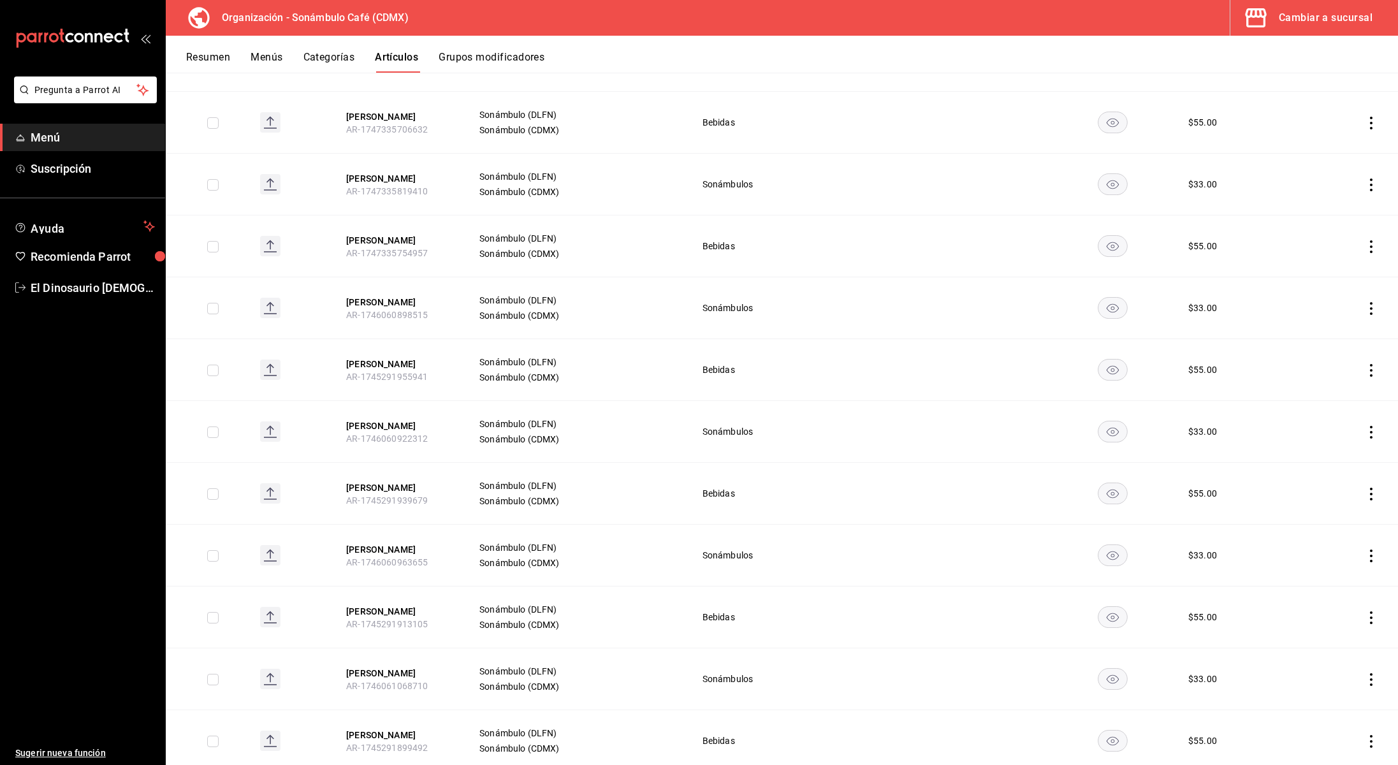
click at [397, 296] on button "Felix Maracuya" at bounding box center [397, 302] width 102 height 13
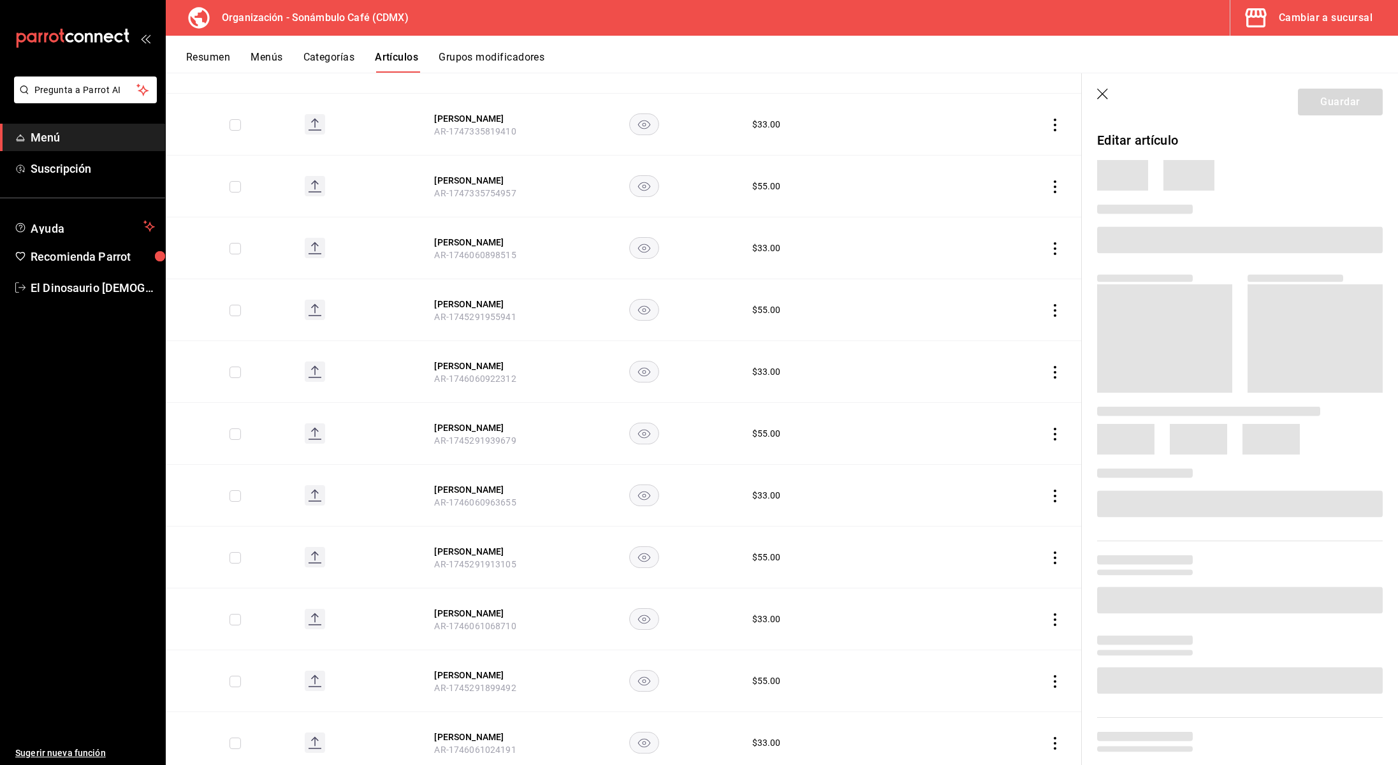
scroll to position [3339, 0]
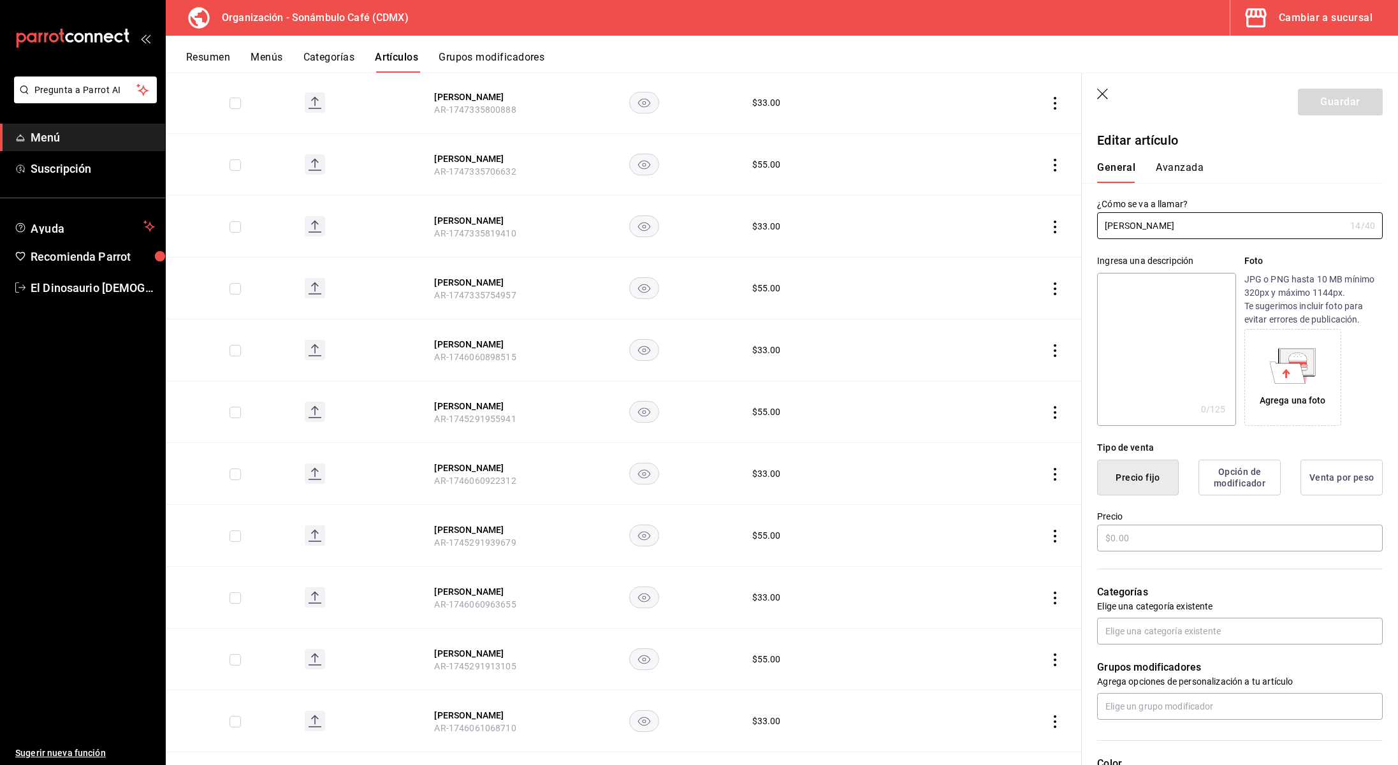
type input "$33.00"
click at [1183, 171] on button "Avanzada" at bounding box center [1180, 172] width 48 height 22
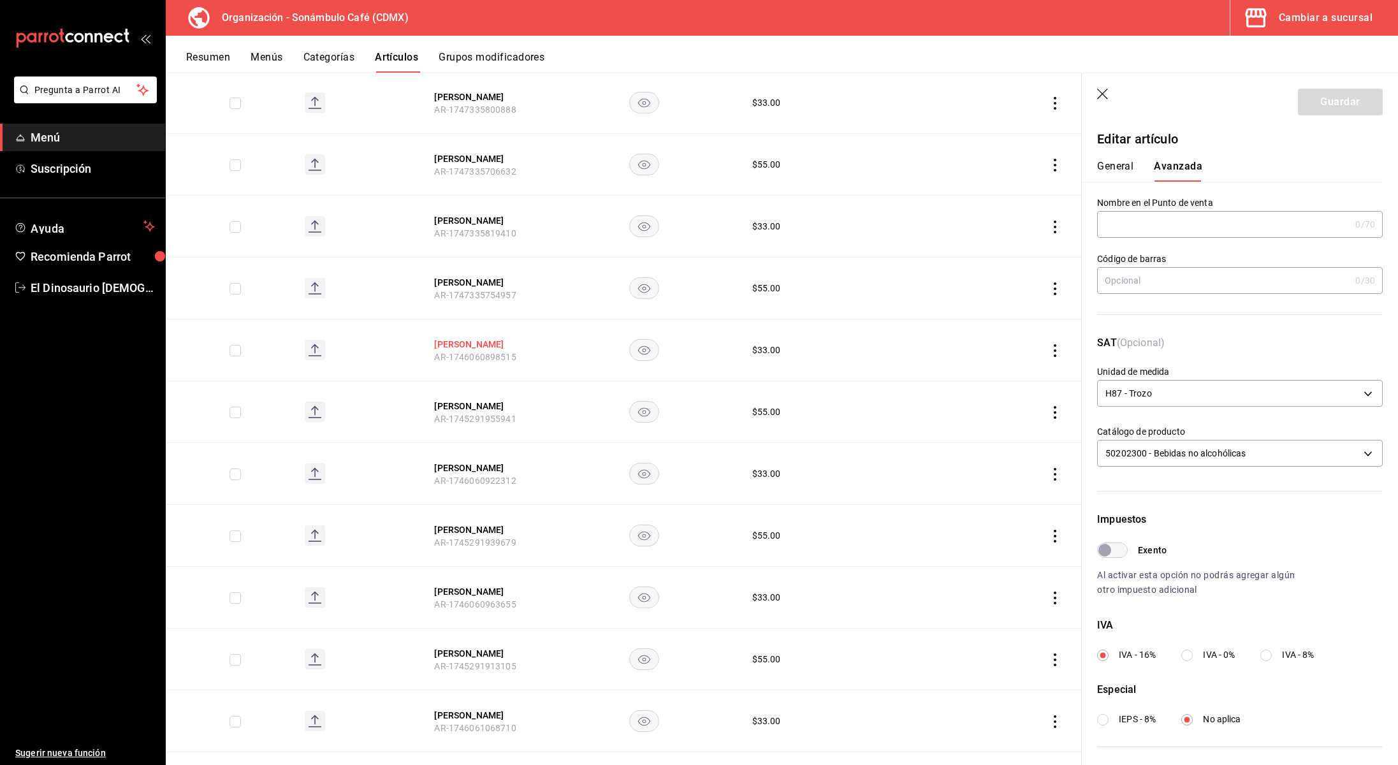
scroll to position [0, 0]
click at [466, 338] on button "Felix Maracuya" at bounding box center [485, 344] width 102 height 13
click at [469, 338] on button "Felix Maracuya" at bounding box center [485, 344] width 102 height 13
drag, startPoint x: 469, startPoint y: 327, endPoint x: 476, endPoint y: 406, distance: 78.7
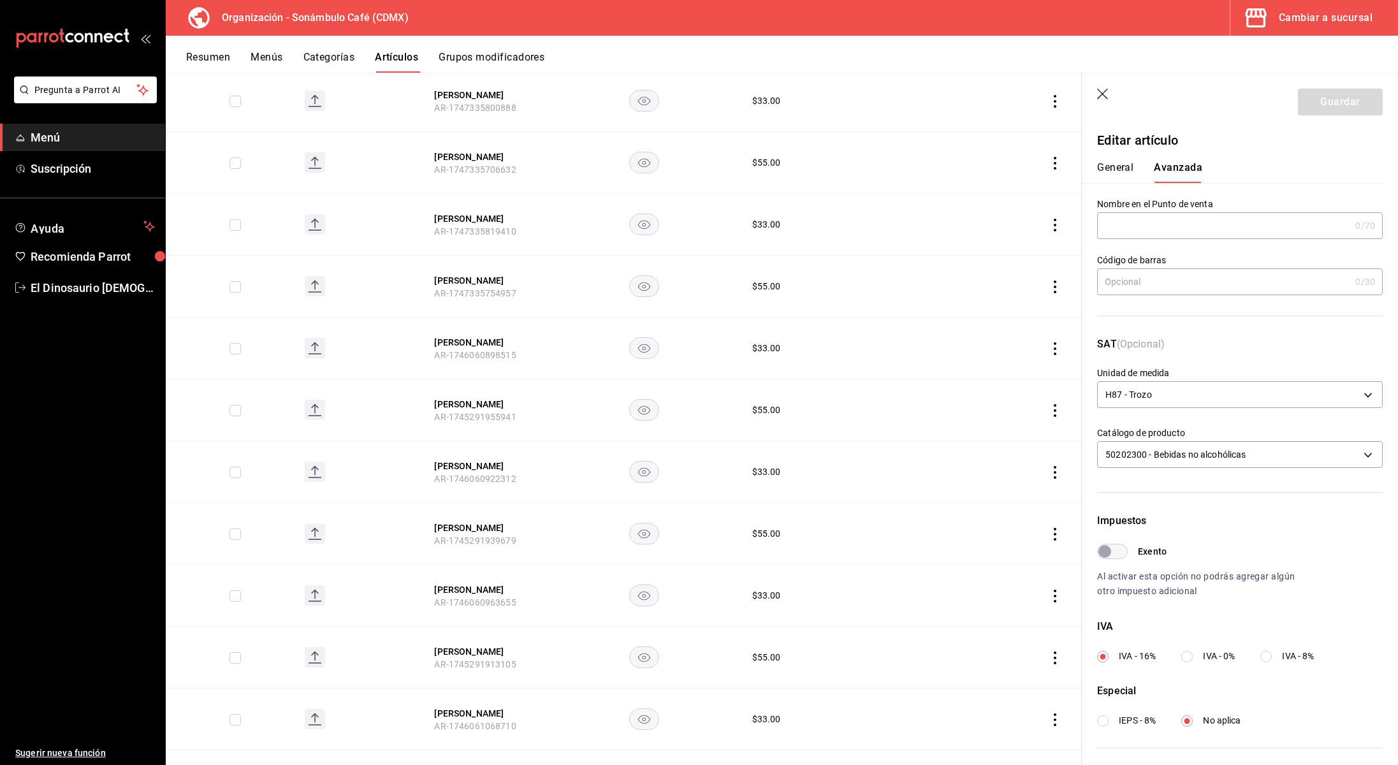
click at [469, 336] on button "Felix Maracuya" at bounding box center [485, 342] width 102 height 13
click at [471, 398] on button "Felix Maracuya" at bounding box center [485, 404] width 102 height 13
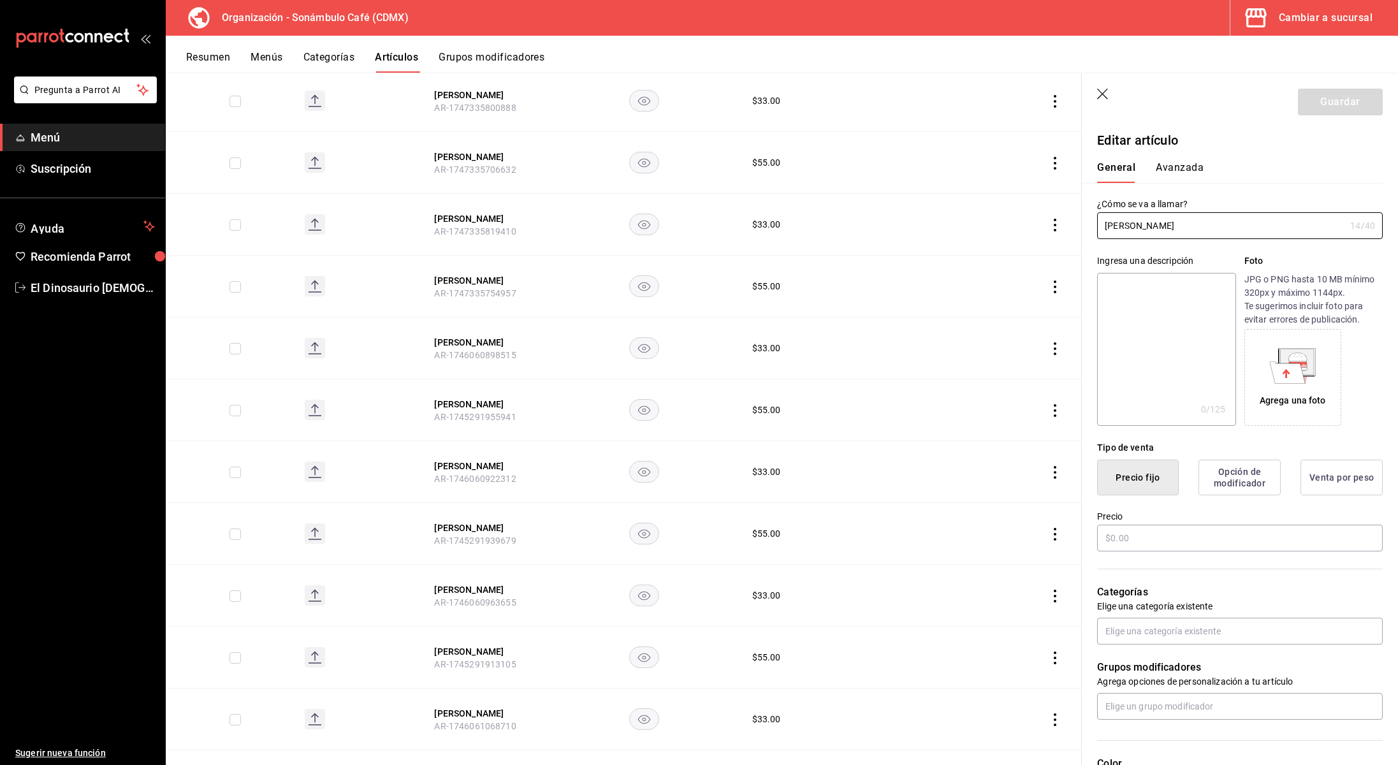
type input "$55.00"
click at [1171, 170] on button "Avanzada" at bounding box center [1180, 172] width 48 height 22
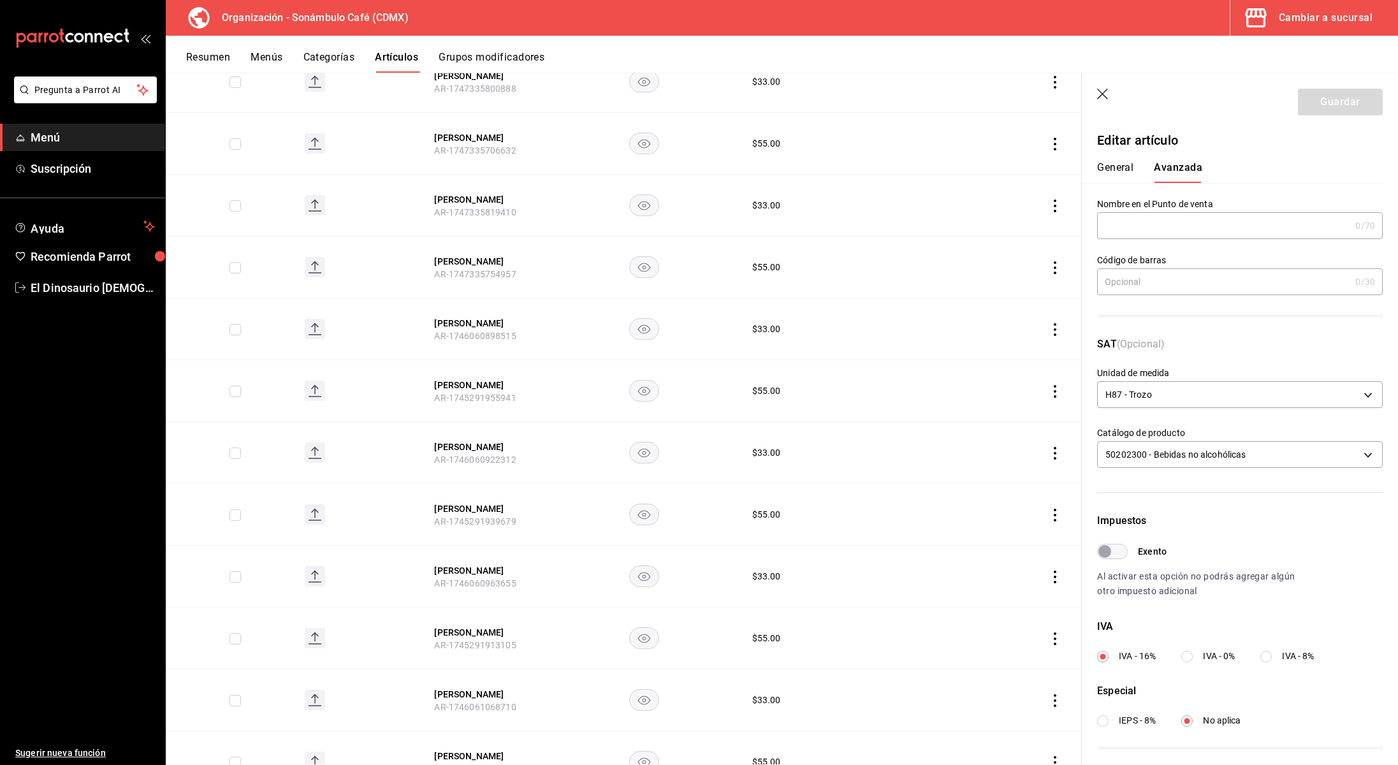
scroll to position [3380, 0]
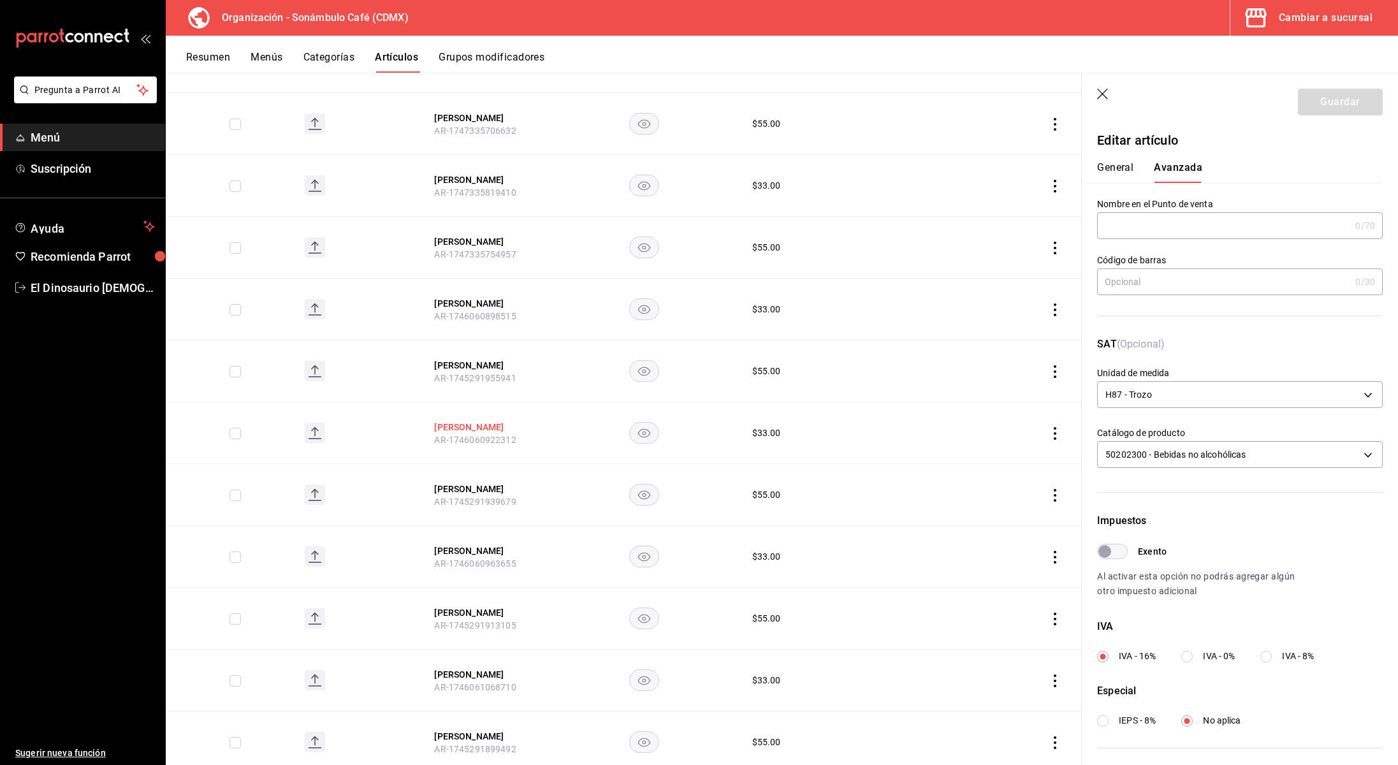
click at [468, 421] on button "Felix Manzana" at bounding box center [485, 427] width 102 height 13
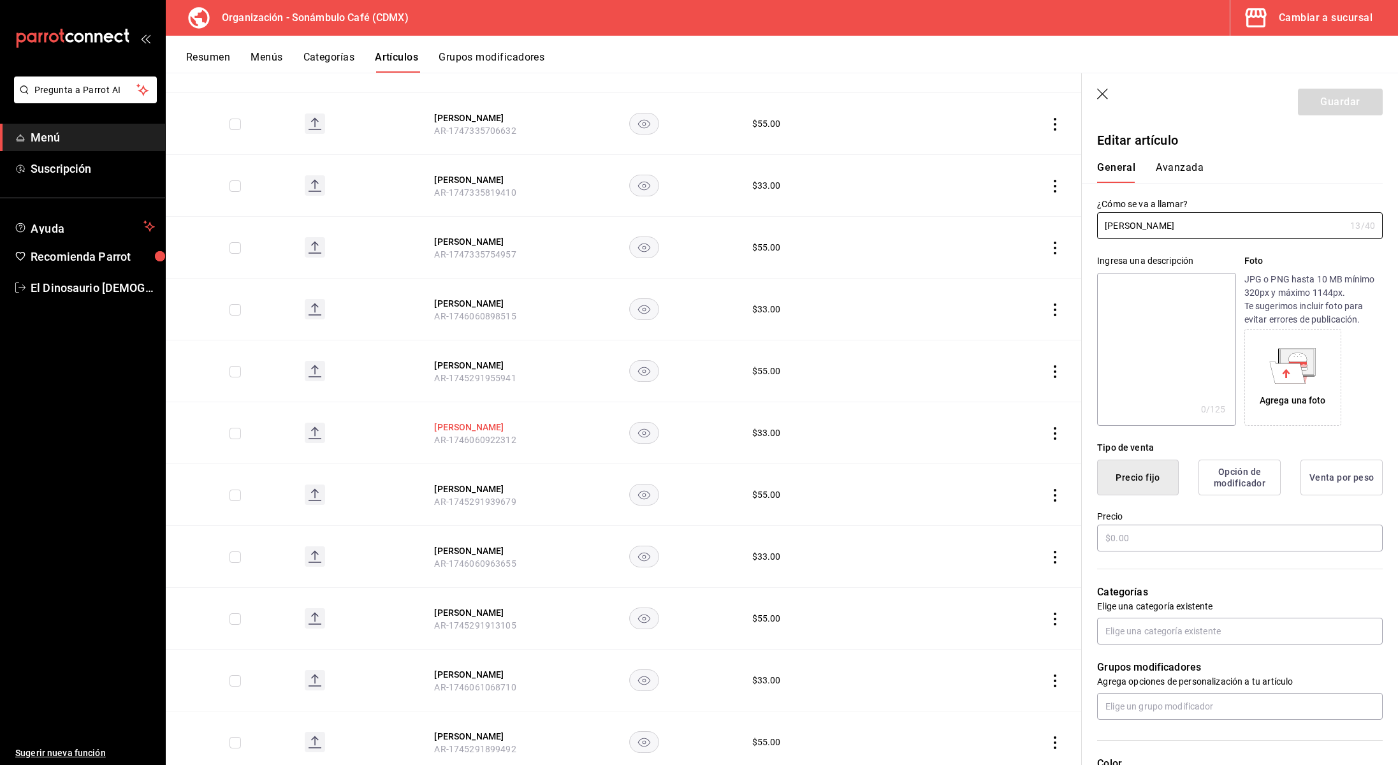
type input "$33.00"
click at [1201, 170] on button "Avanzada" at bounding box center [1180, 172] width 48 height 22
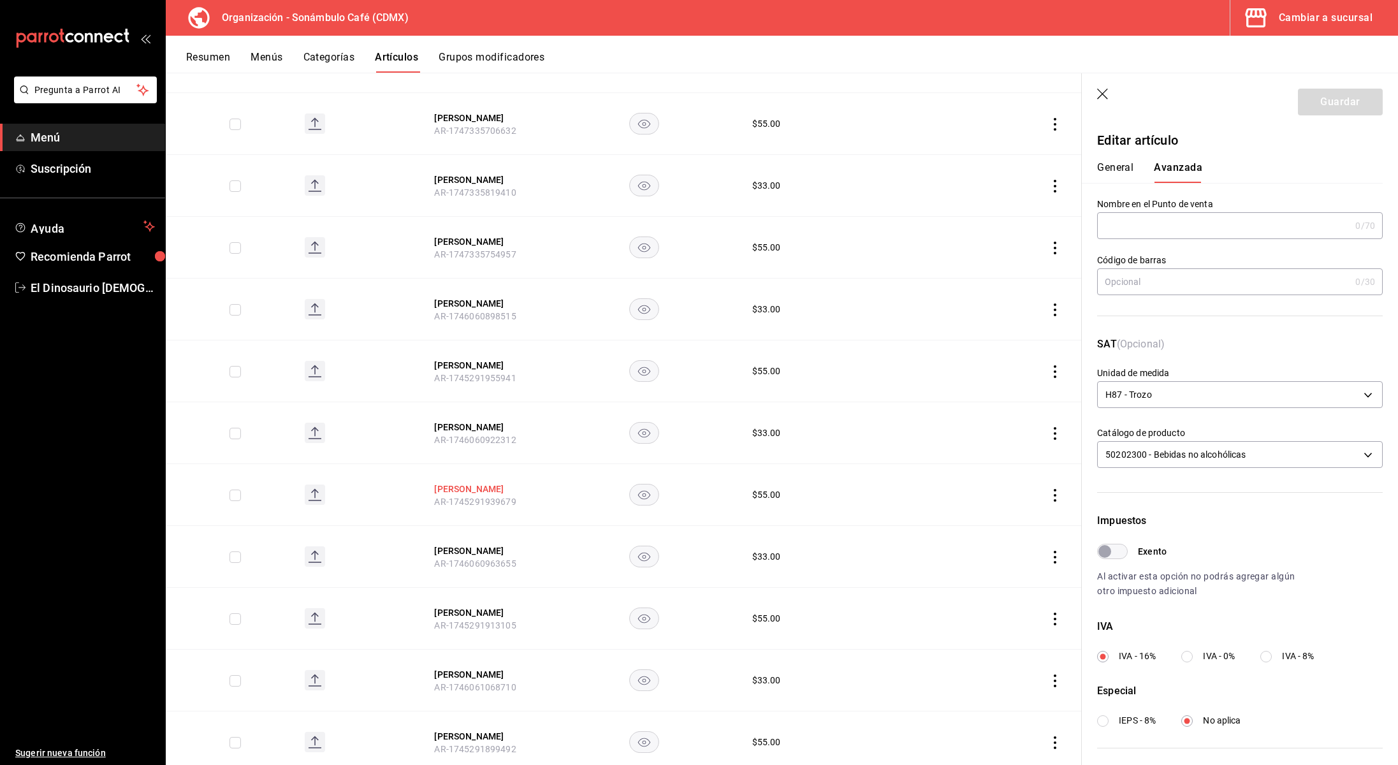
click at [462, 483] on button "Felix Manzana" at bounding box center [485, 489] width 102 height 13
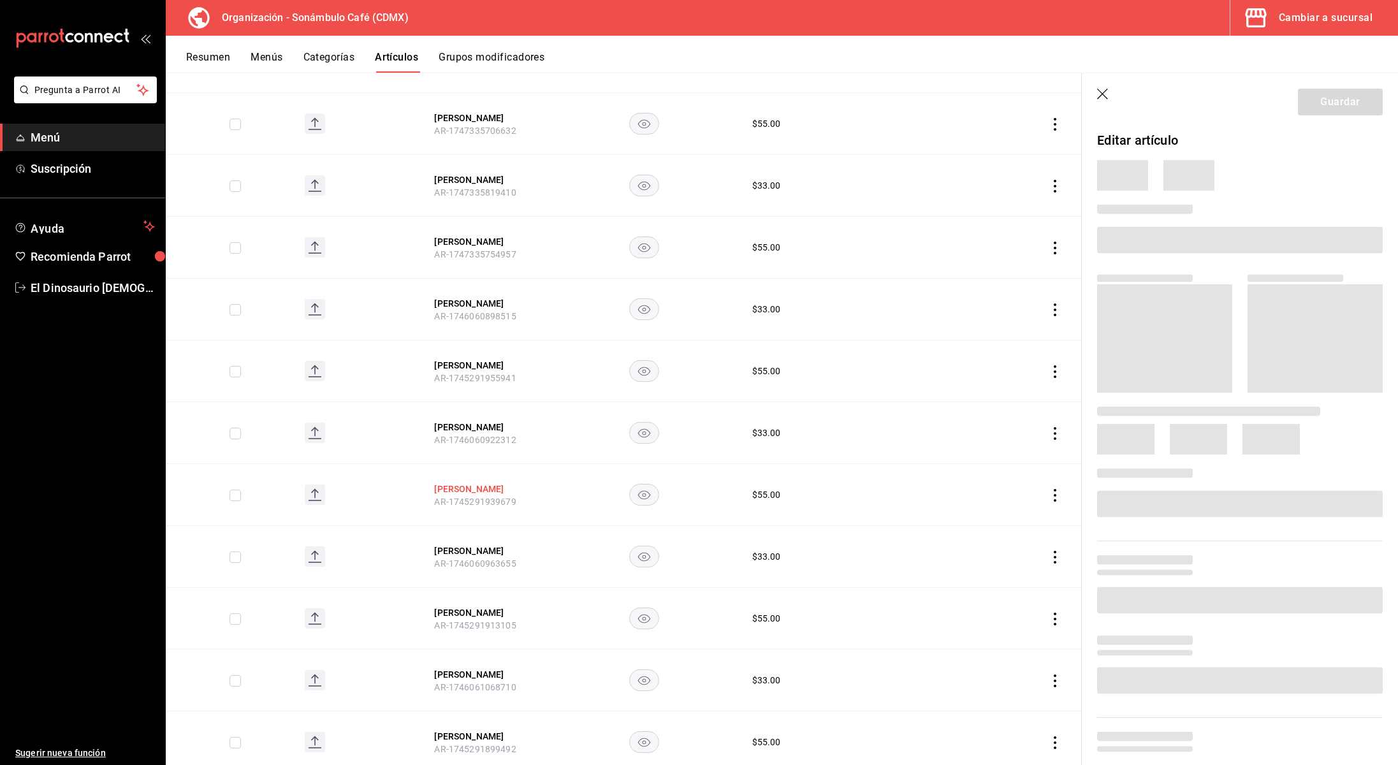
scroll to position [3376, 0]
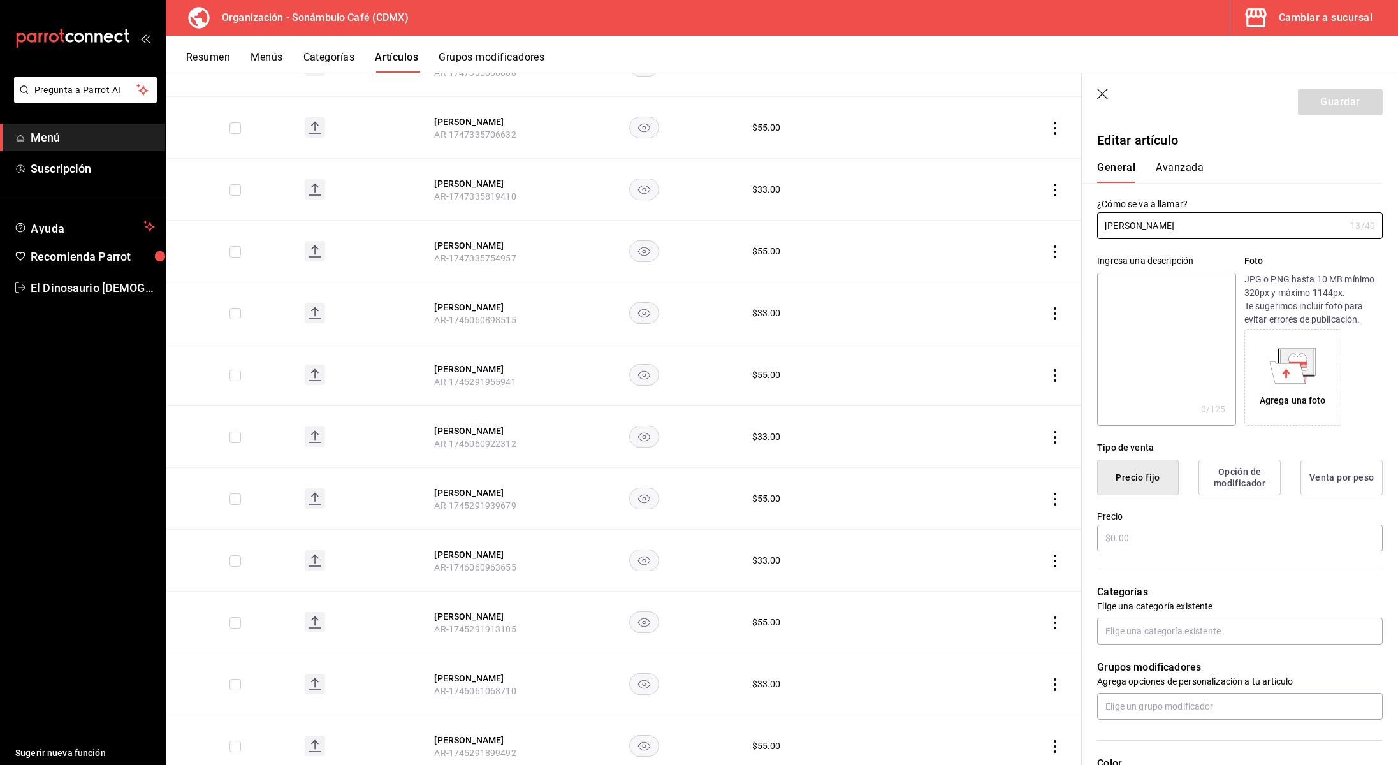
type input "$55.00"
click at [1180, 167] on button "Avanzada" at bounding box center [1180, 172] width 48 height 22
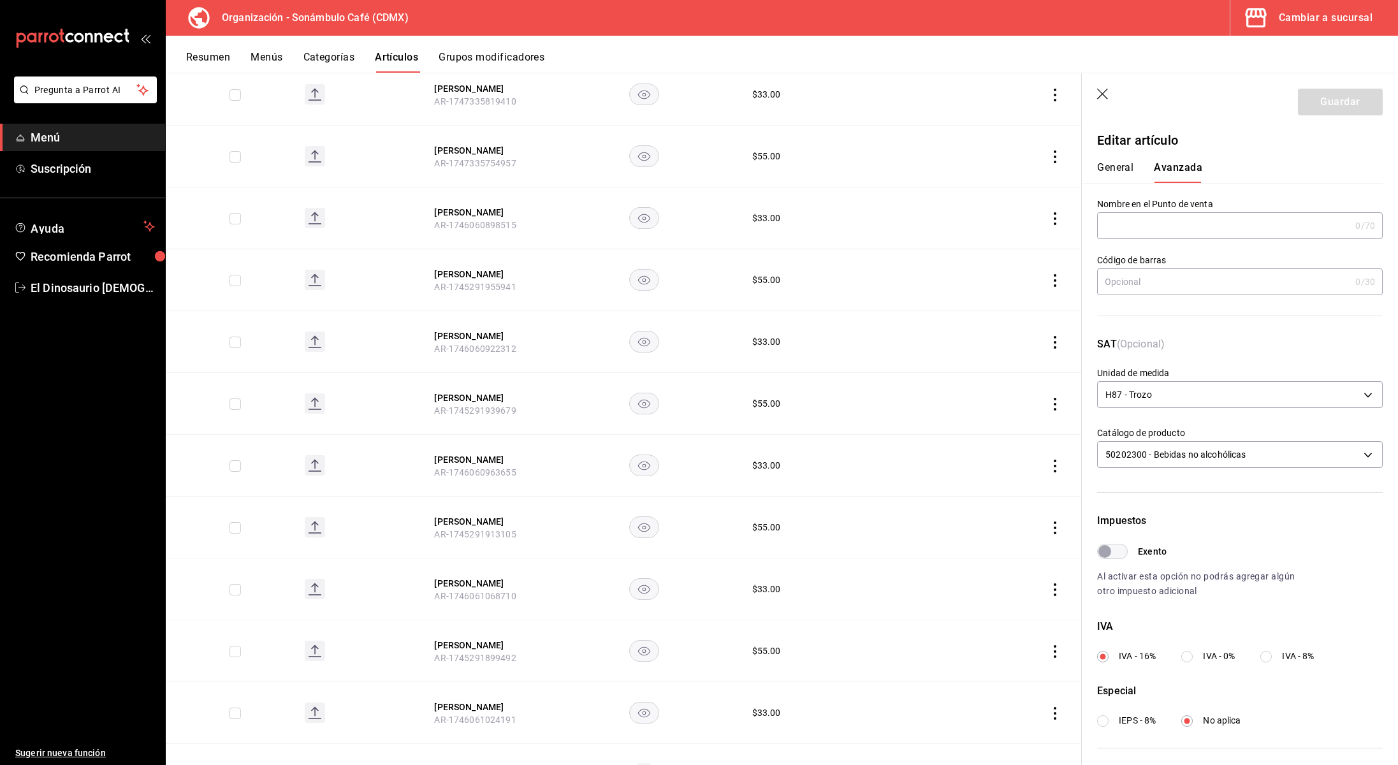
scroll to position [3470, 0]
click at [475, 454] on button "Felix Mandarina" at bounding box center [485, 460] width 102 height 13
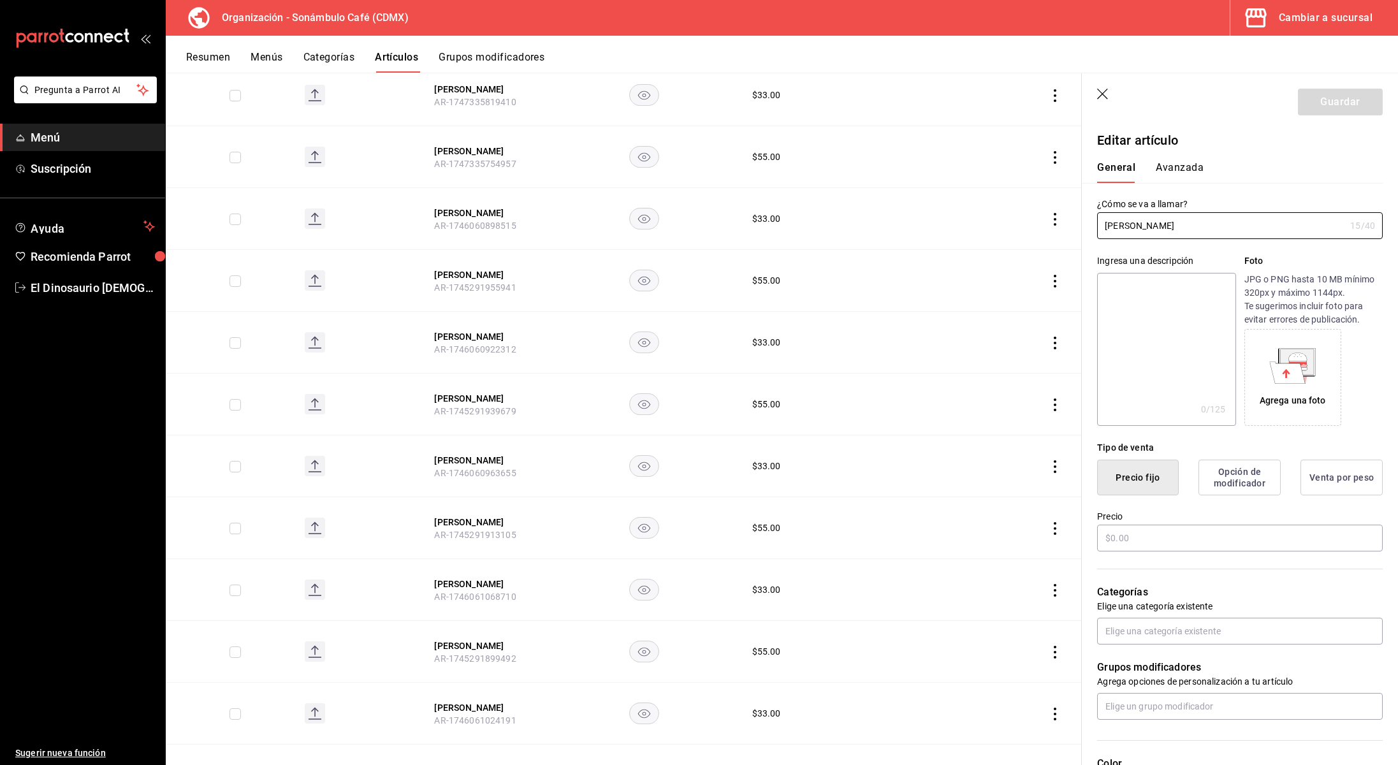
type input "$33.00"
type input "H87"
type input "90101500"
radio input "true"
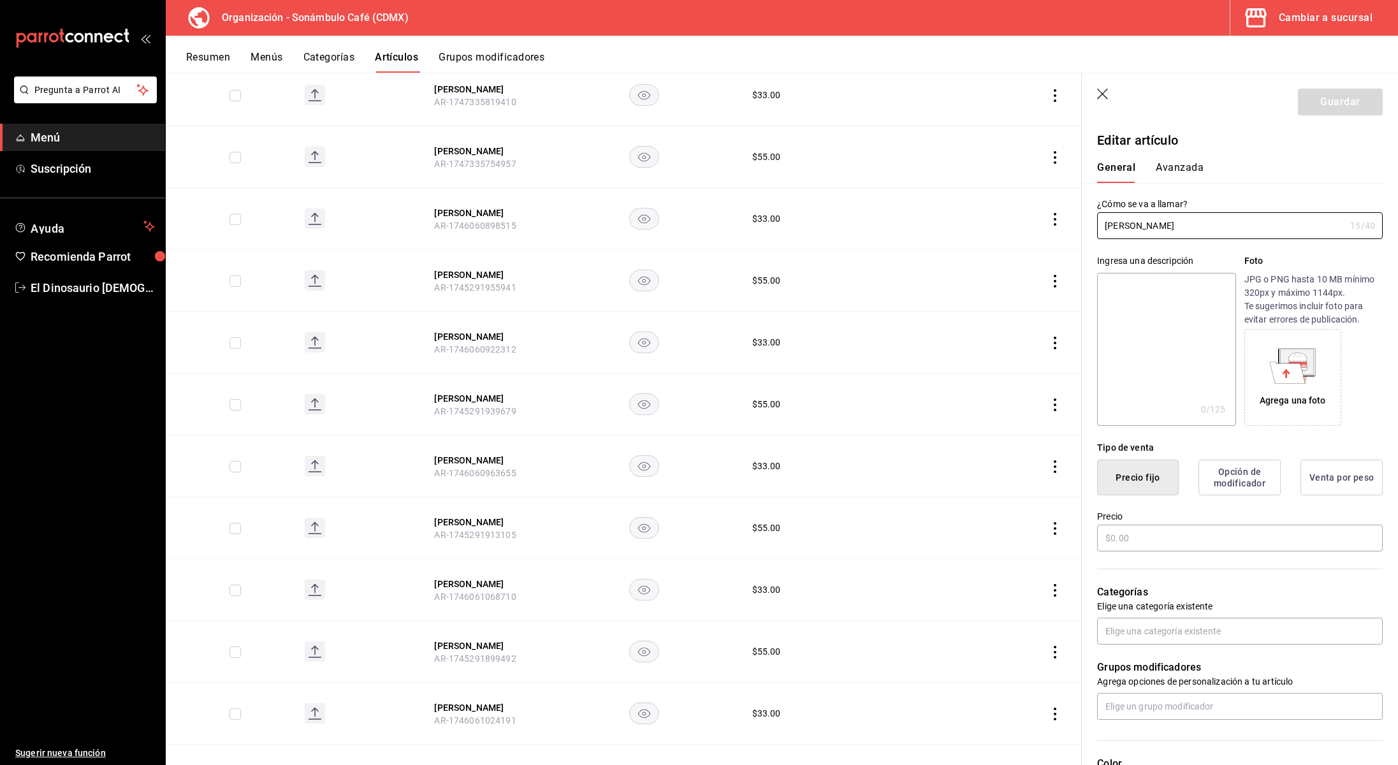
type input "6d5d39c5-aa1e-42d8-a05d-a56b1b7c7e54"
click at [1188, 166] on button "Avanzada" at bounding box center [1180, 172] width 48 height 22
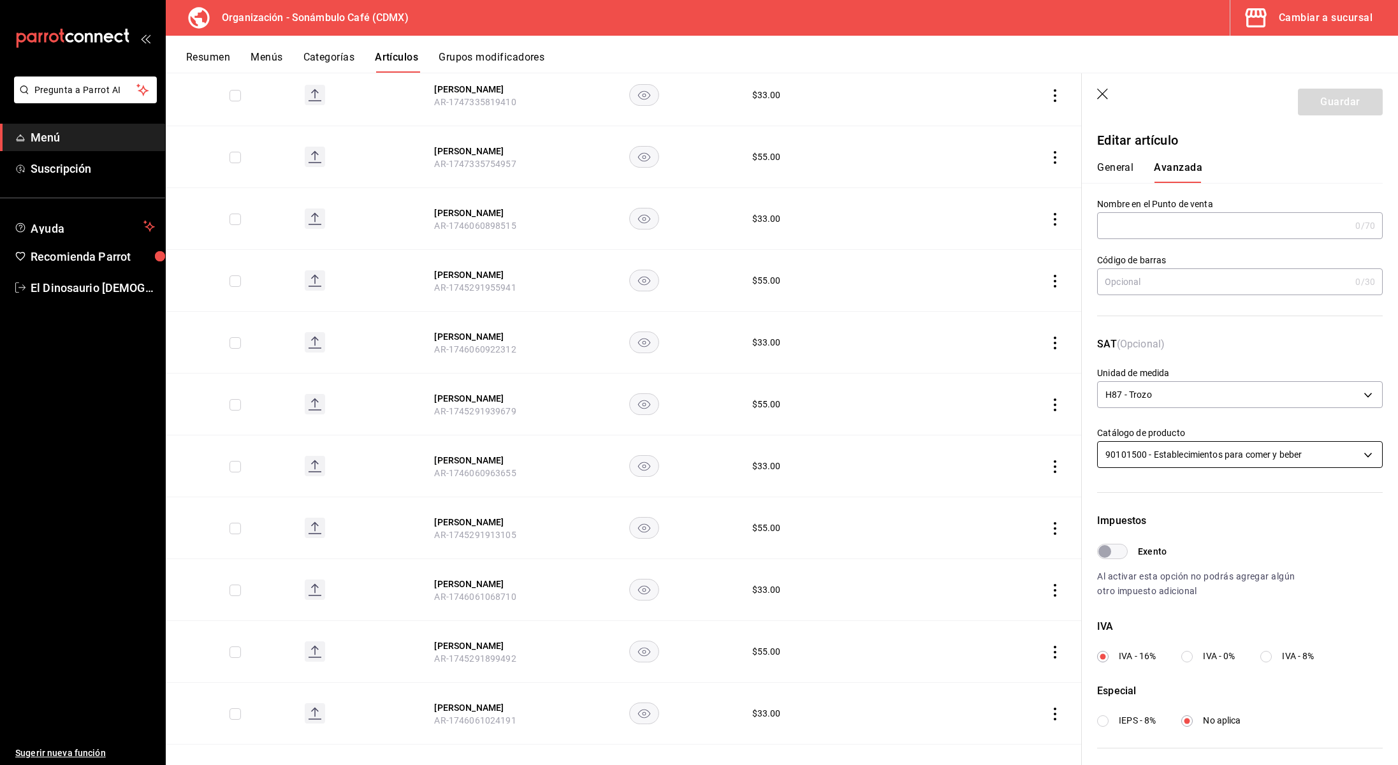
click at [1224, 455] on body "Pregunta a Parrot AI Menú Suscripción Ayuda Recomienda Parrot El Dinosaurio Les…" at bounding box center [699, 382] width 1398 height 765
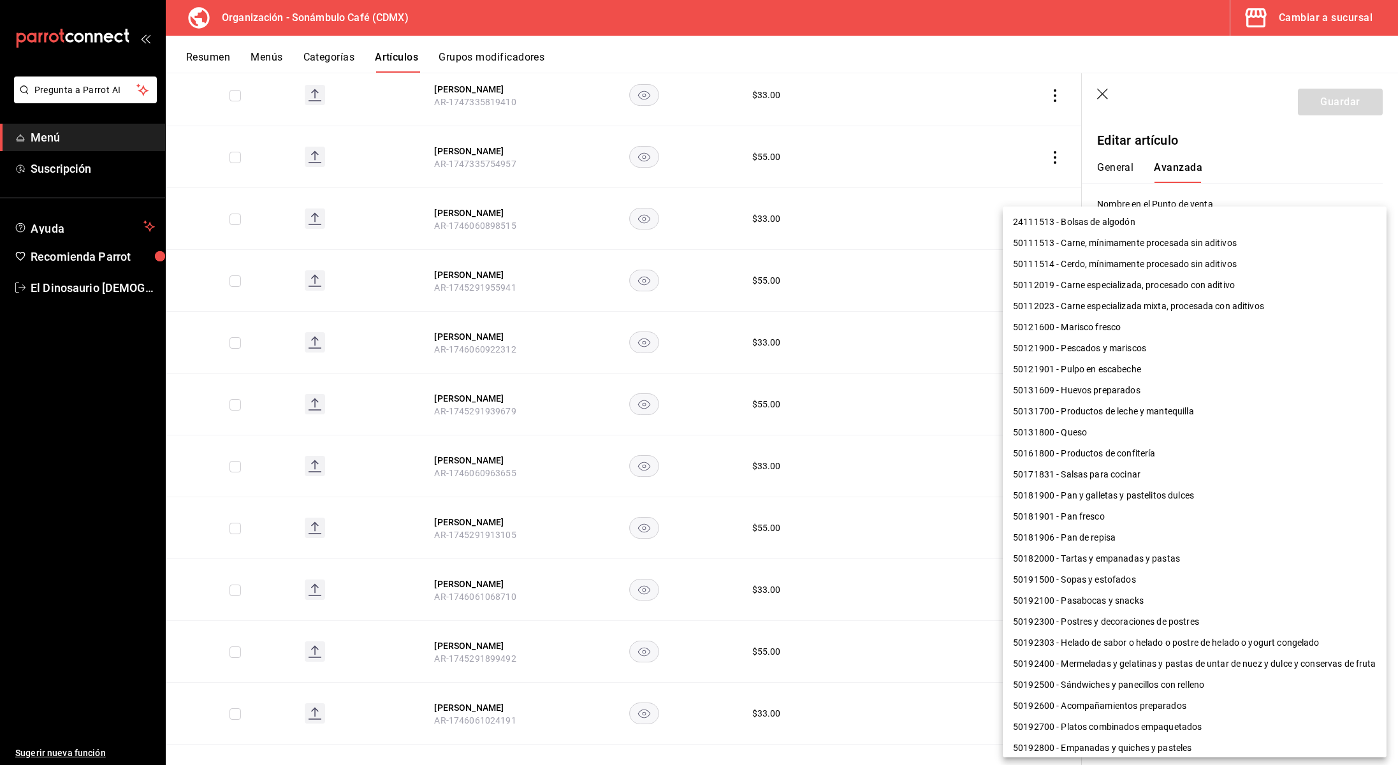
scroll to position [785, 0]
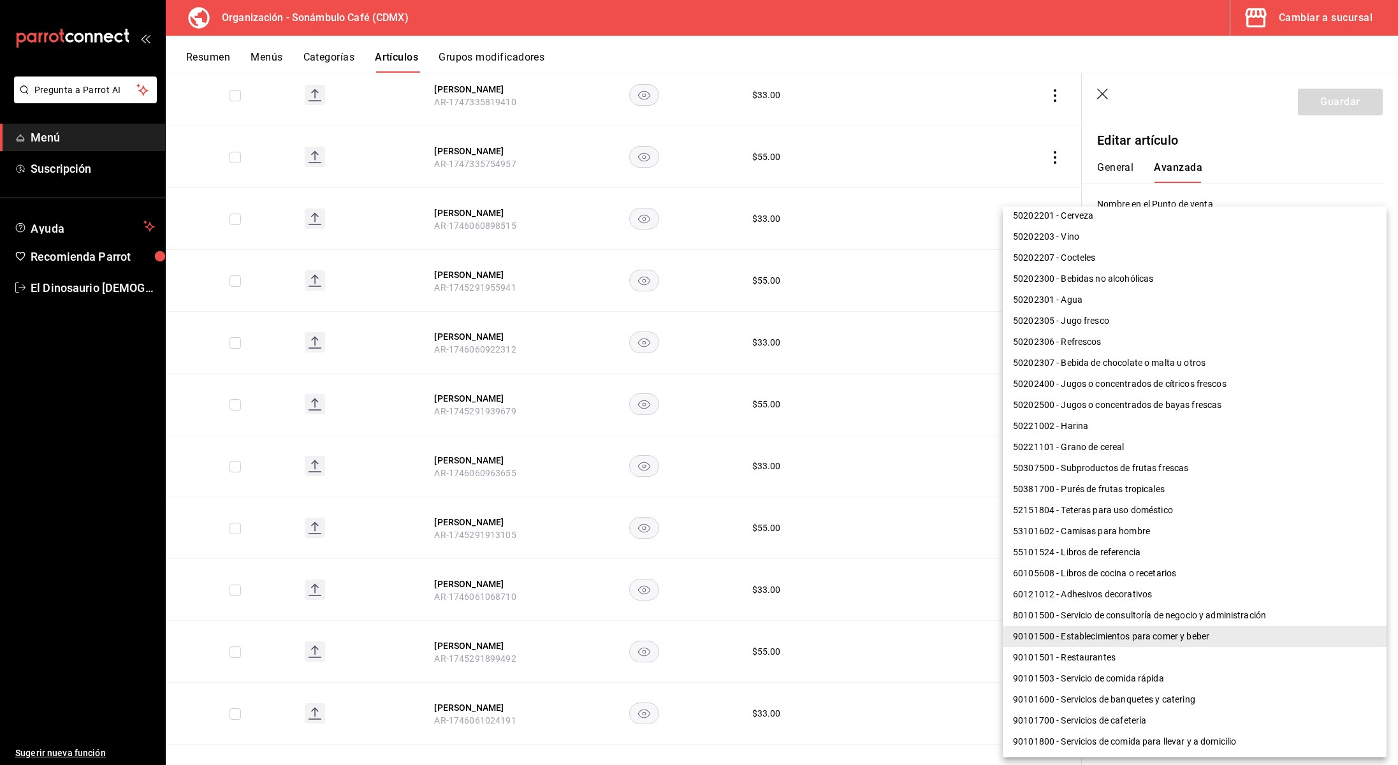
click at [1110, 277] on li "50202300 - Bebidas no alcohólicas" at bounding box center [1195, 278] width 384 height 21
type input "50202300"
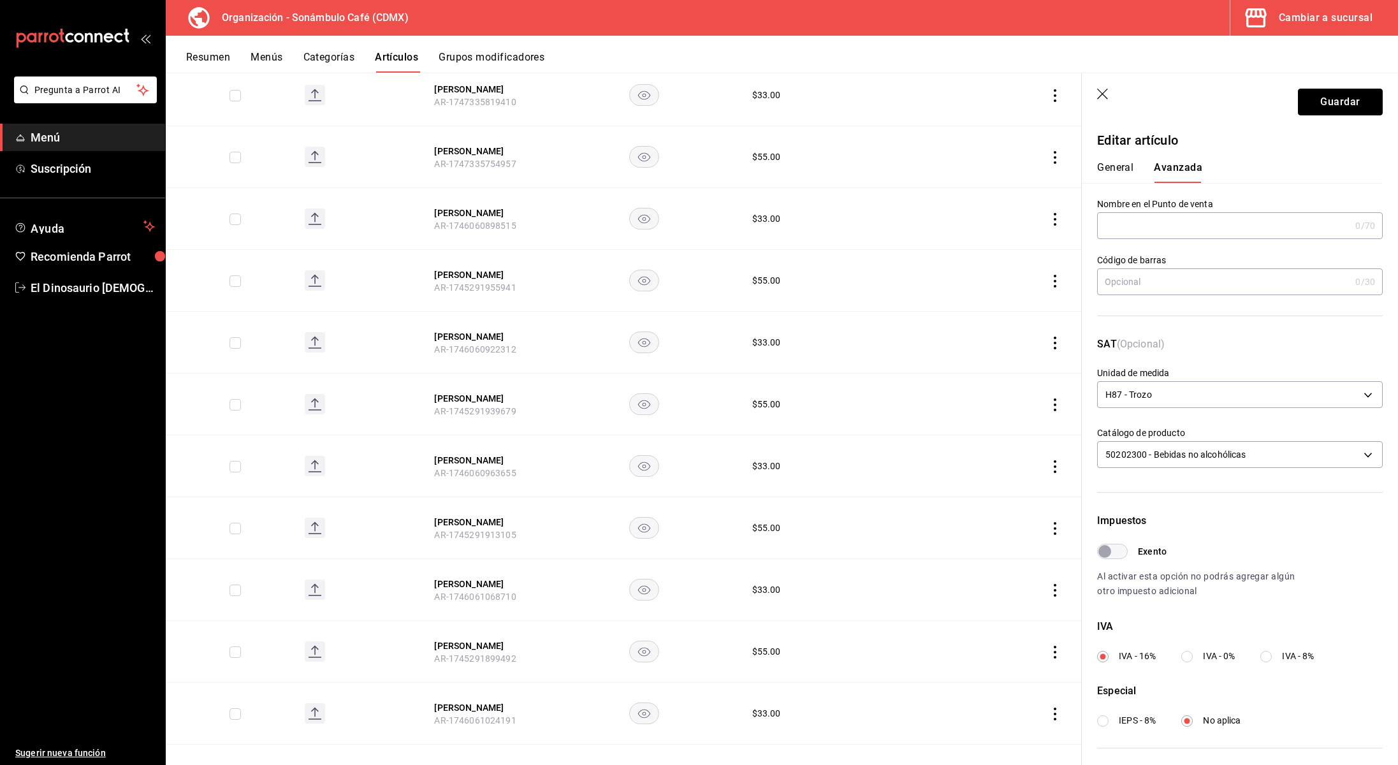
click at [1317, 96] on button "Guardar" at bounding box center [1340, 102] width 85 height 27
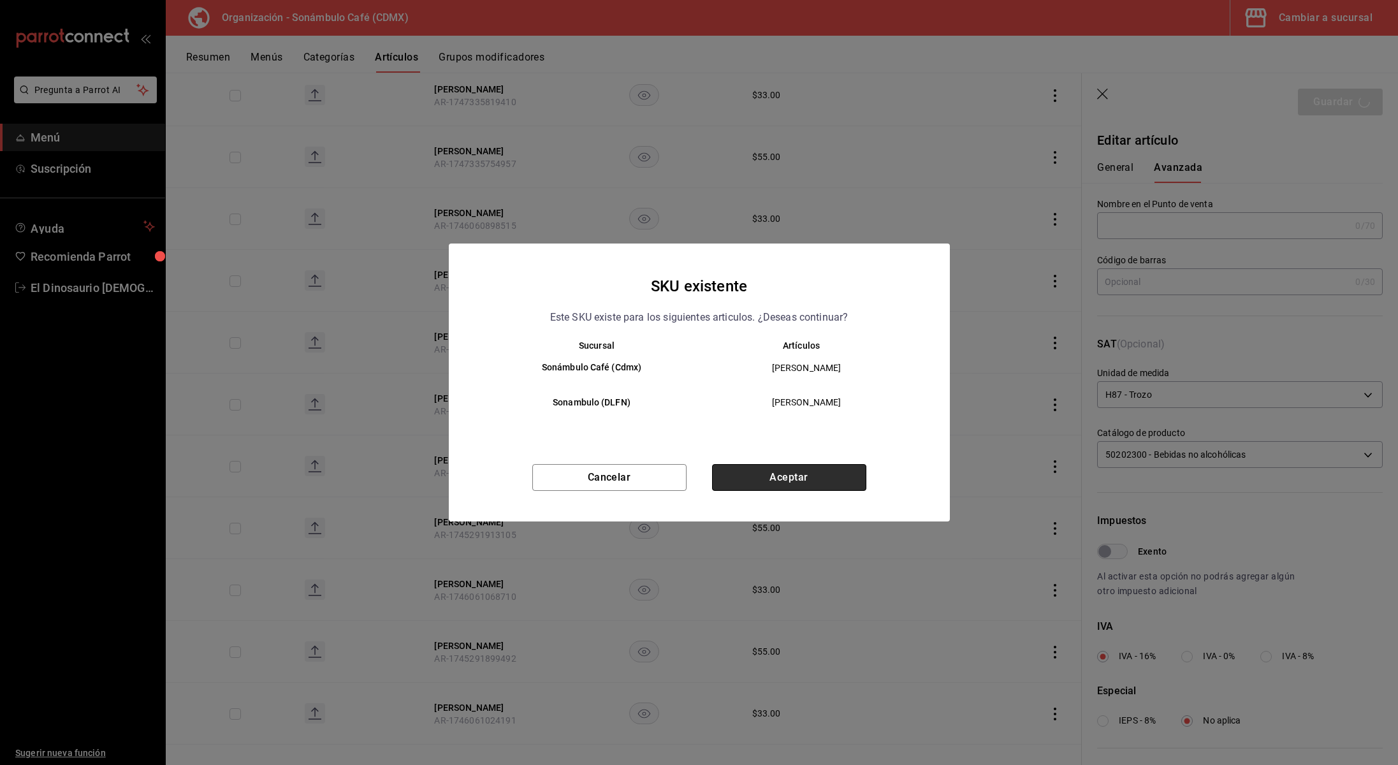
click at [826, 480] on button "Aceptar" at bounding box center [789, 477] width 154 height 27
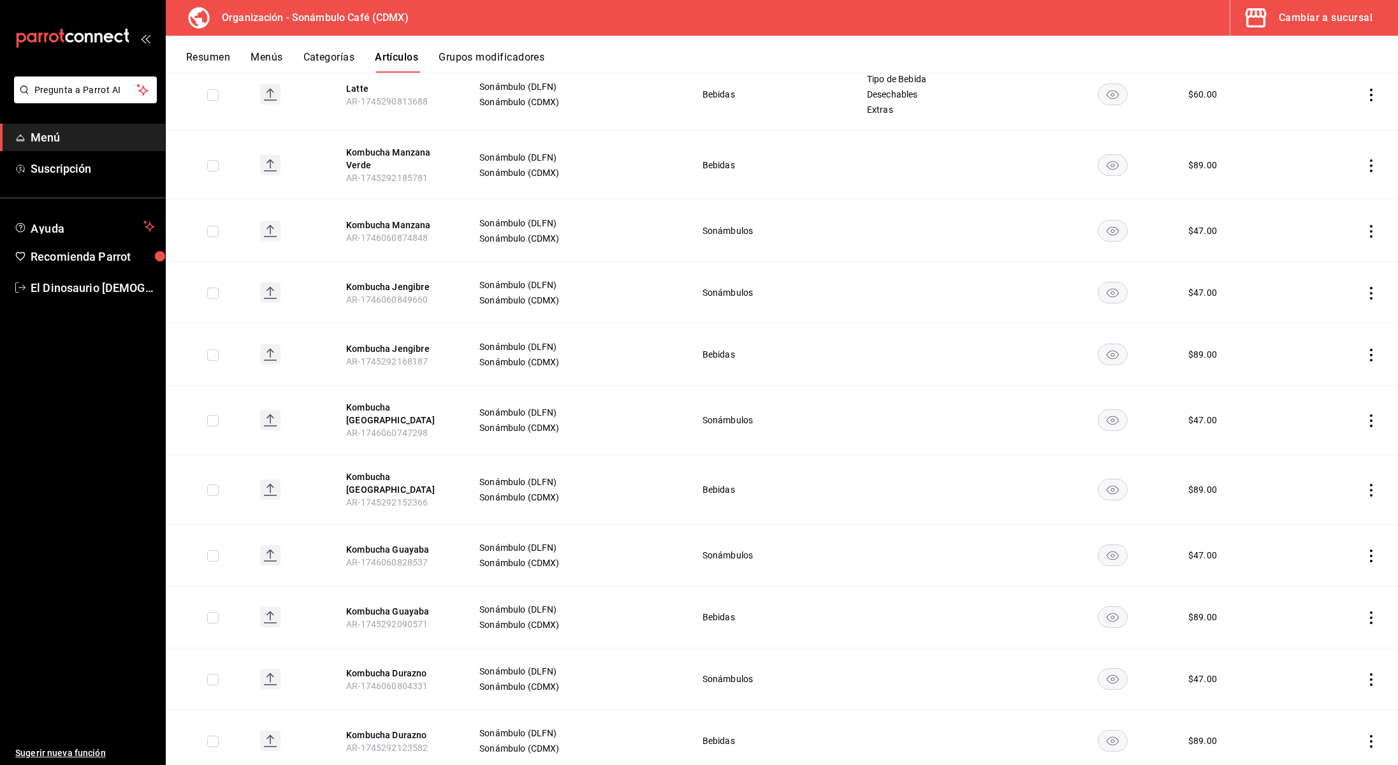
scroll to position [2280, 0]
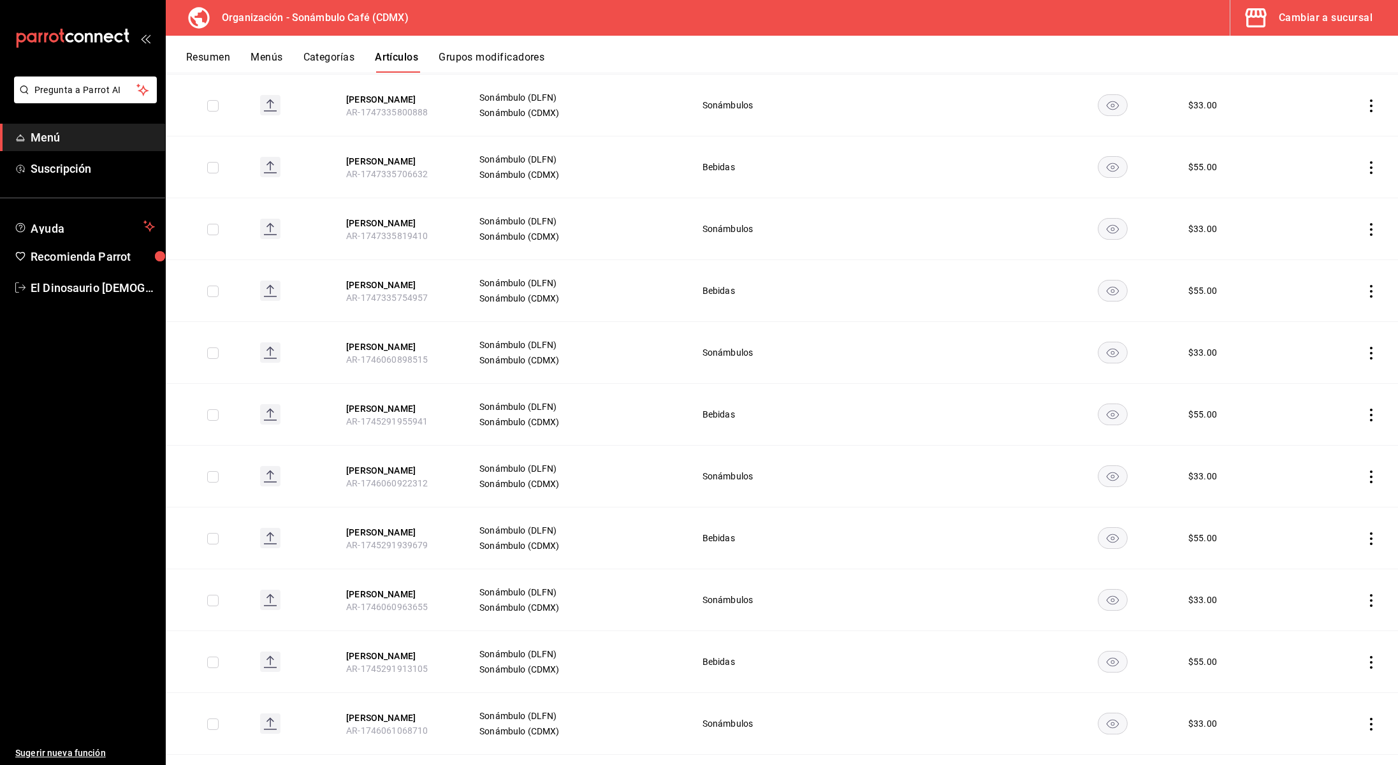
scroll to position [3398, 0]
click at [393, 463] on button "[PERSON_NAME]" at bounding box center [397, 469] width 102 height 13
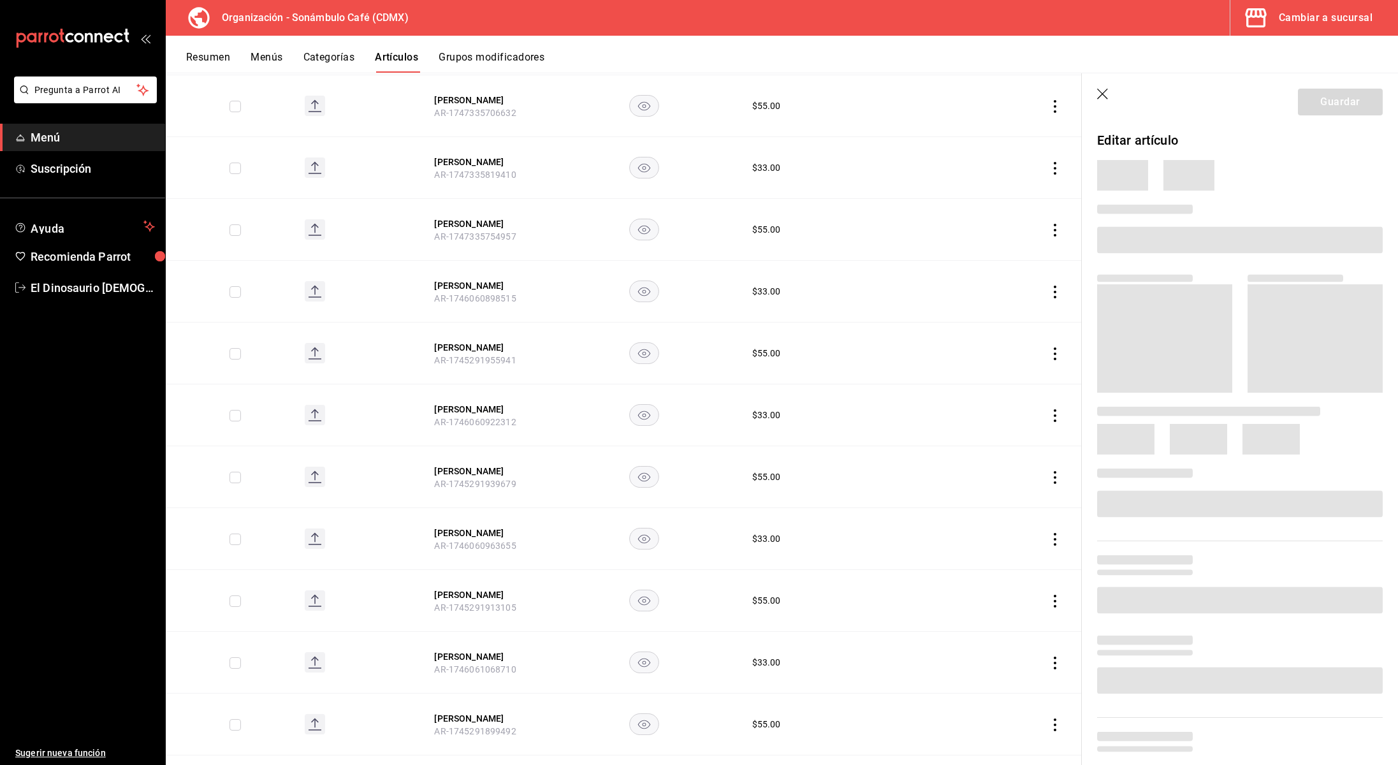
scroll to position [3296, 0]
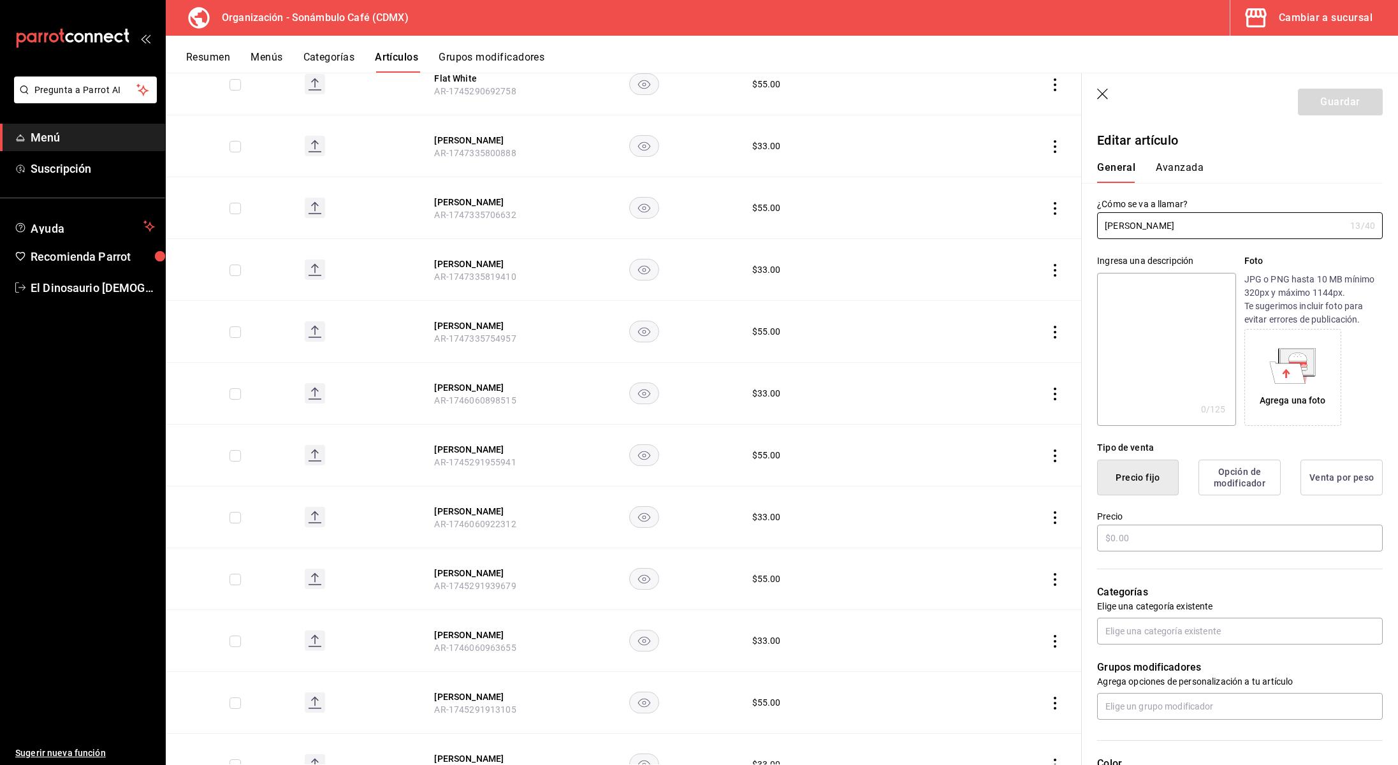
type input "$33.00"
click at [1180, 163] on button "Avanzada" at bounding box center [1180, 172] width 48 height 22
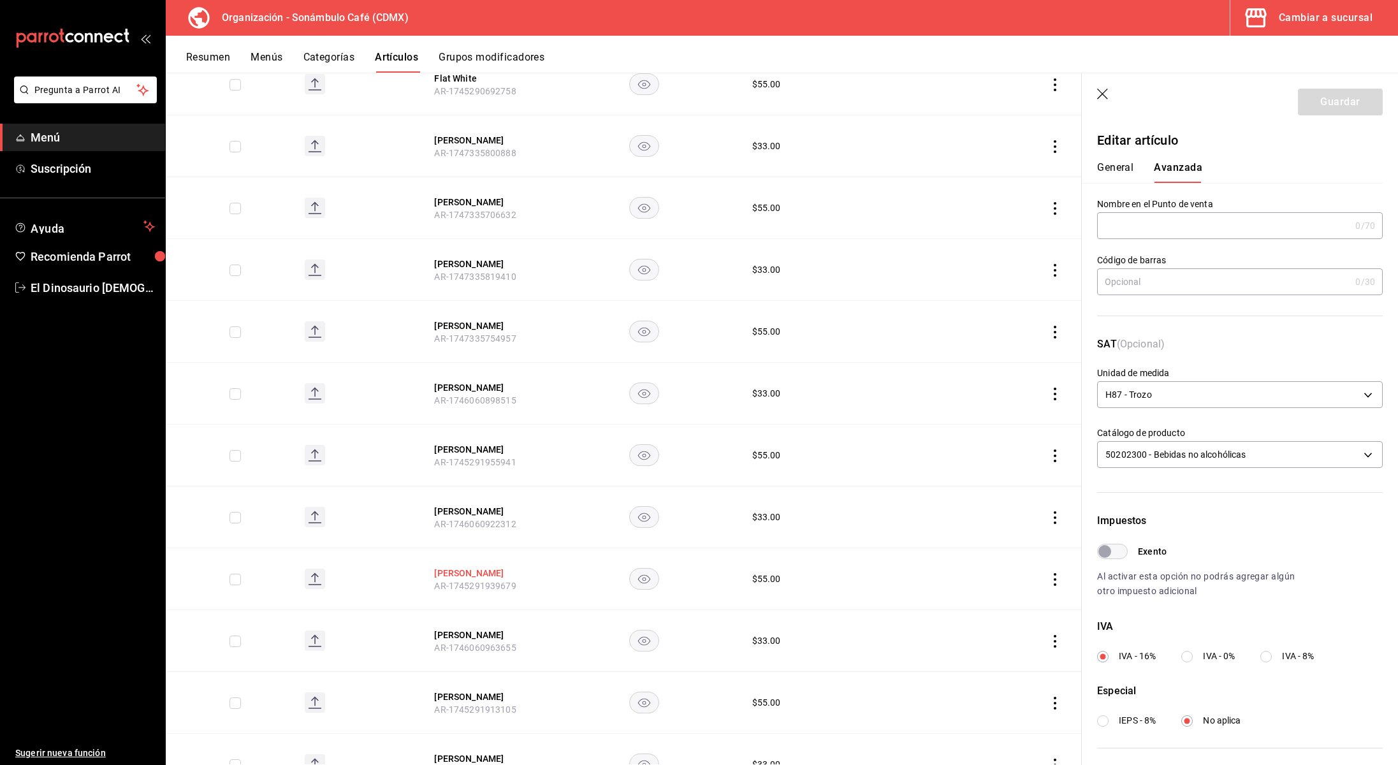
click at [470, 567] on button "[PERSON_NAME]" at bounding box center [485, 573] width 102 height 13
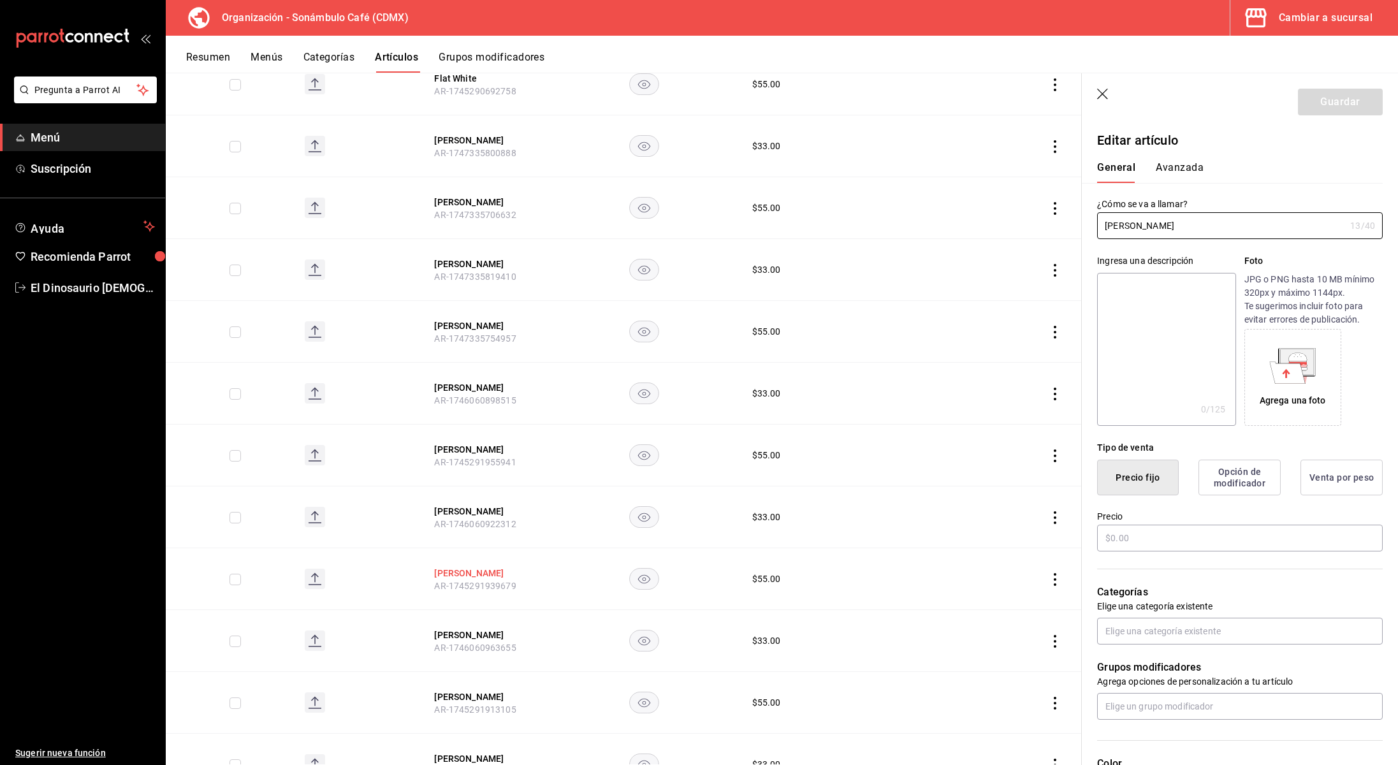
type input "$55.00"
click at [1192, 164] on button "Avanzada" at bounding box center [1180, 172] width 48 height 22
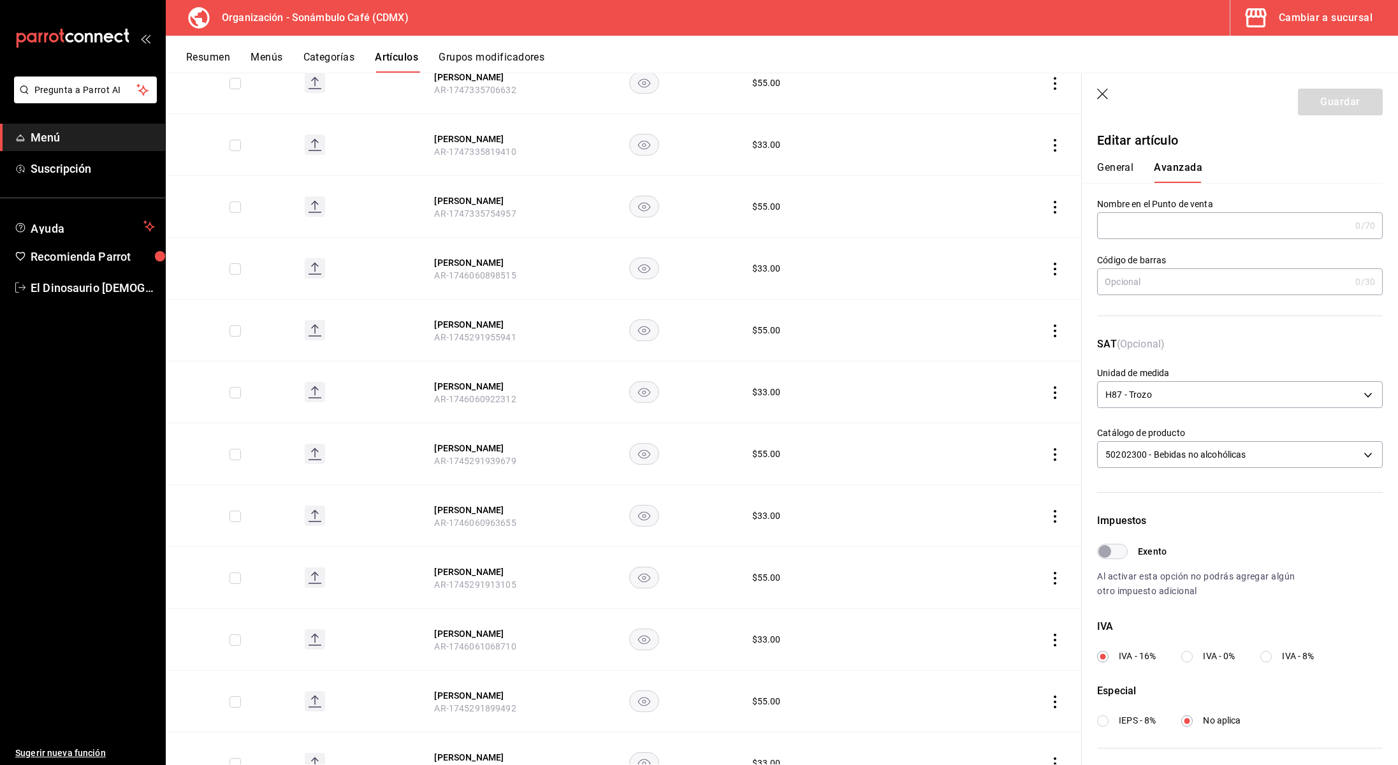
scroll to position [3426, 0]
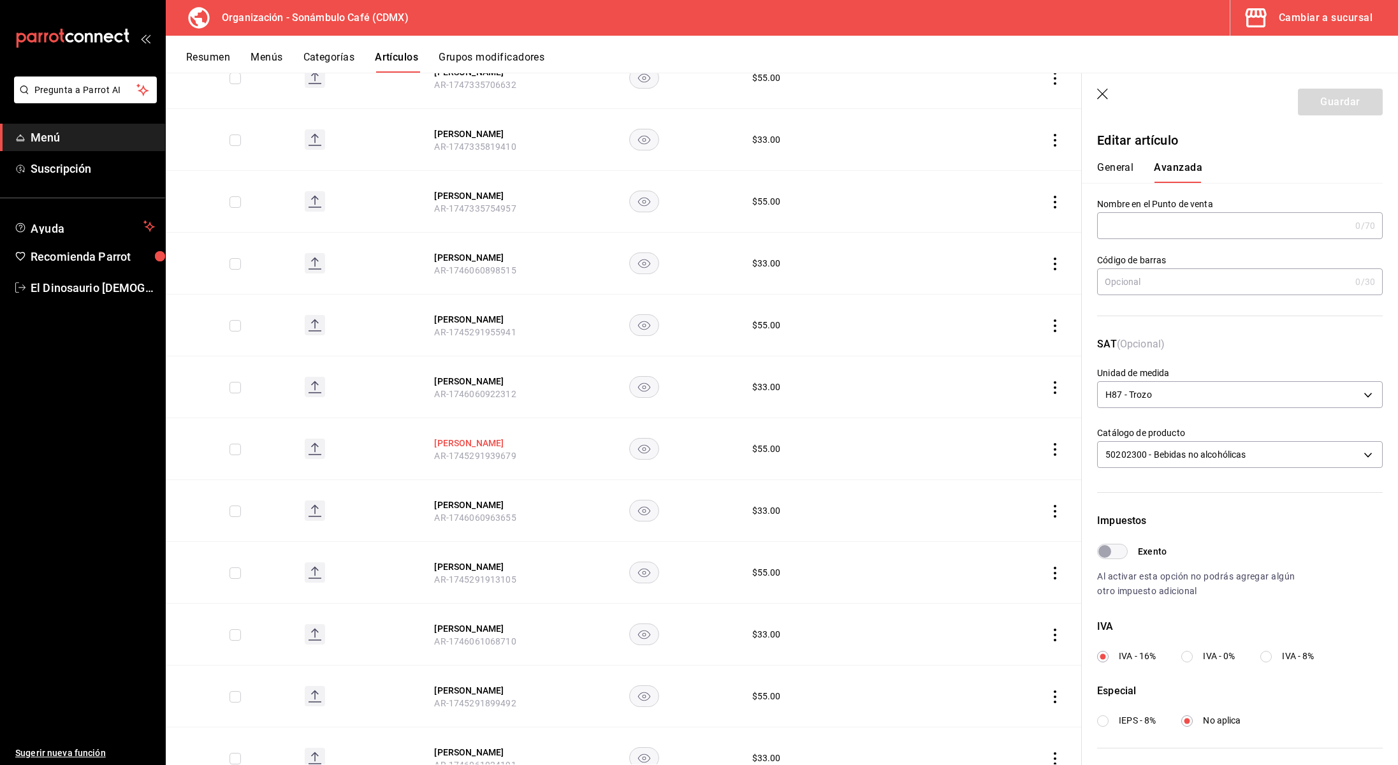
click at [472, 437] on button "[PERSON_NAME]" at bounding box center [485, 443] width 102 height 13
click at [474, 499] on button "[PERSON_NAME]" at bounding box center [485, 505] width 102 height 13
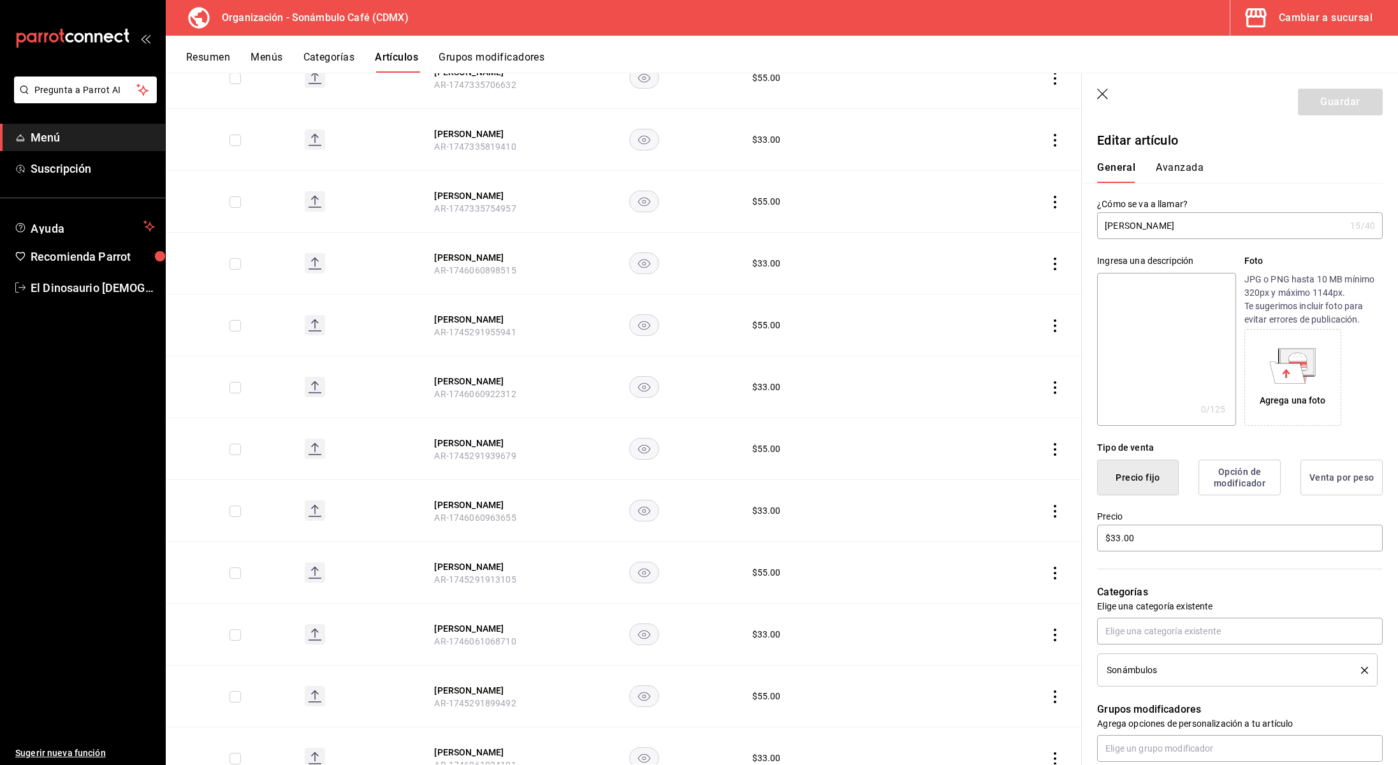
click at [1175, 167] on button "Avanzada" at bounding box center [1180, 172] width 48 height 22
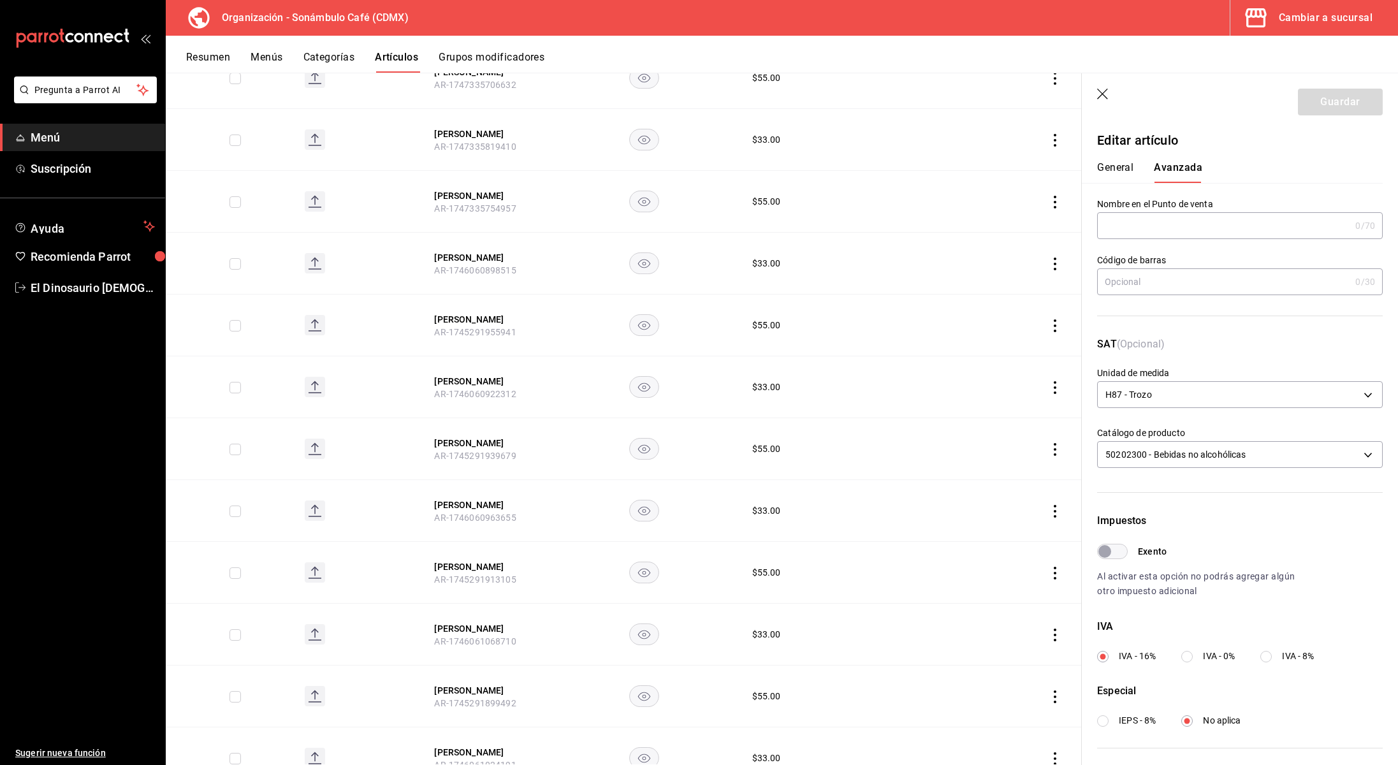
click at [1102, 163] on button "General" at bounding box center [1115, 172] width 36 height 22
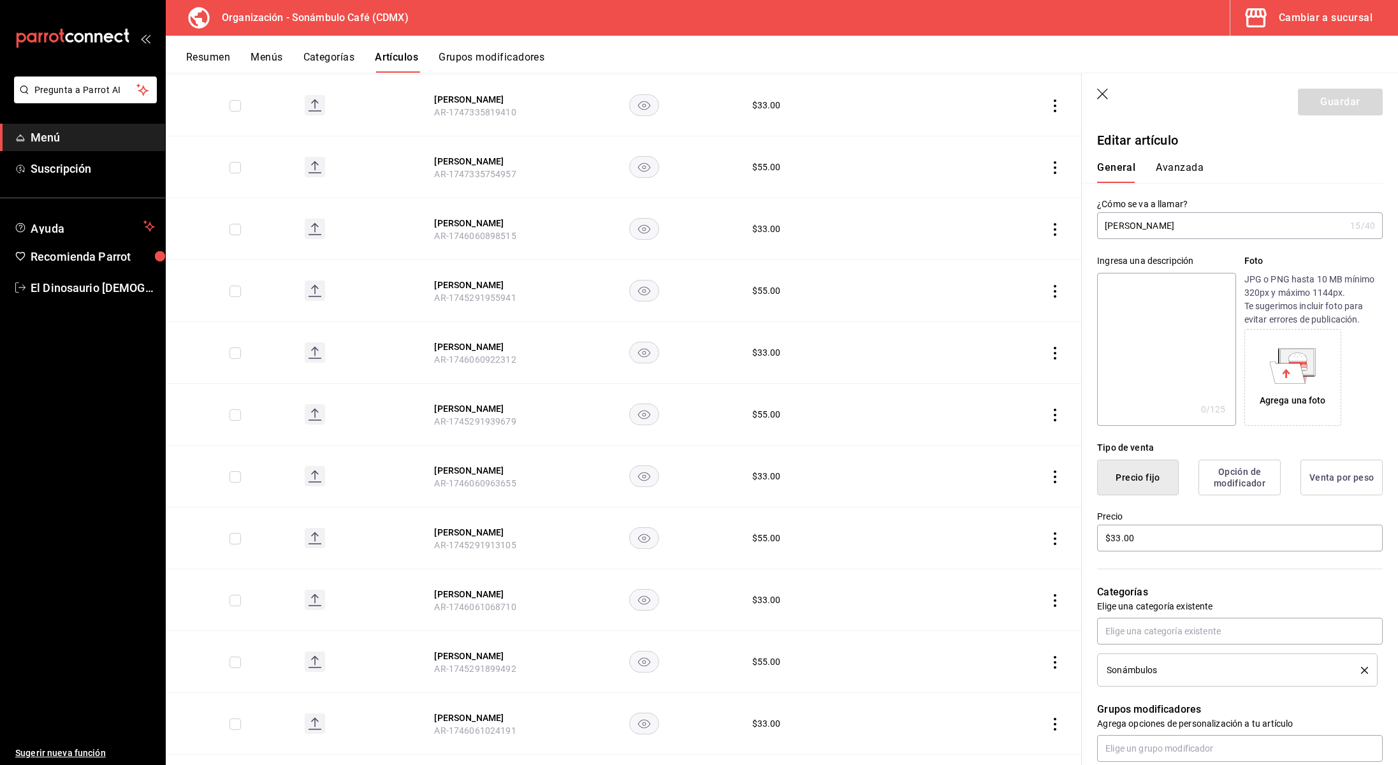
scroll to position [3466, 0]
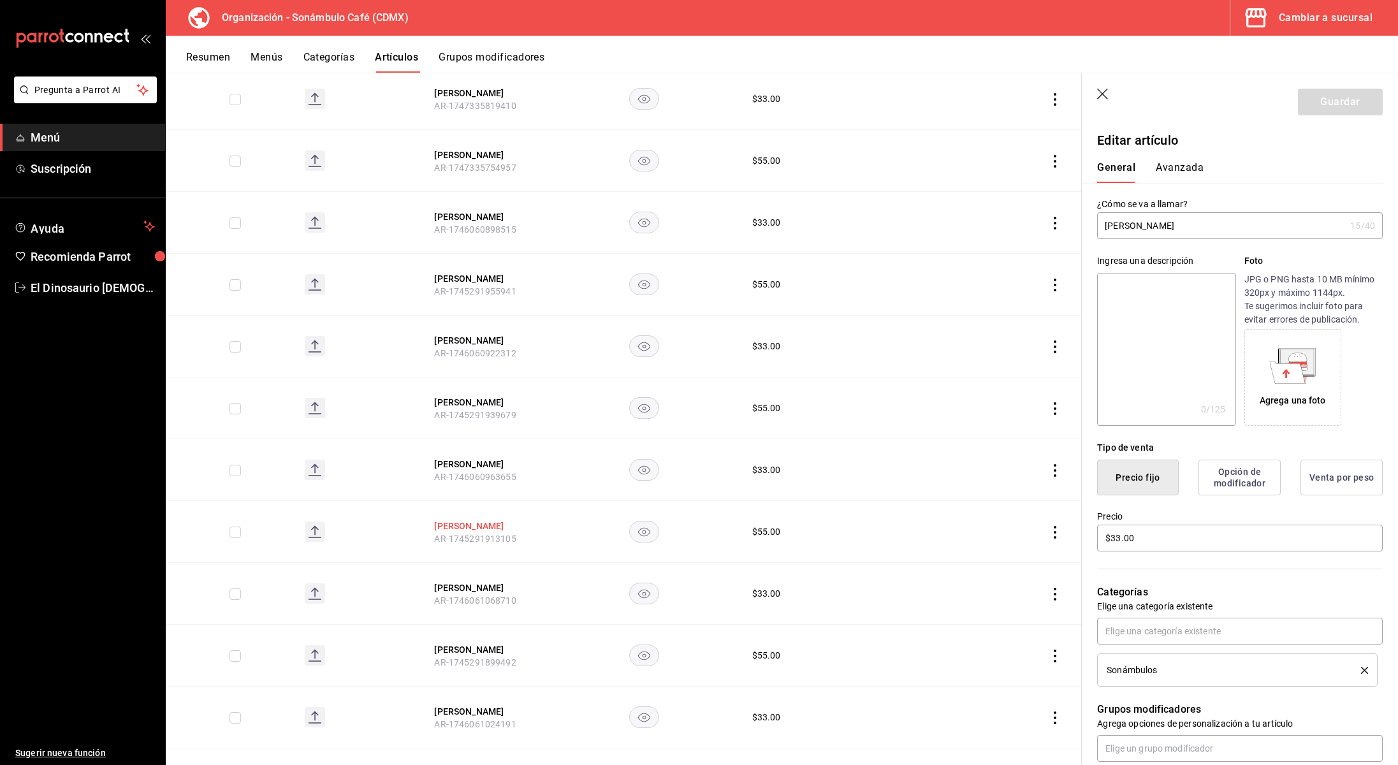
click at [473, 520] on button "[PERSON_NAME]" at bounding box center [485, 526] width 102 height 13
type input "$55.00"
click at [1205, 172] on div "General [PERSON_NAME]" at bounding box center [1232, 172] width 270 height 22
click at [1189, 168] on button "Avanzada" at bounding box center [1180, 172] width 48 height 22
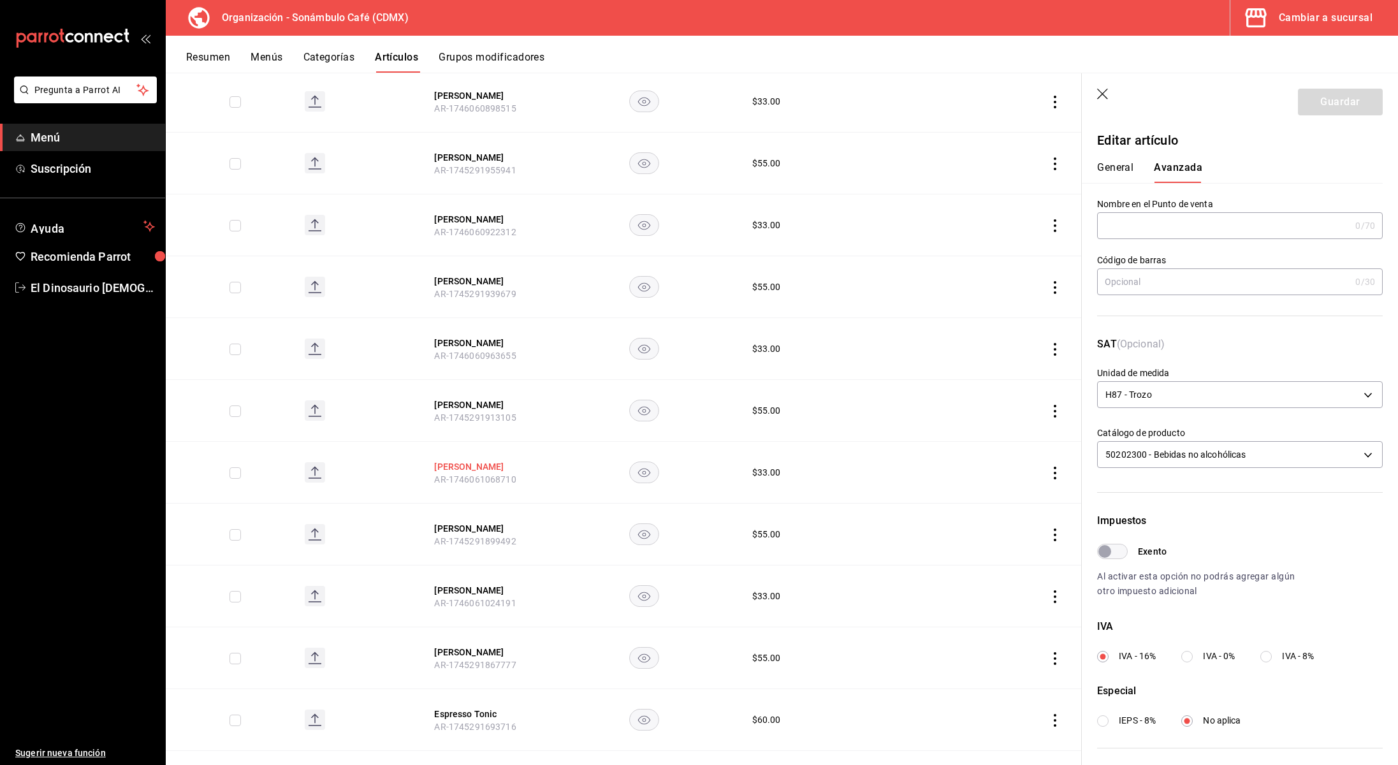
scroll to position [3591, 0]
click at [479, 457] on button "[PERSON_NAME]" at bounding box center [485, 463] width 102 height 13
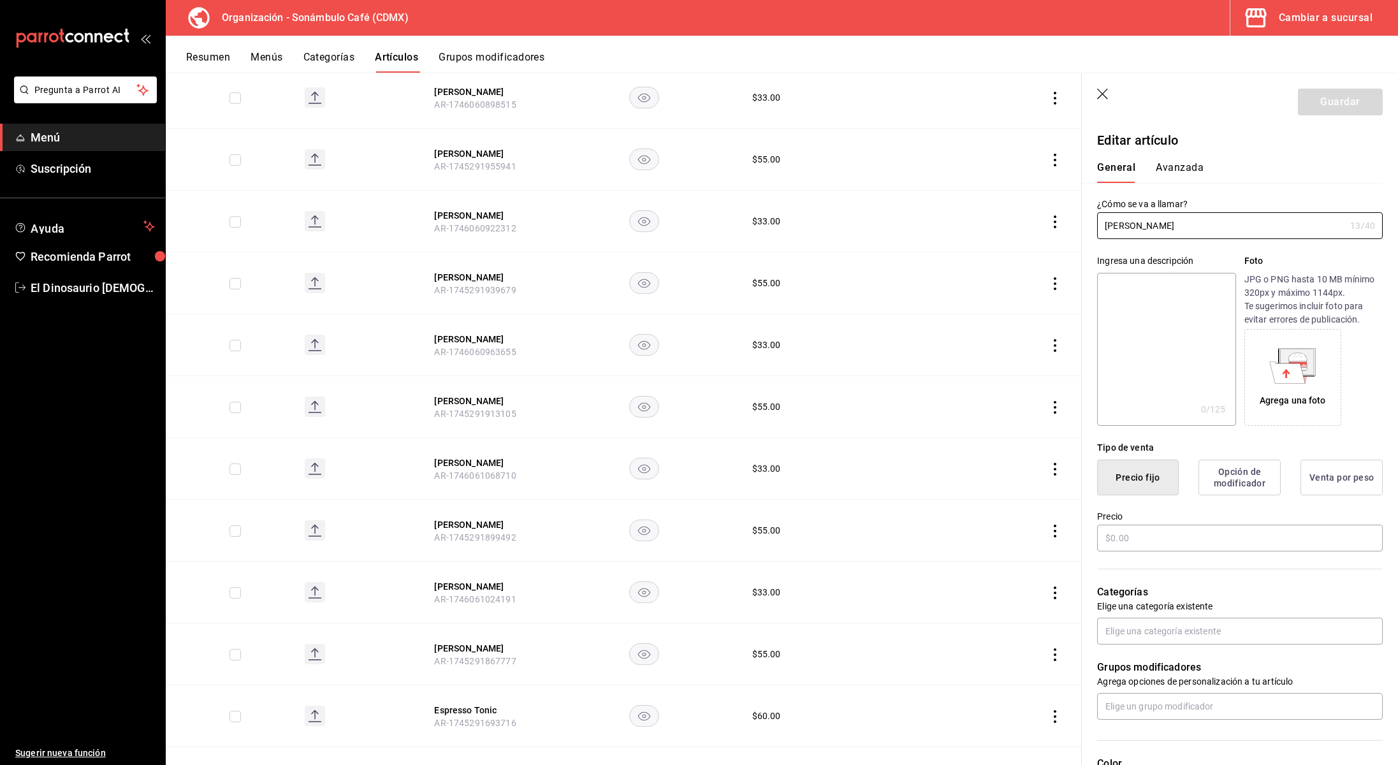
type input "$33.00"
type input "H87"
type input "90101500"
radio input "true"
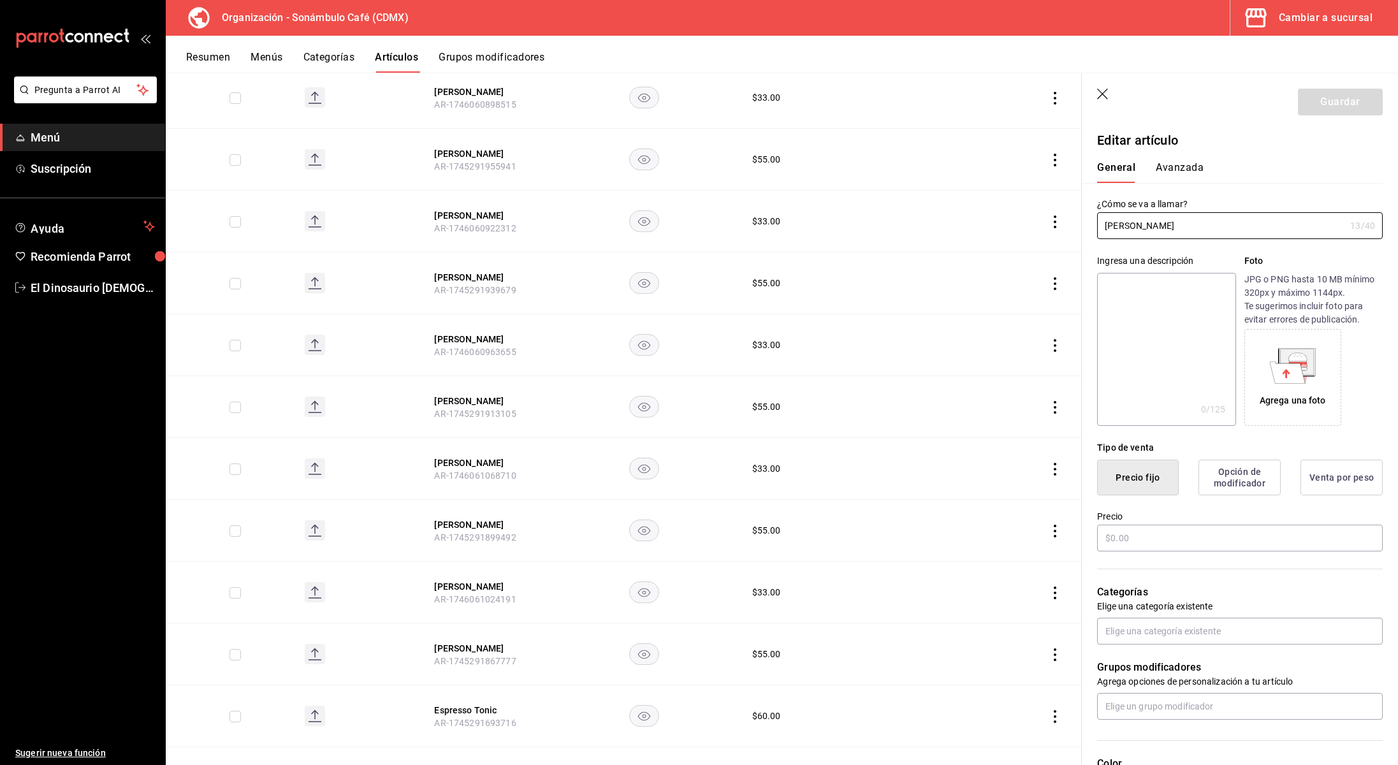
type input "6d5d39c5-aa1e-42d8-a05d-a56b1b7c7e54"
click at [1184, 165] on button "Avanzada" at bounding box center [1180, 172] width 48 height 22
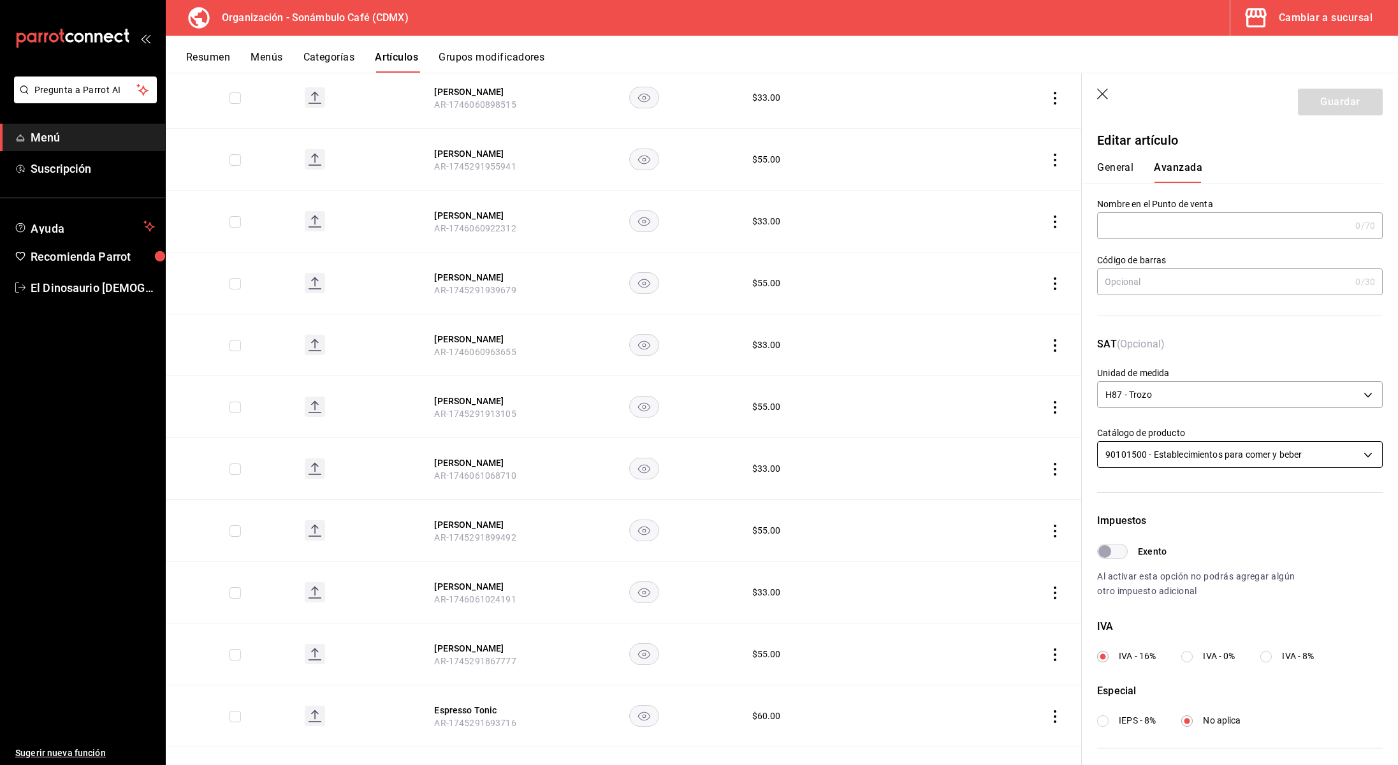
click at [1182, 450] on body "Pregunta a Parrot AI Menú Suscripción Ayuda Recomienda Parrot El Dinosaurio [DE…" at bounding box center [699, 382] width 1398 height 765
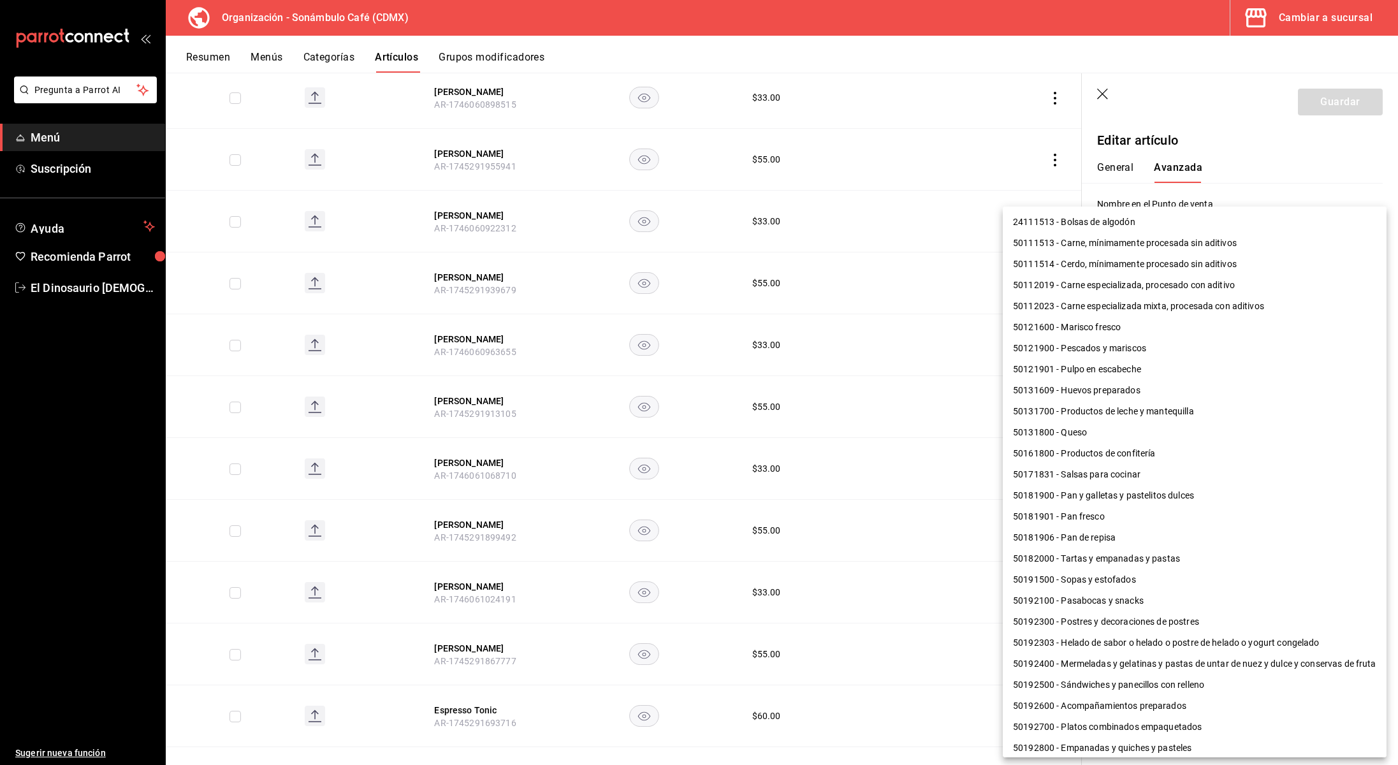
scroll to position [785, 0]
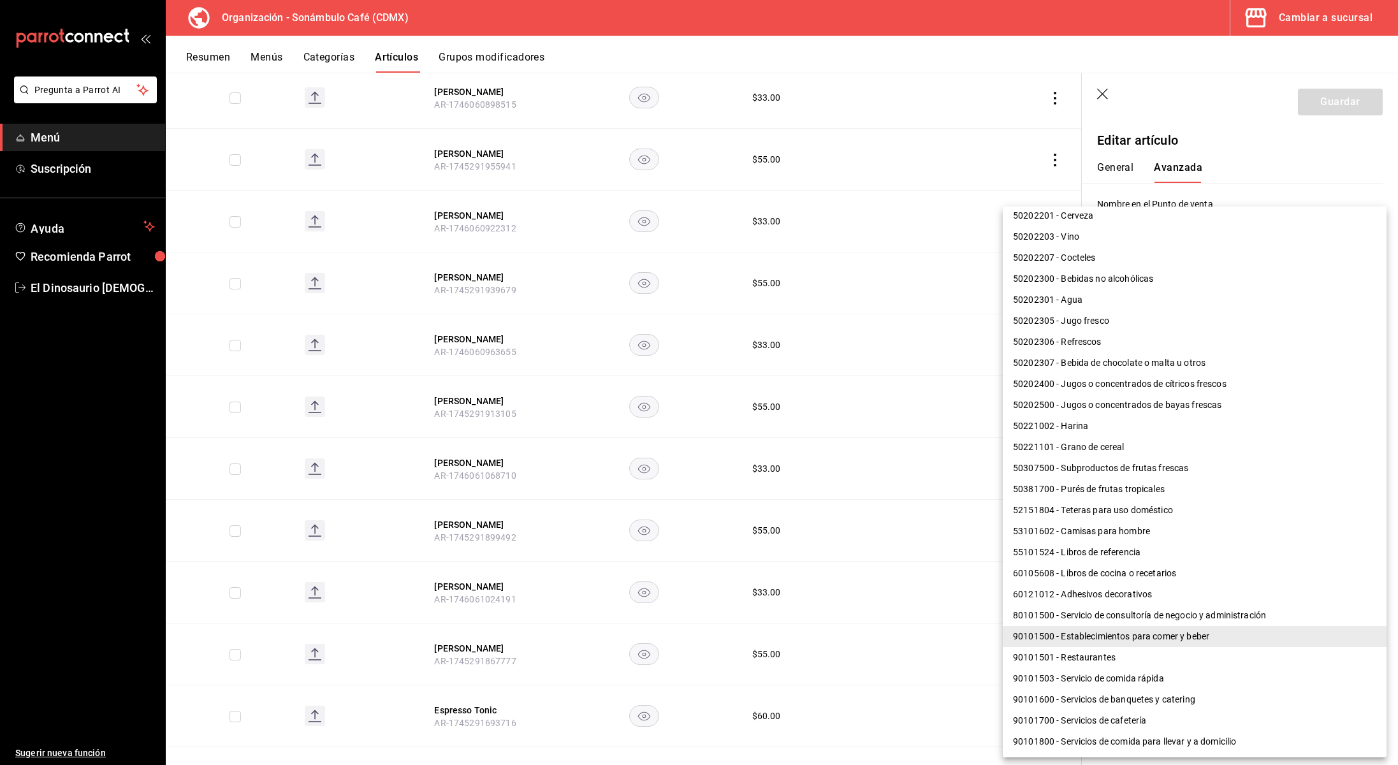
click at [1060, 274] on li "50202300 - Bebidas no alcohólicas" at bounding box center [1195, 278] width 384 height 21
type input "50202300"
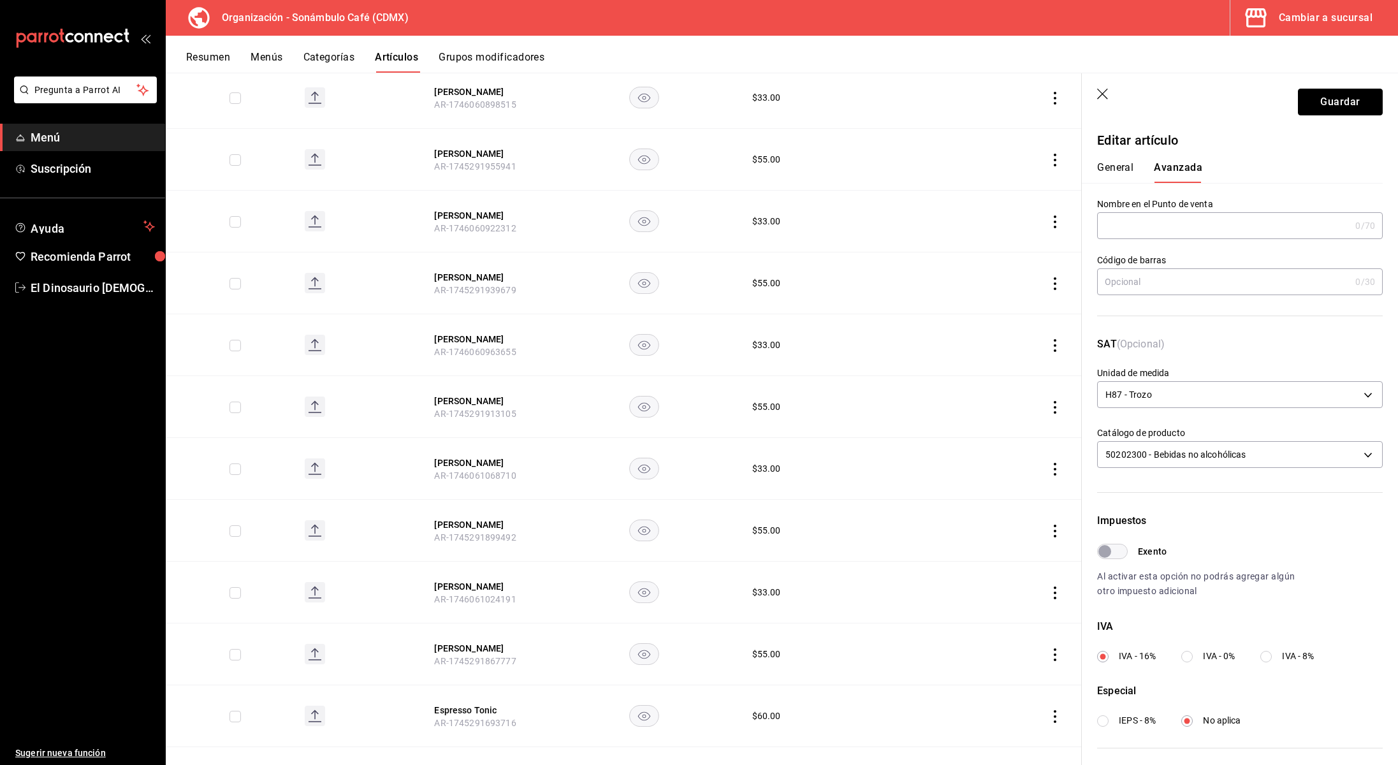
click at [1361, 102] on button "Guardar" at bounding box center [1340, 102] width 85 height 27
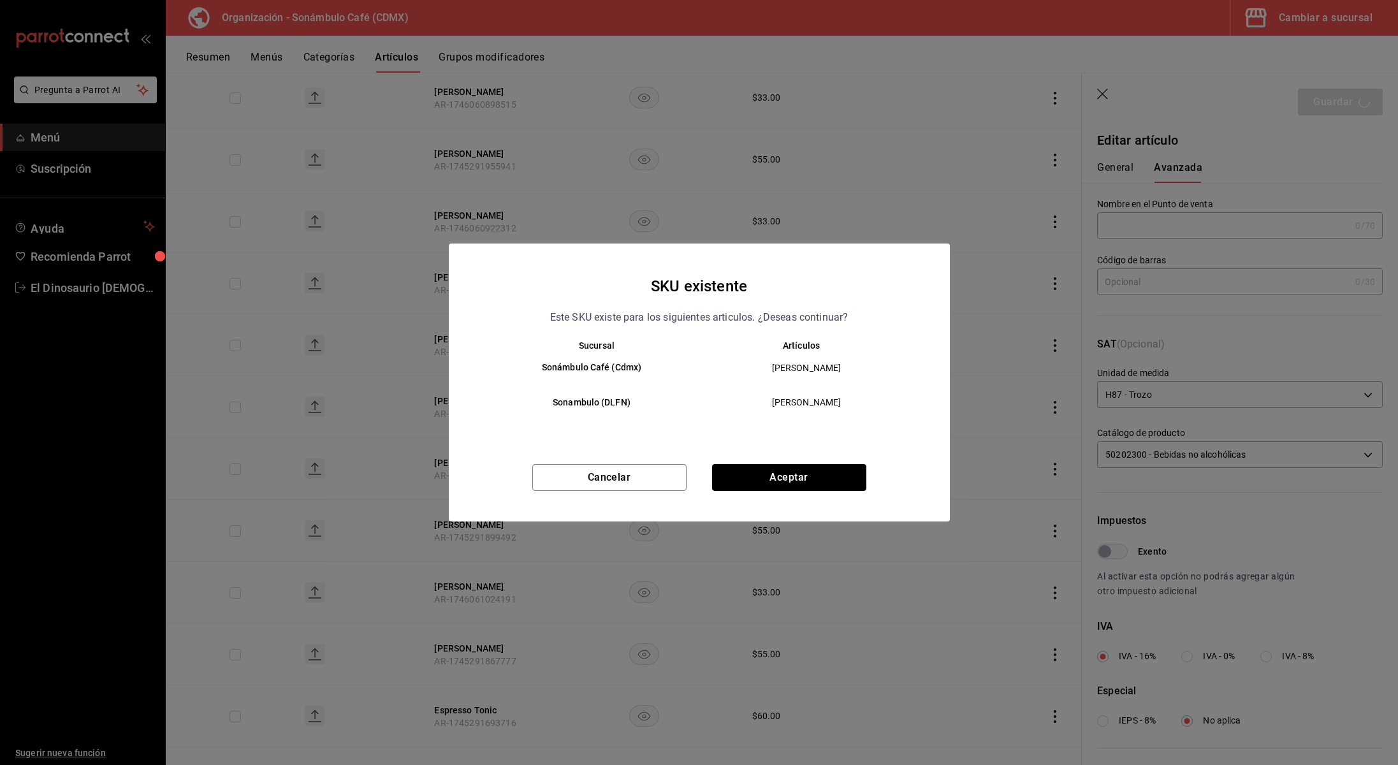
click at [754, 480] on button "Aceptar" at bounding box center [789, 477] width 154 height 27
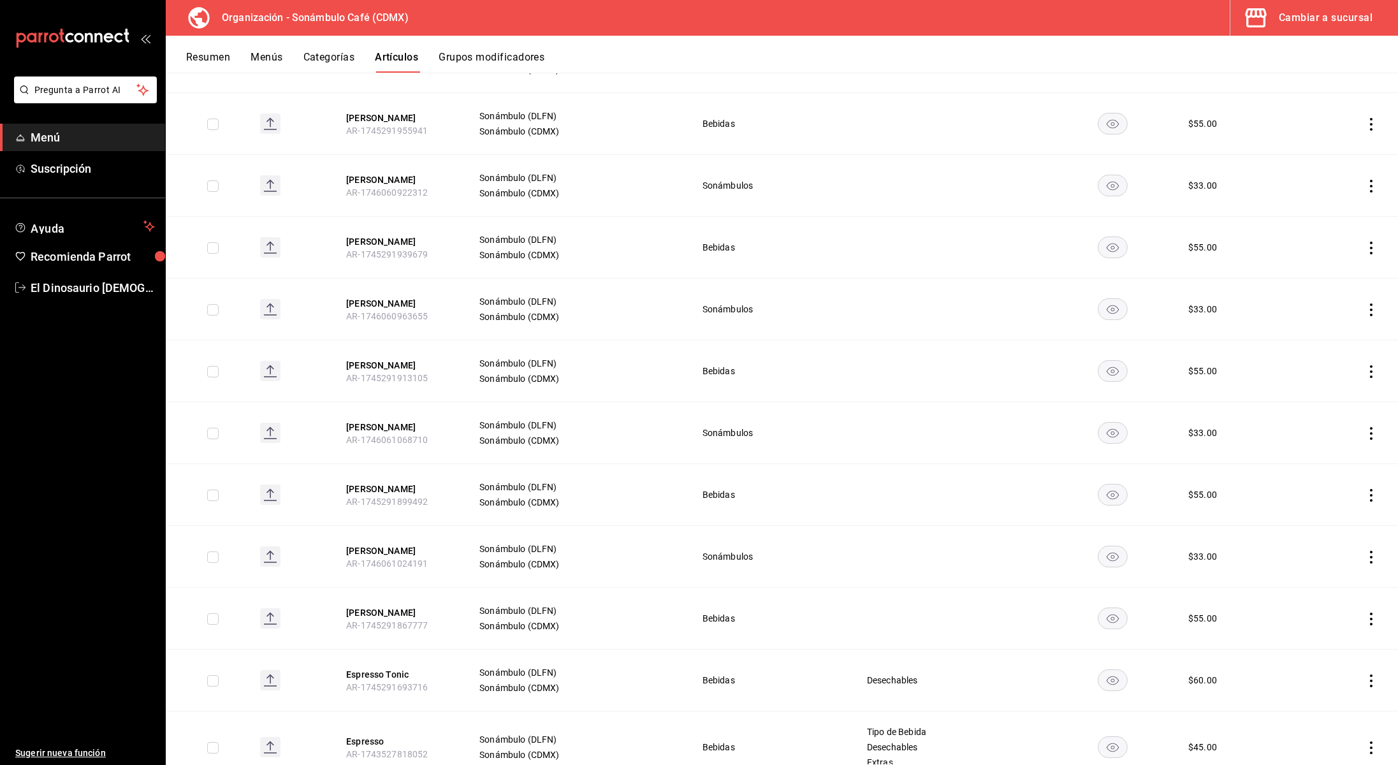
scroll to position [3689, 0]
click at [386, 419] on button "[PERSON_NAME]" at bounding box center [397, 425] width 102 height 13
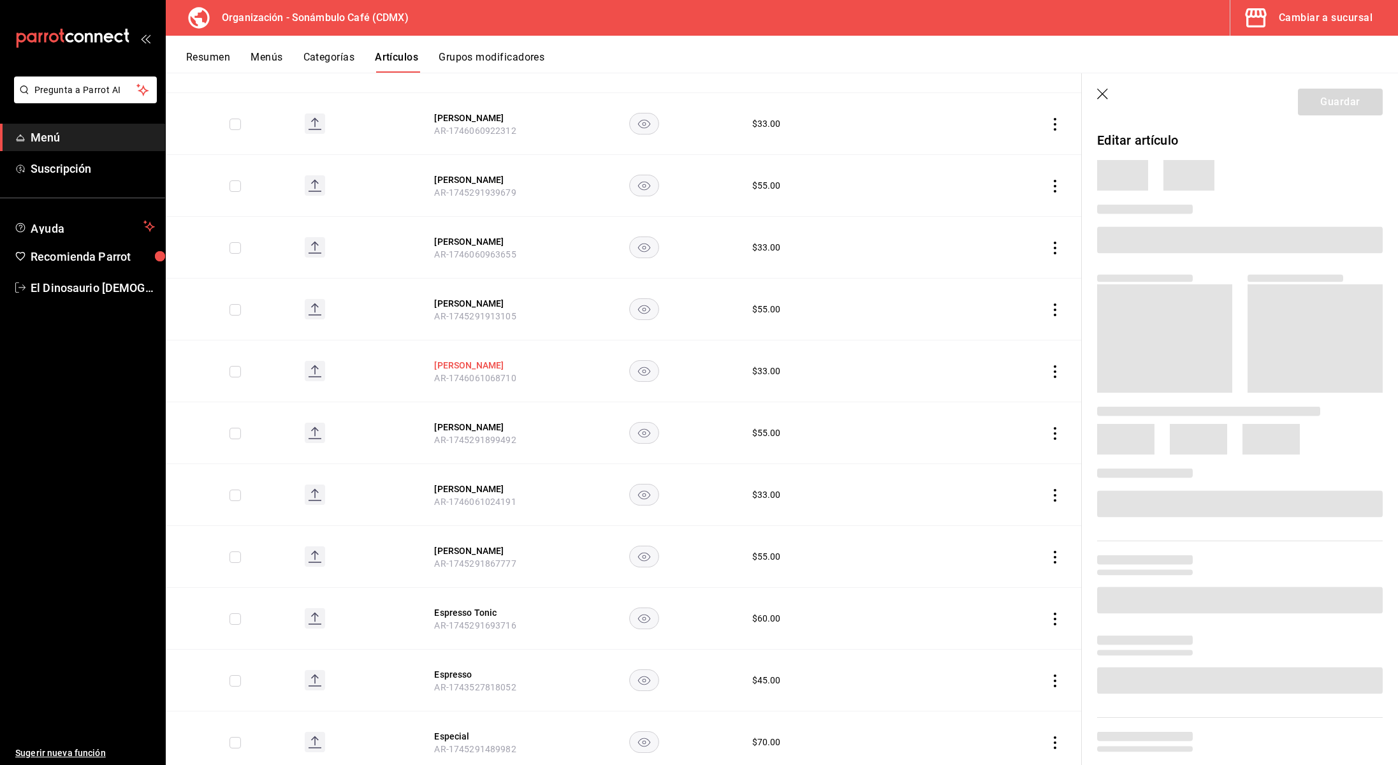
scroll to position [3587, 0]
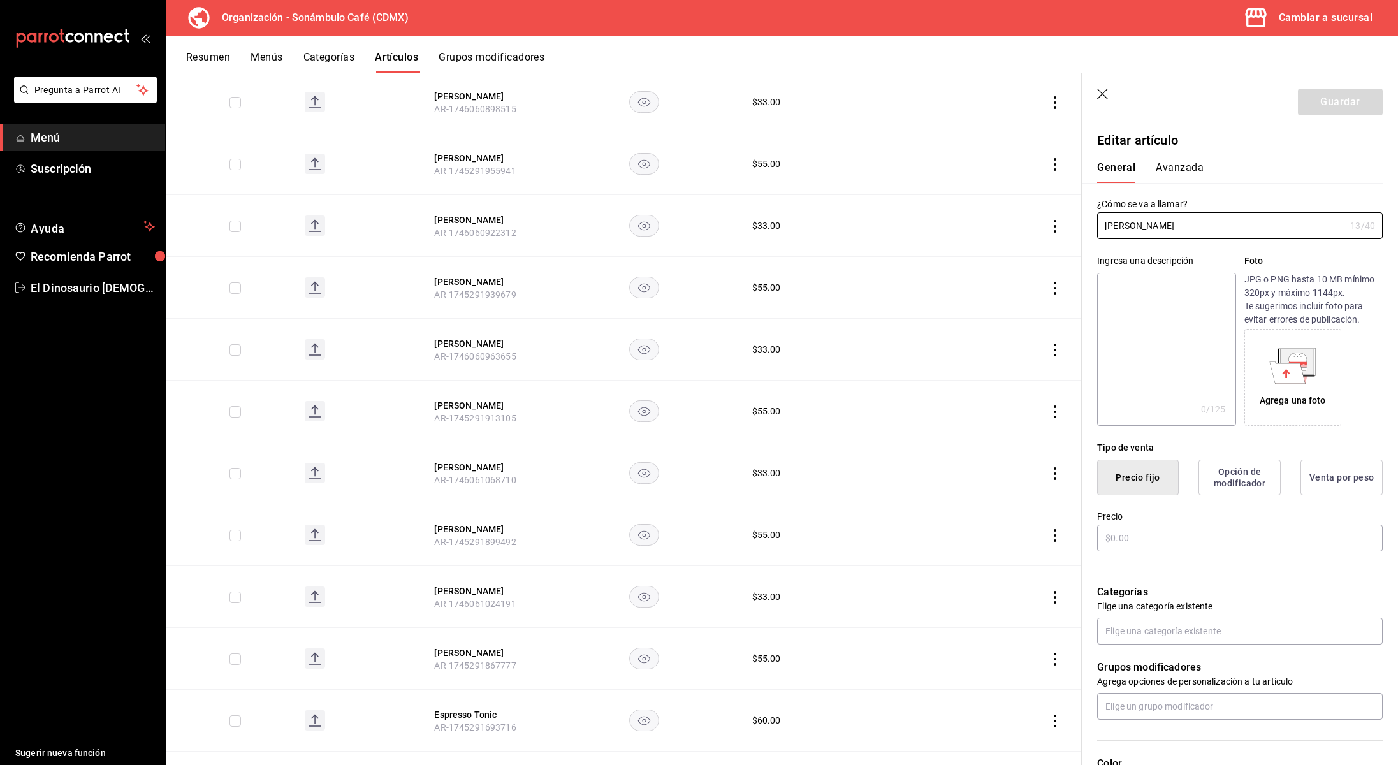
type input "$33.00"
click at [1168, 170] on button "Avanzada" at bounding box center [1180, 172] width 48 height 22
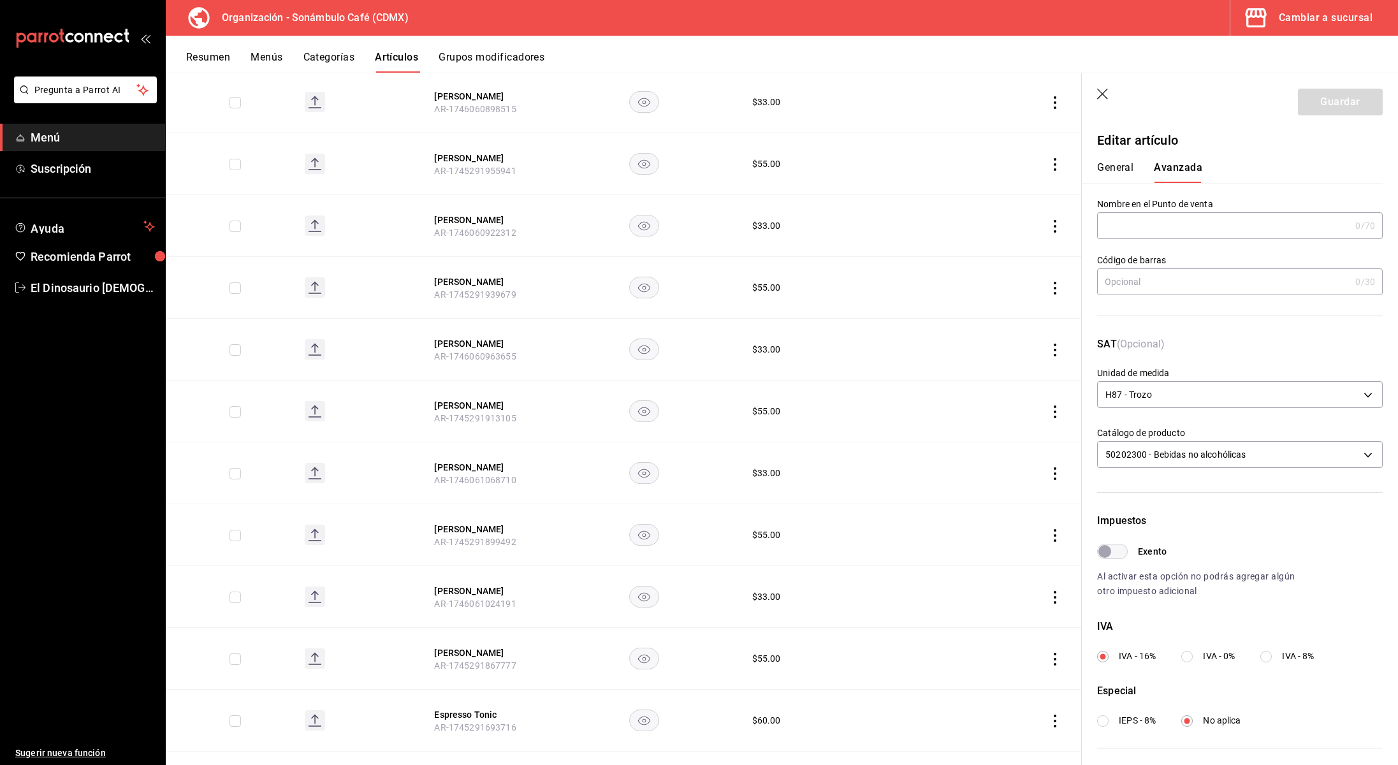
click at [1132, 166] on button "General" at bounding box center [1115, 172] width 36 height 22
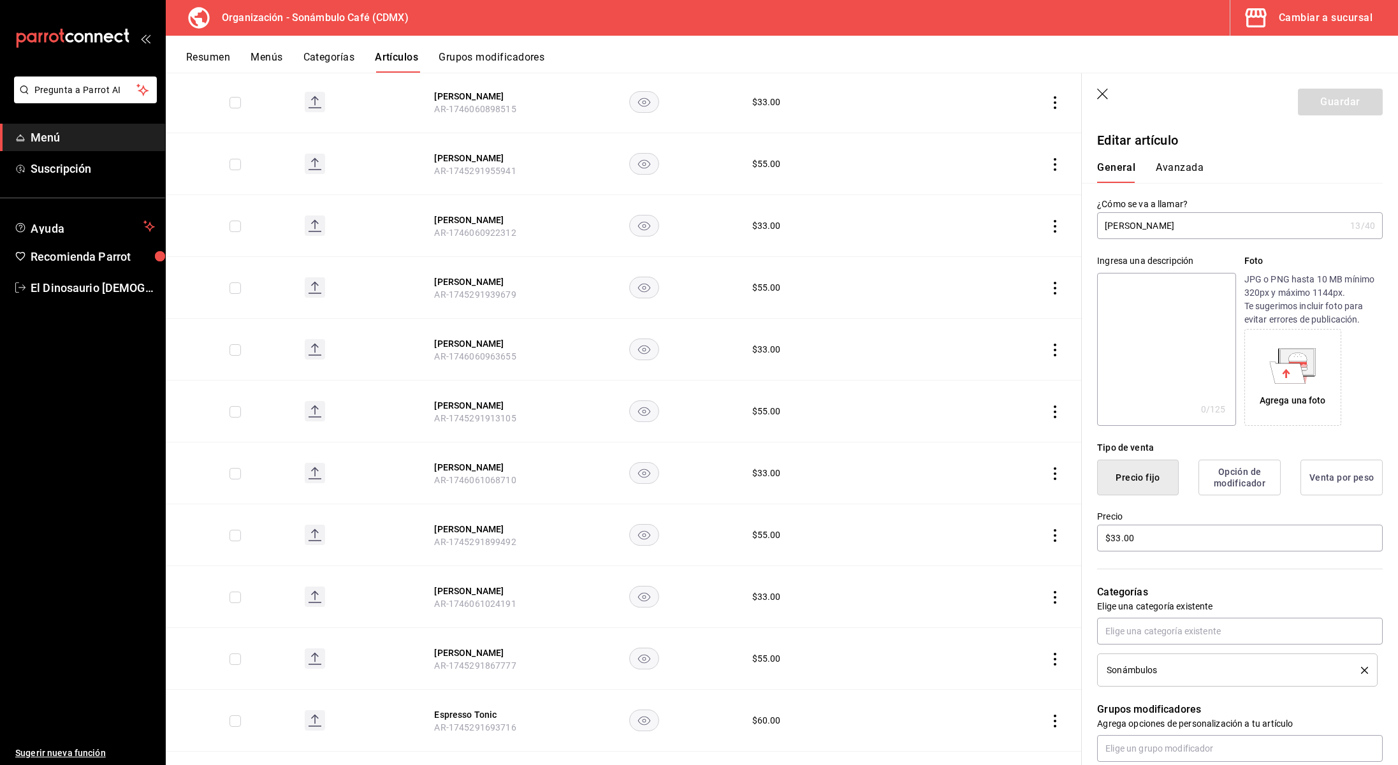
click at [1178, 163] on button "Avanzada" at bounding box center [1180, 172] width 48 height 22
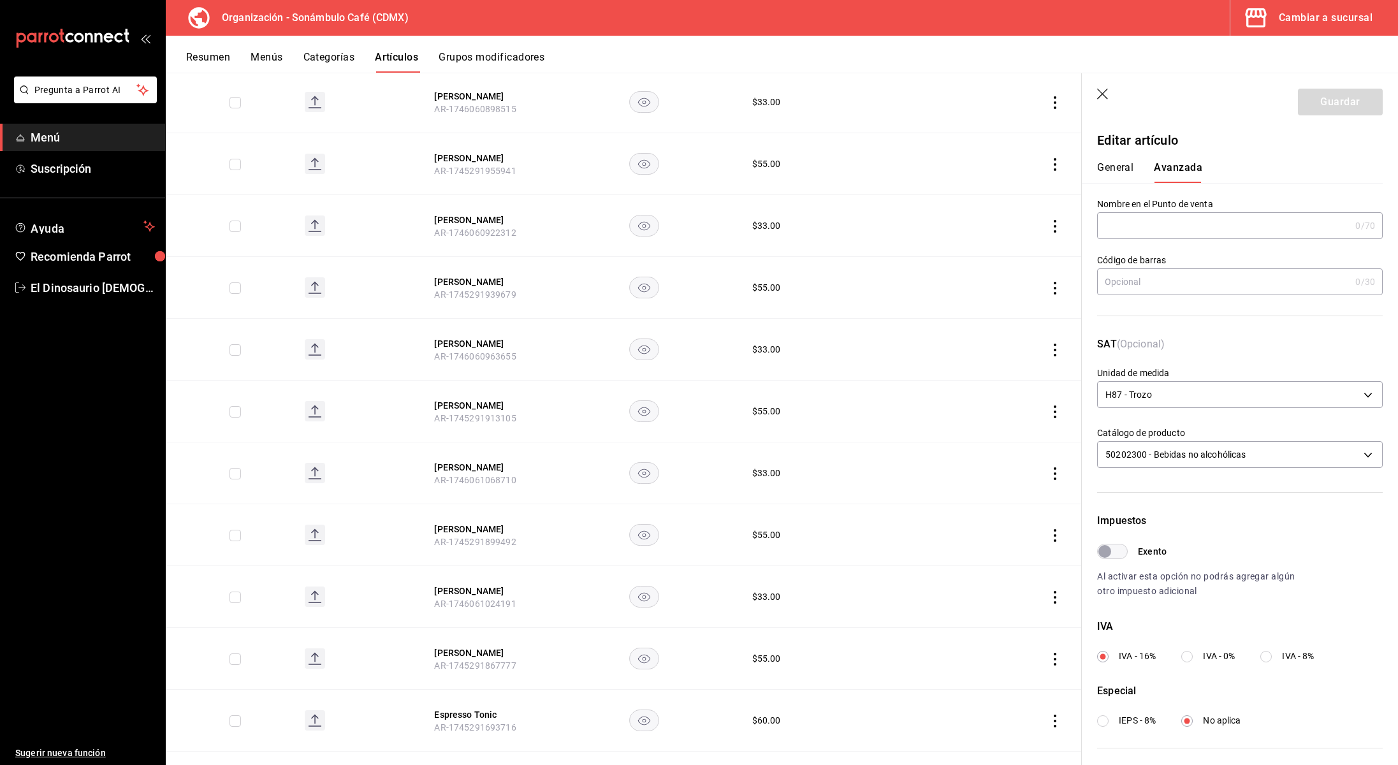
click at [1114, 167] on button "General" at bounding box center [1115, 172] width 36 height 22
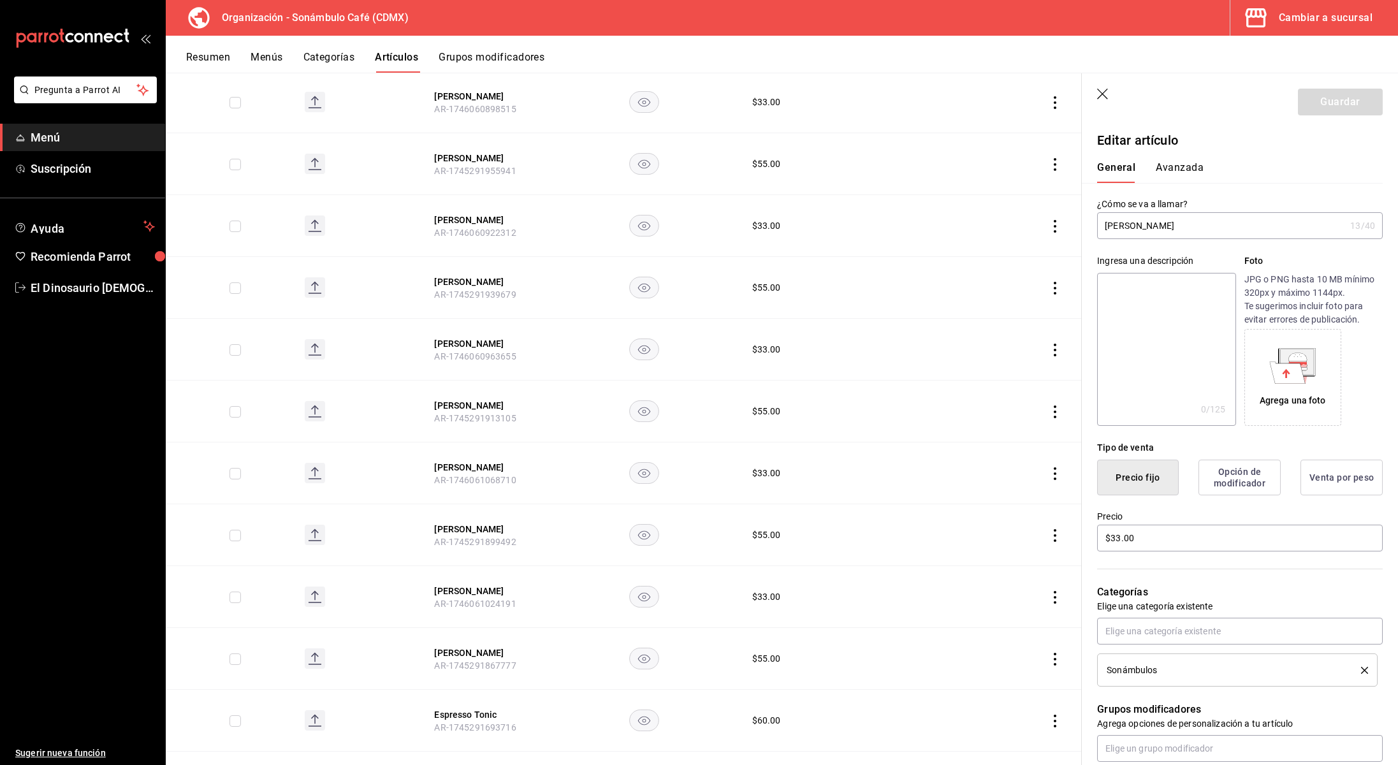
click at [1176, 172] on button "Avanzada" at bounding box center [1180, 172] width 48 height 22
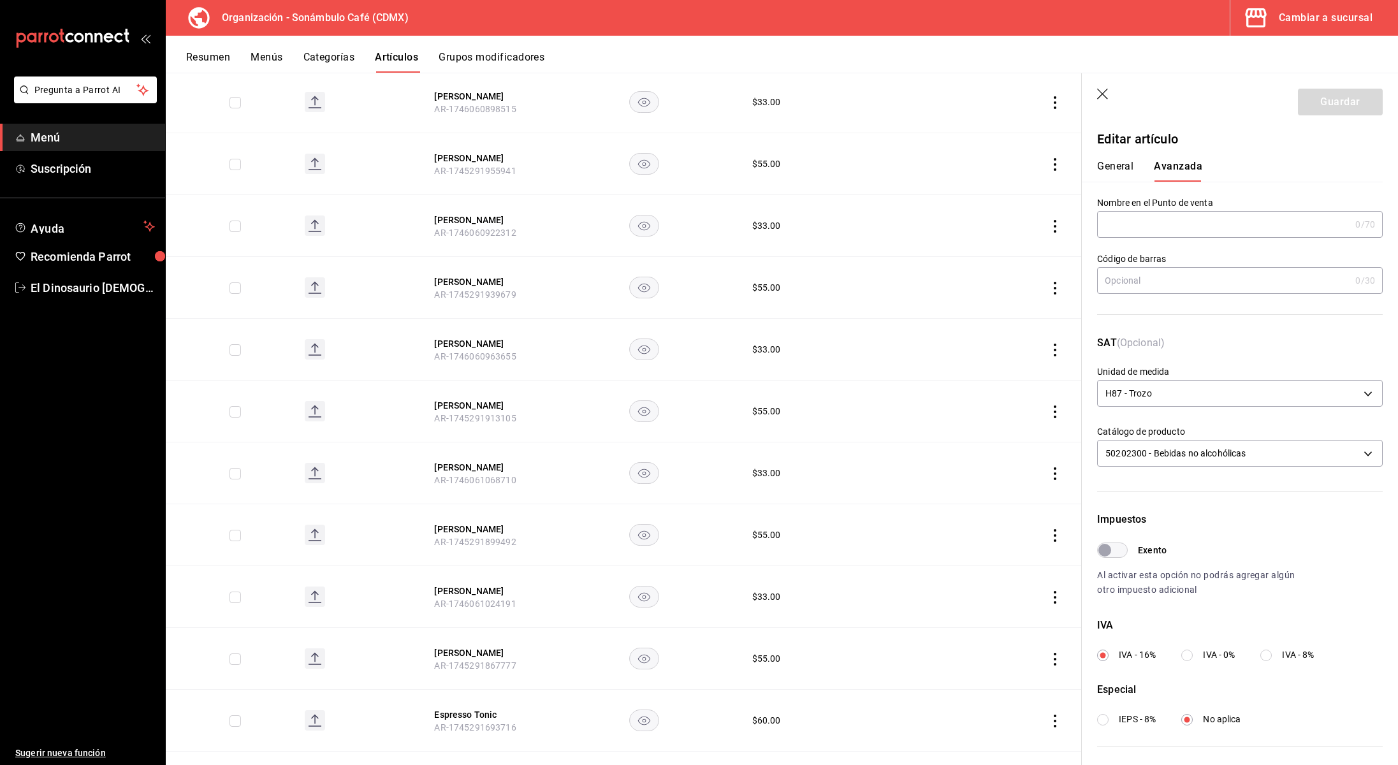
click at [1118, 172] on button "General" at bounding box center [1115, 171] width 36 height 22
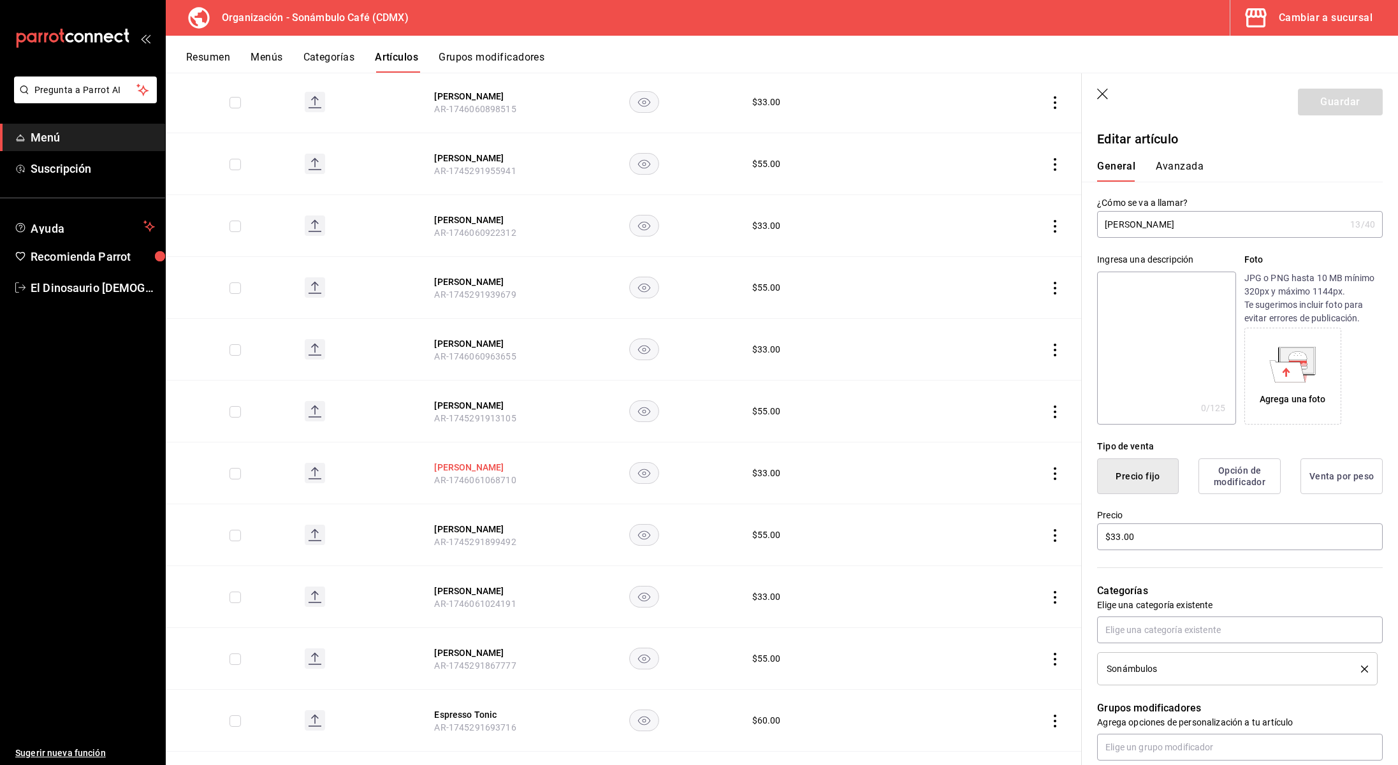
click at [483, 461] on button "[PERSON_NAME]" at bounding box center [485, 467] width 102 height 13
click at [487, 461] on button "[PERSON_NAME]" at bounding box center [485, 467] width 102 height 13
click at [490, 523] on button "[PERSON_NAME]" at bounding box center [485, 529] width 102 height 13
type input "$55.00"
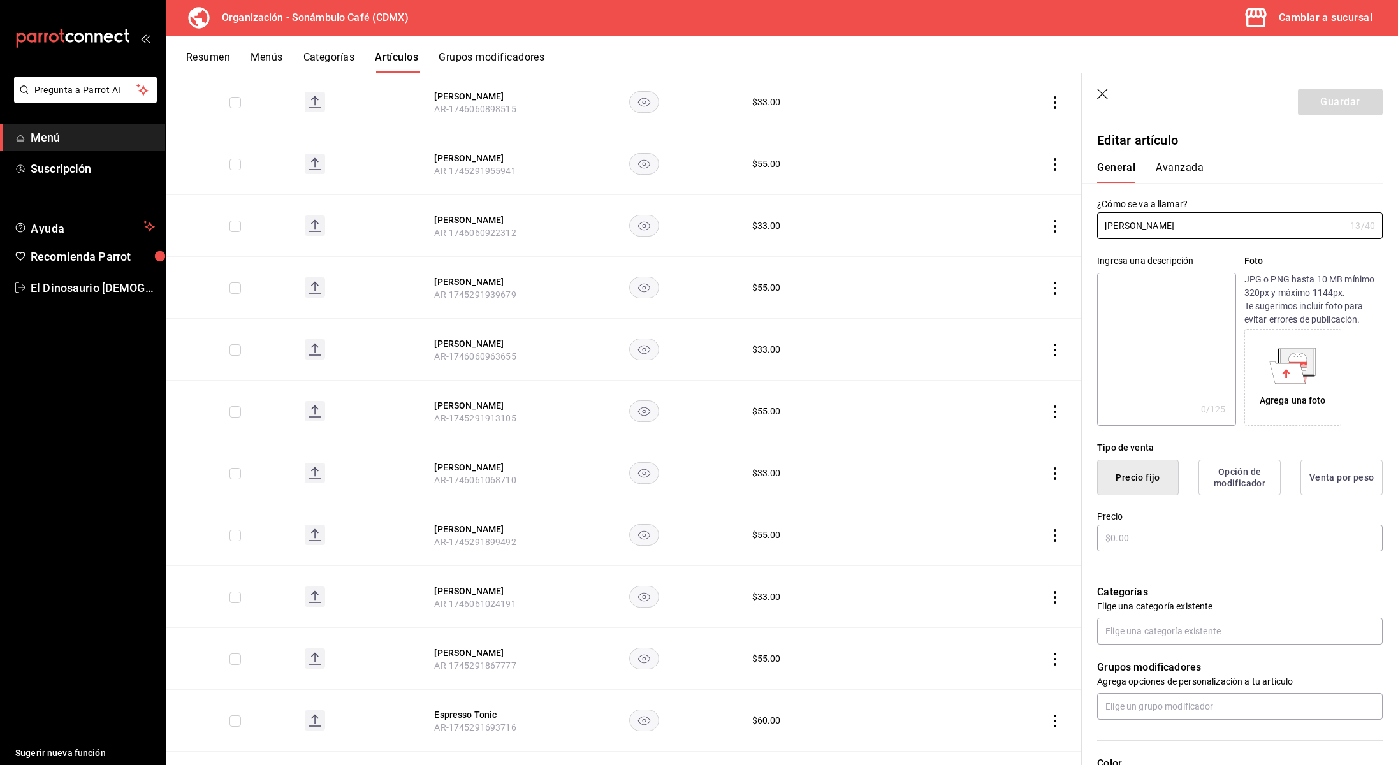
type input "H87"
type input "50202300"
radio input "true"
type input "6d5d39c5-aa1e-42d8-a05d-a56b1b7c7e54"
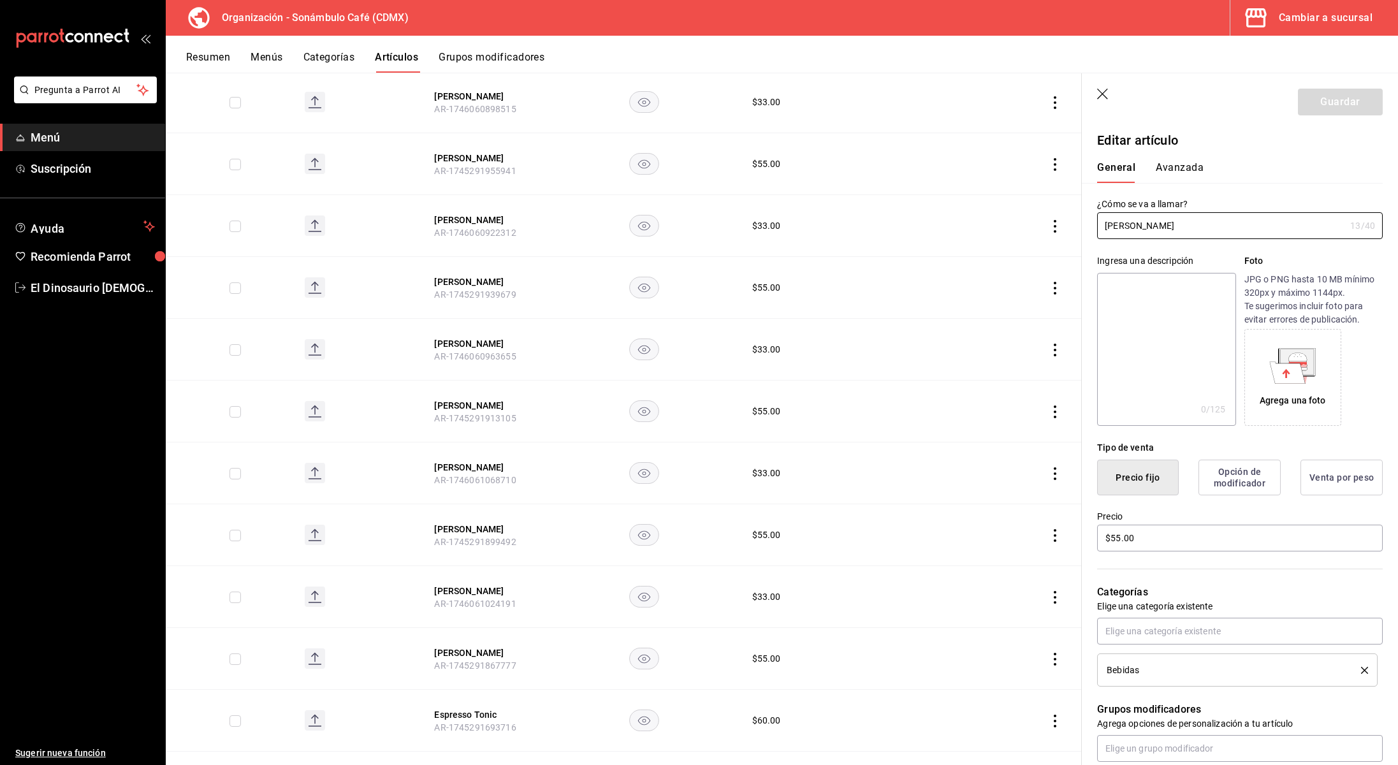
click at [1185, 170] on button "Avanzada" at bounding box center [1180, 172] width 48 height 22
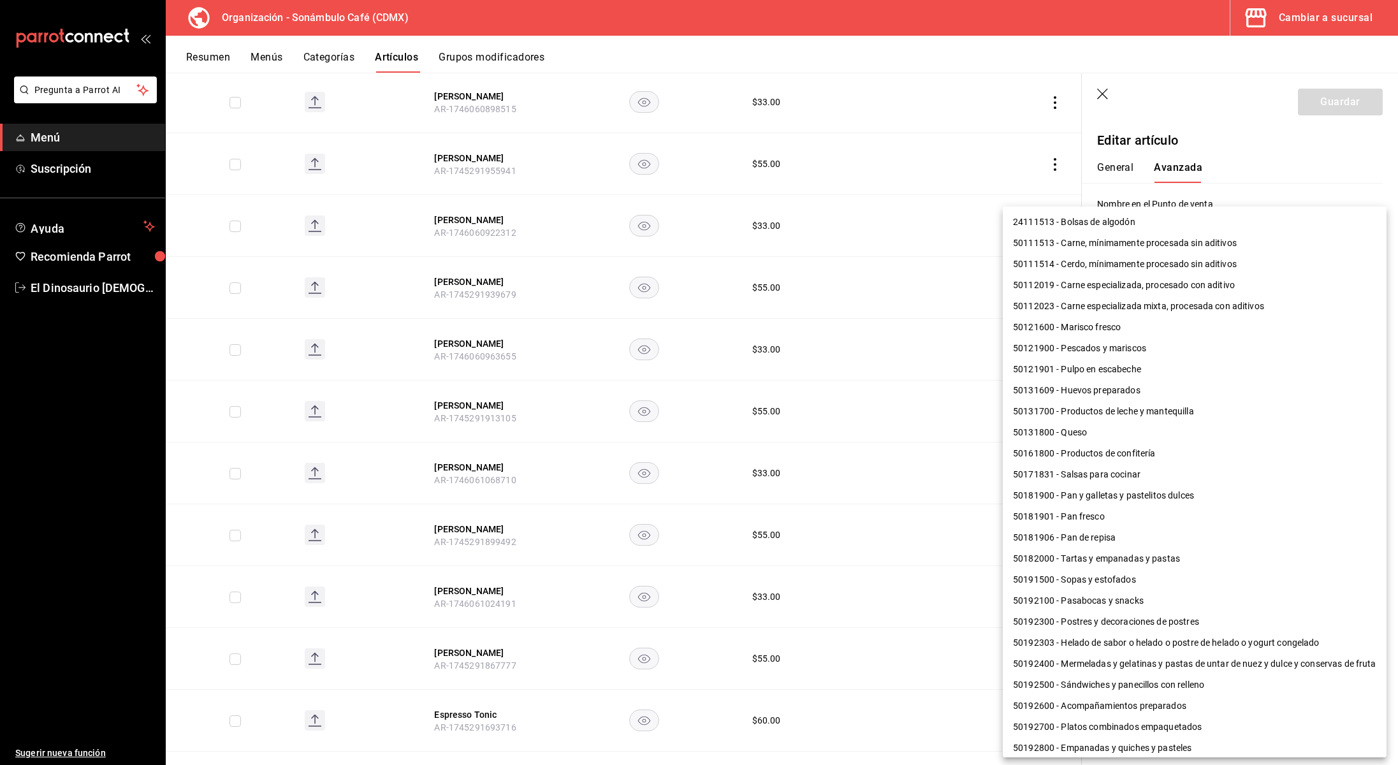
click at [1232, 455] on body "Pregunta a Parrot AI Menú Suscripción Ayuda Recomienda Parrot El Dinosaurio [DE…" at bounding box center [699, 382] width 1398 height 765
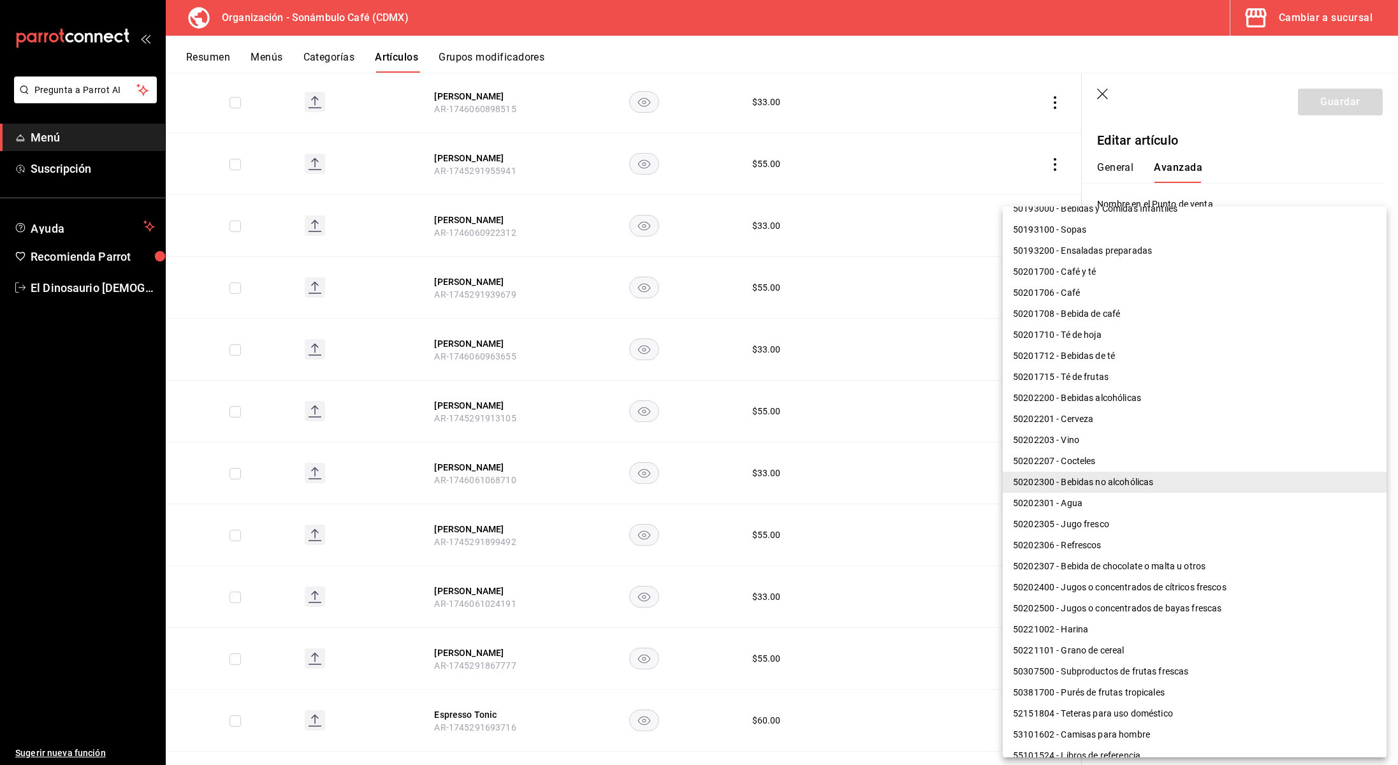
click at [1195, 487] on li "50202300 - Bebidas no alcohólicas" at bounding box center [1195, 482] width 384 height 21
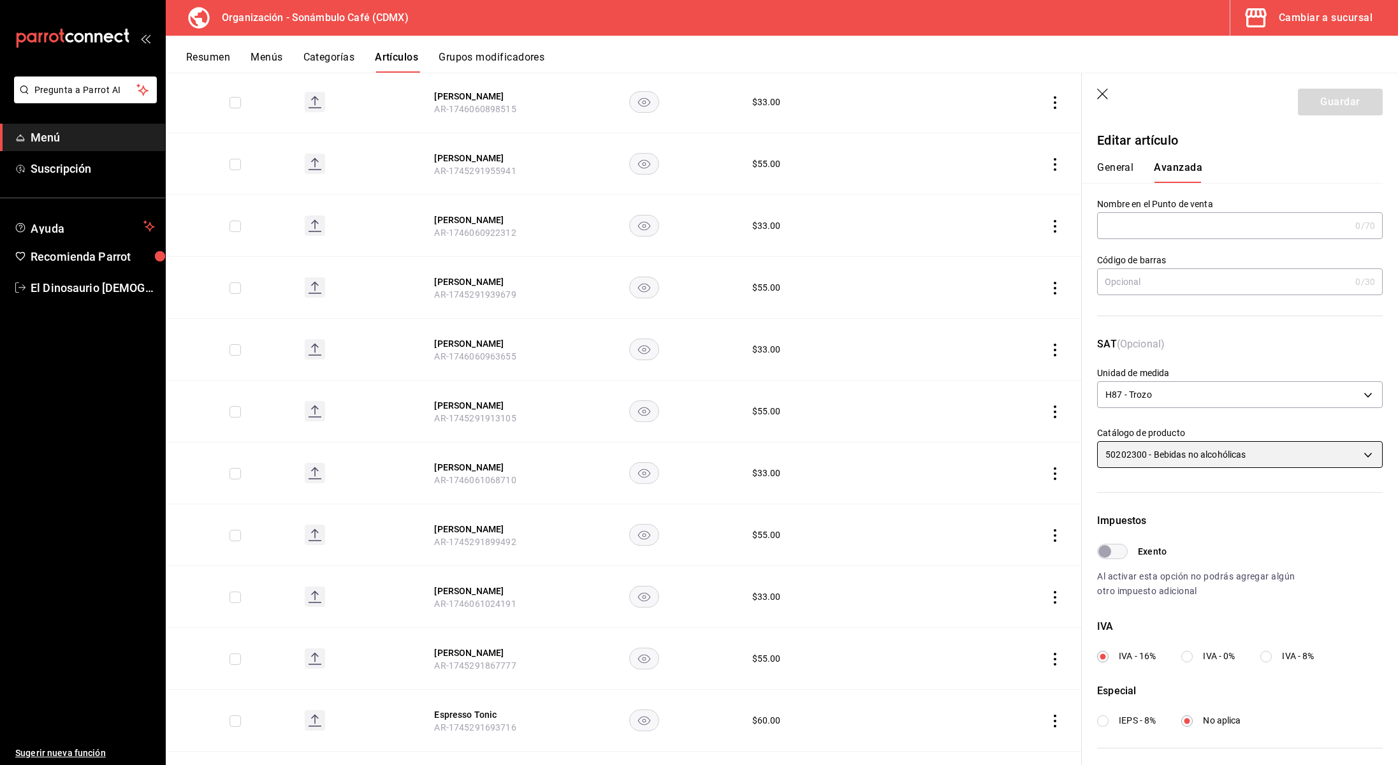
scroll to position [3584, 0]
click at [574, 528] on td at bounding box center [644, 538] width 185 height 62
click at [1110, 177] on button "General" at bounding box center [1115, 172] width 36 height 22
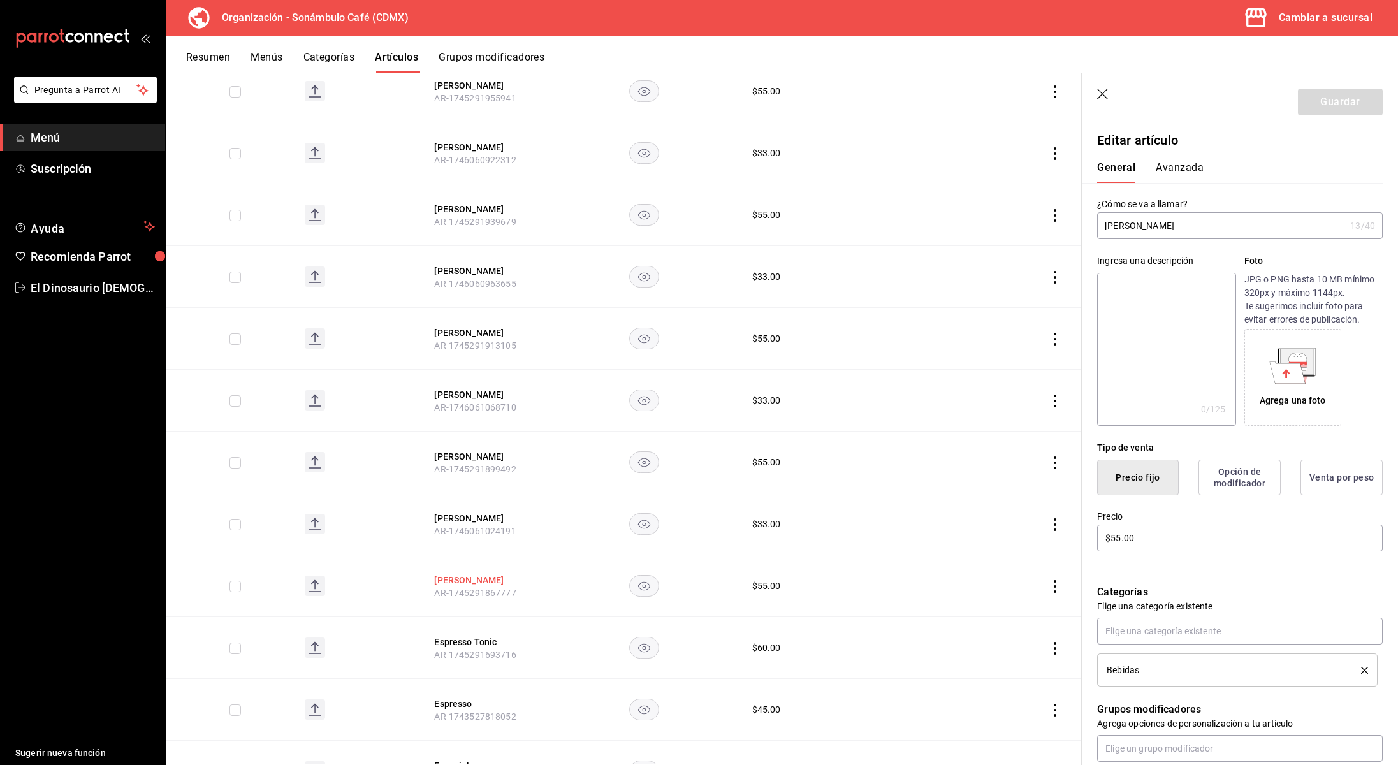
scroll to position [3690, 0]
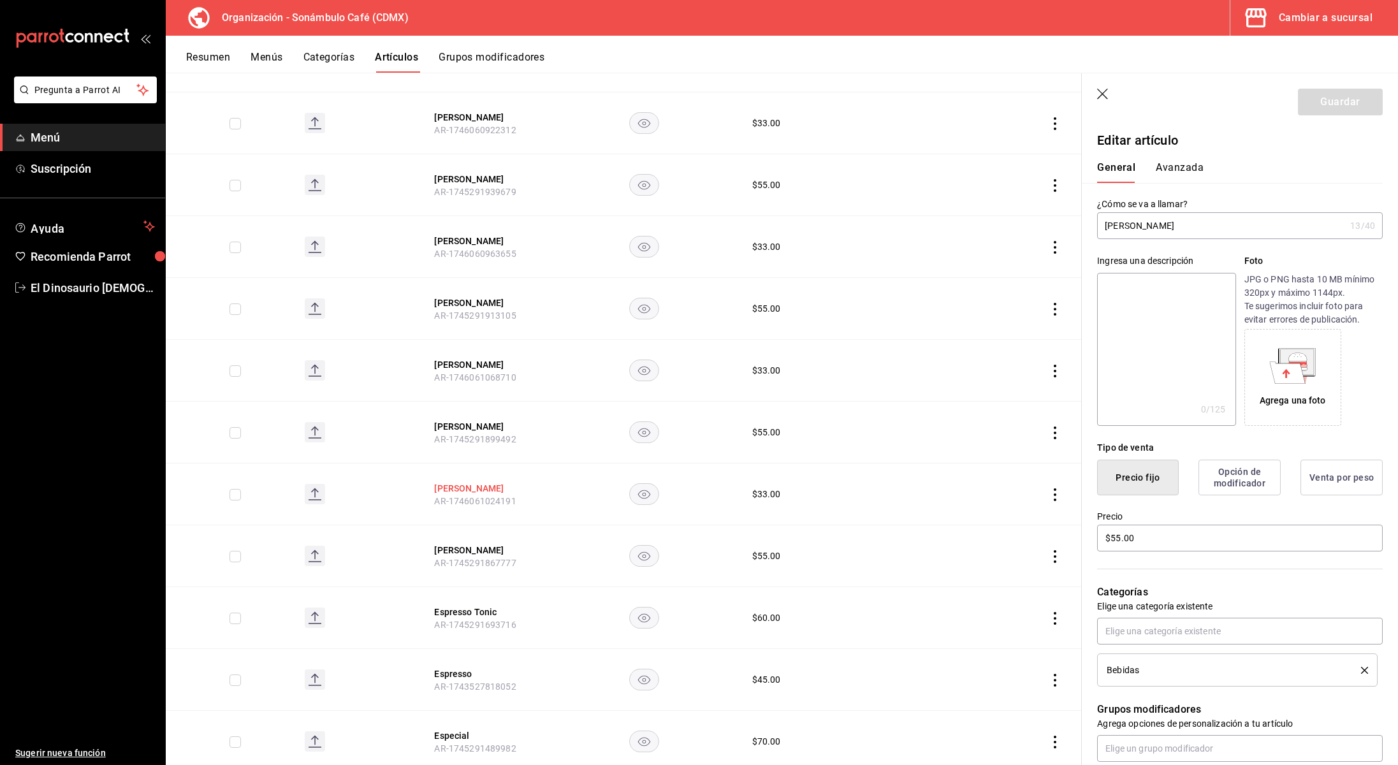
click at [477, 482] on button "[PERSON_NAME]" at bounding box center [485, 488] width 102 height 13
type input "$33.00"
click at [1179, 162] on button "Avanzada" at bounding box center [1180, 172] width 48 height 22
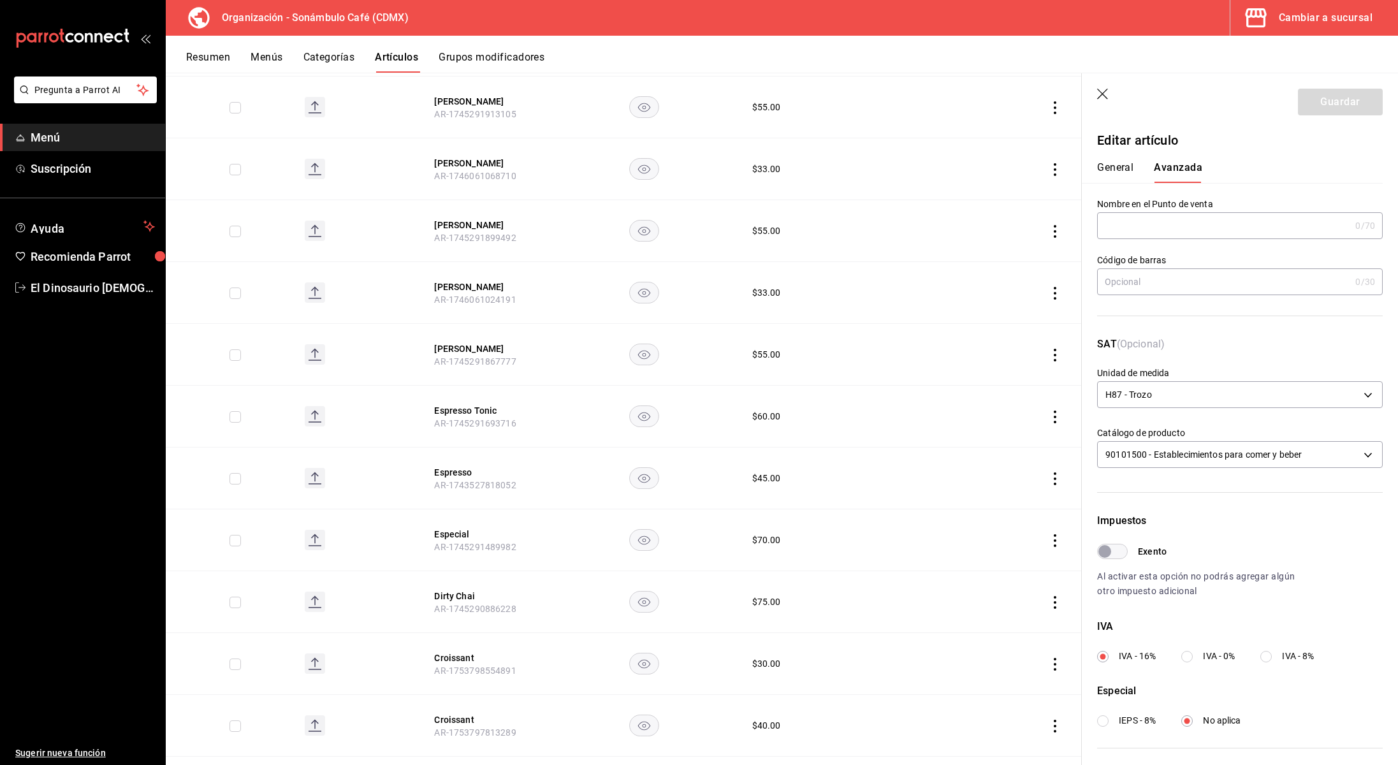
scroll to position [3960, 0]
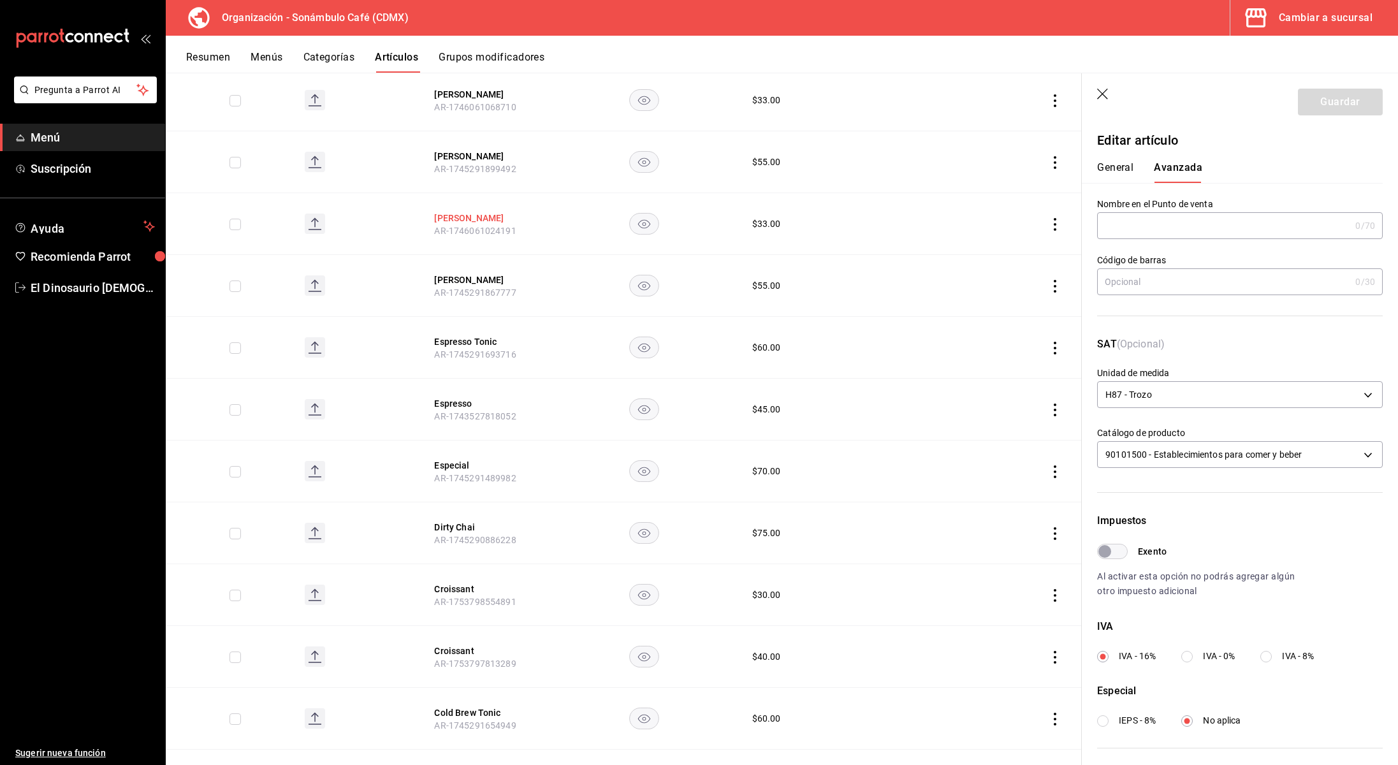
click at [470, 212] on button "[PERSON_NAME]" at bounding box center [485, 218] width 102 height 13
drag, startPoint x: 476, startPoint y: 200, endPoint x: 473, endPoint y: 232, distance: 32.0
click at [476, 212] on button "[PERSON_NAME]" at bounding box center [485, 218] width 102 height 13
click at [475, 212] on button "[PERSON_NAME]" at bounding box center [485, 218] width 102 height 13
click at [484, 274] on button "[PERSON_NAME]" at bounding box center [485, 280] width 102 height 13
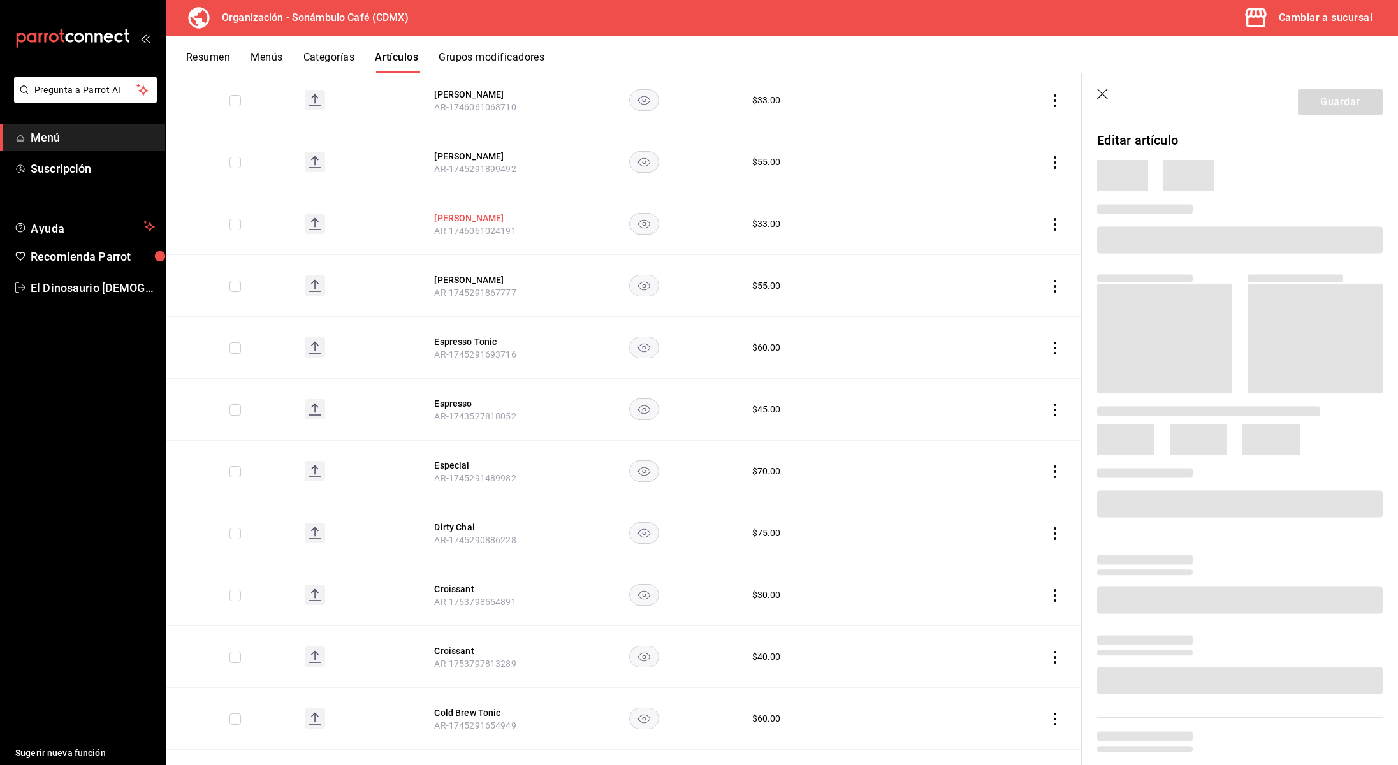
click at [483, 212] on button "[PERSON_NAME]" at bounding box center [485, 218] width 102 height 13
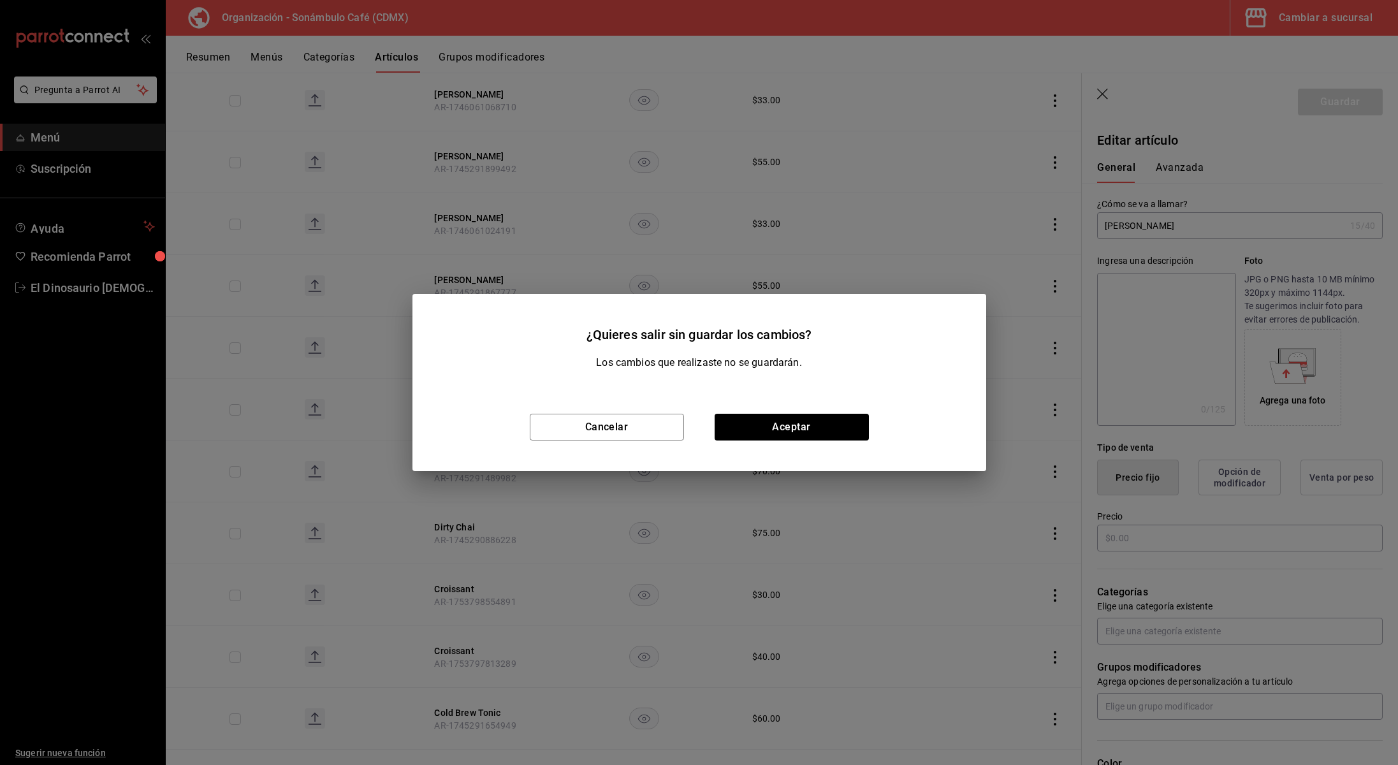
type input "$55.00"
click at [633, 434] on button "Cancelar" at bounding box center [607, 427] width 154 height 27
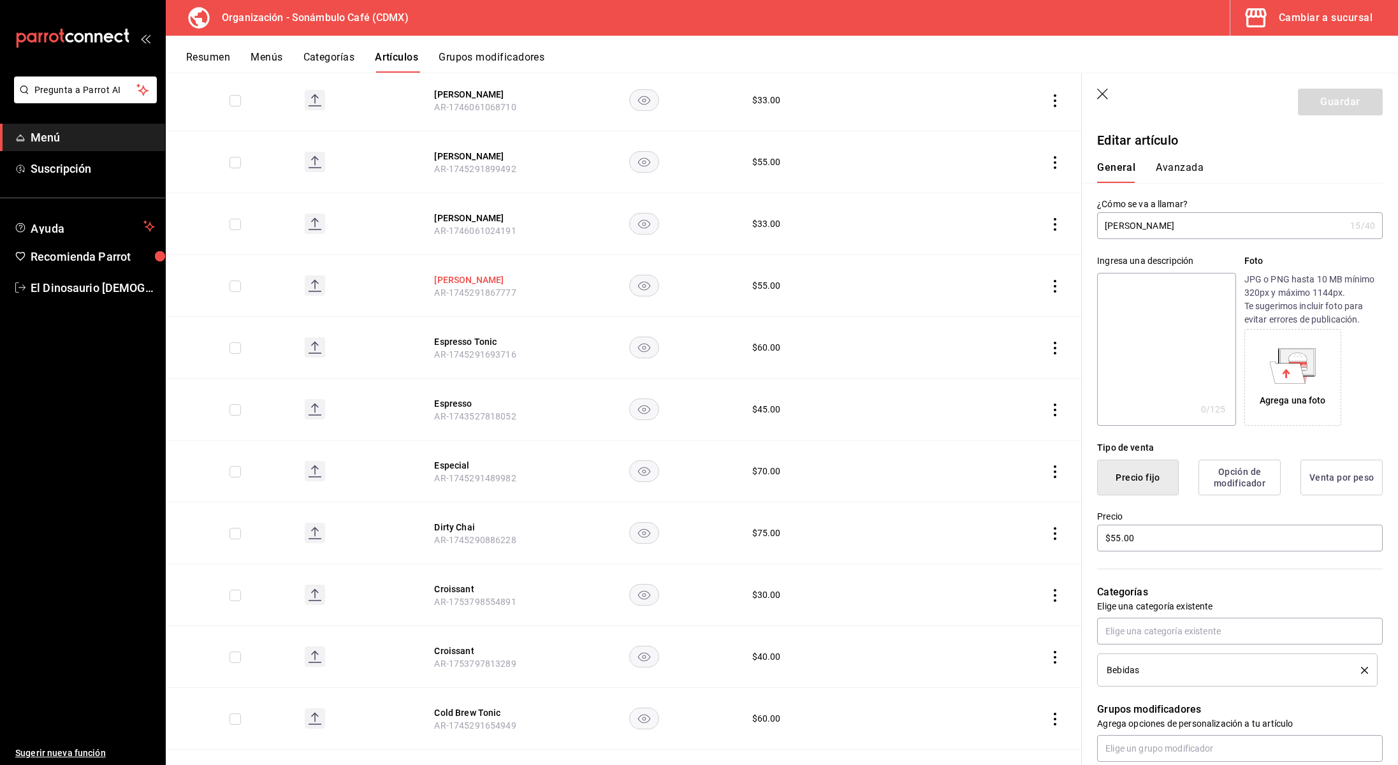
click at [482, 274] on button "[PERSON_NAME]" at bounding box center [485, 280] width 102 height 13
click at [480, 335] on button "Espresso Tonic" at bounding box center [485, 341] width 102 height 13
type textarea "x"
type input "$60.00"
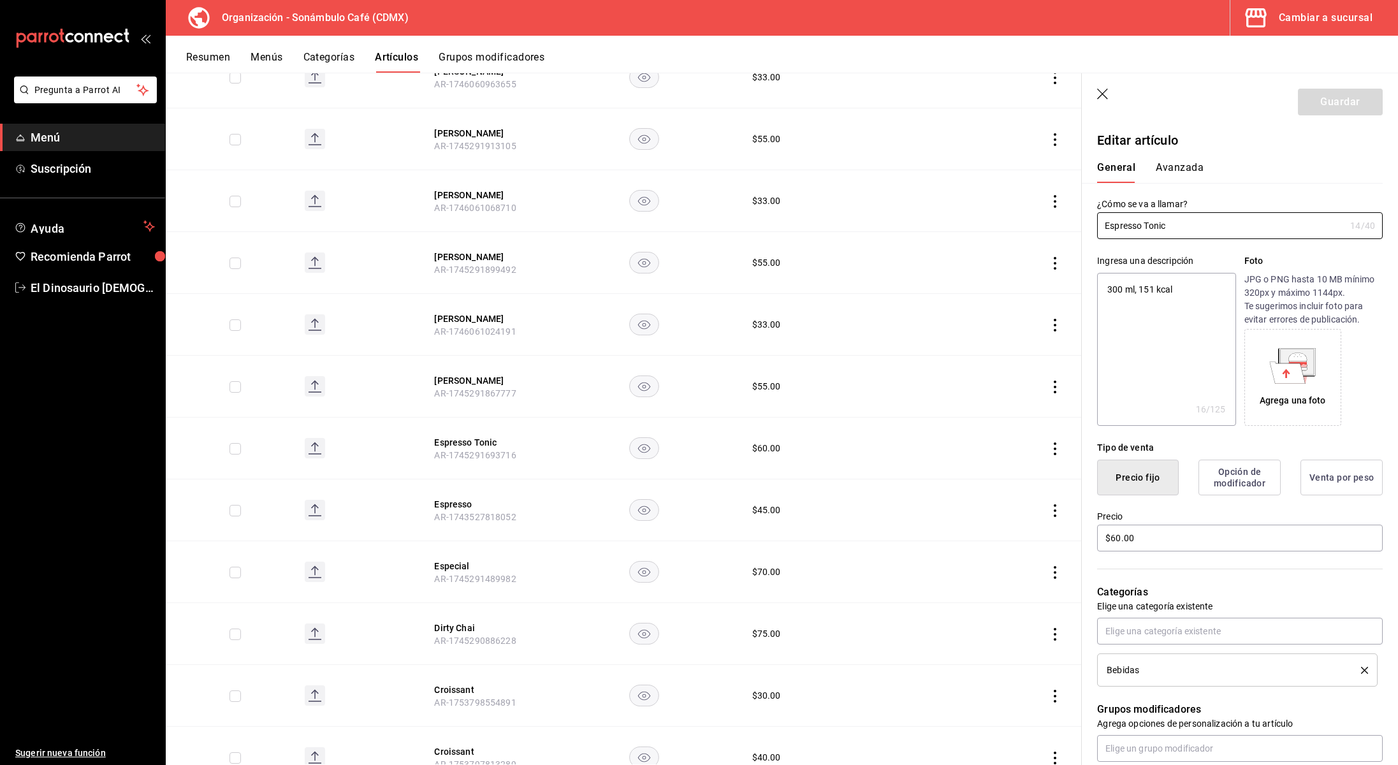
scroll to position [3860, 0]
click at [486, 312] on button "[PERSON_NAME]" at bounding box center [485, 318] width 102 height 13
type input "$33.00"
click at [1171, 173] on button "Avanzada" at bounding box center [1180, 172] width 48 height 22
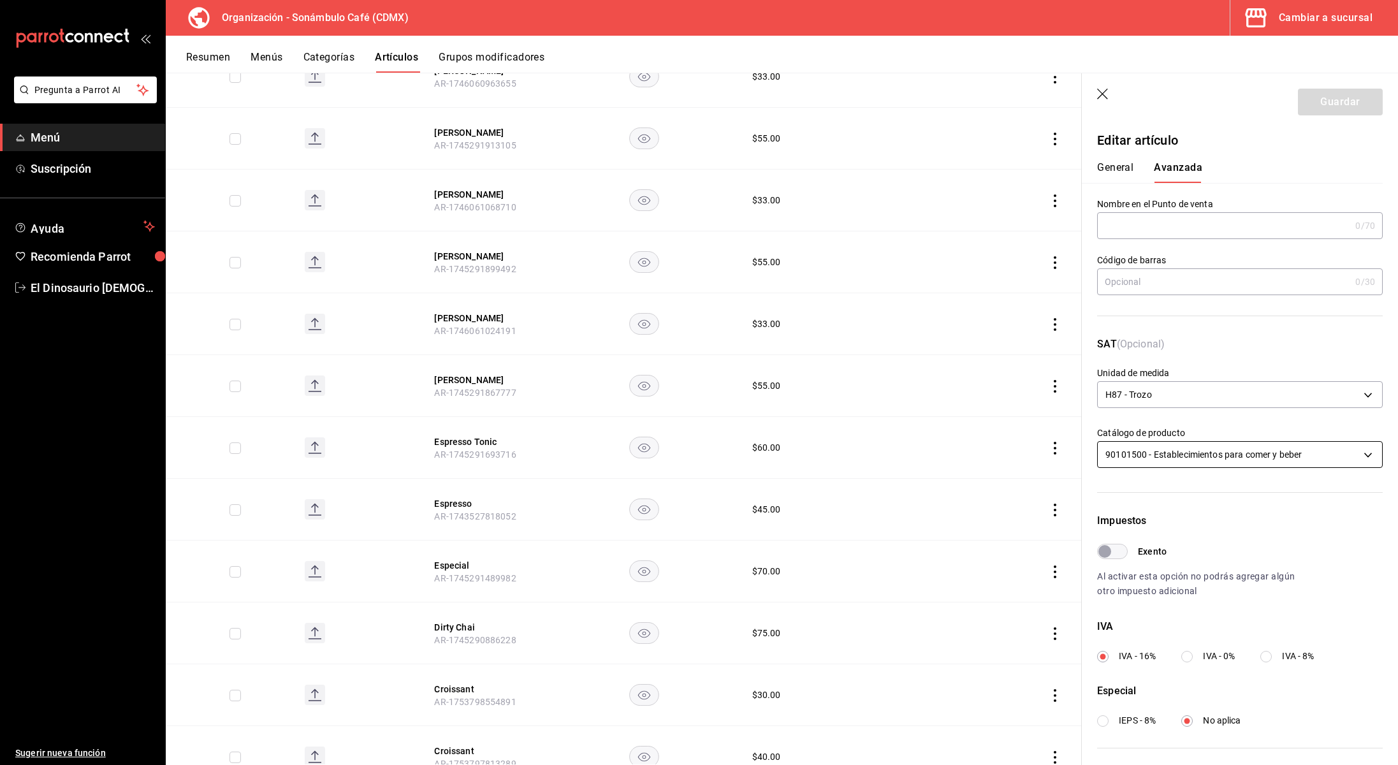
click at [1291, 462] on body "Pregunta a Parrot AI Menú Suscripción Ayuda Recomienda Parrot El Dinosaurio [DE…" at bounding box center [699, 382] width 1398 height 765
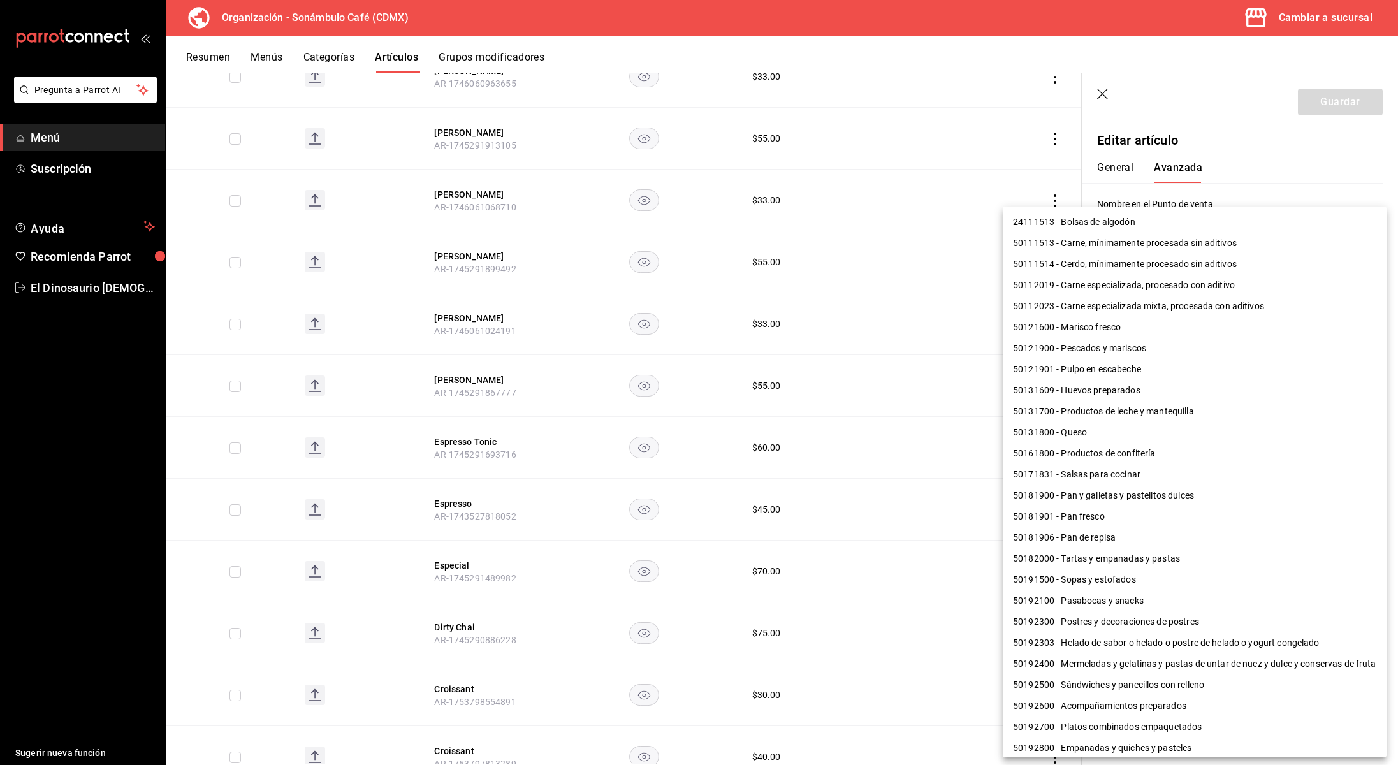
scroll to position [785, 0]
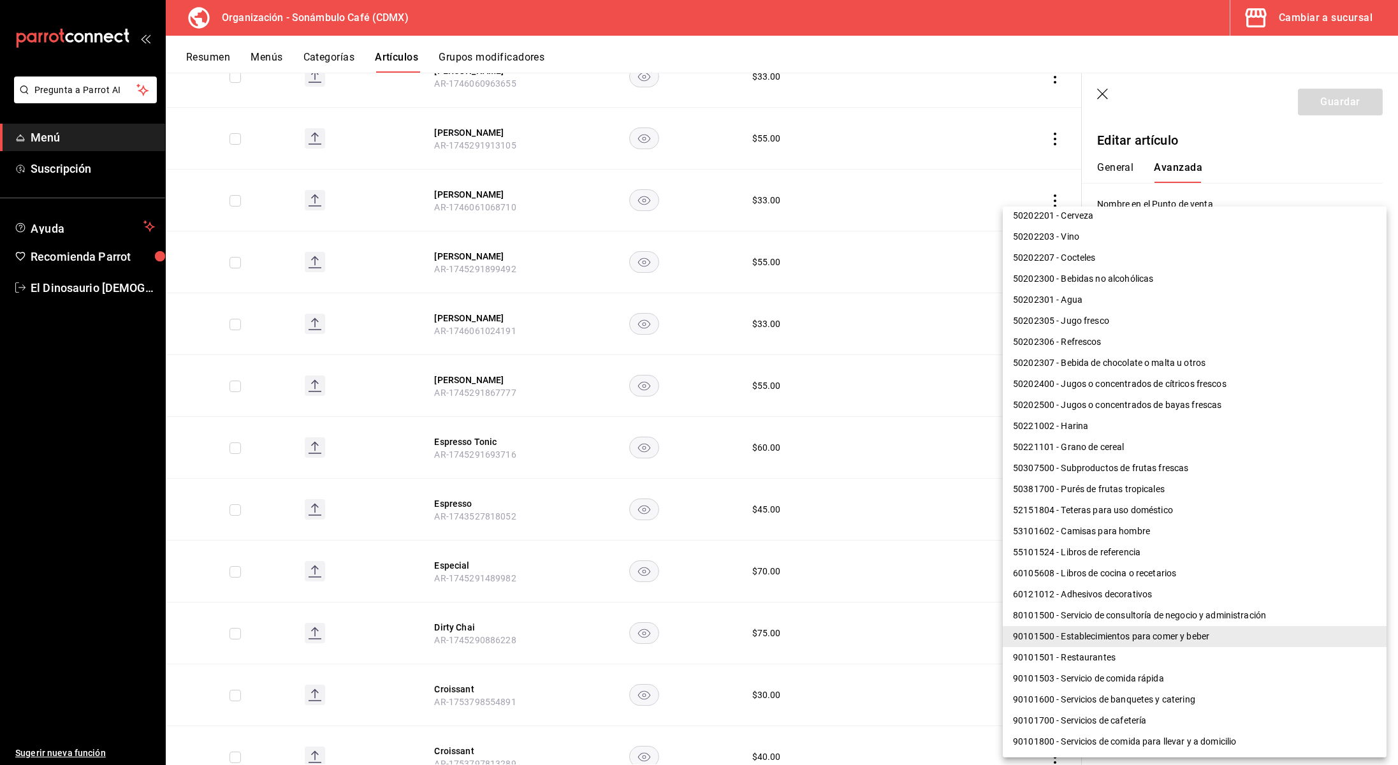
click at [1099, 279] on li "50202300 - Bebidas no alcohólicas" at bounding box center [1195, 278] width 384 height 21
type input "50202300"
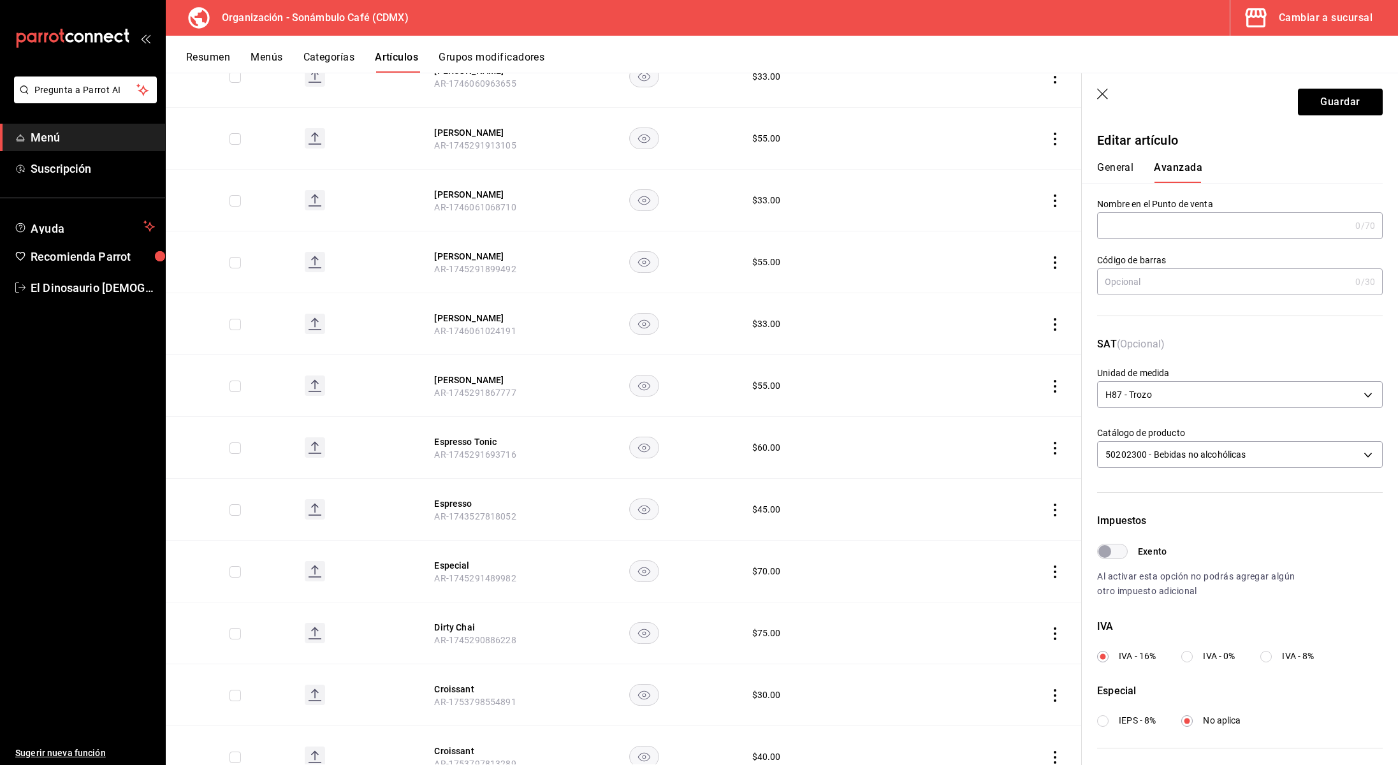
click at [1287, 103] on header "Guardar" at bounding box center [1240, 99] width 316 height 52
click at [1333, 104] on button "Guardar" at bounding box center [1340, 102] width 85 height 27
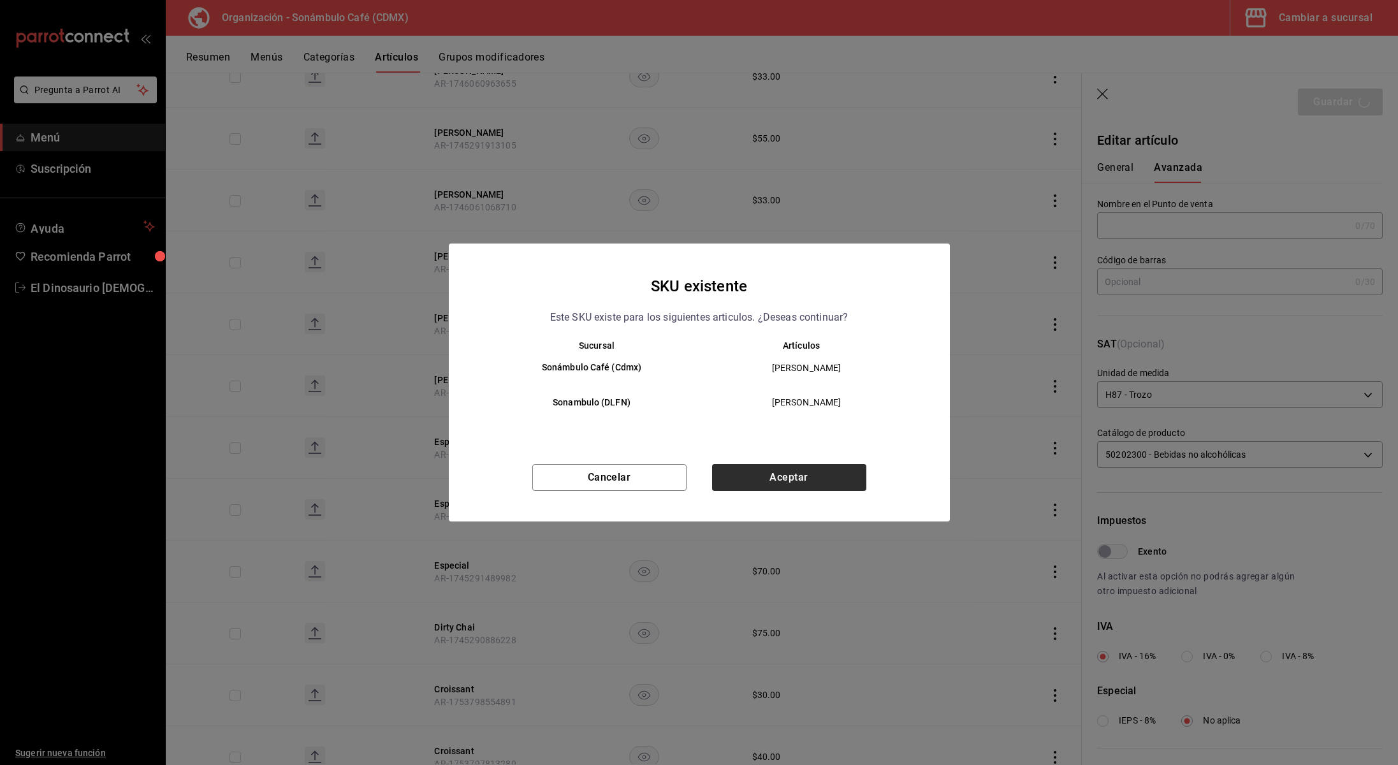
drag, startPoint x: 795, startPoint y: 451, endPoint x: 794, endPoint y: 464, distance: 13.5
click at [795, 453] on div "Sucursal Artículos Sonámbulo Café (Cdmx) Felix Frambuesa Sonambulo (DLFN) Felix…" at bounding box center [699, 397] width 501 height 113
click at [798, 476] on button "Aceptar" at bounding box center [789, 477] width 154 height 27
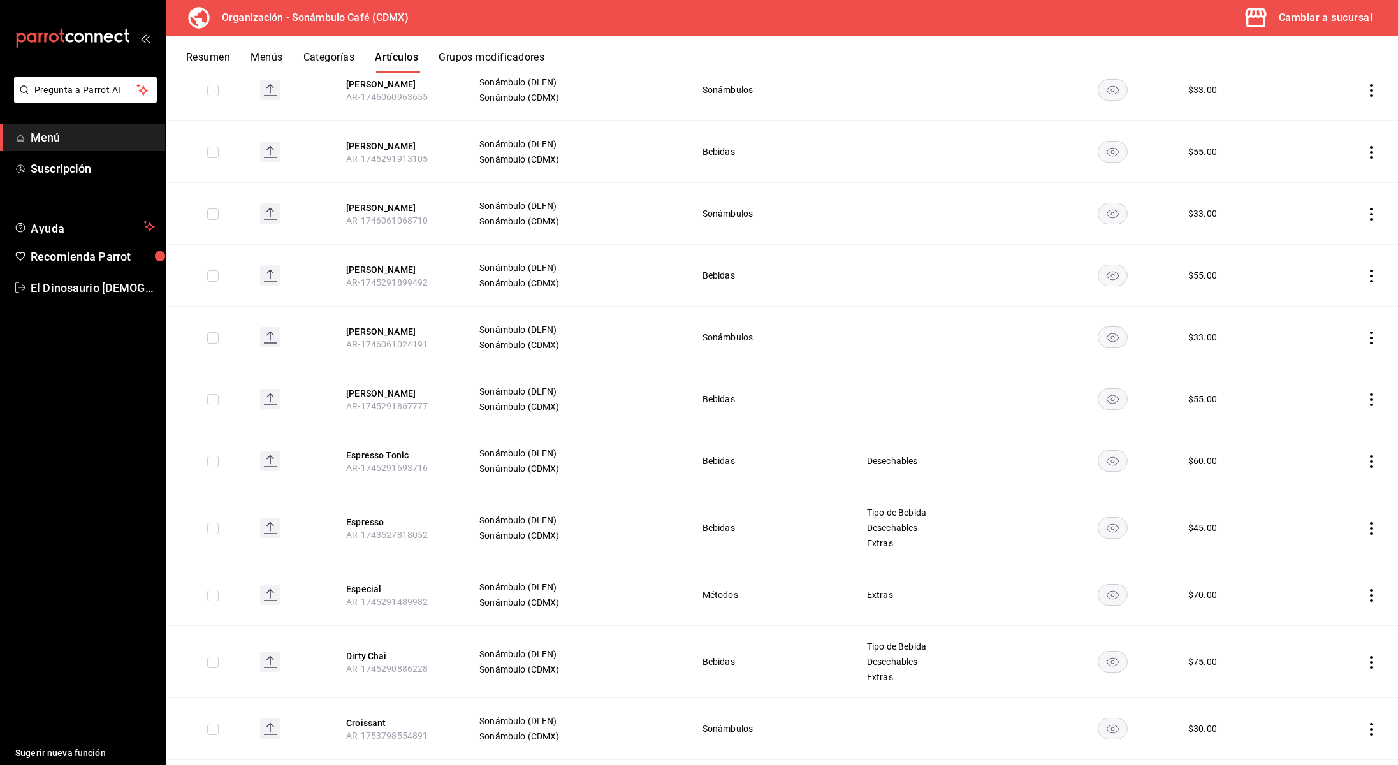
scroll to position [3883, 0]
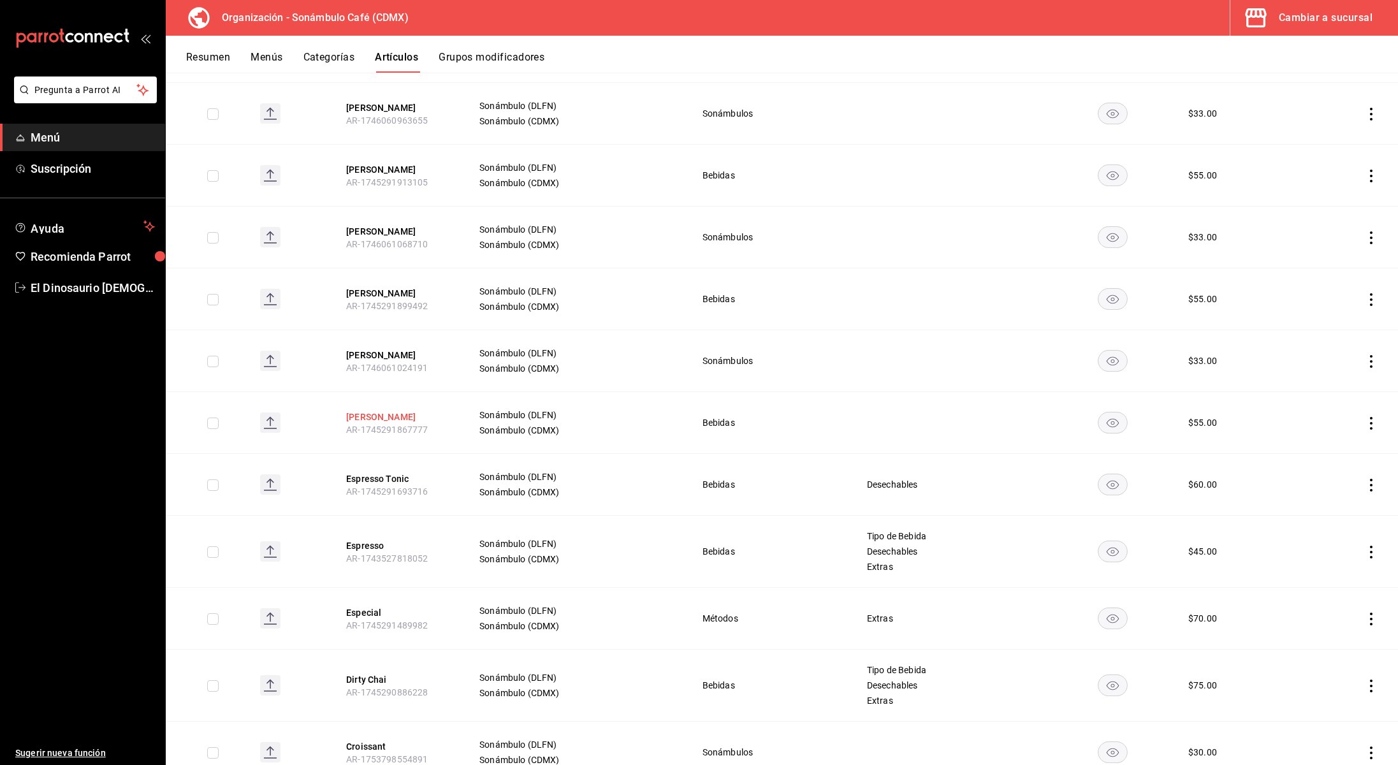
click at [395, 411] on button "[PERSON_NAME]" at bounding box center [397, 417] width 102 height 13
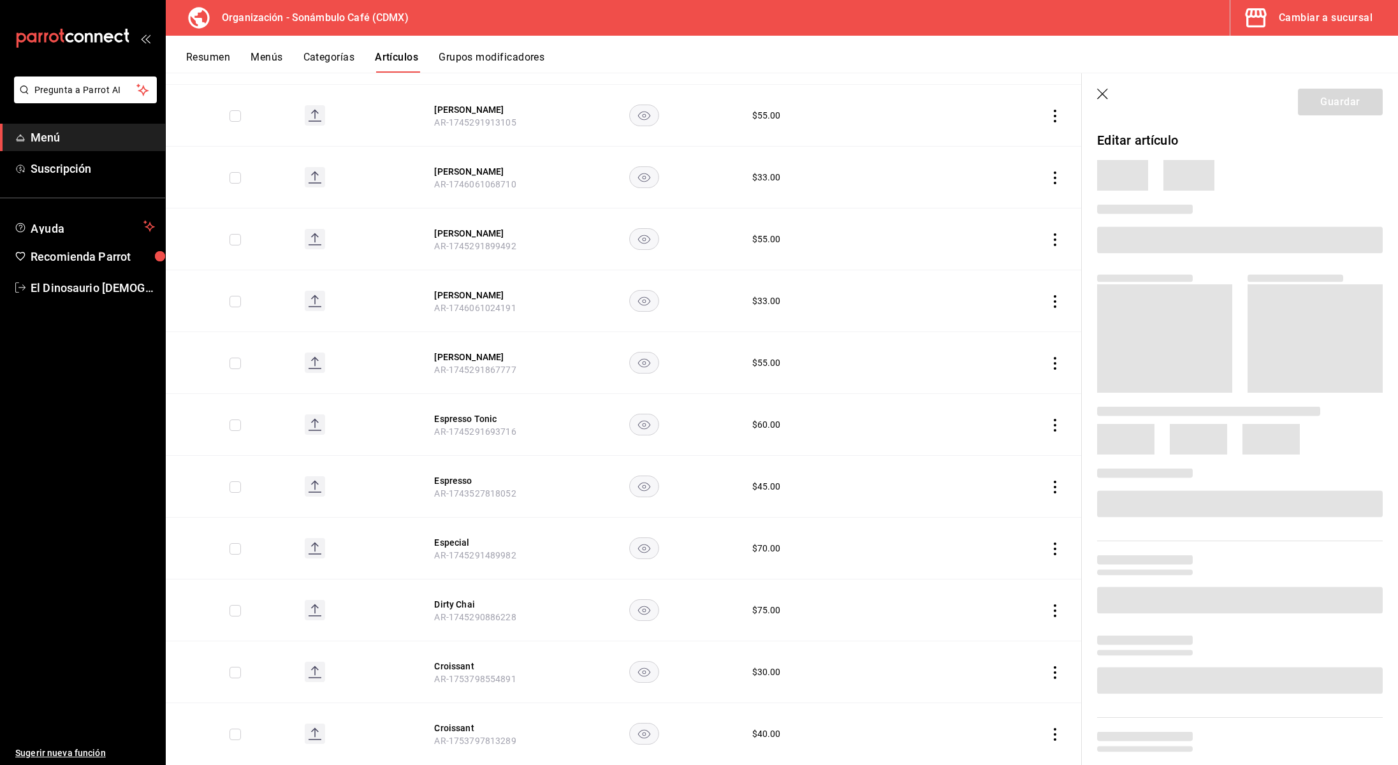
scroll to position [3781, 0]
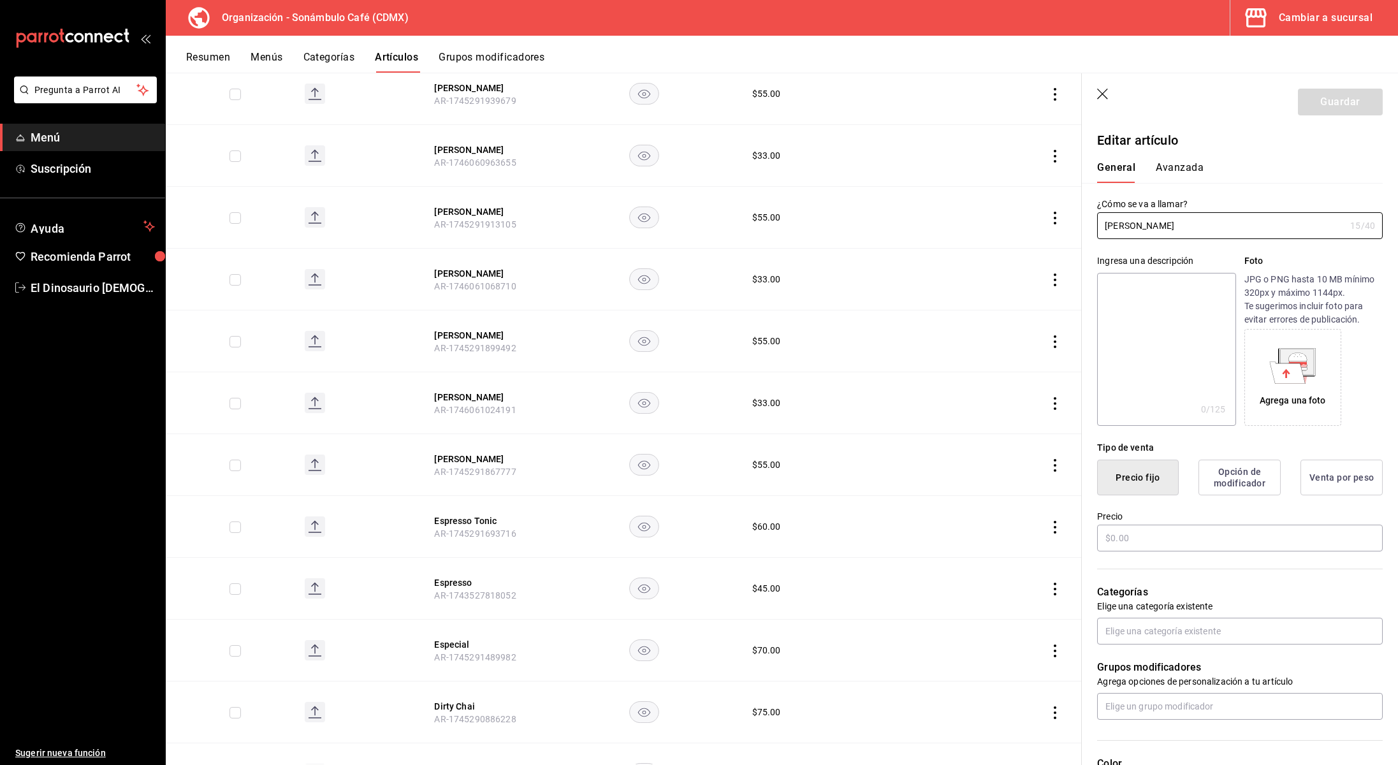
type input "$55.00"
click at [1179, 170] on button "Avanzada" at bounding box center [1180, 172] width 48 height 22
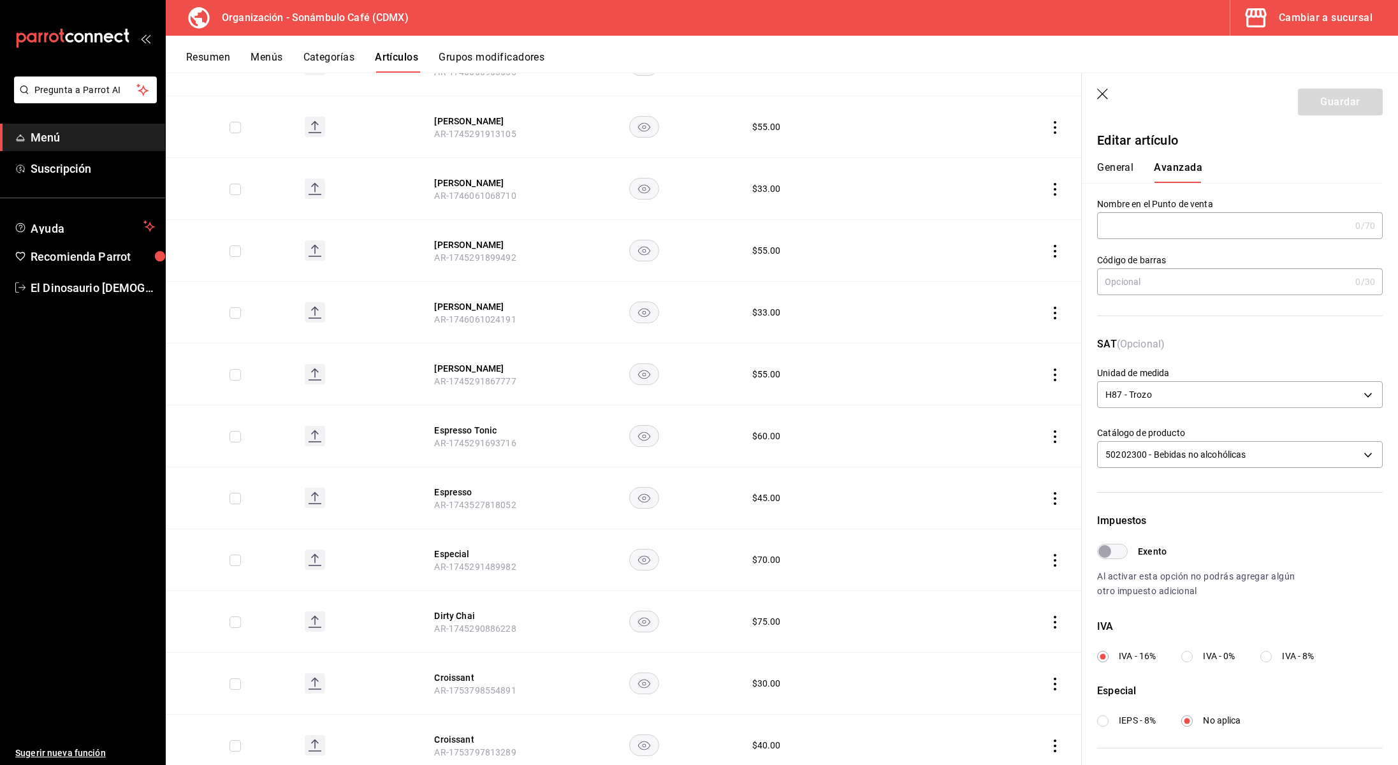
scroll to position [3882, 0]
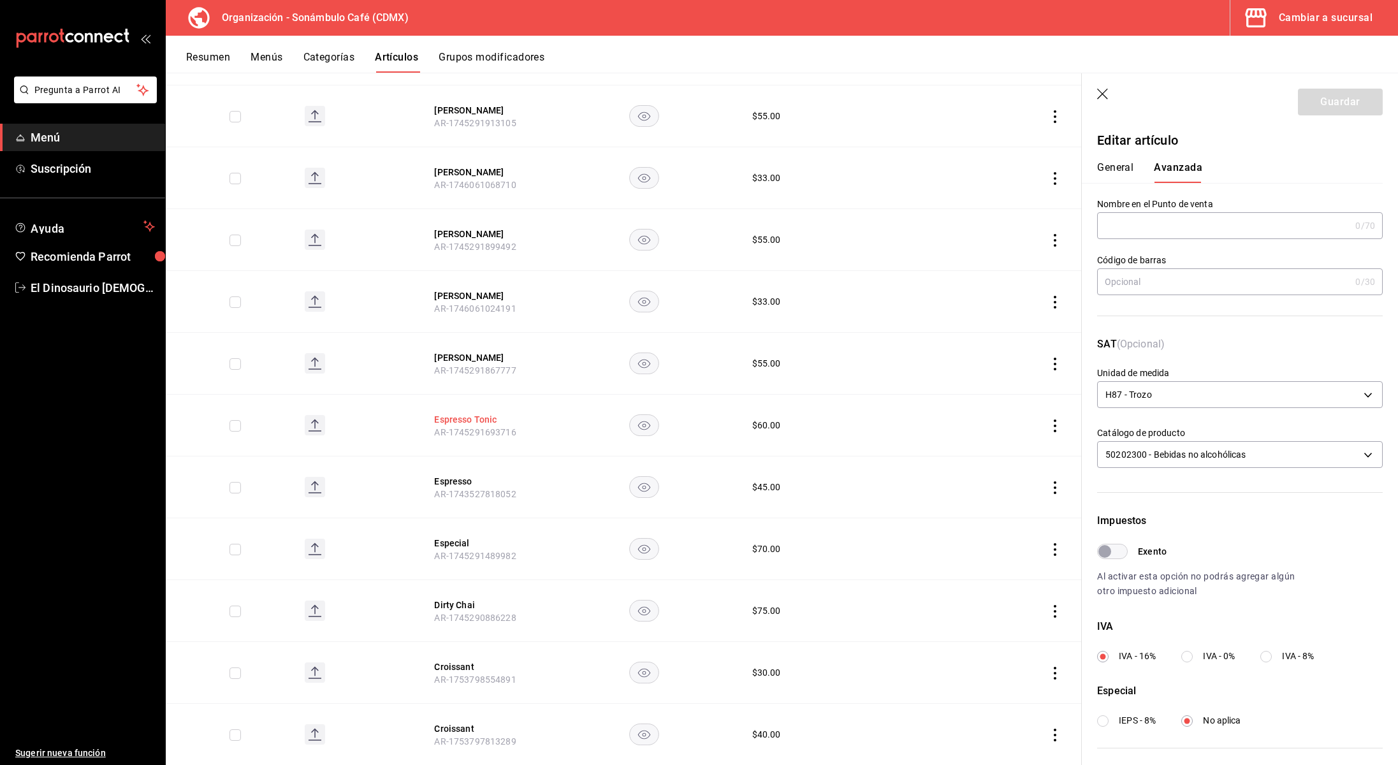
click at [463, 413] on button "Espresso Tonic" at bounding box center [485, 419] width 102 height 13
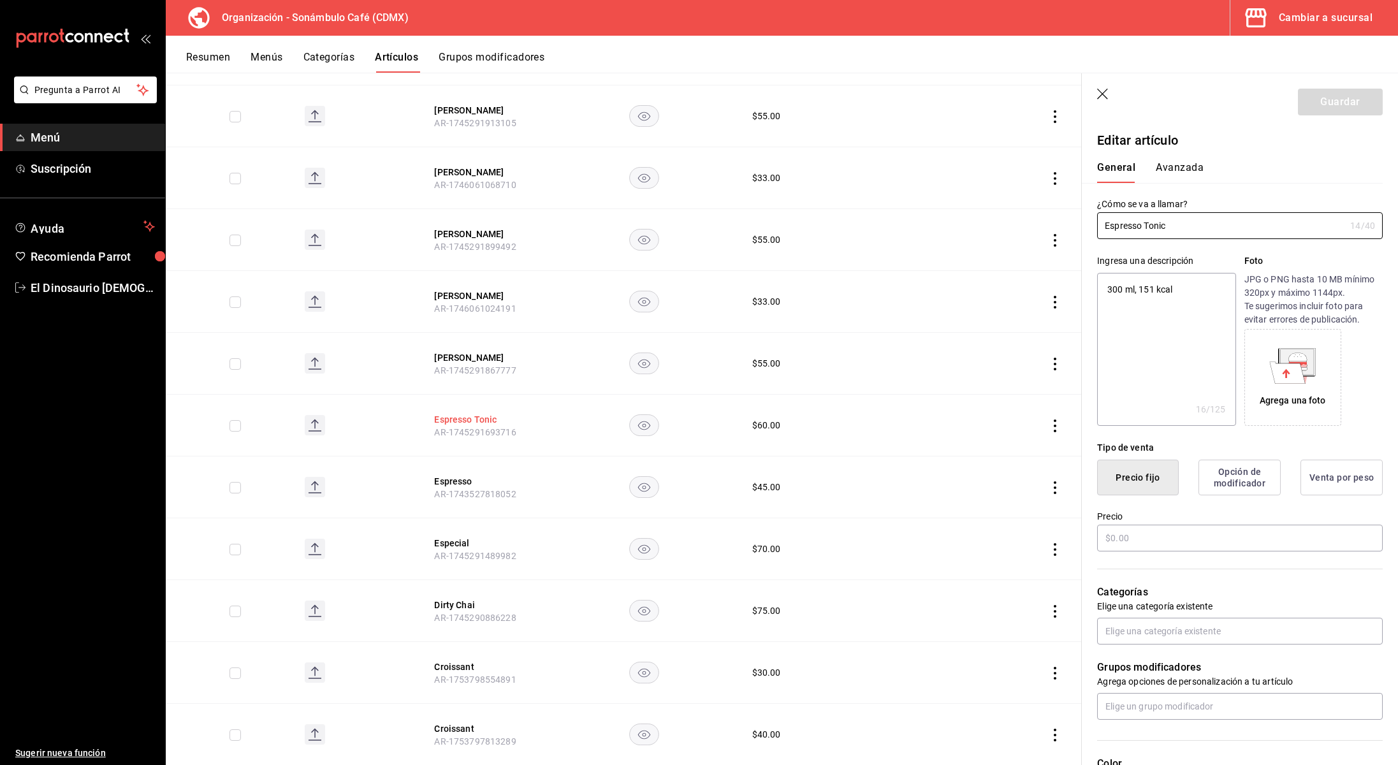
type textarea "x"
type input "$60.00"
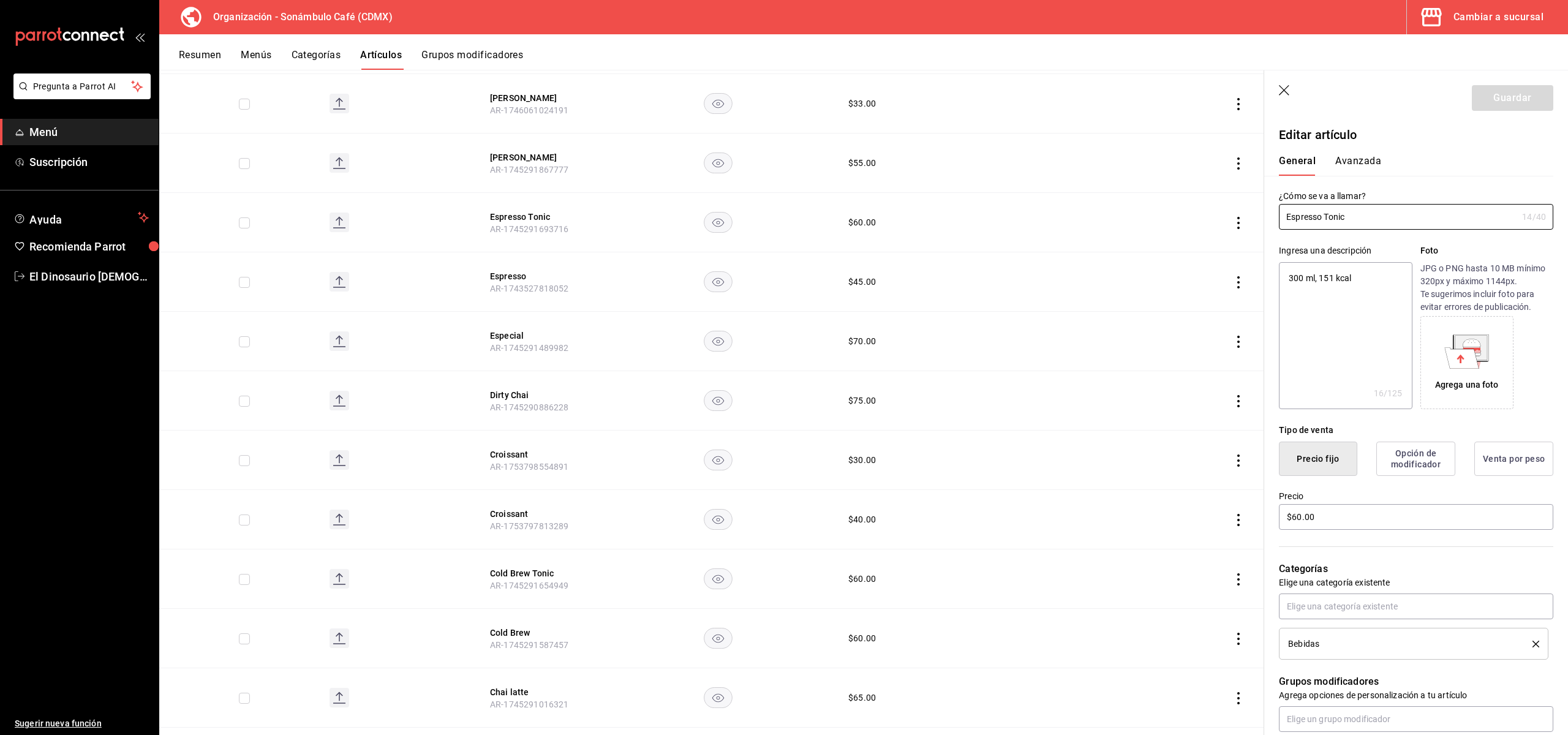
scroll to position [3833, 0]
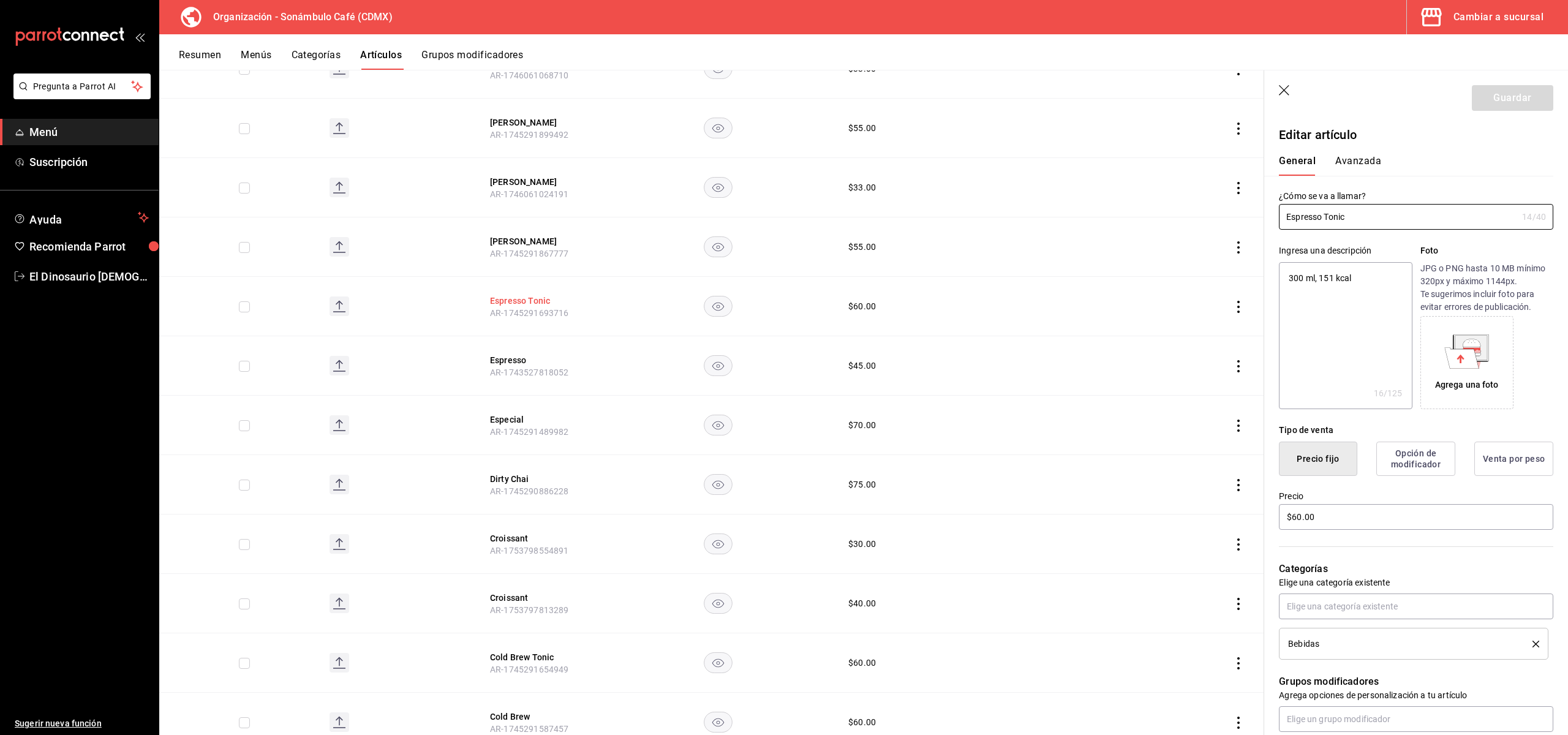
click at [532, 295] on button "Espresso Tonic" at bounding box center [539, 301] width 98 height 12
type textarea "x"
click at [1343, 161] on button "Avanzada" at bounding box center [1359, 165] width 46 height 21
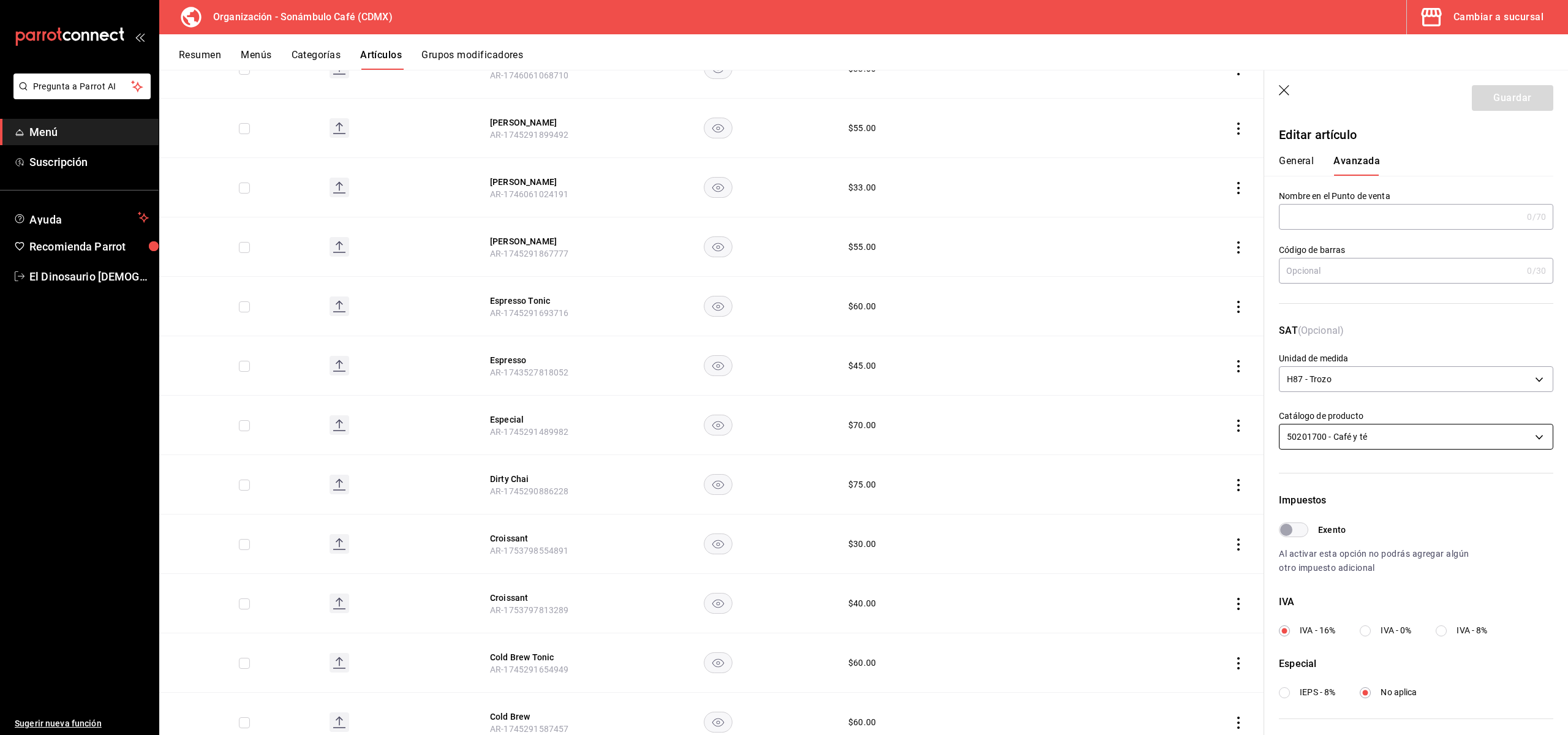
click at [1343, 439] on body "Pregunta a Parrot AI Menú Suscripción Ayuda Recomienda Parrot El Dinosaurio [DE…" at bounding box center [784, 367] width 1568 height 735
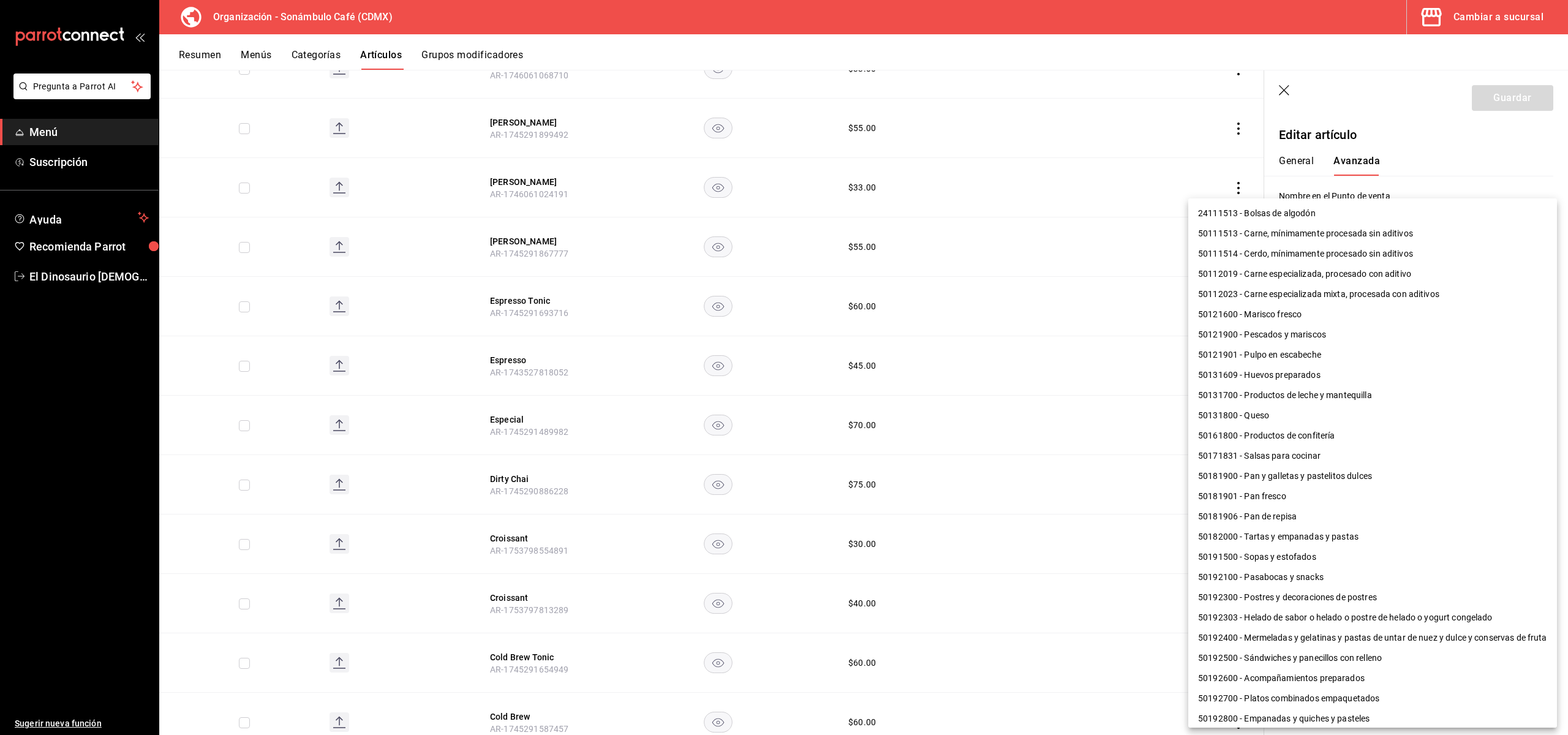
scroll to position [356, 0]
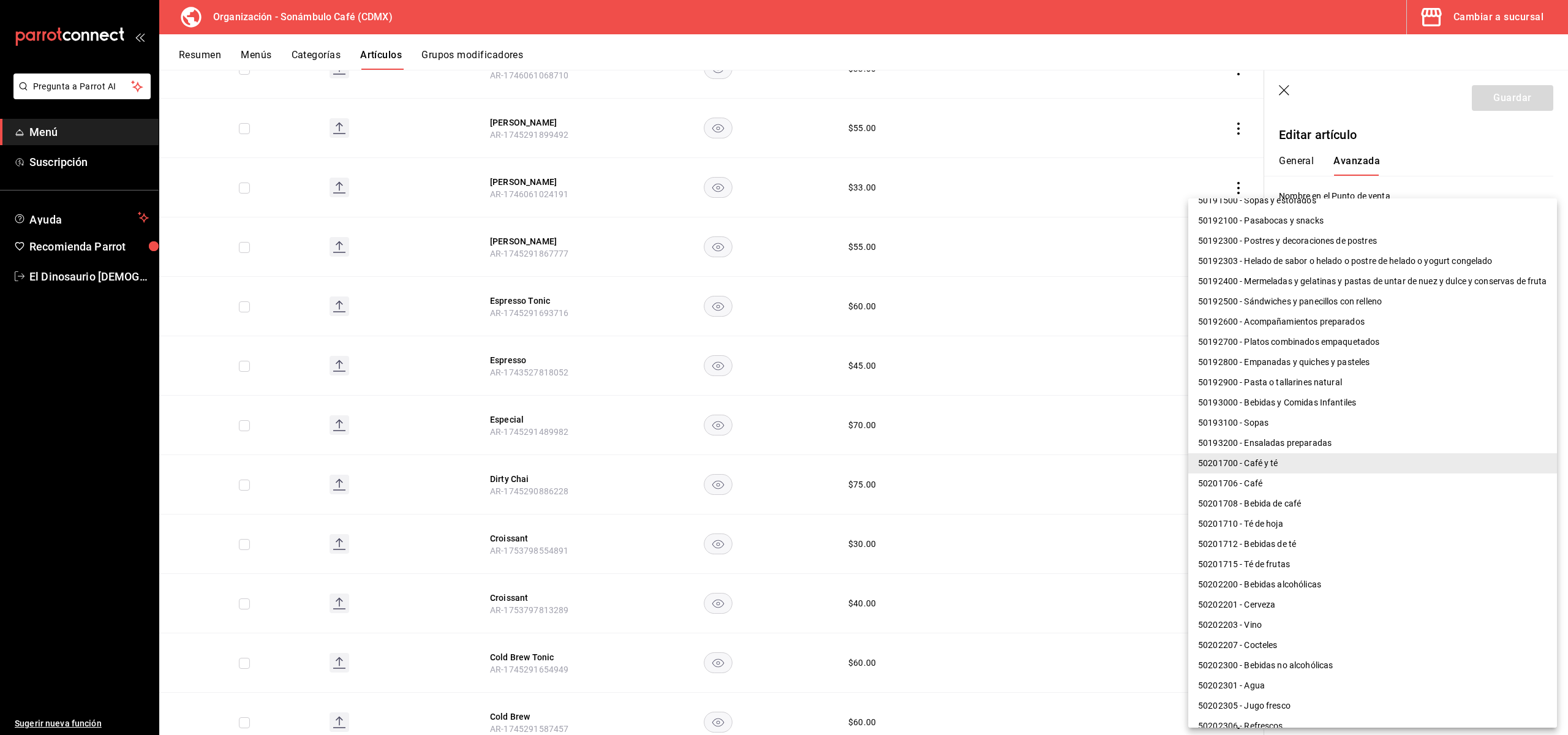
click at [1343, 503] on li "50201708 - Bebida de café" at bounding box center [1373, 503] width 369 height 20
type input "50201708"
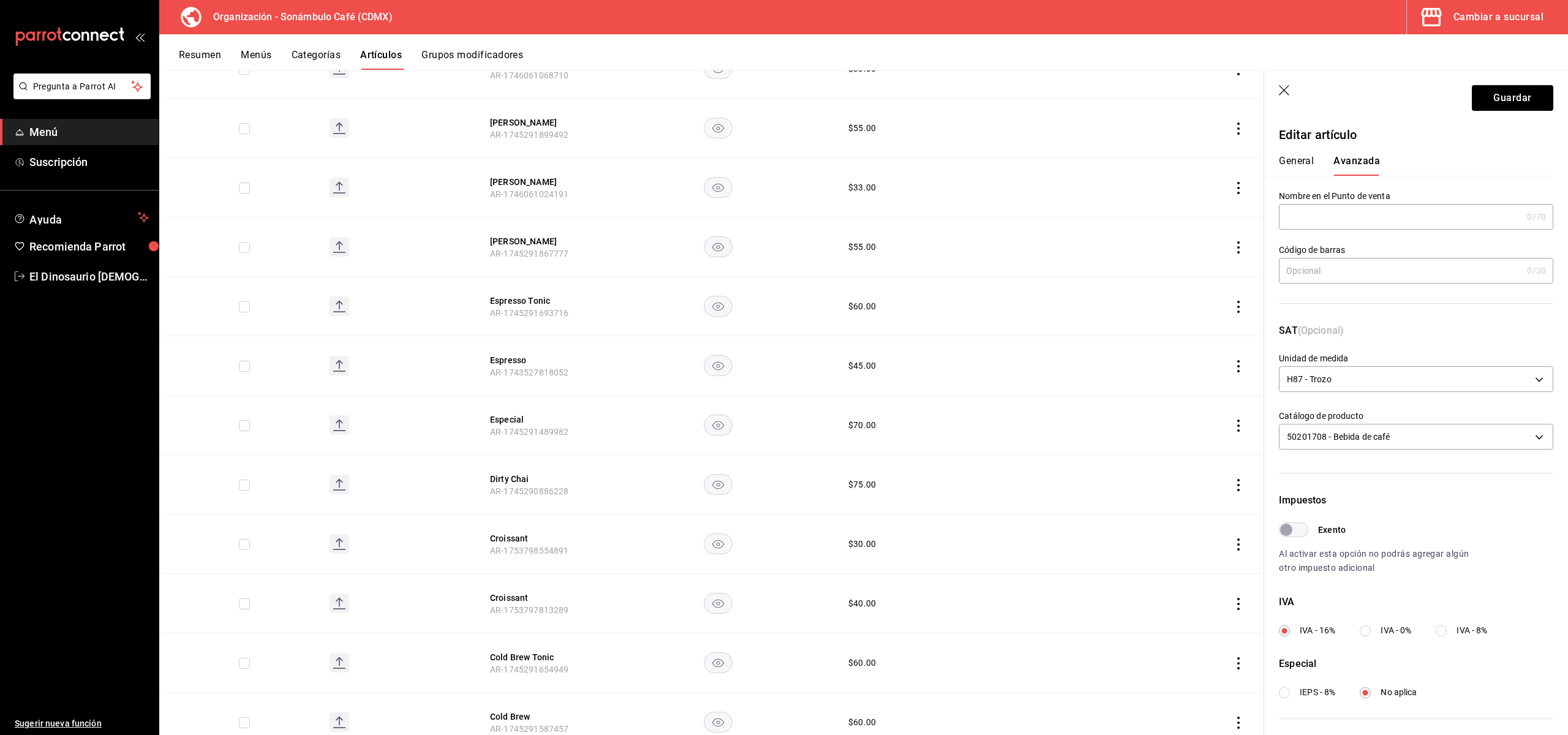
click at [1302, 521] on div "Impuestos Exento Al activar esta opción no podrás agregar algún otro impuesto a…" at bounding box center [1416, 596] width 275 height 206
click at [1301, 525] on input "Exento" at bounding box center [1286, 529] width 44 height 14
checkbox input "true"
click at [1343, 100] on button "Guardar" at bounding box center [1512, 98] width 82 height 26
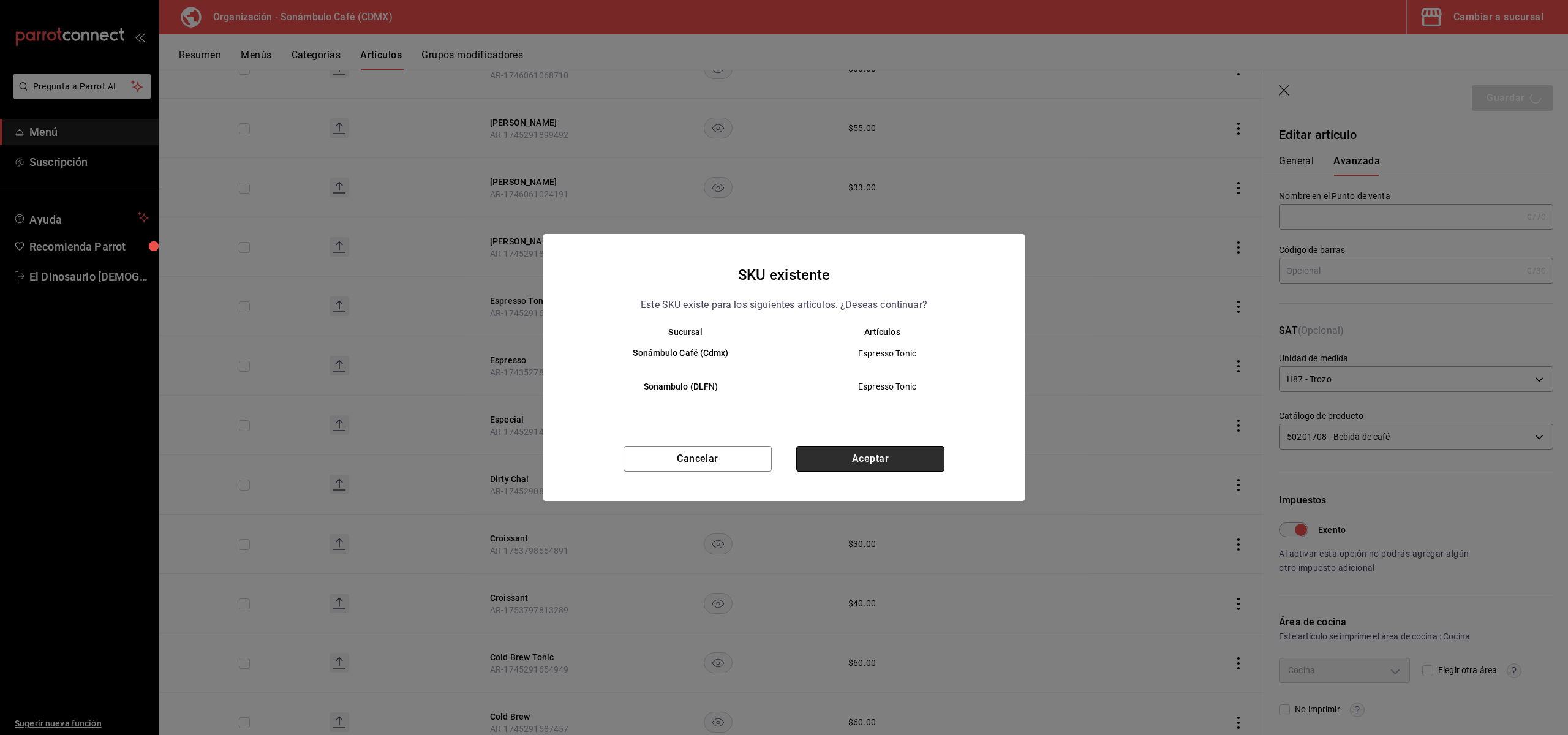
click at [930, 462] on button "Aceptar" at bounding box center [870, 458] width 148 height 26
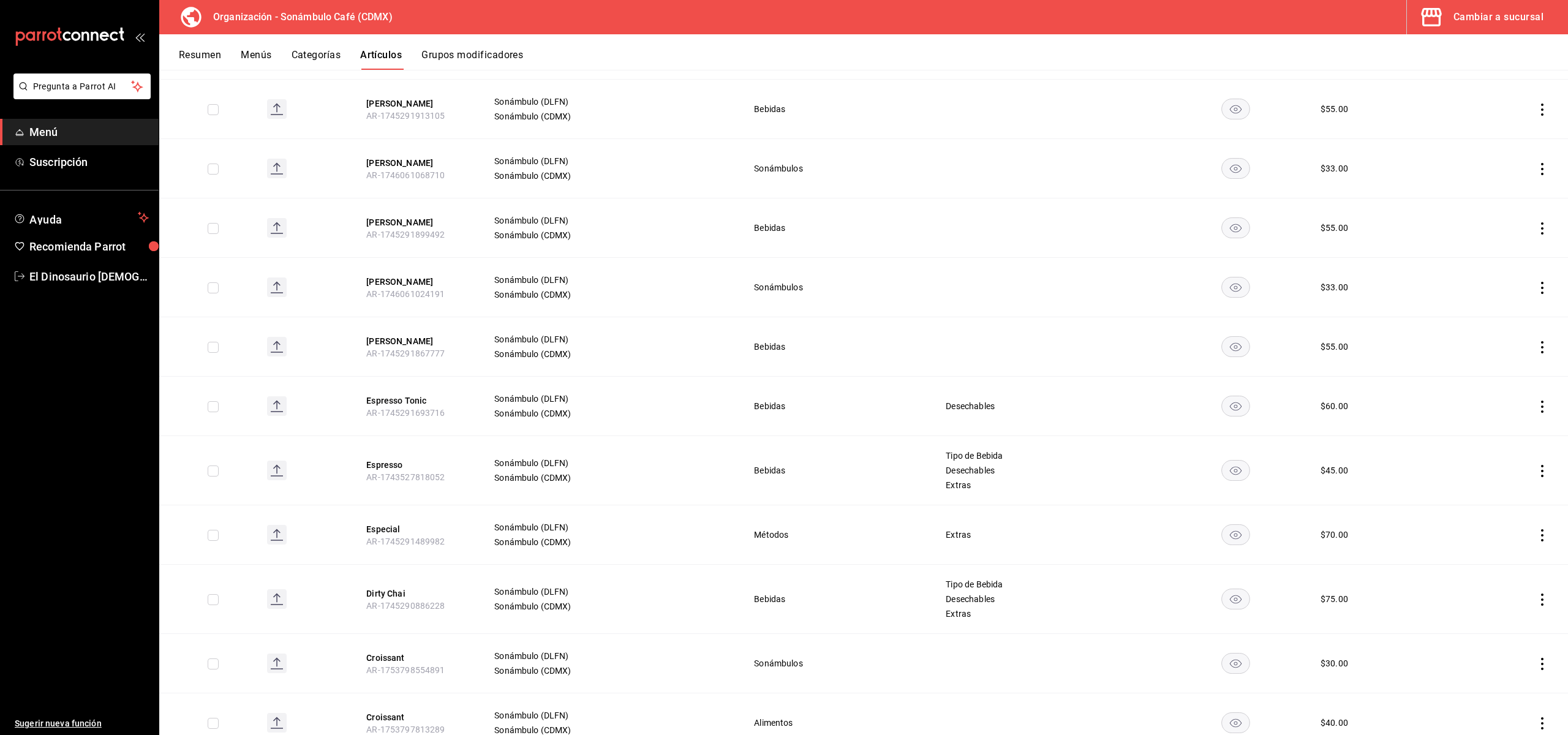
scroll to position [3804, 0]
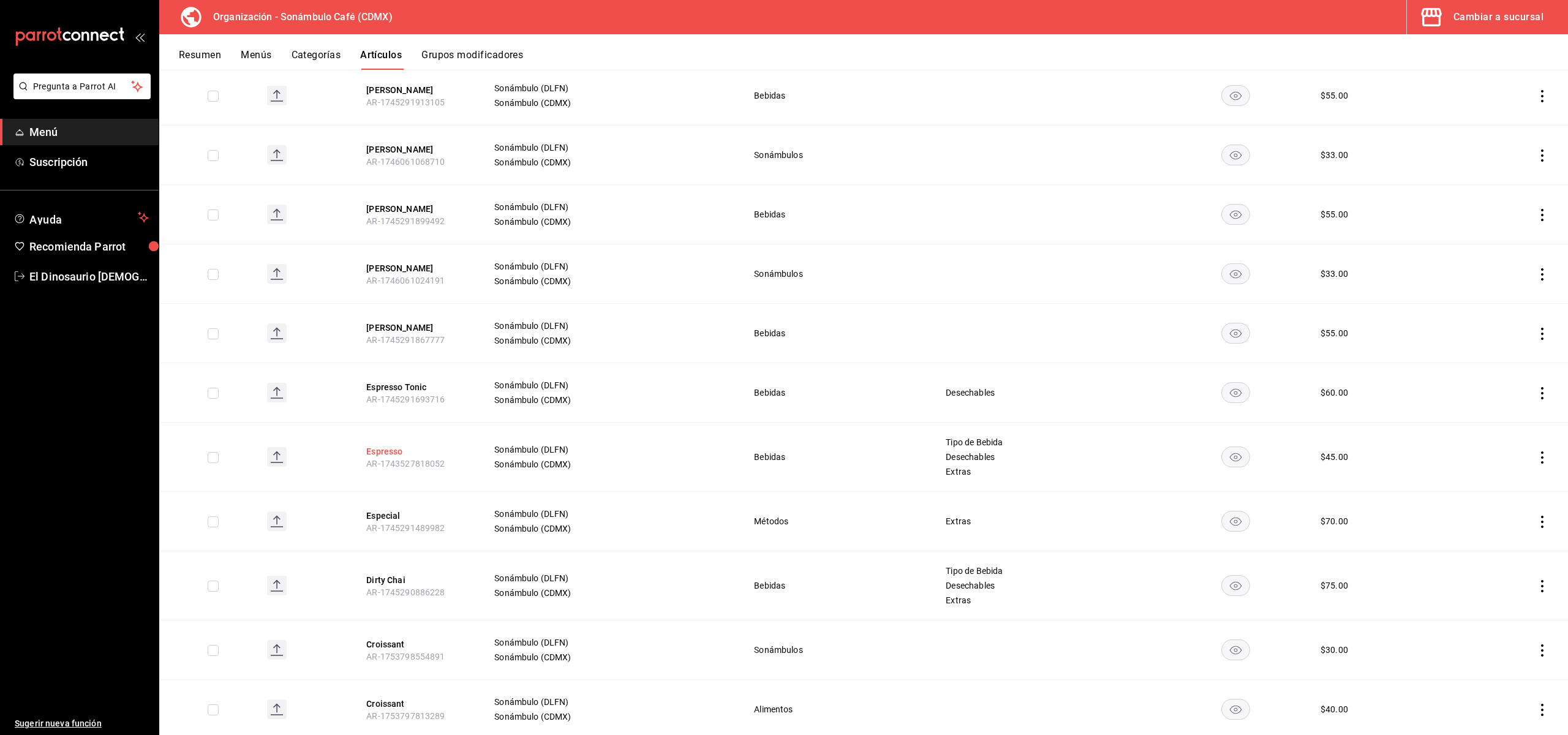
click at [402, 446] on button "Espresso" at bounding box center [415, 452] width 98 height 12
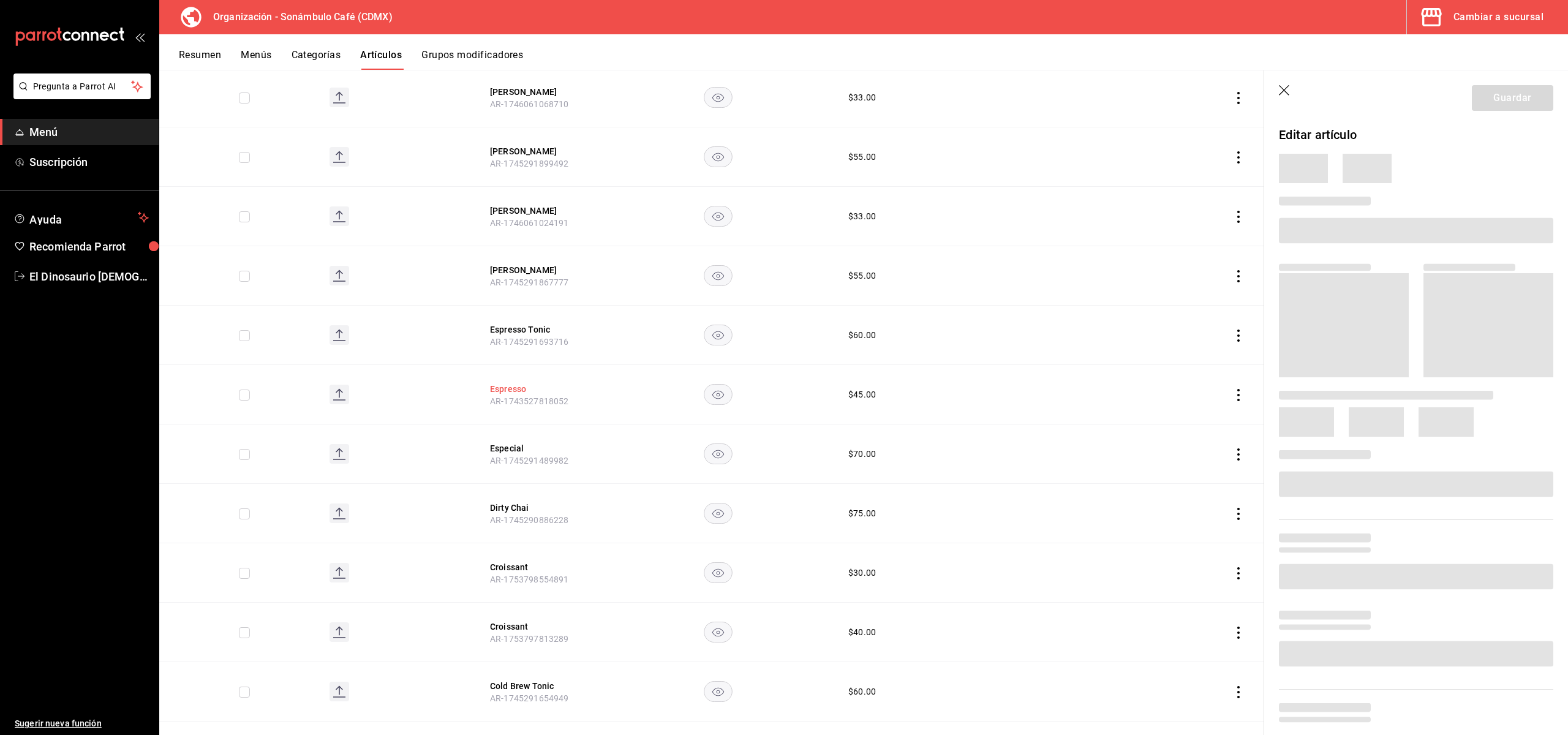
scroll to position [3706, 0]
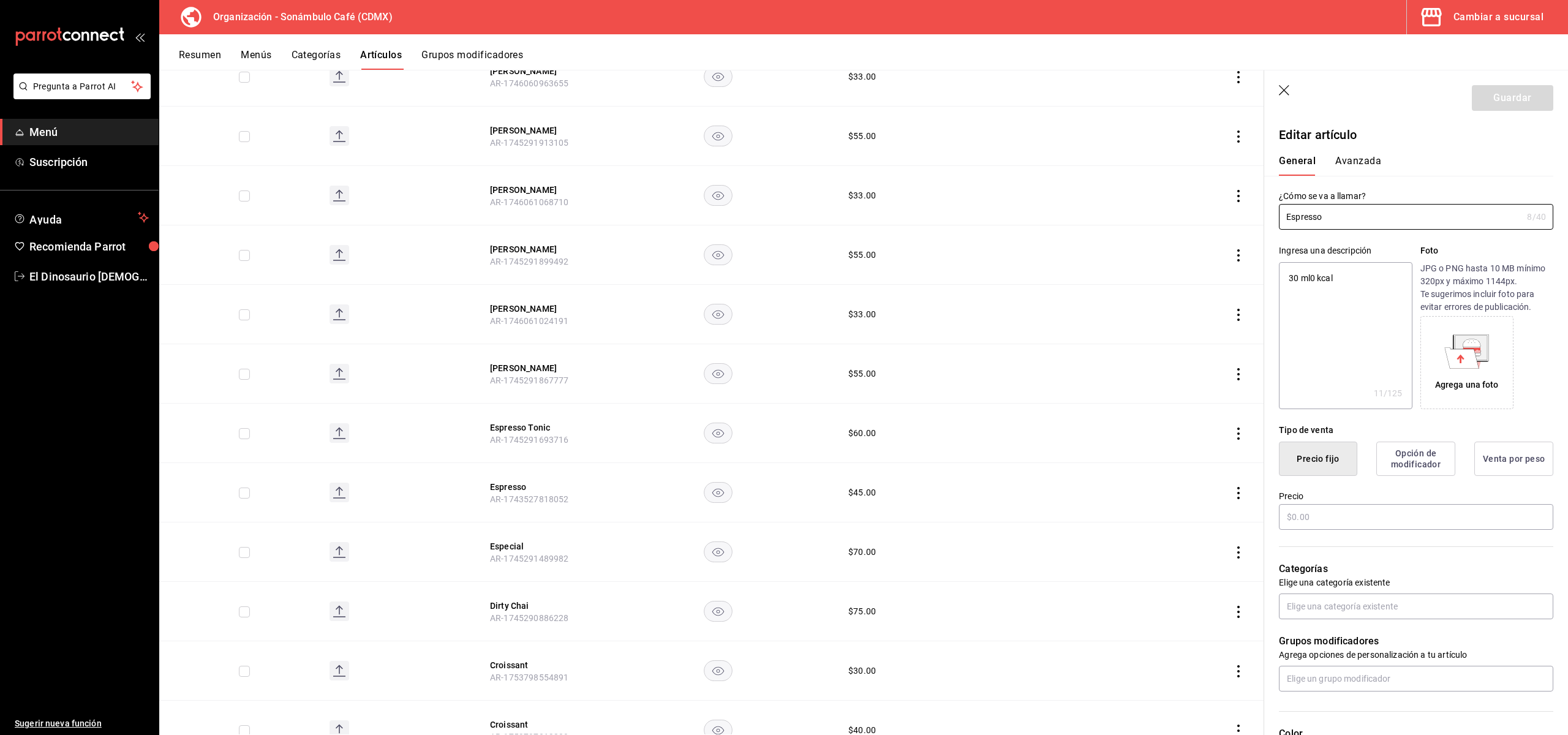
type textarea "x"
type input "$45.00"
type input "H87"
type input "50201700"
type input "6d5d39c5-aa1e-42d8-a05d-a56b1b7c7e54"
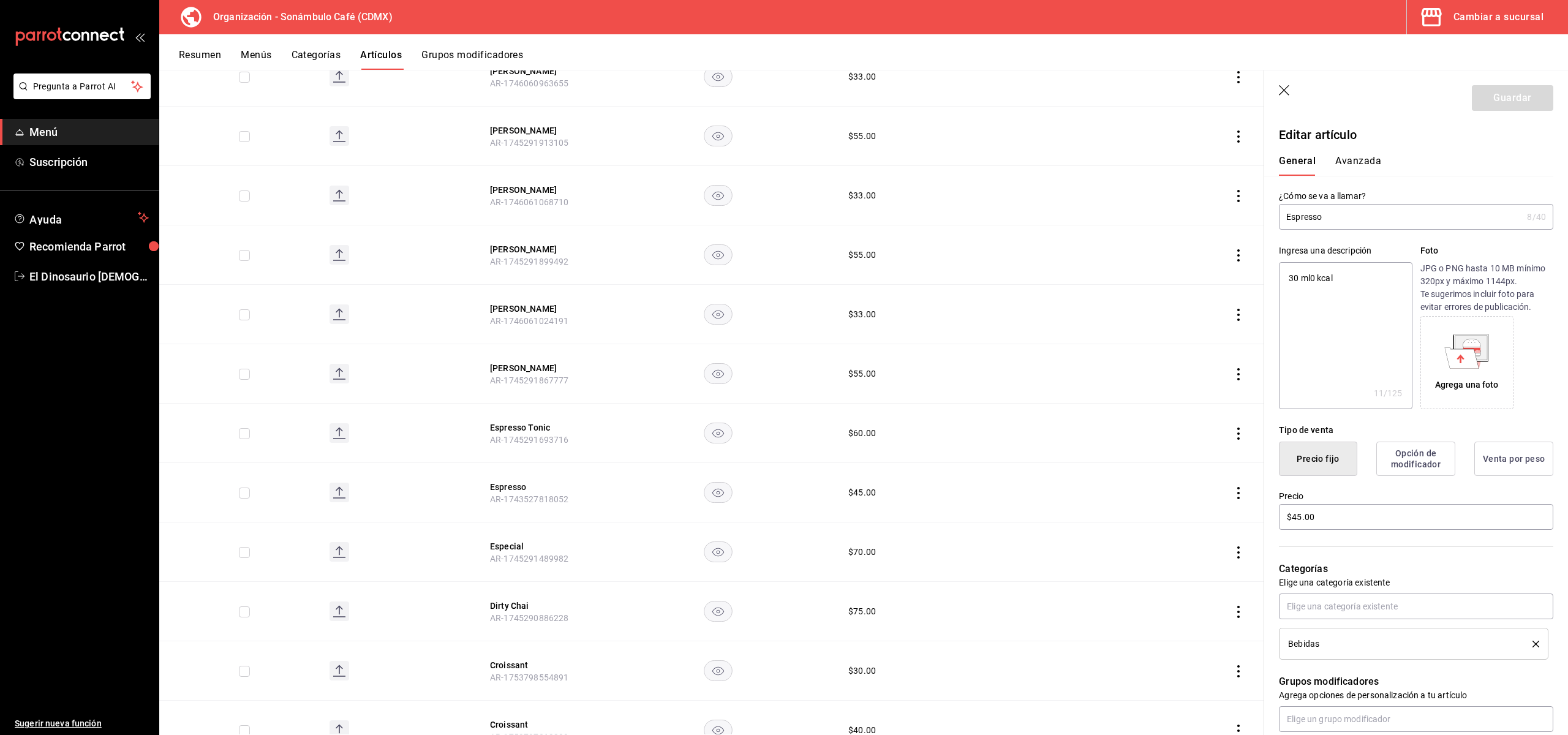
click at [1343, 166] on button "Avanzada" at bounding box center [1359, 165] width 46 height 21
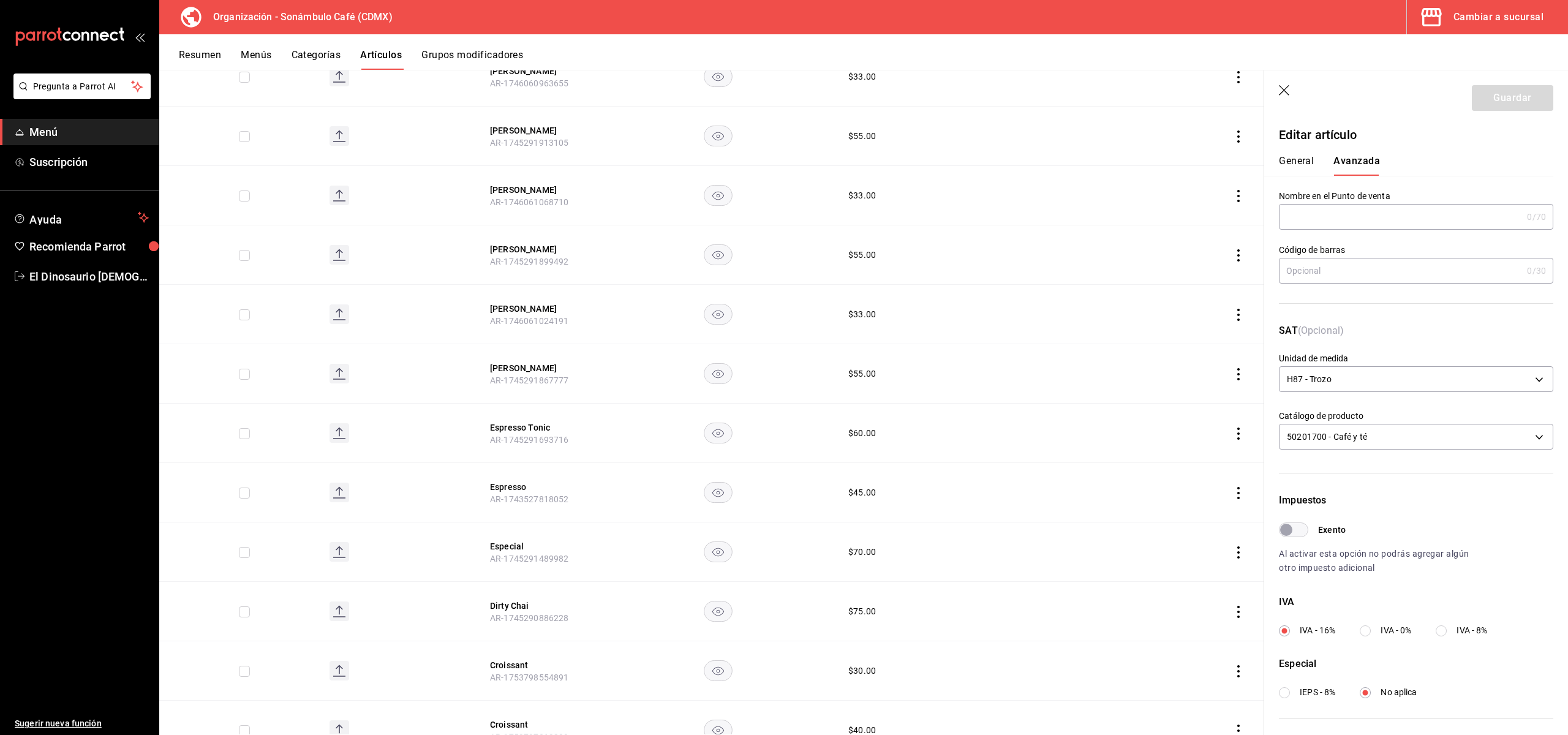
click at [1302, 535] on input "Exento" at bounding box center [1286, 529] width 44 height 14
checkbox input "true"
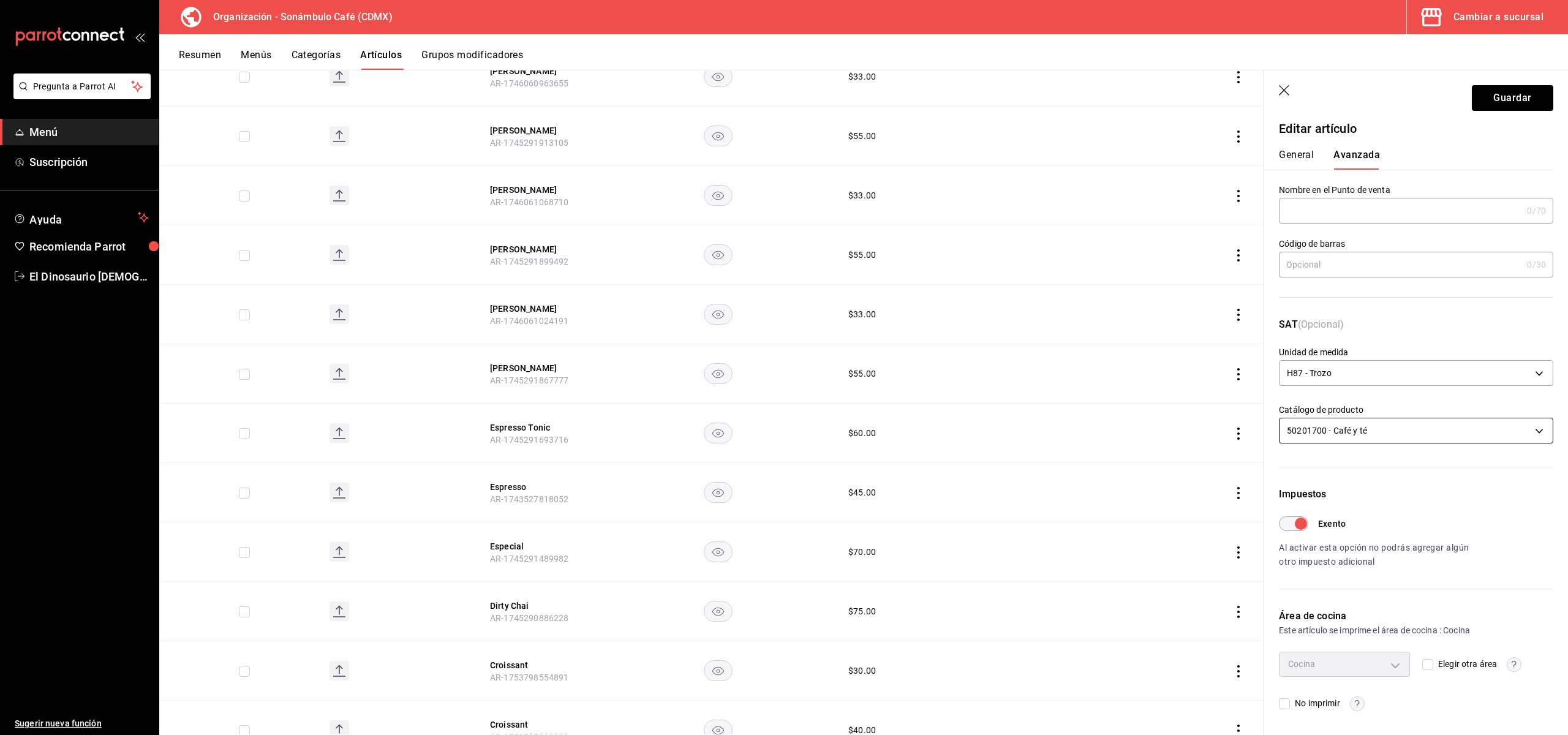
scroll to position [6, 0]
click at [1303, 159] on button "General" at bounding box center [1296, 160] width 35 height 21
type textarea "x"
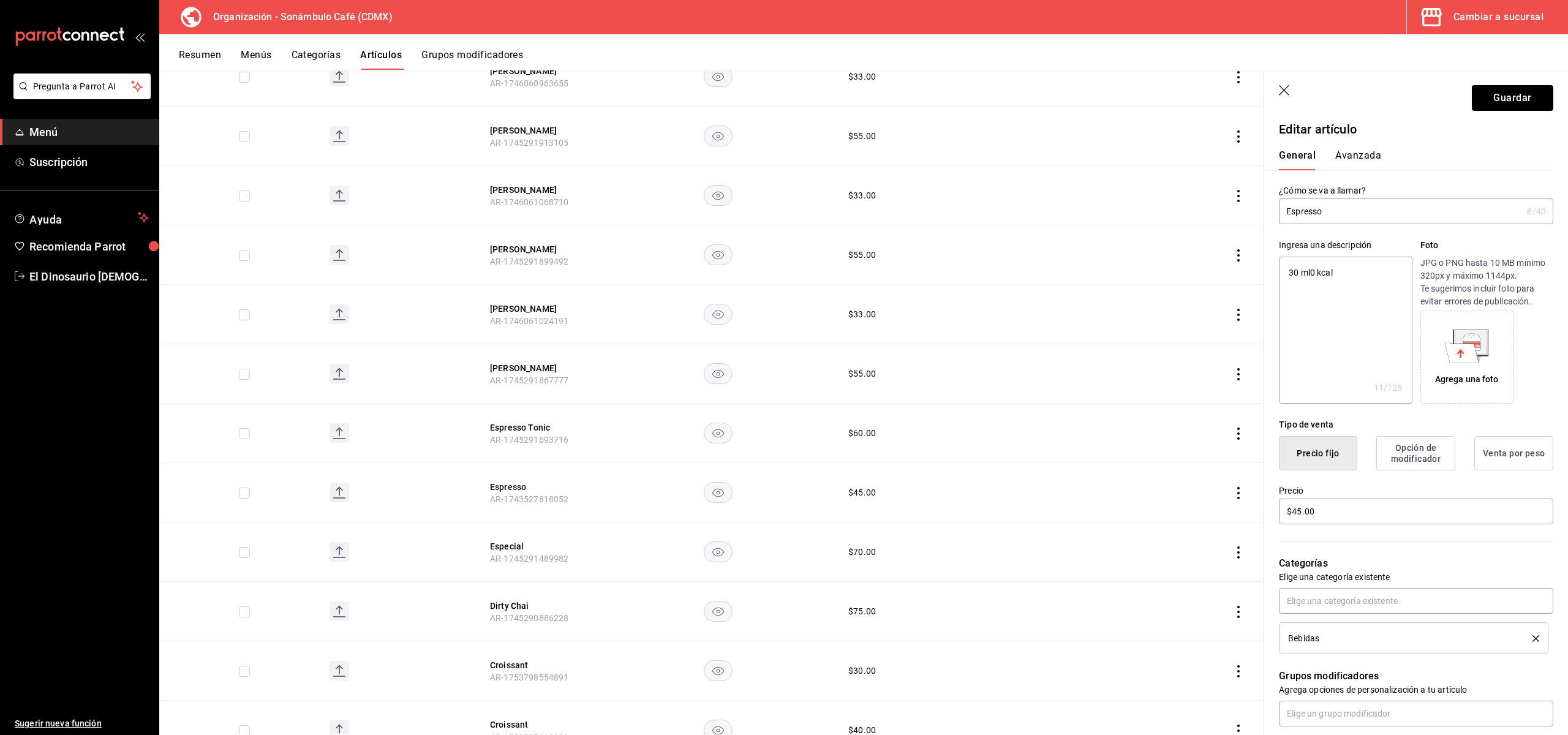
click at [1343, 159] on button "Avanzada" at bounding box center [1359, 160] width 46 height 21
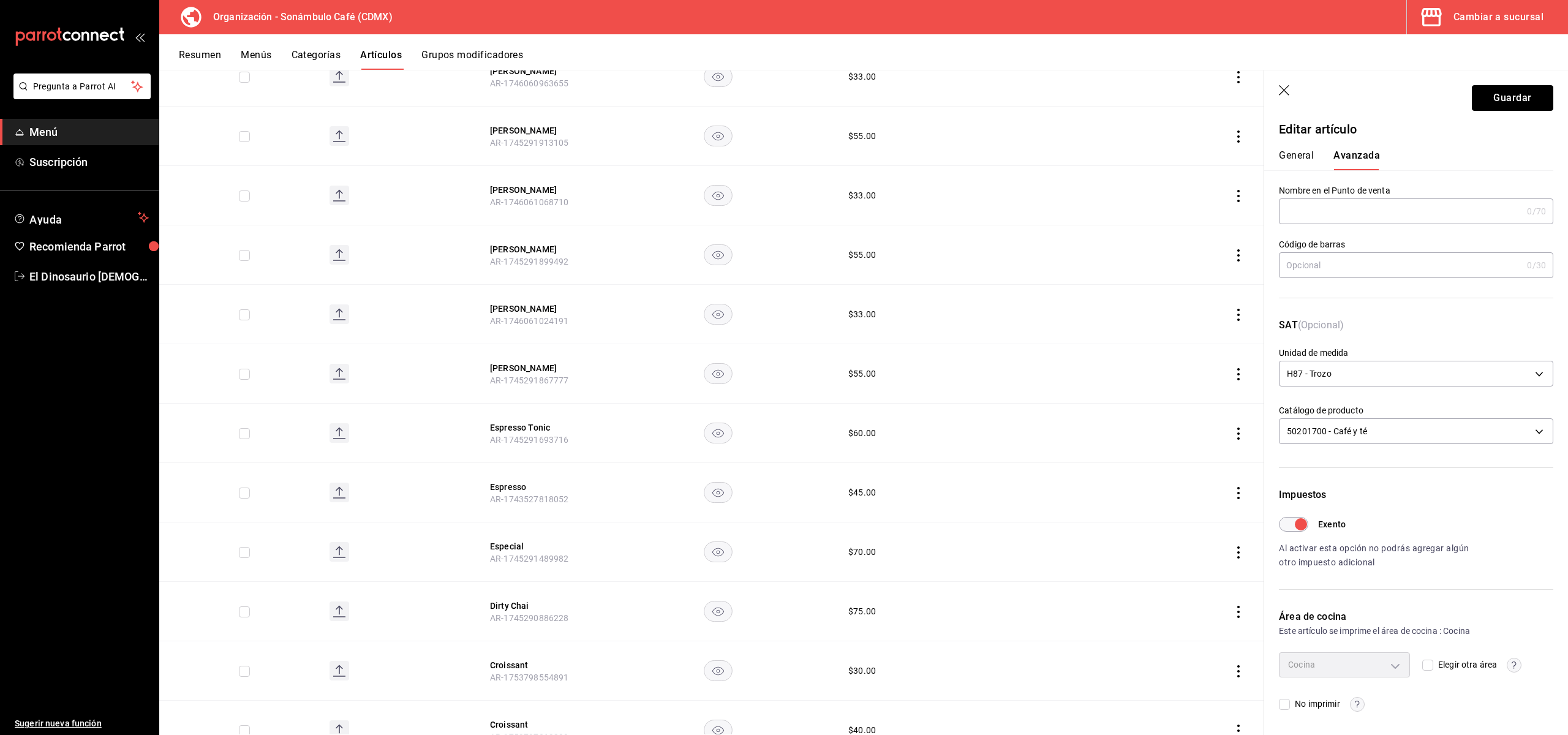
click at [1343, 99] on button "Guardar" at bounding box center [1512, 98] width 82 height 26
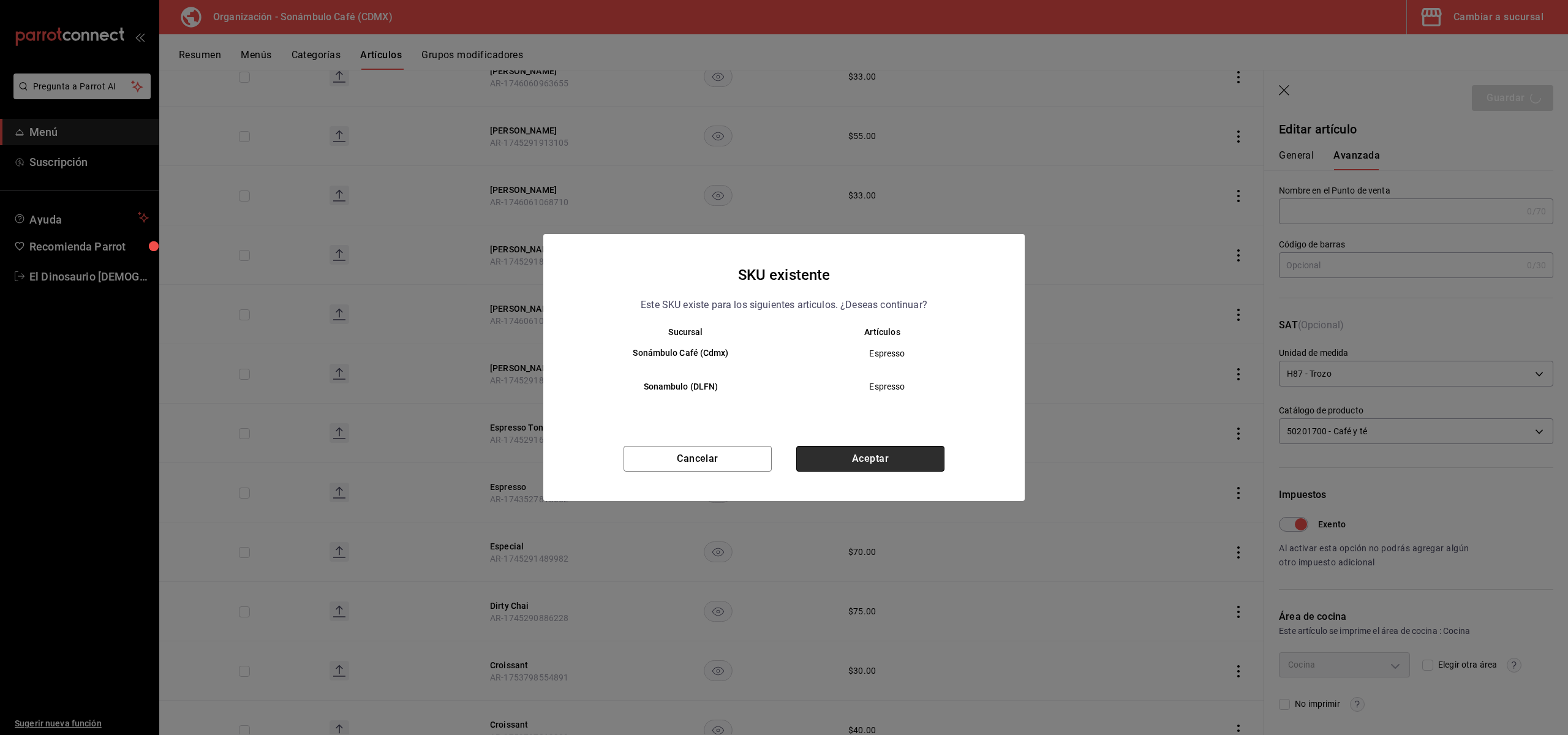
click at [898, 468] on button "Aceptar" at bounding box center [870, 458] width 148 height 26
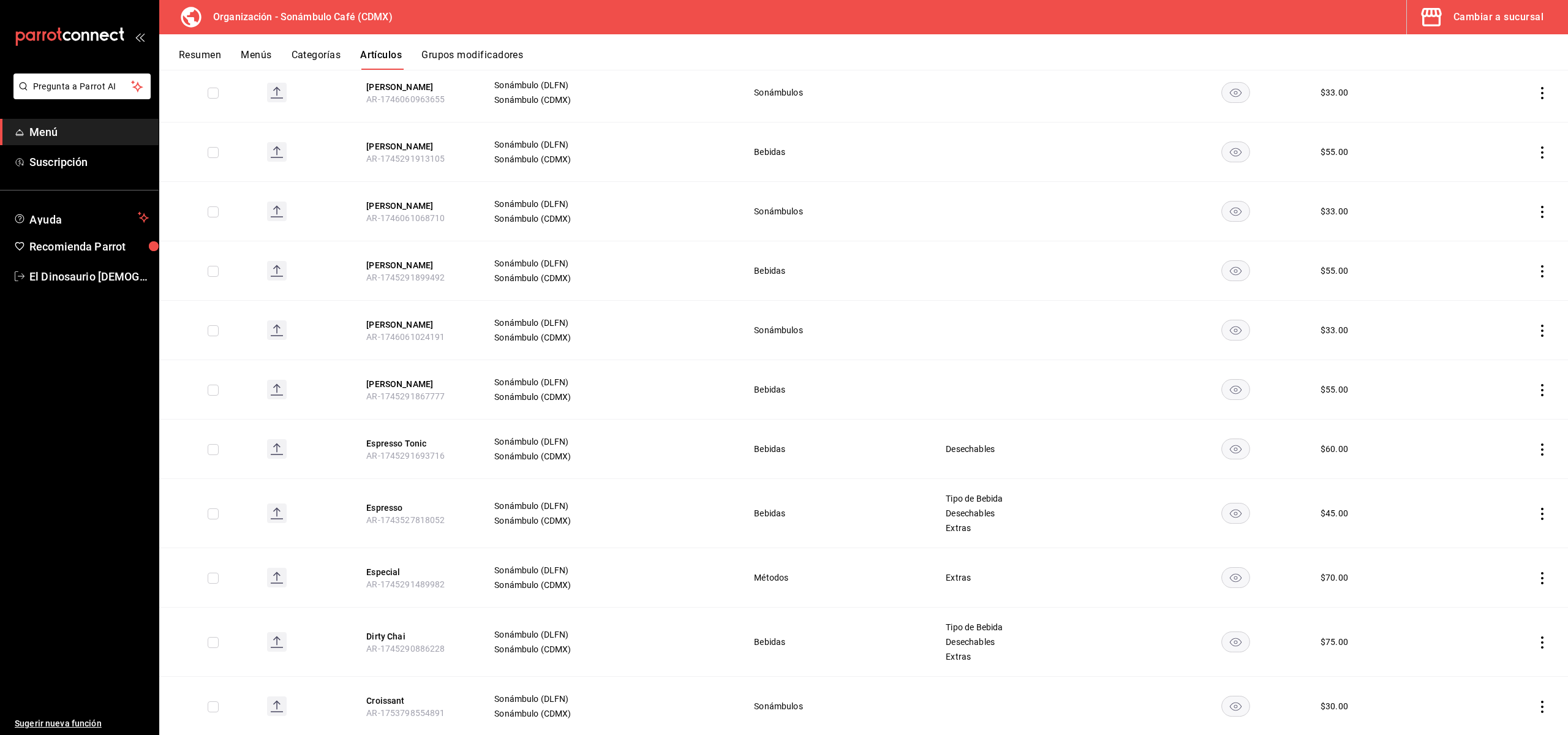
scroll to position [3752, 0]
click at [377, 498] on button "Espresso" at bounding box center [415, 503] width 98 height 12
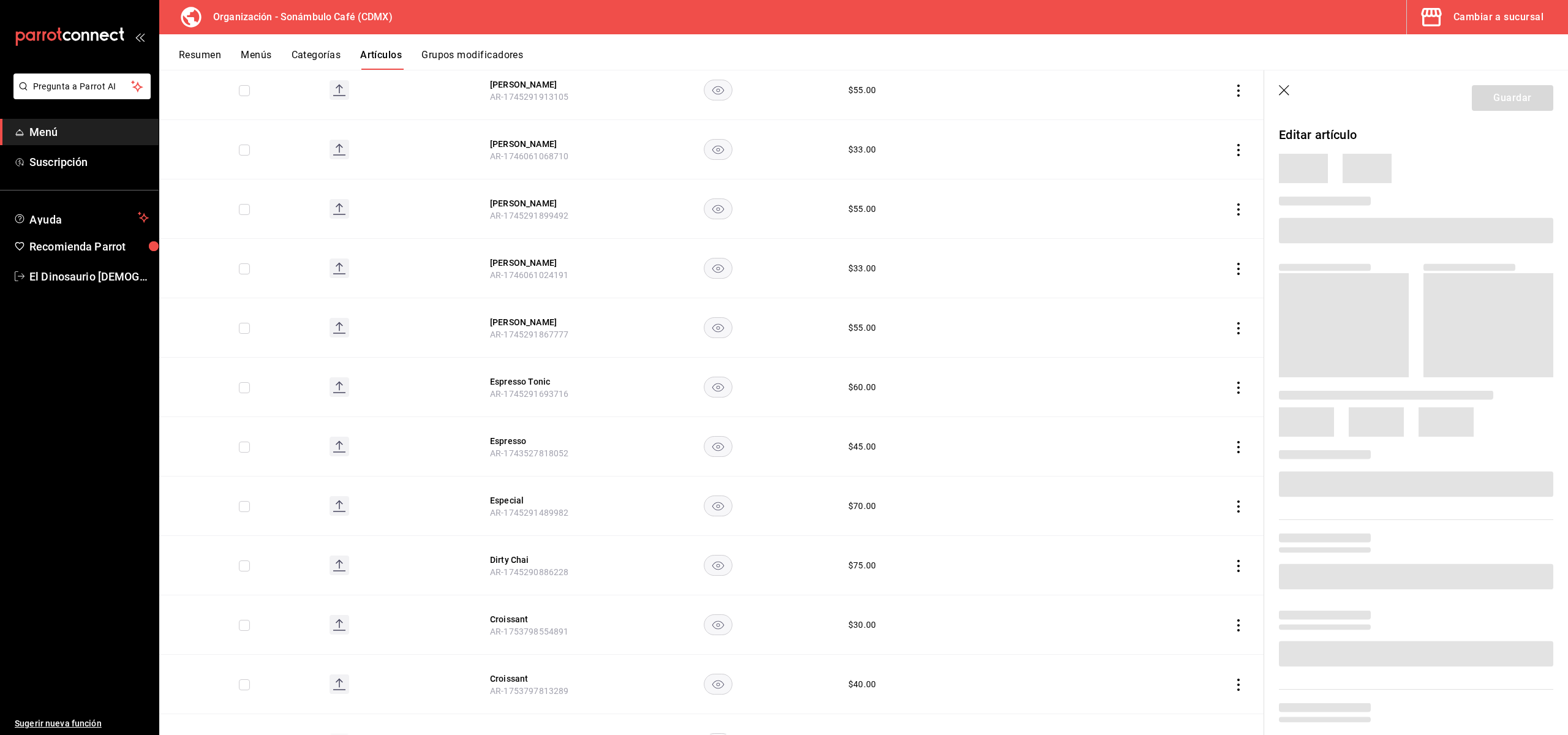
scroll to position [3654, 0]
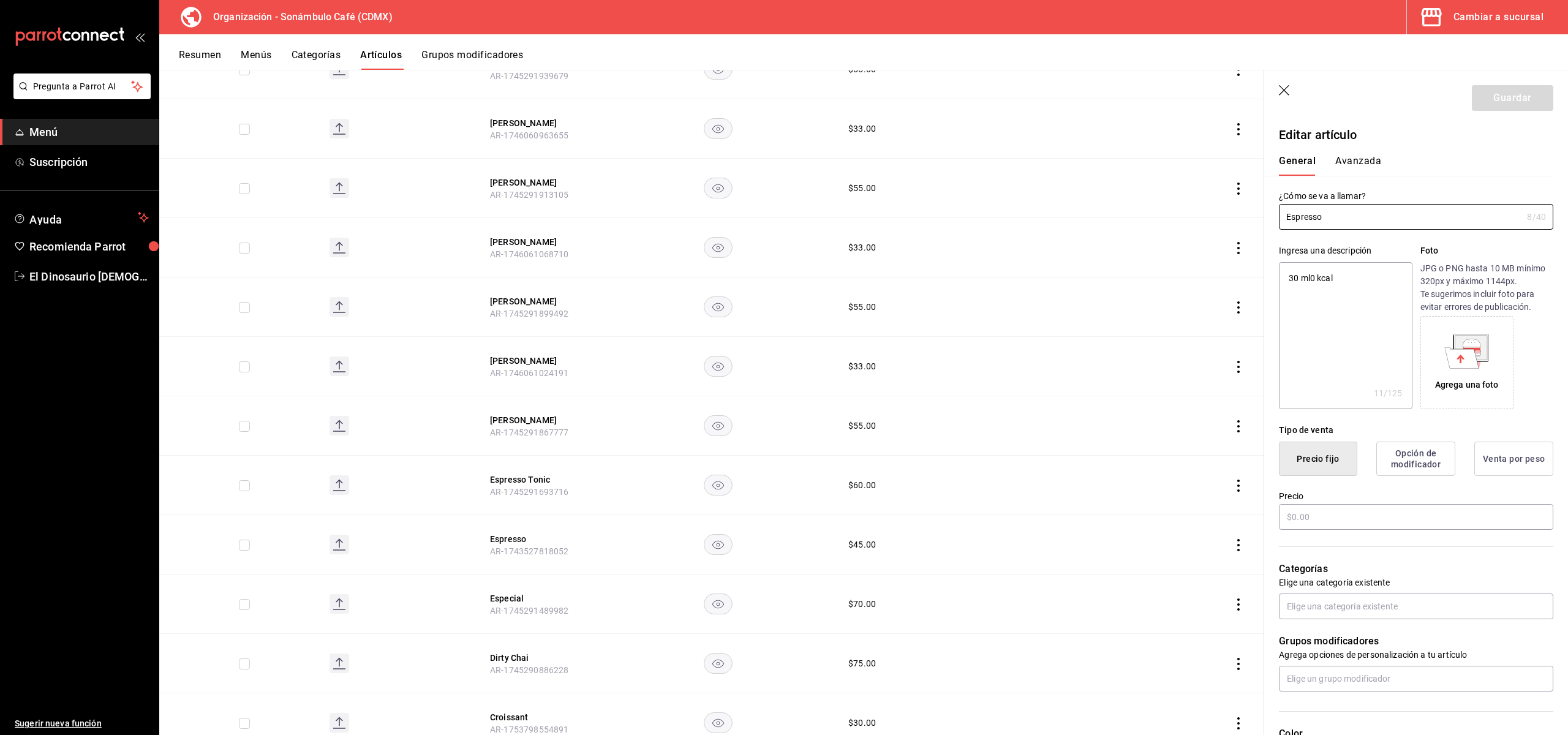
type textarea "x"
type input "$45.00"
type input "H87"
type input "50201700"
type input "6d5d39c5-aa1e-42d8-a05d-a56b1b7c7e54"
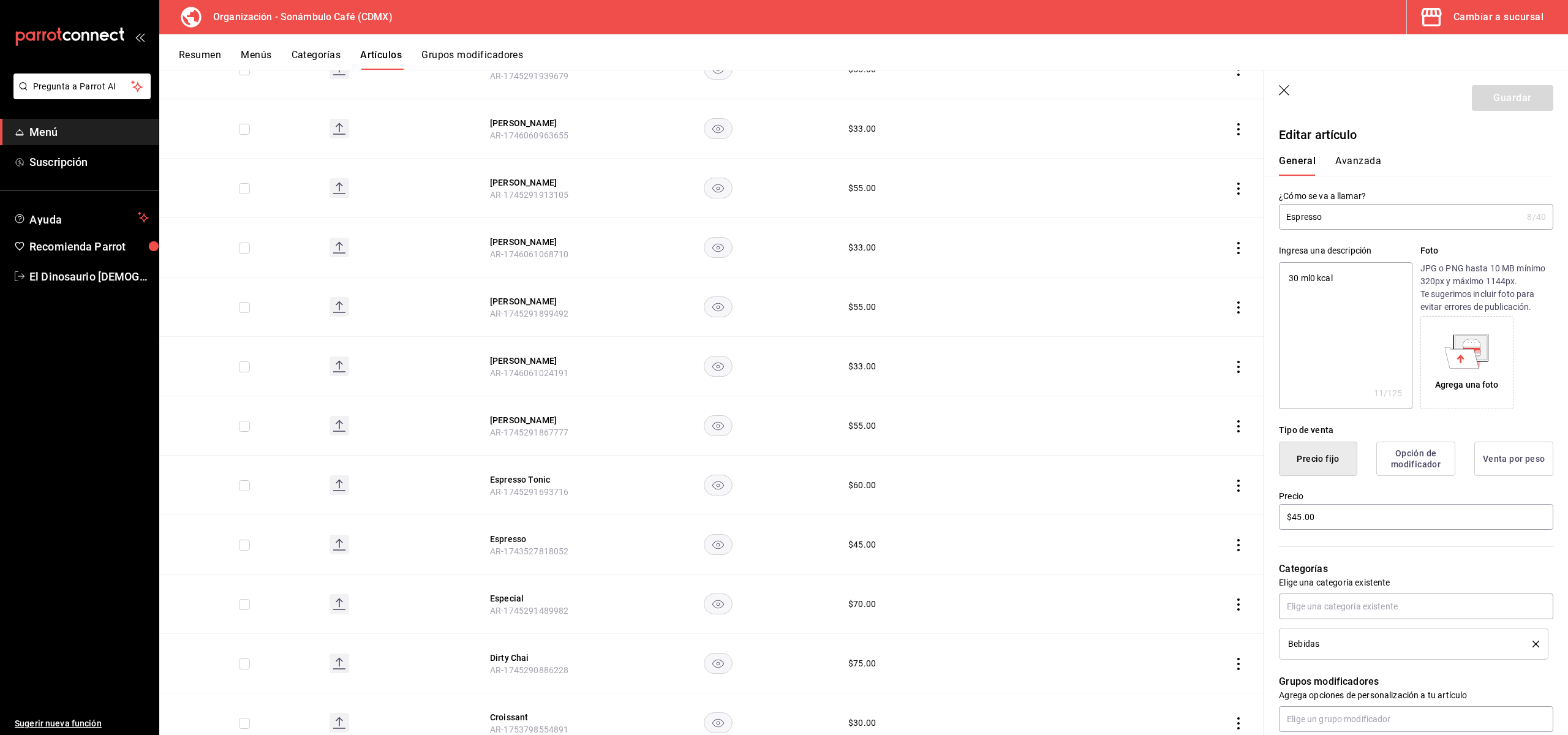
click at [1343, 165] on button "Avanzada" at bounding box center [1359, 165] width 46 height 21
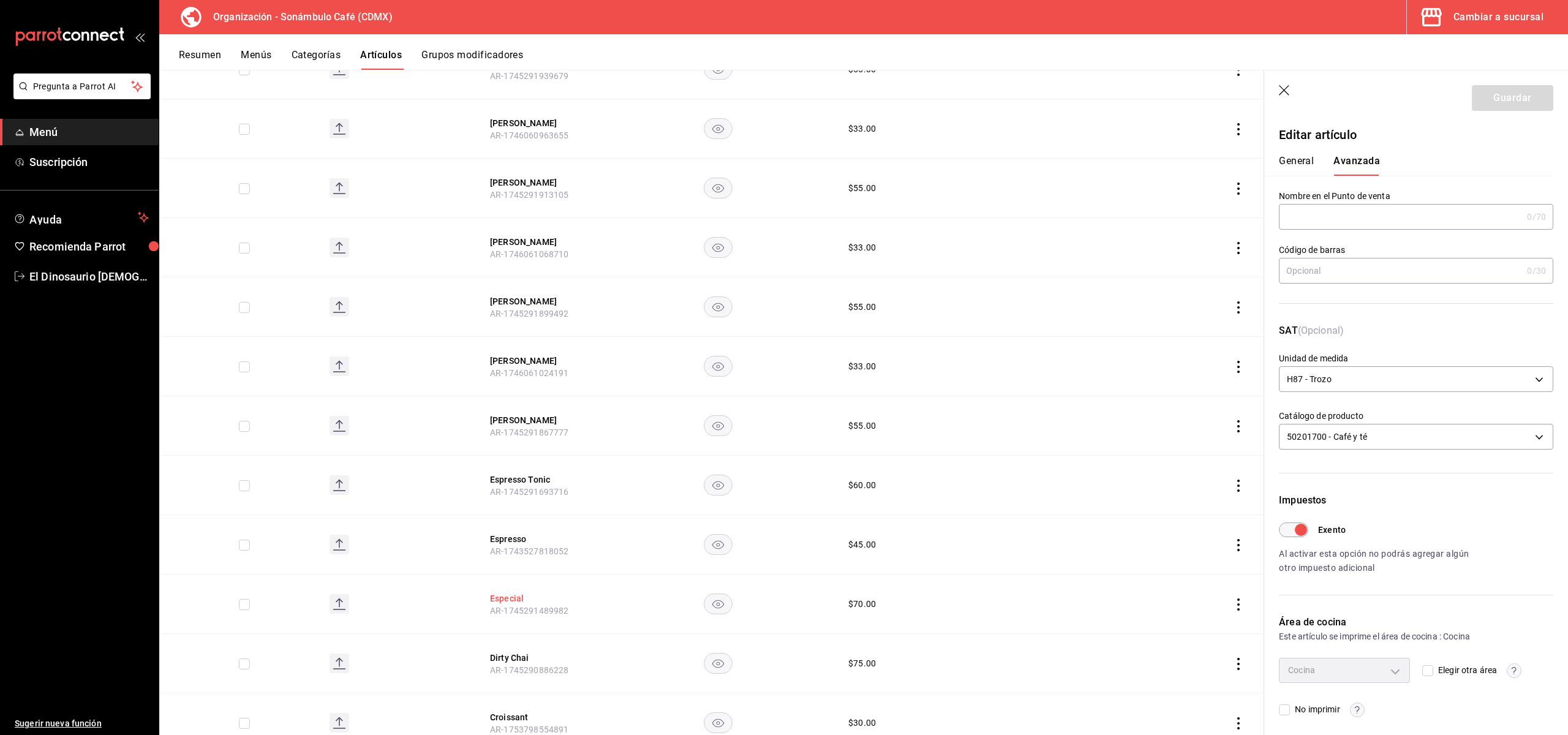
click at [513, 593] on button "Especial" at bounding box center [539, 599] width 98 height 12
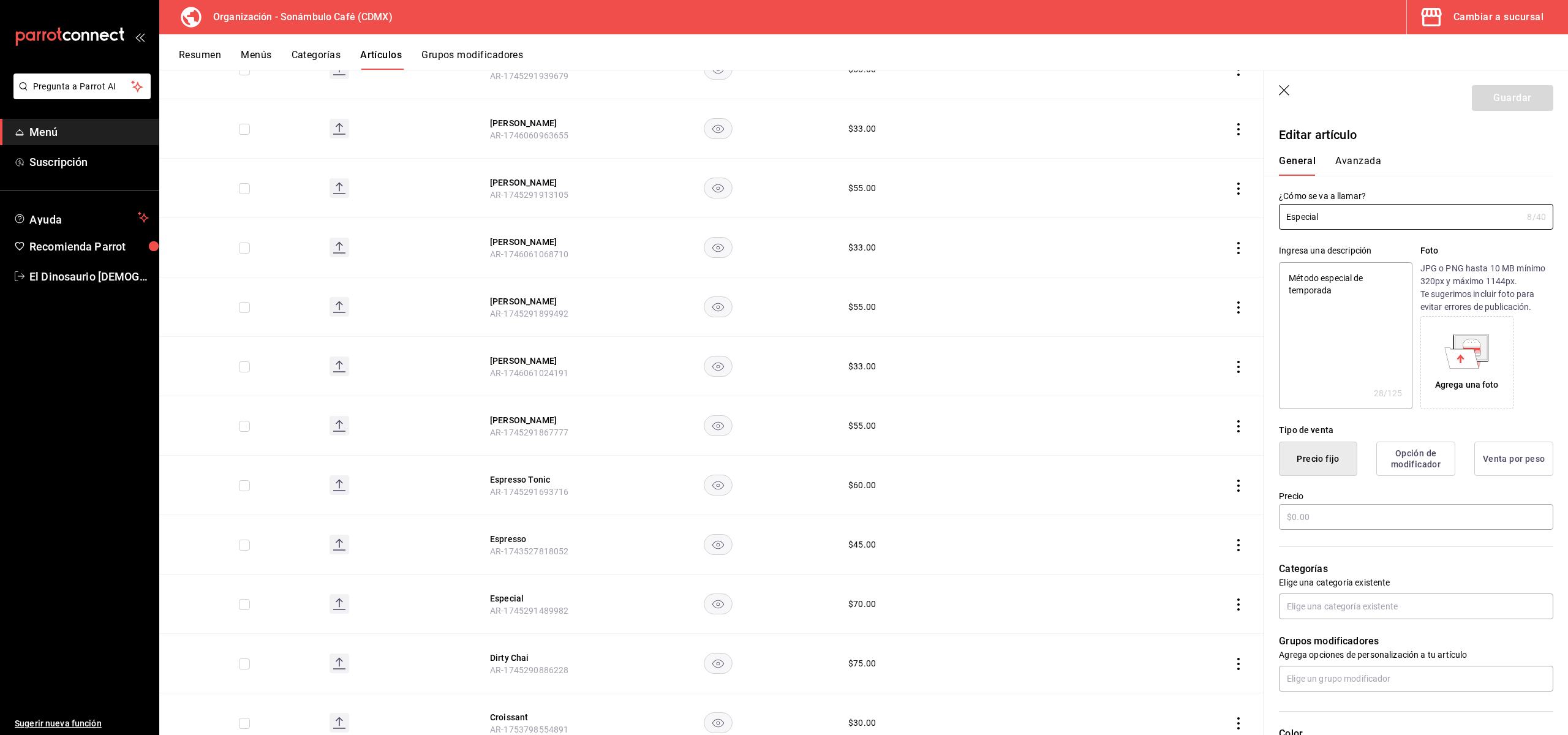
type textarea "x"
type input "$70.00"
click at [1343, 163] on button "Avanzada" at bounding box center [1359, 165] width 46 height 21
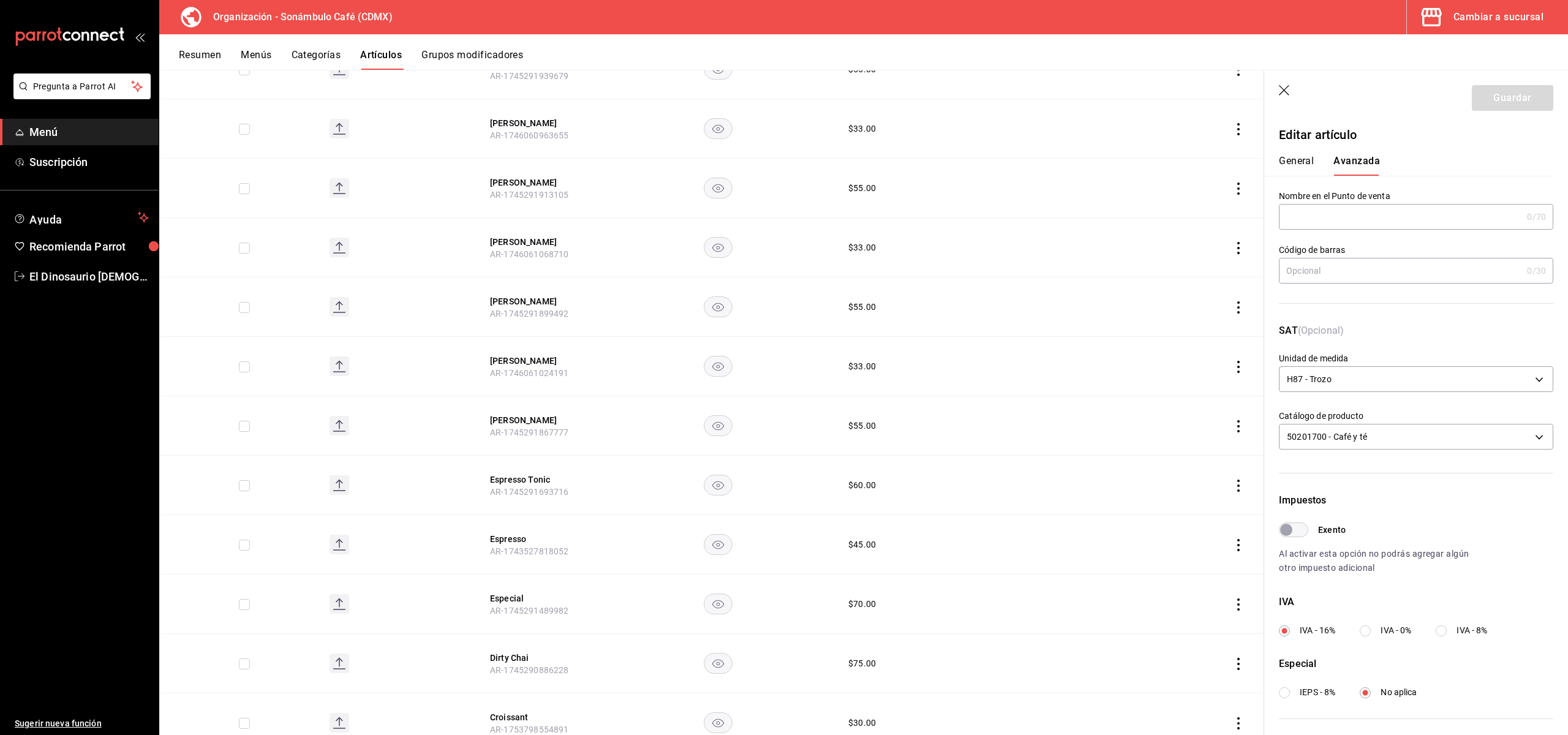
click at [1299, 527] on input "Exento" at bounding box center [1286, 529] width 44 height 14
checkbox input "true"
click at [1343, 95] on button "Guardar" at bounding box center [1512, 98] width 82 height 26
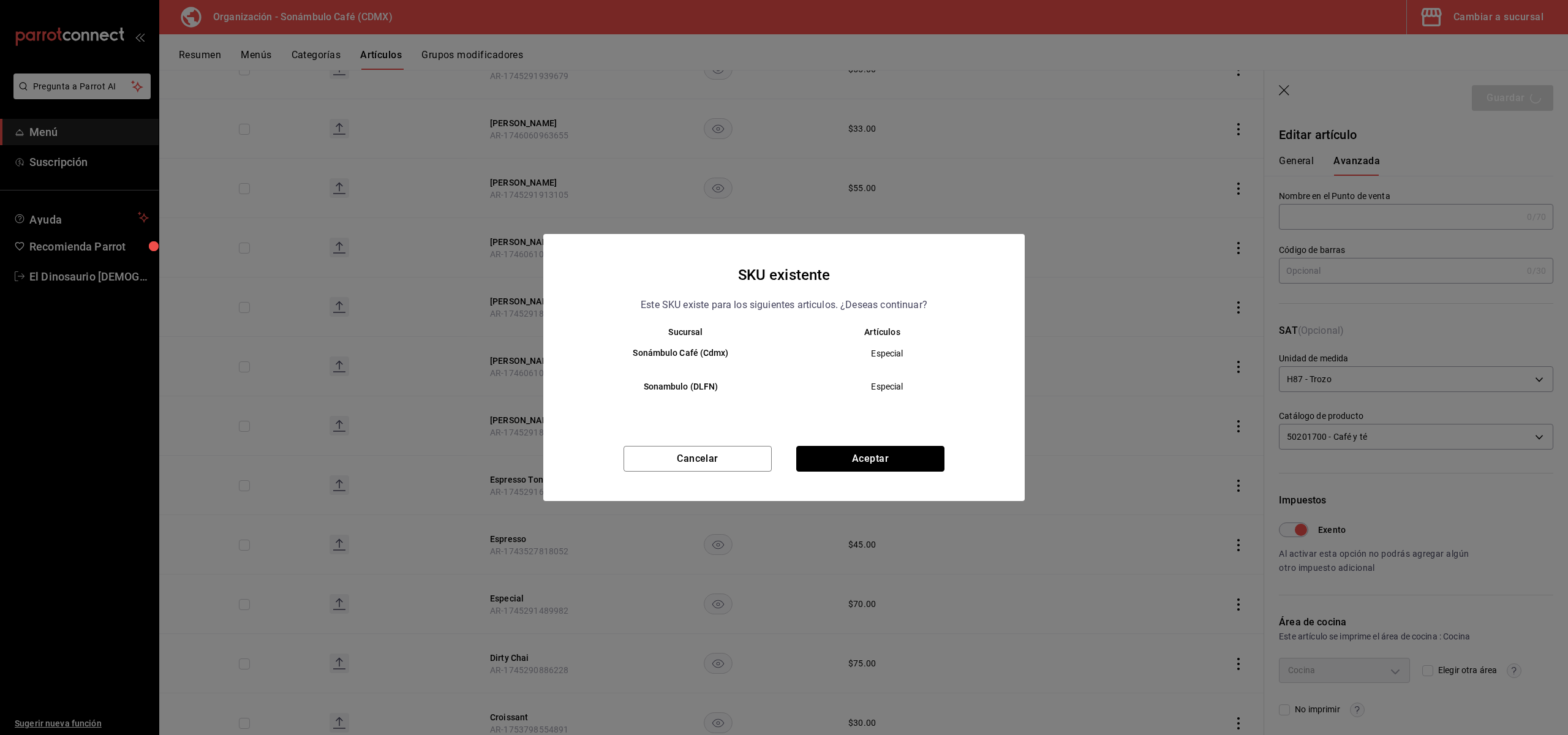
click at [928, 454] on button "Aceptar" at bounding box center [870, 458] width 148 height 26
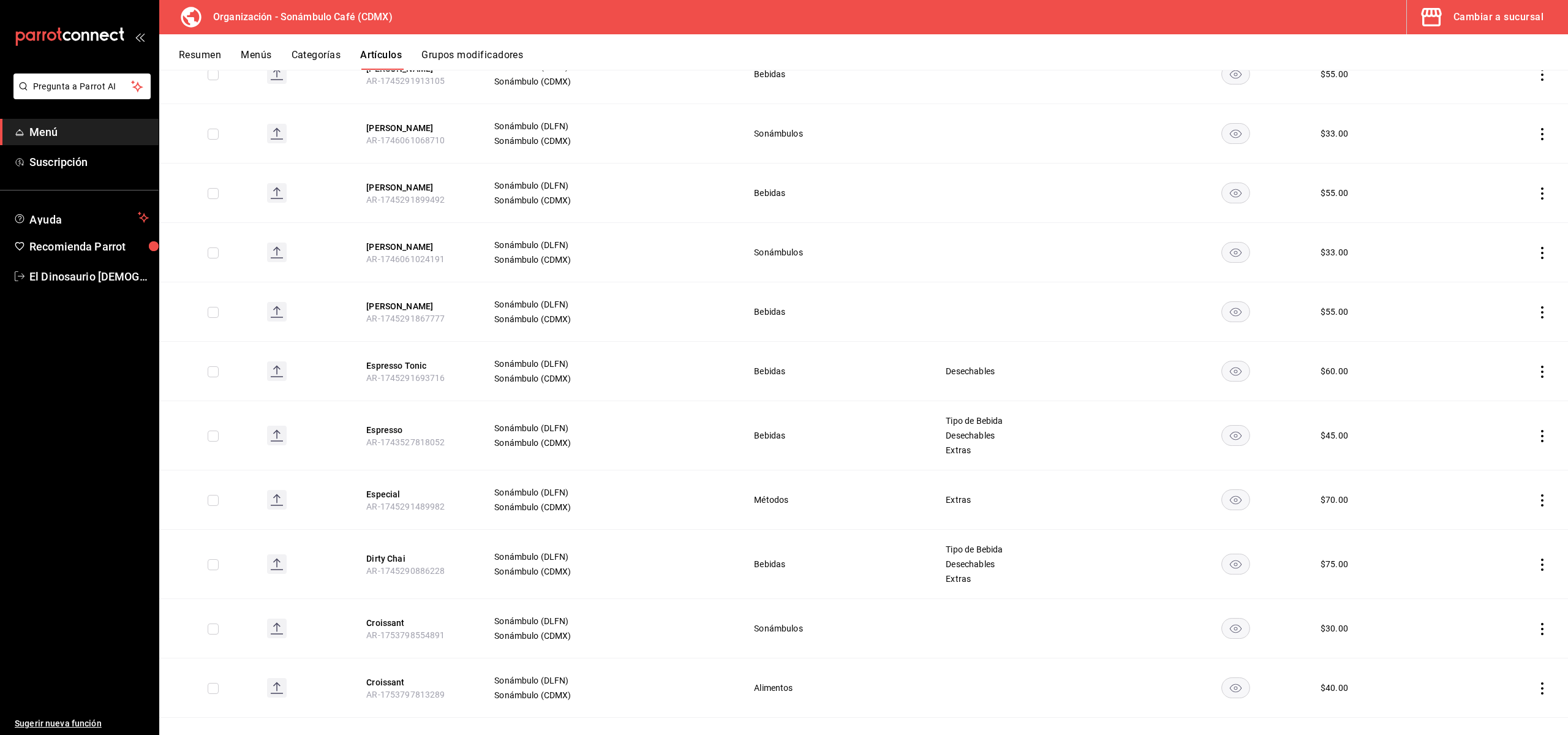
scroll to position [3827, 0]
click at [395, 422] on button "Espresso" at bounding box center [415, 428] width 98 height 12
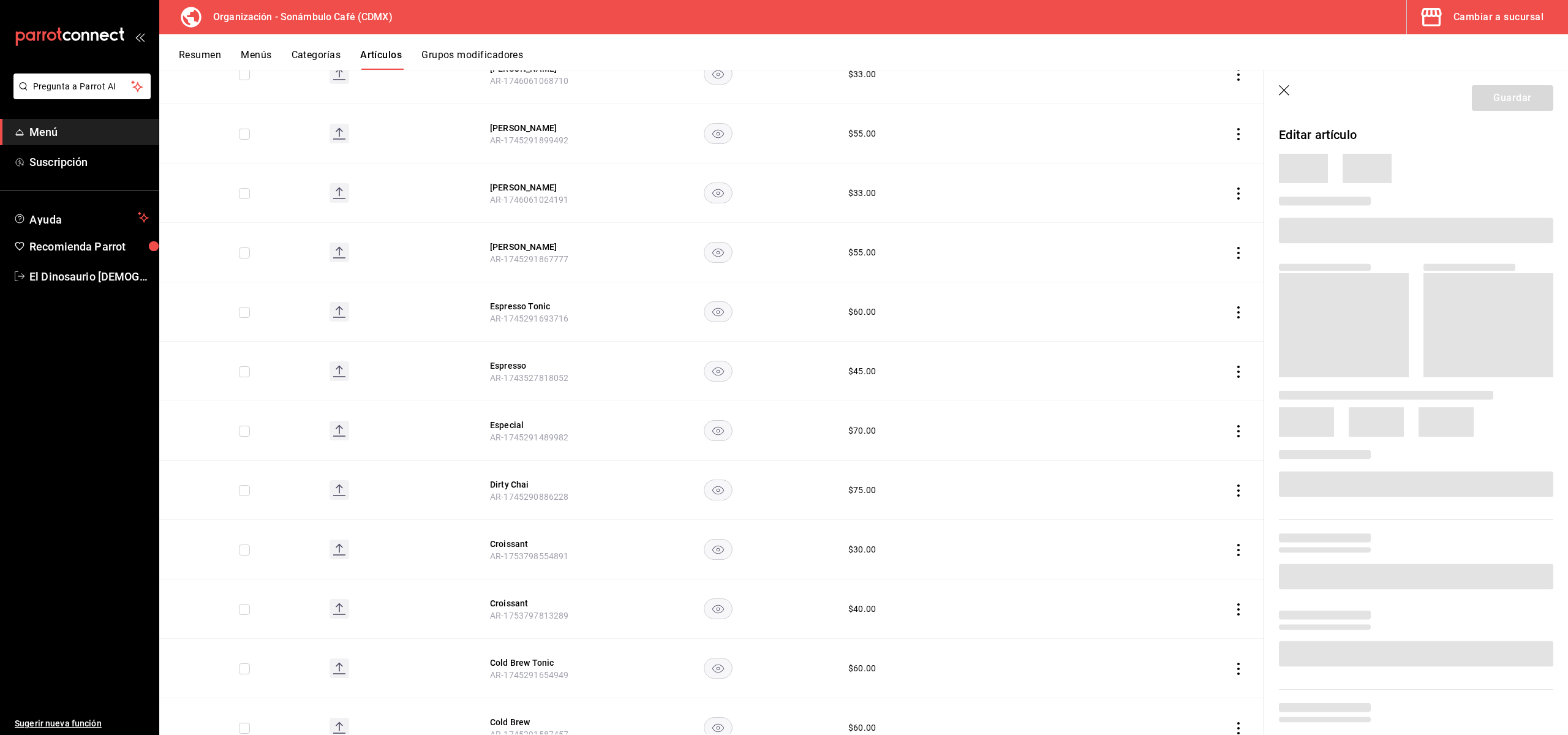
scroll to position [3729, 0]
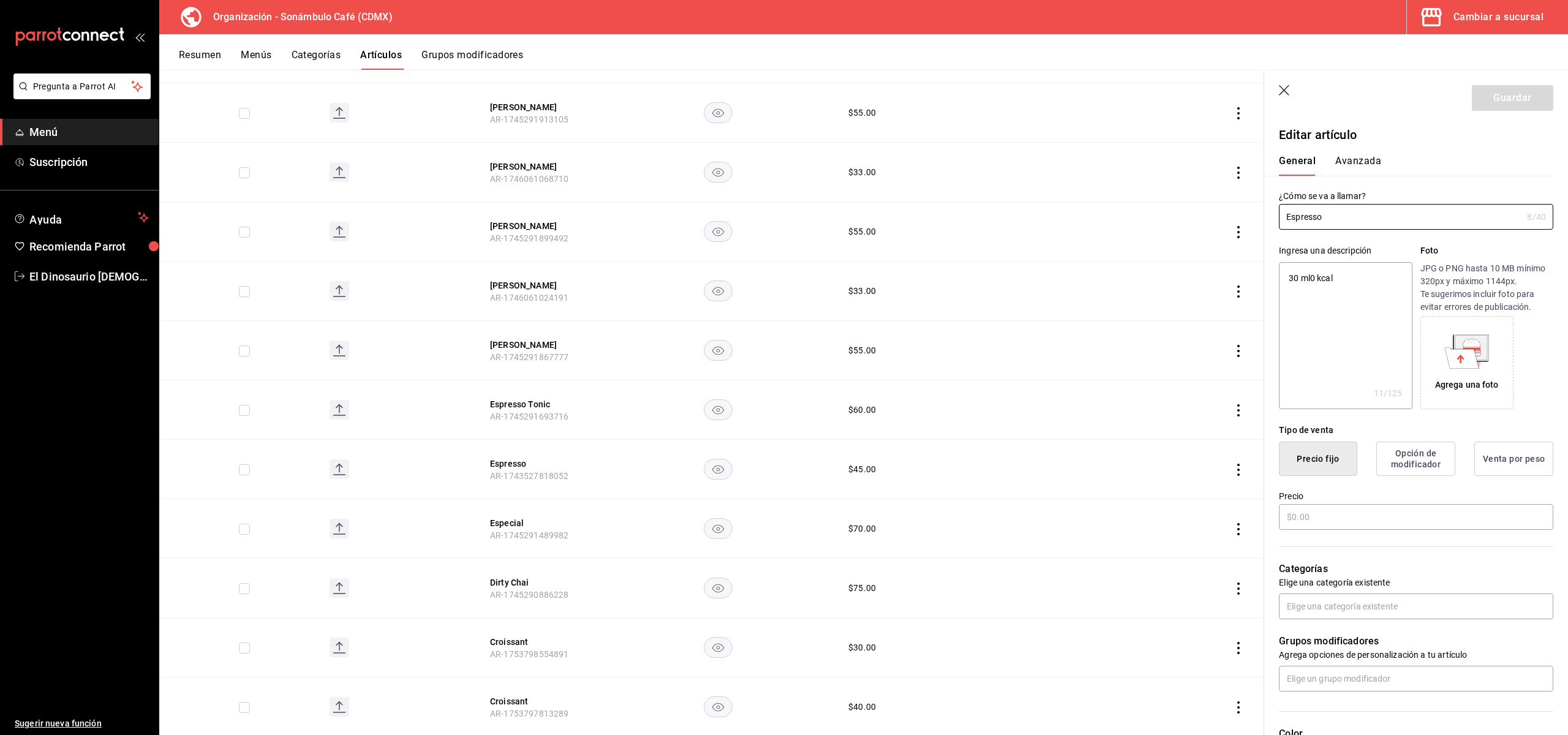
type textarea "x"
type input "$45.00"
click at [1343, 159] on div "General [PERSON_NAME]" at bounding box center [1409, 165] width 259 height 21
click at [1343, 159] on button "Avanzada" at bounding box center [1359, 165] width 46 height 21
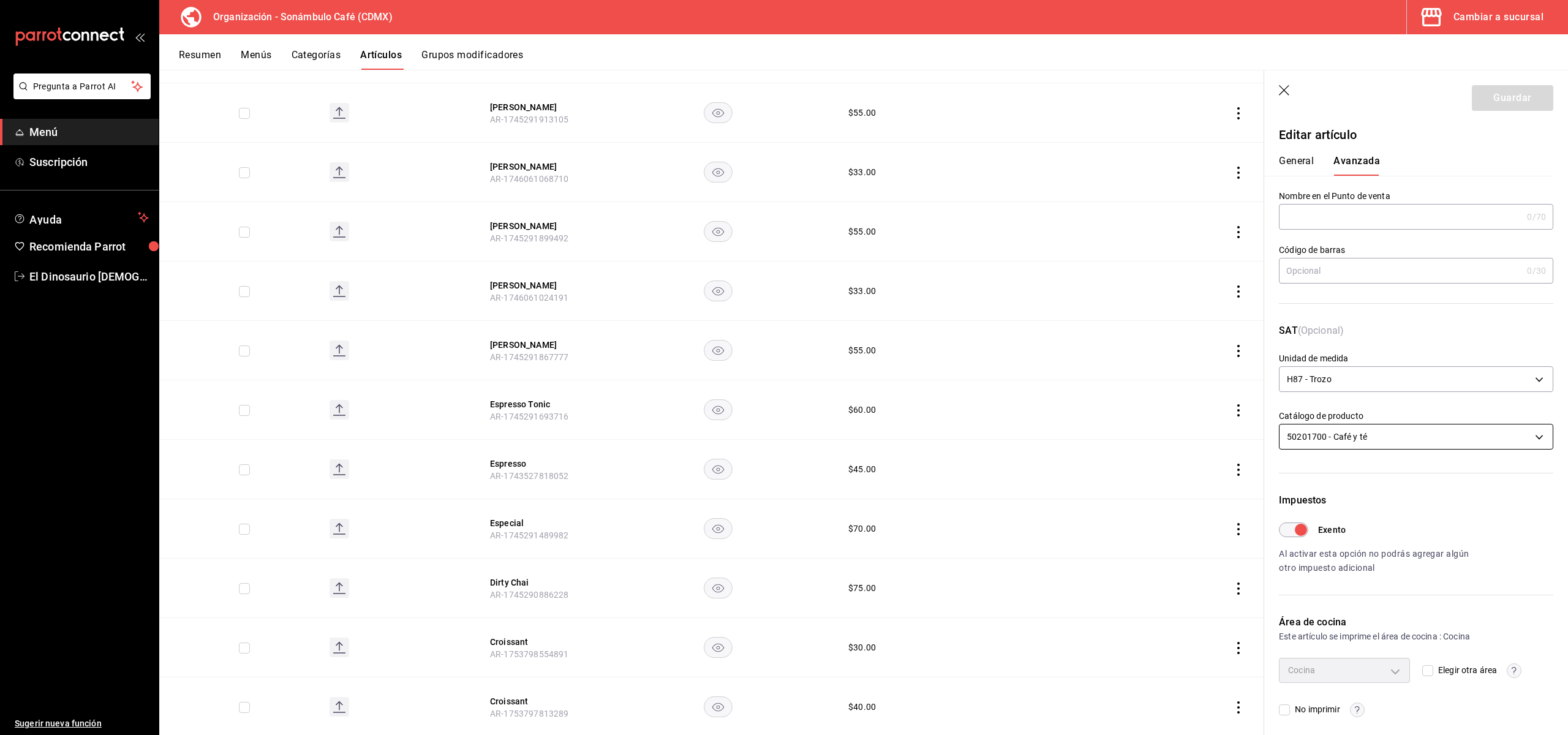
scroll to position [6, 0]
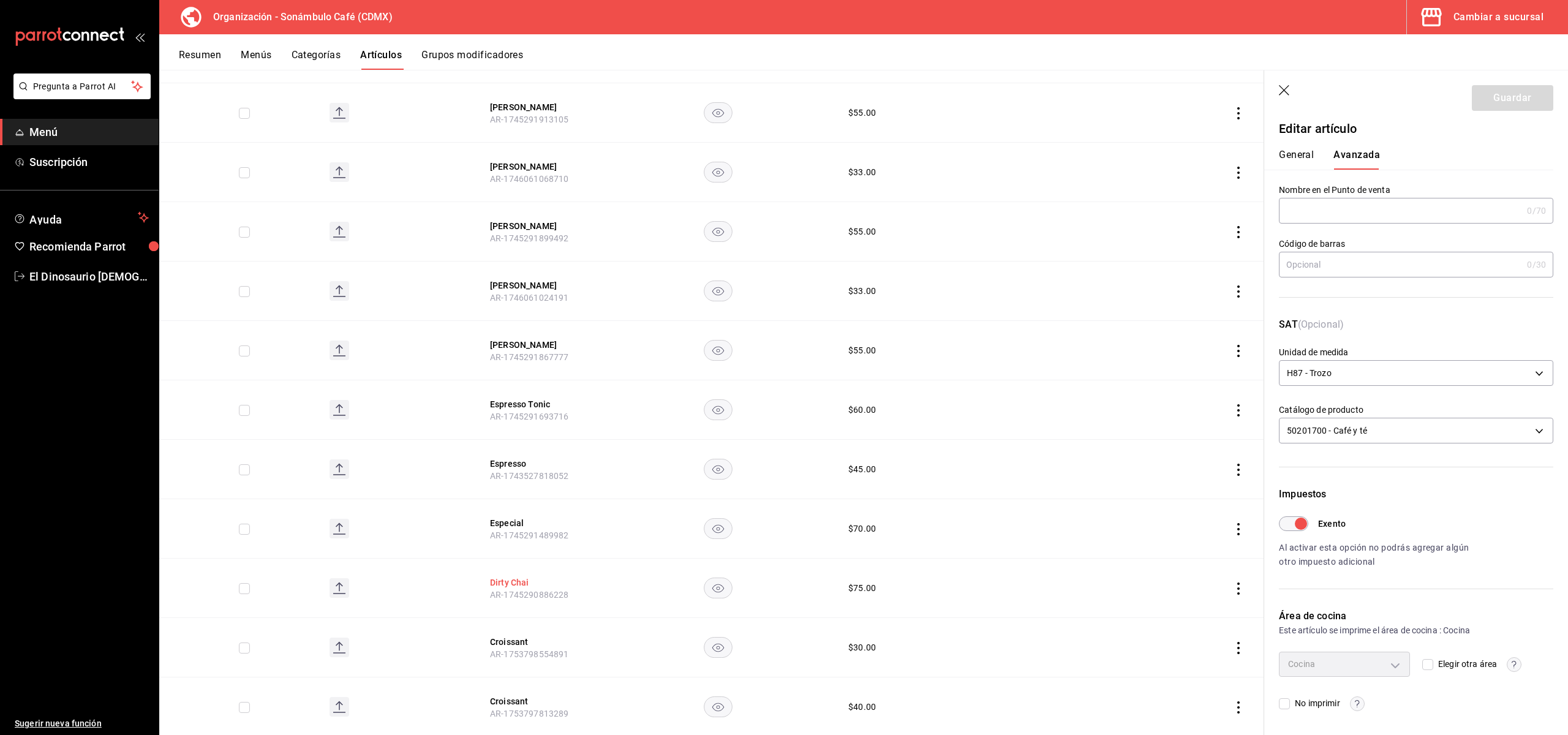
click at [506, 576] on button "Dirty Chai" at bounding box center [539, 582] width 98 height 12
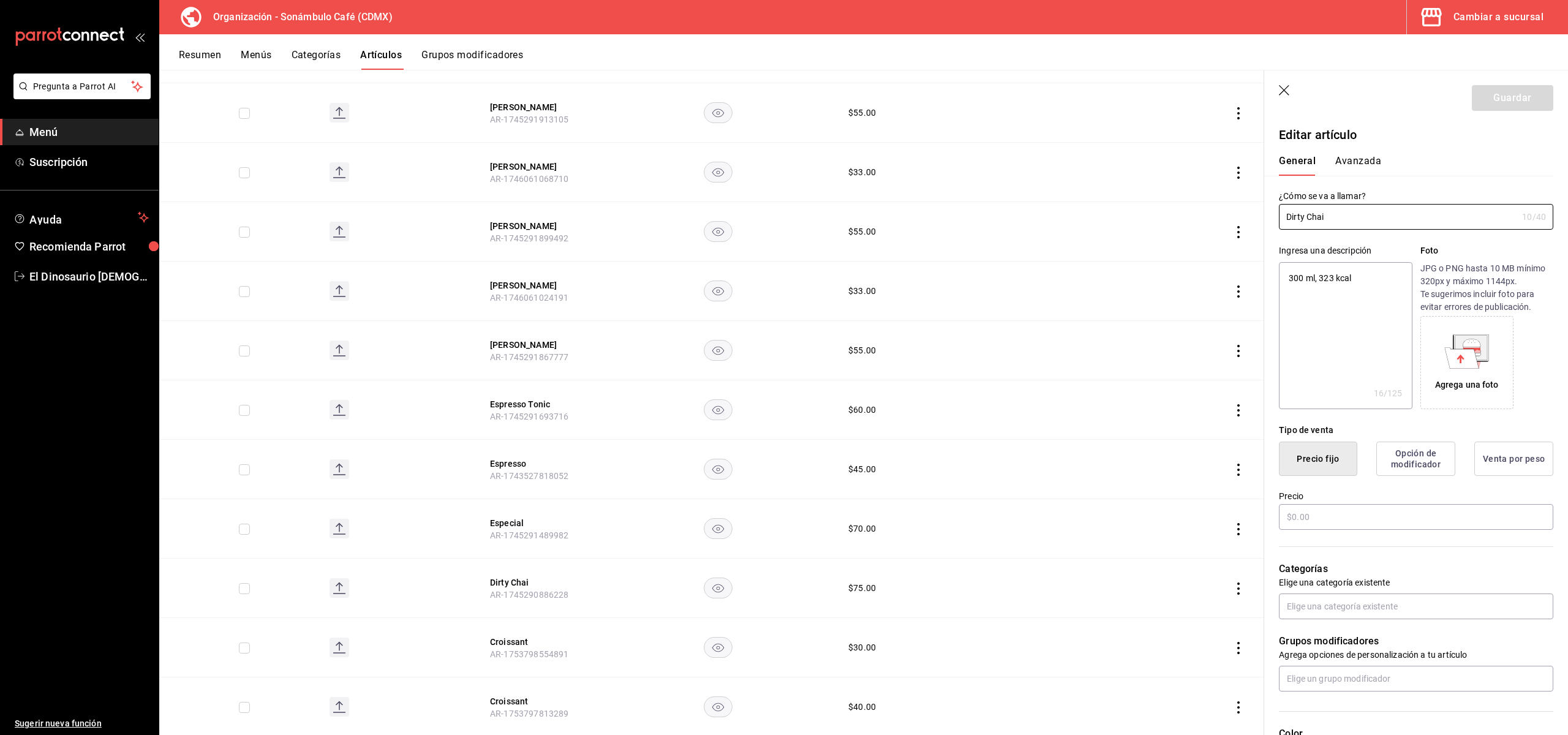
type textarea "x"
type input "$75.00"
type input "H87"
type input "50201700"
radio input "true"
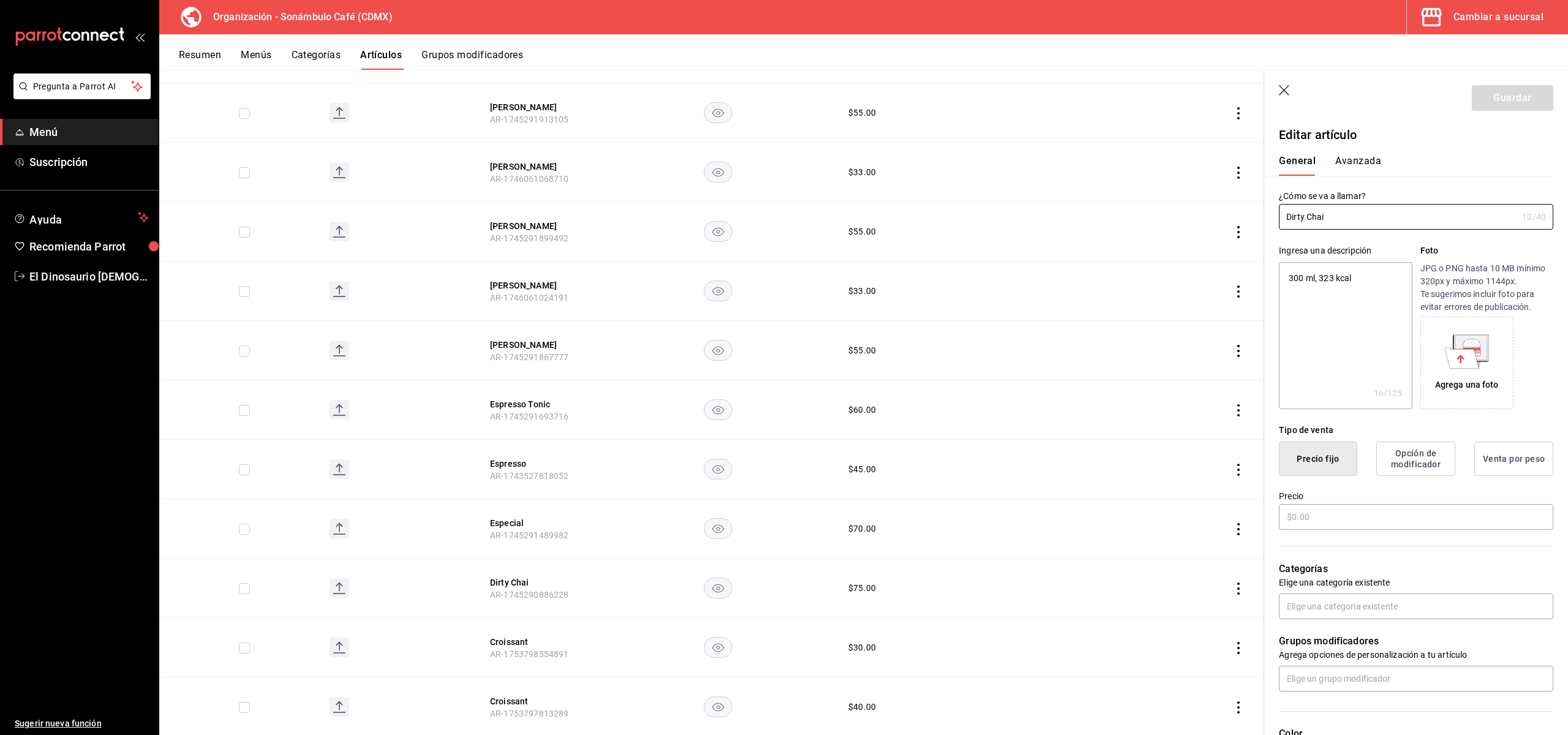
radio input "true"
type input "6d5d39c5-aa1e-42d8-a05d-a56b1b7c7e54"
click at [1343, 159] on button "Avanzada" at bounding box center [1359, 165] width 46 height 21
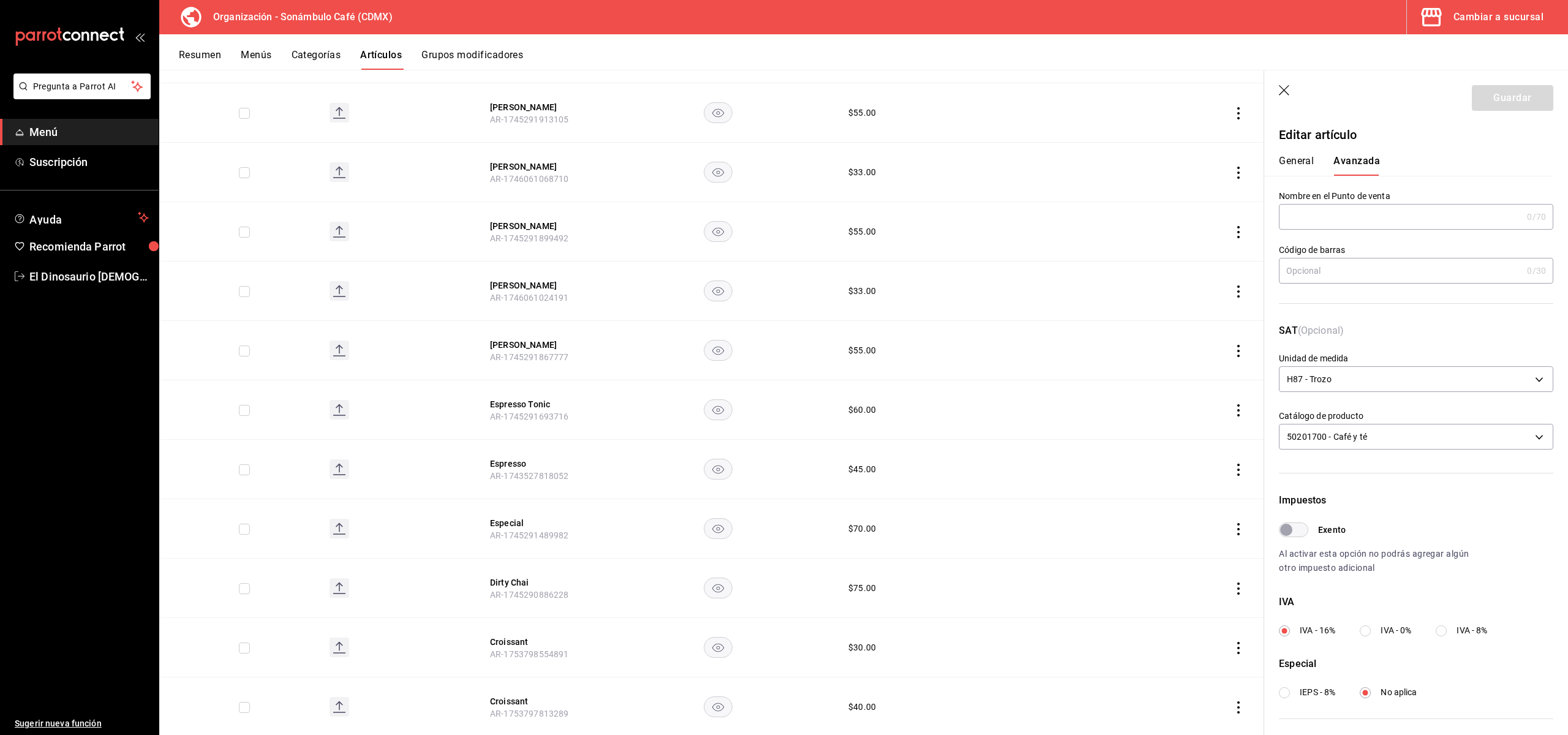
click at [1310, 531] on label "Exento" at bounding box center [1312, 529] width 67 height 14
click at [1309, 531] on input "Exento" at bounding box center [1286, 529] width 44 height 14
checkbox input "true"
click at [1343, 102] on button "Guardar" at bounding box center [1512, 98] width 82 height 26
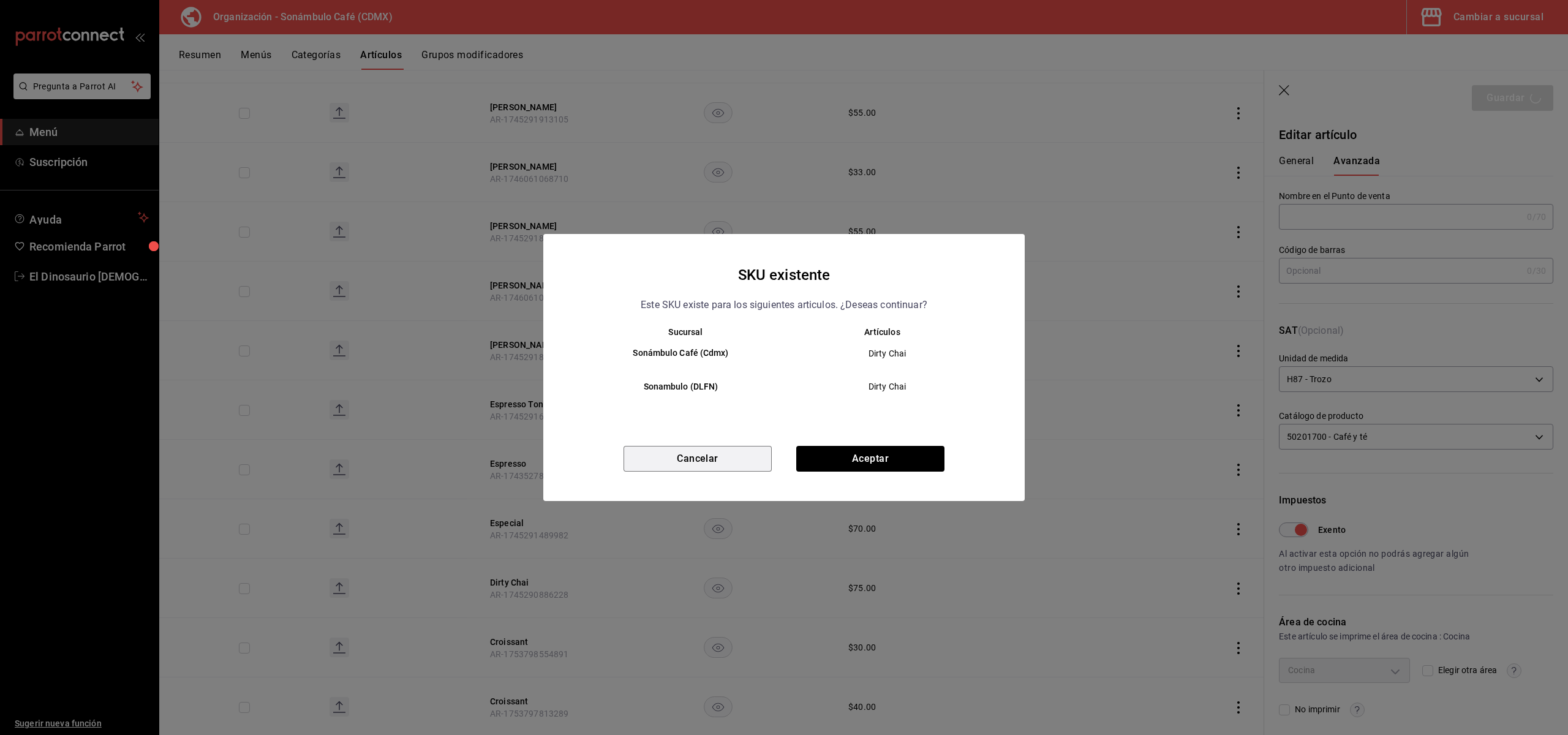
click at [722, 455] on button "Cancelar" at bounding box center [698, 458] width 148 height 26
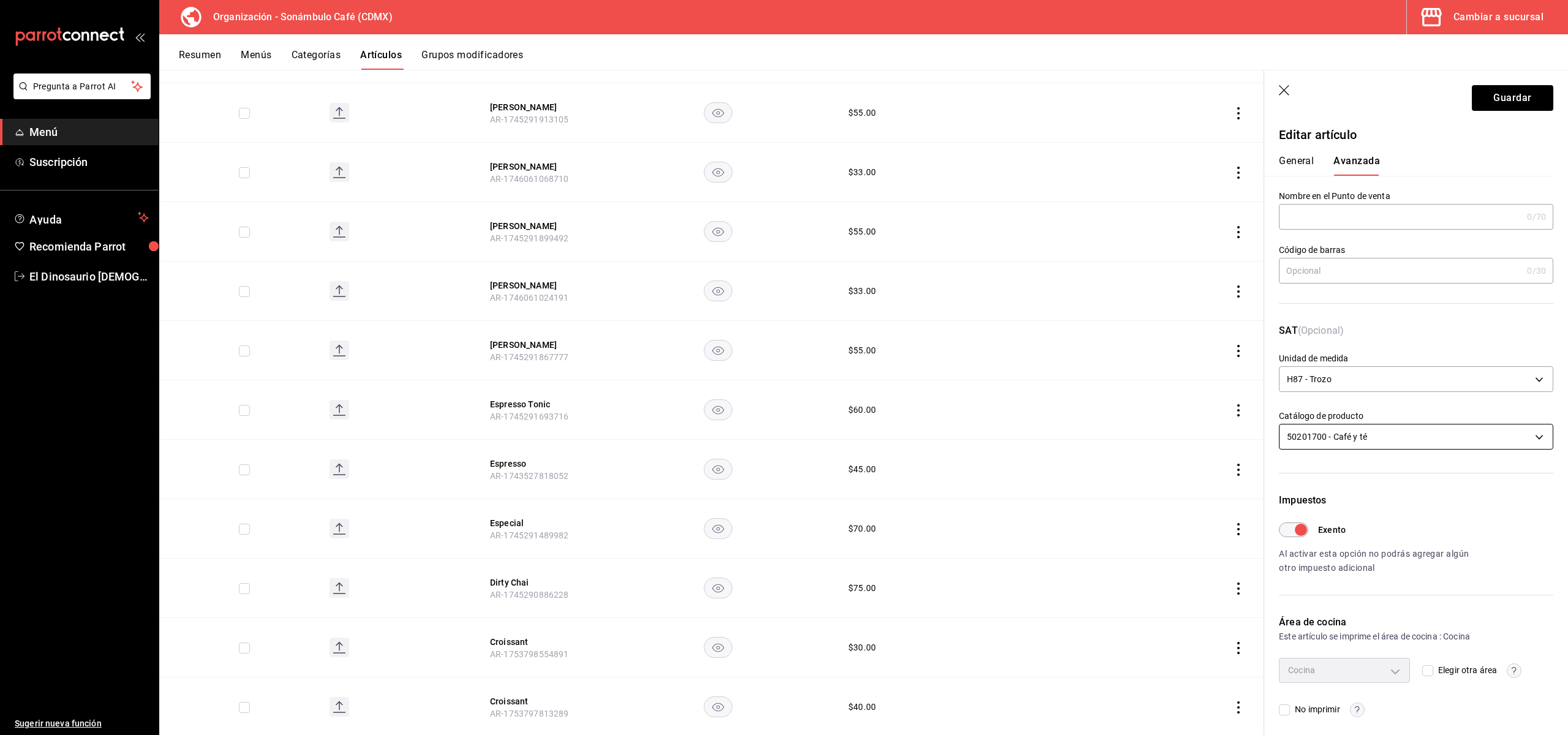
click at [1343, 439] on body "Pregunta a Parrot AI Menú Suscripción Ayuda Recomienda Parrot El Dinosaurio [DE…" at bounding box center [784, 367] width 1568 height 735
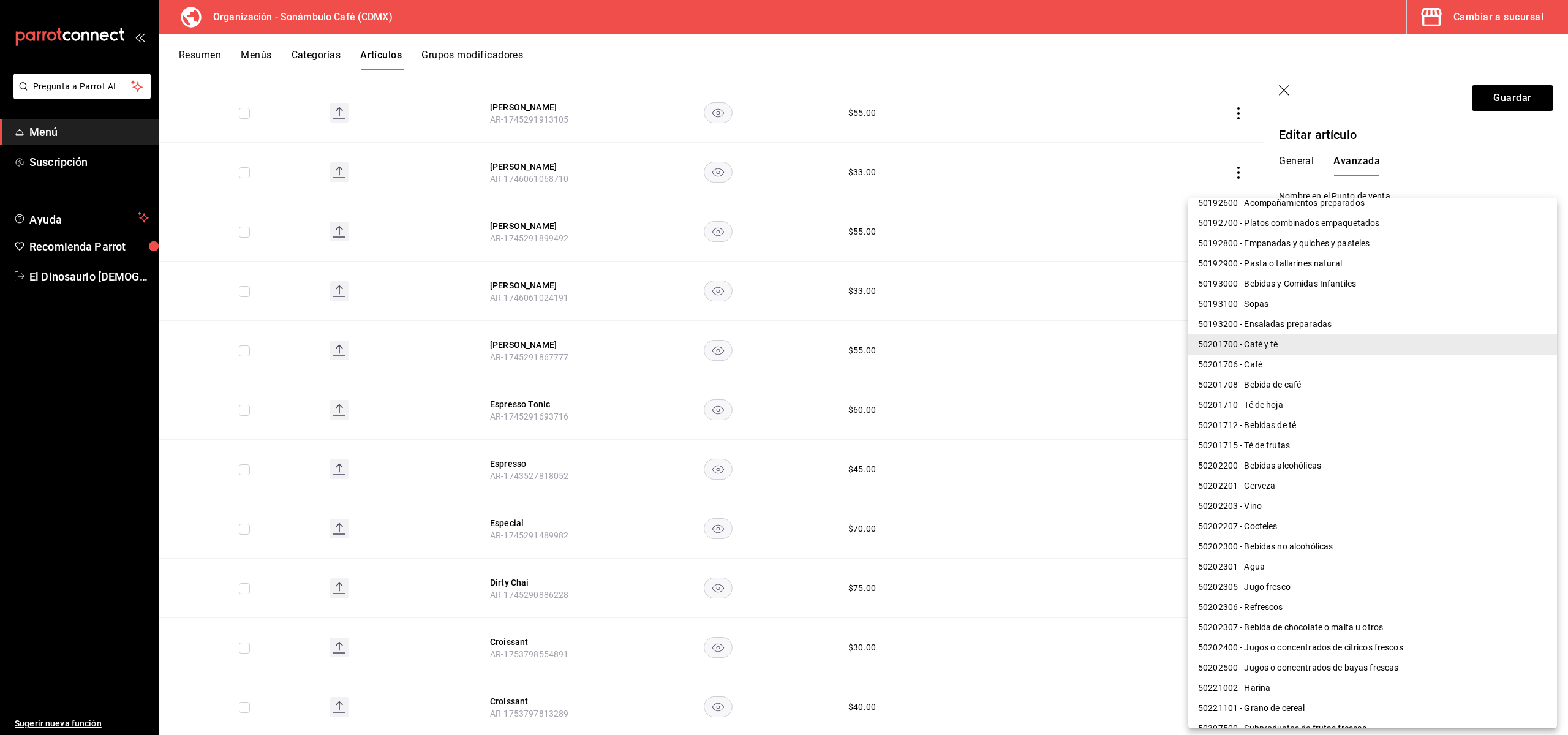
scroll to position [478, 0]
click at [1311, 422] on li "50201712 - Bebidas de té" at bounding box center [1373, 423] width 369 height 20
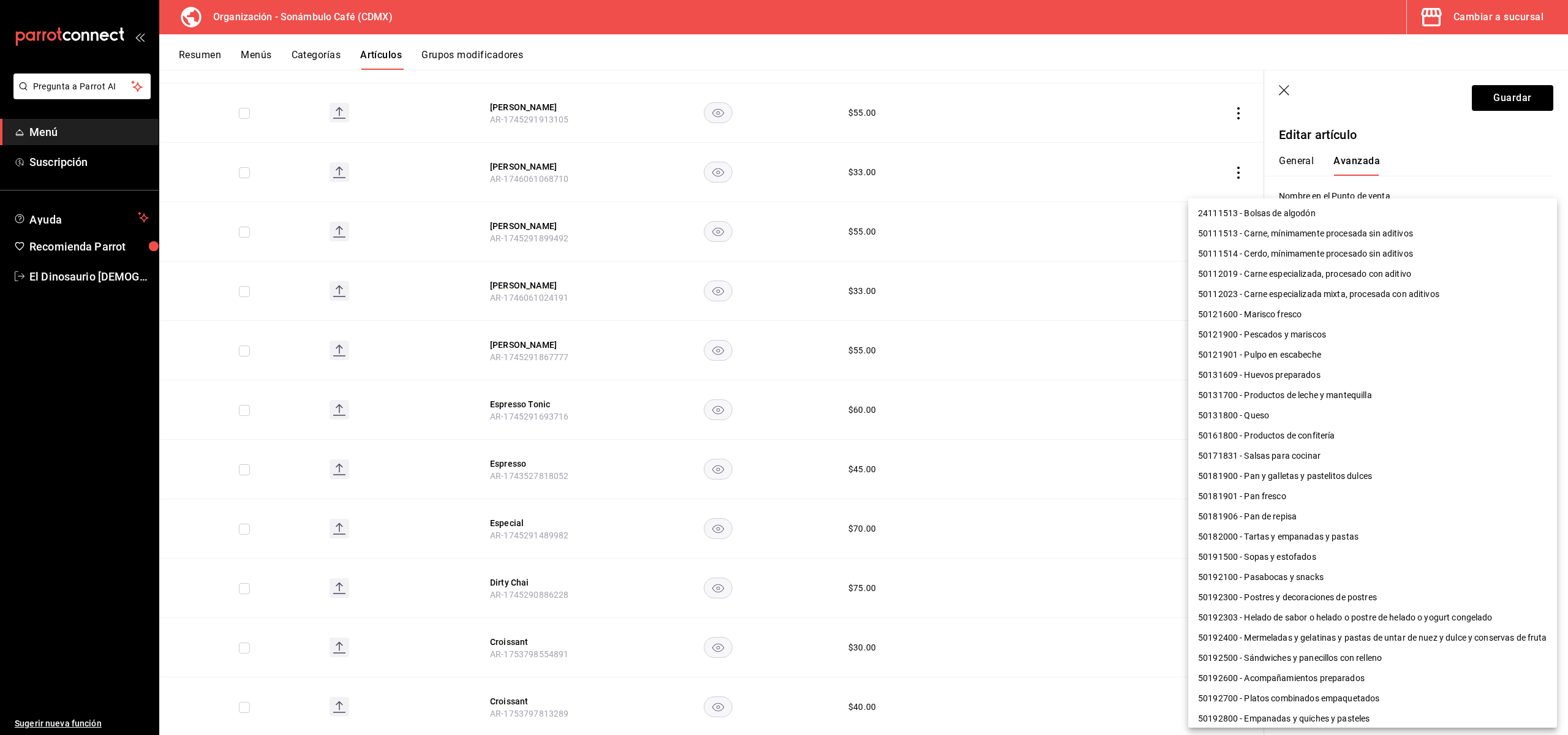
click at [1343, 440] on body "Pregunta a Parrot AI Menú Suscripción Ayuda Recomienda Parrot El Dinosaurio [DE…" at bounding box center [784, 367] width 1568 height 735
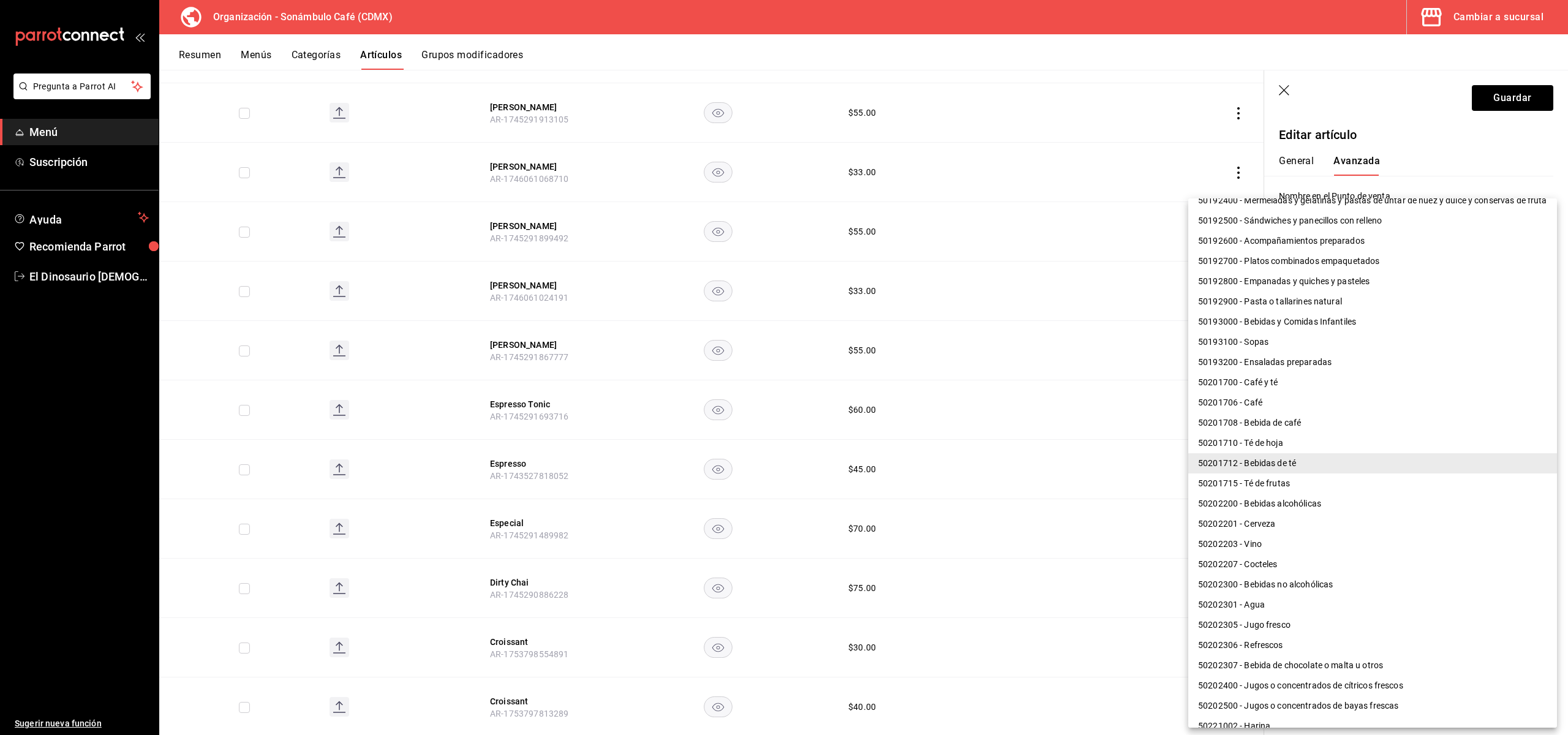
click at [1311, 416] on li "50201708 - Bebida de café" at bounding box center [1373, 423] width 369 height 20
type input "50201708"
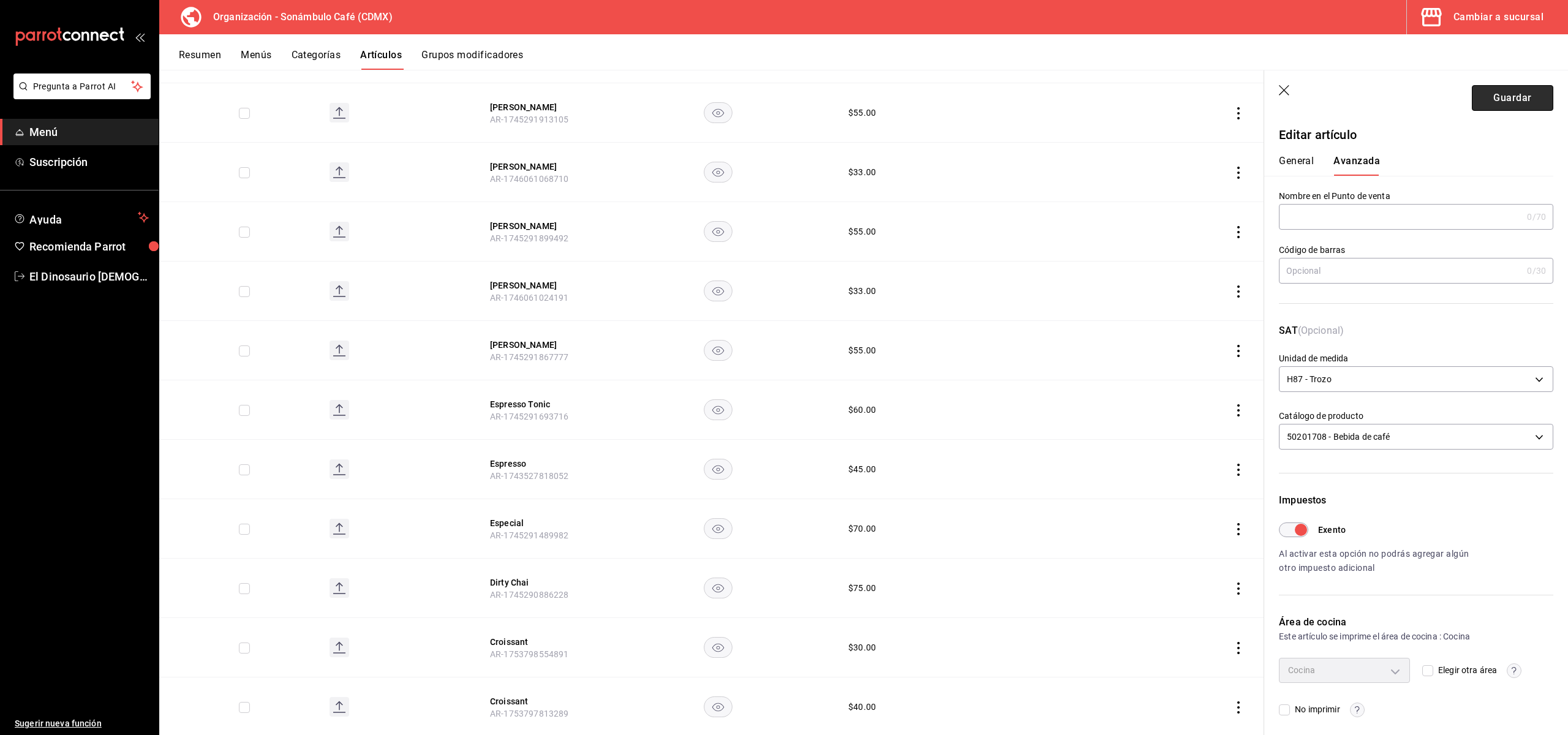
click at [1343, 105] on button "Guardar" at bounding box center [1512, 98] width 82 height 26
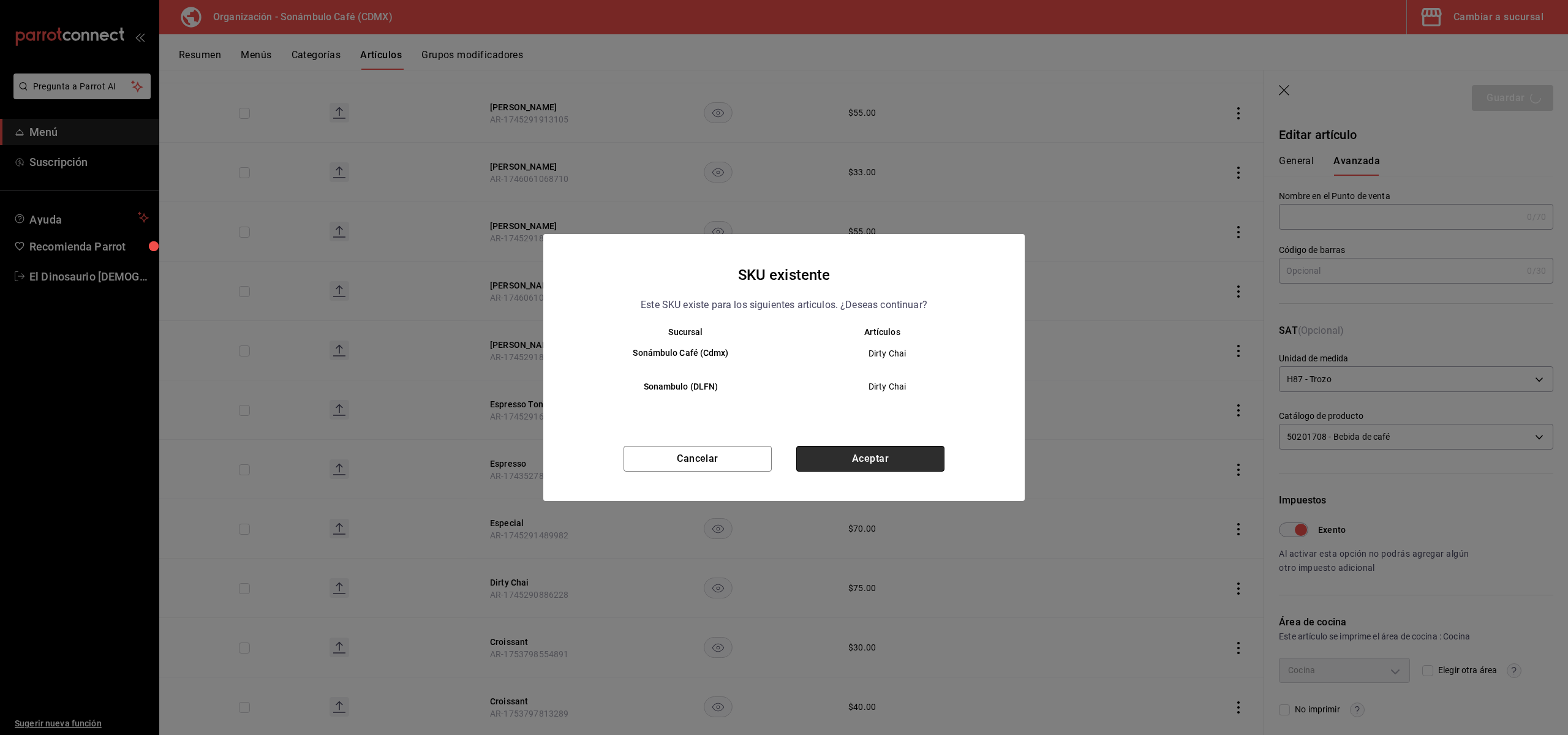
click at [877, 467] on button "Aceptar" at bounding box center [870, 458] width 148 height 26
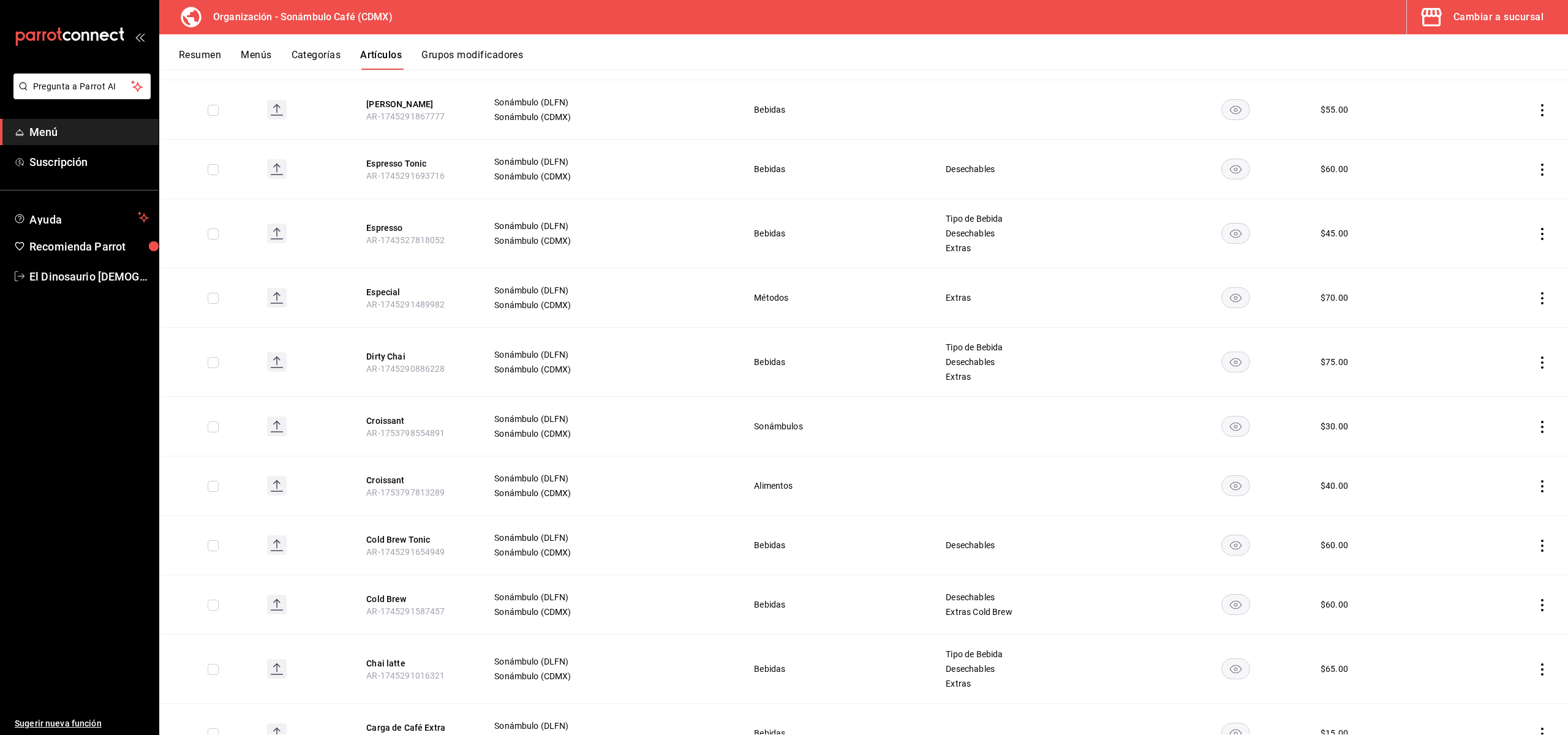
scroll to position [4028, 0]
click at [393, 414] on button "Croissant" at bounding box center [415, 420] width 98 height 12
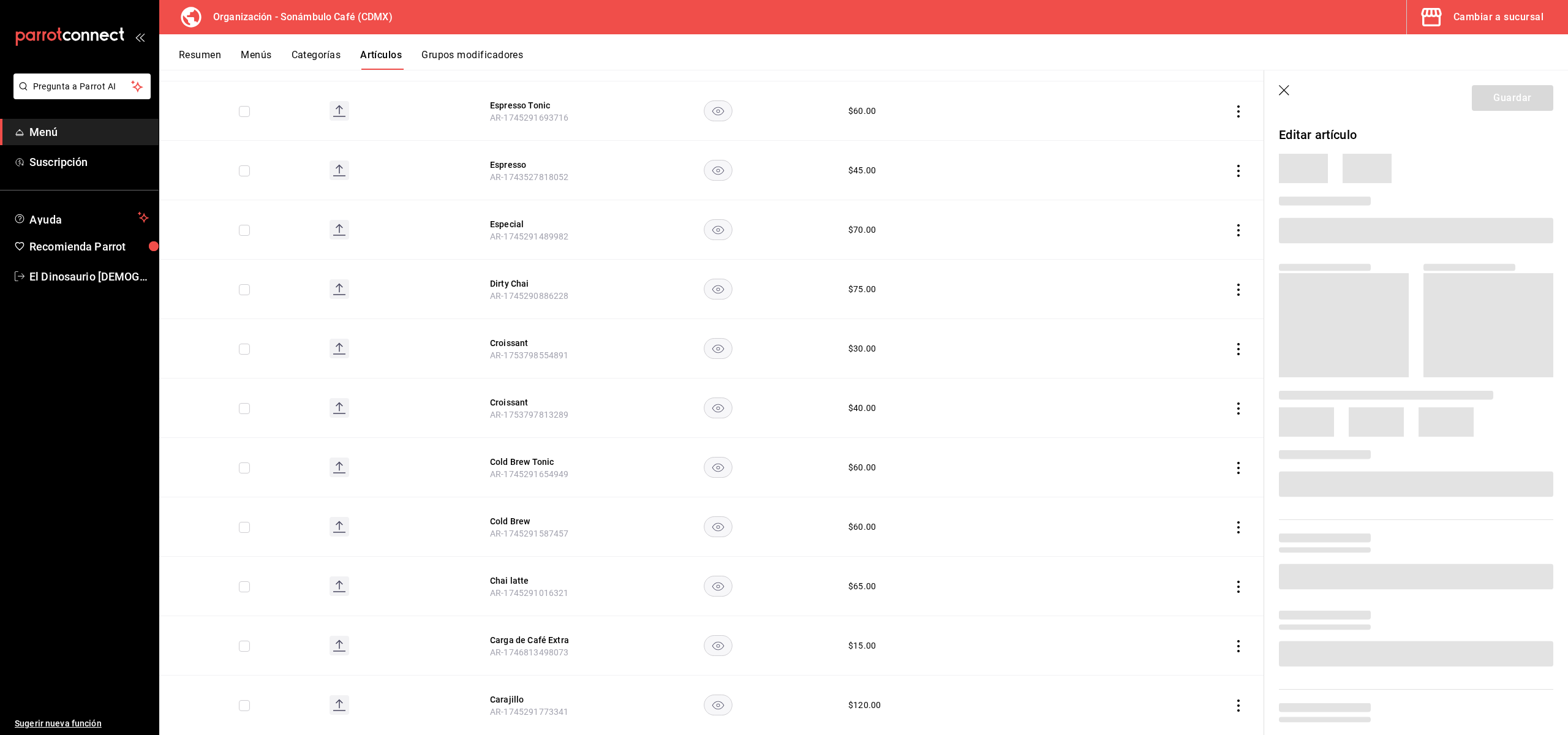
scroll to position [3930, 0]
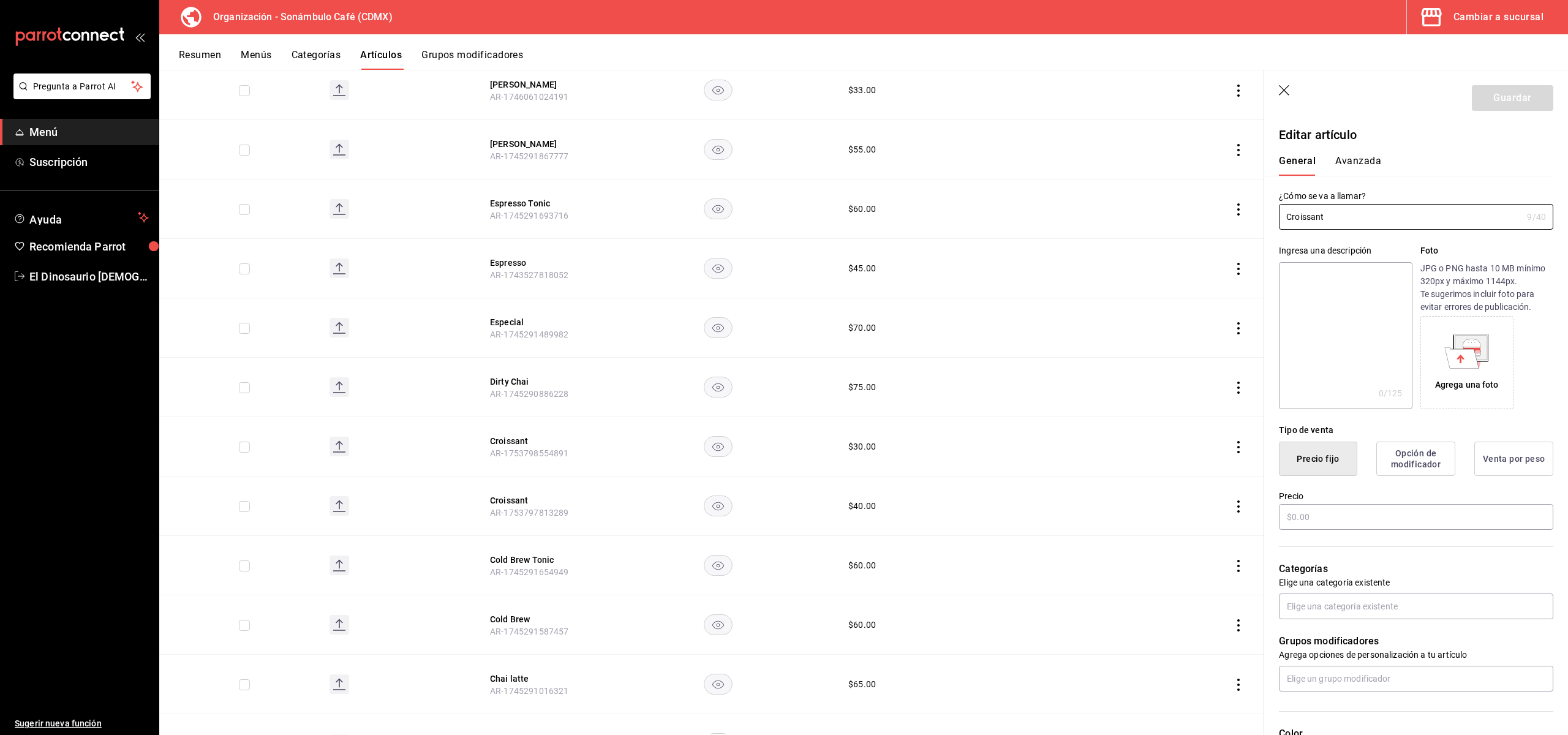
type input "$30.00"
type input "E48"
type input "90101500"
radio input "true"
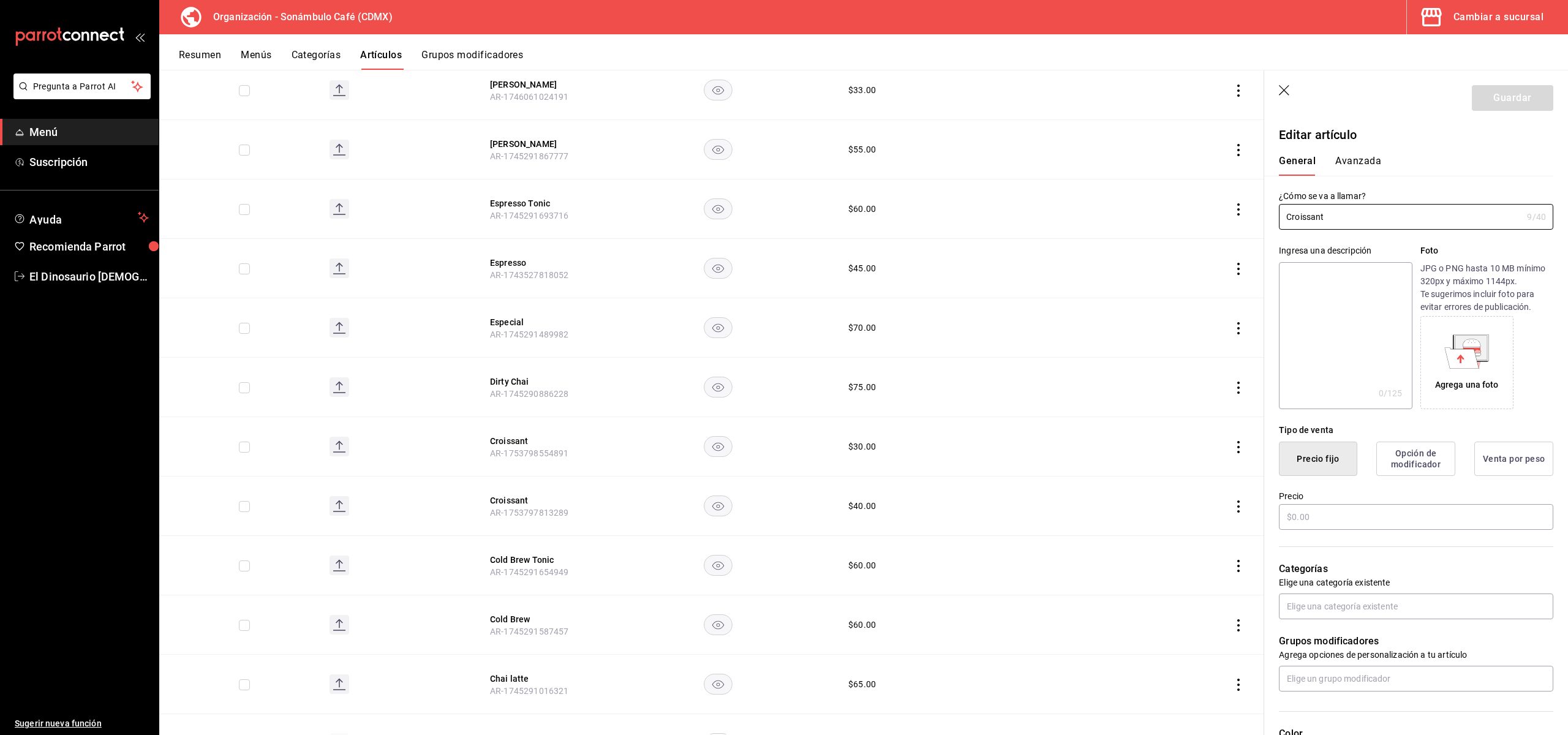
type input "6d5d39c5-aa1e-42d8-a05d-a56b1b7c7e54"
click at [1343, 163] on button "Avanzada" at bounding box center [1359, 165] width 46 height 21
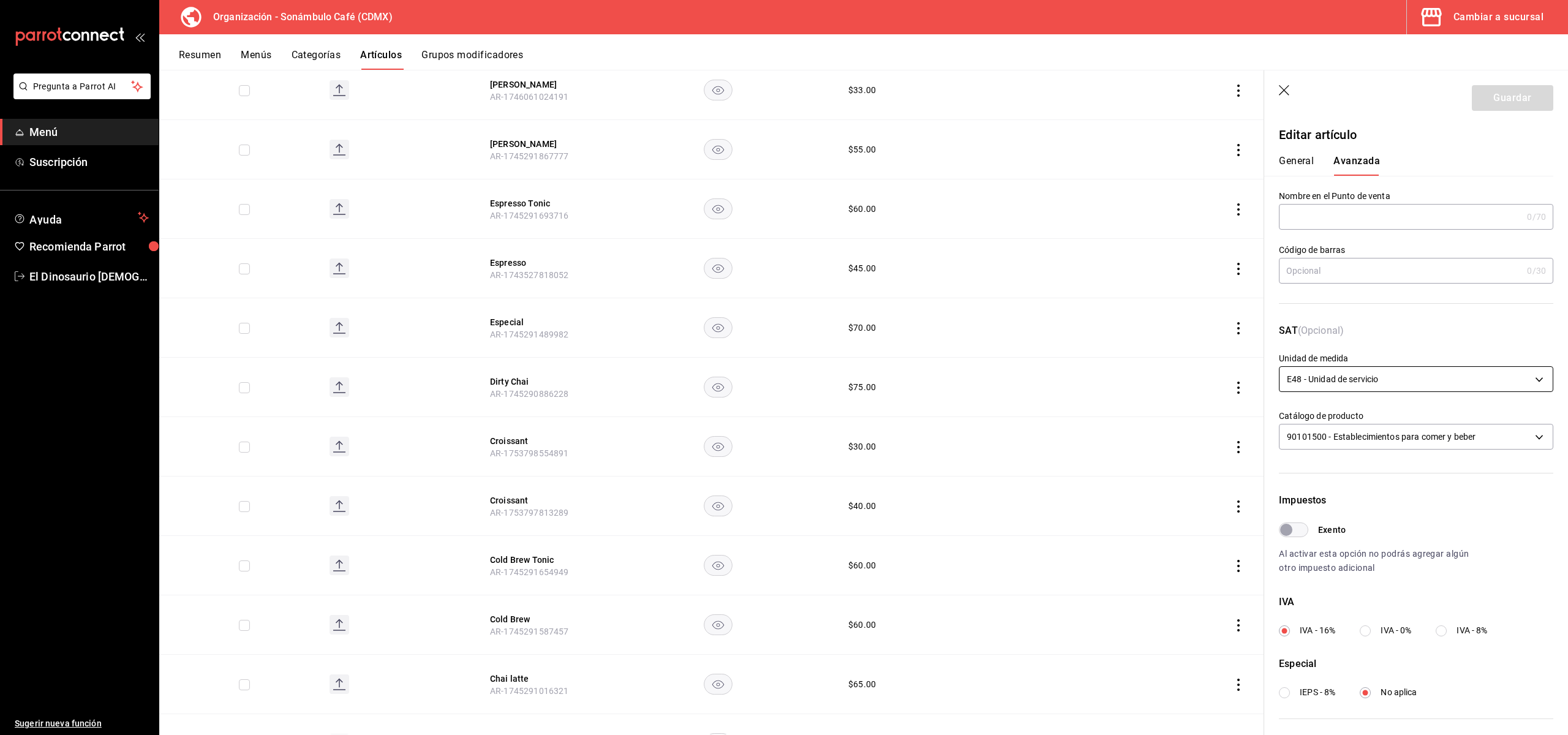
click at [1343, 381] on body "Pregunta a Parrot AI Menú Suscripción Ayuda Recomienda Parrot El Dinosaurio [DE…" at bounding box center [784, 367] width 1568 height 735
click at [1343, 414] on li "H87 - Trozo" at bounding box center [1416, 417] width 273 height 20
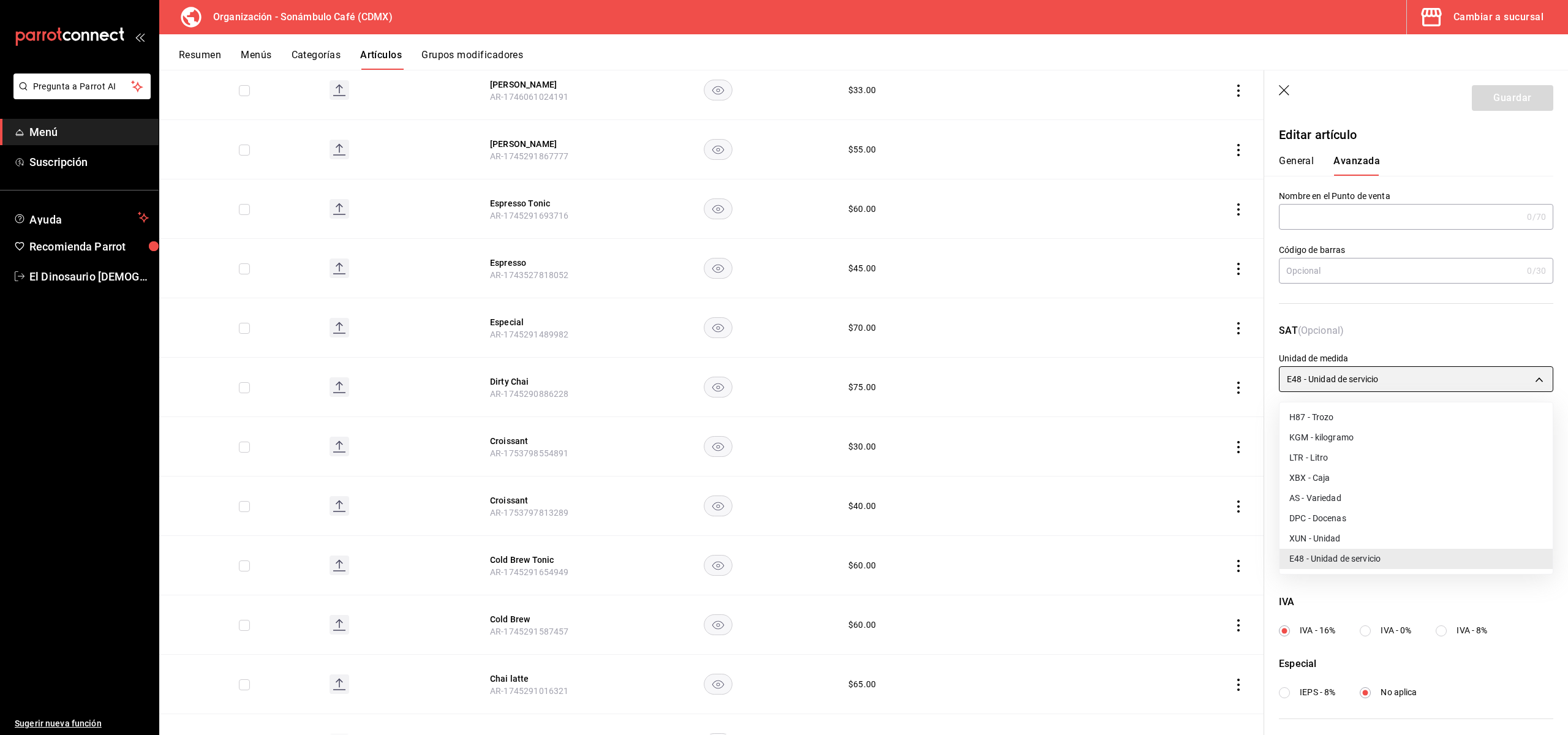
type input "H87"
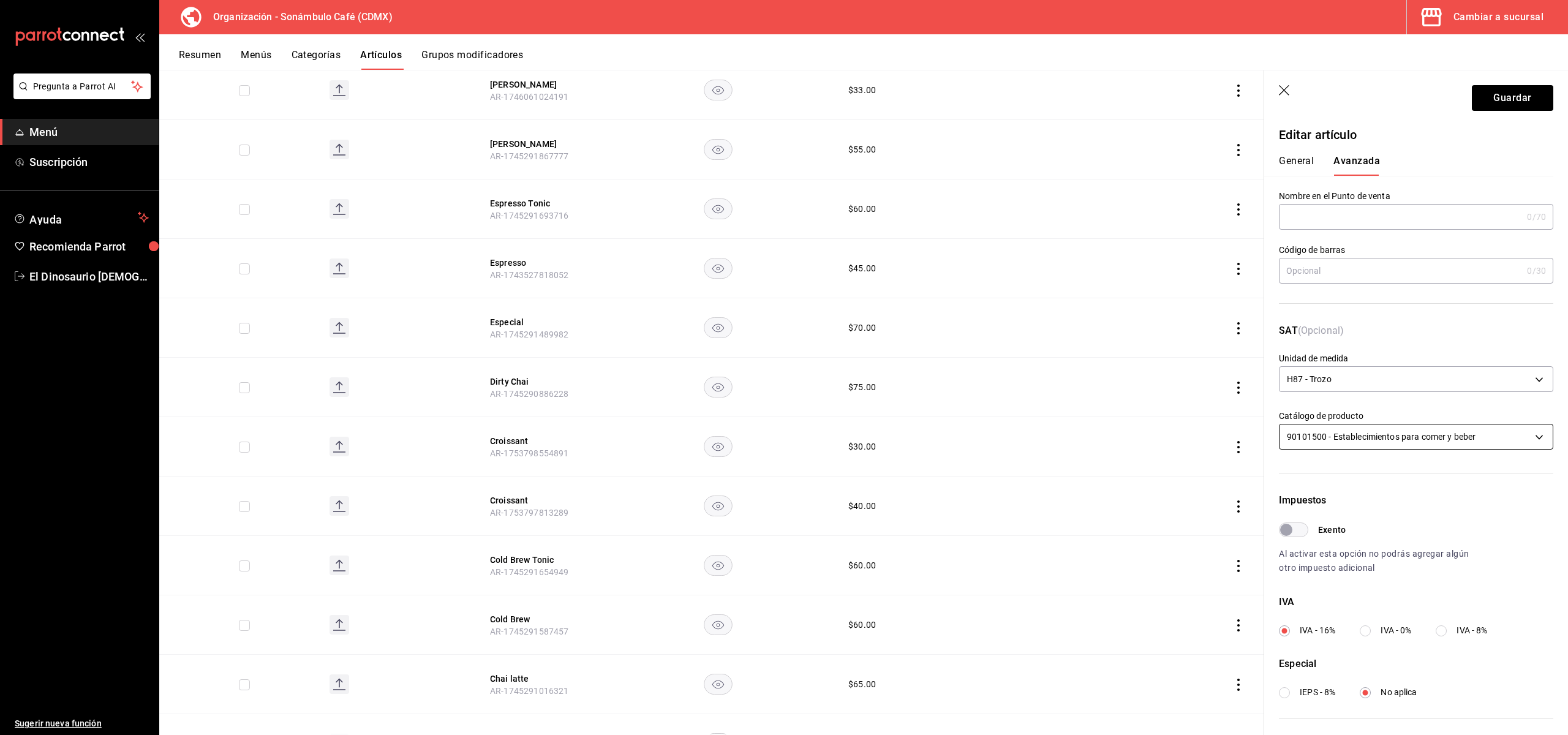
click at [1343, 429] on body "Pregunta a Parrot AI Menú Suscripción Ayuda Recomienda Parrot El Dinosaurio [DE…" at bounding box center [784, 367] width 1568 height 735
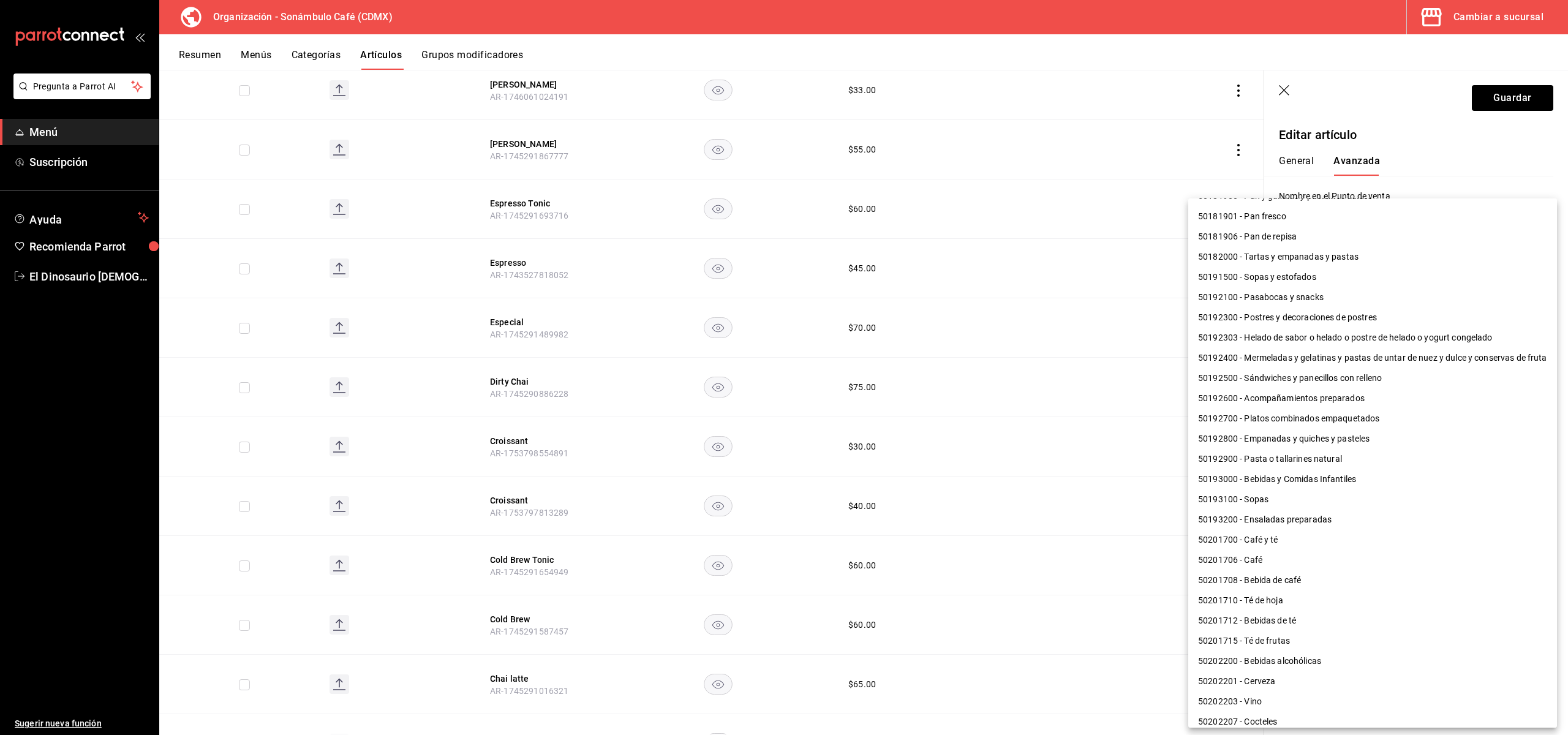
scroll to position [279, 0]
click at [1298, 226] on li "50181901 - Pan fresco" at bounding box center [1373, 218] width 369 height 20
type input "50181901"
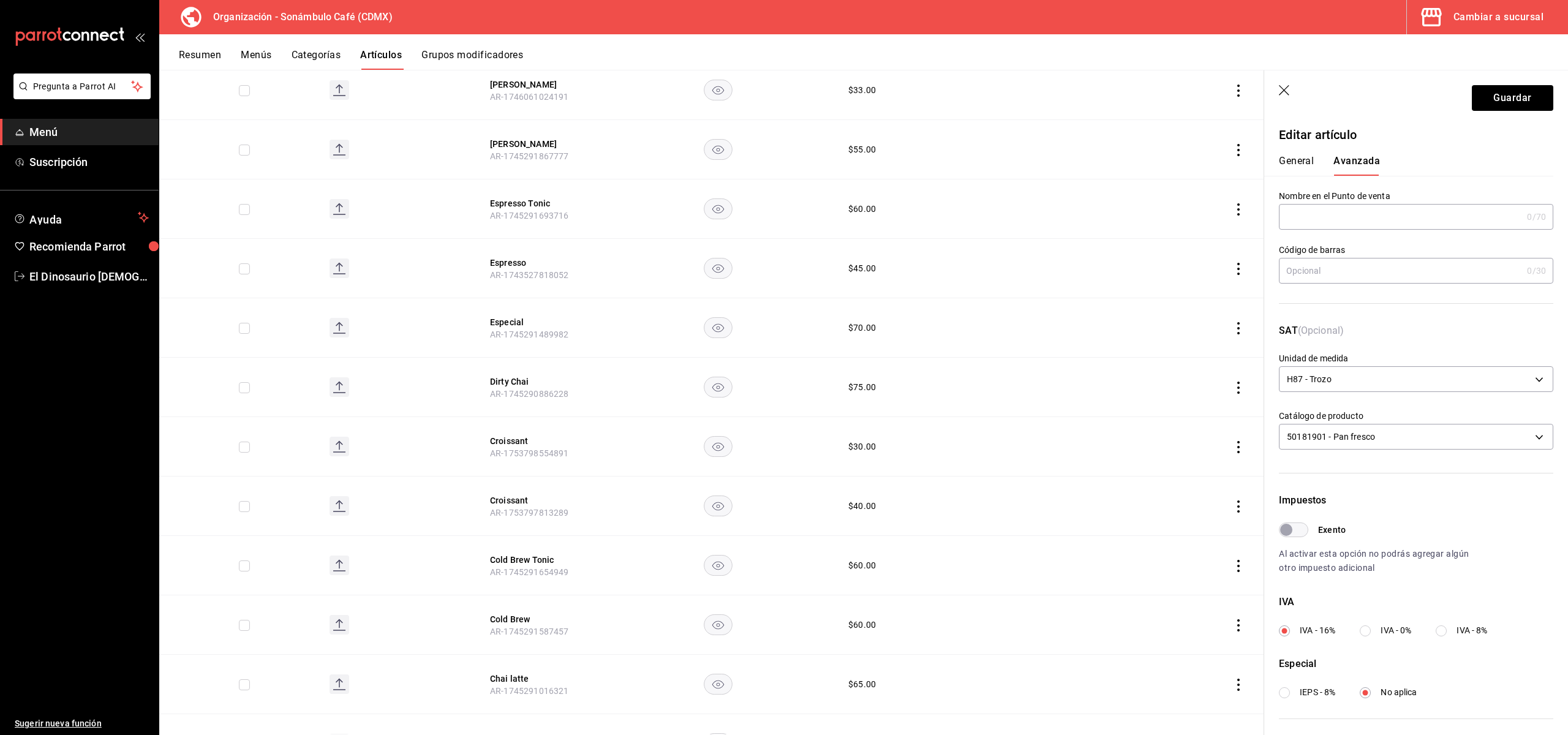
click at [1308, 534] on input "Exento" at bounding box center [1286, 529] width 44 height 14
checkbox input "true"
click at [1343, 92] on button "Guardar" at bounding box center [1512, 98] width 82 height 26
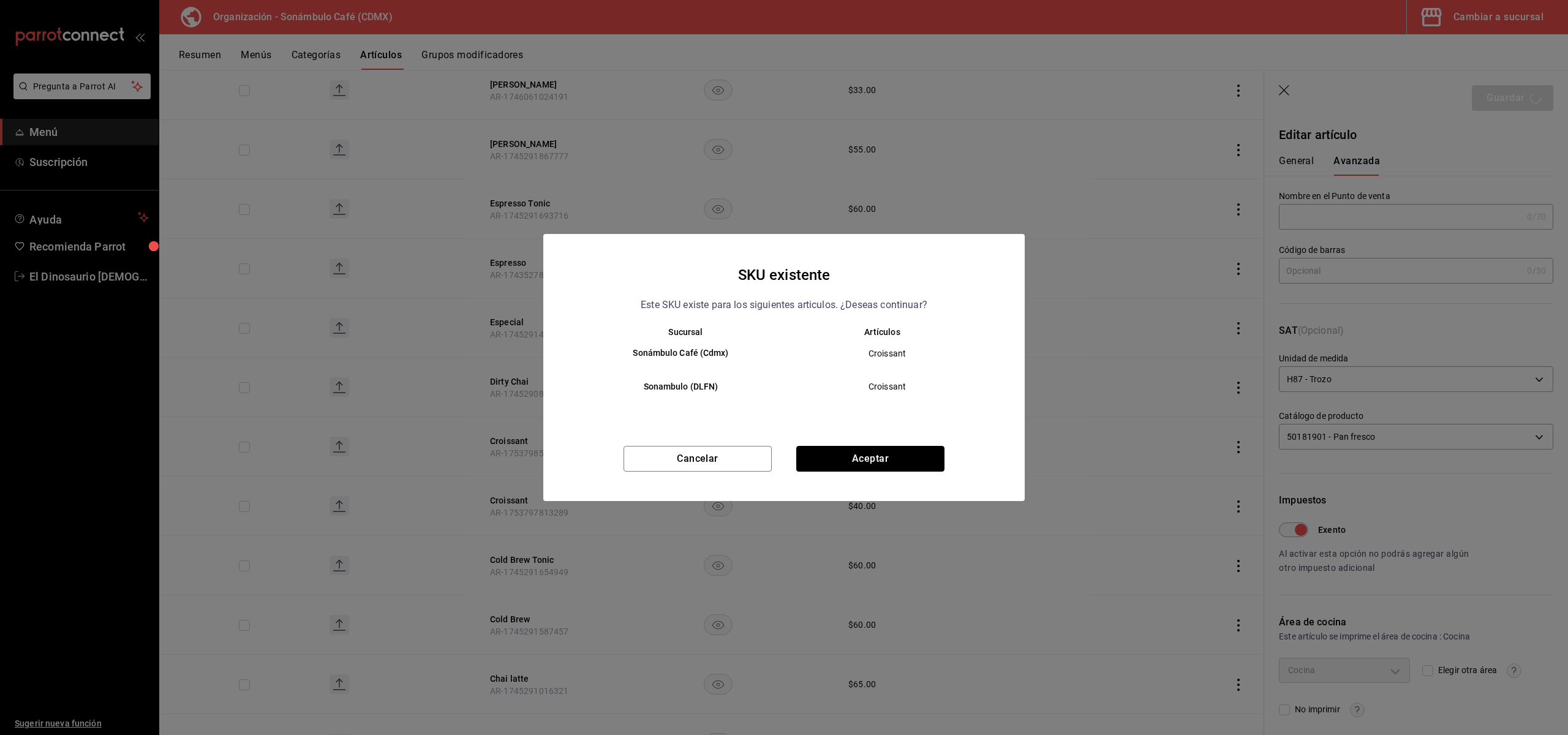
click at [866, 462] on button "Aceptar" at bounding box center [870, 458] width 148 height 26
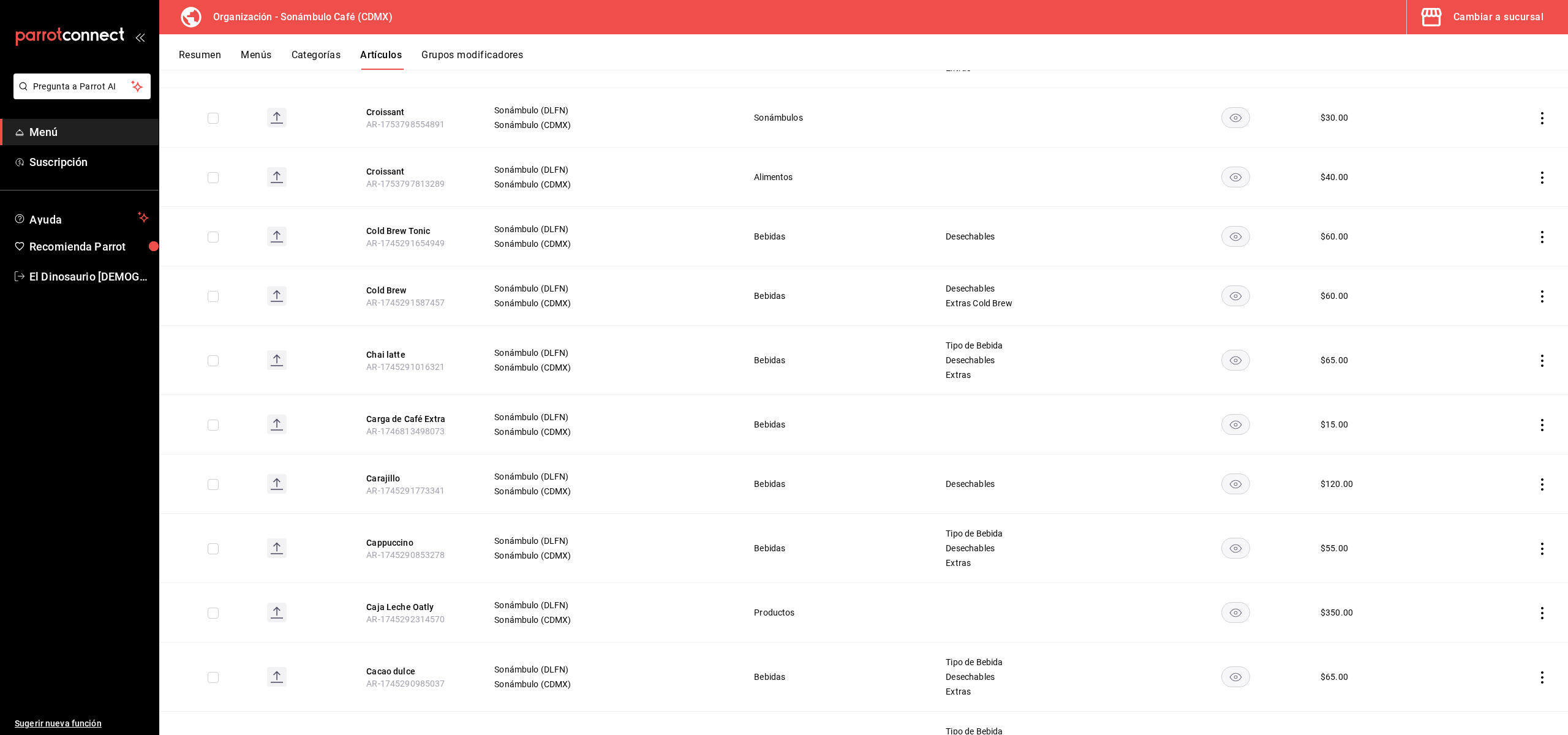
scroll to position [4326, 0]
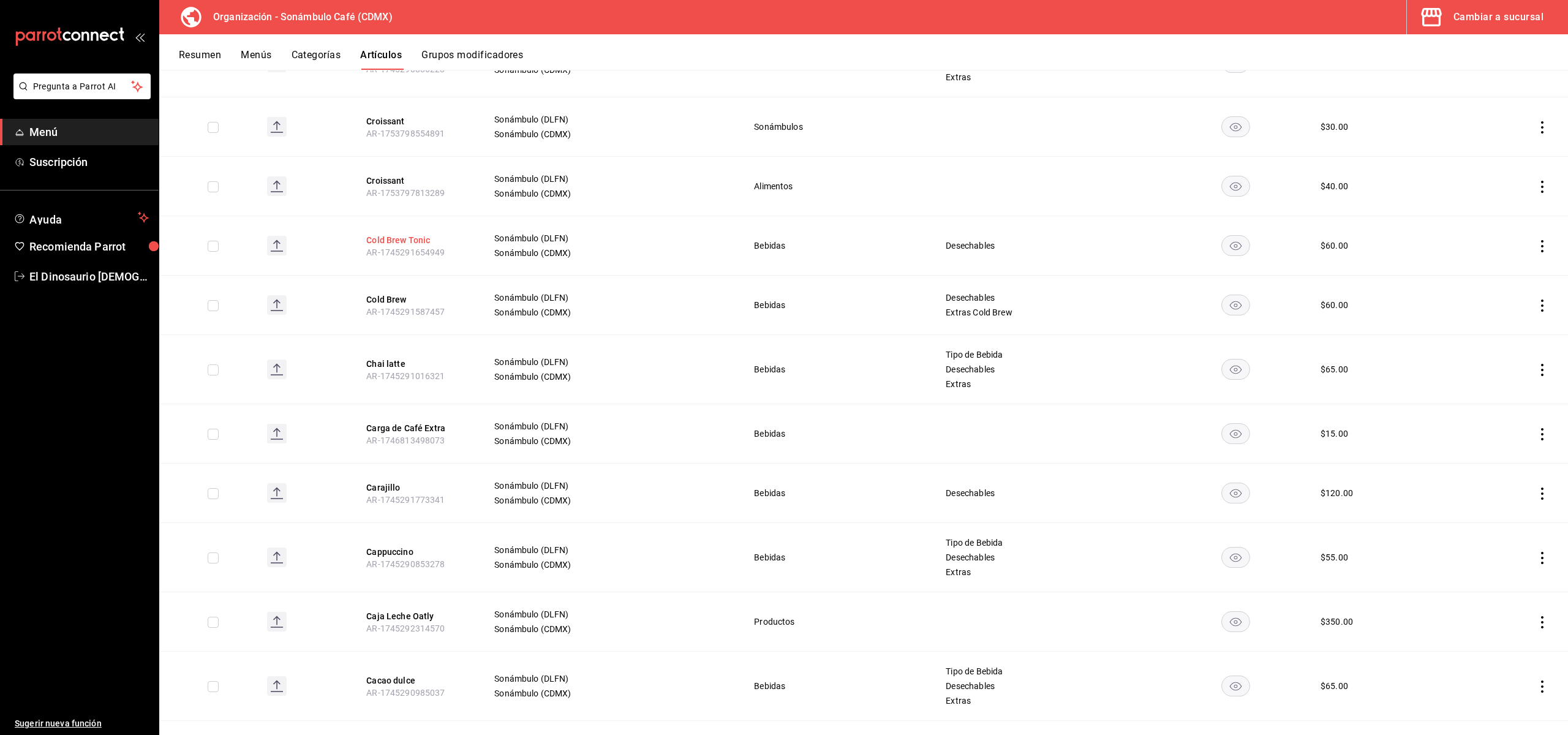
click at [414, 234] on button "Cold Brew Tonic" at bounding box center [415, 240] width 98 height 12
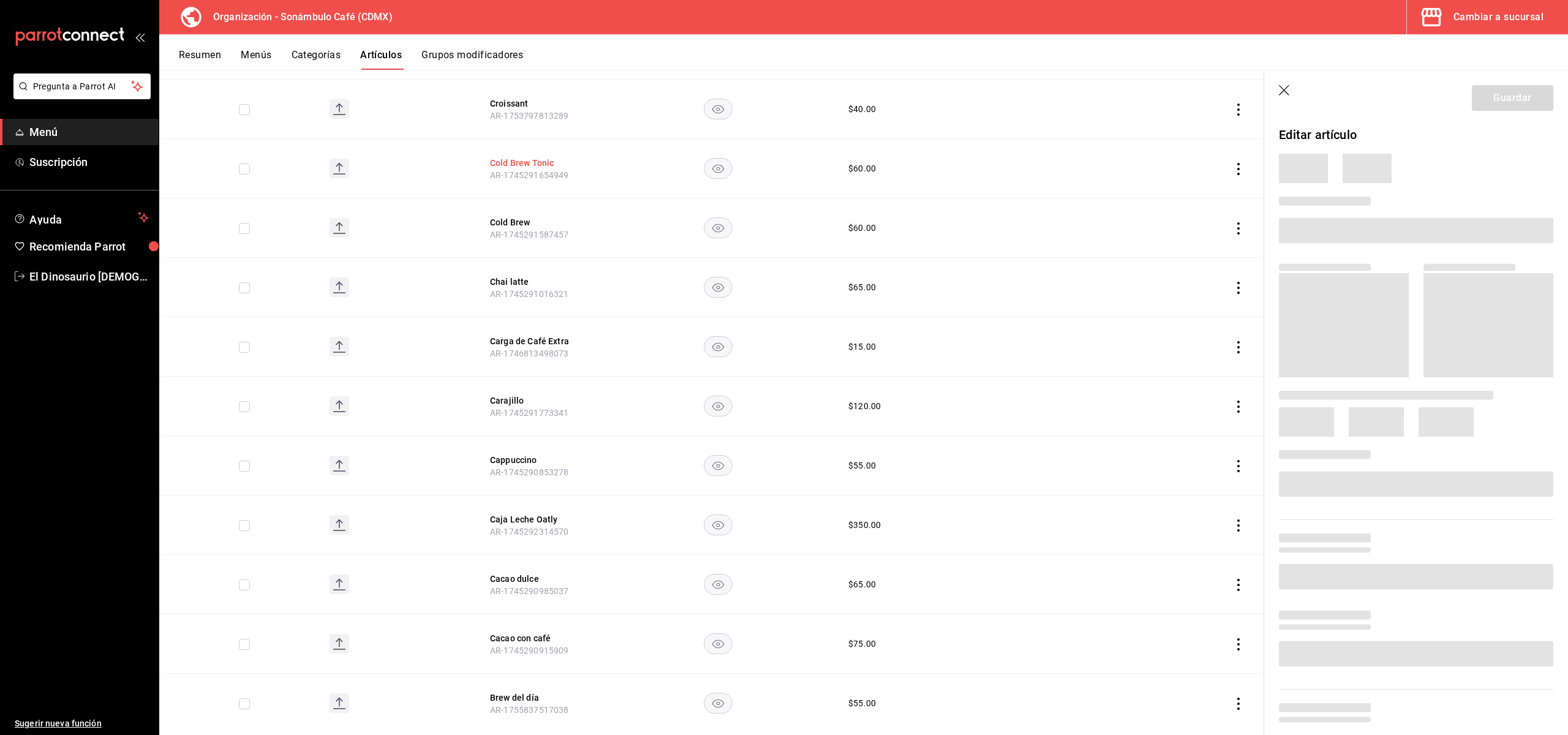
scroll to position [4219, 0]
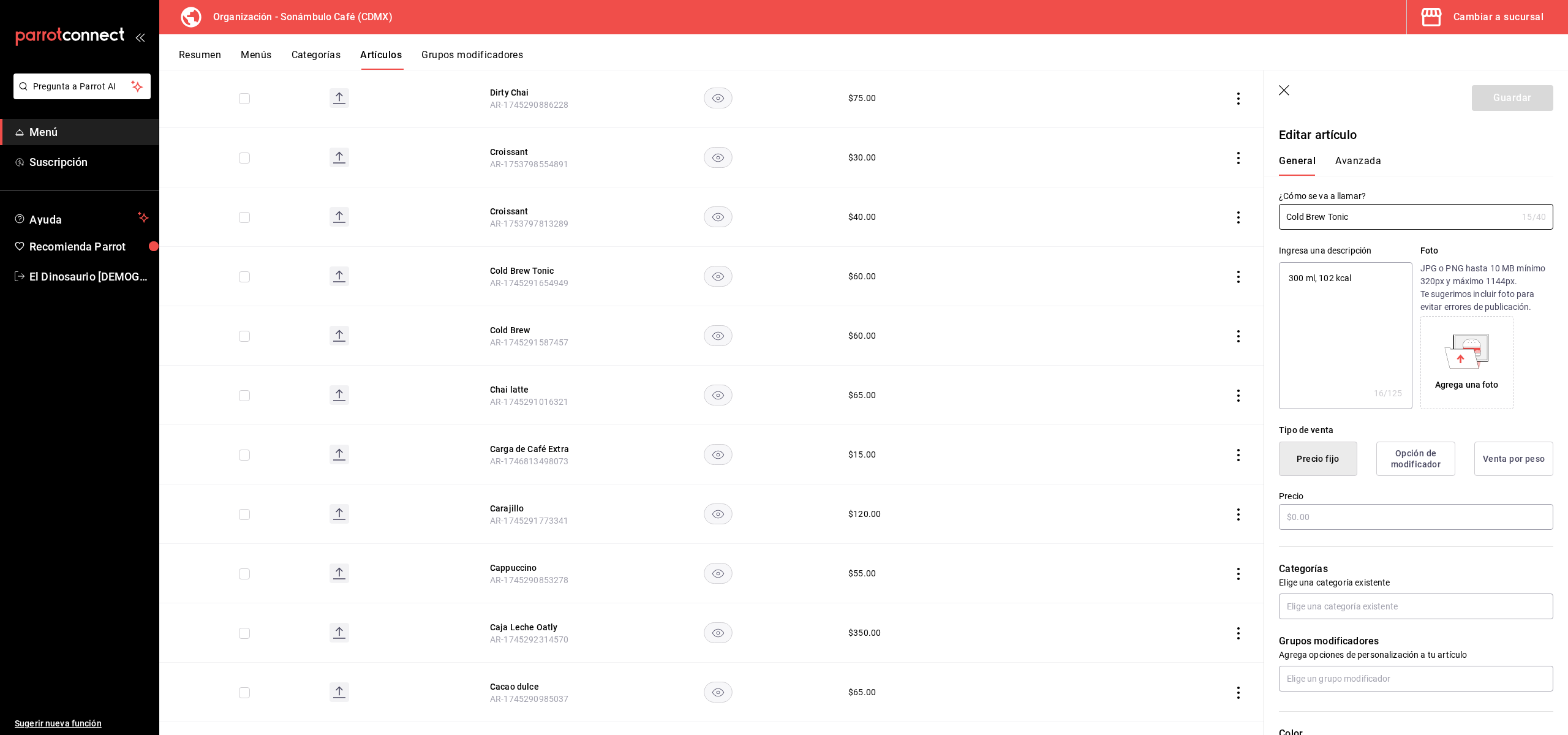
type textarea "x"
type input "$60.00"
type input "H87"
type input "50201700"
radio input "true"
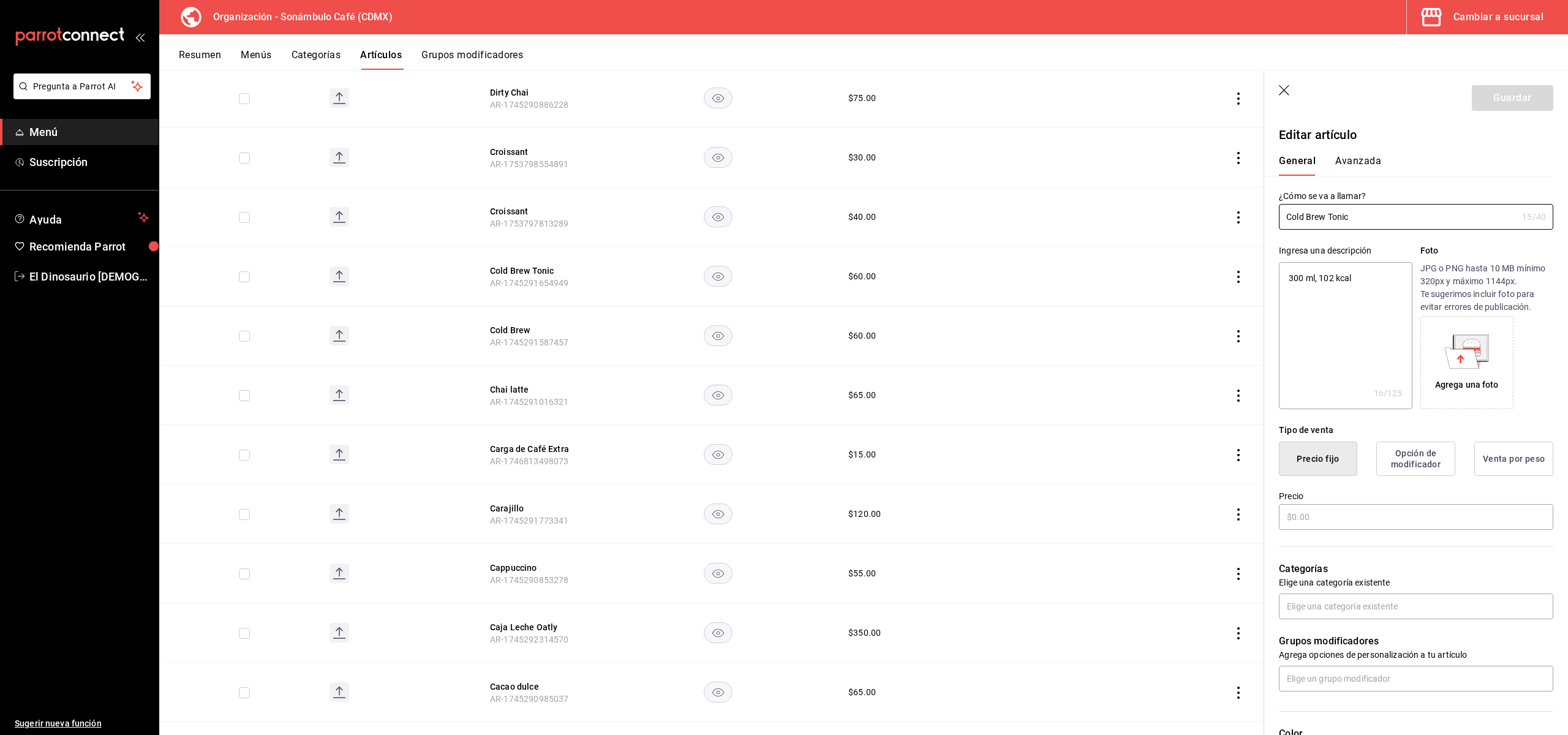
radio input "true"
type input "6d5d39c5-aa1e-42d8-a05d-a56b1b7c7e54"
click at [1343, 166] on button "Avanzada" at bounding box center [1359, 165] width 46 height 21
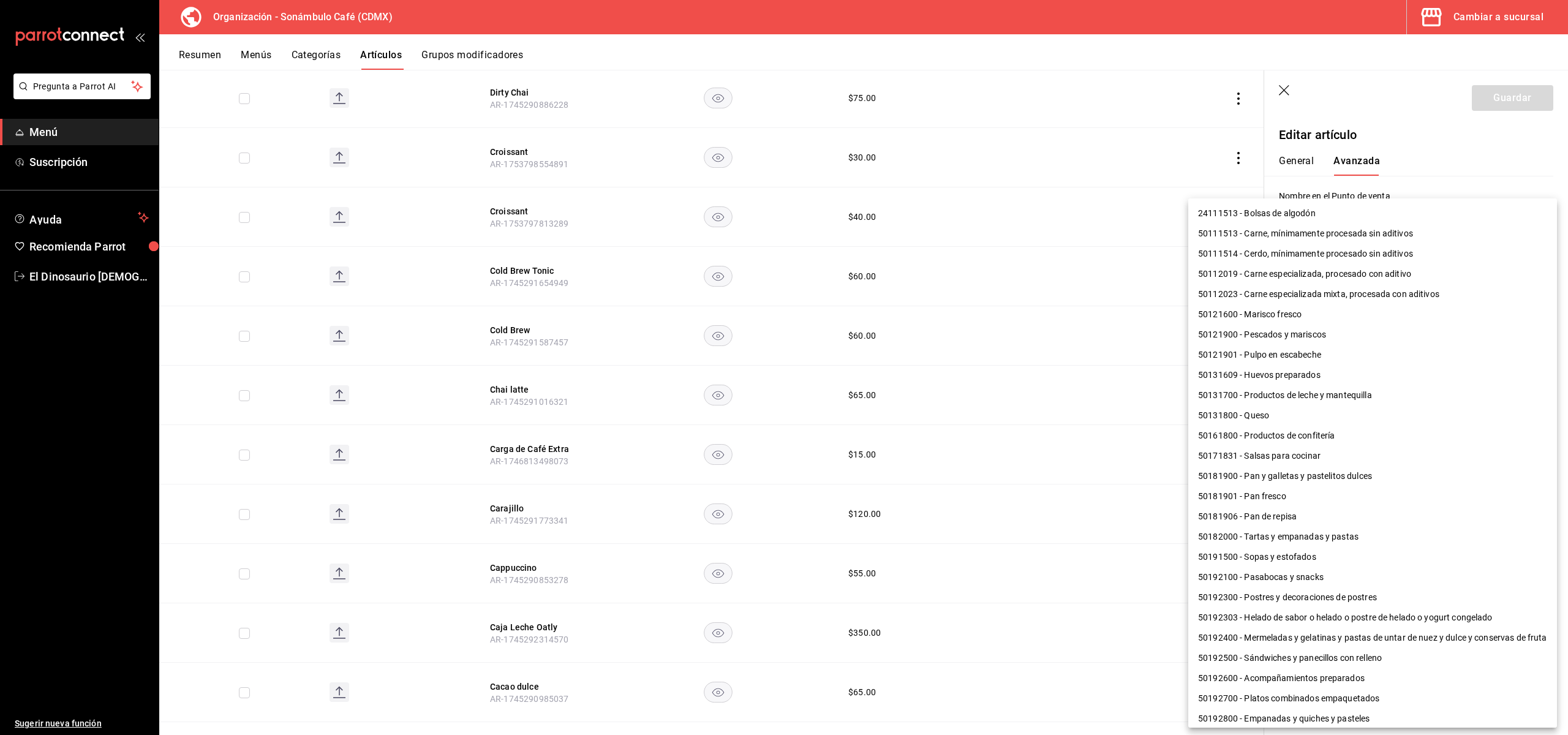
click at [1343, 442] on body "Pregunta a Parrot AI Menú Suscripción Ayuda Recomienda Parrot El Dinosaurio [DE…" at bounding box center [784, 367] width 1568 height 735
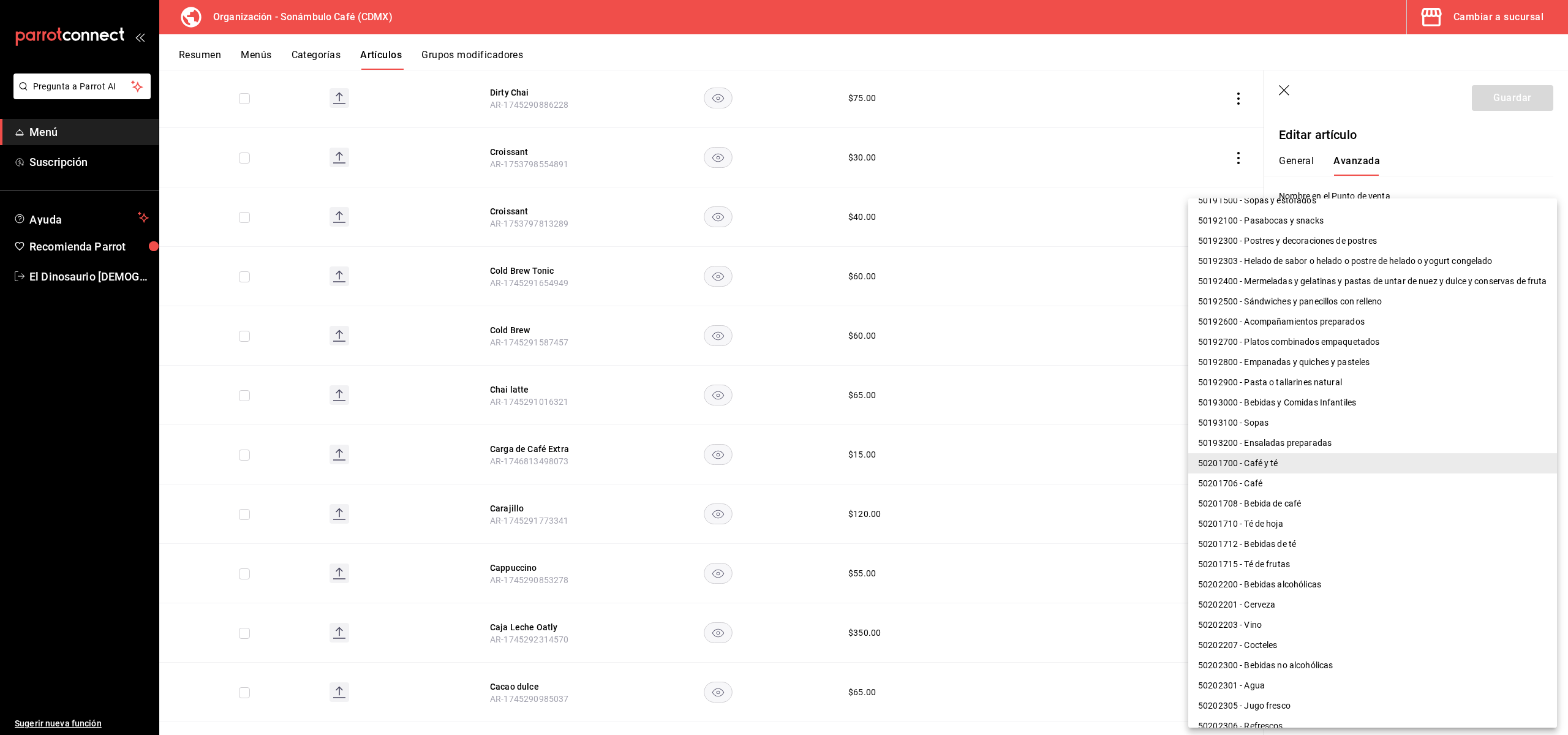
scroll to position [357, 0]
click at [1343, 509] on li "50201708 - Bebida de café" at bounding box center [1373, 502] width 369 height 20
type input "50201708"
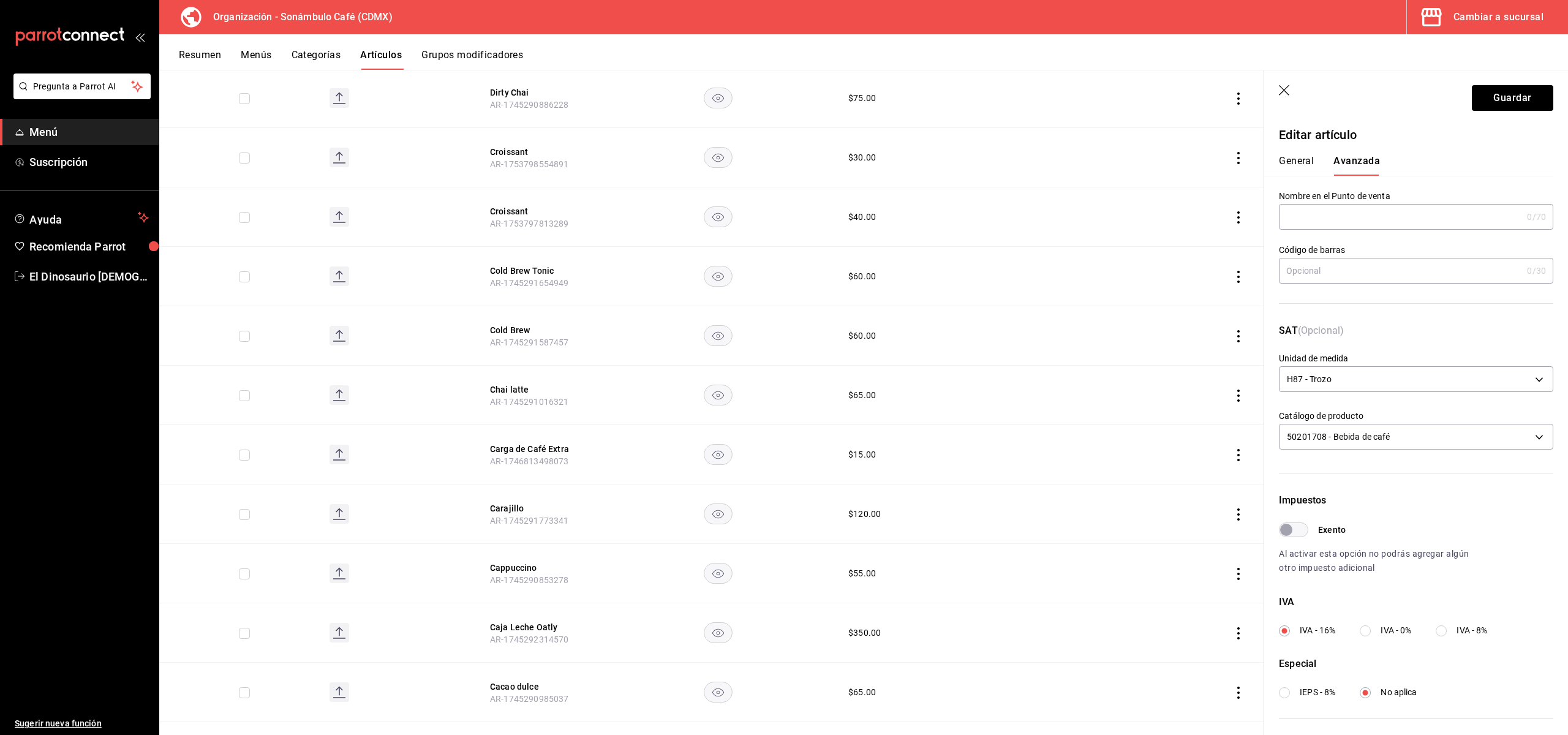
click at [1303, 536] on input "Exento" at bounding box center [1286, 529] width 44 height 14
checkbox input "true"
click at [1343, 92] on button "Guardar" at bounding box center [1512, 98] width 82 height 26
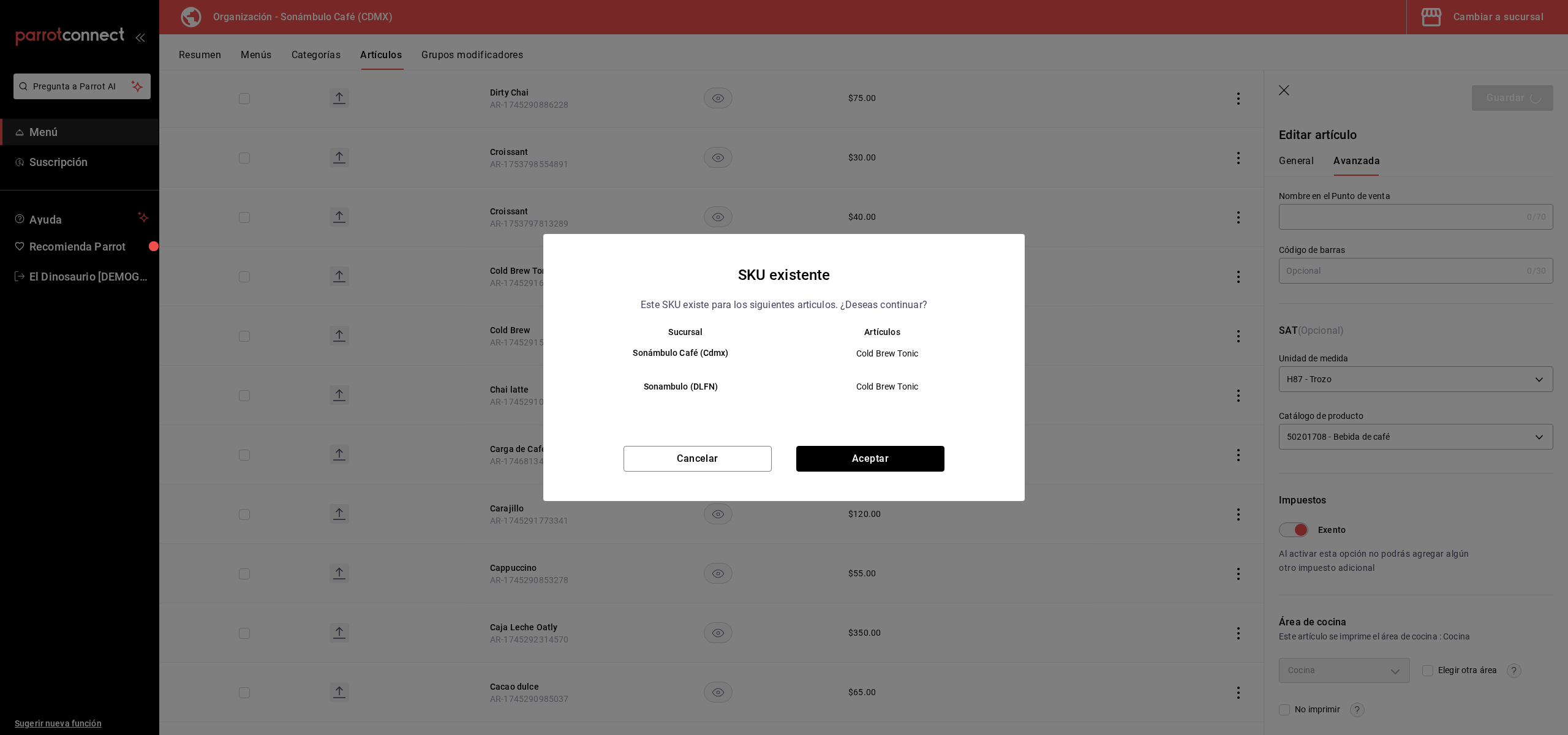
click at [896, 453] on button "Aceptar" at bounding box center [870, 458] width 148 height 26
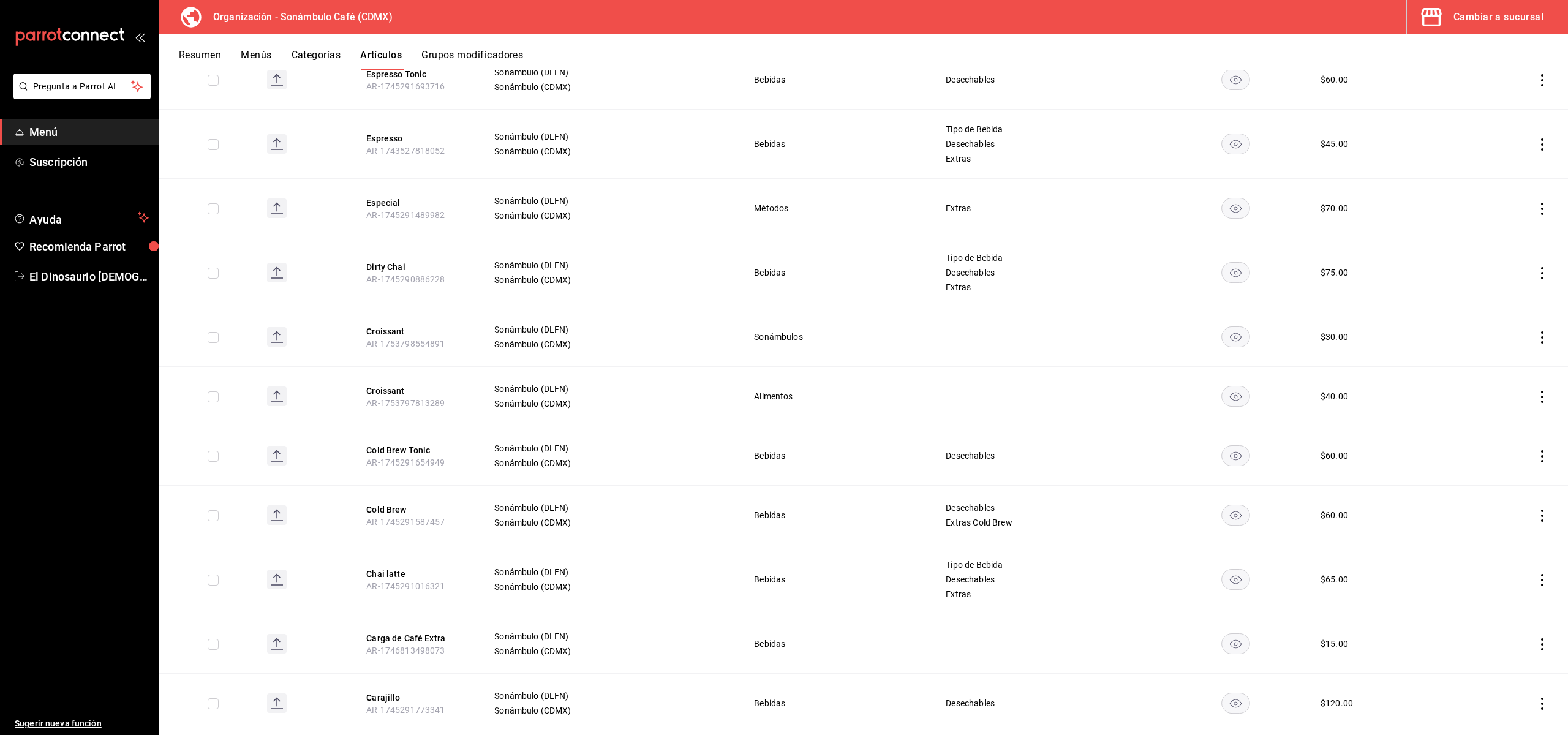
scroll to position [4168, 0]
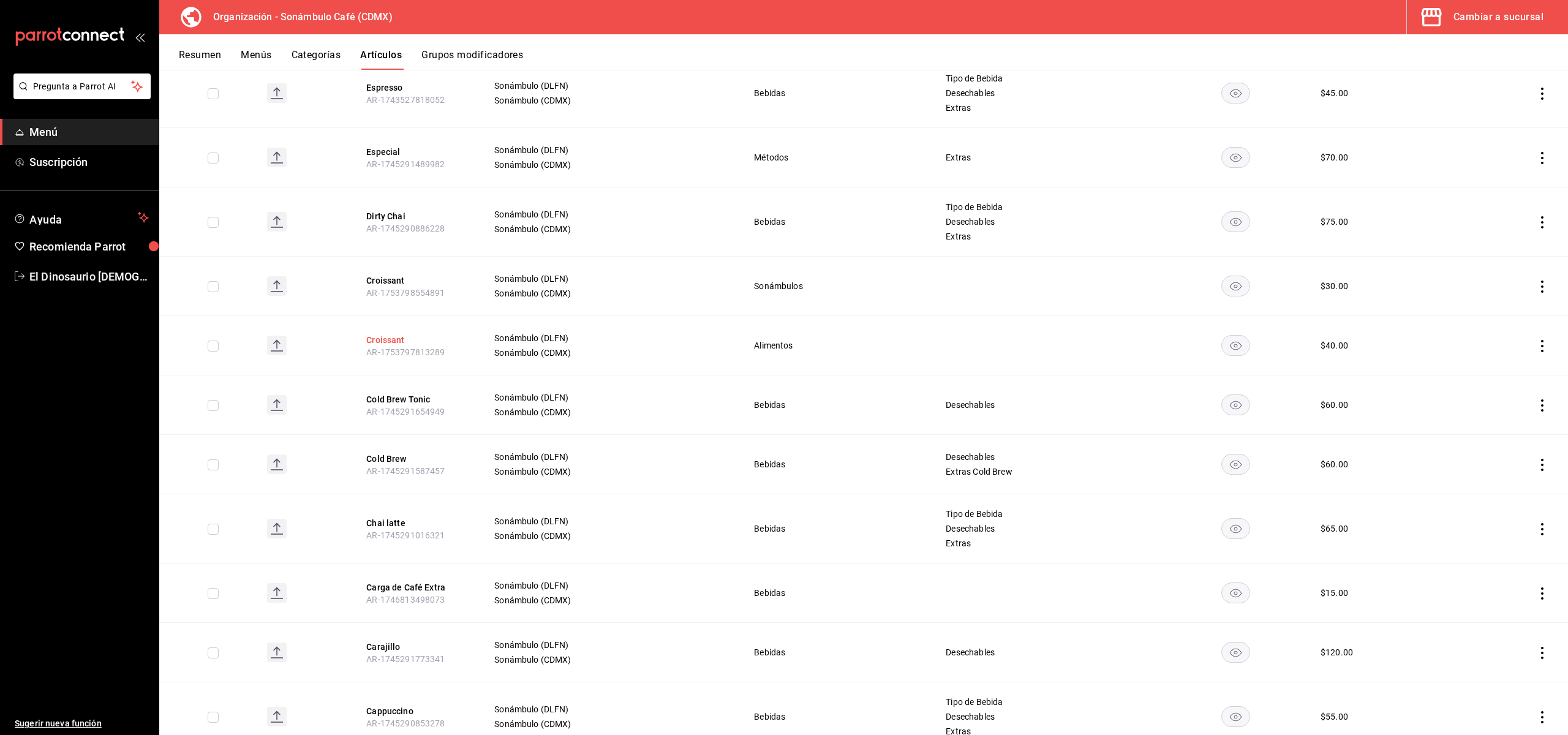
click at [400, 334] on button "Croissant" at bounding box center [415, 340] width 98 height 12
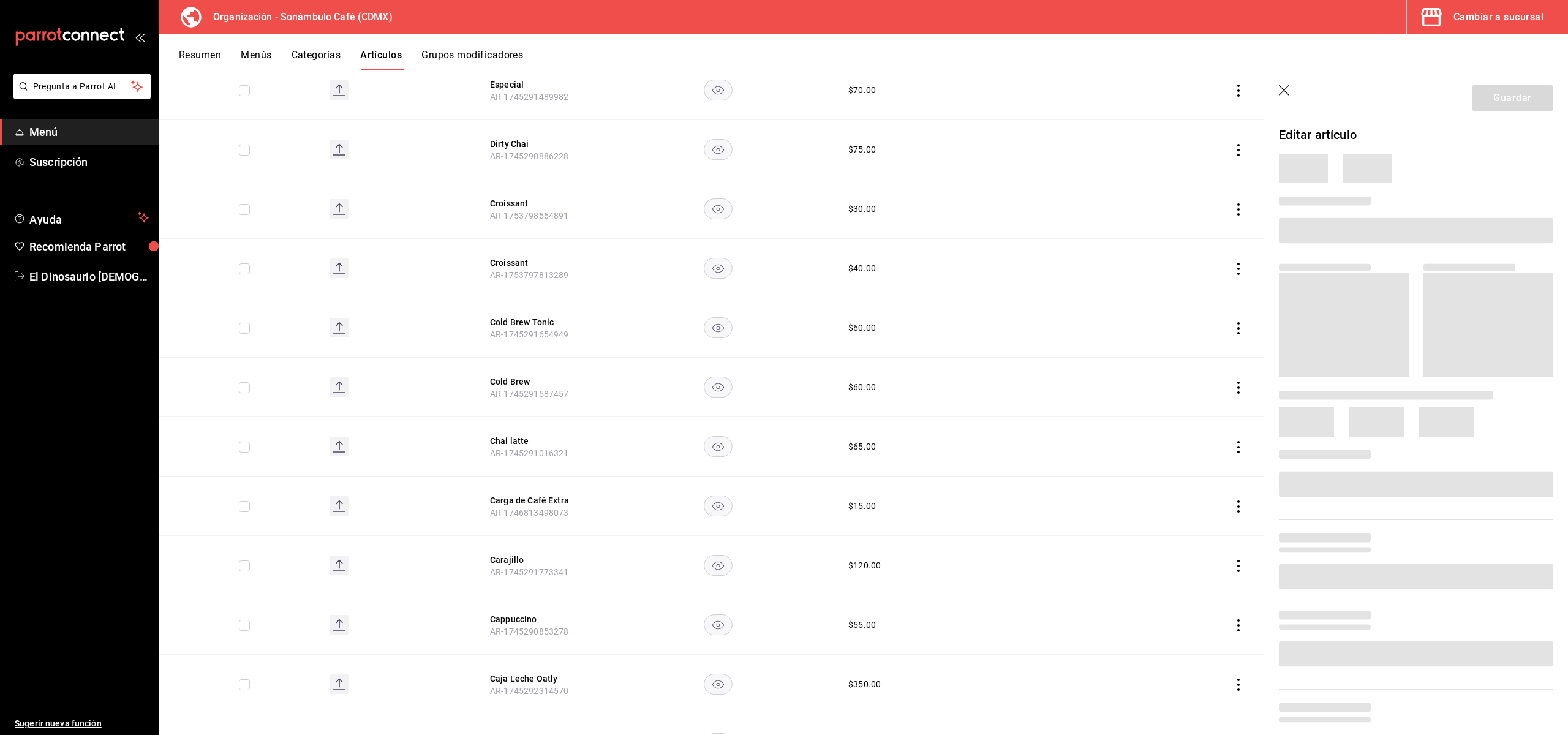
scroll to position [4064, 0]
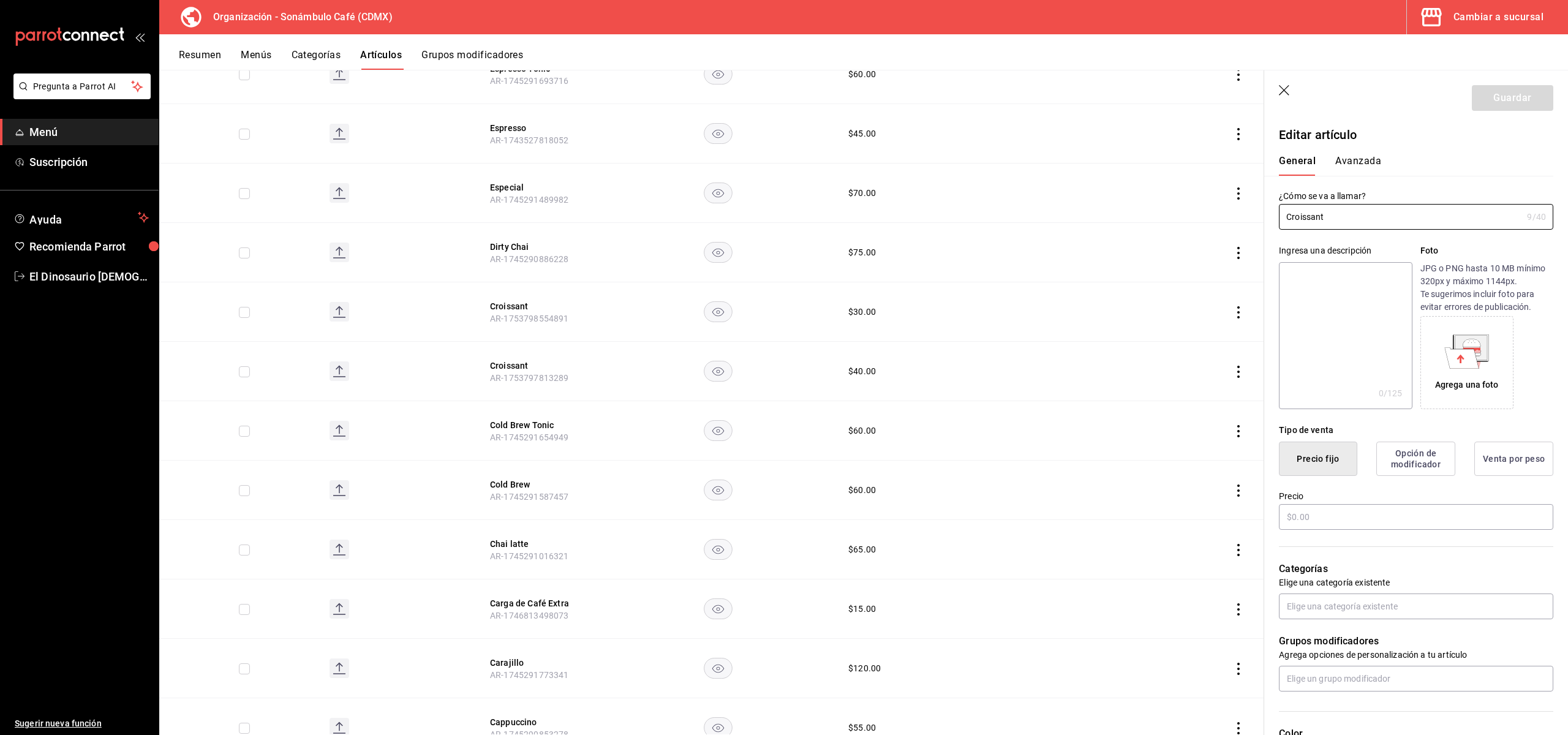
type input "$40.00"
type input "E48"
type input "90101500"
radio input "true"
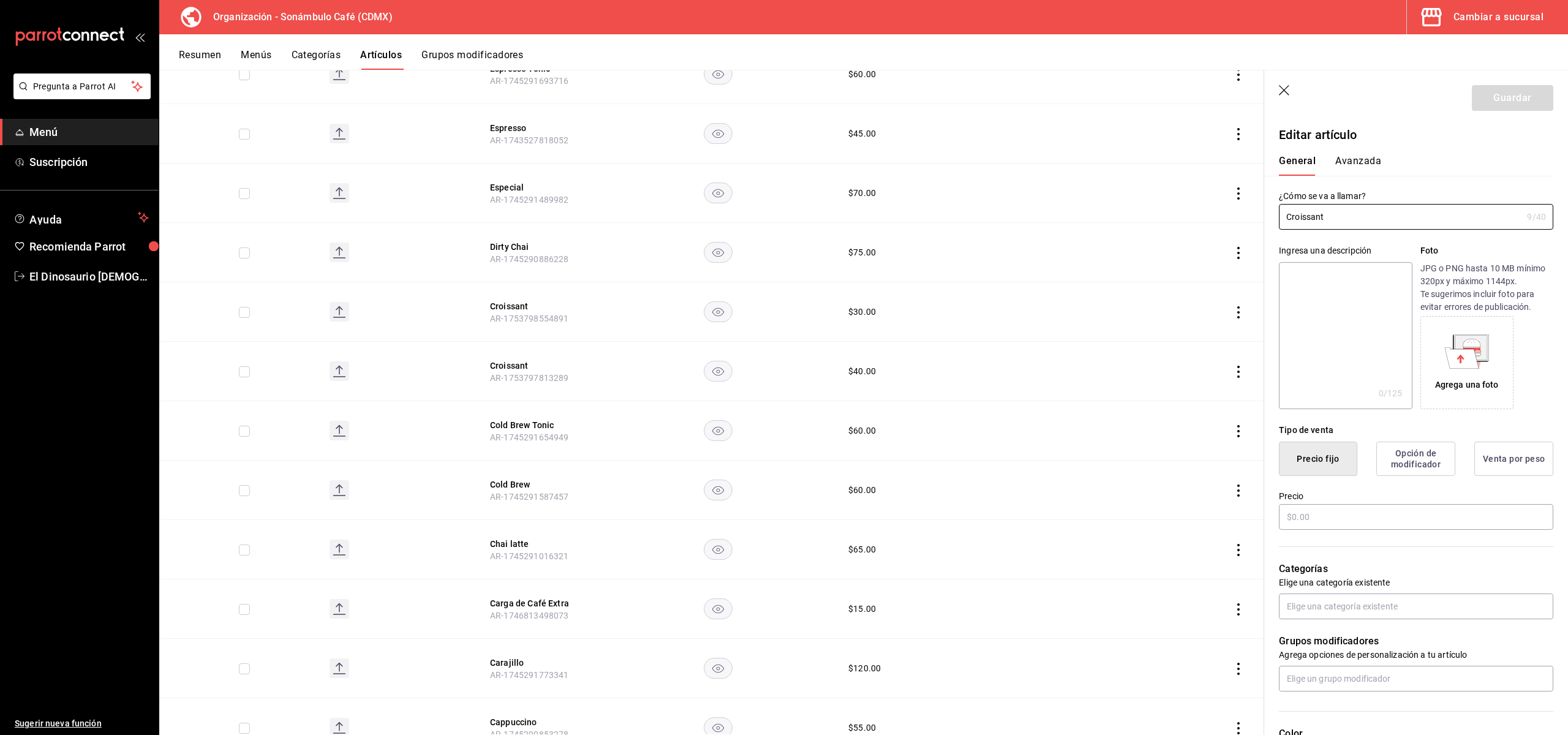
type input "6d5d39c5-aa1e-42d8-a05d-a56b1b7c7e54"
click at [1343, 159] on button "Avanzada" at bounding box center [1359, 165] width 46 height 21
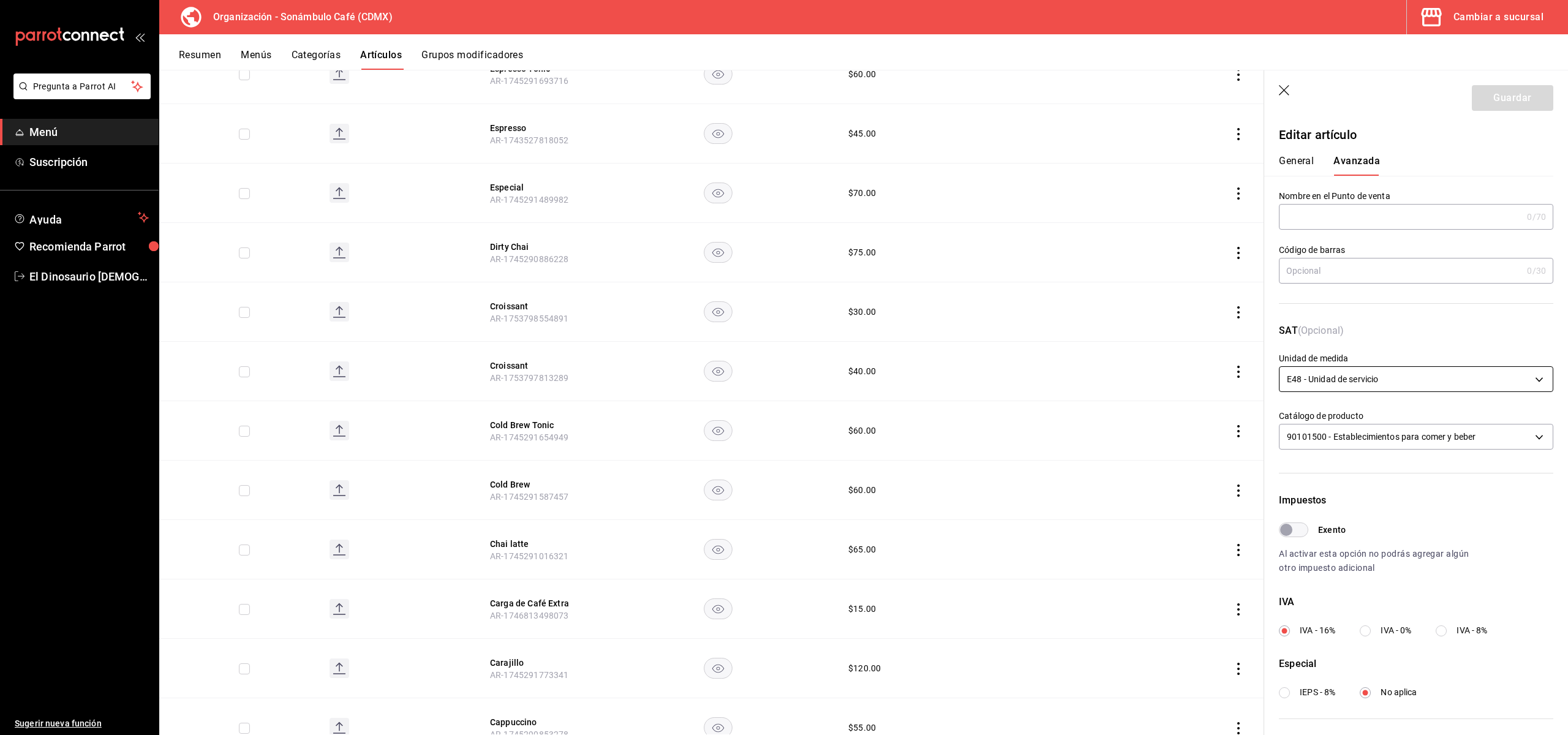
click at [1343, 381] on body "Pregunta a Parrot AI Menú Suscripción Ayuda Recomienda Parrot El Dinosaurio [DE…" at bounding box center [784, 367] width 1568 height 735
click at [1343, 410] on li "H87 - Trozo" at bounding box center [1416, 417] width 273 height 20
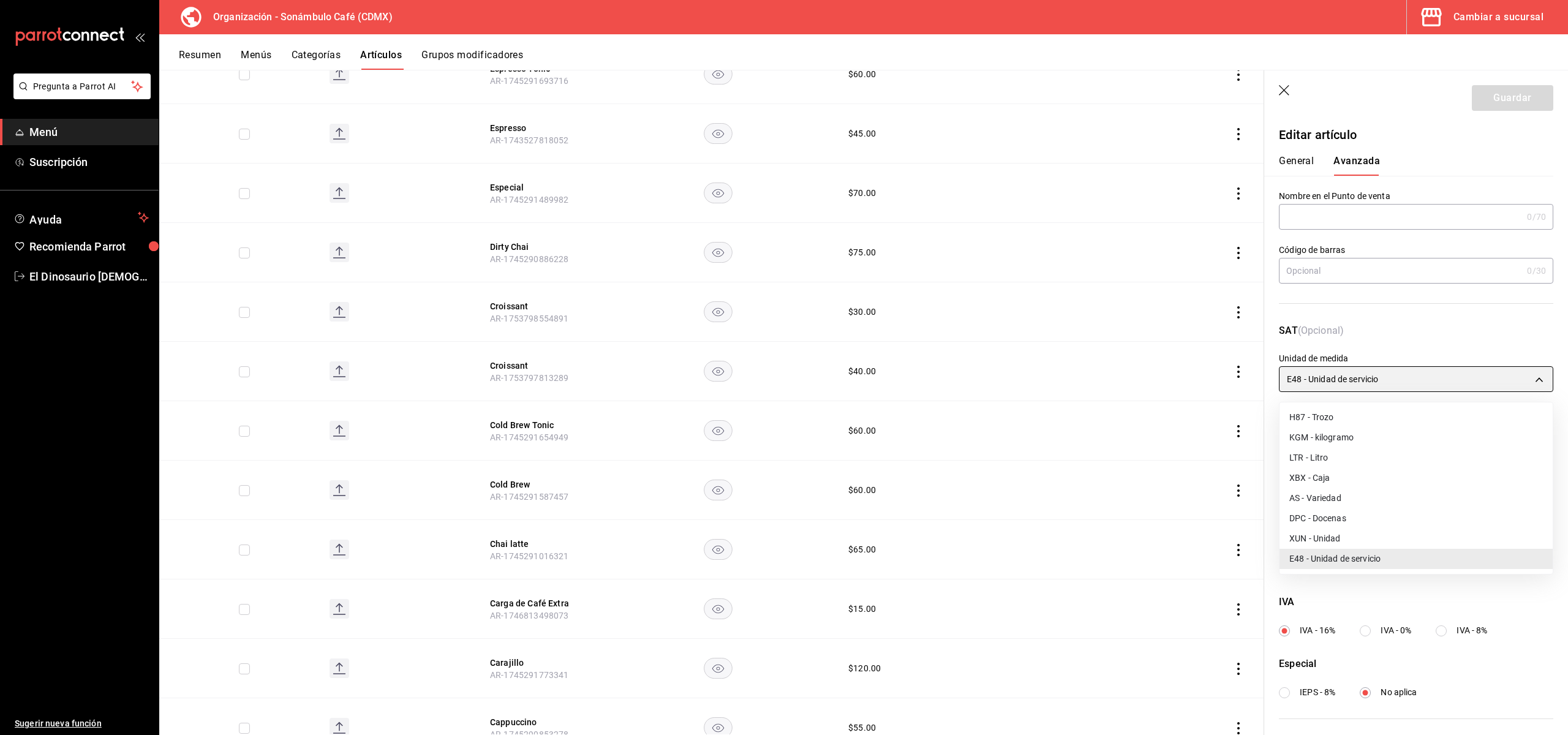
type input "H87"
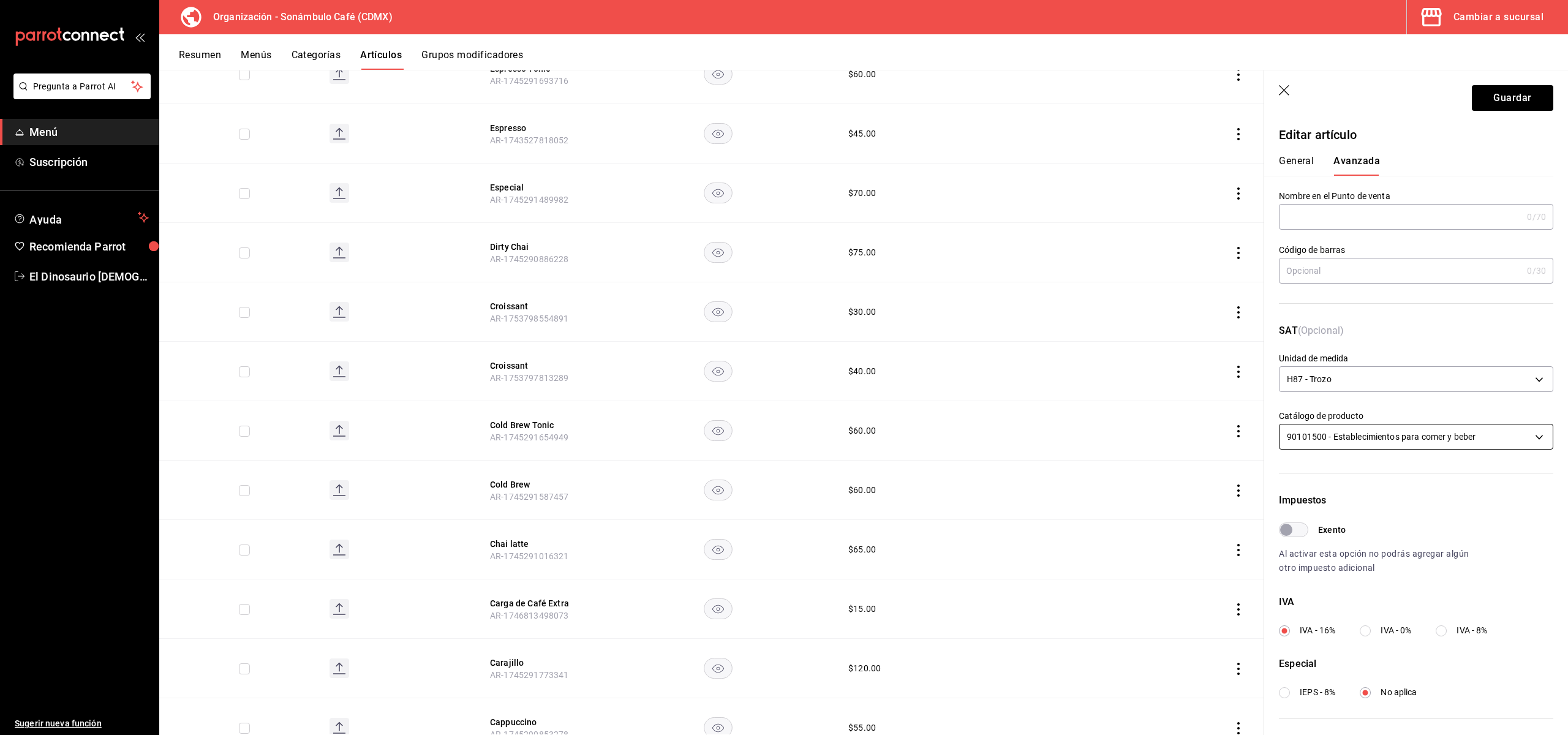
click at [1343, 433] on body "Pregunta a Parrot AI Menú Suscripción Ayuda Recomienda Parrot El Dinosaurio [DE…" at bounding box center [784, 367] width 1568 height 735
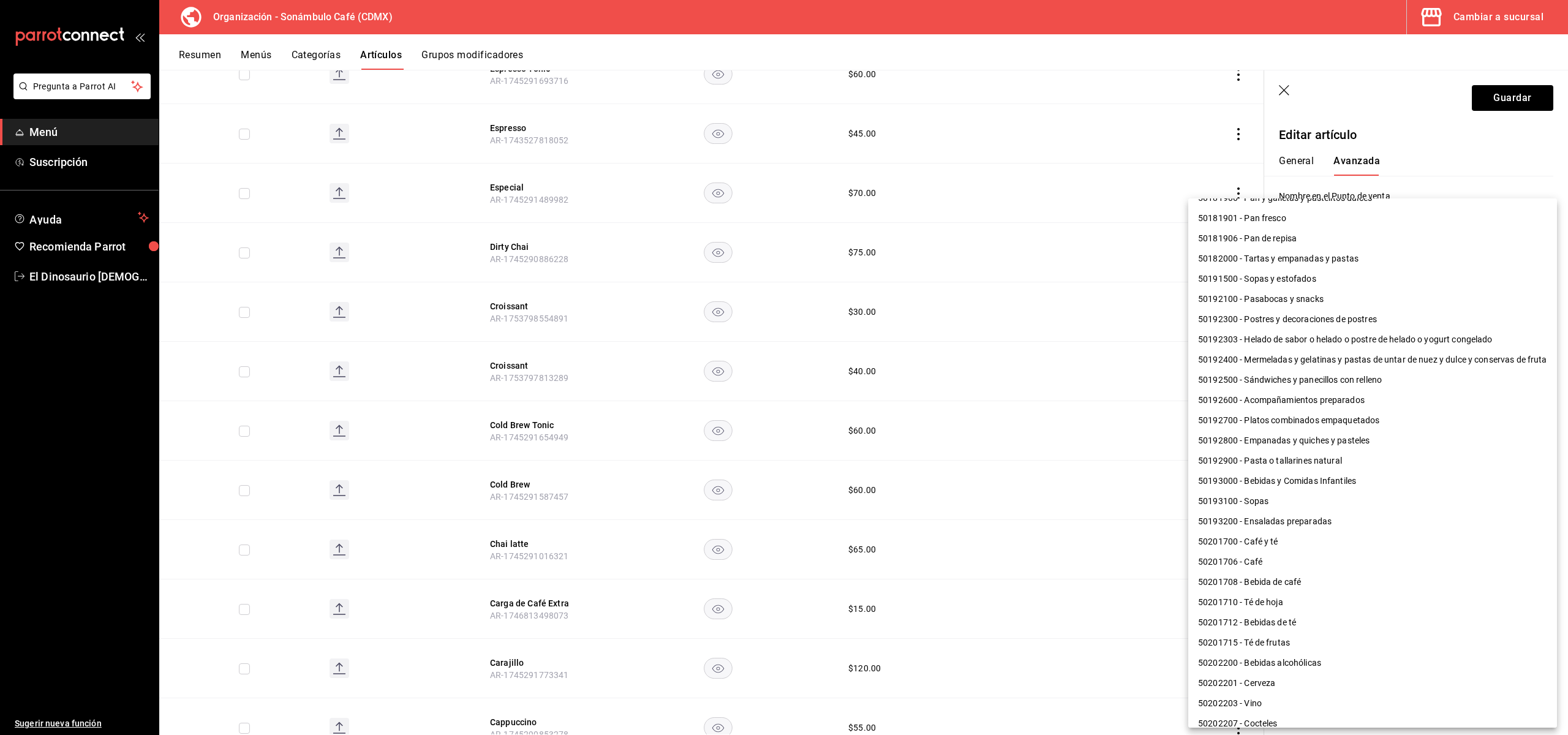
scroll to position [160, 0]
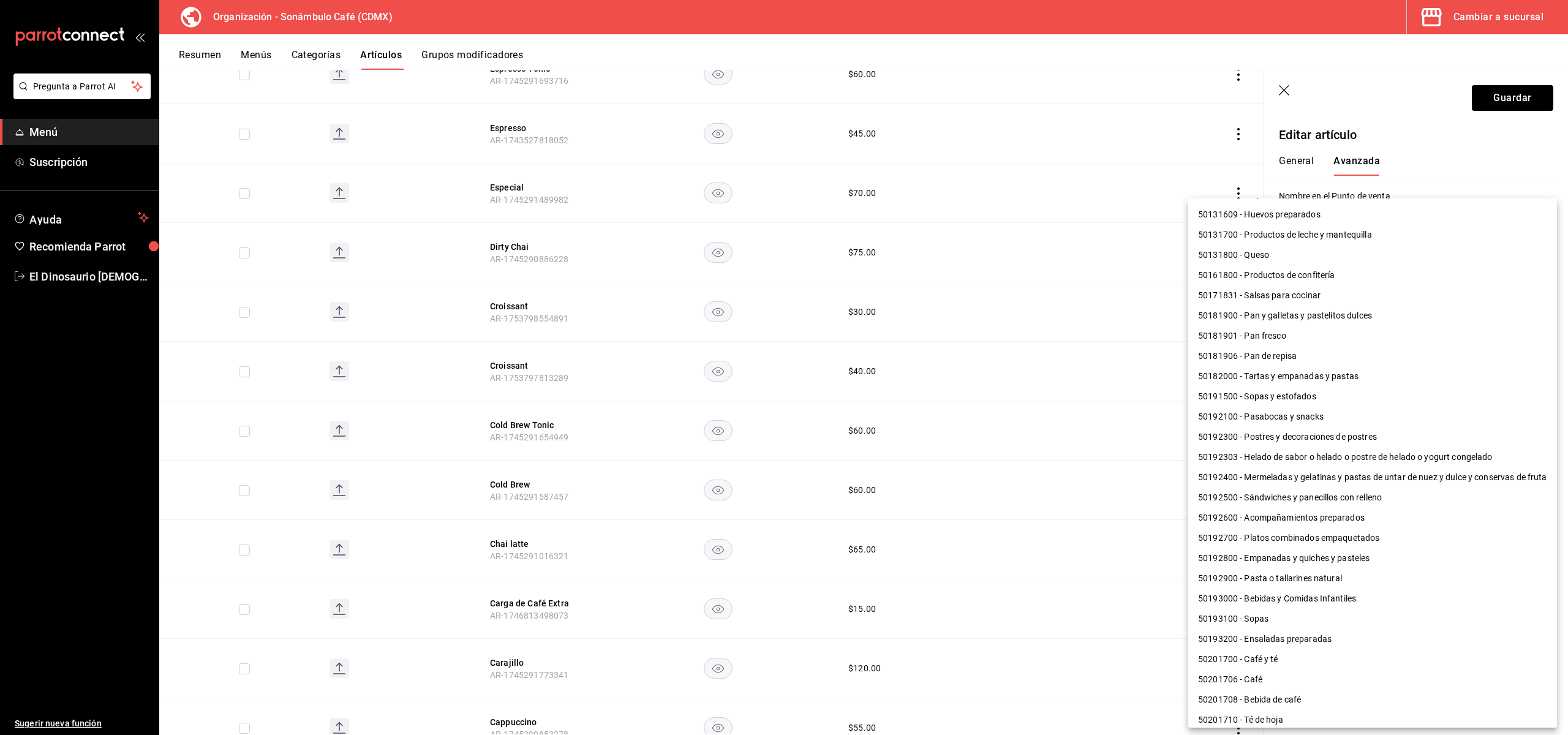
click at [1281, 343] on li "50181901 - Pan fresco" at bounding box center [1373, 335] width 369 height 20
type input "50181901"
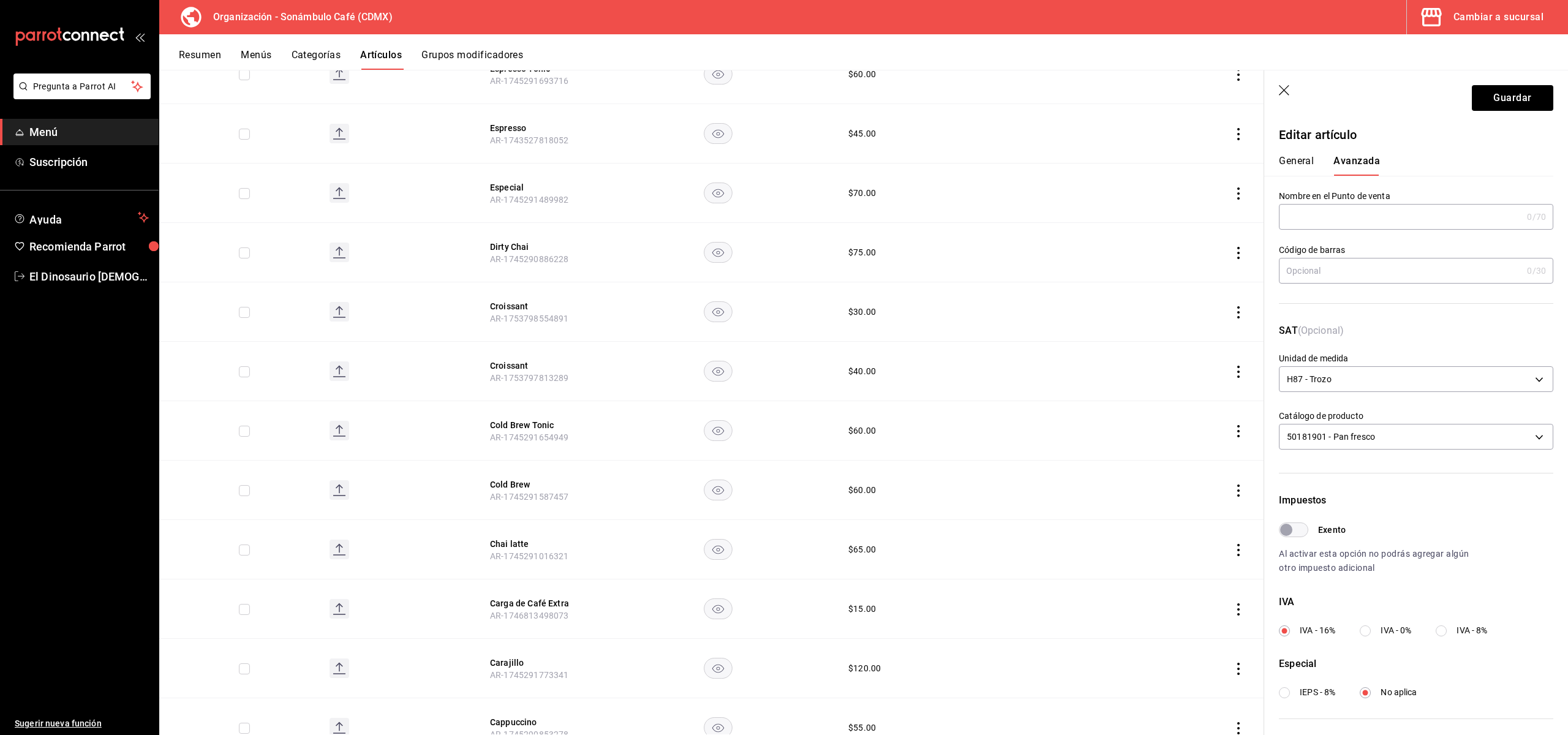
click at [1299, 530] on input "Exento" at bounding box center [1286, 529] width 44 height 14
checkbox input "true"
click at [1343, 101] on button "Guardar" at bounding box center [1512, 98] width 82 height 26
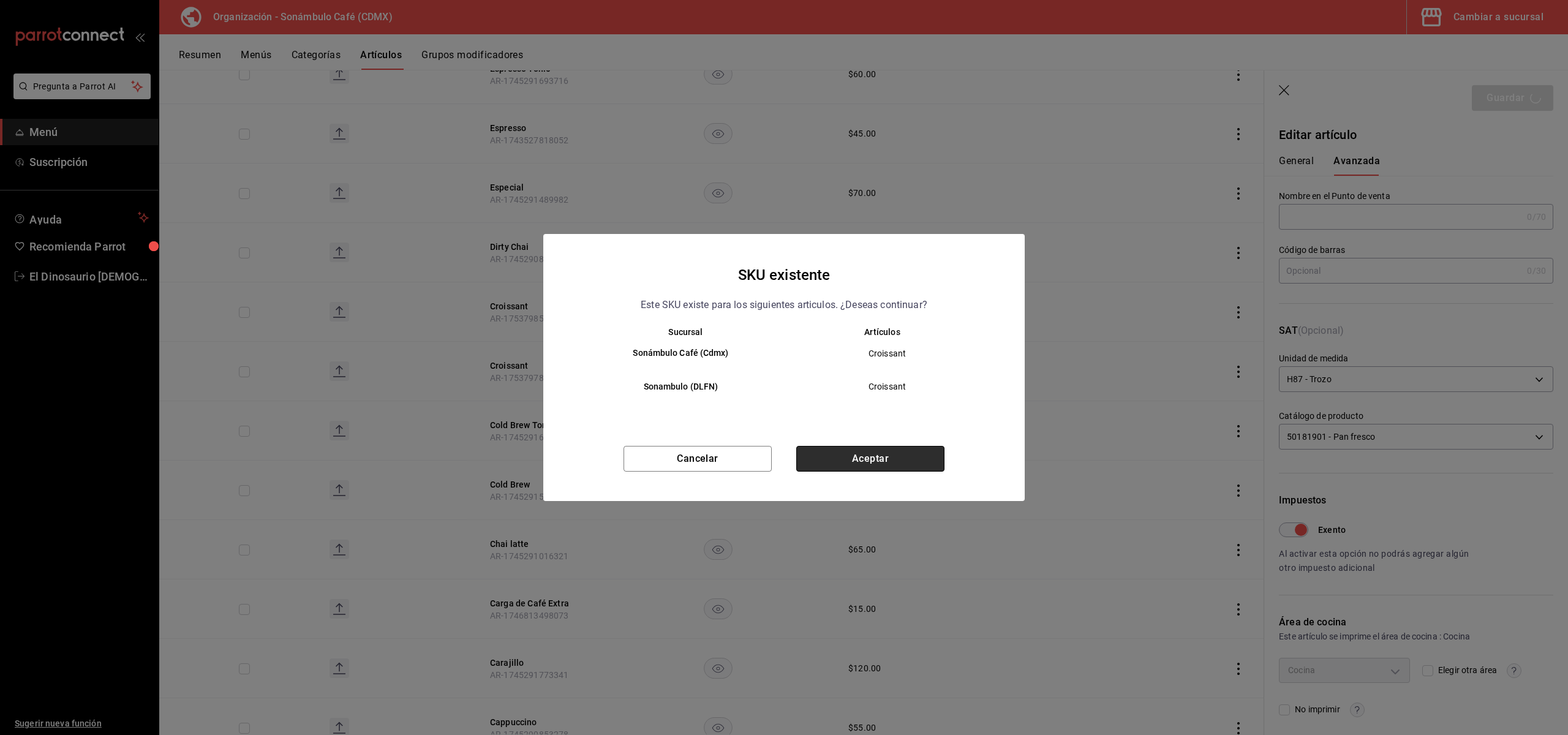
click at [924, 452] on button "Aceptar" at bounding box center [870, 458] width 148 height 26
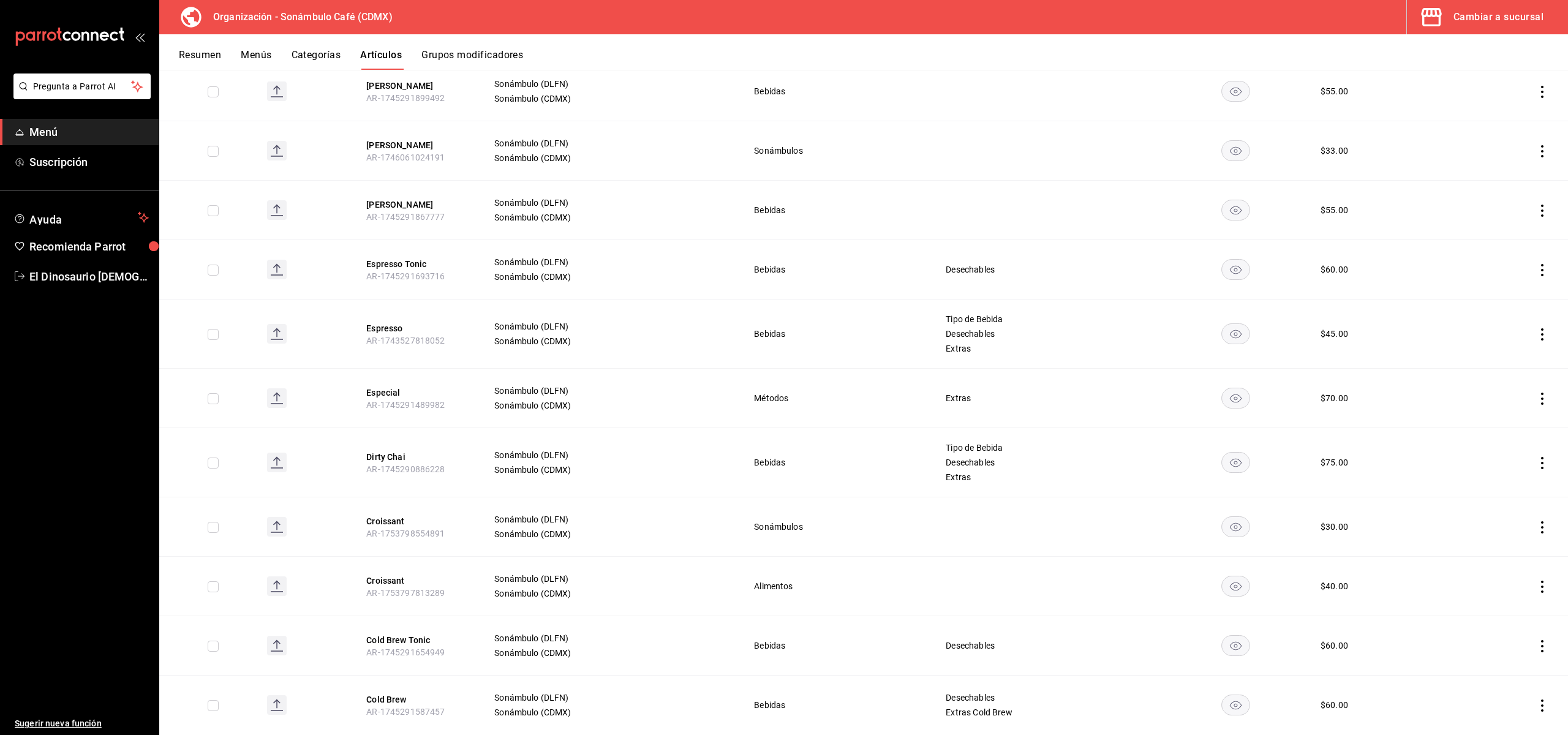
scroll to position [3924, 0]
drag, startPoint x: 404, startPoint y: 448, endPoint x: 1023, endPoint y: 292, distance: 638.4
click at [404, 454] on button "Dirty Chai" at bounding box center [415, 460] width 98 height 12
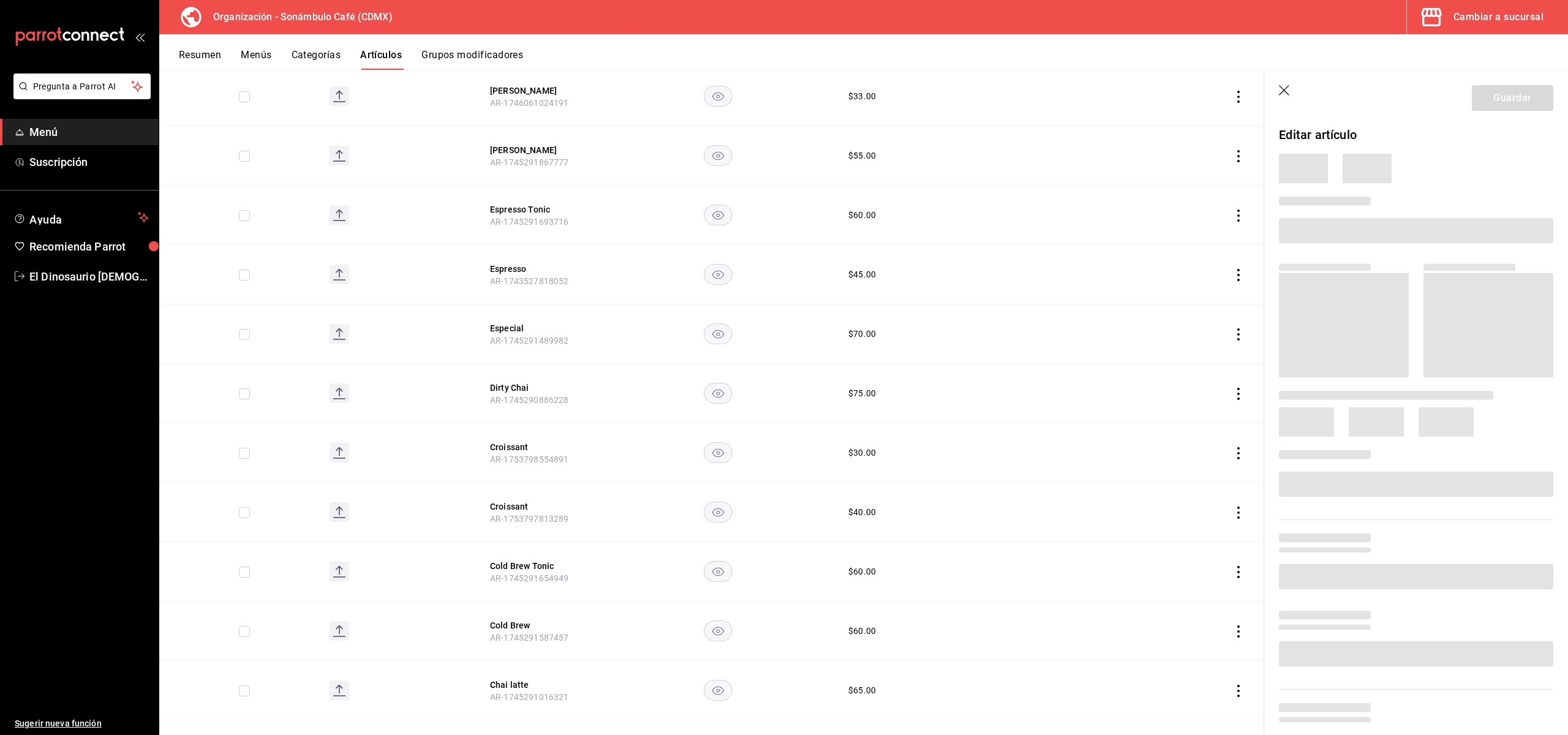
scroll to position [3826, 0]
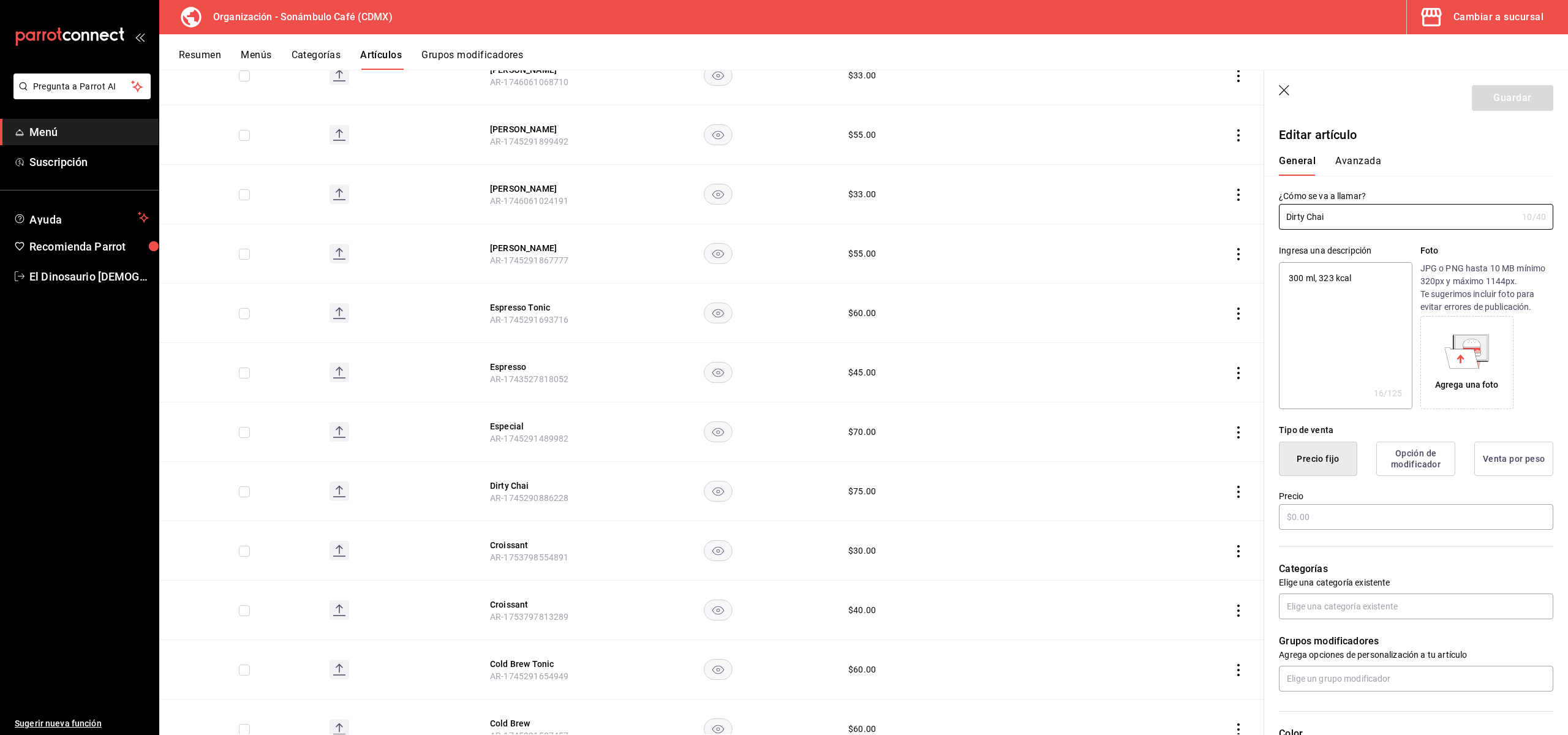
type textarea "x"
type input "$75.00"
type input "H87"
type input "50201708"
type input "6d5d39c5-aa1e-42d8-a05d-a56b1b7c7e54"
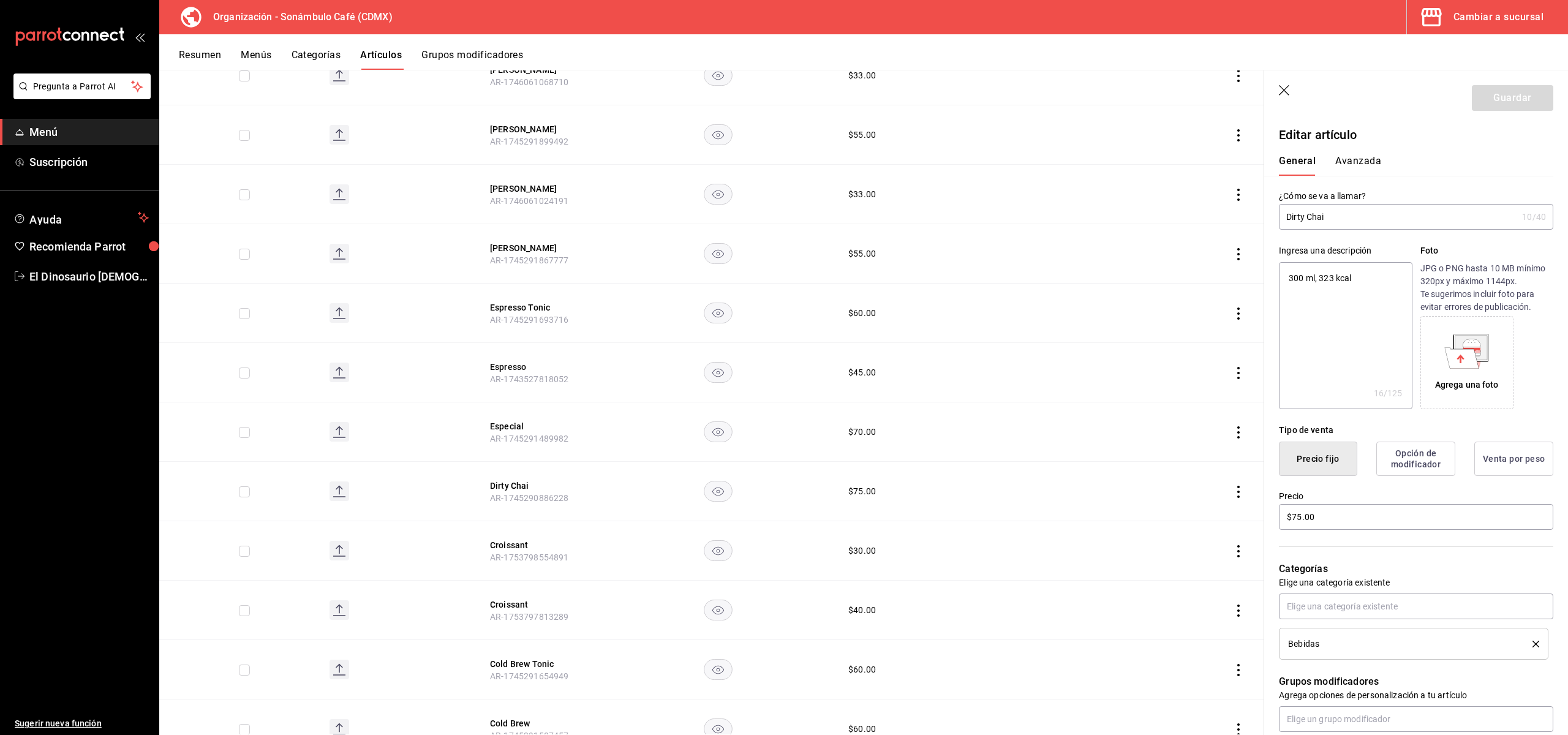
click at [1343, 163] on button "Avanzada" at bounding box center [1359, 165] width 46 height 21
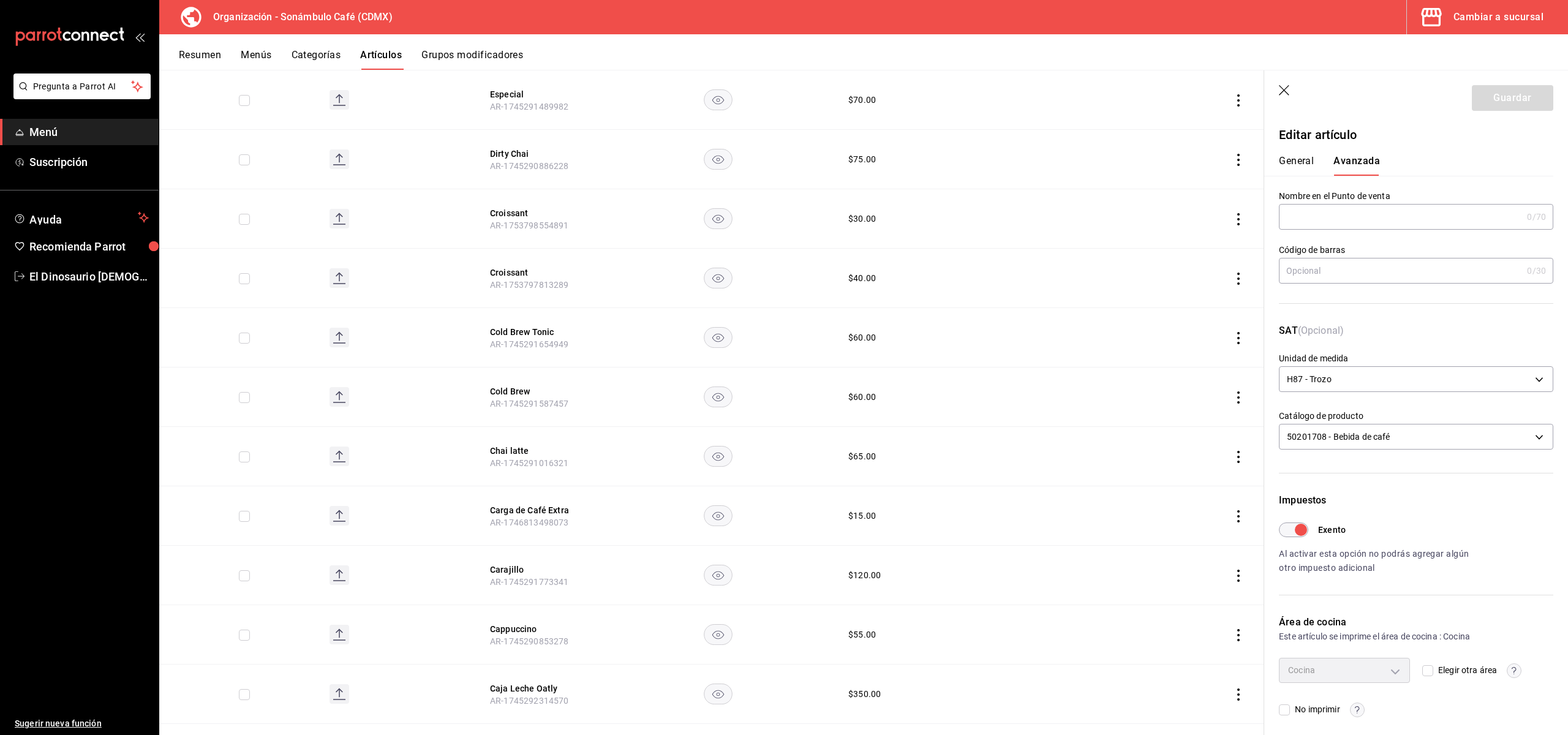
scroll to position [4159, 0]
click at [530, 325] on button "Cold Brew Tonic" at bounding box center [539, 331] width 98 height 12
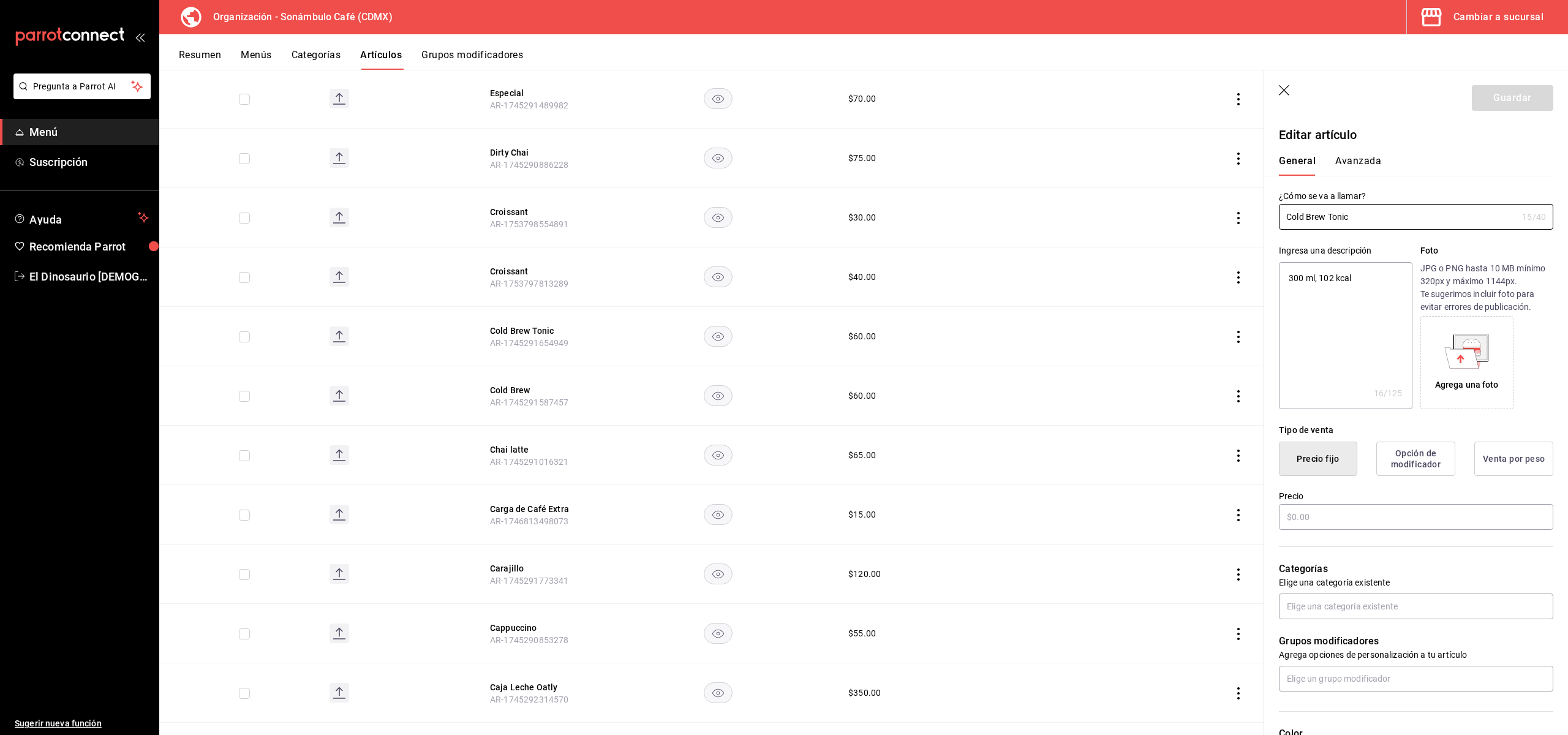
type textarea "x"
type input "$60.00"
click at [1343, 168] on button "Avanzada" at bounding box center [1359, 165] width 46 height 21
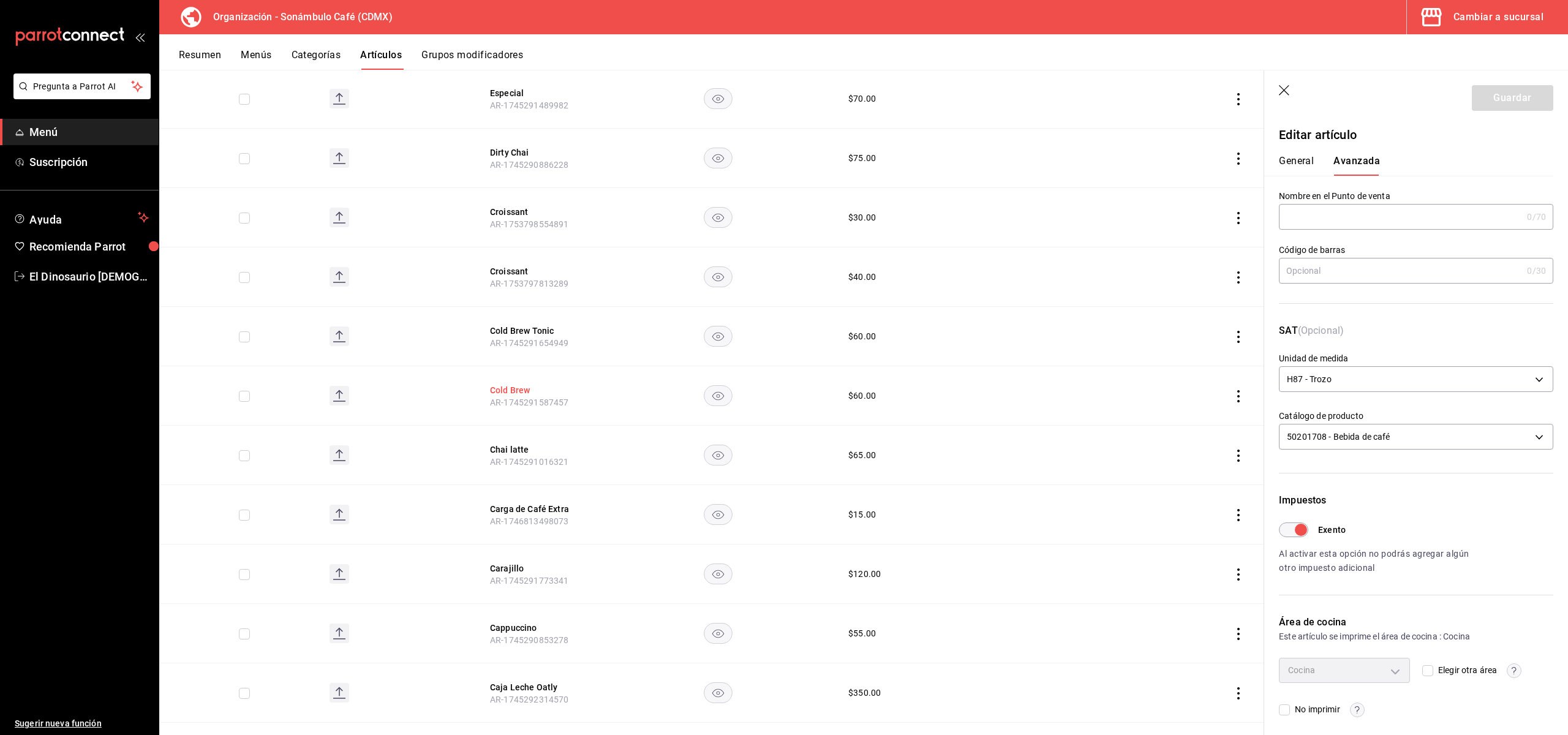
click at [506, 384] on button "Cold Brew" at bounding box center [539, 390] width 98 height 12
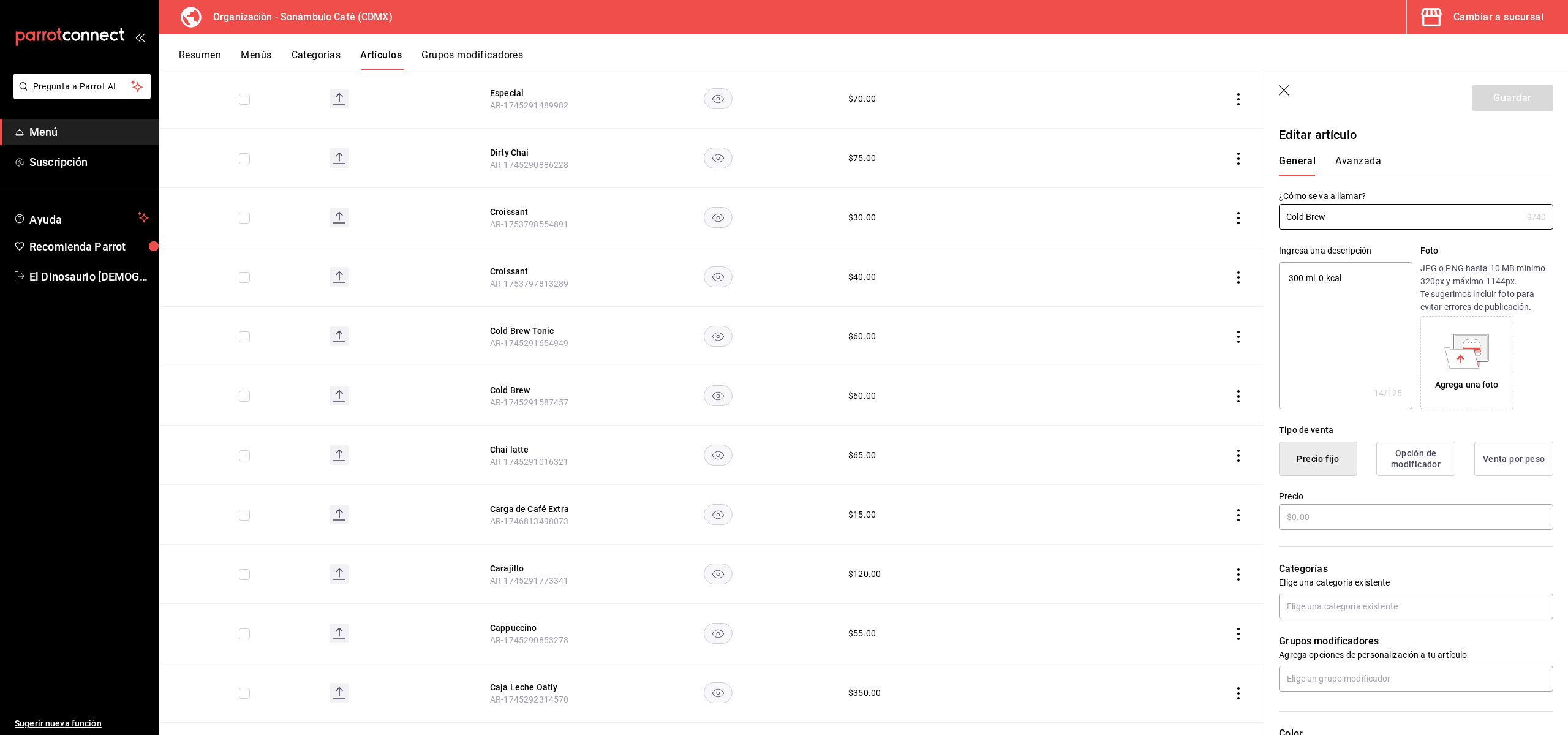
type textarea "x"
type input "$60.00"
type input "H87"
type input "50201700"
type input "6d5d39c5-aa1e-42d8-a05d-a56b1b7c7e54"
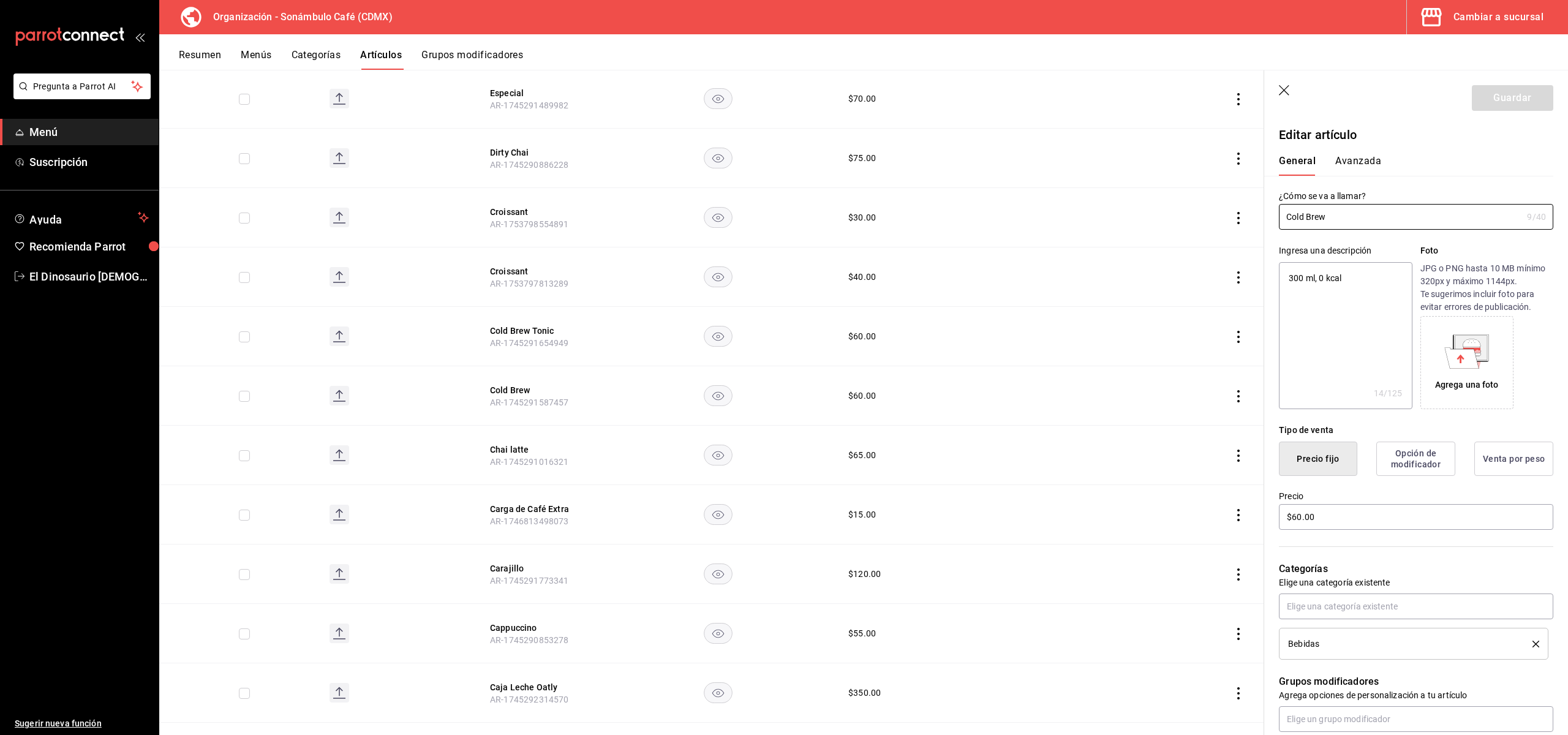
click at [1343, 161] on button "Avanzada" at bounding box center [1359, 165] width 46 height 21
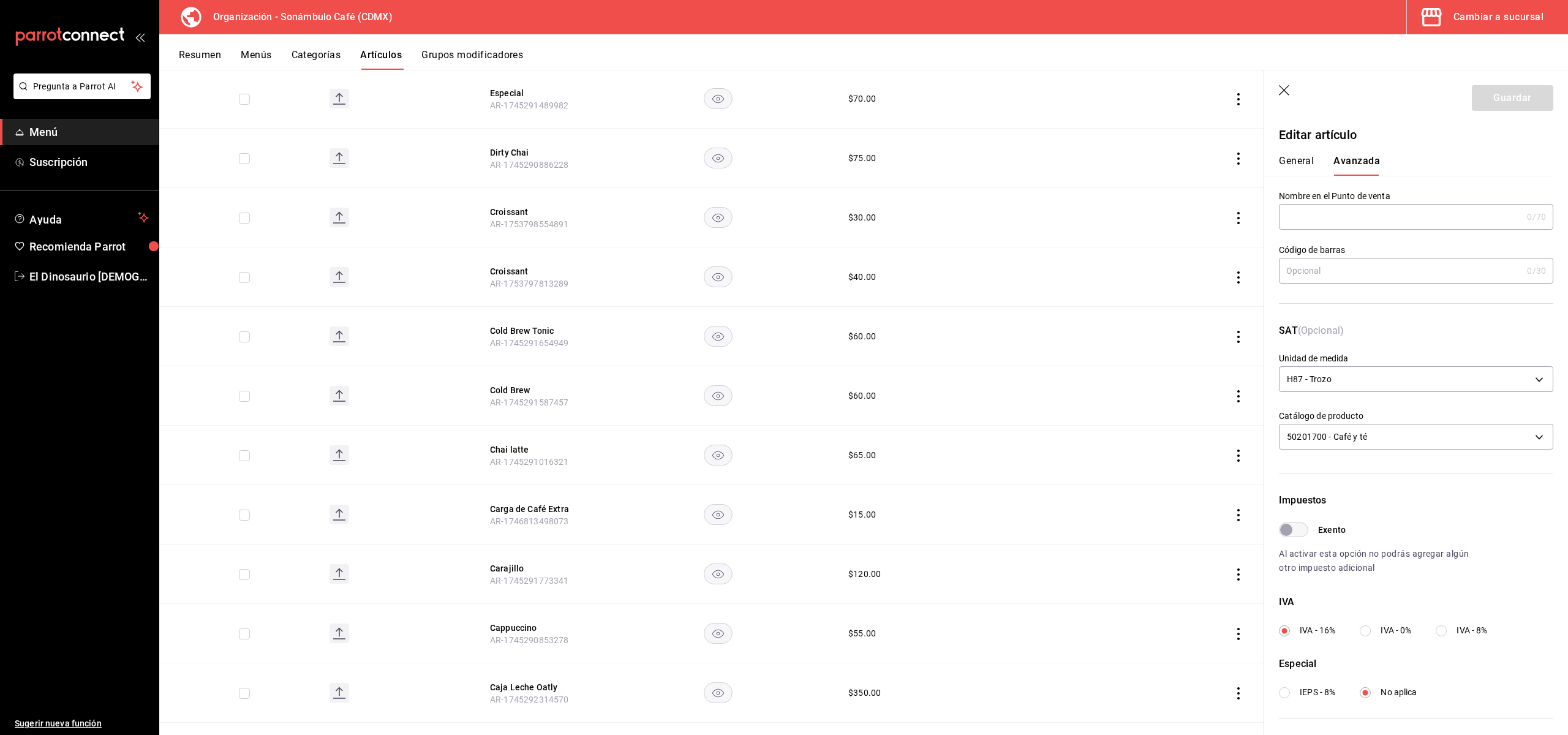
click at [1283, 537] on div "Exento Al activar esta opción no podrás agregar algún otro impuesto adicional" at bounding box center [1416, 549] width 275 height 53
click at [1296, 530] on input "Exento" at bounding box center [1286, 529] width 44 height 14
checkbox input "true"
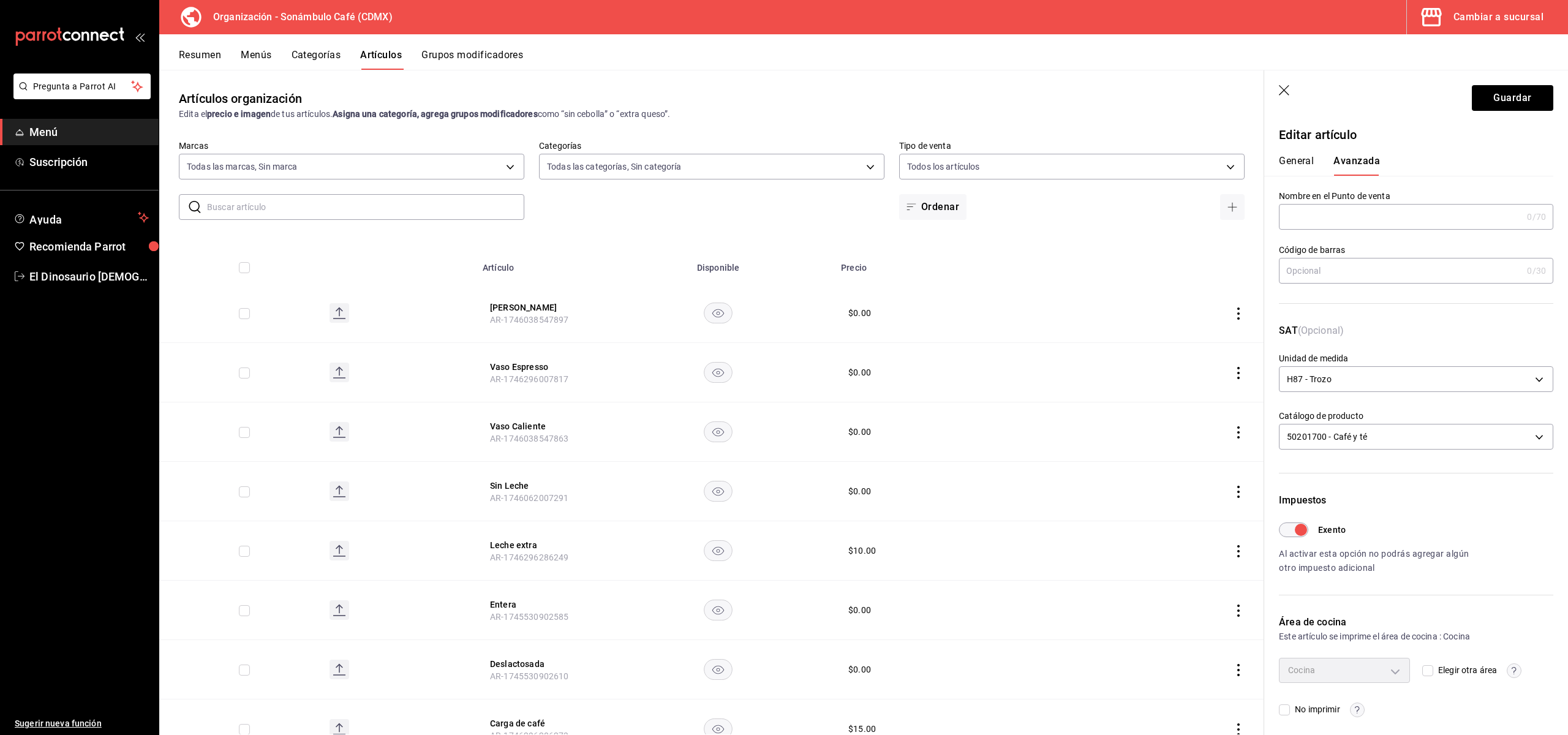
scroll to position [4159, 0]
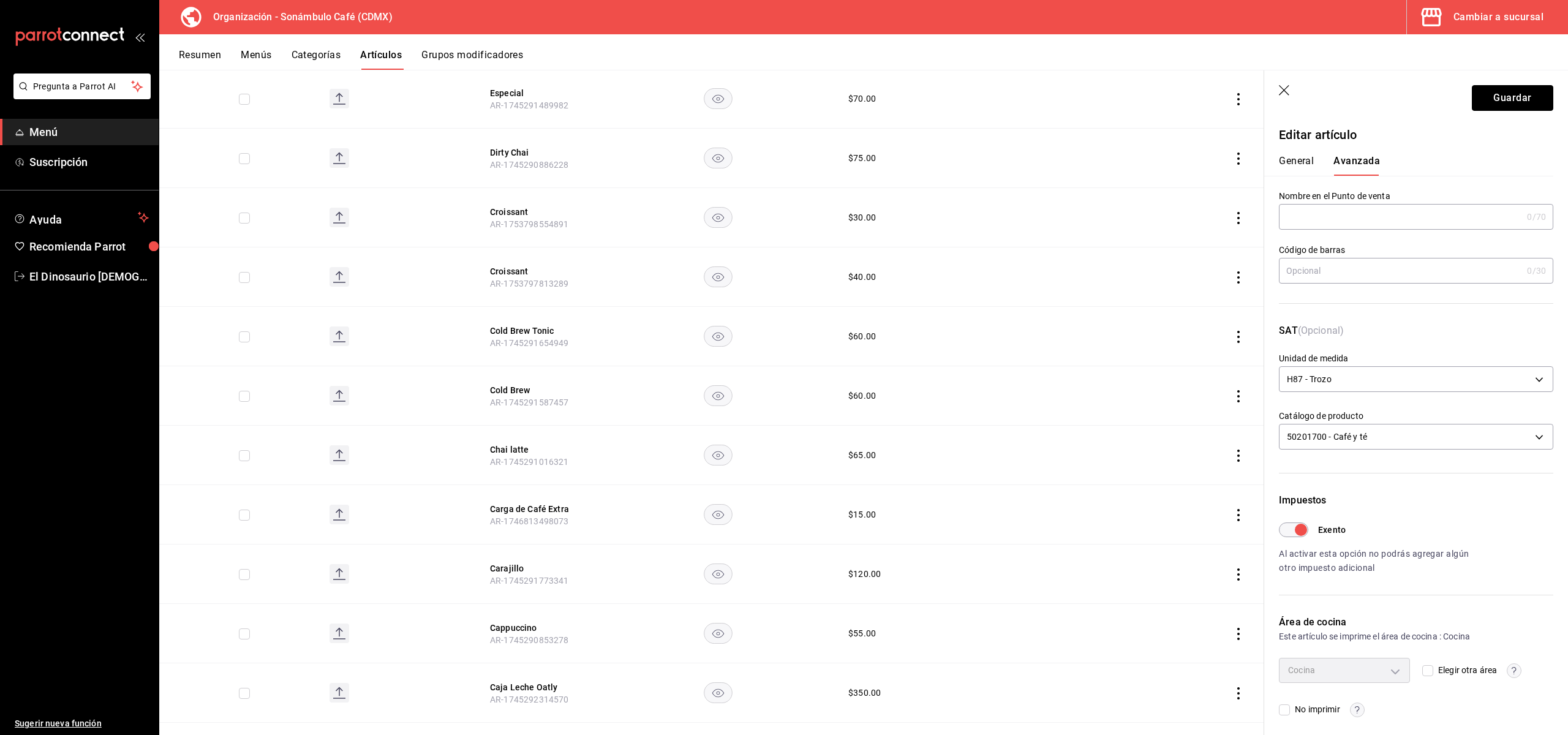
click at [1497, 90] on button "Guardar" at bounding box center [1512, 98] width 82 height 26
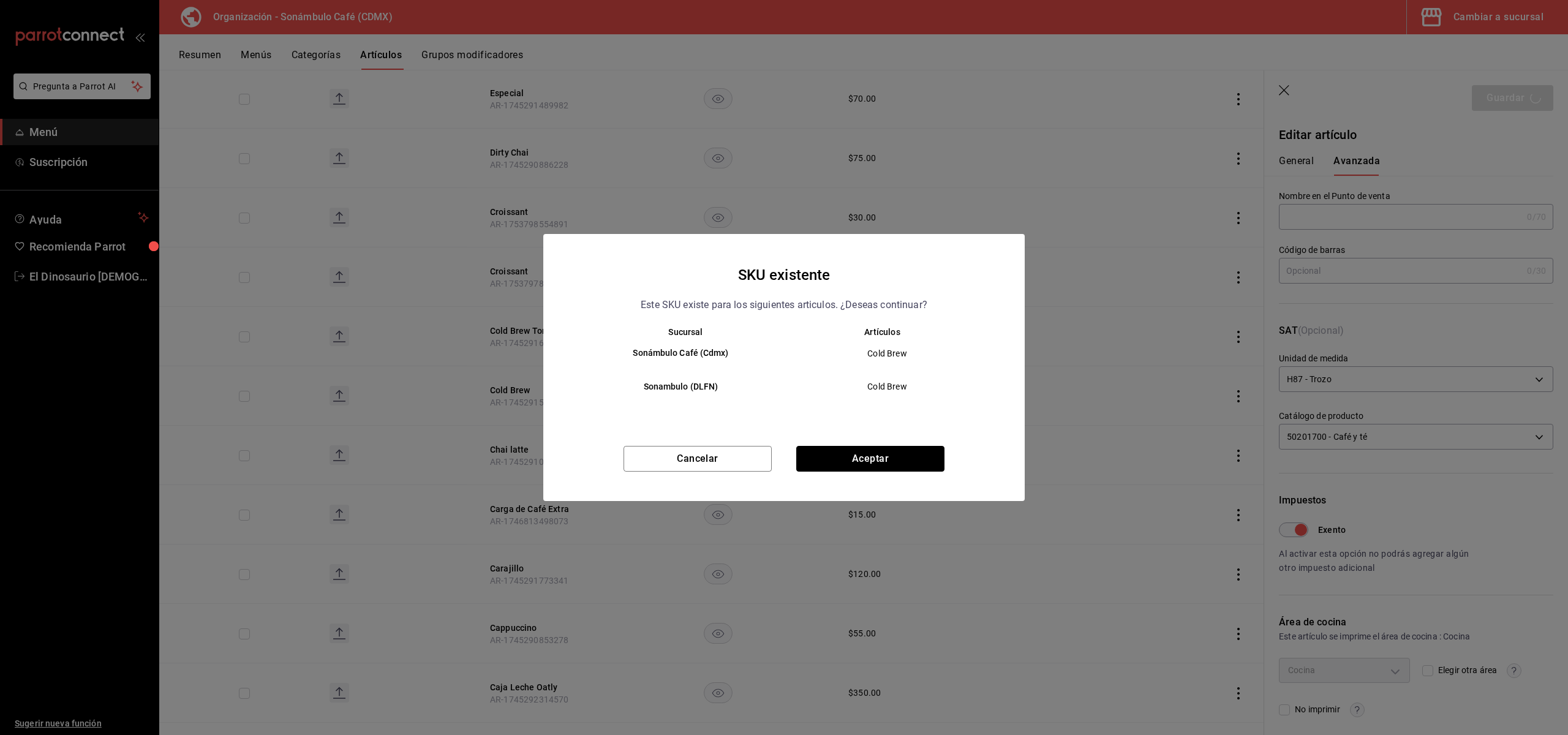
click at [892, 457] on button "Aceptar" at bounding box center [870, 458] width 148 height 26
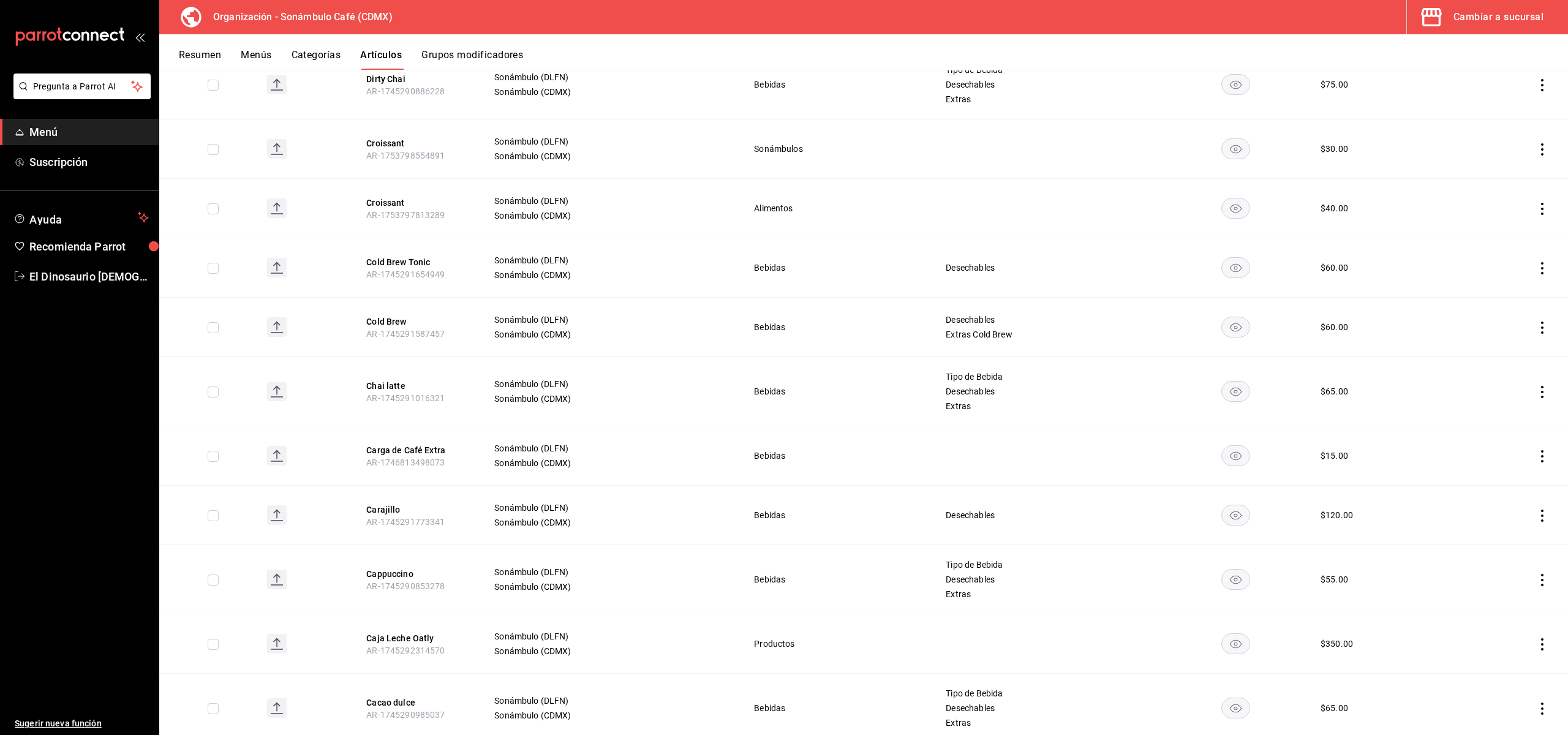
scroll to position [4340, 0]
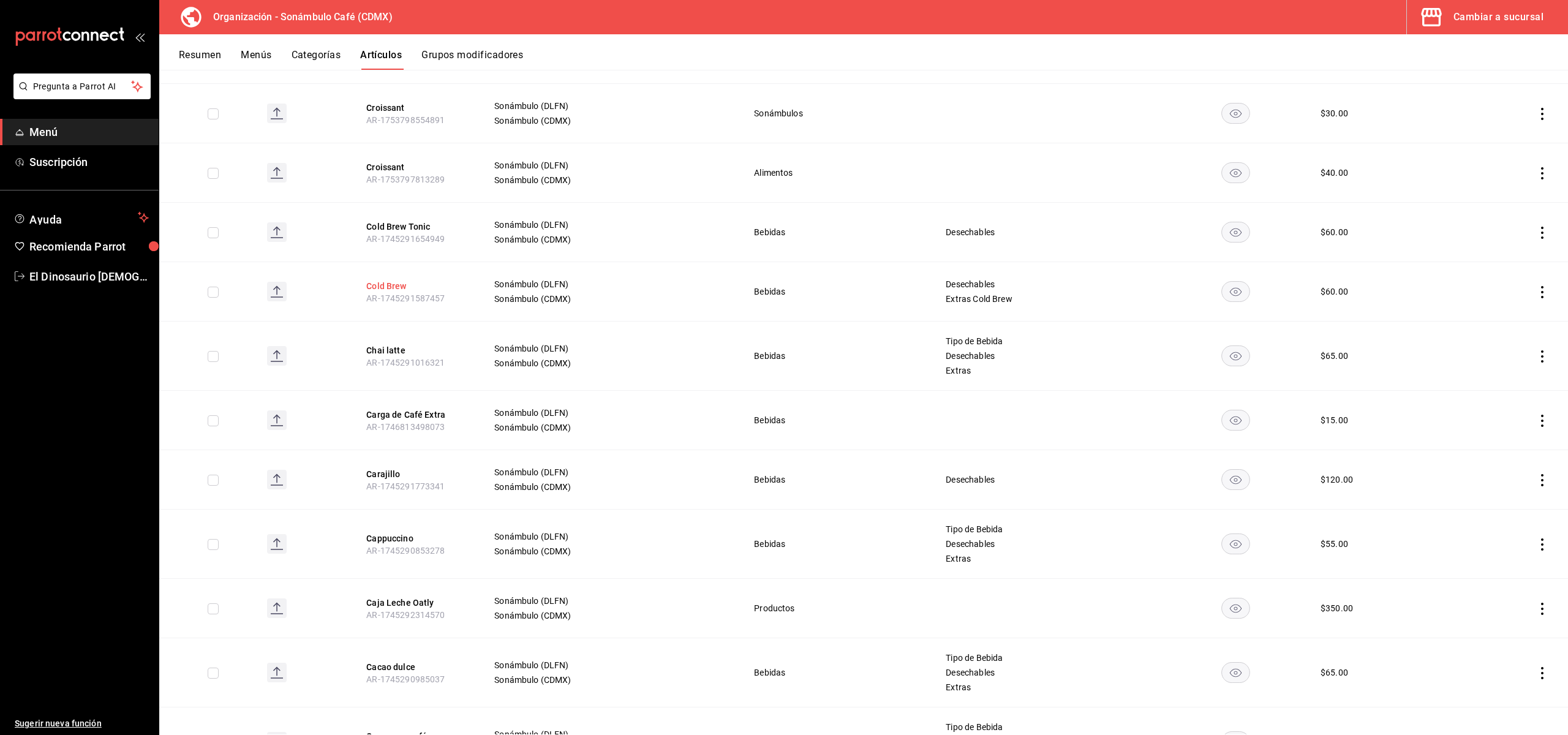
click at [402, 280] on button "Cold Brew" at bounding box center [415, 285] width 98 height 12
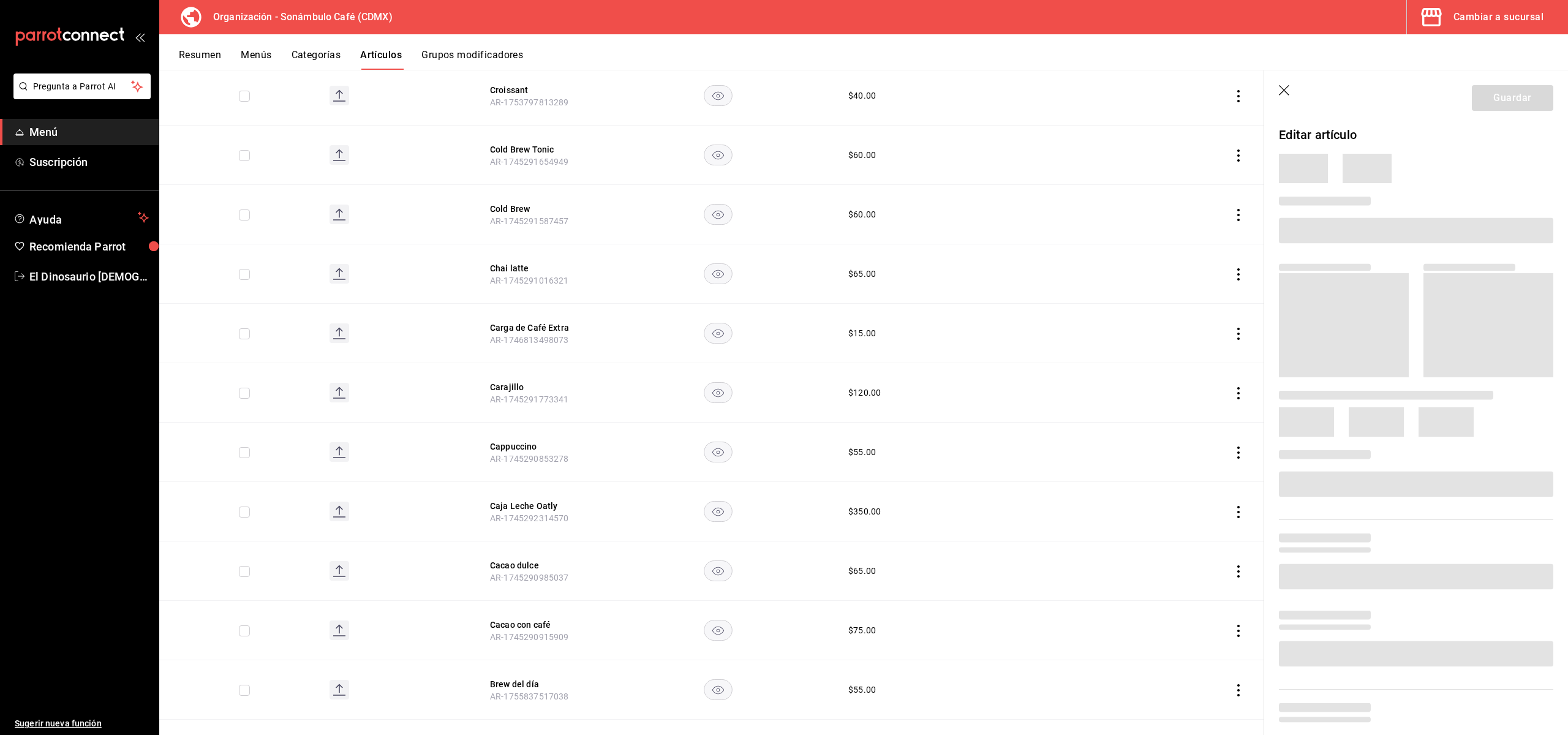
scroll to position [4223, 0]
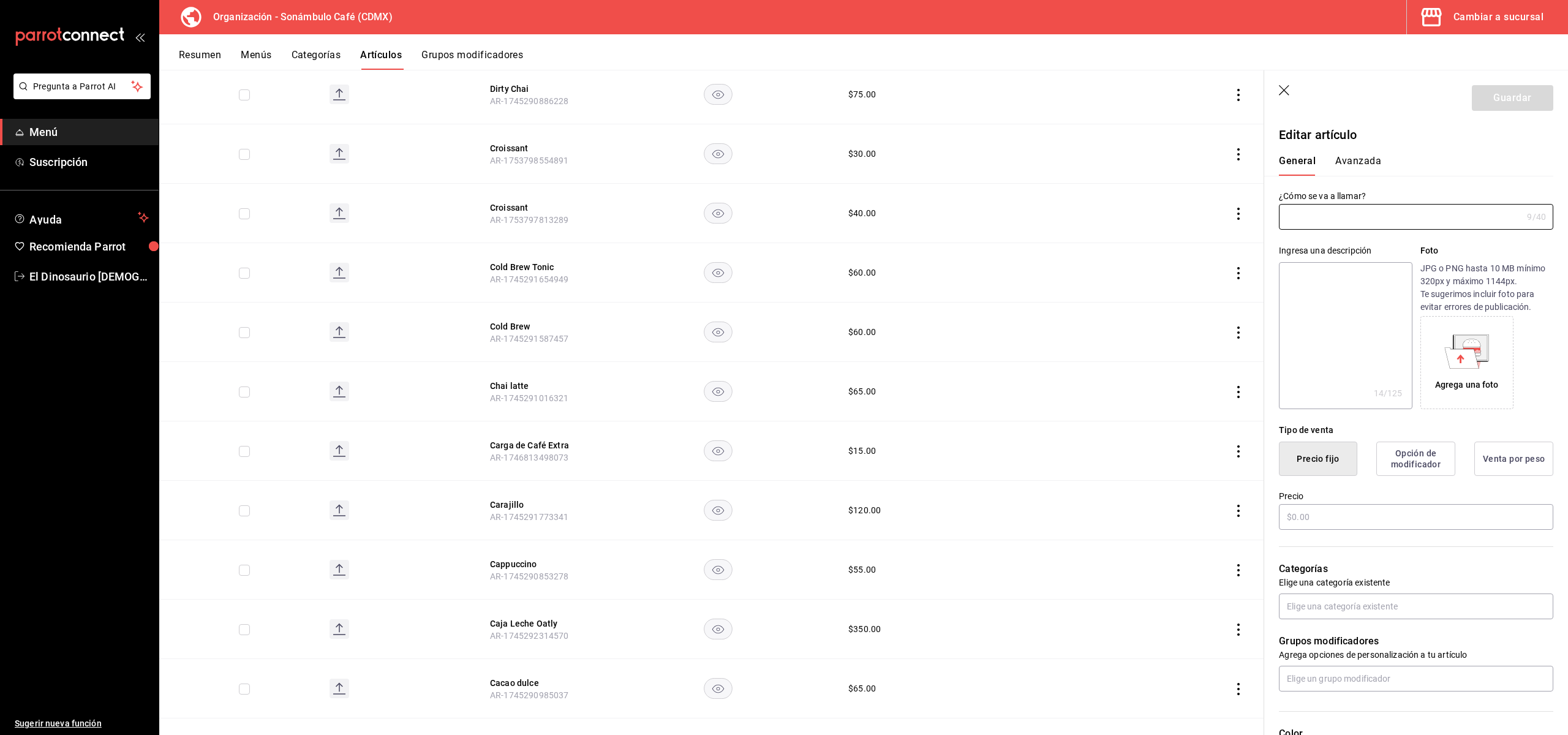
type input "Cold Brew"
type textarea "300 ml, 0 kcal"
type textarea "x"
type input "AR-1745291587457"
type textarea "x"
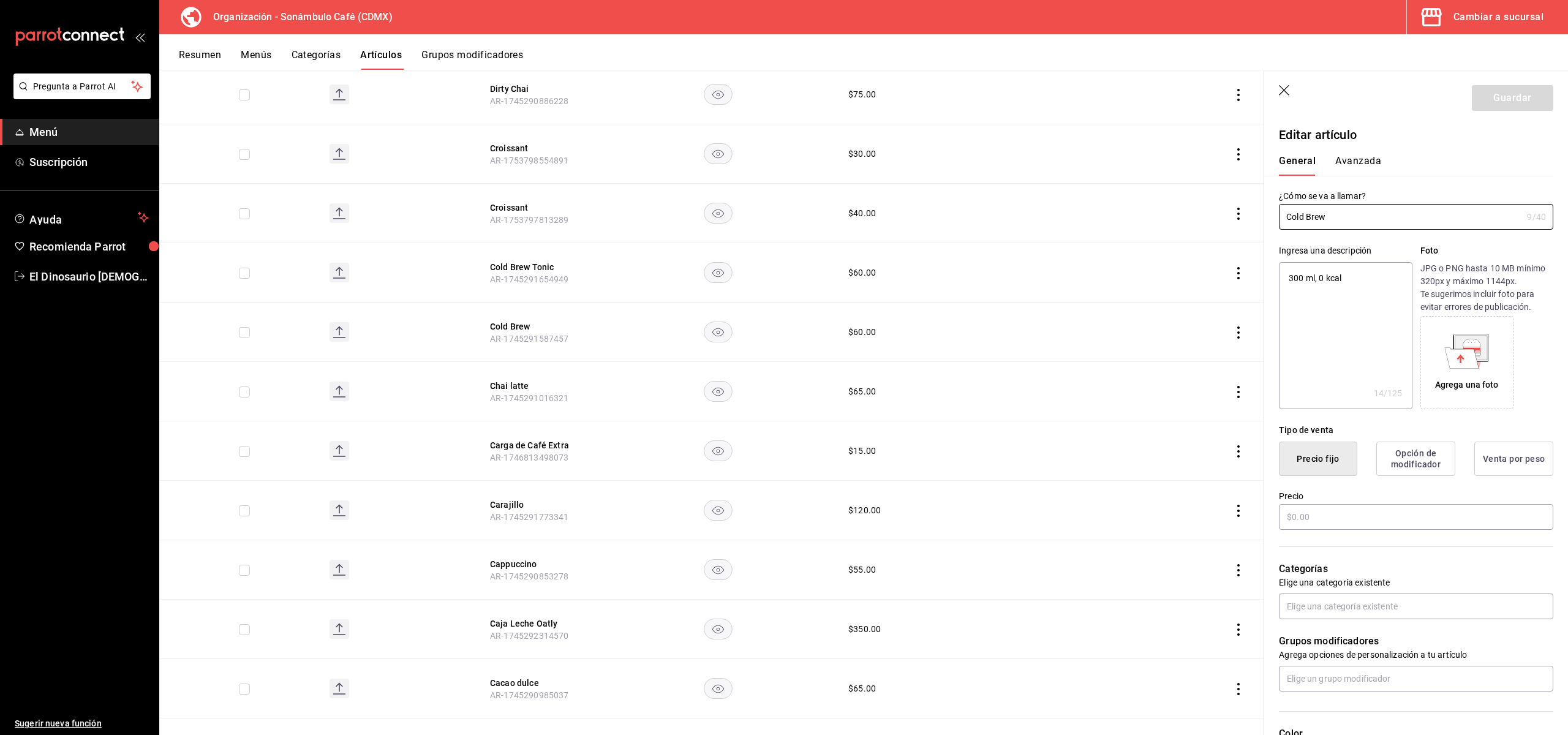
type input "$60.00"
click at [1365, 158] on button "Avanzada" at bounding box center [1359, 165] width 46 height 21
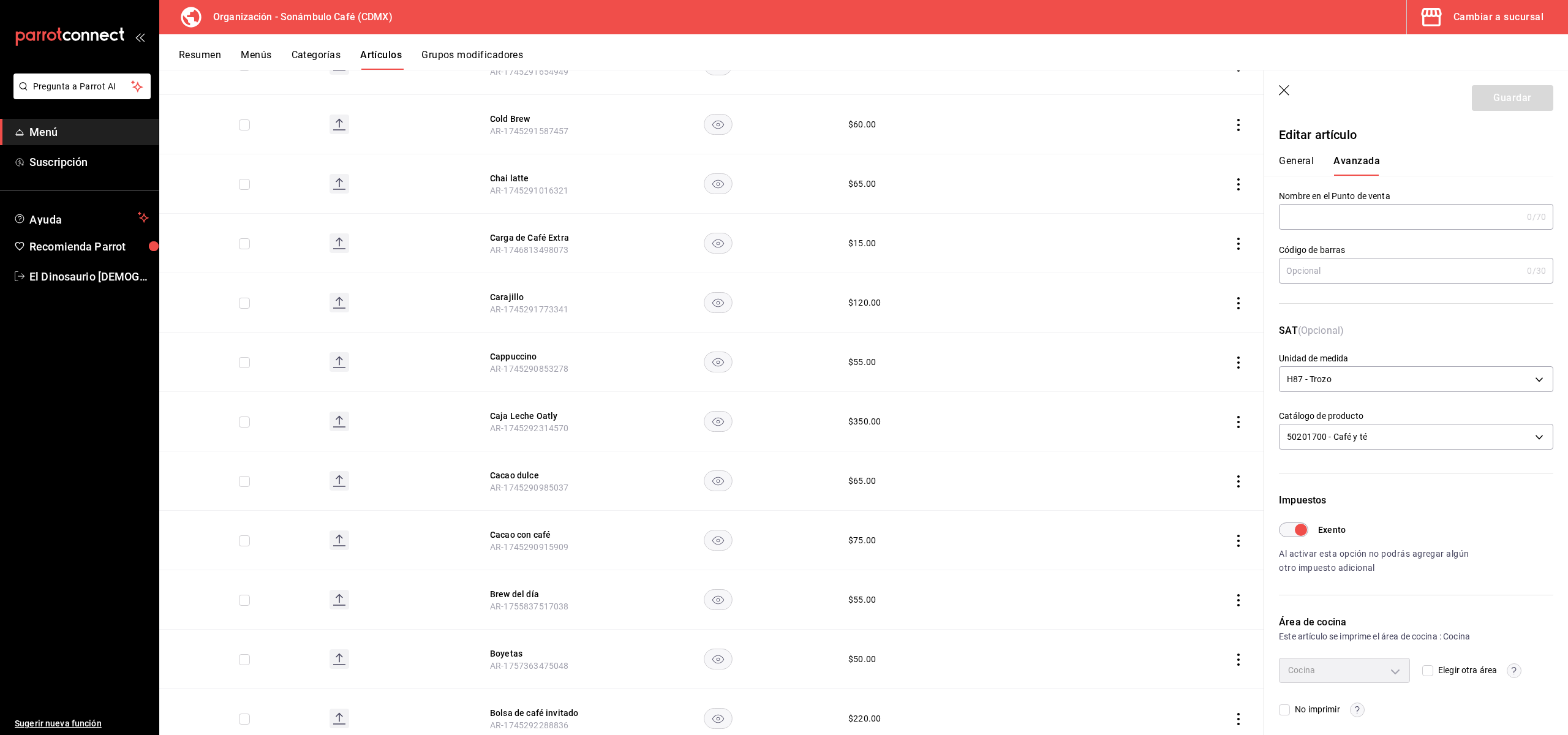
scroll to position [4424, 0]
click at [521, 178] on button "Chai latte" at bounding box center [539, 184] width 98 height 12
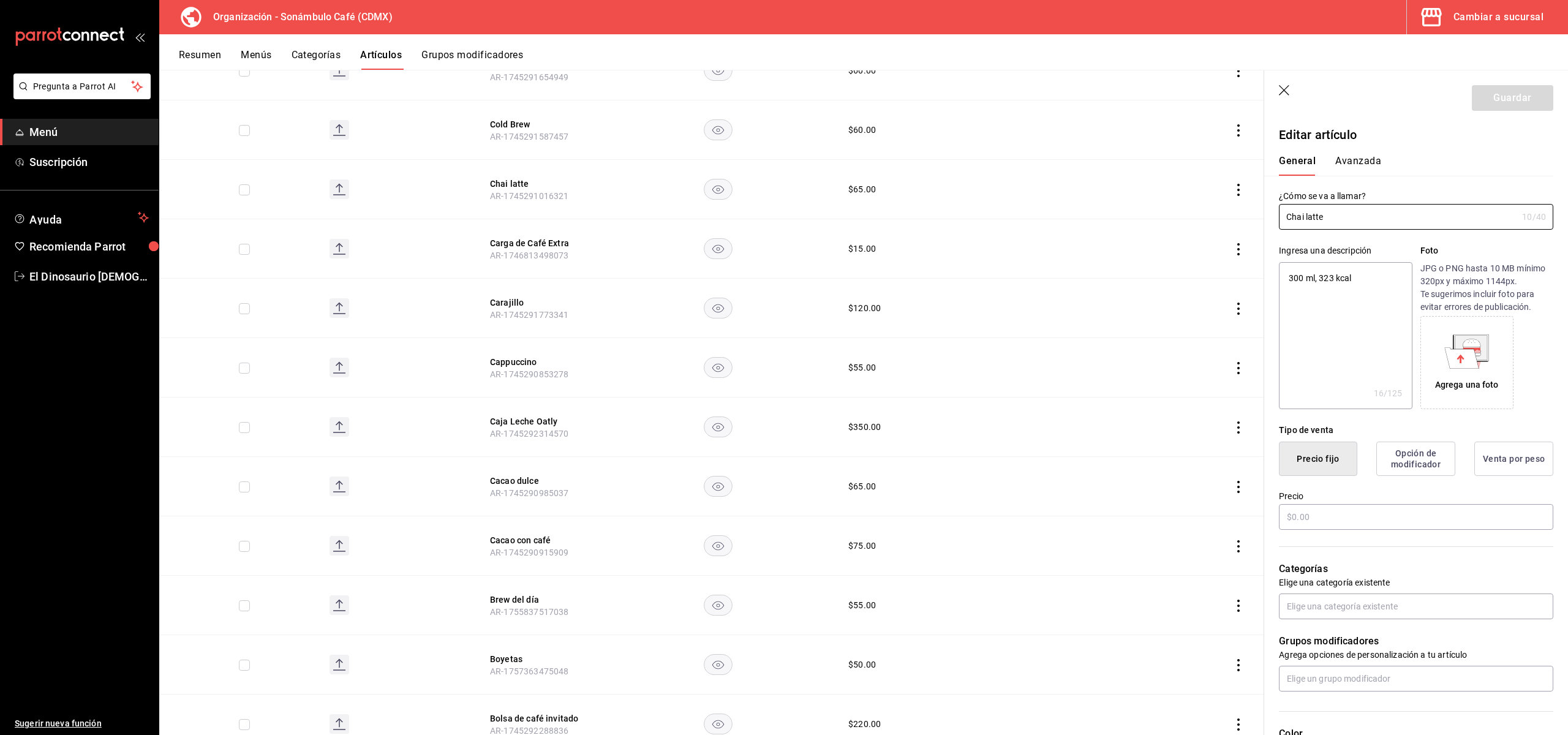
type textarea "x"
type input "$65.00"
type input "H87"
type input "50201700"
radio input "true"
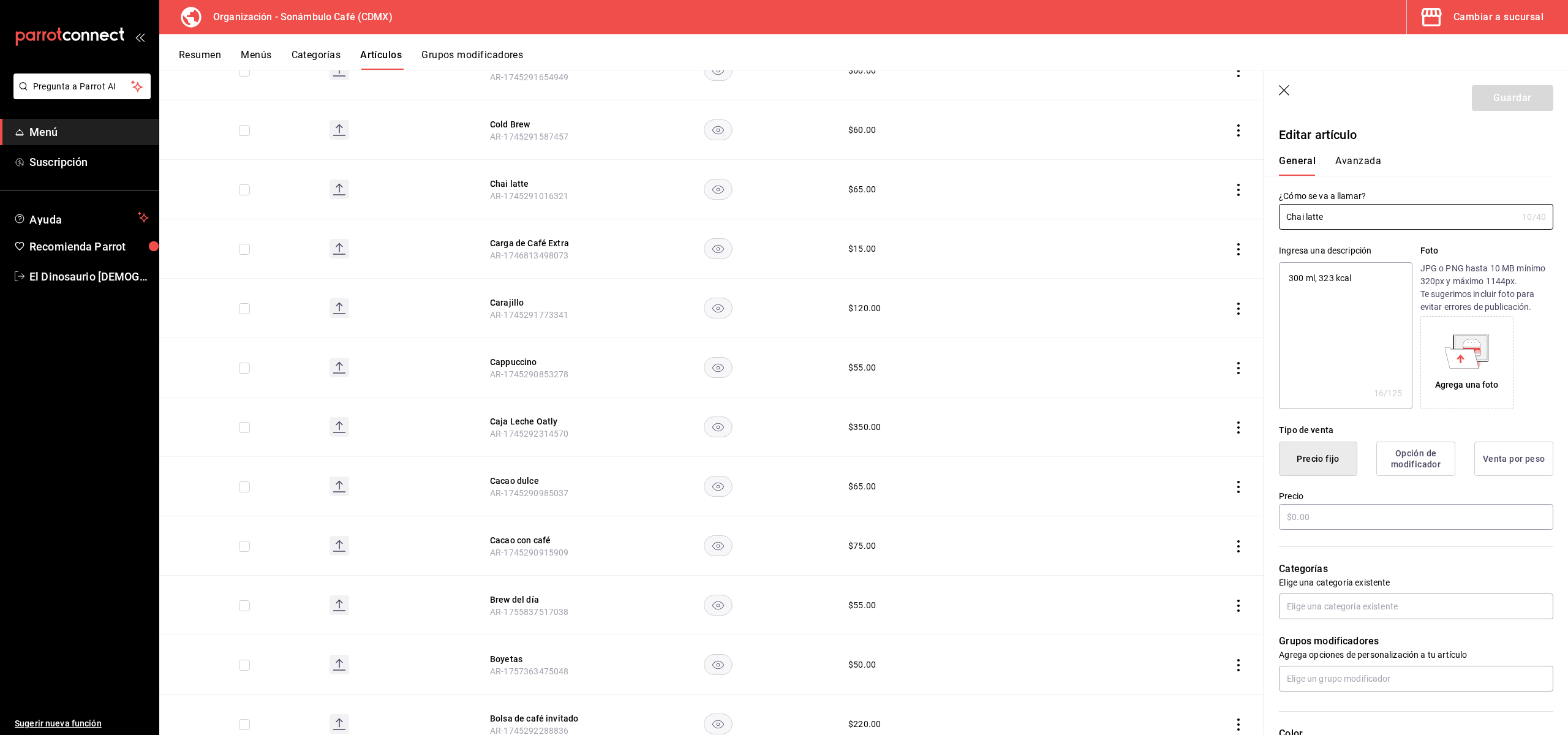
radio input "true"
type input "6d5d39c5-aa1e-42d8-a05d-a56b1b7c7e54"
click at [1347, 159] on button "Avanzada" at bounding box center [1359, 165] width 46 height 21
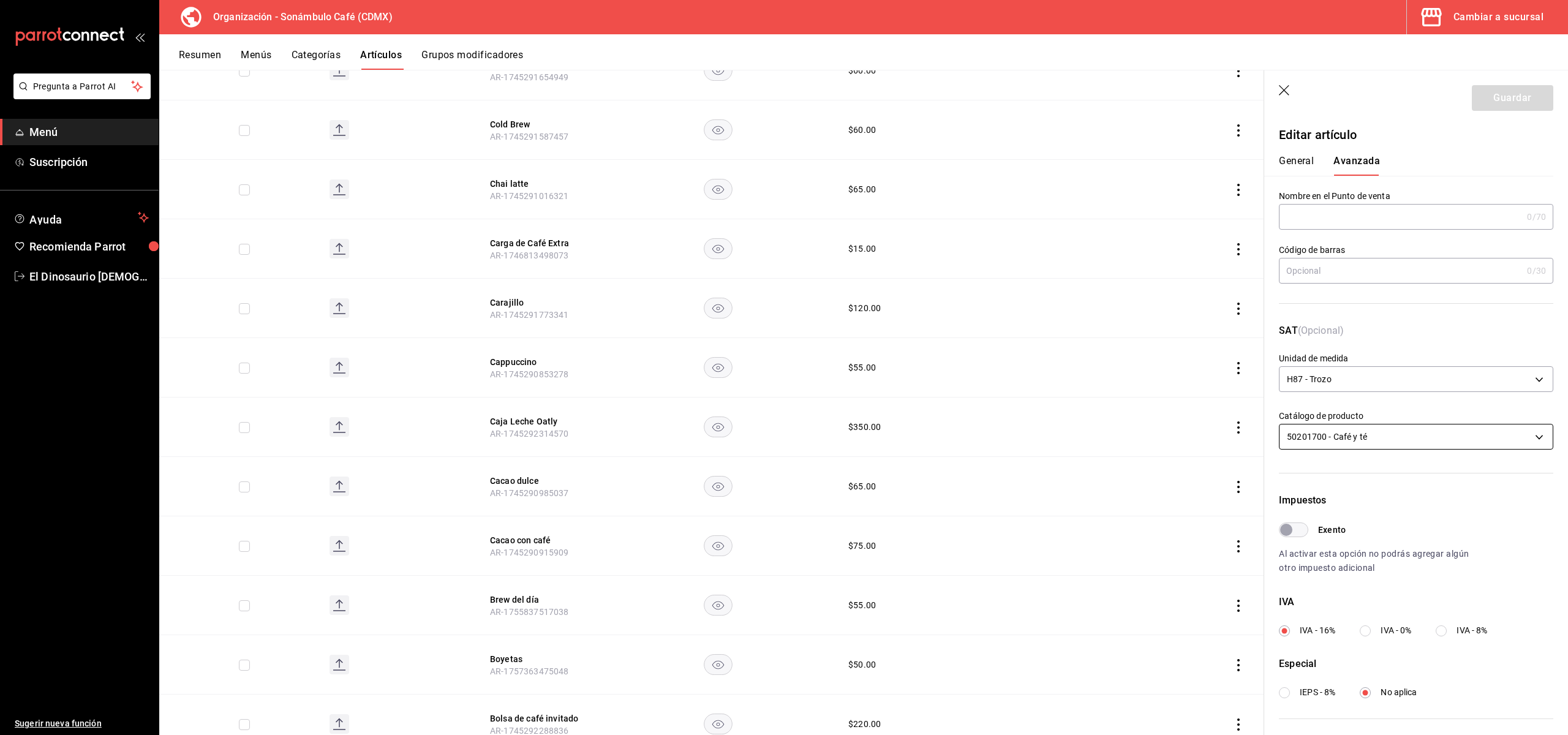
click at [1392, 439] on body "Pregunta a Parrot AI Menú Suscripción Ayuda Recomienda Parrot El Dinosaurio [DE…" at bounding box center [784, 367] width 1568 height 735
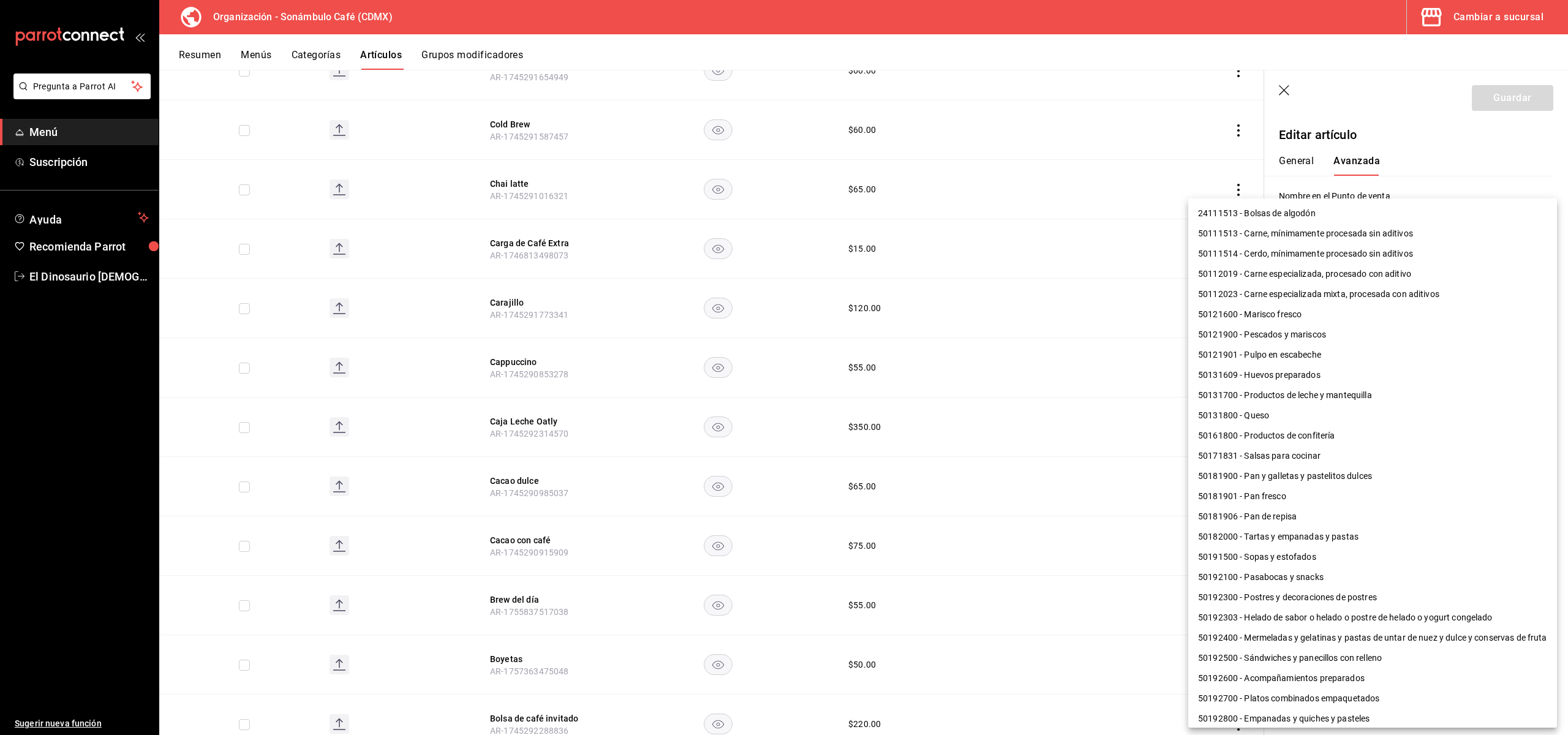
scroll to position [356, 0]
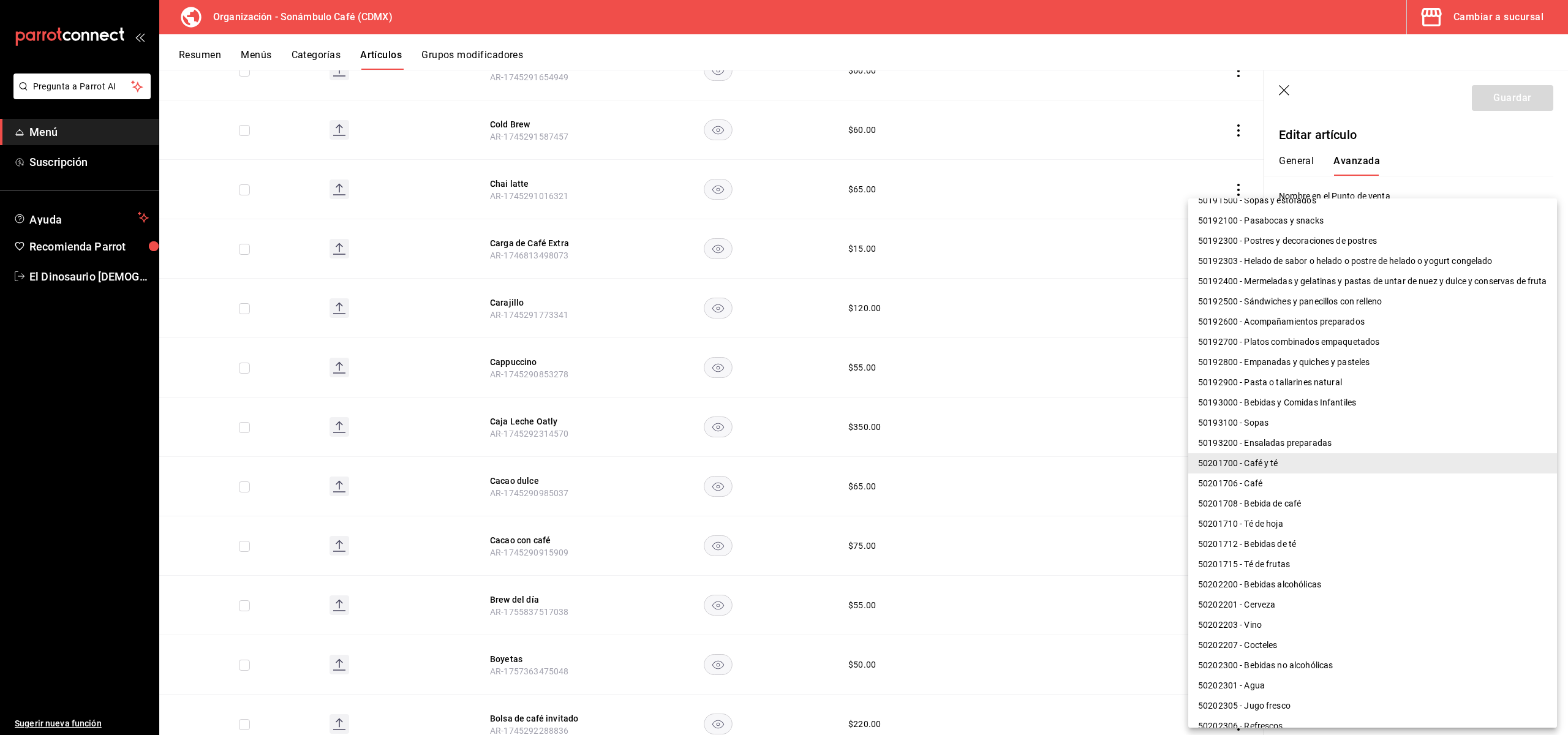
click at [938, 346] on div at bounding box center [784, 367] width 1568 height 735
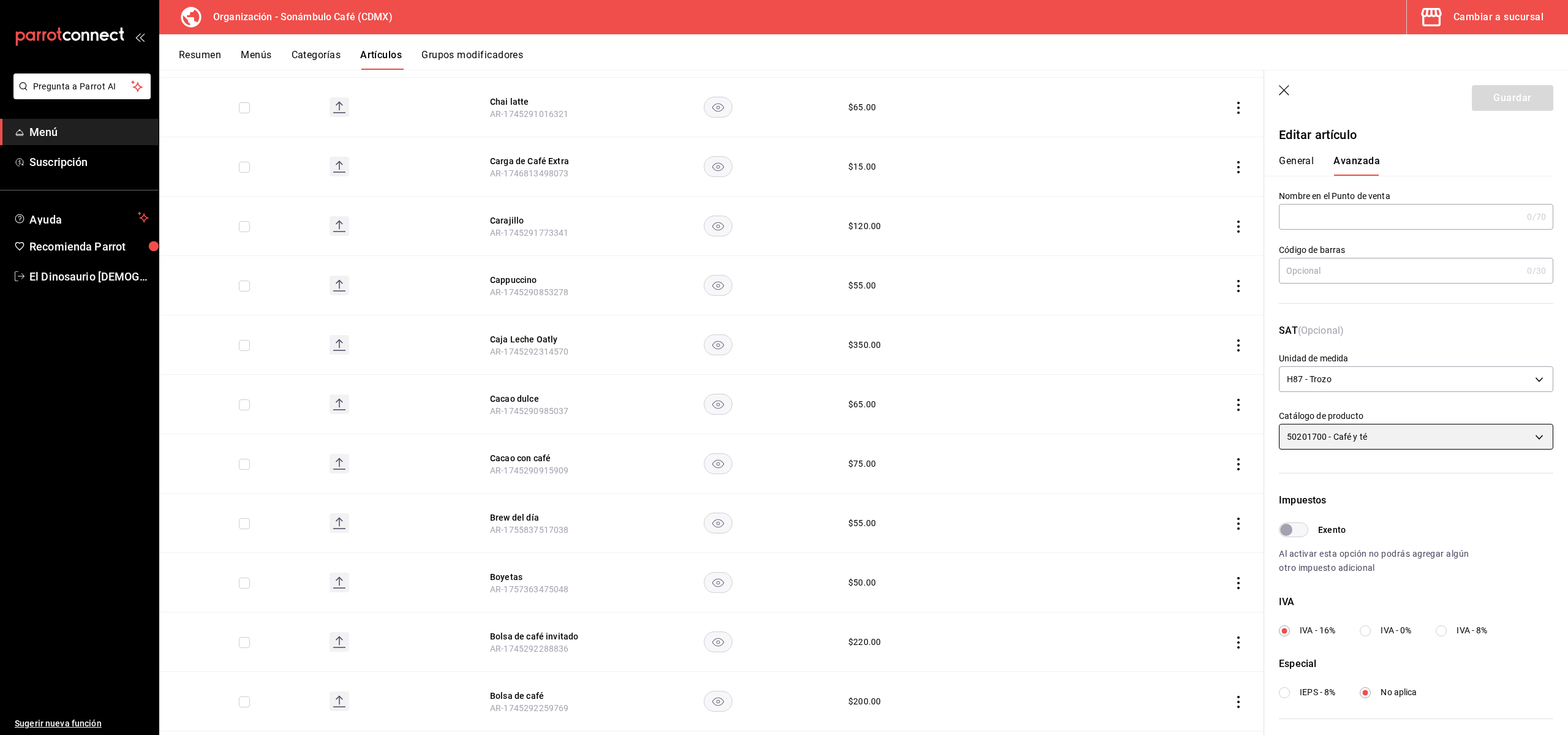
scroll to position [4514, 0]
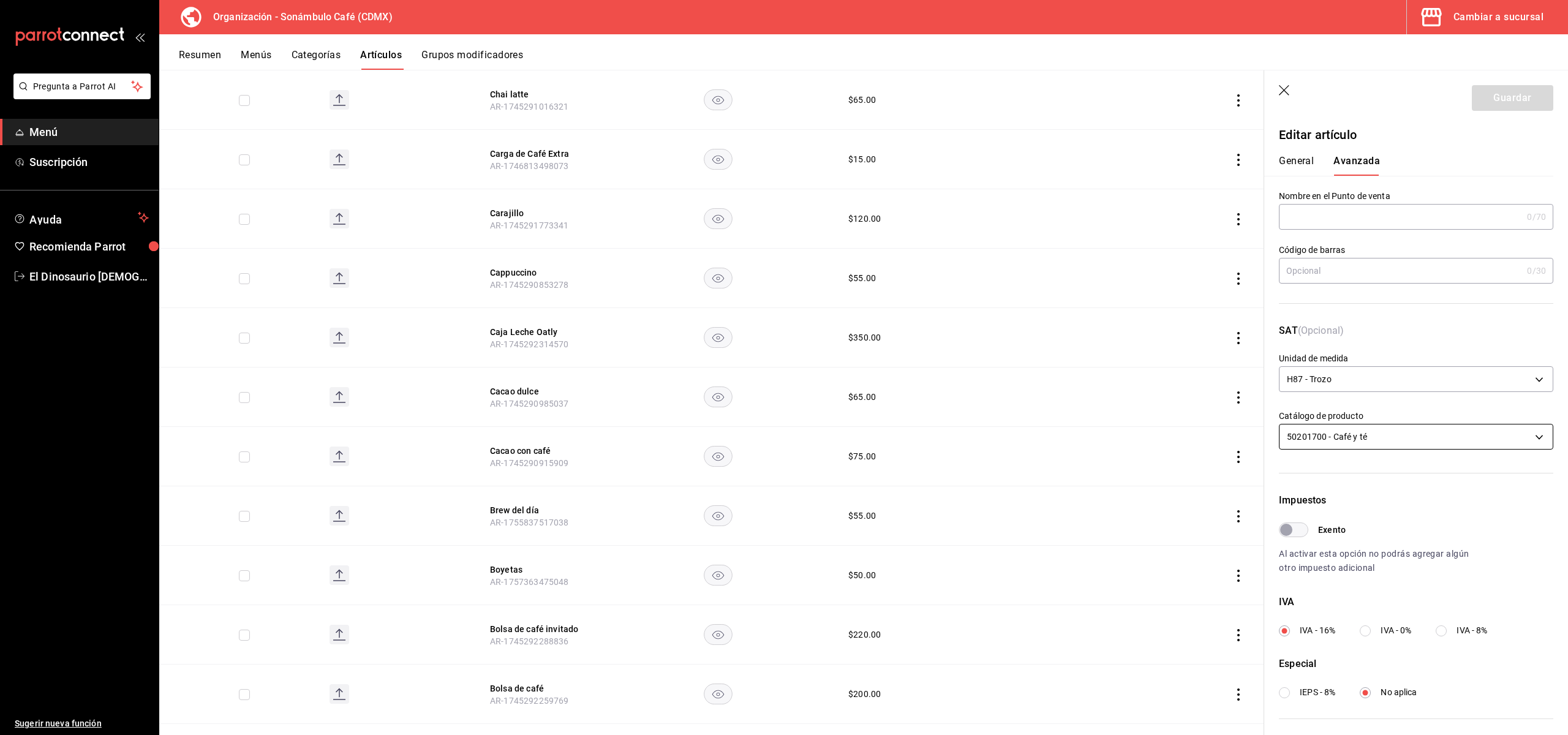
click at [1427, 430] on body "Pregunta a Parrot AI Menú Suscripción Ayuda Recomienda Parrot El Dinosaurio [DE…" at bounding box center [784, 367] width 1568 height 735
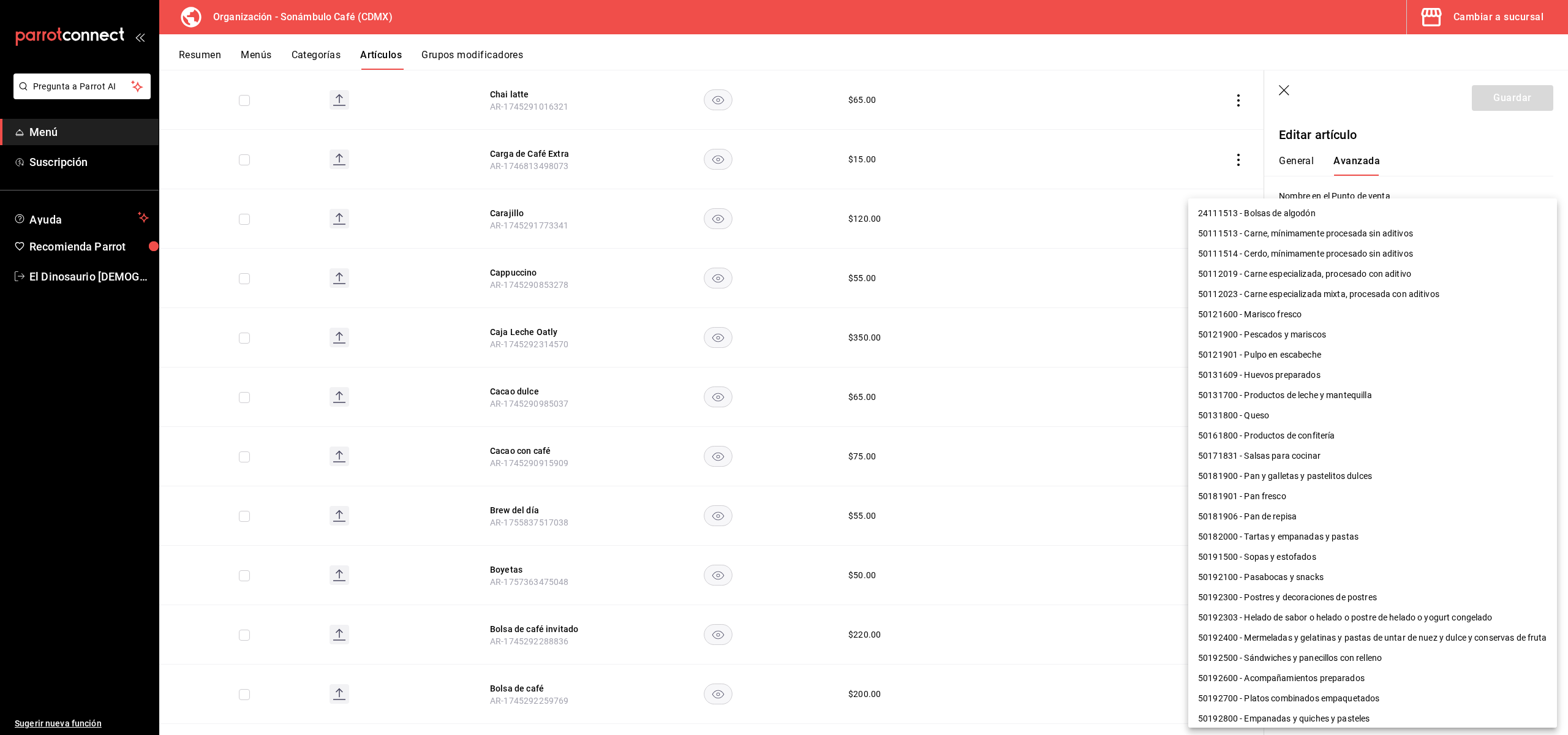
scroll to position [356, 0]
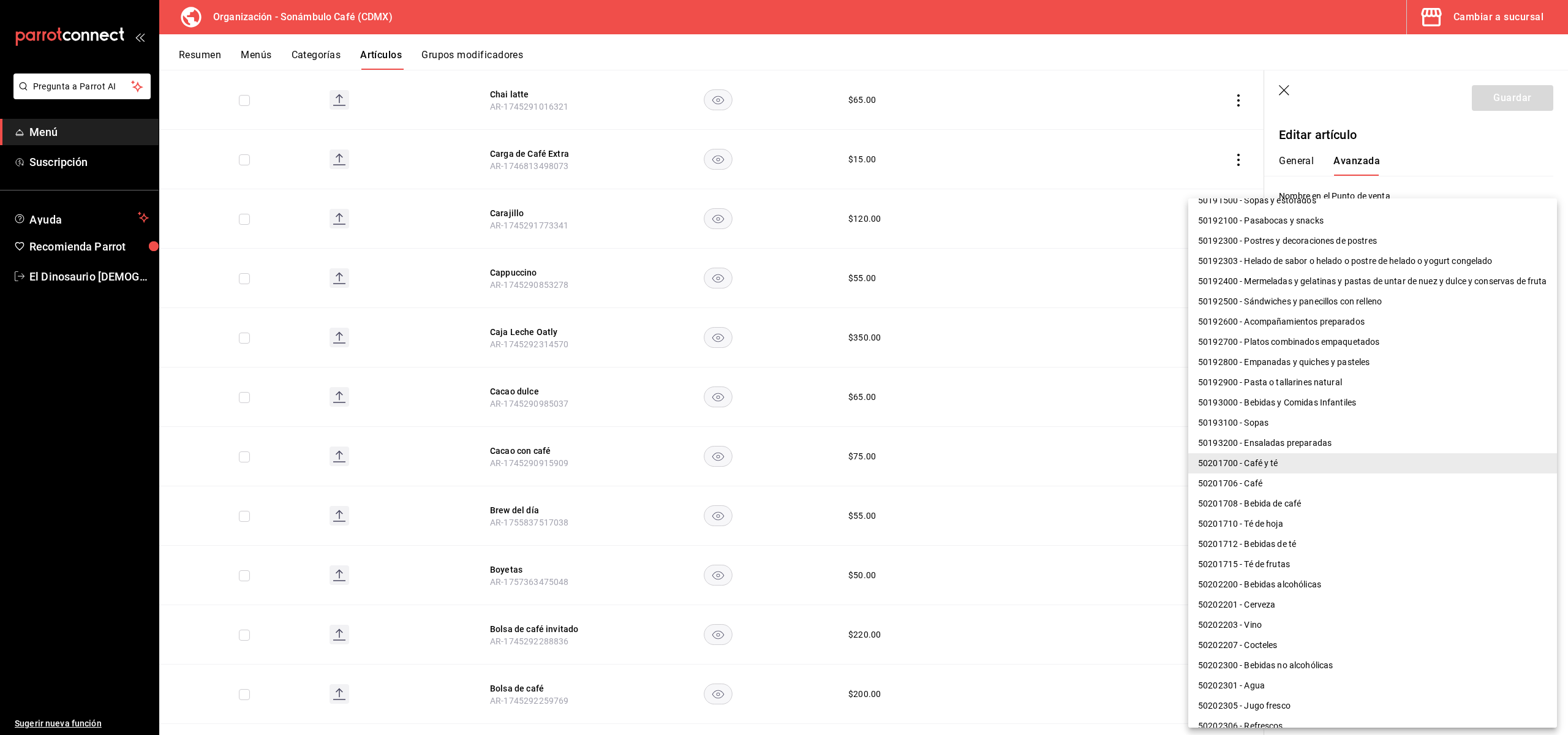
click at [1333, 542] on li "50201712 - Bebidas de té" at bounding box center [1373, 544] width 369 height 20
type input "50201712"
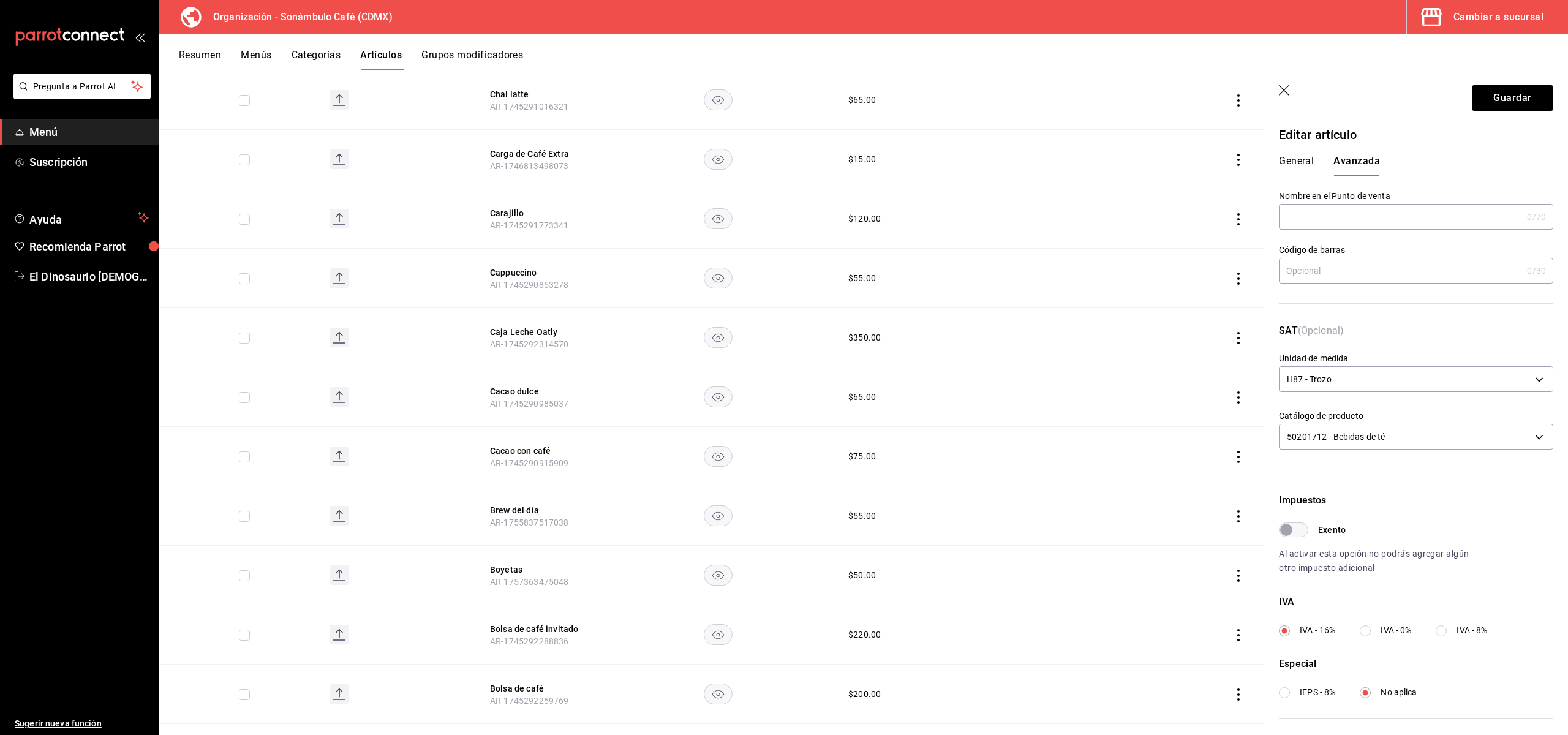
click at [1298, 527] on input "Exento" at bounding box center [1286, 529] width 44 height 14
checkbox input "true"
click at [1313, 160] on button "General" at bounding box center [1296, 165] width 35 height 21
type textarea "x"
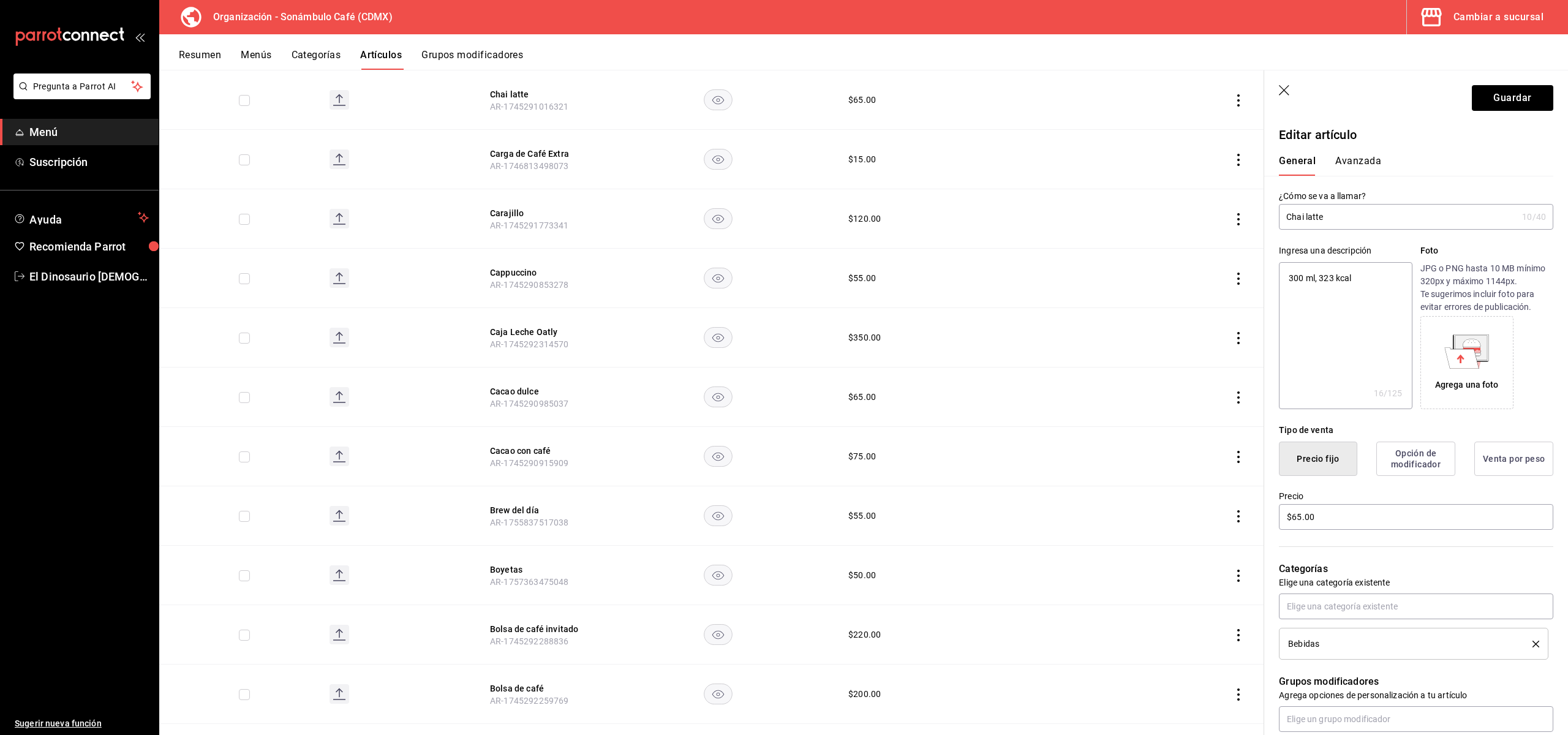
click at [1372, 159] on button "Avanzada" at bounding box center [1359, 165] width 46 height 21
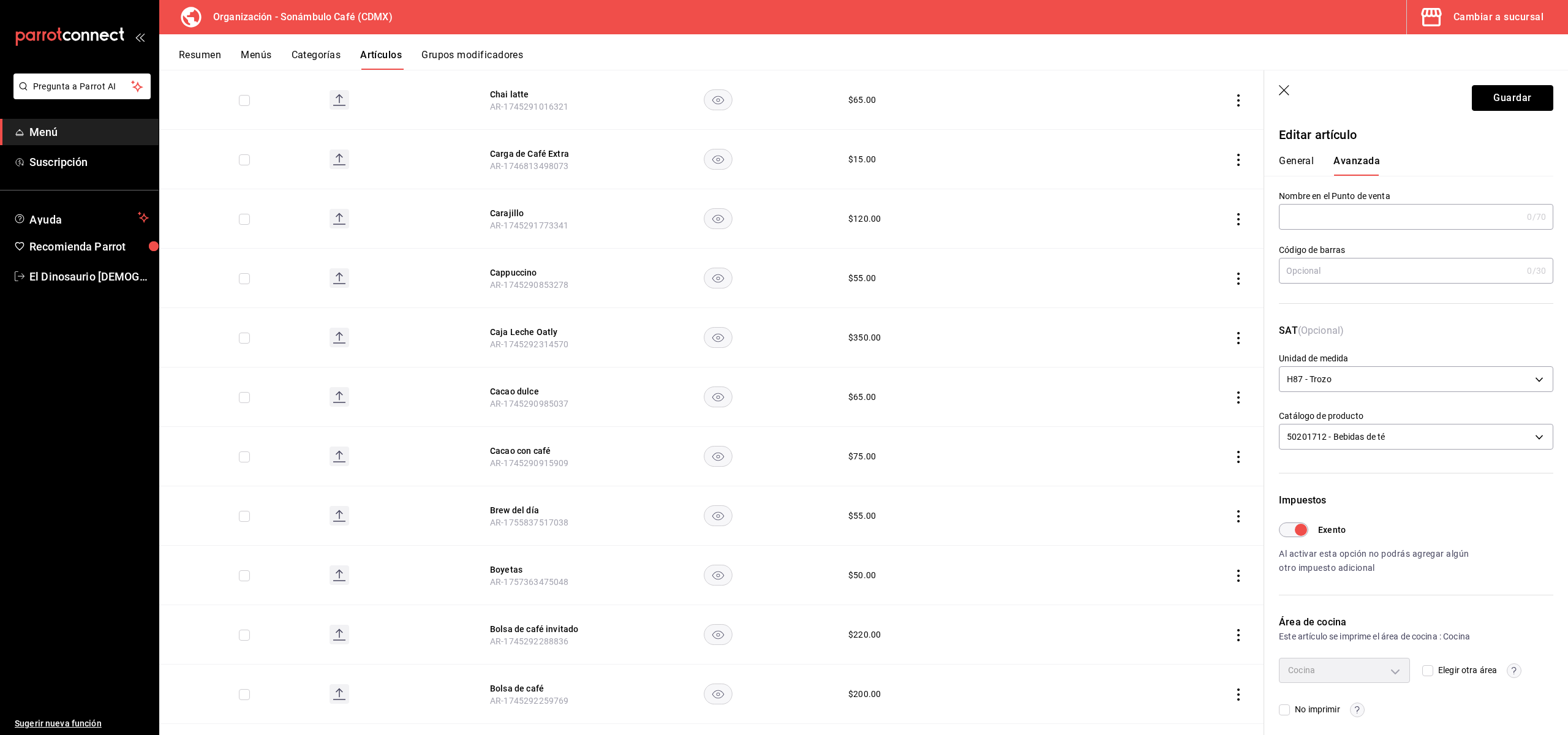
click at [1526, 103] on button "Guardar" at bounding box center [1512, 98] width 82 height 26
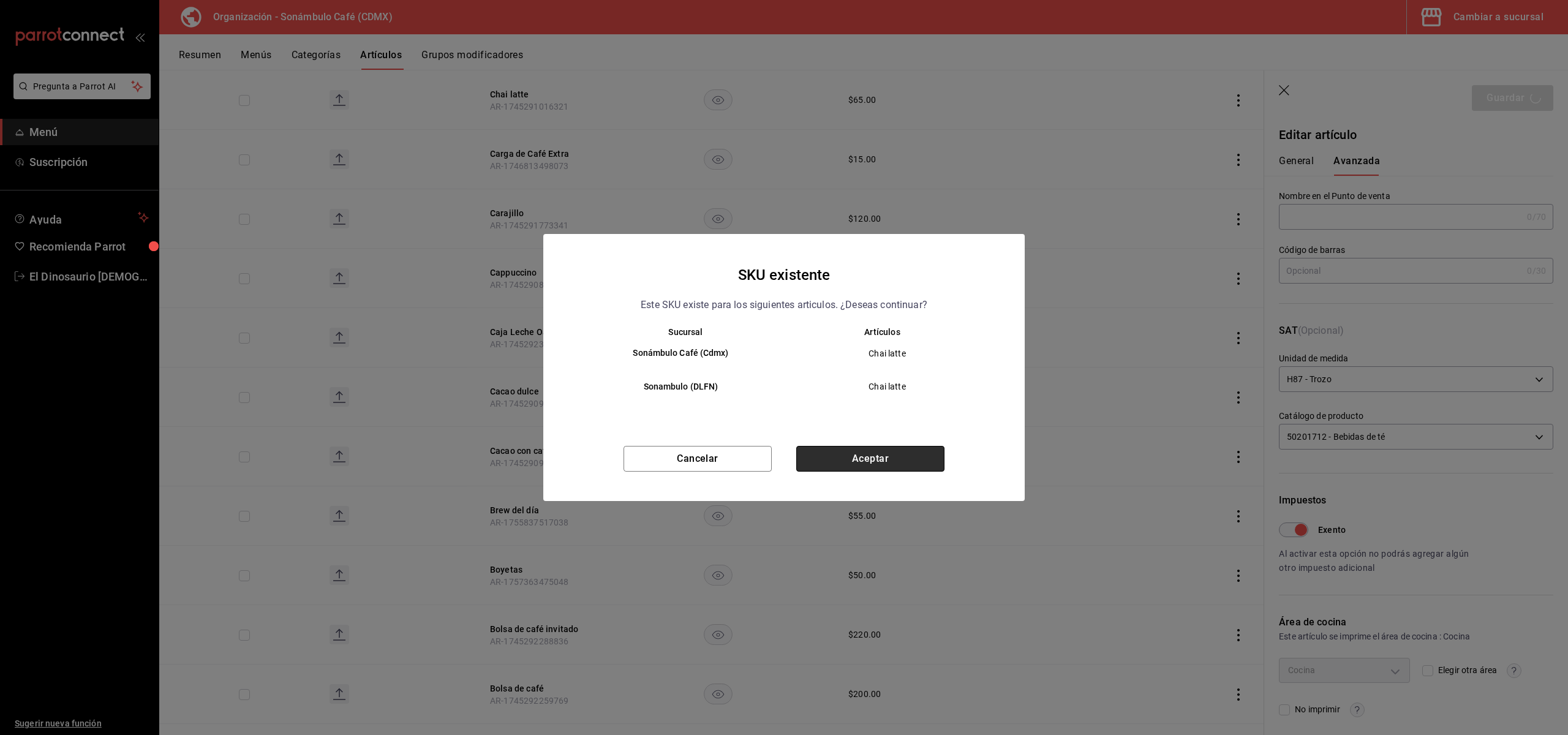
click at [870, 461] on button "Aceptar" at bounding box center [870, 458] width 148 height 26
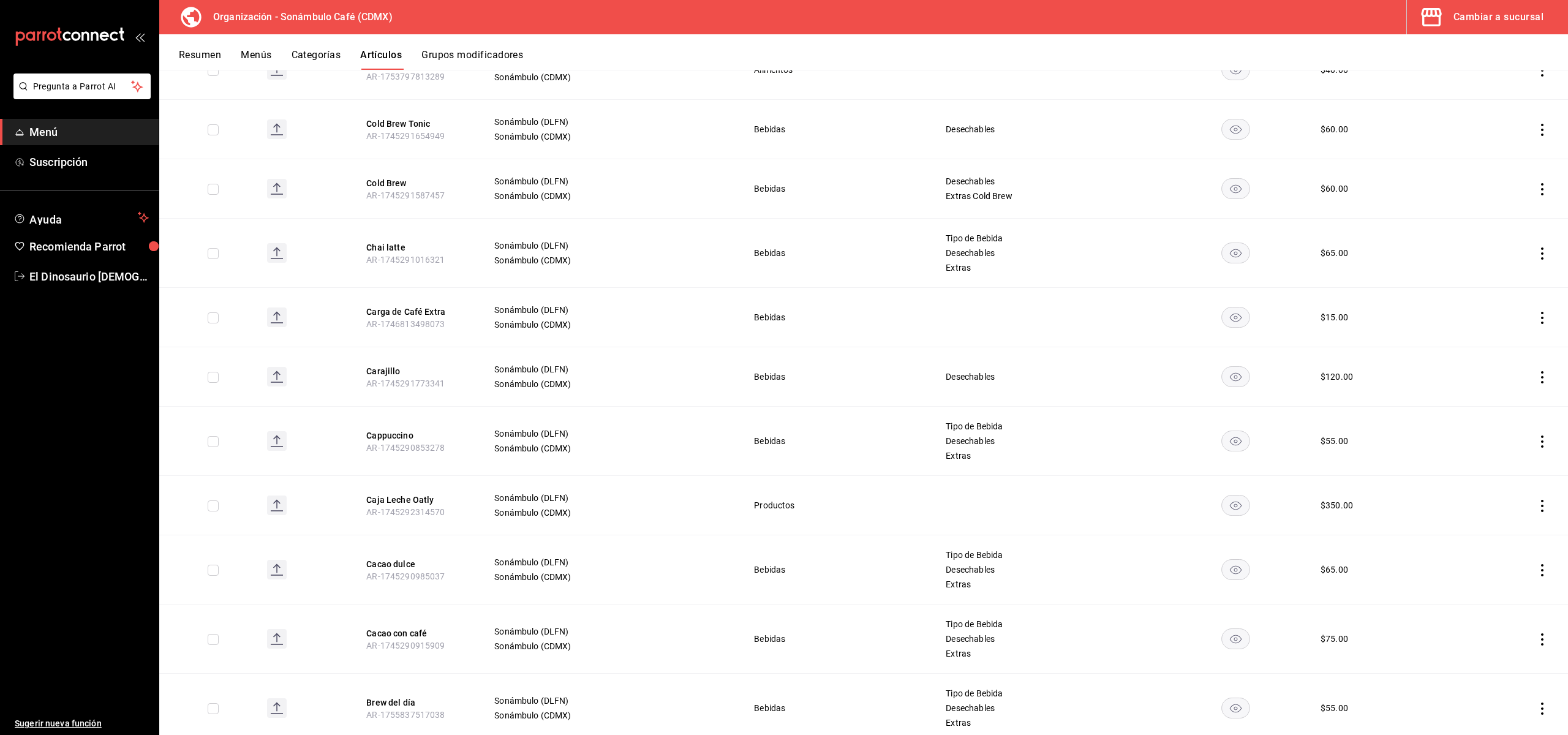
scroll to position [4448, 0]
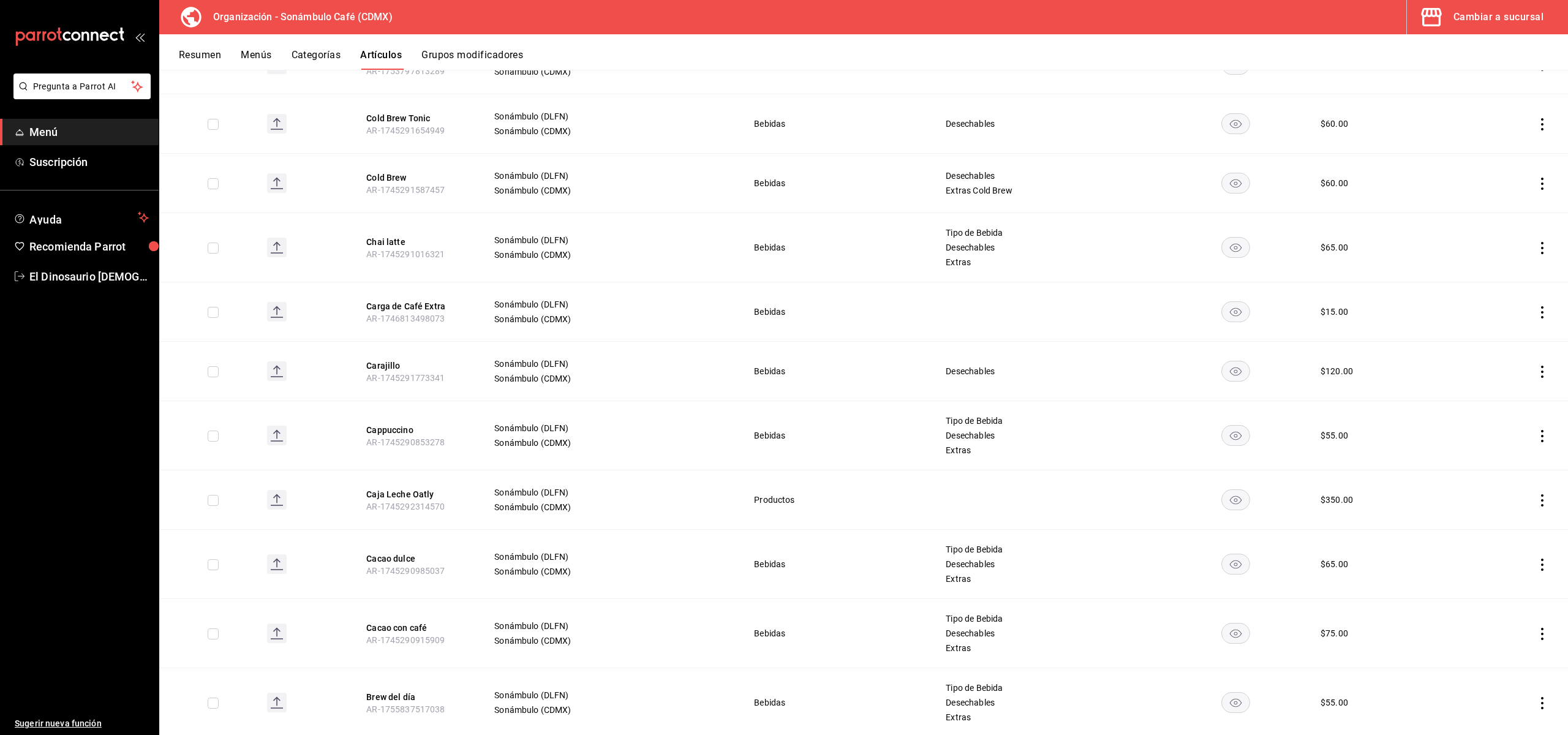
click at [384, 236] on button "Chai latte" at bounding box center [415, 242] width 98 height 12
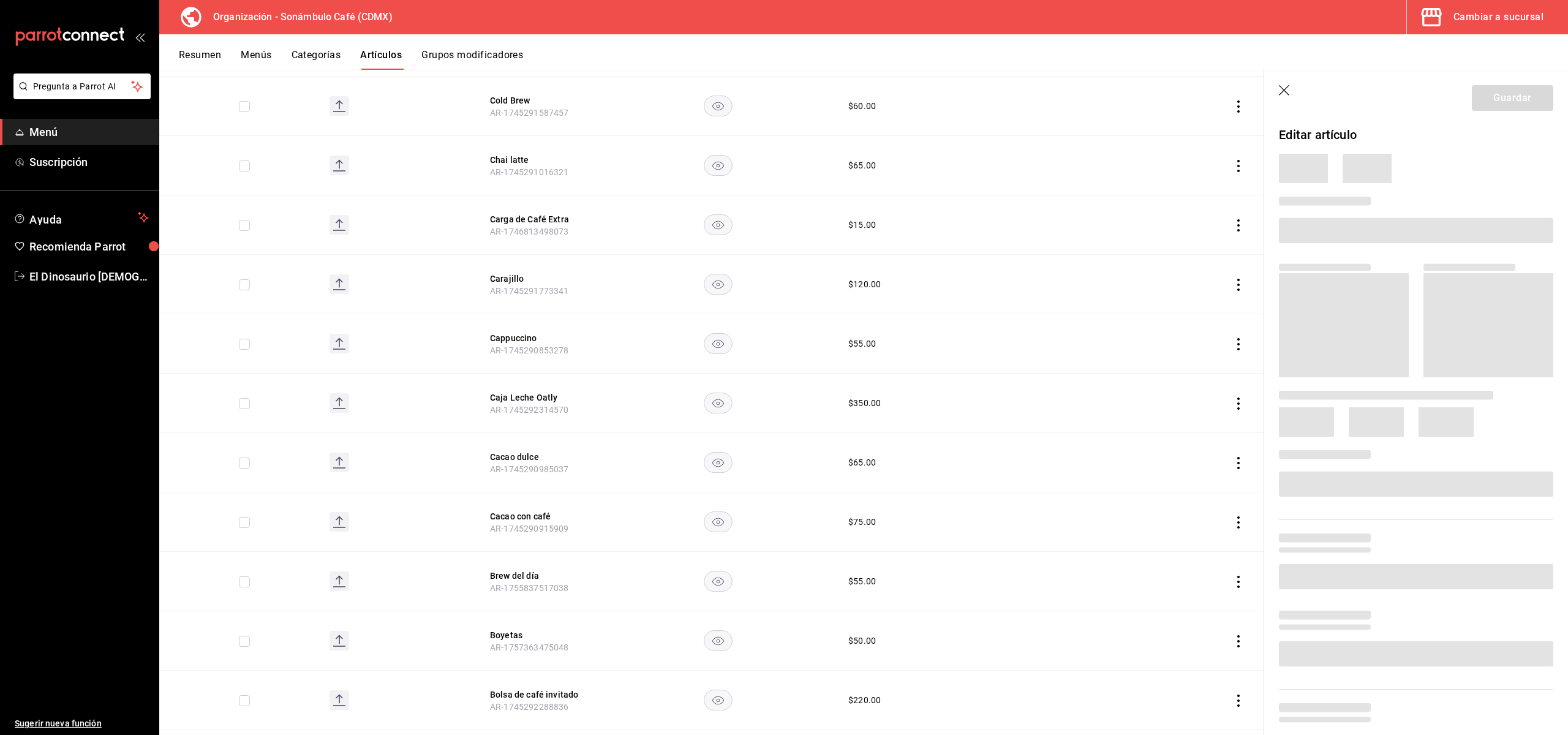
scroll to position [4331, 0]
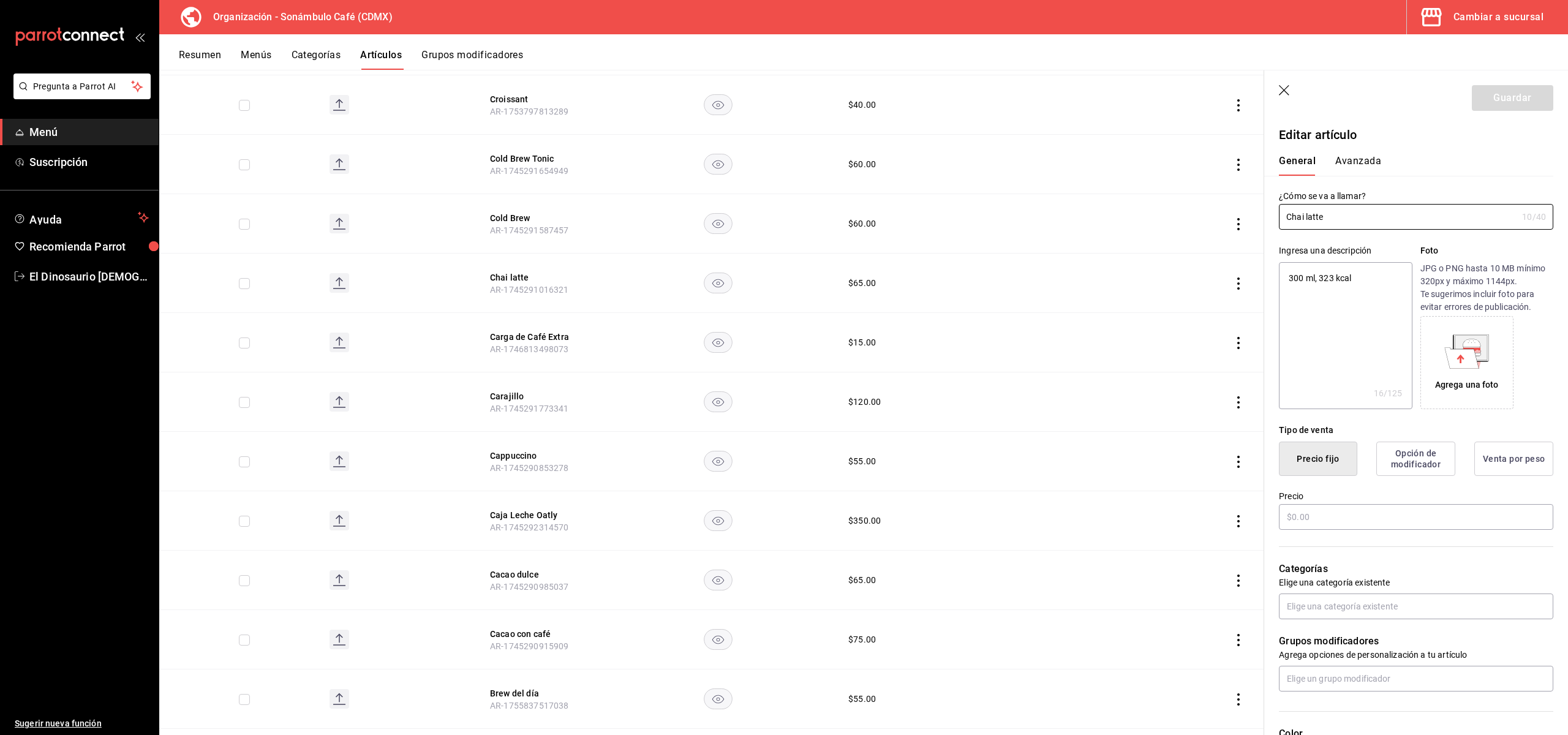
type textarea "x"
type input "$65.00"
type input "H87"
type input "50201712"
type input "6d5d39c5-aa1e-42d8-a05d-a56b1b7c7e54"
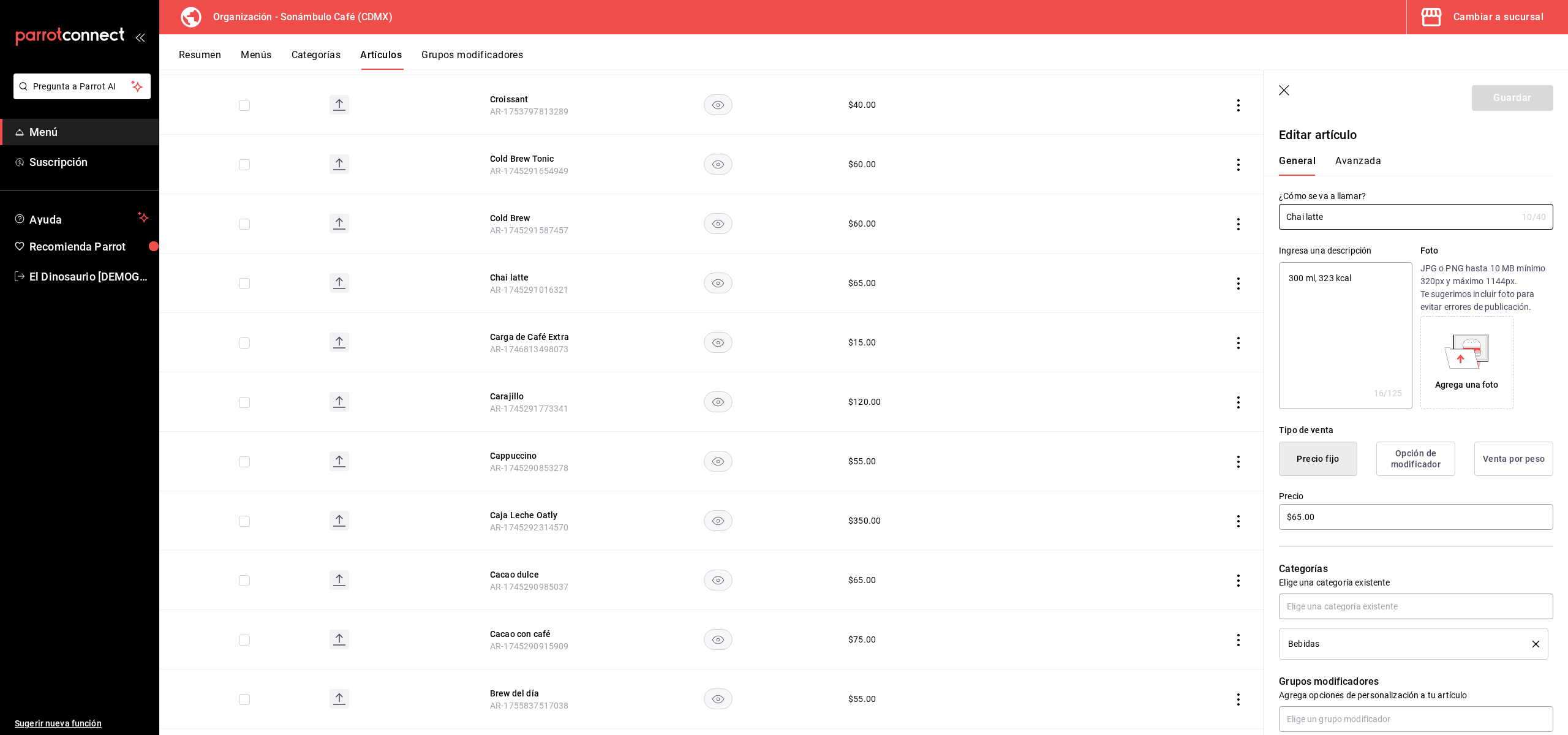
click at [1361, 163] on button "Avanzada" at bounding box center [1359, 165] width 46 height 21
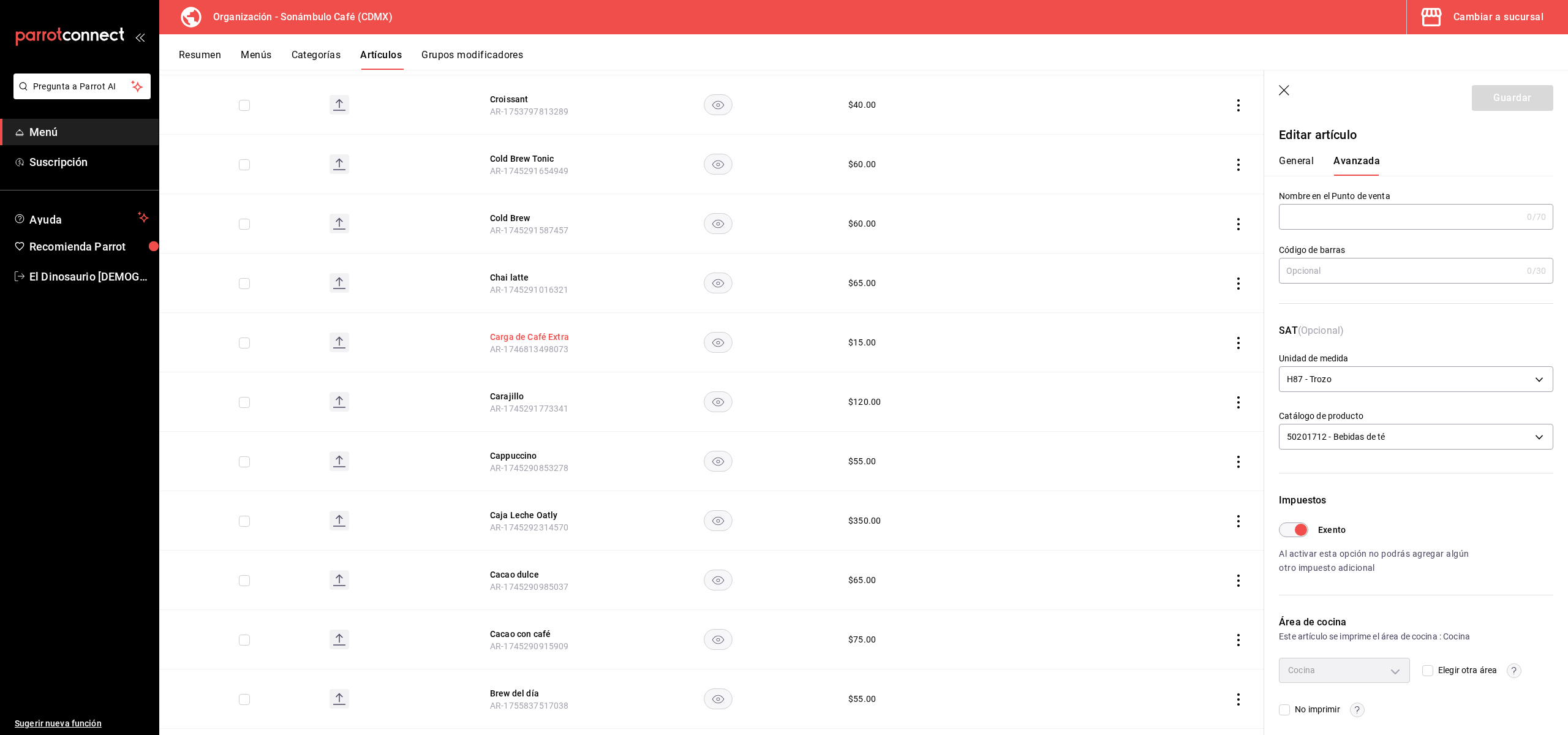
click at [506, 315] on th "Carga de Café Extra AR-1746813498073" at bounding box center [539, 343] width 128 height 60
drag, startPoint x: 509, startPoint y: 320, endPoint x: 500, endPoint y: 320, distance: 9.0
click at [509, 331] on button "Carga de Café Extra" at bounding box center [539, 336] width 98 height 12
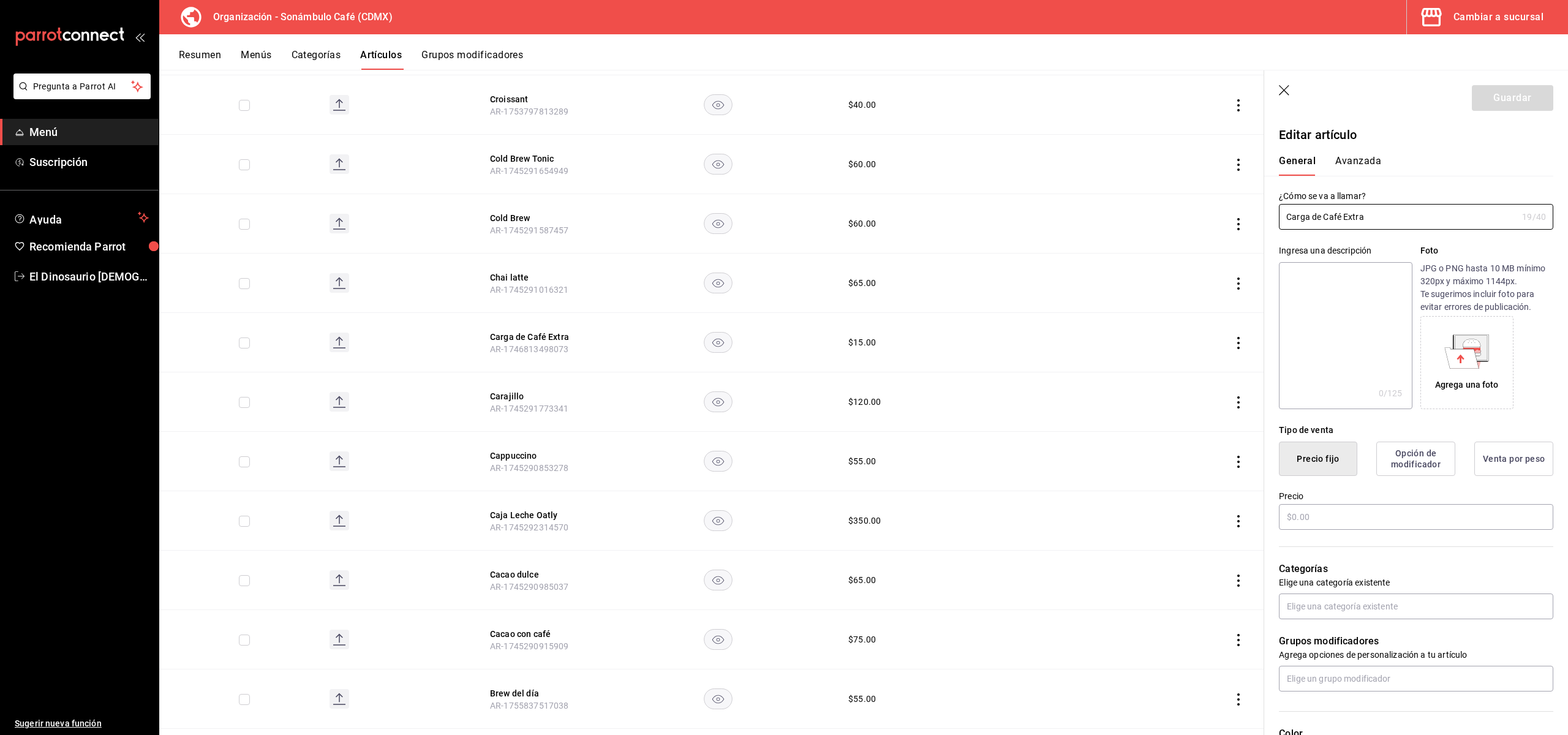
type input "$15.00"
click at [1347, 159] on button "Avanzada" at bounding box center [1359, 165] width 46 height 21
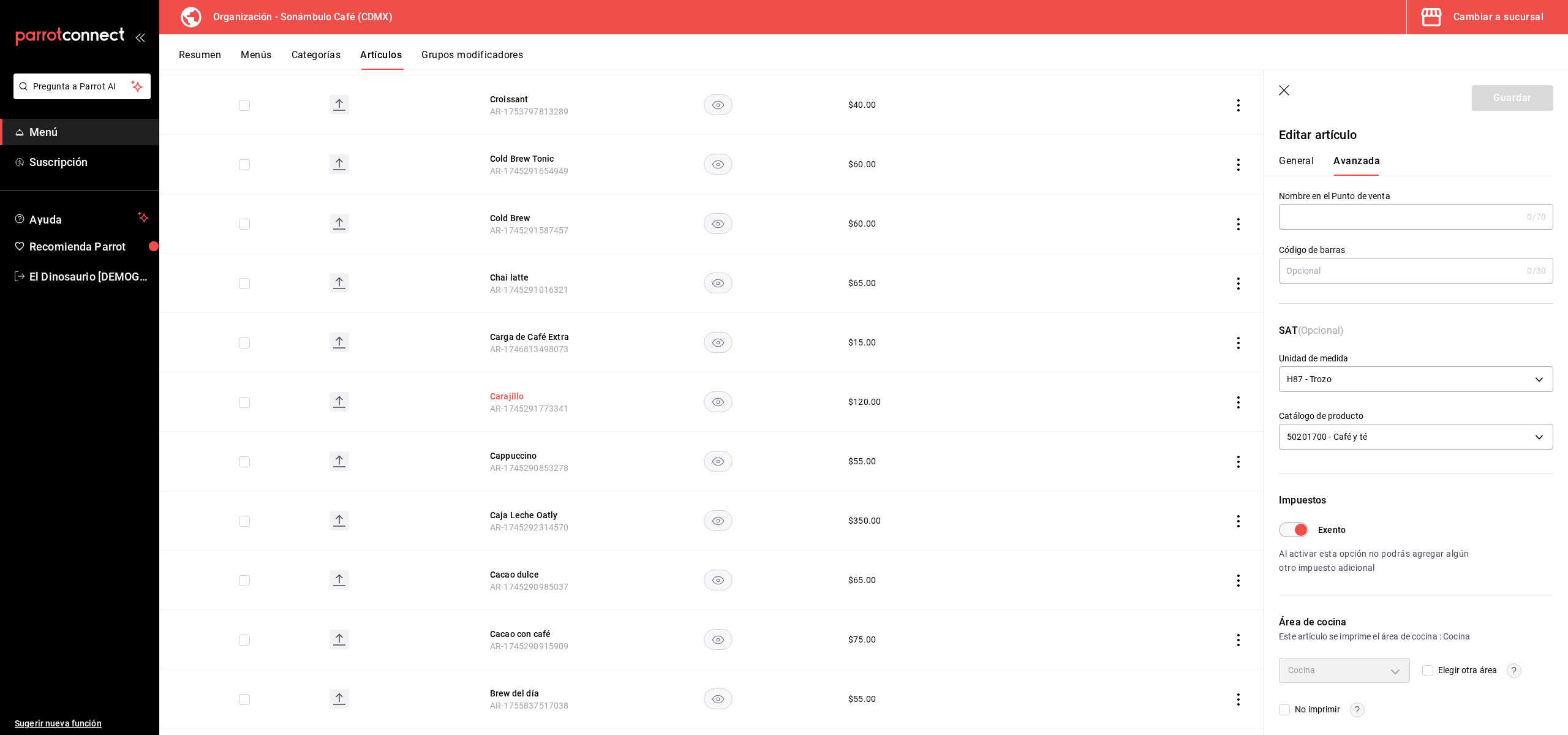
click at [513, 390] on button "Carajillo" at bounding box center [539, 396] width 98 height 12
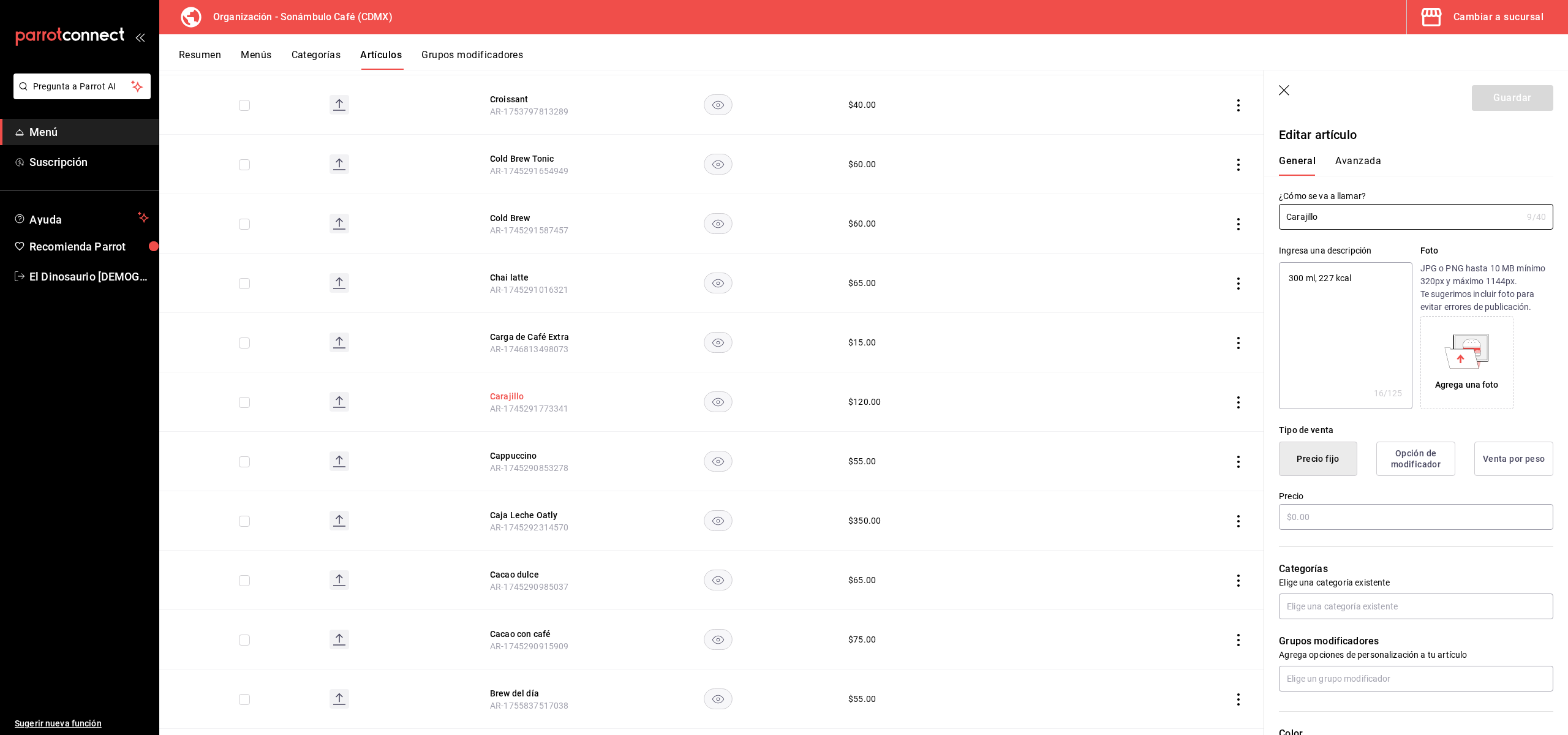
type textarea "x"
type input "$120.00"
click at [1356, 166] on button "Avanzada" at bounding box center [1359, 165] width 46 height 21
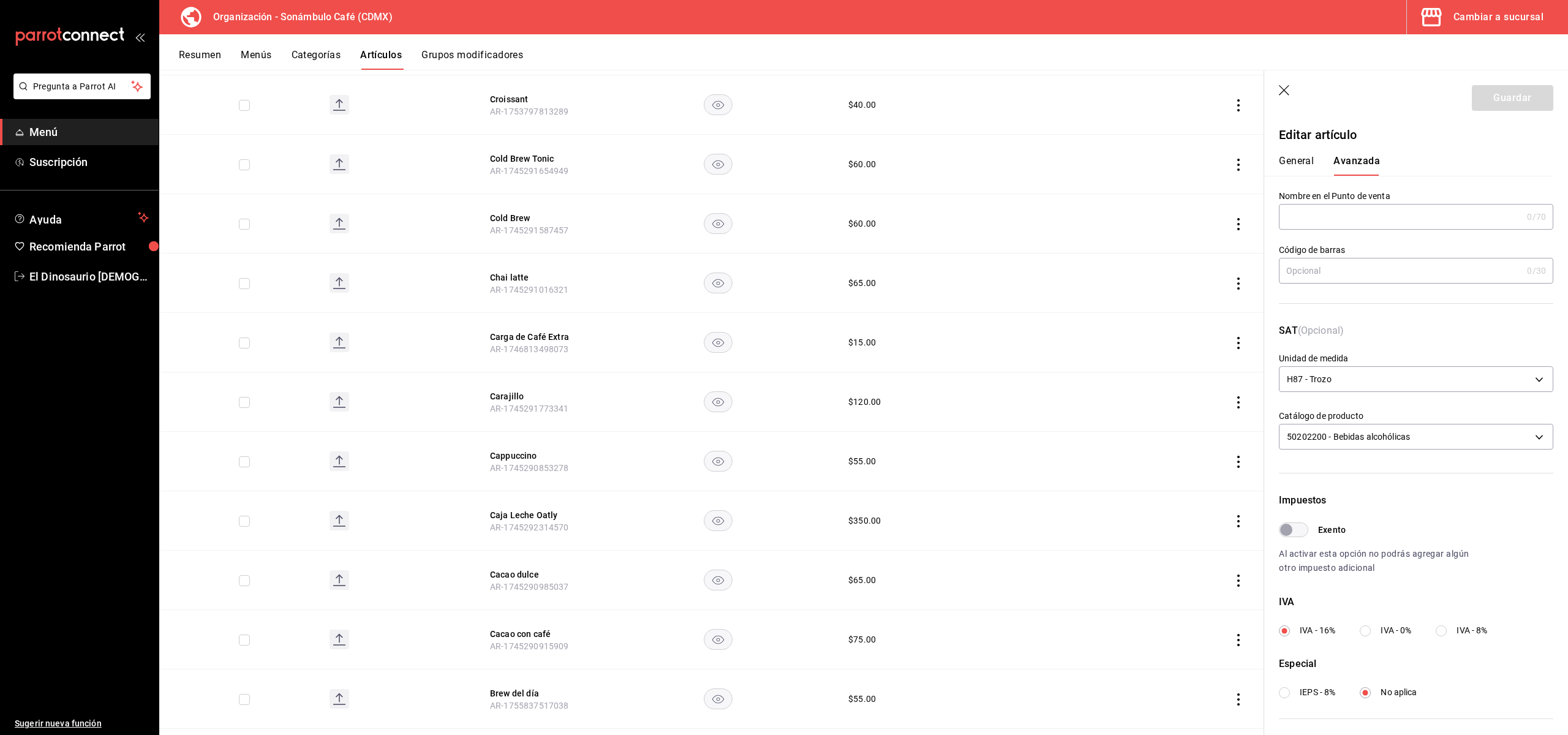
click at [1312, 163] on button "General" at bounding box center [1296, 165] width 35 height 21
type textarea "x"
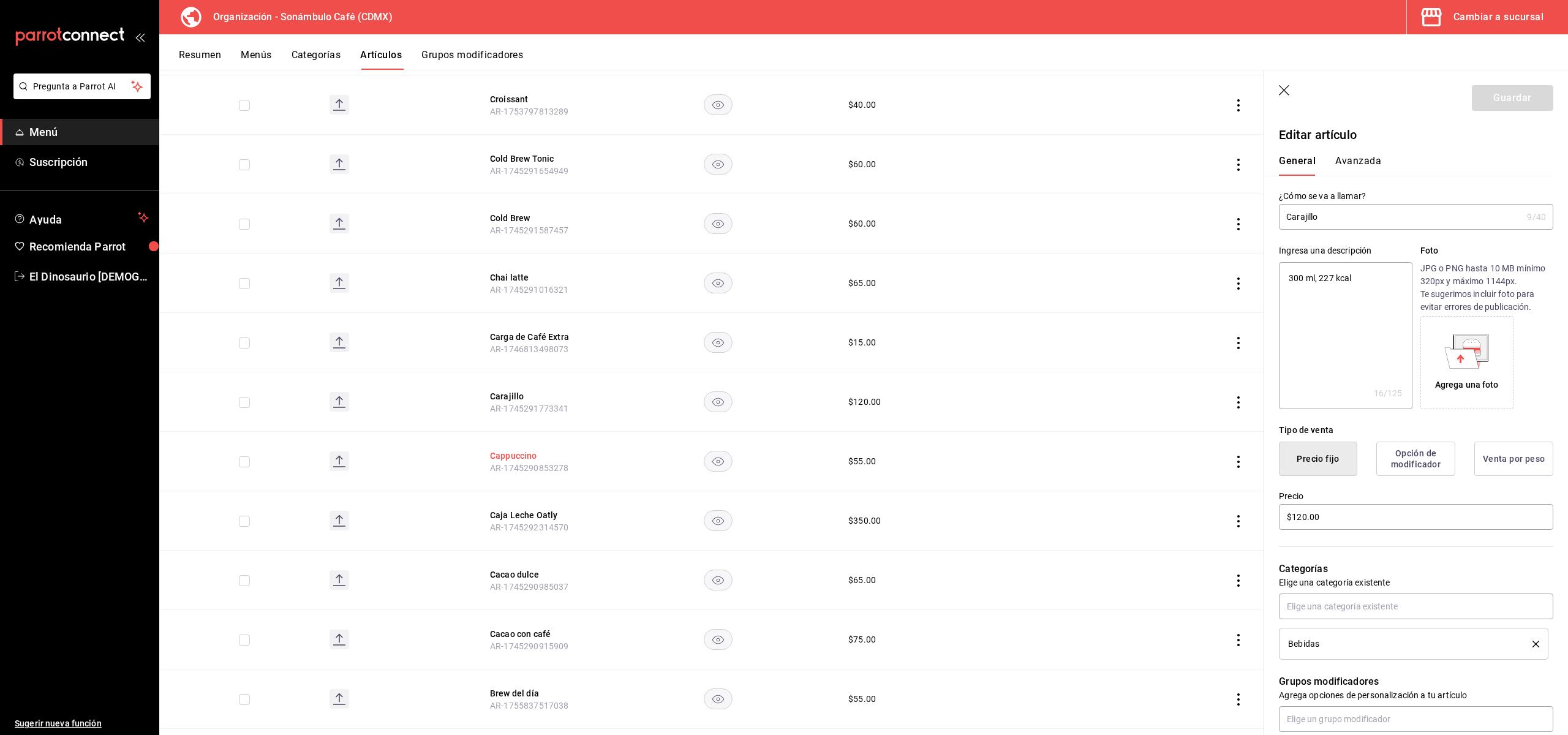
click at [520, 450] on button "Cappuccino" at bounding box center [539, 455] width 98 height 12
type textarea "x"
type input "$55.00"
type input "H87"
type input "50201700"
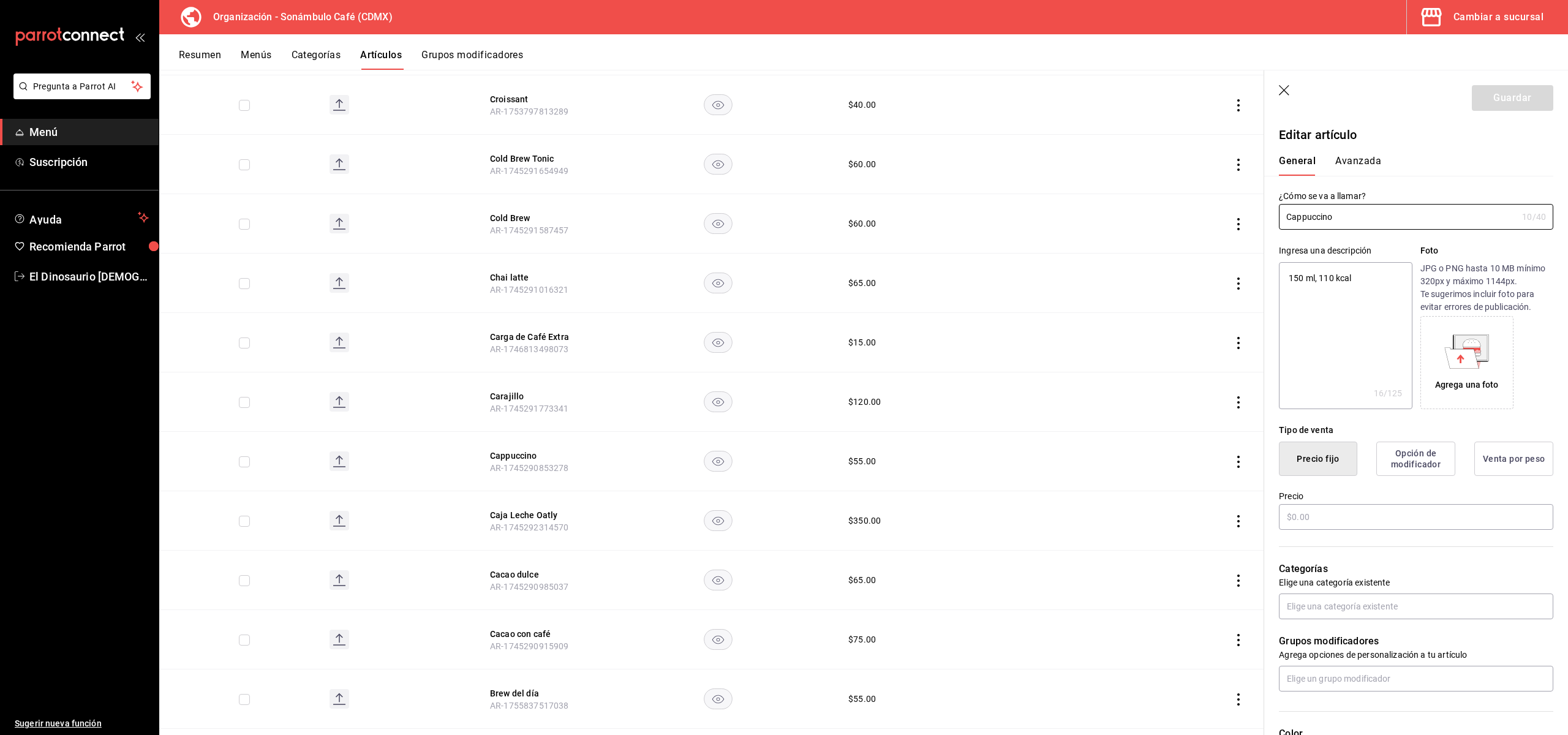
radio input "true"
type input "6d5d39c5-aa1e-42d8-a05d-a56b1b7c7e54"
click at [1365, 162] on button "Avanzada" at bounding box center [1359, 165] width 46 height 21
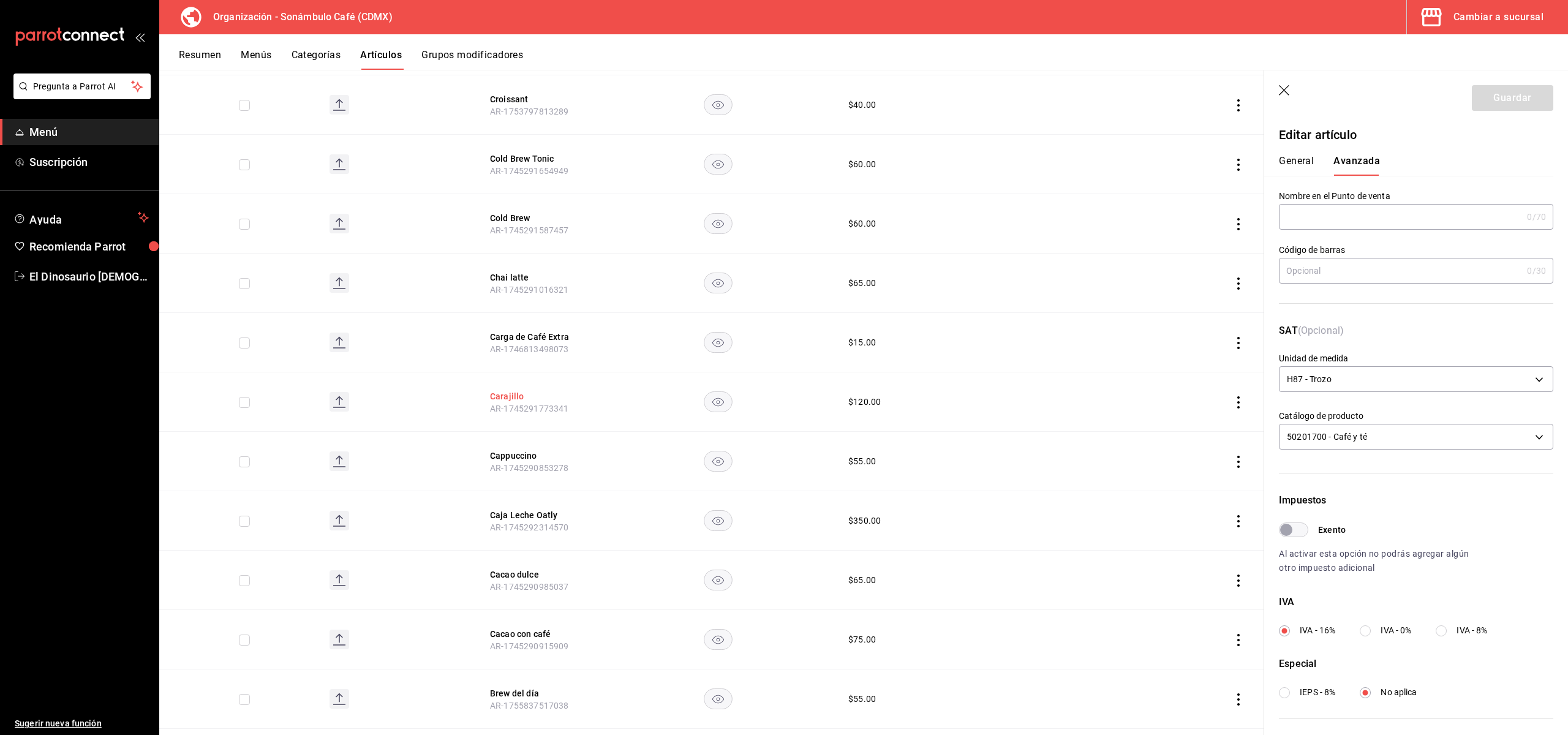
click at [504, 390] on button "Carajillo" at bounding box center [539, 396] width 98 height 12
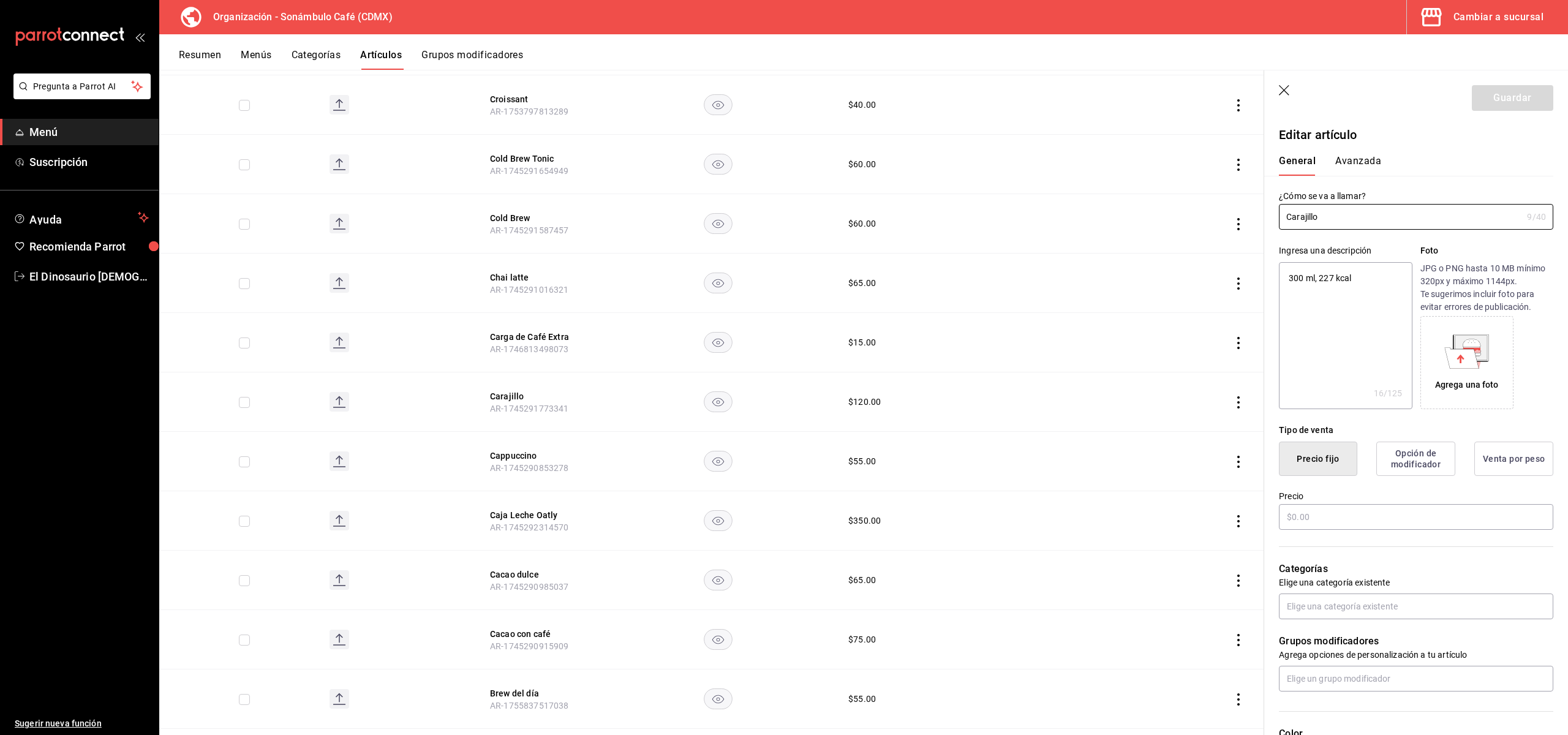
type textarea "x"
type input "$120.00"
type input "H87"
type input "50202200"
radio input "true"
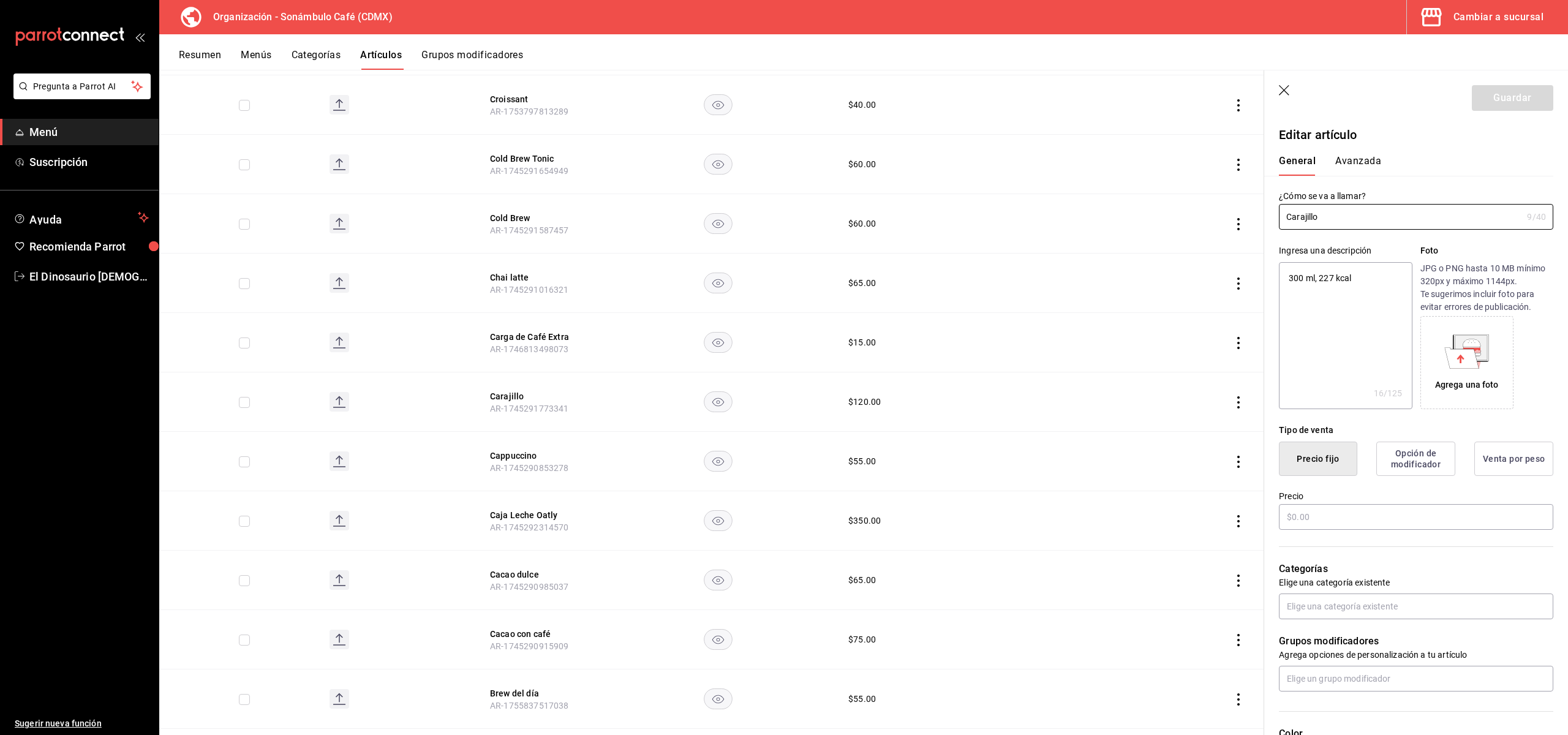
radio input "true"
type input "6d5d39c5-aa1e-42d8-a05d-a56b1b7c7e54"
click at [1350, 166] on button "Avanzada" at bounding box center [1359, 165] width 46 height 21
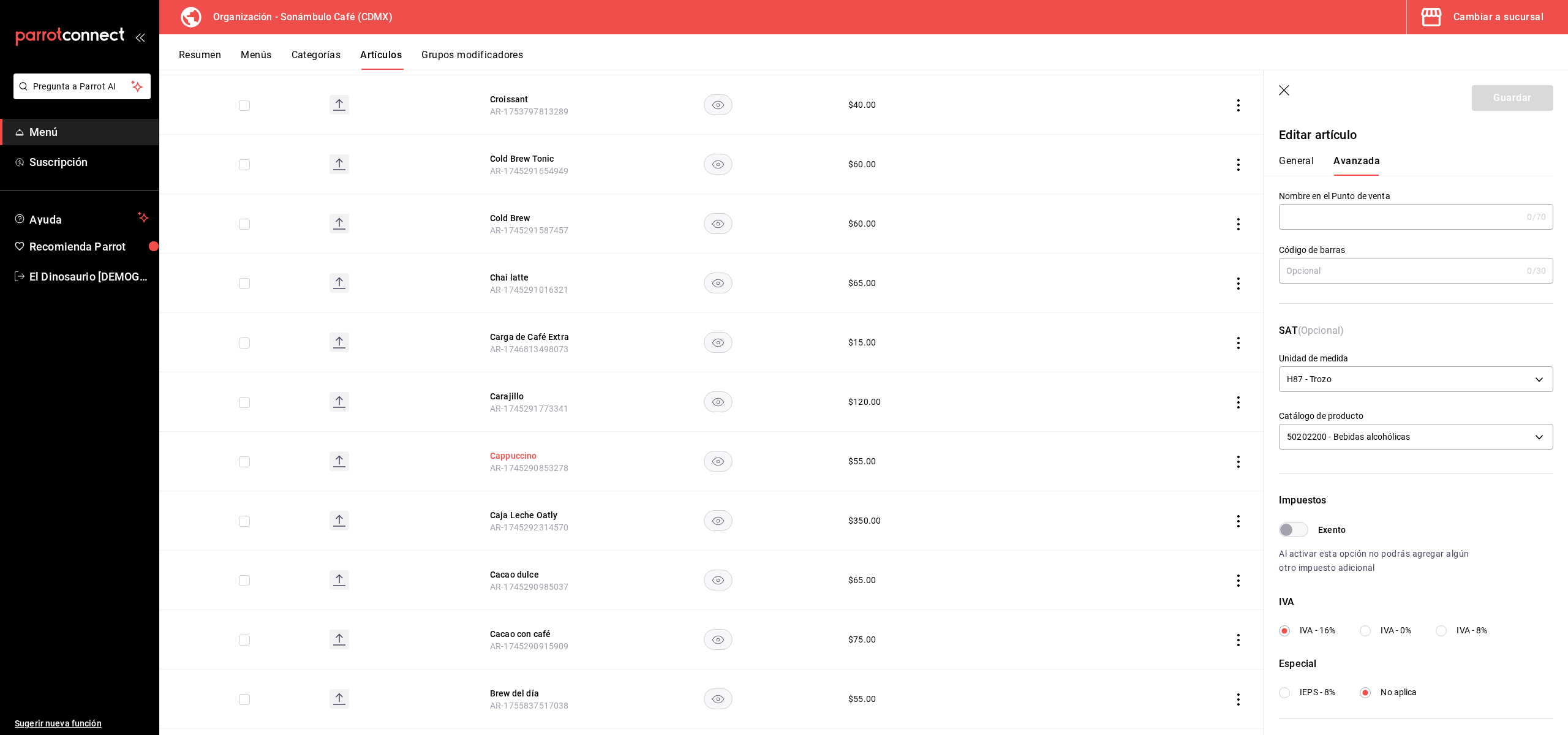
click at [523, 450] on button "Cappuccino" at bounding box center [539, 455] width 98 height 12
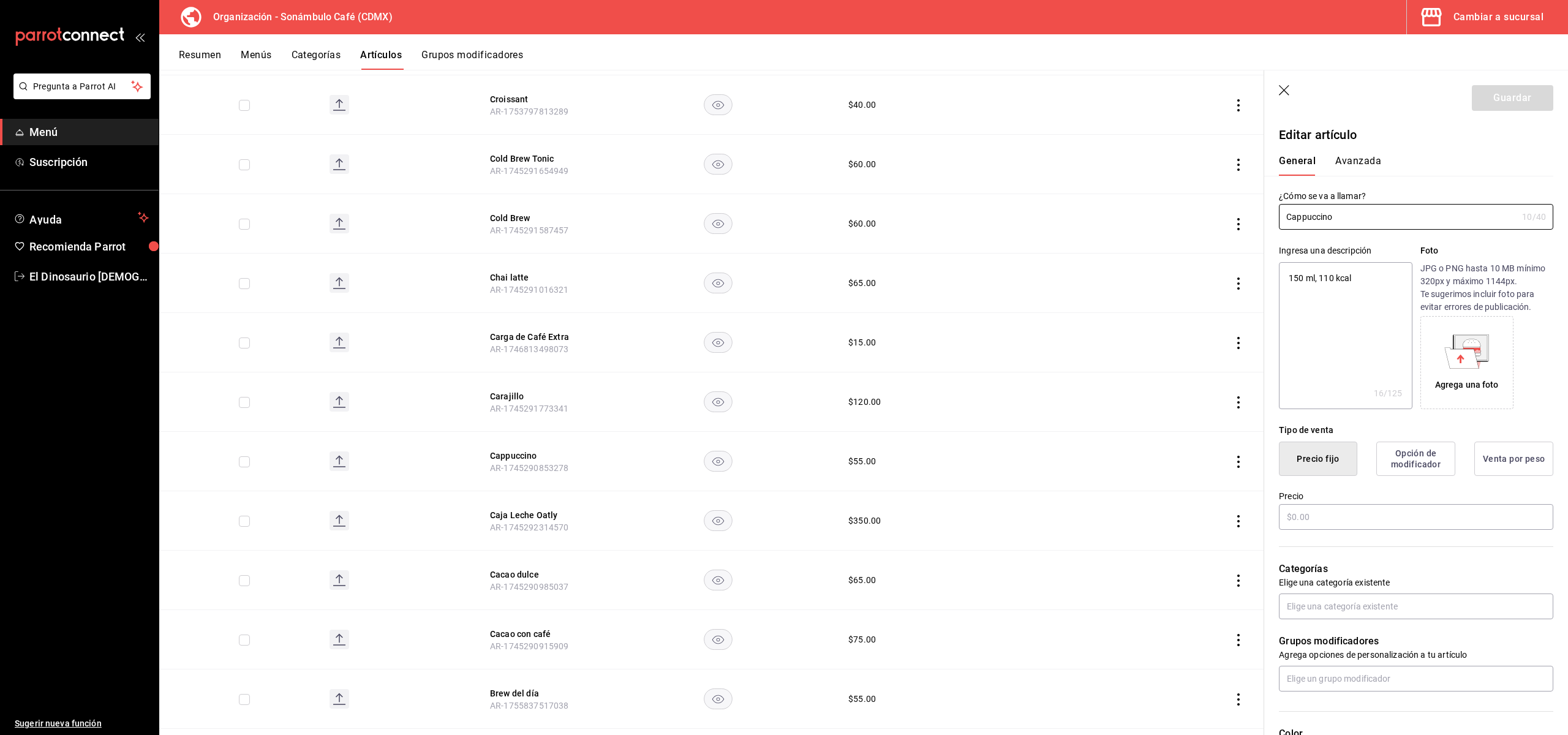
type textarea "x"
type input "$55.00"
type input "H87"
type input "50201700"
type input "6d5d39c5-aa1e-42d8-a05d-a56b1b7c7e54"
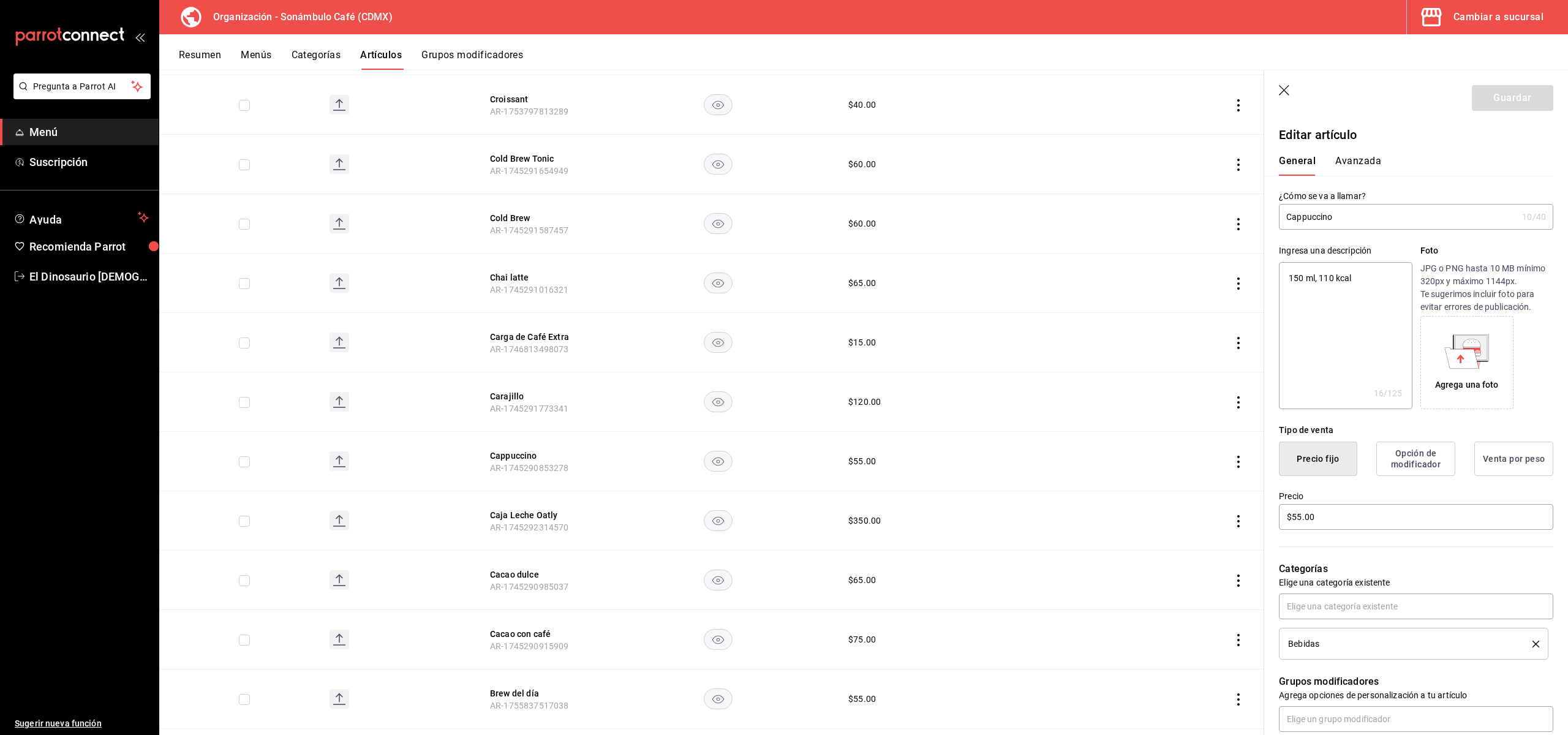
click at [1361, 159] on button "Avanzada" at bounding box center [1359, 165] width 46 height 21
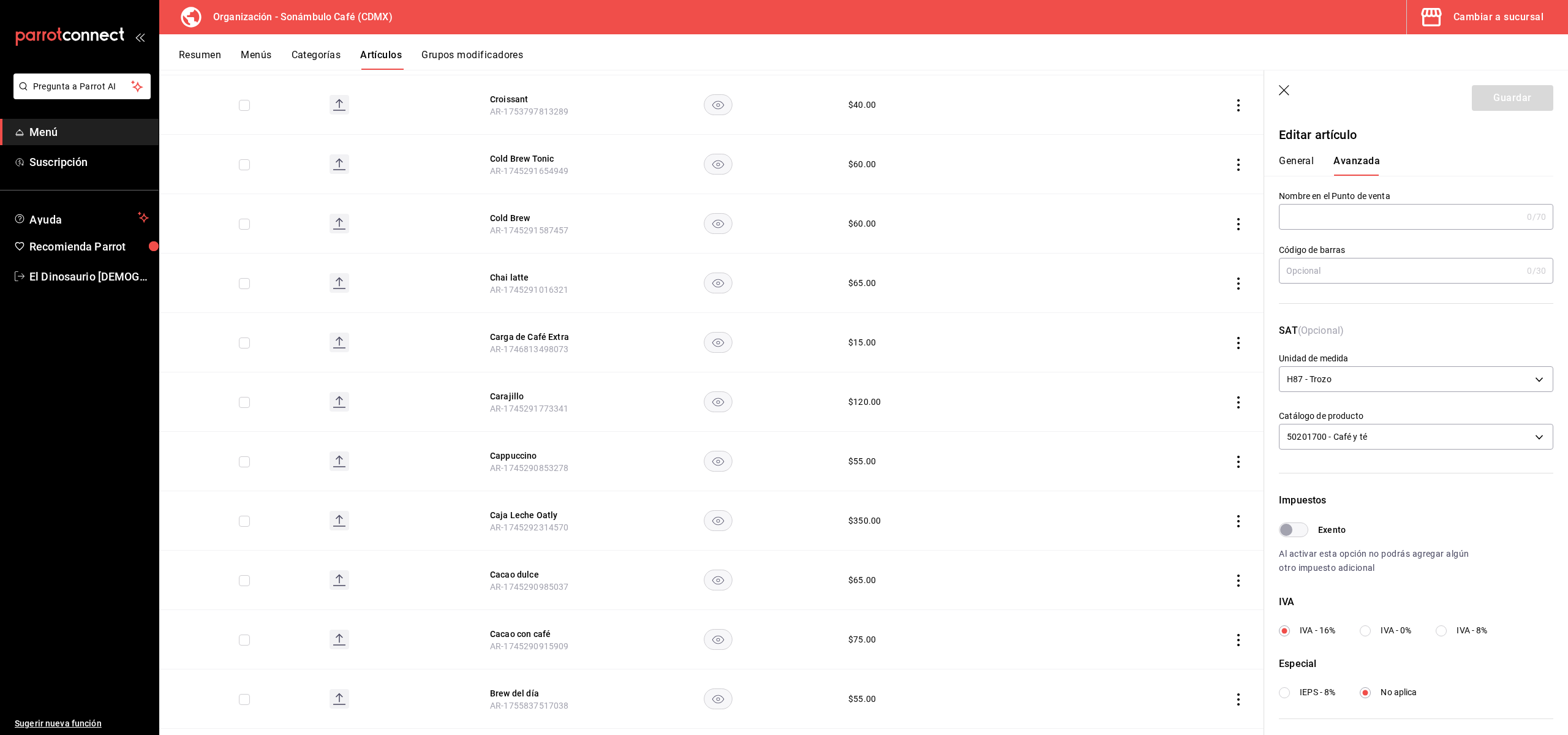
click at [1300, 528] on input "Exento" at bounding box center [1286, 529] width 44 height 14
checkbox input "true"
click at [1506, 96] on button "Guardar" at bounding box center [1512, 98] width 82 height 26
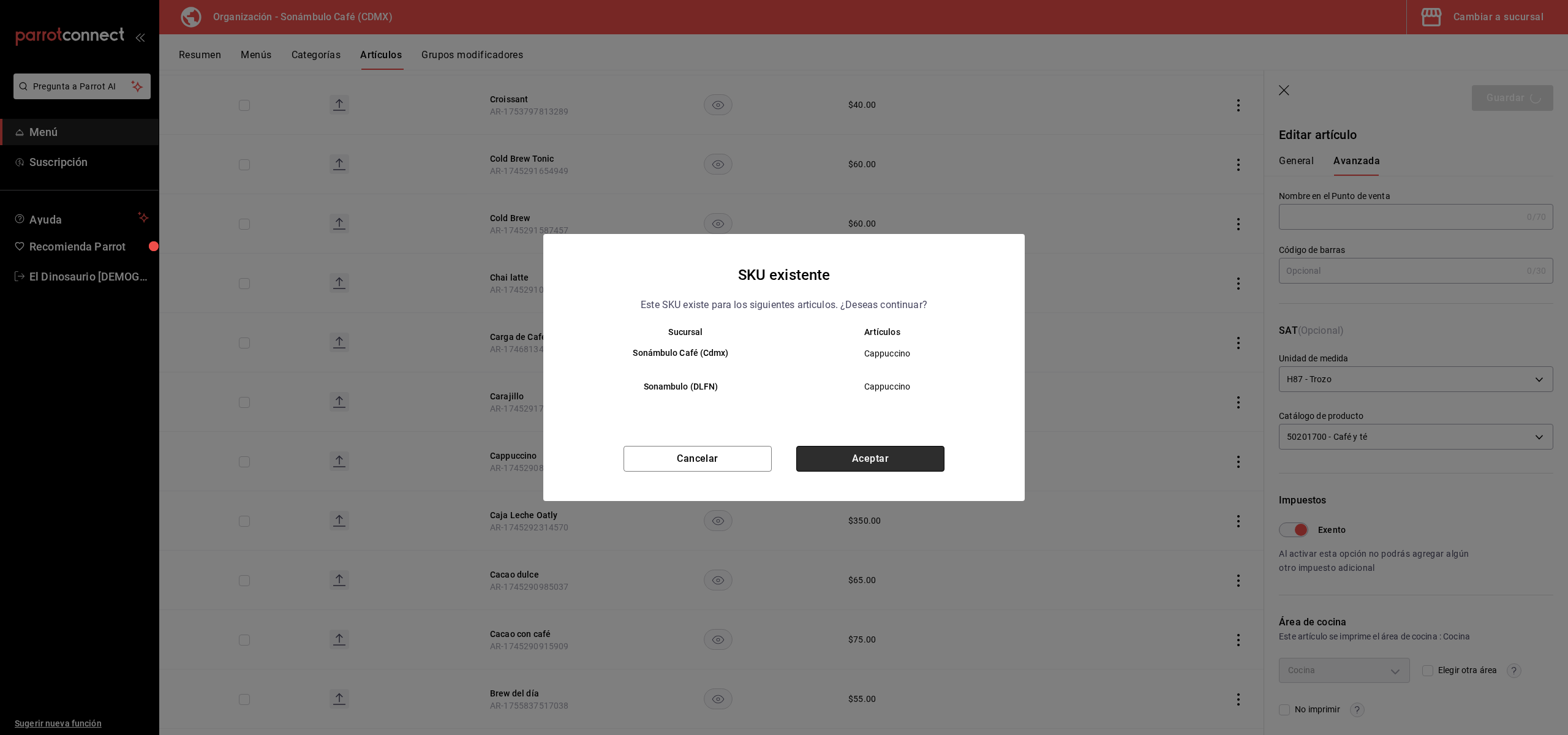
click at [902, 451] on button "Aceptar" at bounding box center [870, 458] width 148 height 26
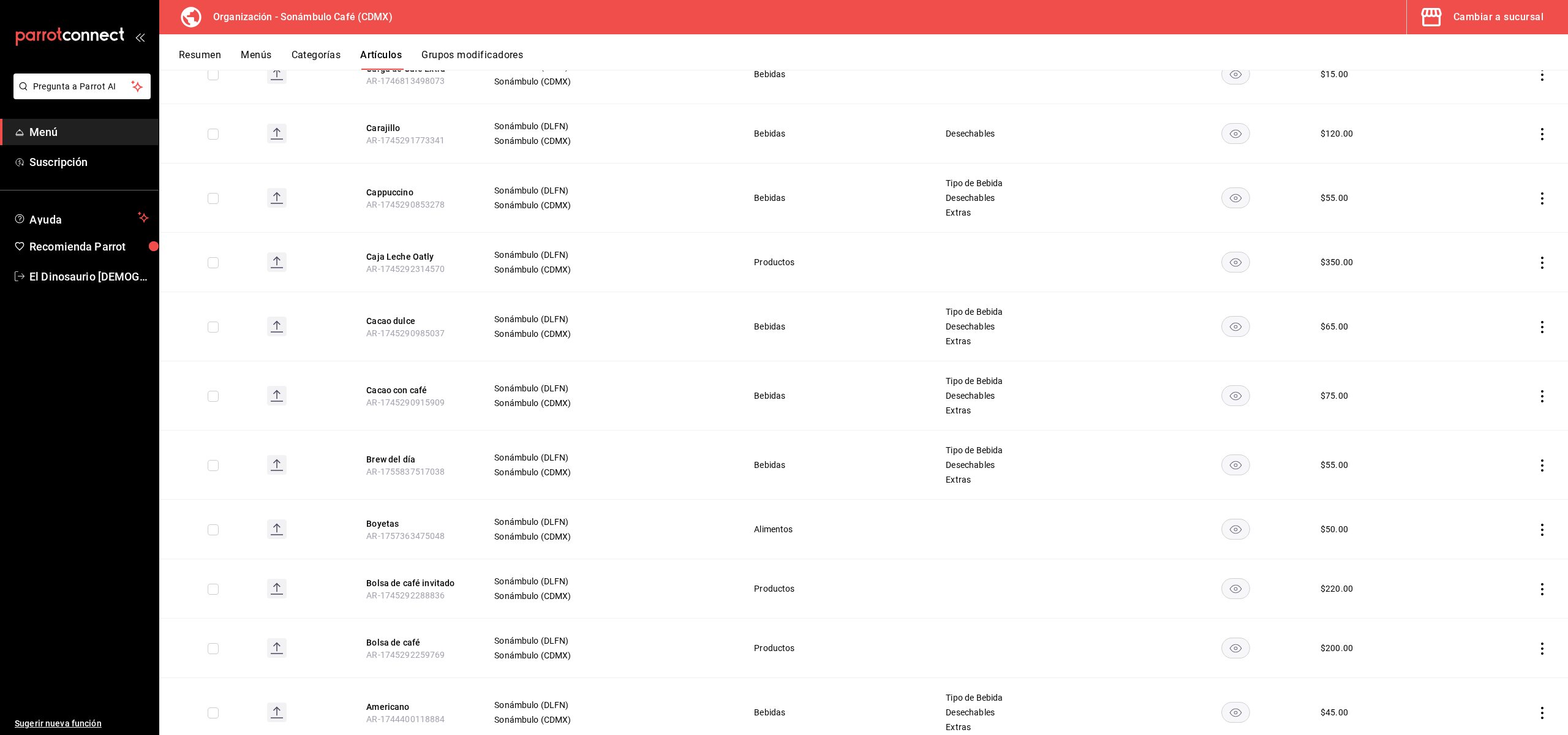
scroll to position [4646, 0]
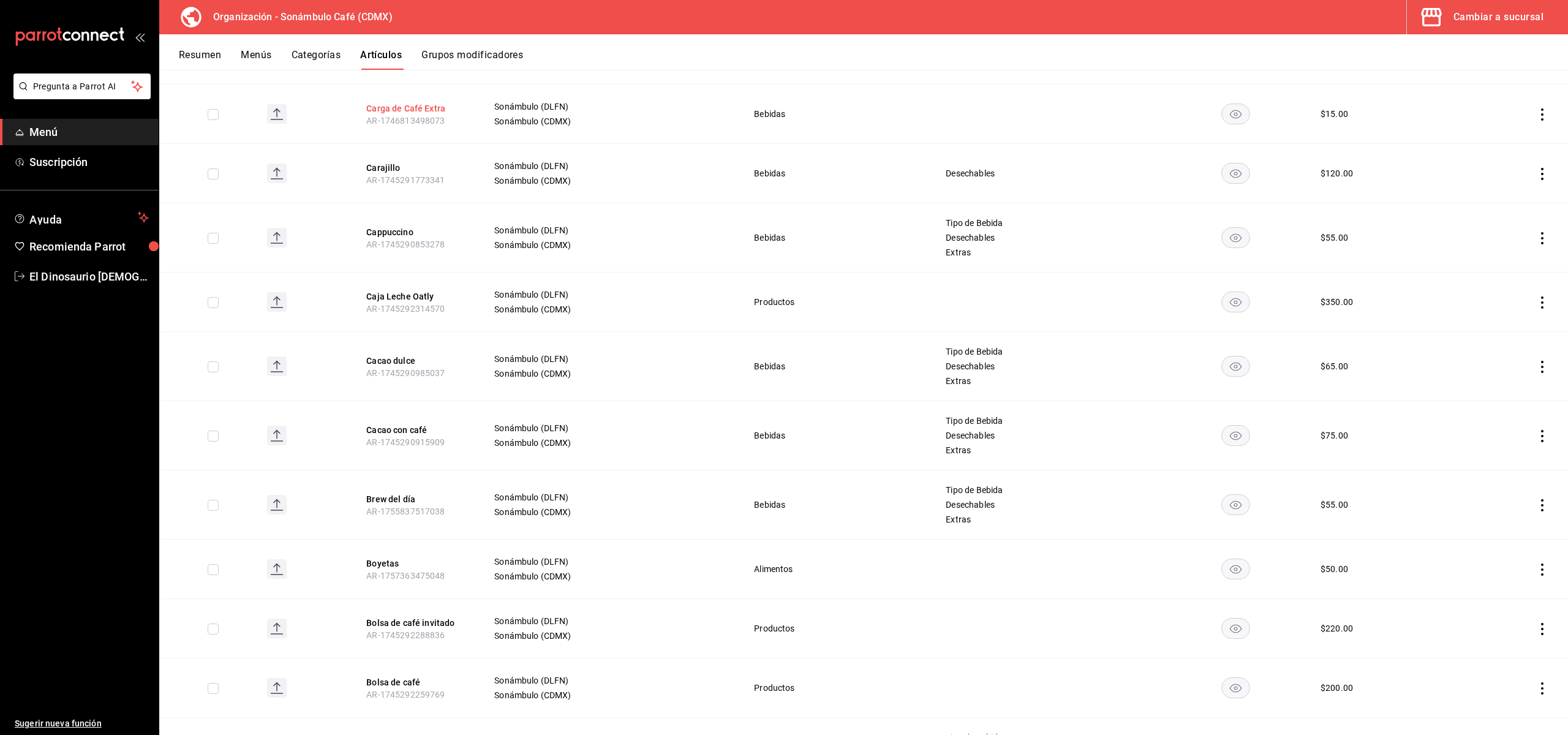
click at [412, 102] on button "Carga de Café Extra" at bounding box center [415, 108] width 98 height 12
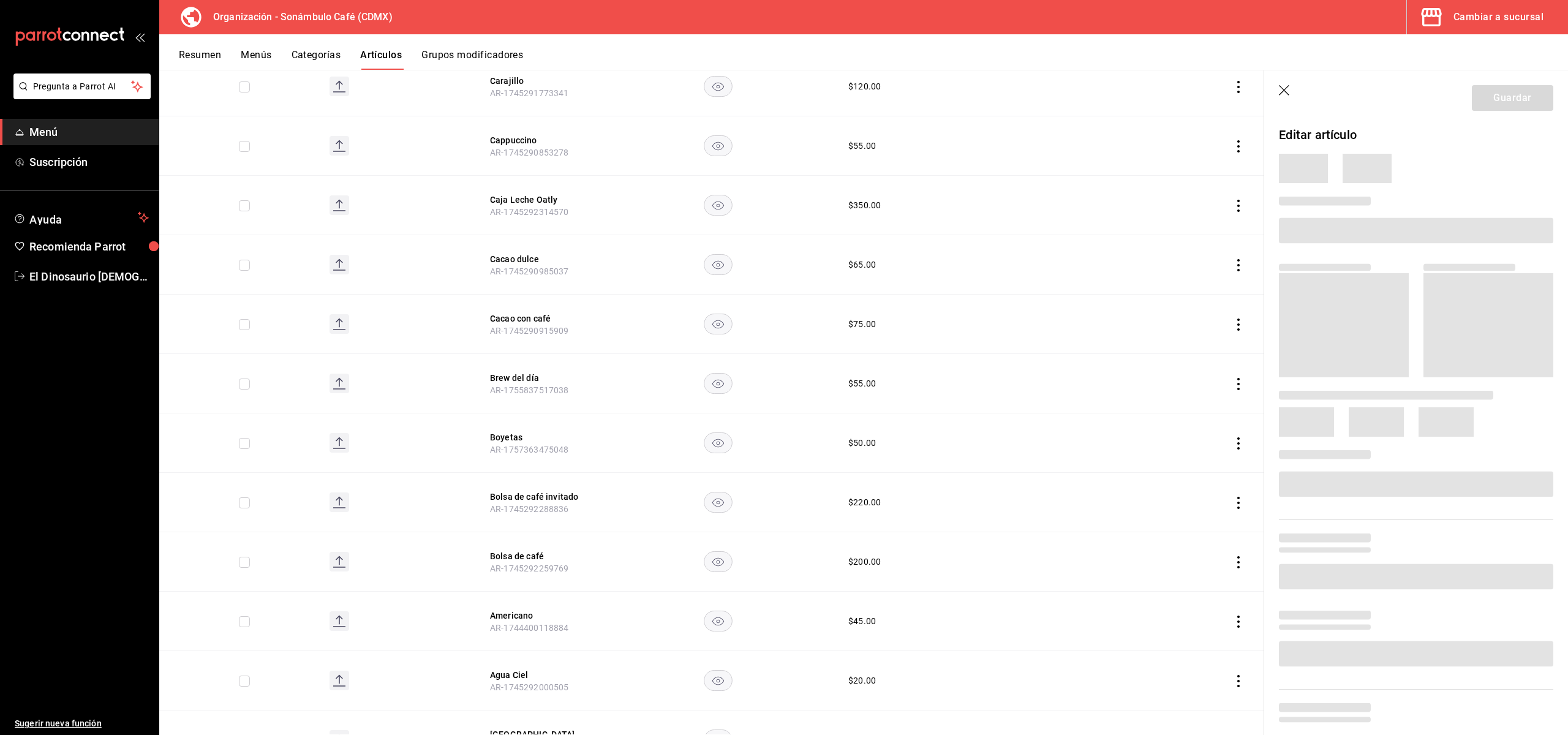
scroll to position [4520, 0]
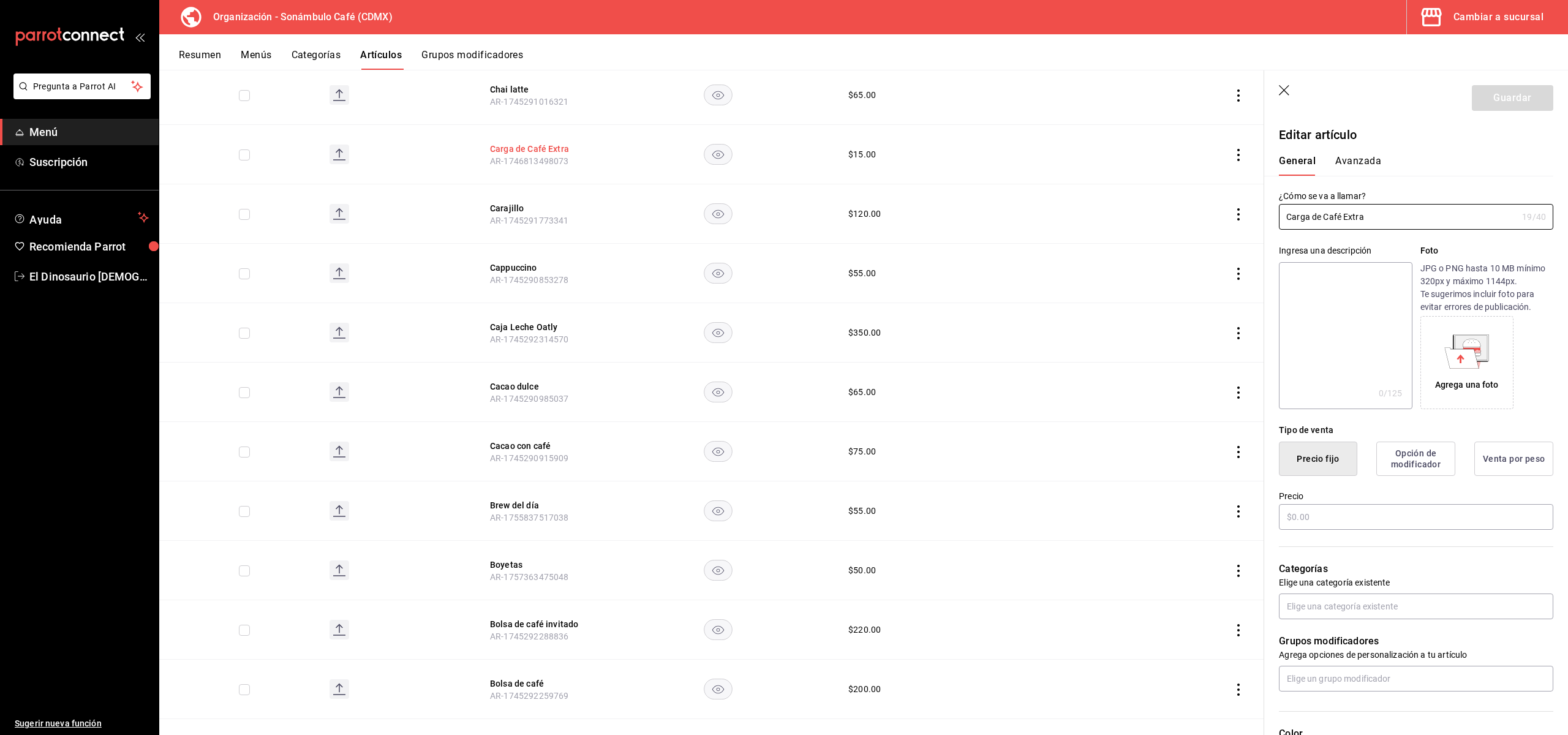
type input "$15.00"
type input "H87"
type input "50201700"
type input "6d5d39c5-aa1e-42d8-a05d-a56b1b7c7e54"
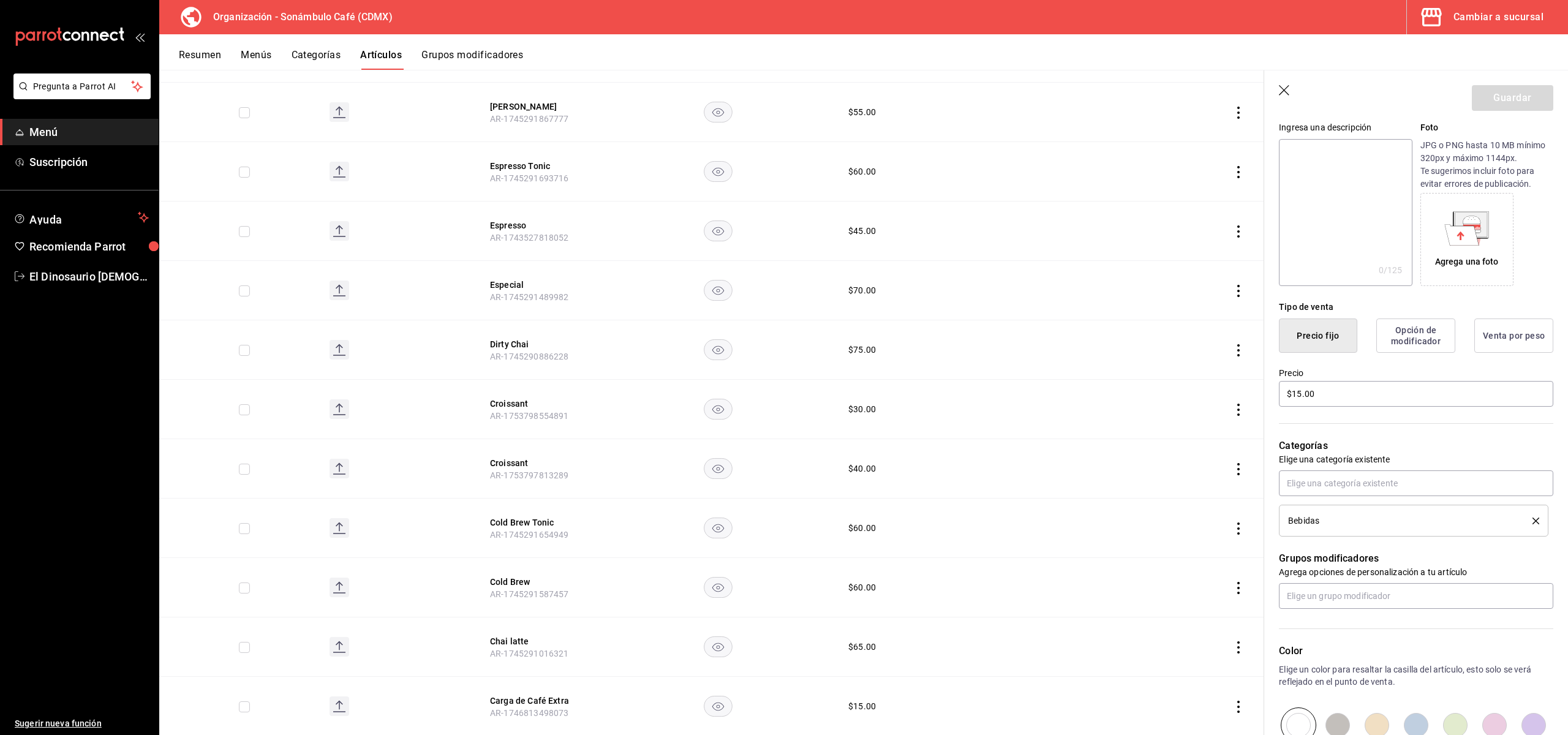
scroll to position [0, 0]
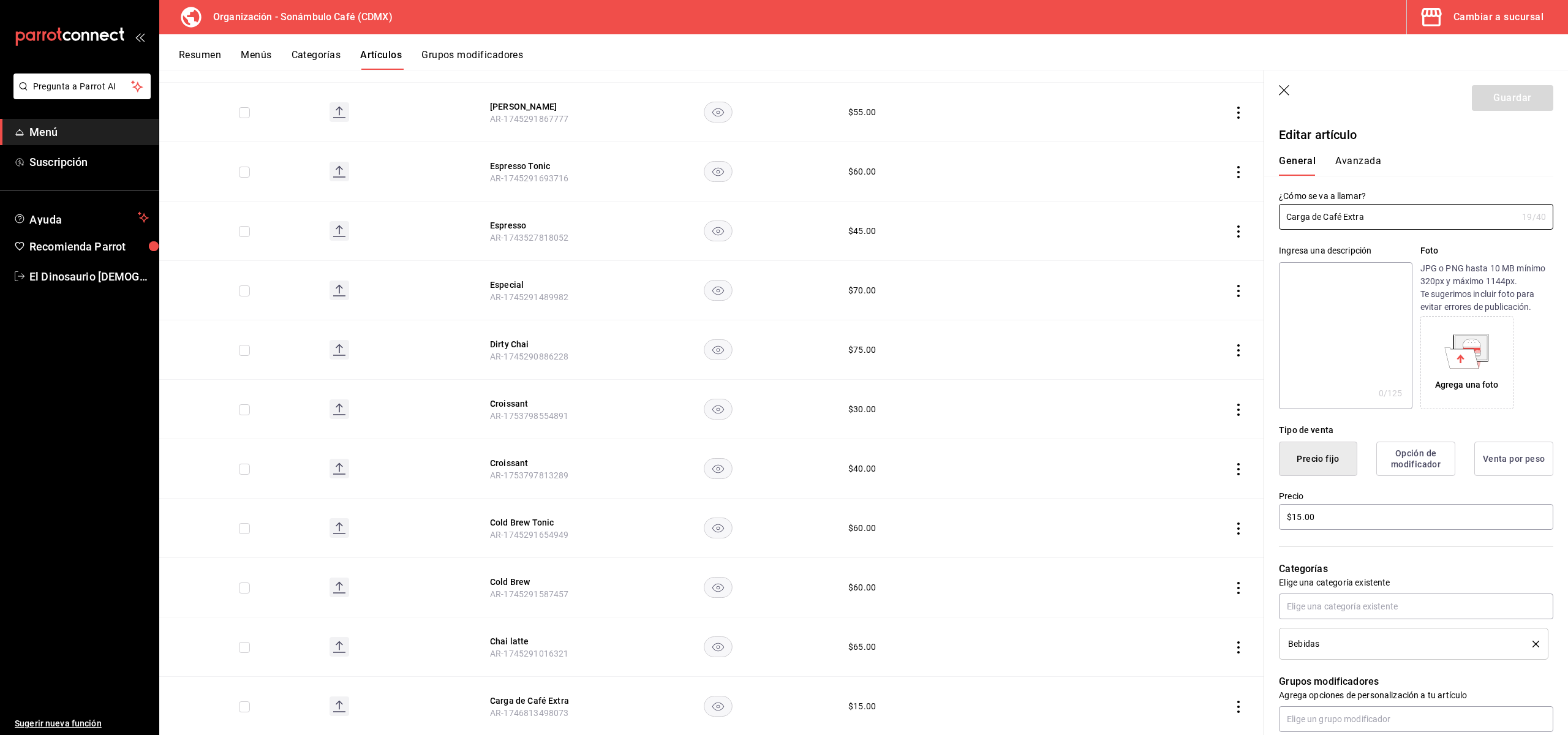
click at [1361, 159] on button "Avanzada" at bounding box center [1359, 165] width 46 height 21
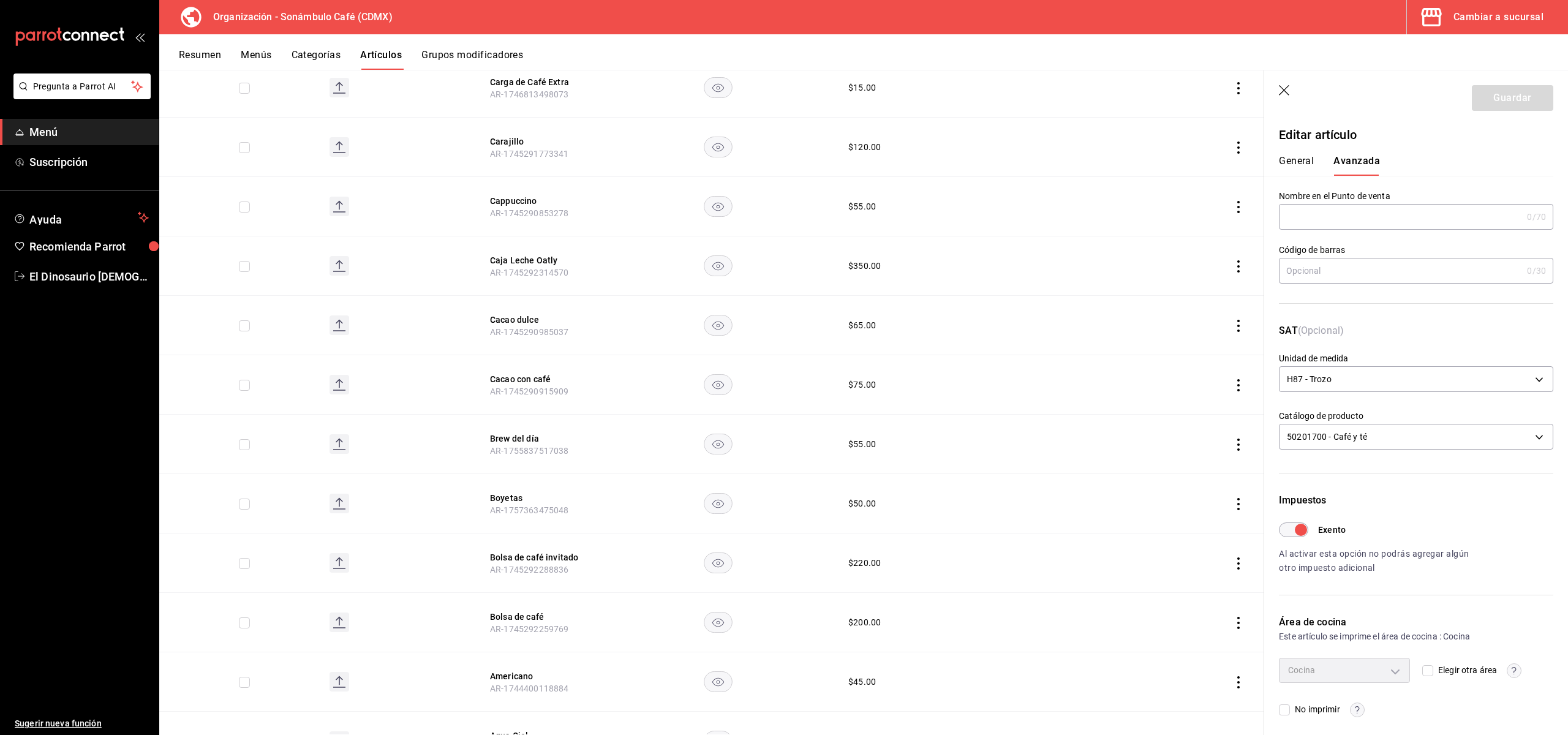
scroll to position [4696, 0]
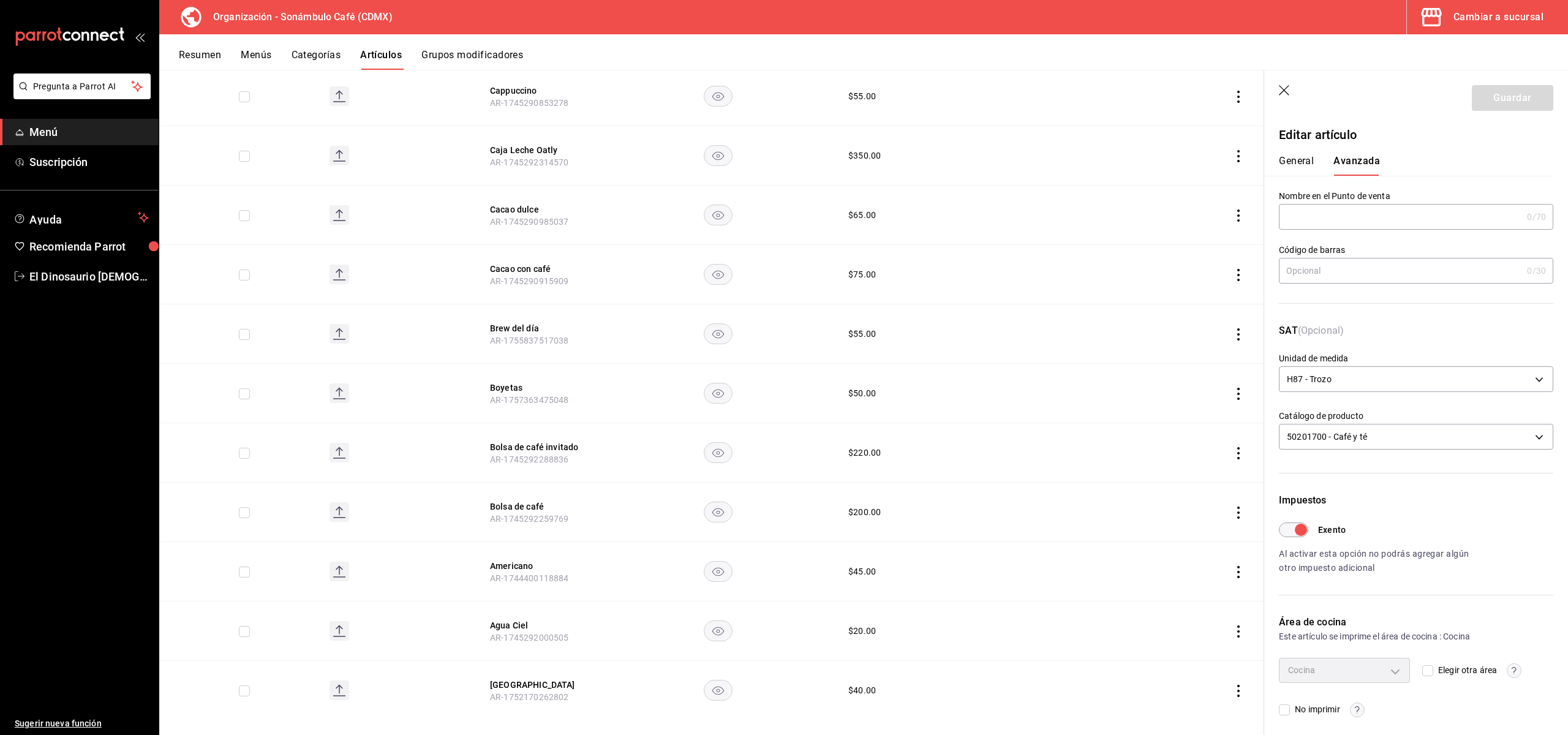
click at [1305, 167] on button "General" at bounding box center [1296, 165] width 35 height 21
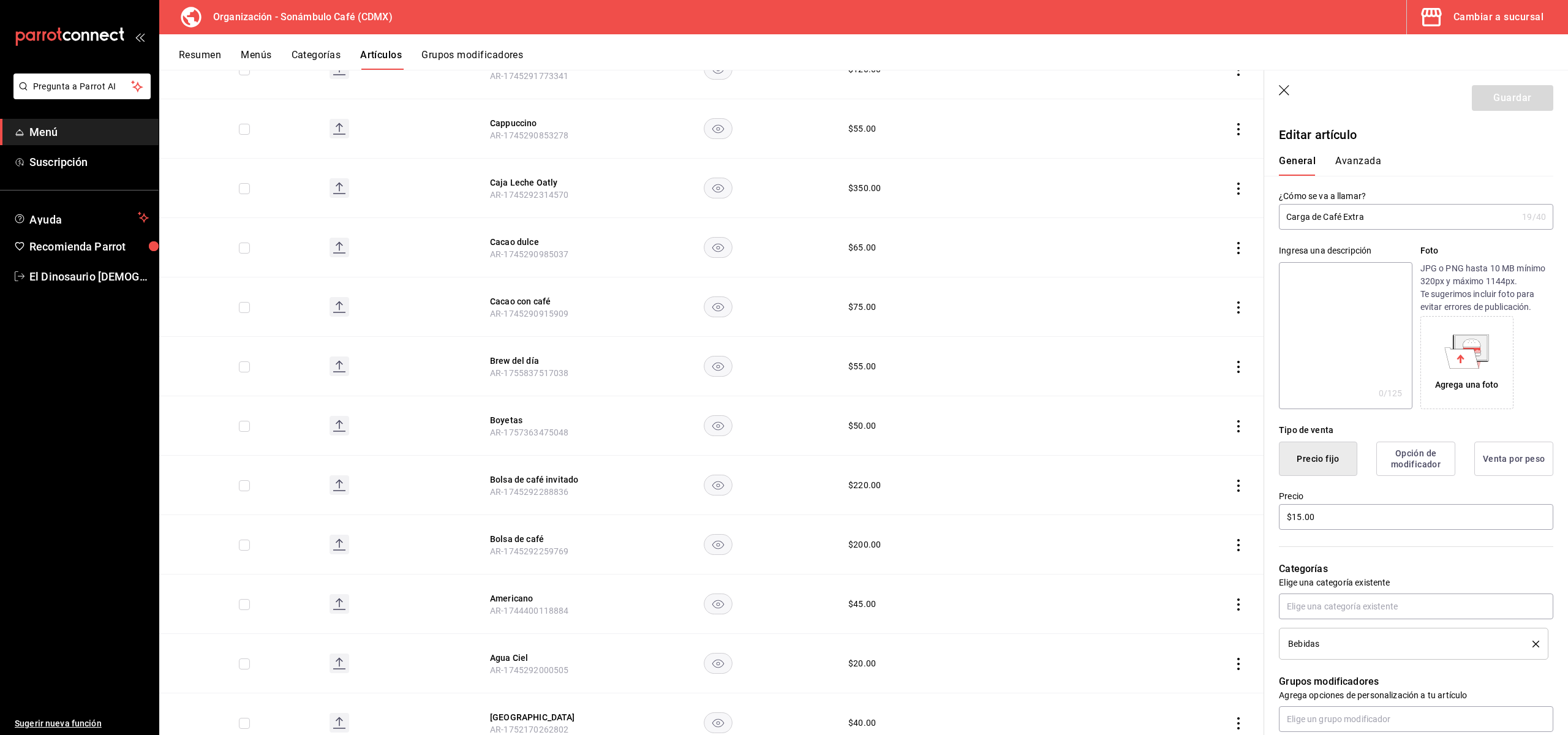
scroll to position [4673, 0]
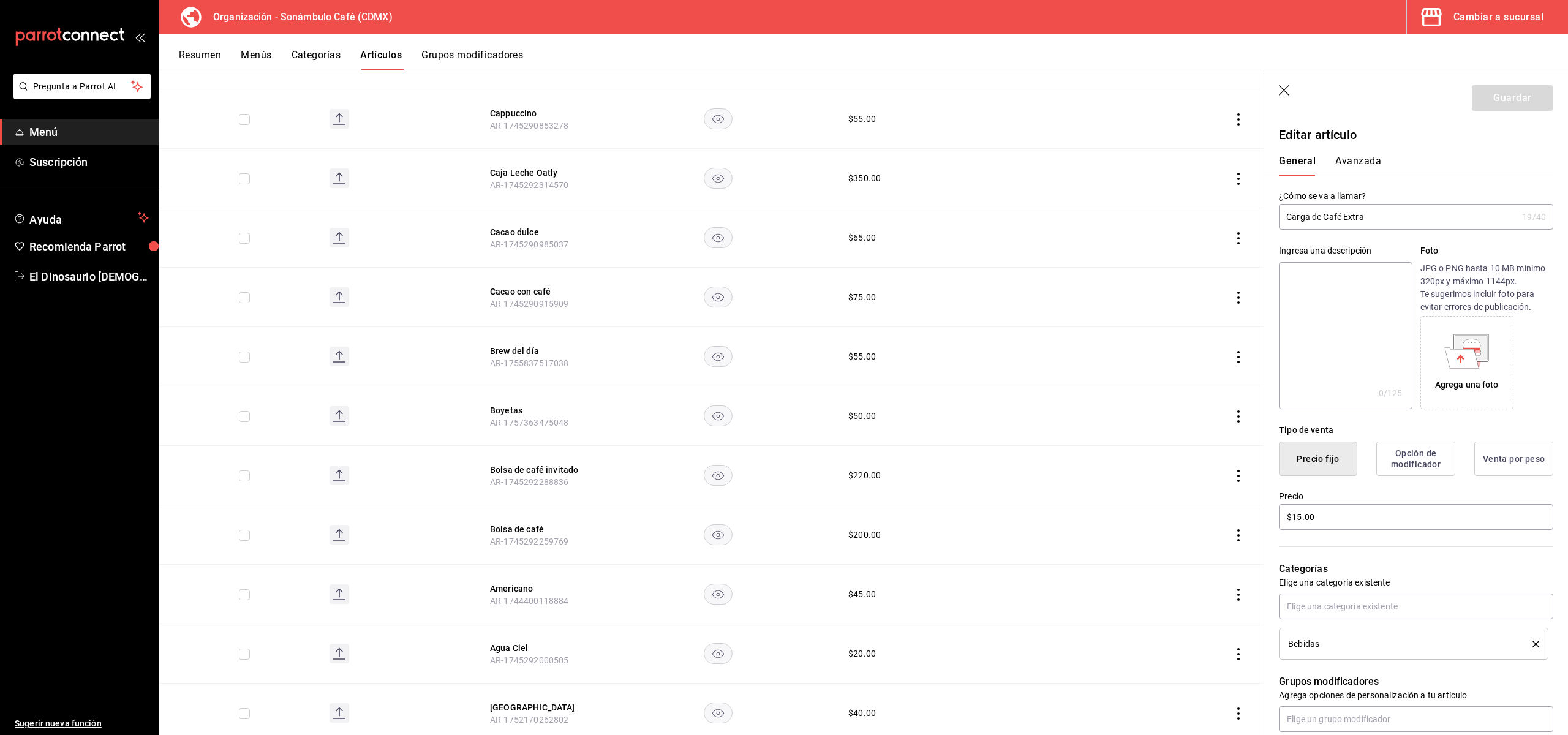
click at [533, 180] on span "AR-1745292314570" at bounding box center [529, 184] width 79 height 10
click at [538, 166] on button "Caja Leche Oatly" at bounding box center [539, 172] width 98 height 12
type input "$350.00"
type input "H87"
type input "50202300"
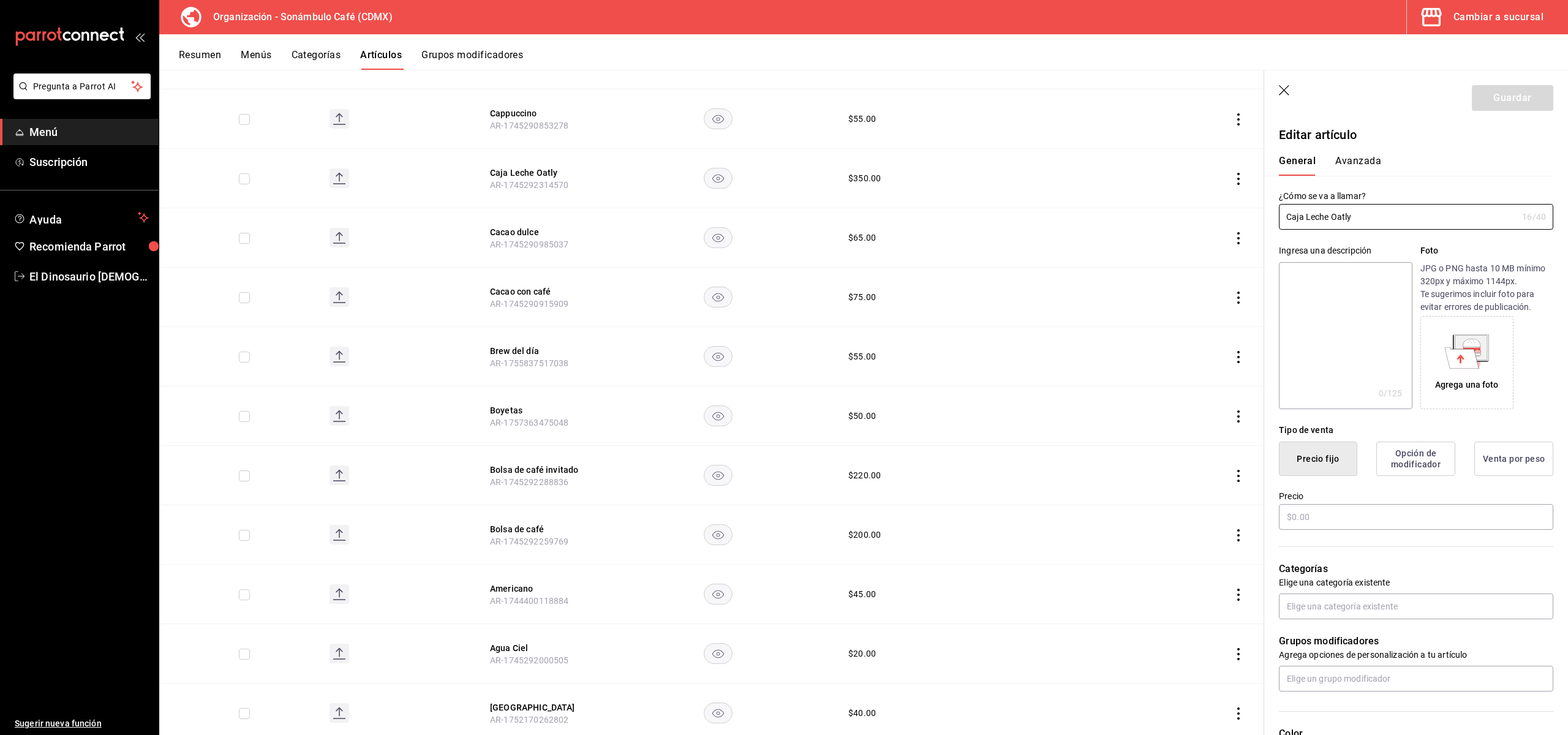
radio input "true"
type input "6d5d39c5-aa1e-42d8-a05d-a56b1b7c7e54"
click at [1378, 157] on button "Avanzada" at bounding box center [1359, 165] width 46 height 21
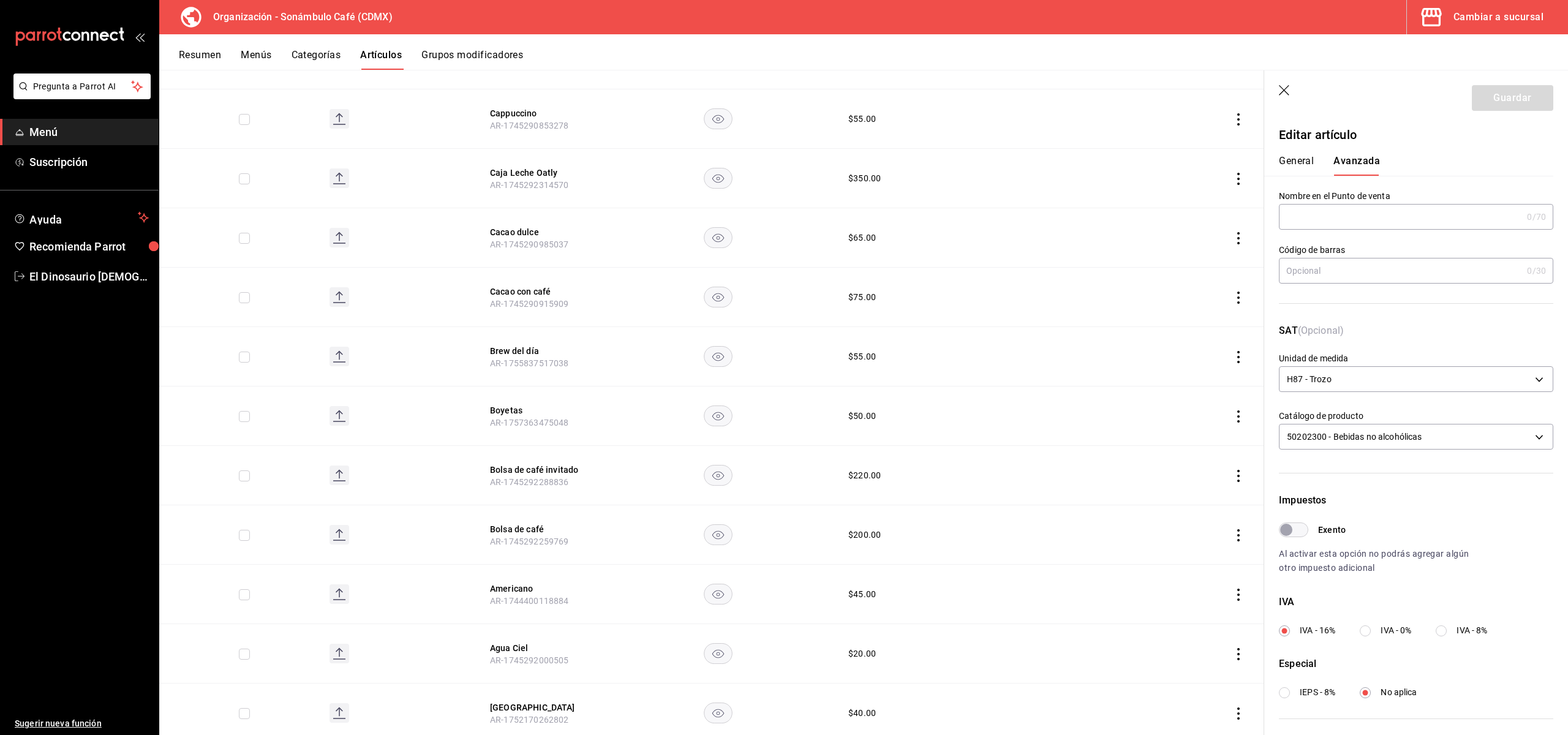
click at [1294, 163] on button "General" at bounding box center [1296, 165] width 35 height 21
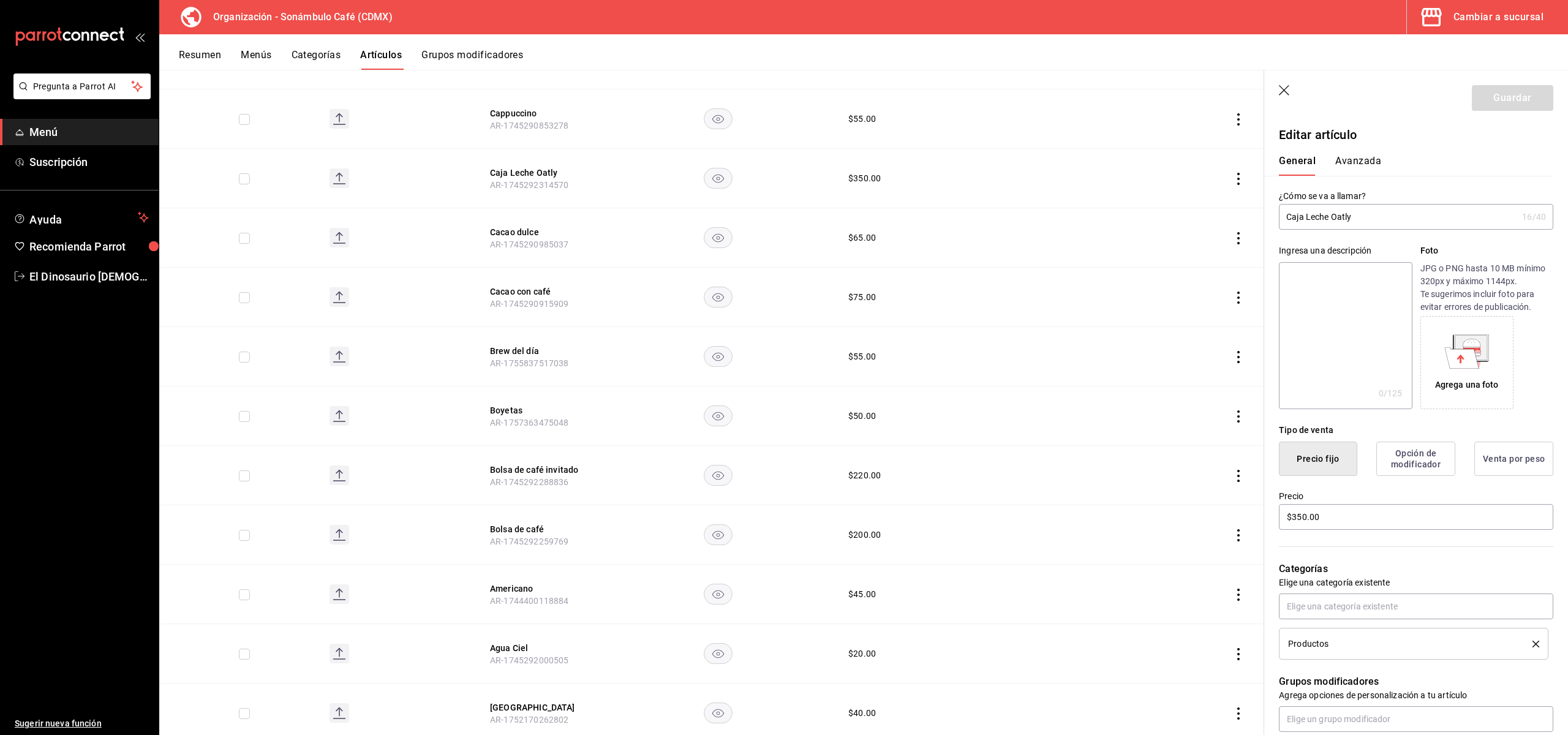
click at [1360, 167] on button "Avanzada" at bounding box center [1359, 165] width 46 height 21
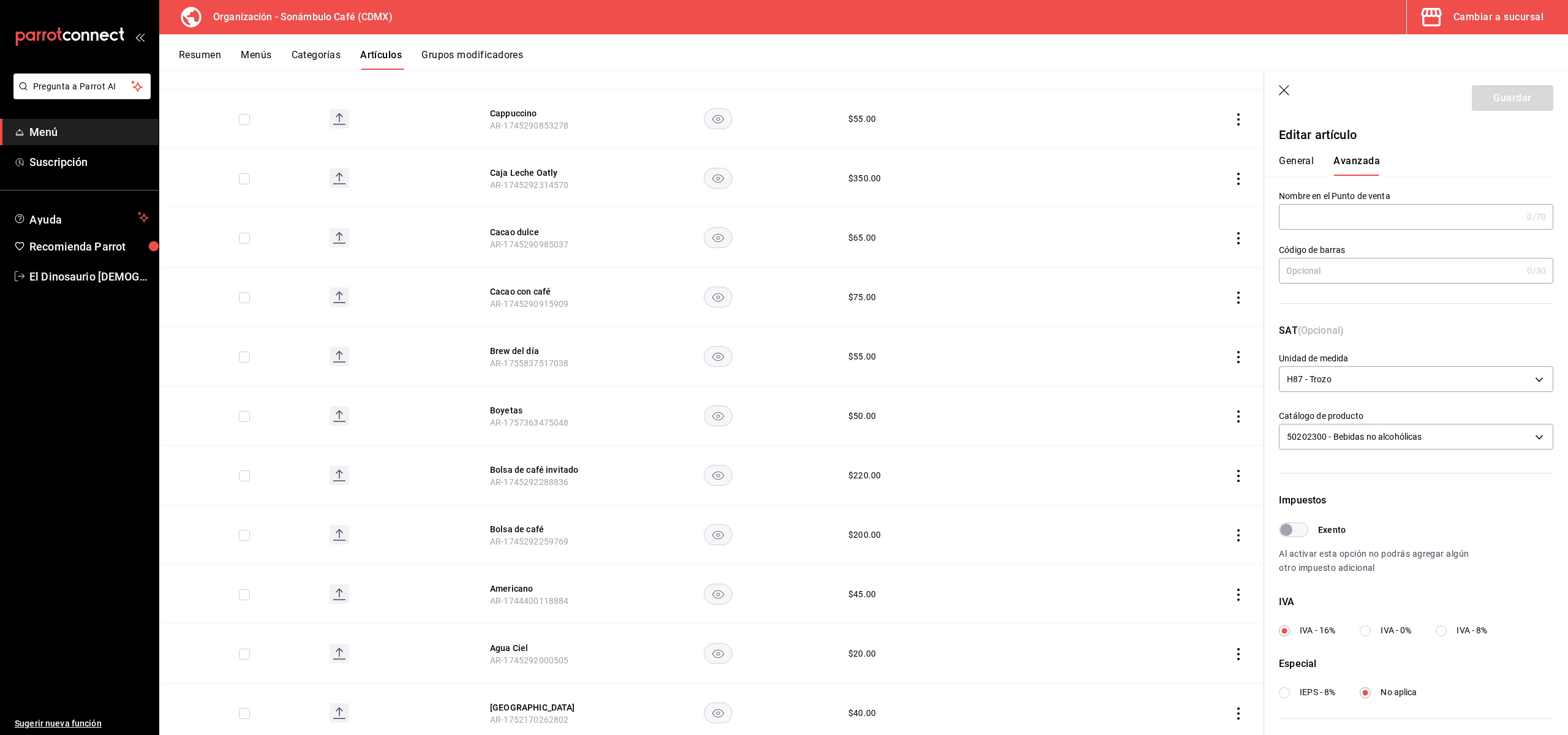
click at [1292, 530] on input "Exento" at bounding box center [1286, 529] width 44 height 14
checkbox input "true"
click at [1494, 91] on button "Guardar" at bounding box center [1512, 98] width 82 height 26
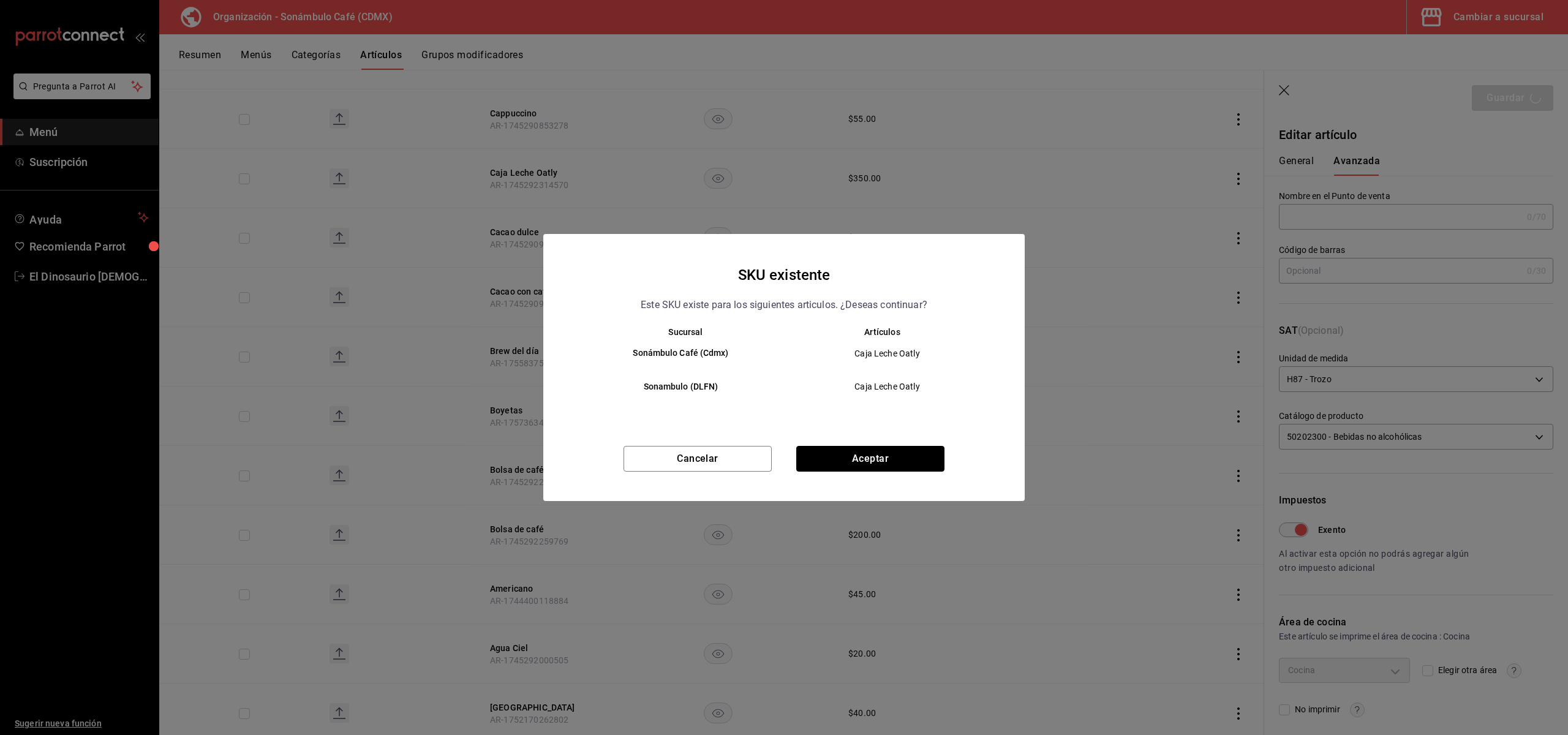
click at [855, 456] on button "Aceptar" at bounding box center [870, 458] width 148 height 26
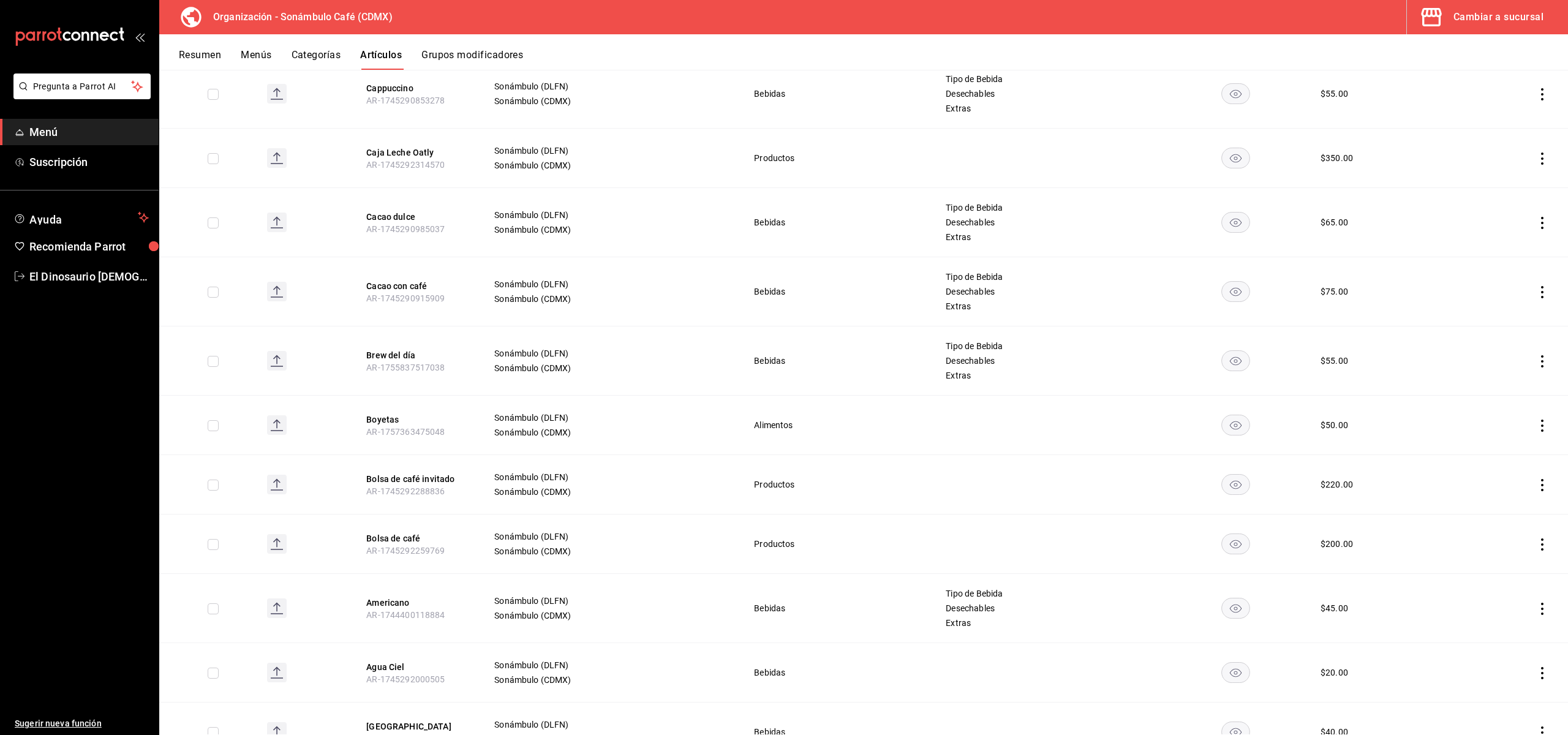
scroll to position [4832, 0]
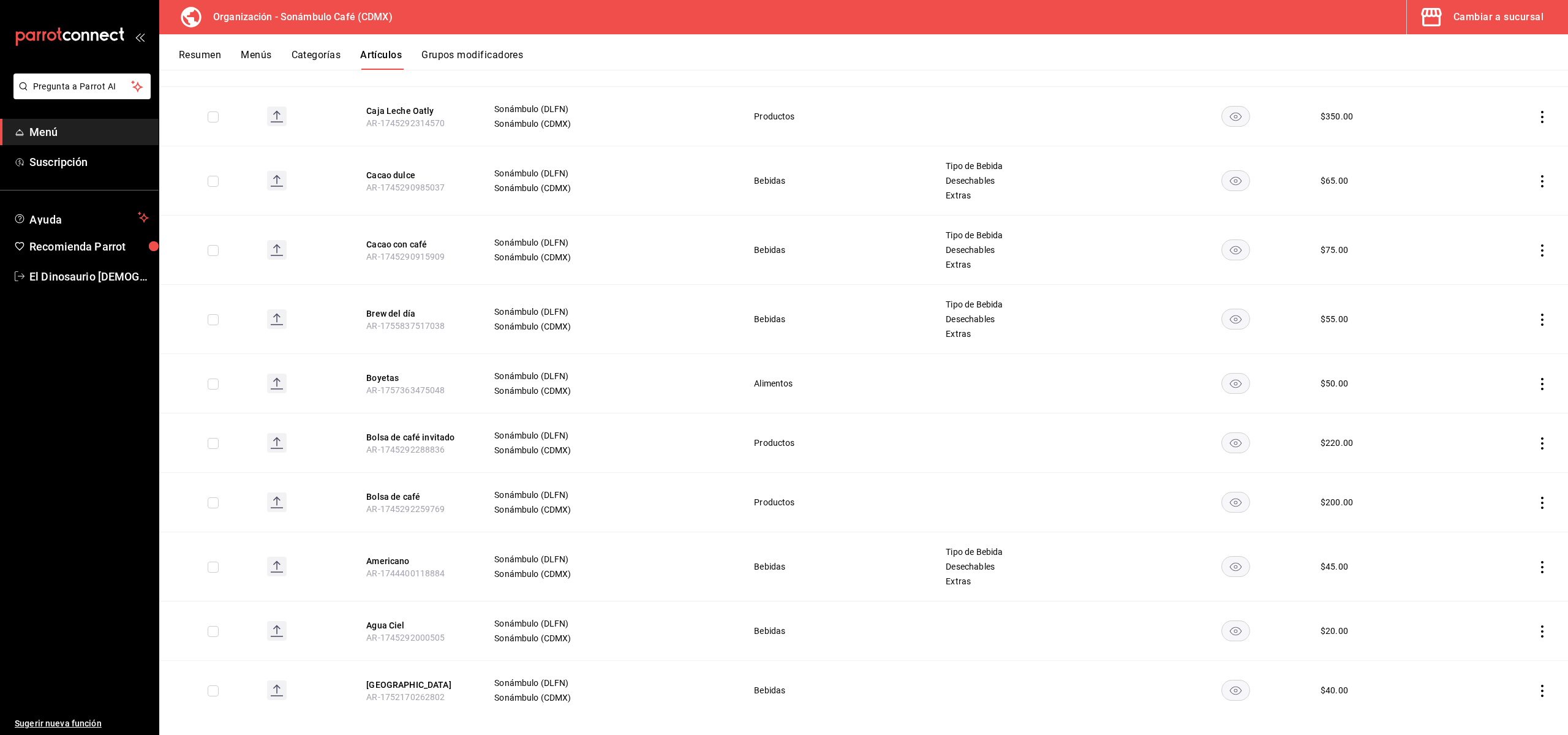
click at [373, 169] on button "Cacao dulce" at bounding box center [415, 175] width 98 height 12
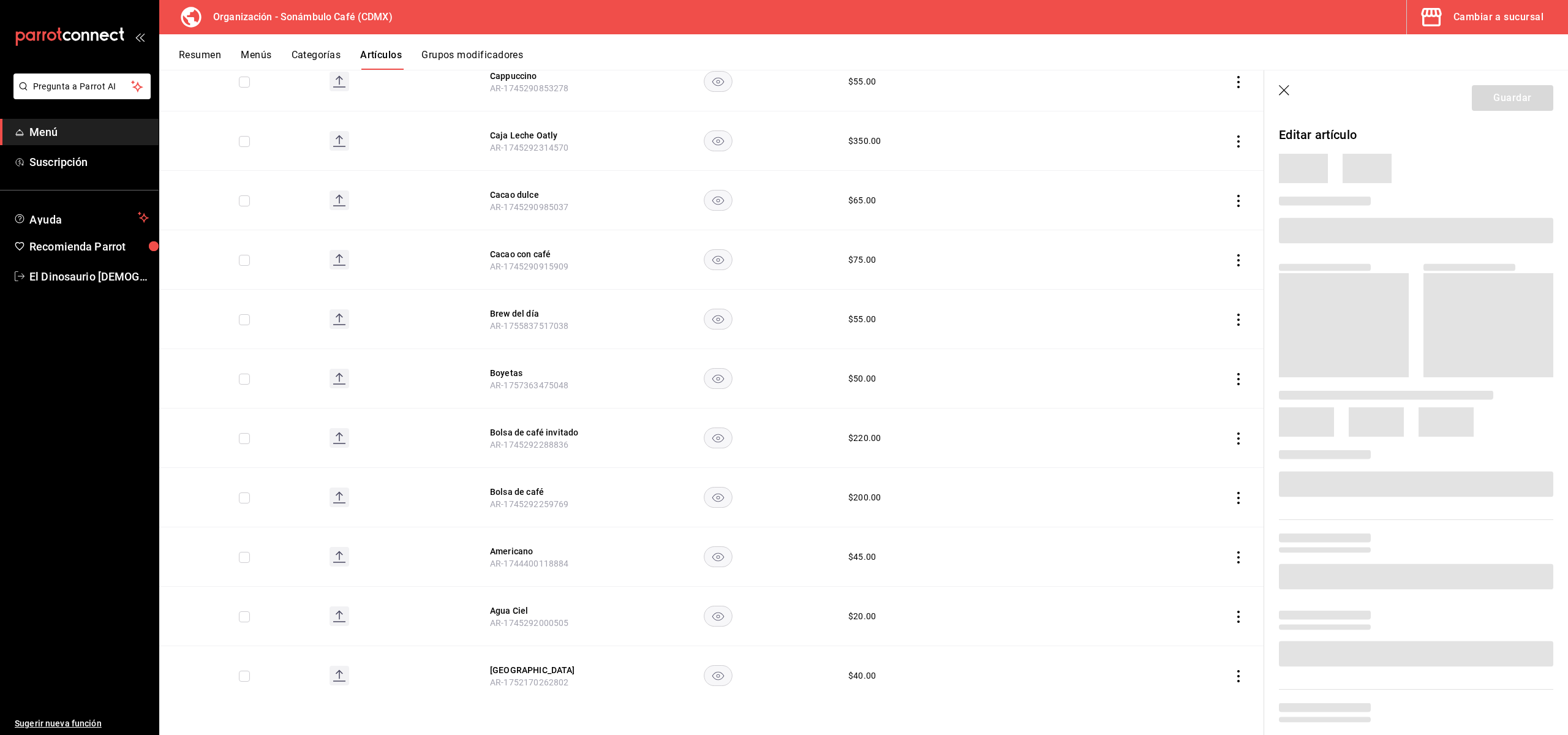
scroll to position [4656, 0]
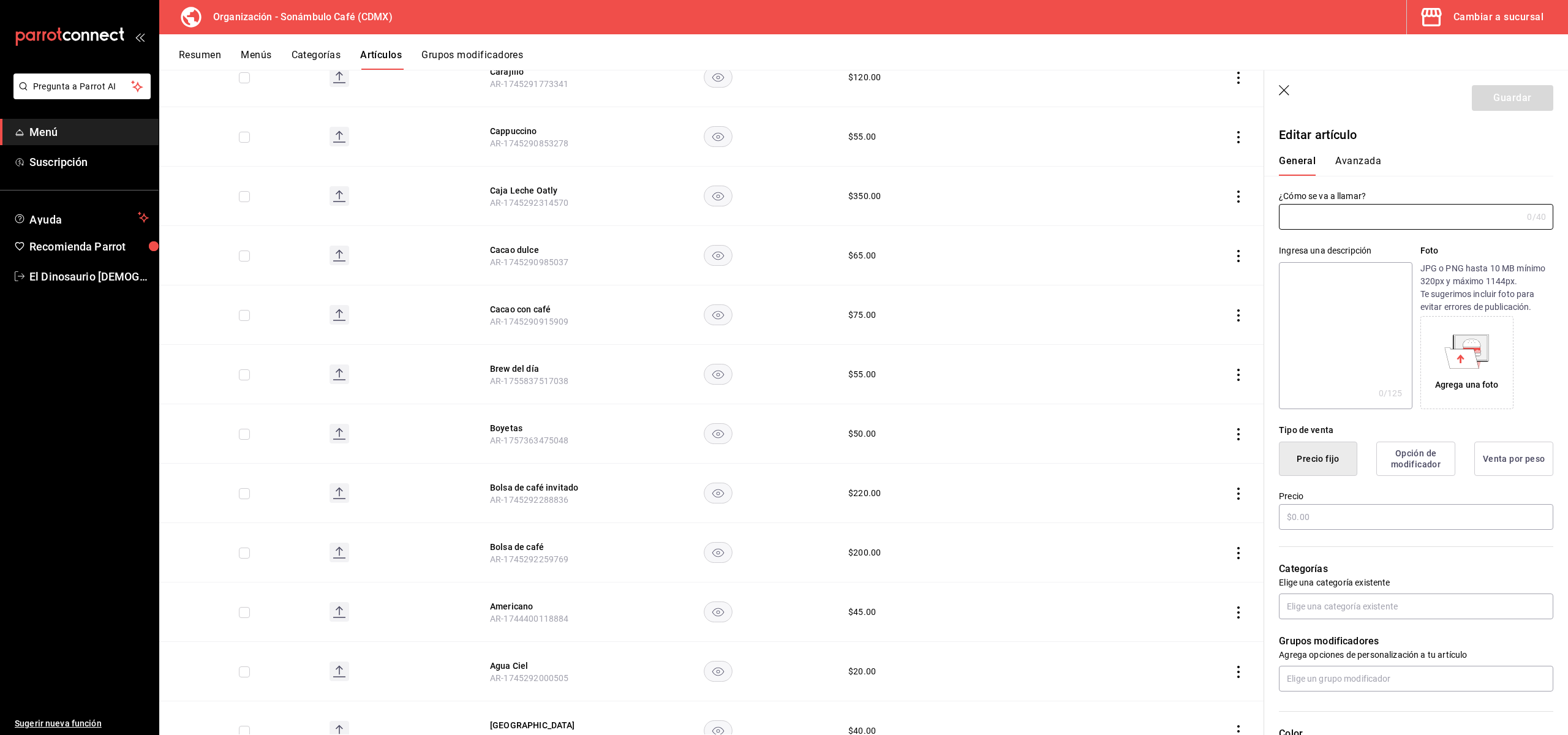
type input "Cacao dulce"
type textarea "300 ml, 306 kcal"
type textarea "x"
type input "AR-1745290985037"
type textarea "x"
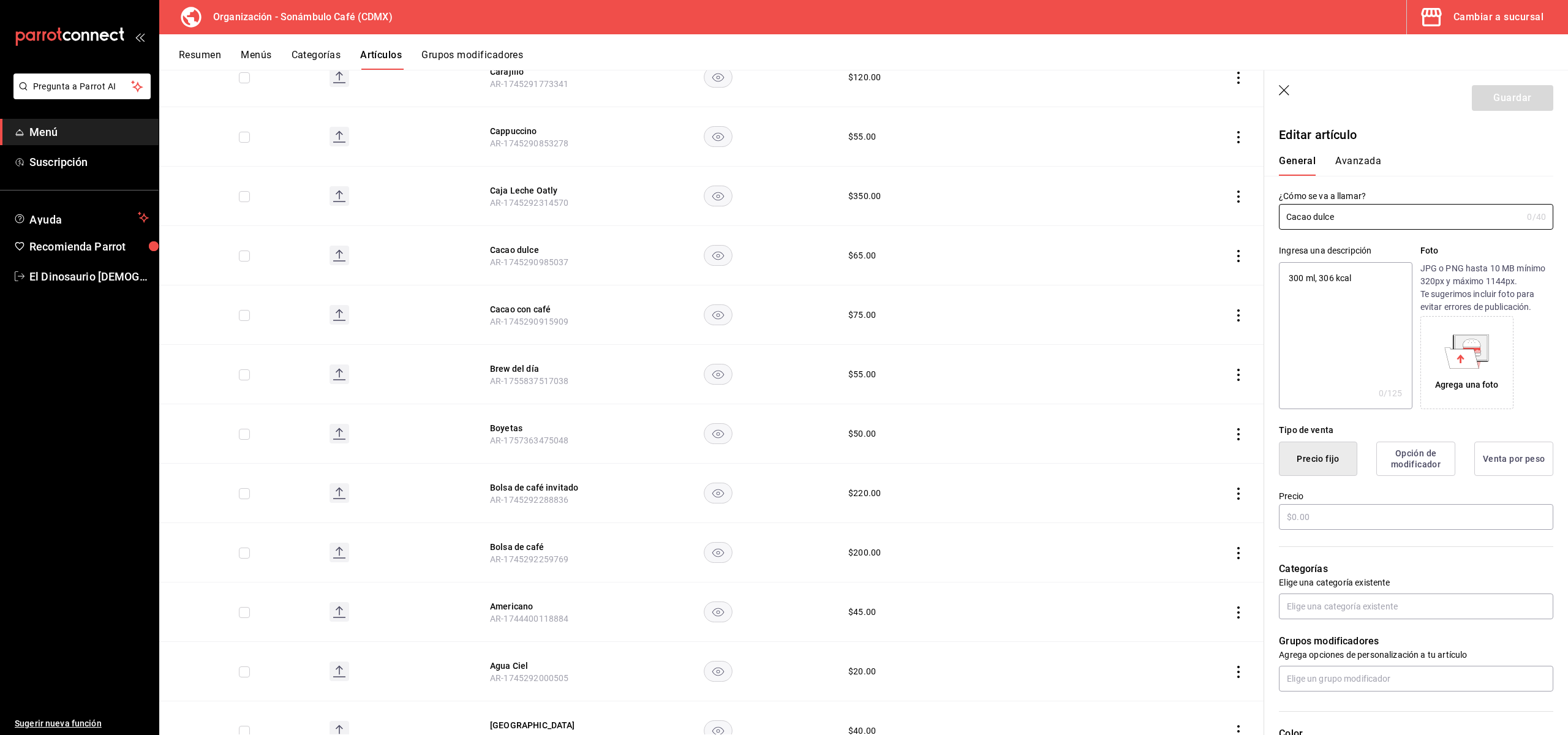
type input "$65.00"
type input "H87"
type input "50202307"
radio input "true"
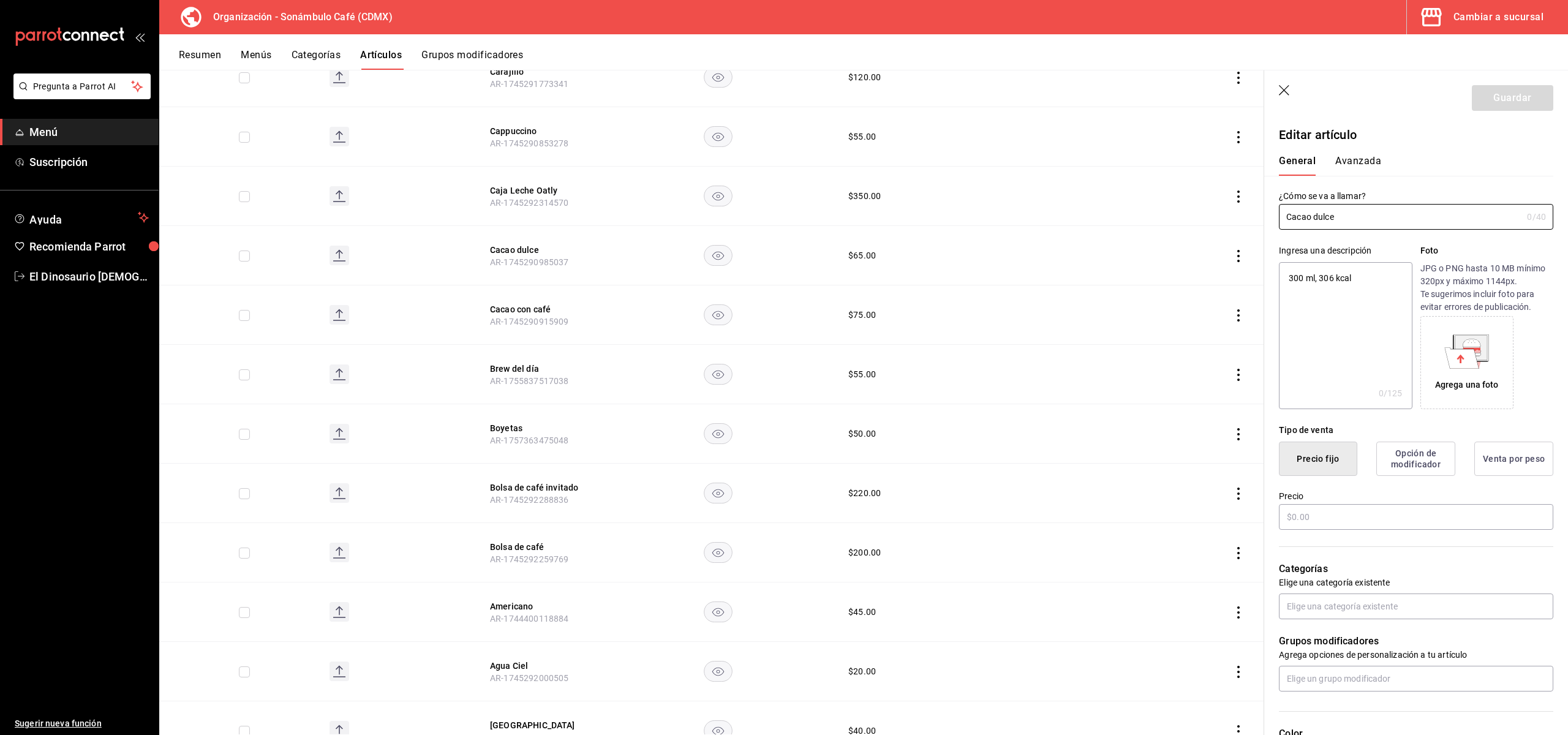
type input "6d5d39c5-aa1e-42d8-a05d-a56b1b7c7e54"
click at [1376, 157] on button "Avanzada" at bounding box center [1359, 165] width 46 height 21
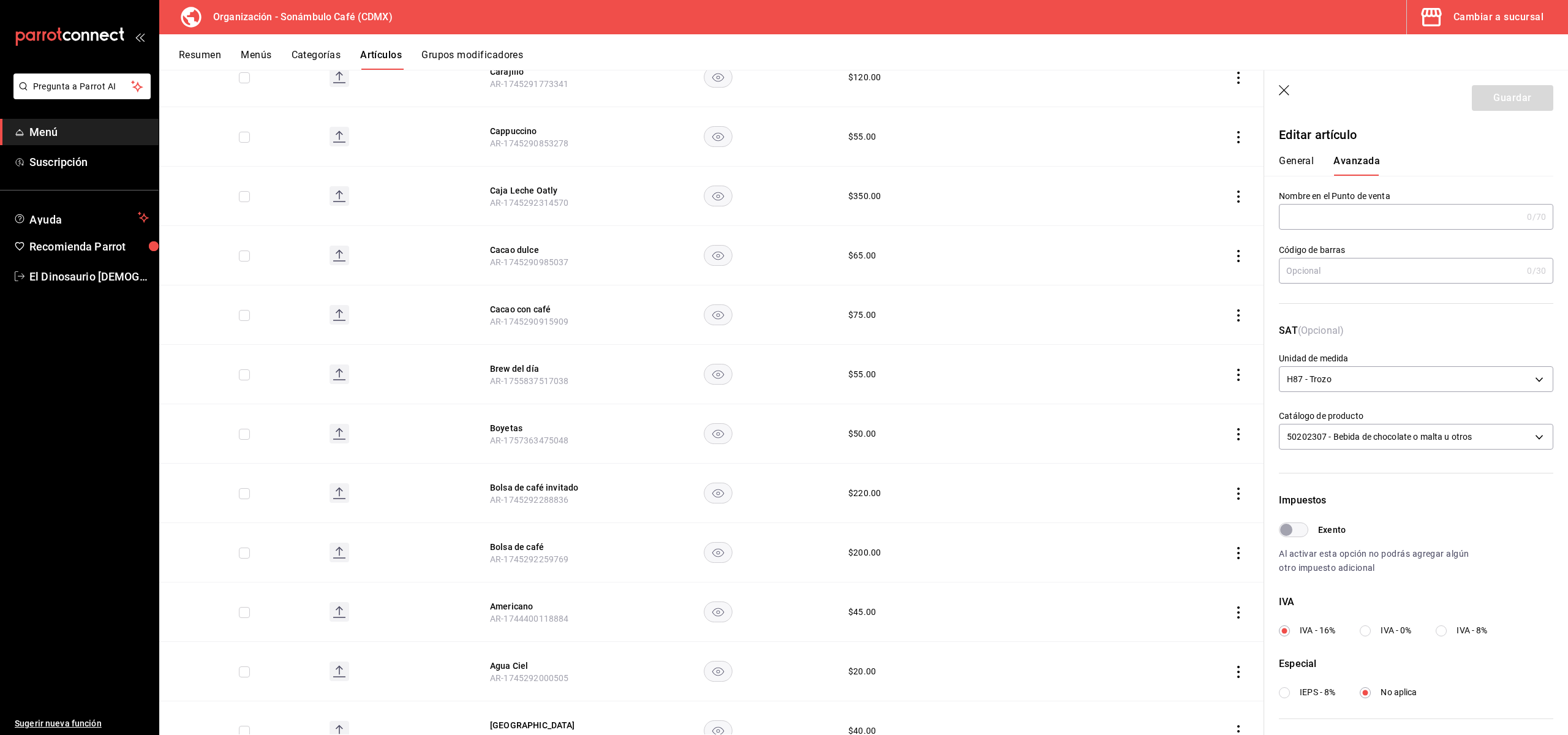
click at [1305, 532] on input "Exento" at bounding box center [1286, 529] width 44 height 14
checkbox input "true"
click at [1526, 100] on button "Guardar" at bounding box center [1512, 98] width 82 height 26
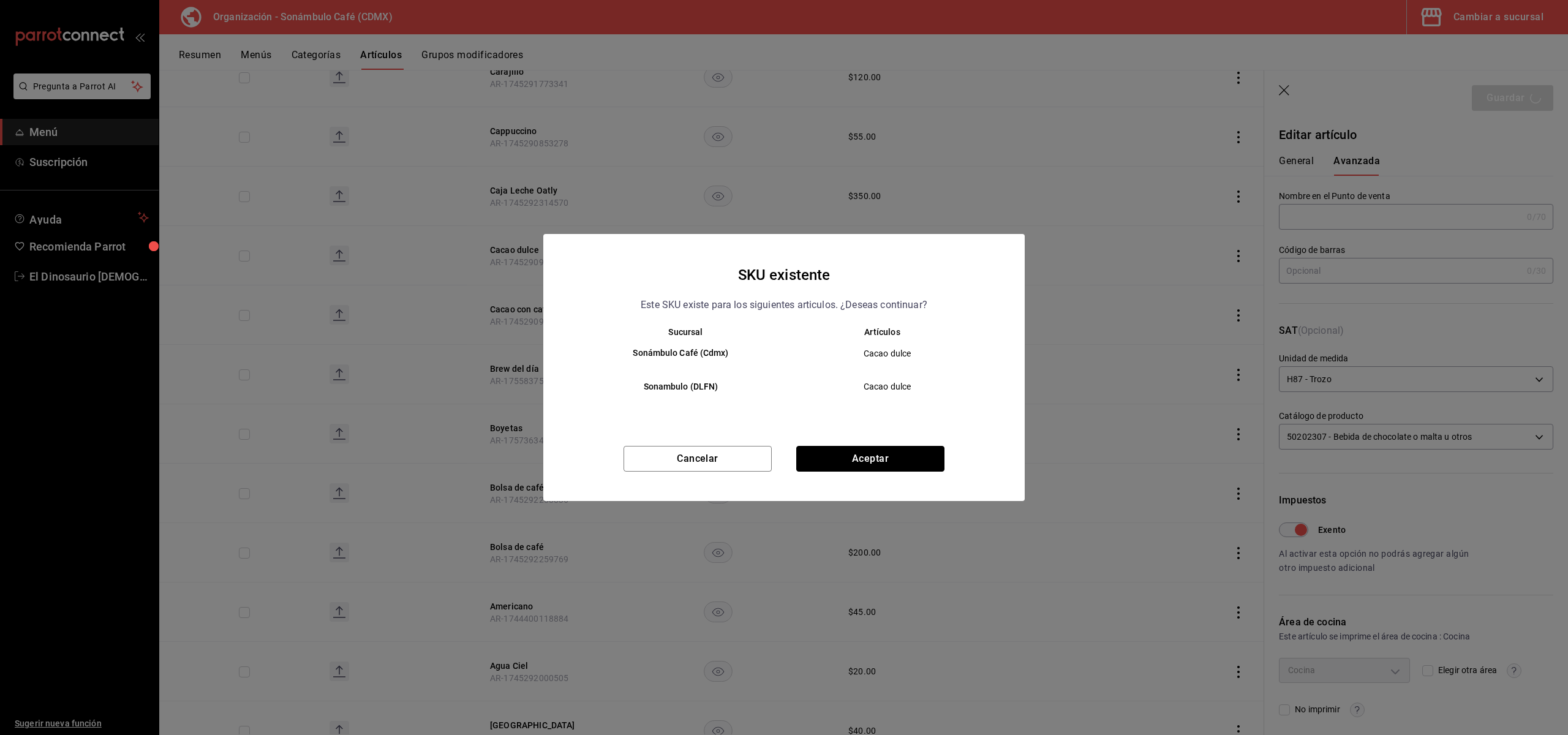
click at [875, 462] on button "Aceptar" at bounding box center [870, 458] width 148 height 26
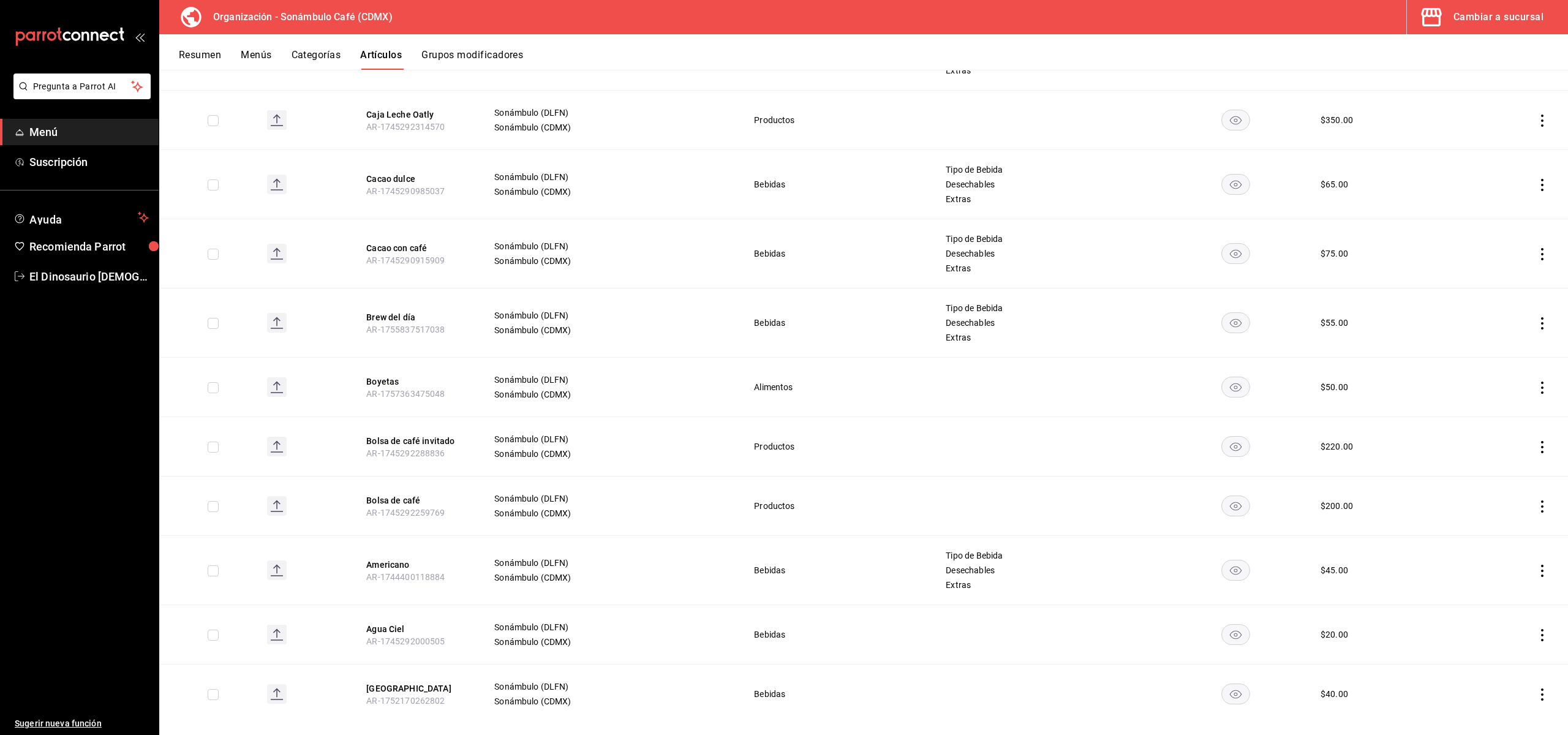
scroll to position [4832, 0]
click at [398, 169] on button "Cacao dulce" at bounding box center [415, 175] width 98 height 12
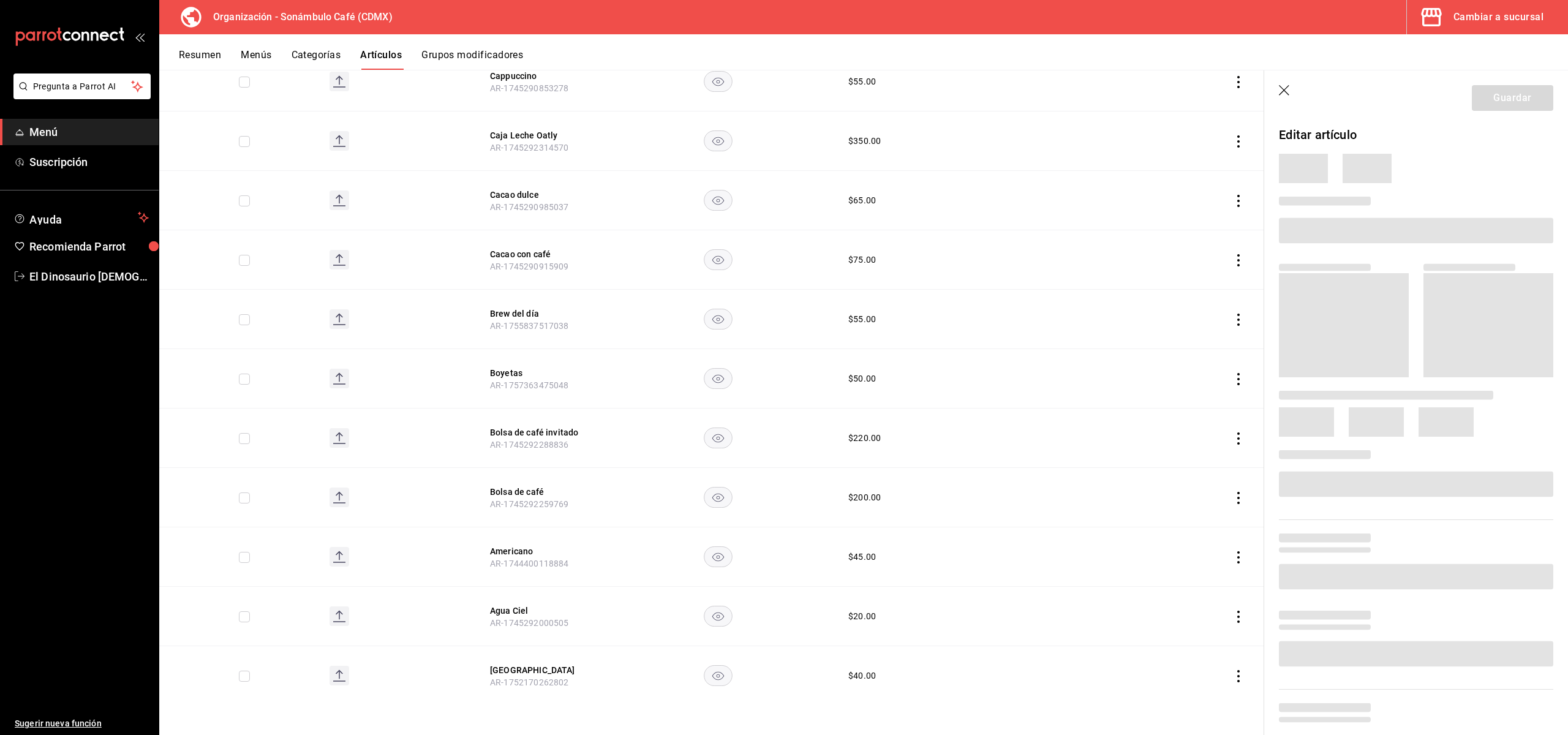
scroll to position [4656, 0]
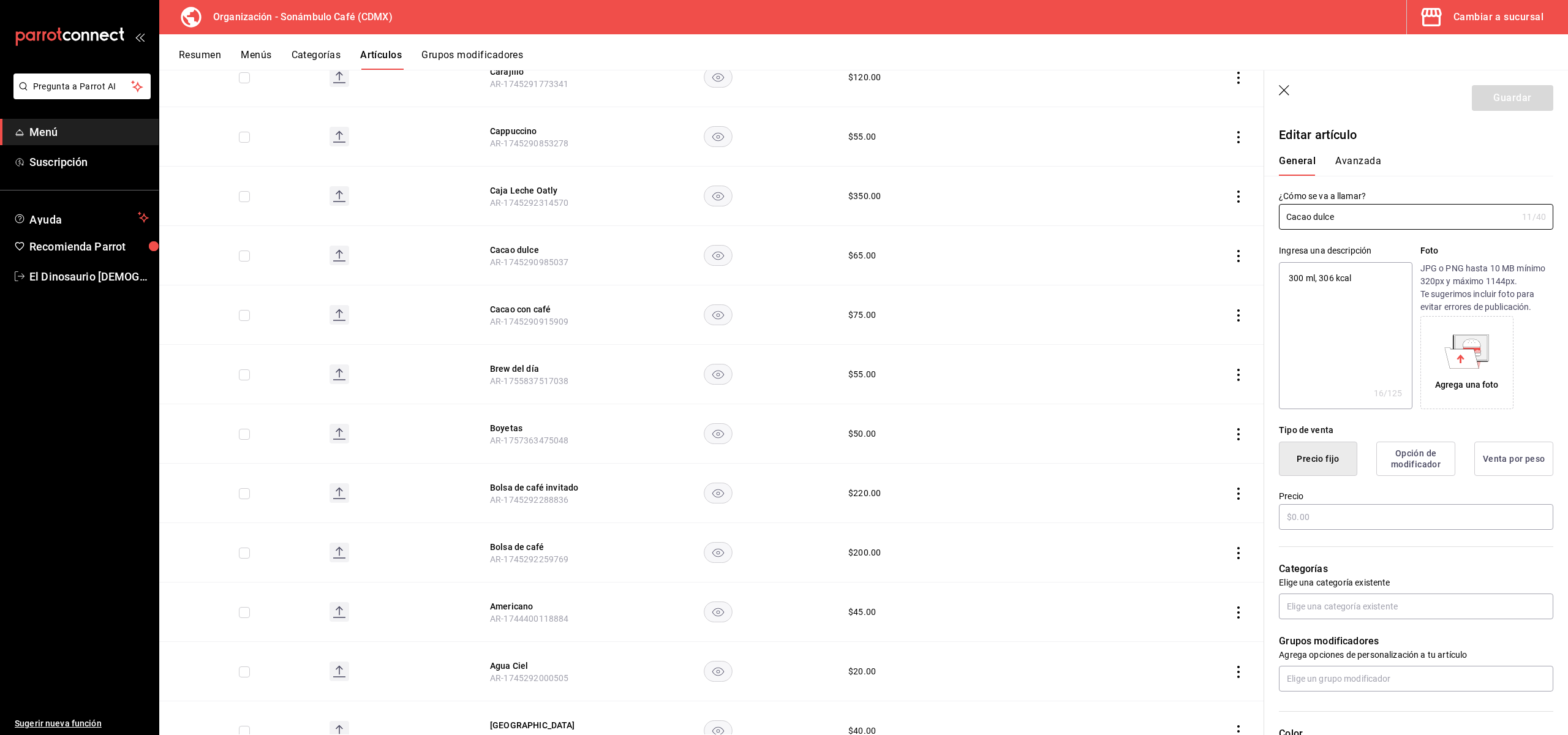
type textarea "x"
type input "$65.00"
type input "H87"
type input "50202307"
type input "6d5d39c5-aa1e-42d8-a05d-a56b1b7c7e54"
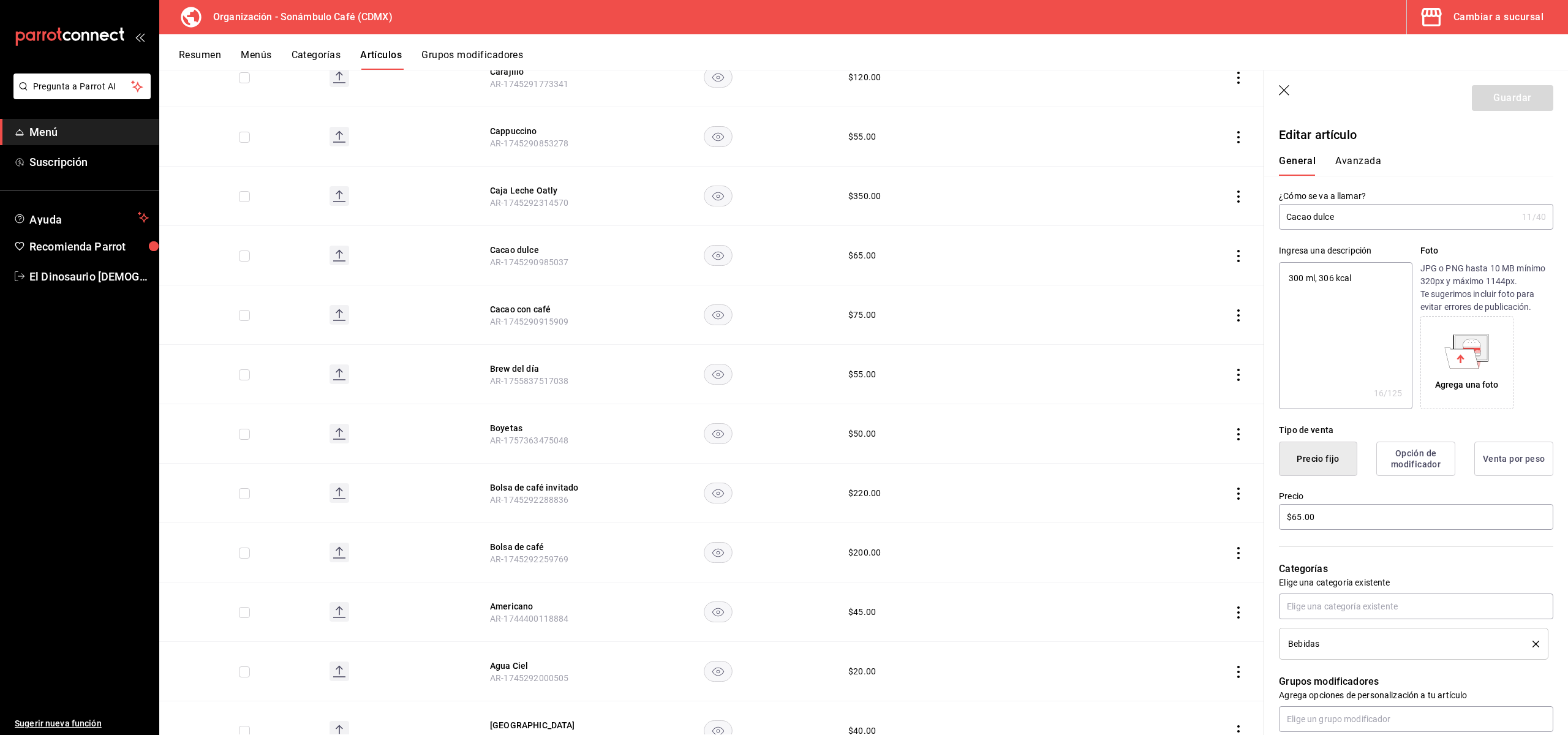
click at [1365, 156] on button "Avanzada" at bounding box center [1359, 165] width 46 height 21
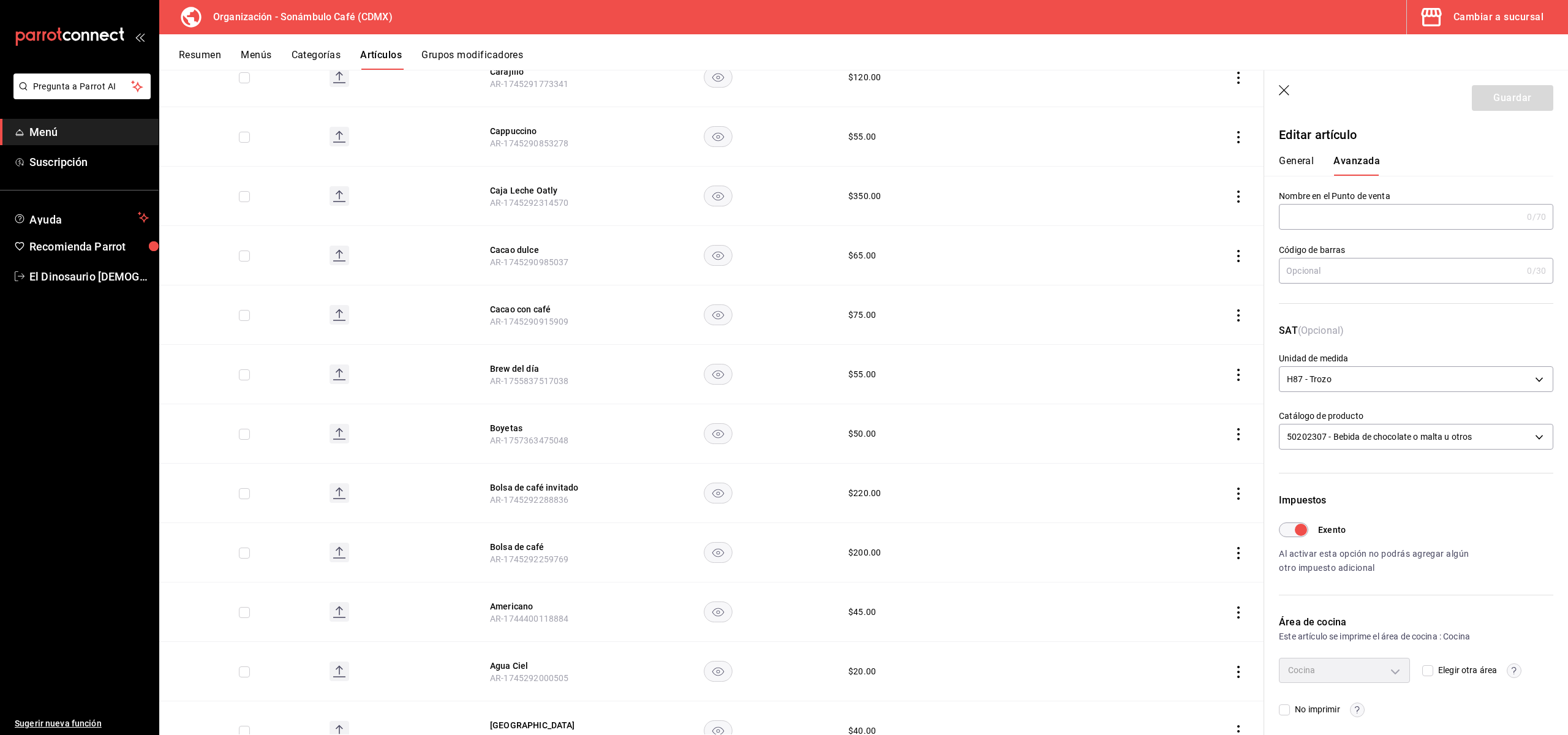
click at [1289, 165] on button "General" at bounding box center [1296, 165] width 35 height 21
type textarea "x"
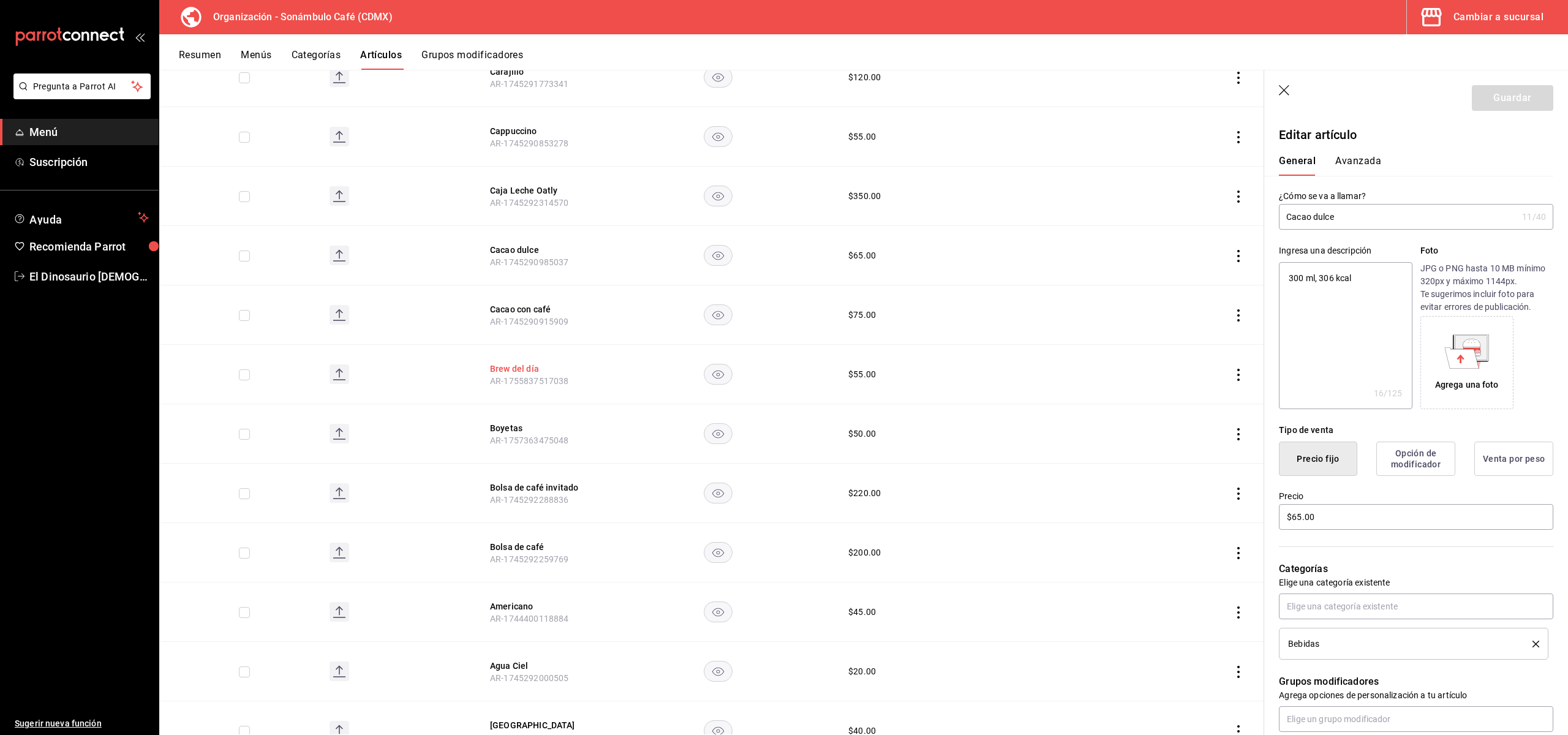
scroll to position [4663, 0]
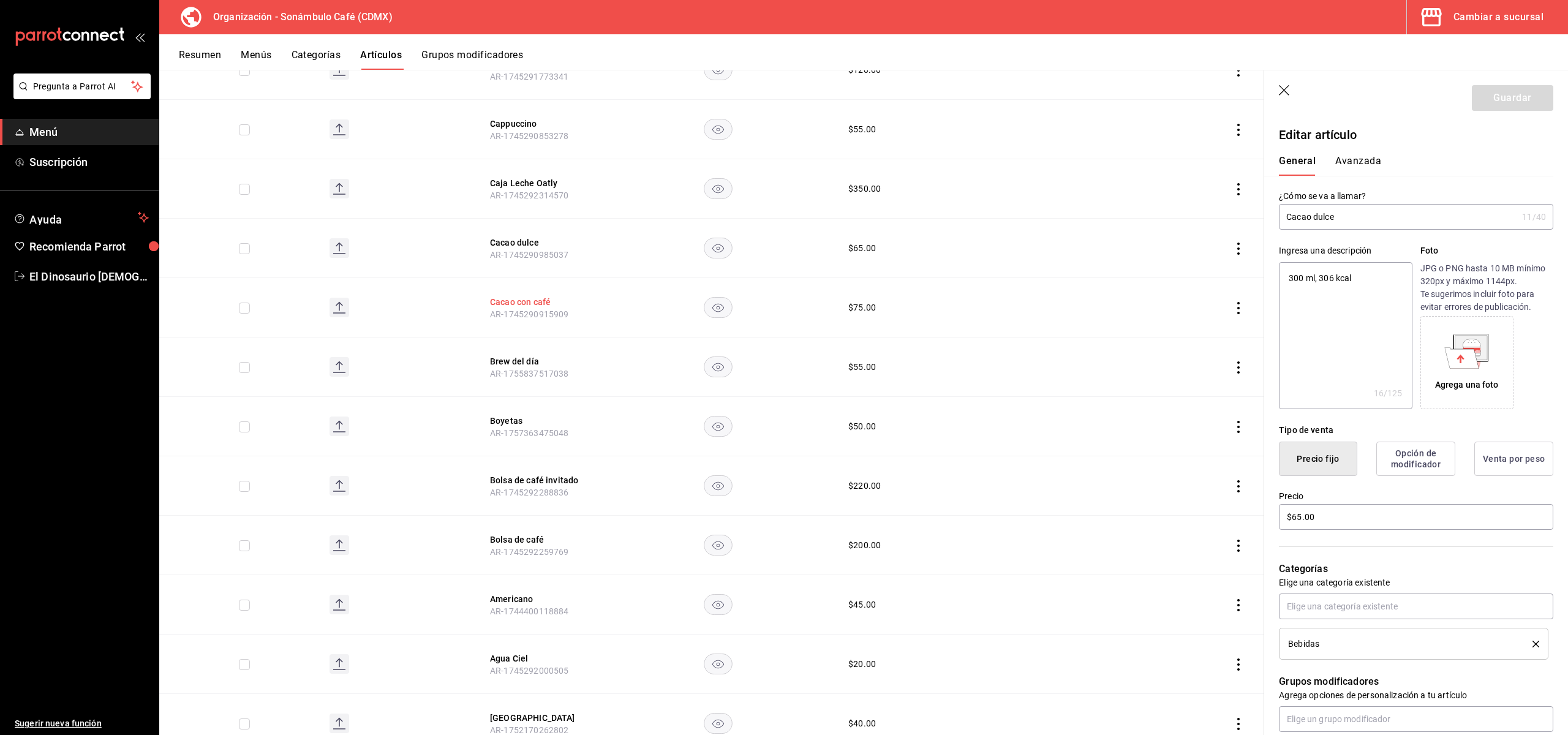
click at [518, 296] on button "Cacao con café" at bounding box center [539, 302] width 98 height 12
type textarea "x"
type input "$75.00"
type input "H87"
type input "50201700"
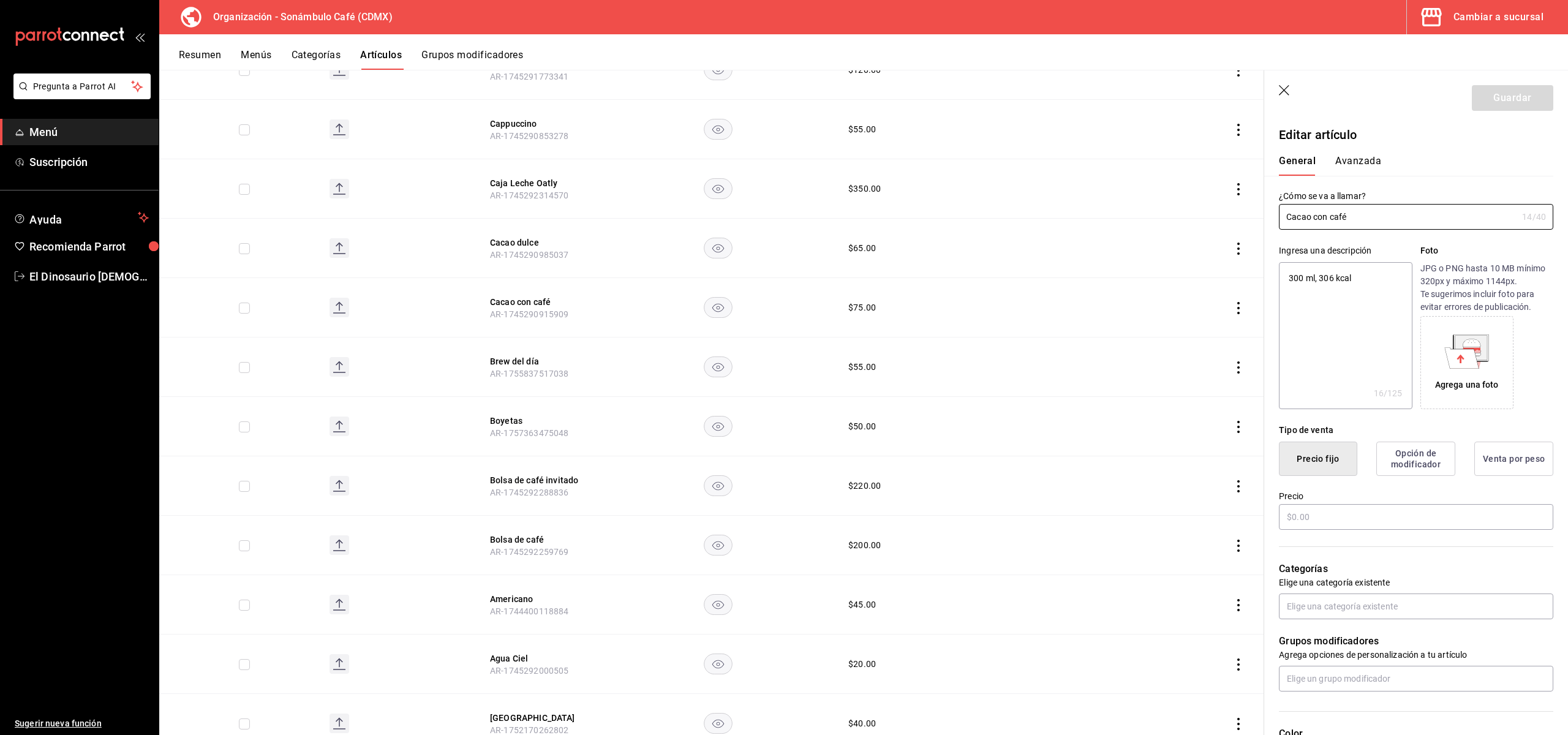
radio input "true"
type input "6d5d39c5-aa1e-42d8-a05d-a56b1b7c7e54"
click at [1365, 157] on button "Avanzada" at bounding box center [1359, 165] width 46 height 21
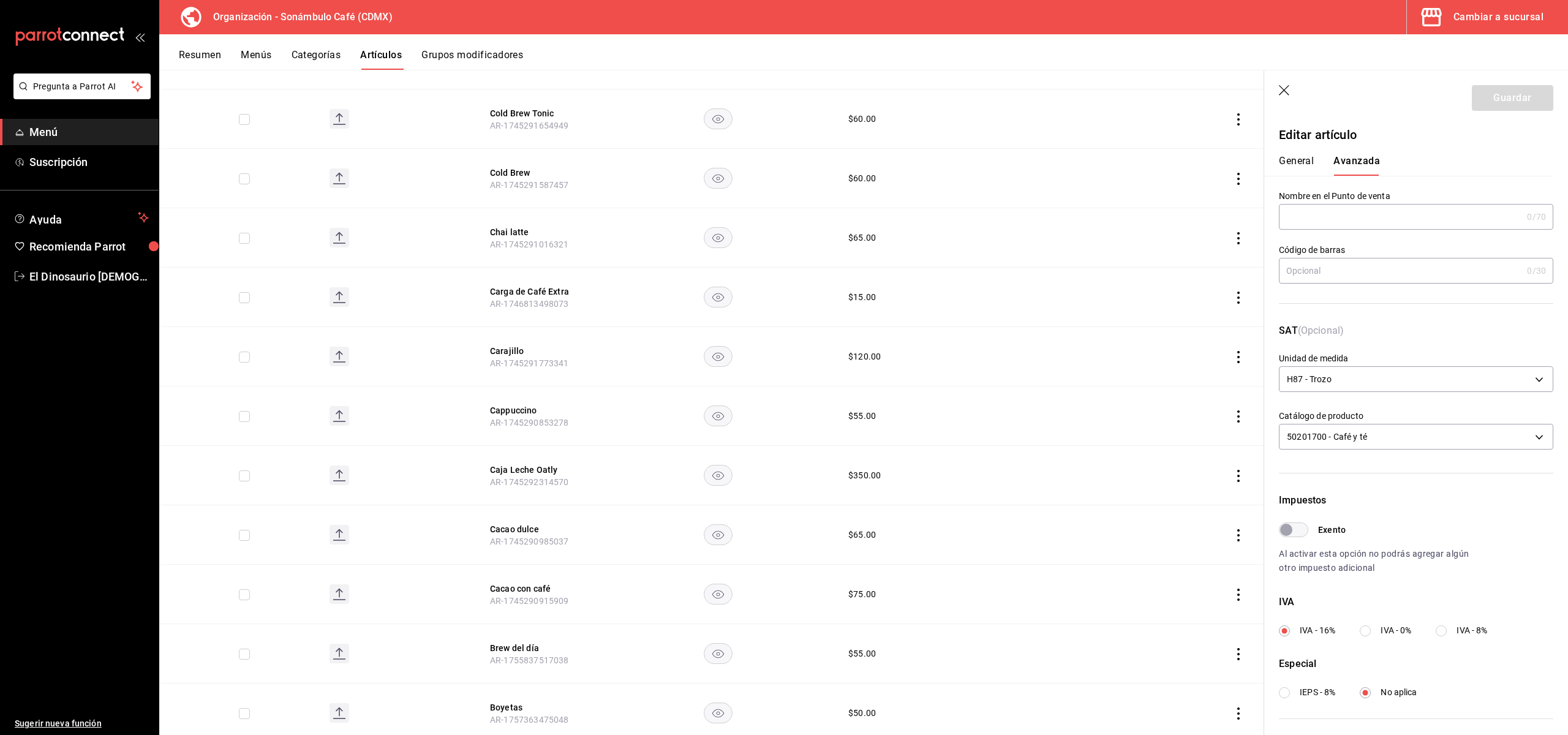
click at [1300, 166] on button "General" at bounding box center [1296, 165] width 35 height 21
type textarea "x"
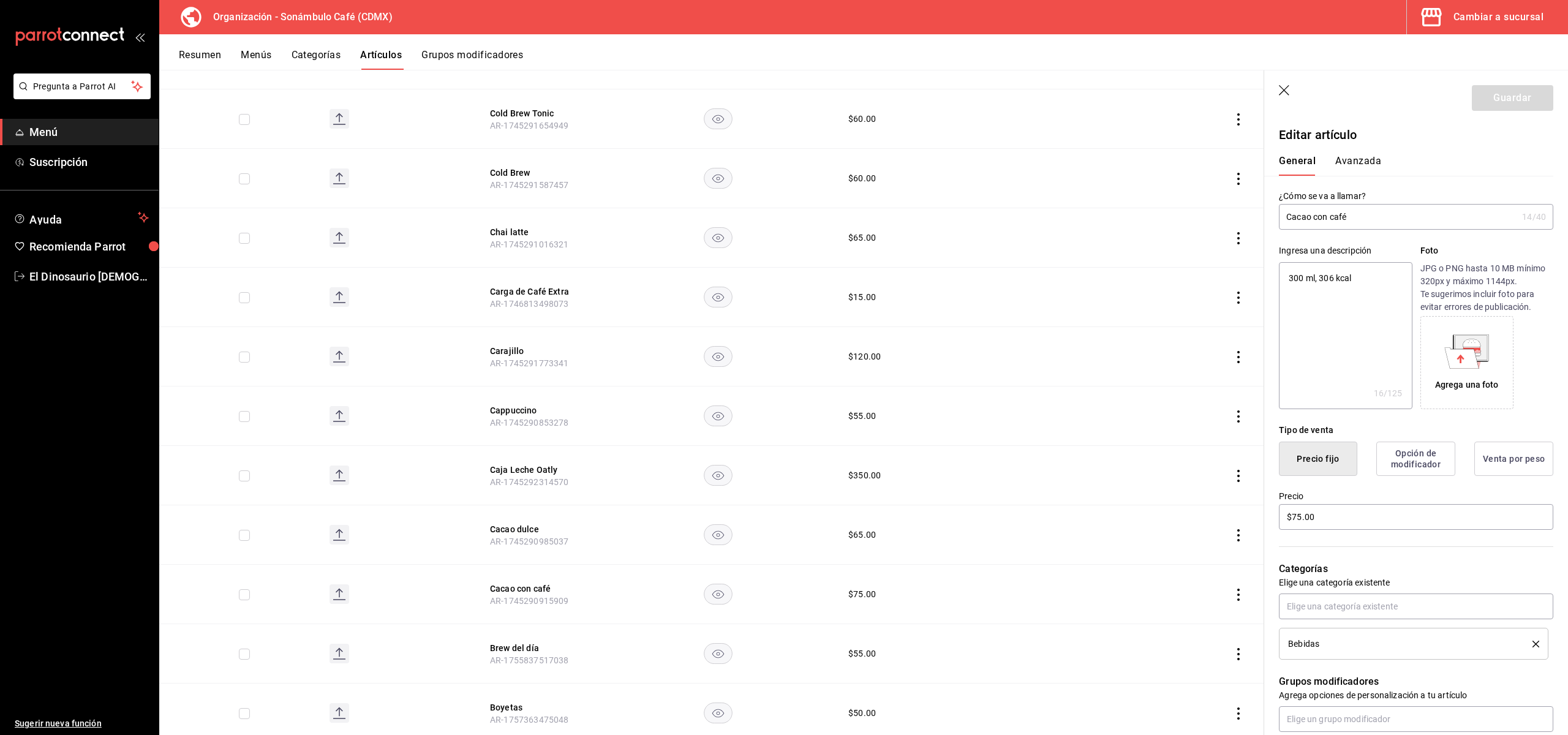
click at [1371, 166] on button "Avanzada" at bounding box center [1359, 165] width 46 height 21
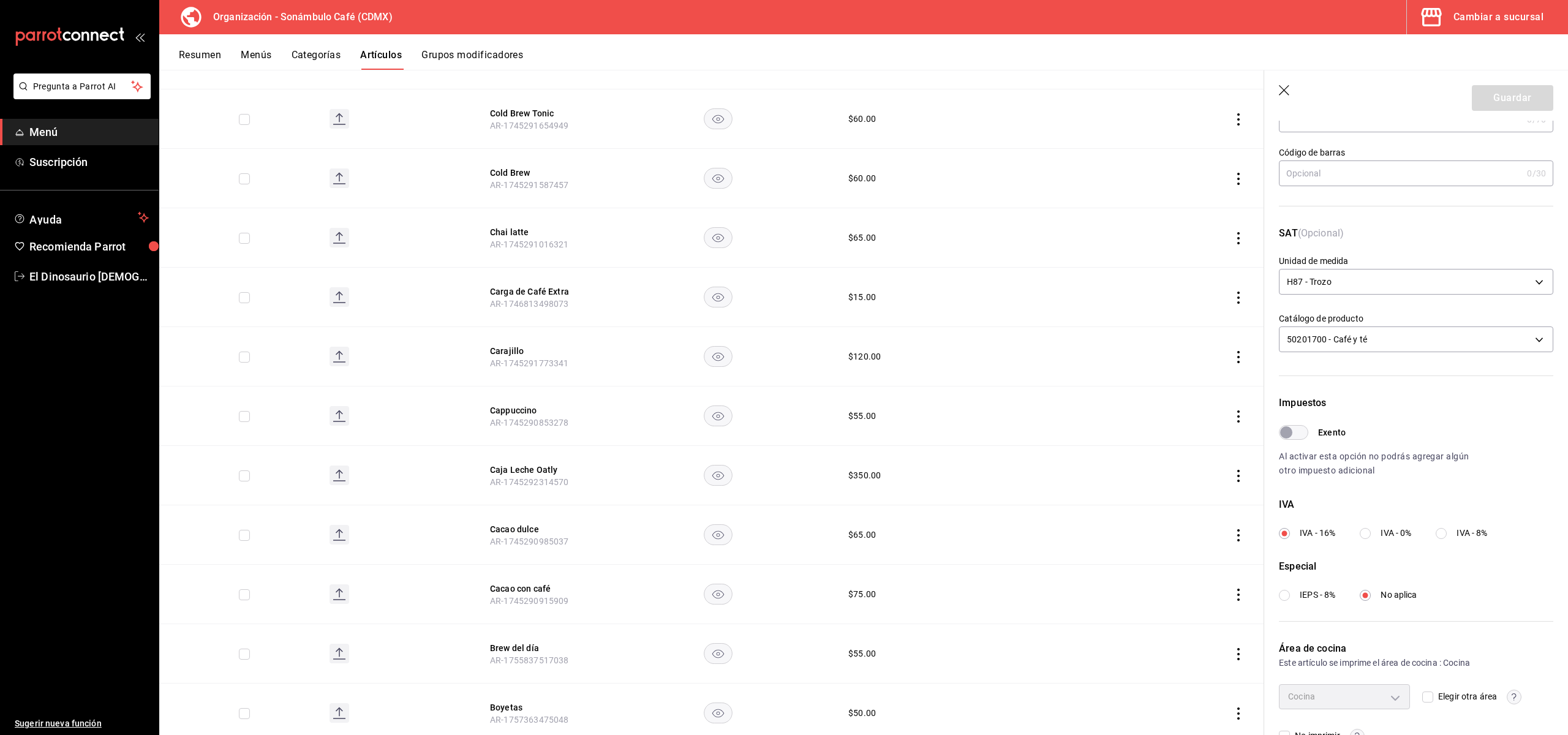
scroll to position [130, 0]
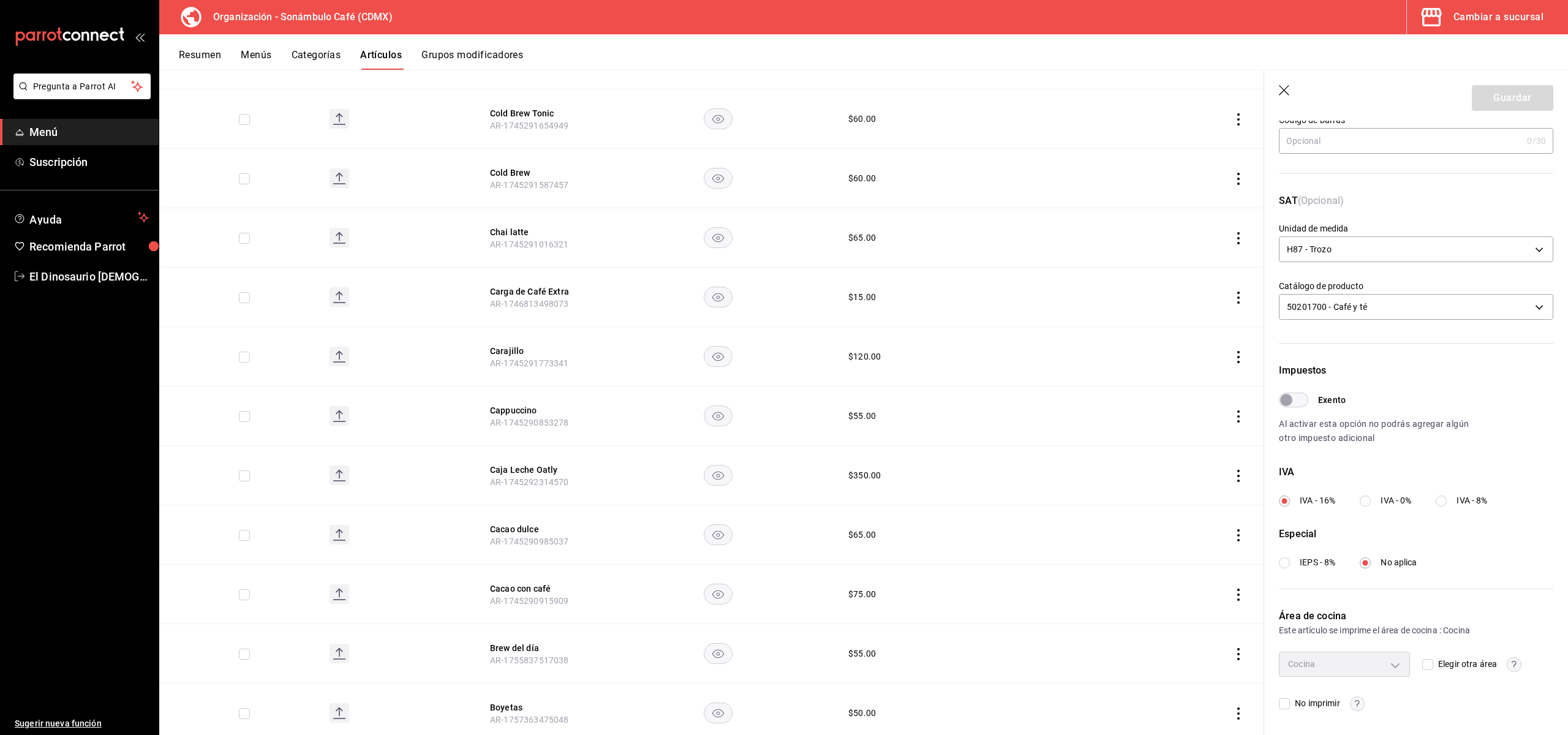
click at [1301, 402] on input "Exento" at bounding box center [1286, 400] width 44 height 14
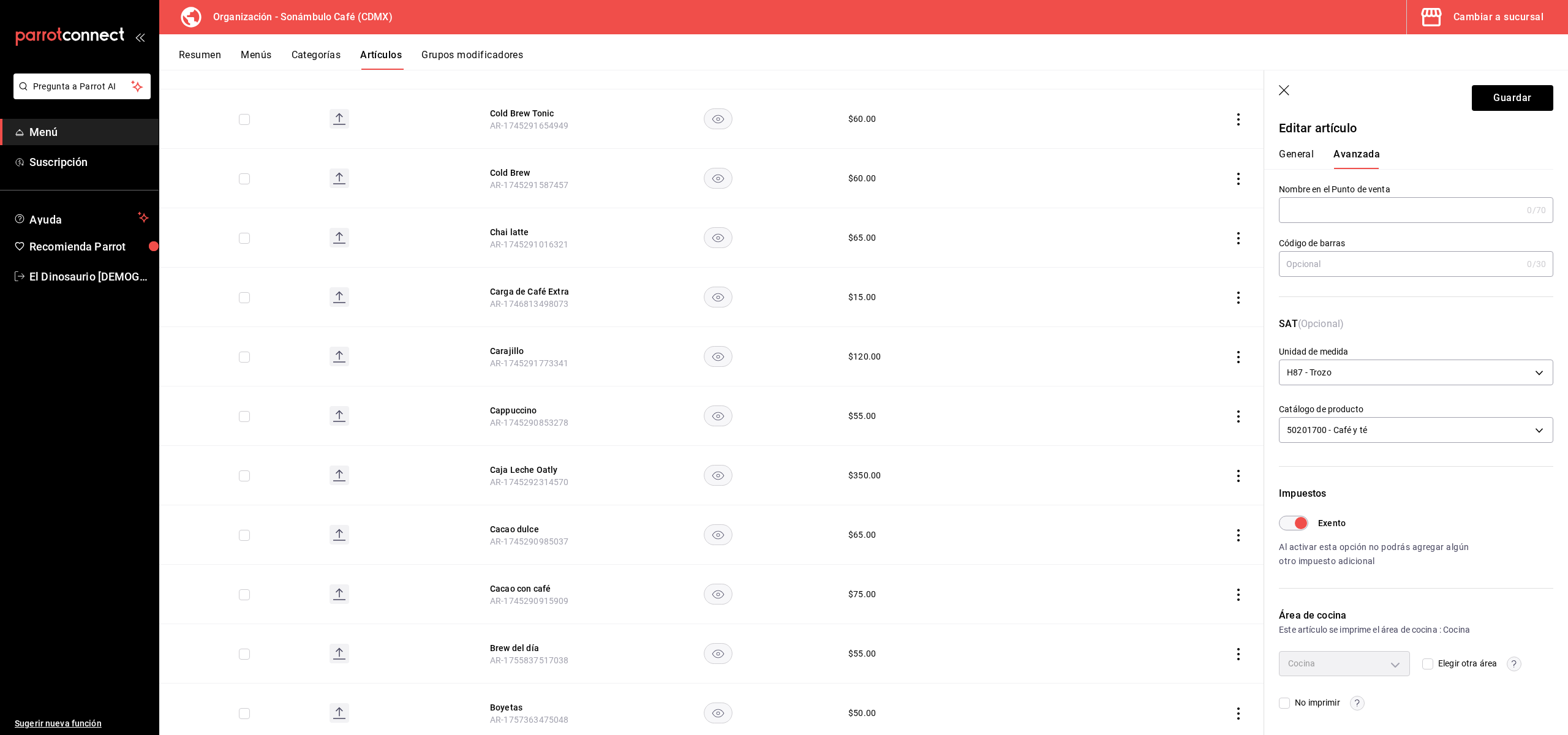
scroll to position [6, 0]
click at [1502, 98] on button "Guardar" at bounding box center [1512, 98] width 82 height 26
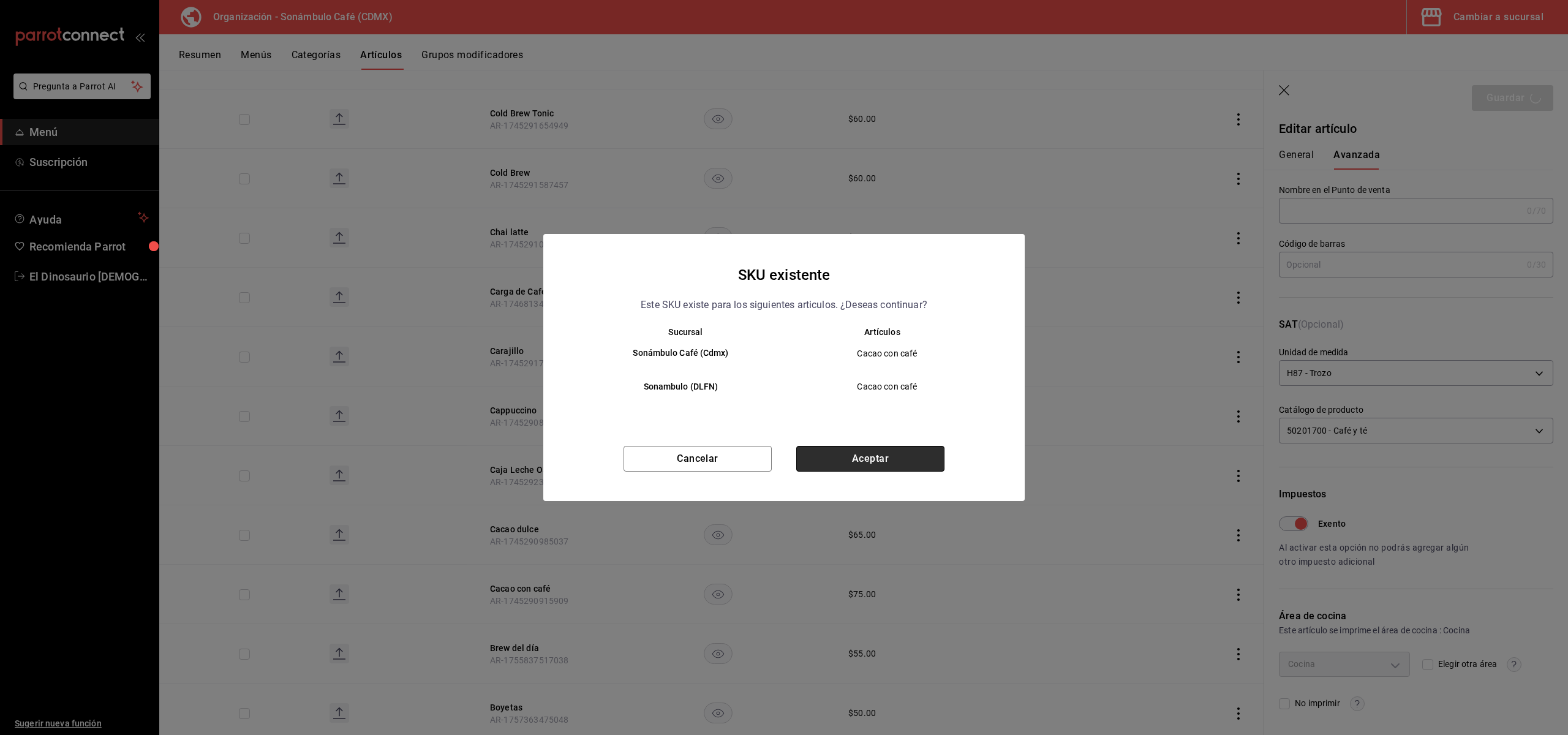
click at [871, 461] on button "Aceptar" at bounding box center [870, 458] width 148 height 26
checkbox input "false"
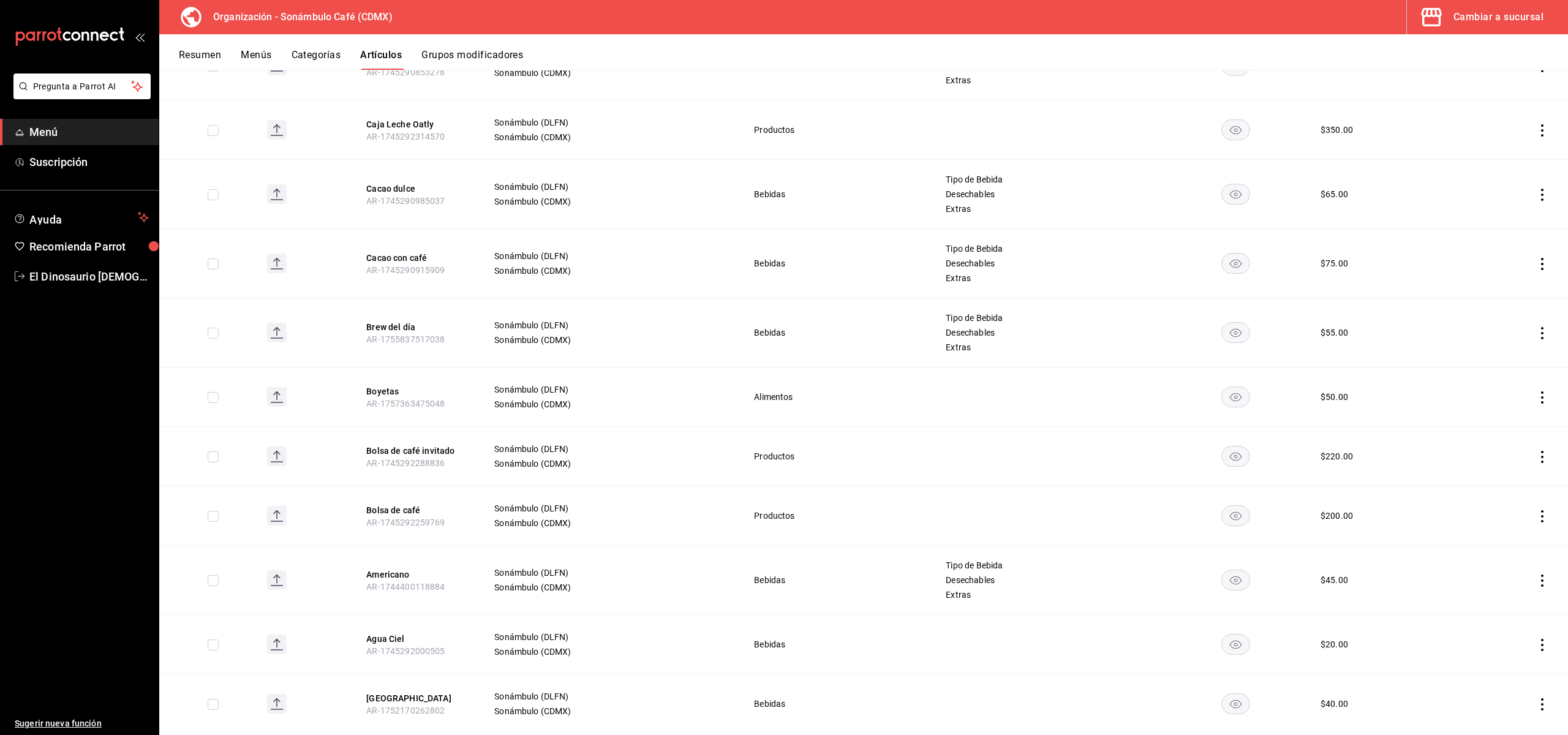
scroll to position [4832, 0]
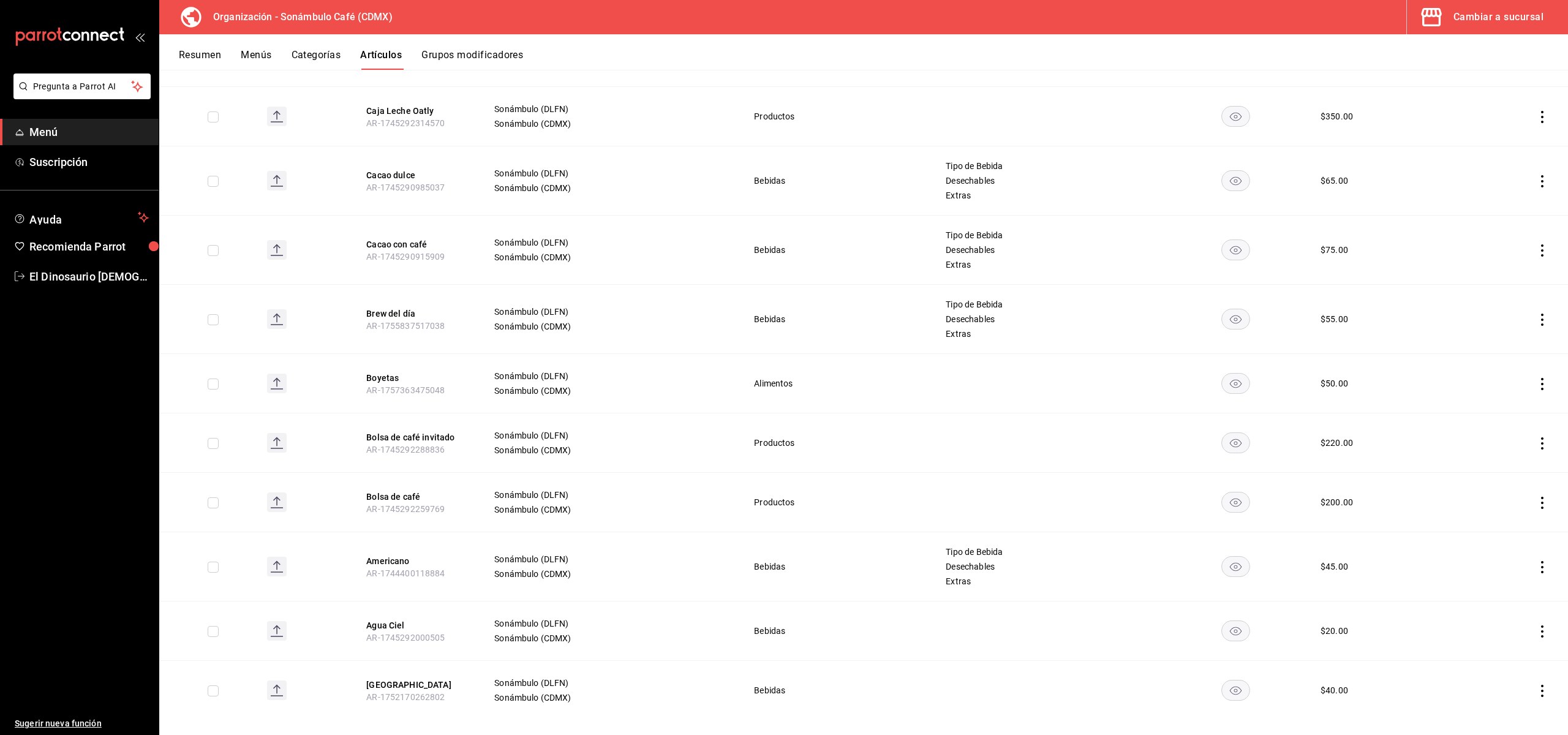
click at [417, 252] on span "AR-1745290915909" at bounding box center [405, 257] width 79 height 10
drag, startPoint x: 411, startPoint y: 233, endPoint x: 478, endPoint y: 215, distance: 69.4
click at [411, 238] on button "Cacao con café" at bounding box center [415, 244] width 98 height 12
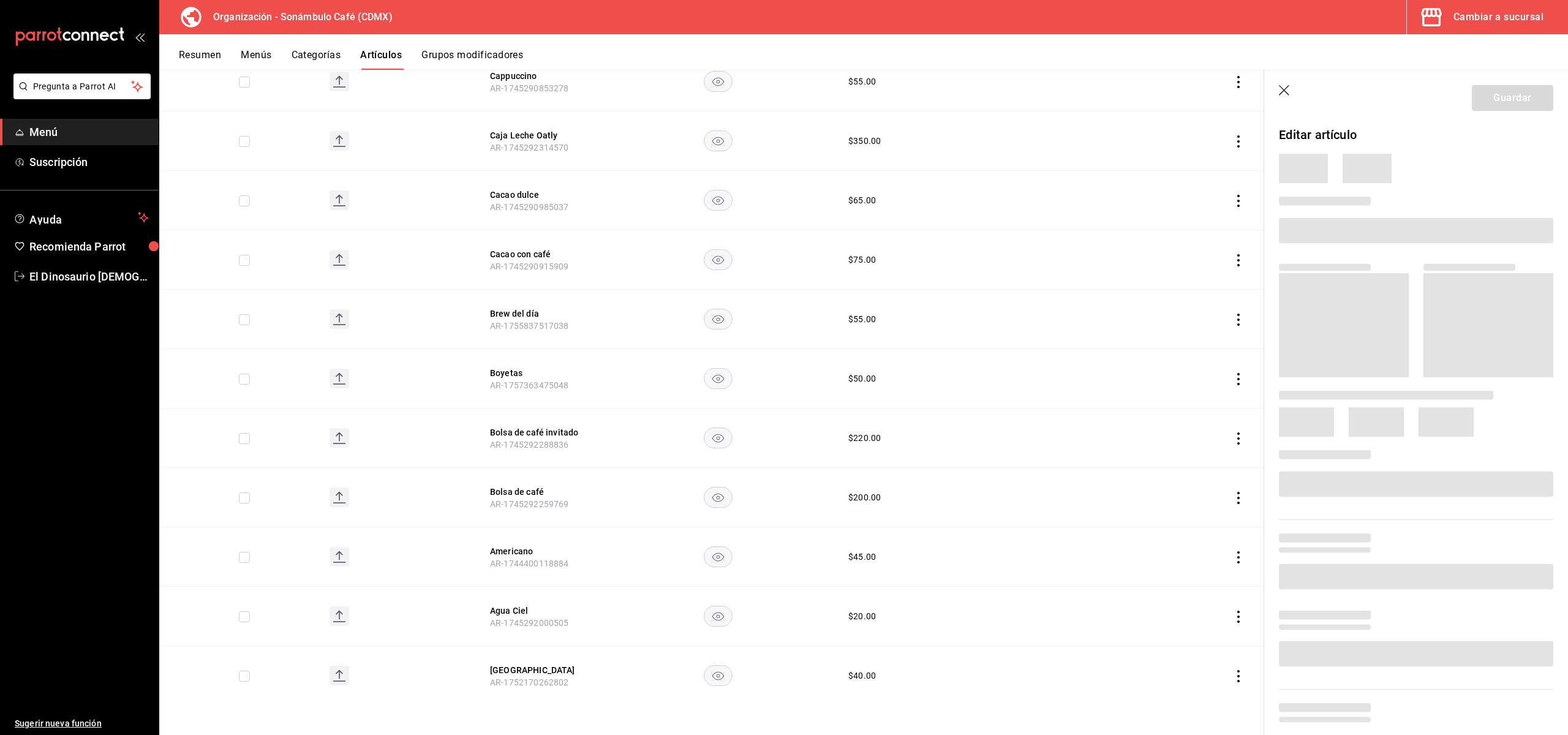
scroll to position [4656, 0]
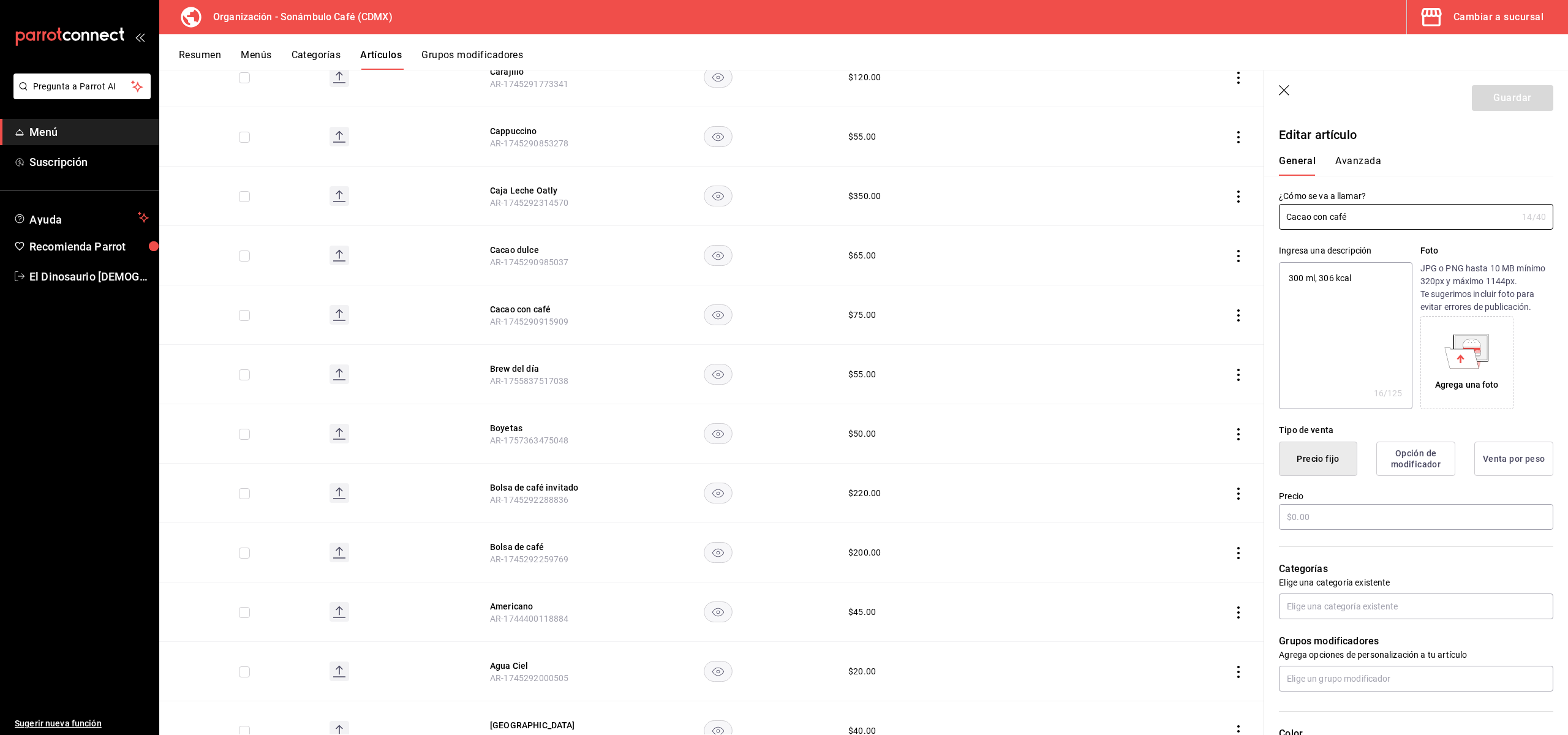
type textarea "x"
type input "$75.00"
type input "H87"
type input "50201700"
type input "6d5d39c5-aa1e-42d8-a05d-a56b1b7c7e54"
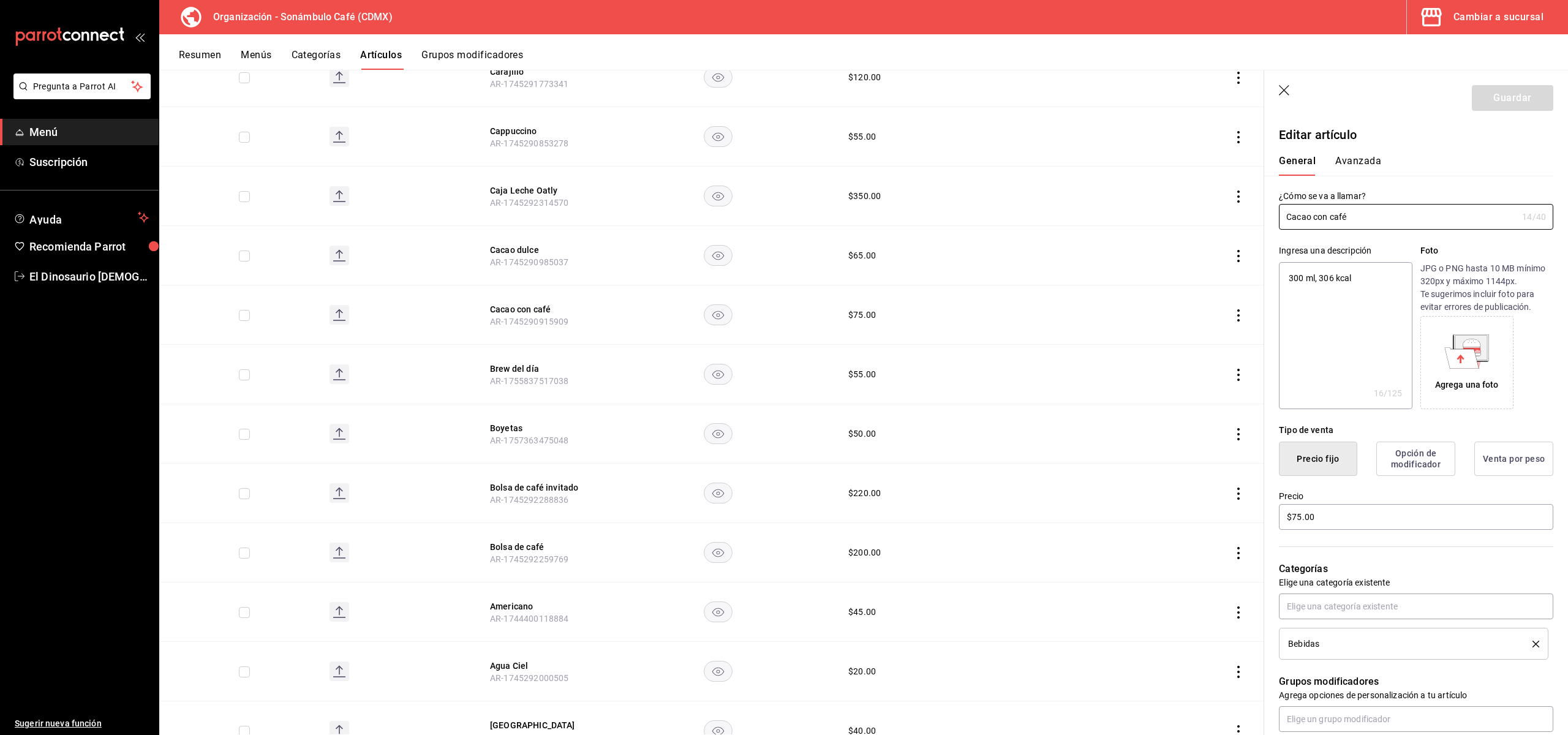
click at [1360, 160] on button "Avanzada" at bounding box center [1359, 165] width 46 height 21
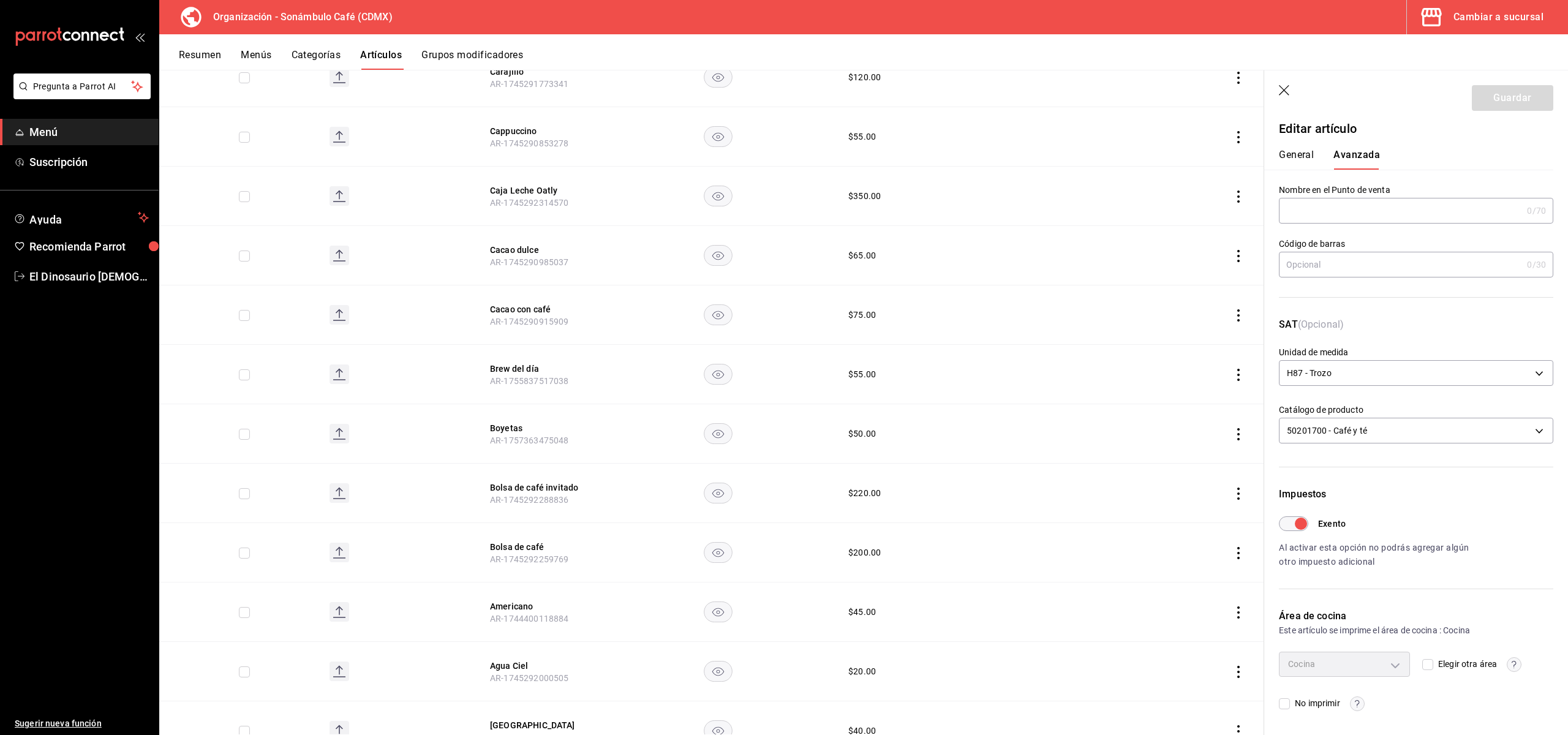
scroll to position [4696, 0]
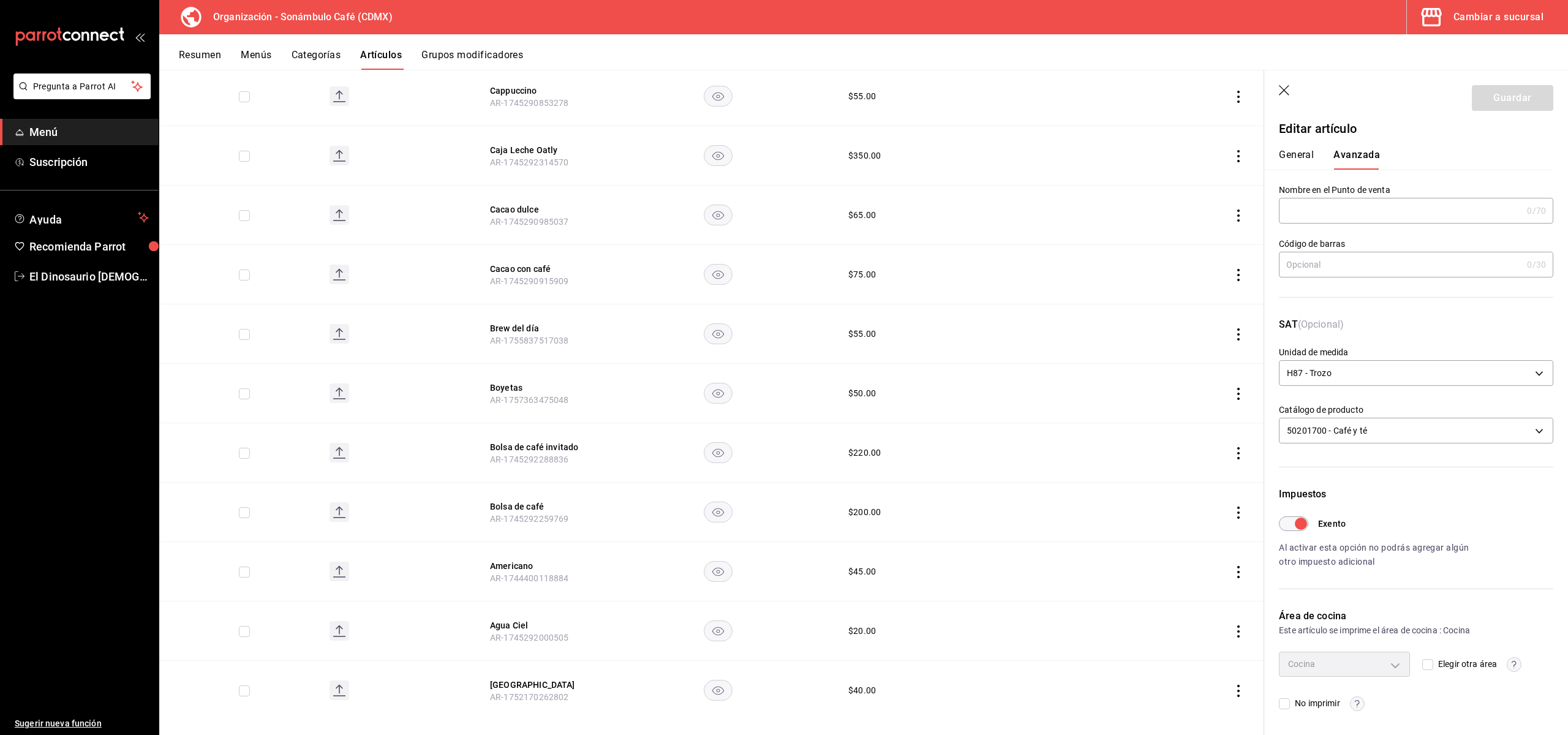
click at [1283, 151] on button "General" at bounding box center [1296, 159] width 35 height 21
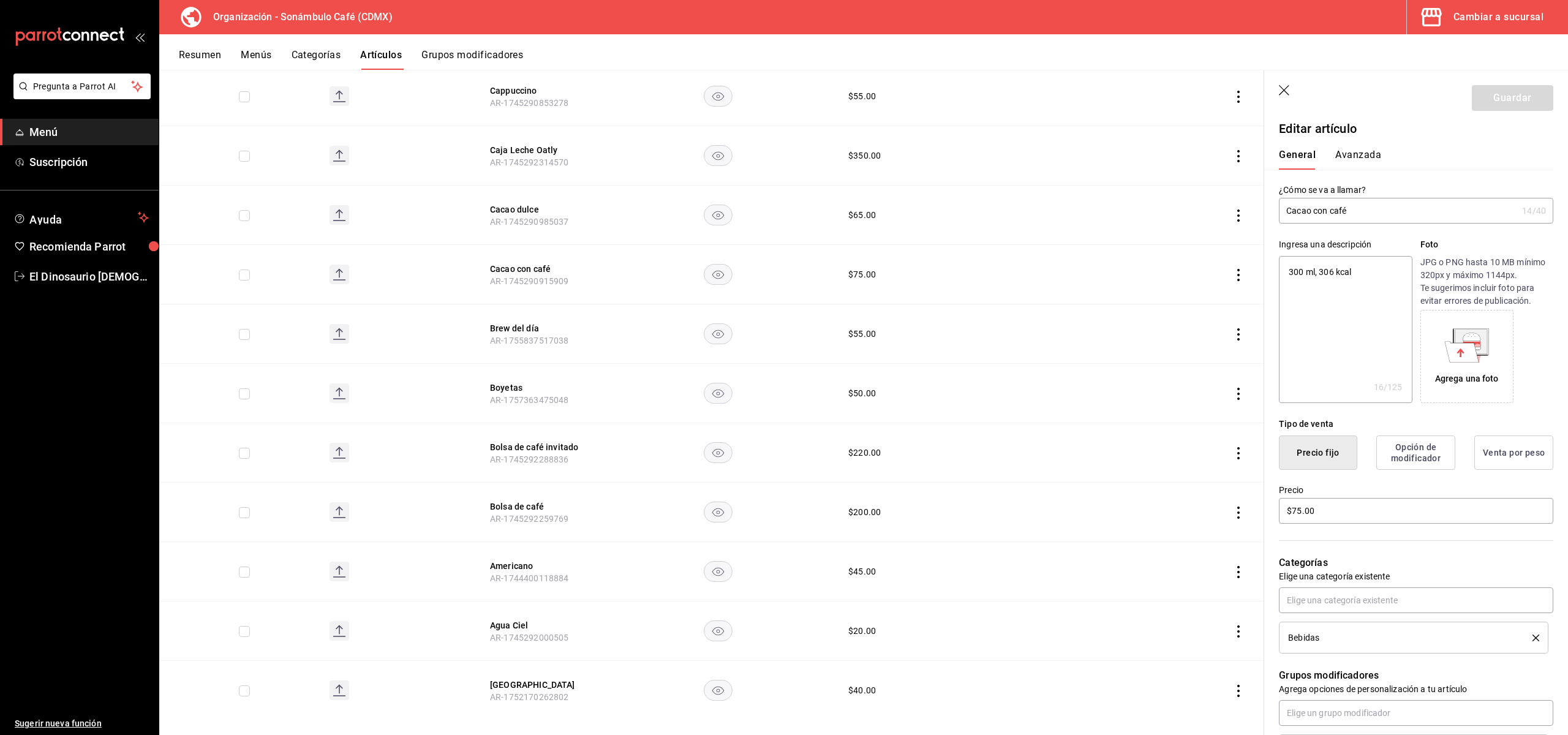
click at [1354, 155] on button "Avanzada" at bounding box center [1359, 159] width 46 height 21
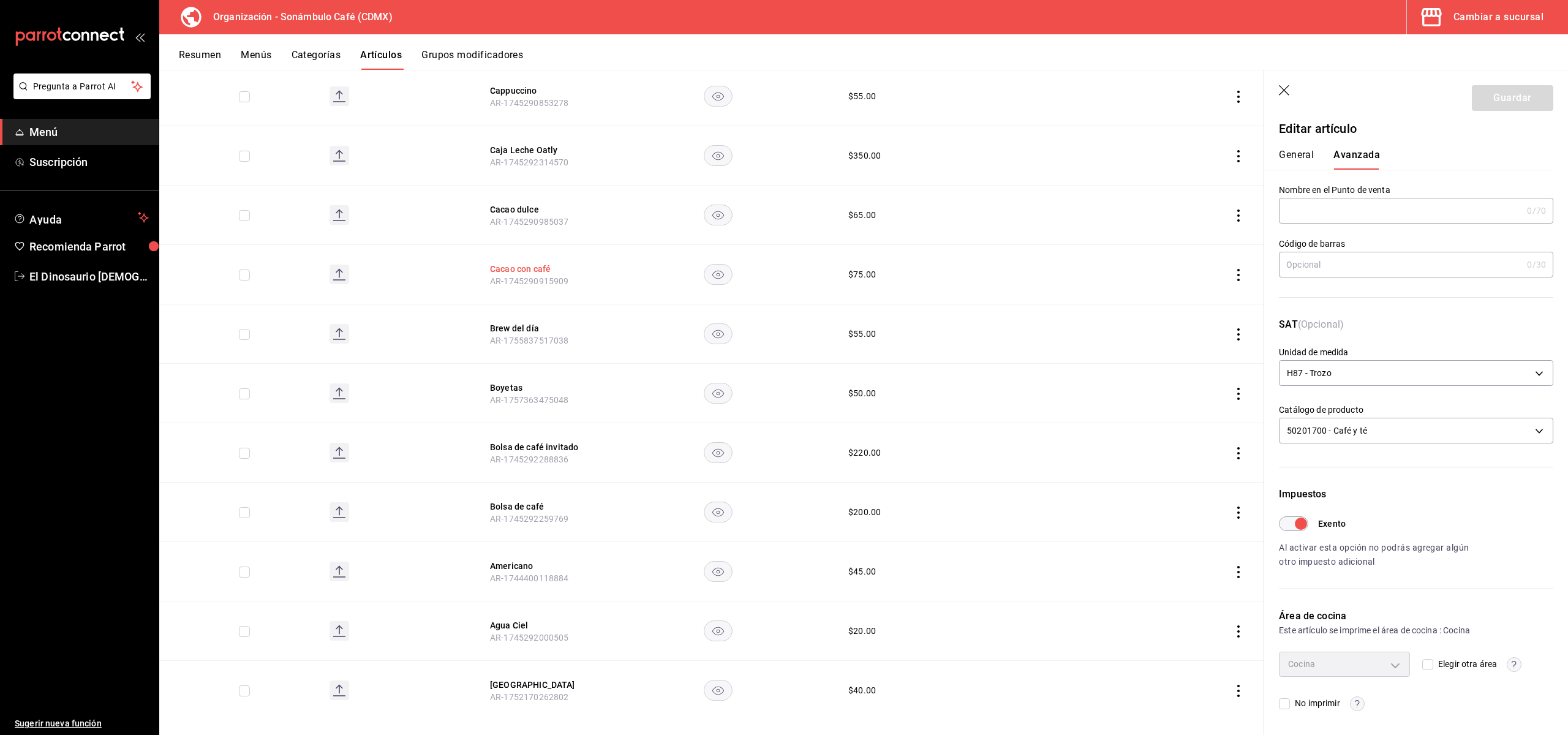
click at [541, 263] on button "Cacao con café" at bounding box center [539, 269] width 98 height 12
click at [1290, 159] on button "General" at bounding box center [1296, 159] width 35 height 21
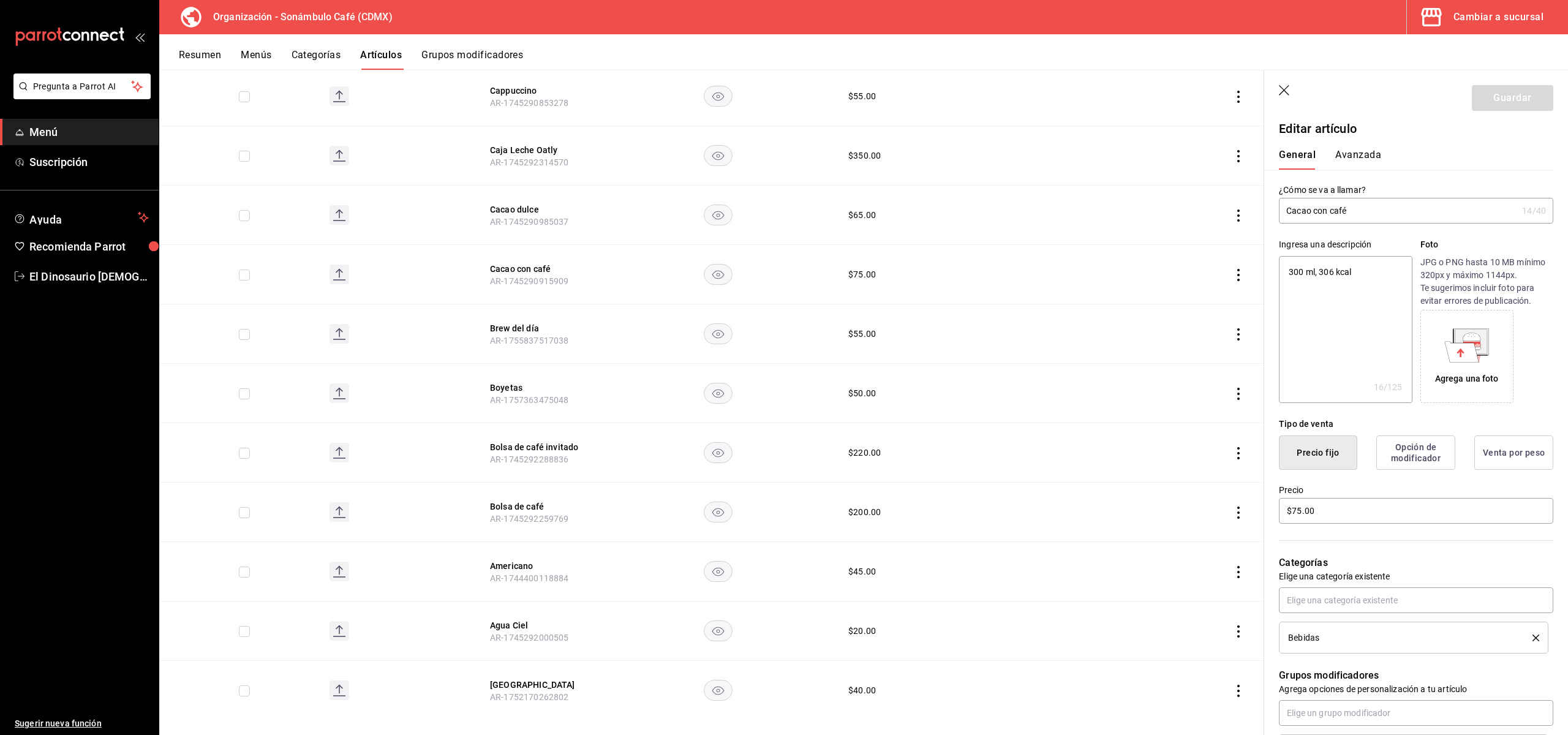
click at [1350, 158] on button "Avanzada" at bounding box center [1359, 159] width 46 height 21
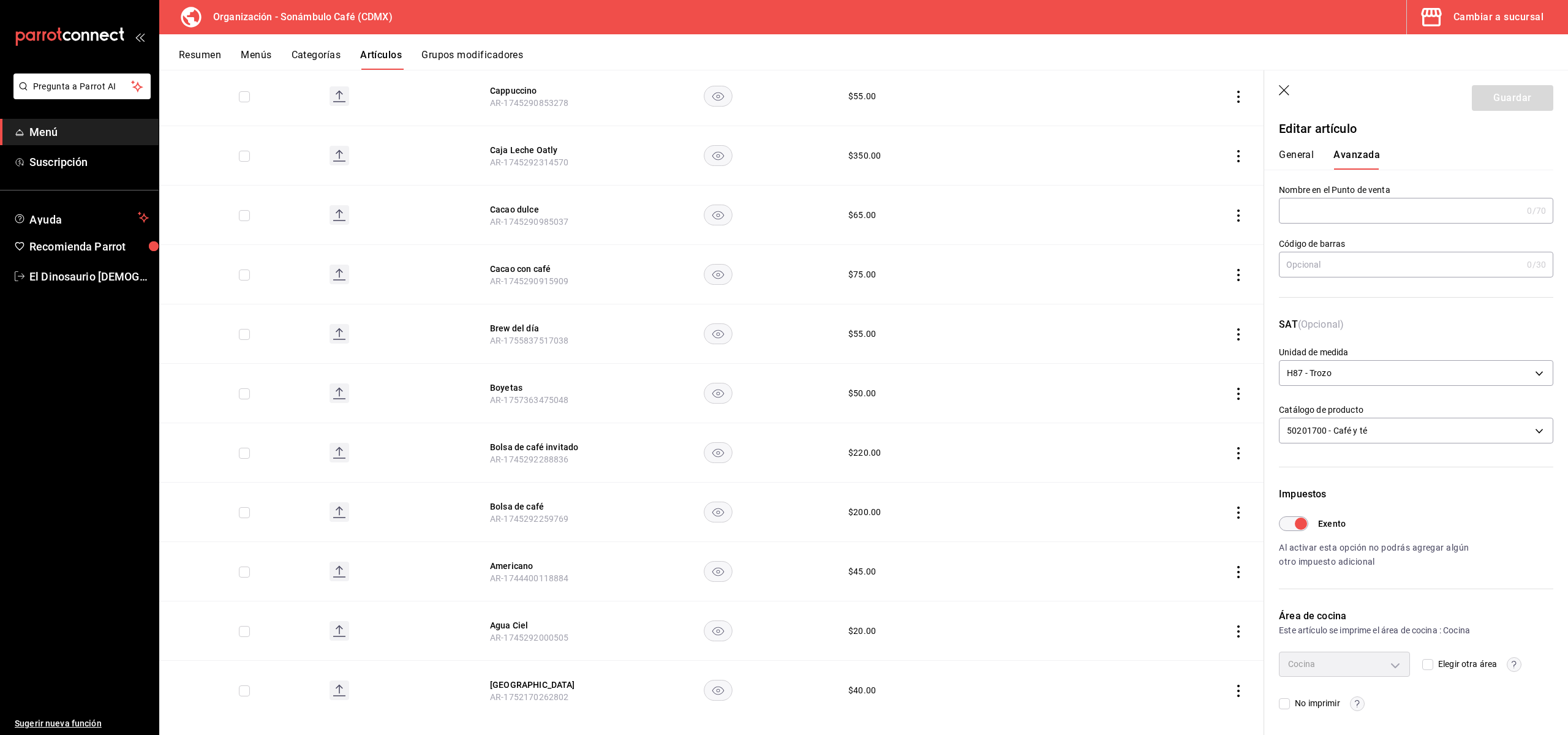
click at [1298, 158] on button "General" at bounding box center [1296, 159] width 35 height 21
type textarea "x"
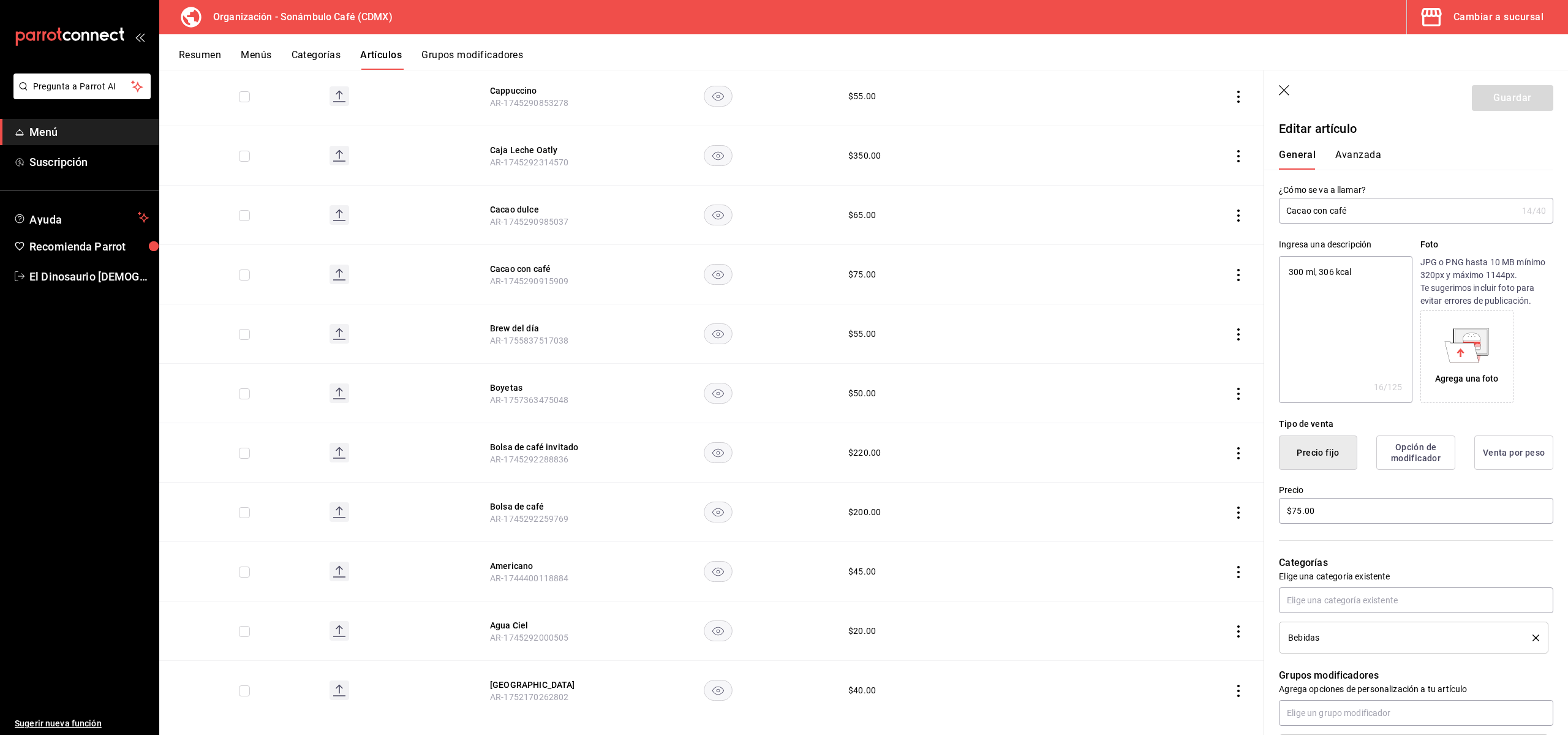
click at [1373, 155] on button "Avanzada" at bounding box center [1359, 159] width 46 height 21
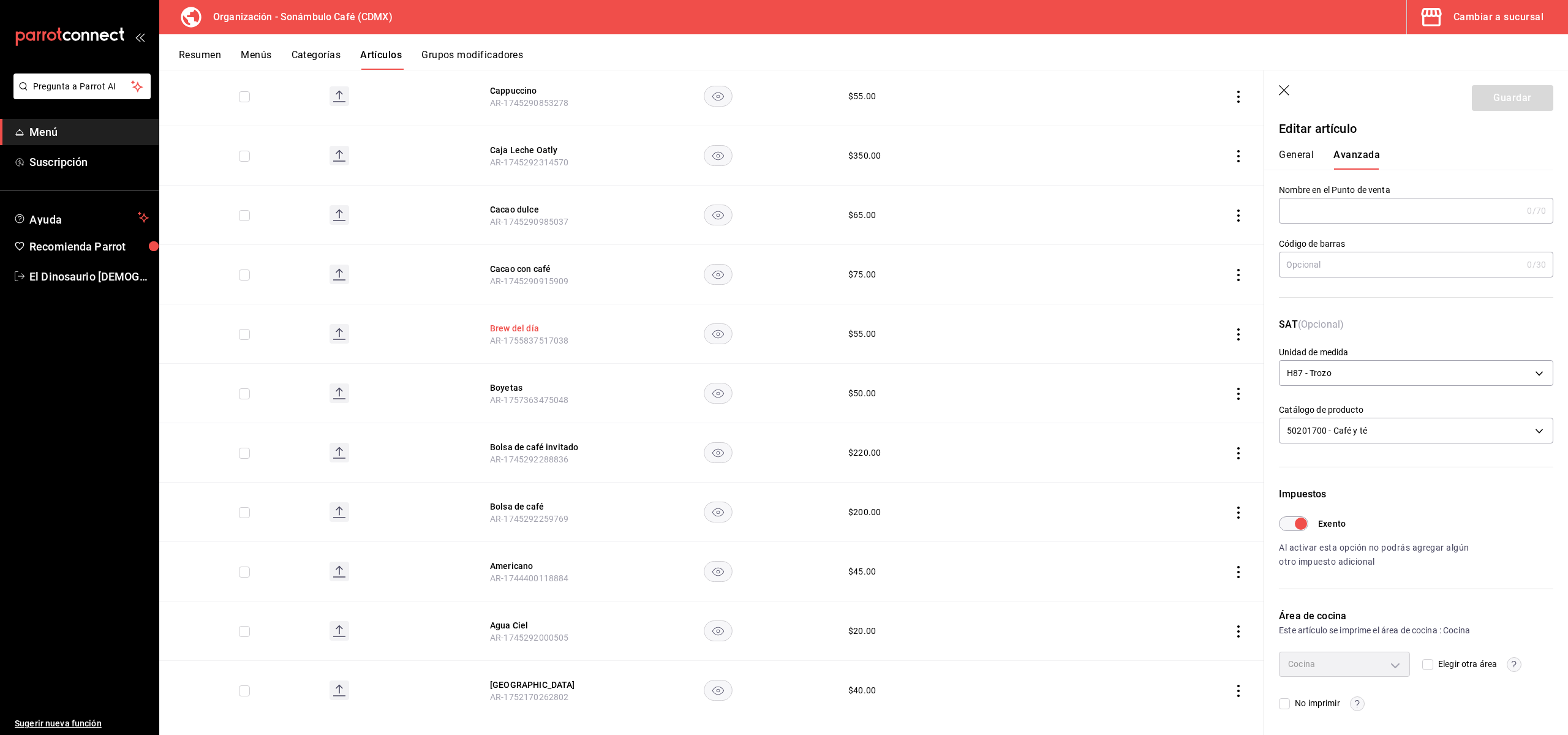
click at [529, 322] on button "Brew del día" at bounding box center [539, 328] width 98 height 12
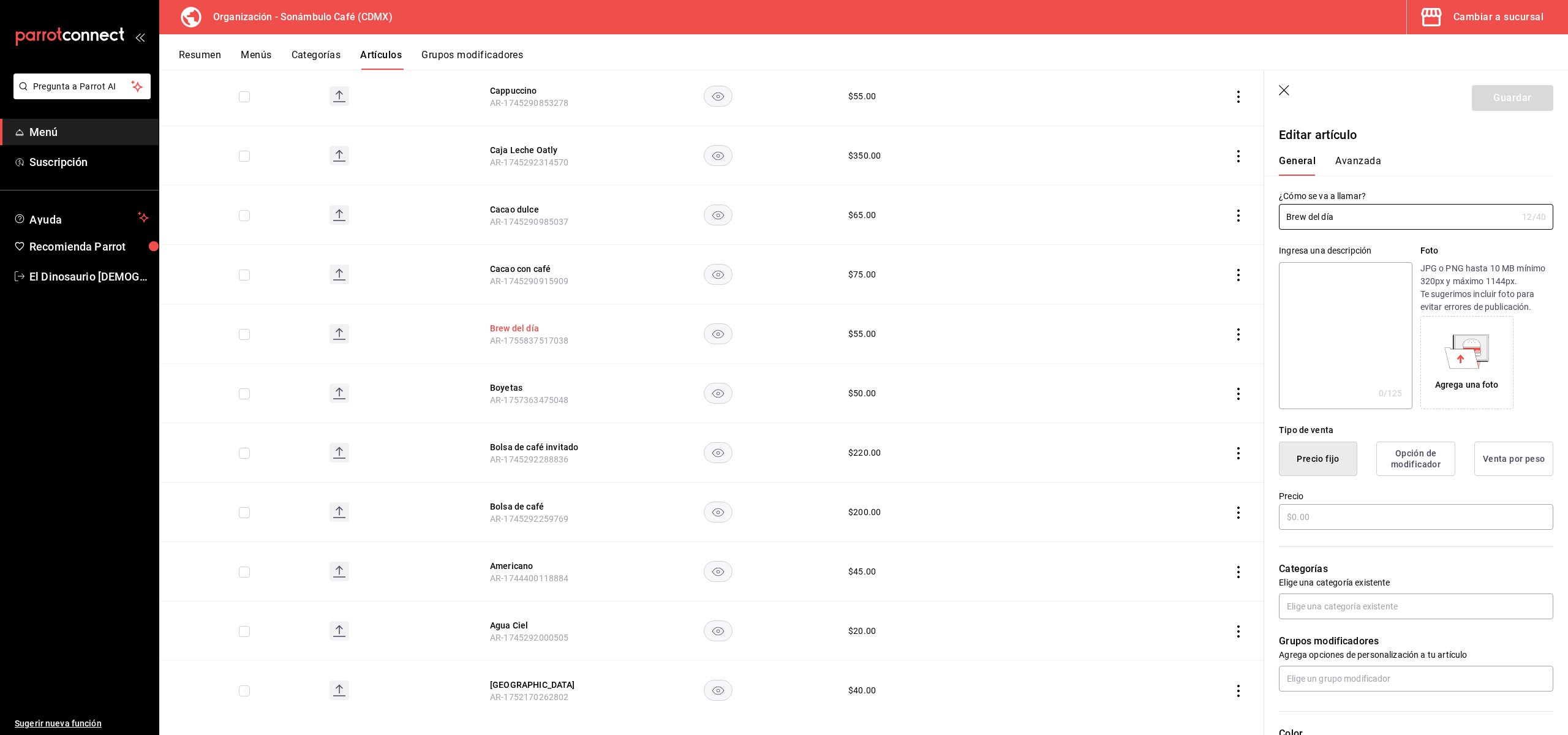
type input "$55.00"
click at [1342, 164] on button "Avanzada" at bounding box center [1359, 165] width 46 height 21
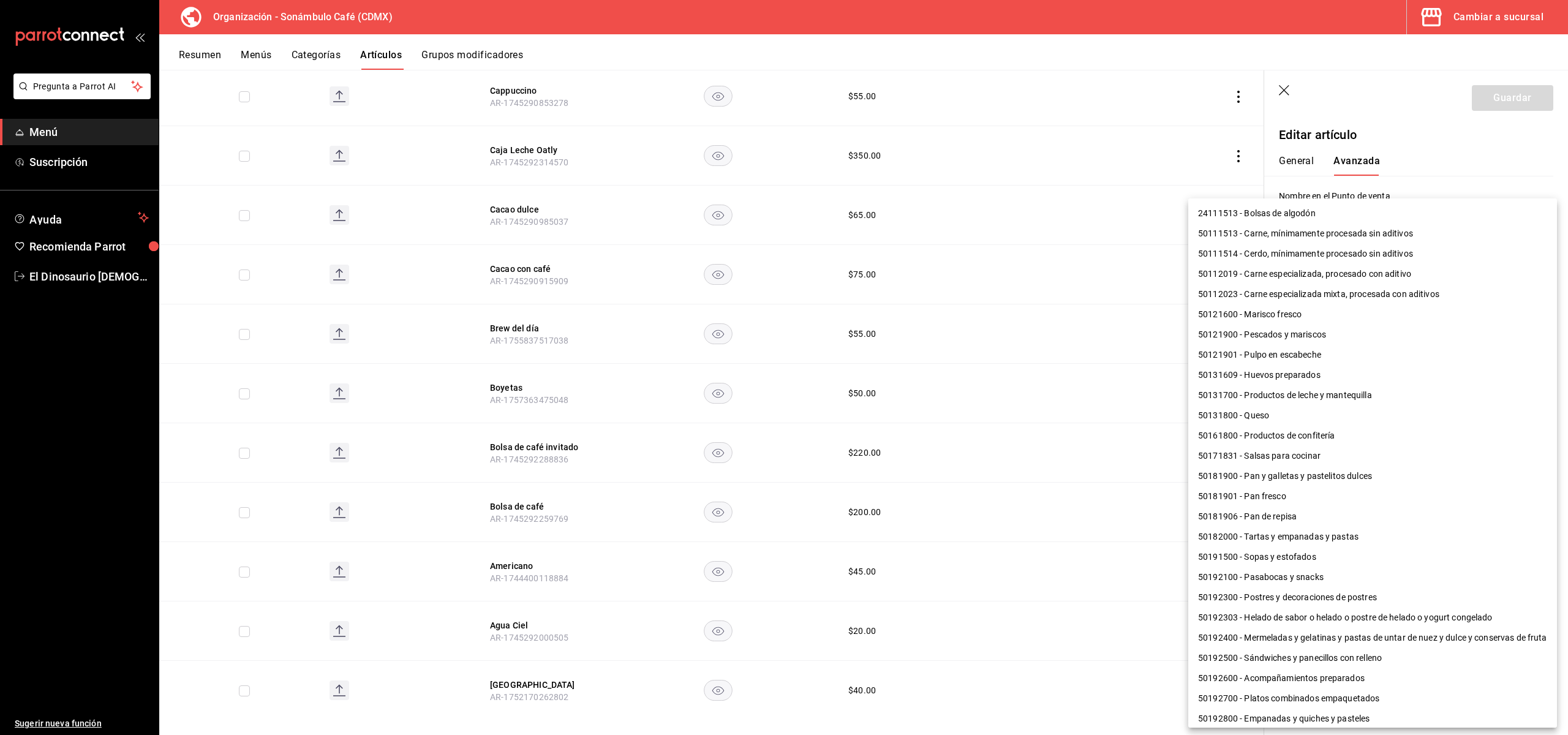
click at [1457, 438] on body "Pregunta a Parrot AI Menú Suscripción Ayuda Recomienda Parrot El Dinosaurio Les…" at bounding box center [784, 367] width 1568 height 735
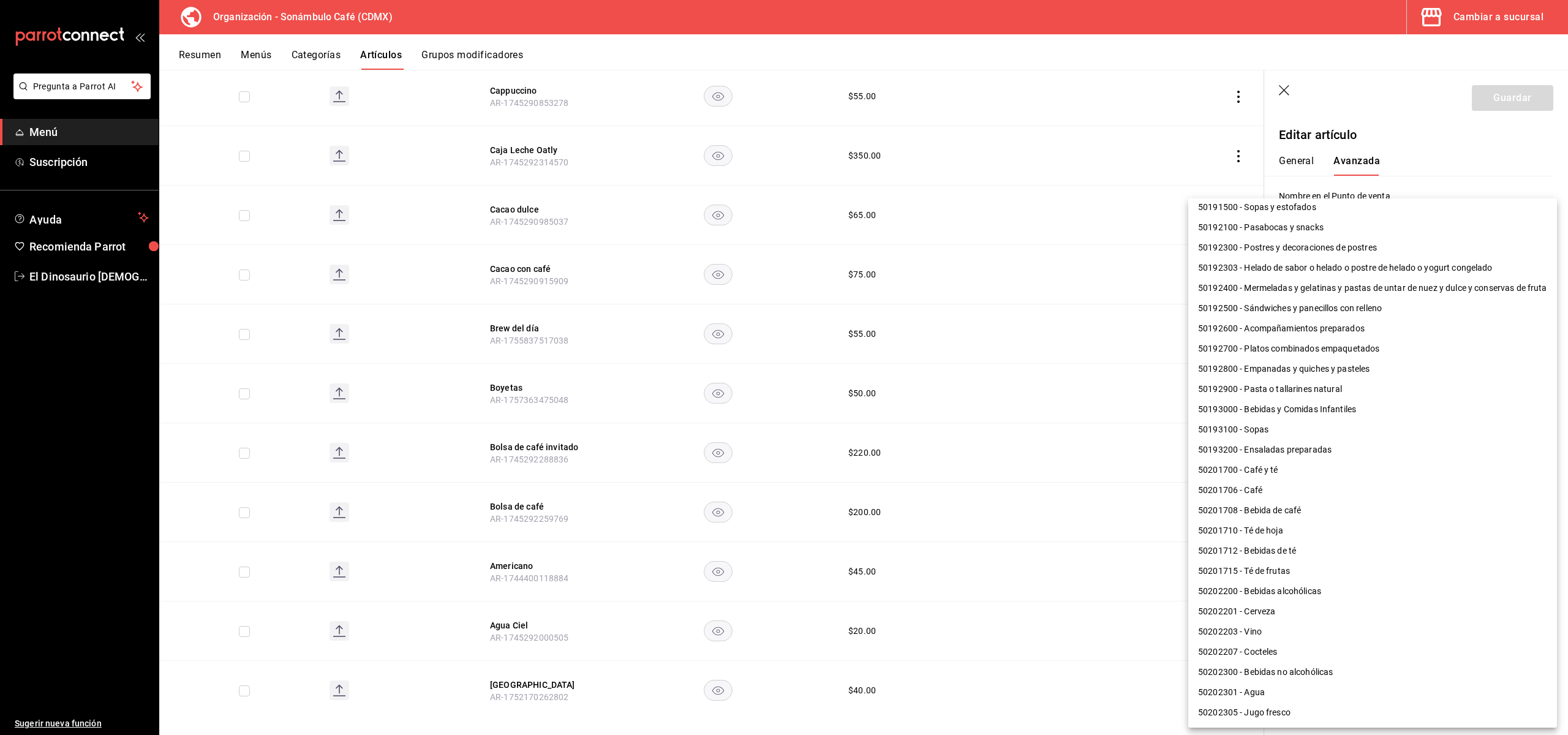
scroll to position [306, 0]
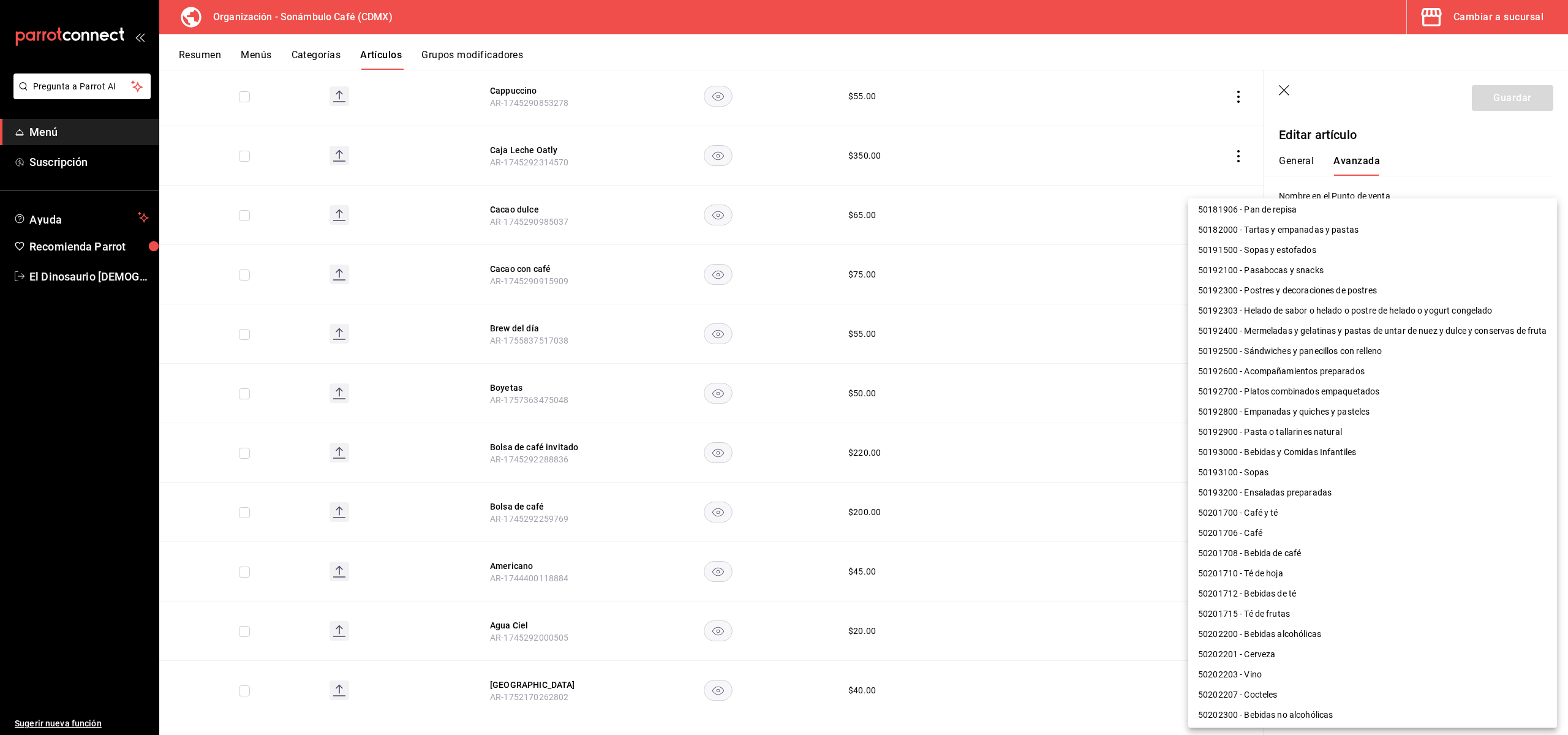
click at [1312, 524] on li "50201706 - Café" at bounding box center [1373, 533] width 369 height 20
type input "50201706"
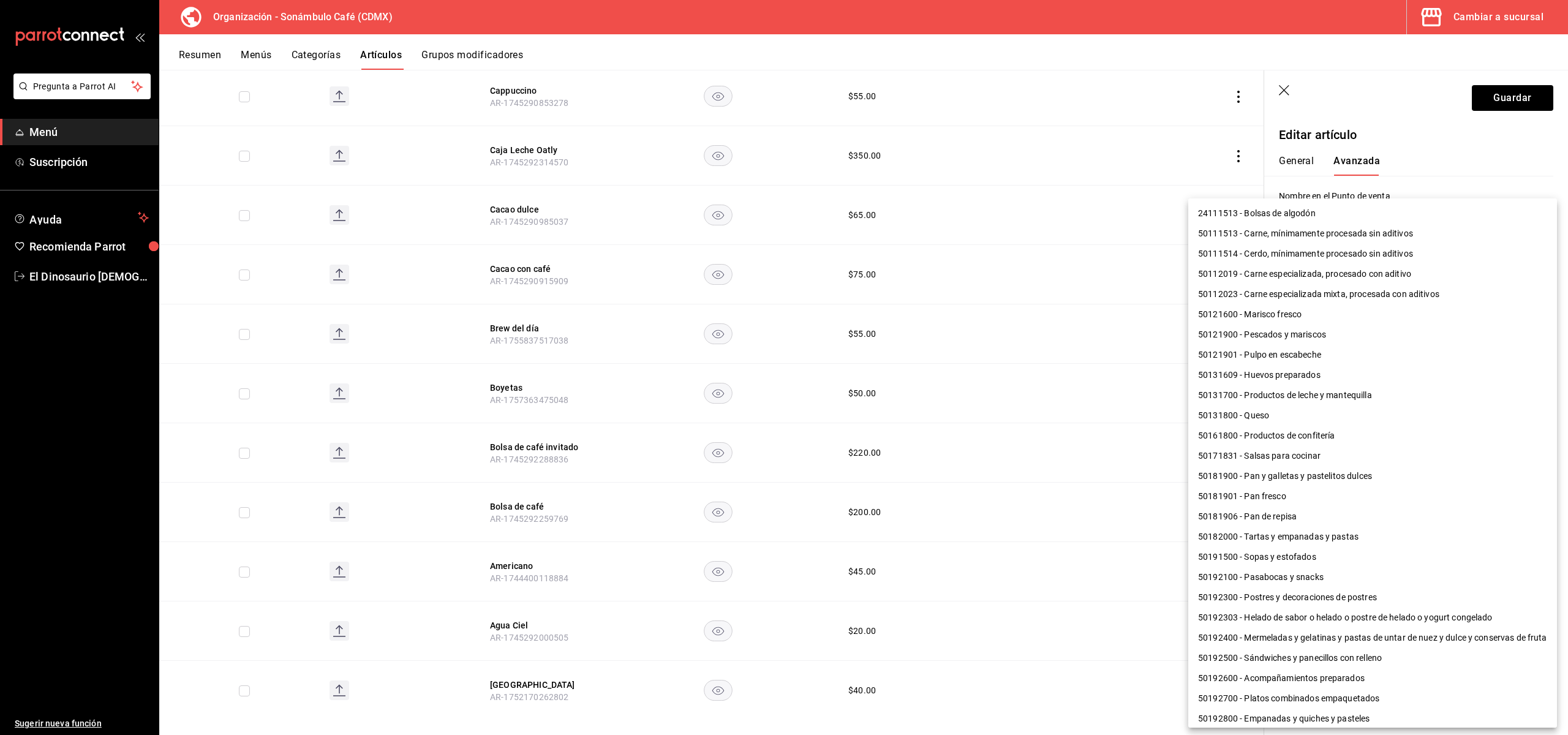
click at [1423, 444] on body "Pregunta a Parrot AI Menú Suscripción Ayuda Recomienda Parrot El Dinosaurio Les…" at bounding box center [784, 367] width 1568 height 735
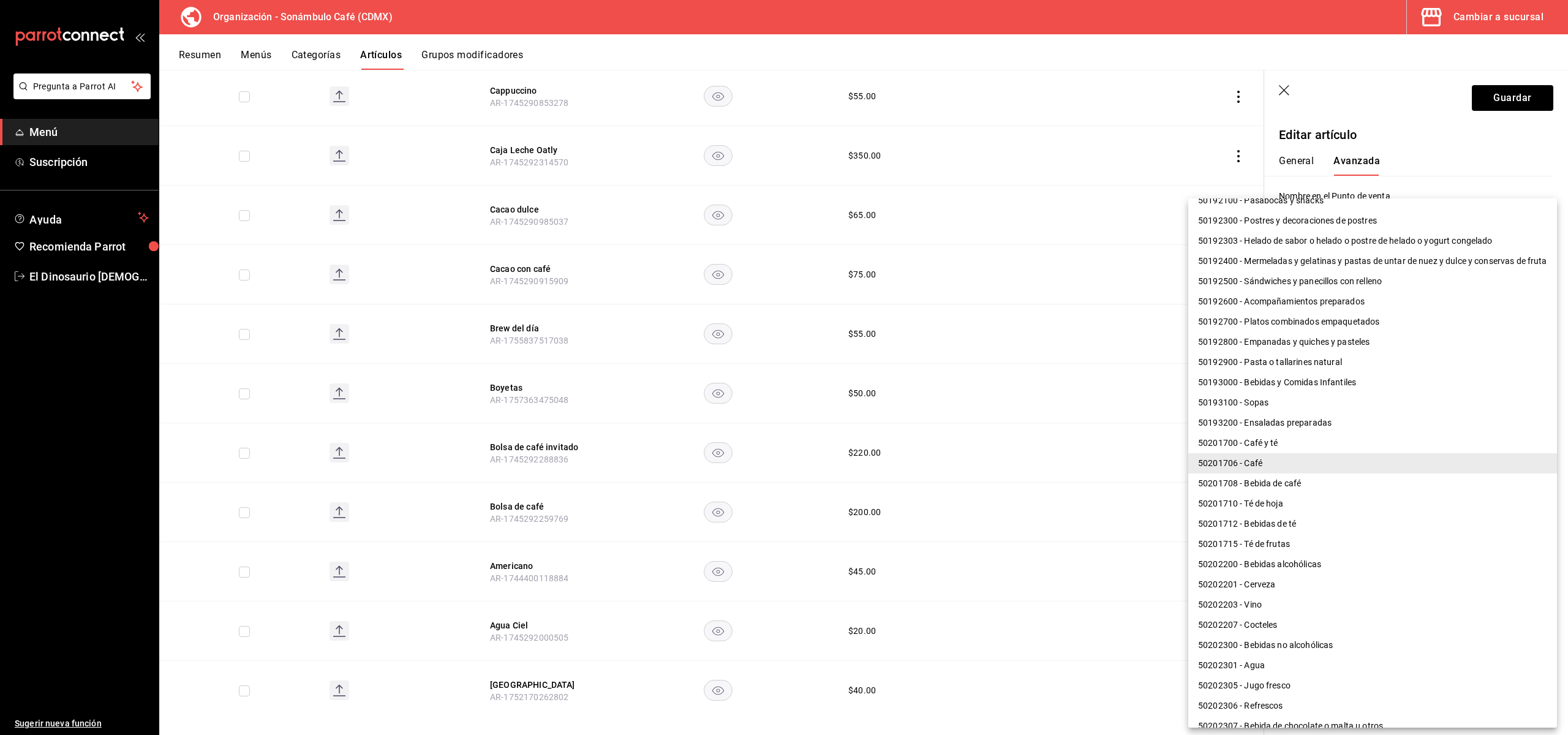
click at [1397, 469] on li "50201706 - Café" at bounding box center [1373, 463] width 369 height 20
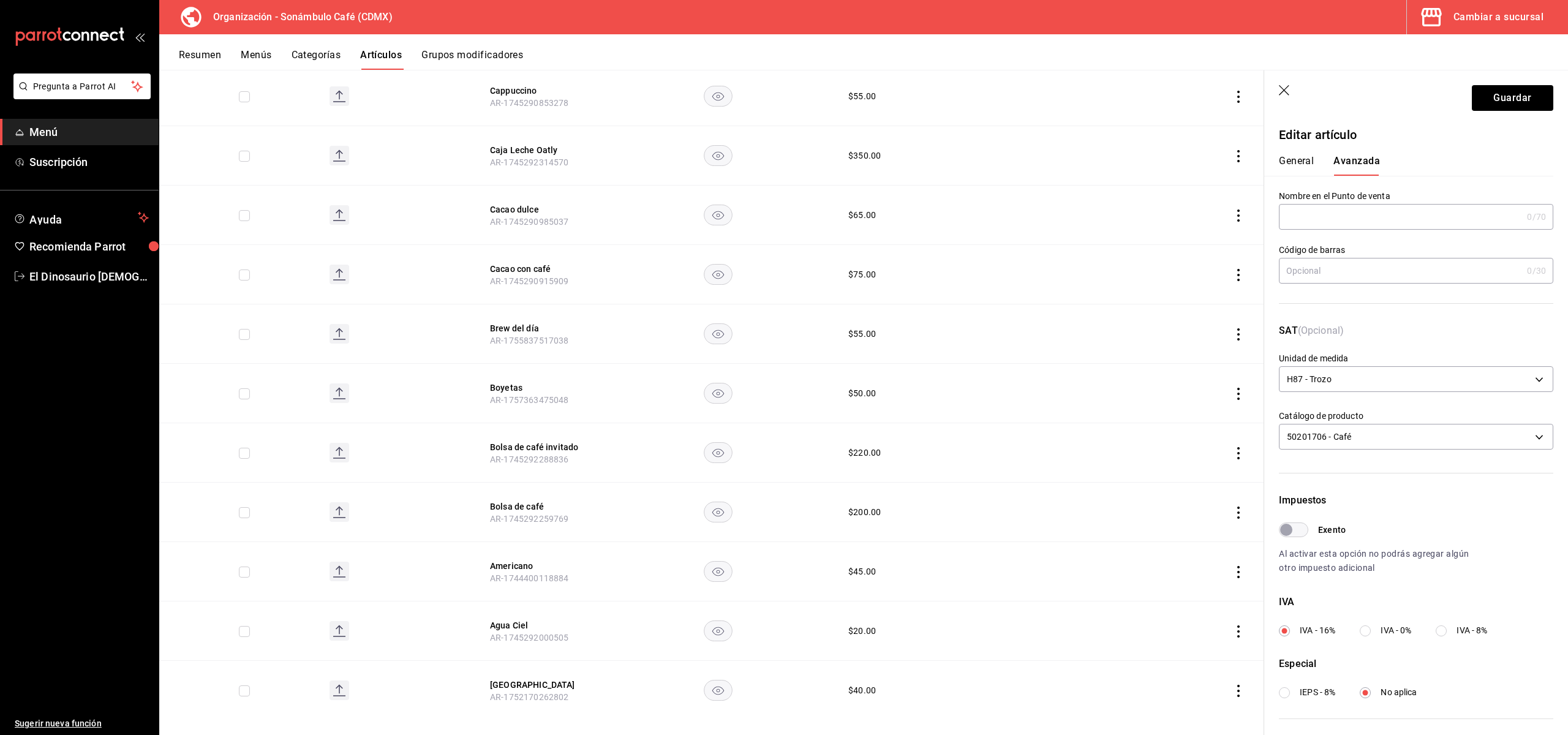
click at [1296, 529] on input "Exento" at bounding box center [1286, 529] width 44 height 14
checkbox input "true"
click at [1503, 101] on button "Guardar" at bounding box center [1512, 98] width 82 height 26
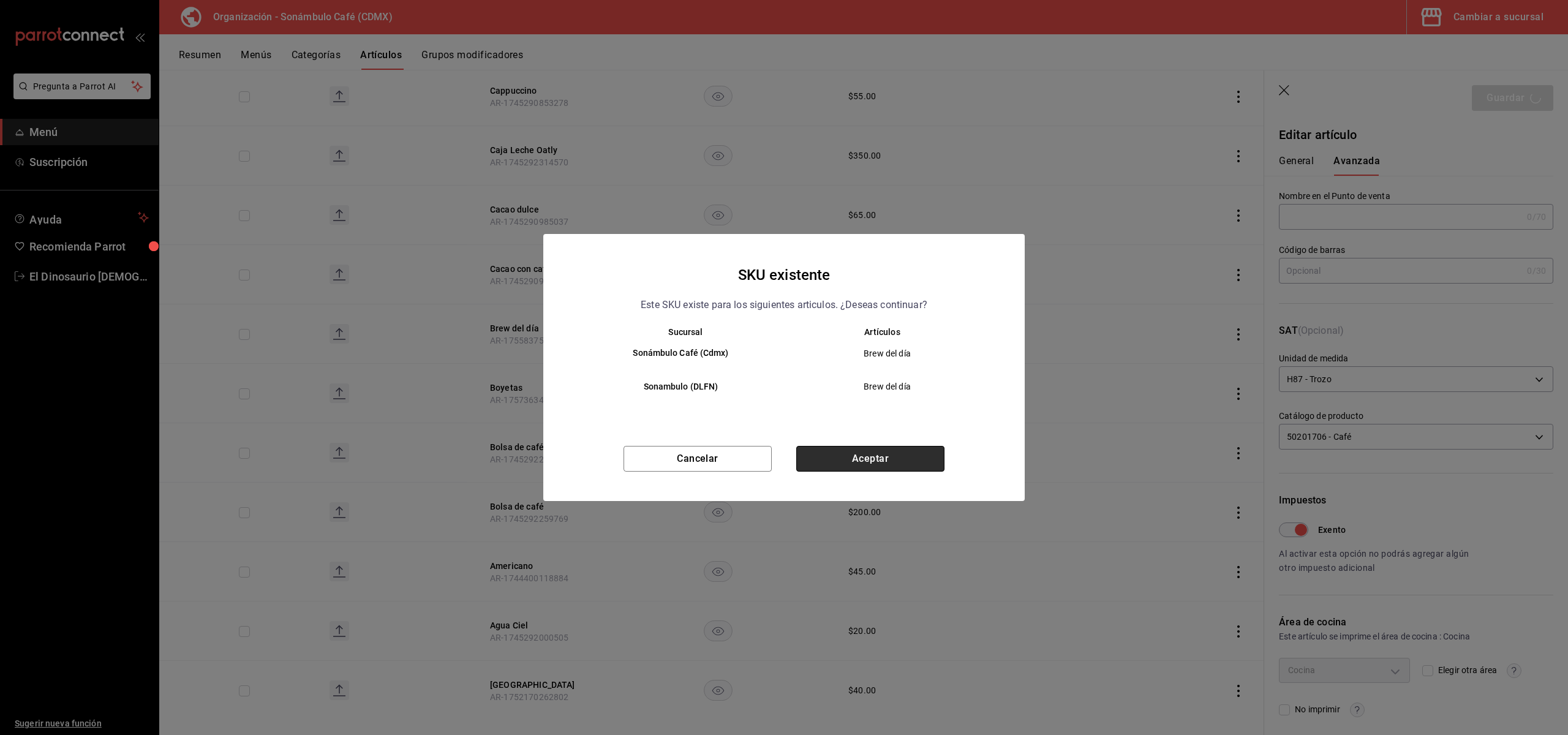
click at [887, 454] on button "Aceptar" at bounding box center [870, 458] width 148 height 26
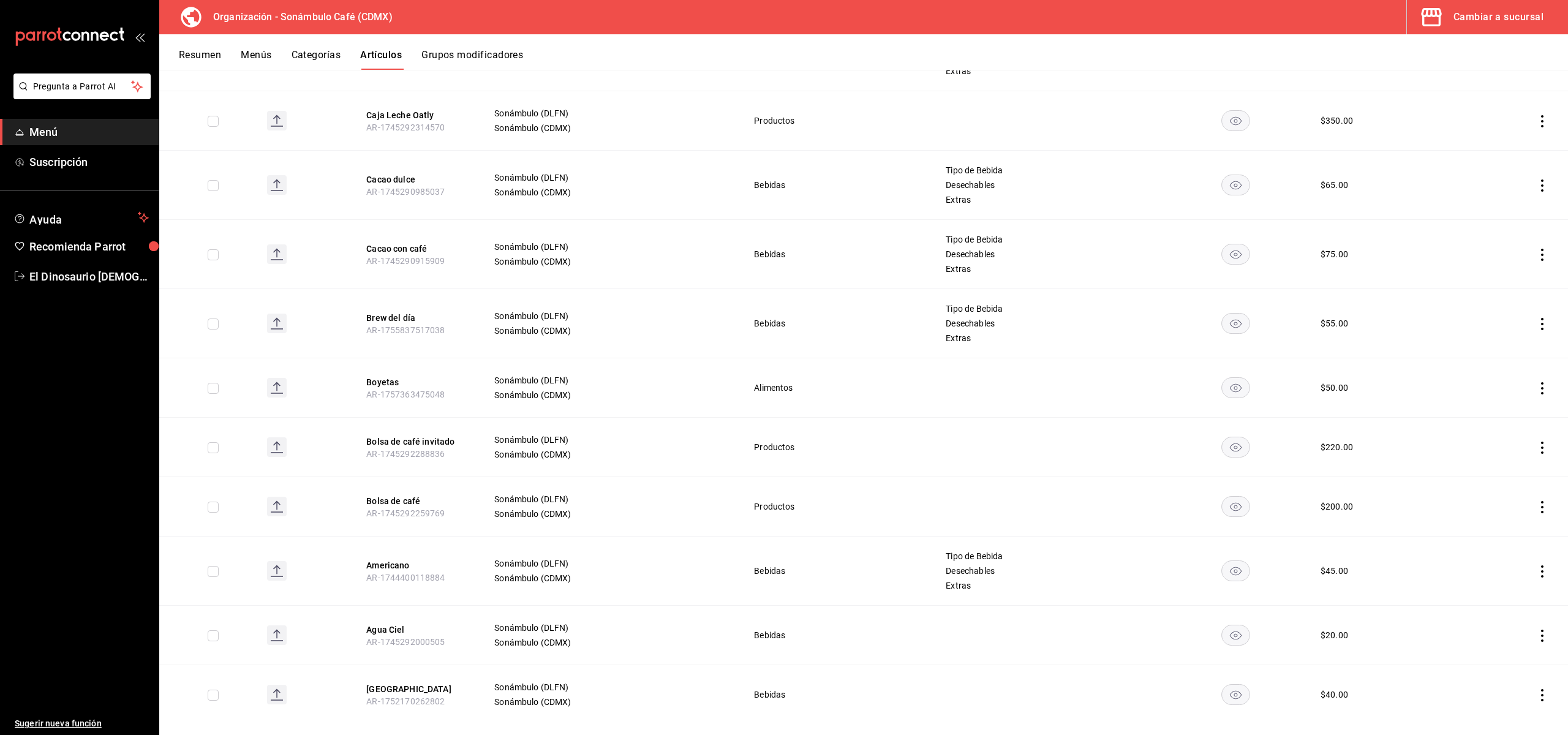
scroll to position [4832, 0]
click at [388, 307] on button "Brew del día" at bounding box center [415, 313] width 98 height 12
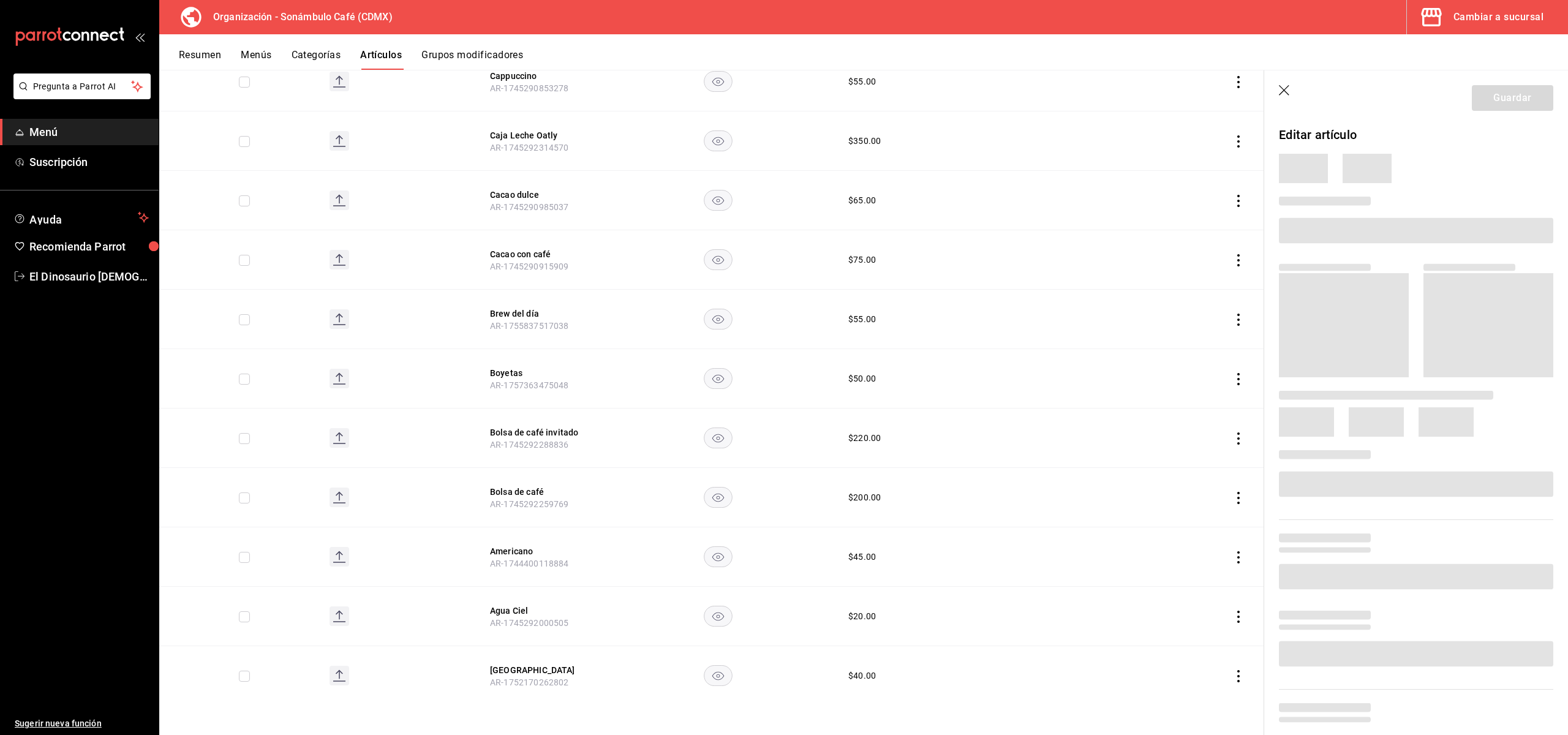
scroll to position [4656, 0]
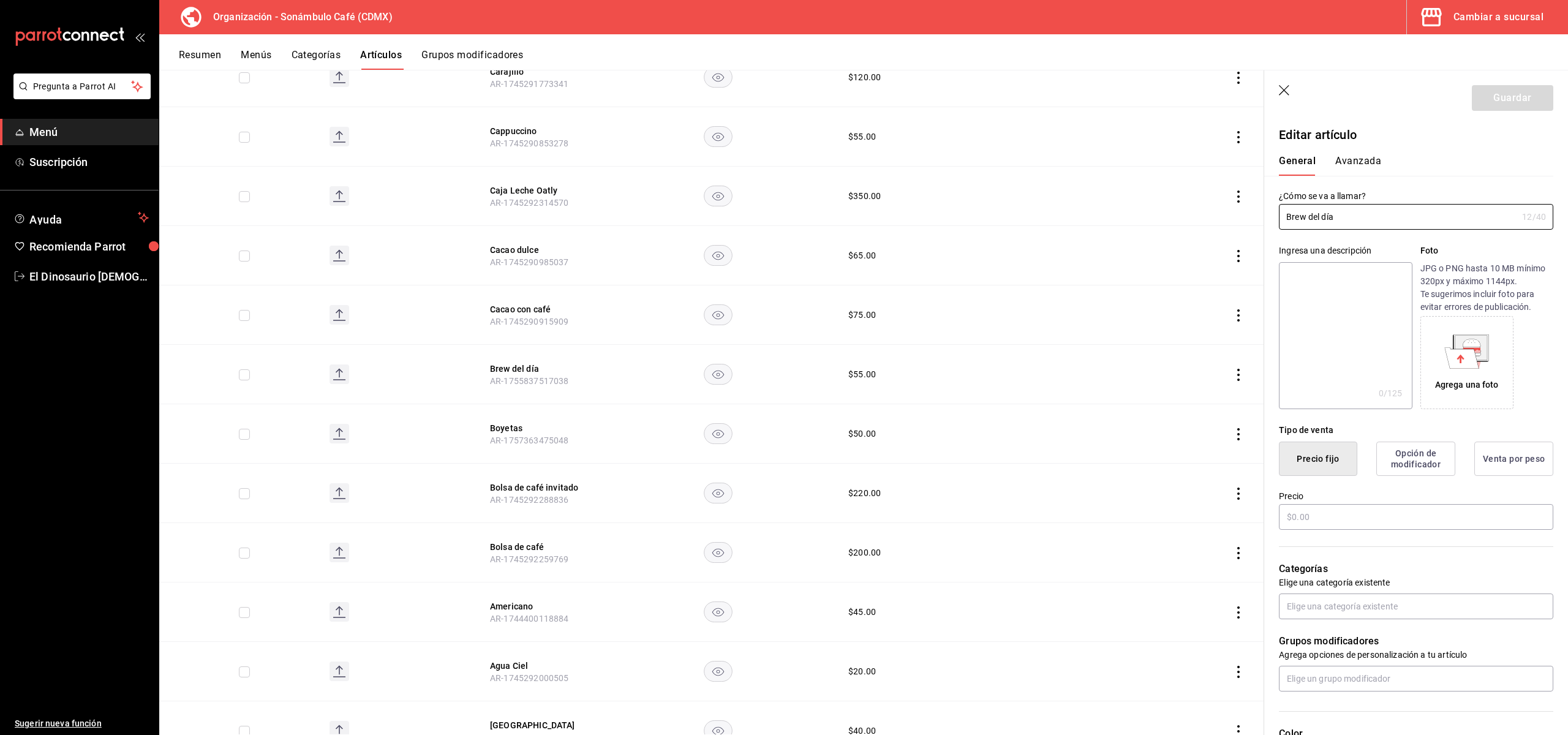
type input "$55.00"
click at [1360, 168] on button "Avanzada" at bounding box center [1359, 165] width 46 height 21
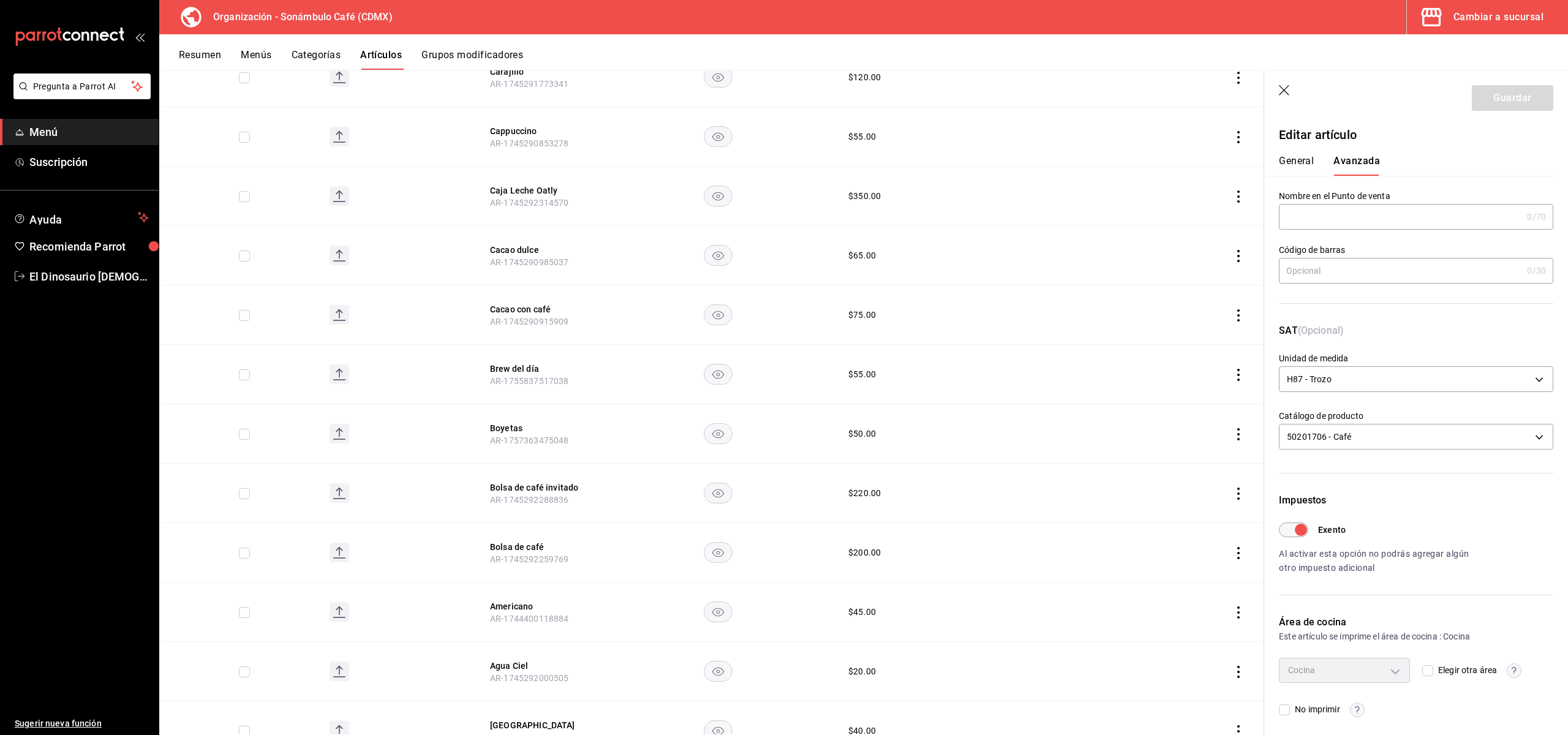
click at [1297, 162] on button "General" at bounding box center [1296, 165] width 35 height 21
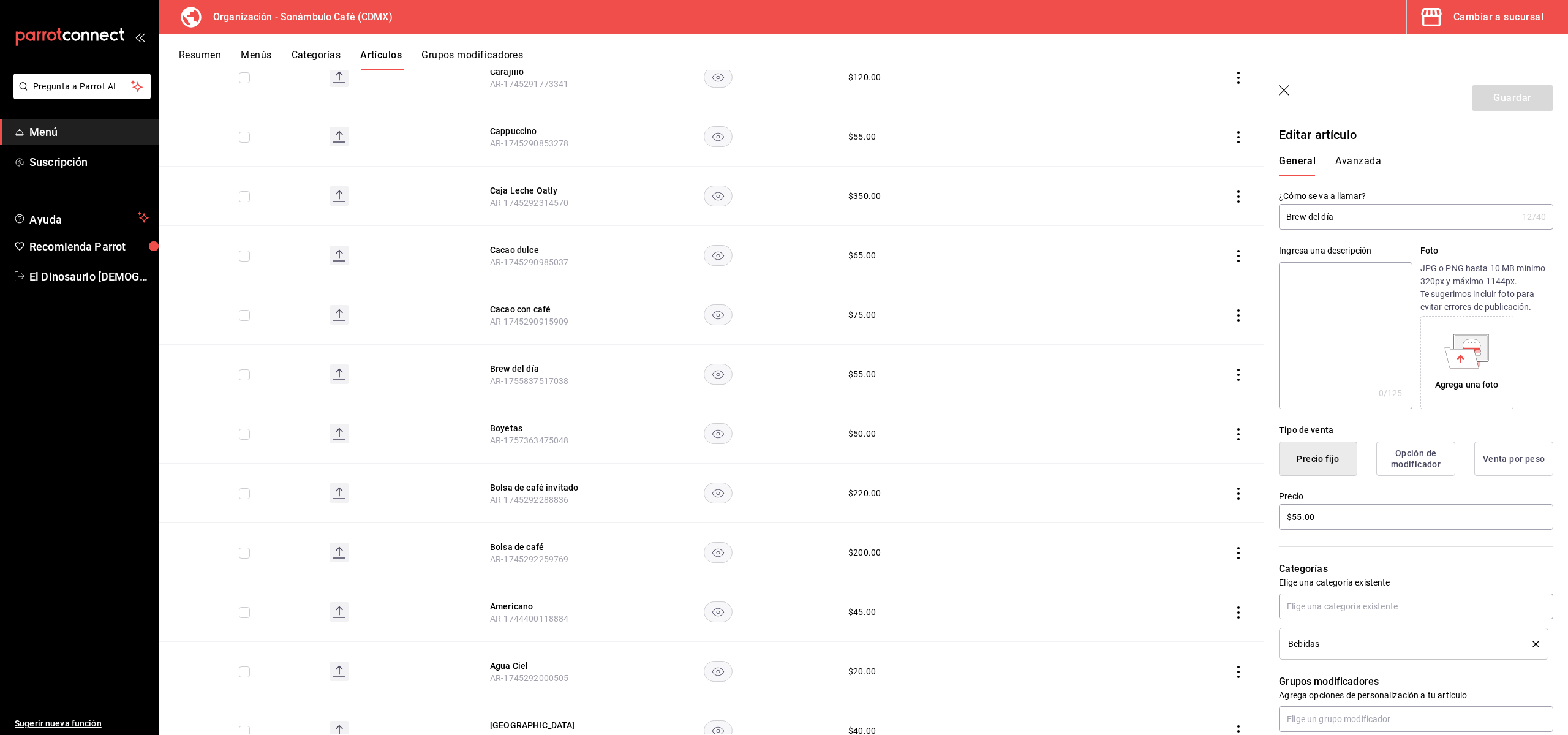
scroll to position [4696, 0]
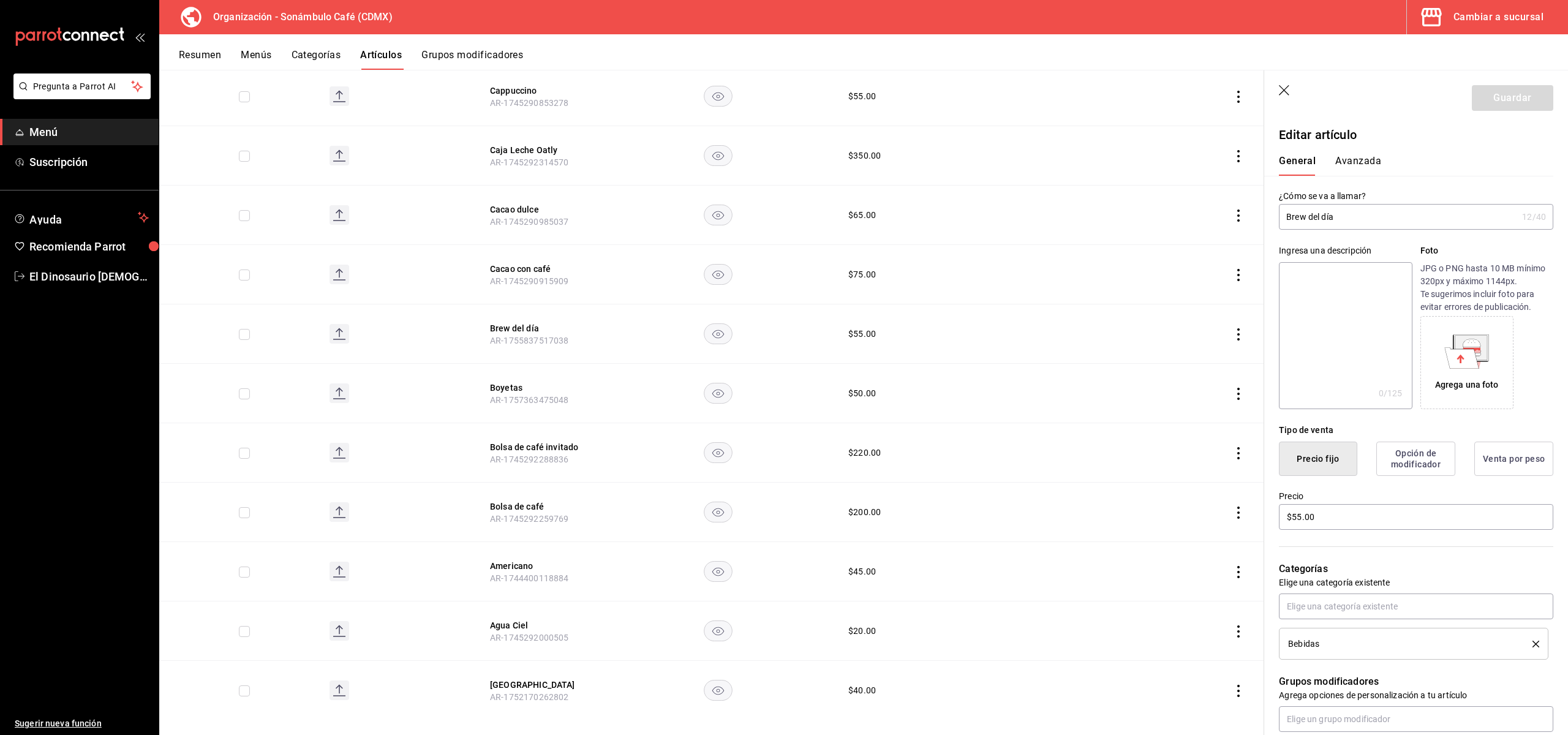
click at [1360, 171] on button "Avanzada" at bounding box center [1359, 165] width 46 height 21
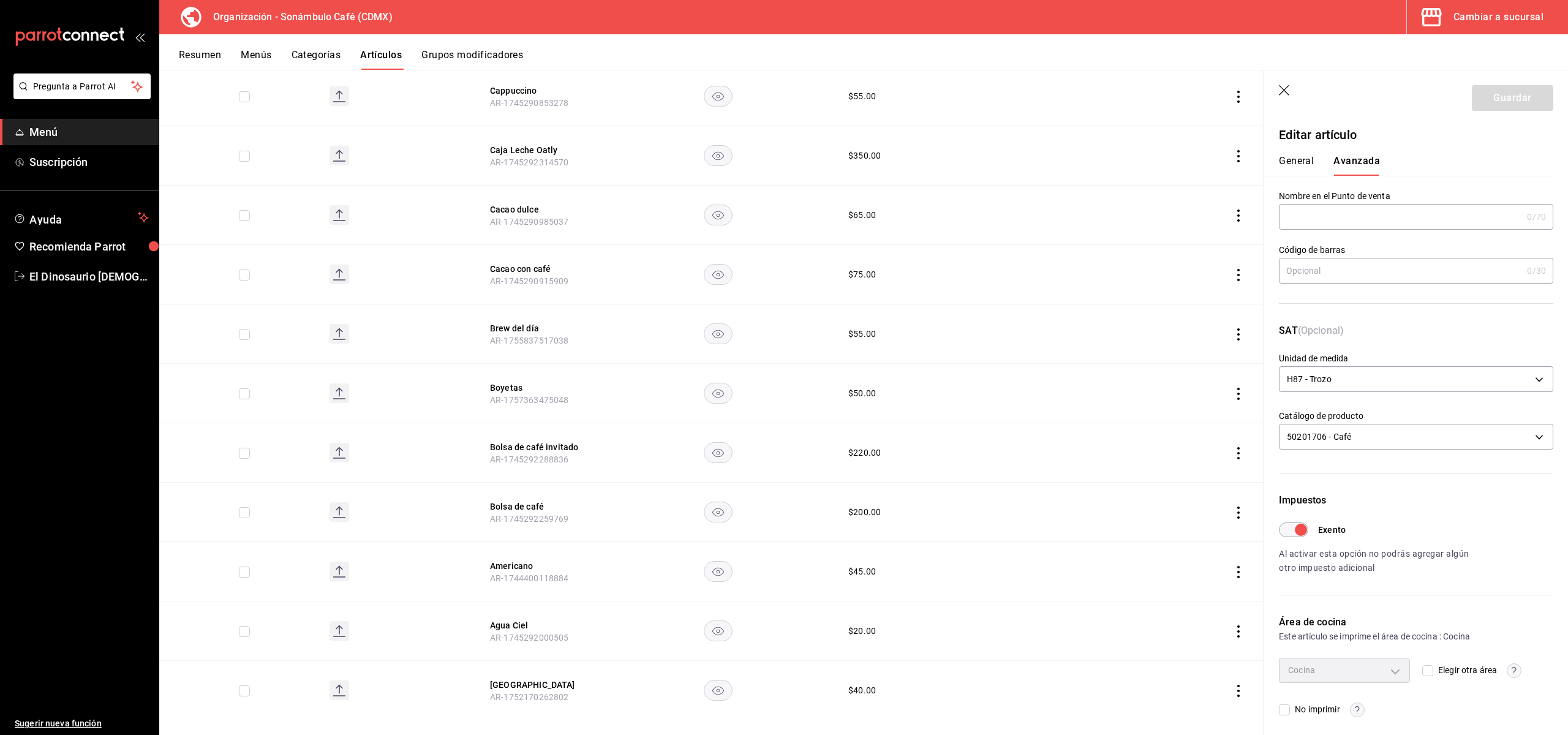
click at [1296, 163] on button "General" at bounding box center [1296, 165] width 35 height 21
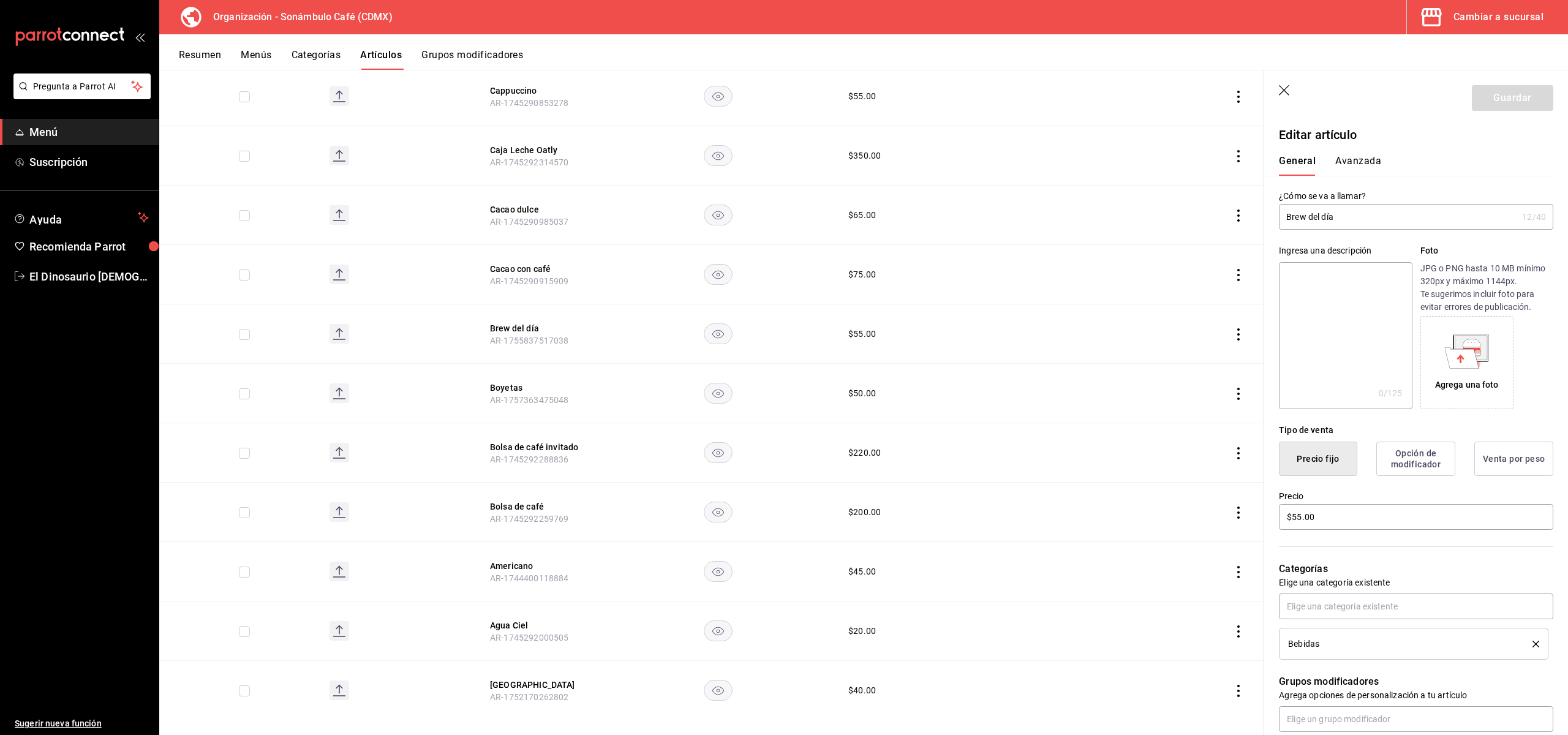
click at [1358, 158] on button "Avanzada" at bounding box center [1359, 165] width 46 height 21
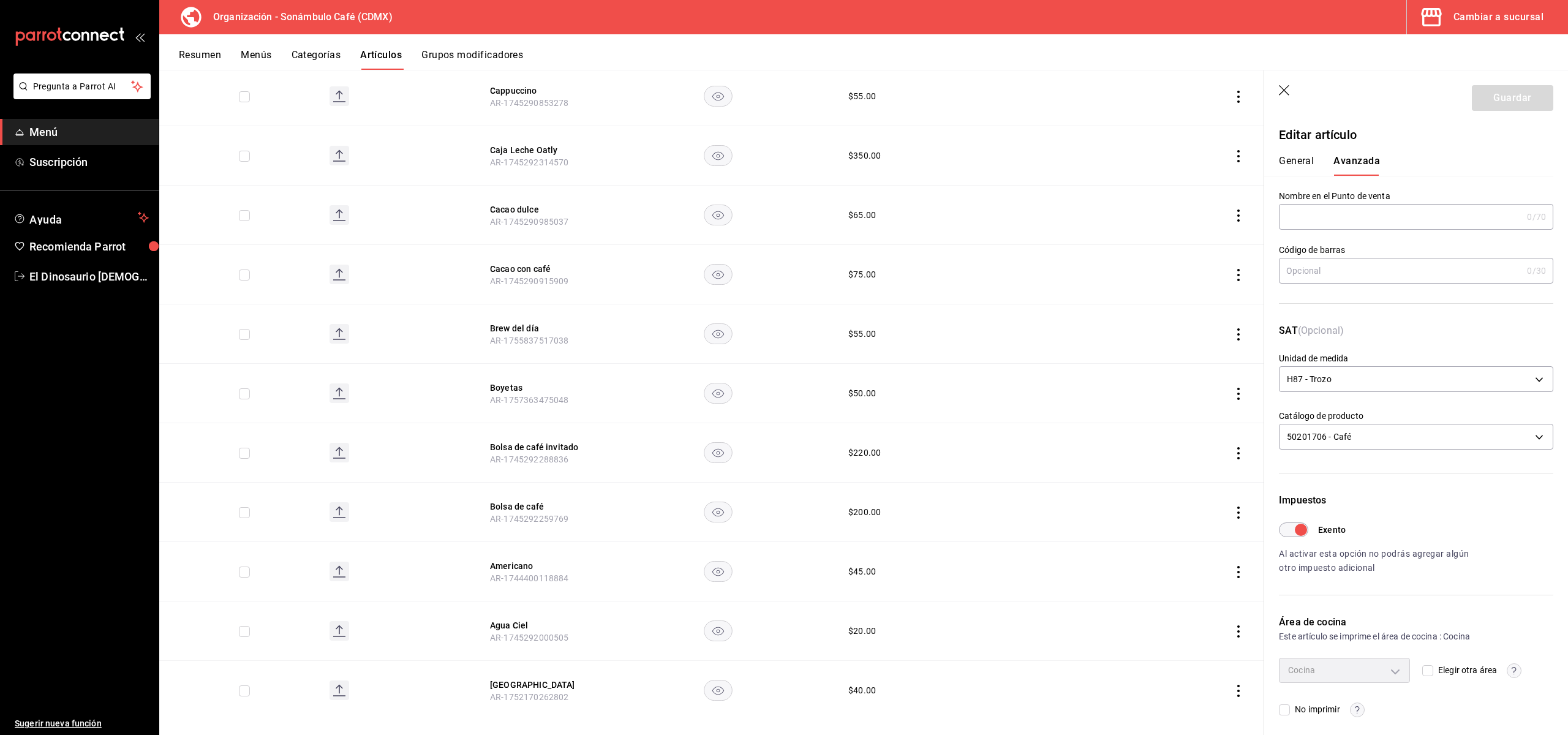
click at [1294, 167] on button "General" at bounding box center [1296, 165] width 35 height 21
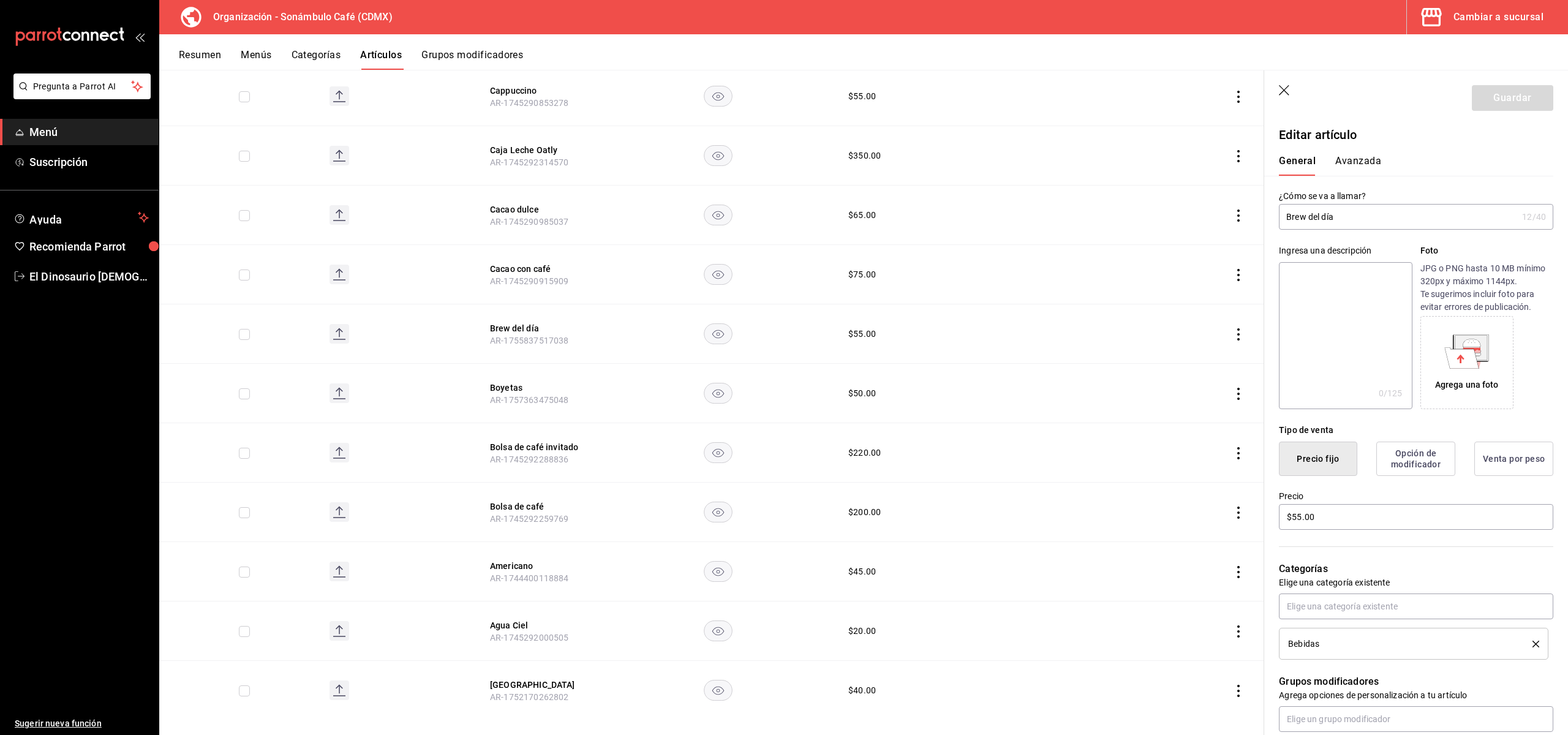
click at [1345, 161] on button "Avanzada" at bounding box center [1359, 165] width 46 height 21
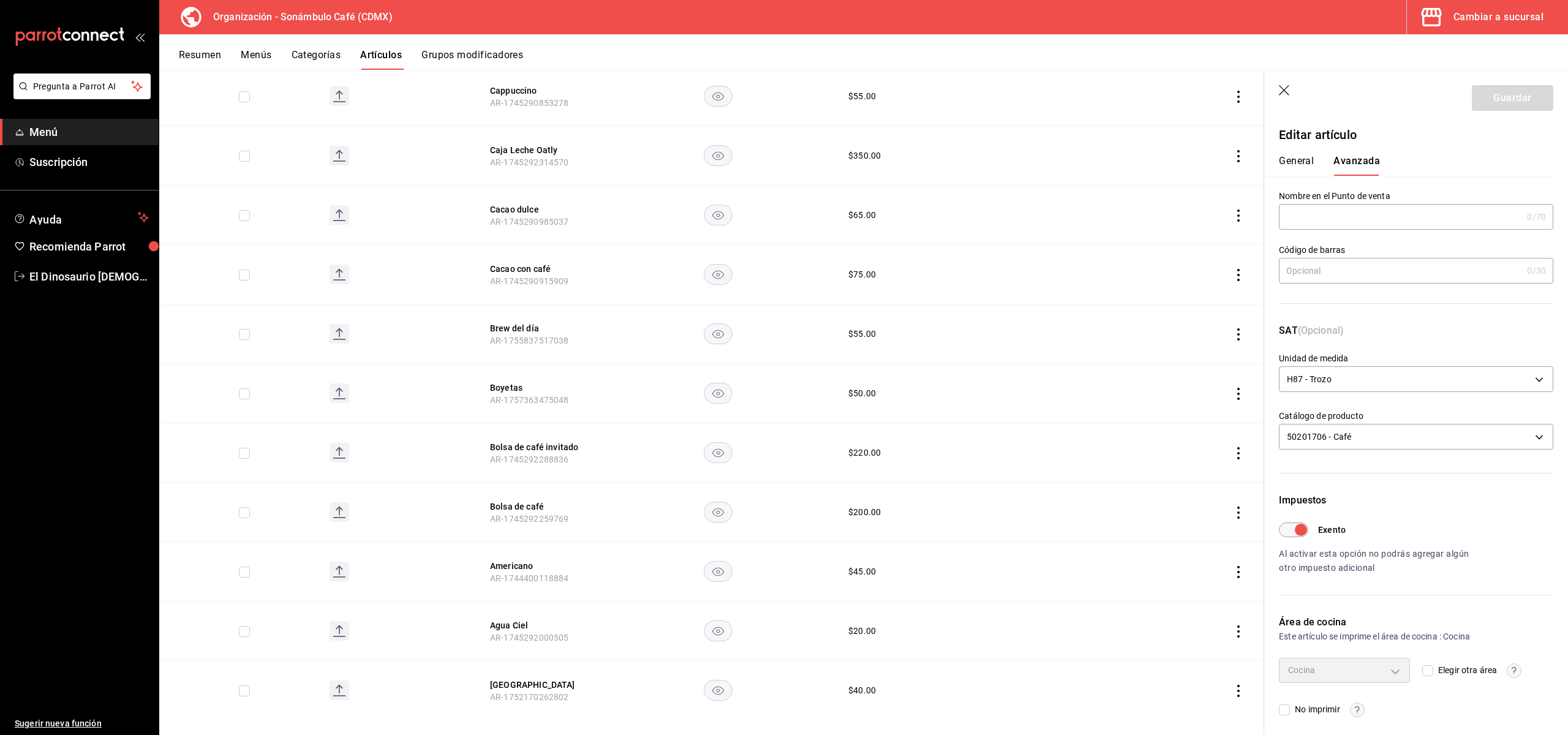
click at [1298, 165] on button "General" at bounding box center [1296, 165] width 35 height 21
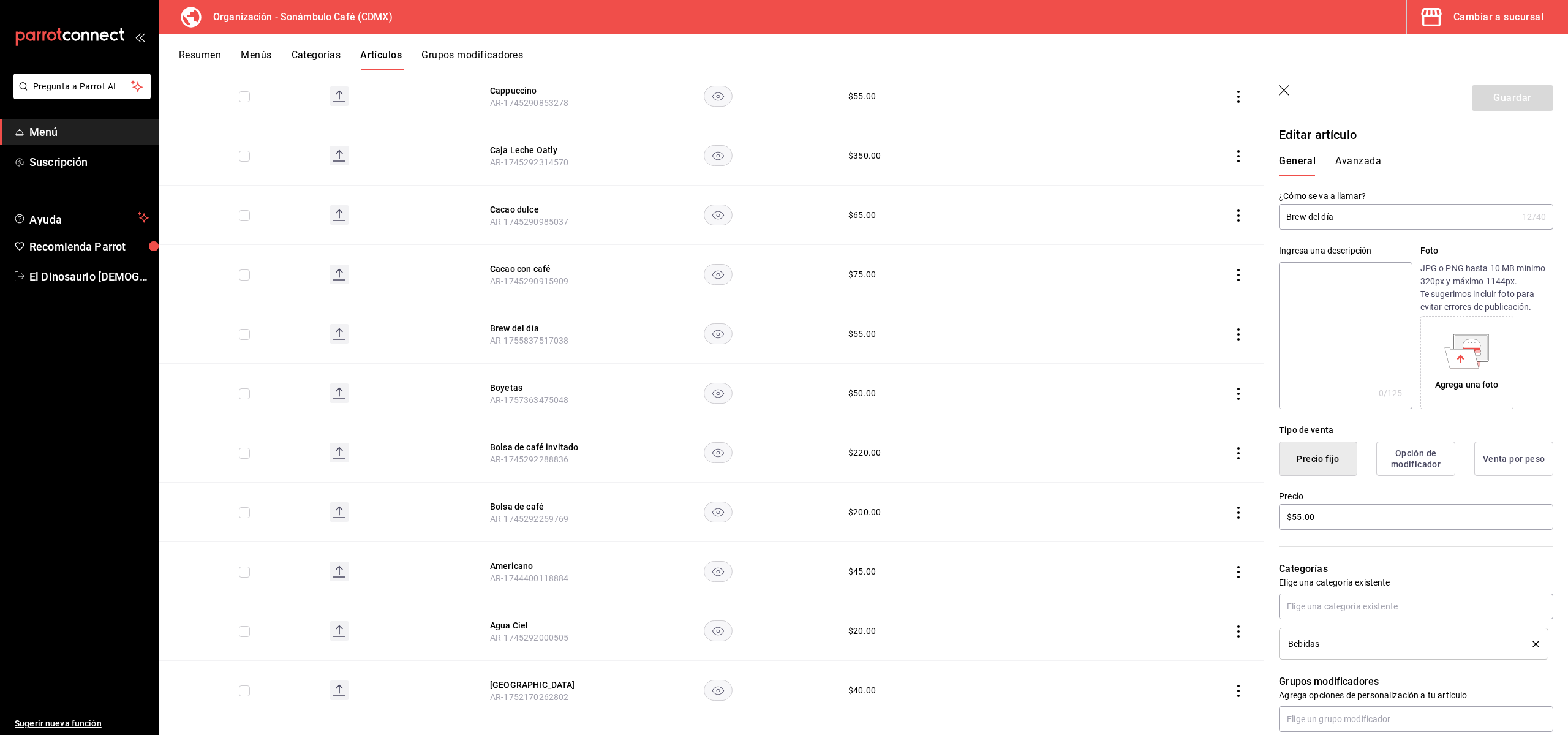
click at [1365, 163] on button "Avanzada" at bounding box center [1359, 165] width 46 height 21
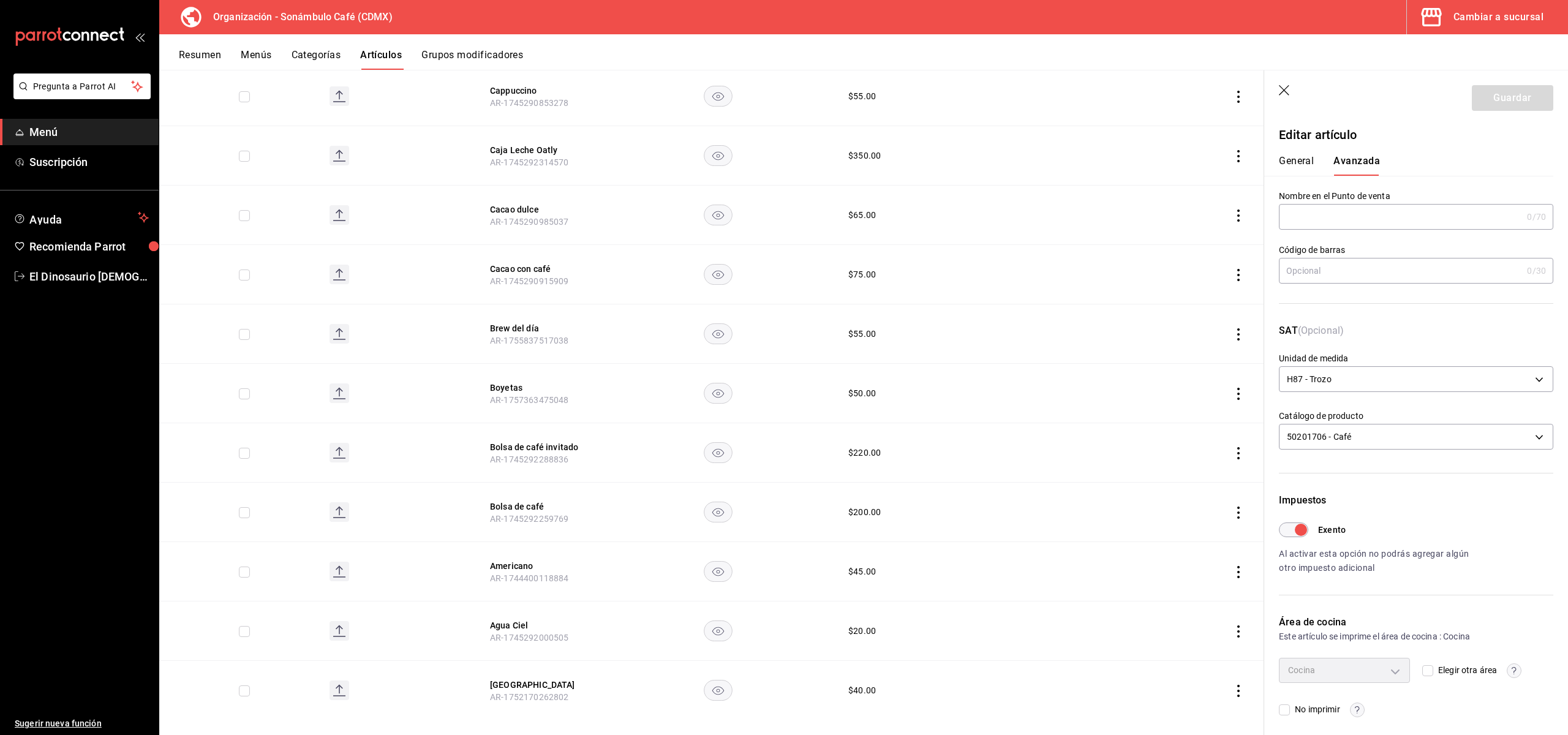
click at [1281, 169] on button "General" at bounding box center [1296, 165] width 35 height 21
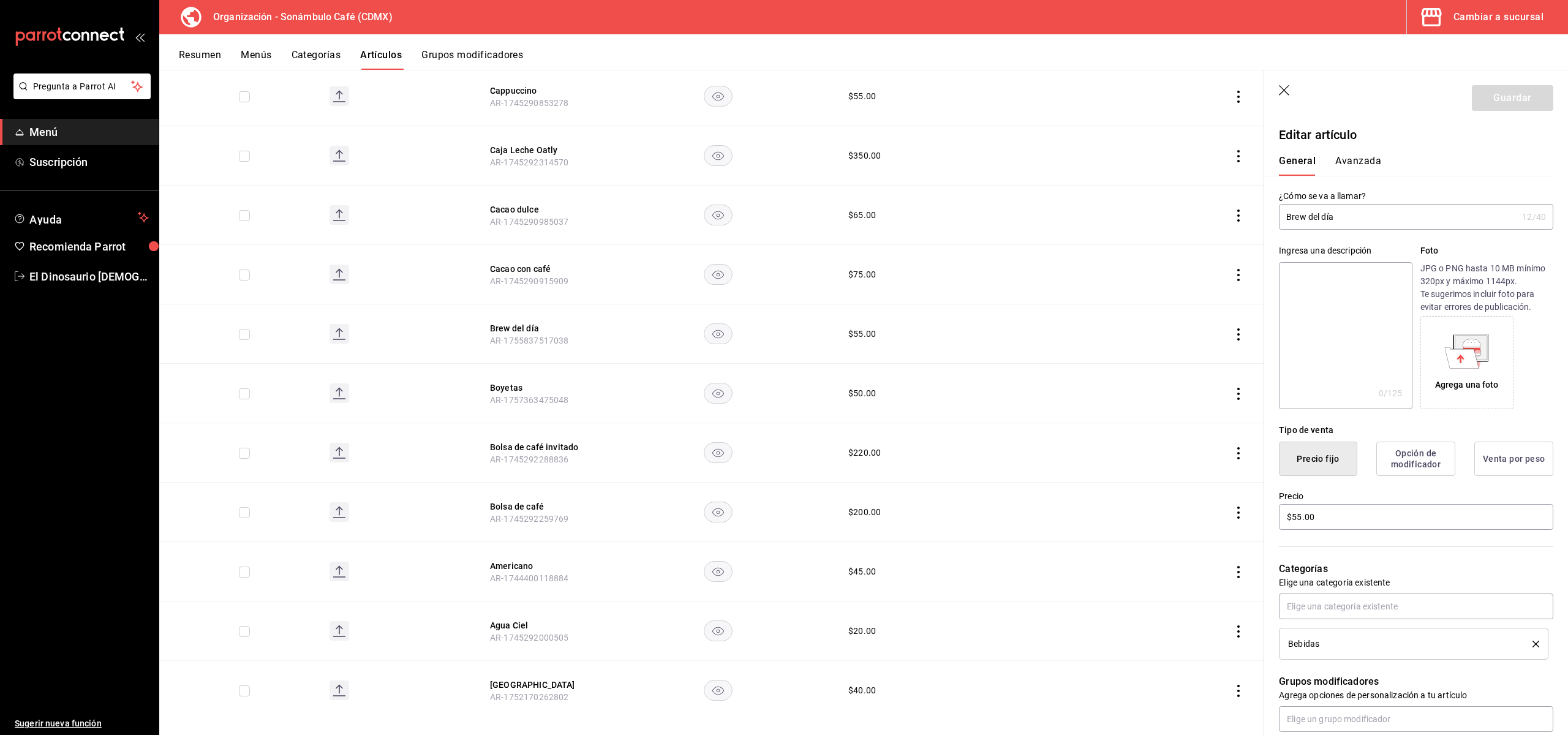
click at [1367, 162] on button "Avanzada" at bounding box center [1359, 165] width 46 height 21
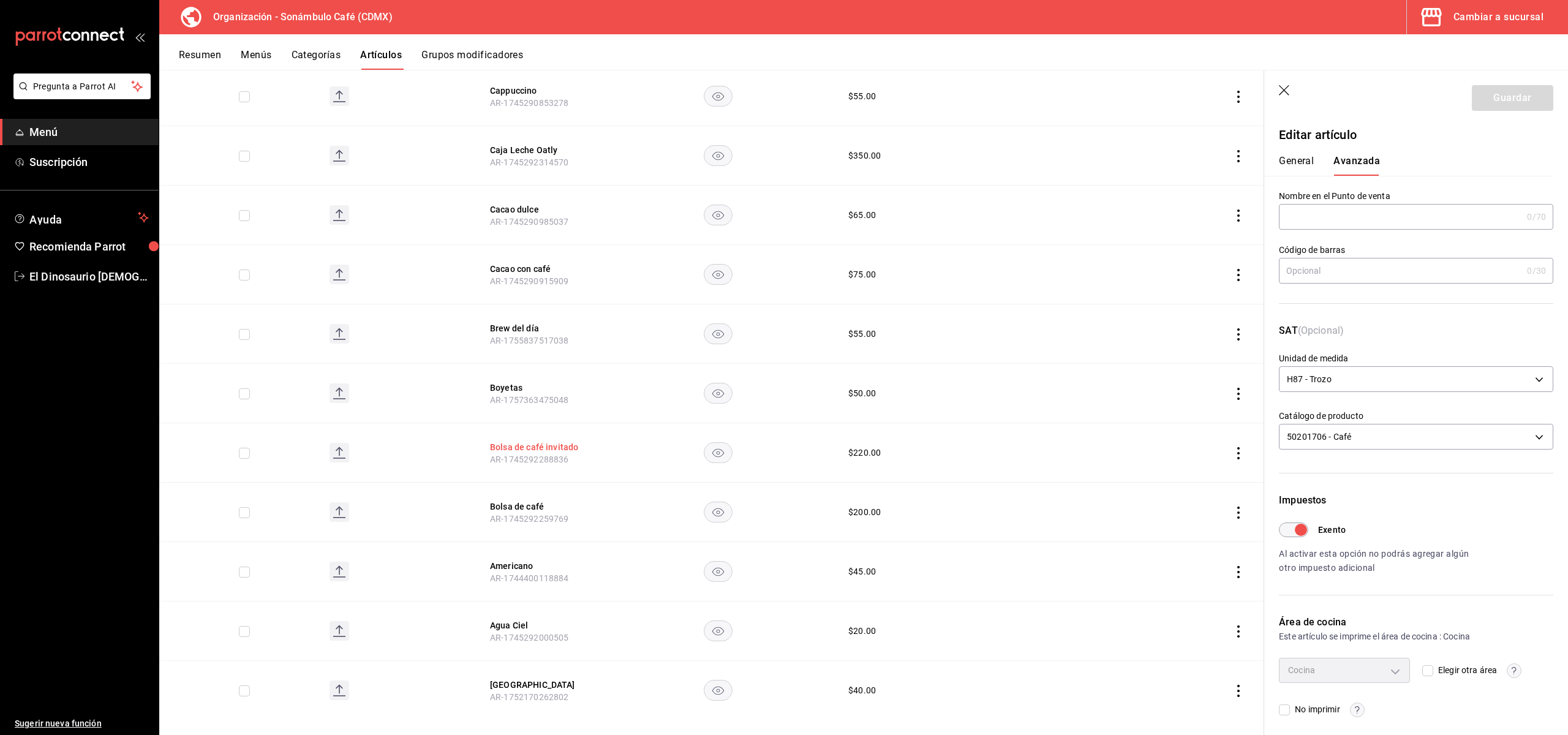
click at [550, 441] on button "Bolsa de café invitado" at bounding box center [539, 447] width 98 height 12
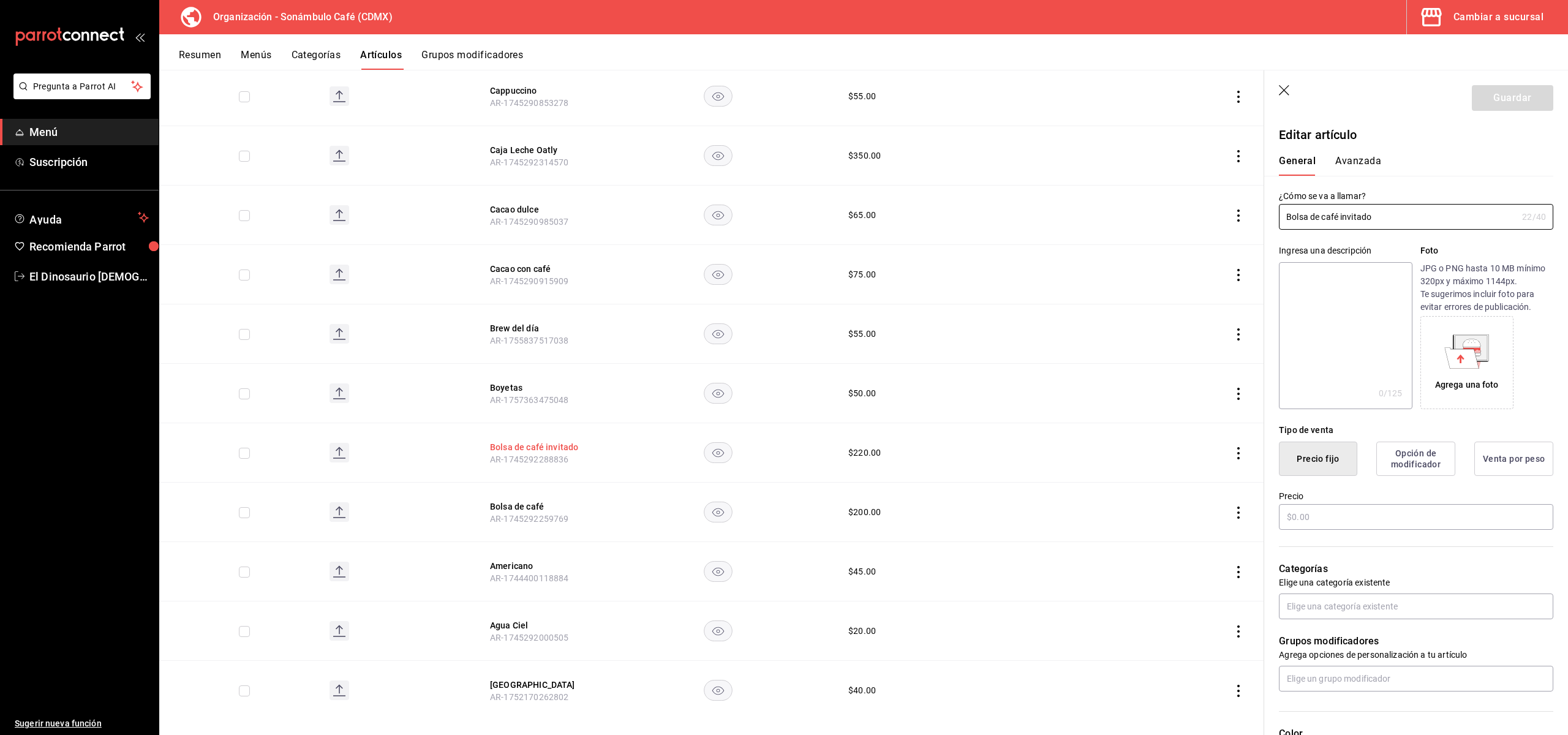
type input "$220.00"
type input "H87"
type input "50201706"
radio input "true"
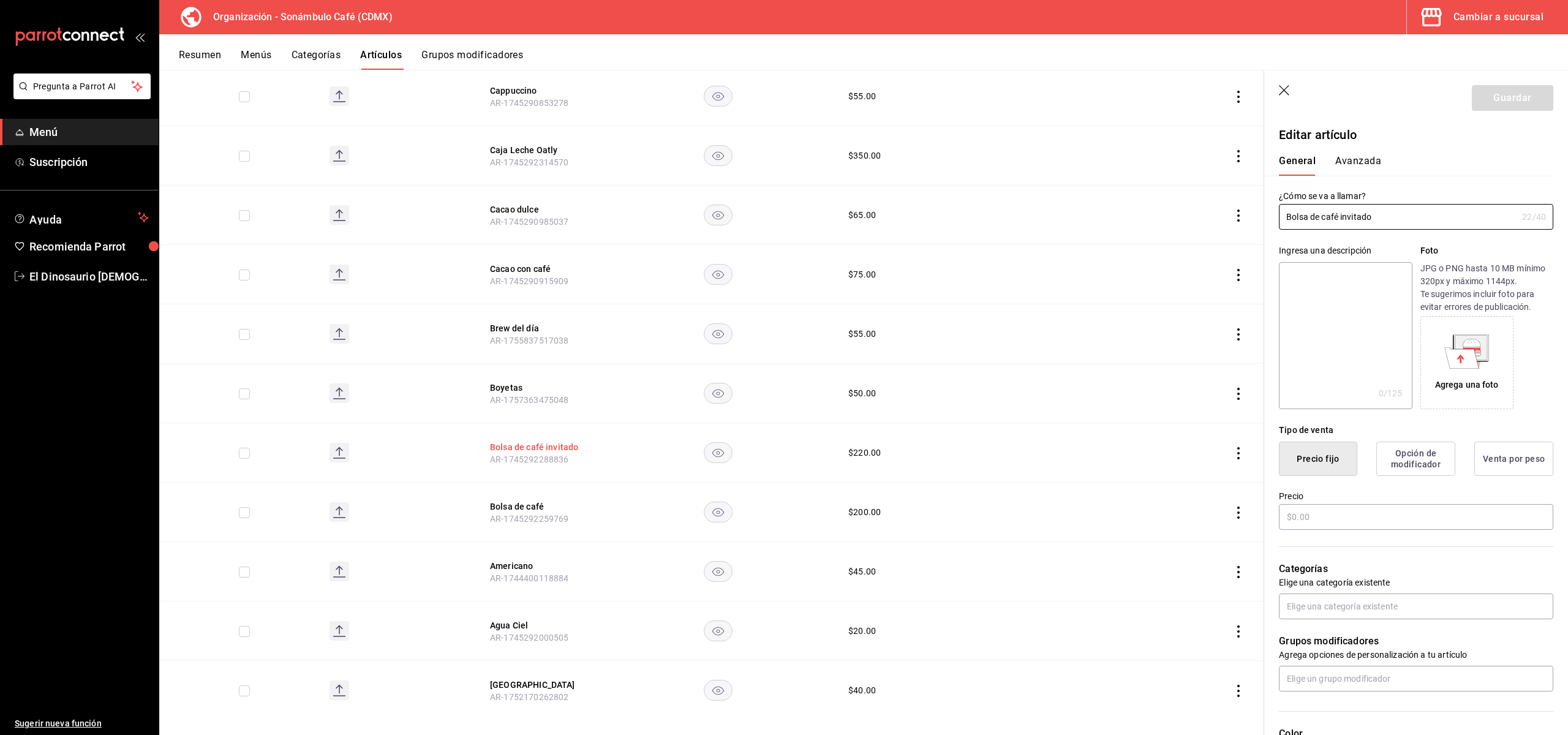
type input "6d5d39c5-aa1e-42d8-a05d-a56b1b7c7e54"
click at [1346, 168] on button "Avanzada" at bounding box center [1359, 165] width 46 height 21
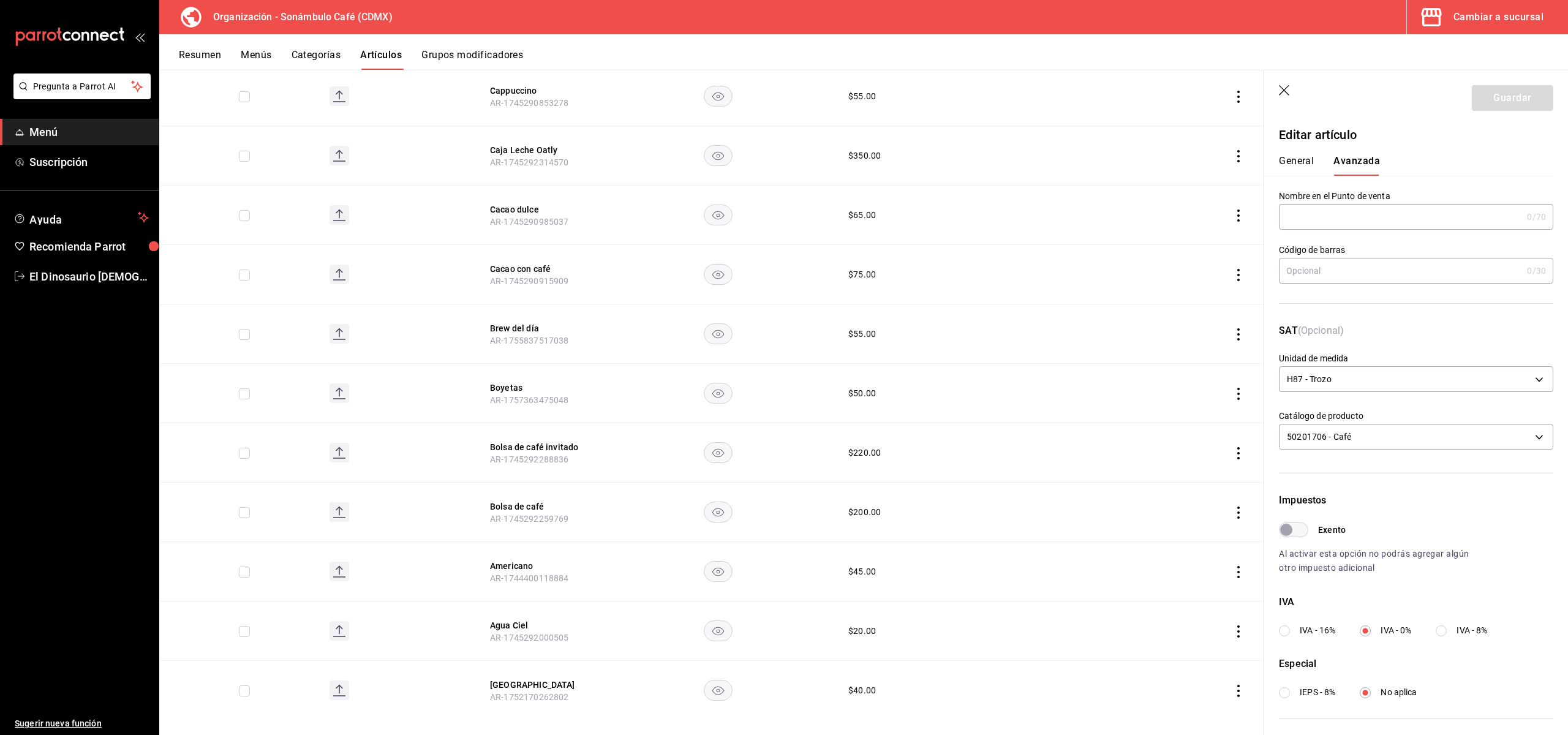
click at [527, 439] on th "Bolsa de café invitado AR-1745292288836" at bounding box center [539, 453] width 128 height 60
click at [528, 441] on button "Bolsa de café invitado" at bounding box center [539, 447] width 98 height 12
click at [534, 501] on button "Bolsa de café" at bounding box center [539, 506] width 98 height 12
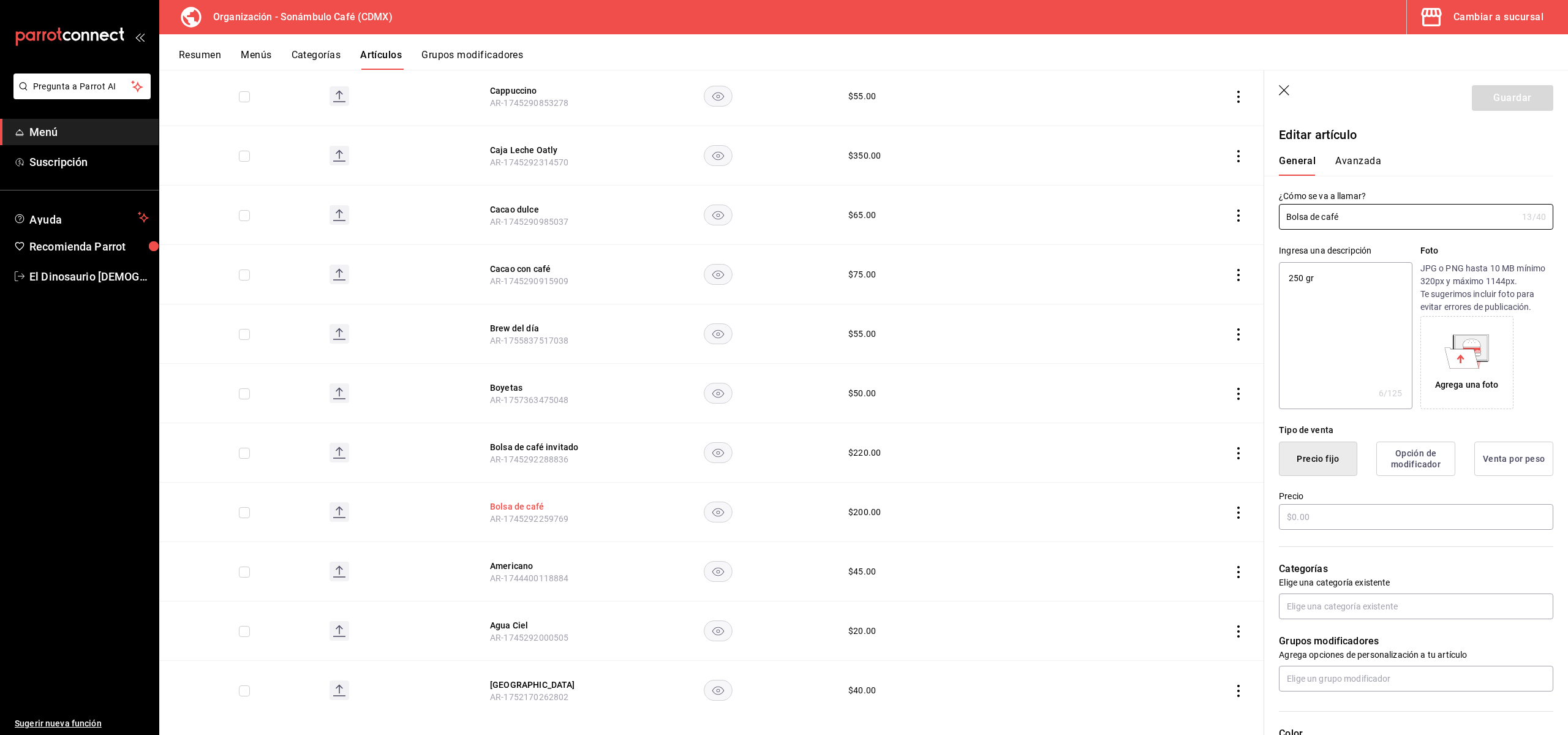
type textarea "x"
type input "$200.00"
type input "H87"
type input "50201706"
radio input "true"
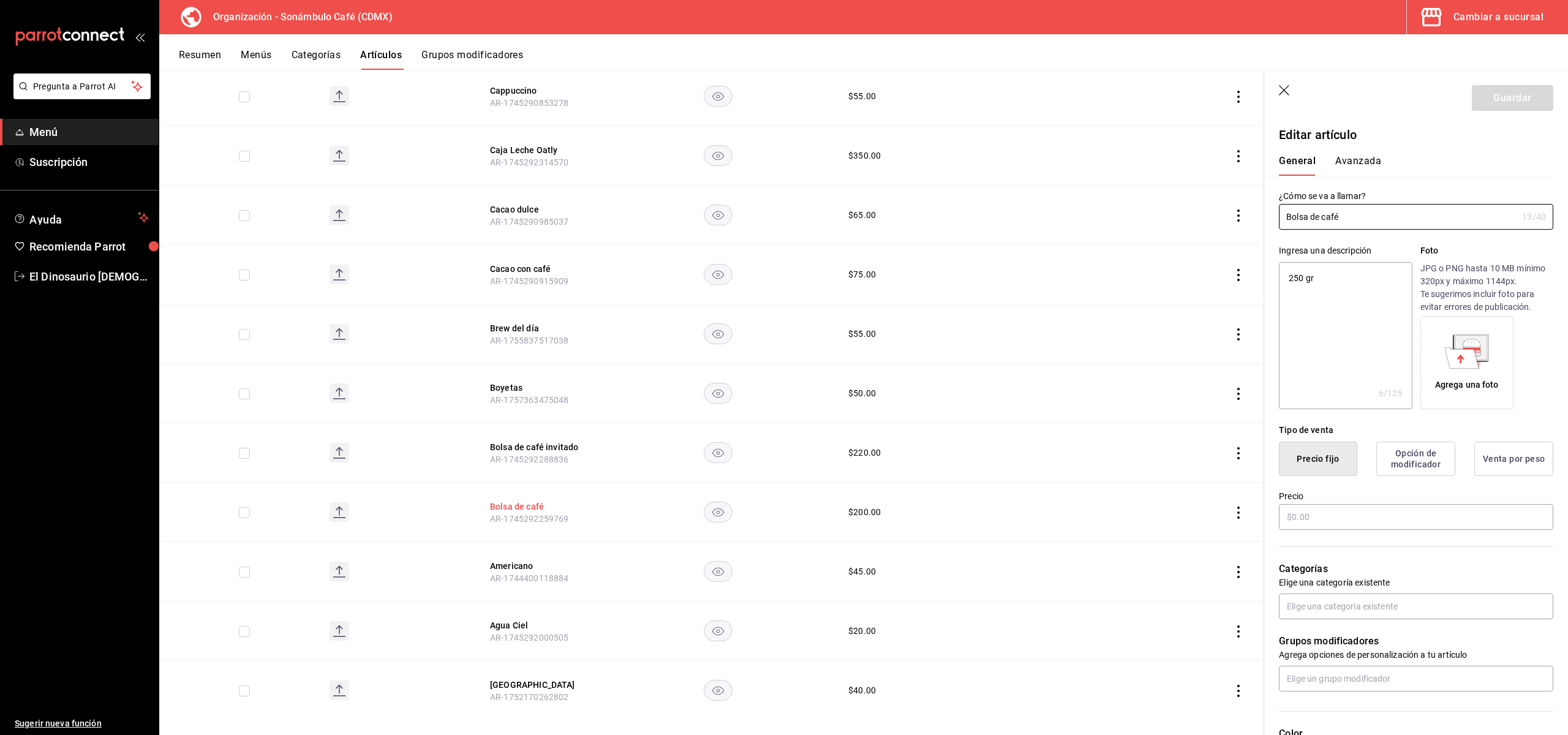
radio input "true"
type input "6d5d39c5-aa1e-42d8-a05d-a56b1b7c7e54"
click at [1362, 159] on button "Avanzada" at bounding box center [1359, 165] width 46 height 21
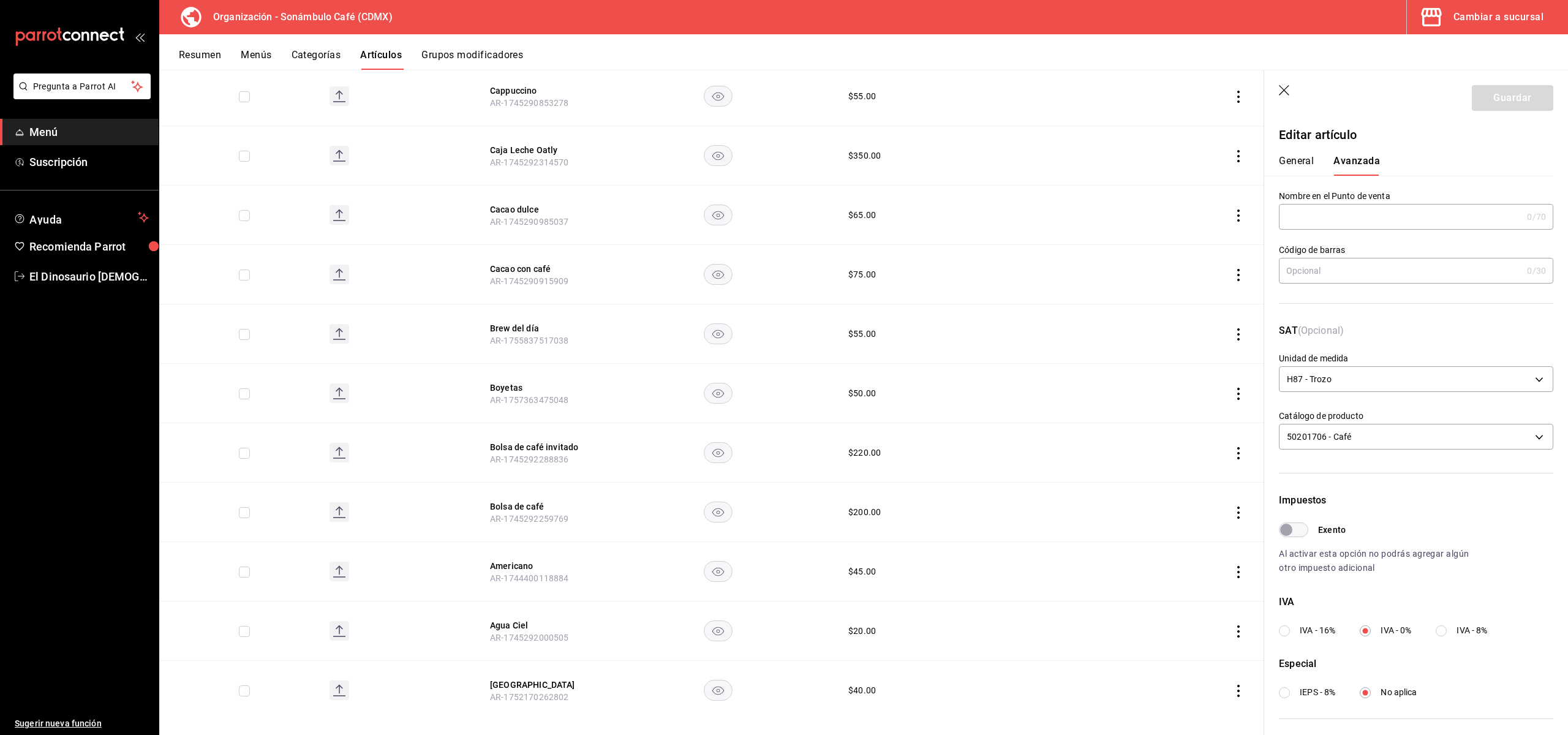
click at [1303, 163] on button "General" at bounding box center [1296, 165] width 35 height 21
type textarea "x"
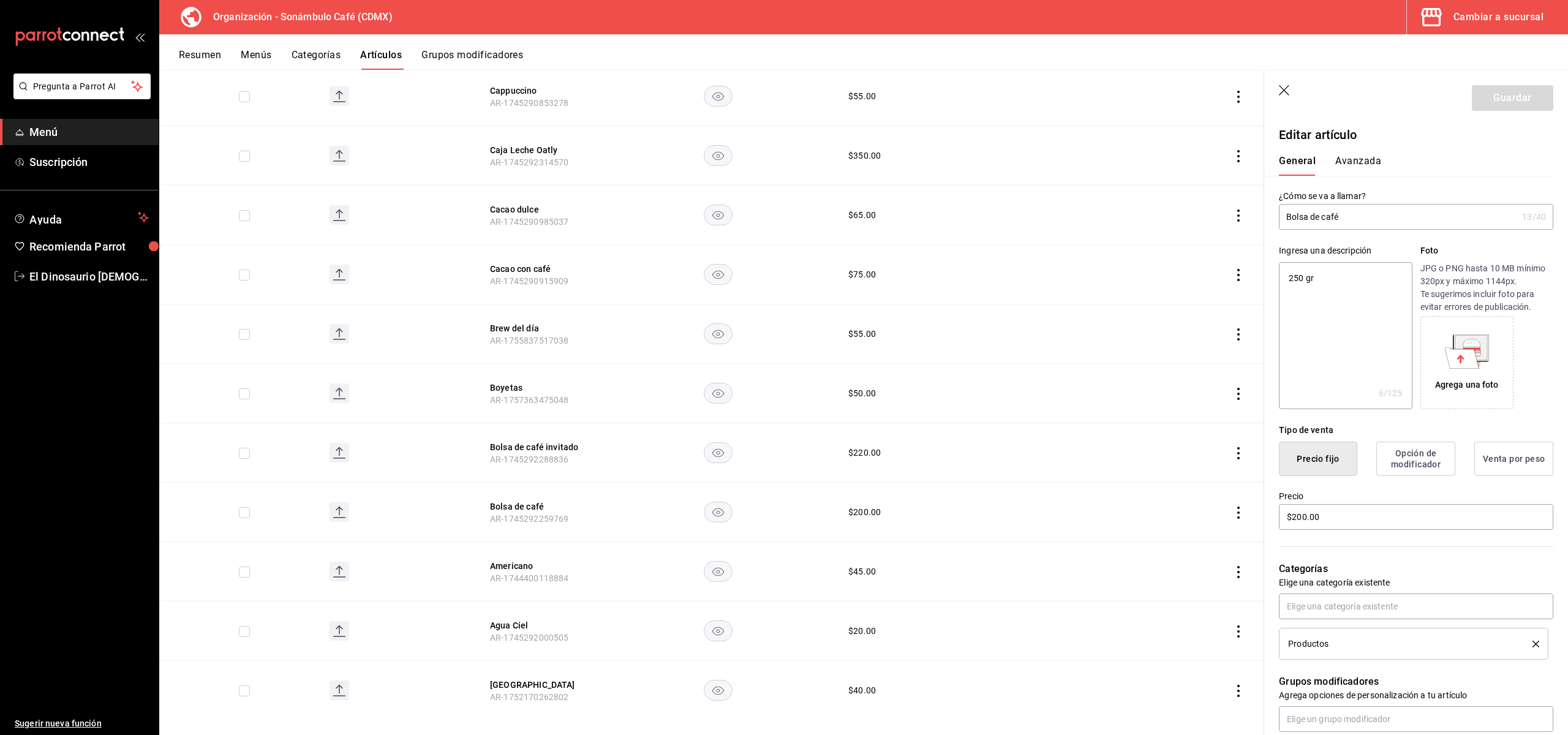
click at [1349, 163] on button "Avanzada" at bounding box center [1359, 165] width 46 height 21
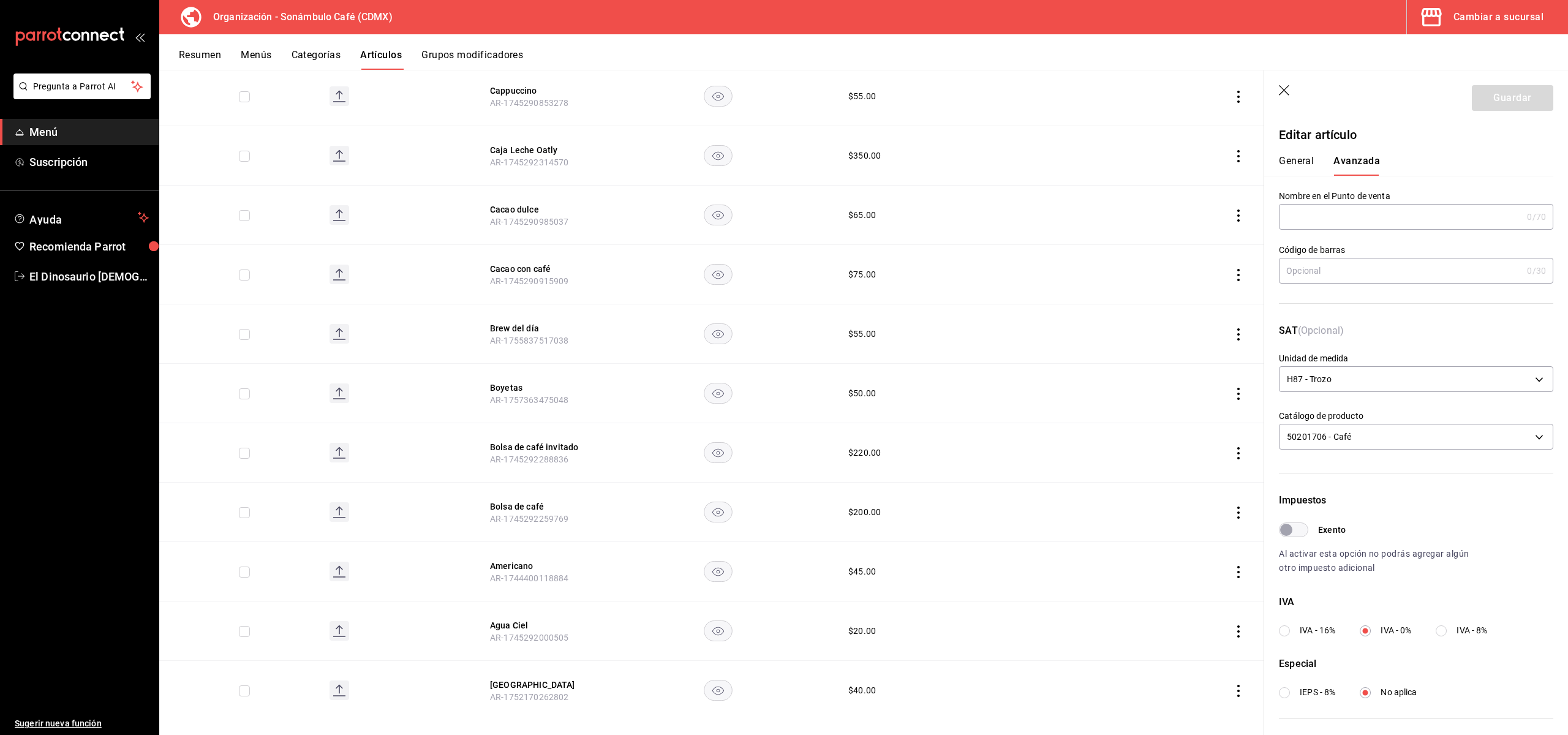
click at [1308, 528] on input "Exento" at bounding box center [1286, 529] width 44 height 14
checkbox input "true"
click at [1313, 160] on button "General" at bounding box center [1296, 165] width 35 height 21
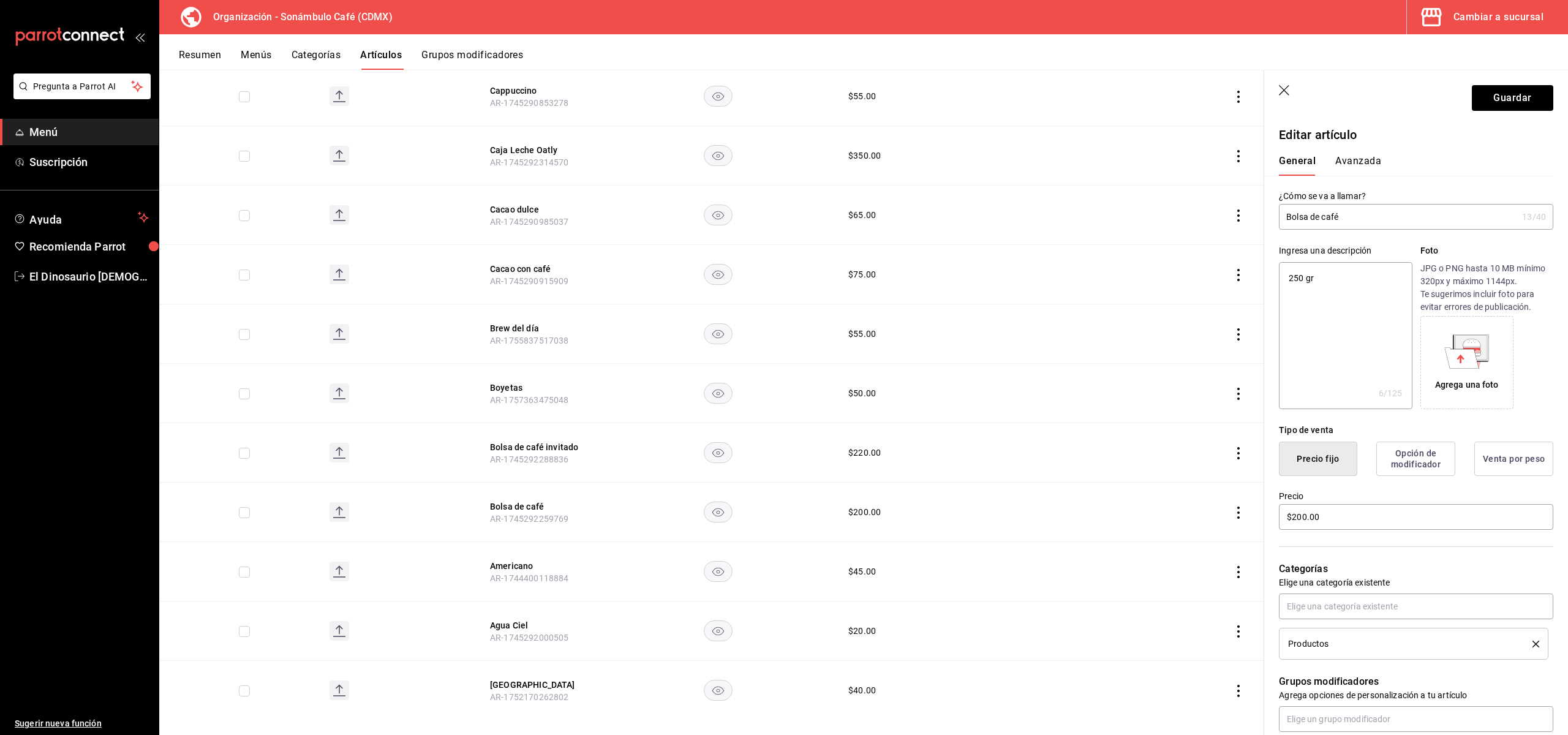
click at [1362, 162] on button "Avanzada" at bounding box center [1359, 165] width 46 height 21
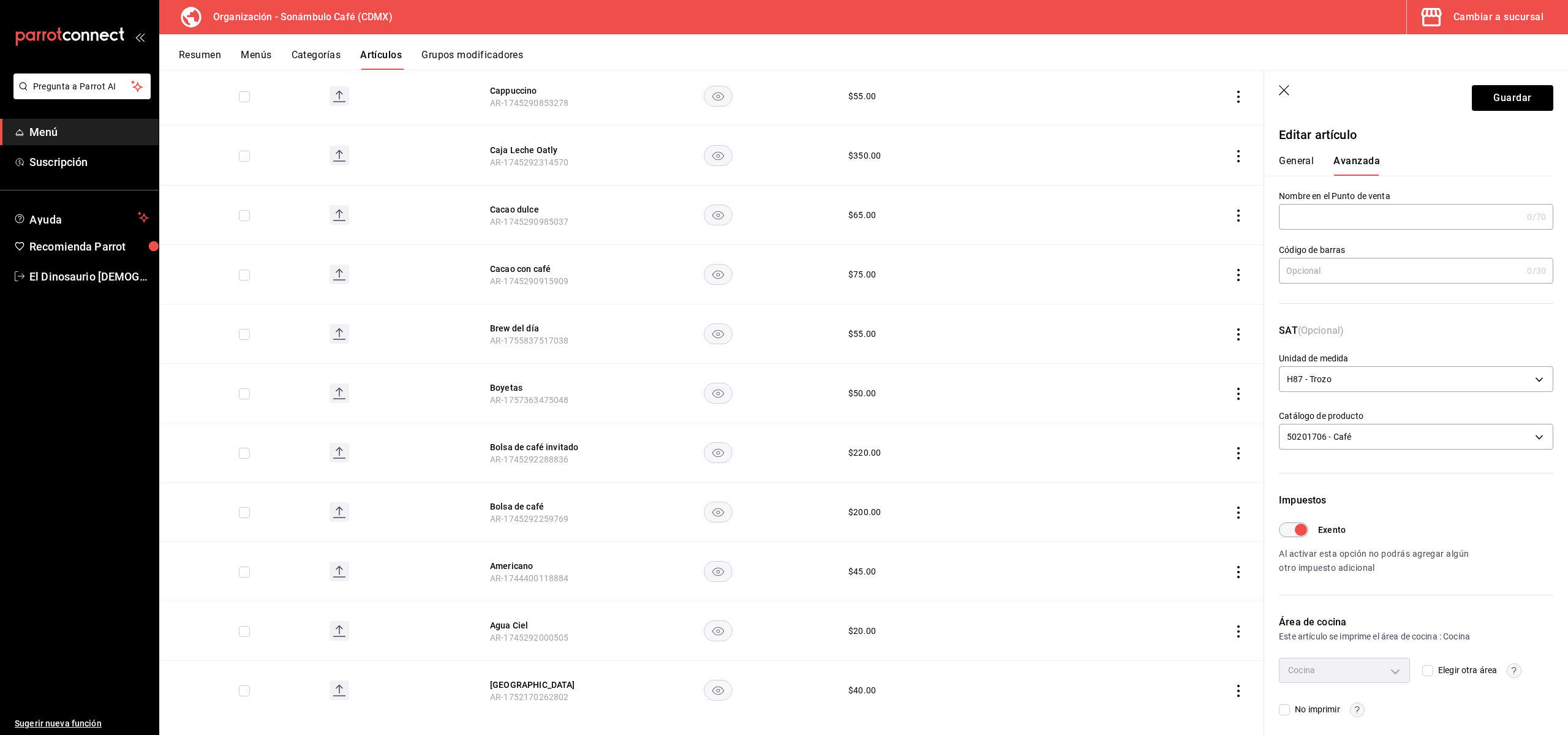
click at [1303, 157] on button "General" at bounding box center [1296, 165] width 35 height 21
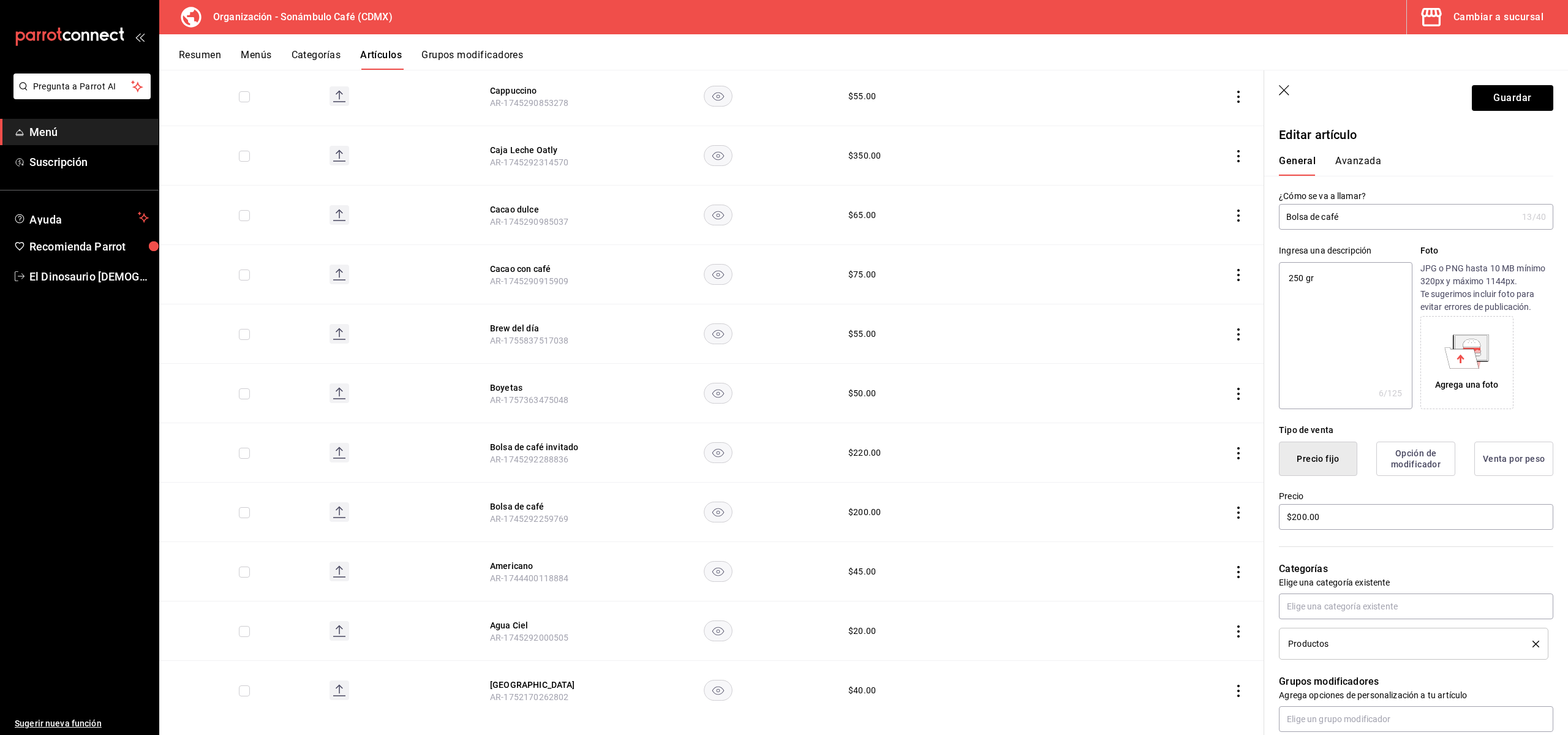
click at [1354, 159] on button "Avanzada" at bounding box center [1359, 165] width 46 height 21
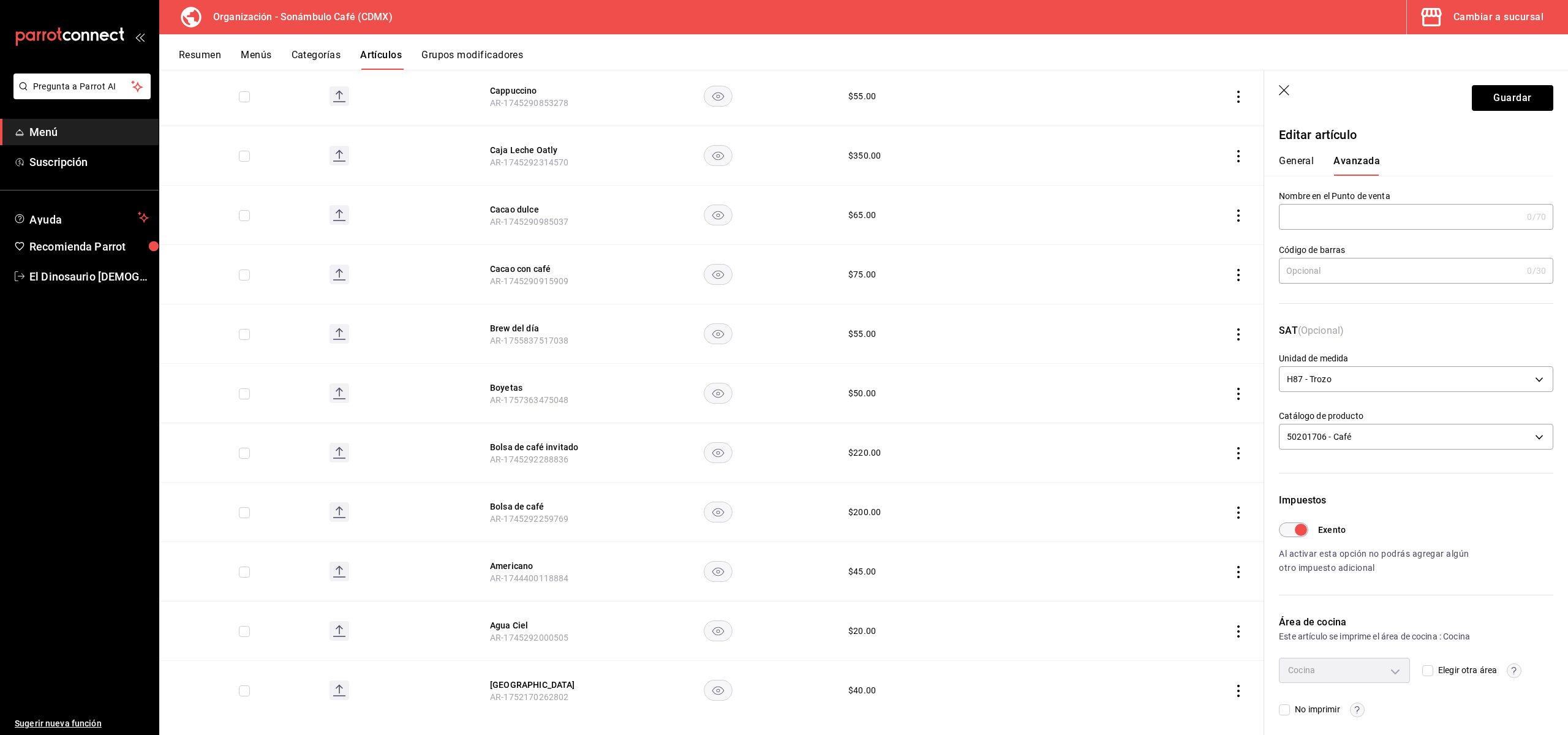
click at [1295, 160] on button "General" at bounding box center [1296, 165] width 35 height 21
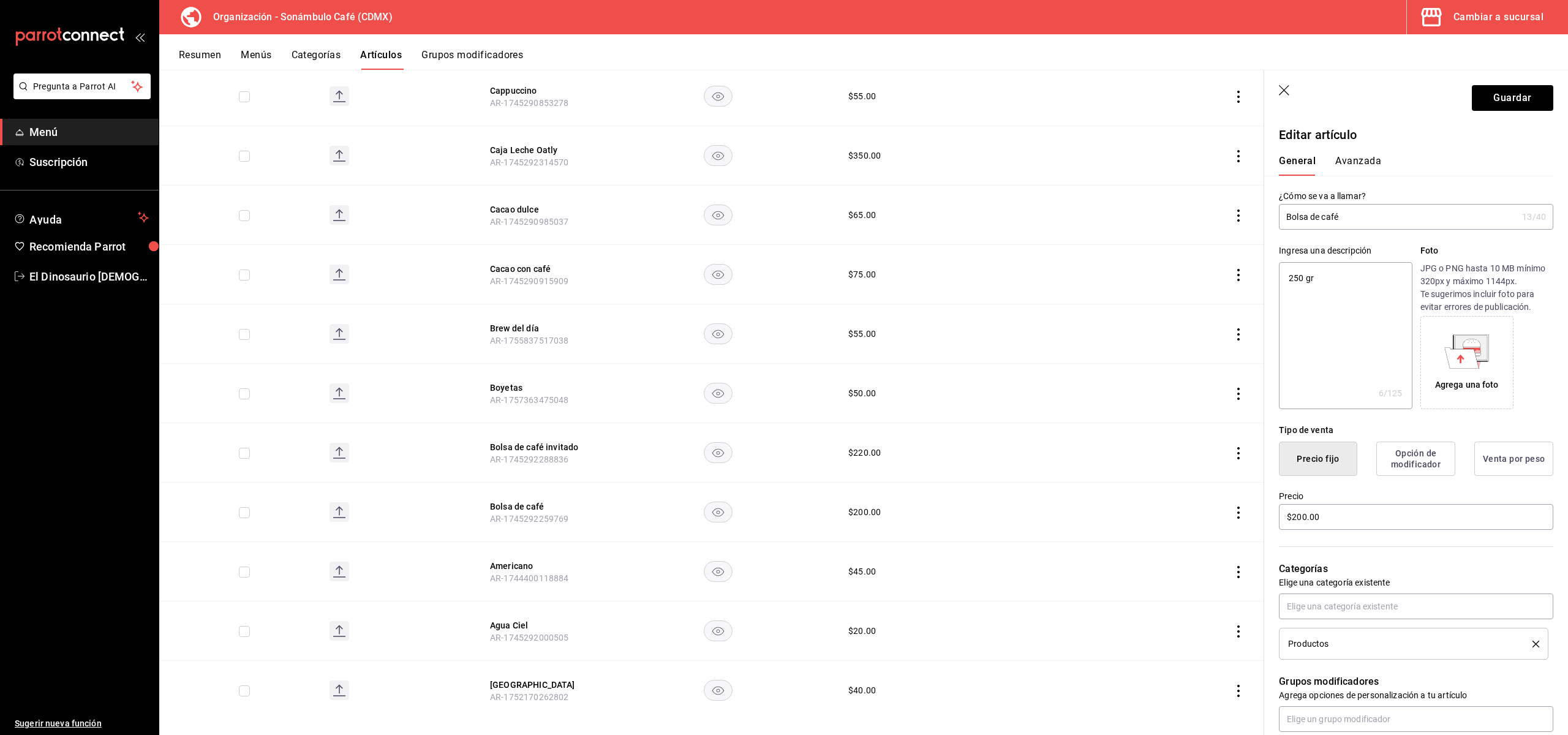
click at [1369, 167] on button "Avanzada" at bounding box center [1359, 165] width 46 height 21
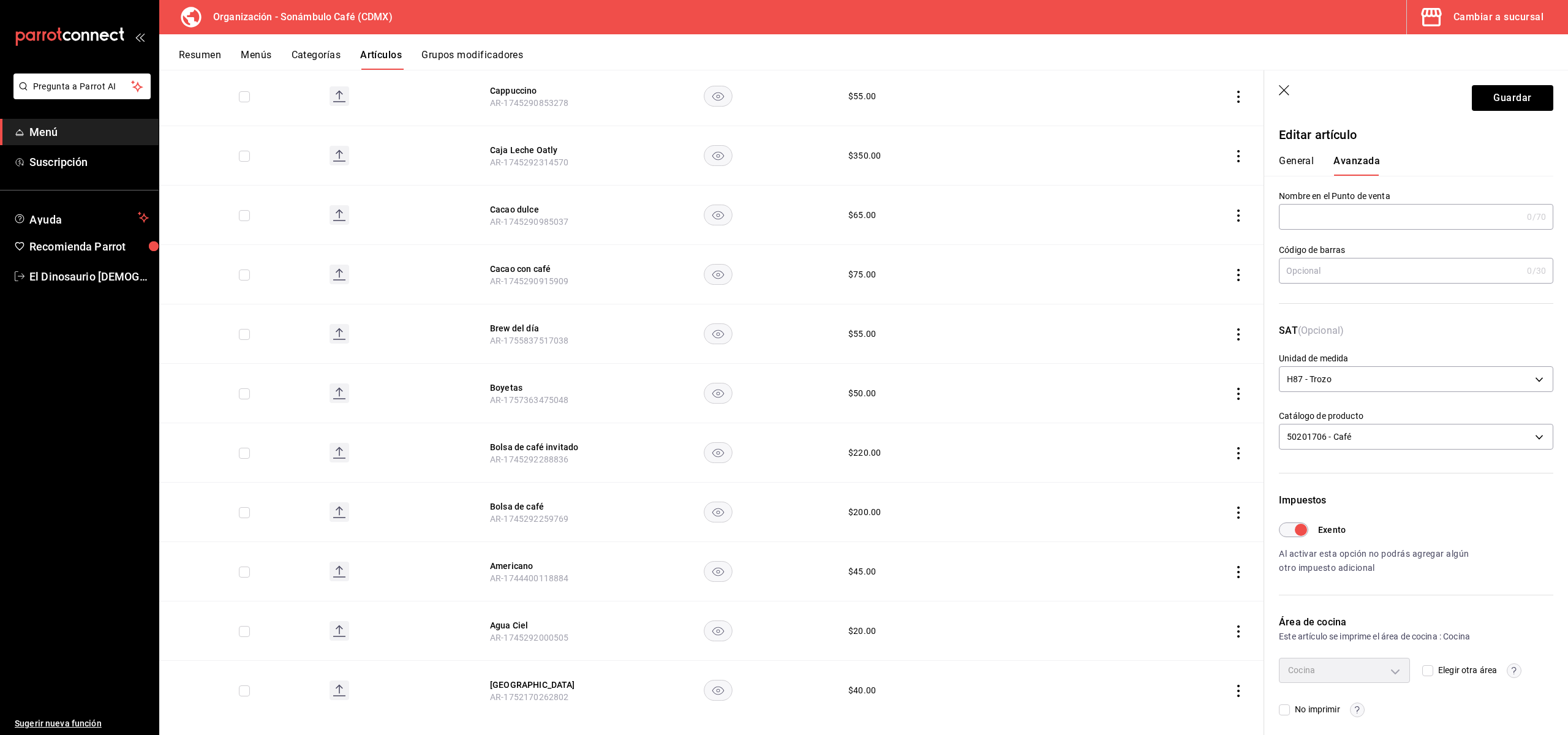
click at [1291, 165] on button "General" at bounding box center [1296, 165] width 35 height 21
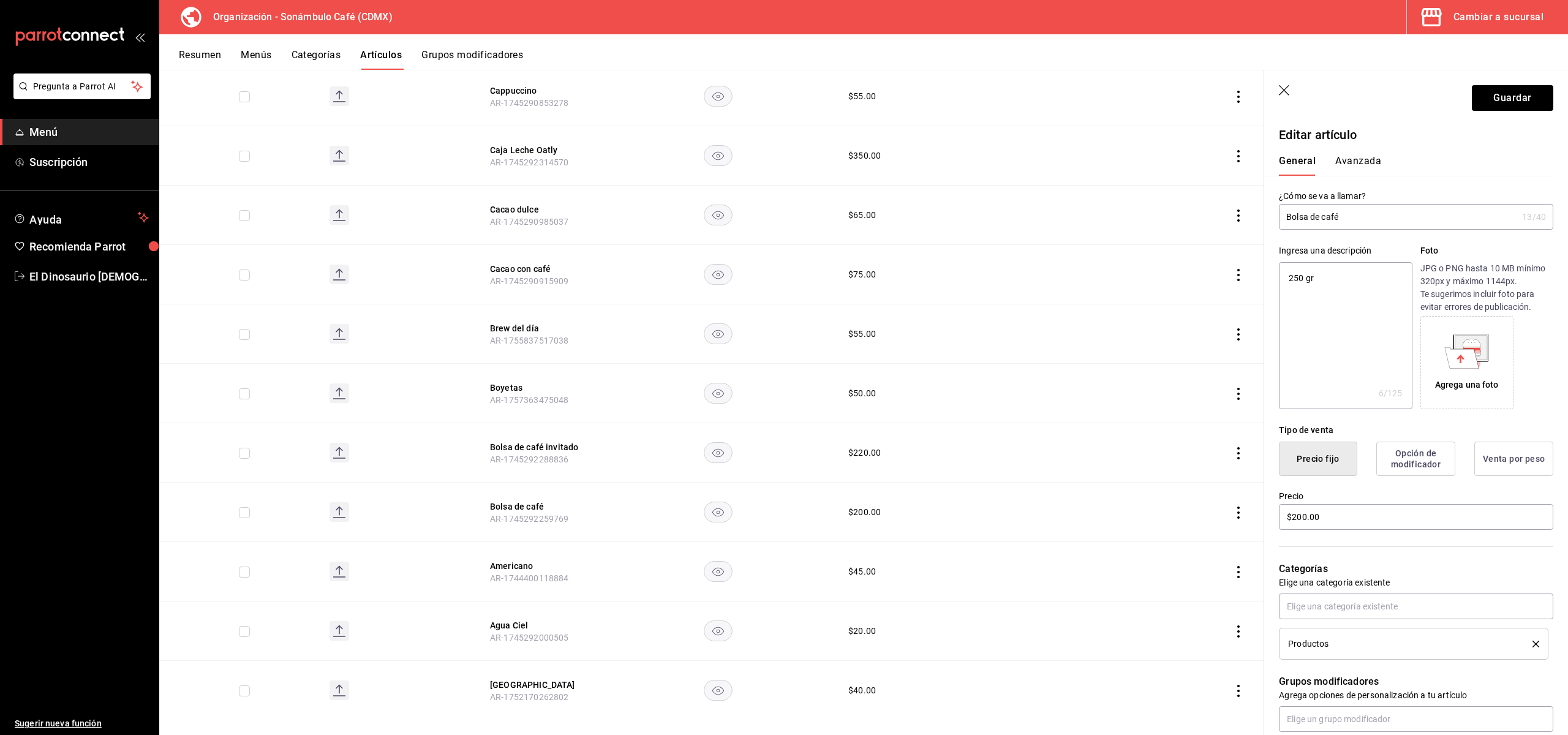
click at [1352, 171] on button "Avanzada" at bounding box center [1359, 165] width 46 height 21
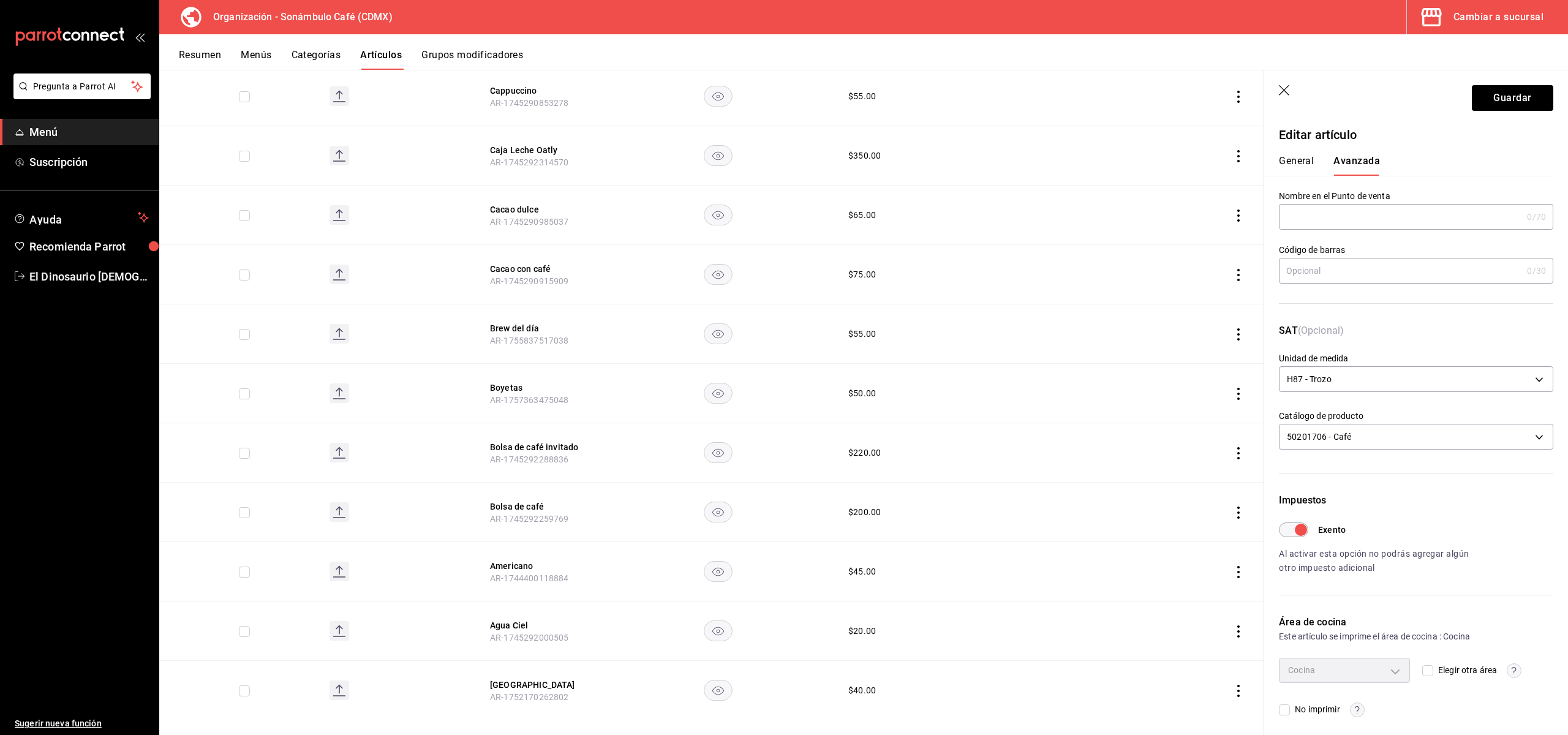
click at [1310, 170] on button "General" at bounding box center [1296, 165] width 35 height 21
type textarea "x"
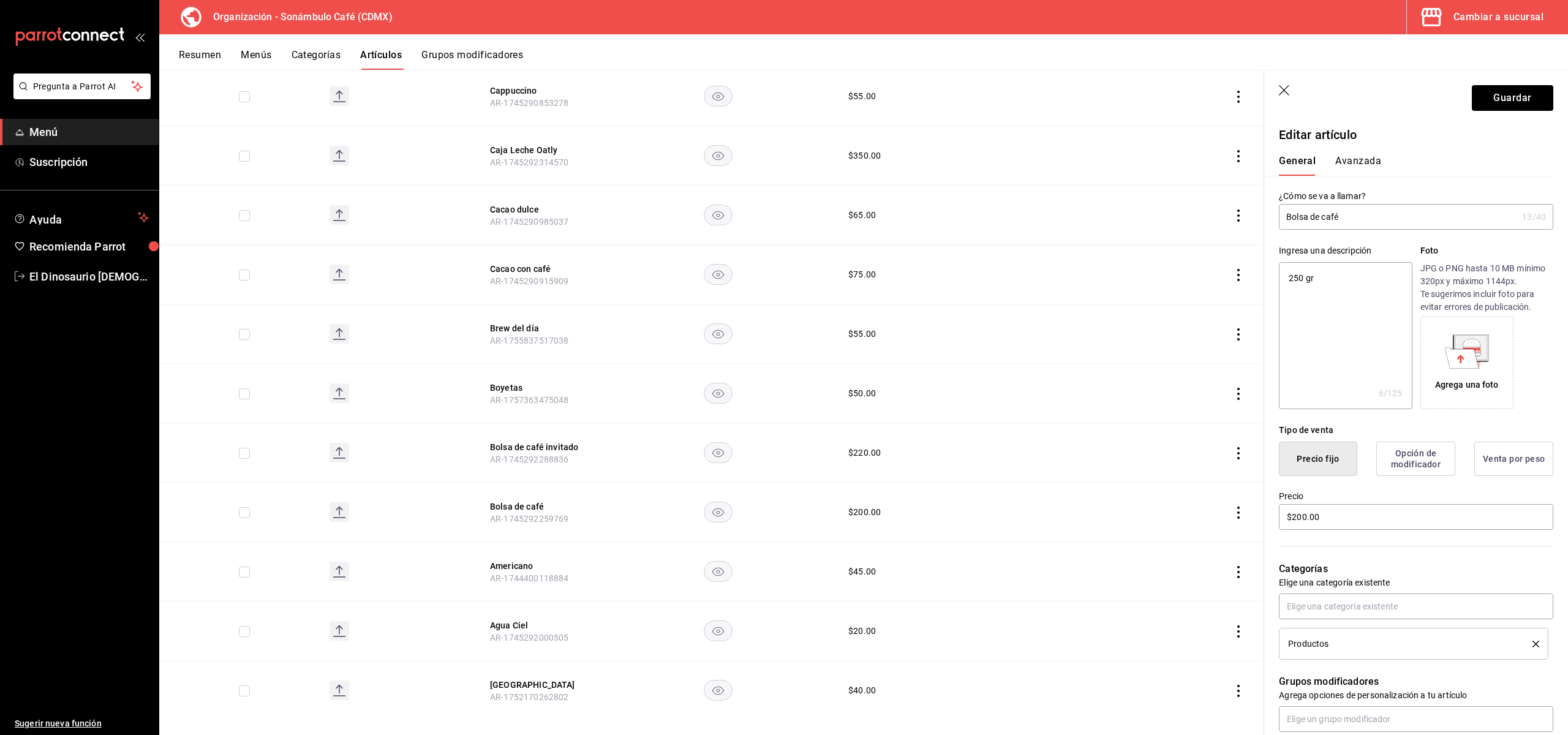
click at [1352, 167] on button "Avanzada" at bounding box center [1359, 165] width 46 height 21
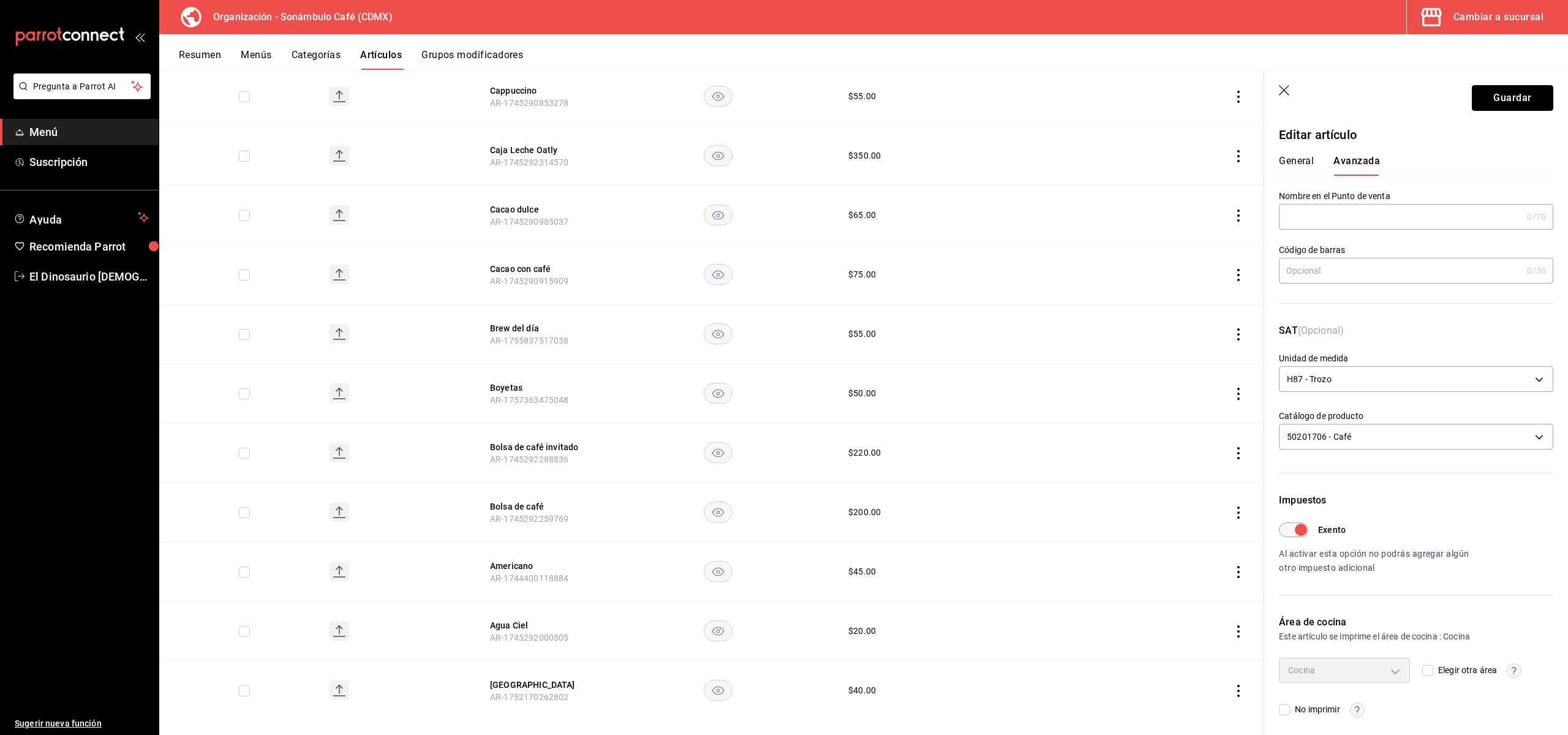
click at [1508, 90] on button "Guardar" at bounding box center [1512, 98] width 82 height 26
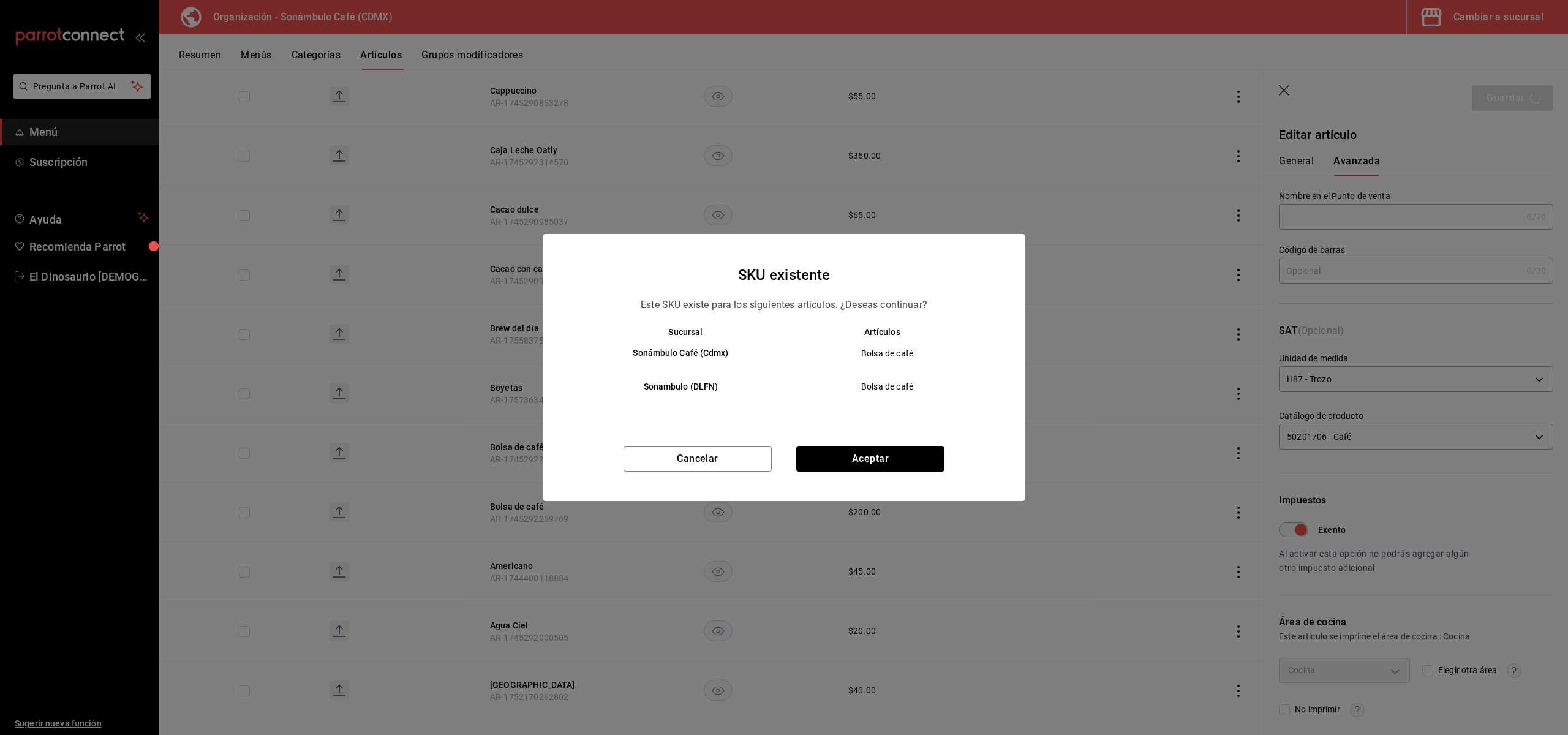
click at [895, 454] on button "Aceptar" at bounding box center [870, 458] width 148 height 26
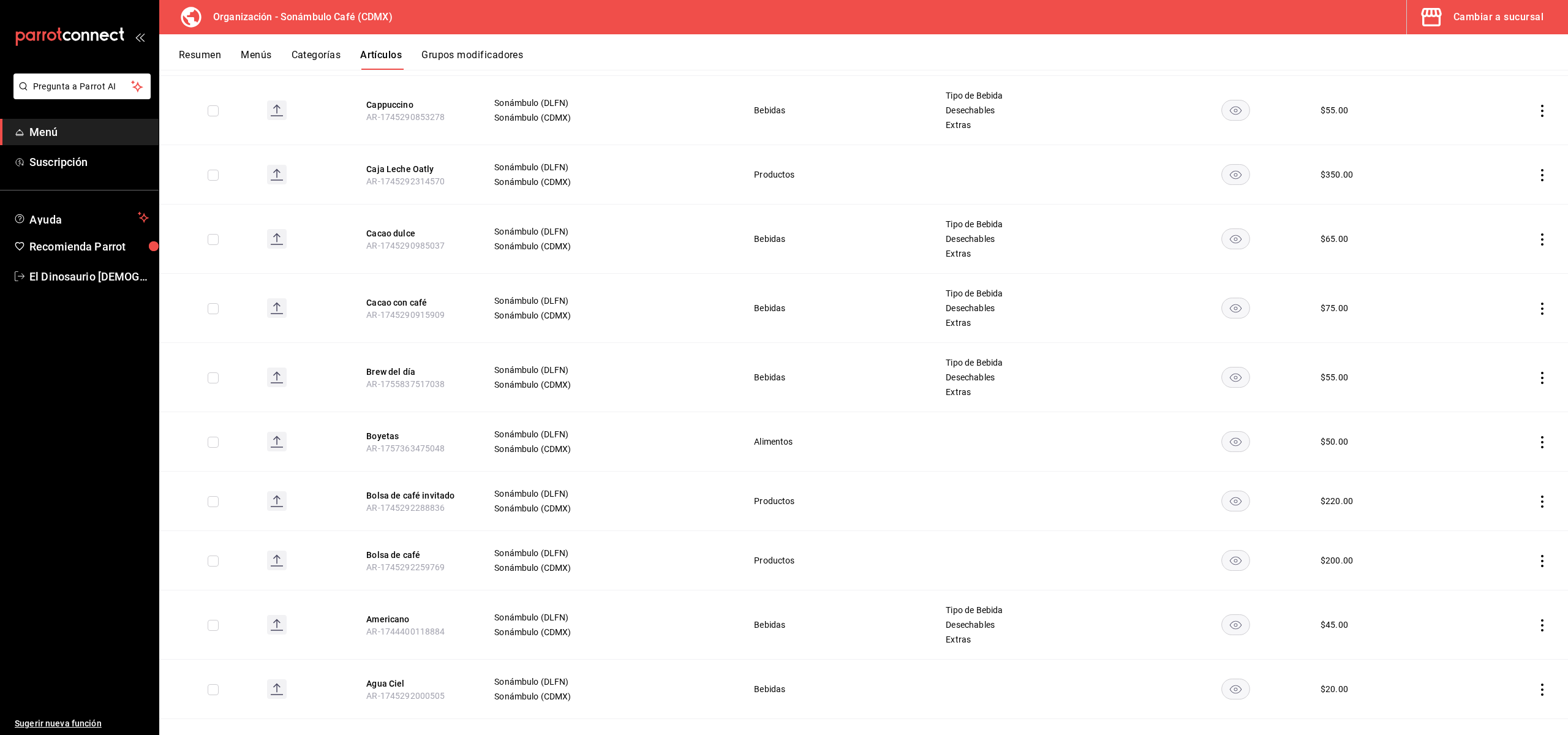
scroll to position [4832, 0]
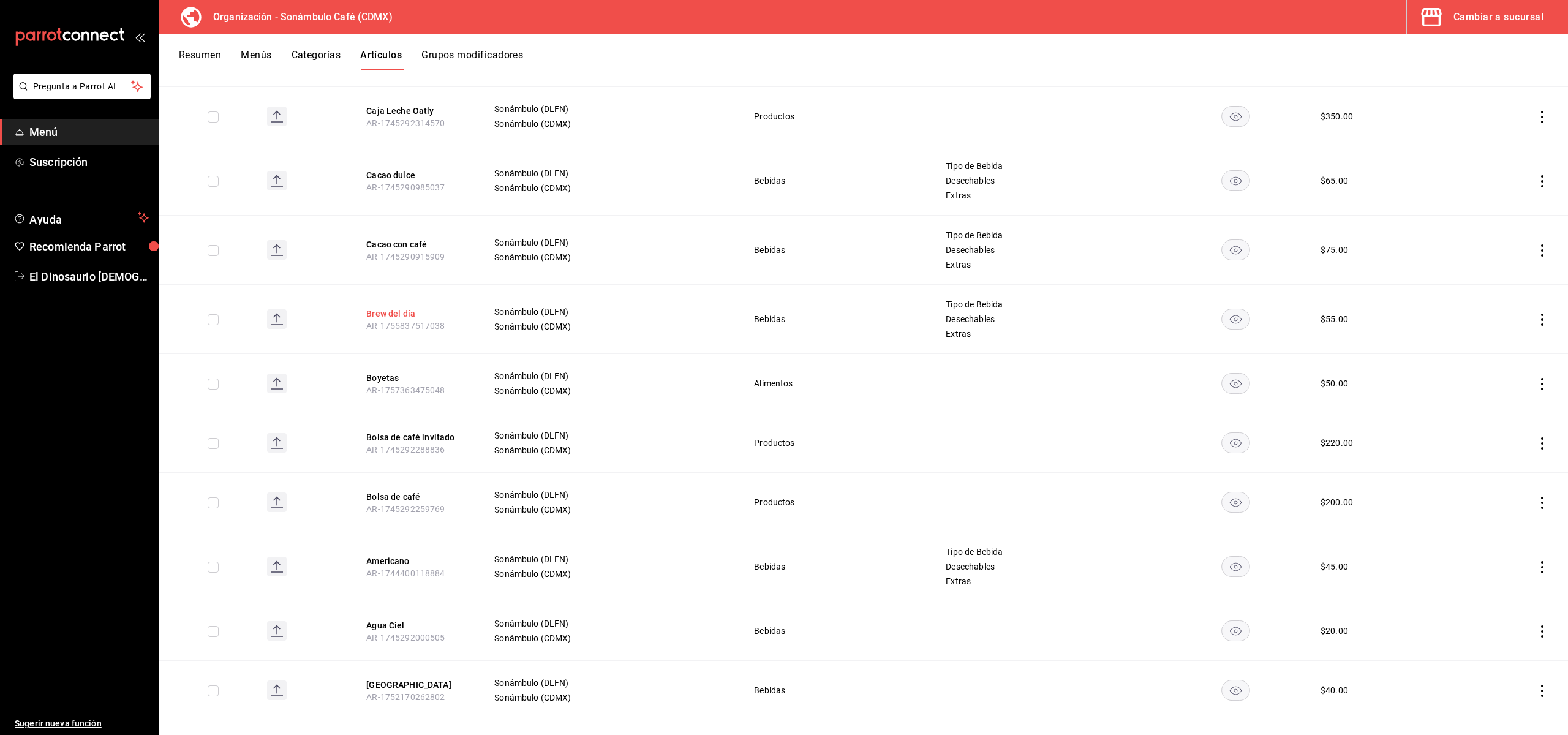
click at [403, 307] on button "Brew del día" at bounding box center [415, 313] width 98 height 12
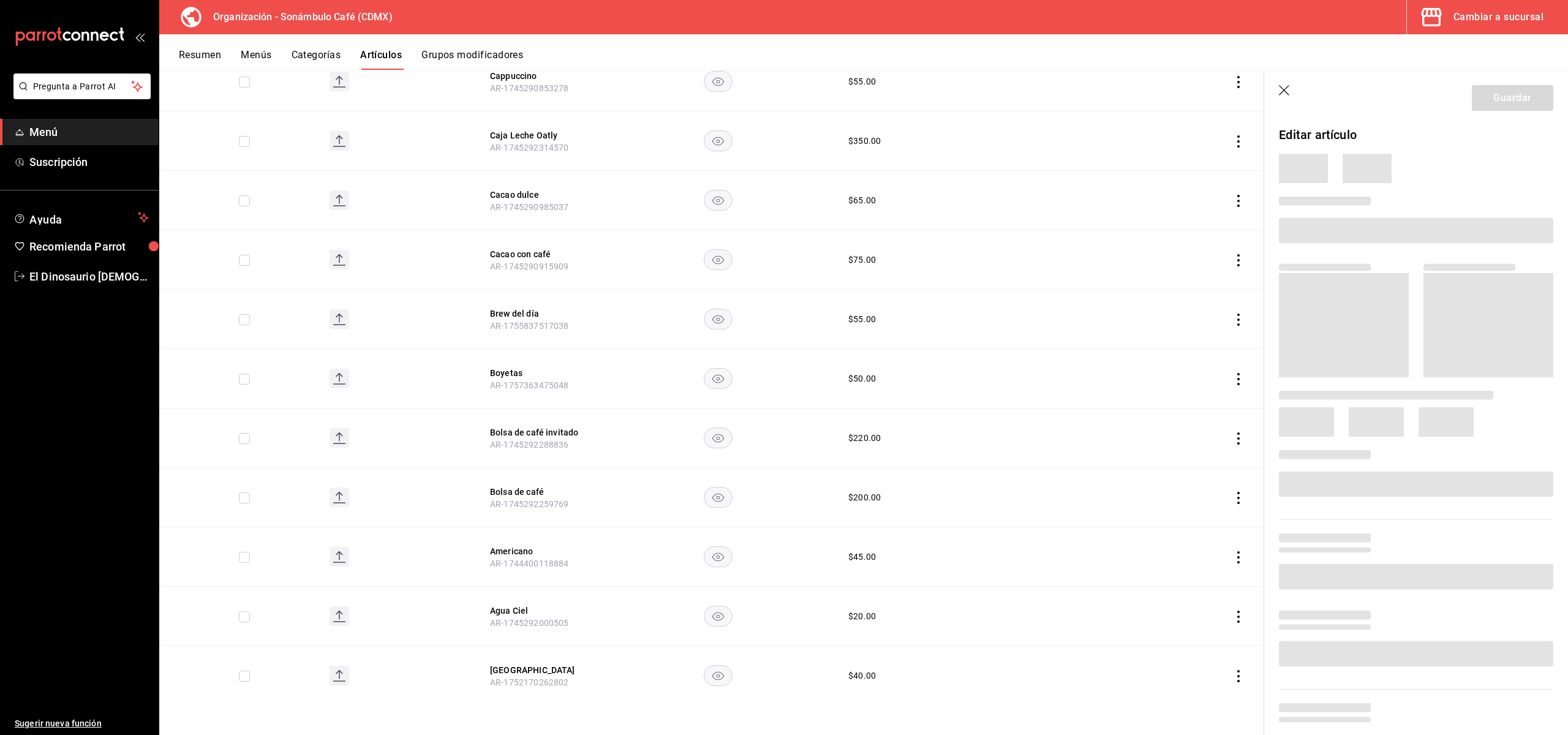
scroll to position [4656, 0]
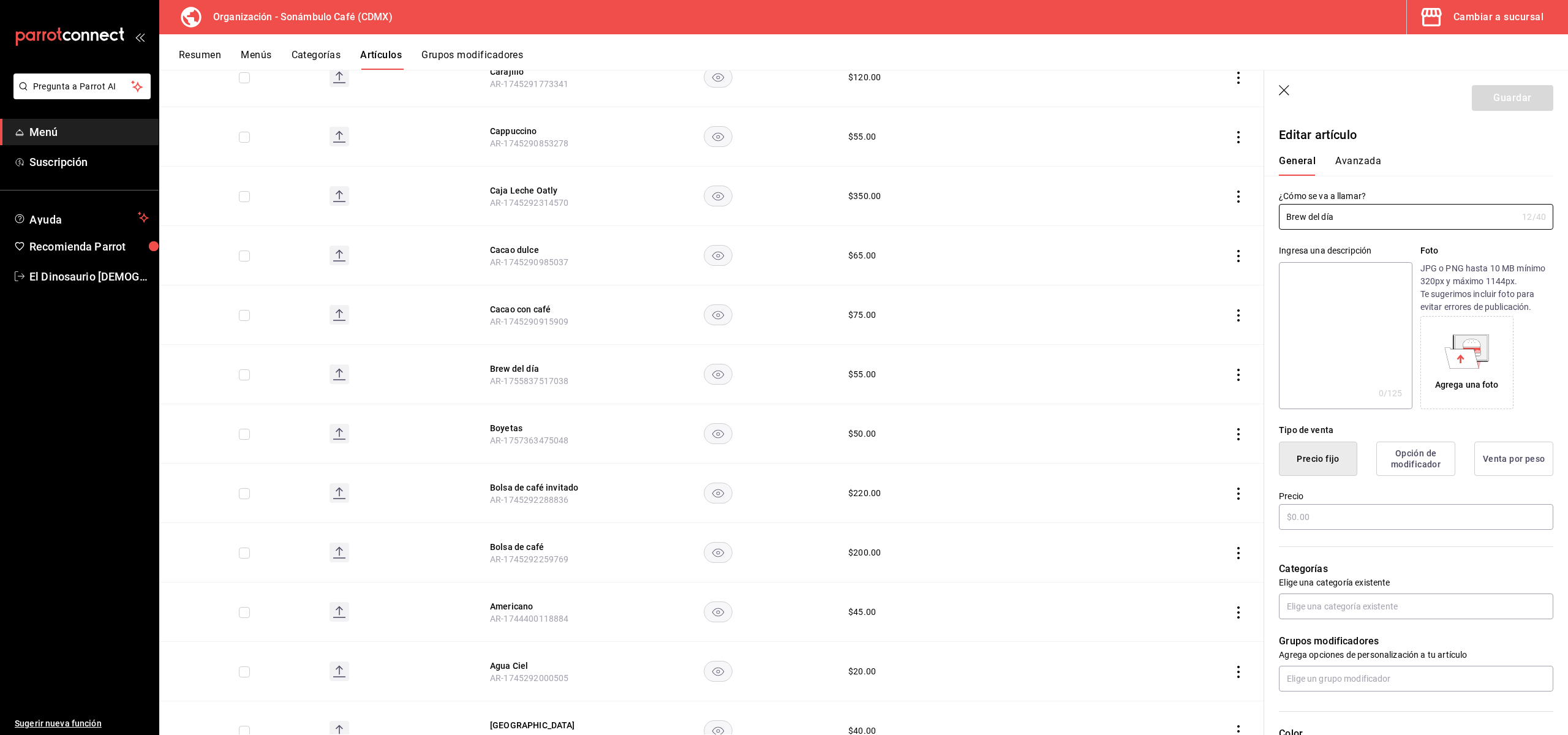
type input "$55.00"
type input "H87"
type input "50201706"
type input "6d5d39c5-aa1e-42d8-a05d-a56b1b7c7e54"
click at [1376, 161] on button "Avanzada" at bounding box center [1359, 165] width 46 height 21
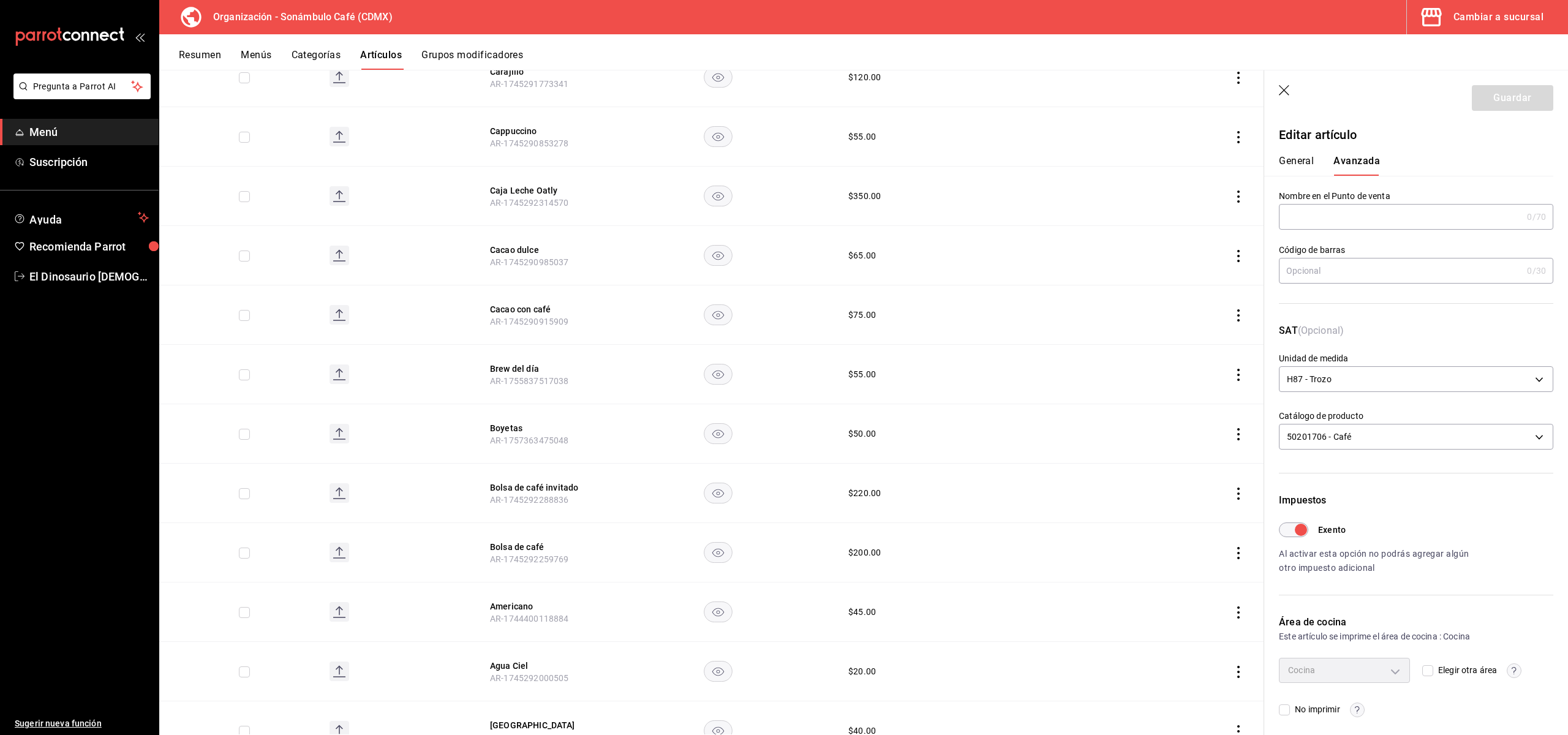
scroll to position [4696, 0]
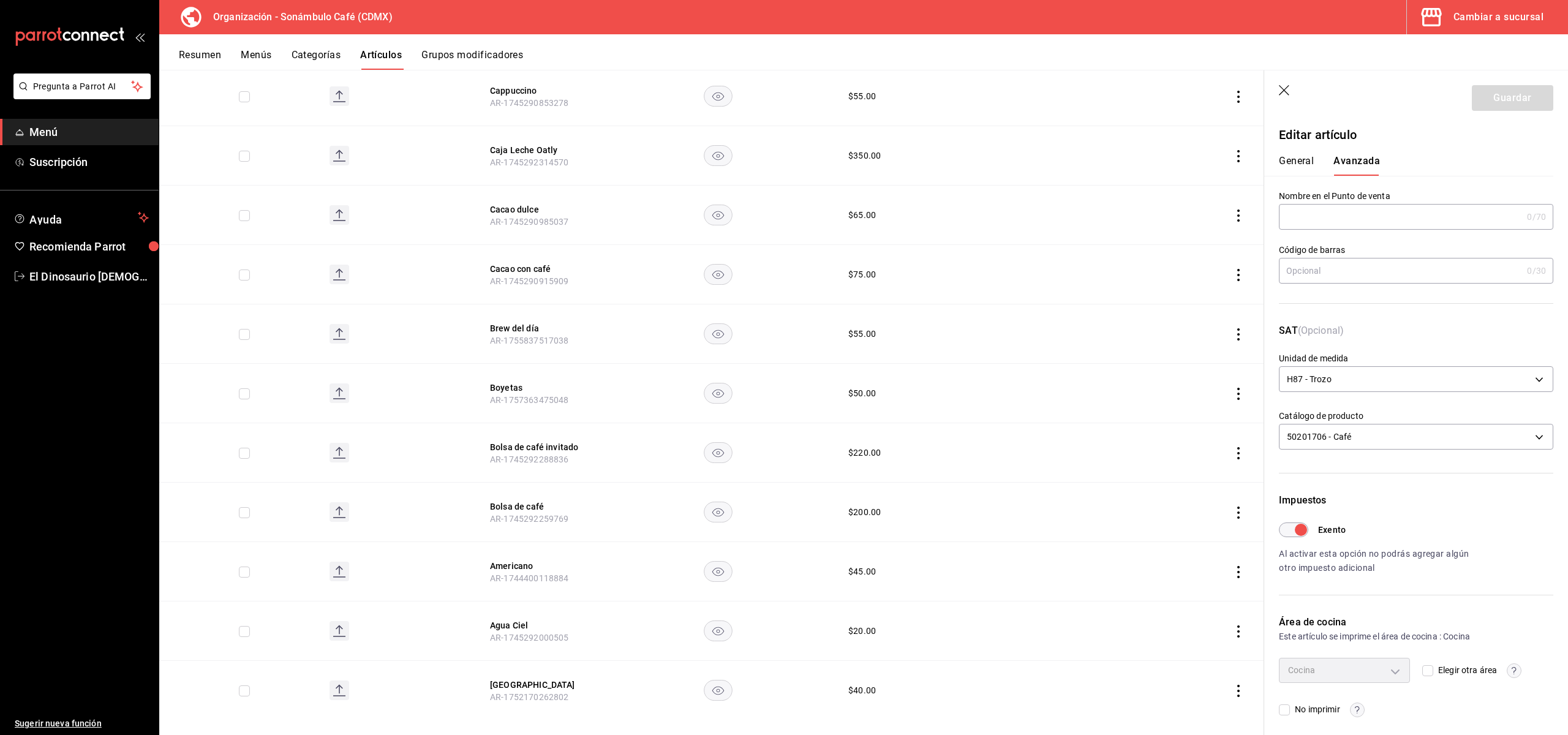
click at [1308, 163] on button "General" at bounding box center [1296, 165] width 35 height 21
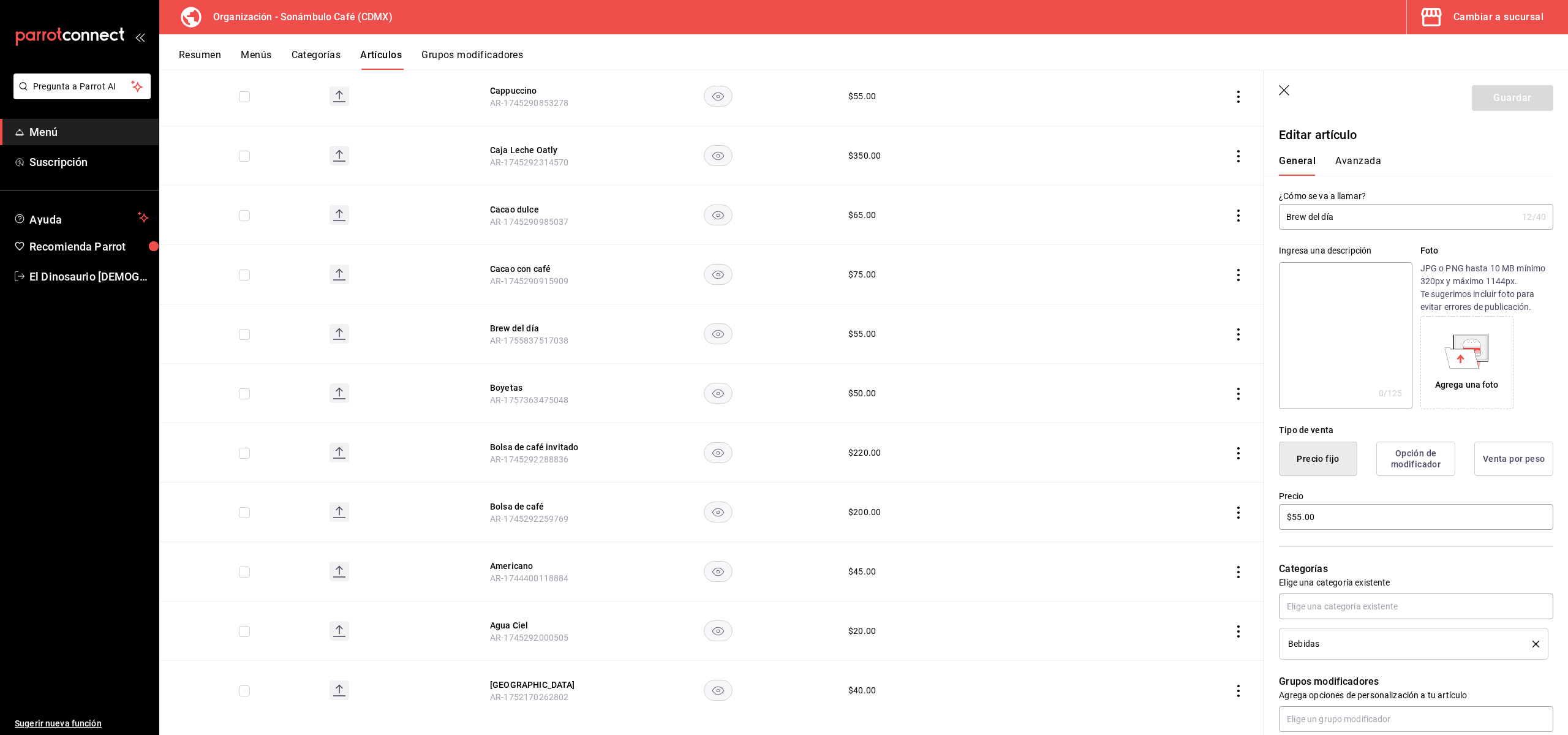
click at [1349, 161] on button "Avanzada" at bounding box center [1359, 165] width 46 height 21
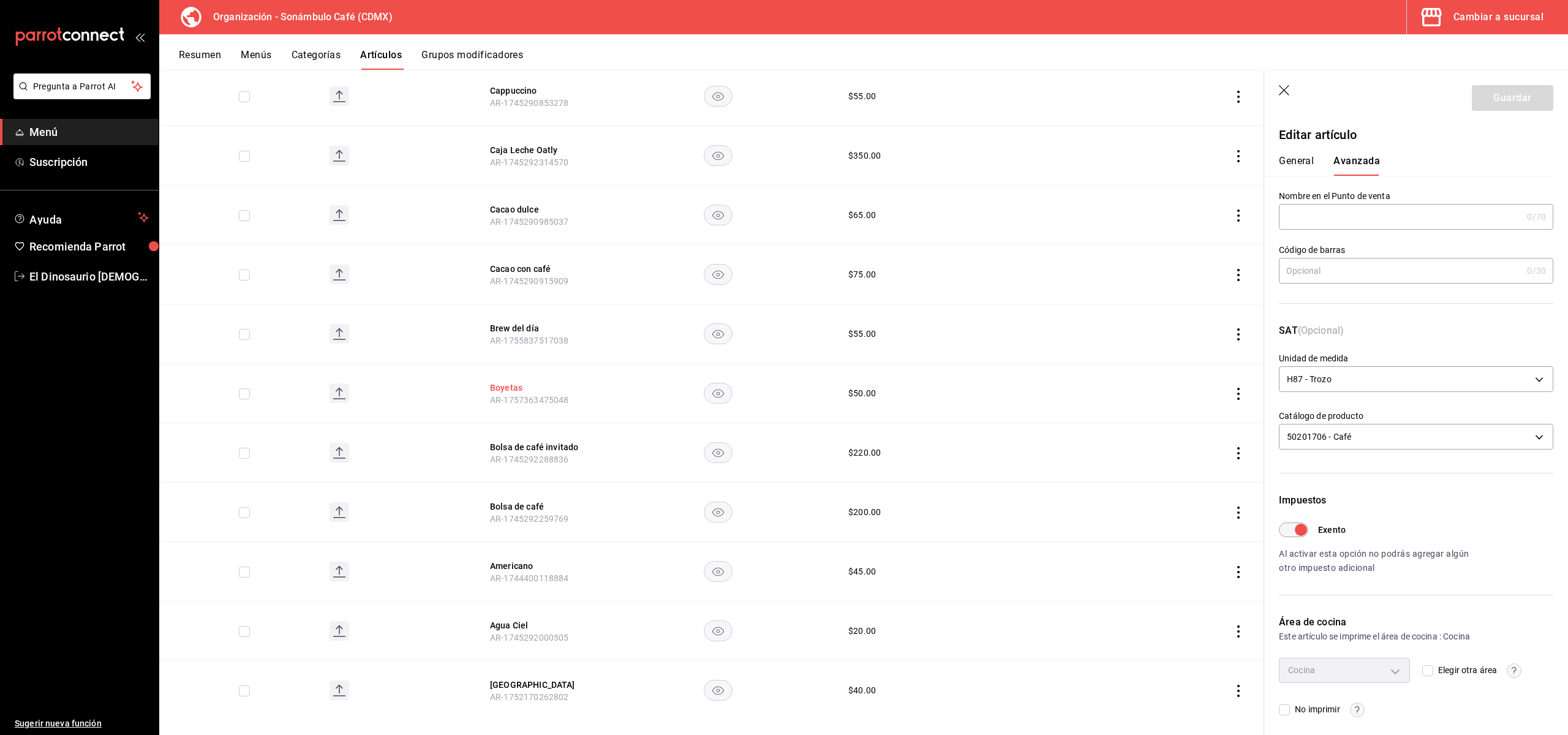
click at [500, 381] on button "Boyetas" at bounding box center [539, 387] width 98 height 12
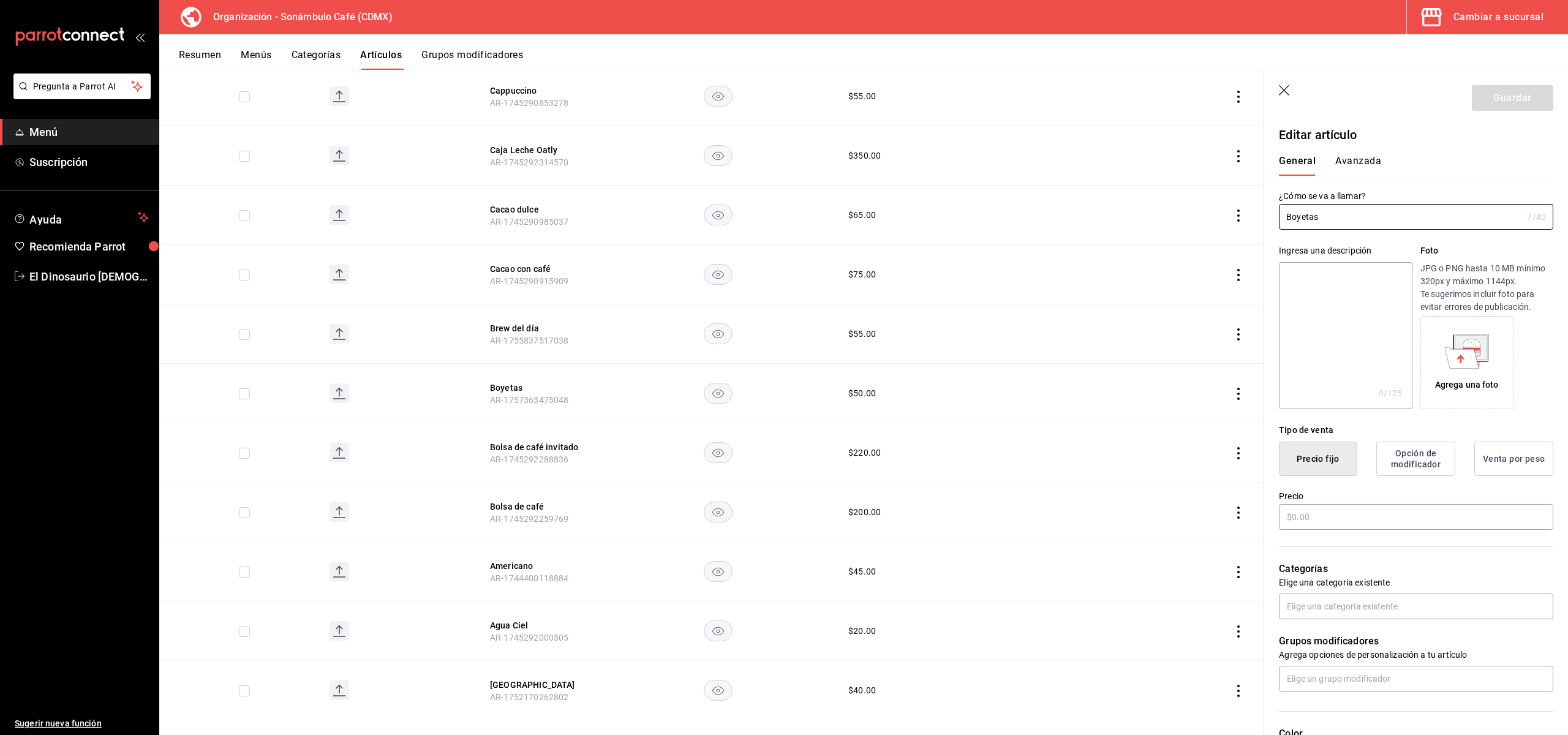
type input "$50.00"
type input "H87"
type input "50181901"
type input "6d5d39c5-aa1e-42d8-a05d-a56b1b7c7e54"
click at [1357, 166] on button "Avanzada" at bounding box center [1359, 165] width 46 height 21
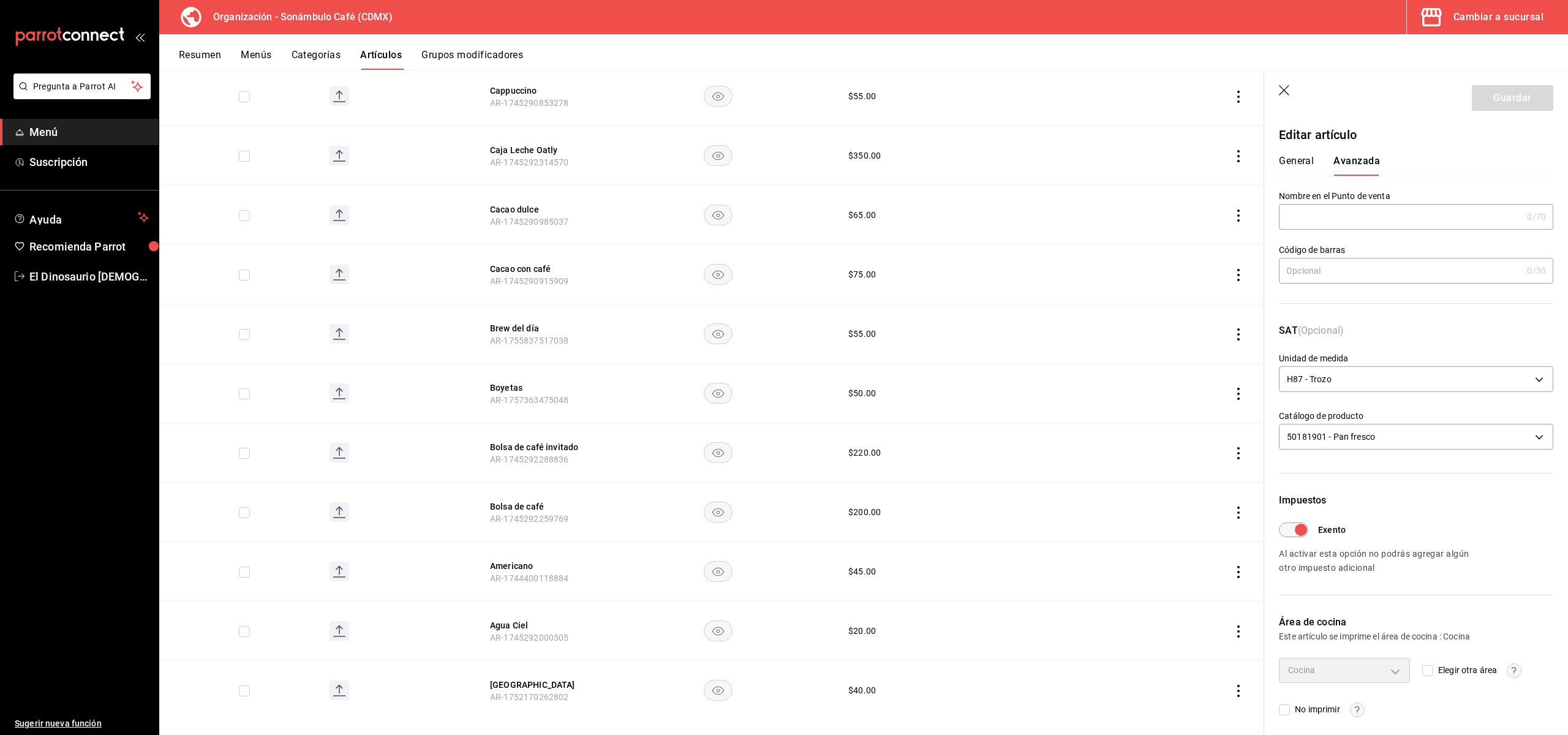
click at [1328, 165] on div "General Avanzada" at bounding box center [1409, 165] width 259 height 21
click at [1312, 163] on button "General" at bounding box center [1296, 165] width 35 height 21
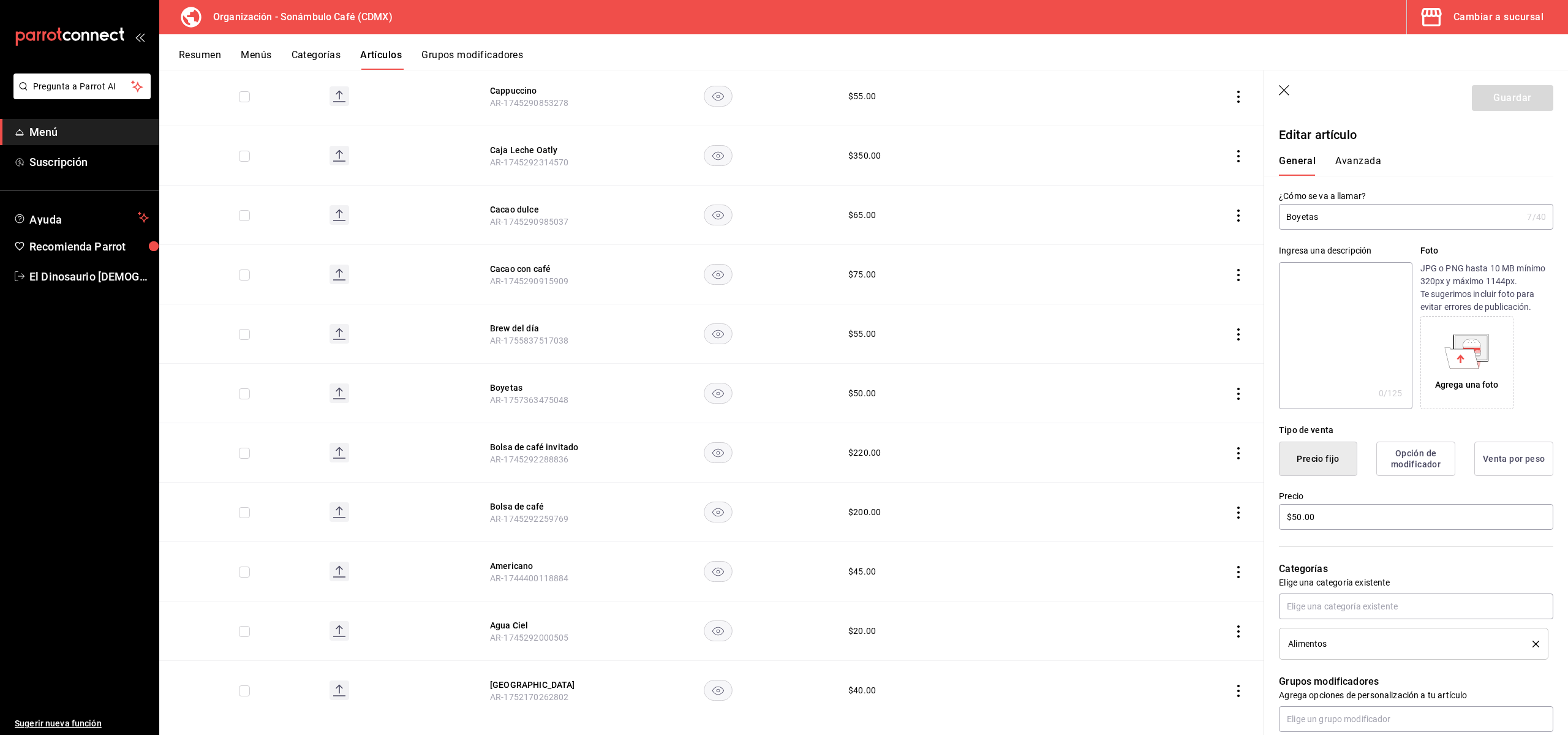
click at [1381, 167] on div "General Avanzada" at bounding box center [1409, 165] width 259 height 21
click at [1356, 163] on button "Avanzada" at bounding box center [1359, 165] width 46 height 21
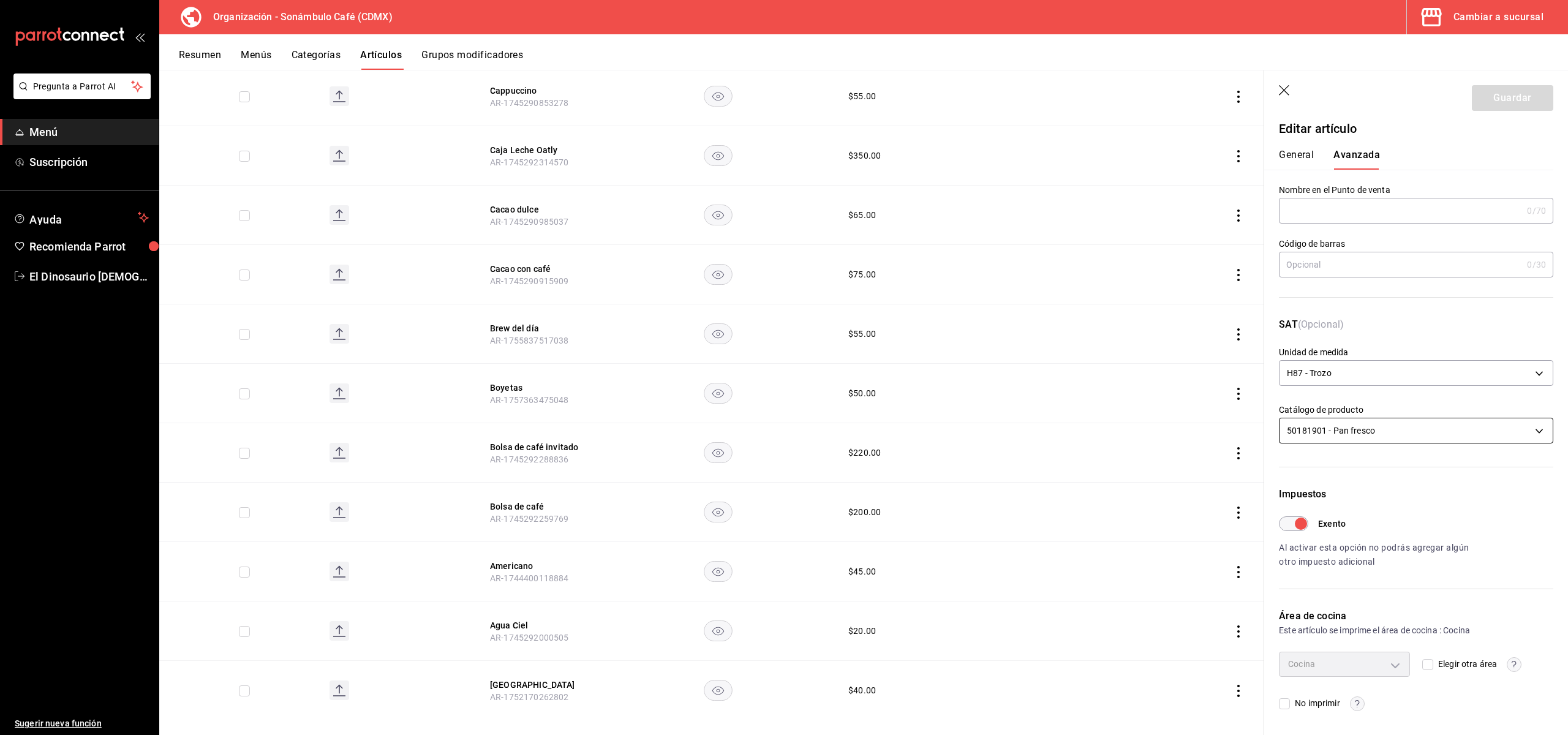
scroll to position [6, 0]
click at [1289, 153] on button "General" at bounding box center [1296, 159] width 35 height 21
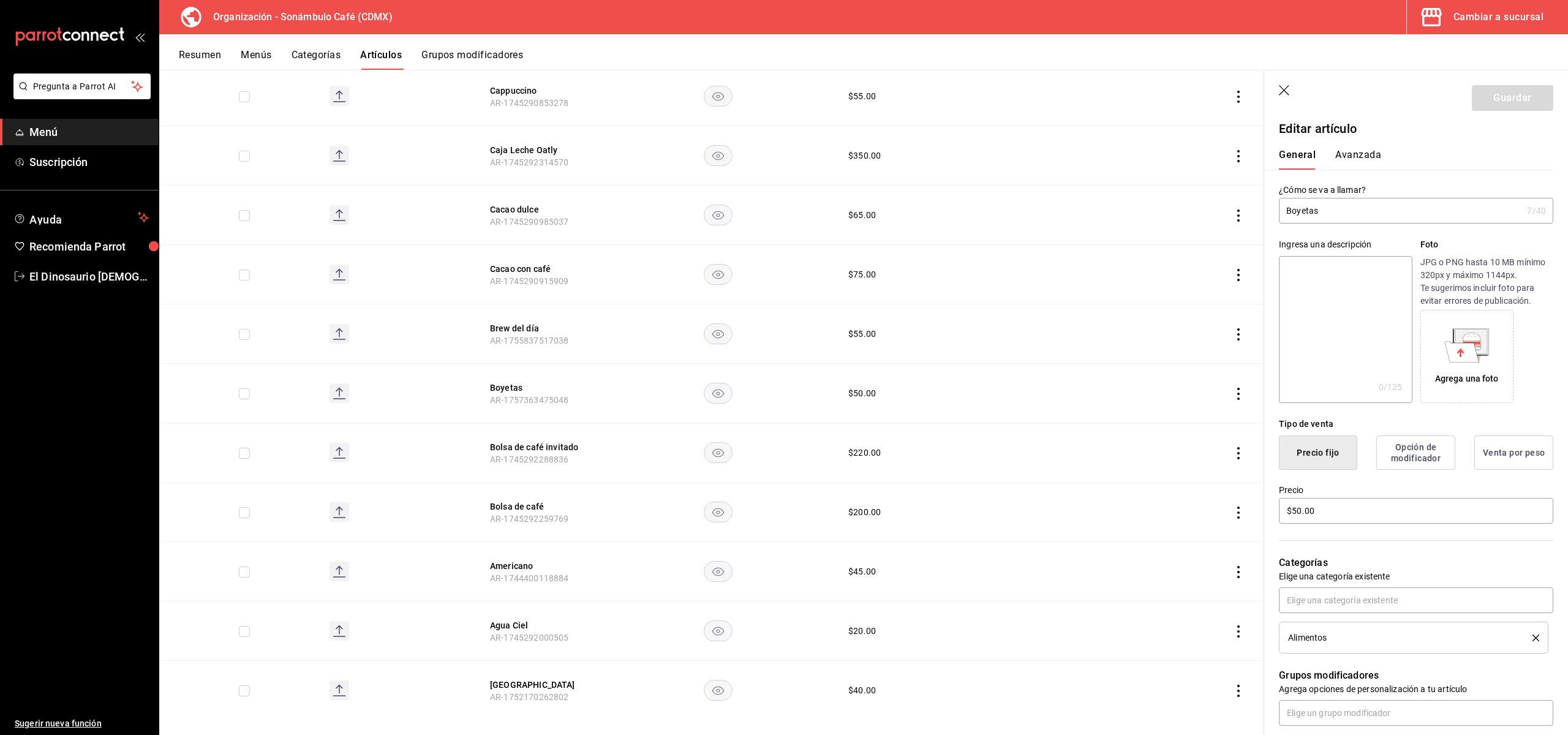
click at [1354, 159] on button "Avanzada" at bounding box center [1359, 159] width 46 height 21
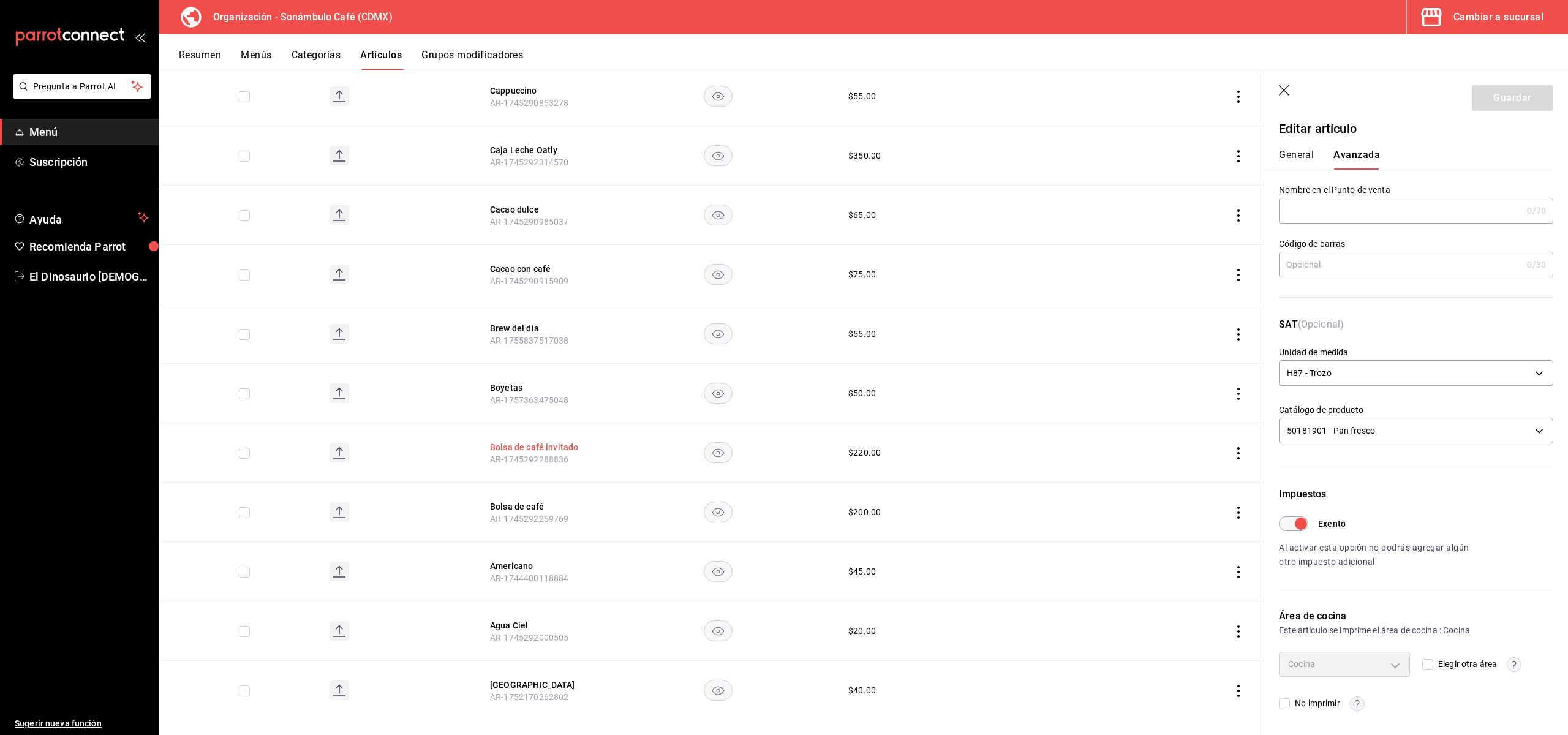
click at [576, 441] on button "Bolsa de café invitado" at bounding box center [539, 447] width 98 height 12
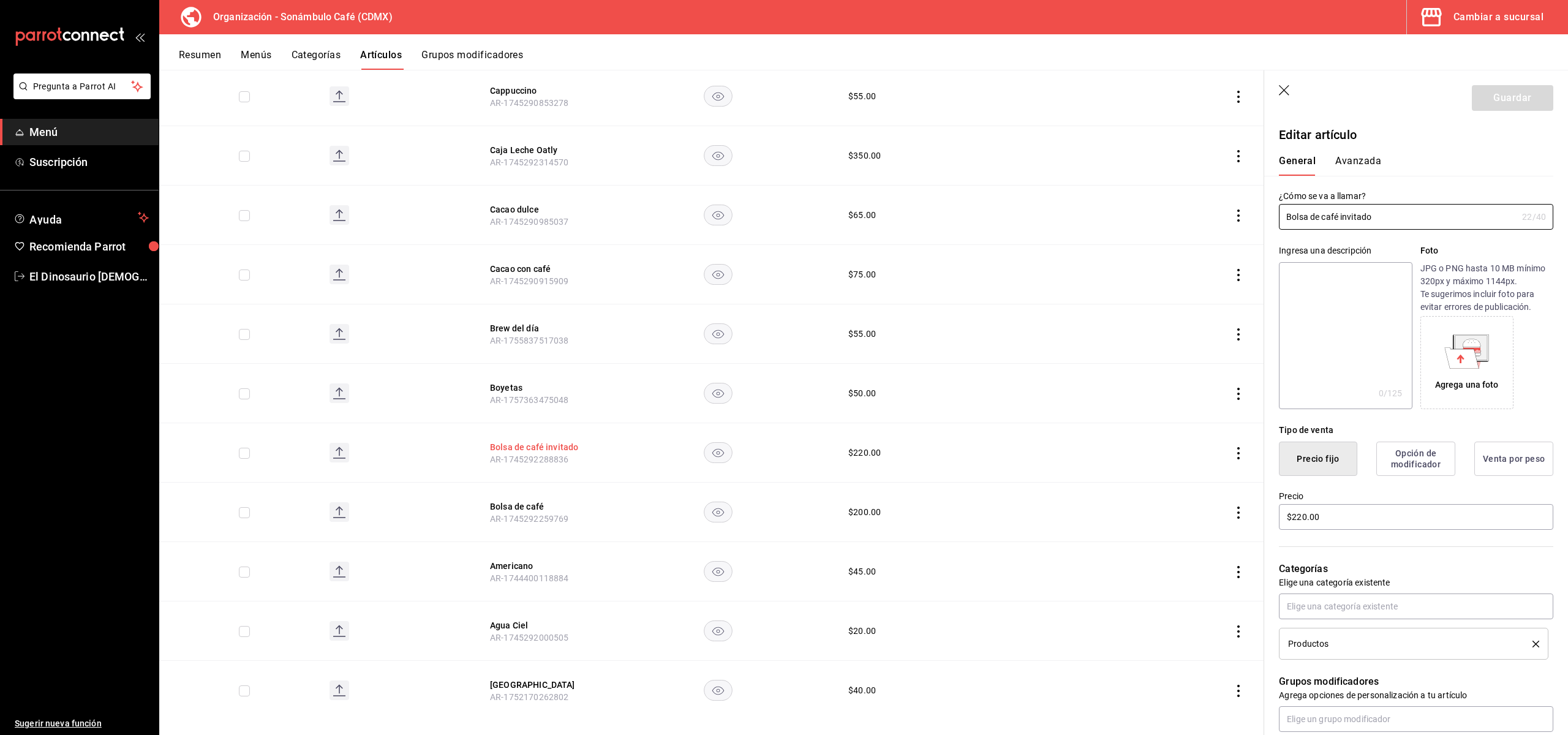
type input "$220.00"
type input "H87"
type input "50201706"
radio input "true"
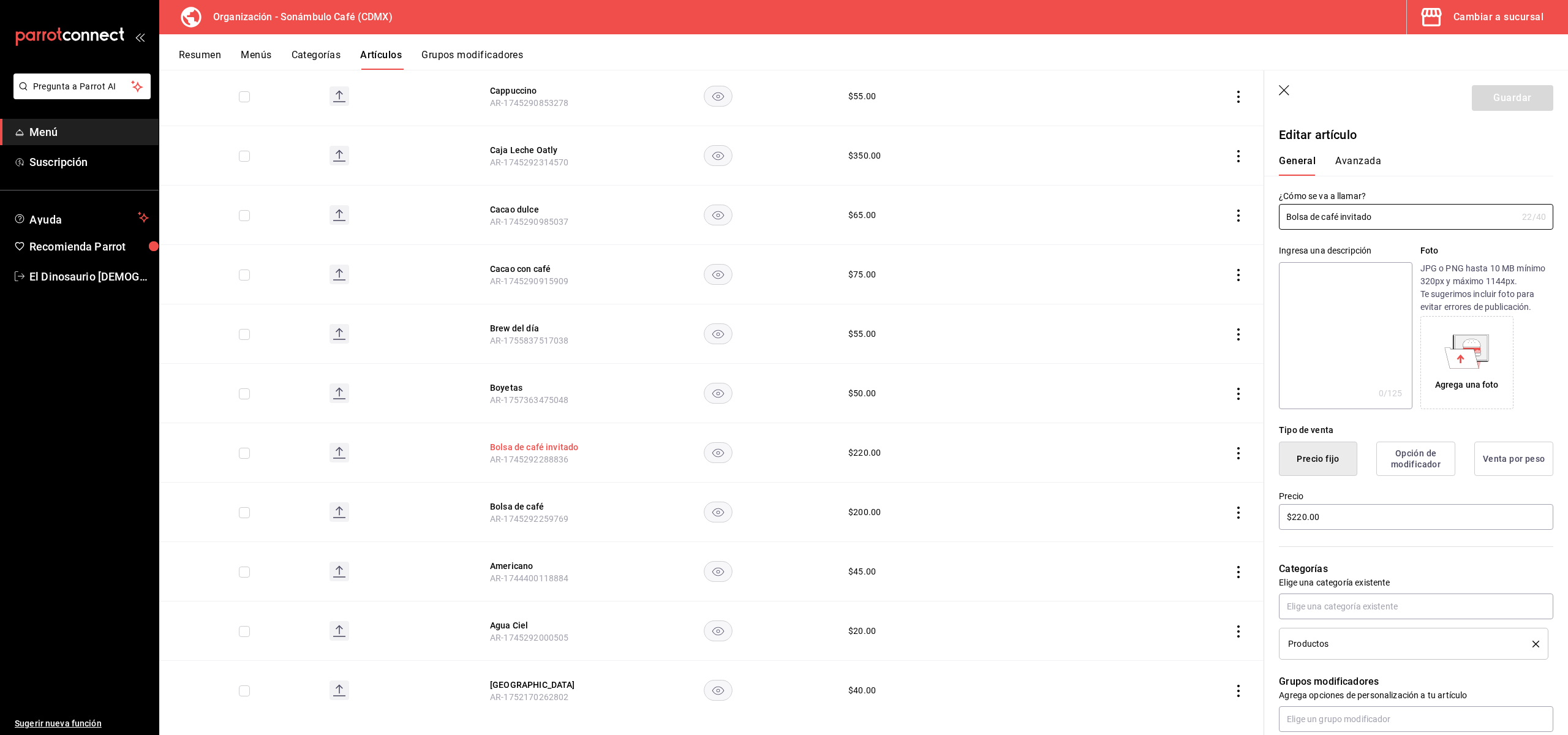
type input "6d5d39c5-aa1e-42d8-a05d-a56b1b7c7e54"
click at [1338, 173] on div "Editar artículo General Avanzada ¿Cómo se va a llamar? Bolsa de café invitado 2…" at bounding box center [1409, 549] width 289 height 885
click at [1354, 165] on button "Avanzada" at bounding box center [1359, 161] width 46 height 21
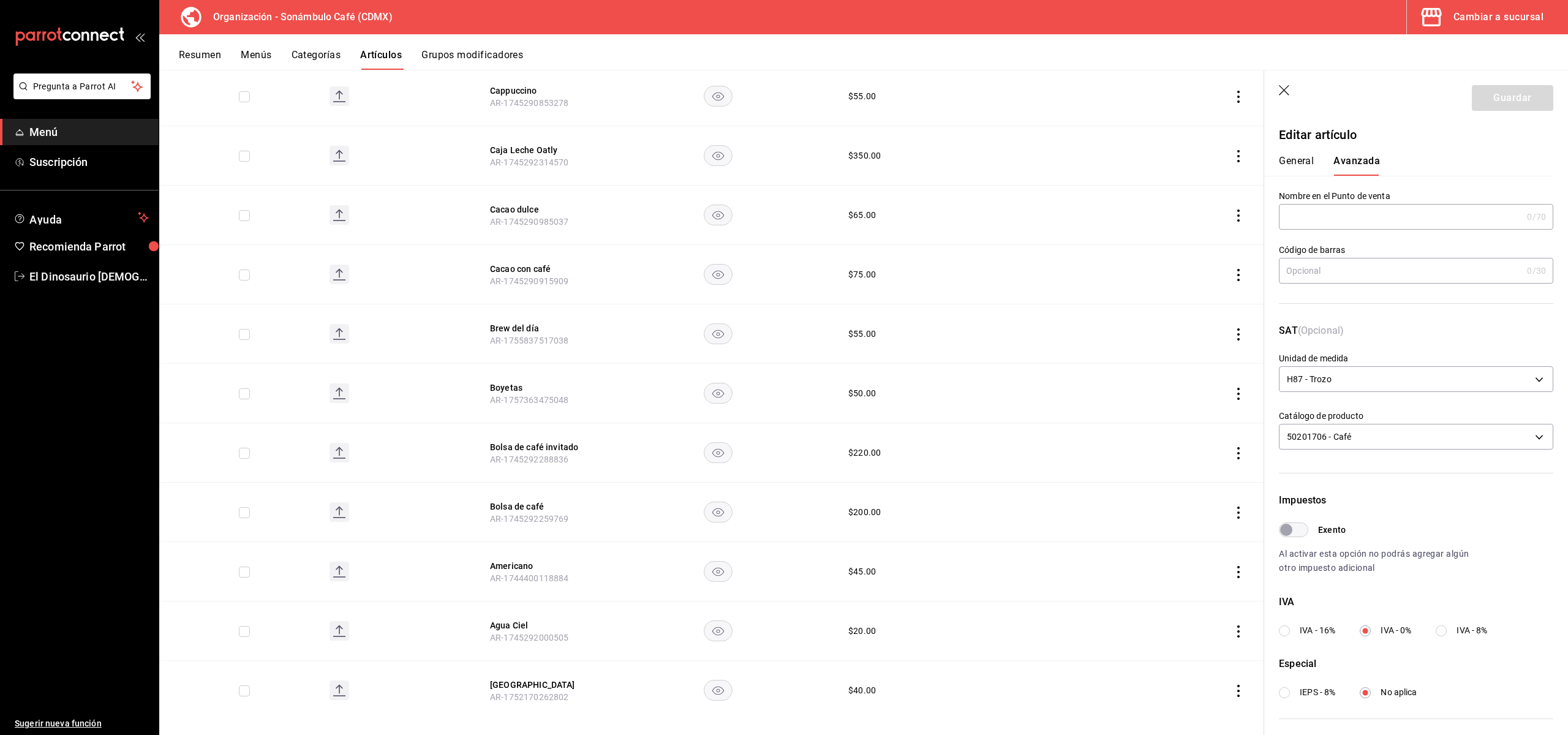
click at [1306, 528] on input "Exento" at bounding box center [1286, 529] width 44 height 14
checkbox input "true"
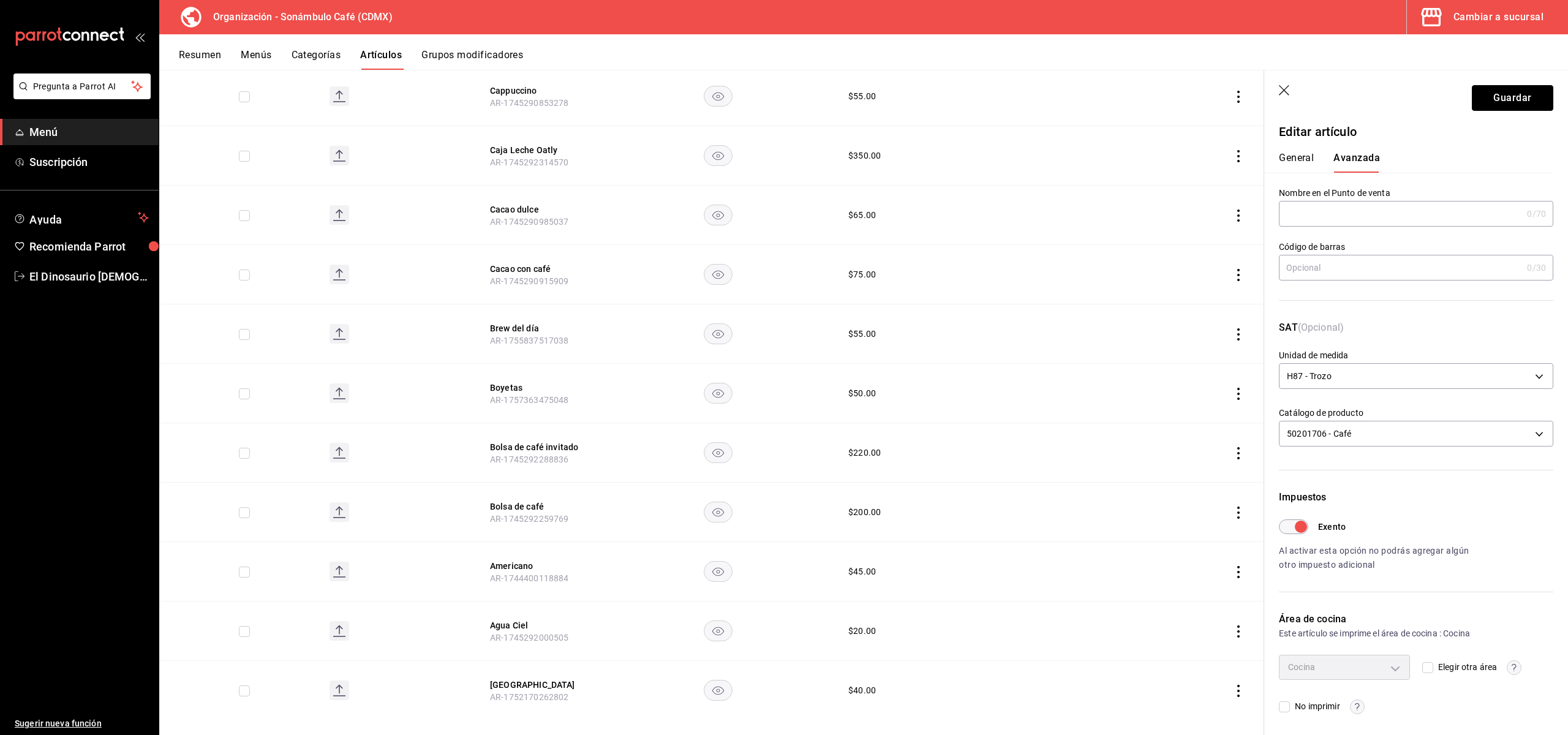
click at [1513, 102] on button "Guardar" at bounding box center [1512, 98] width 82 height 26
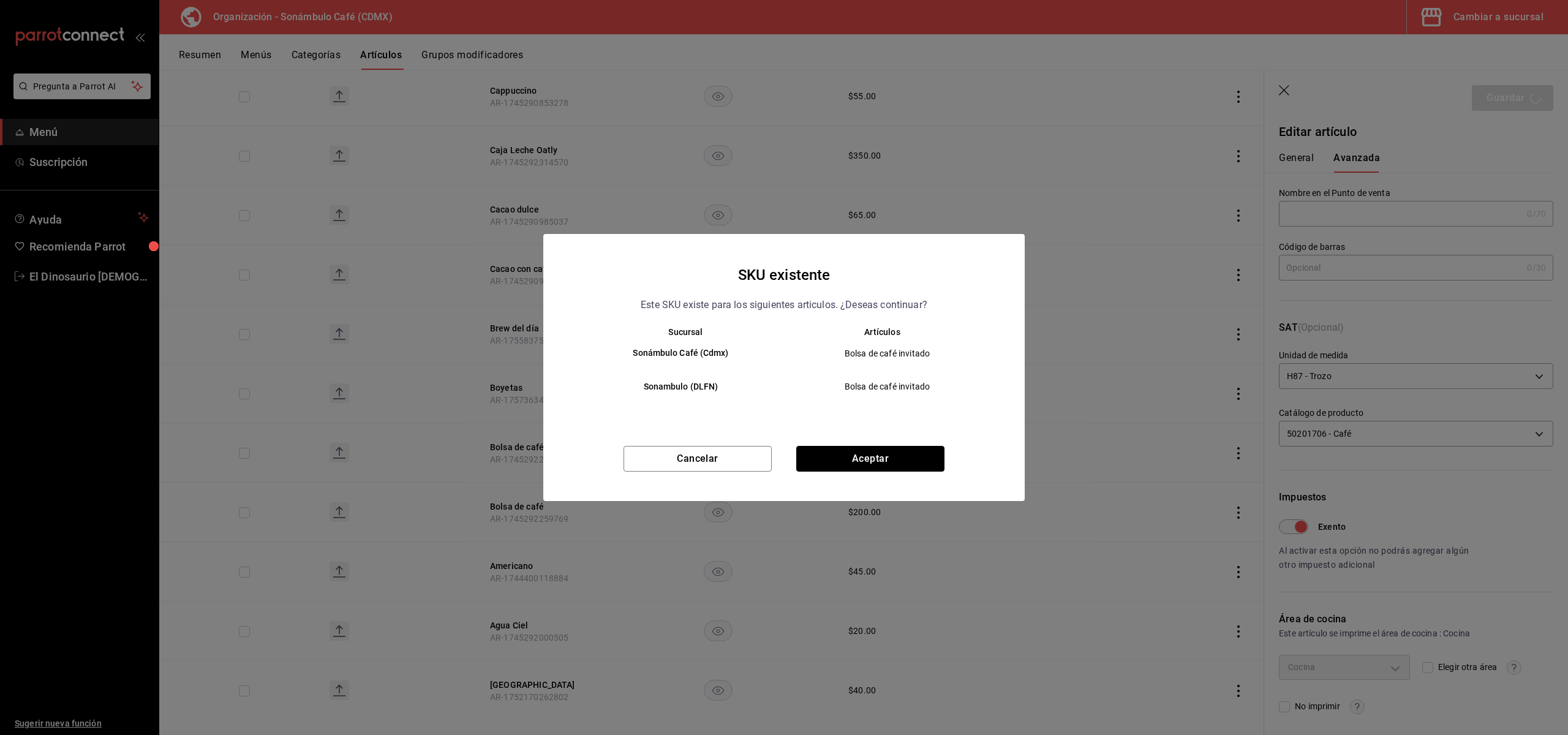
drag, startPoint x: 861, startPoint y: 466, endPoint x: 872, endPoint y: 469, distance: 11.4
click at [861, 466] on button "Aceptar" at bounding box center [870, 458] width 148 height 26
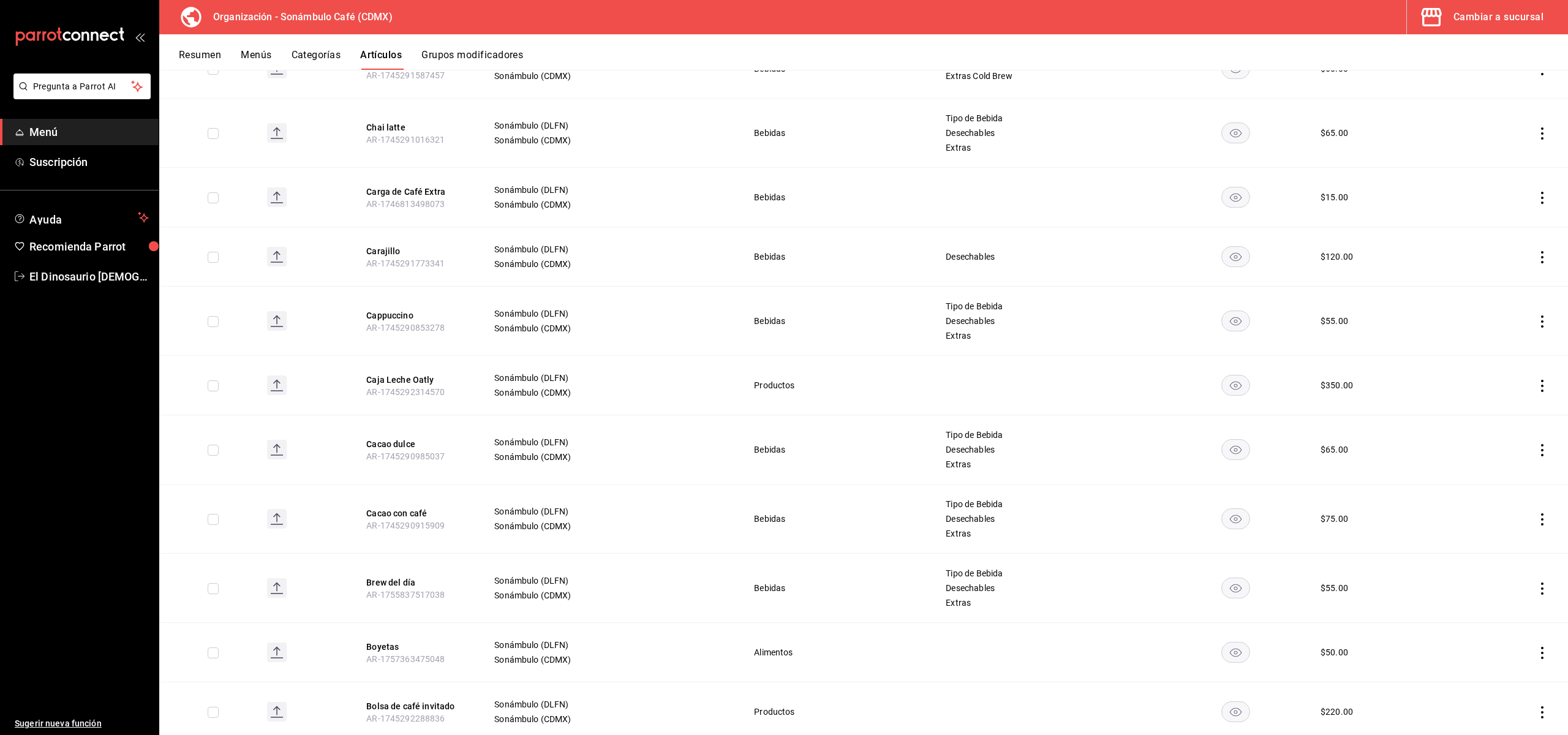
scroll to position [4832, 0]
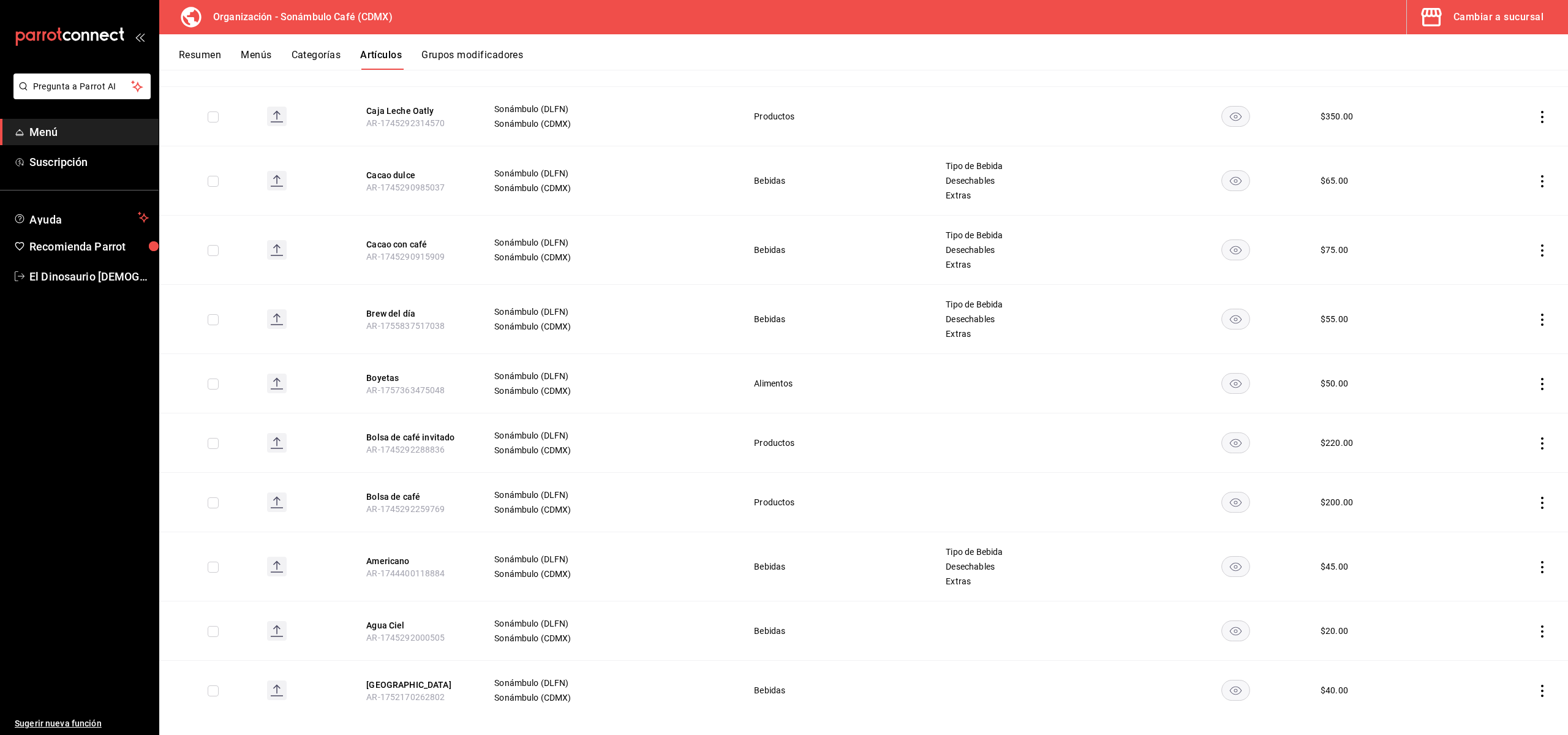
click at [1534, 429] on td at bounding box center [1511, 443] width 112 height 60
click at [1540, 437] on icon "actions" at bounding box center [1542, 443] width 12 height 12
drag, startPoint x: 1513, startPoint y: 456, endPoint x: 1503, endPoint y: 461, distance: 11.2
click at [1512, 456] on span "Editar" at bounding box center [1506, 456] width 32 height 12
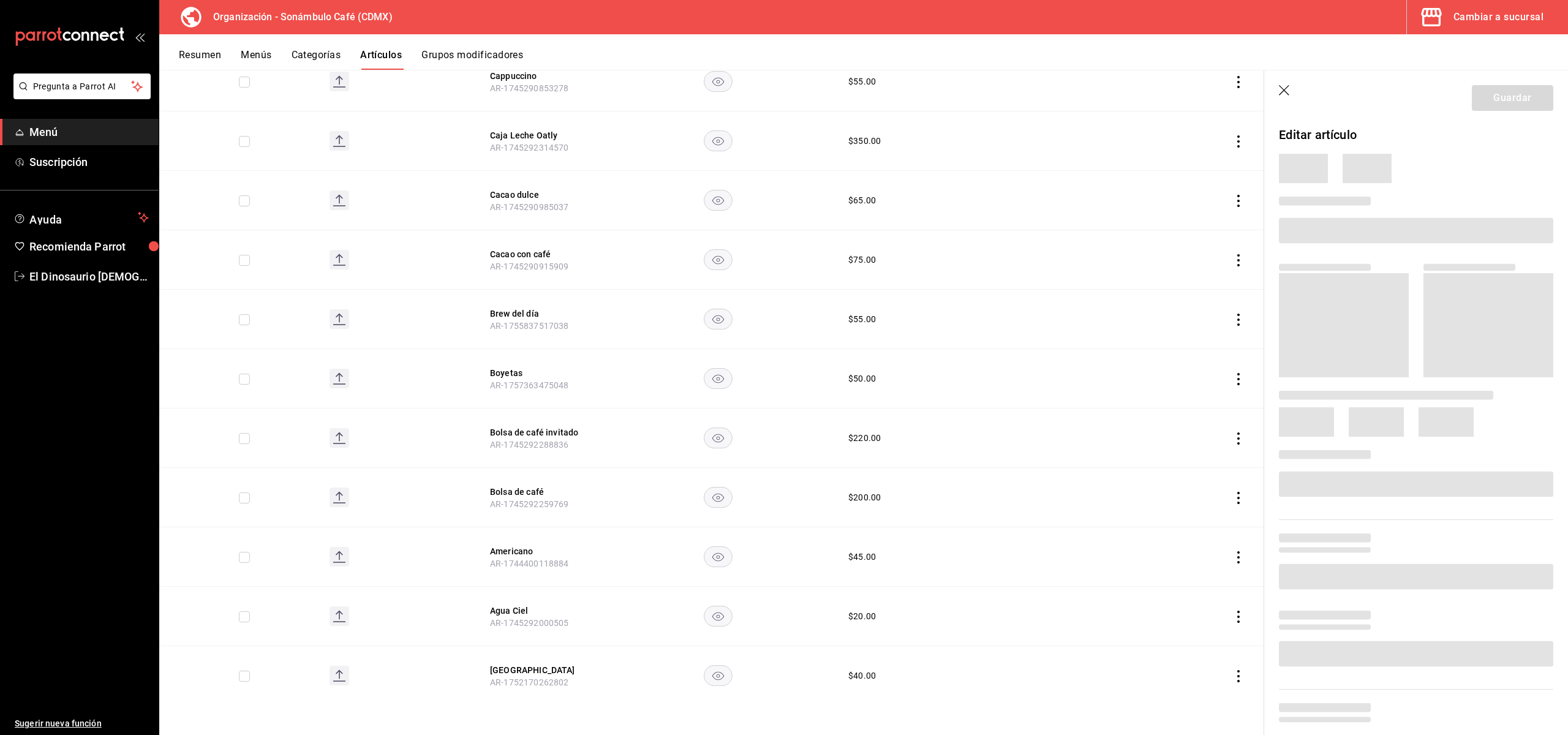
scroll to position [4656, 0]
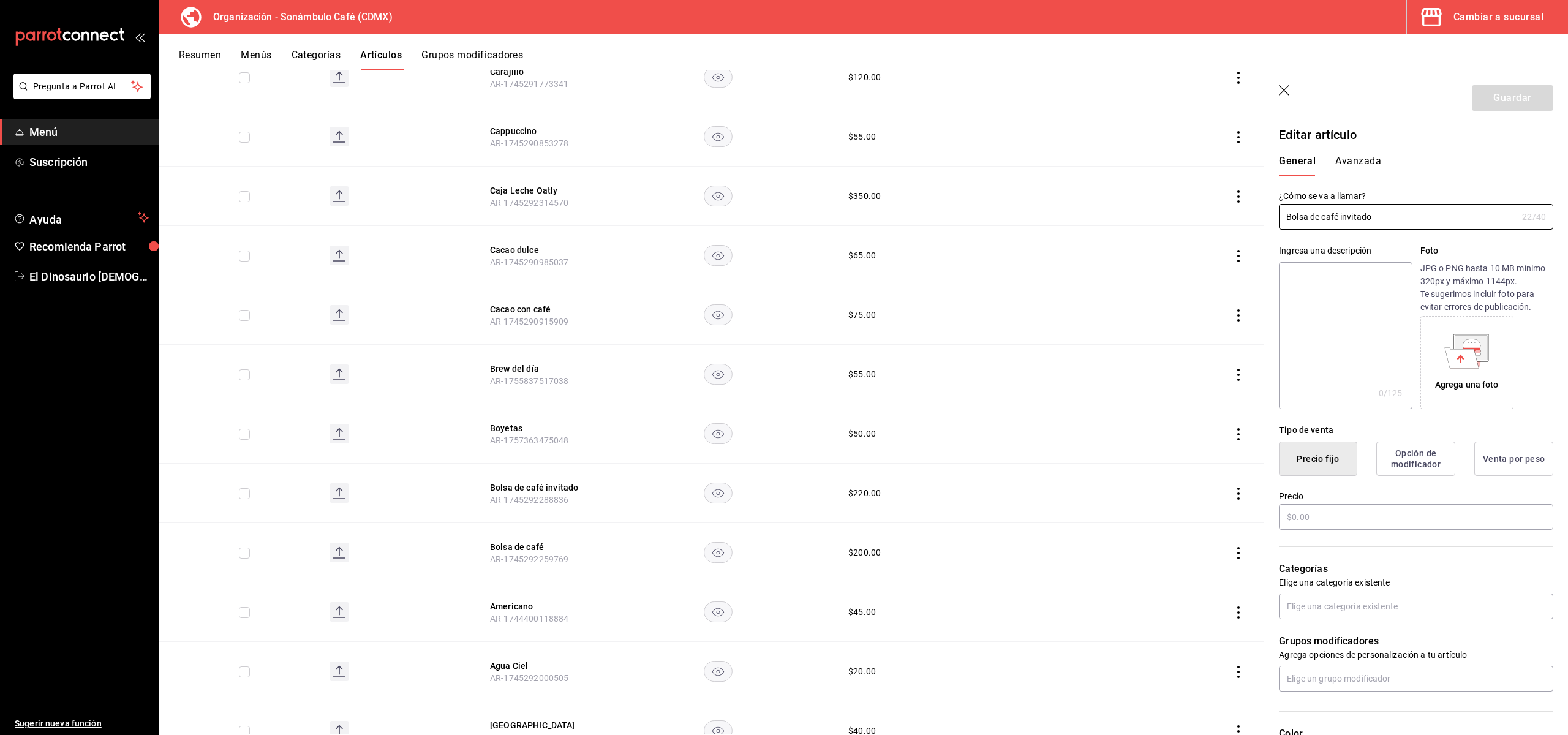
type input "$220.00"
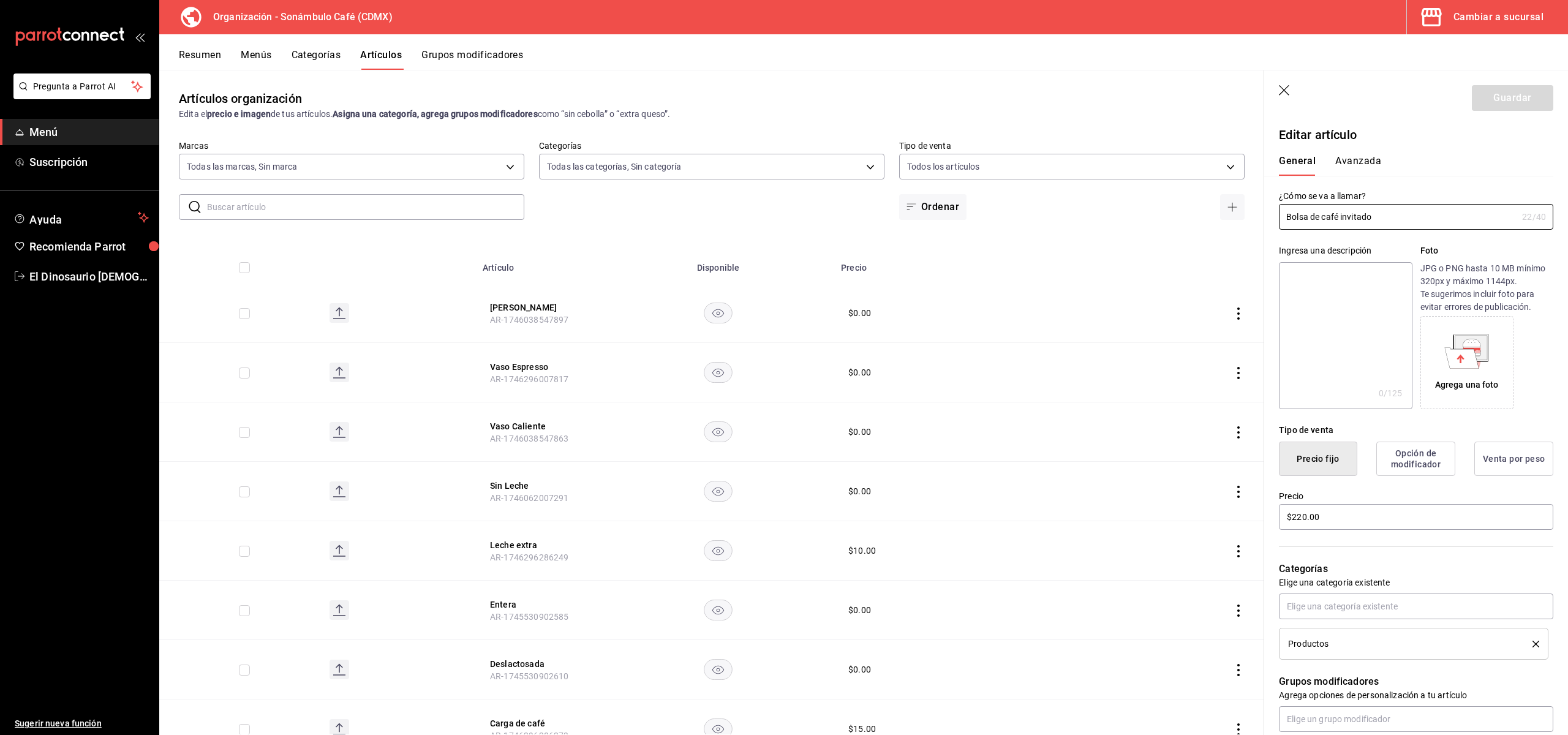
scroll to position [4656, 0]
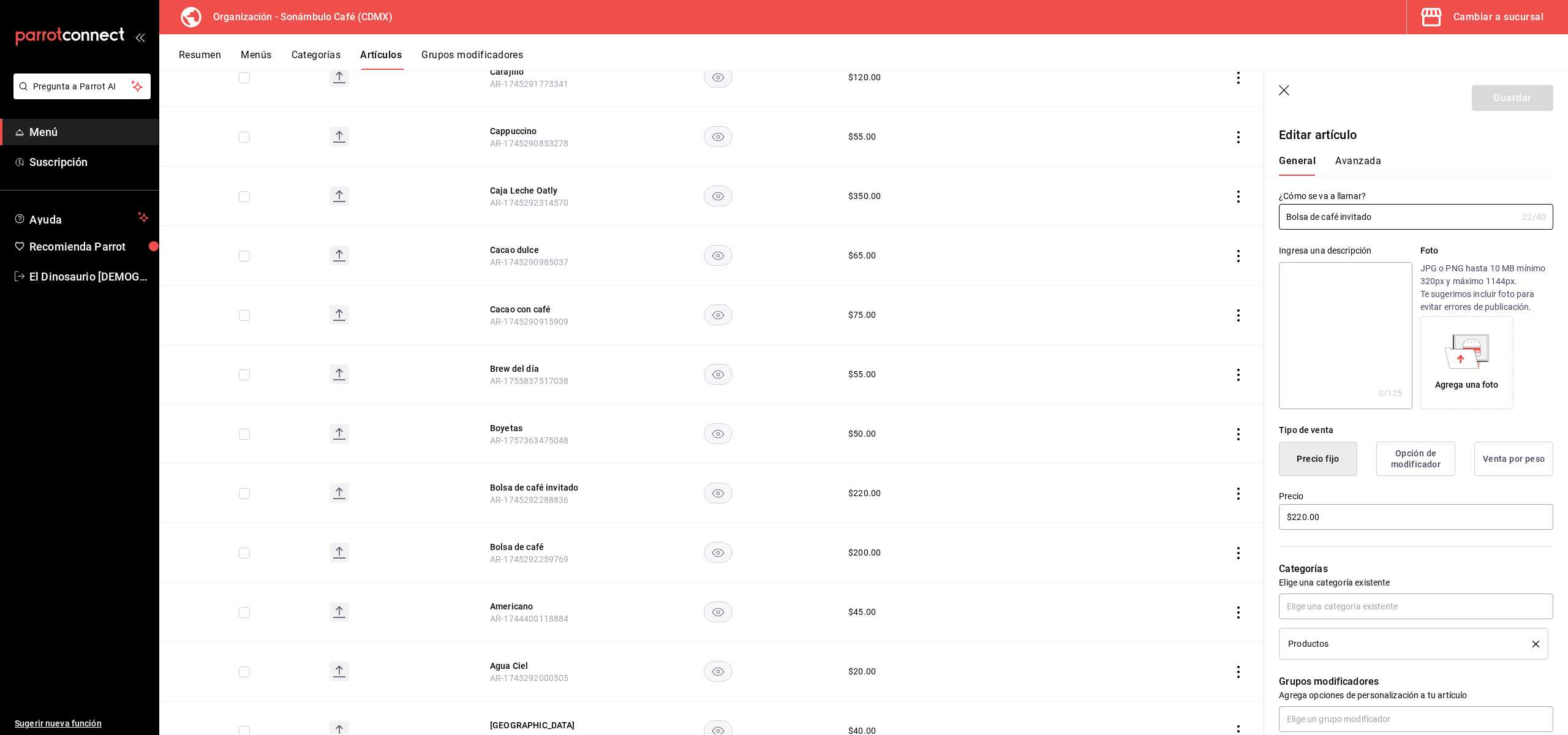
click at [1355, 166] on button "Avanzada" at bounding box center [1359, 165] width 46 height 21
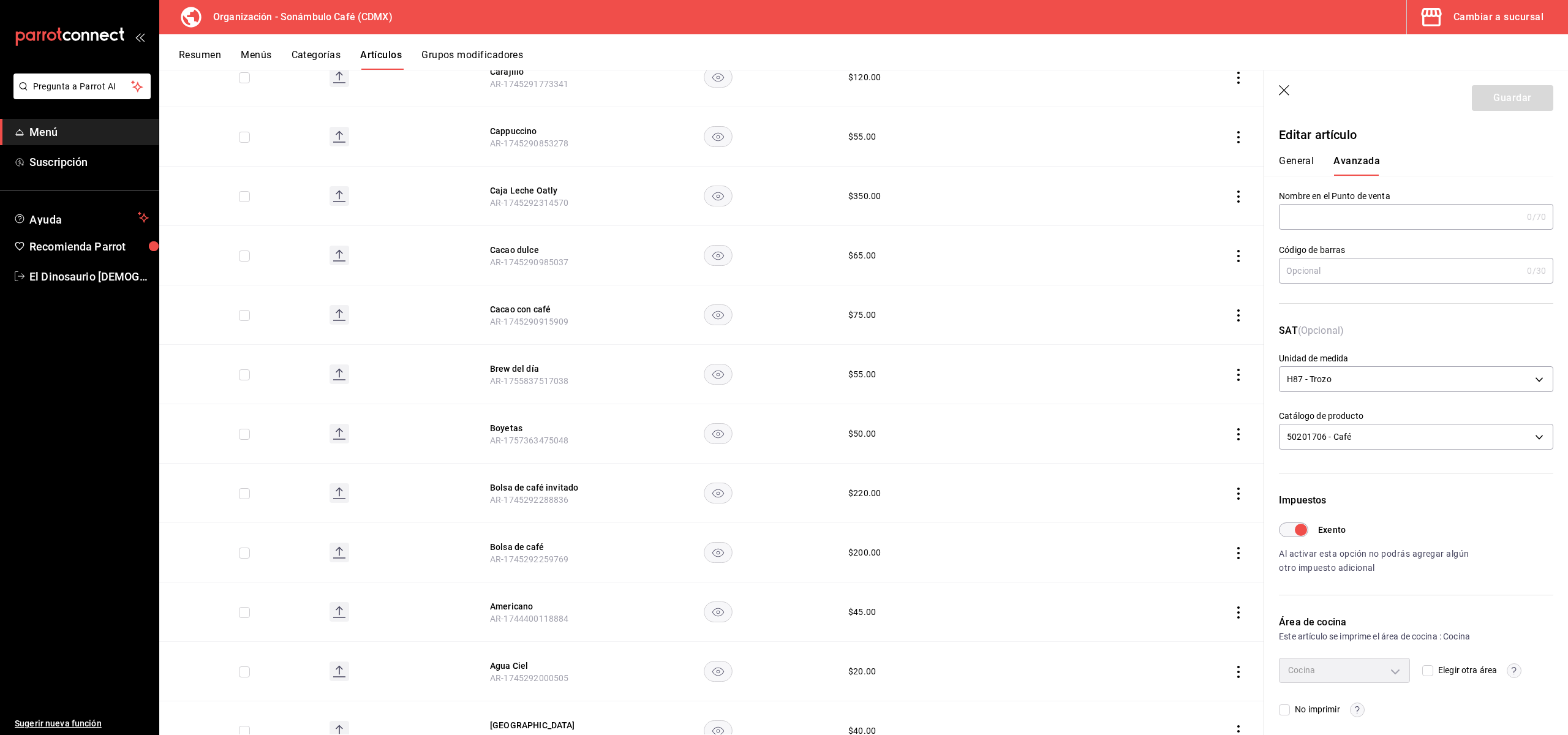
click at [1298, 166] on button "General" at bounding box center [1296, 165] width 35 height 21
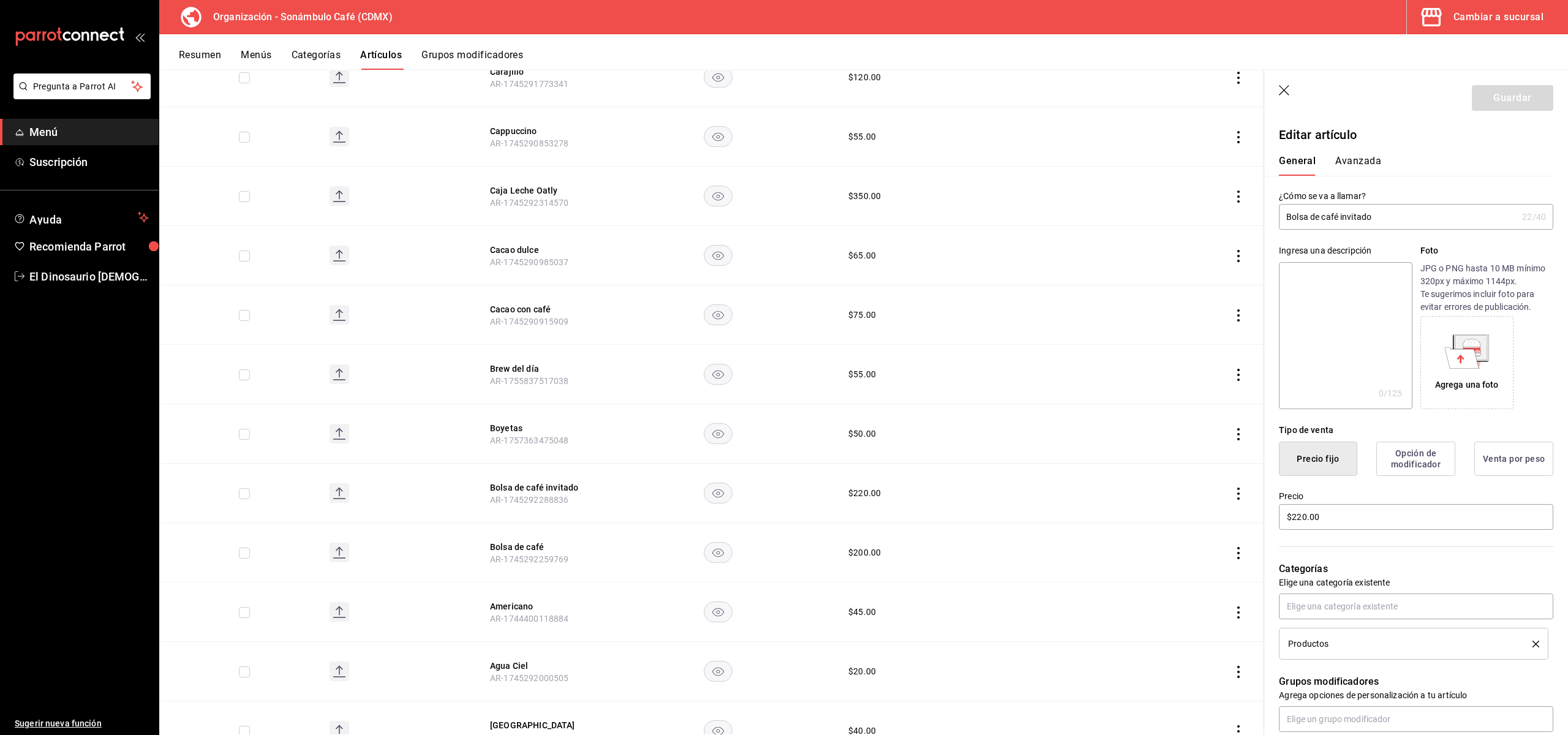
click at [1367, 162] on button "Avanzada" at bounding box center [1359, 165] width 46 height 21
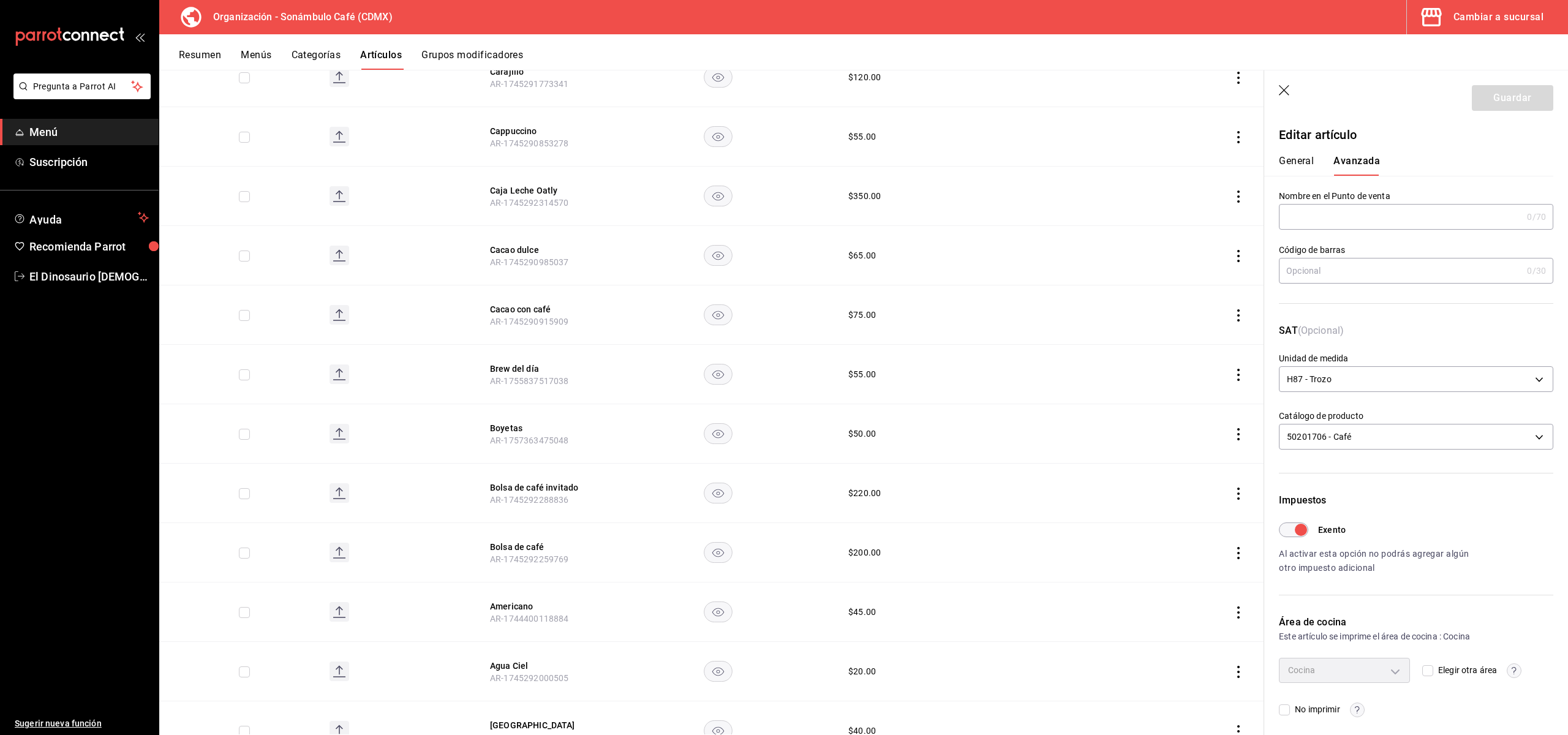
scroll to position [4696, 0]
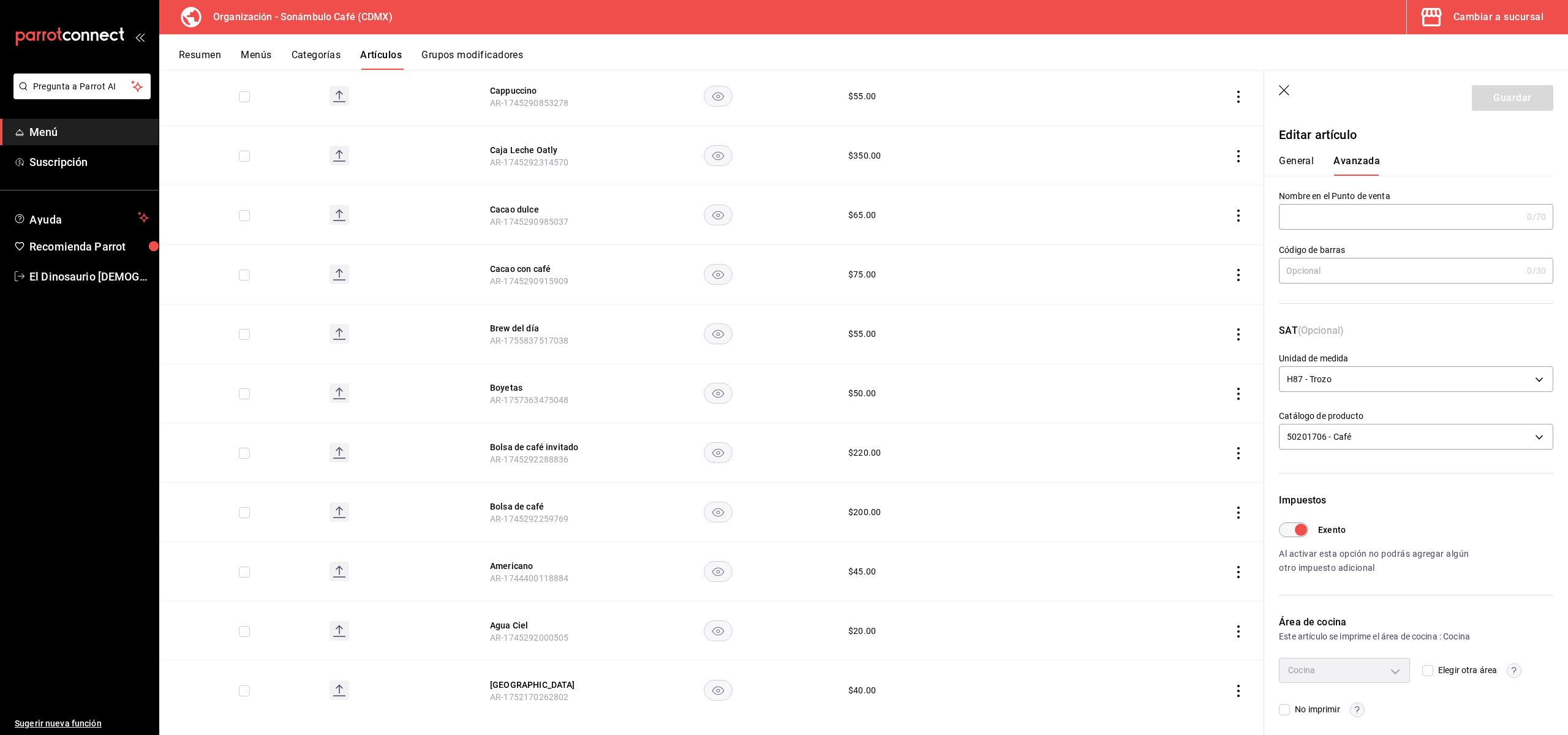
click at [1304, 170] on button "General" at bounding box center [1296, 165] width 35 height 21
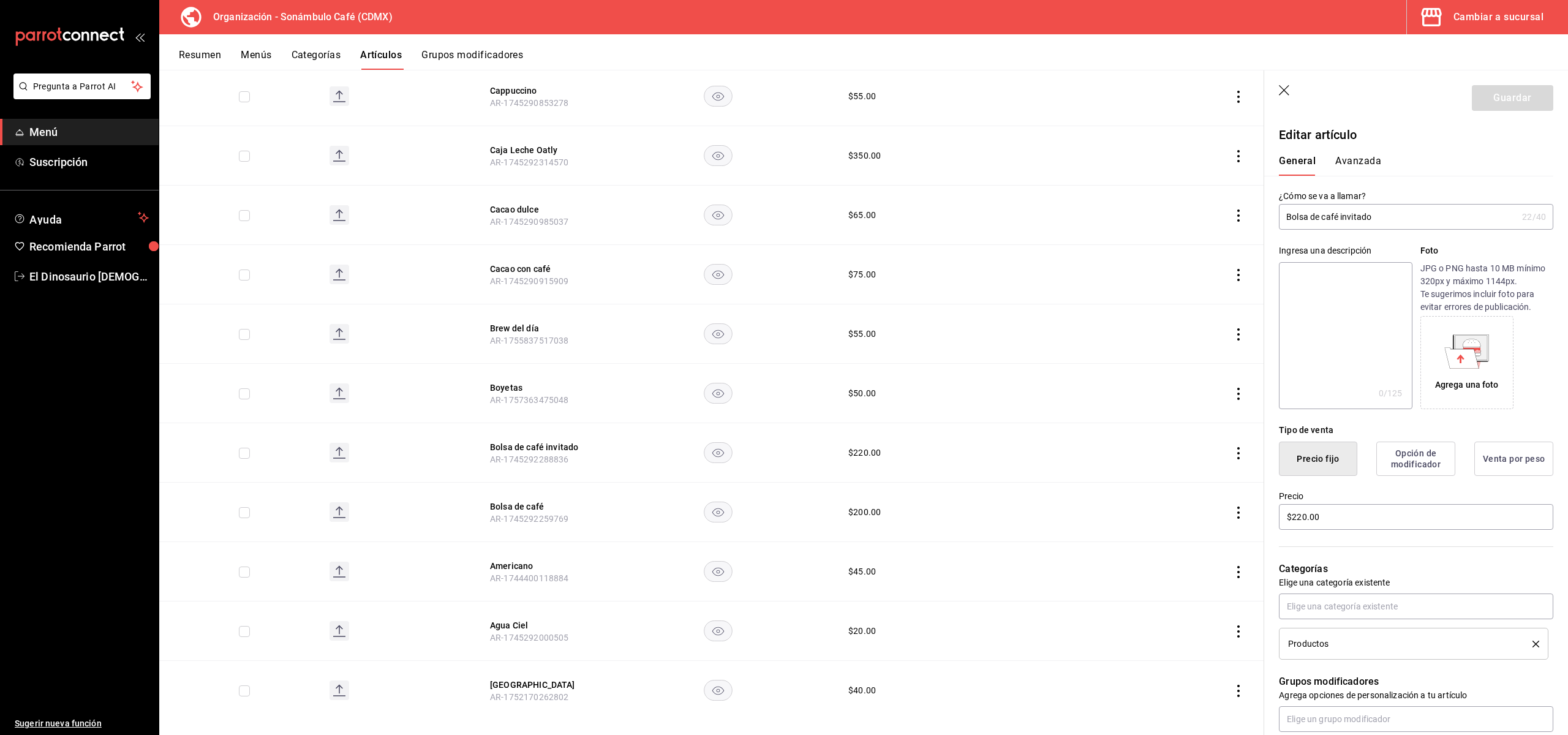
click at [1385, 165] on div "General [PERSON_NAME]" at bounding box center [1409, 165] width 259 height 21
click at [1359, 168] on button "Avanzada" at bounding box center [1359, 165] width 46 height 21
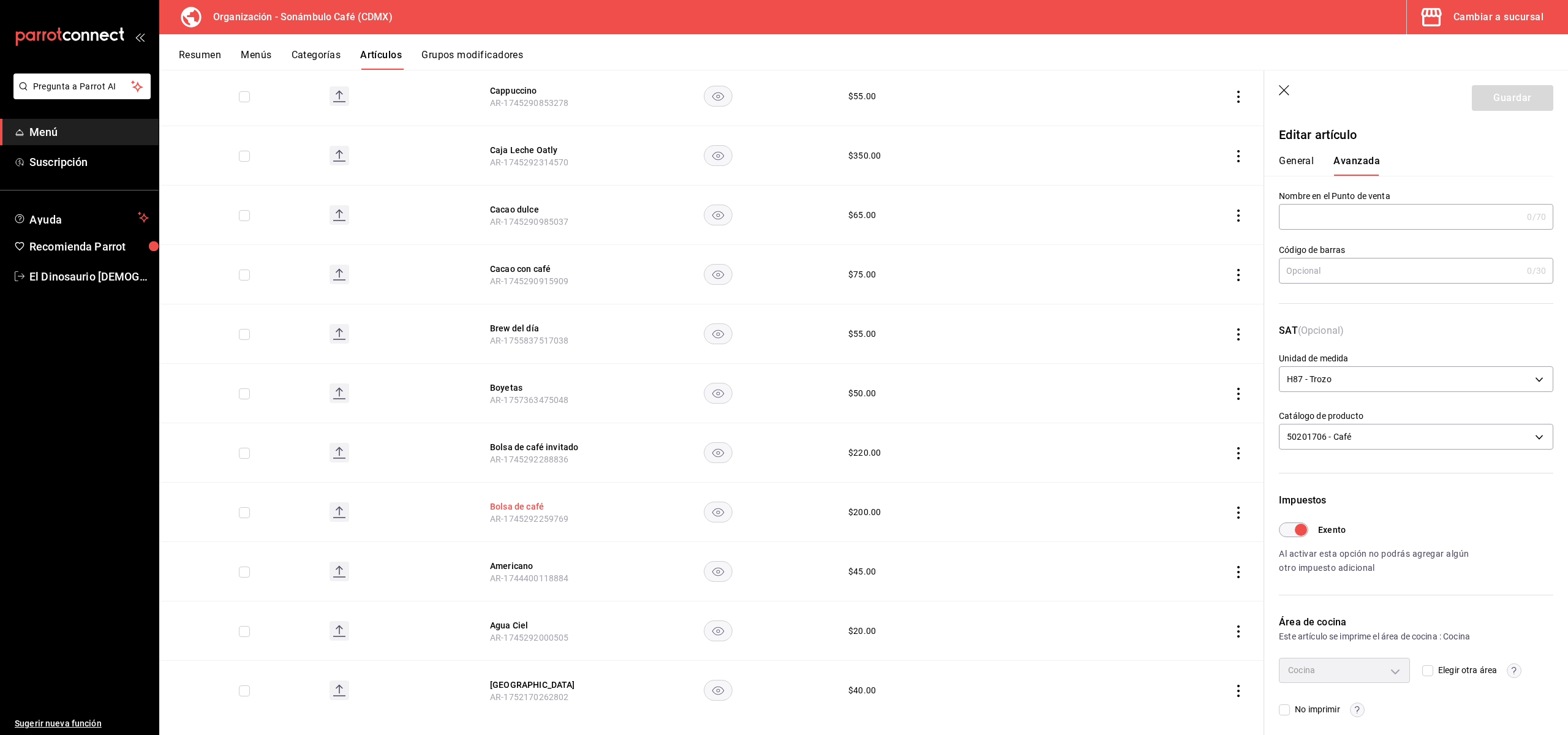
click at [515, 501] on button "Bolsa de café" at bounding box center [539, 506] width 98 height 12
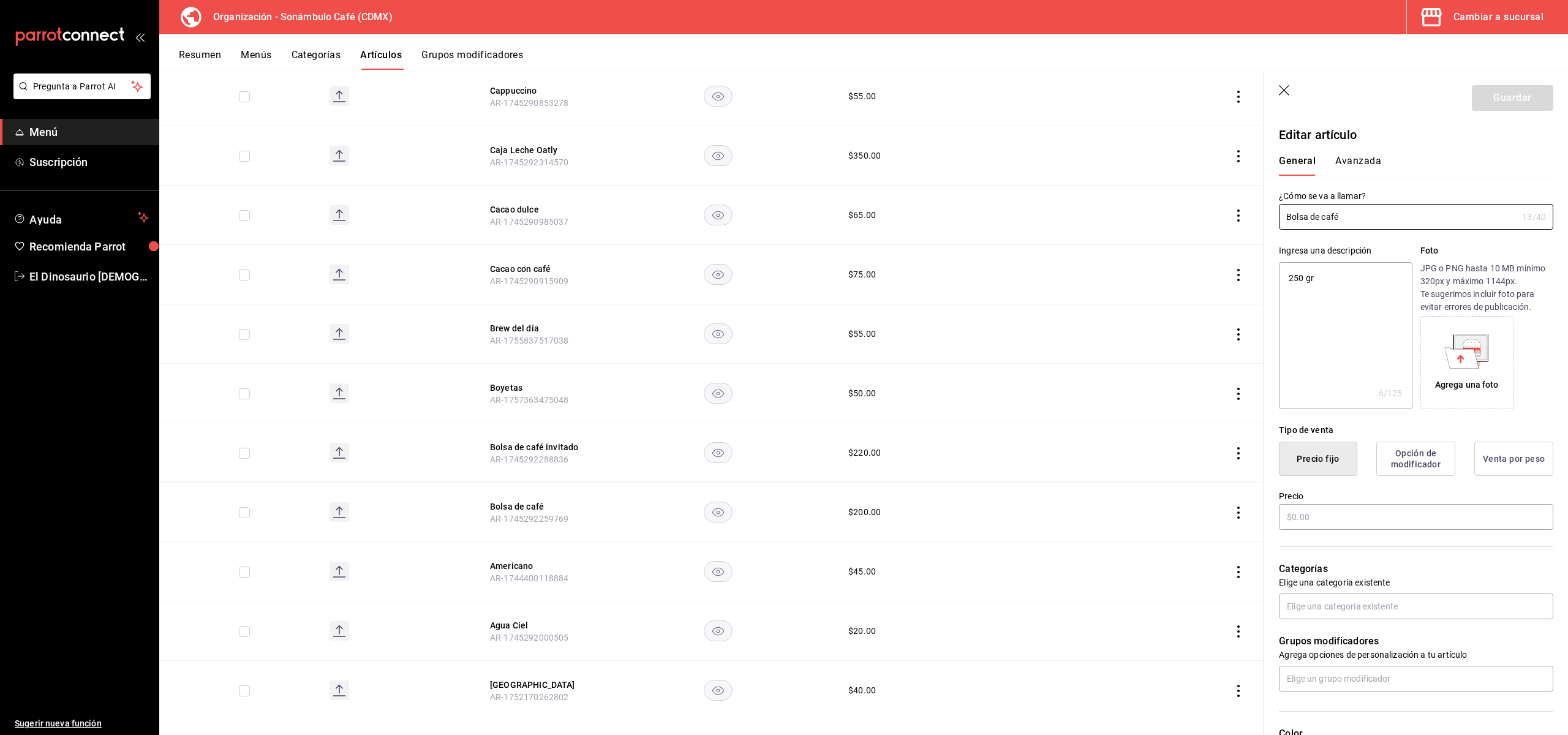
type textarea "x"
type input "$200.00"
type input "H87"
type input "50201706"
type input "6d5d39c5-aa1e-42d8-a05d-a56b1b7c7e54"
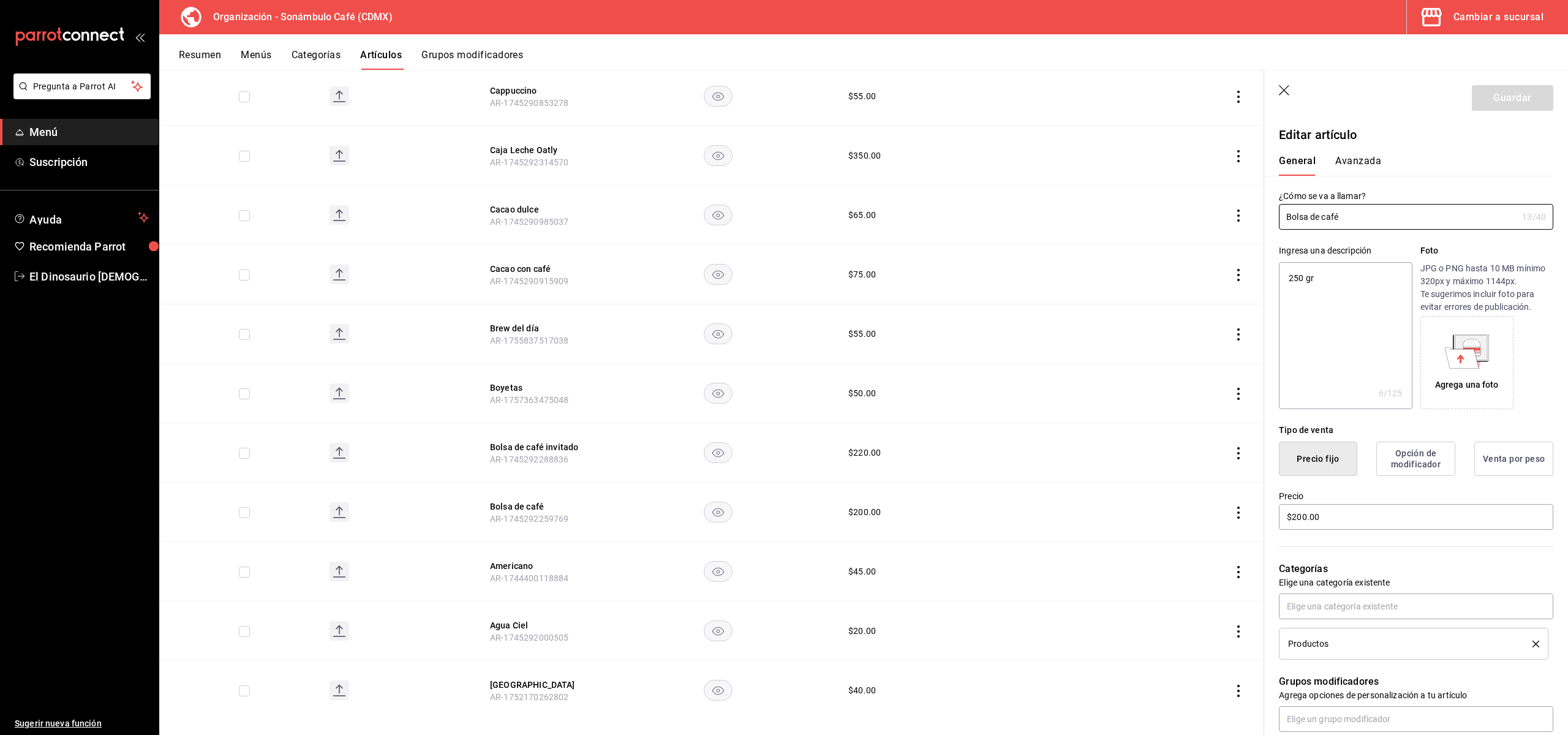
click at [1364, 163] on button "Avanzada" at bounding box center [1359, 165] width 46 height 21
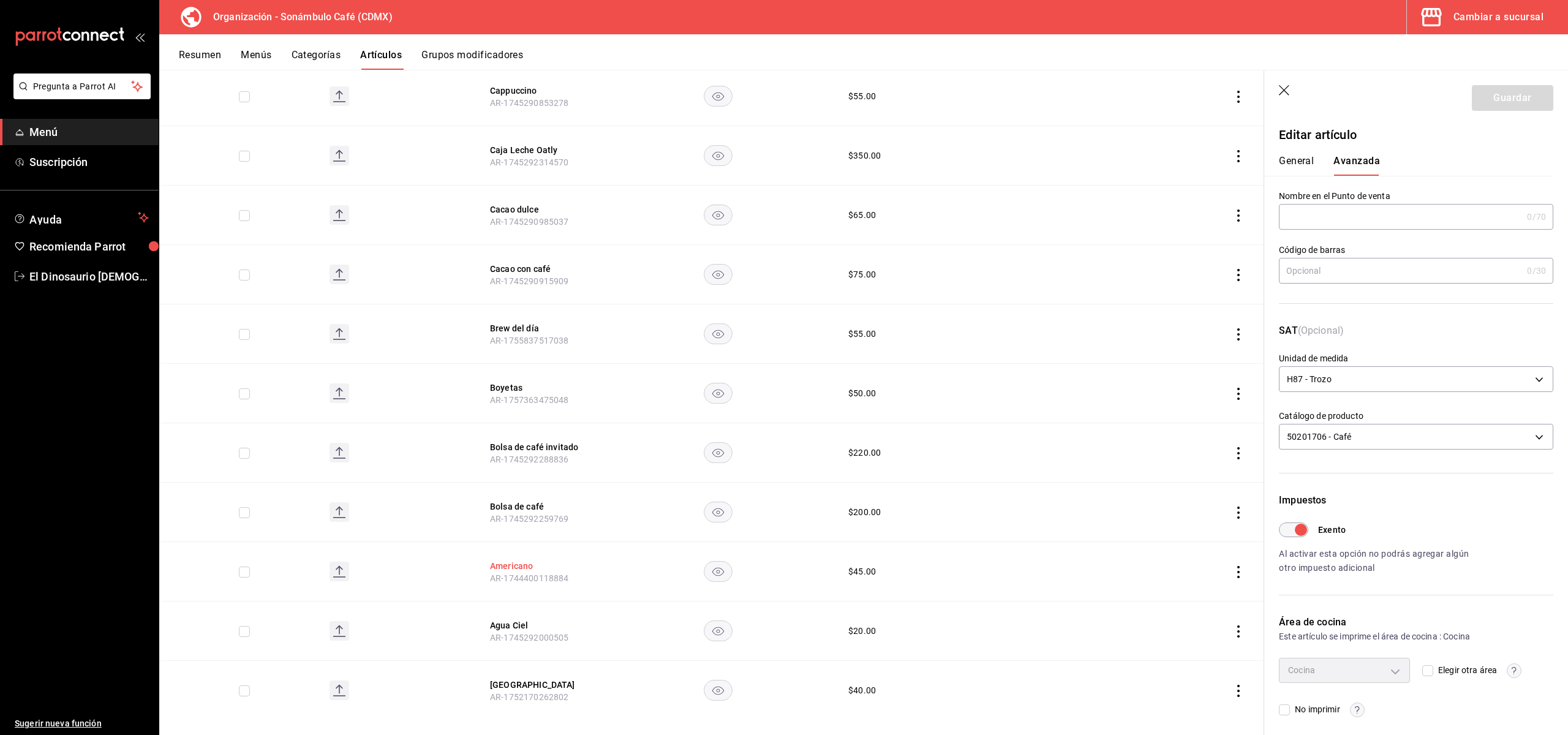
click at [518, 560] on button "Americano" at bounding box center [539, 566] width 98 height 12
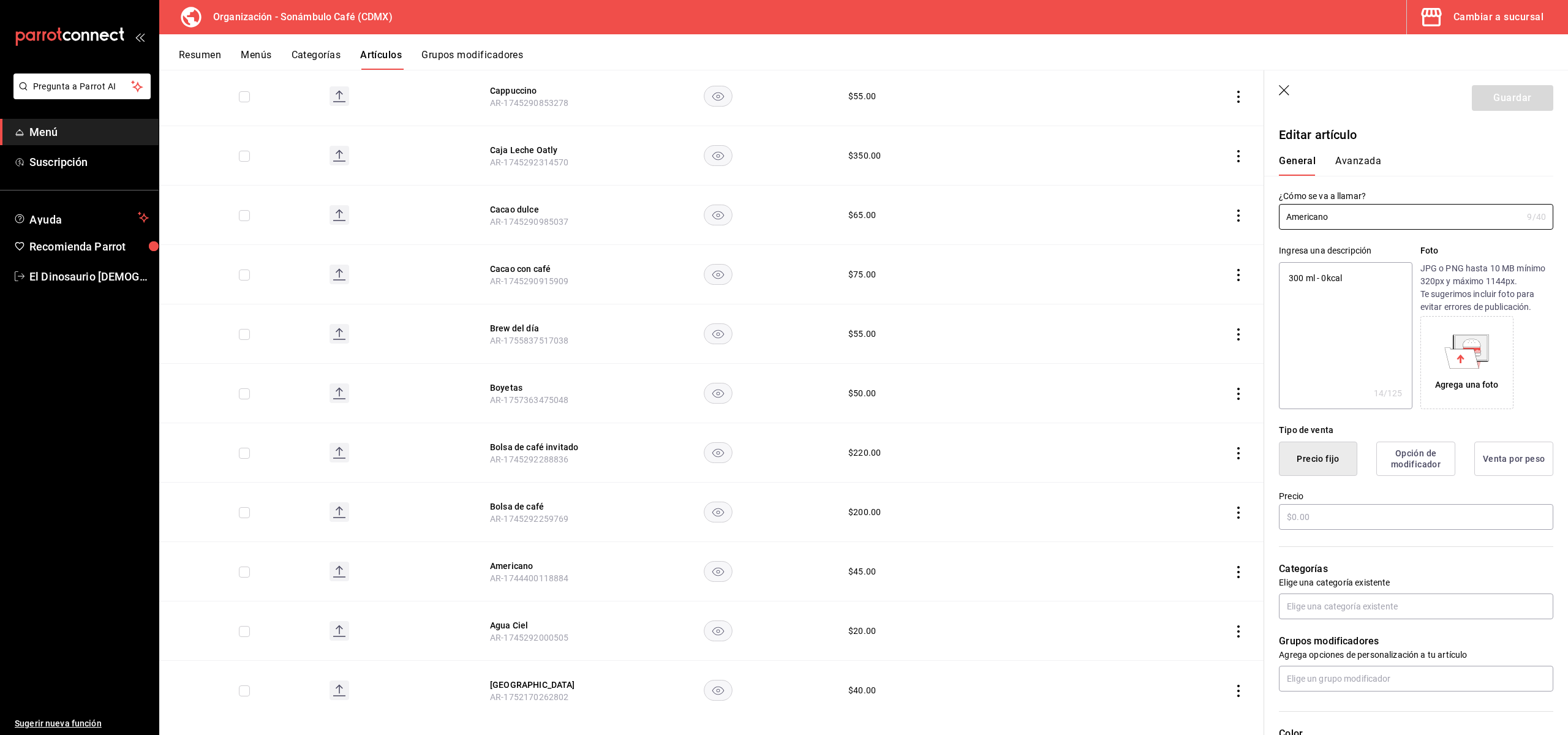
type textarea "x"
type input "$45.00"
type input "H87"
type input "50201700"
radio input "true"
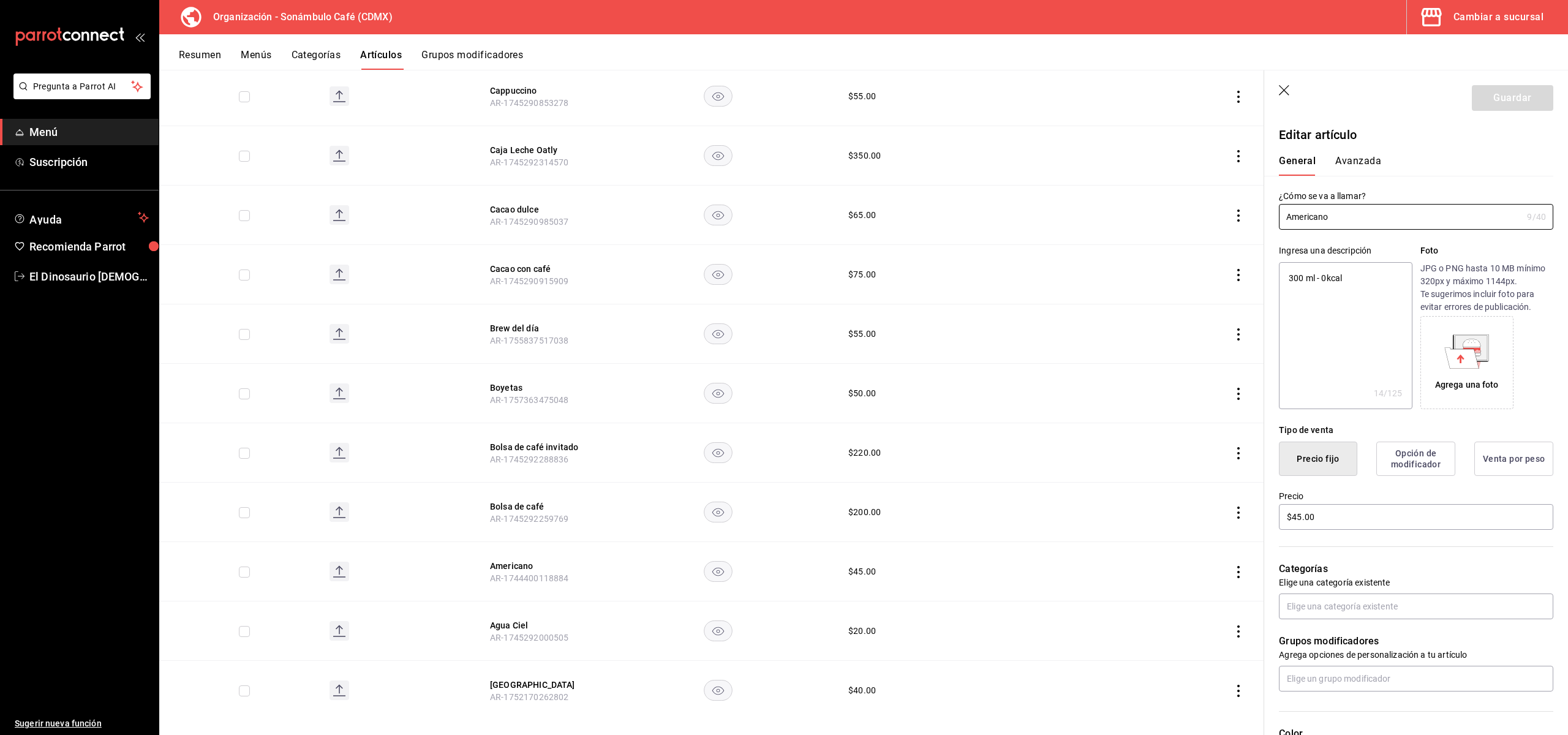
radio input "true"
type input "6d5d39c5-aa1e-42d8-a05d-a56b1b7c7e54"
click at [1372, 159] on button "Avanzada" at bounding box center [1359, 165] width 46 height 21
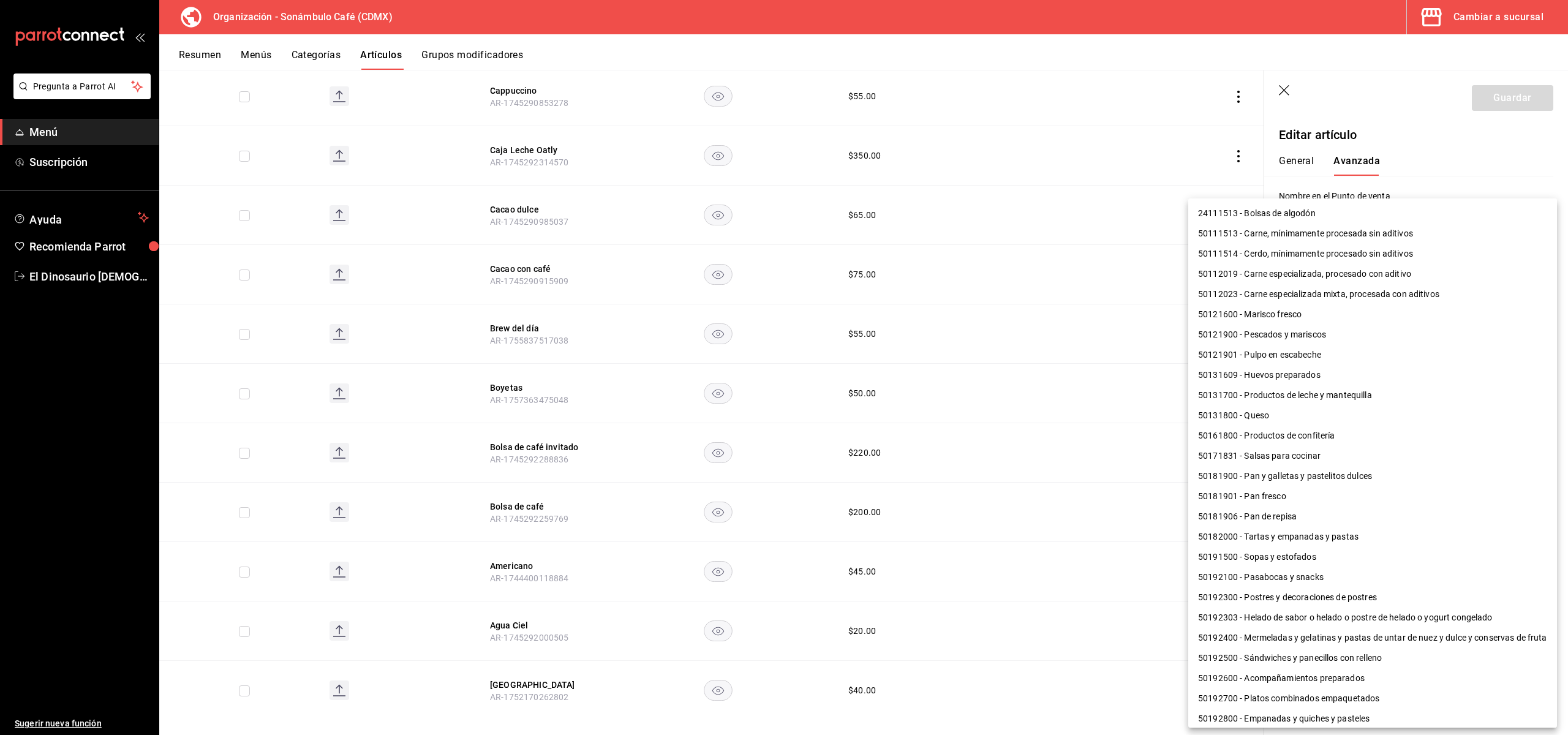
click at [1403, 435] on body "Pregunta a Parrot AI Menú Suscripción Ayuda Recomienda Parrot El Dinosaurio Les…" at bounding box center [784, 367] width 1568 height 735
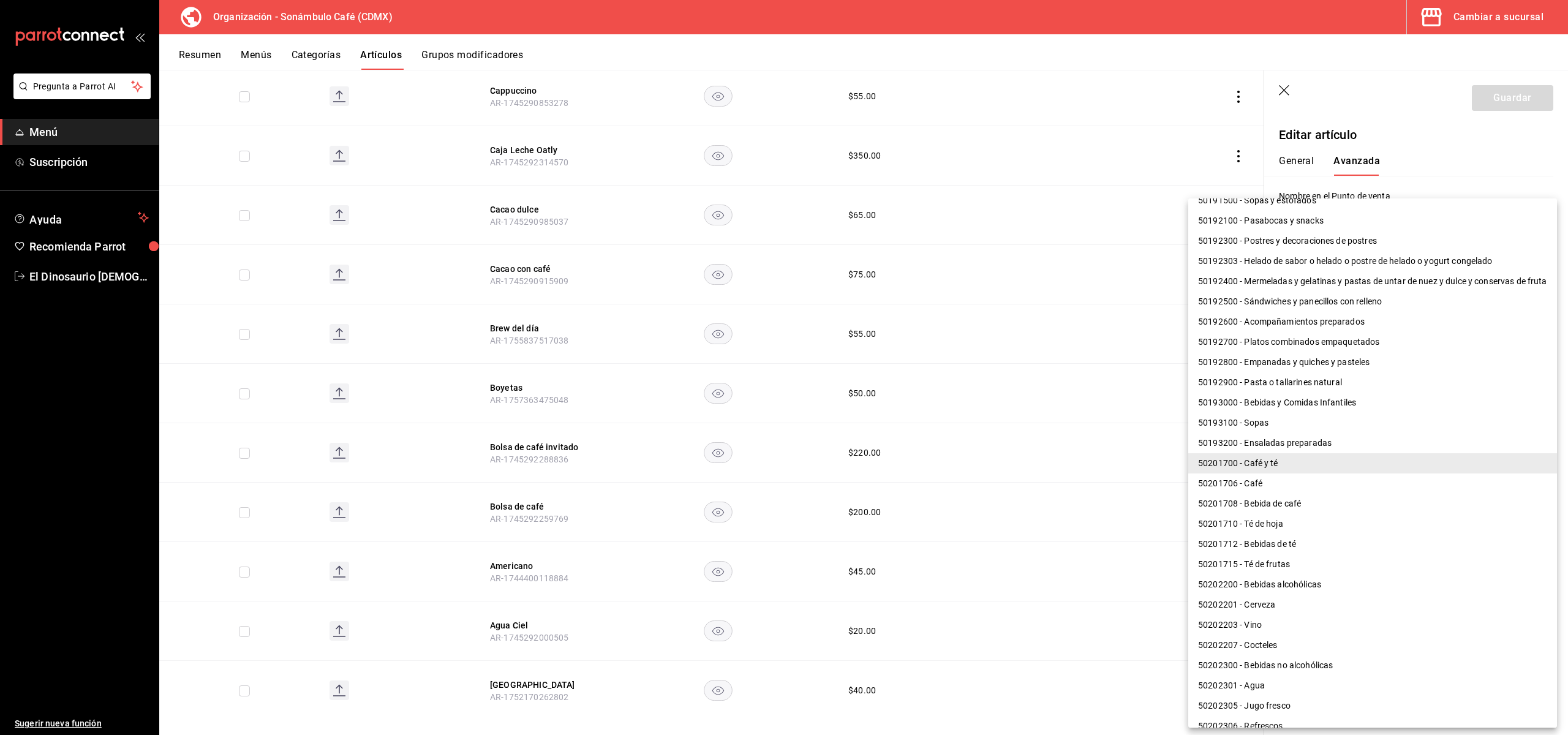
click at [1308, 476] on li "50201706 - Café" at bounding box center [1373, 483] width 369 height 20
type input "50201706"
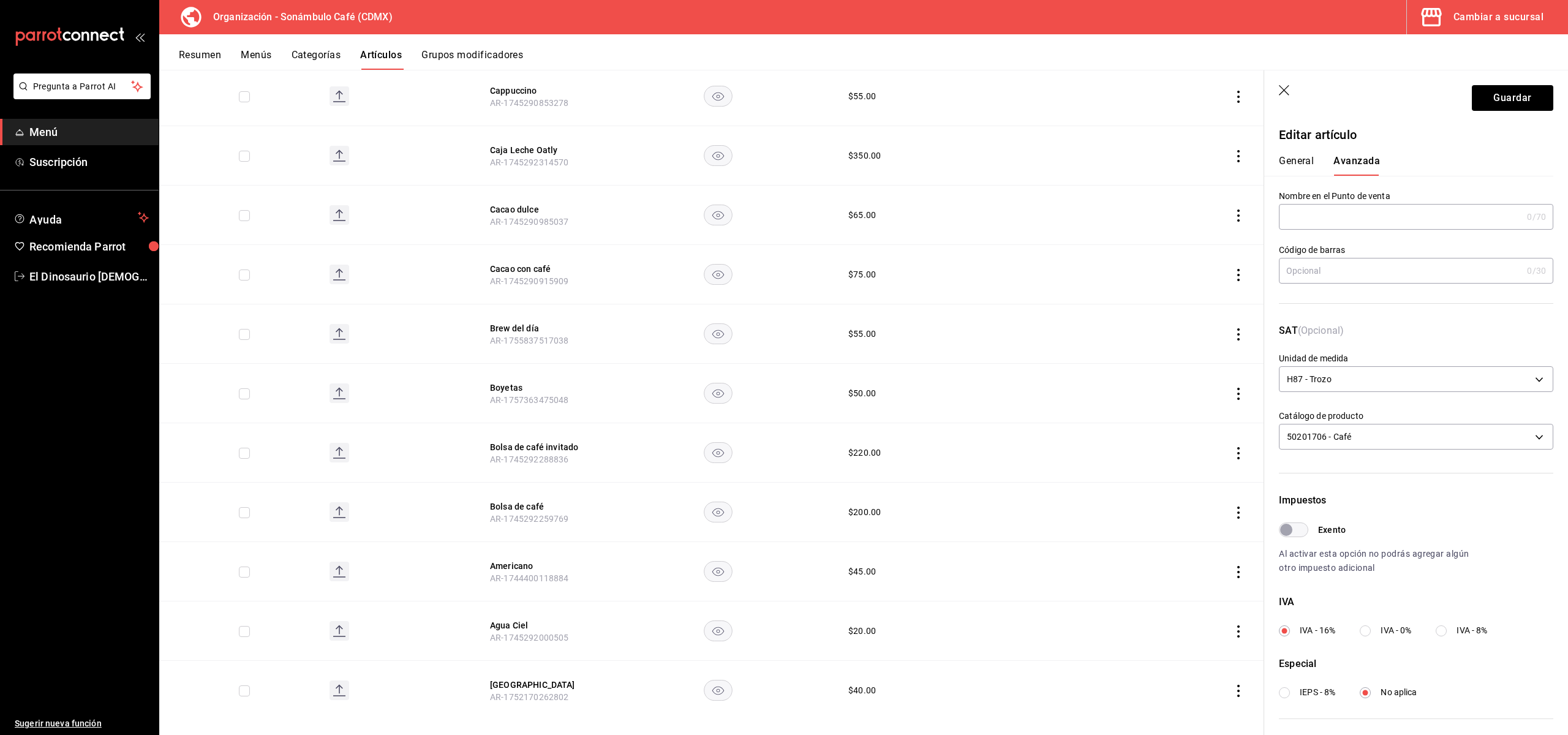
click at [1293, 528] on input "Exento" at bounding box center [1286, 529] width 44 height 14
checkbox input "true"
click at [1496, 99] on button "Guardar" at bounding box center [1512, 98] width 82 height 26
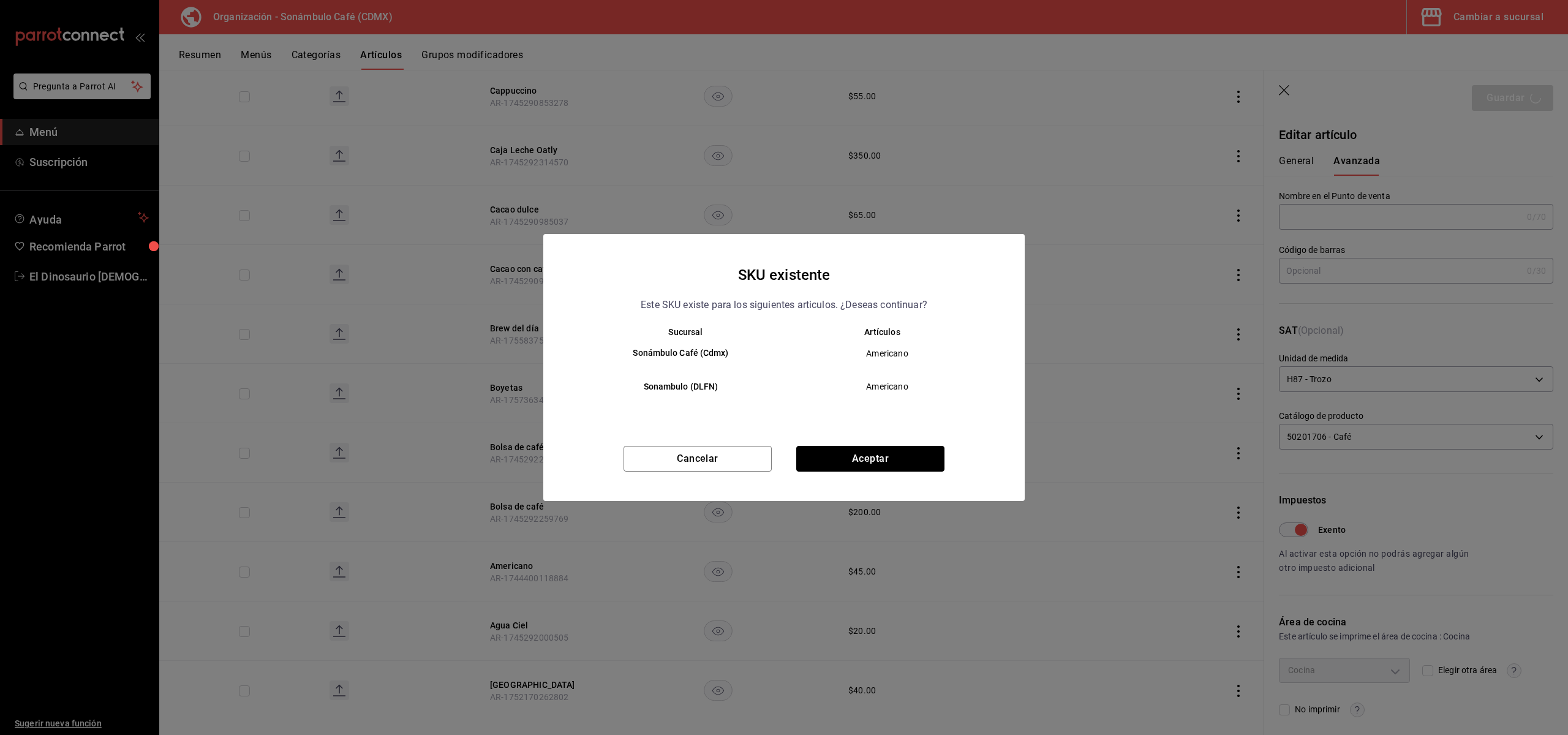
click at [836, 454] on button "Aceptar" at bounding box center [870, 458] width 148 height 26
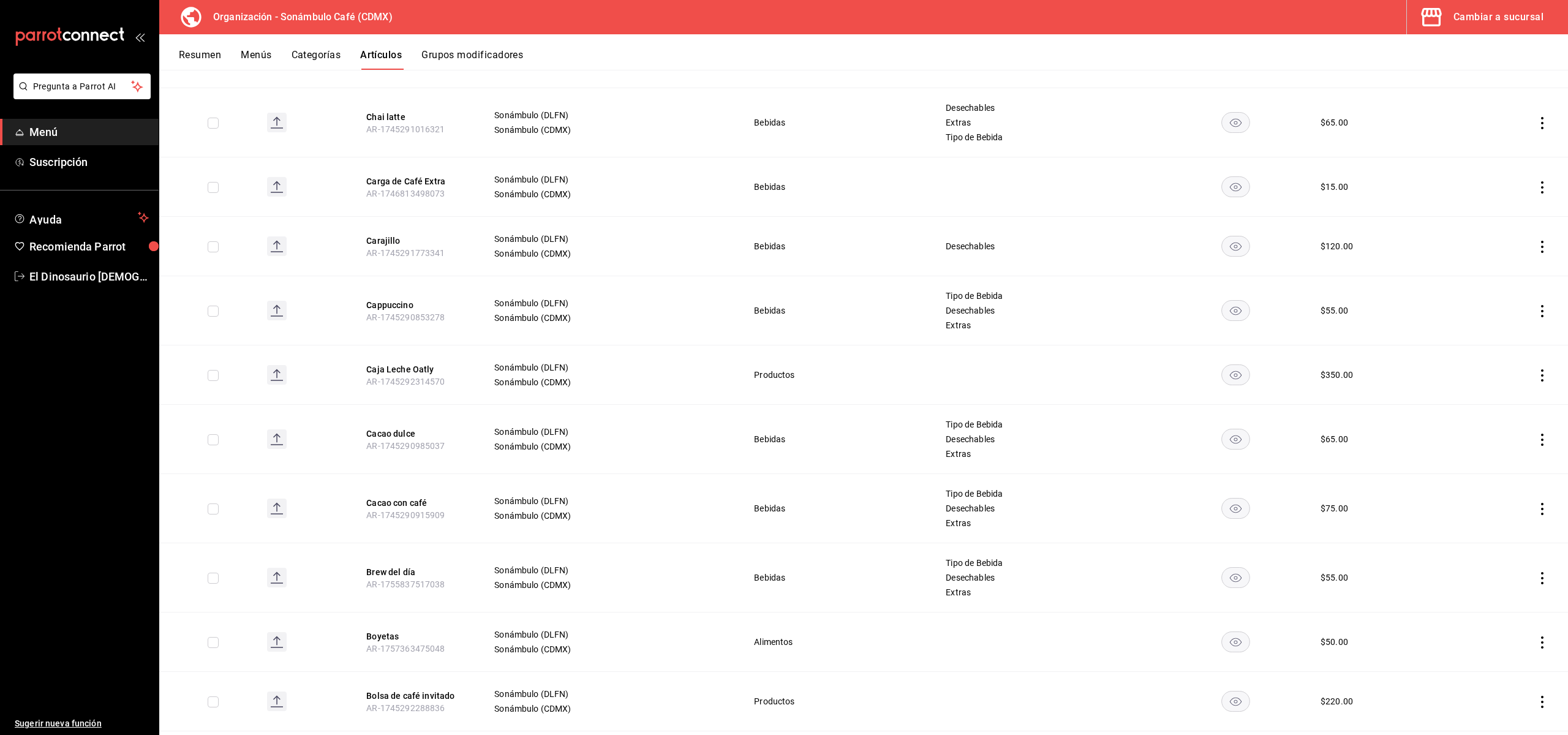
scroll to position [4832, 0]
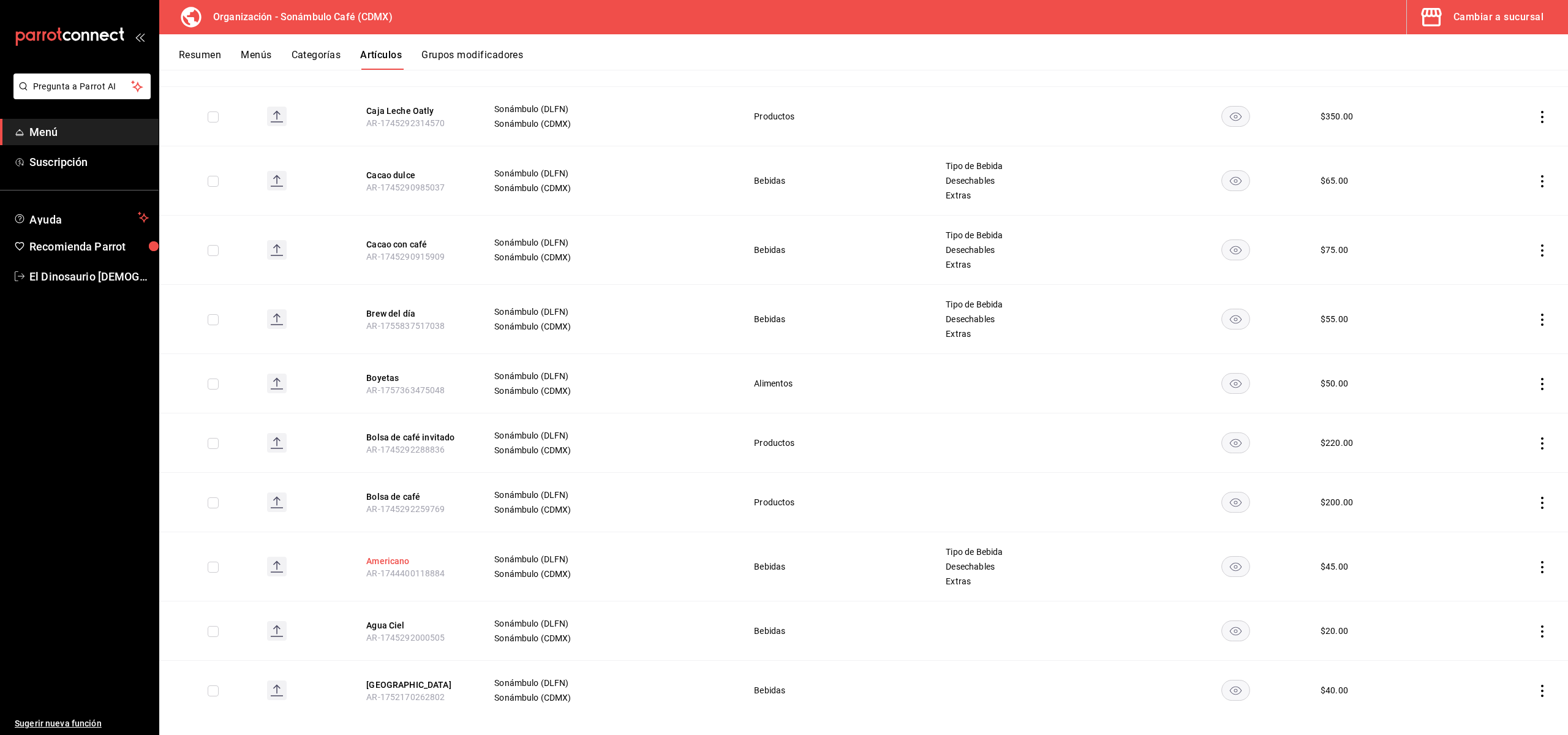
click at [389, 555] on button "Americano" at bounding box center [415, 561] width 98 height 12
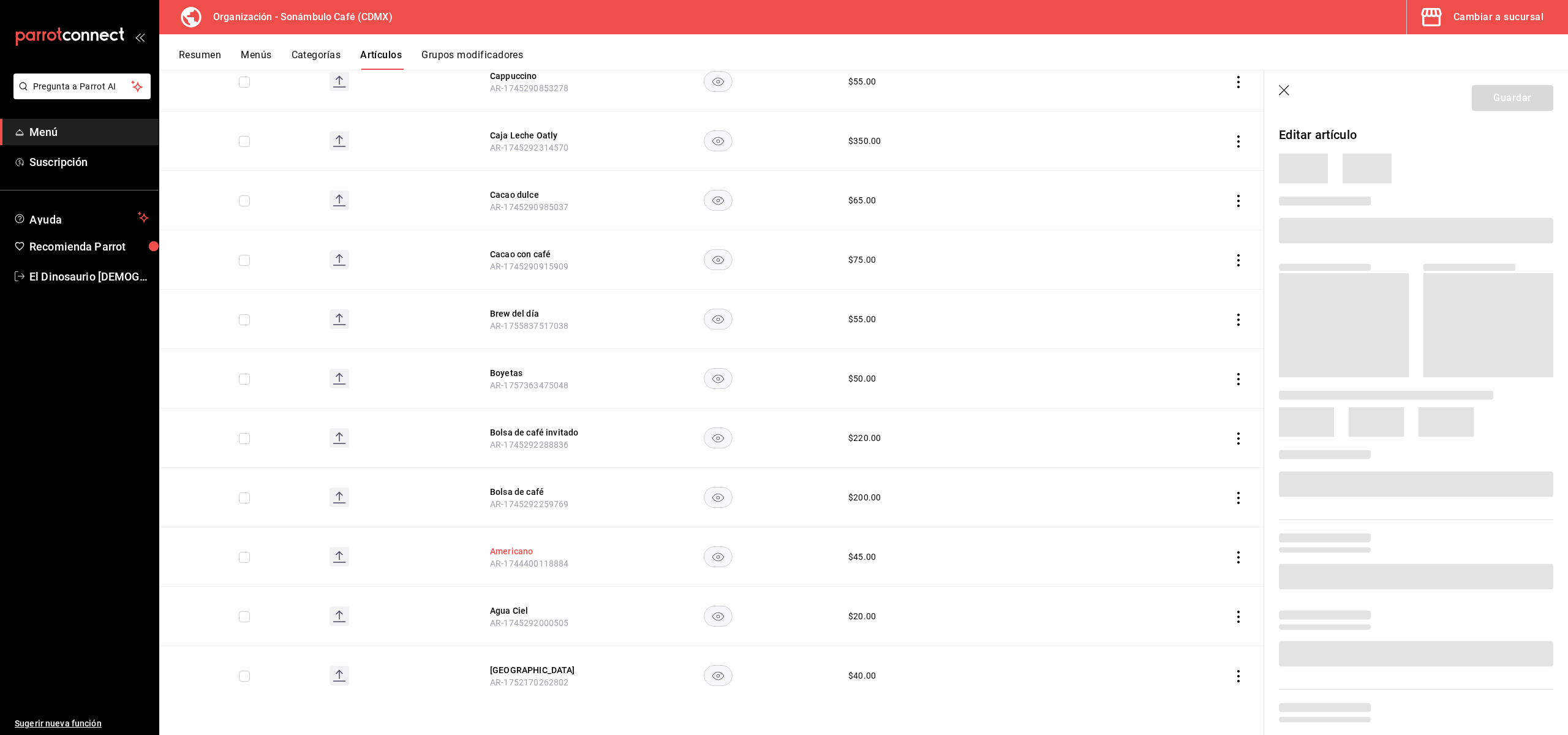
scroll to position [4656, 0]
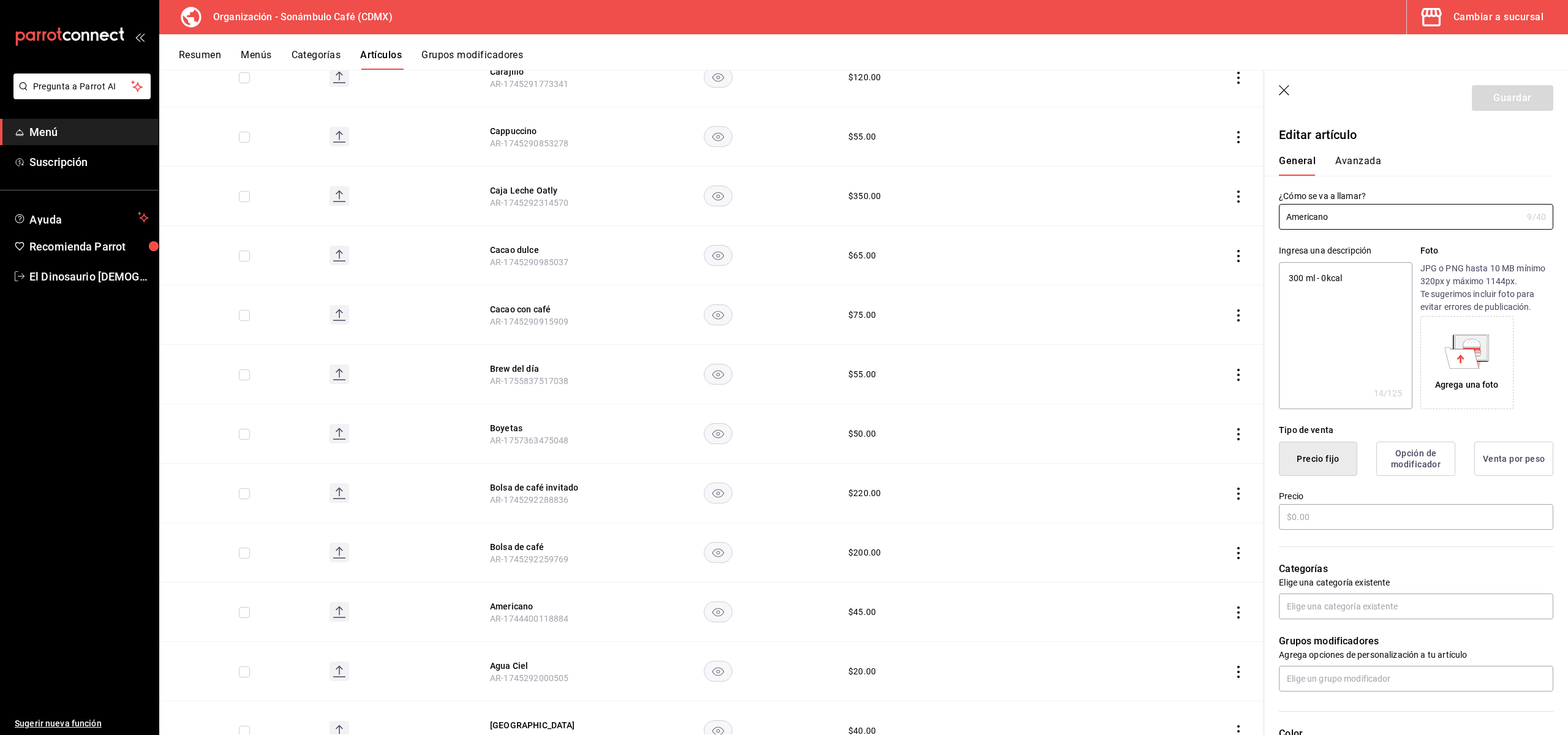
type textarea "x"
type input "$45.00"
click at [1360, 159] on button "Avanzada" at bounding box center [1359, 165] width 46 height 21
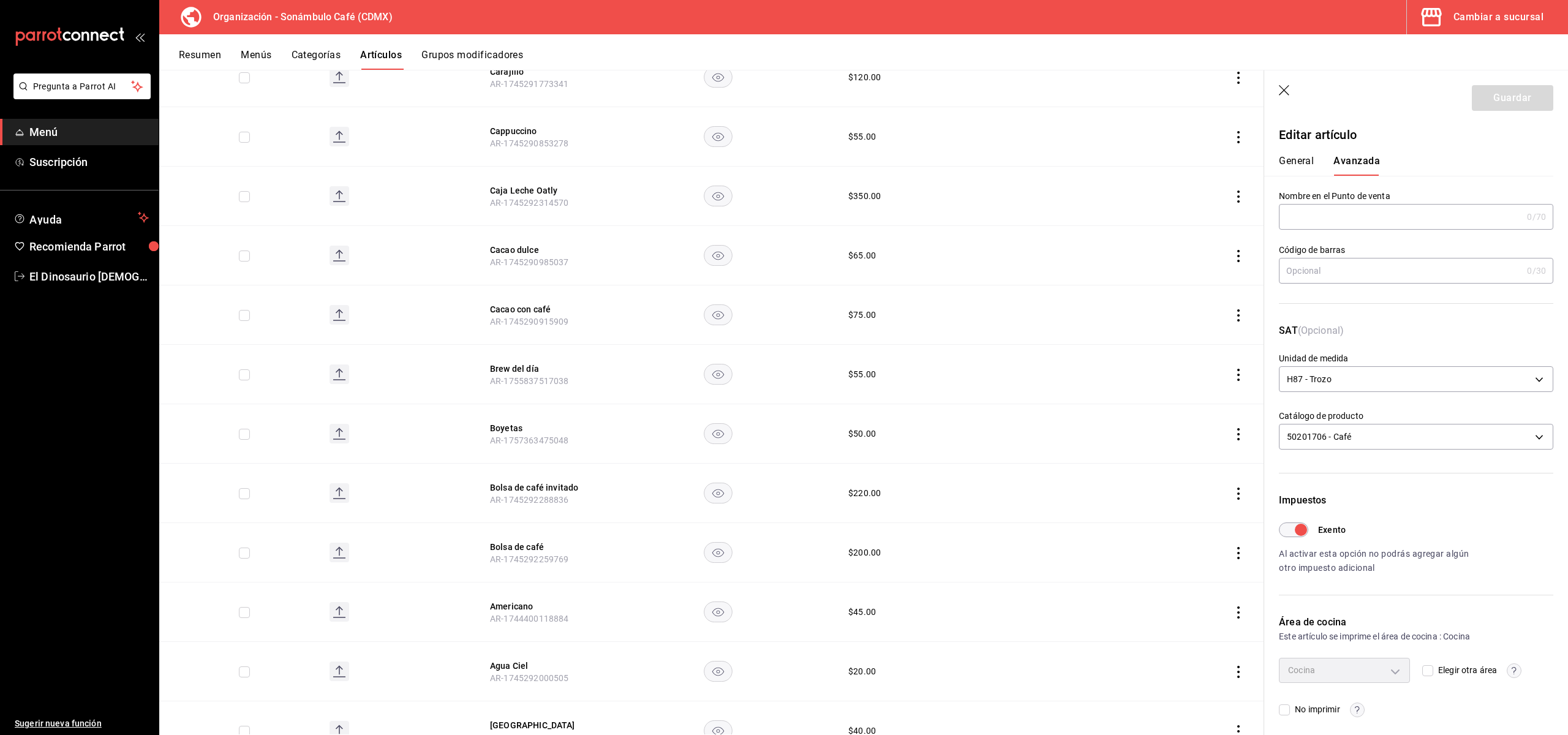
scroll to position [4696, 0]
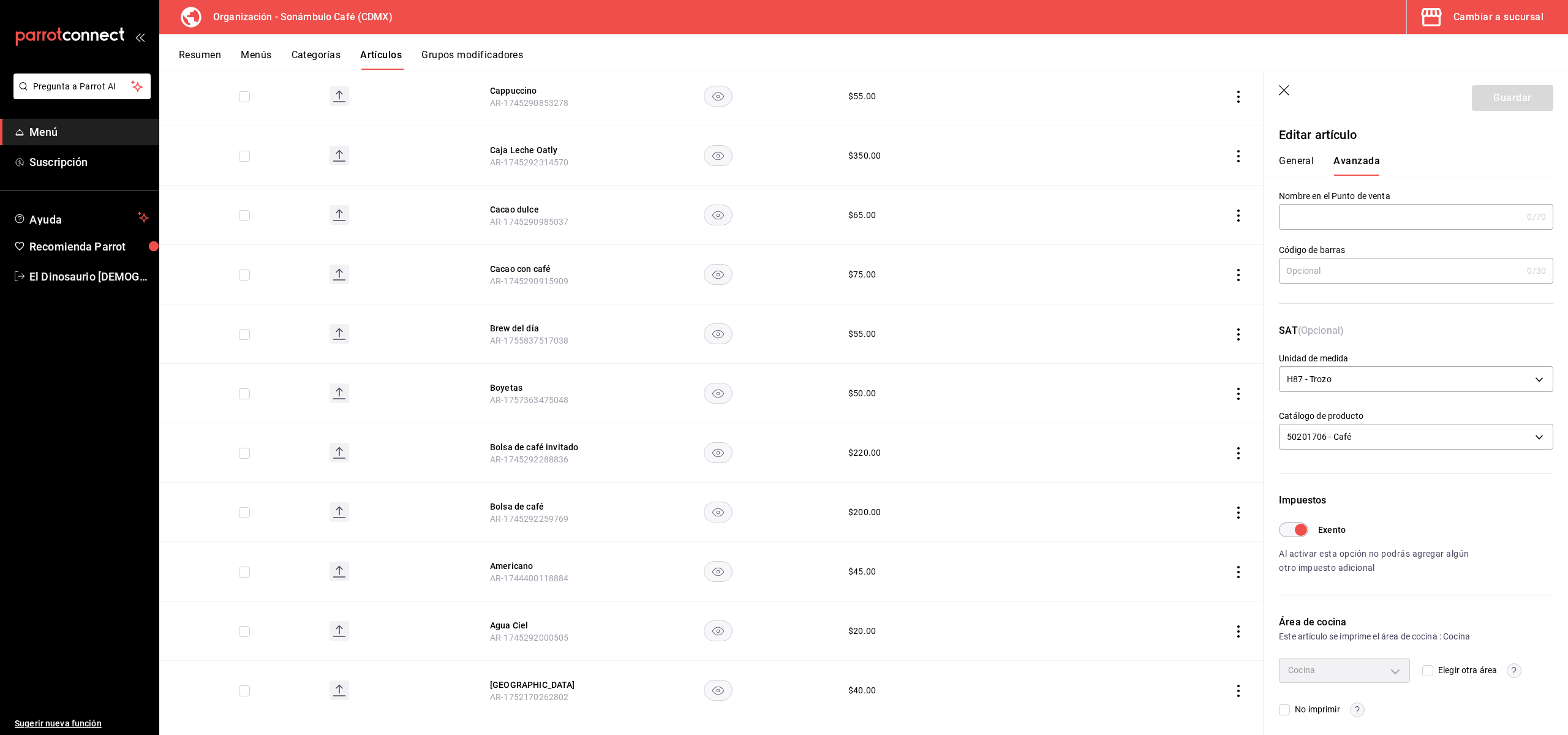
drag, startPoint x: 1287, startPoint y: 87, endPoint x: 574, endPoint y: 579, distance: 866.3
click at [1287, 87] on icon "button" at bounding box center [1285, 91] width 12 height 12
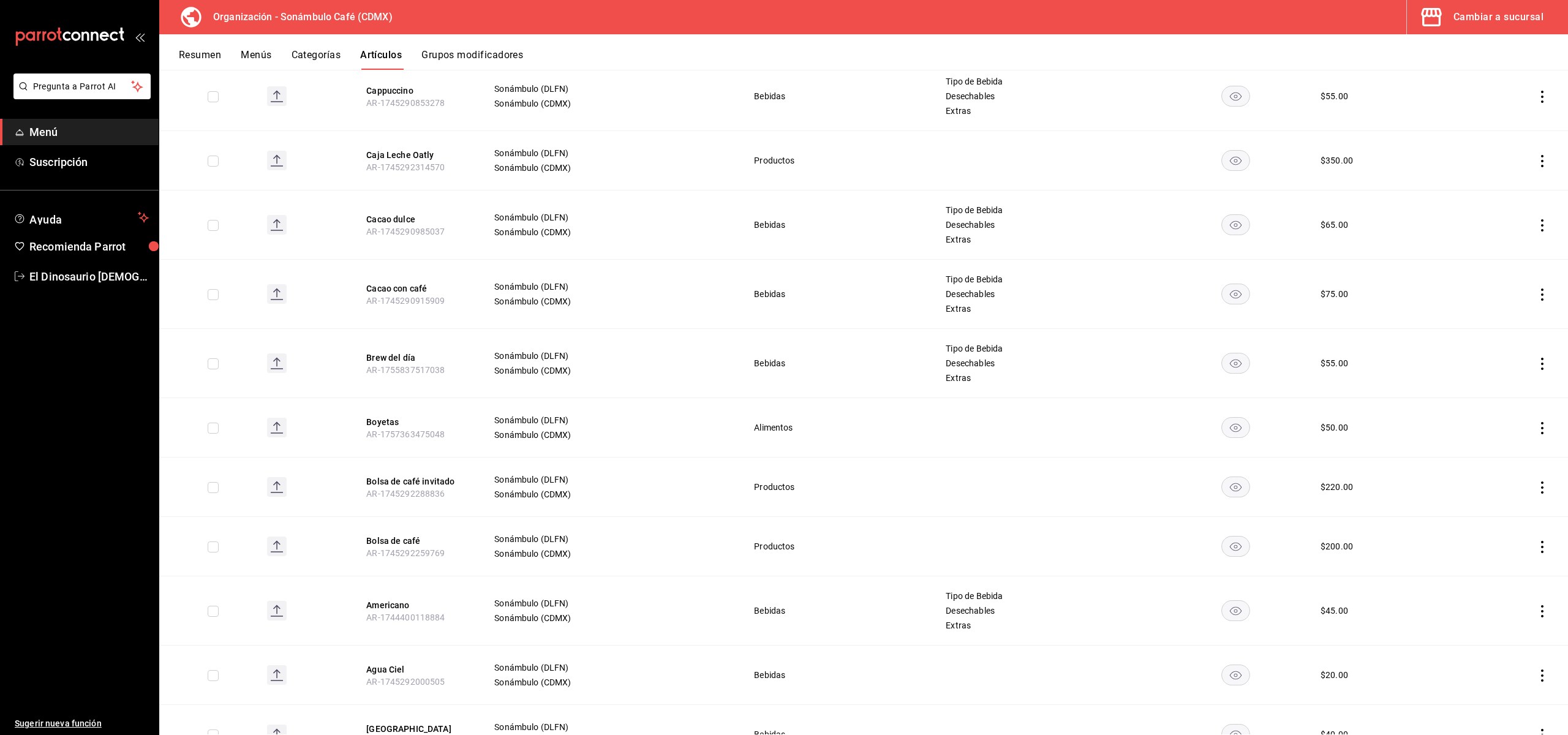
scroll to position [4832, 0]
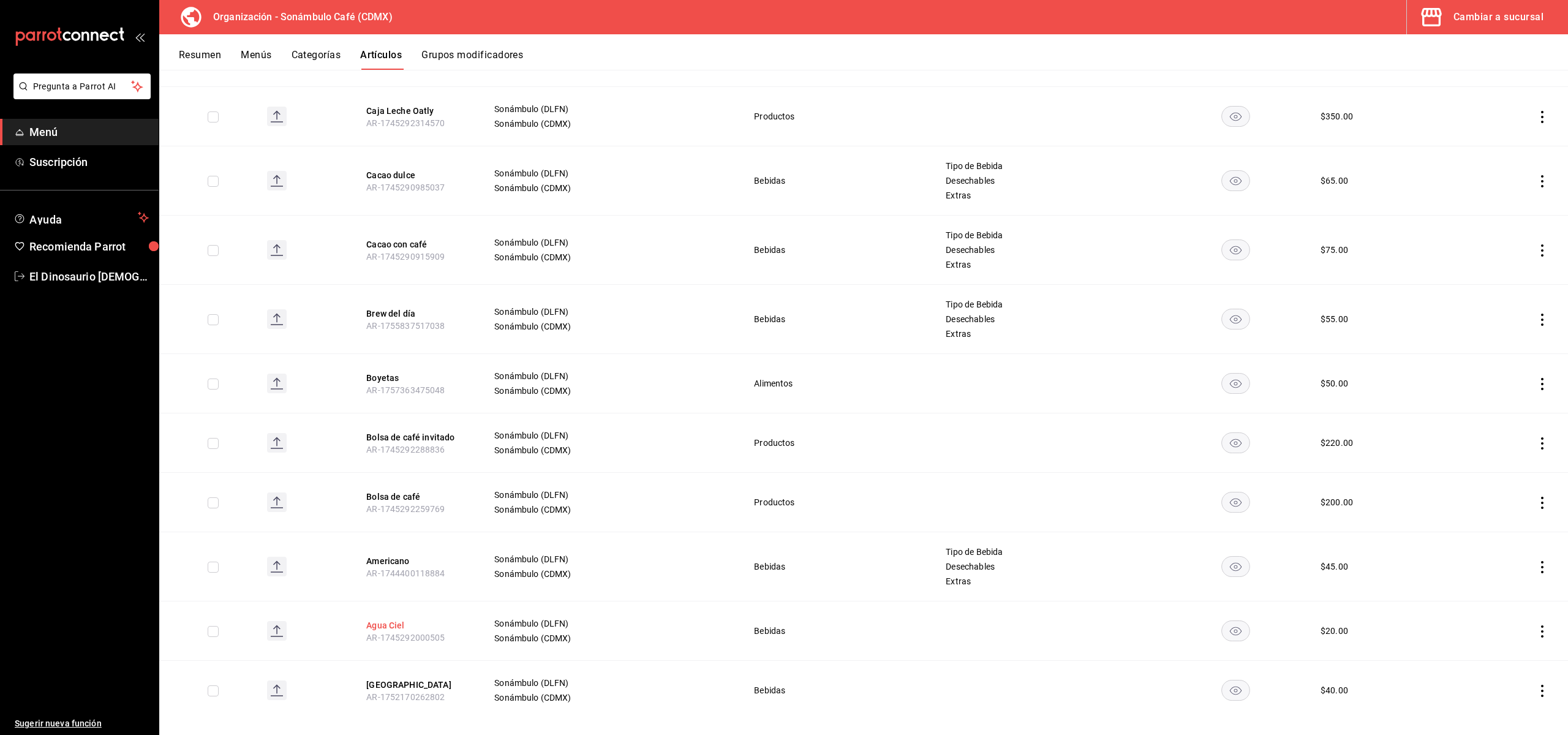
click at [388, 620] on button "Agua Ciel" at bounding box center [415, 625] width 98 height 12
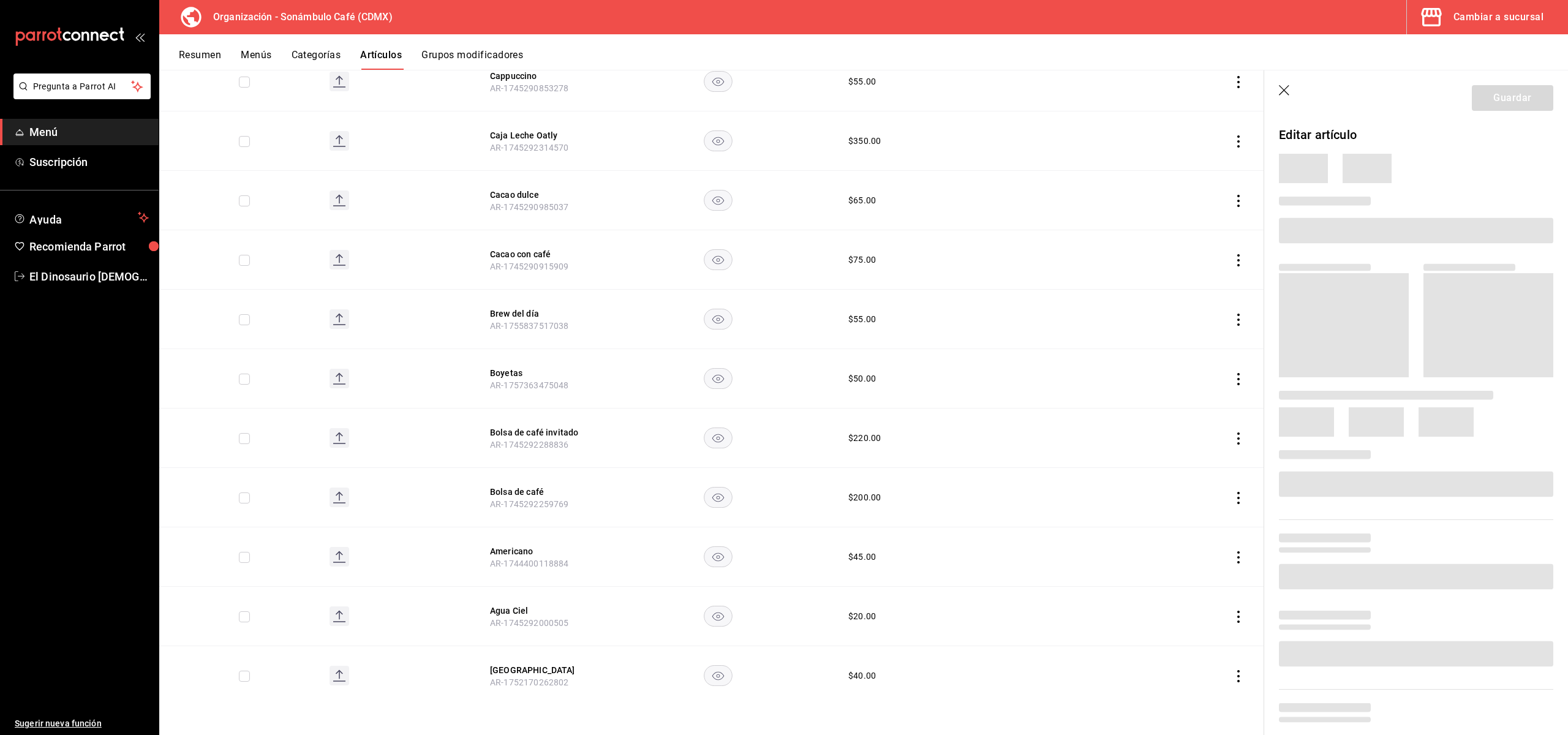
scroll to position [4656, 0]
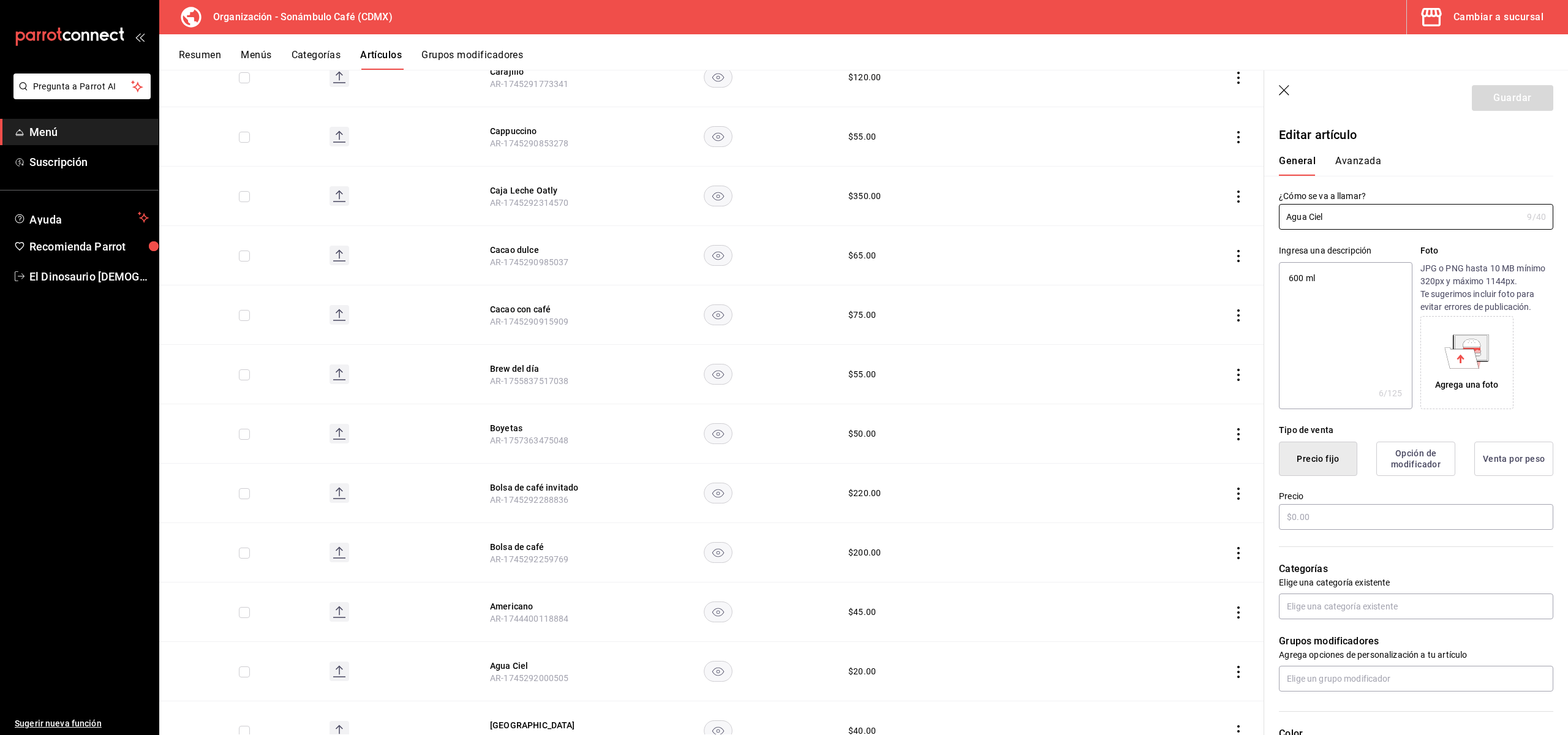
type textarea "x"
type input "$20.00"
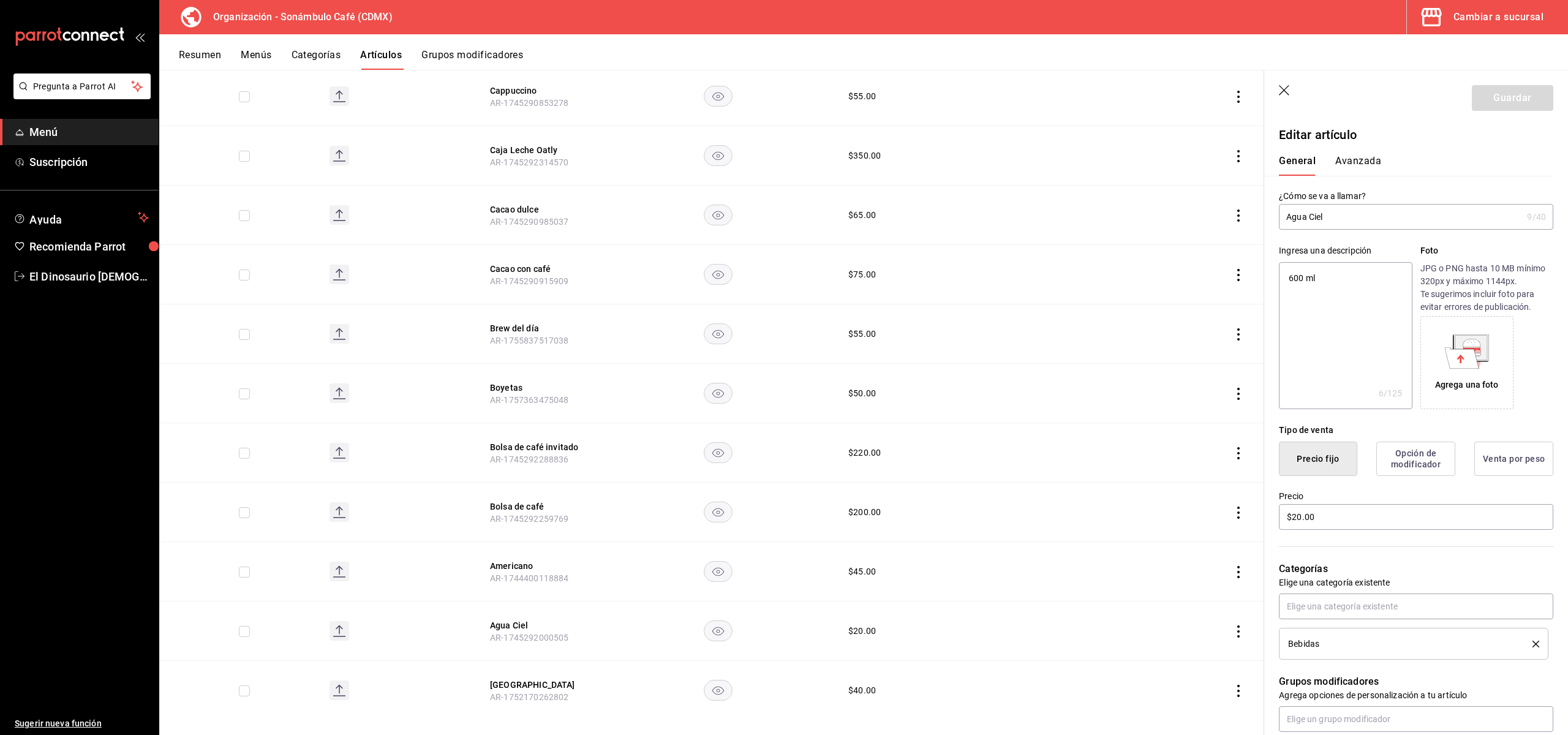
click at [1349, 159] on button "Avanzada" at bounding box center [1359, 165] width 46 height 21
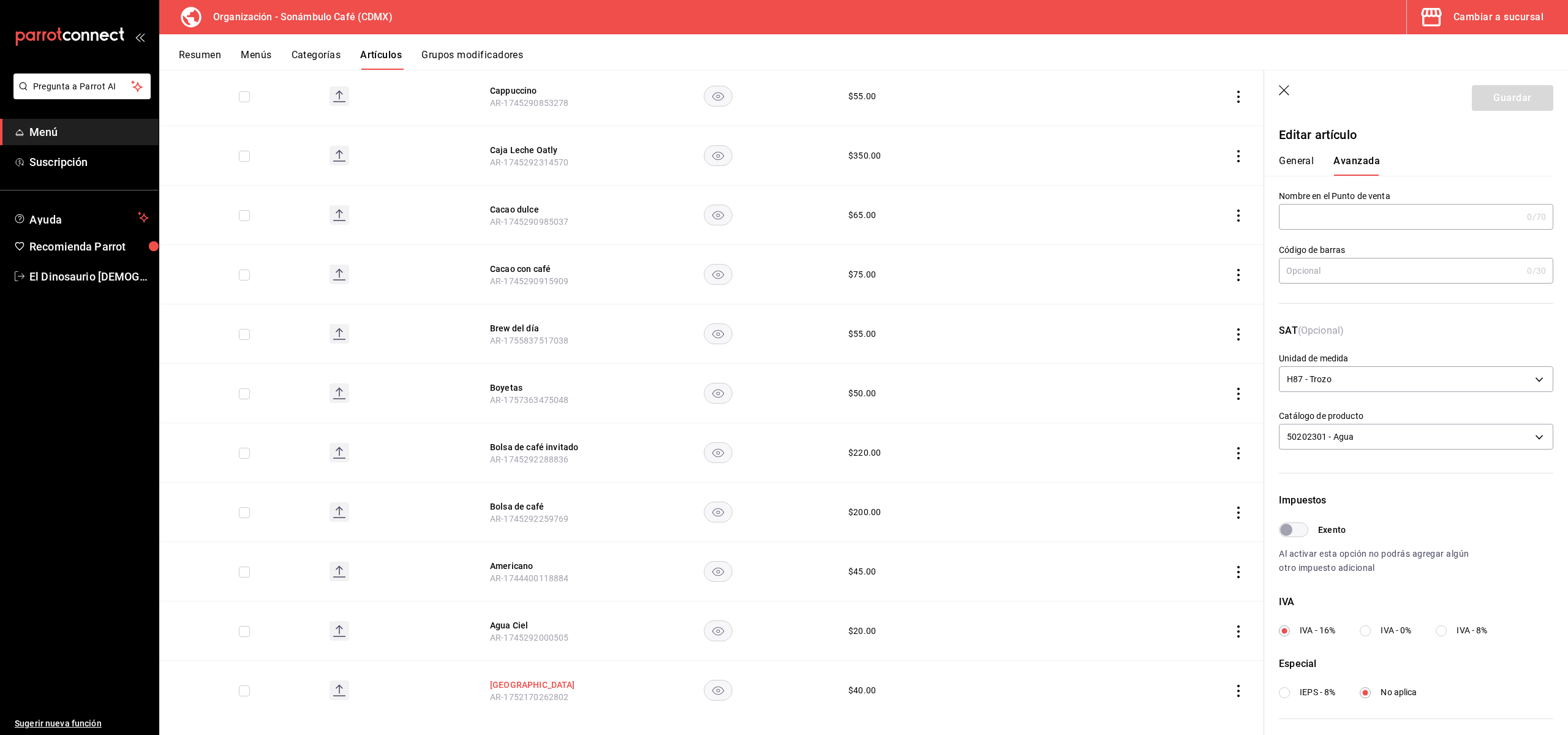
click at [519, 679] on button "Agua Casa del Agua" at bounding box center [539, 685] width 98 height 12
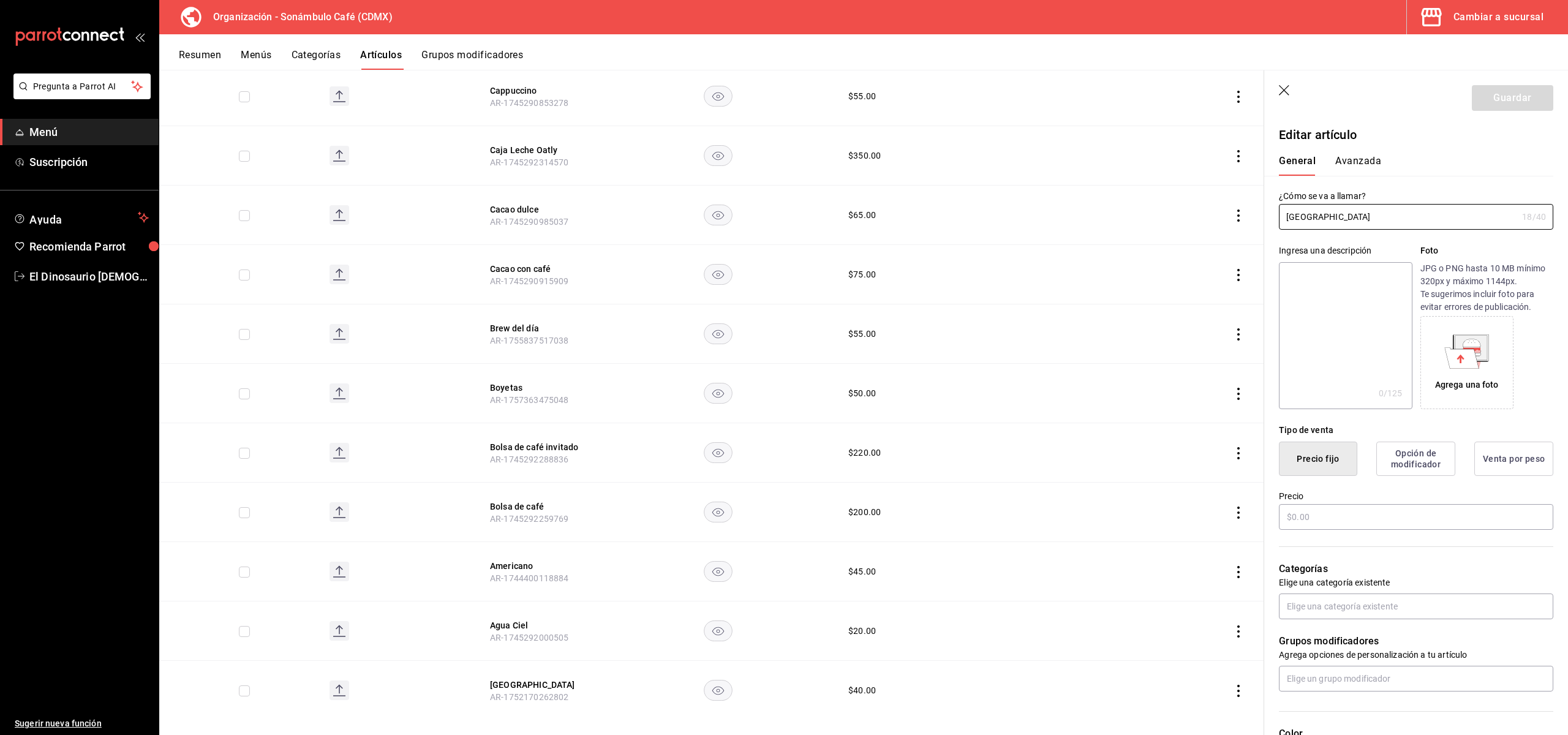
type input "$40.00"
type input "H87"
type input "90101500"
radio input "true"
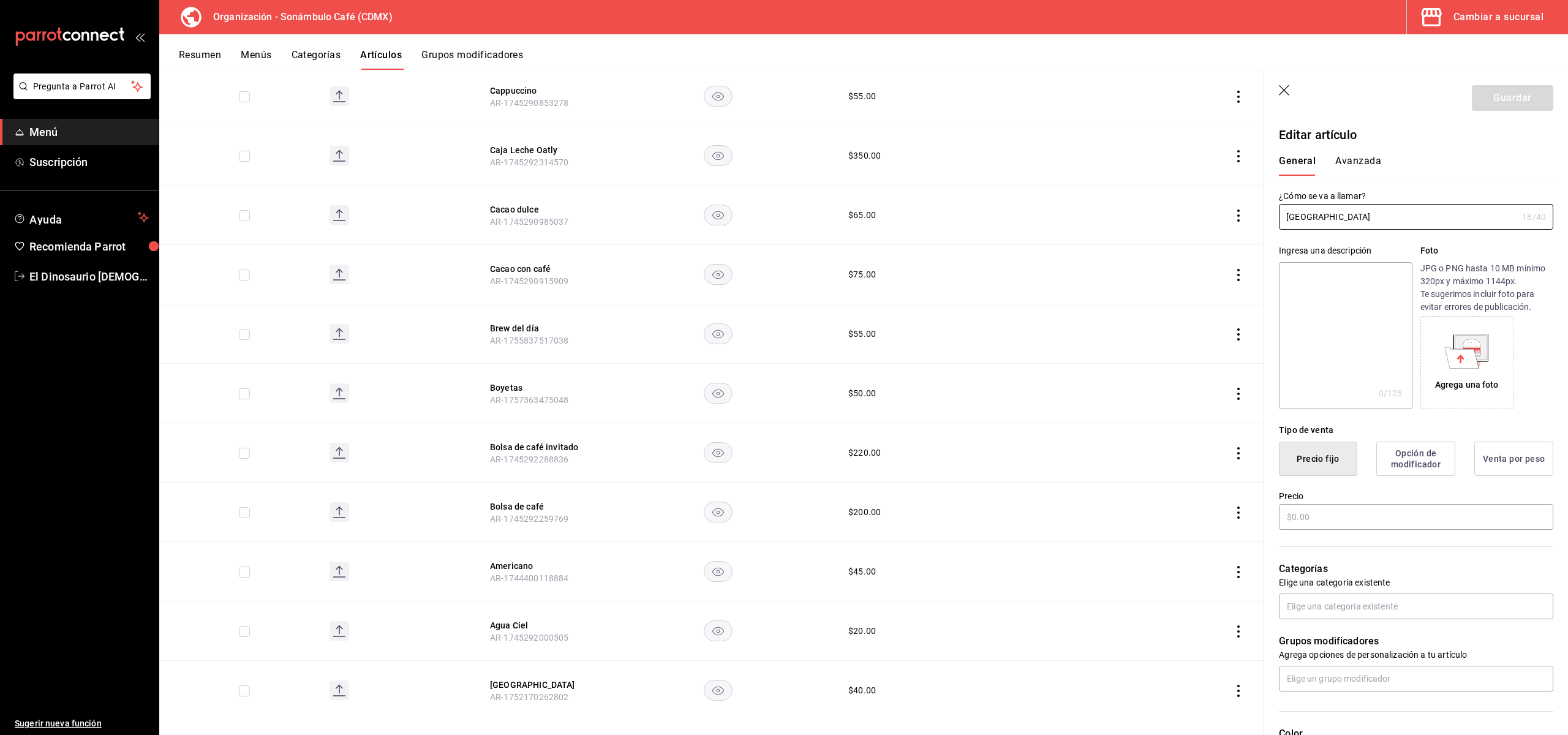
type input "6d5d39c5-aa1e-42d8-a05d-a56b1b7c7e54"
click at [1351, 158] on button "Avanzada" at bounding box center [1359, 165] width 46 height 21
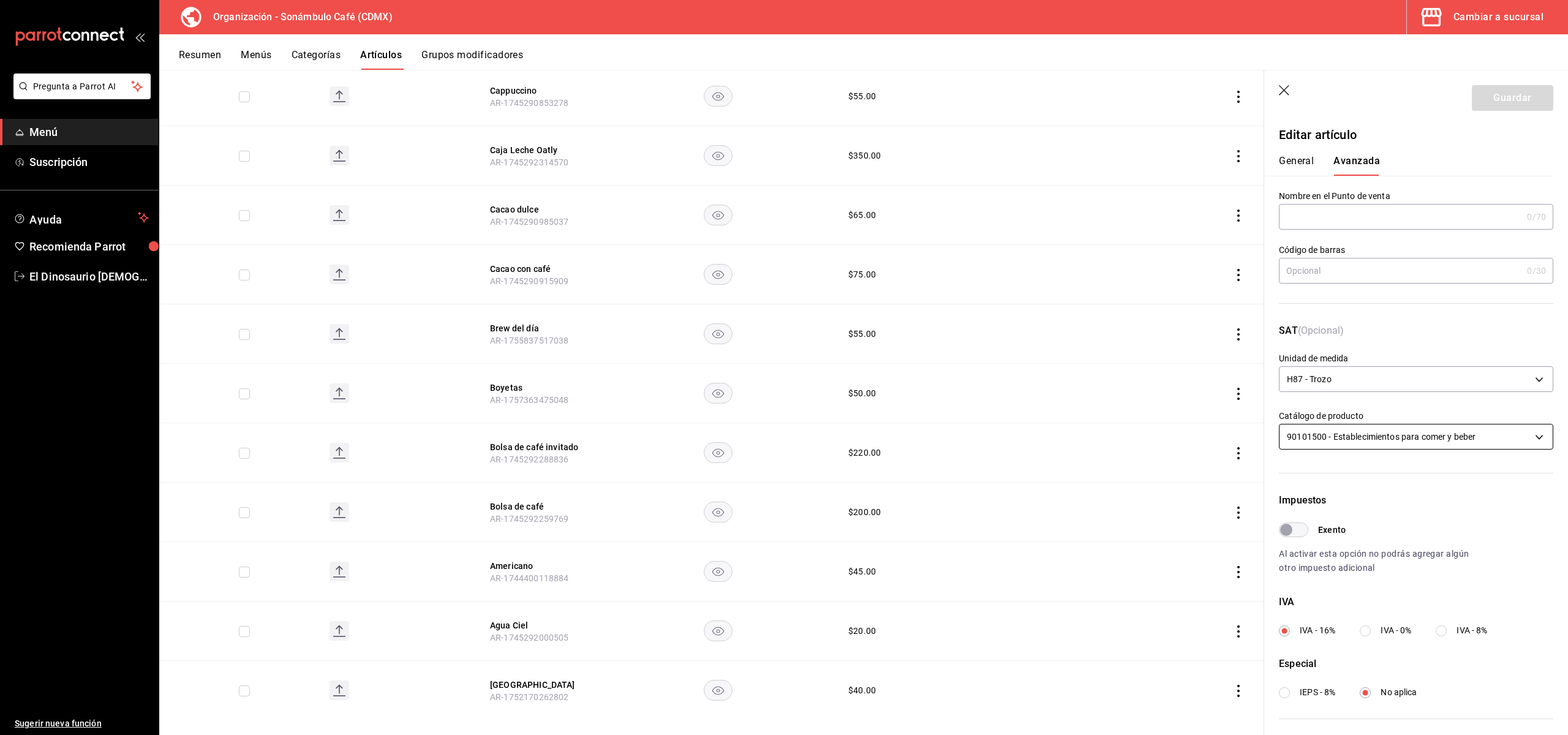
click at [1349, 433] on body "Pregunta a Parrot AI Menú Suscripción Ayuda Recomienda Parrot El Dinosaurio Les…" at bounding box center [784, 367] width 1568 height 735
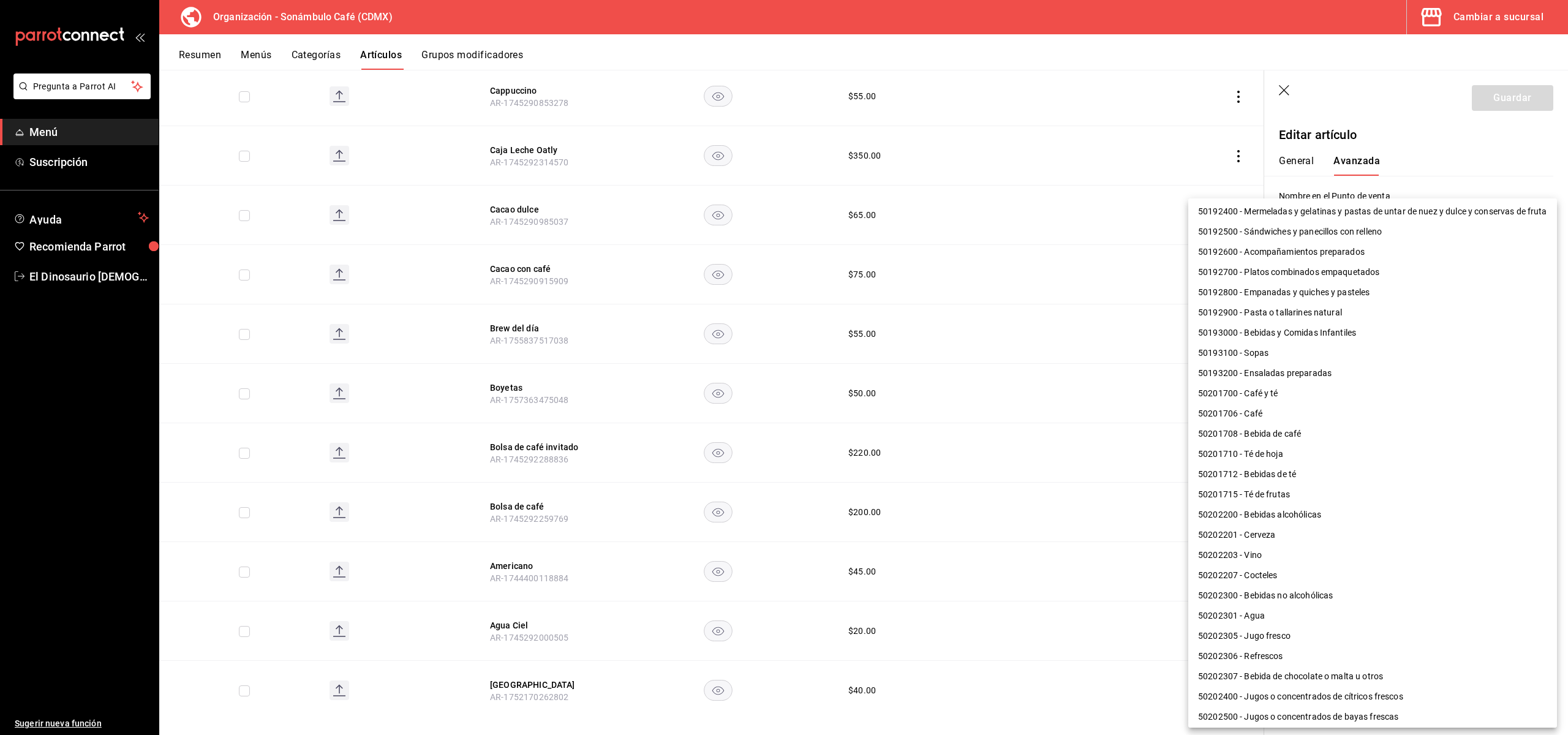
scroll to position [429, 0]
click at [1291, 621] on li "50202301 - Agua" at bounding box center [1373, 614] width 369 height 20
type input "50202301"
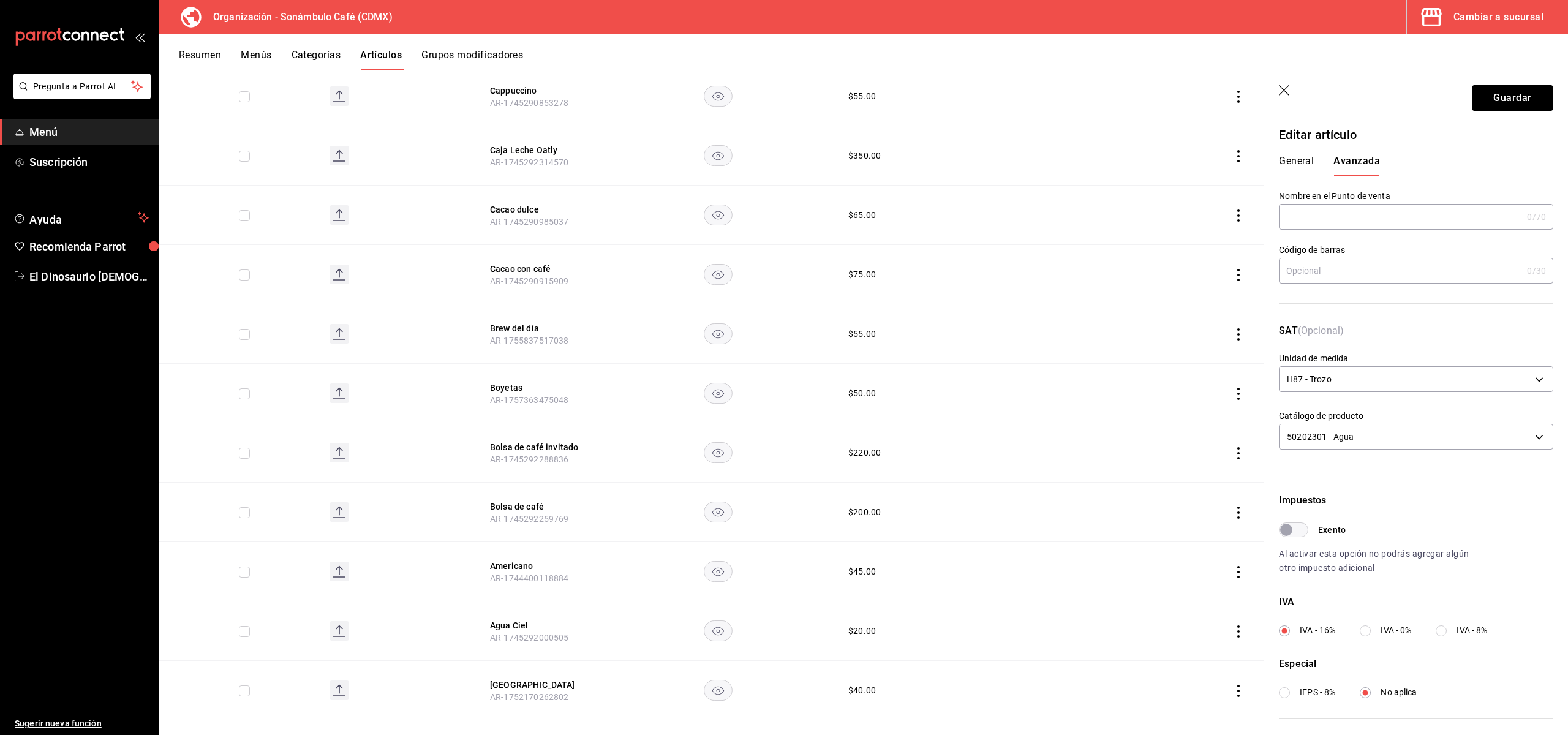
click at [1496, 94] on button "Guardar" at bounding box center [1512, 98] width 82 height 26
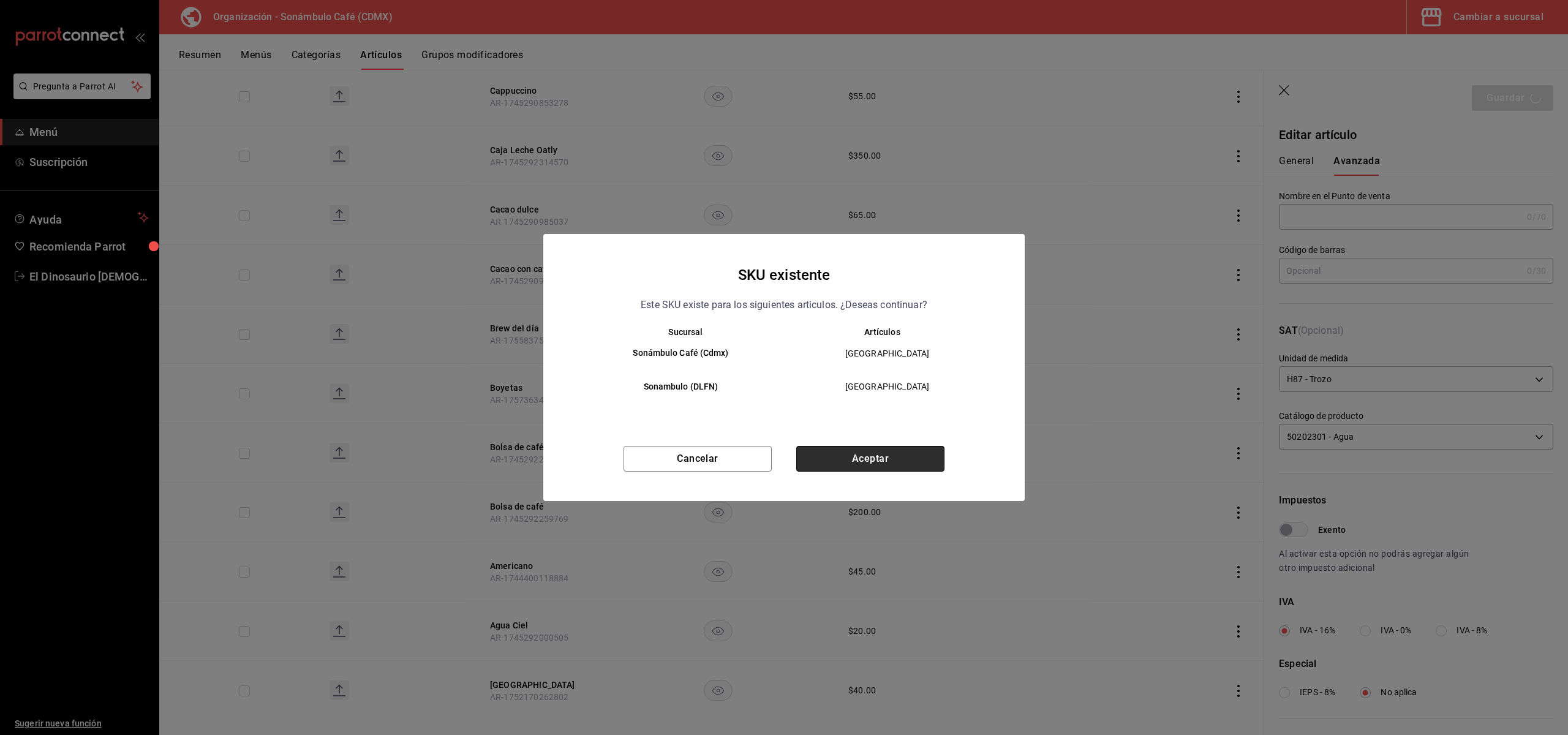
click at [882, 465] on button "Aceptar" at bounding box center [870, 458] width 148 height 26
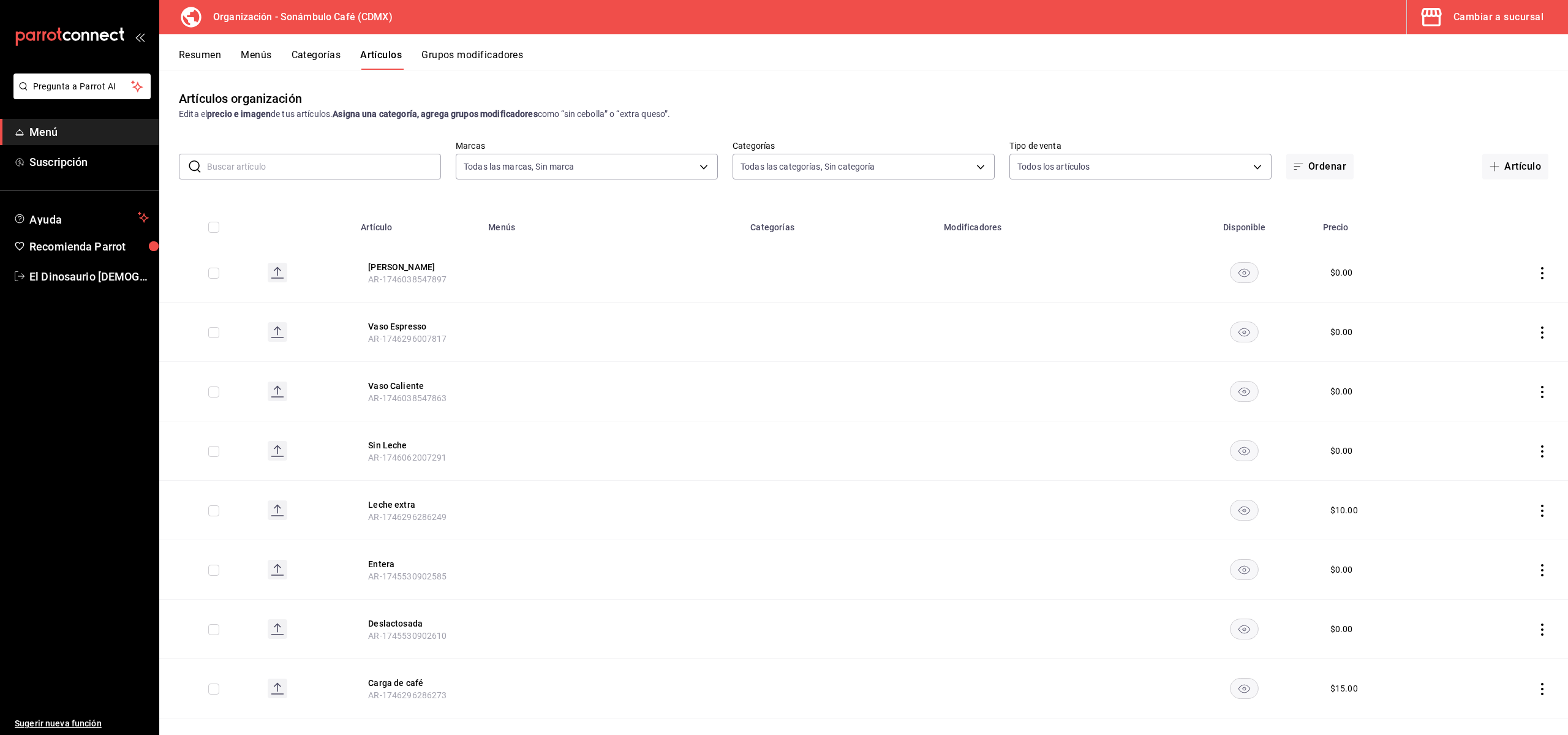
scroll to position [1, 0]
click at [1307, 168] on span "button" at bounding box center [1301, 165] width 14 height 10
click at [1305, 196] on span "Alfabéticamente (A - Z)" at bounding box center [1319, 201] width 92 height 12
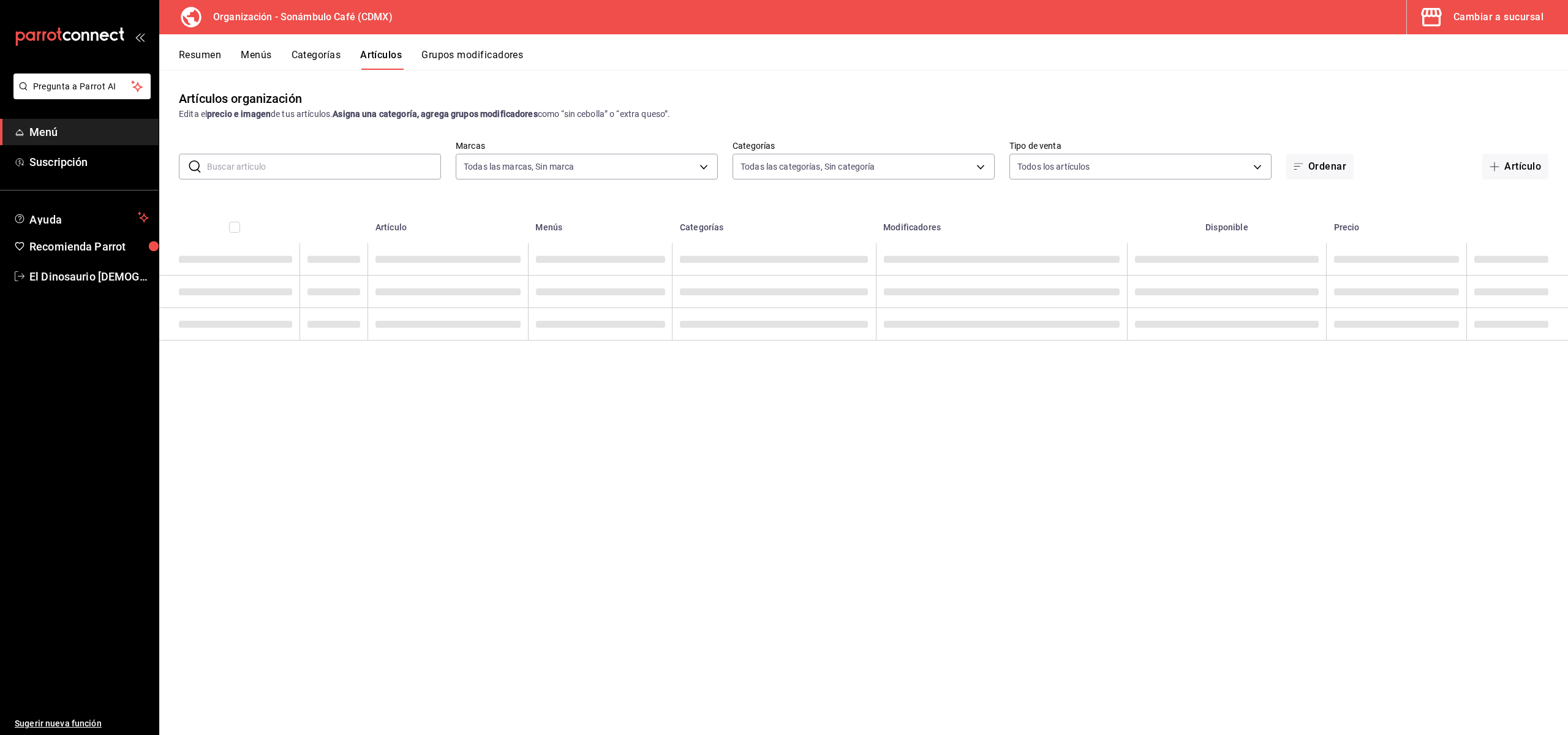
scroll to position [0, 0]
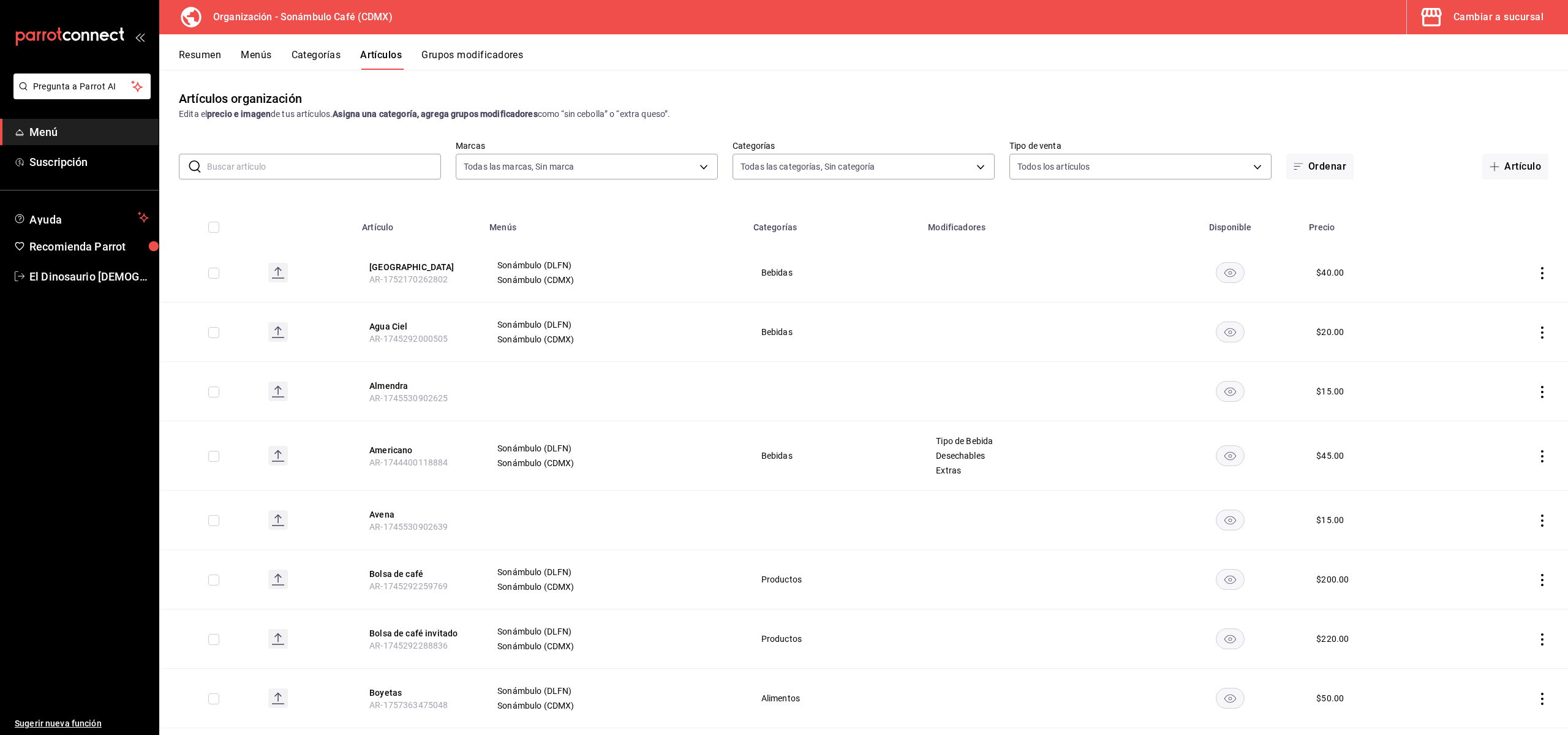
click at [1497, 21] on div "Cambiar a sucursal" at bounding box center [1499, 17] width 90 height 17
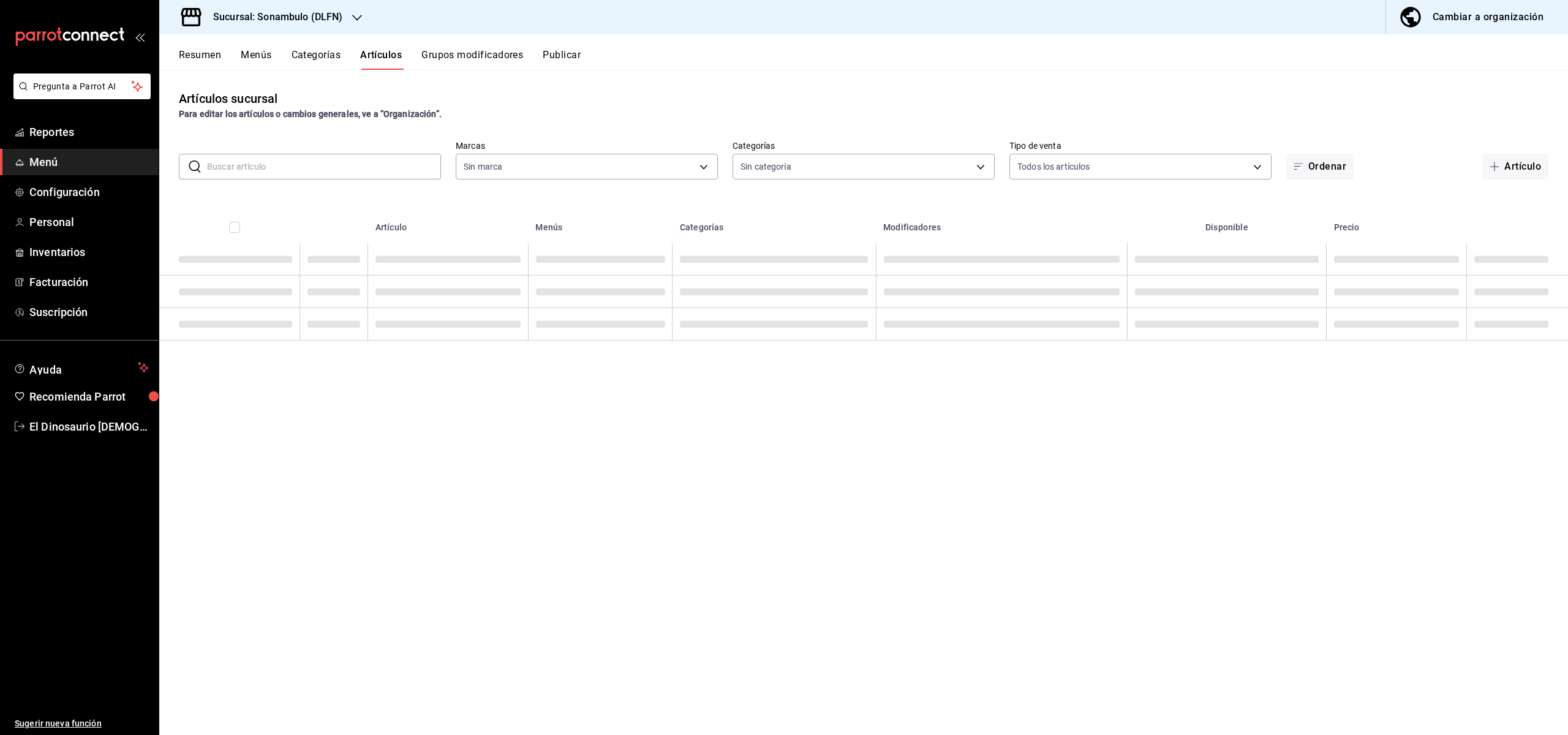
type input "ab67067c-466b-4af3-b4aa-db2bc16d4ab9,28e978e5-ad38-4802-9d1d-474f3b0e01ef,af2d9…"
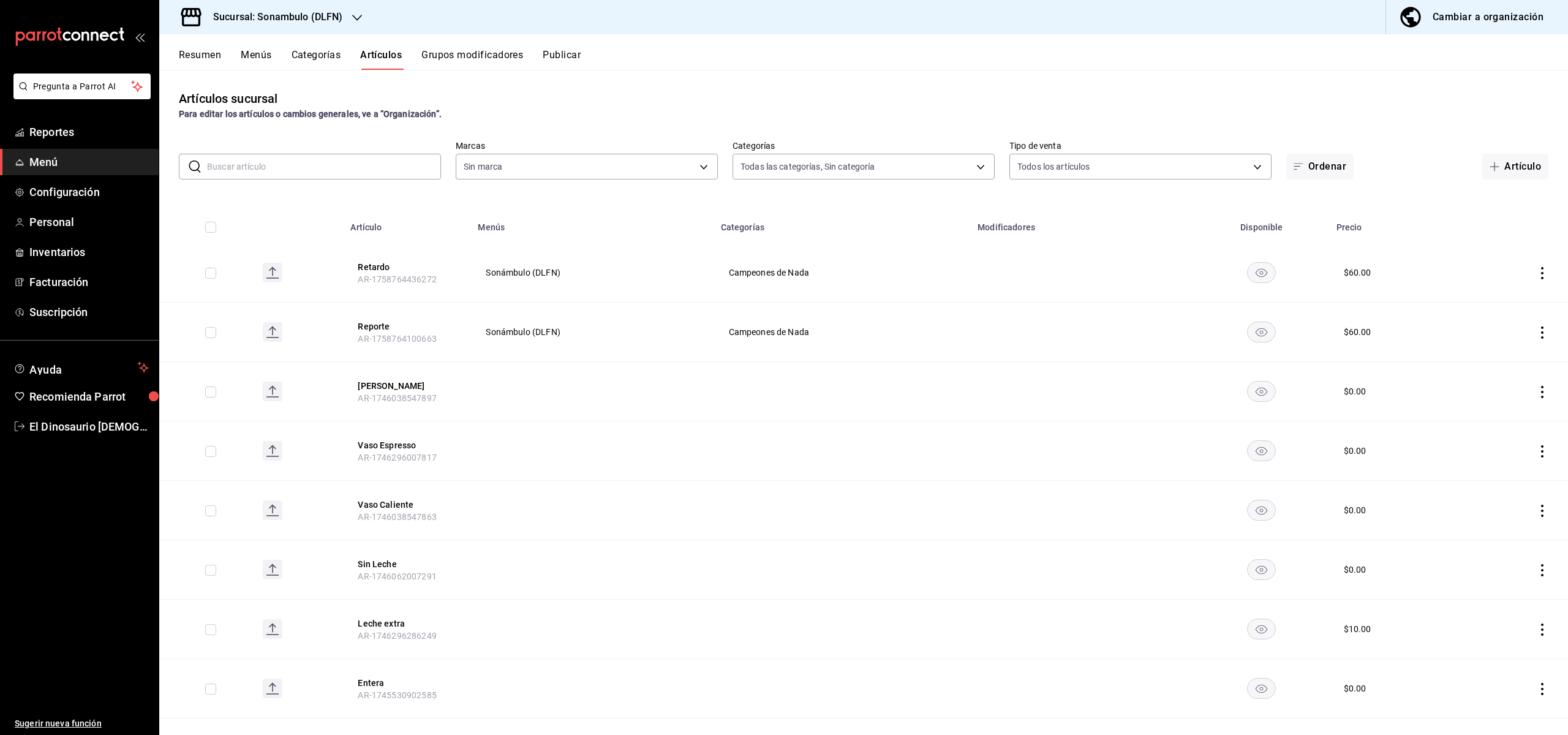
type input "1b7fbccc-bfb1-47e7-a8bb-84e556239153"
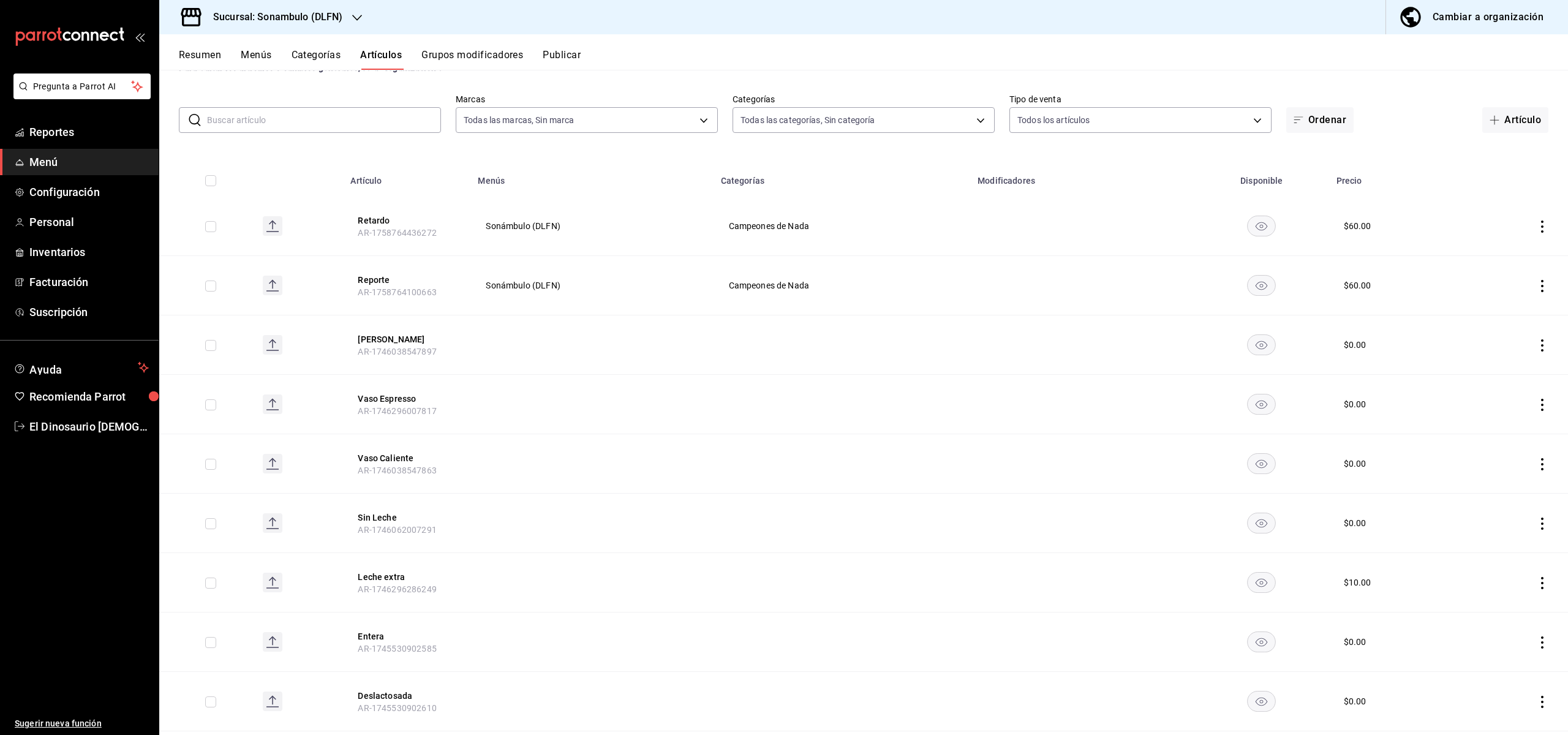
scroll to position [48, 0]
click at [375, 222] on button "Retardo" at bounding box center [406, 218] width 98 height 12
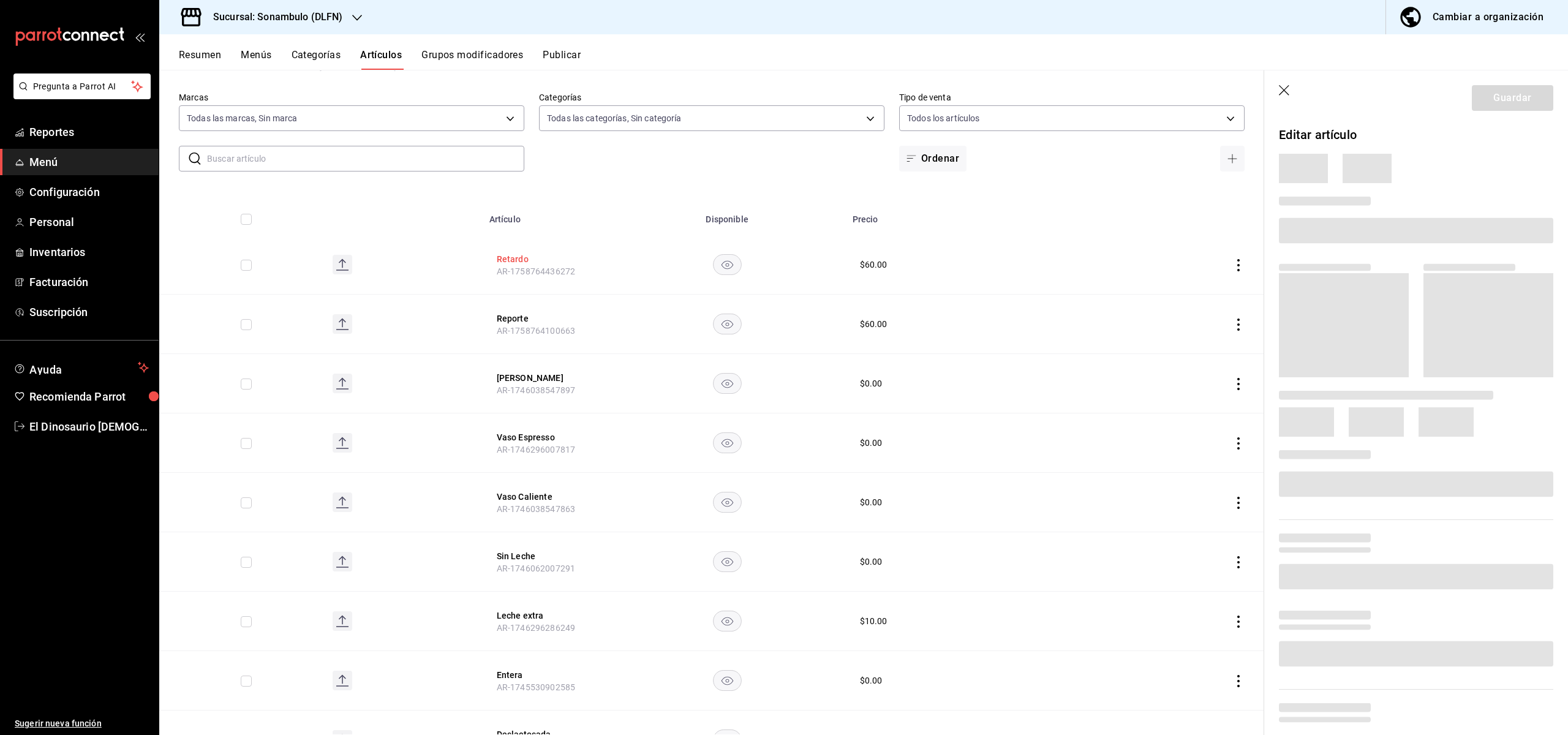
scroll to position [46, 0]
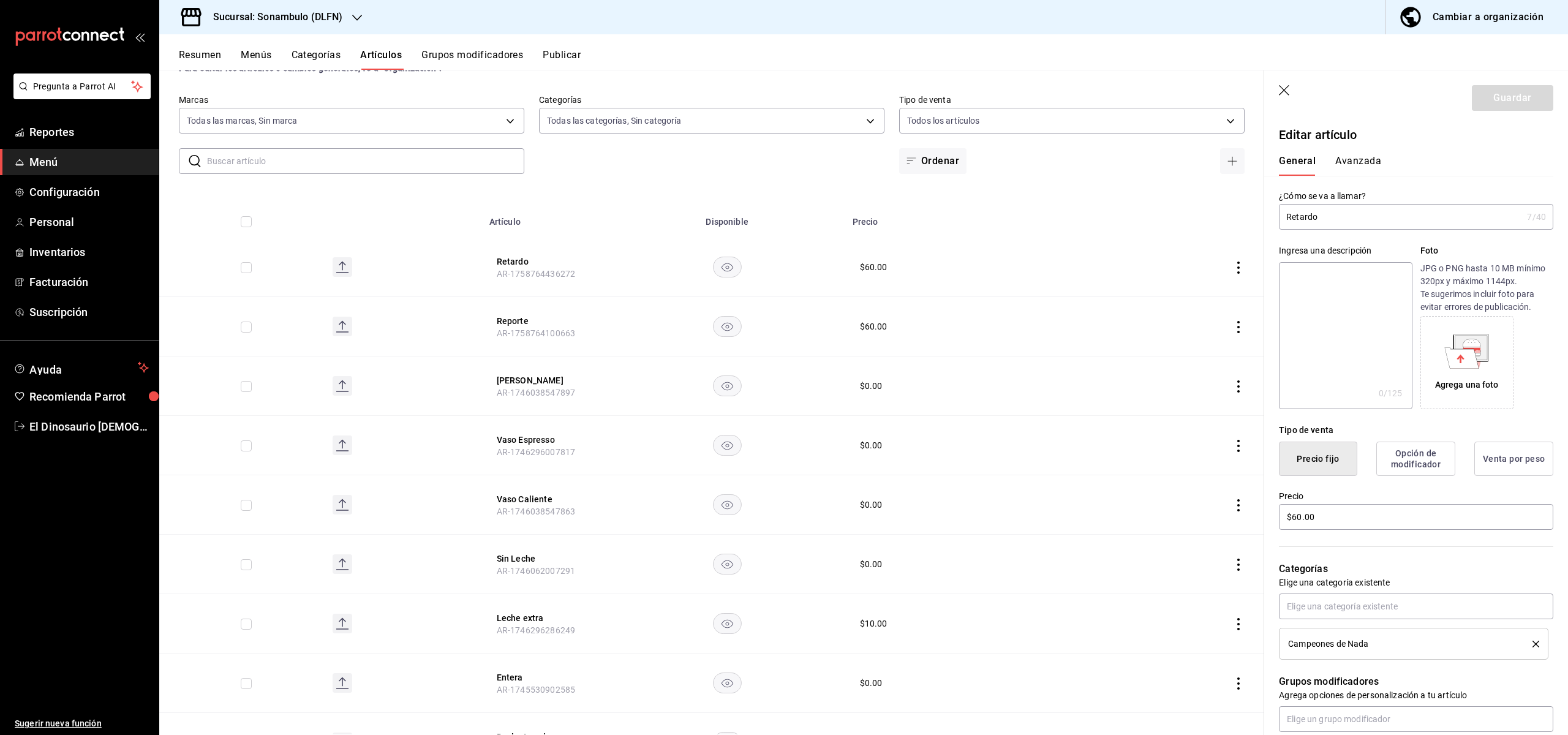
click at [1362, 163] on button "Avanzada" at bounding box center [1359, 165] width 46 height 21
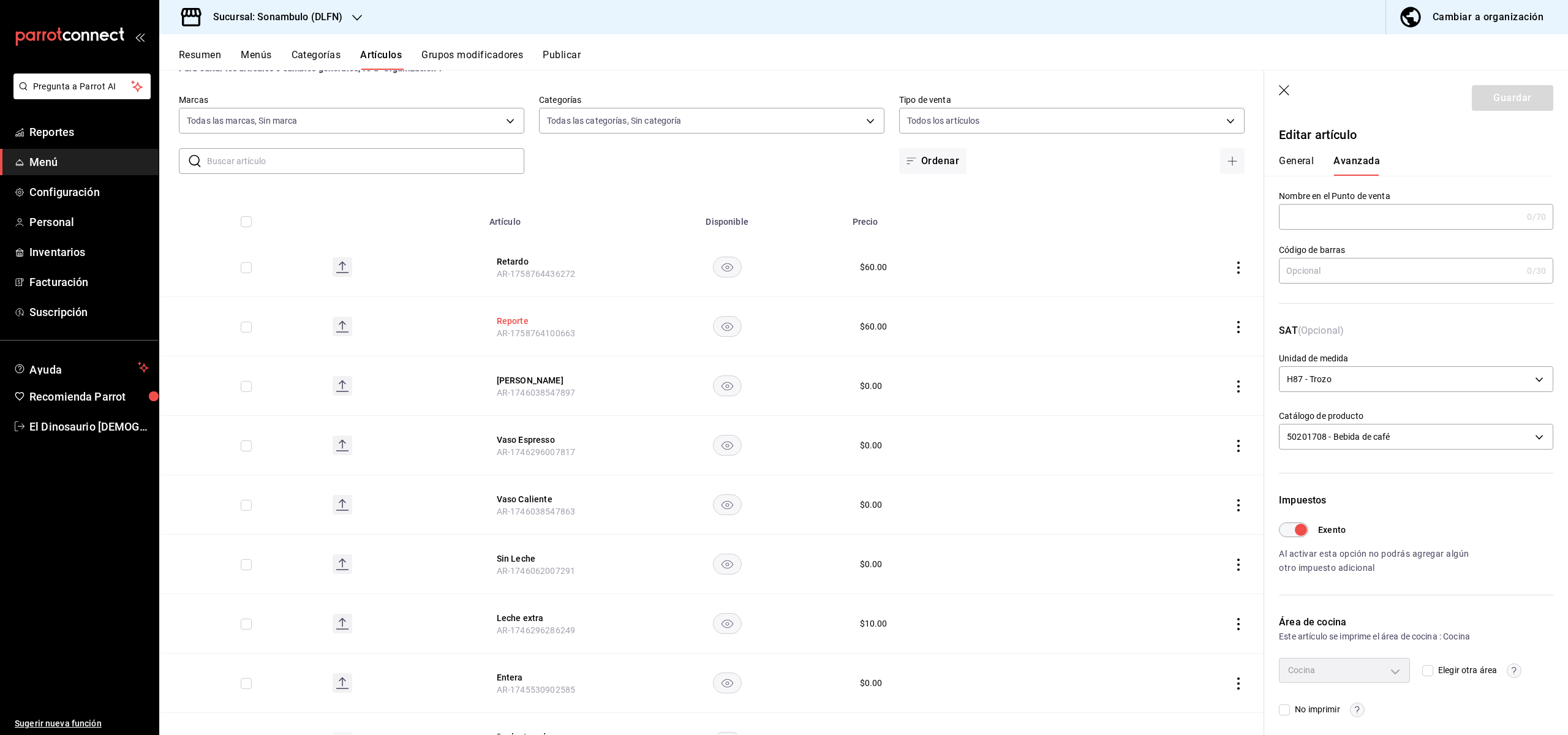
click at [523, 322] on button "Reporte" at bounding box center [546, 321] width 98 height 12
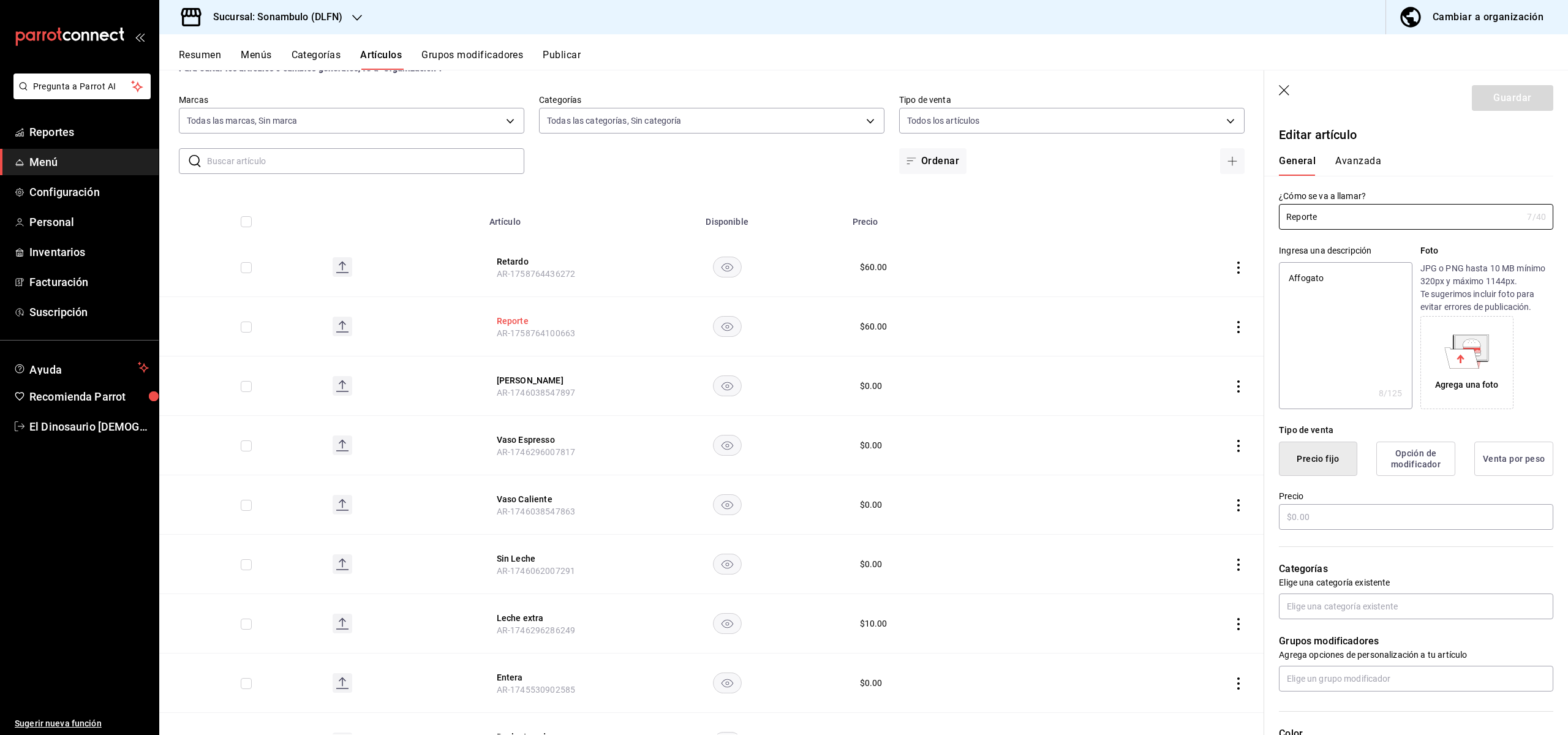
type textarea "x"
type input "$60.00"
click at [1363, 159] on button "Avanzada" at bounding box center [1359, 165] width 46 height 21
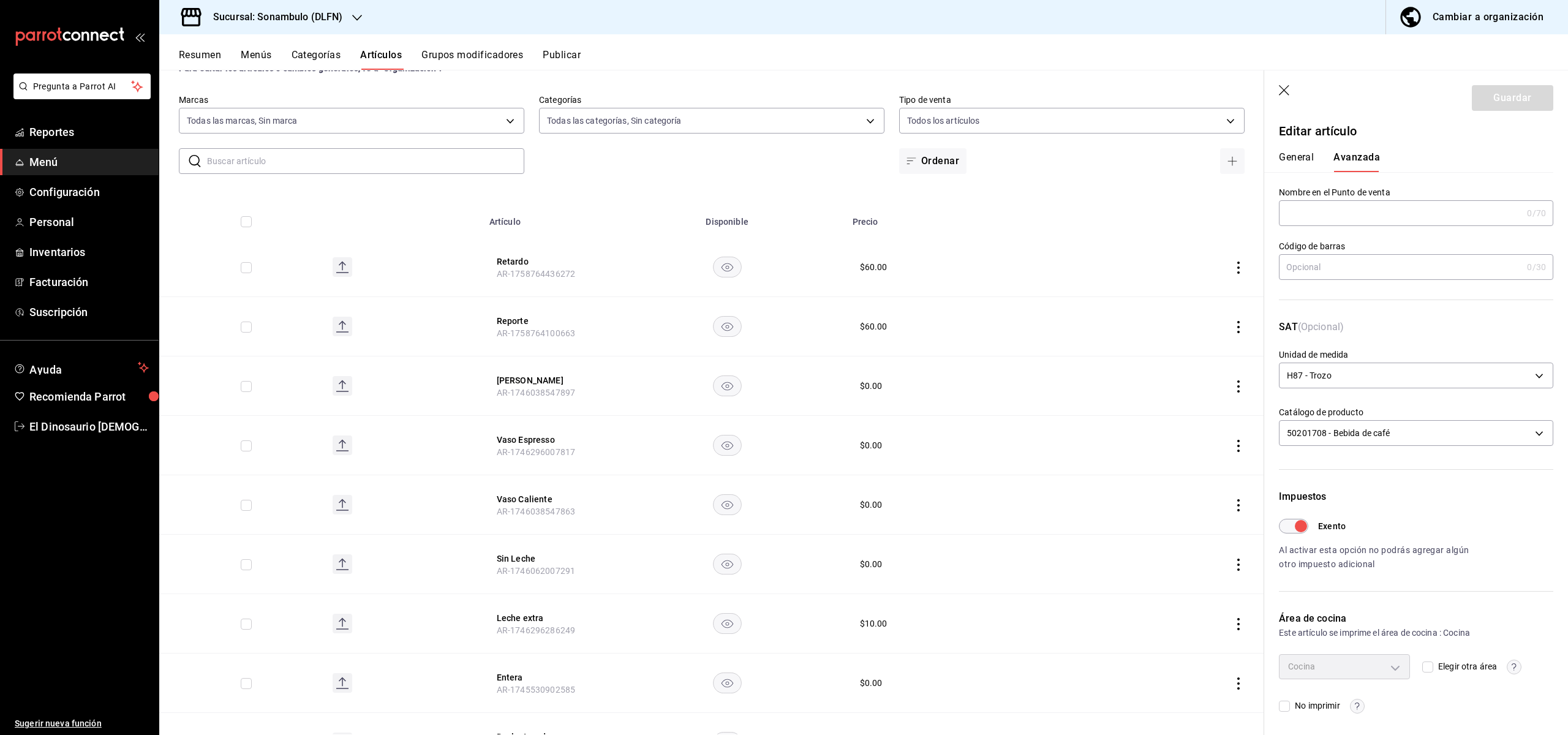
scroll to position [6, 0]
click at [1318, 163] on div "General Avanzada" at bounding box center [1409, 159] width 259 height 21
click at [1294, 159] on button "General" at bounding box center [1296, 159] width 35 height 21
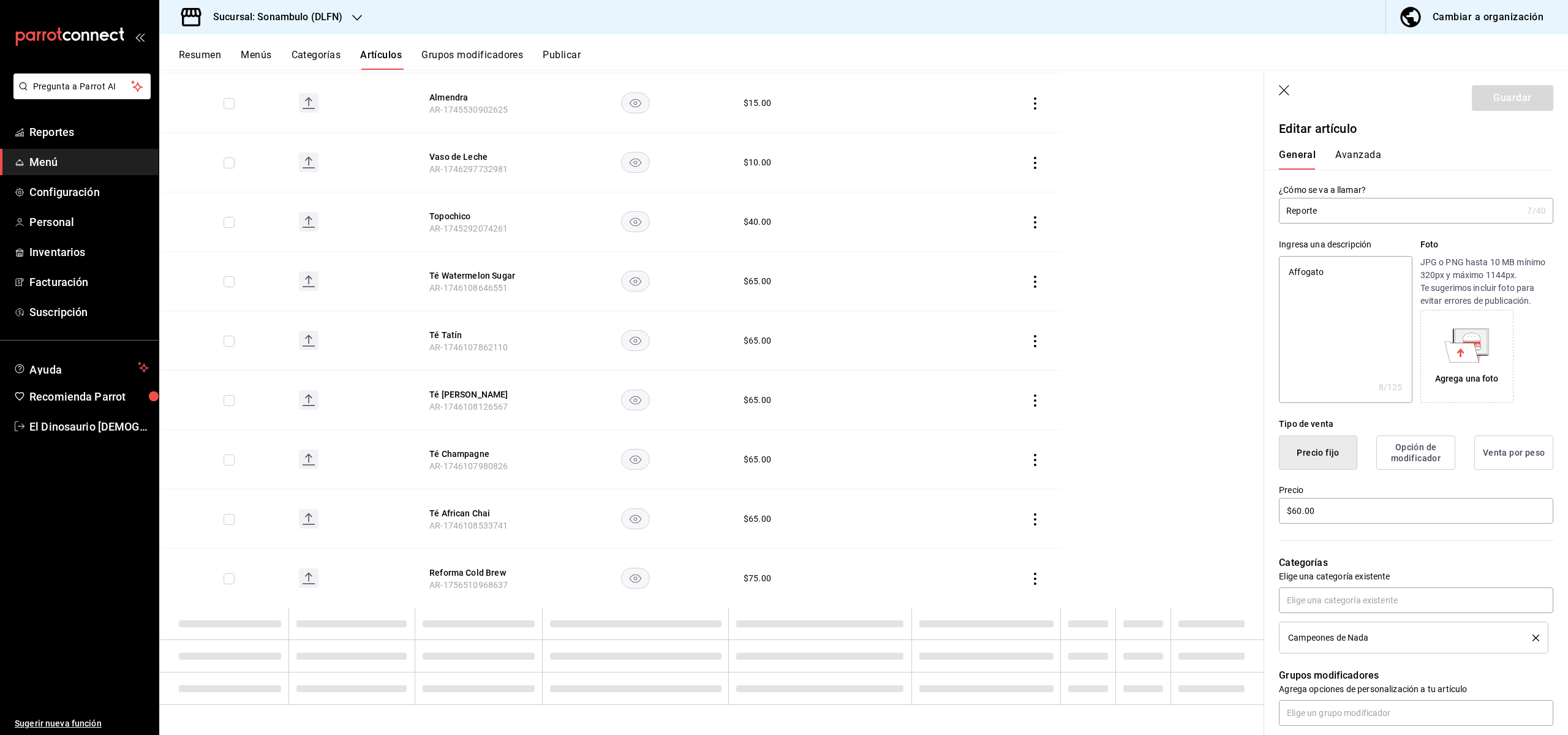
scroll to position [0, 0]
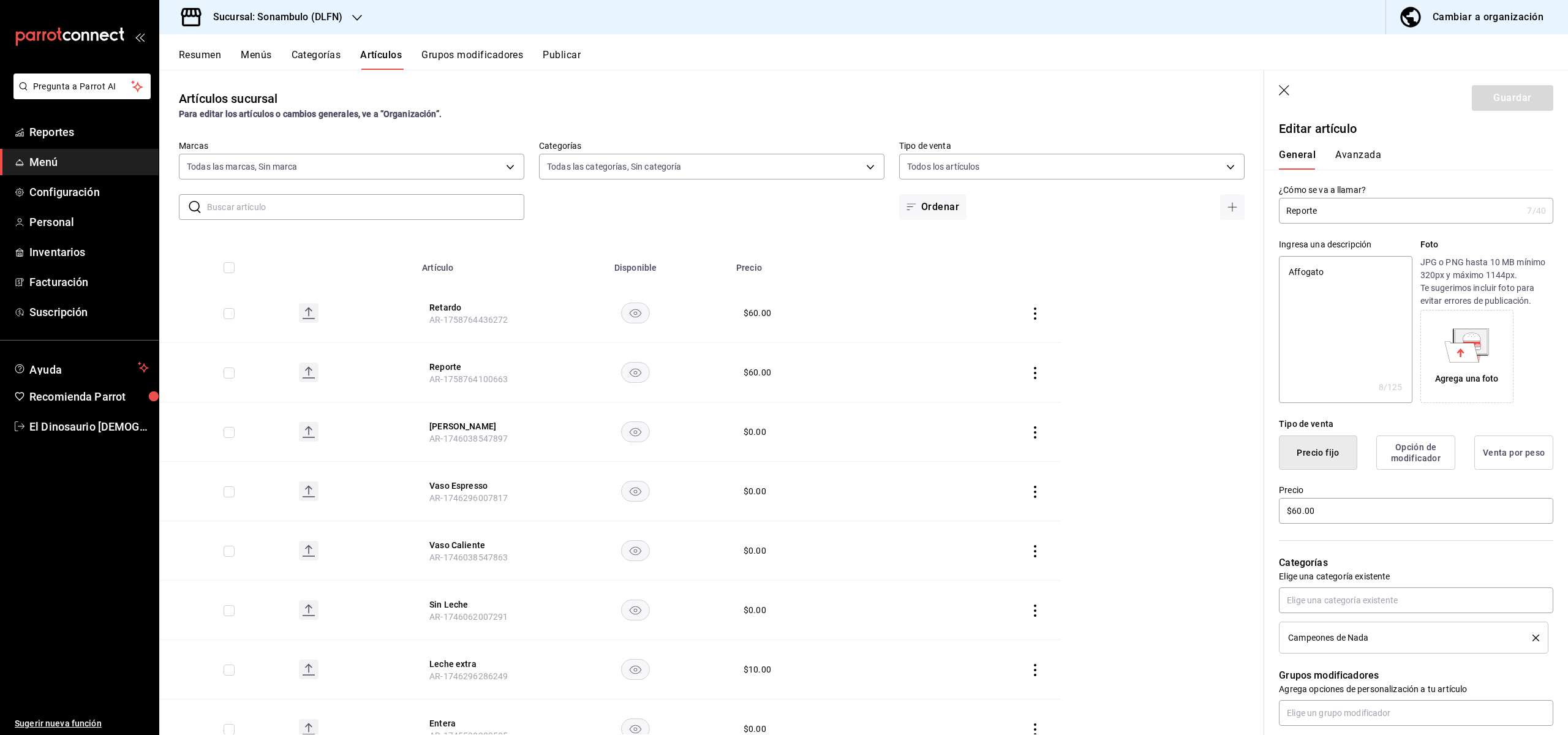
type textarea "x"
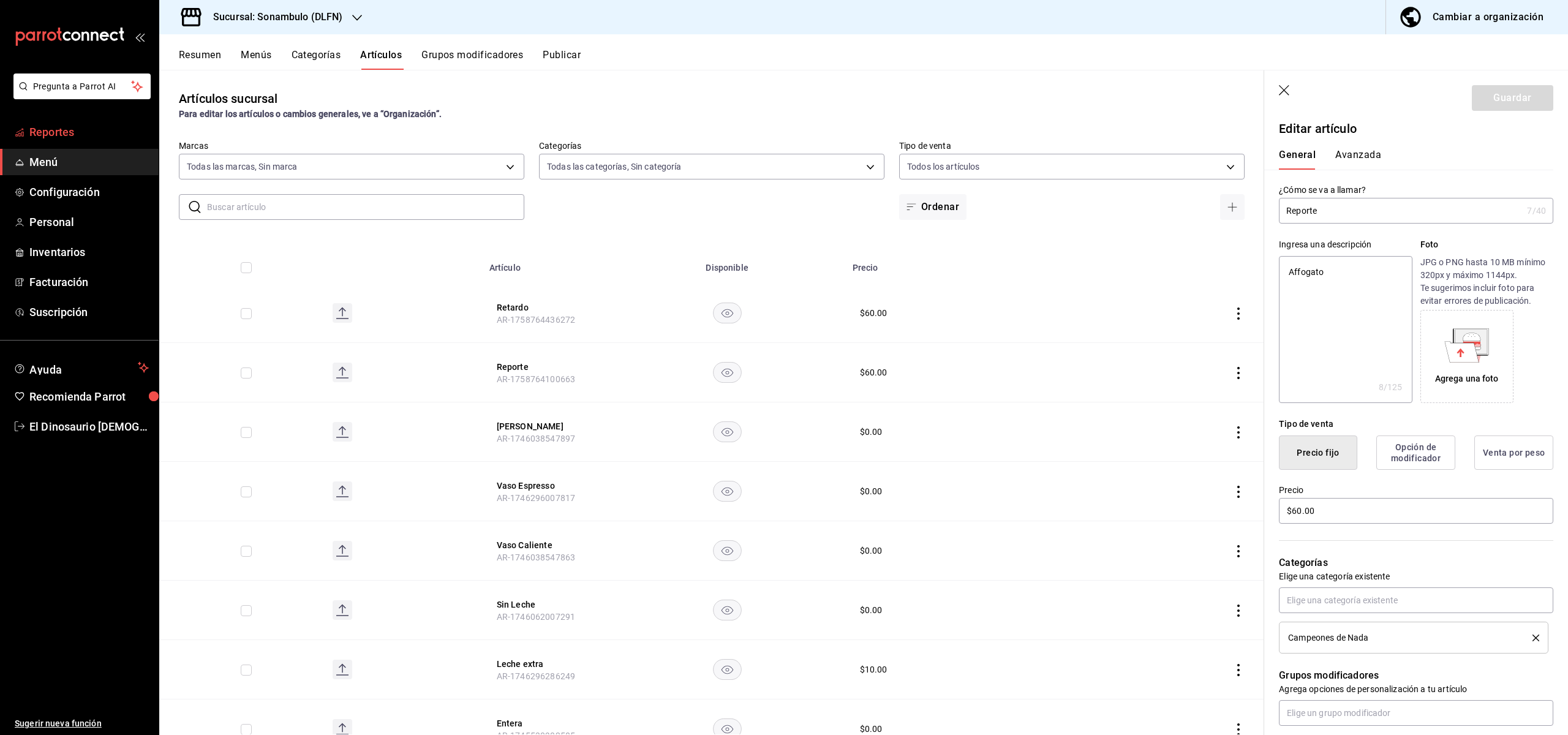
click at [100, 135] on span "Reportes" at bounding box center [89, 132] width 119 height 16
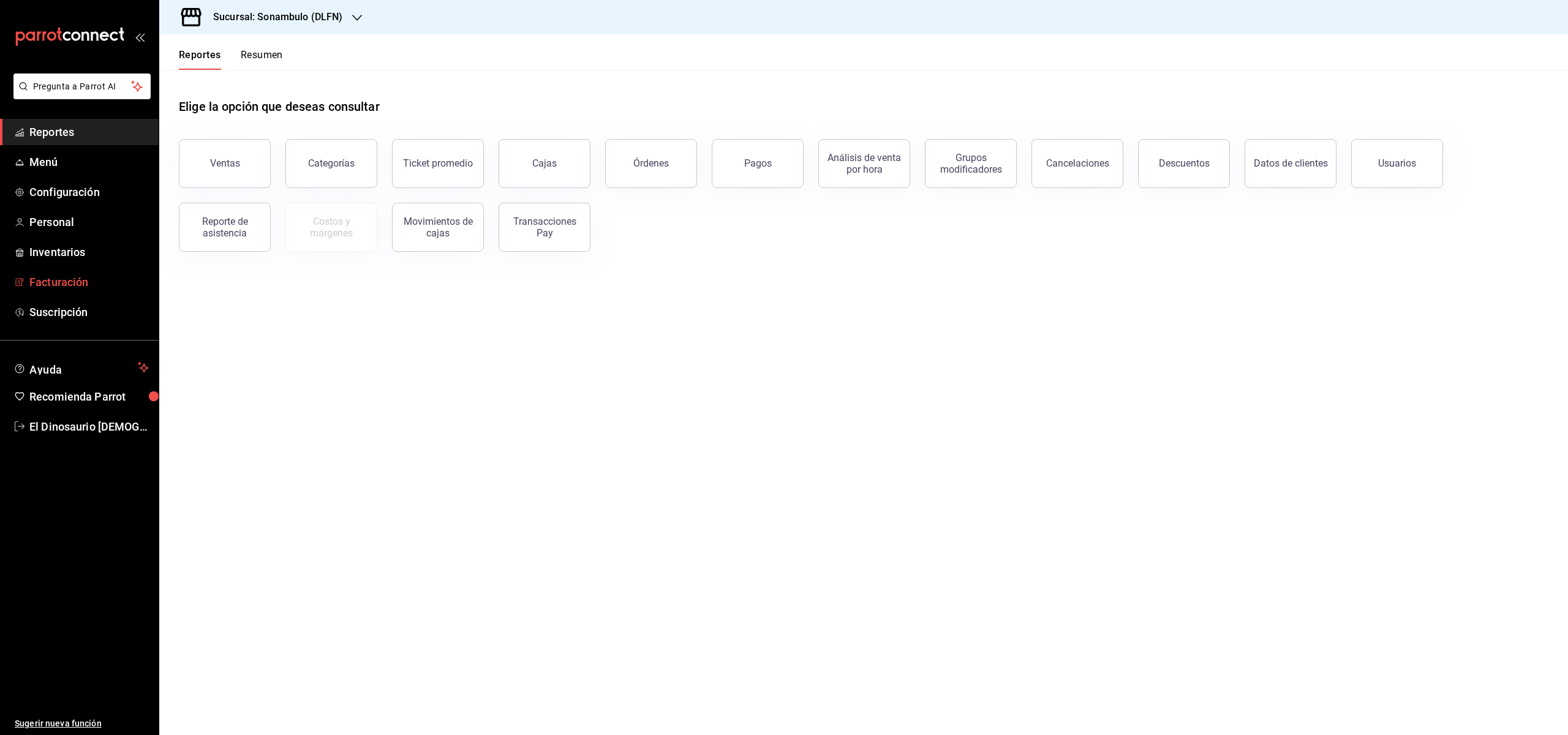
click at [138, 279] on span "Facturación" at bounding box center [89, 282] width 119 height 16
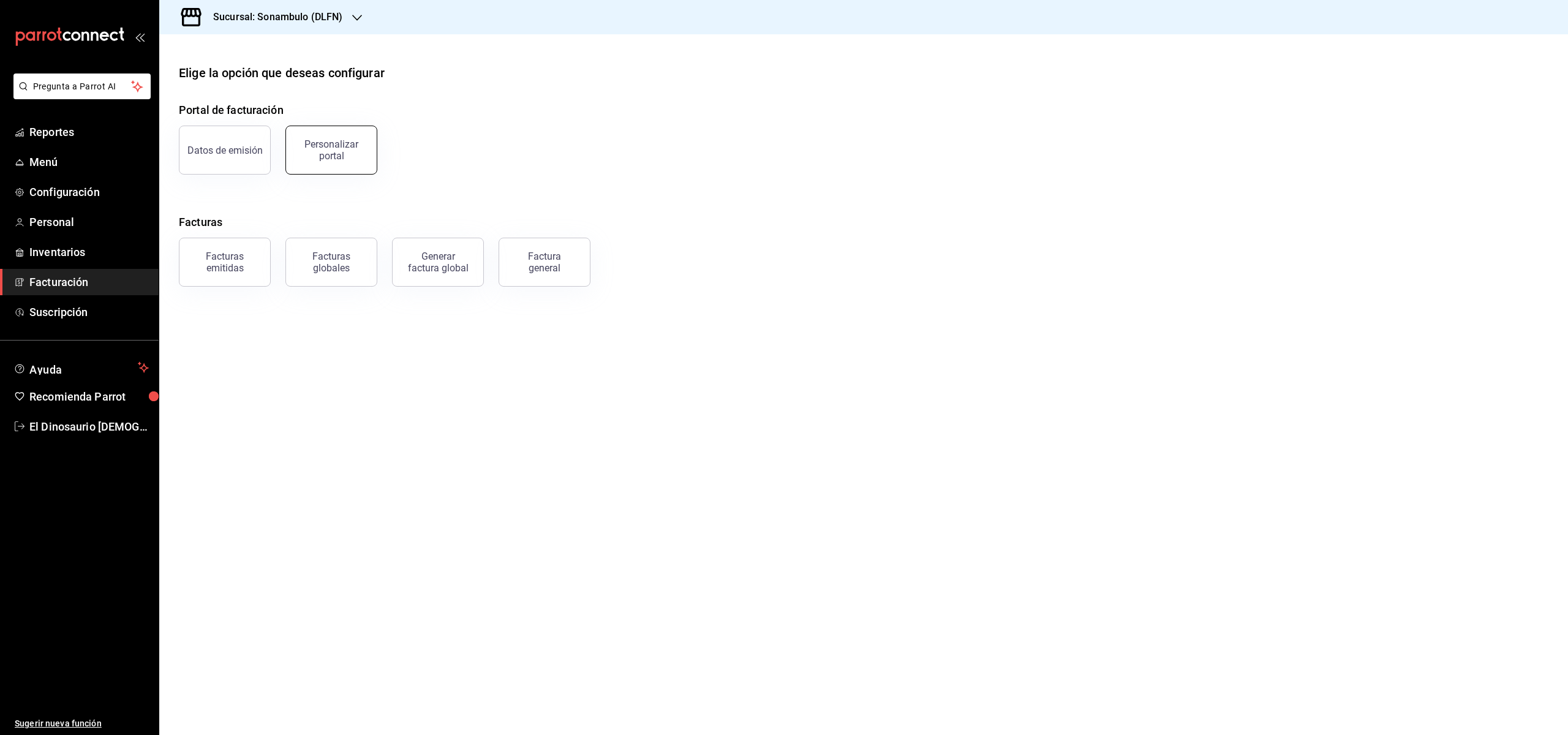
click at [353, 155] on div "Personalizar portal" at bounding box center [331, 150] width 76 height 23
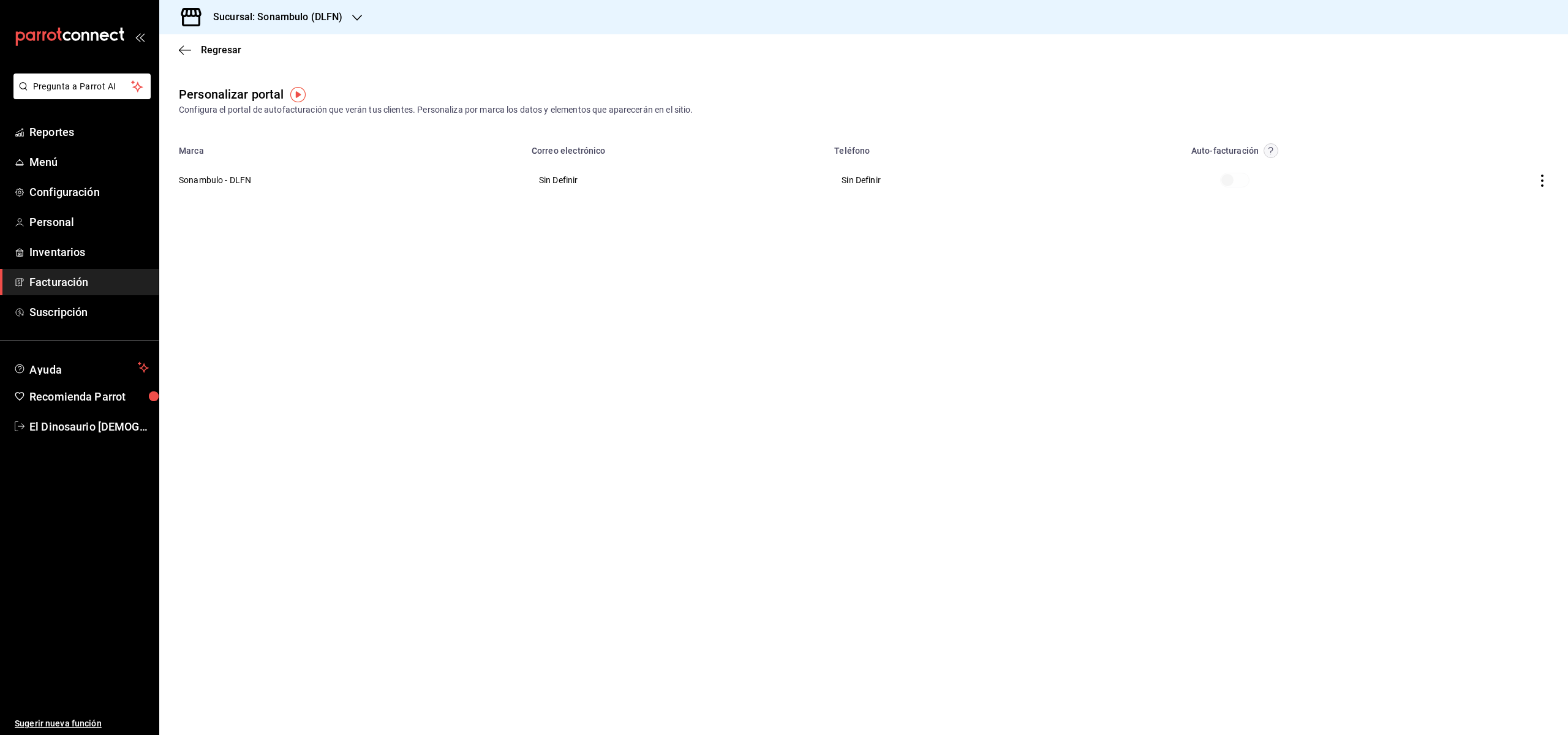
click at [1226, 182] on span at bounding box center [1235, 180] width 30 height 14
click at [1230, 182] on span at bounding box center [1235, 180] width 30 height 14
click at [1231, 182] on span at bounding box center [1235, 180] width 30 height 14
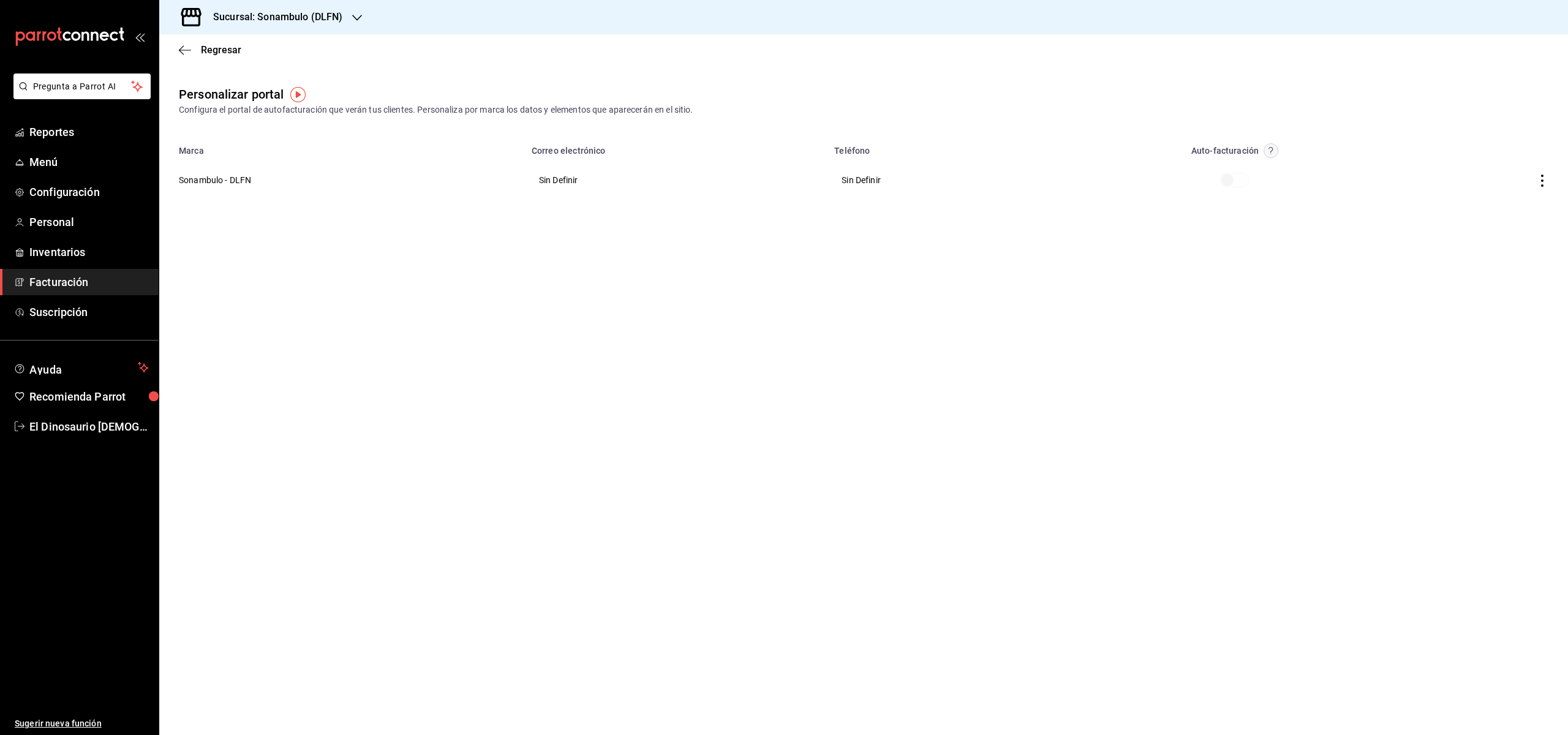
click at [1548, 184] on icon "button" at bounding box center [1542, 181] width 12 height 12
click at [1477, 162] on span "Editar" at bounding box center [1461, 165] width 41 height 12
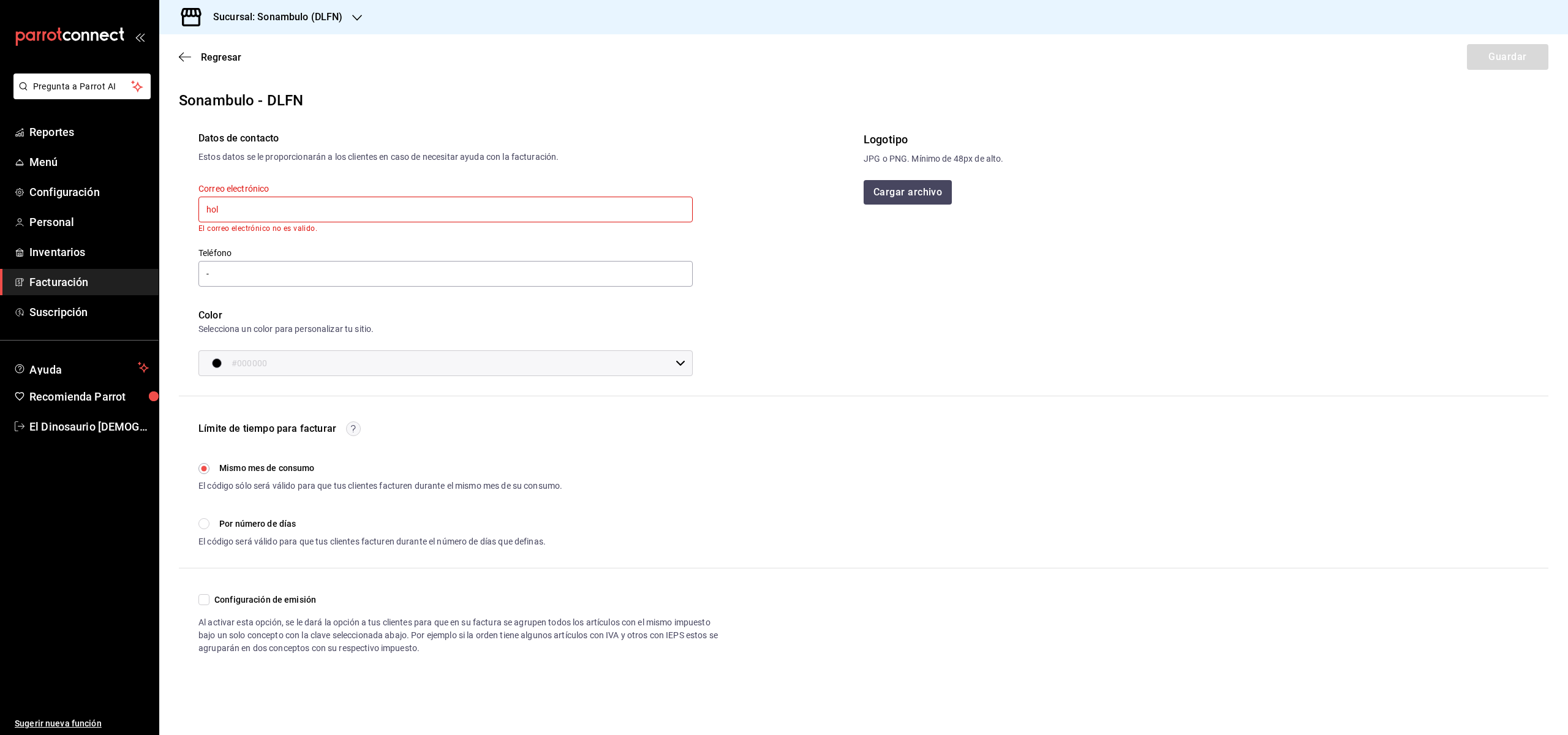
type input "hola@sonambulocafe.com"
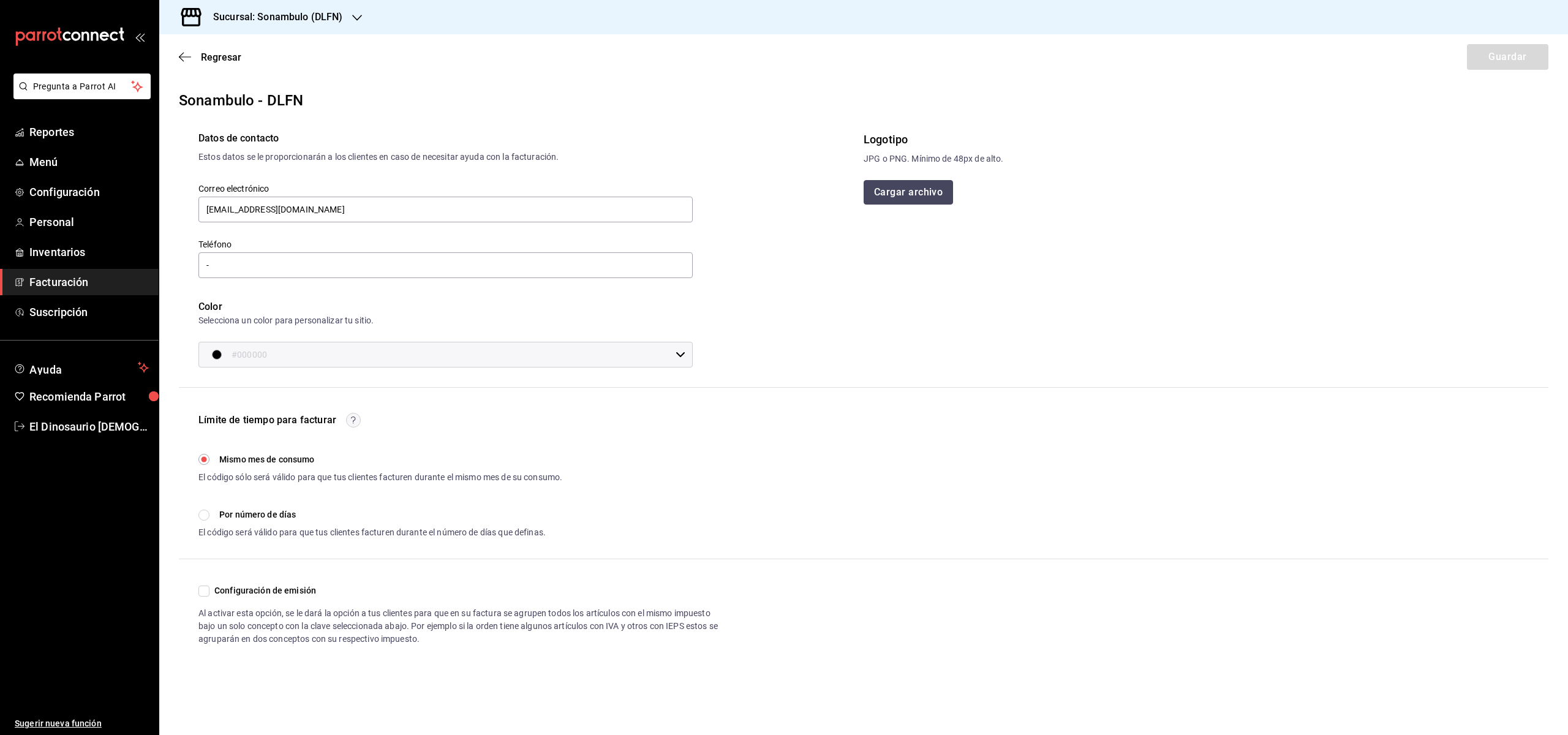
click at [910, 188] on button "Cargar archivo" at bounding box center [908, 192] width 89 height 25
click at [546, 259] on input "-" at bounding box center [446, 265] width 495 height 26
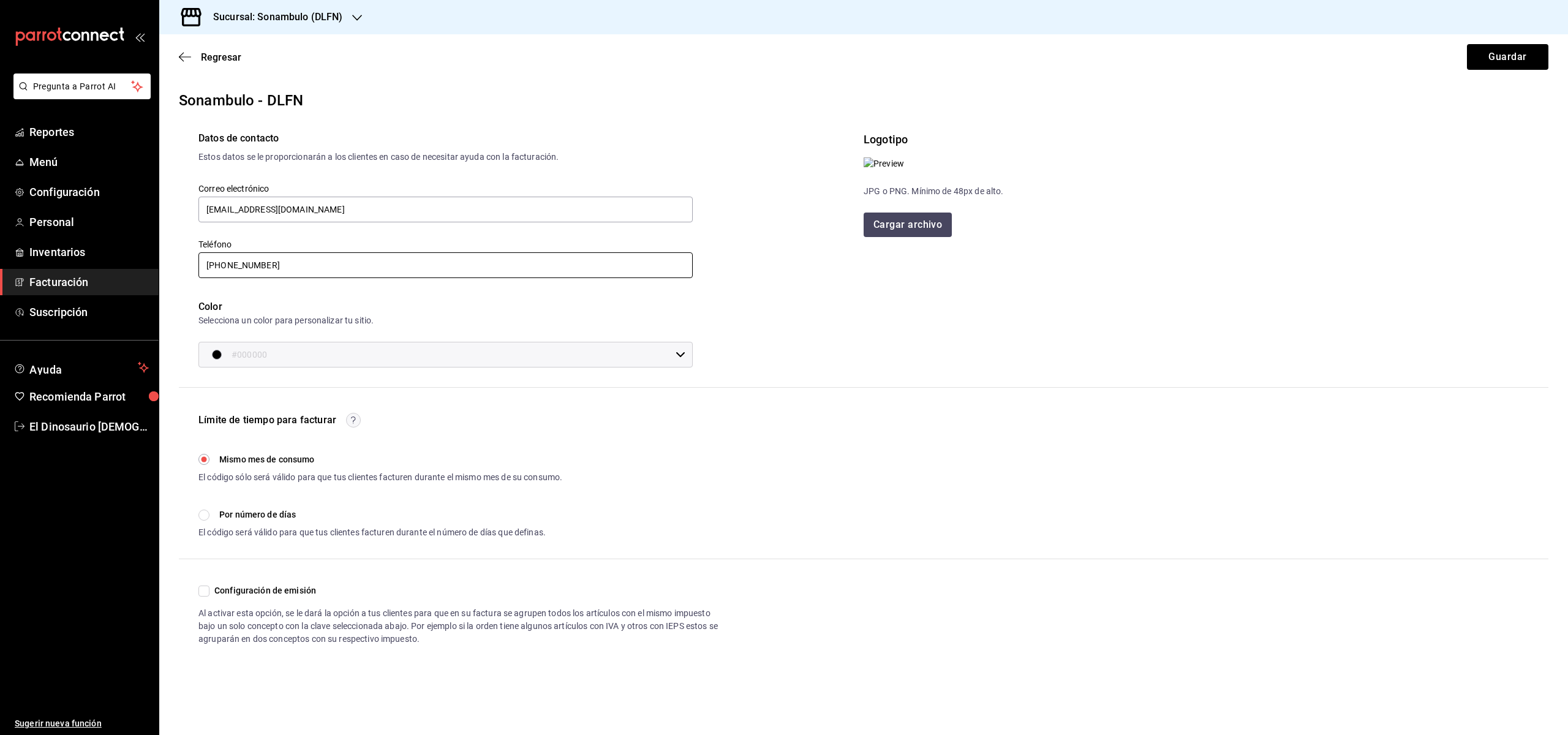
drag, startPoint x: 302, startPoint y: 268, endPoint x: 166, endPoint y: 255, distance: 136.6
click at [166, 255] on div "Correo electrónico hola@sonambulocafe.com Teléfono 33 3667-5768 Color Seleccion…" at bounding box center [429, 258] width 528 height 219
type input "55 1484-7725"
click at [1496, 63] on button "Guardar" at bounding box center [1507, 57] width 82 height 26
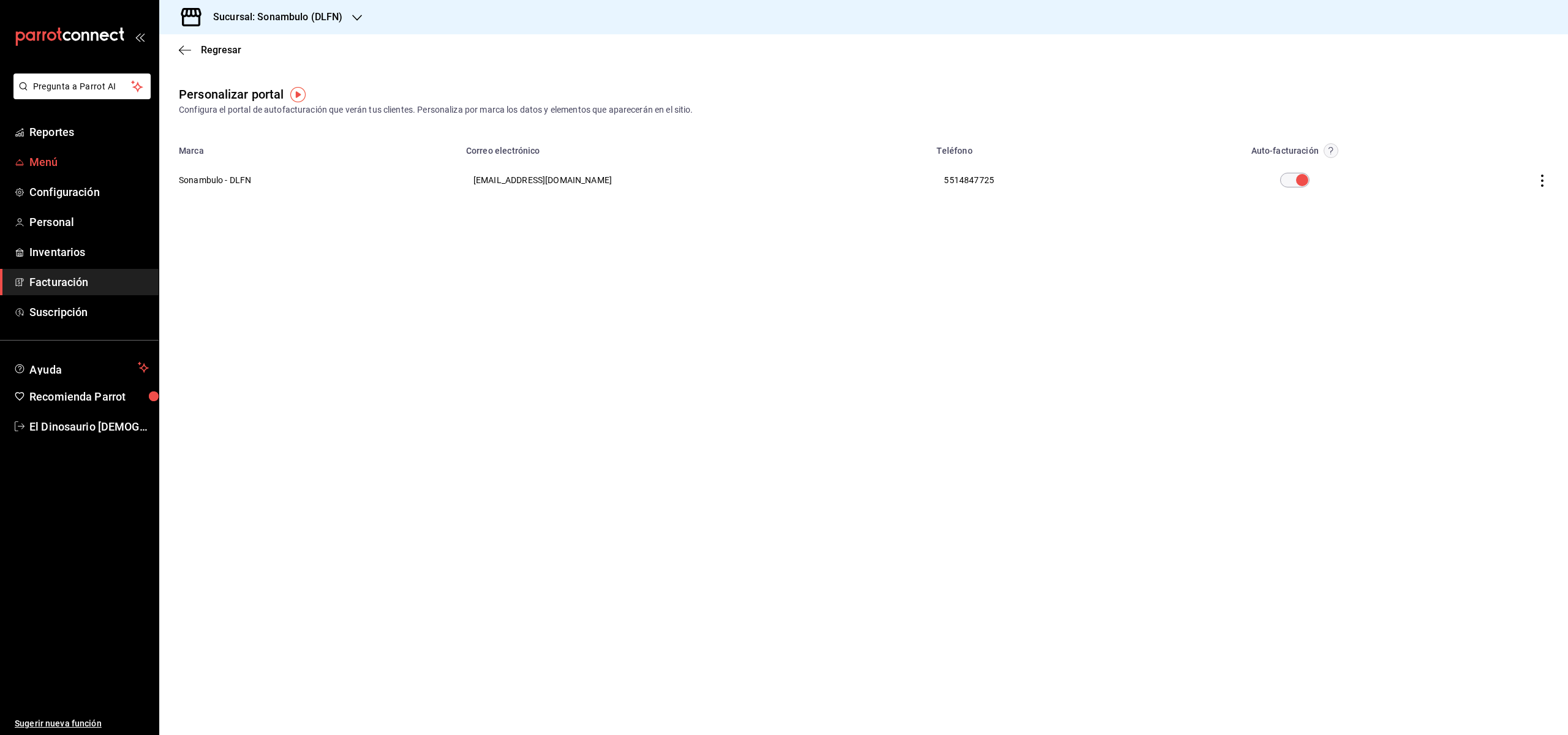
click at [74, 162] on span "Menú" at bounding box center [89, 161] width 119 height 16
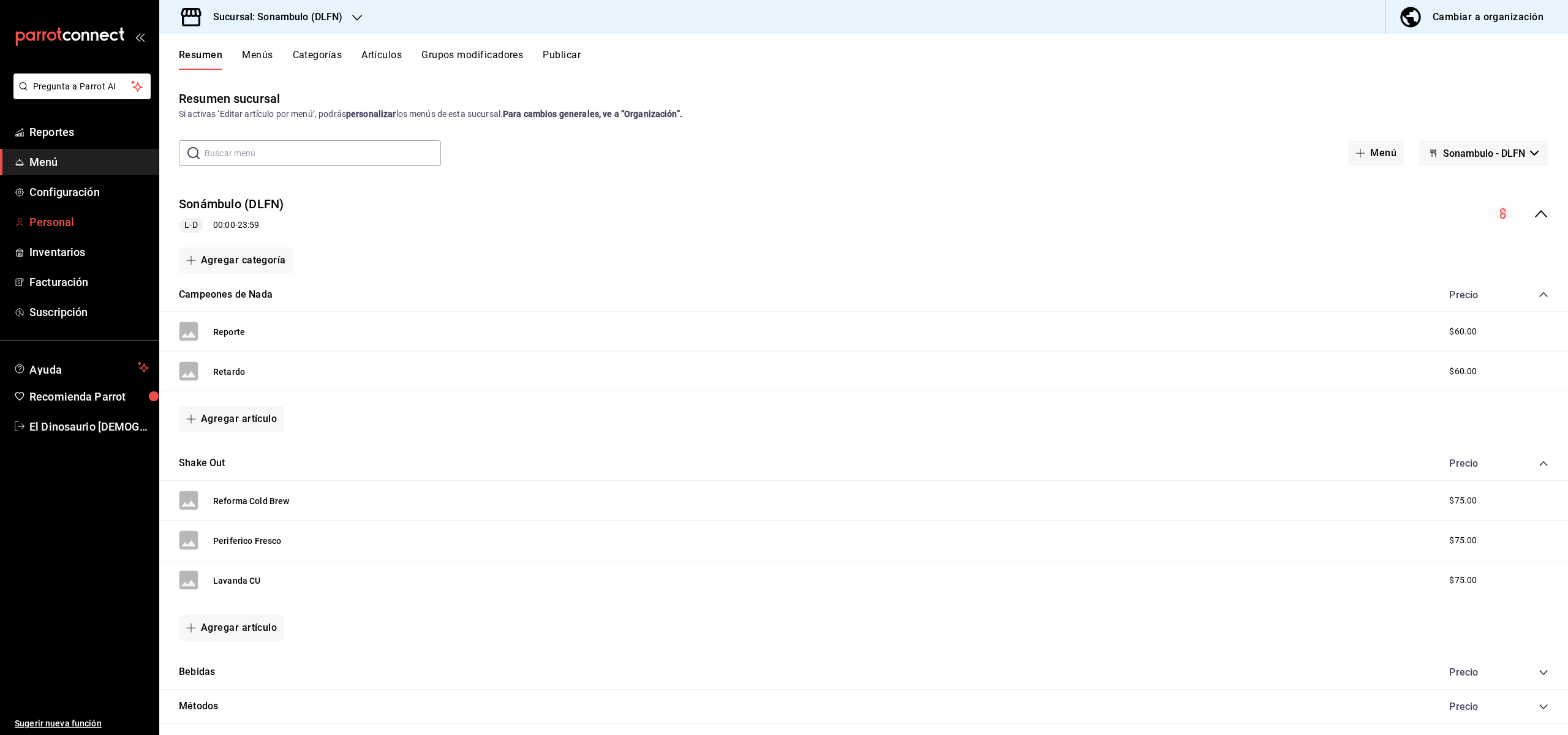
click at [86, 224] on span "Personal" at bounding box center [89, 222] width 119 height 16
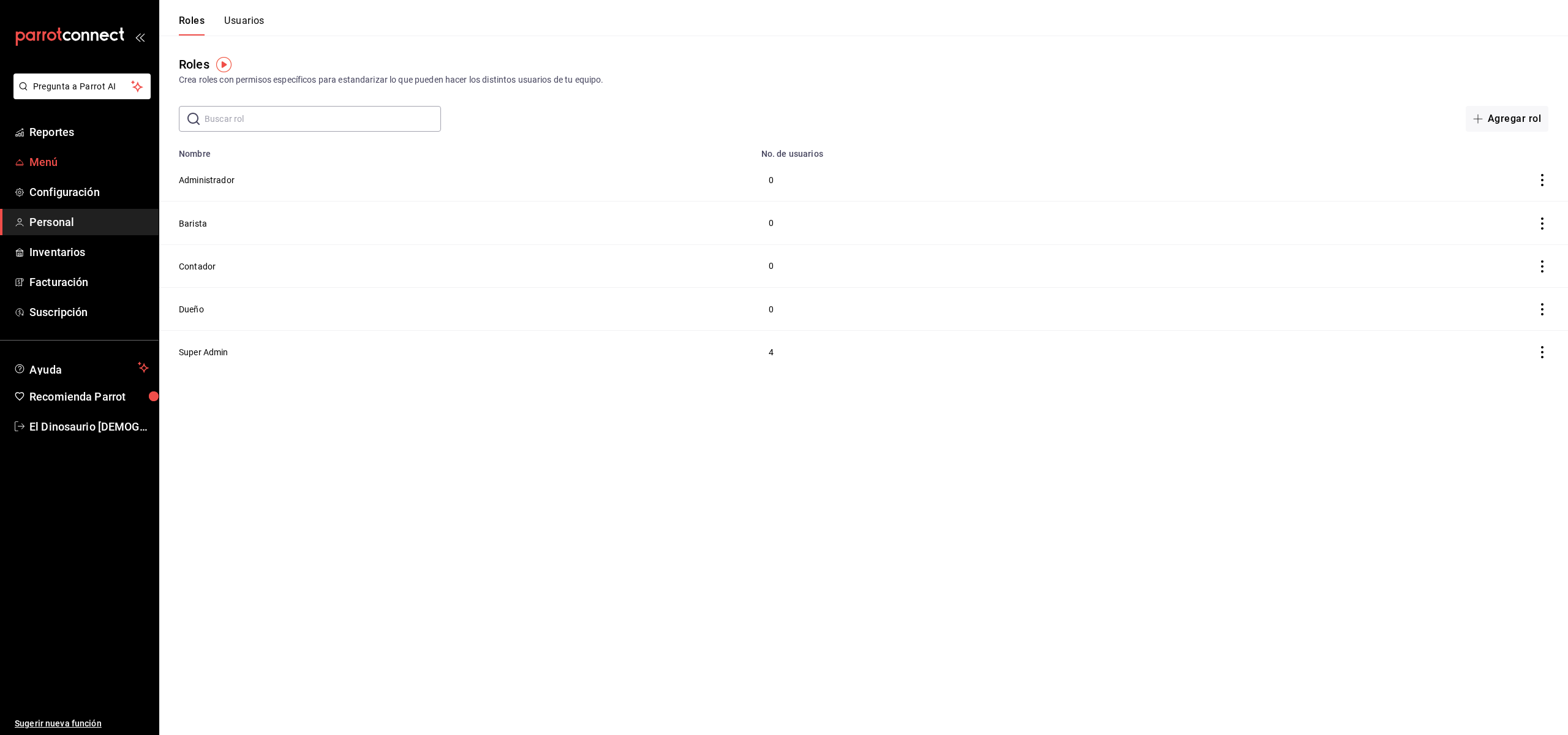
click at [44, 162] on span "Menú" at bounding box center [89, 161] width 119 height 16
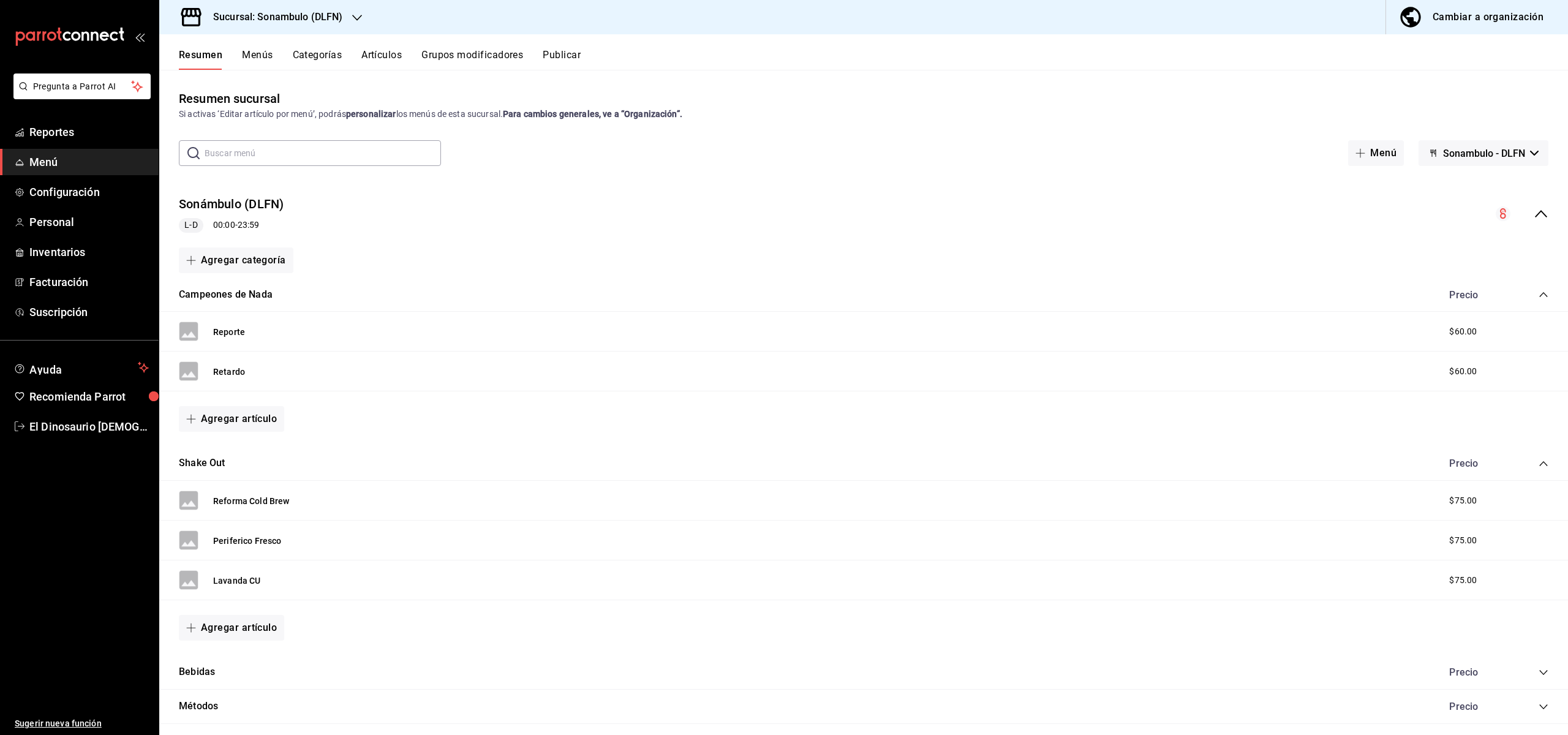
click at [1449, 16] on div "Cambiar a organización" at bounding box center [1488, 17] width 110 height 17
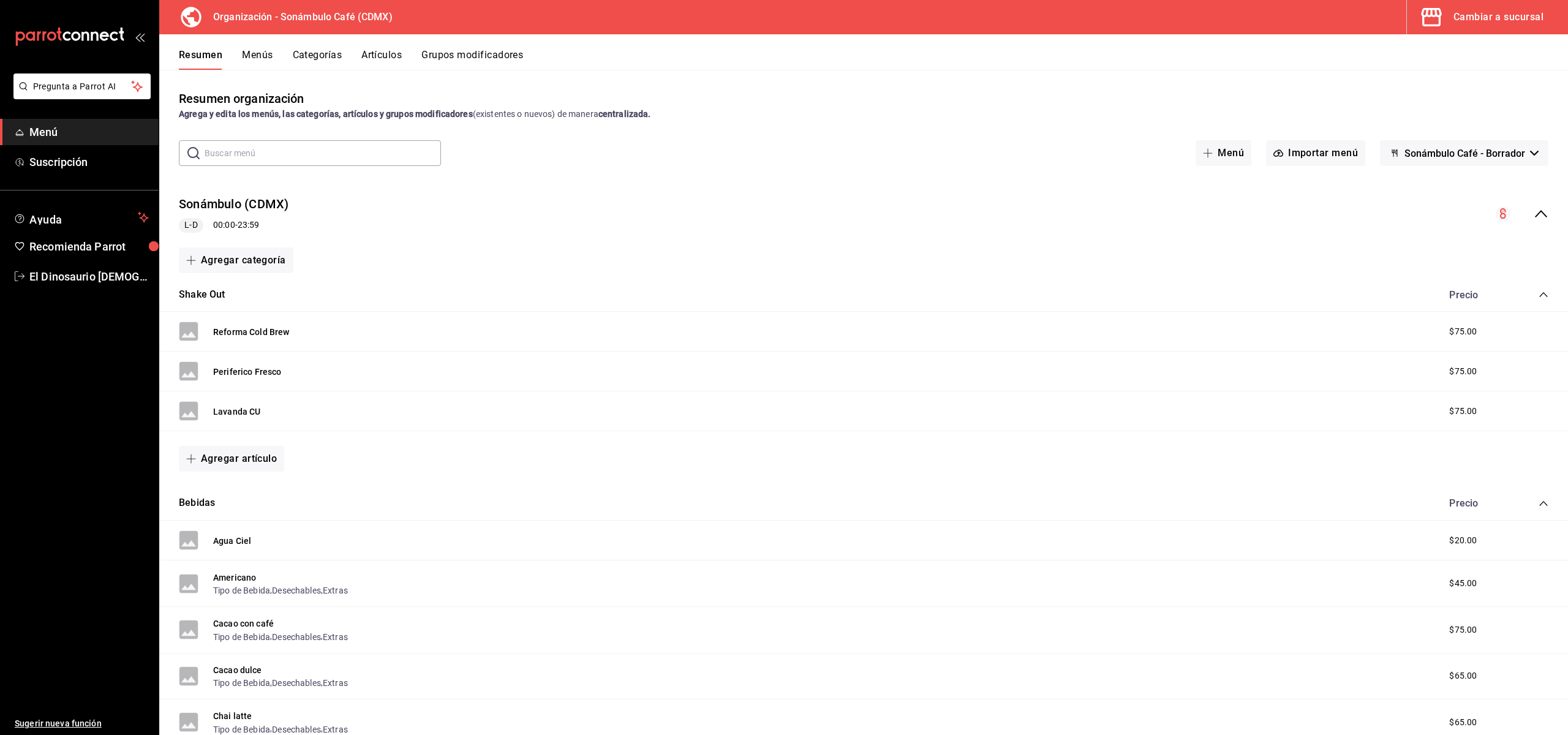
click at [1460, 17] on div "Cambiar a sucursal" at bounding box center [1499, 17] width 90 height 17
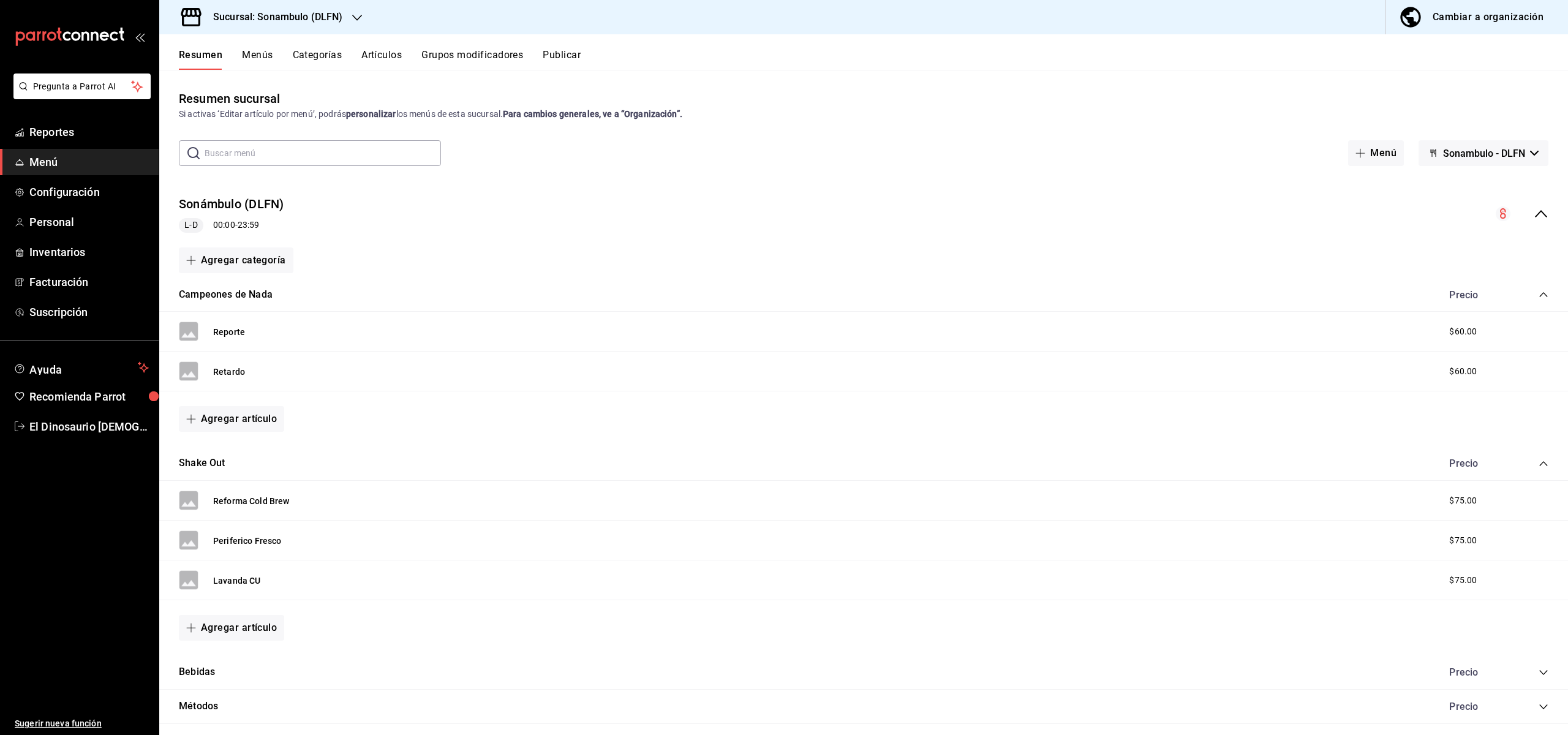
click at [258, 59] on button "Menús" at bounding box center [257, 60] width 31 height 21
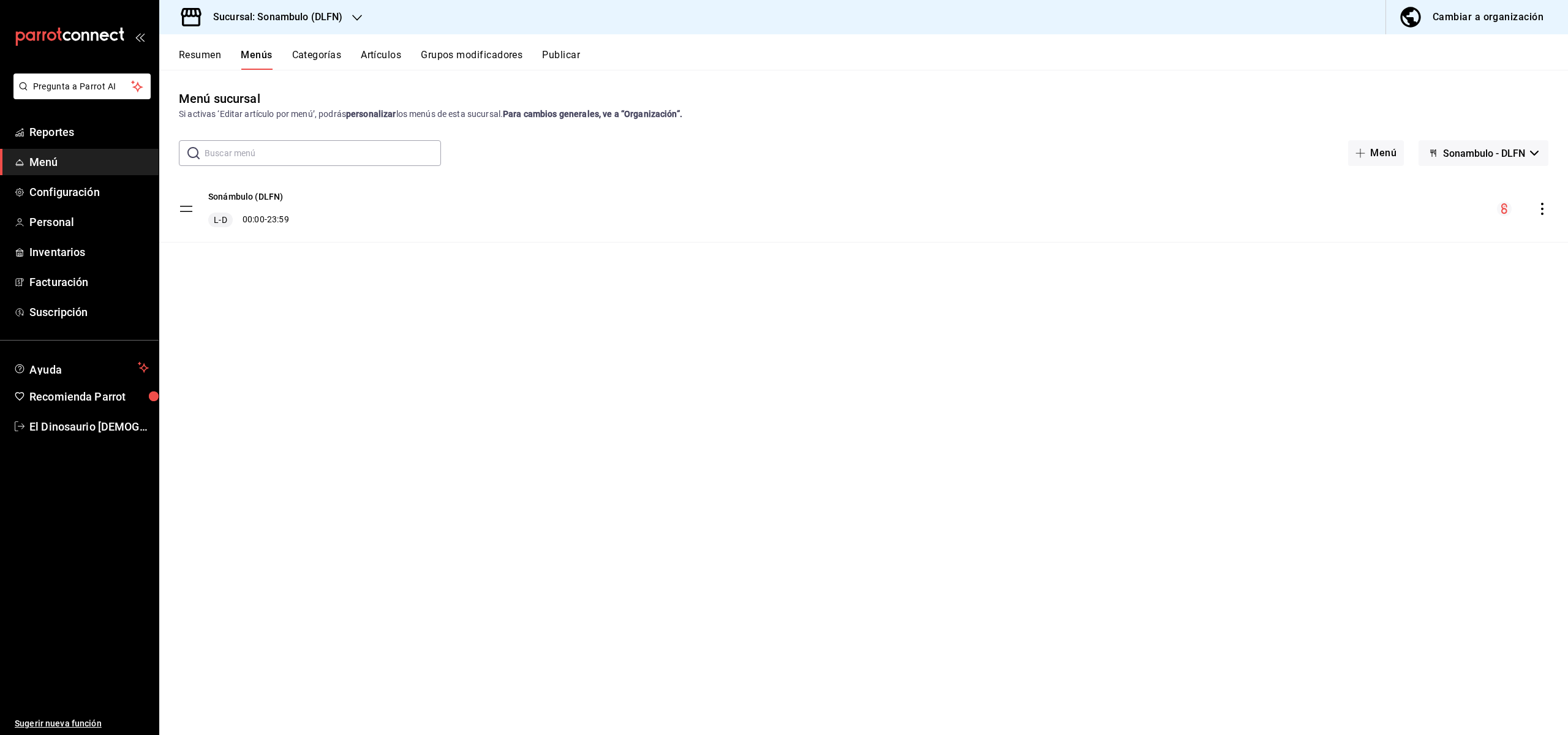
click at [321, 53] on button "Categorías" at bounding box center [317, 60] width 50 height 21
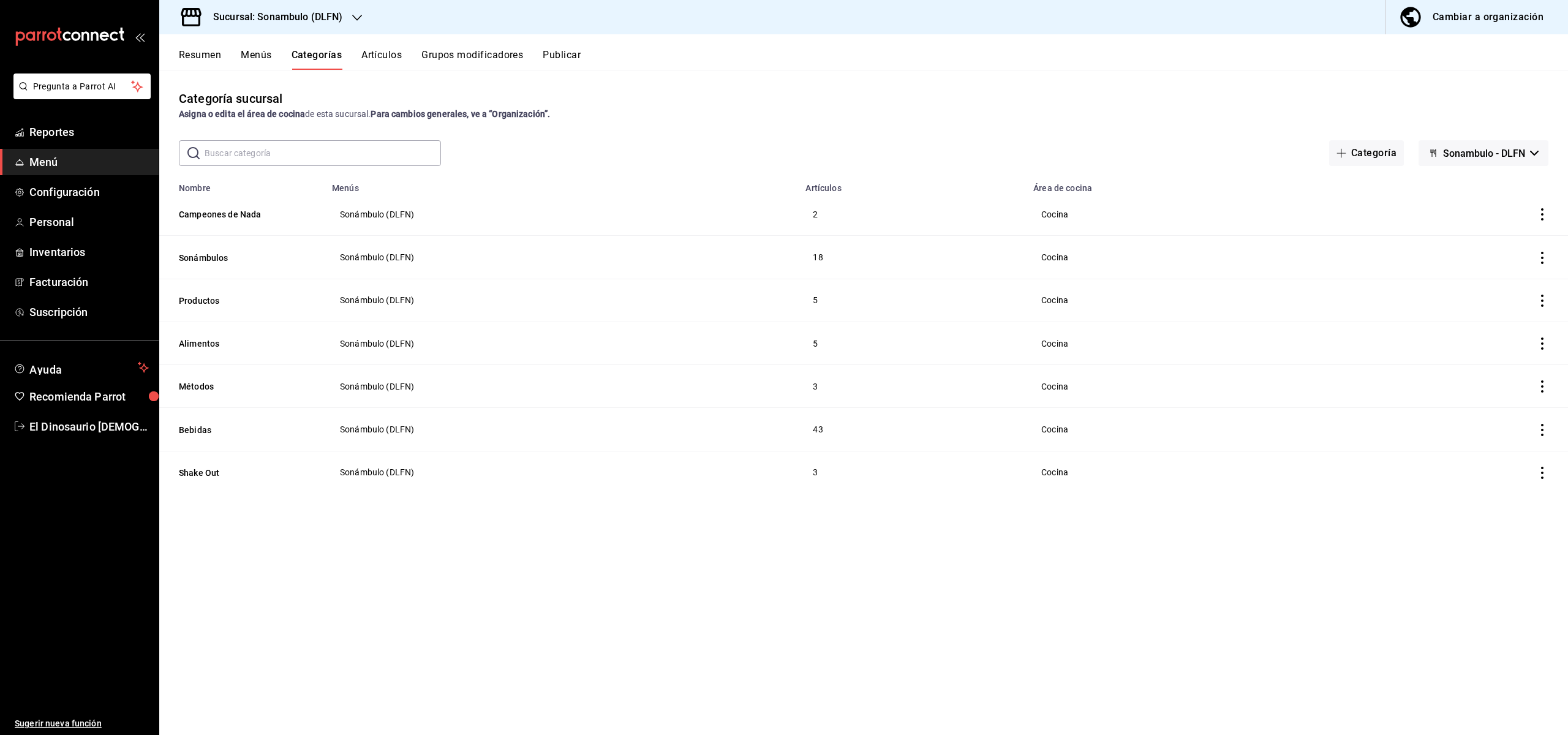
click at [390, 50] on button "Artículos" at bounding box center [381, 60] width 40 height 21
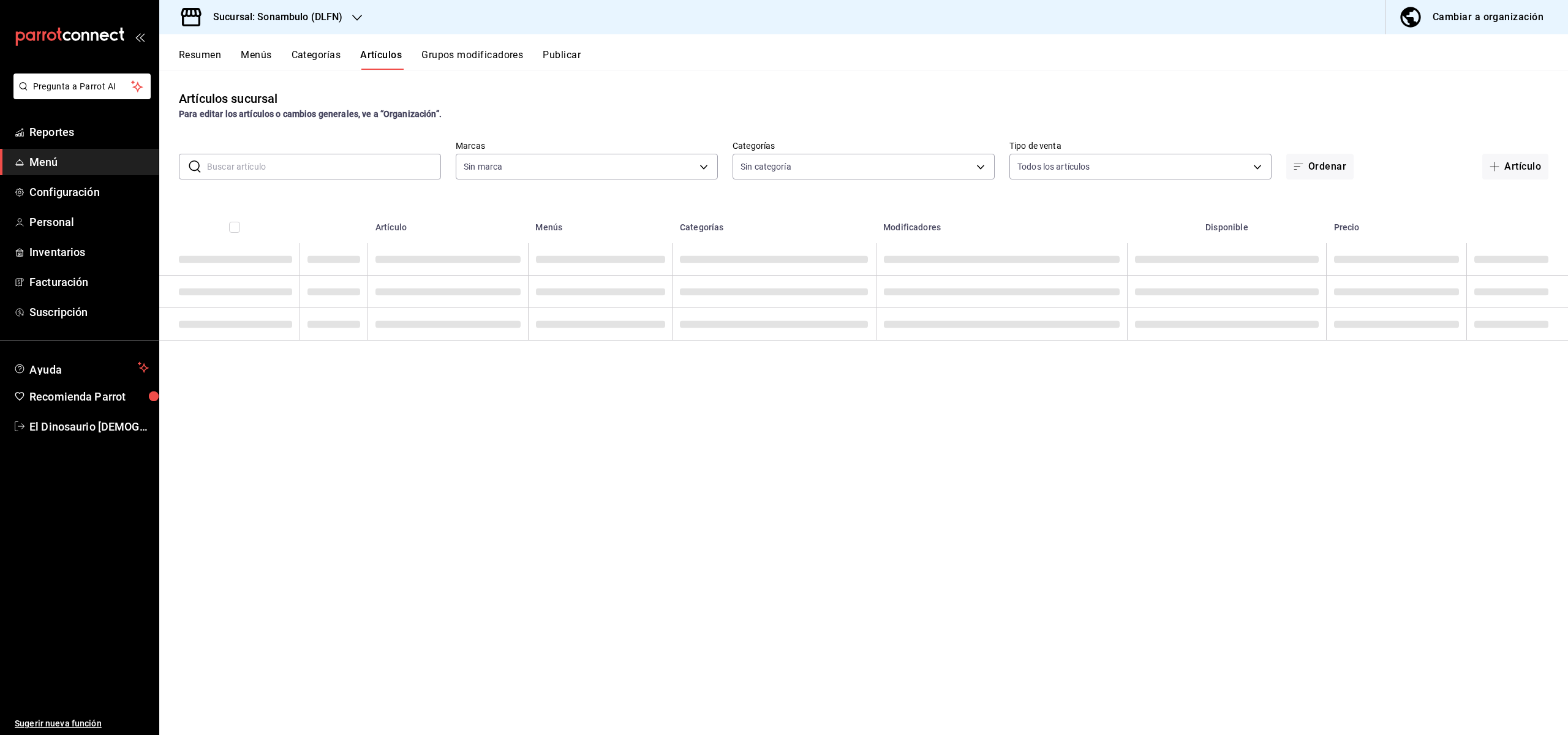
type input "1b7fbccc-bfb1-47e7-a8bb-84e556239153"
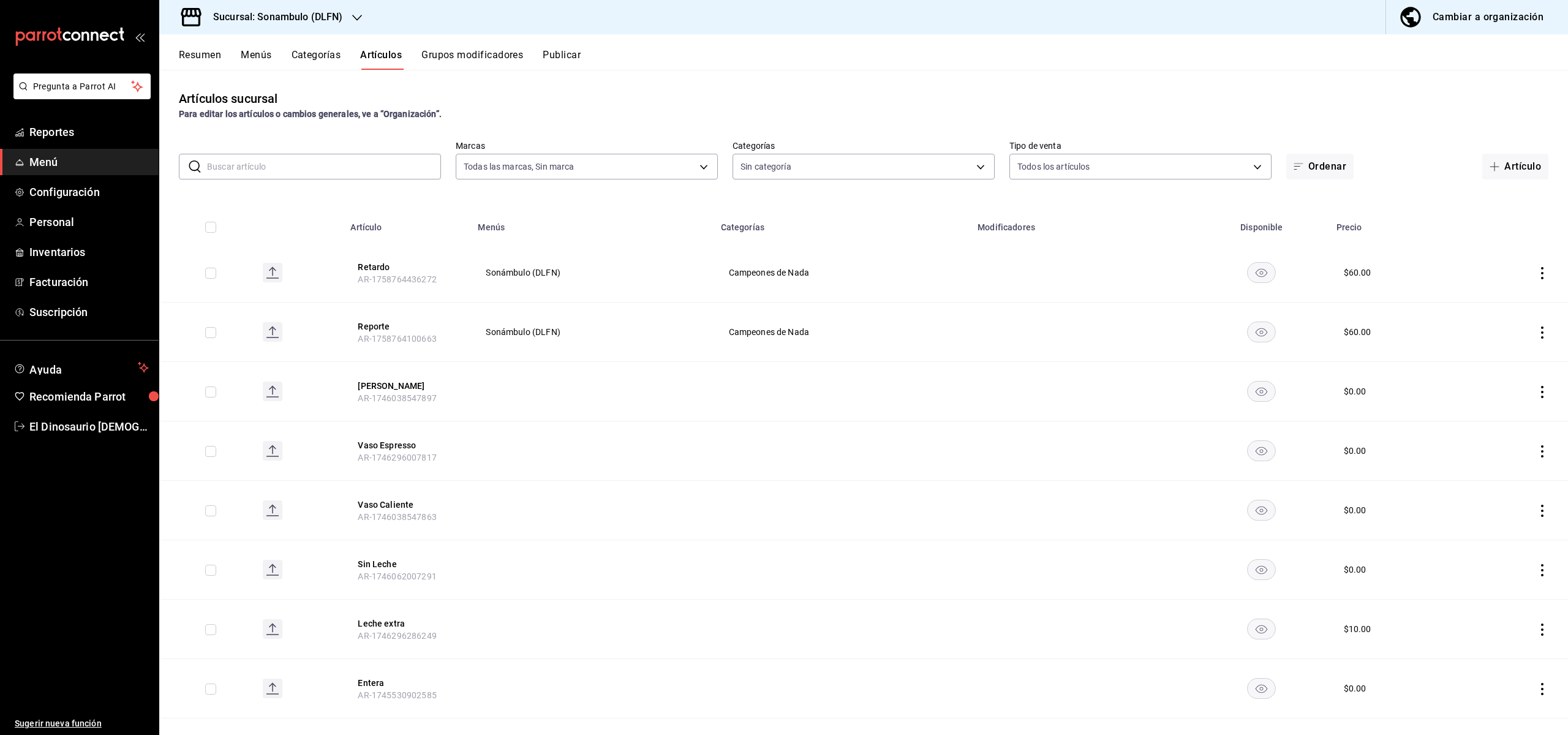
type input "ab67067c-466b-4af3-b4aa-db2bc16d4ab9,28e978e5-ad38-4802-9d1d-474f3b0e01ef,af2d9…"
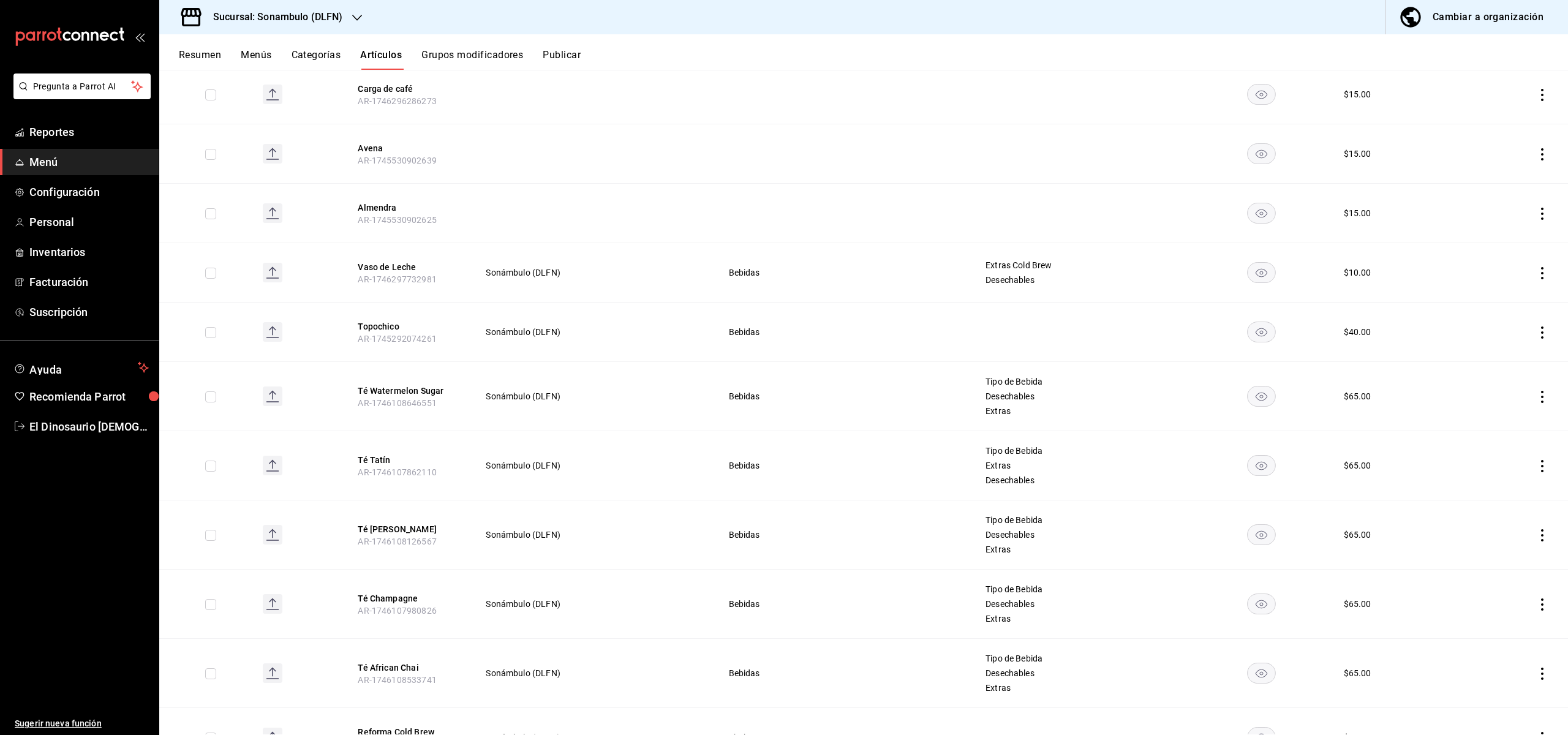
scroll to position [717, 0]
click at [1544, 397] on icon "actions" at bounding box center [1542, 393] width 12 height 12
click at [1488, 426] on div at bounding box center [1479, 421] width 22 height 14
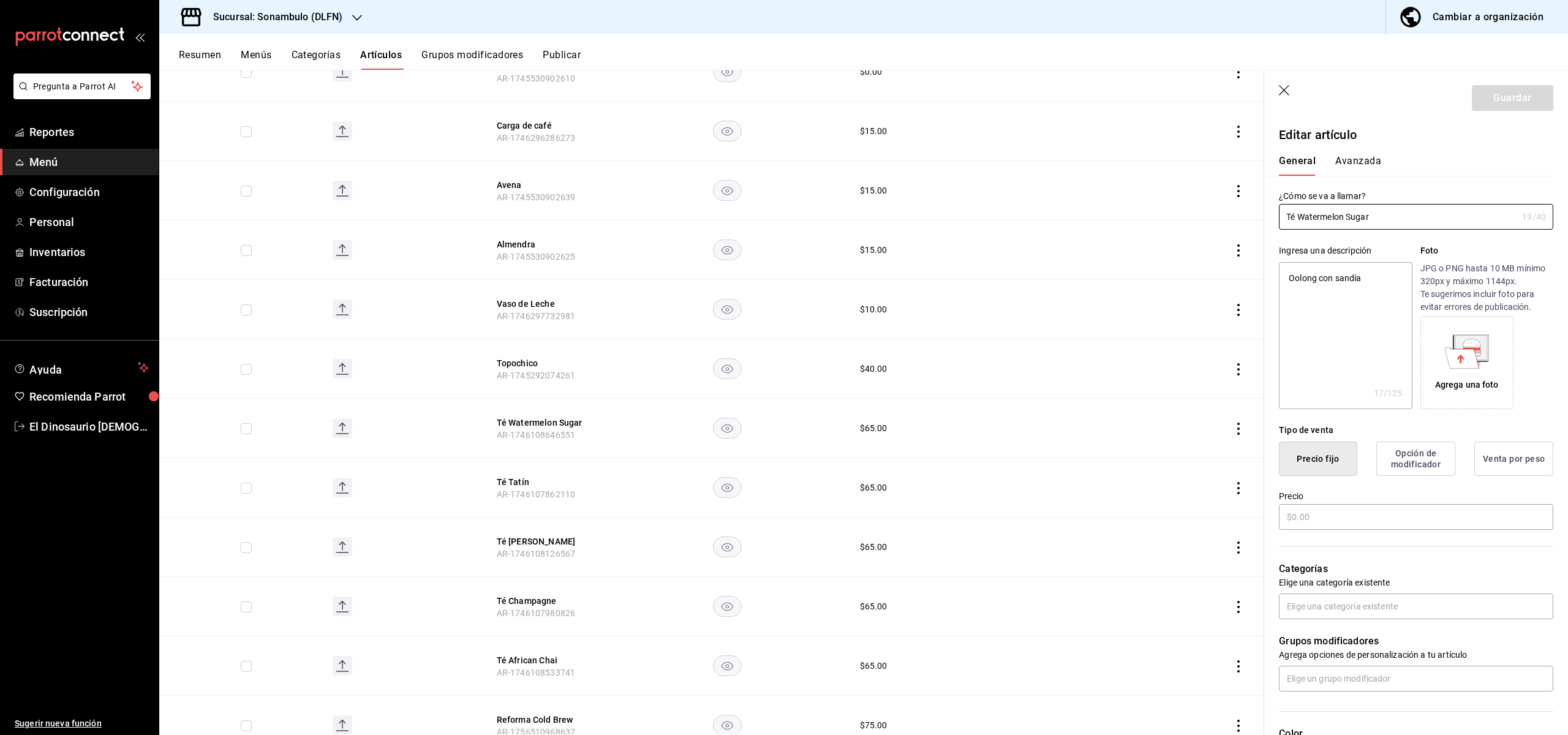
type textarea "x"
type input "$65.00"
click at [1356, 159] on button "Avanzada" at bounding box center [1359, 165] width 46 height 21
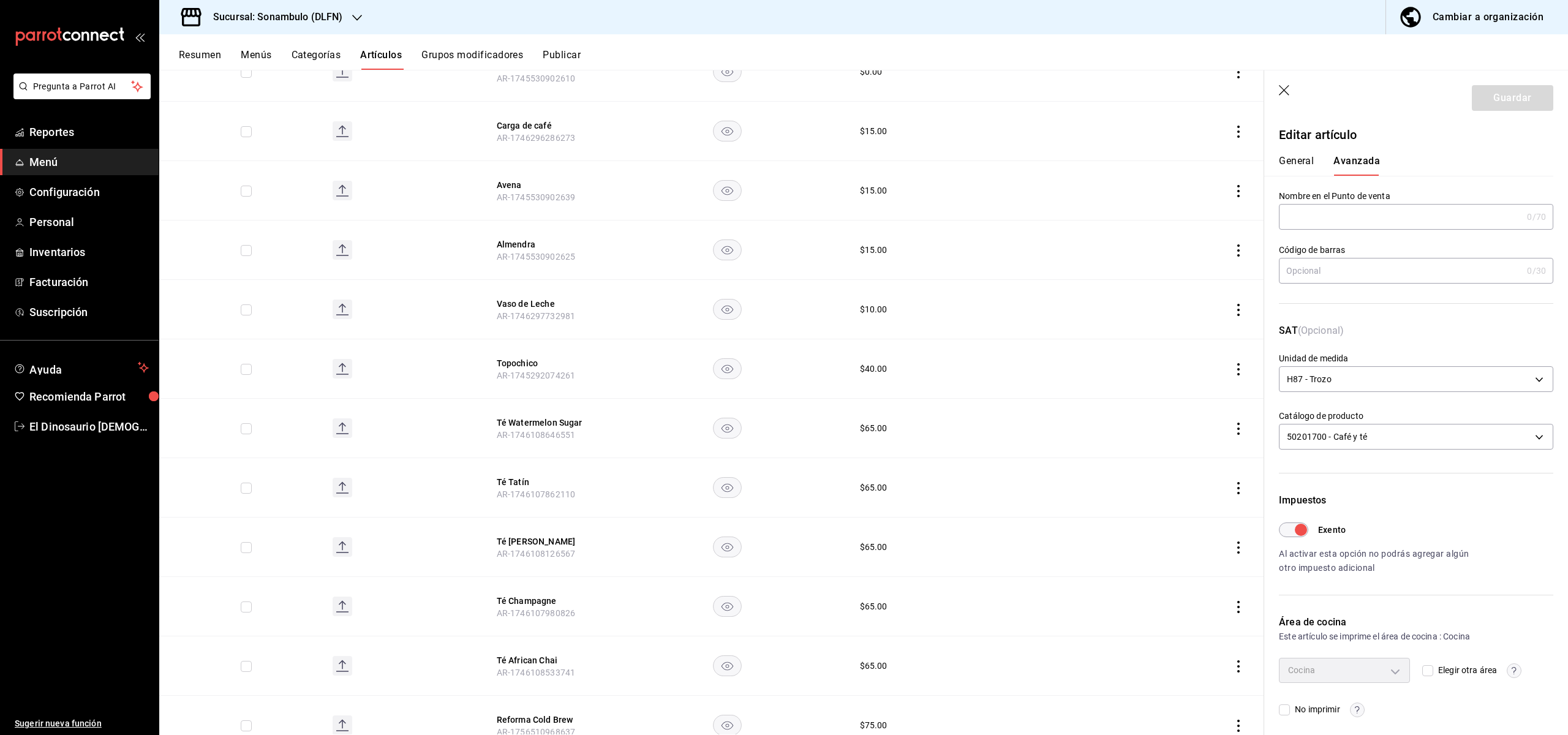
scroll to position [6, 0]
click at [1285, 92] on icon "button" at bounding box center [1285, 91] width 12 height 12
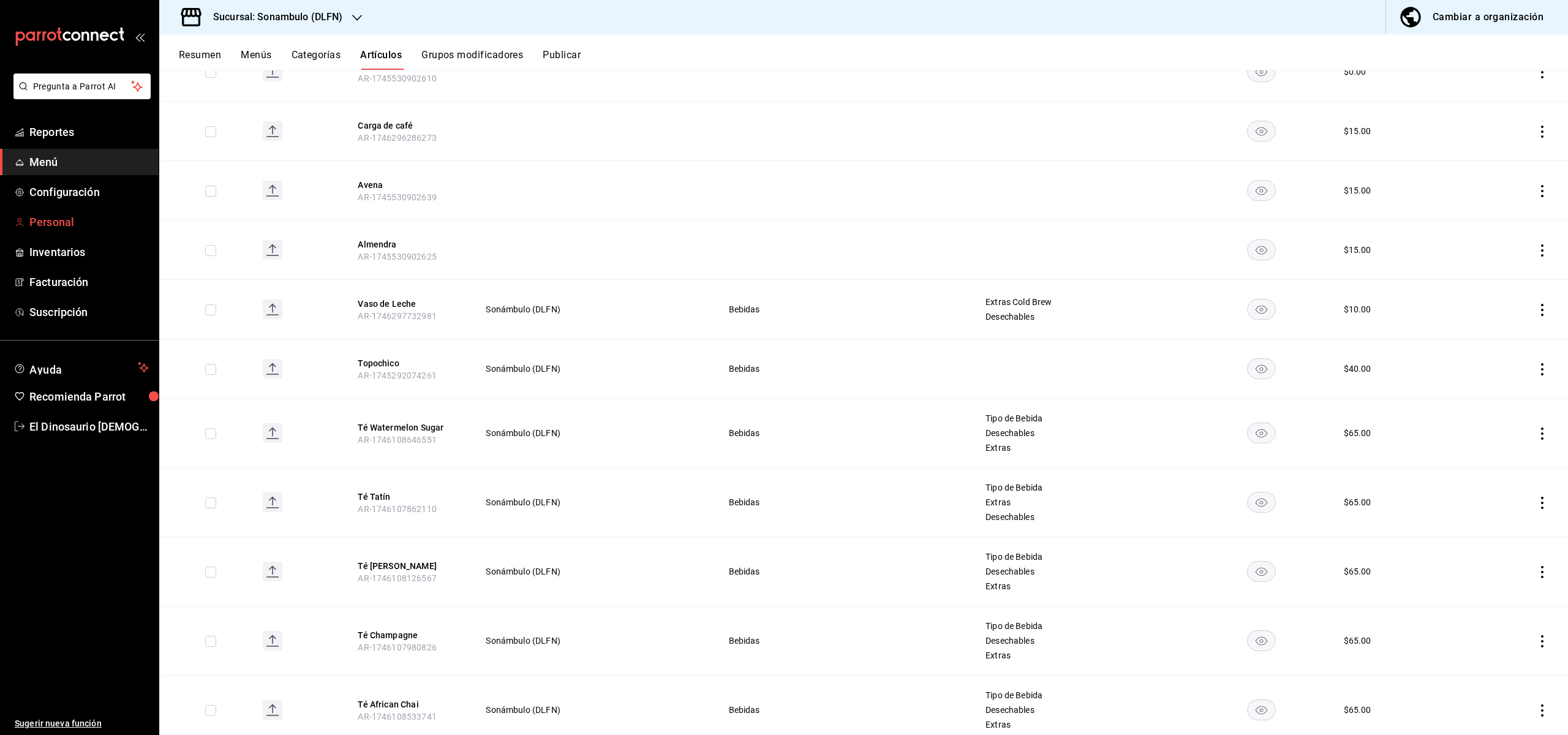
click at [72, 222] on span "Personal" at bounding box center [89, 222] width 119 height 16
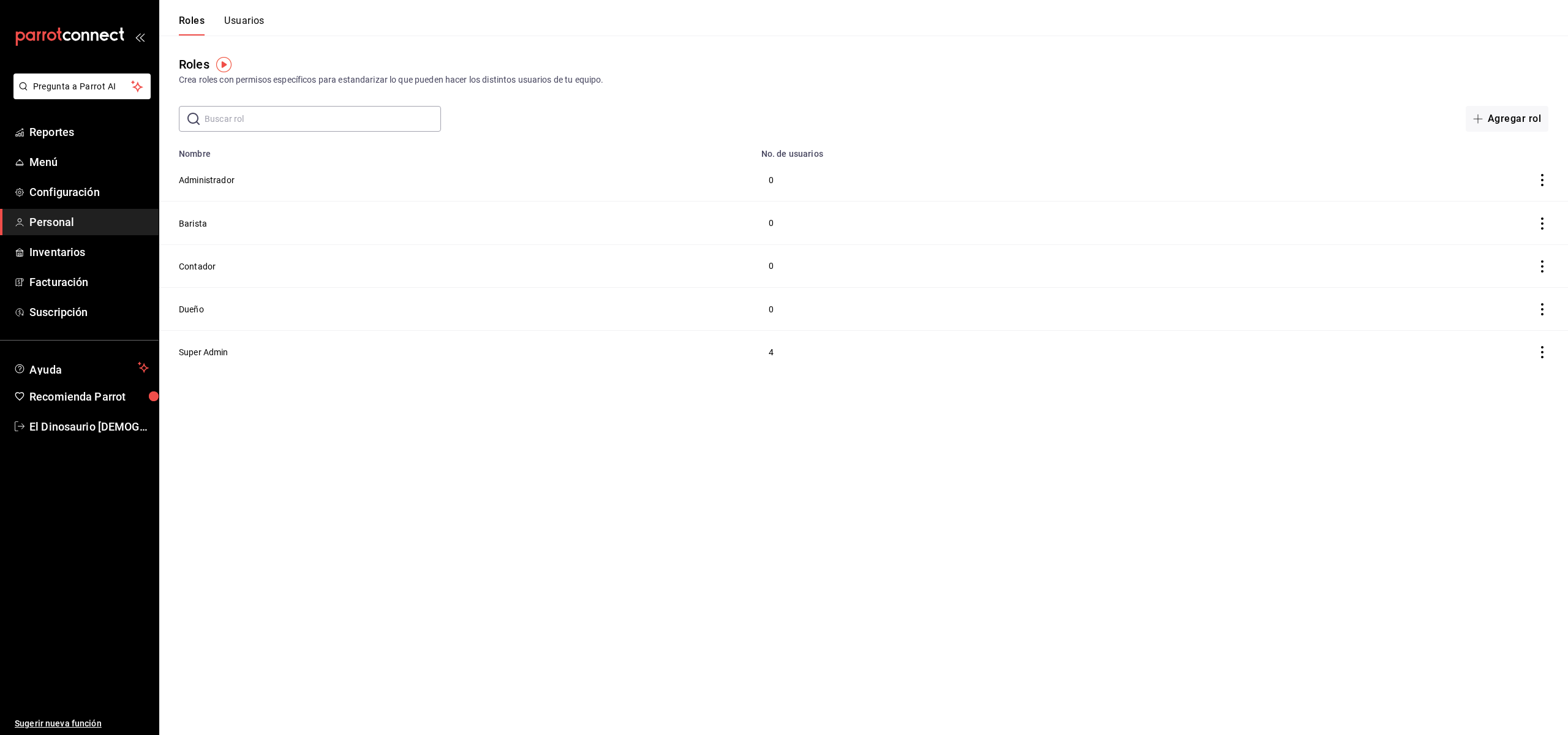
click at [242, 23] on button "Usuarios" at bounding box center [244, 25] width 40 height 21
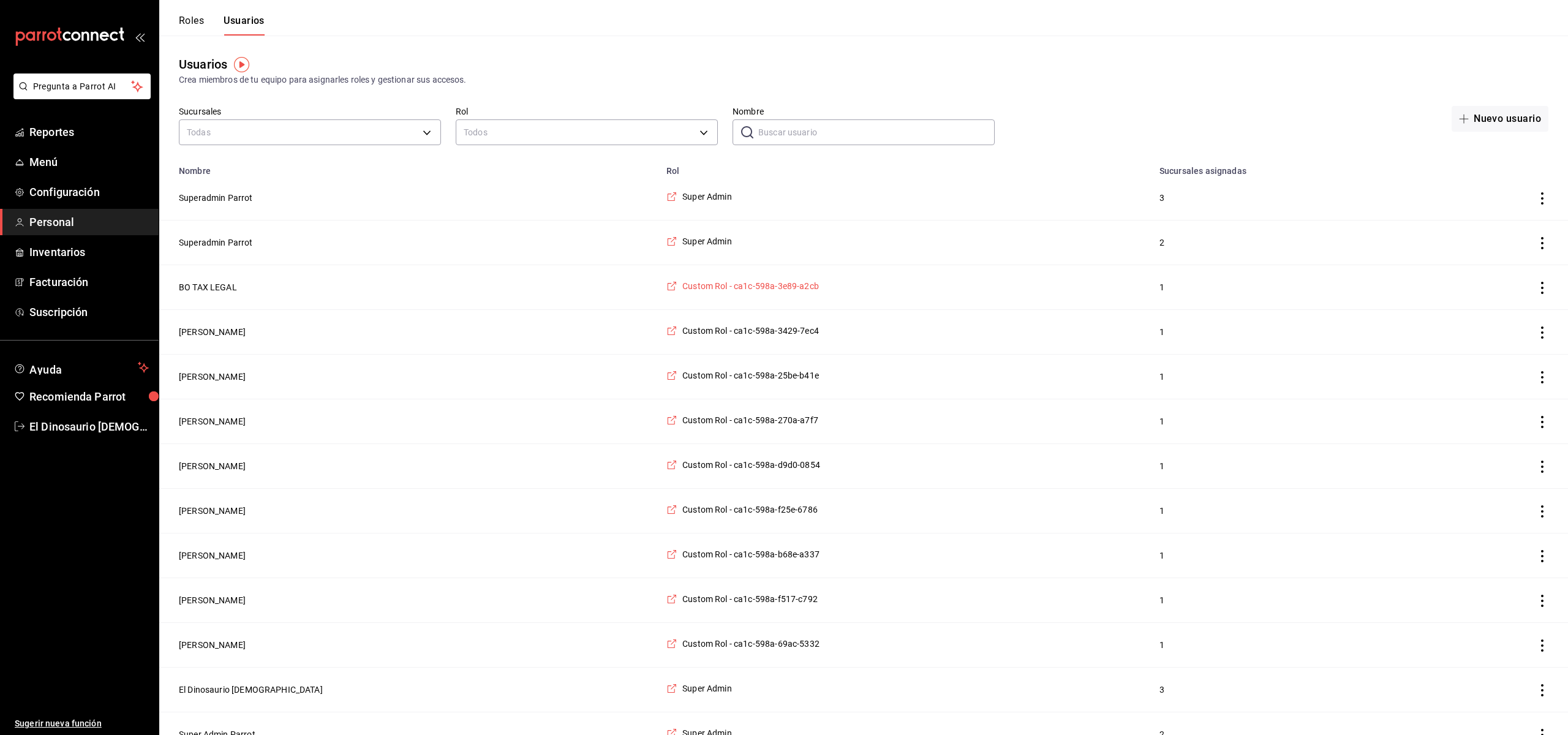
click at [682, 286] on span "Custom Rol - ca1c-598a-3e89-a2cb" at bounding box center [750, 285] width 136 height 12
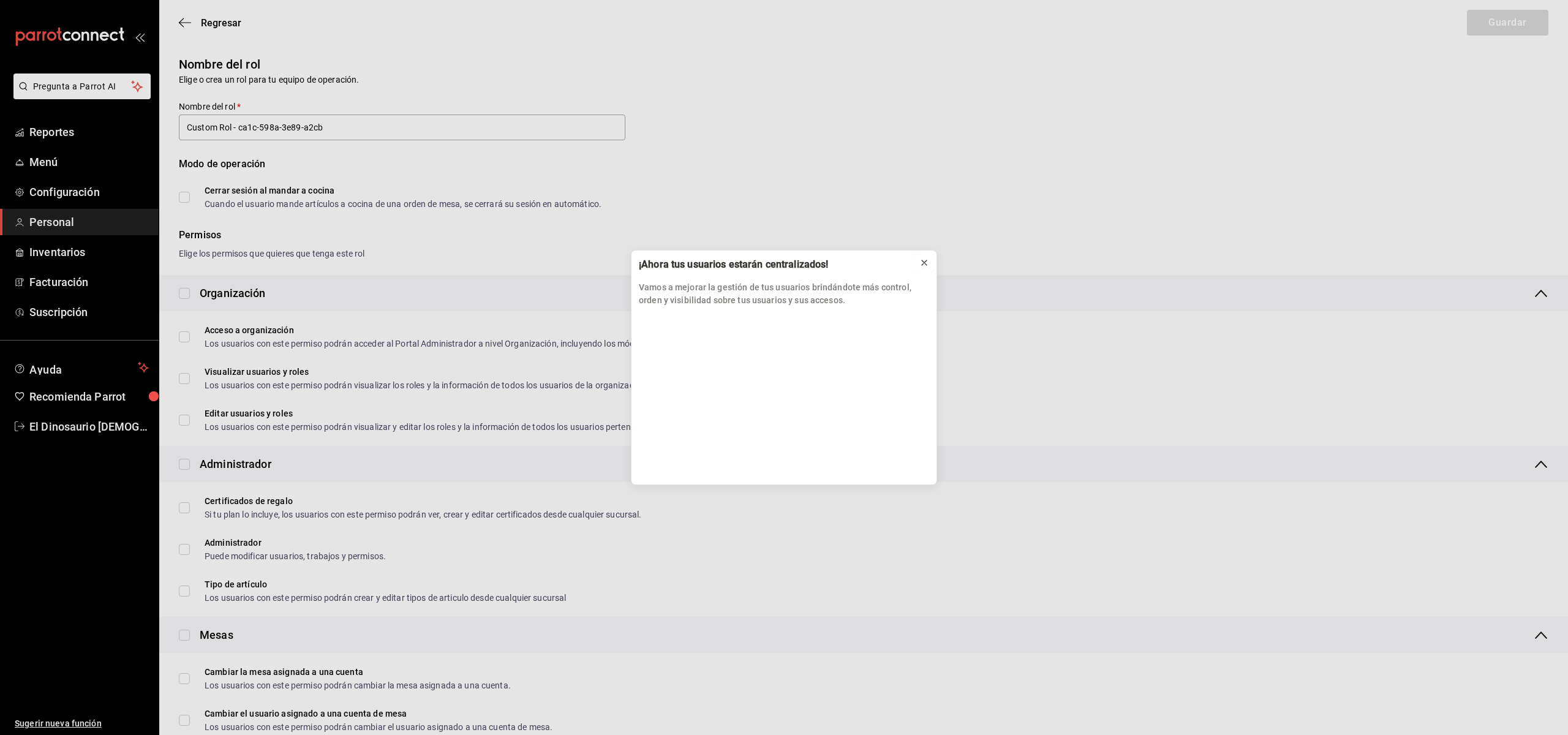
click at [926, 259] on icon at bounding box center [924, 262] width 10 height 10
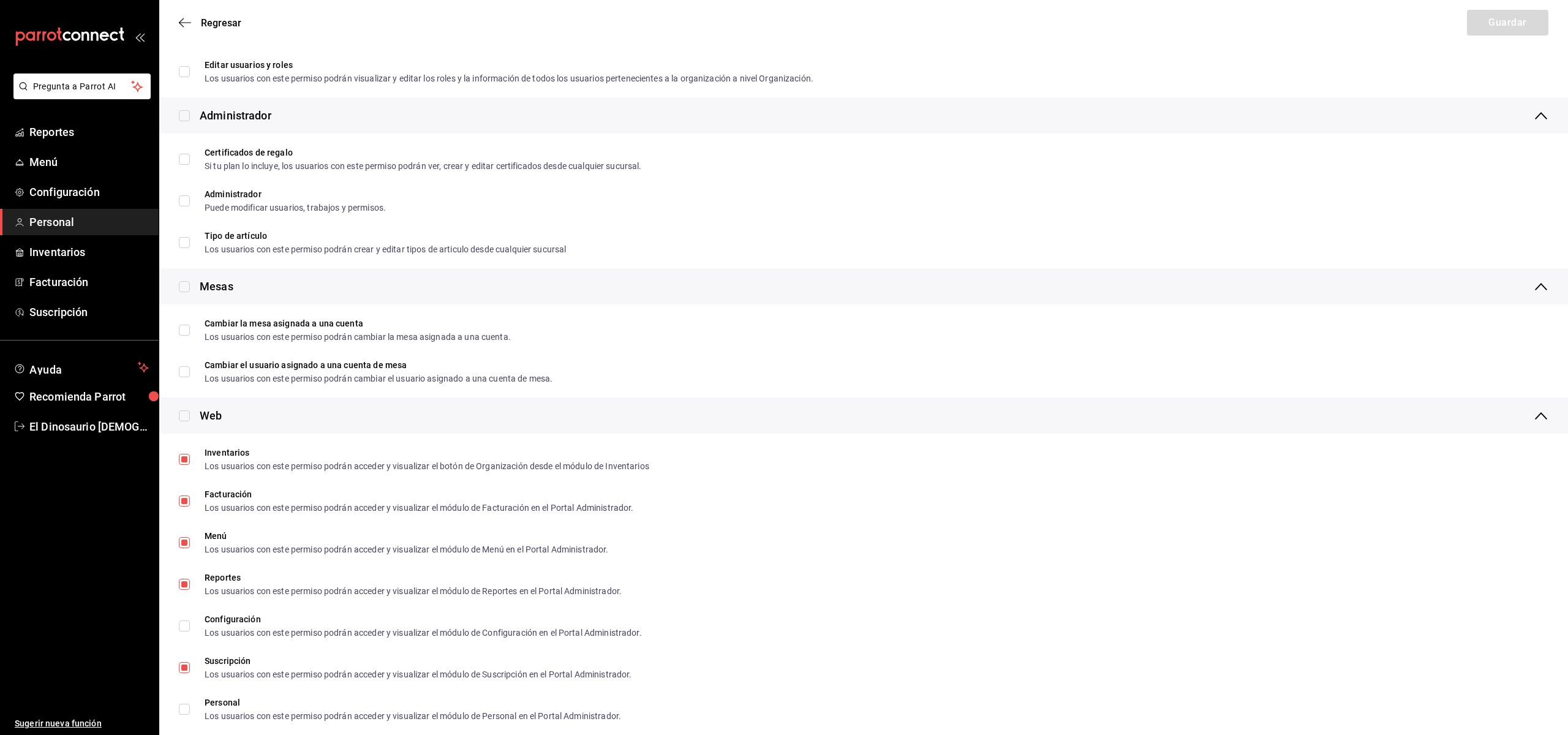
scroll to position [70, 0]
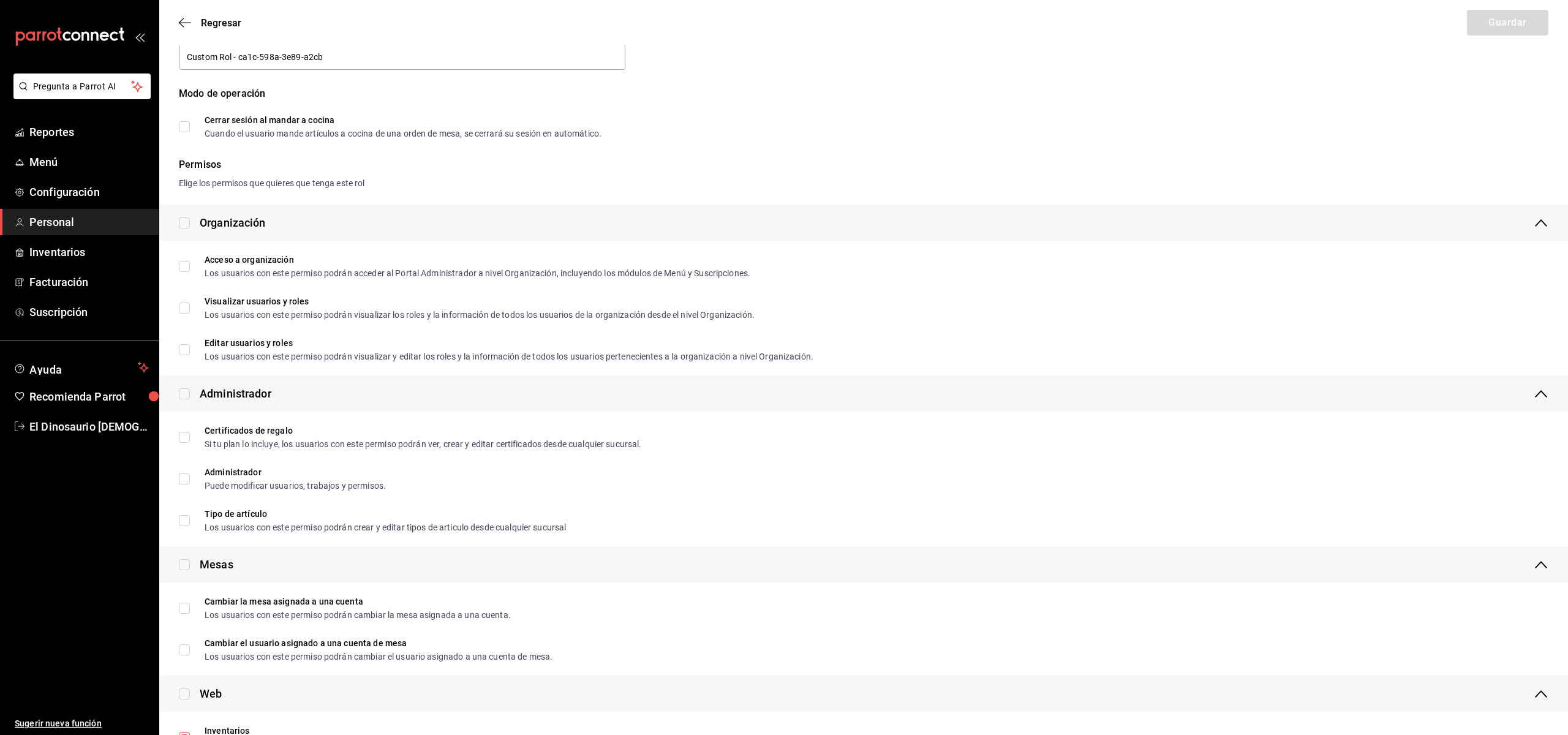
click at [185, 22] on icon "button" at bounding box center [184, 22] width 12 height 11
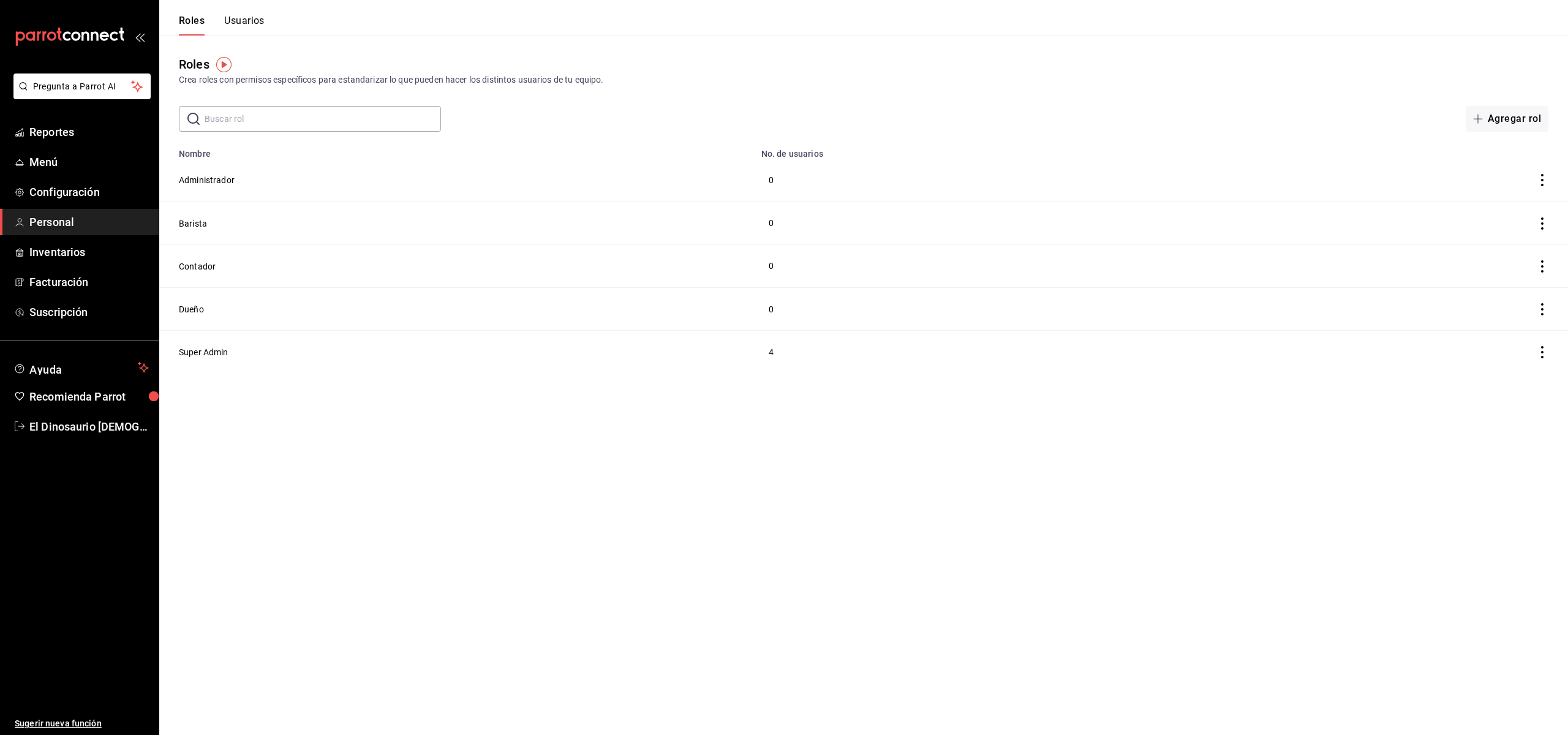
click at [248, 28] on button "Usuarios" at bounding box center [244, 25] width 40 height 21
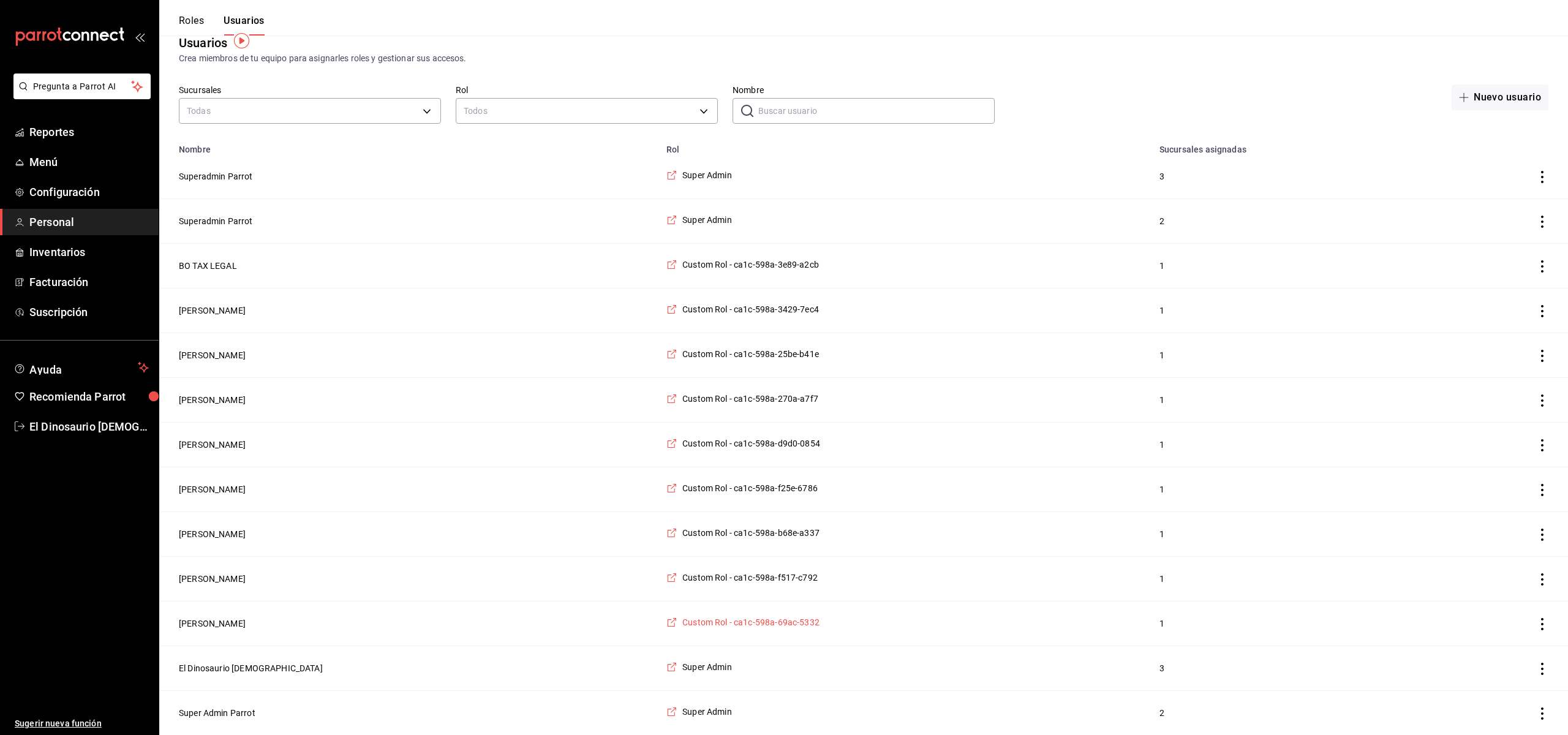
scroll to position [26, 0]
click at [682, 625] on span "Custom Rol - ca1c-598a-69ac-5332" at bounding box center [750, 623] width 137 height 12
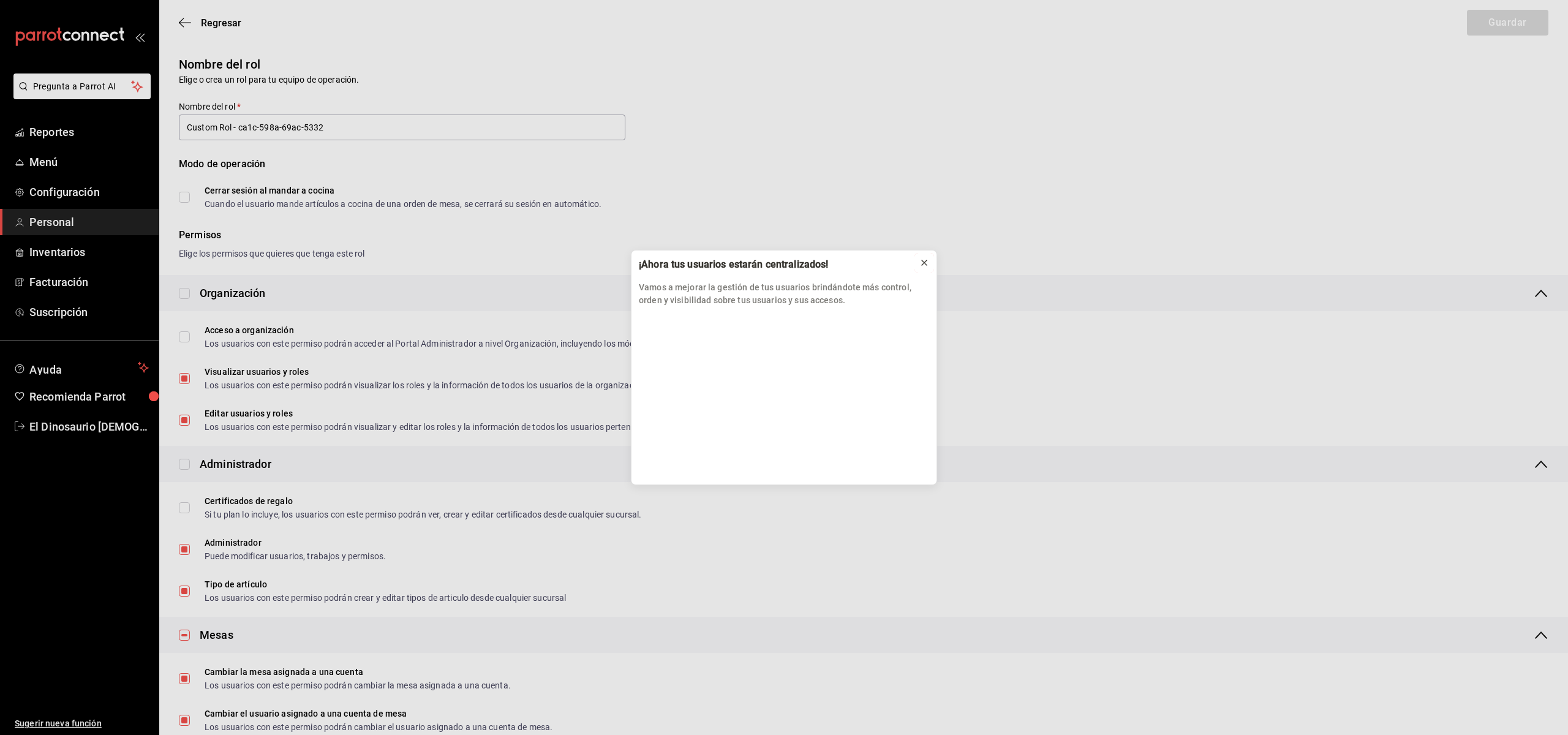
click at [922, 264] on icon at bounding box center [924, 262] width 10 height 10
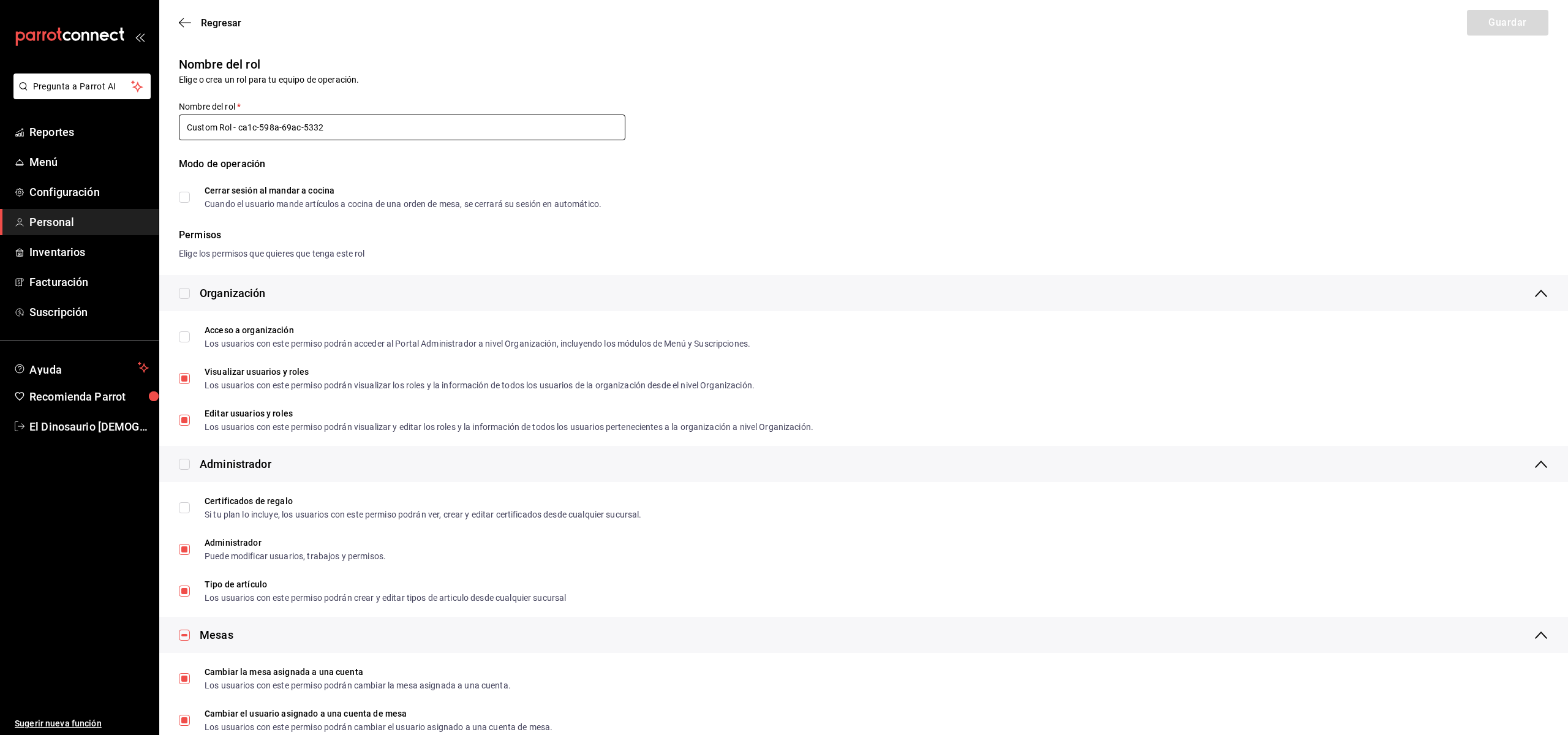
click at [255, 128] on input "Custom Rol - ca1c-598a-69ac-5332" at bounding box center [402, 127] width 447 height 26
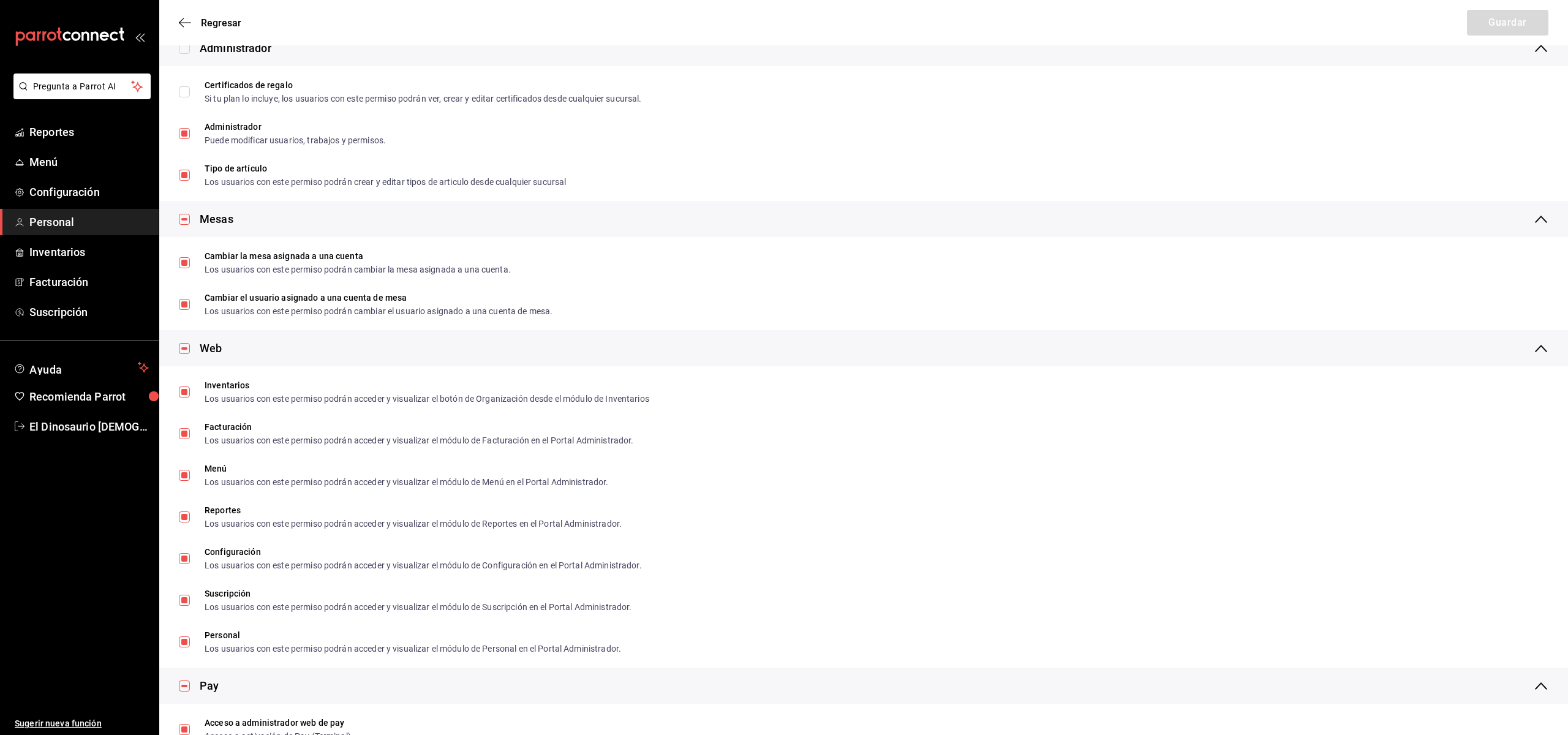
scroll to position [353, 0]
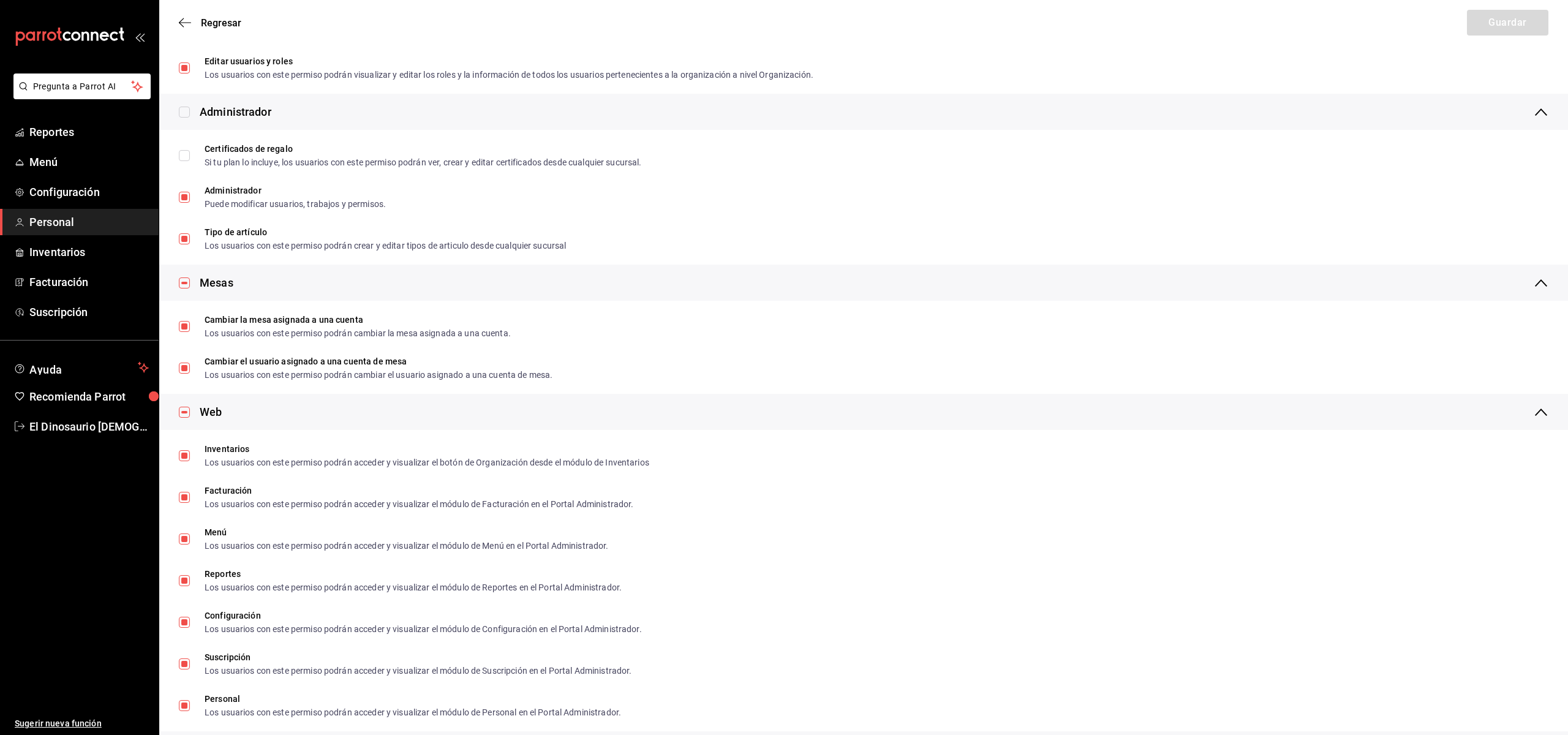
click at [186, 26] on icon "button" at bounding box center [184, 22] width 12 height 11
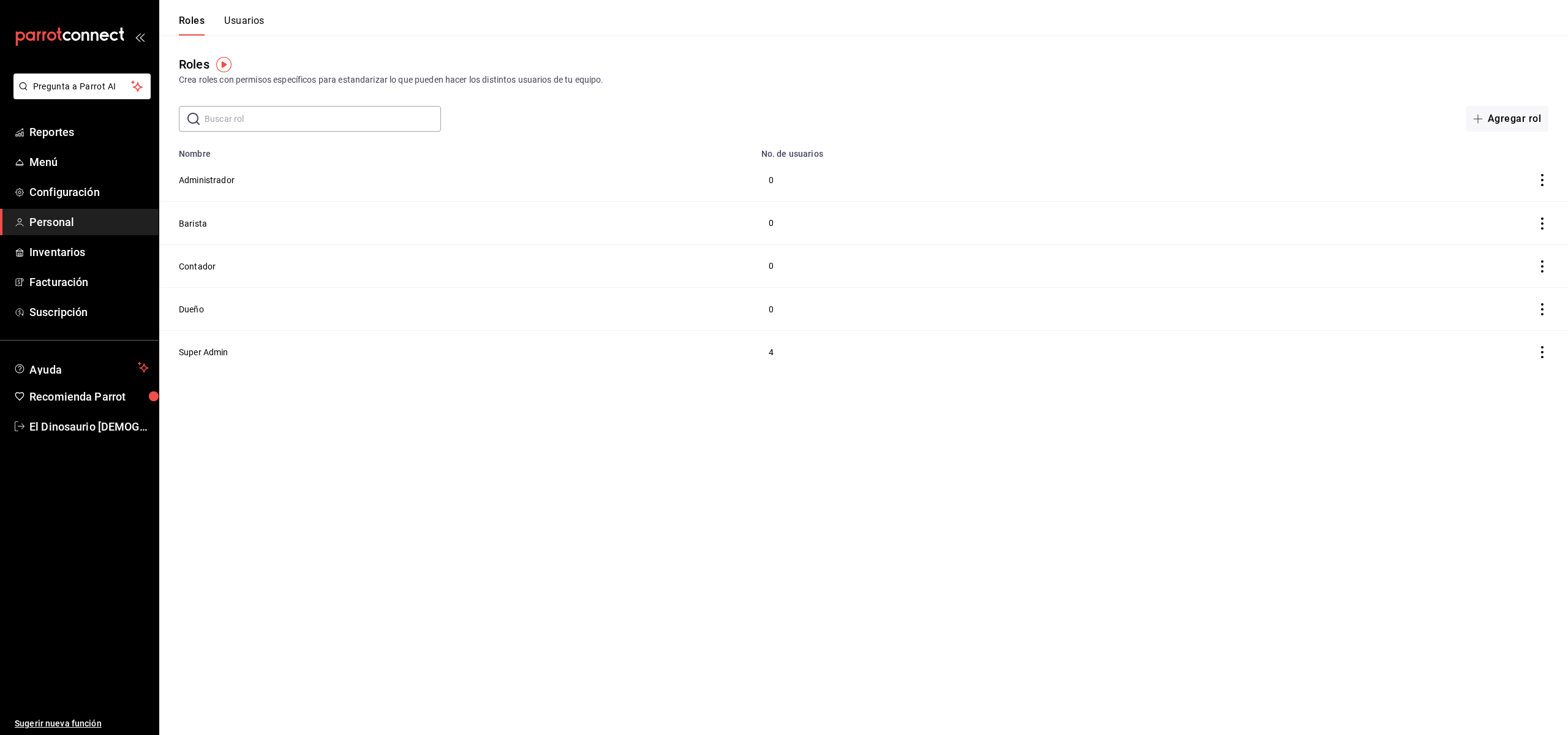
click at [1543, 224] on icon "actions" at bounding box center [1542, 223] width 3 height 12
click at [359, 334] on div at bounding box center [784, 367] width 1568 height 735
click at [248, 22] on button "Usuarios" at bounding box center [244, 25] width 40 height 21
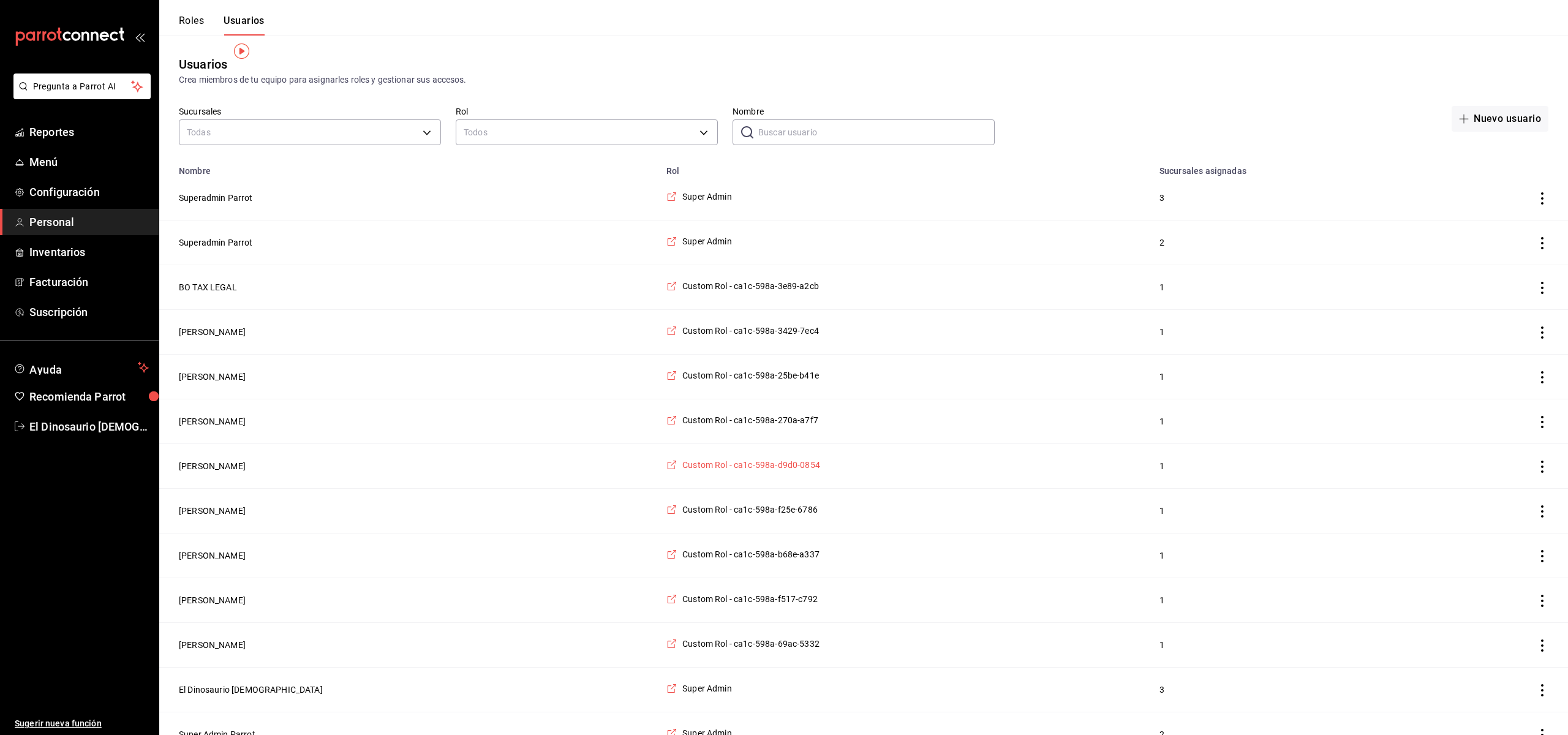
scroll to position [26, 0]
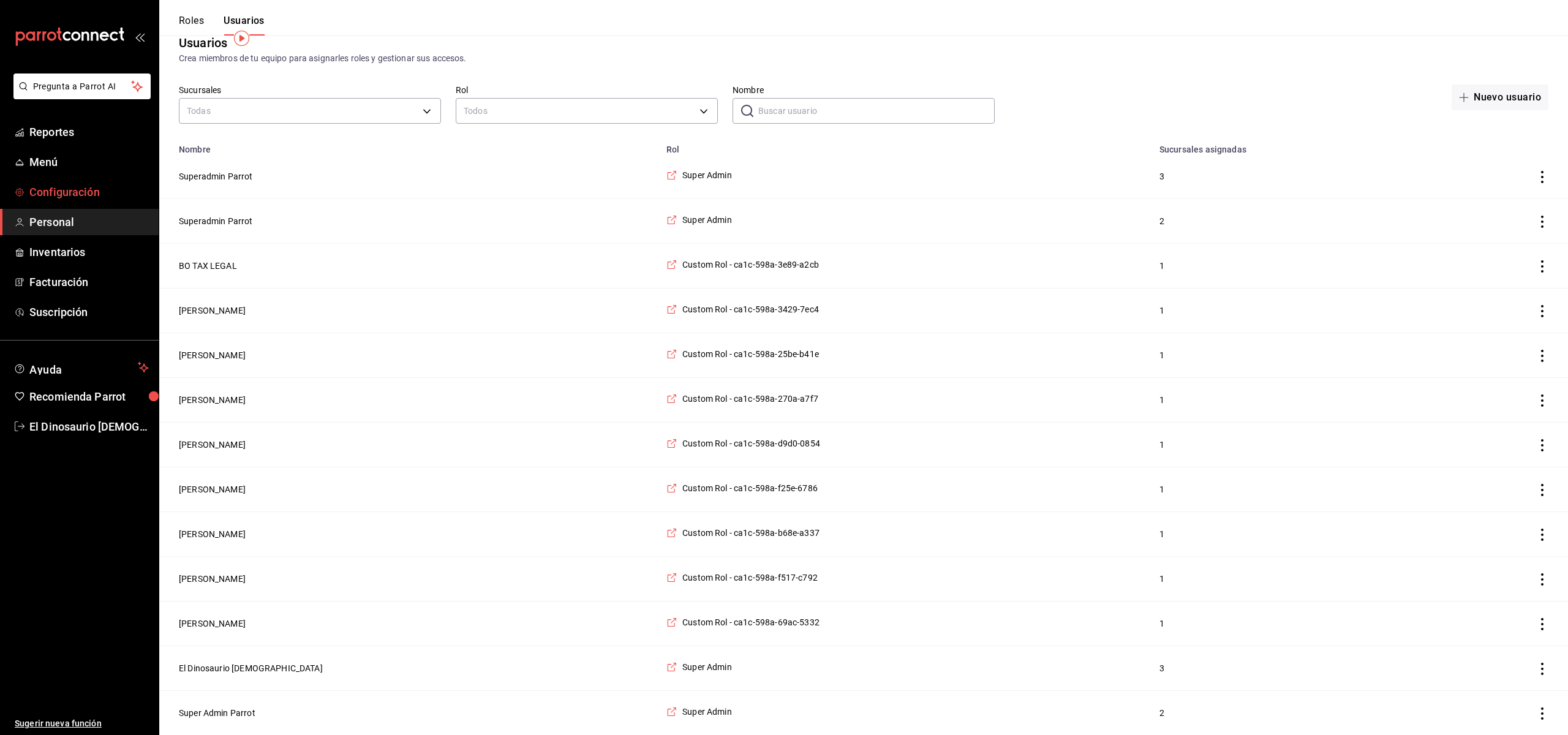
drag, startPoint x: 81, startPoint y: 188, endPoint x: 75, endPoint y: 194, distance: 8.5
click at [75, 194] on span "Configuración" at bounding box center [89, 191] width 119 height 16
